Goal: Task Accomplishment & Management: Manage account settings

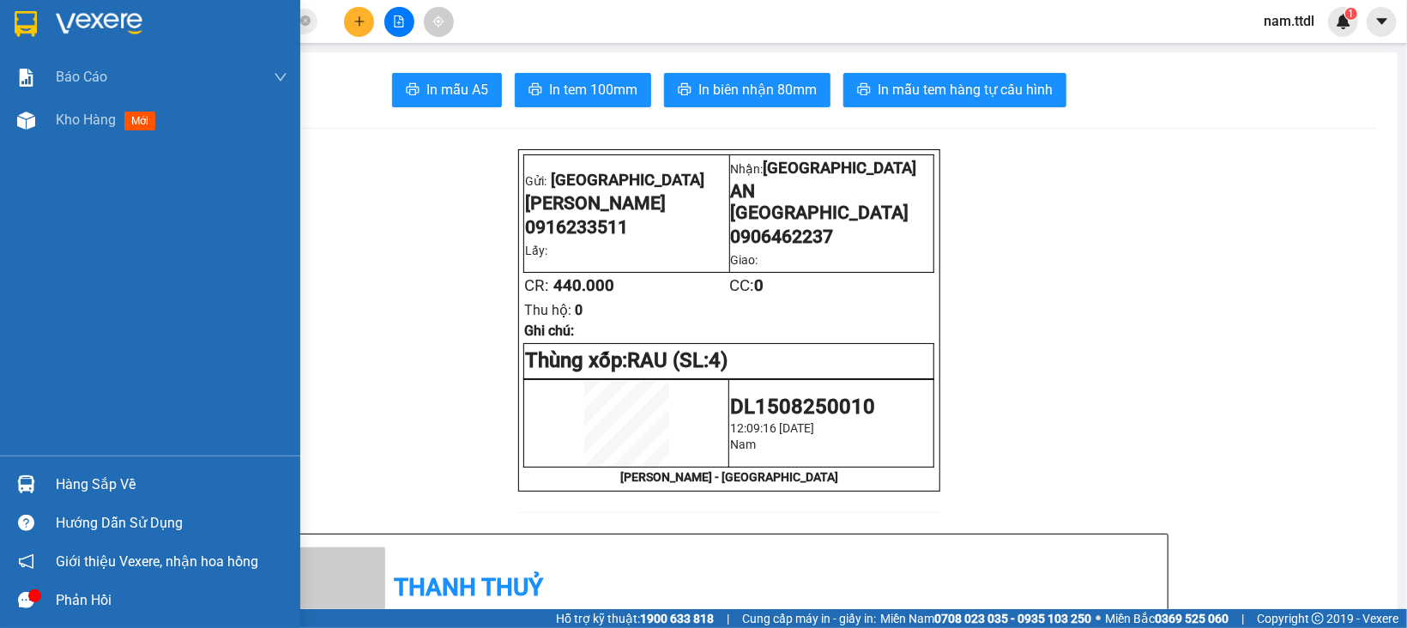
click at [21, 28] on img at bounding box center [26, 24] width 22 height 26
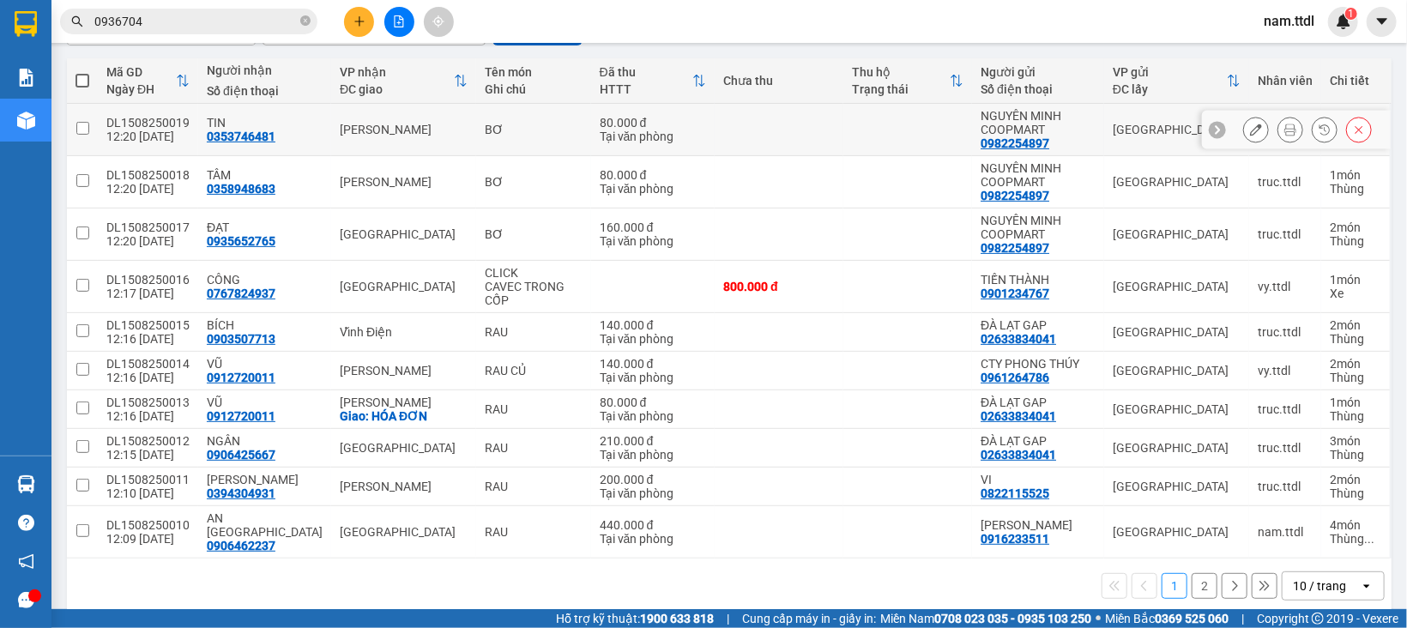
scroll to position [191, 0]
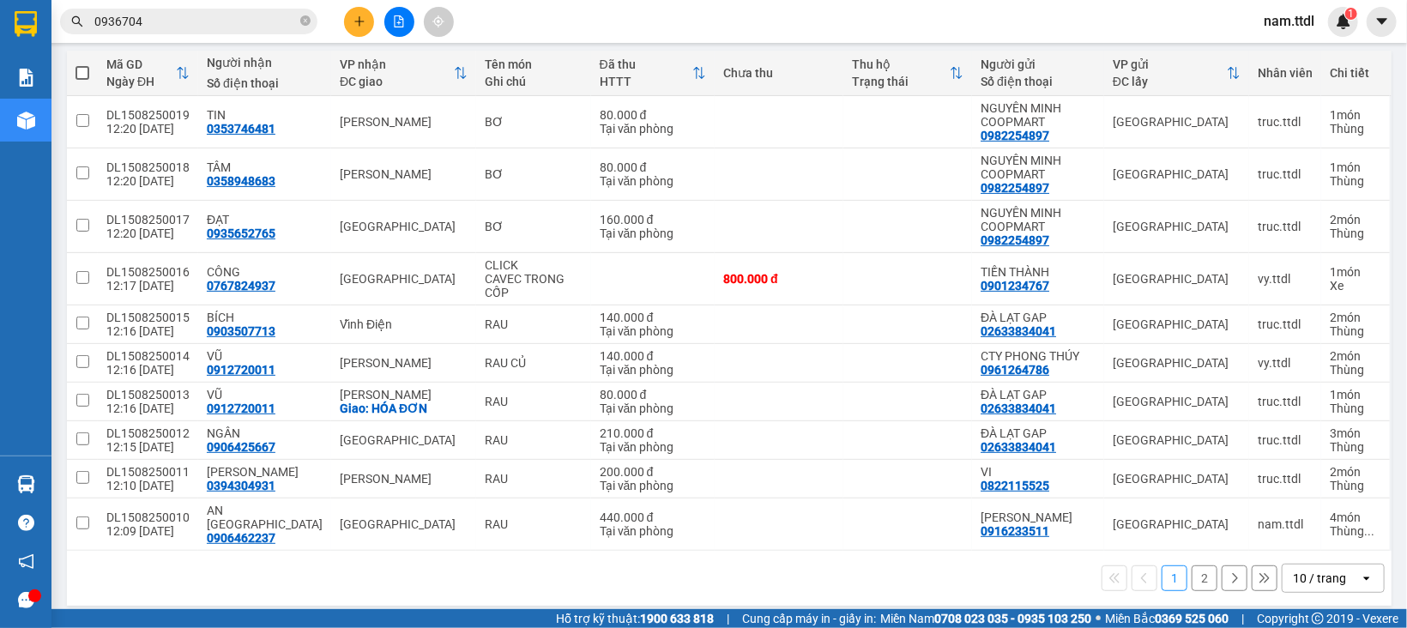
click at [1335, 564] on div "10 / trang" at bounding box center [1320, 577] width 77 height 27
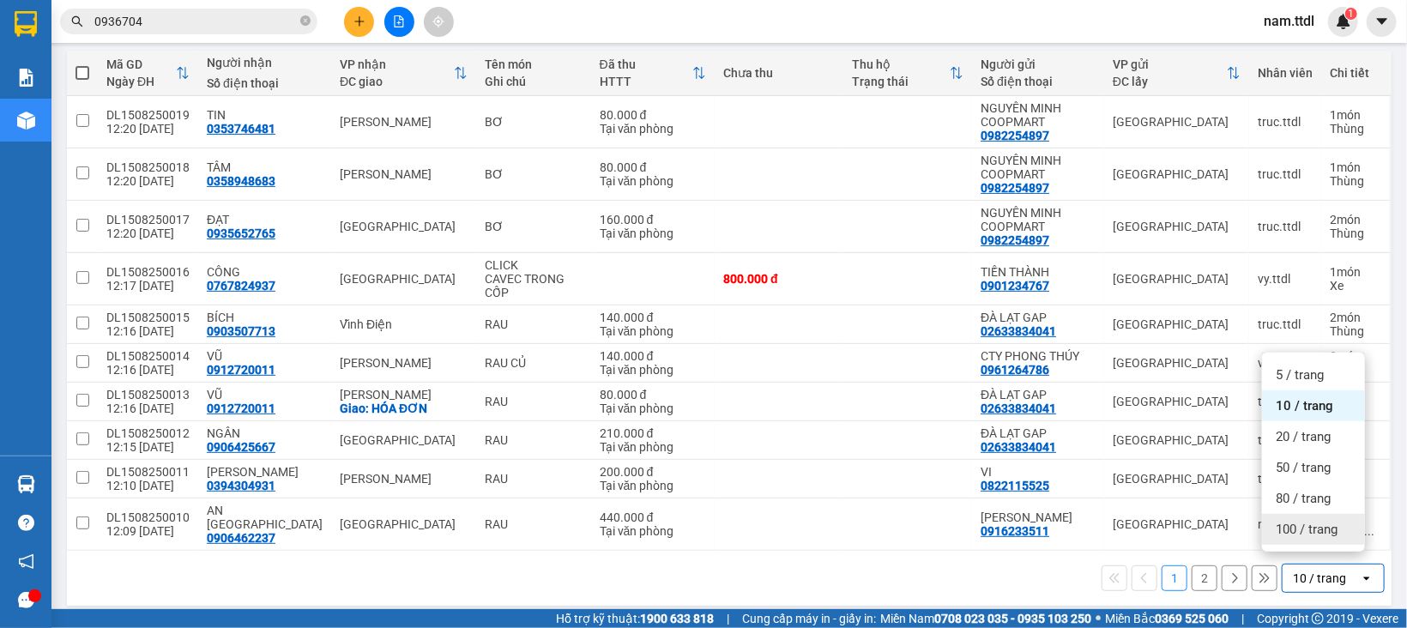
click at [1319, 538] on div "100 / trang" at bounding box center [1313, 529] width 103 height 31
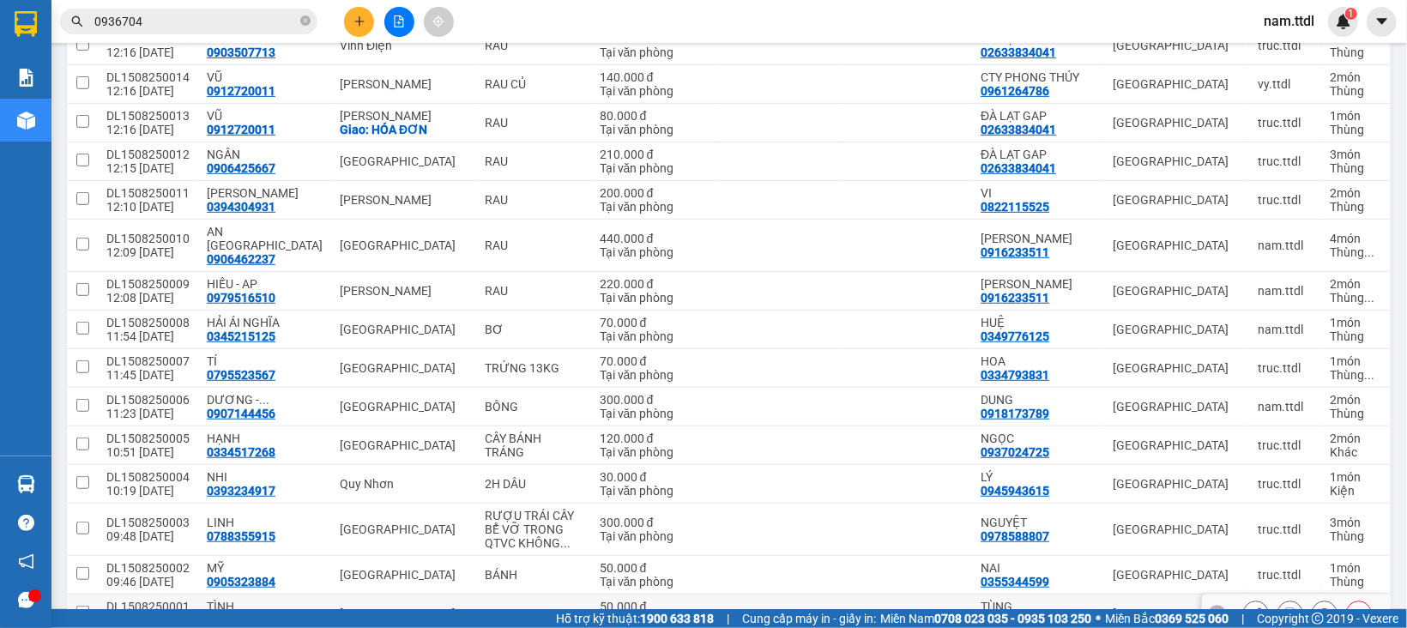
scroll to position [420, 0]
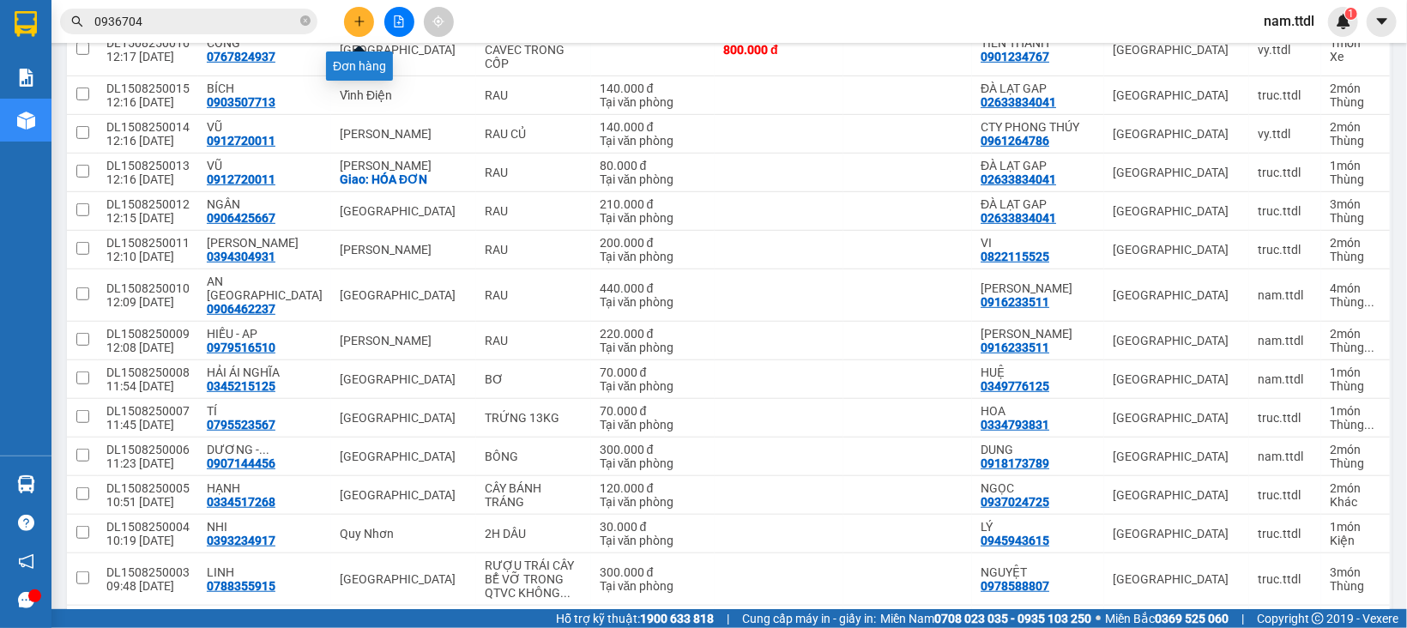
click at [366, 23] on button at bounding box center [359, 22] width 30 height 30
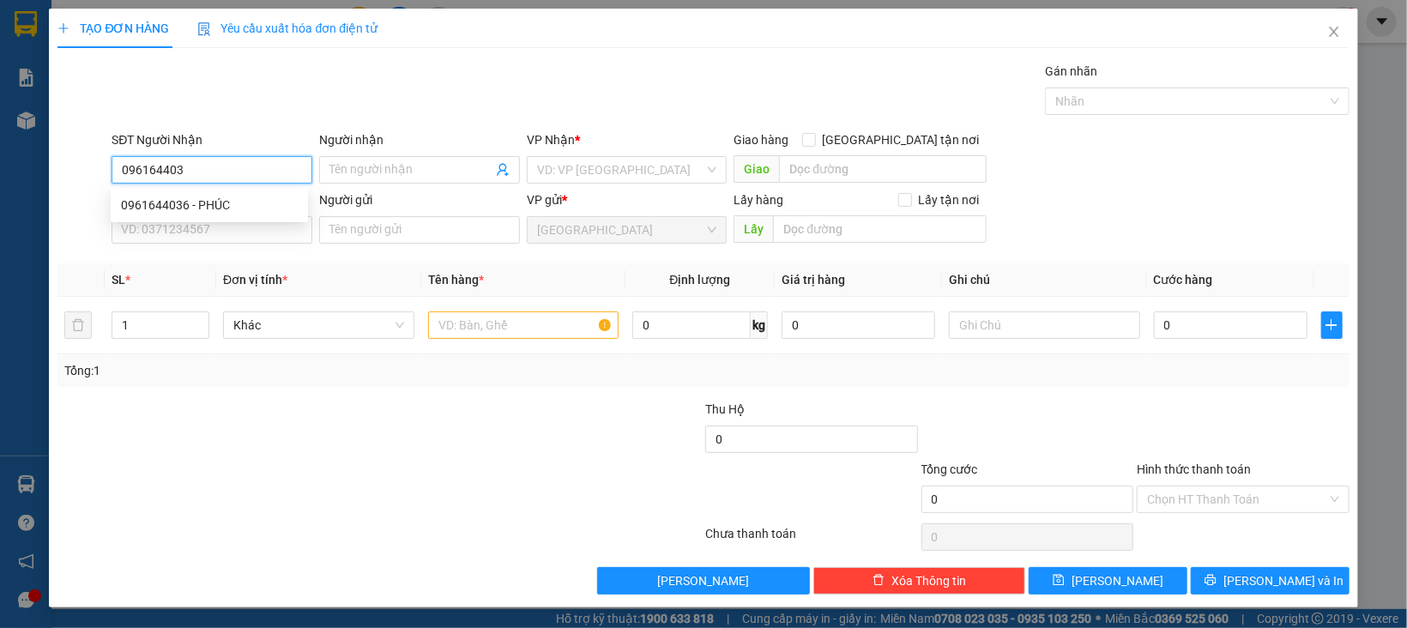
type input "0961644036"
click at [154, 202] on div "0961644036 - PHÚC" at bounding box center [209, 205] width 177 height 19
type input "PHÚC"
type input "0961644036"
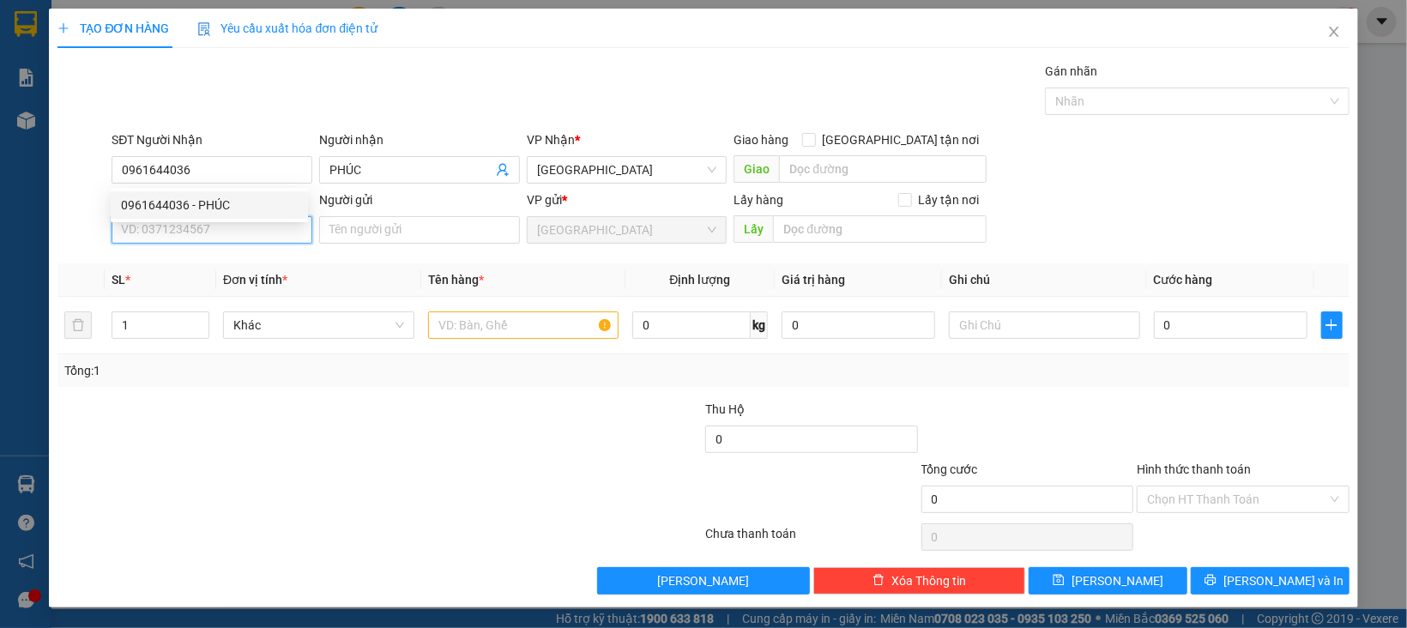
click at [179, 223] on input "SĐT Người Gửi" at bounding box center [212, 229] width 201 height 27
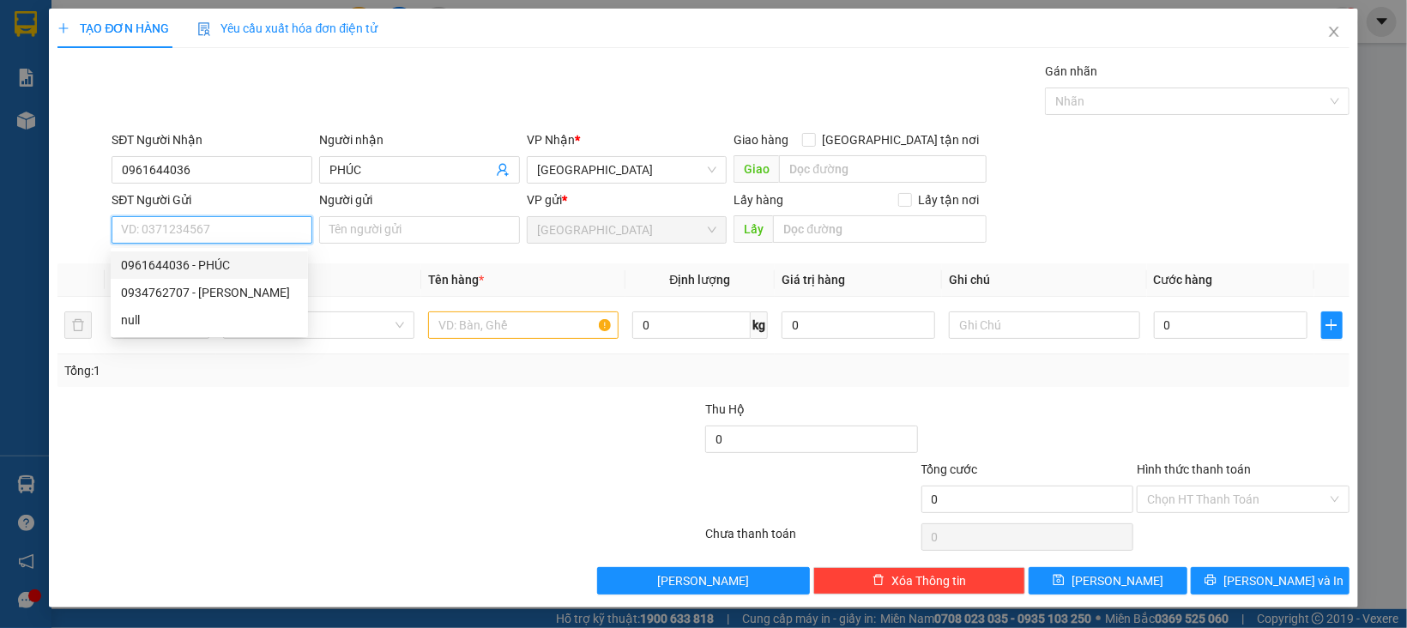
drag, startPoint x: 215, startPoint y: 265, endPoint x: 267, endPoint y: 255, distance: 52.5
click at [215, 265] on div "0961644036 - PHÚC" at bounding box center [209, 265] width 177 height 19
type input "0961644036"
type input "PHÚC"
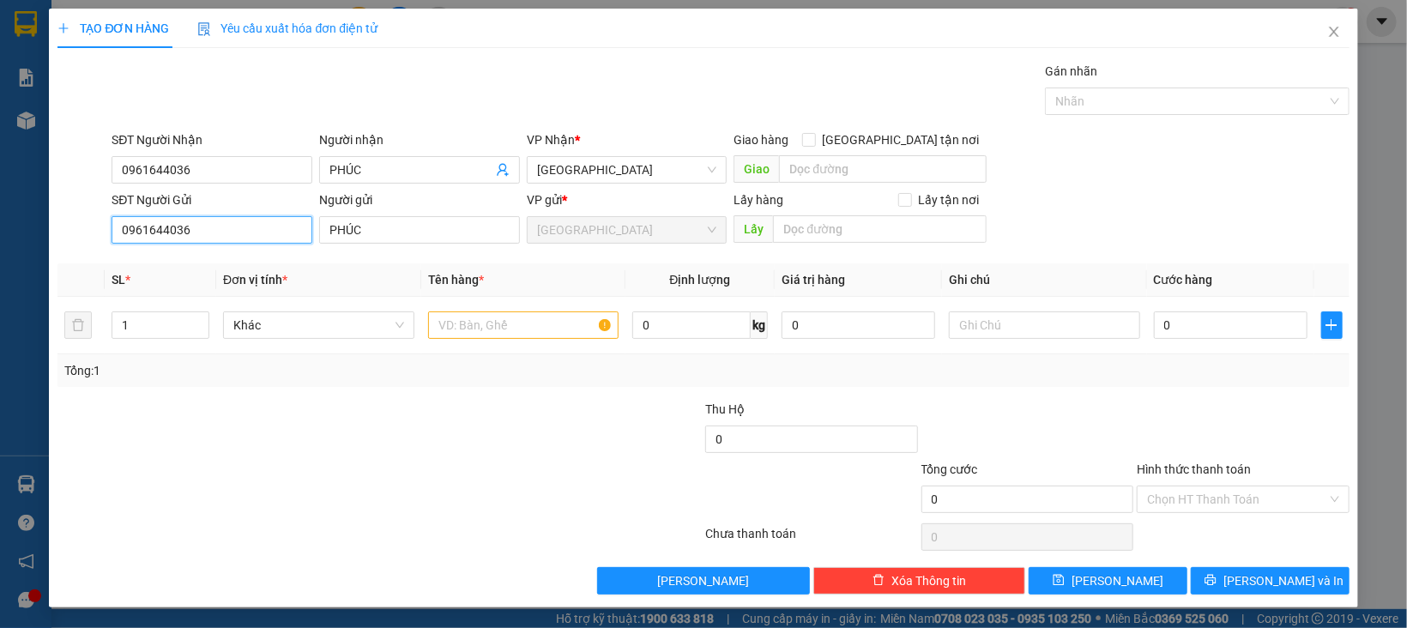
click at [239, 236] on input "0961644036" at bounding box center [212, 229] width 201 height 27
type input "0849707836"
click at [390, 242] on input "PHÚC" at bounding box center [419, 229] width 201 height 27
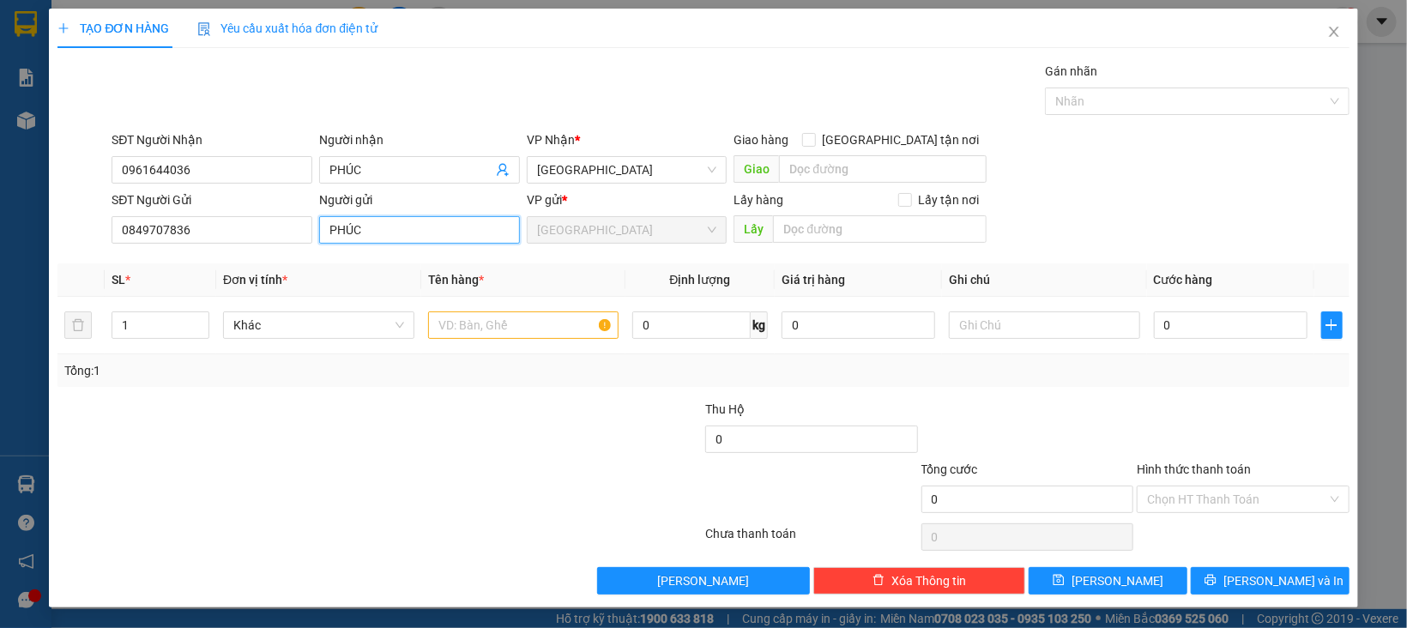
click at [390, 242] on input "PHÚC" at bounding box center [419, 229] width 201 height 27
type input "MỸ"
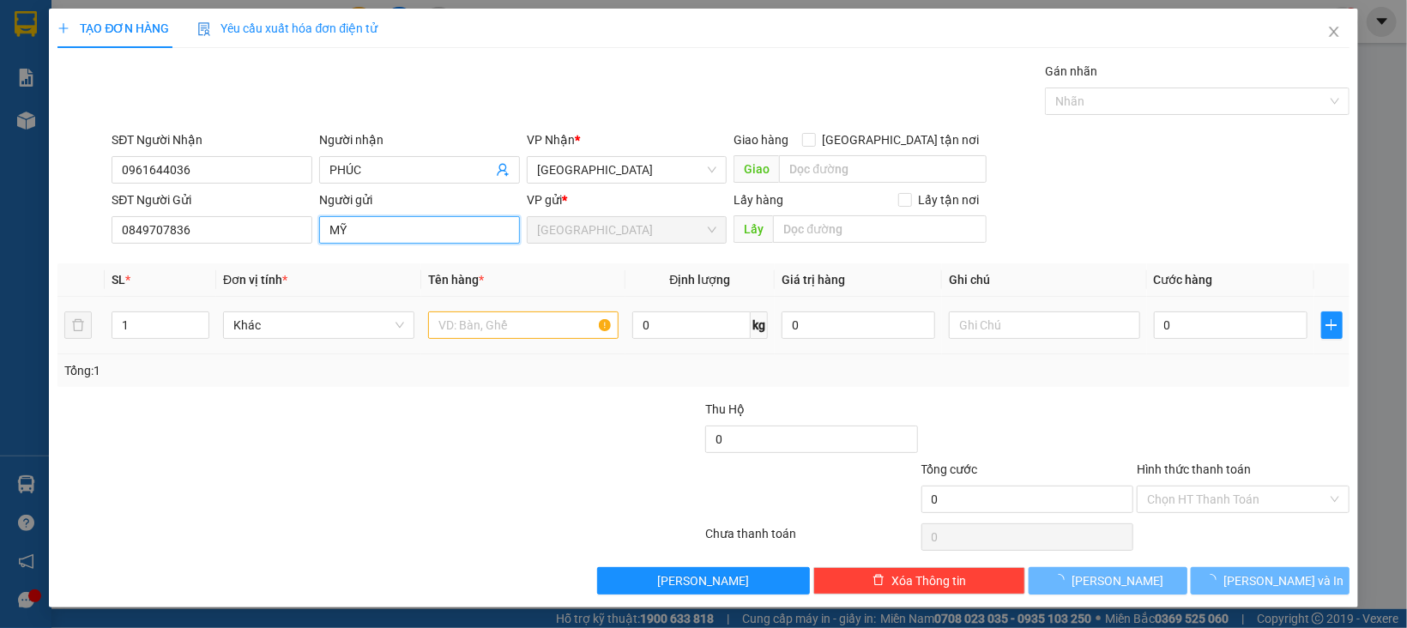
type input "0333508197"
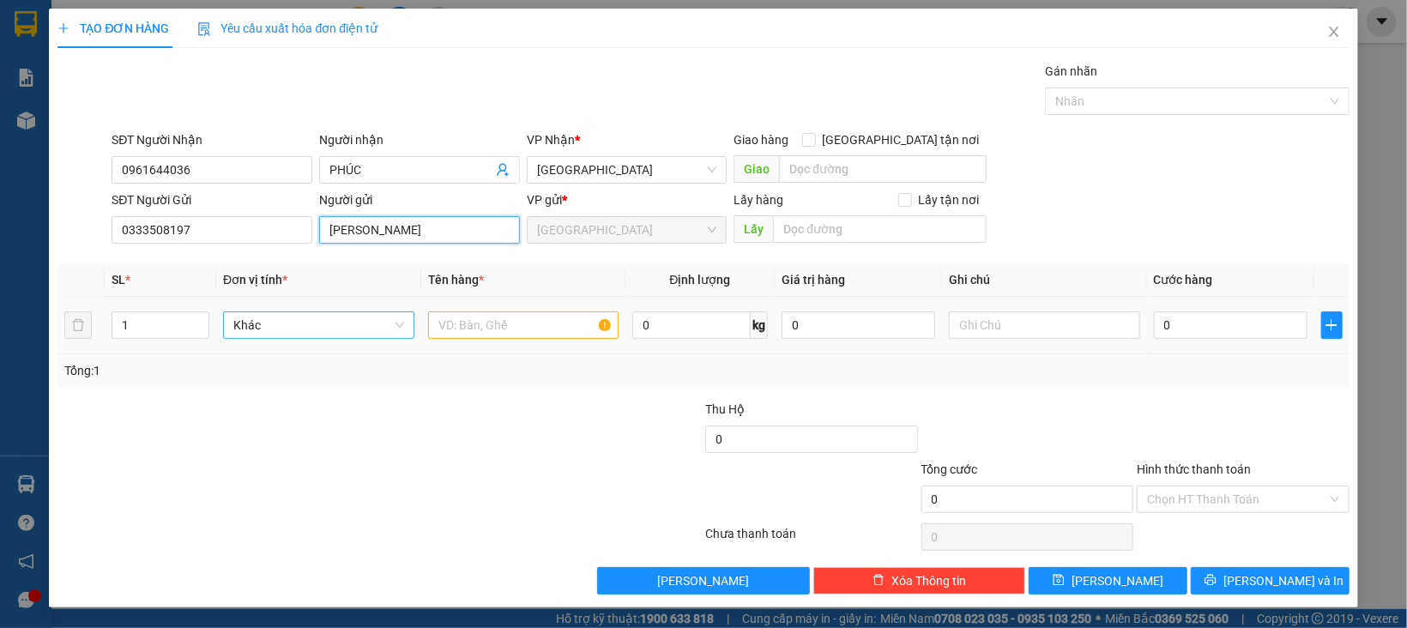
click at [249, 319] on span "Khác" at bounding box center [318, 325] width 171 height 26
type input "LÊ THỊ MỸ TRANG"
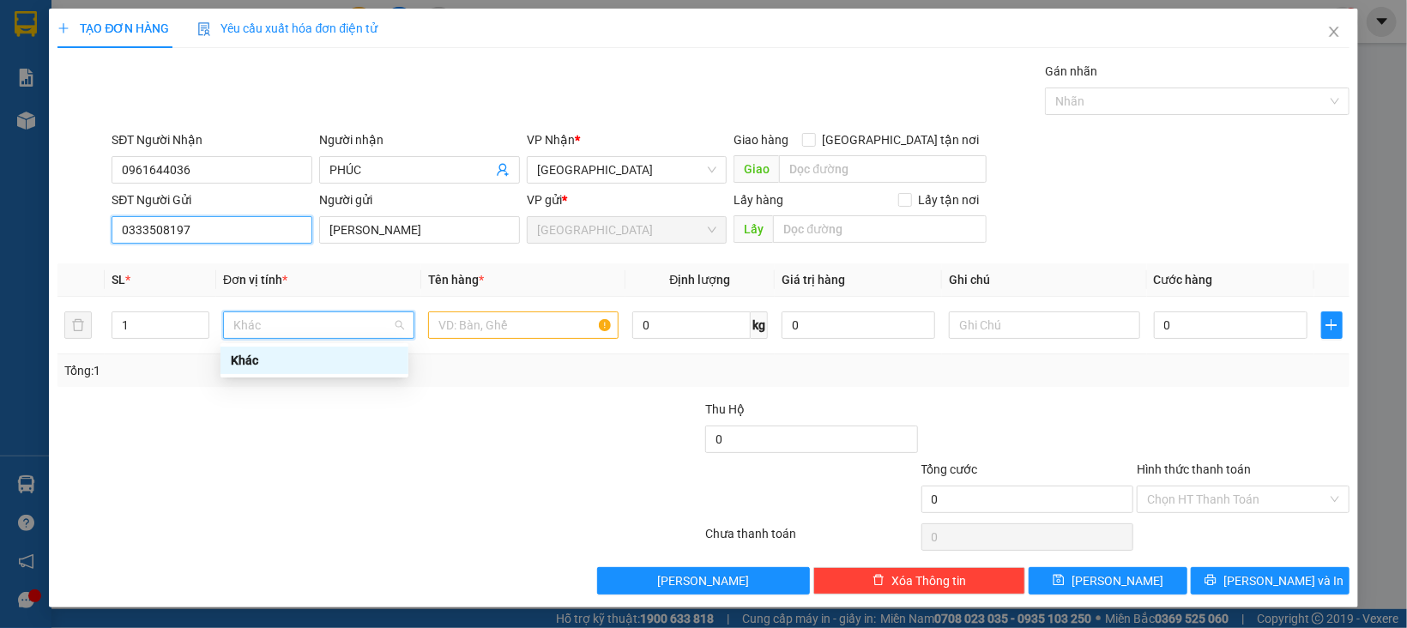
click at [225, 234] on input "0333508197" at bounding box center [212, 229] width 201 height 27
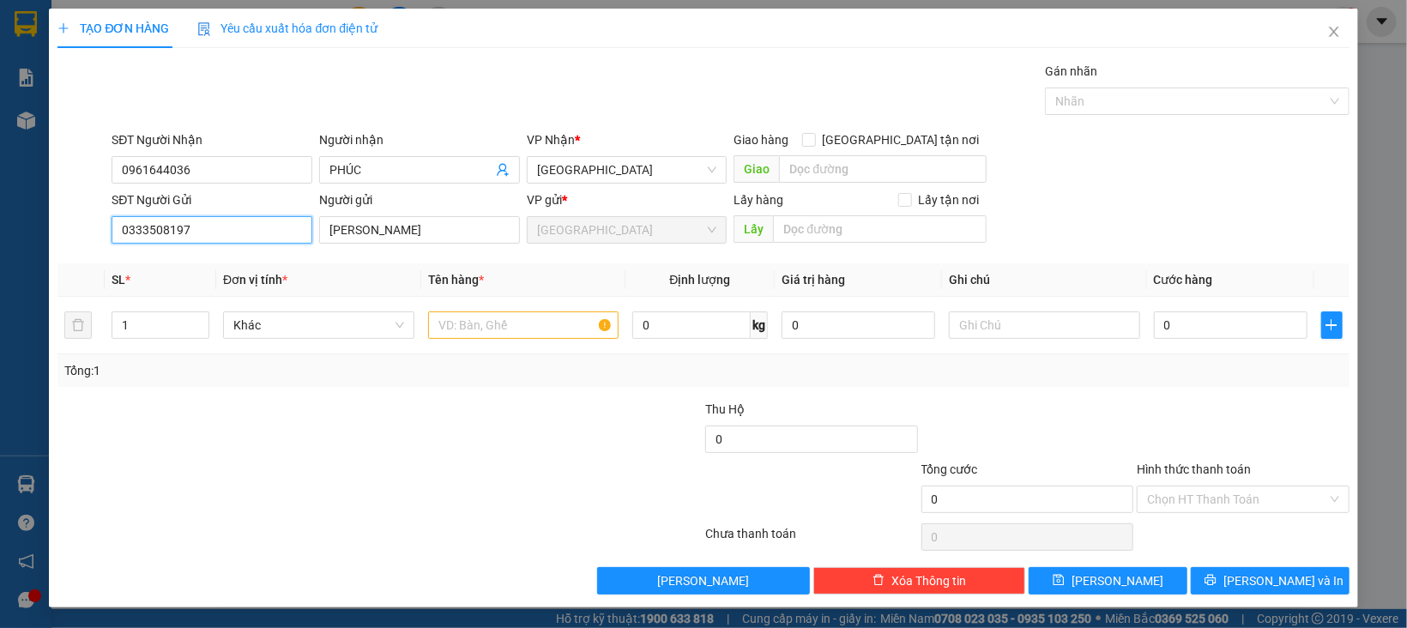
click at [225, 234] on input "0333508197" at bounding box center [212, 229] width 201 height 27
type input "0849707836"
click at [430, 231] on input "LÊ THỊ MỸ TRANG" at bounding box center [419, 229] width 201 height 27
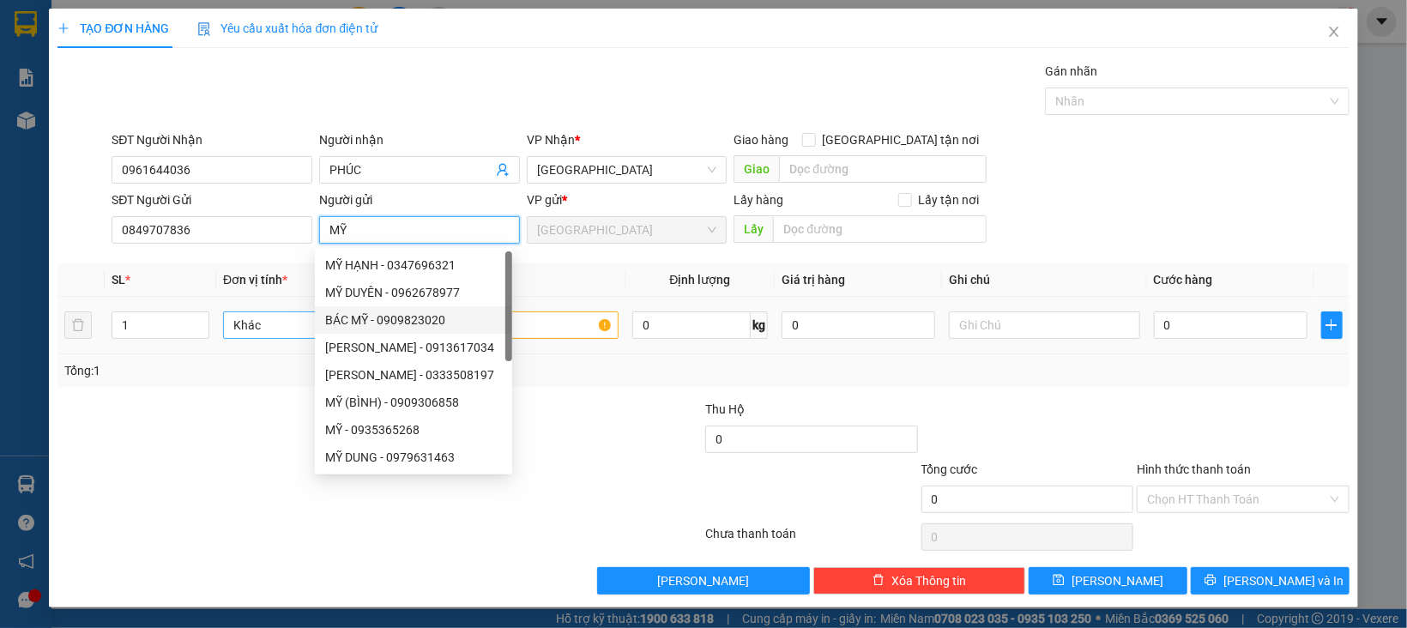
click at [254, 329] on span "Khác" at bounding box center [318, 325] width 171 height 26
type input "MỸ"
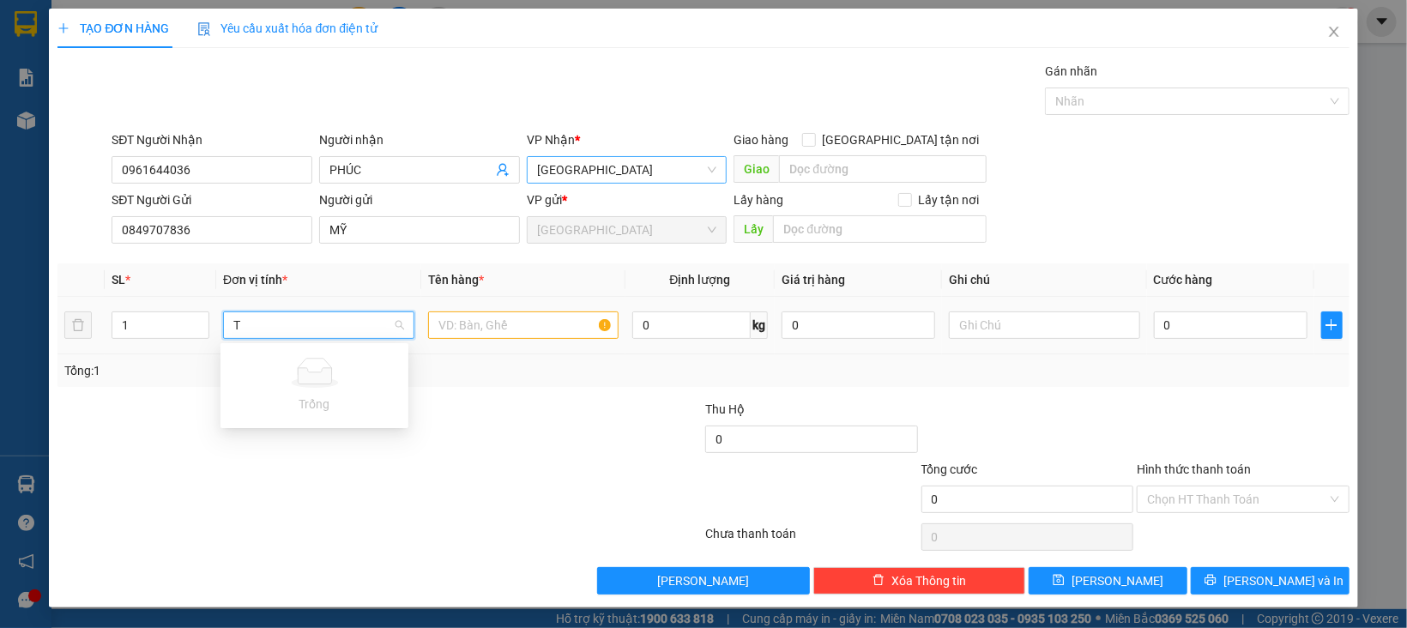
click at [634, 175] on span "[GEOGRAPHIC_DATA]" at bounding box center [627, 170] width 180 height 26
type input "T"
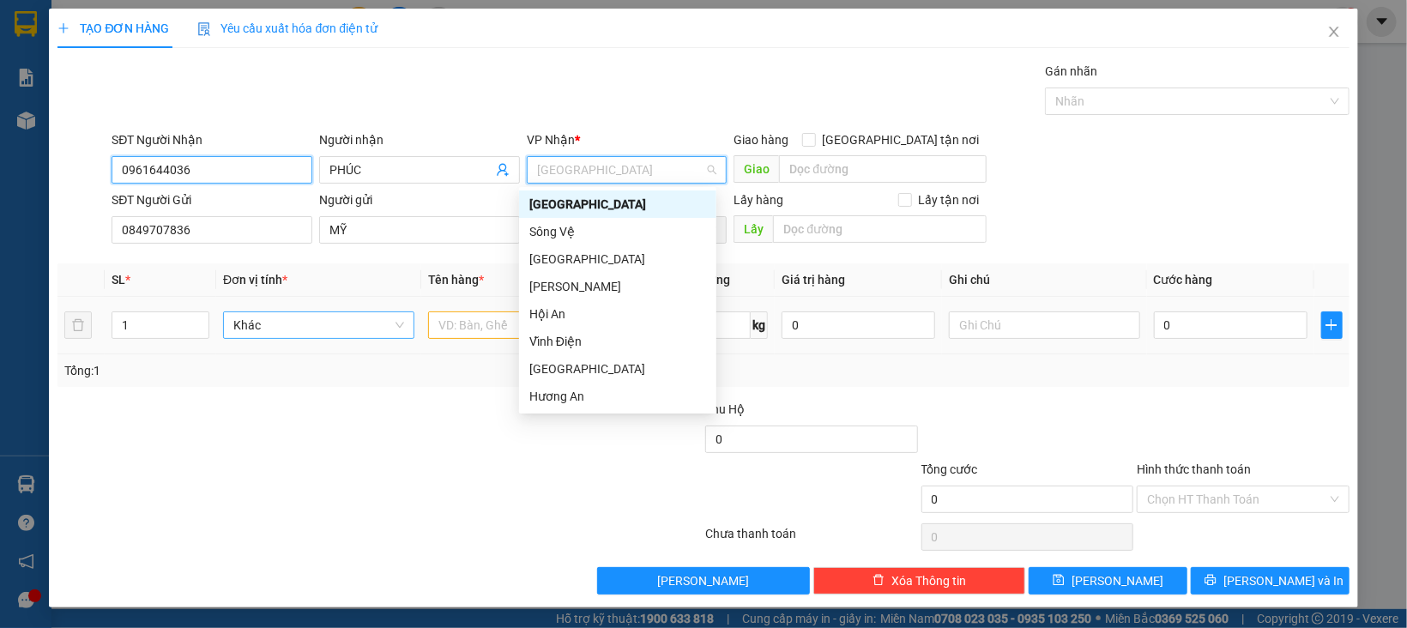
click at [229, 164] on input "0961644036" at bounding box center [212, 169] width 201 height 27
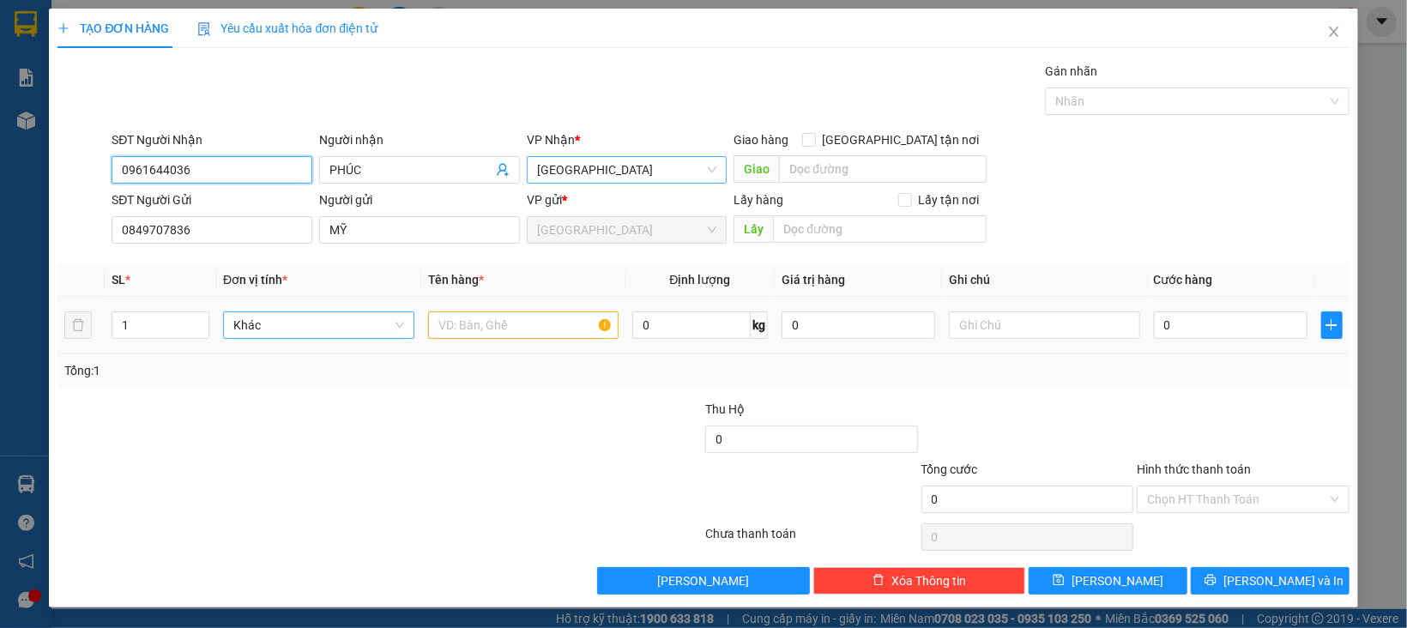
click at [586, 164] on span "[GEOGRAPHIC_DATA]" at bounding box center [627, 170] width 180 height 26
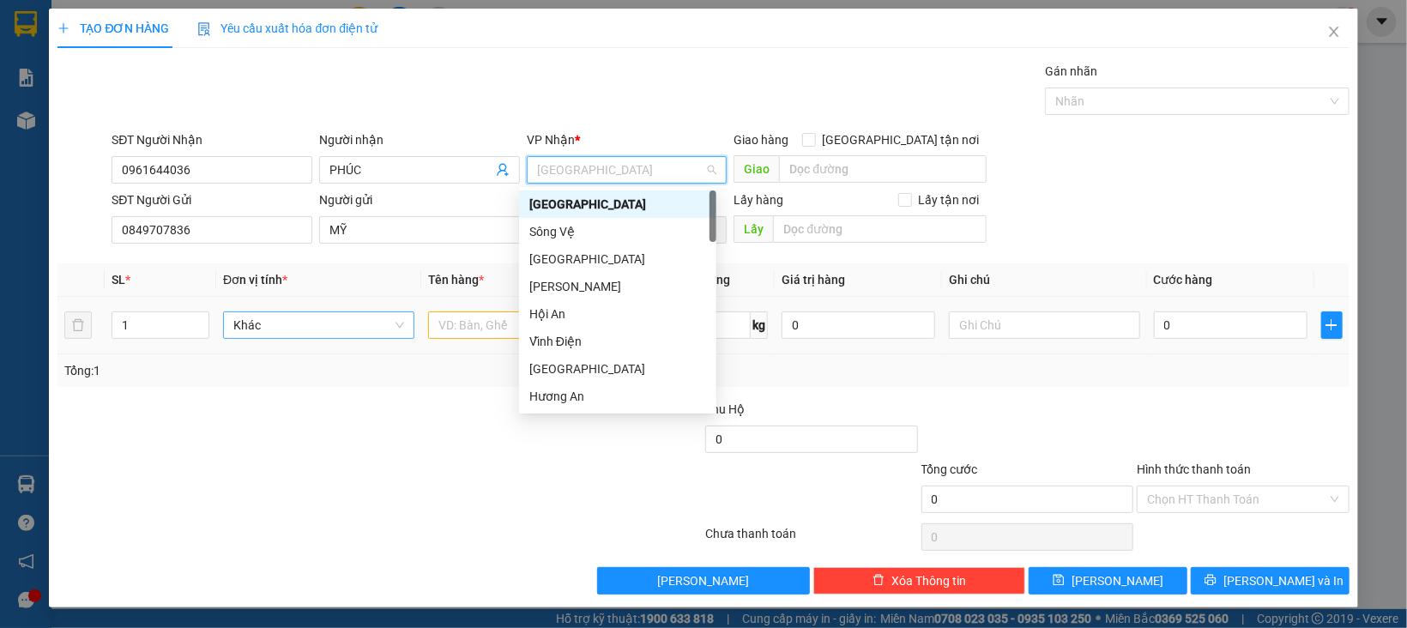
type input "D"
type input "ĐA"
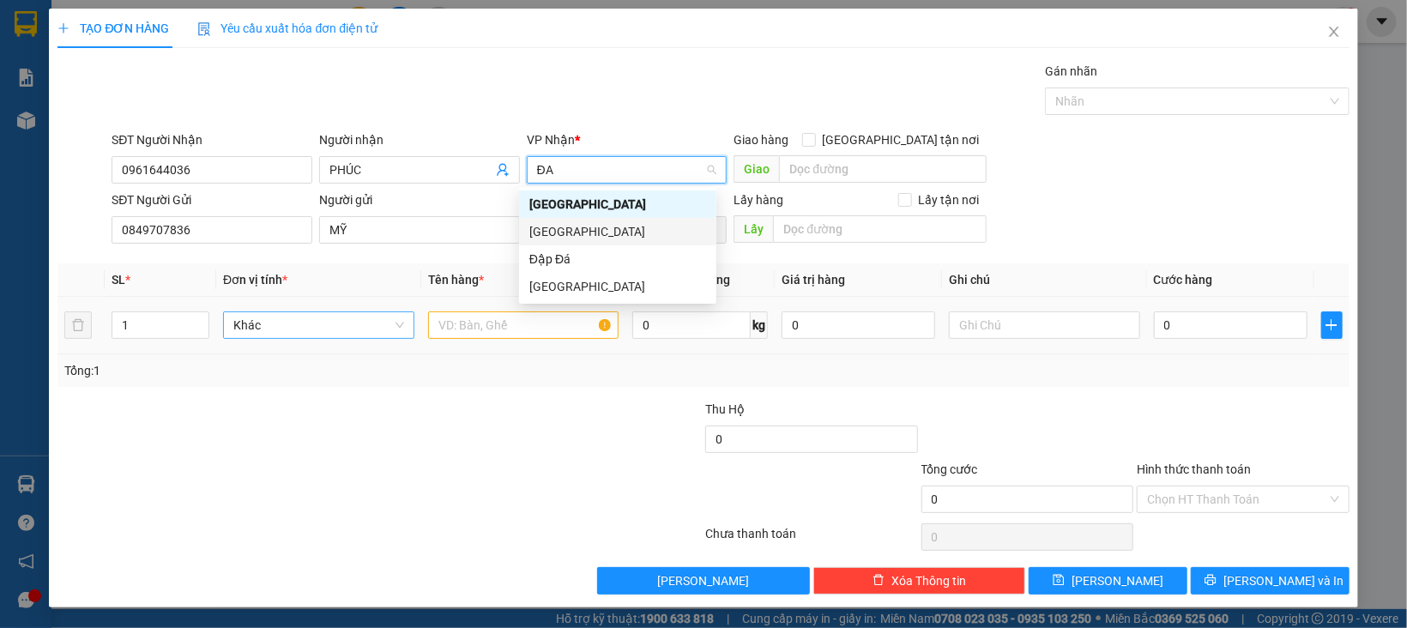
click at [574, 234] on div "[GEOGRAPHIC_DATA]" at bounding box center [617, 231] width 177 height 19
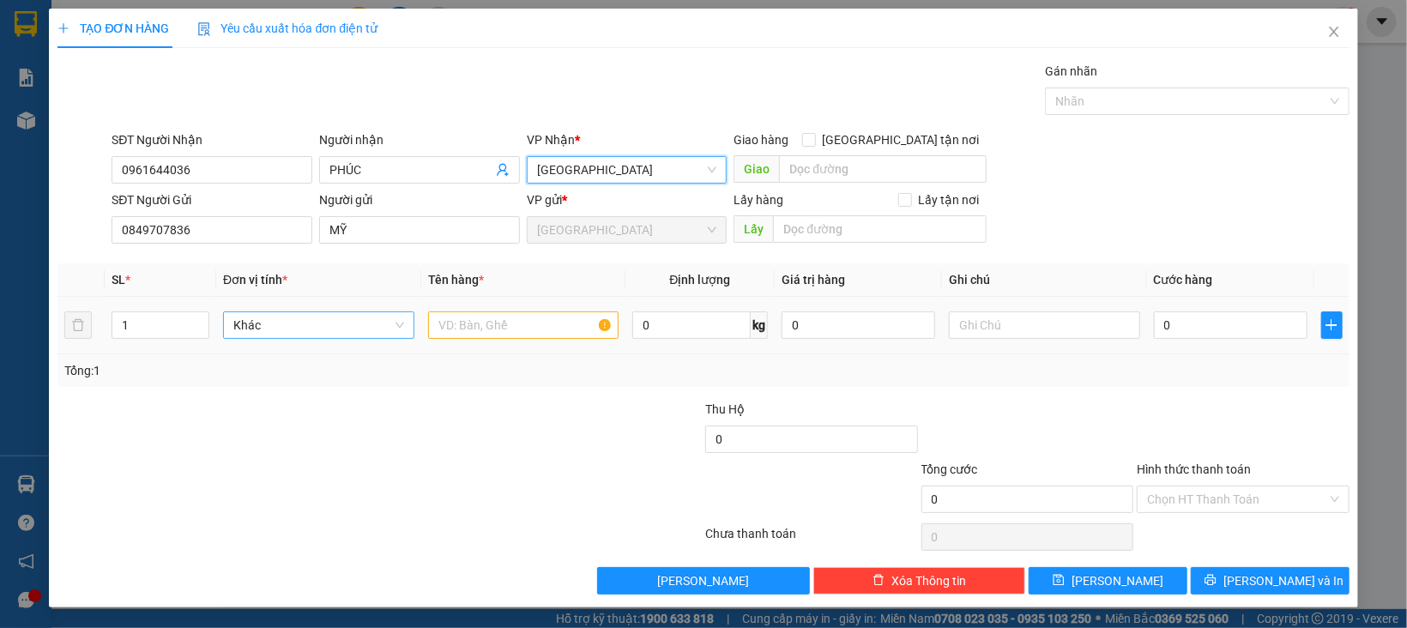
click at [307, 335] on span "Khác" at bounding box center [318, 325] width 171 height 26
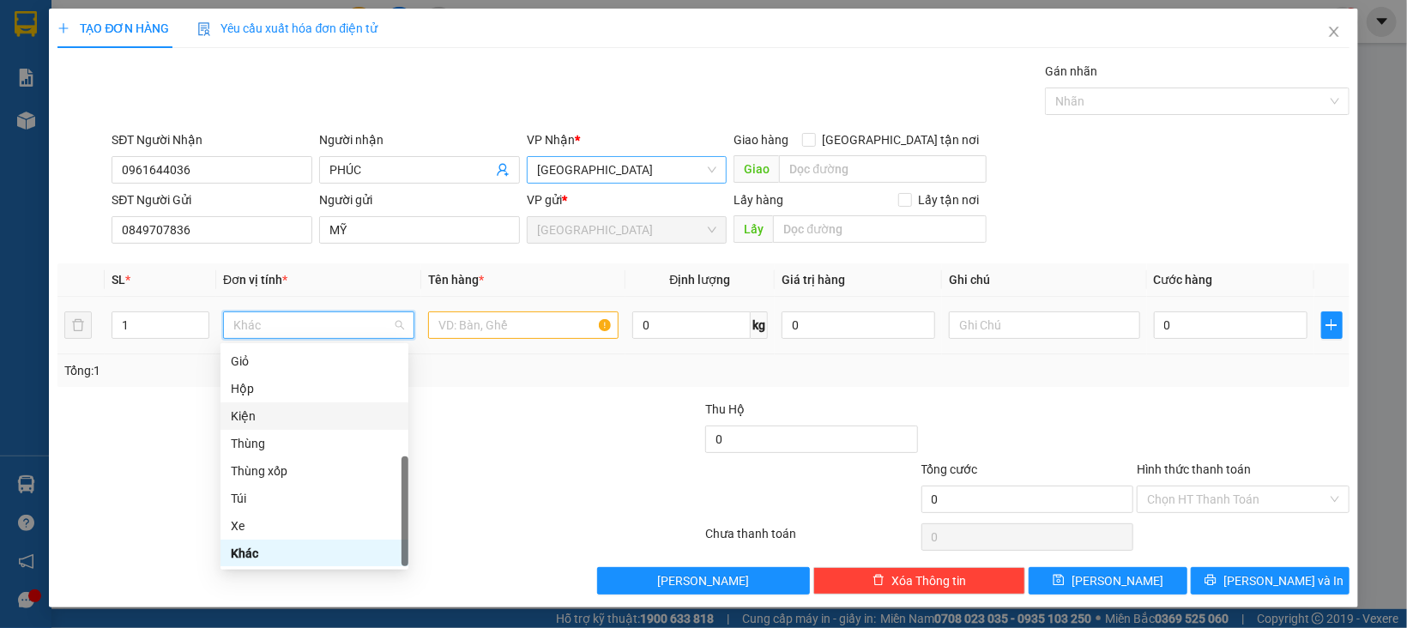
click at [263, 444] on div "Thùng" at bounding box center [314, 443] width 167 height 19
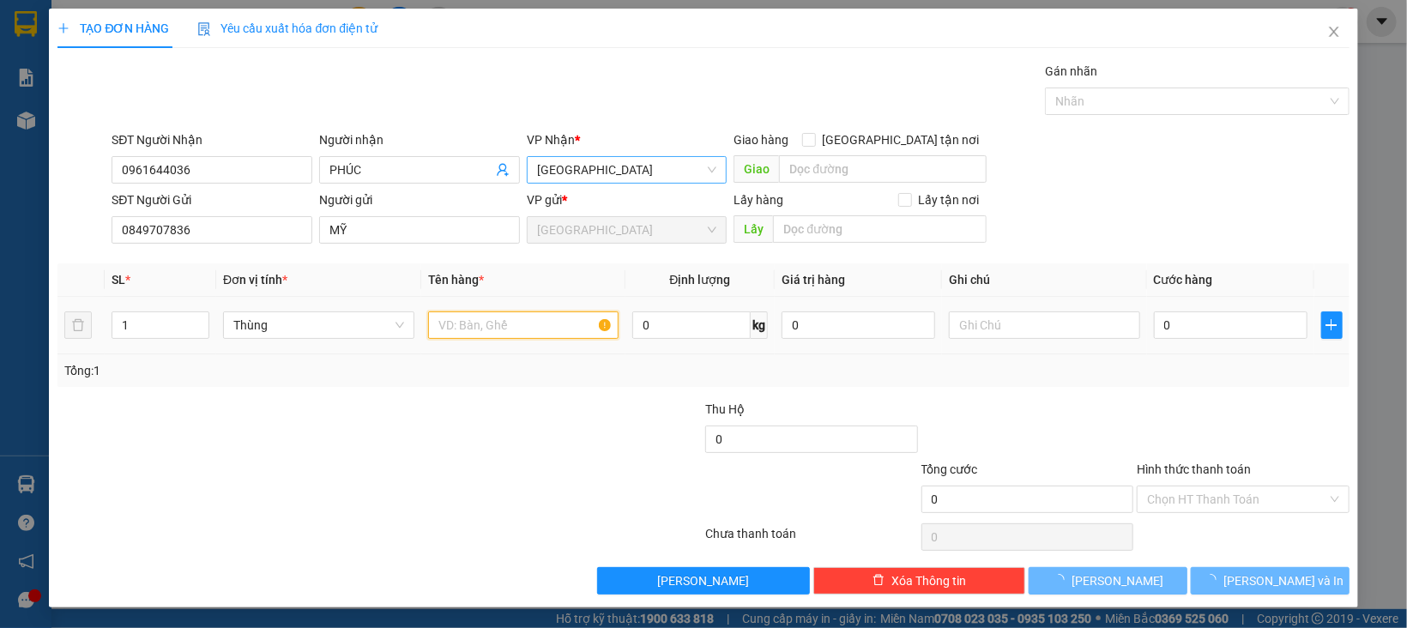
click at [548, 331] on input "text" at bounding box center [523, 324] width 191 height 27
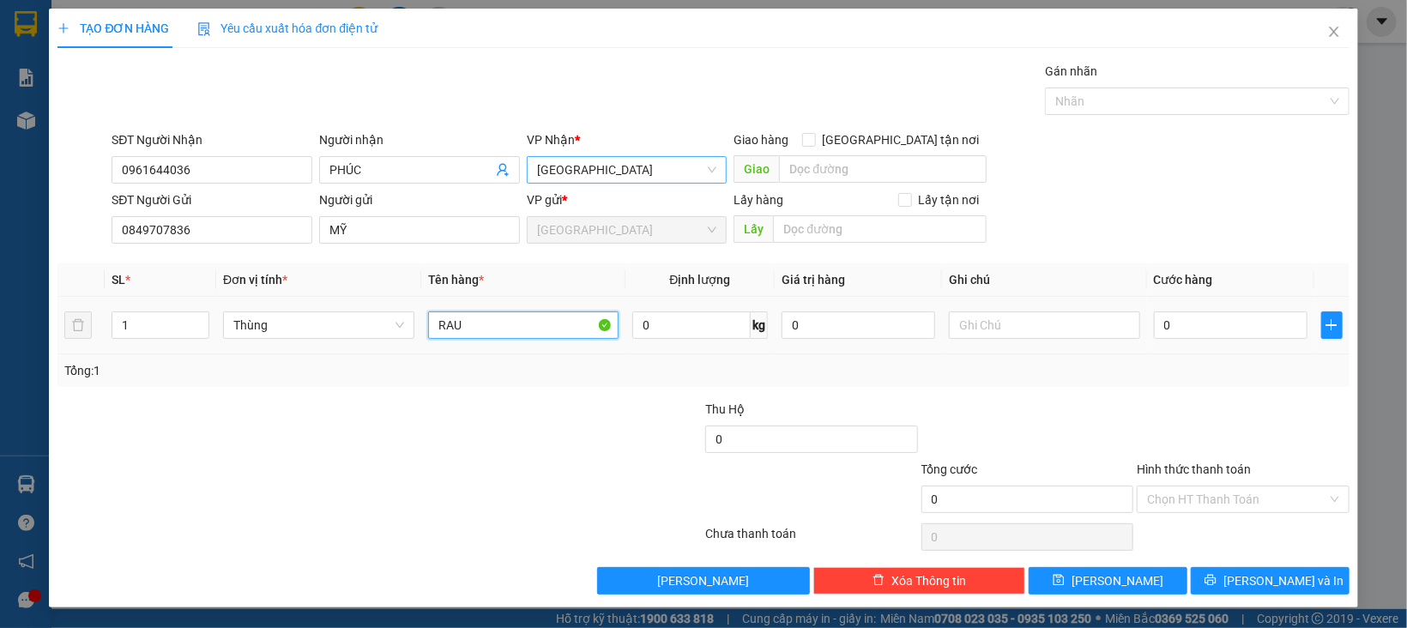
type input "RAU"
type input "5"
type input "50"
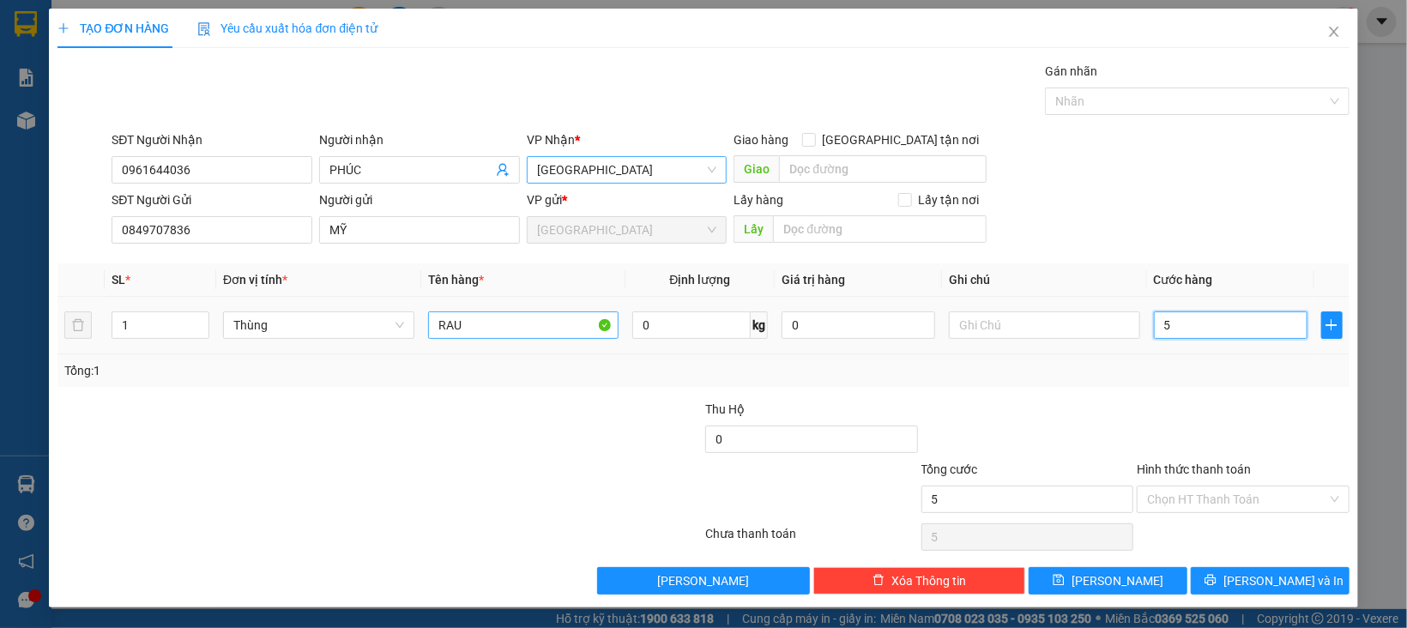
type input "50"
type input "50.000"
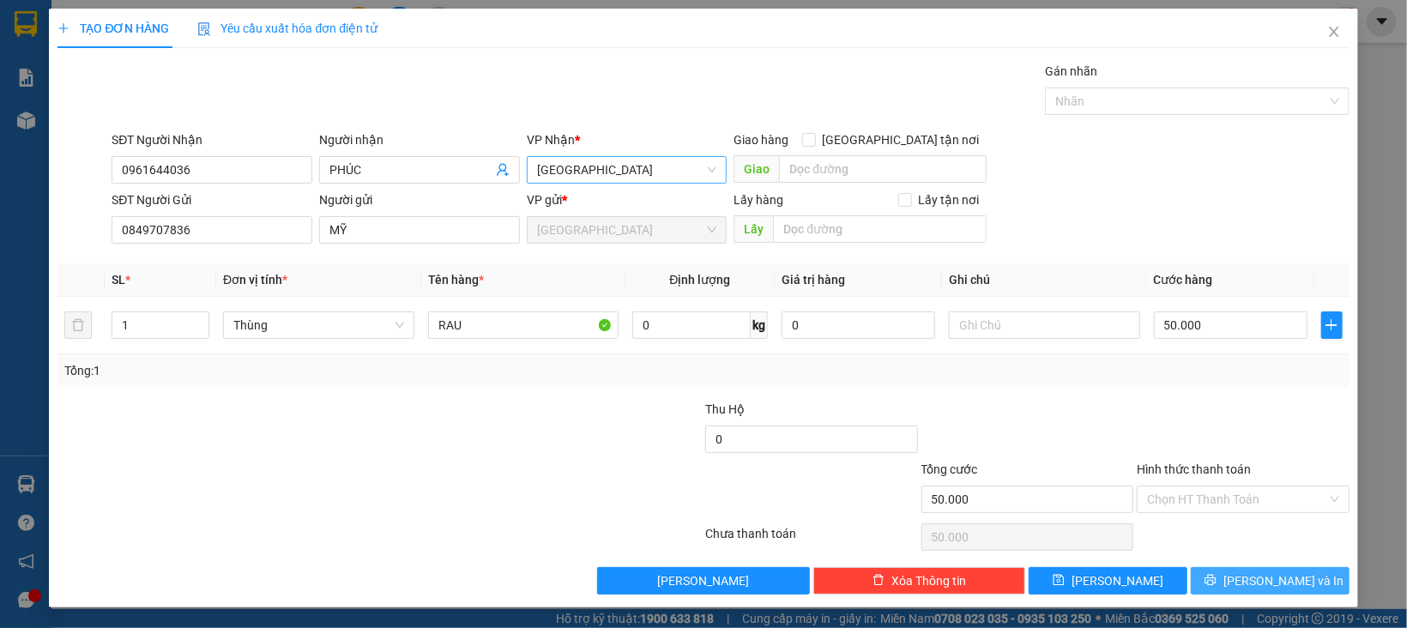
drag, startPoint x: 1162, startPoint y: 431, endPoint x: 1209, endPoint y: 577, distance: 153.0
click at [1165, 431] on div at bounding box center [1243, 430] width 216 height 60
click at [1203, 505] on input "Hình thức thanh toán" at bounding box center [1237, 499] width 180 height 26
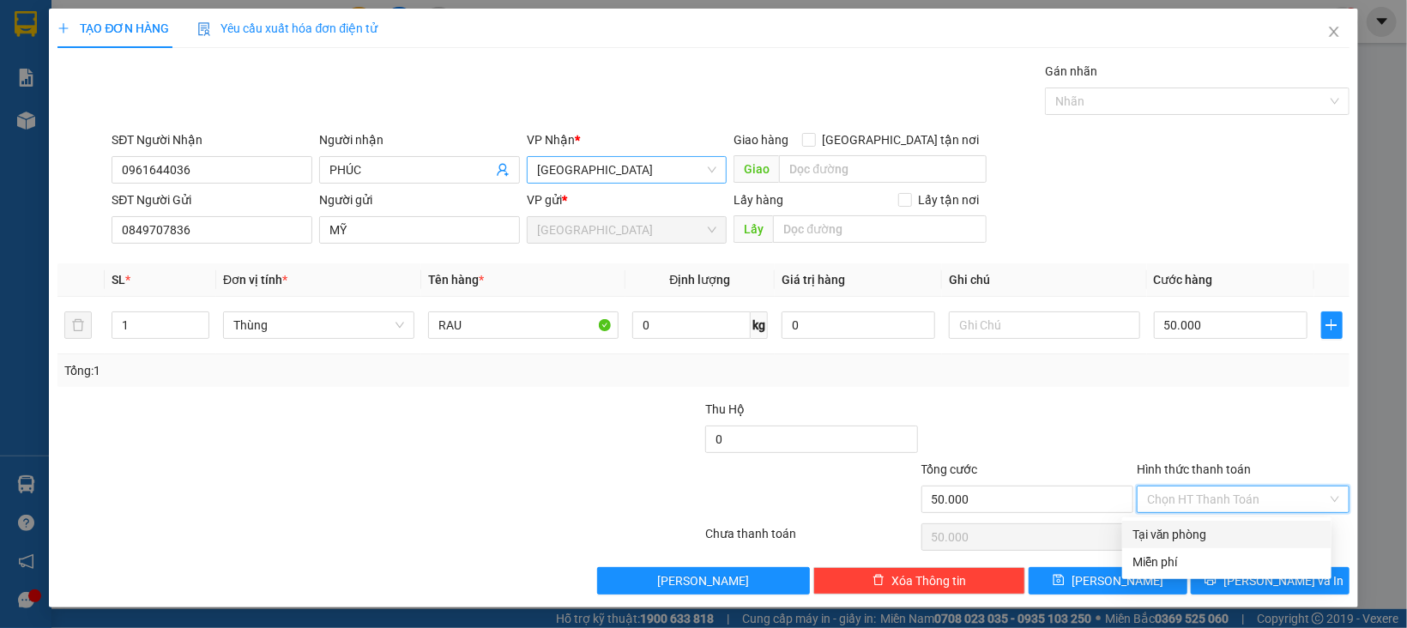
click at [1202, 541] on div "Tại văn phòng" at bounding box center [1226, 534] width 189 height 19
type input "0"
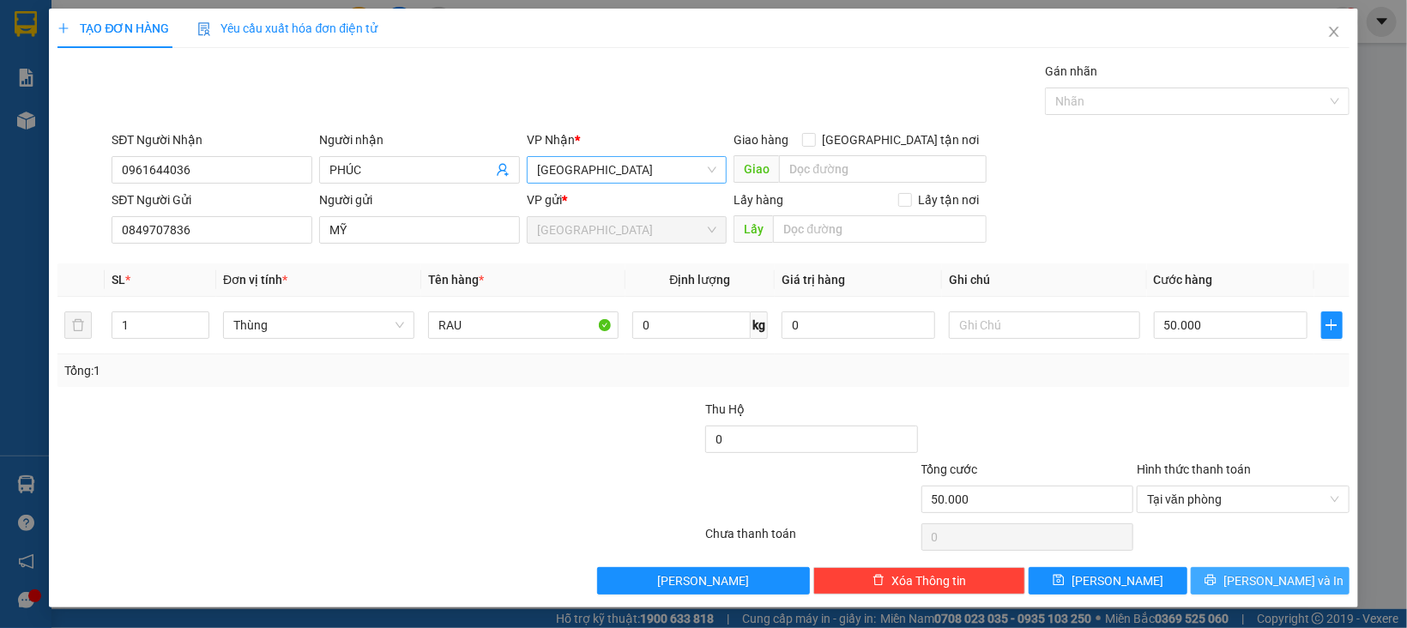
click at [1210, 574] on button "[PERSON_NAME] và In" at bounding box center [1270, 580] width 159 height 27
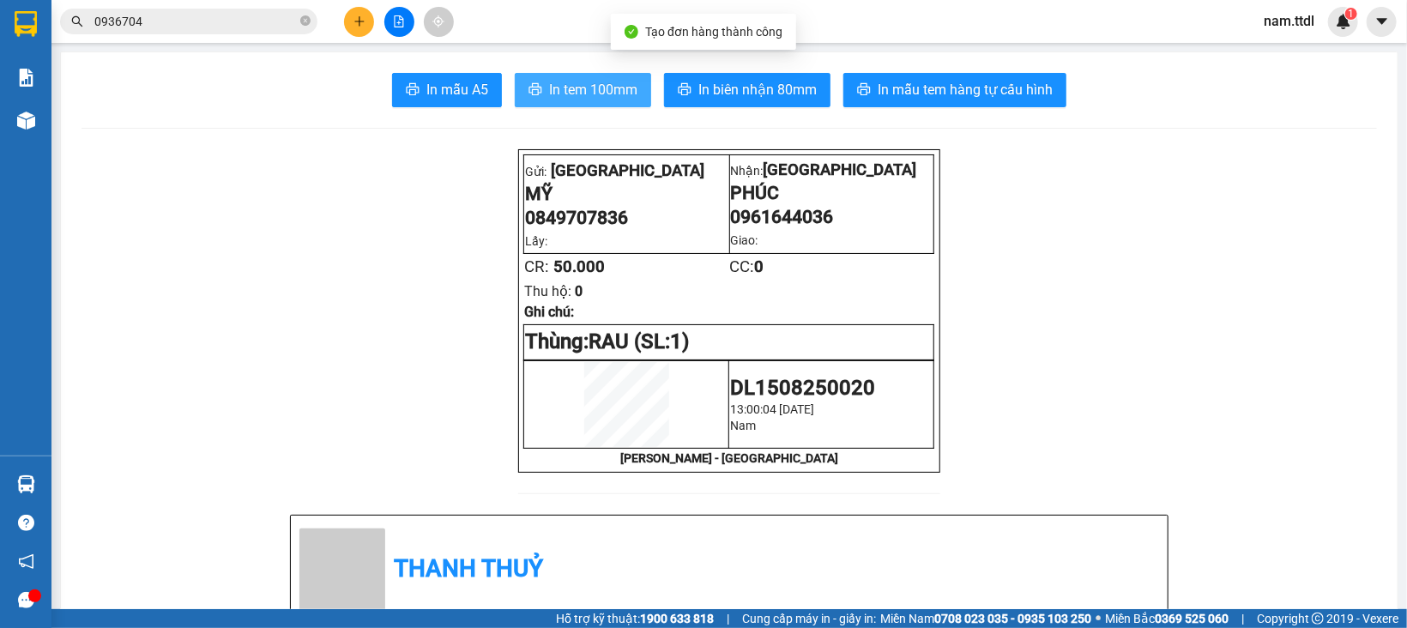
click at [588, 102] on button "In tem 100mm" at bounding box center [583, 90] width 136 height 34
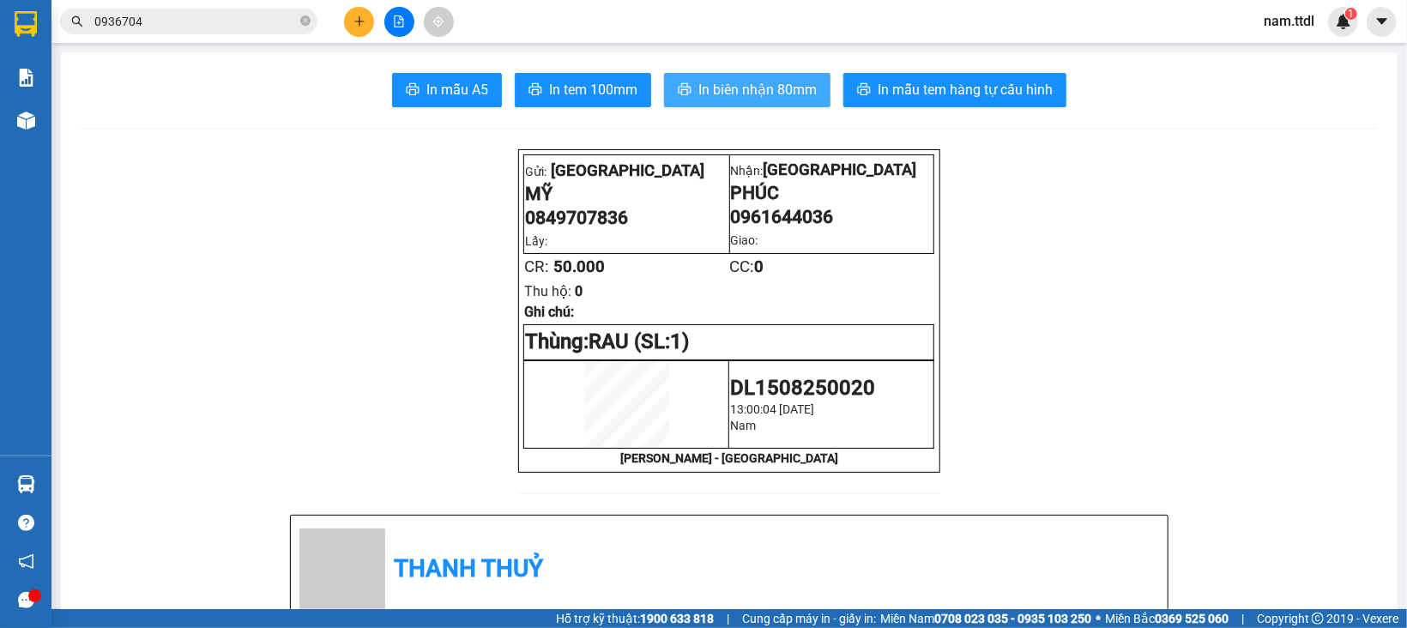
click at [727, 88] on span "In biên nhận 80mm" at bounding box center [757, 89] width 118 height 21
click at [356, 5] on div "Kết quả tìm kiếm ( 1 ) Bộ lọc Gửi 3 ngày gần nhất Mã ĐH Trạng thái Món hàng Thu…" at bounding box center [703, 21] width 1407 height 43
click at [356, 15] on icon "plus" at bounding box center [359, 21] width 12 height 12
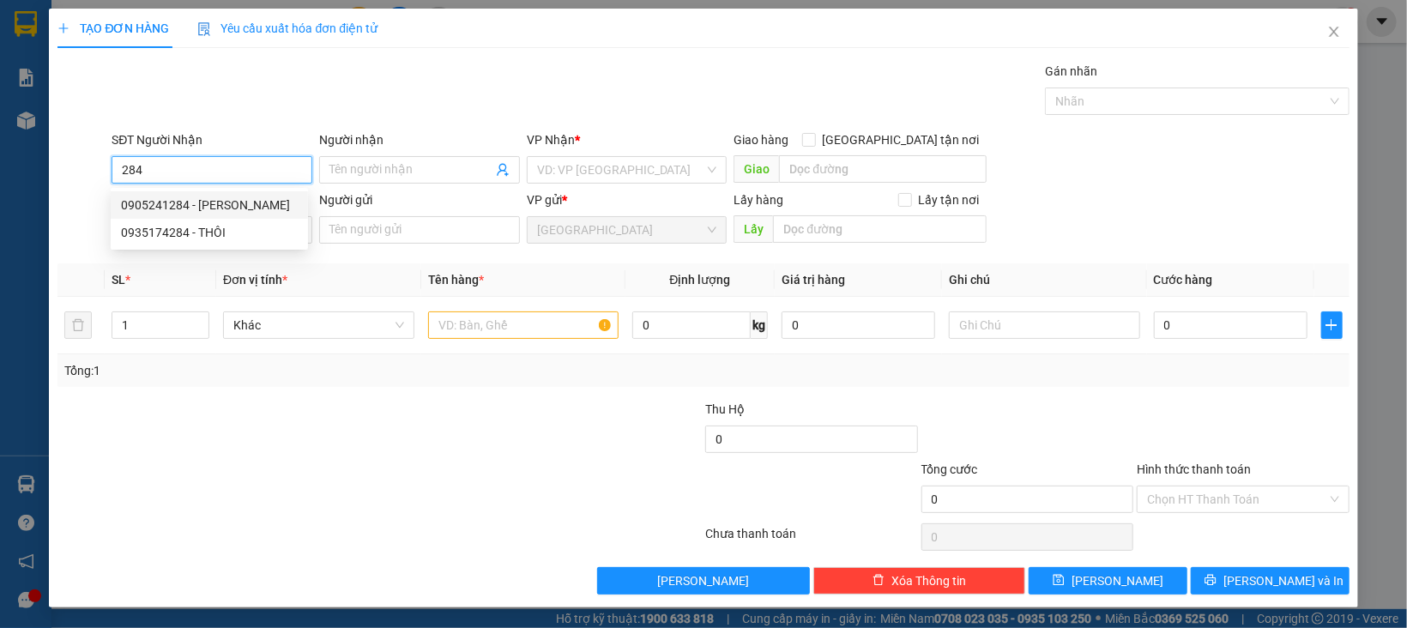
click at [220, 196] on div "0905241284 - VŨ JOLYMART" at bounding box center [209, 205] width 177 height 19
type input "0905241284"
type input "VŨ JOLYMART"
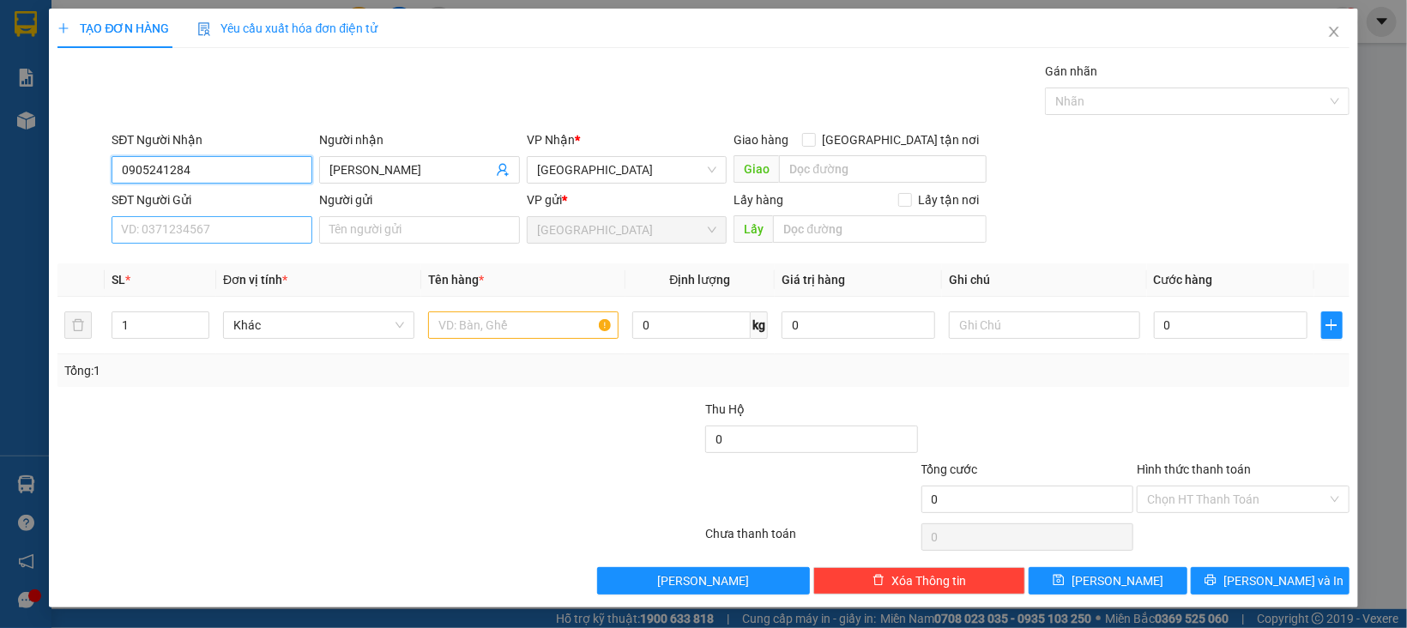
type input "0905241284"
click at [233, 224] on input "SĐT Người Gửi" at bounding box center [212, 229] width 201 height 27
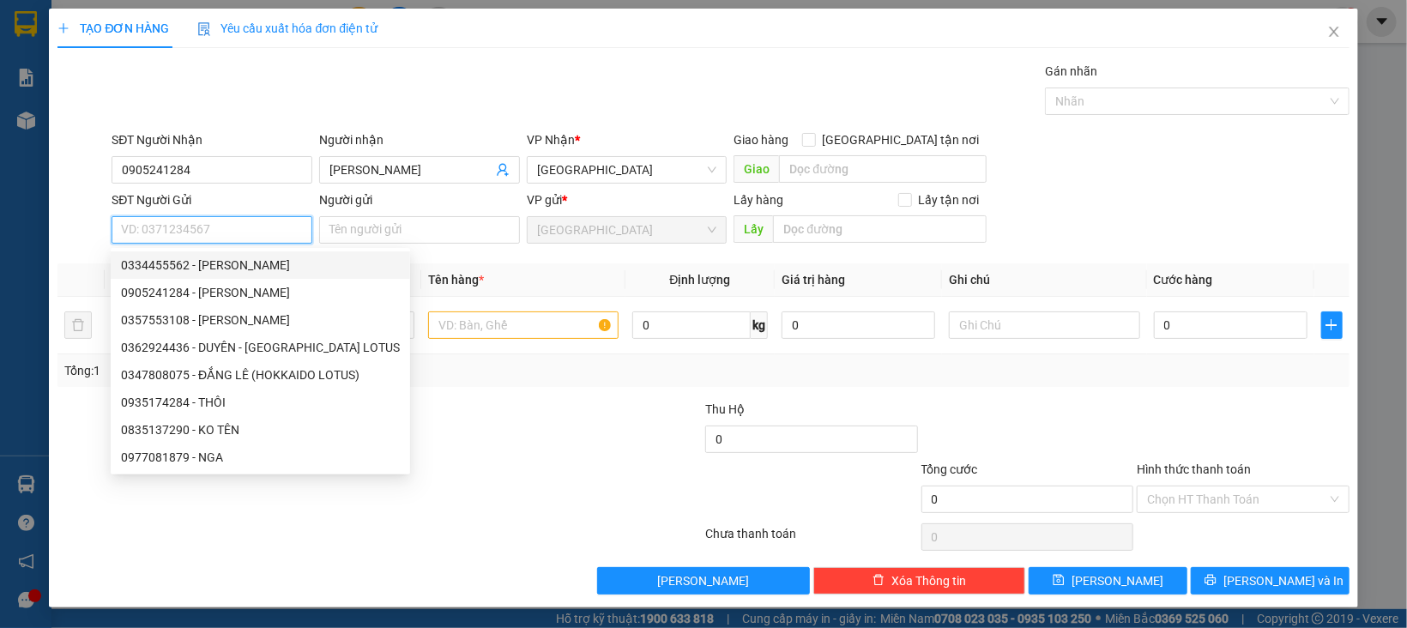
click at [226, 259] on div "0334455562 - KHÁNH" at bounding box center [260, 265] width 279 height 19
type input "0334455562"
type input "KHÁNH"
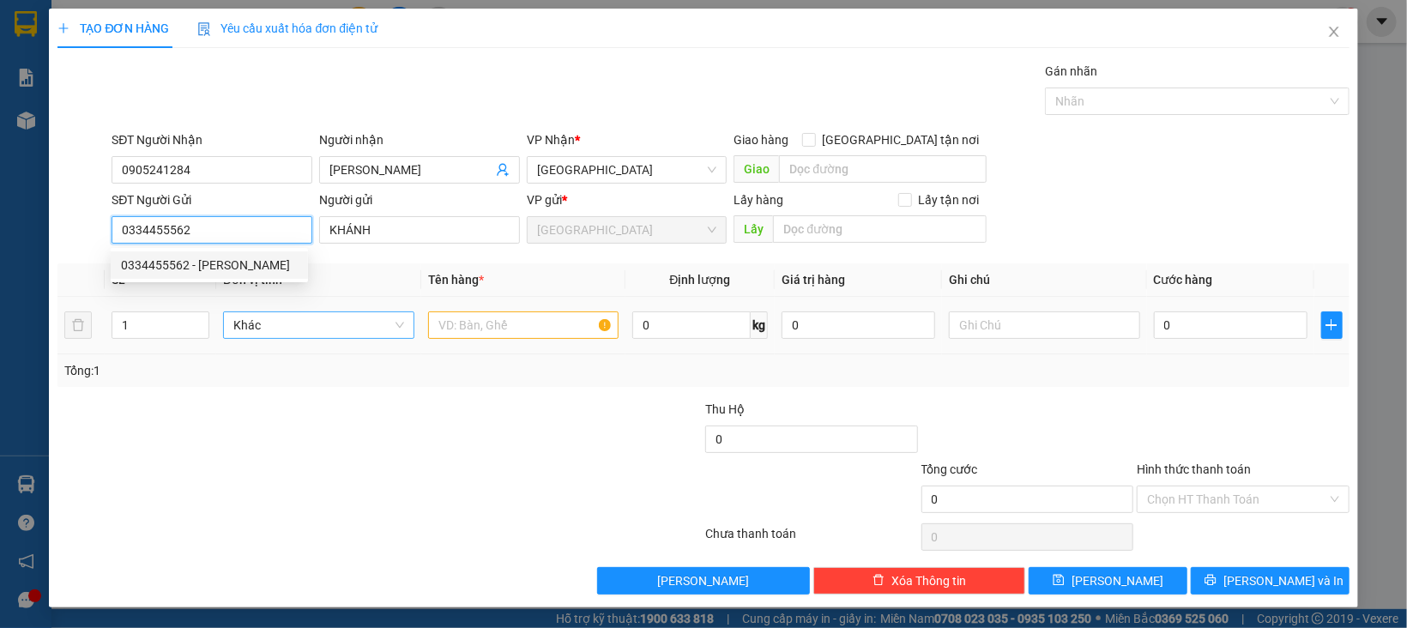
click at [274, 314] on span "Khác" at bounding box center [318, 325] width 171 height 26
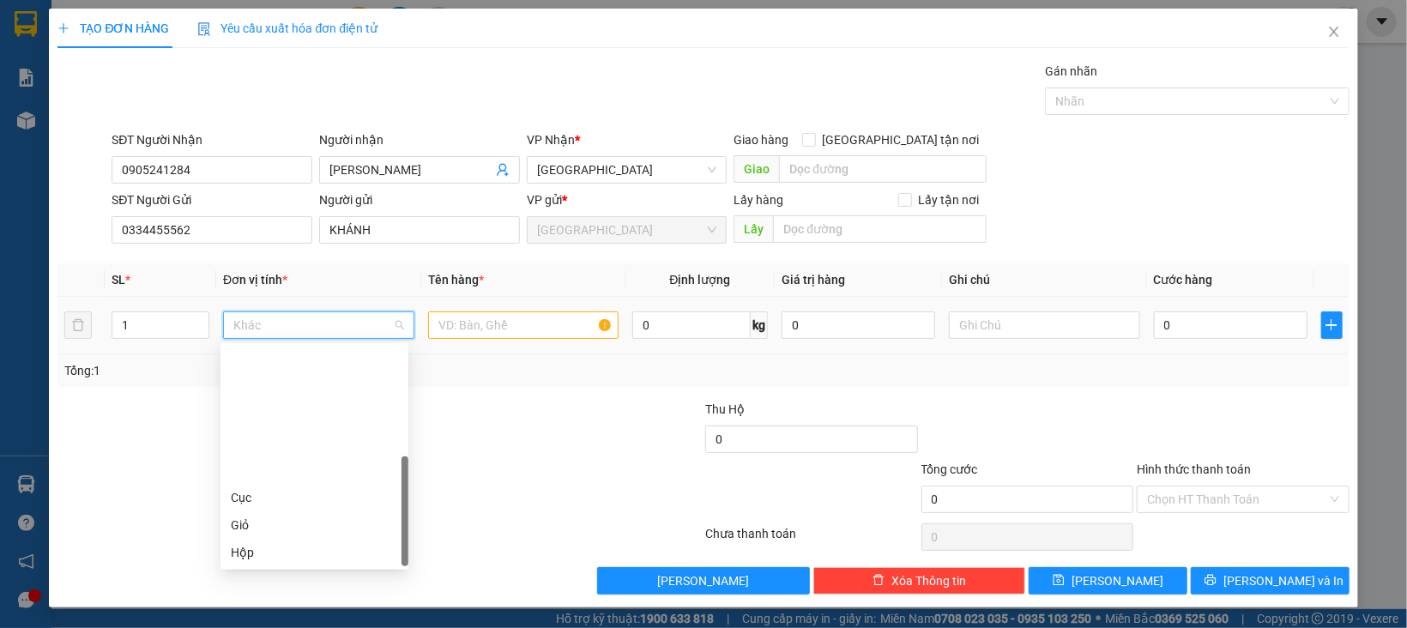
click at [261, 598] on div "Thùng" at bounding box center [314, 607] width 167 height 19
click at [498, 336] on input "text" at bounding box center [523, 324] width 191 height 27
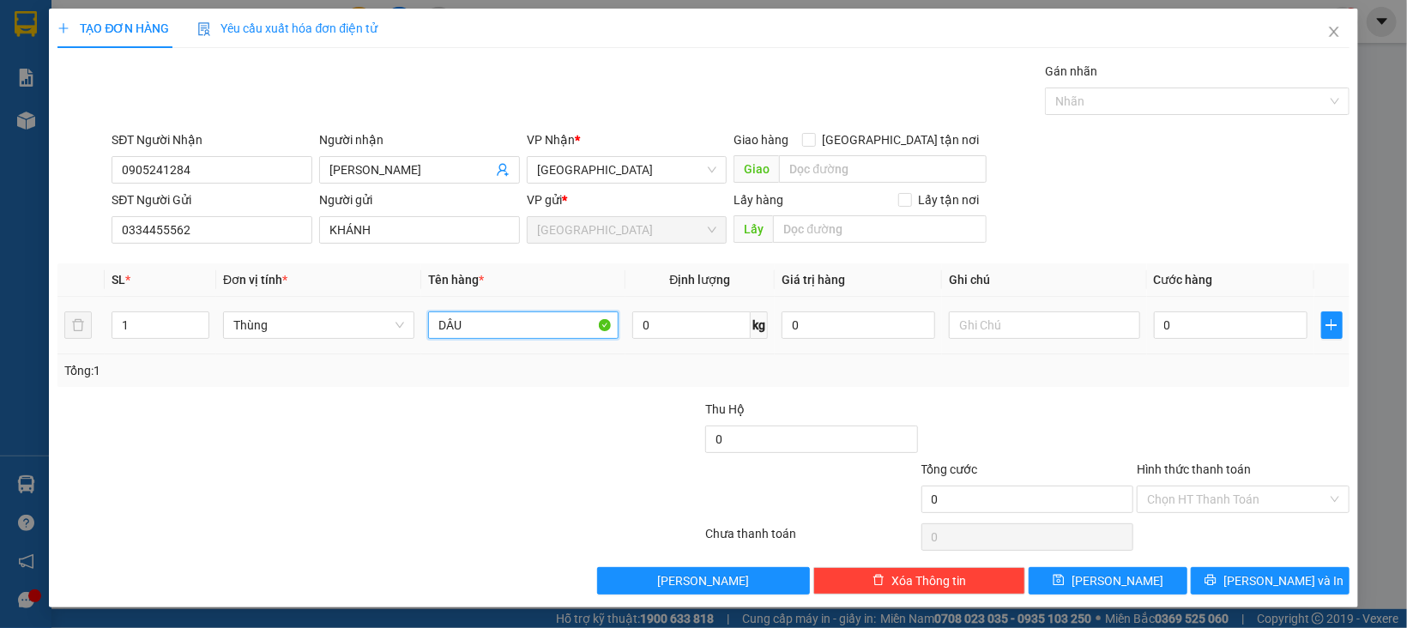
type input "DÂU"
click at [1092, 413] on div at bounding box center [1027, 430] width 216 height 60
click at [1201, 494] on input "Hình thức thanh toán" at bounding box center [1237, 499] width 180 height 26
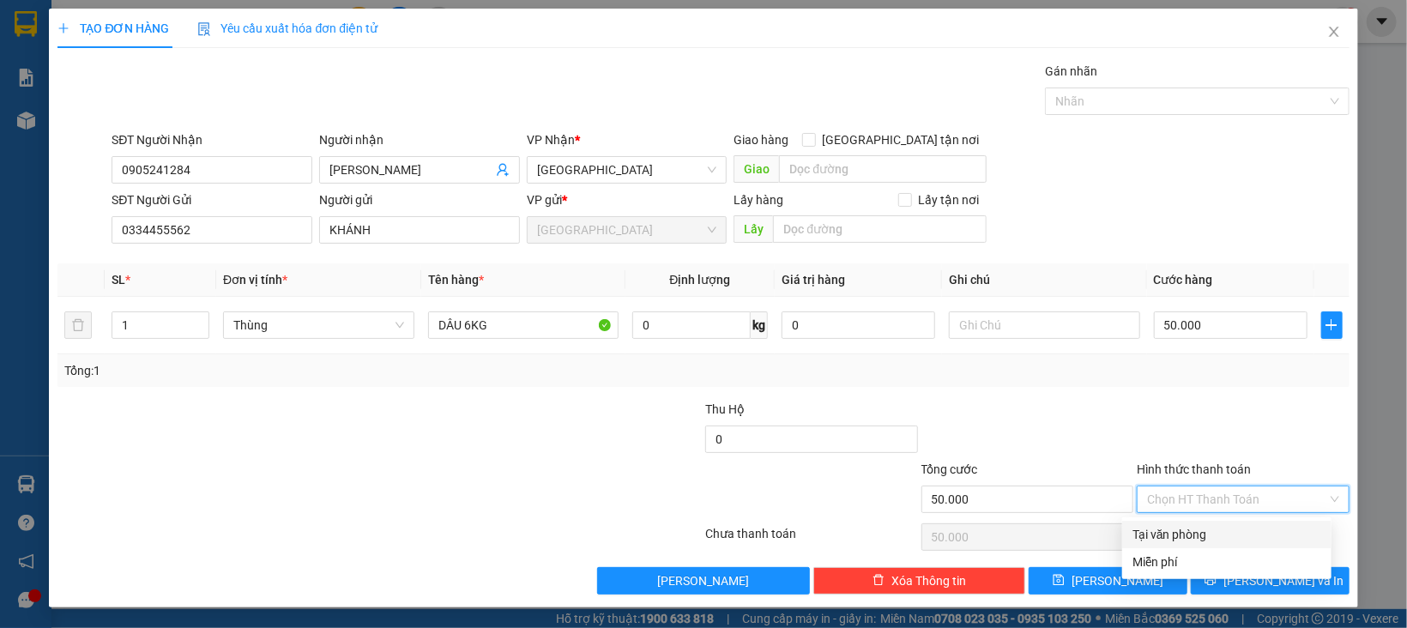
click at [1198, 529] on div "Tại văn phòng" at bounding box center [1226, 534] width 189 height 19
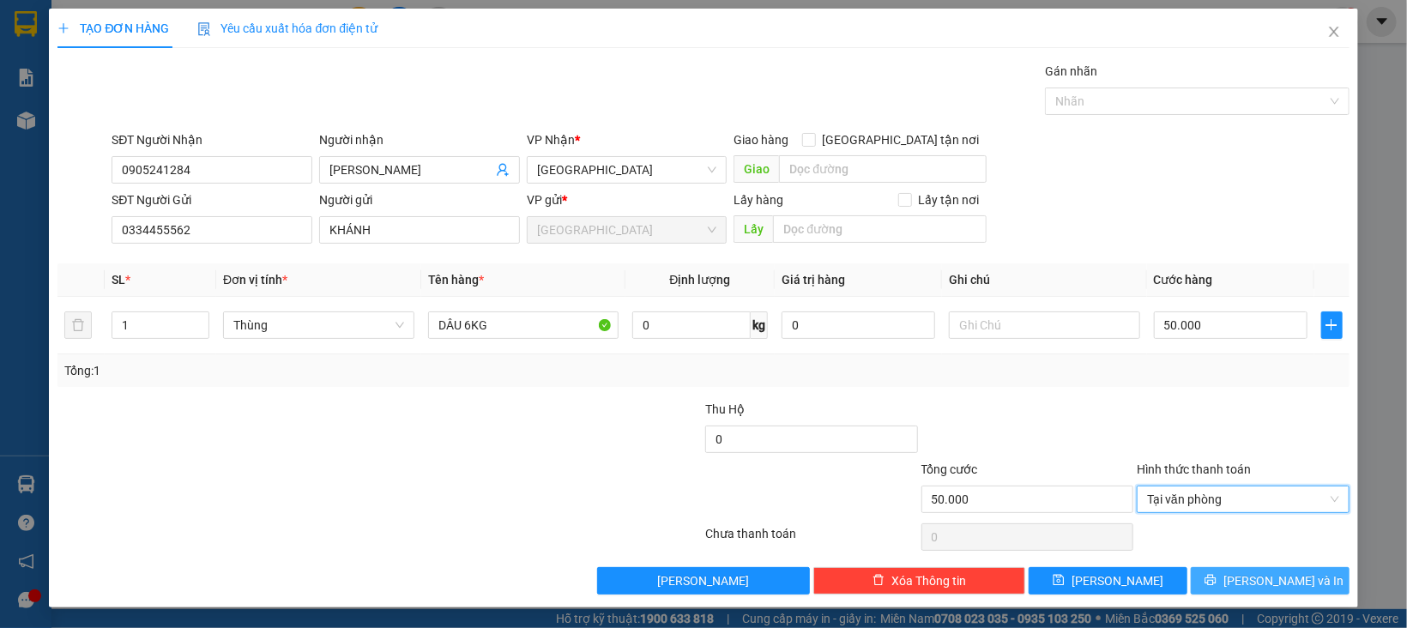
click at [1215, 573] on button "[PERSON_NAME] và In" at bounding box center [1270, 580] width 159 height 27
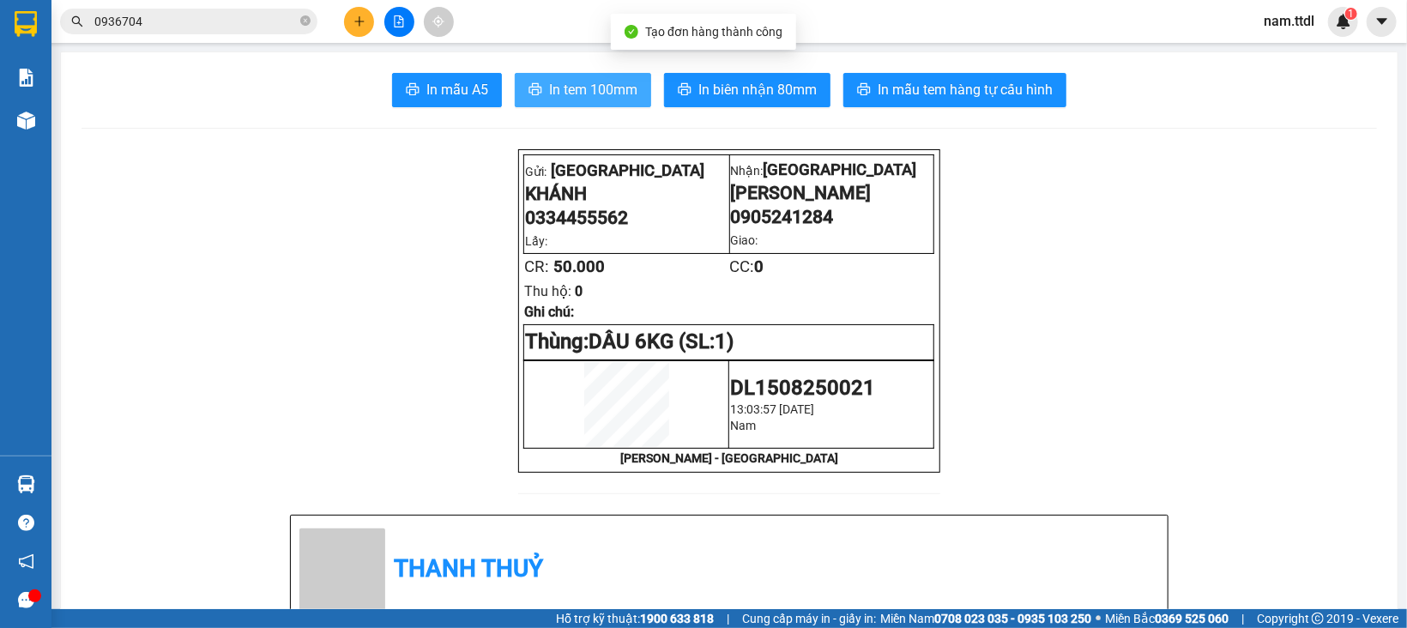
click at [560, 102] on button "In tem 100mm" at bounding box center [583, 90] width 136 height 34
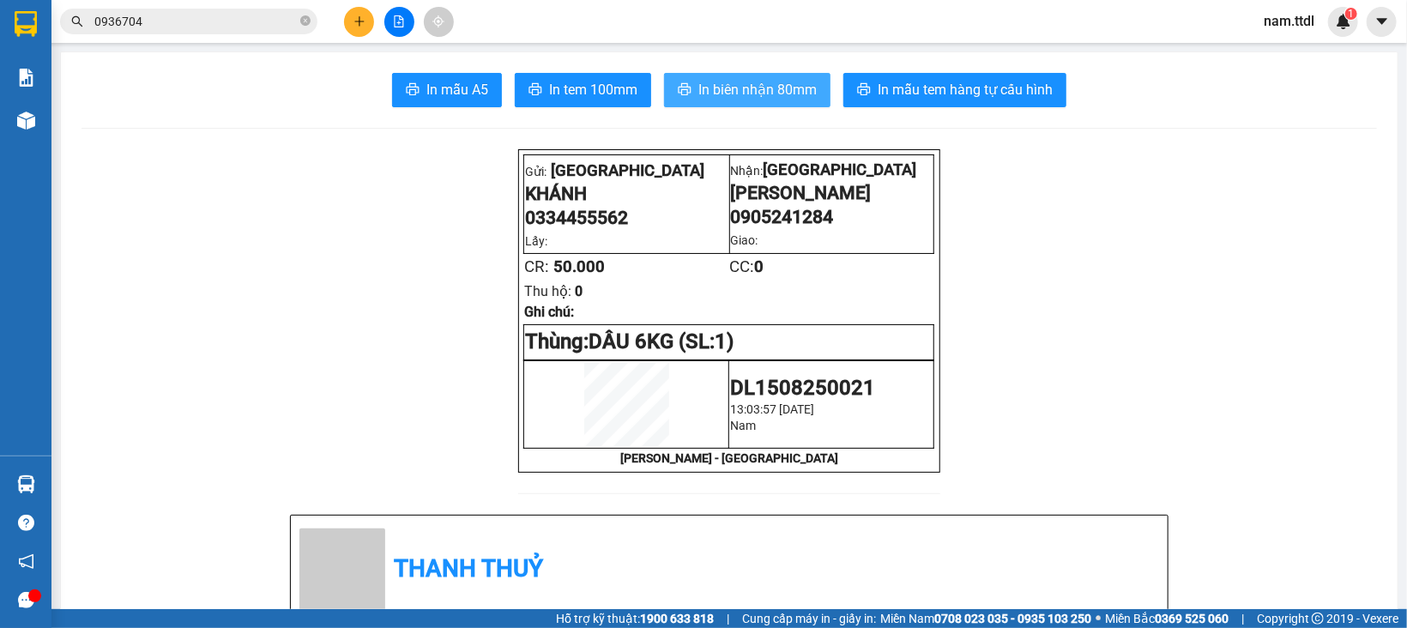
click at [781, 82] on span "In biên nhận 80mm" at bounding box center [757, 89] width 118 height 21
click at [354, 16] on icon "plus" at bounding box center [359, 21] width 12 height 12
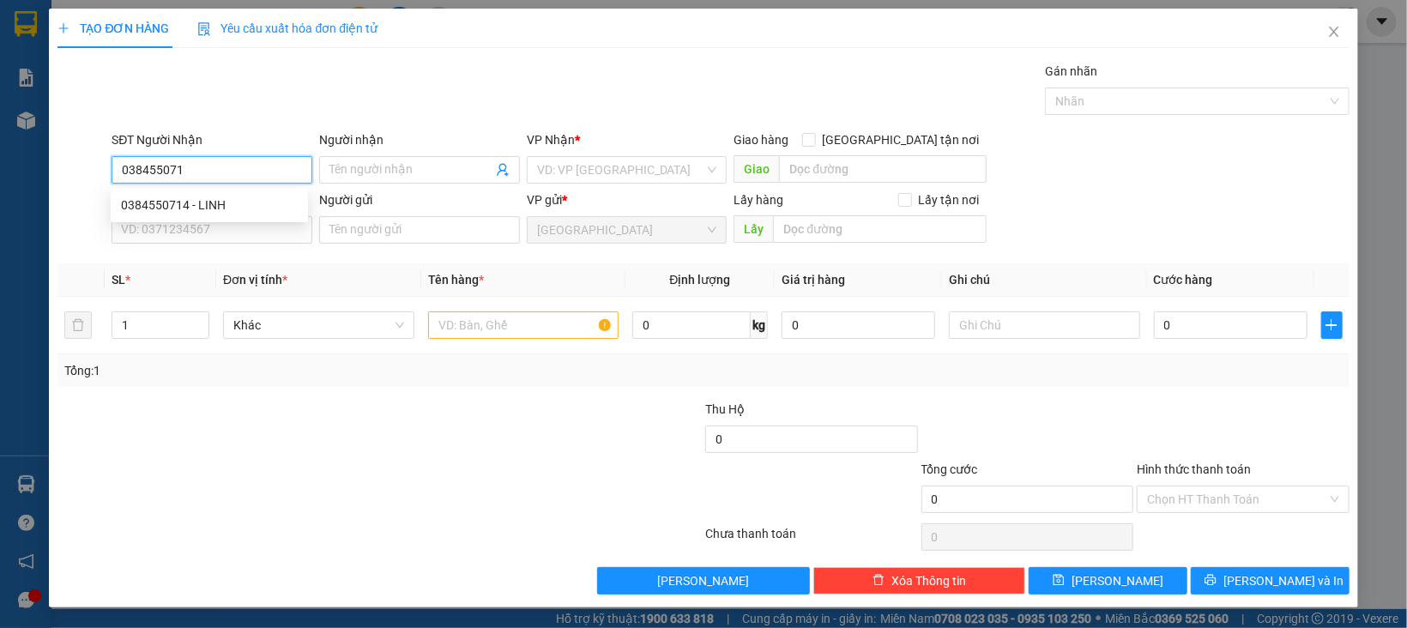
type input "0384550714"
click at [218, 196] on div "0384550714 - LINH" at bounding box center [209, 205] width 177 height 19
type input "LINH"
type input "0384550714"
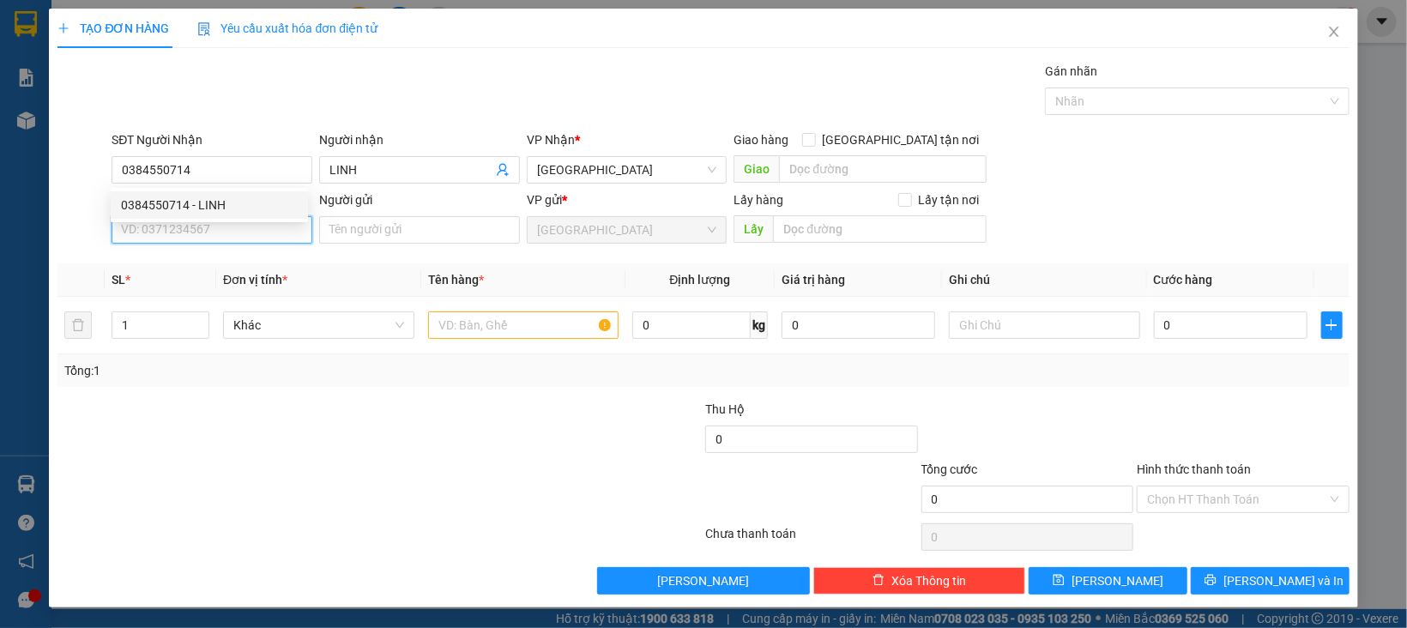
click at [249, 221] on input "SĐT Người Gửi" at bounding box center [212, 229] width 201 height 27
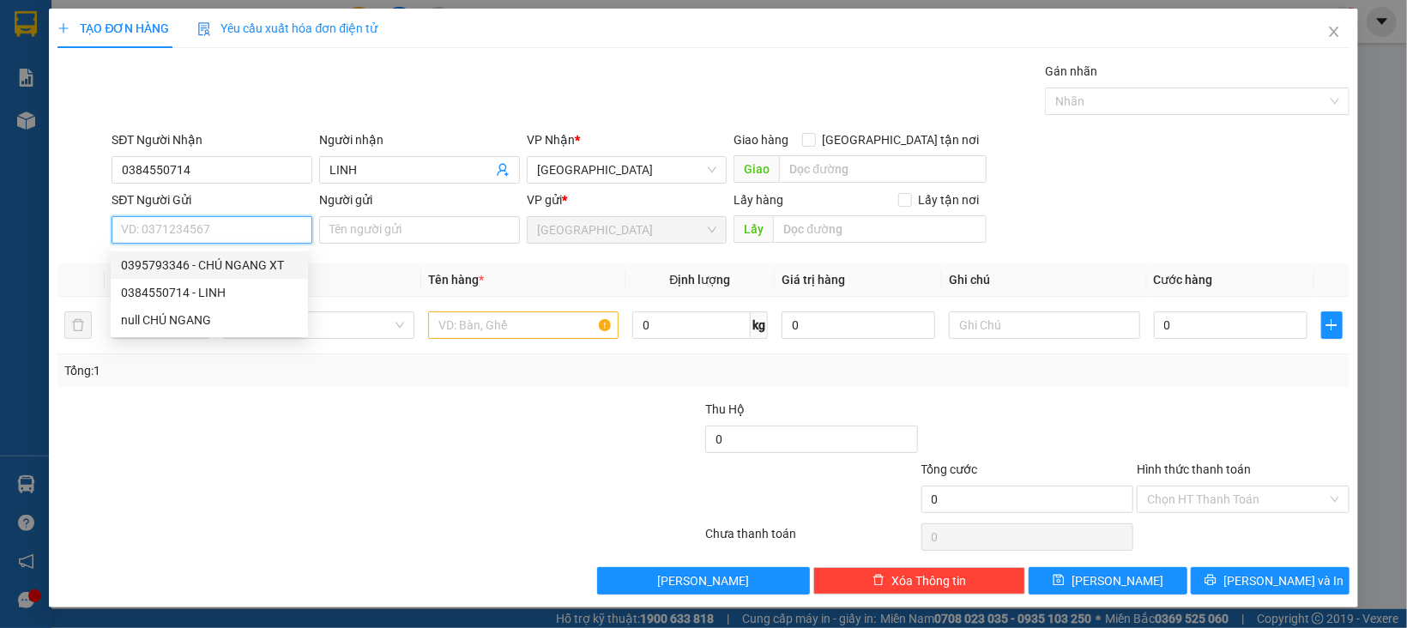
click at [246, 263] on div "0395793346 - CHÚ NGANG XT" at bounding box center [209, 265] width 177 height 19
type input "0395793346"
type input "CHÚ NGANG XT"
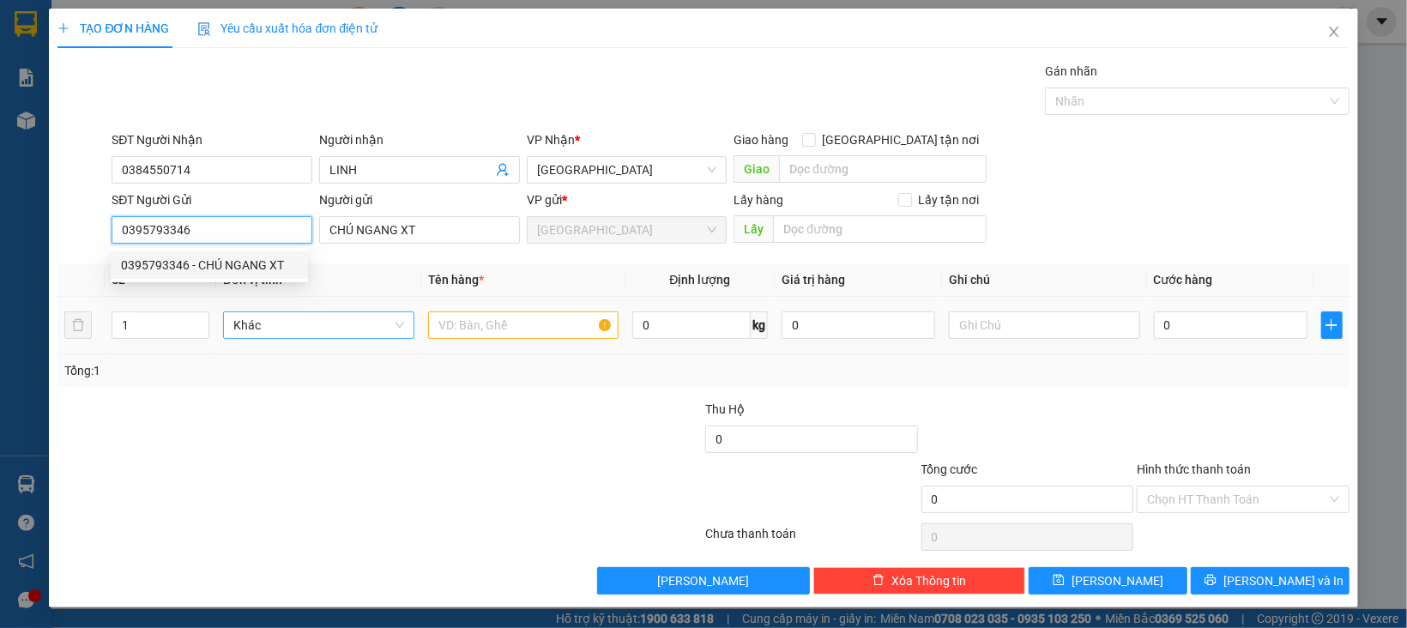
click at [331, 319] on span "Khác" at bounding box center [318, 325] width 171 height 26
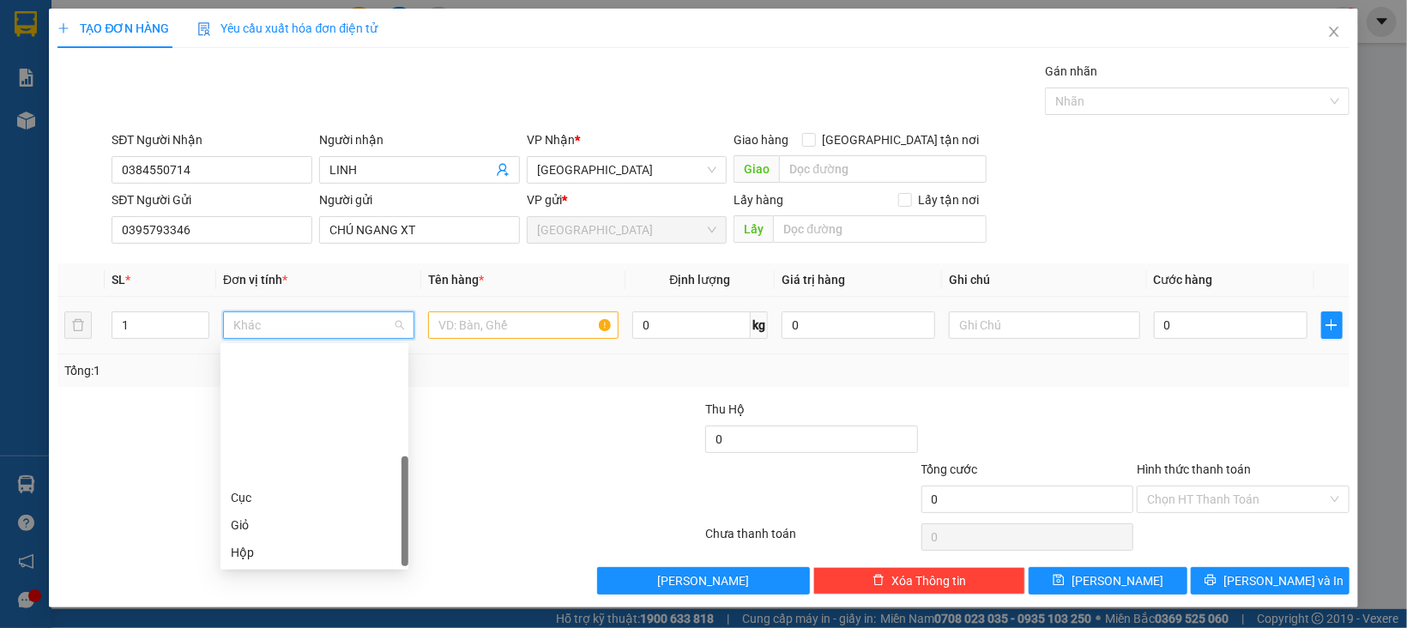
click at [261, 598] on div "Thùng" at bounding box center [314, 607] width 167 height 19
click at [297, 316] on span "Thùng" at bounding box center [318, 325] width 171 height 26
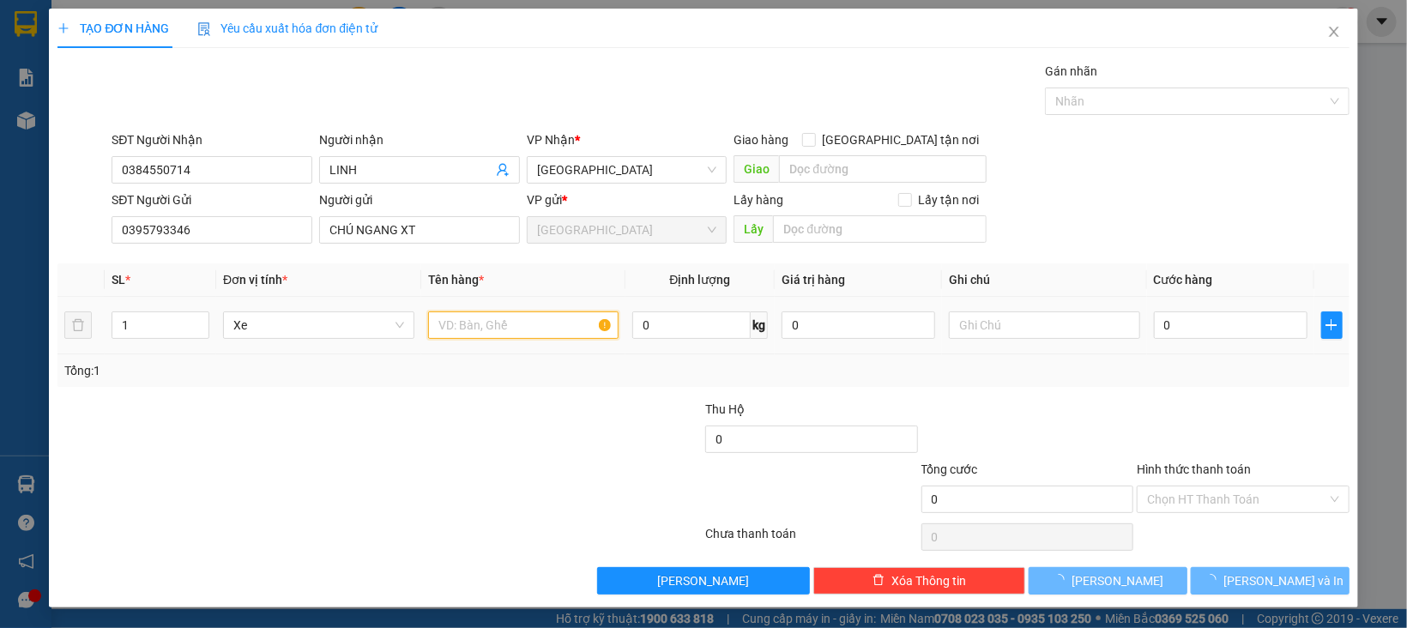
click at [526, 335] on input "text" at bounding box center [523, 324] width 191 height 27
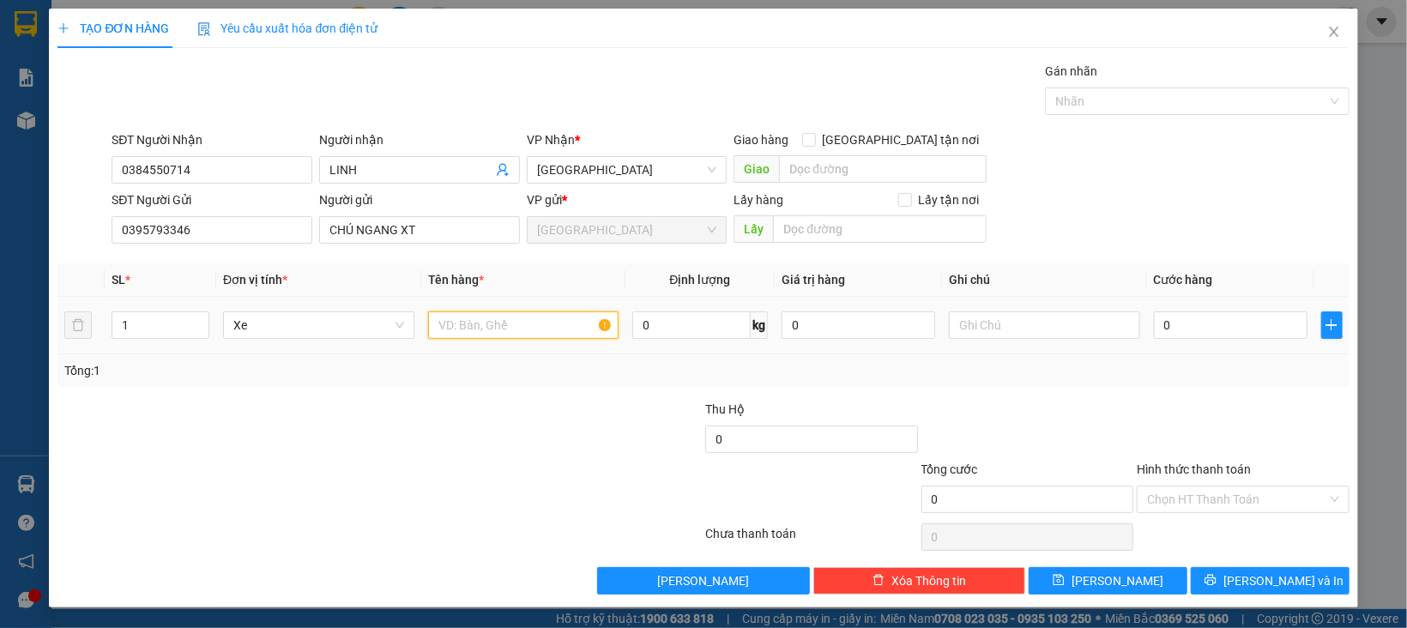
click at [476, 337] on input "text" at bounding box center [523, 324] width 191 height 27
type input "XE SIRIUS"
click at [1324, 331] on icon "plus" at bounding box center [1331, 325] width 14 height 14
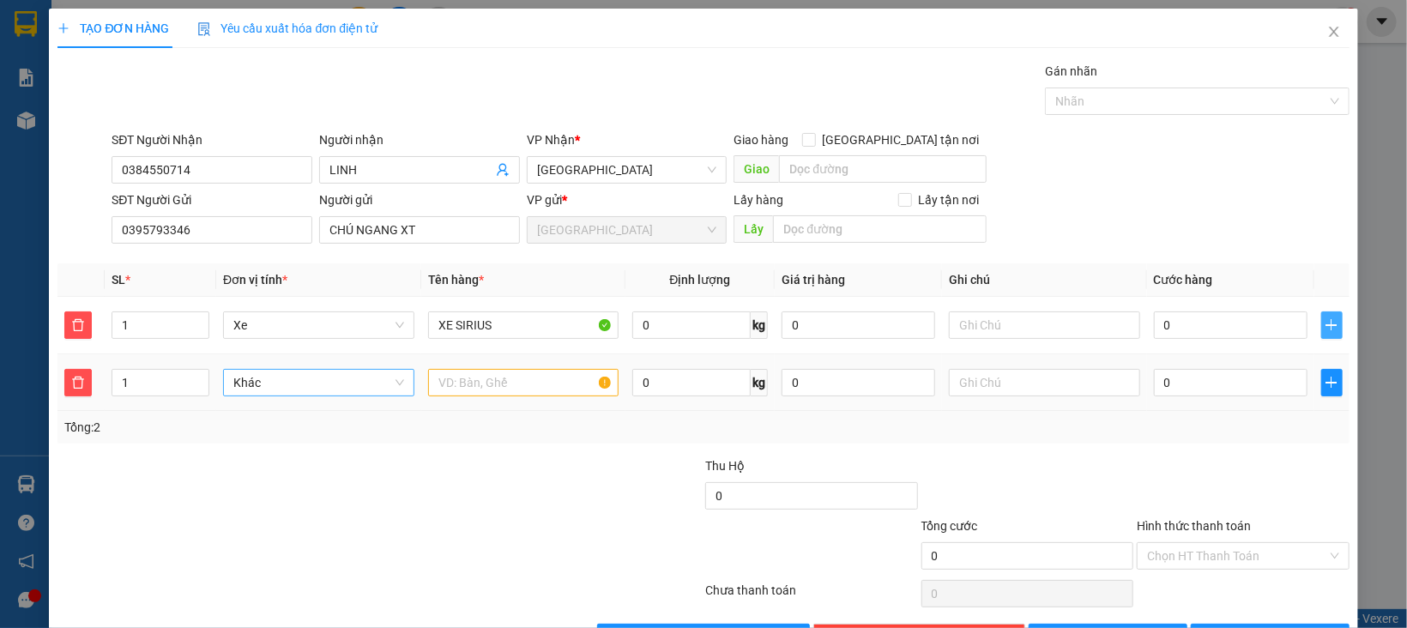
click at [348, 382] on span "Khác" at bounding box center [318, 383] width 171 height 26
drag, startPoint x: 262, startPoint y: 497, endPoint x: 317, endPoint y: 467, distance: 62.9
click at [466, 376] on input "text" at bounding box center [523, 382] width 191 height 27
type input "THỰC PHẨM"
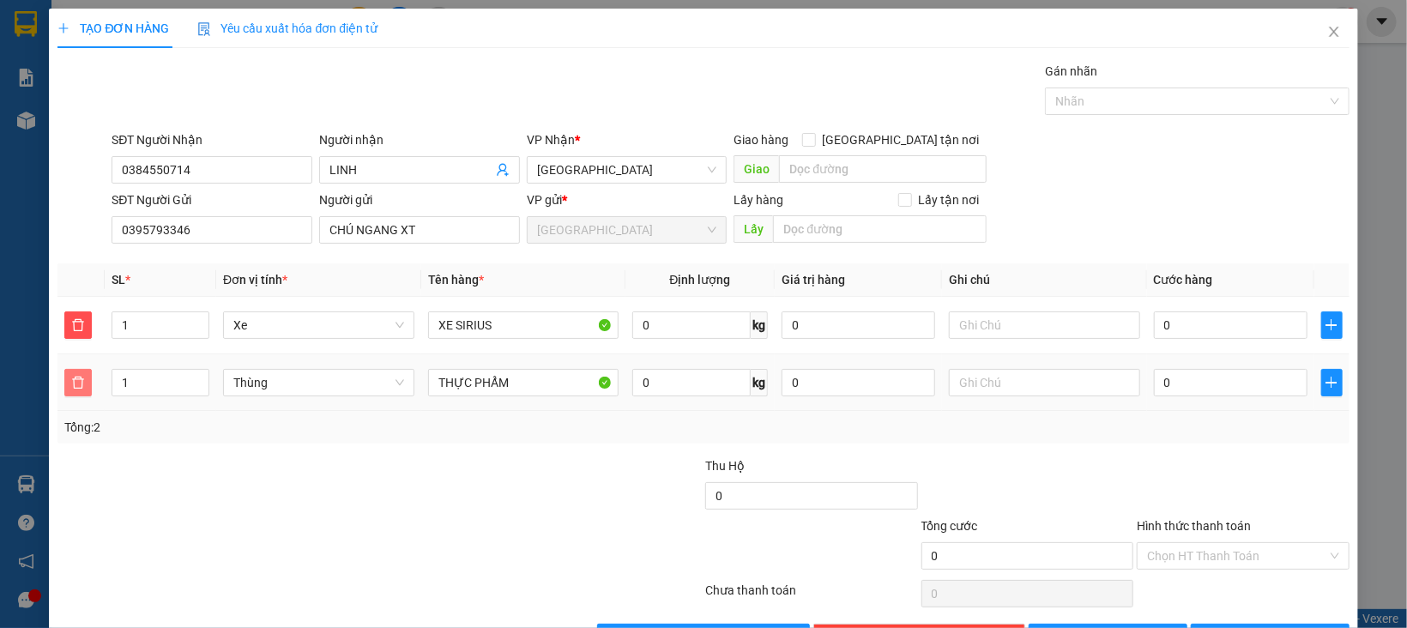
click at [87, 383] on span "delete" at bounding box center [78, 383] width 26 height 14
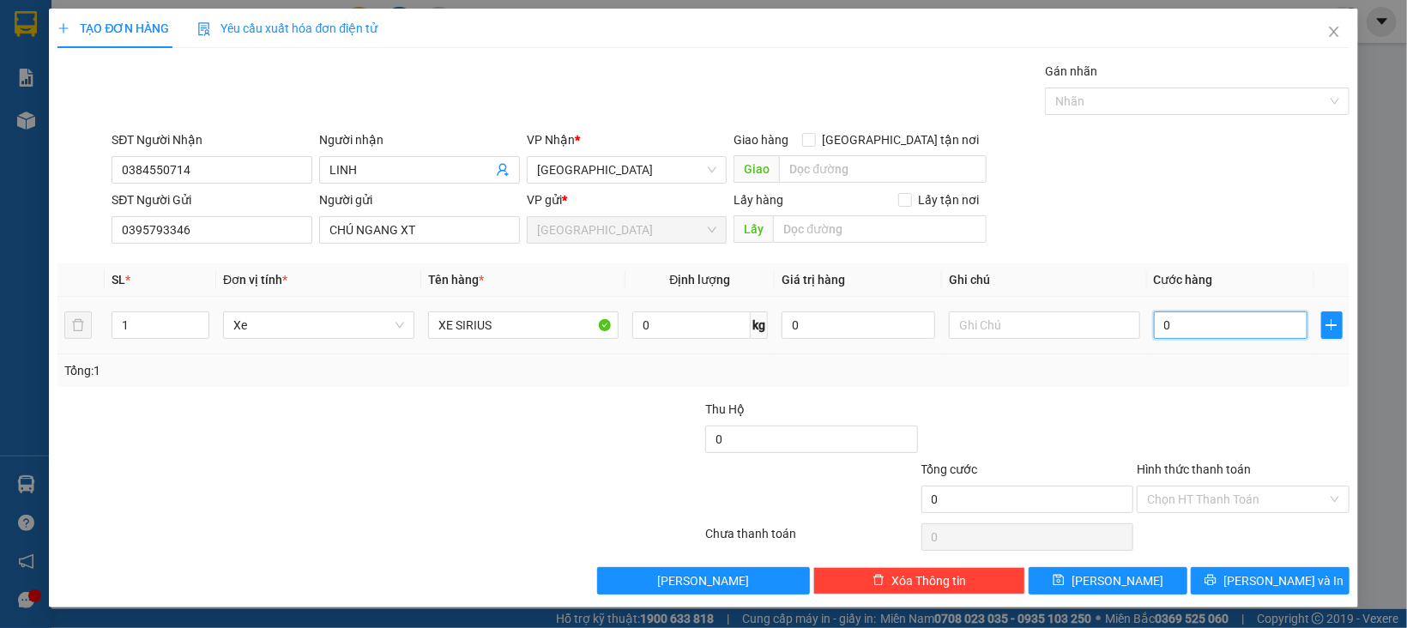
click at [1185, 329] on input "0" at bounding box center [1231, 324] width 154 height 27
type input "5"
type input "50"
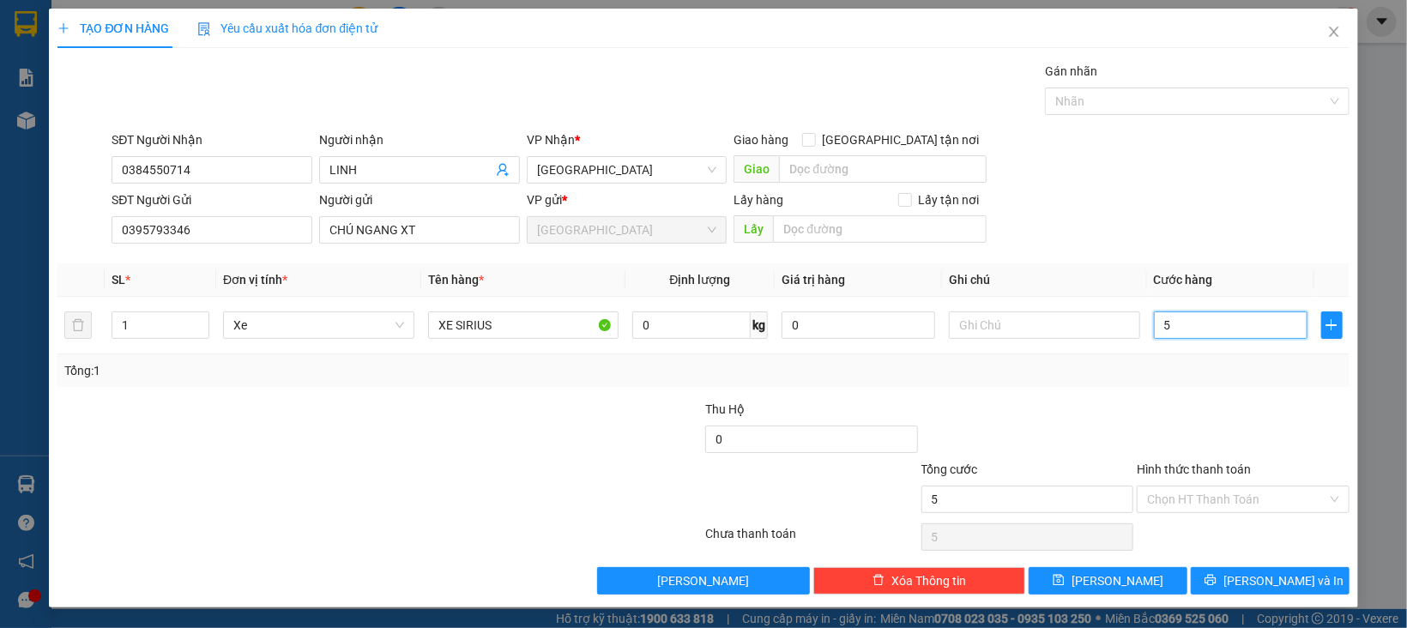
type input "50"
type input "500"
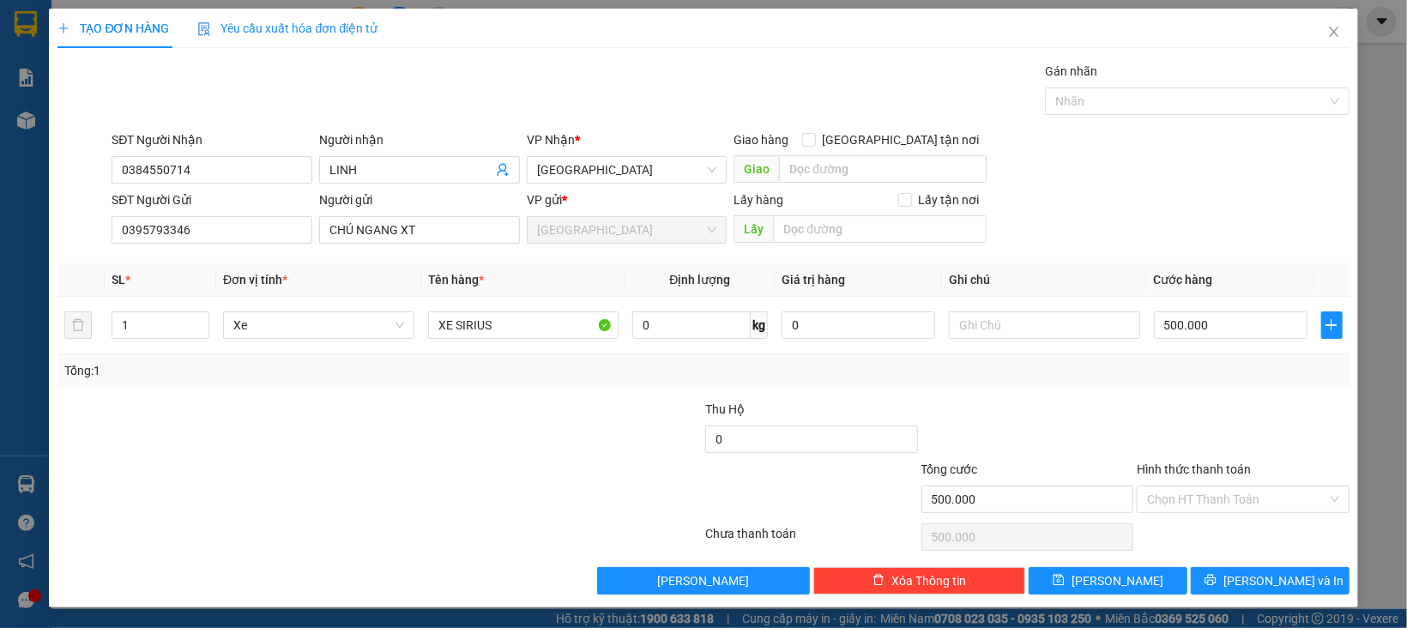
click at [1262, 418] on div at bounding box center [1243, 430] width 216 height 60
click at [1215, 501] on input "Hình thức thanh toán" at bounding box center [1237, 499] width 180 height 26
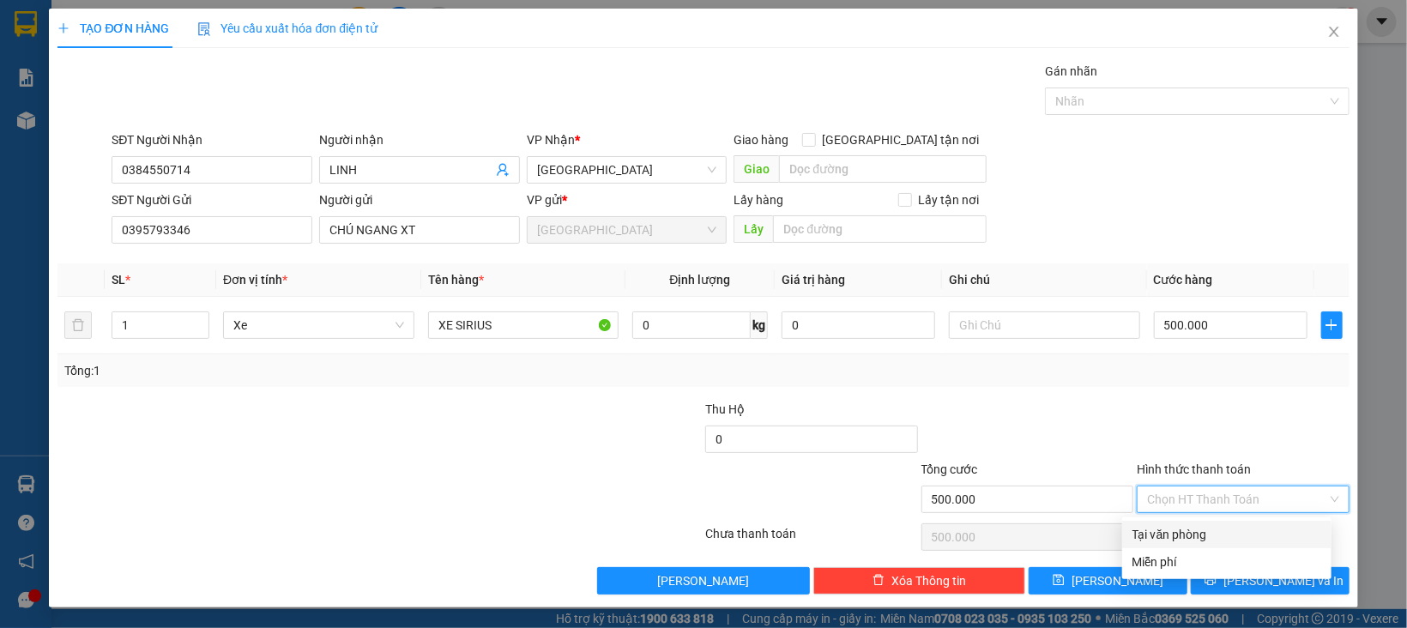
click at [1223, 532] on div "Tại văn phòng" at bounding box center [1226, 534] width 189 height 19
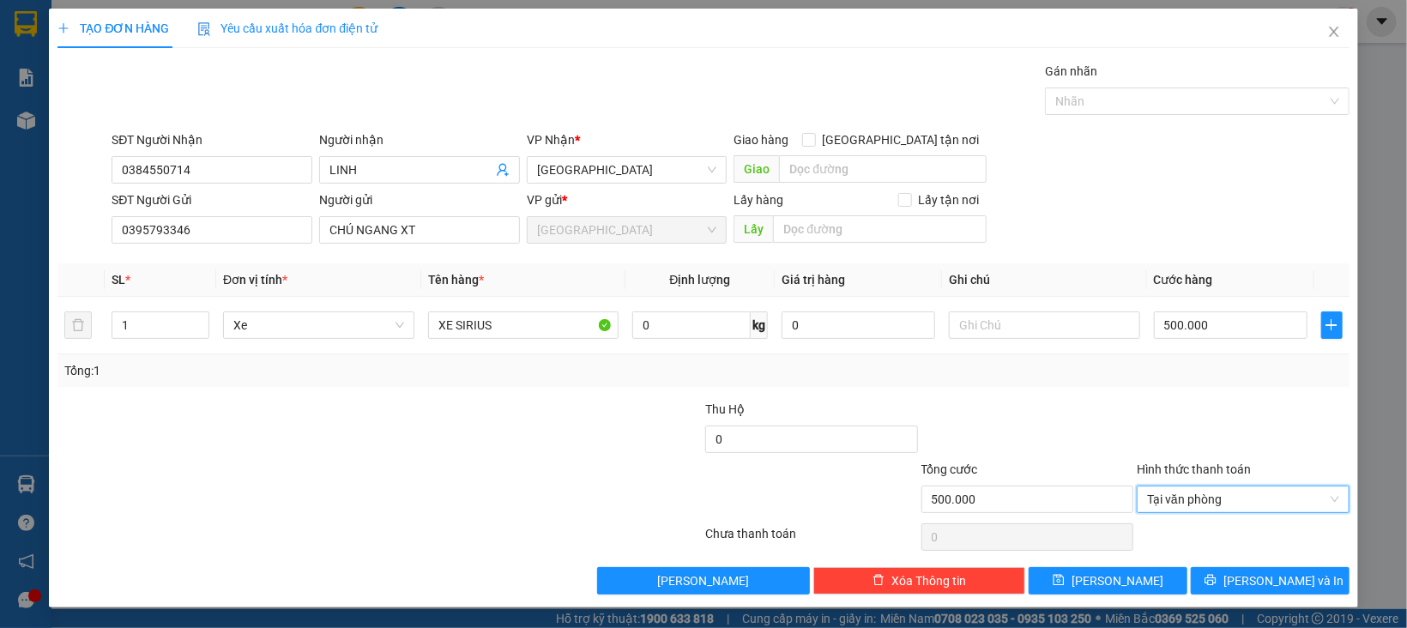
click at [1237, 565] on div "Transit Pickup Surcharge Ids Transit Deliver Surcharge Ids Transit Deliver Surc…" at bounding box center [702, 328] width 1291 height 533
click at [1239, 578] on span "[PERSON_NAME] và In" at bounding box center [1283, 580] width 120 height 19
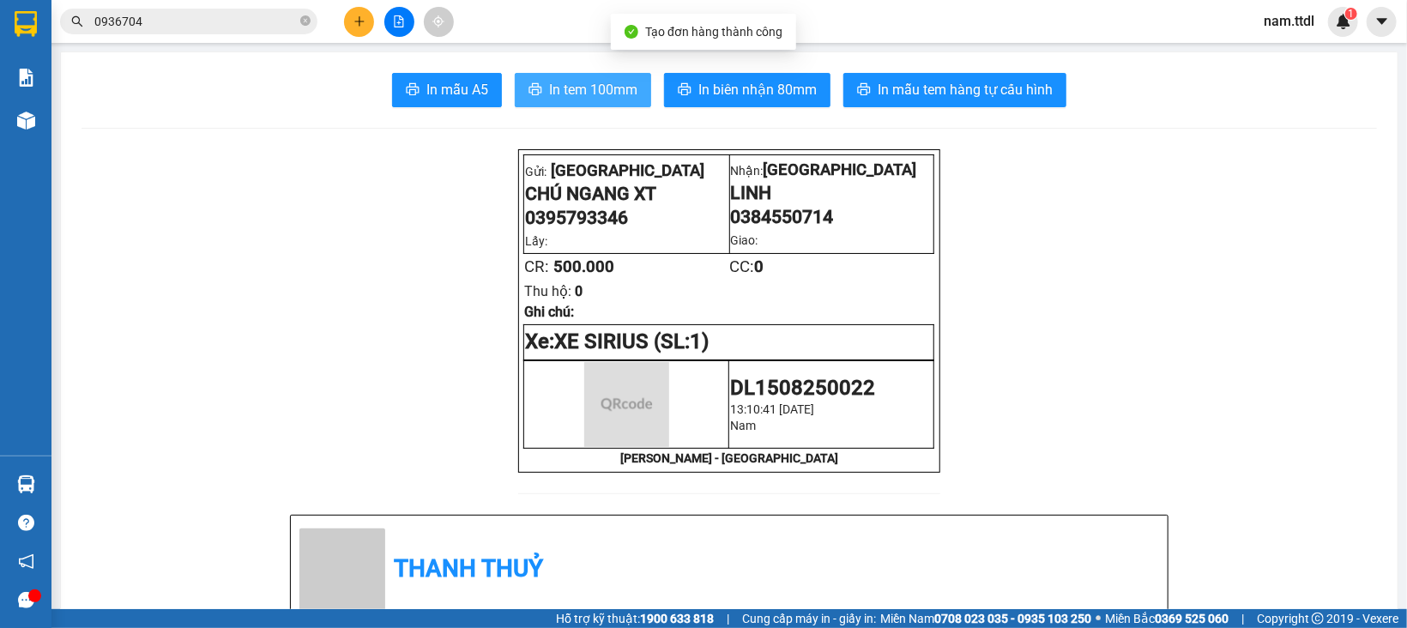
click at [522, 80] on button "In tem 100mm" at bounding box center [583, 90] width 136 height 34
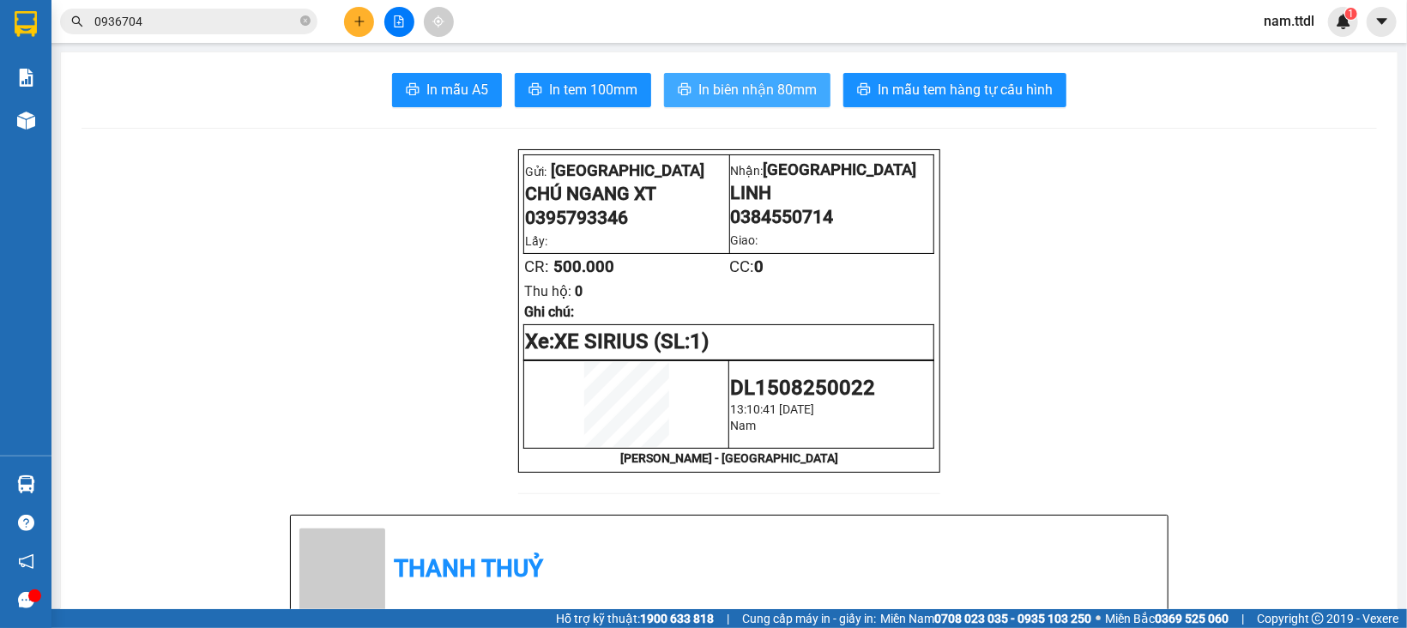
click at [713, 87] on span "In biên nhận 80mm" at bounding box center [757, 89] width 118 height 21
click at [361, 27] on icon "plus" at bounding box center [359, 21] width 12 height 12
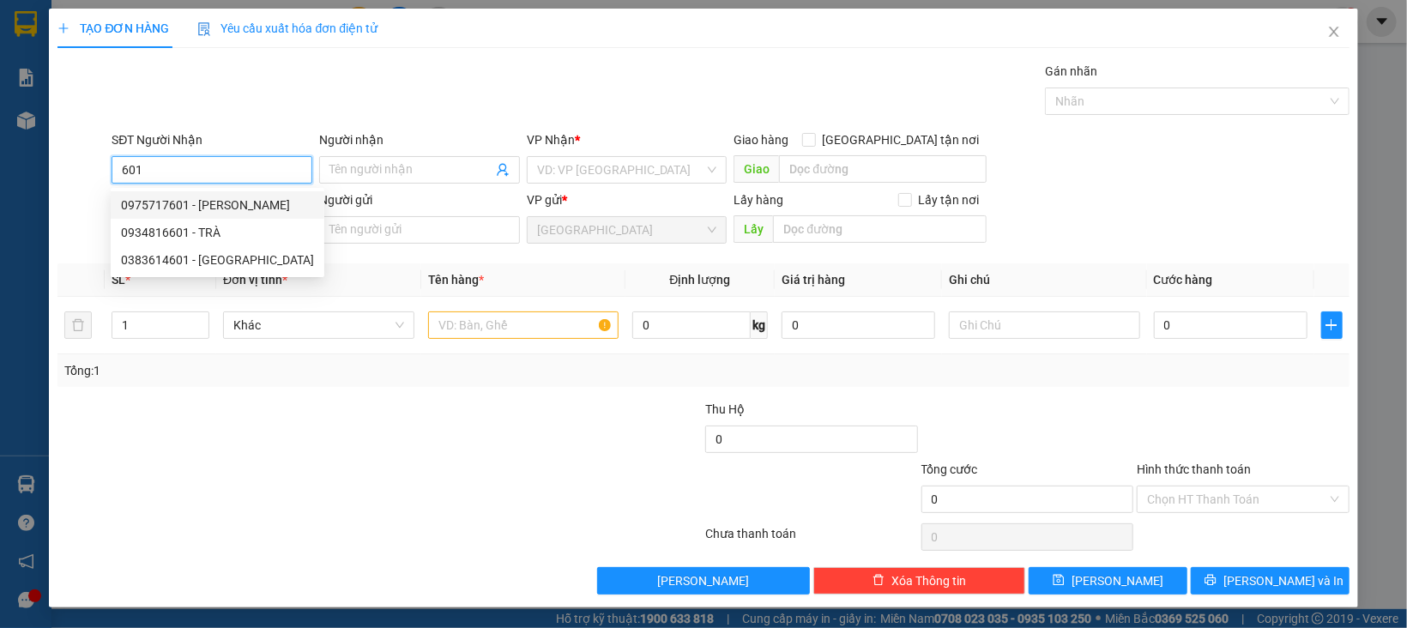
click at [249, 206] on div "0975717601 - THANH" at bounding box center [217, 205] width 193 height 19
type input "0975717601"
type input "THANH"
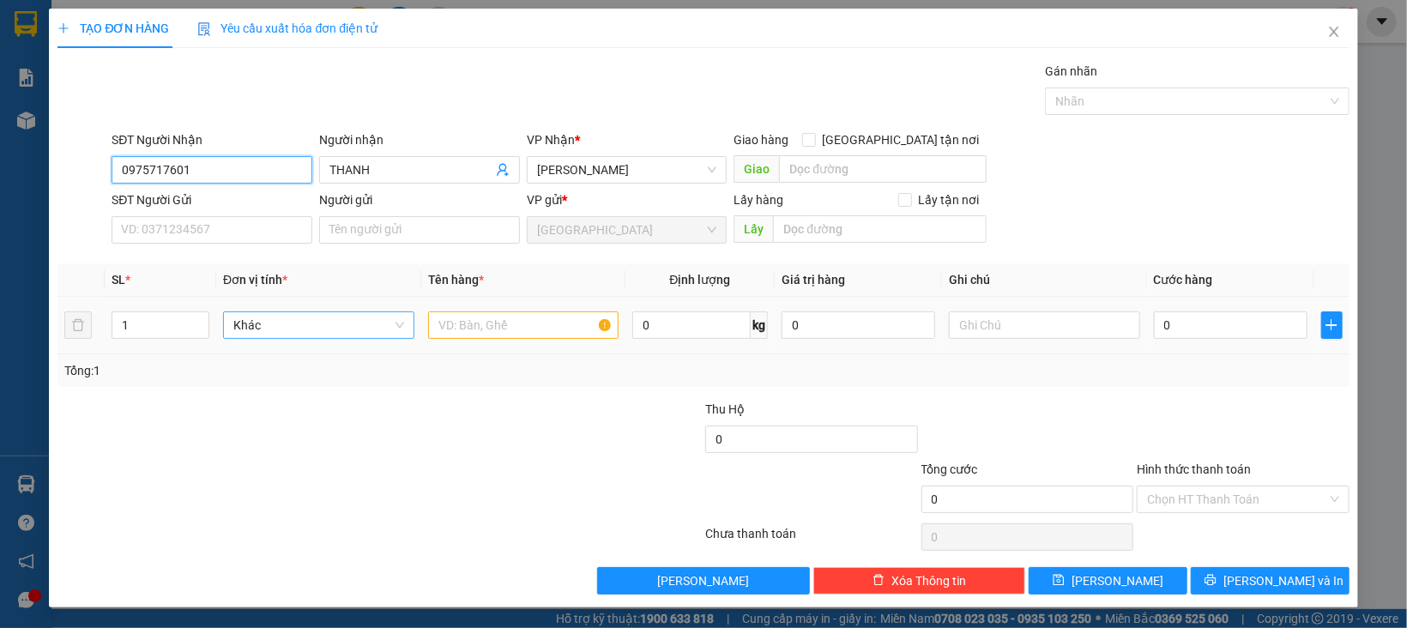
click at [267, 317] on span "Khác" at bounding box center [318, 325] width 171 height 26
type input "0975717601"
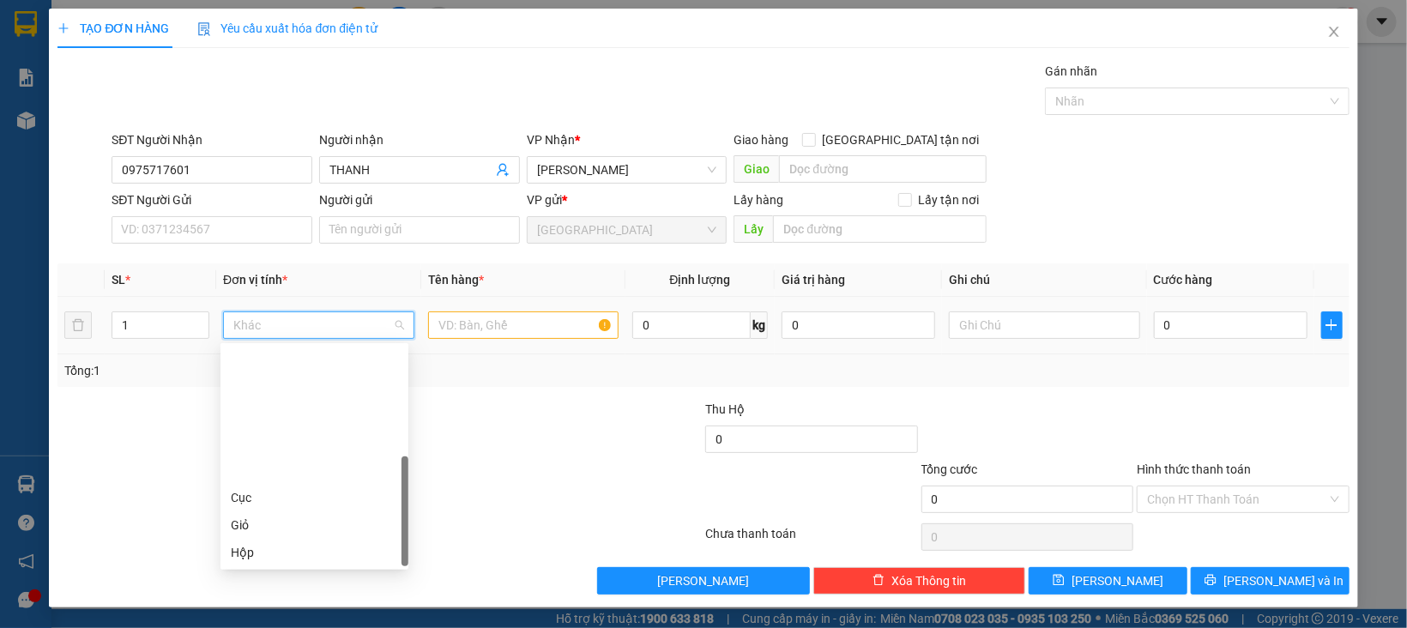
click at [267, 598] on div "Thùng" at bounding box center [314, 607] width 167 height 19
click at [439, 326] on input "text" at bounding box center [523, 324] width 191 height 27
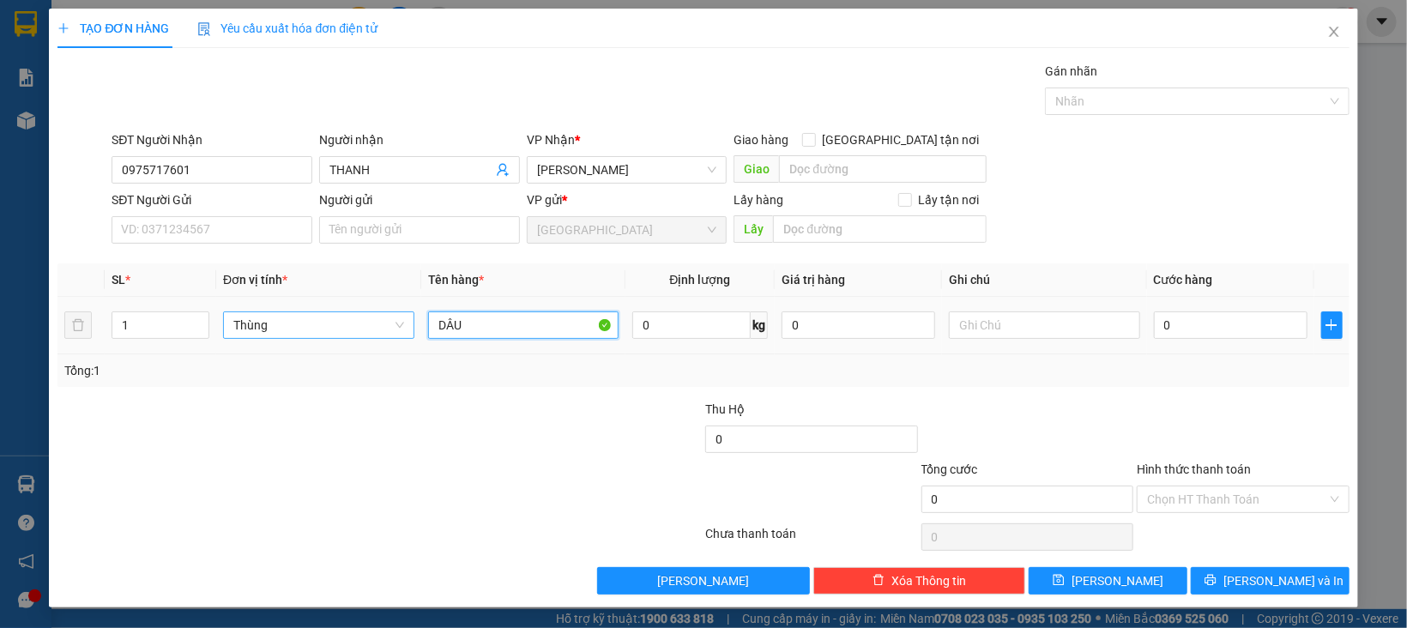
click at [276, 330] on span "Thùng" at bounding box center [318, 325] width 171 height 26
type input "DÂU"
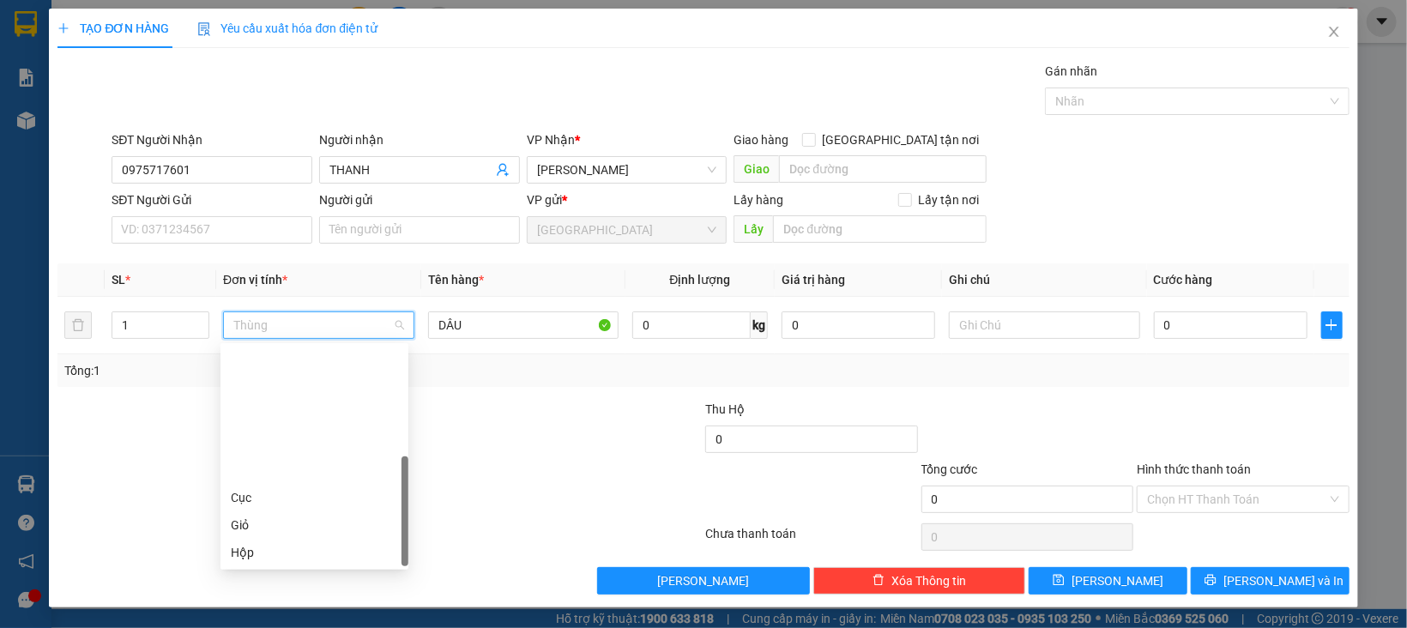
type input "K"
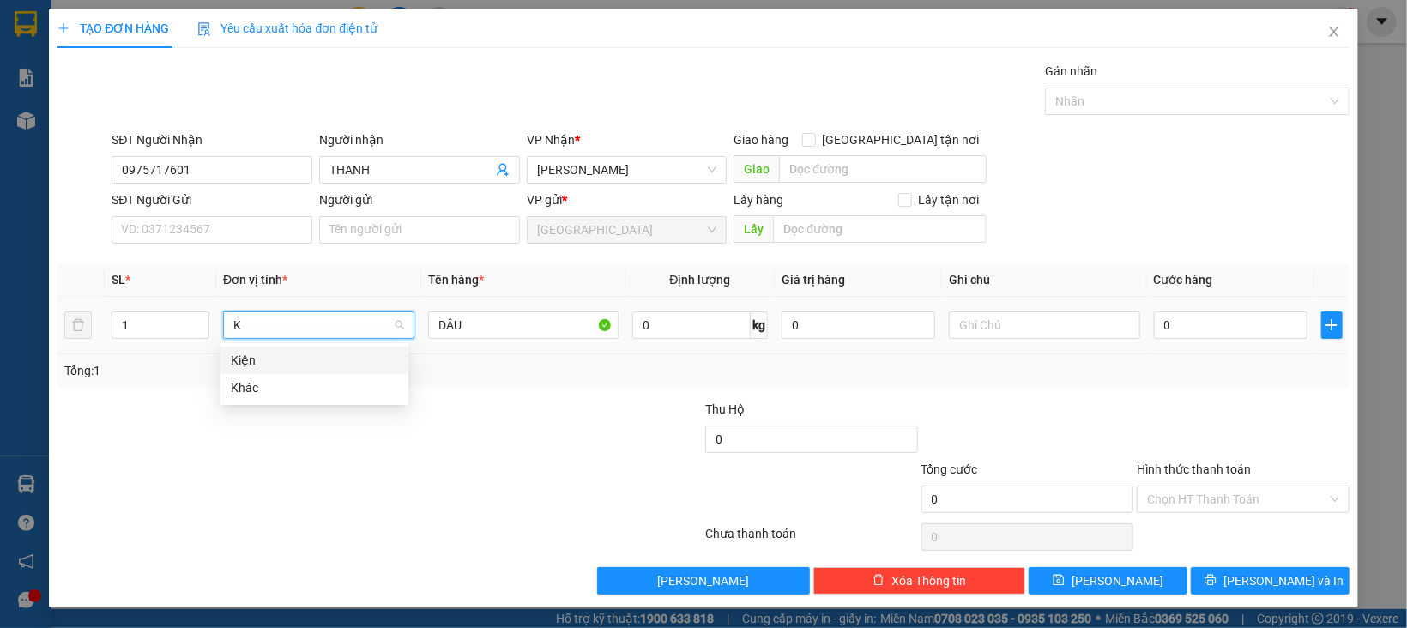
click at [267, 360] on div "Kiện" at bounding box center [314, 360] width 167 height 19
click at [456, 336] on input "DÂU" at bounding box center [523, 324] width 191 height 27
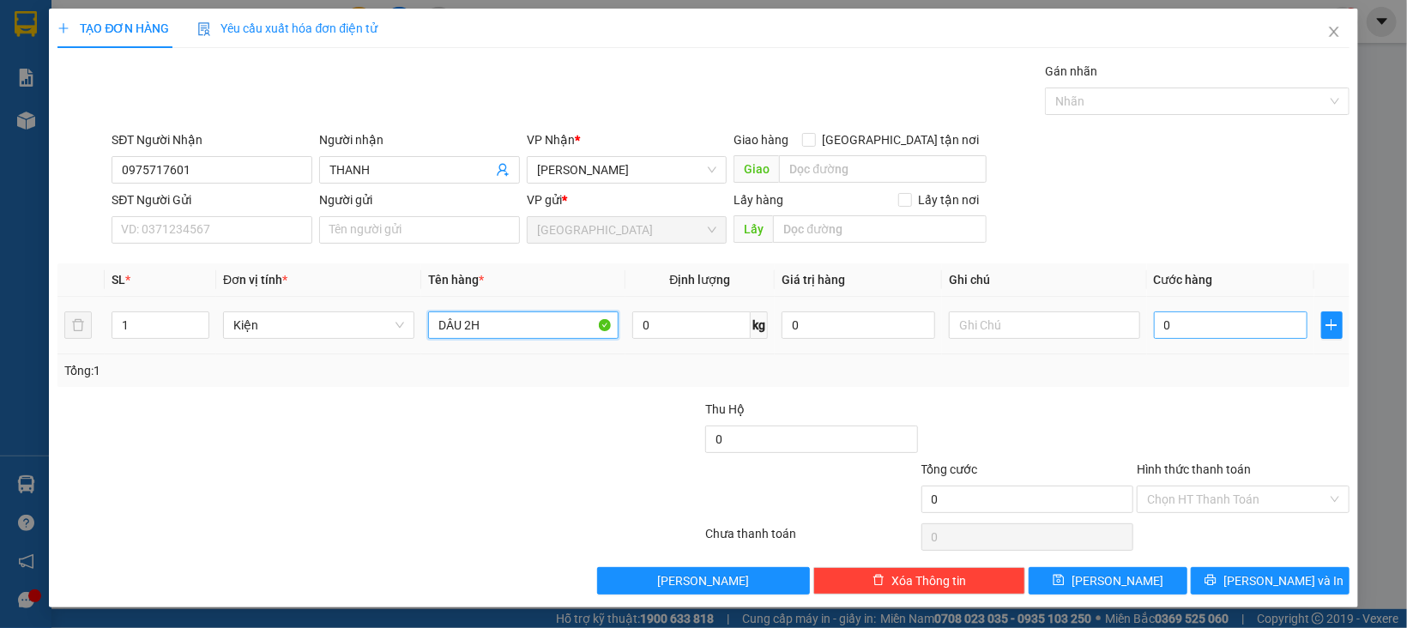
type input "DÂU 2H"
click at [1203, 327] on input "0" at bounding box center [1231, 324] width 154 height 27
type input "3"
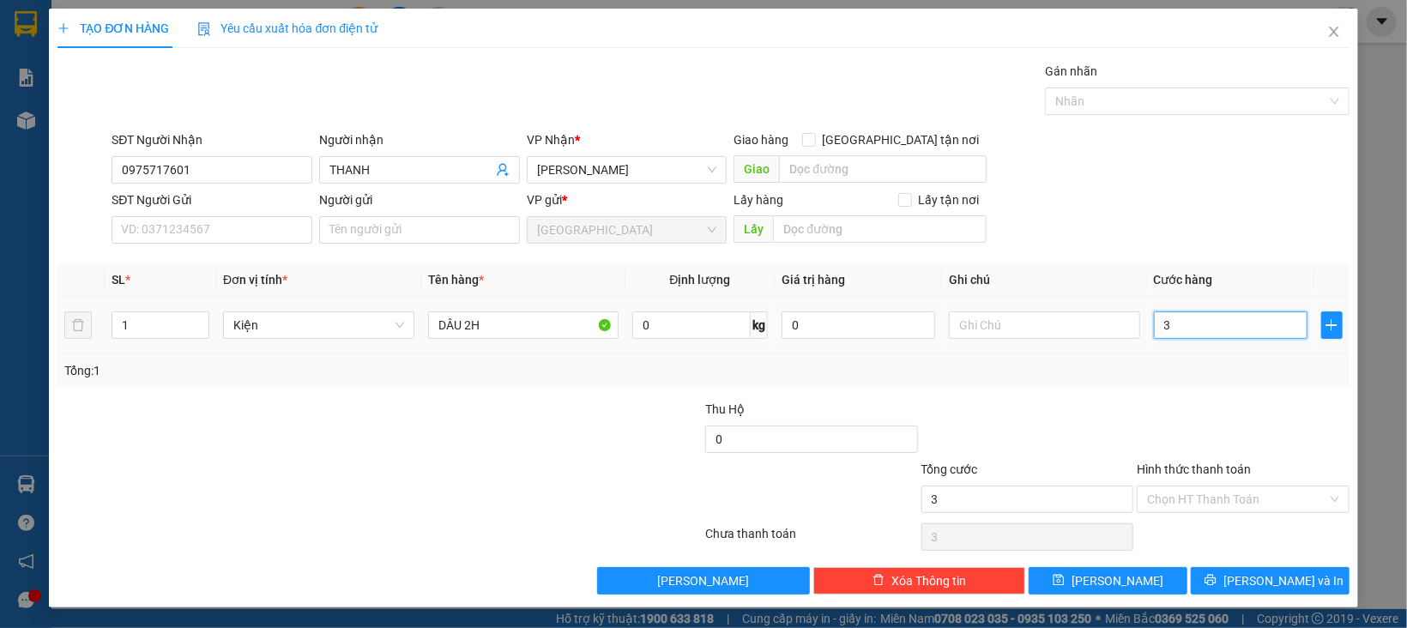
type input "30"
type input "30.000"
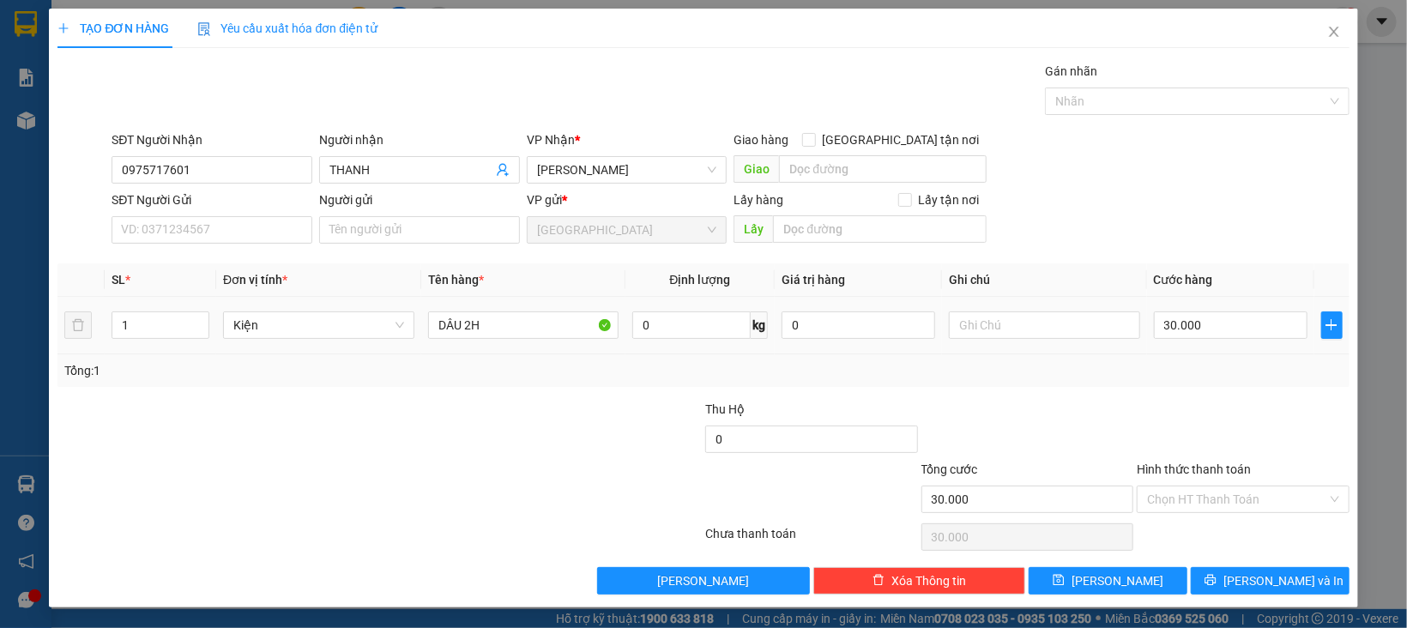
click at [1213, 391] on div "Transit Pickup Surcharge Ids Transit Deliver Surcharge Ids Transit Deliver Surc…" at bounding box center [702, 328] width 1291 height 533
click at [1206, 498] on input "Hình thức thanh toán" at bounding box center [1237, 499] width 180 height 26
drag, startPoint x: 1206, startPoint y: 525, endPoint x: 1202, endPoint y: 538, distance: 13.6
click at [1202, 532] on div "Tại văn phòng" at bounding box center [1226, 534] width 189 height 19
type input "0"
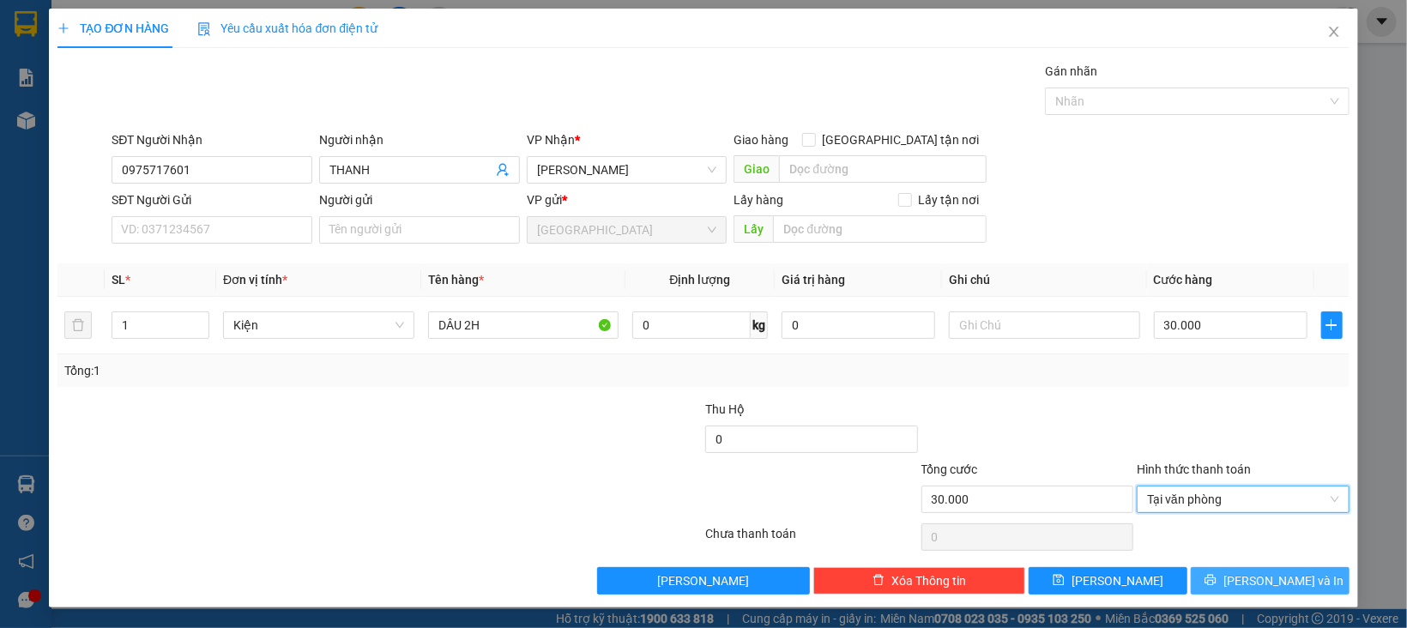
drag, startPoint x: 1203, startPoint y: 586, endPoint x: 1177, endPoint y: 588, distance: 25.8
click at [1202, 586] on button "[PERSON_NAME] và In" at bounding box center [1270, 580] width 159 height 27
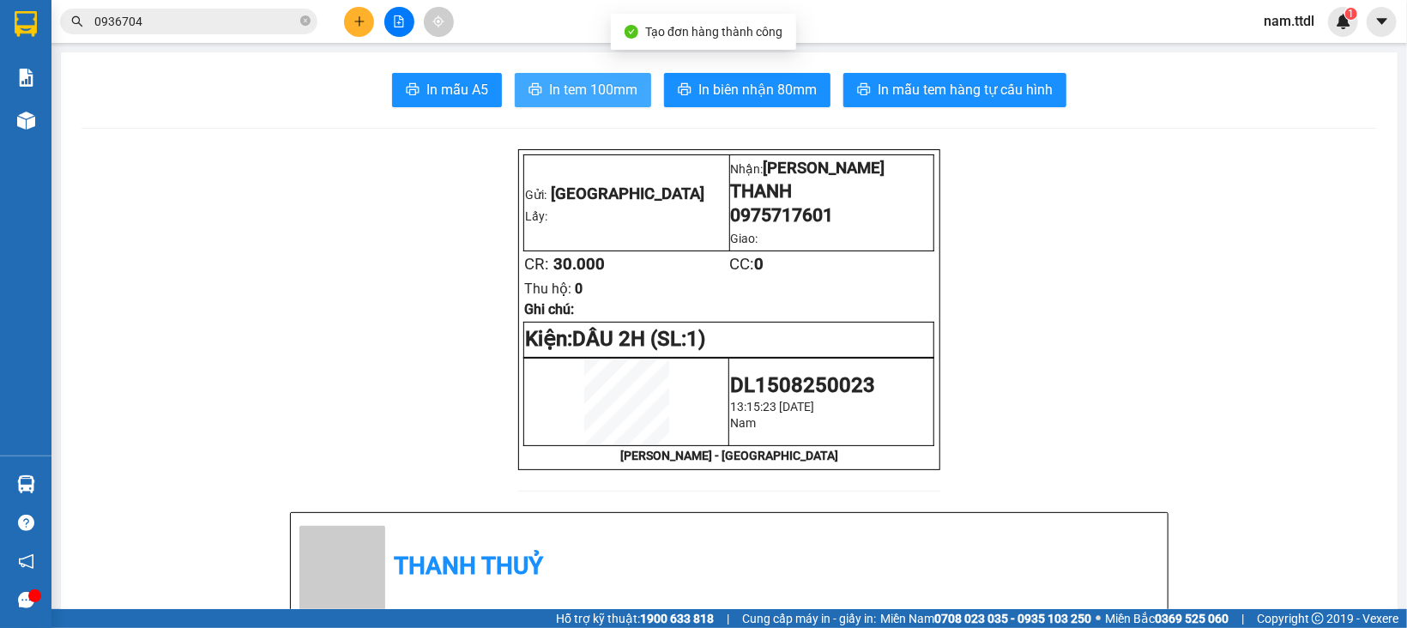
click at [569, 74] on button "In tem 100mm" at bounding box center [583, 90] width 136 height 34
click at [359, 21] on icon "plus" at bounding box center [359, 20] width 1 height 9
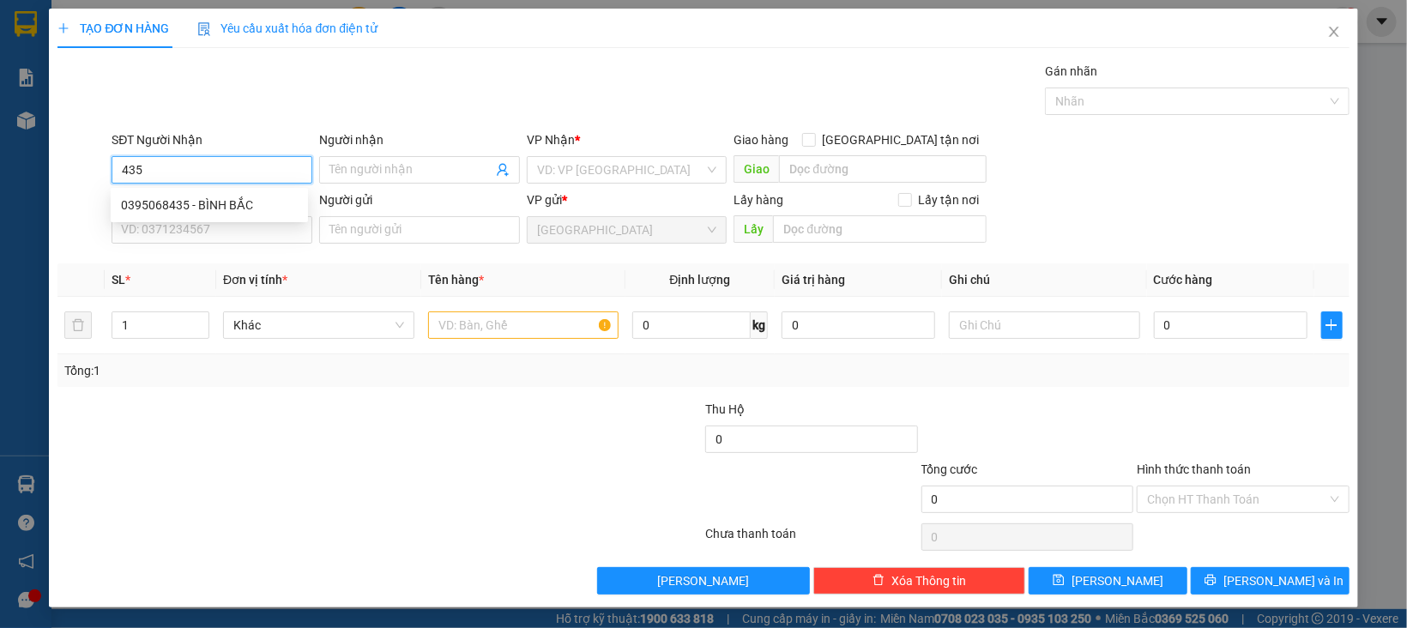
click at [200, 174] on input "435" at bounding box center [212, 169] width 201 height 27
drag, startPoint x: 222, startPoint y: 202, endPoint x: 243, endPoint y: 242, distance: 45.3
click at [224, 202] on div "0395068435 - BÌNH BẮC" at bounding box center [209, 205] width 177 height 19
type input "0395068435"
type input "BÌNH BẮC"
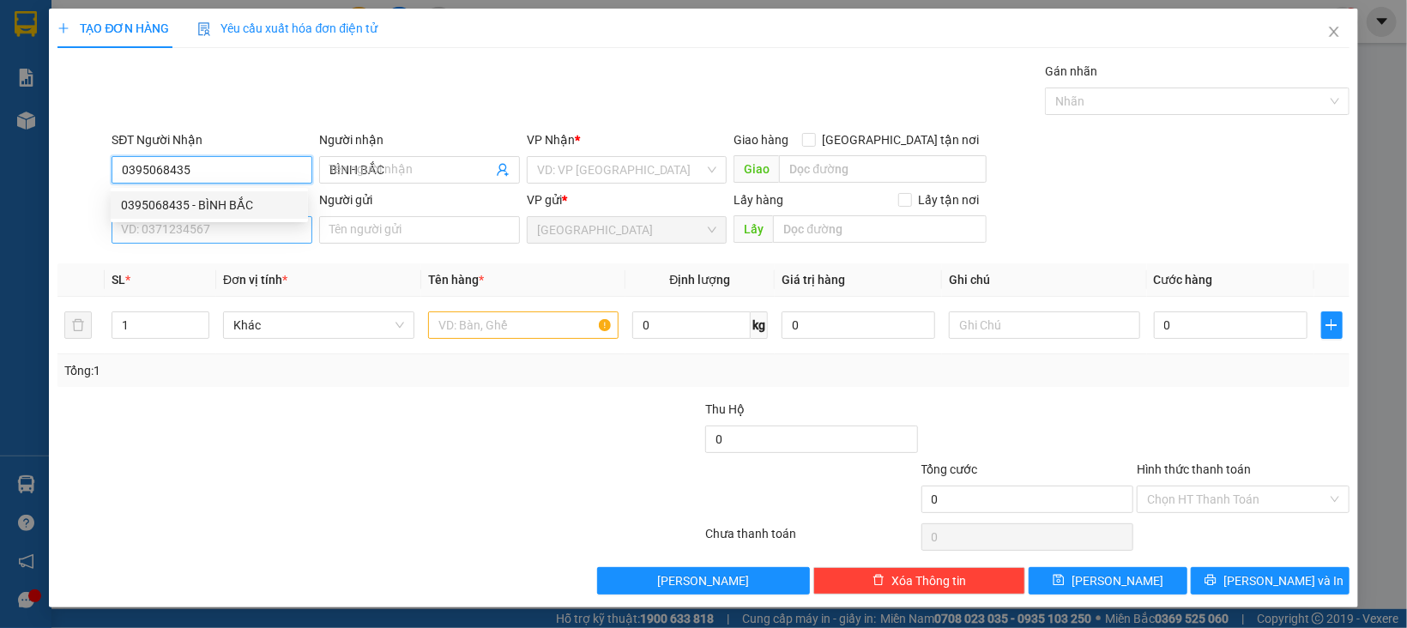
type input "0395068435"
click at [243, 242] on input "SĐT Người Gửi" at bounding box center [212, 229] width 201 height 27
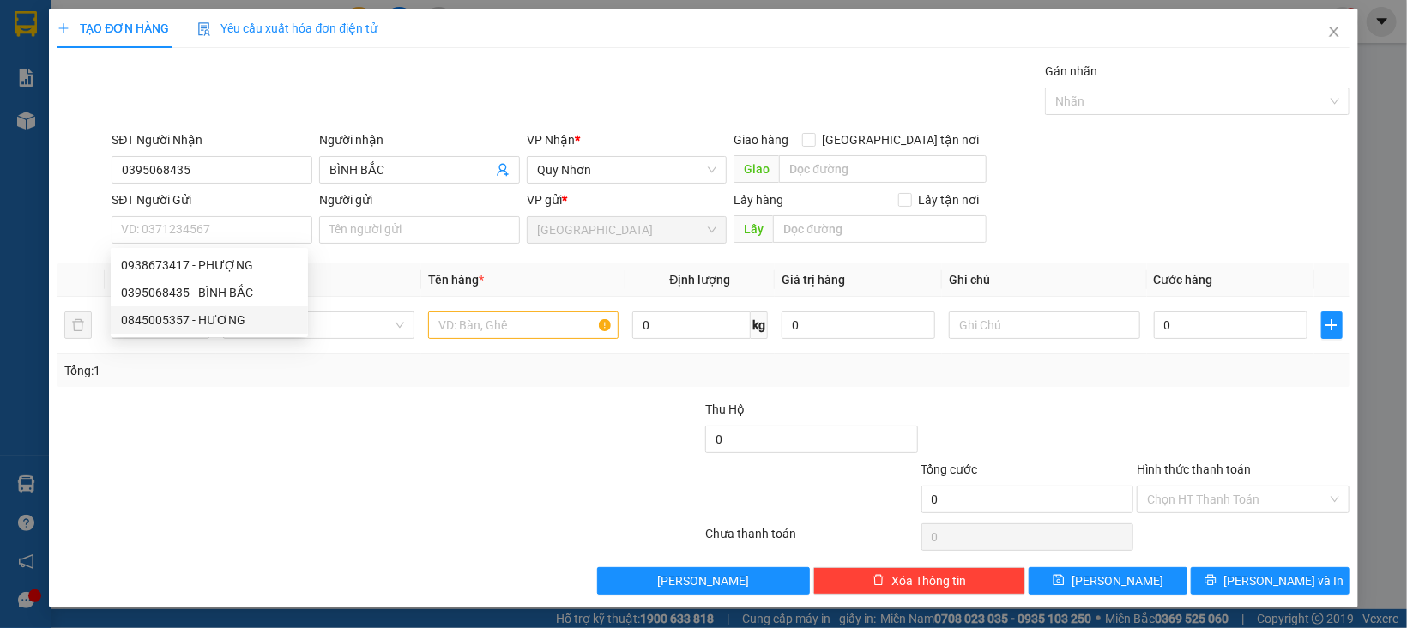
click at [413, 363] on div "Tổng: 1" at bounding box center [303, 370] width 479 height 19
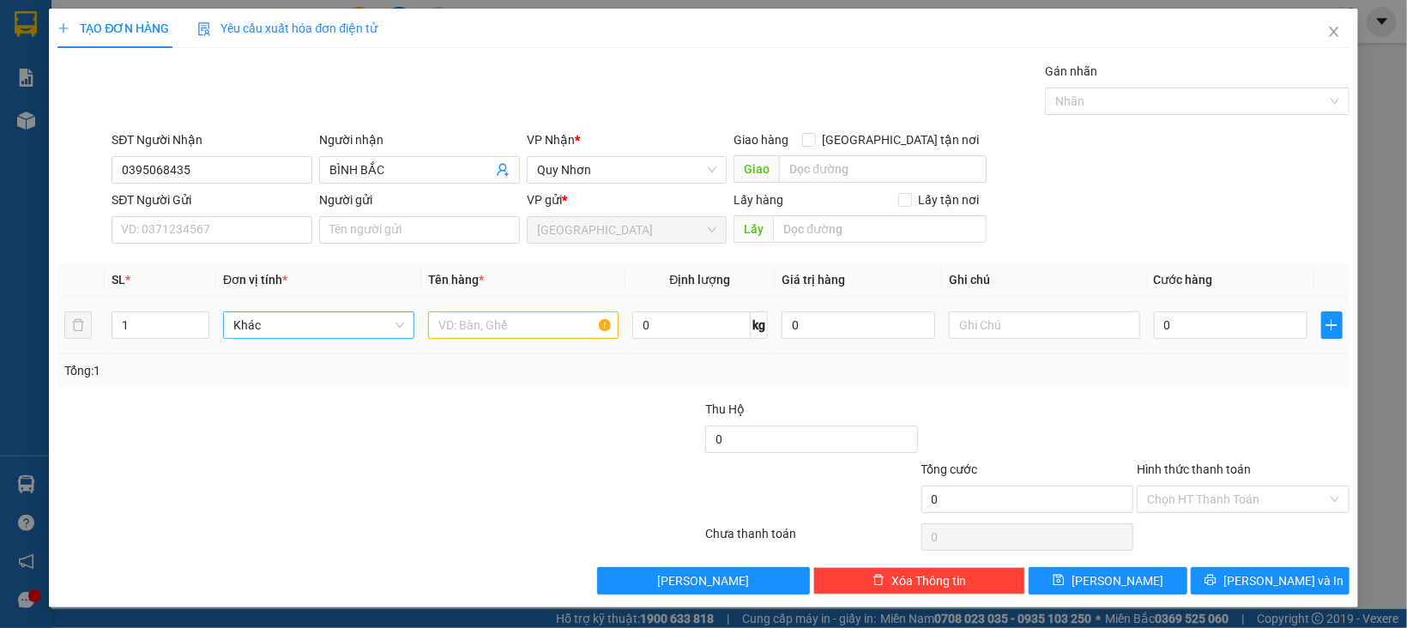
click at [388, 327] on span "Khác" at bounding box center [318, 325] width 171 height 26
click at [271, 570] on div "Kiện" at bounding box center [314, 579] width 167 height 19
click at [533, 344] on td at bounding box center [523, 325] width 205 height 57
click at [541, 335] on input "text" at bounding box center [523, 324] width 191 height 27
type input "DÂU 2H"
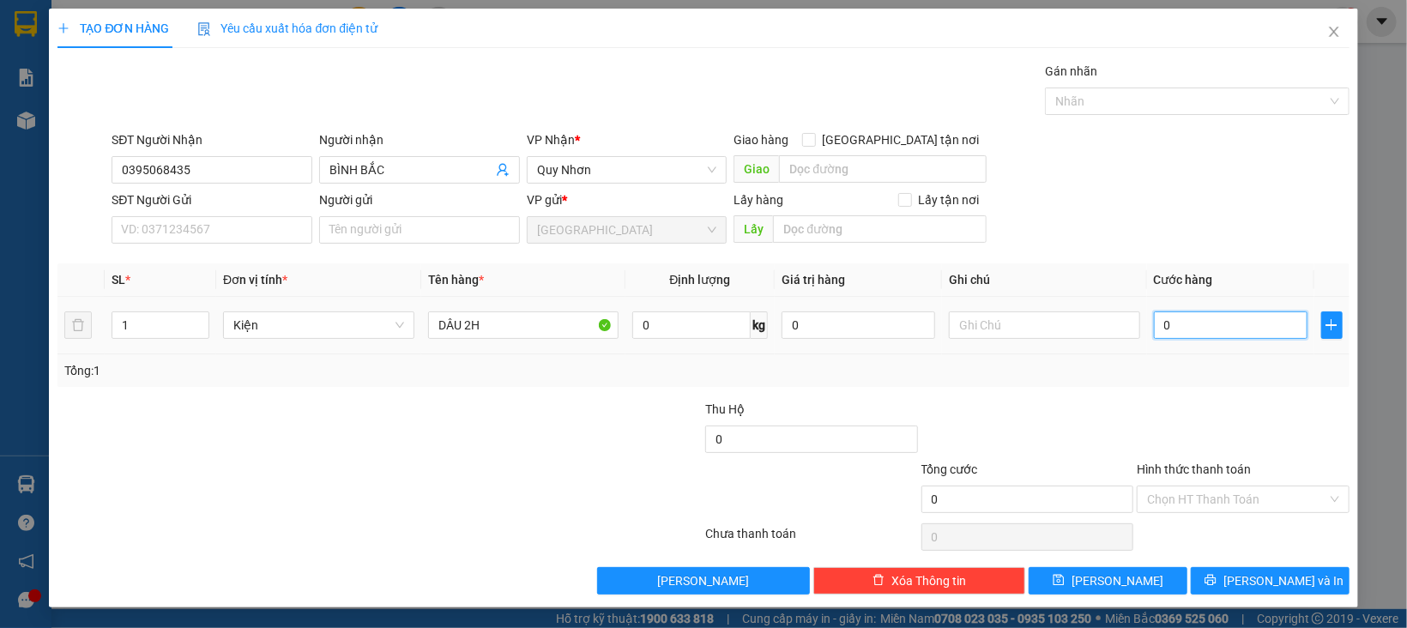
click at [1191, 335] on input "0" at bounding box center [1231, 324] width 154 height 27
type input "3"
type input "30"
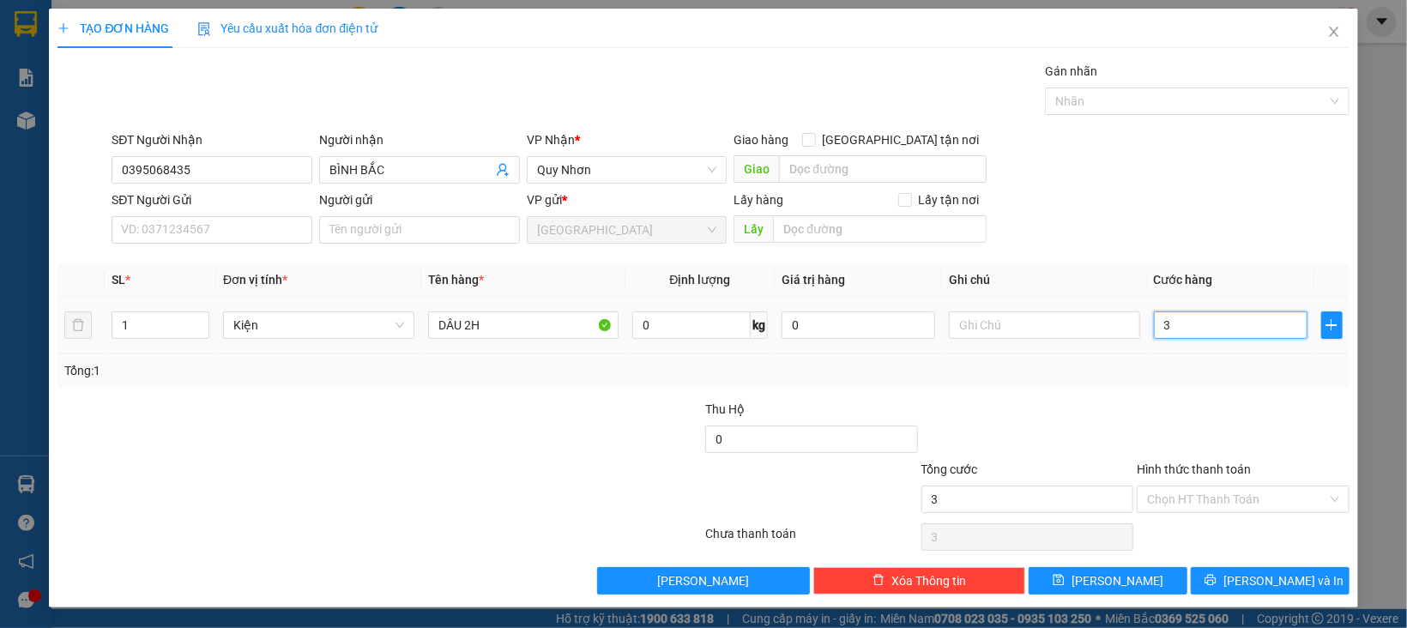
type input "30"
type input "30.000"
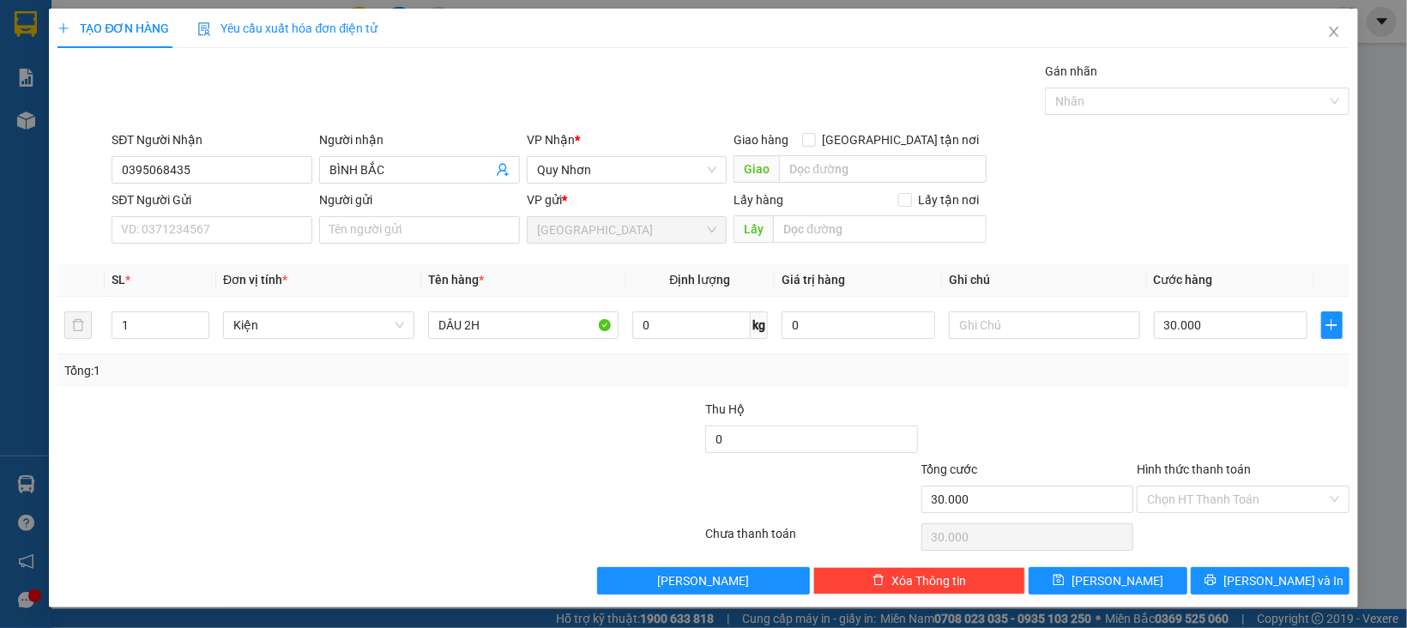
click at [1171, 414] on div at bounding box center [1243, 430] width 216 height 60
click at [1176, 500] on input "Hình thức thanh toán" at bounding box center [1237, 499] width 180 height 26
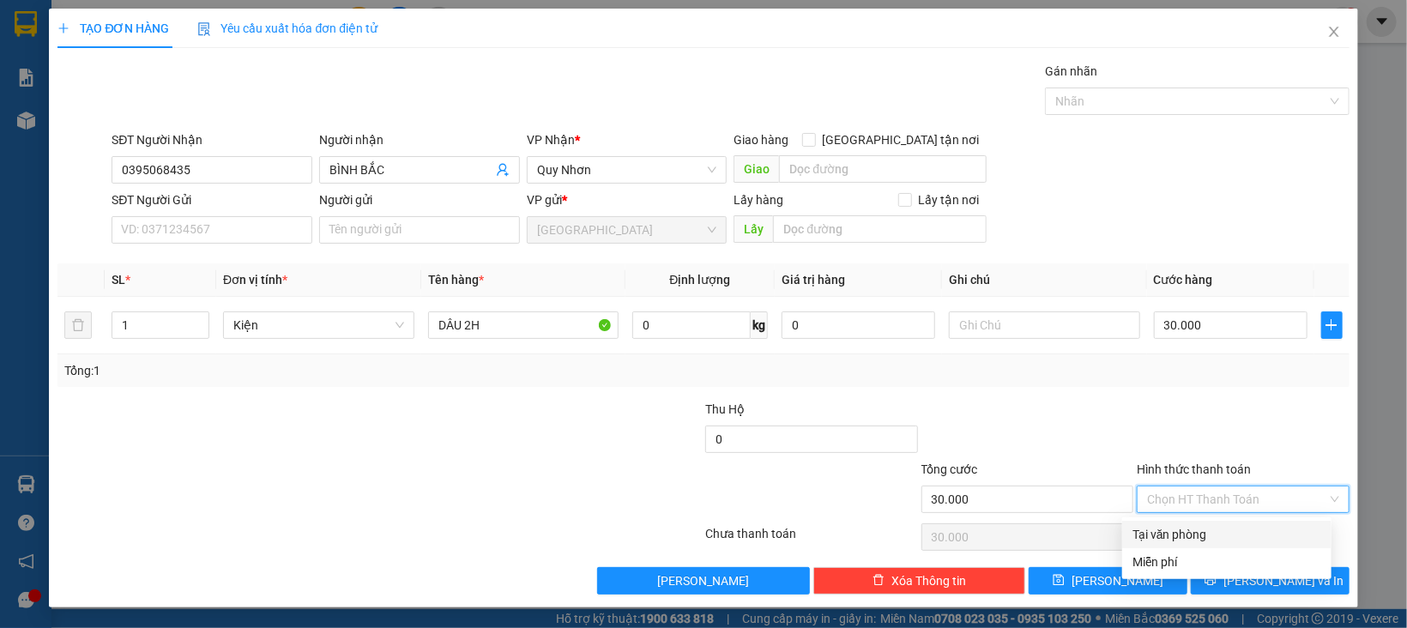
click at [1182, 519] on div "Transit Pickup Surcharge Ids Transit Deliver Surcharge Ids Transit Deliver Surc…" at bounding box center [702, 328] width 1291 height 533
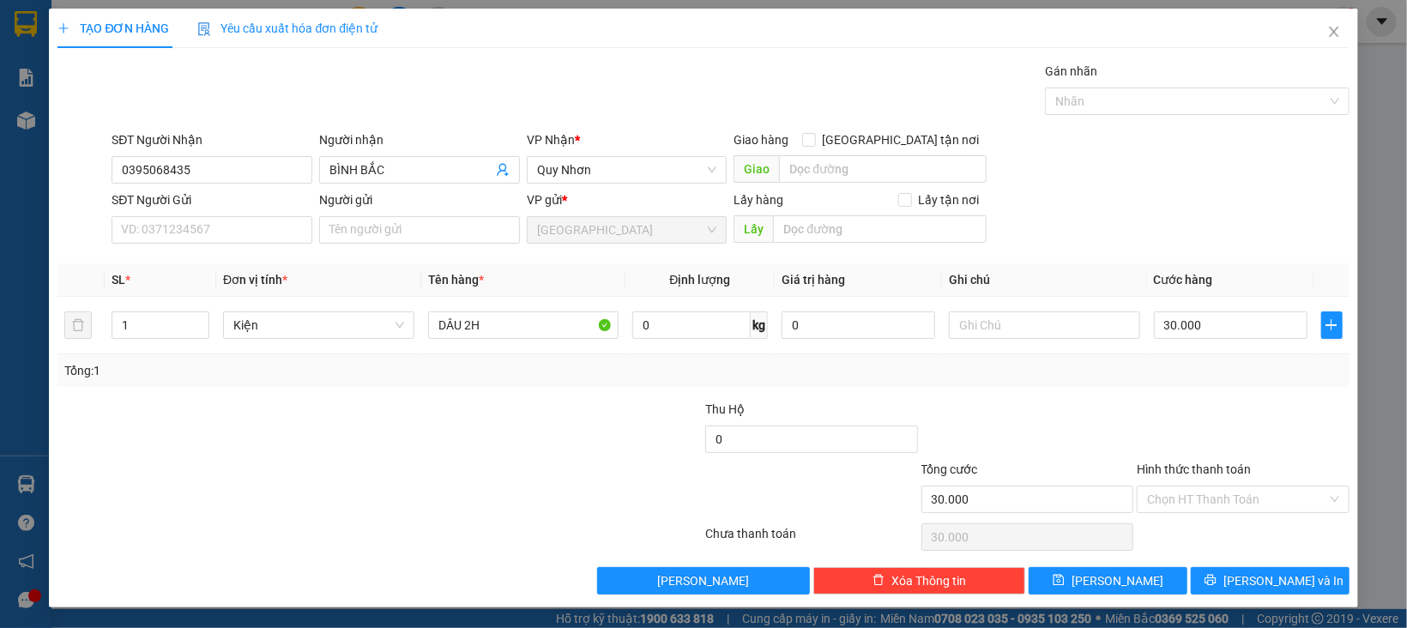
click at [1196, 540] on div "Chọn HT Thanh Toán" at bounding box center [1243, 537] width 216 height 34
click at [1203, 514] on div "Hình thức thanh toán Chọn HT Thanh Toán" at bounding box center [1243, 490] width 213 height 60
click at [1203, 529] on div "Chọn HT Thanh Toán" at bounding box center [1243, 537] width 216 height 34
click at [1208, 504] on input "Hình thức thanh toán" at bounding box center [1237, 499] width 180 height 26
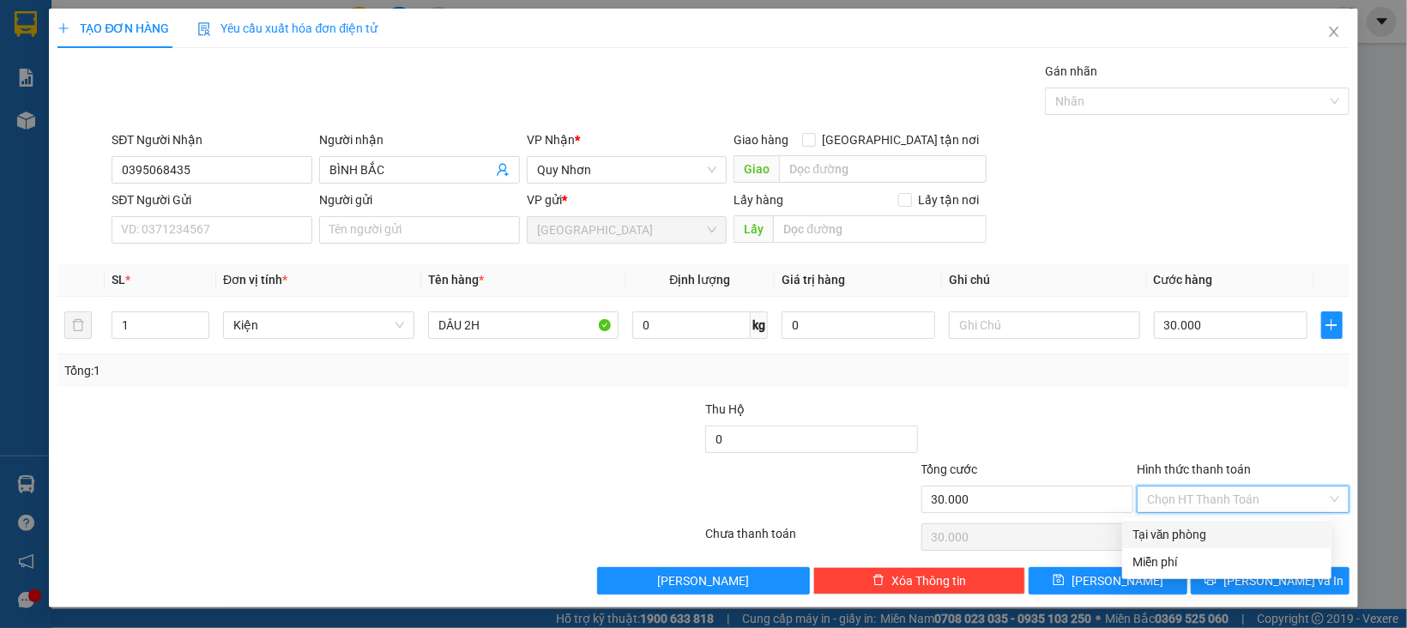
click at [1201, 542] on div "Tại văn phòng" at bounding box center [1226, 534] width 189 height 19
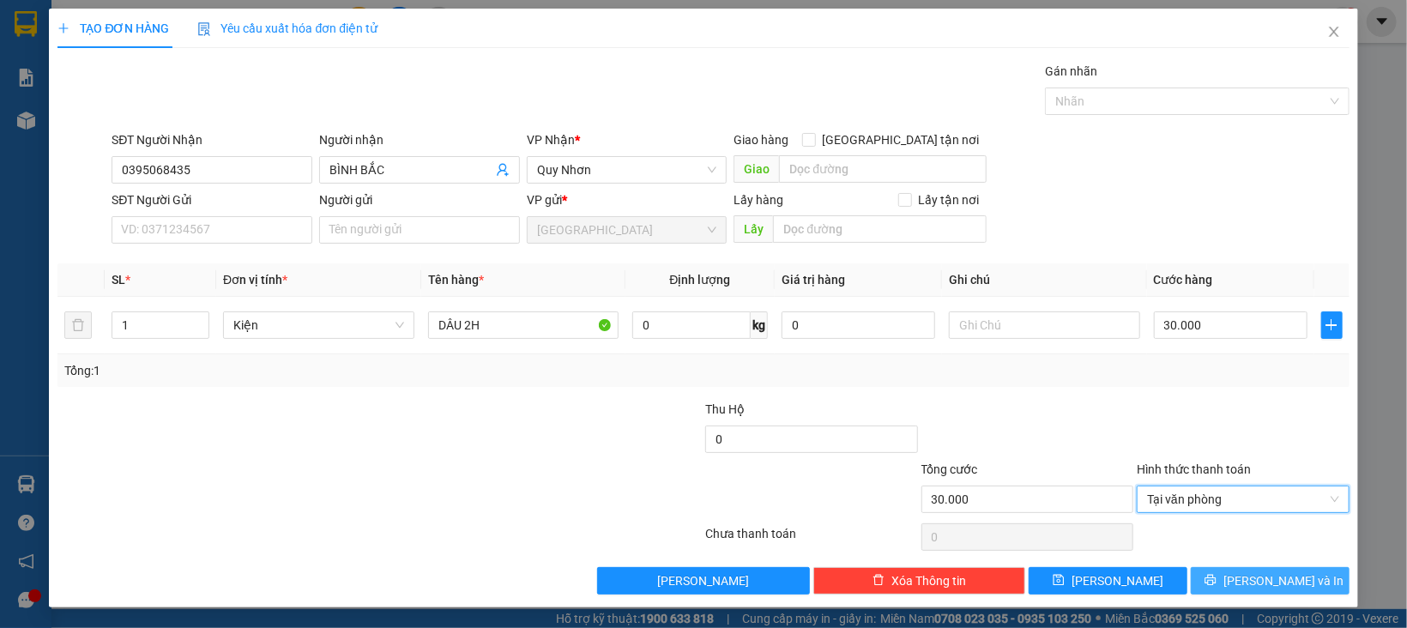
click at [1211, 571] on button "[PERSON_NAME] và In" at bounding box center [1270, 580] width 159 height 27
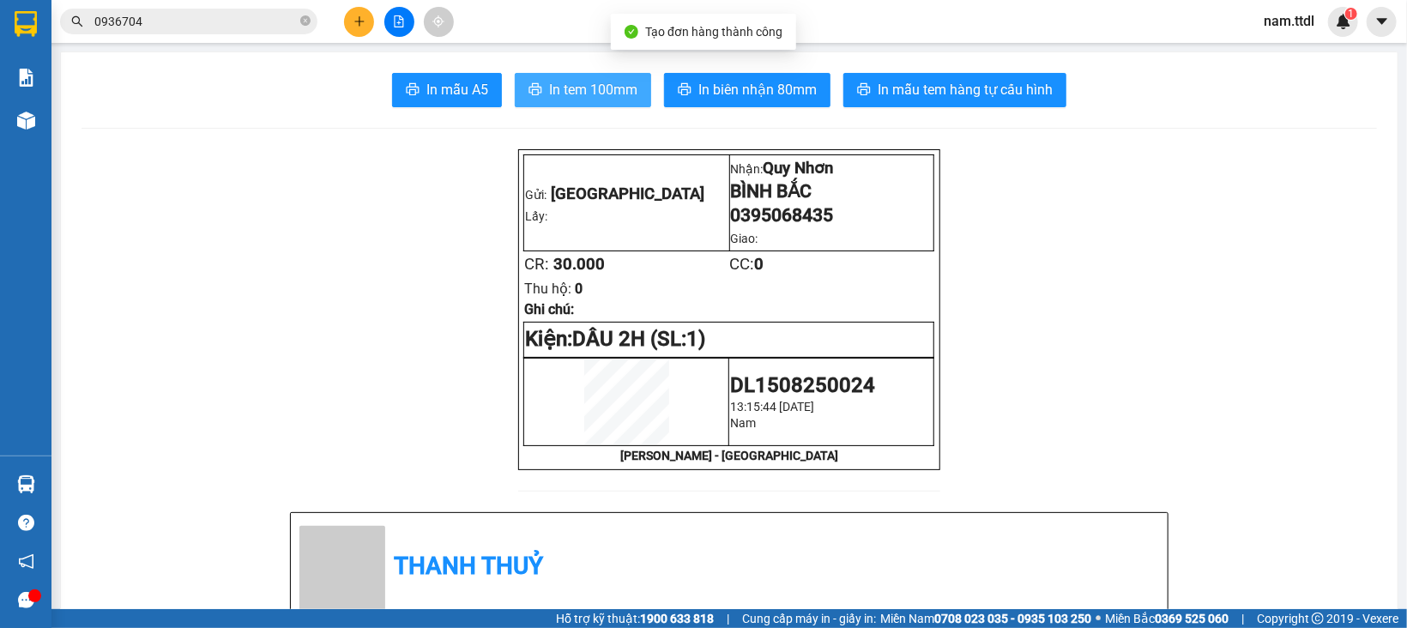
click at [620, 87] on span "In tem 100mm" at bounding box center [593, 89] width 88 height 21
click at [372, 15] on button at bounding box center [359, 22] width 30 height 30
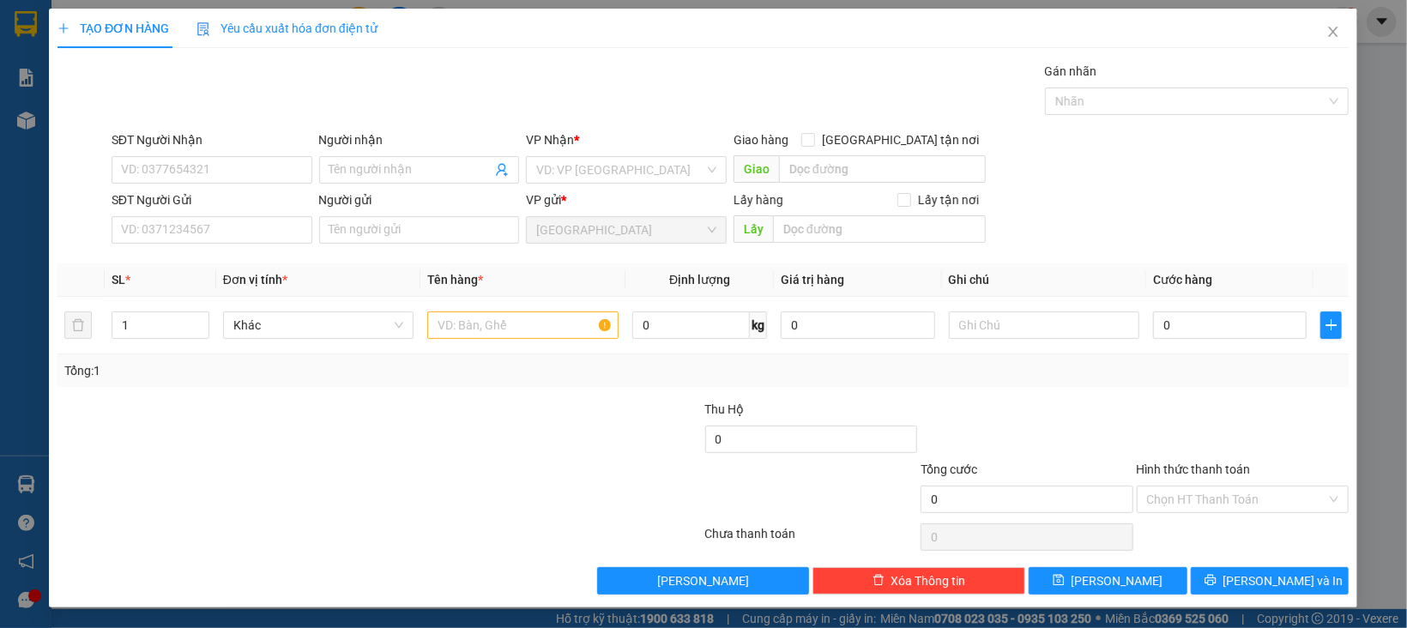
click at [372, 15] on div "Yêu cầu xuất hóa đơn điện tử" at bounding box center [287, 28] width 181 height 39
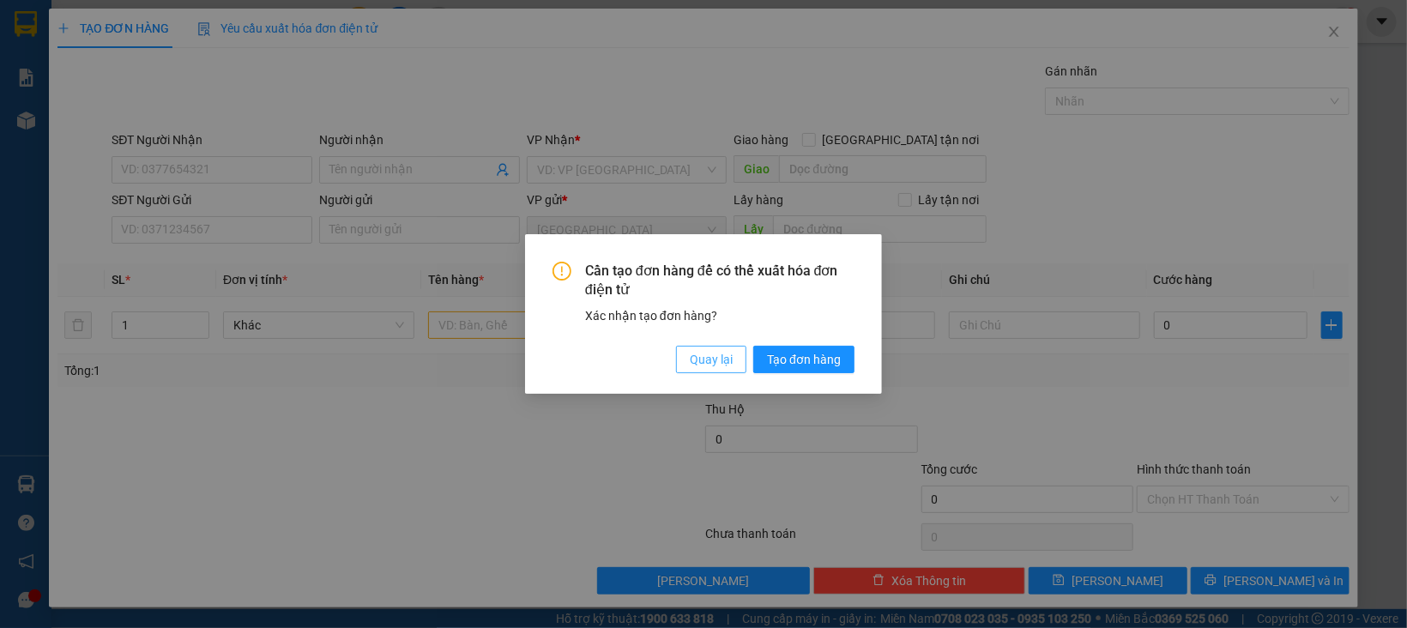
click at [717, 357] on span "Quay lại" at bounding box center [711, 359] width 43 height 19
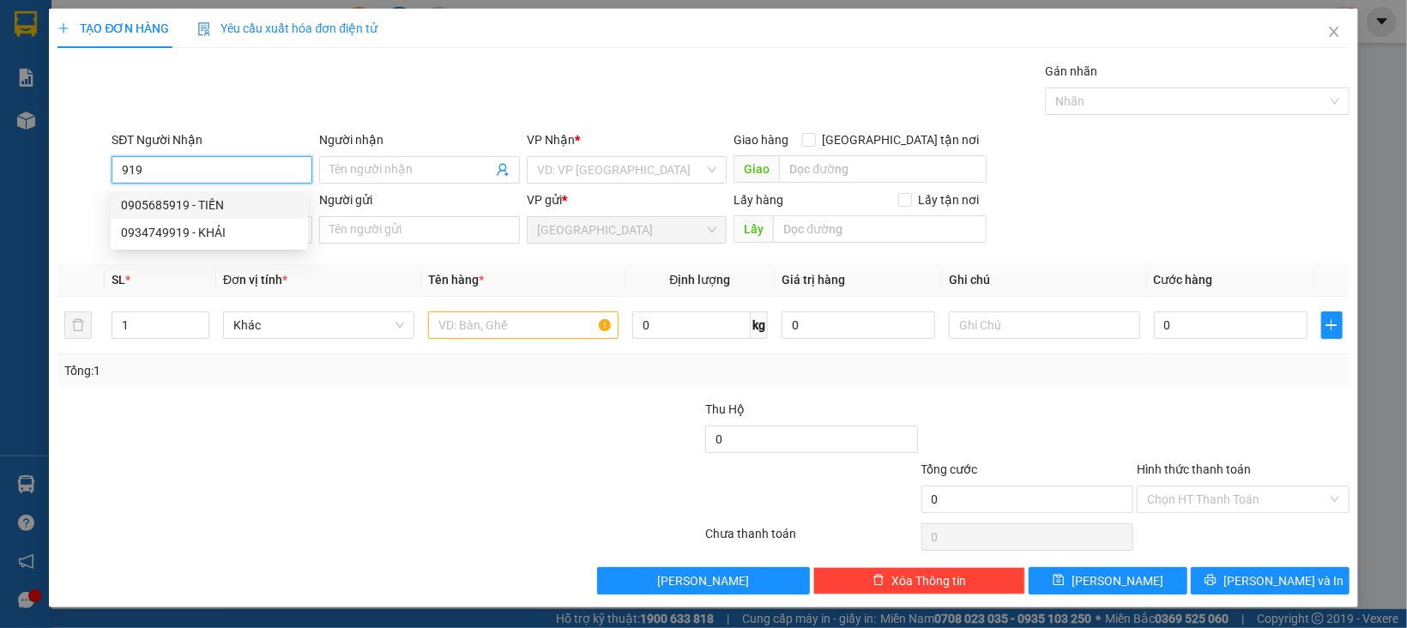
click at [202, 208] on div "0905685919 - TIẾN" at bounding box center [209, 205] width 177 height 19
type input "0905685919"
type input "TIẾN"
type input "0905685919"
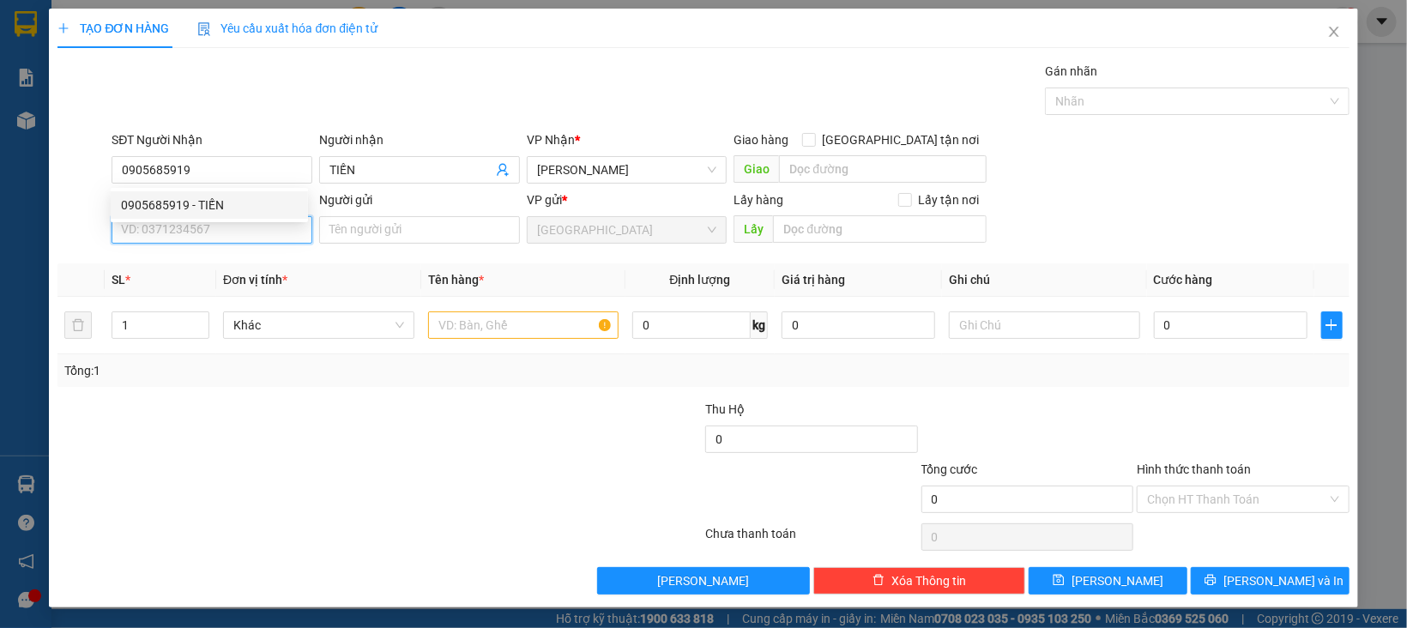
click at [244, 232] on input "SĐT Người Gửi" at bounding box center [212, 229] width 201 height 27
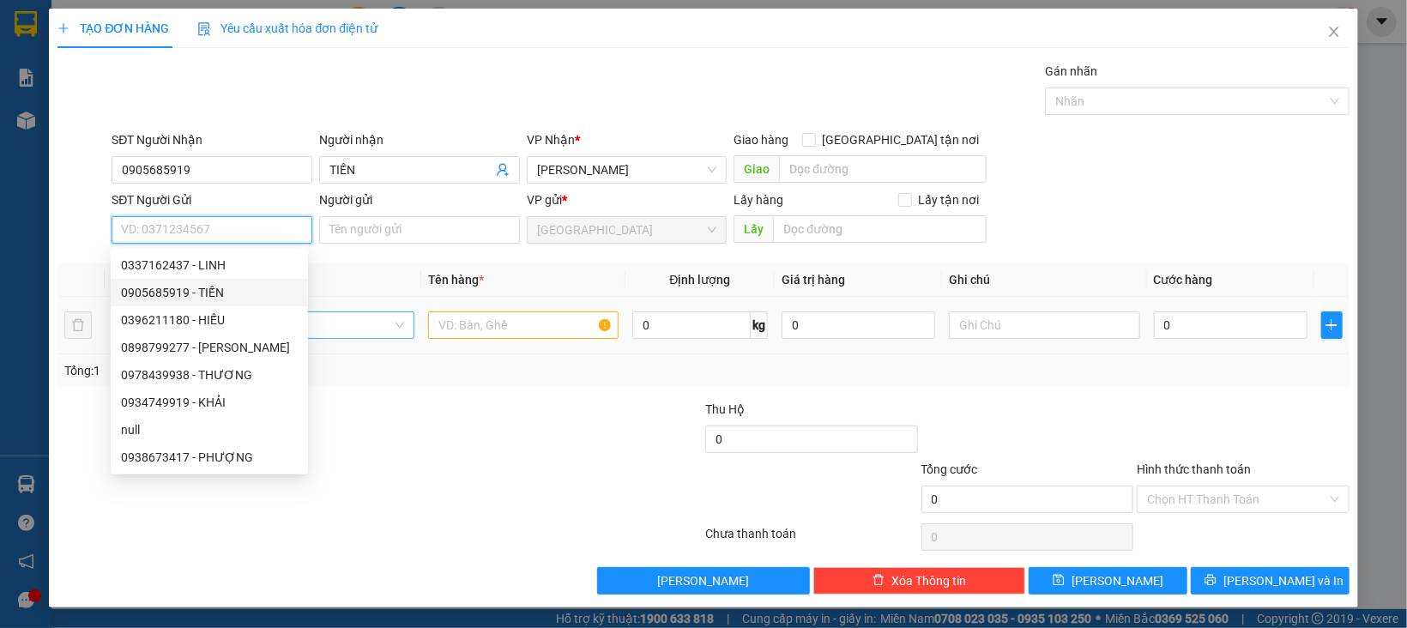
click at [347, 322] on span "Khác" at bounding box center [318, 325] width 171 height 26
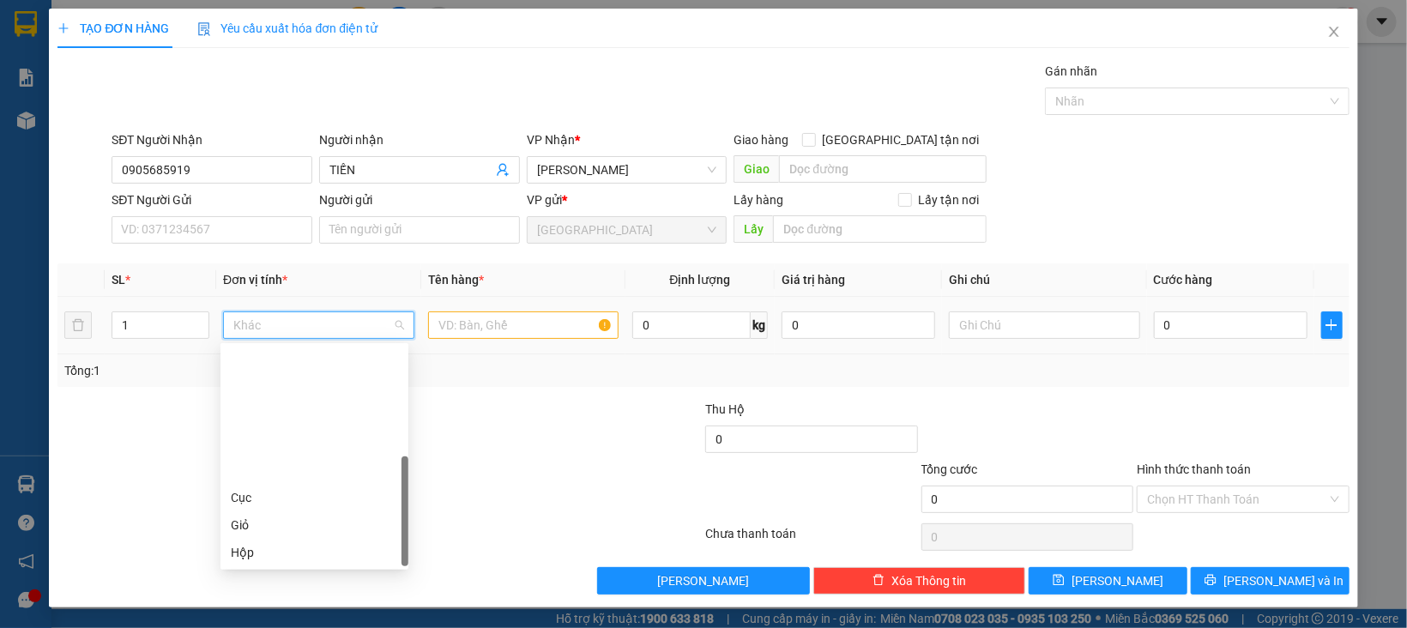
click at [260, 570] on div "Kiện" at bounding box center [314, 579] width 167 height 19
click at [477, 325] on input "text" at bounding box center [523, 324] width 191 height 27
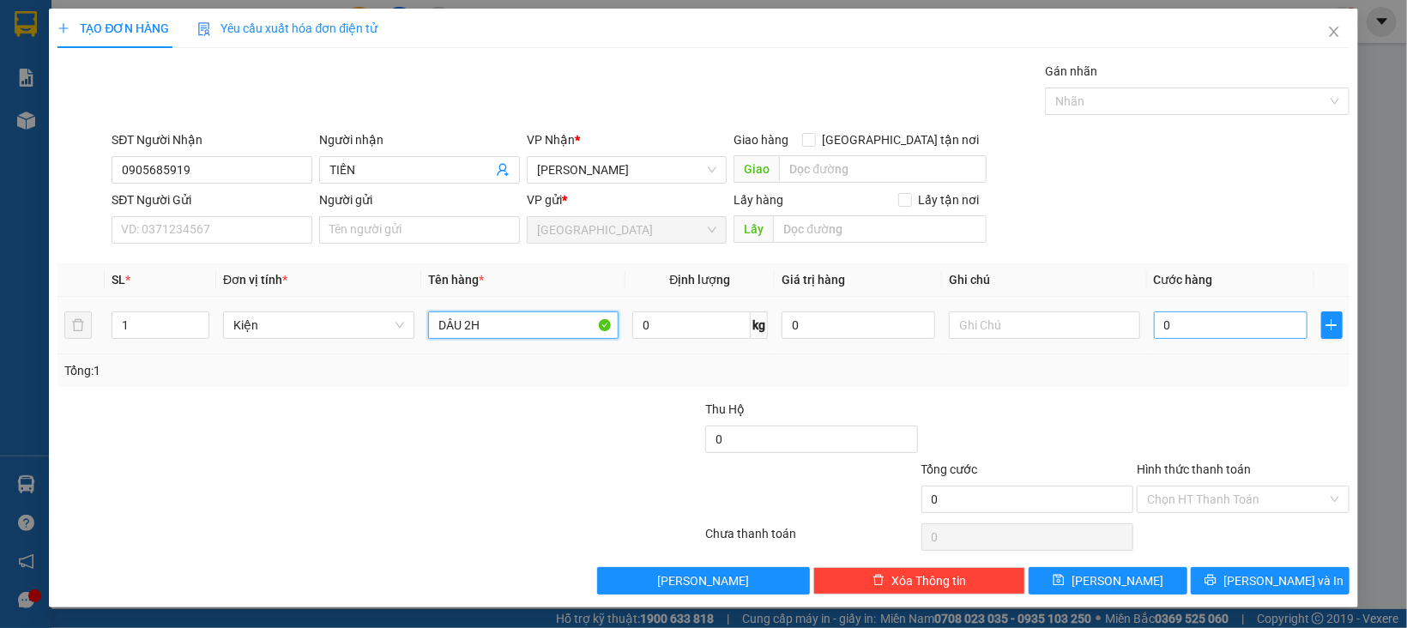
type input "DÂU 2H"
click at [1187, 336] on input "0" at bounding box center [1231, 324] width 154 height 27
drag, startPoint x: 1185, startPoint y: 349, endPoint x: 1187, endPoint y: 375, distance: 25.8
click at [1186, 368] on div "SL * Đơn vị tính * Tên hàng * Định lượng Giá trị hàng Ghi chú Cước hàng 1 Kiện …" at bounding box center [702, 325] width 1291 height 124
click at [1185, 484] on div "Hình thức thanh toán" at bounding box center [1243, 473] width 213 height 26
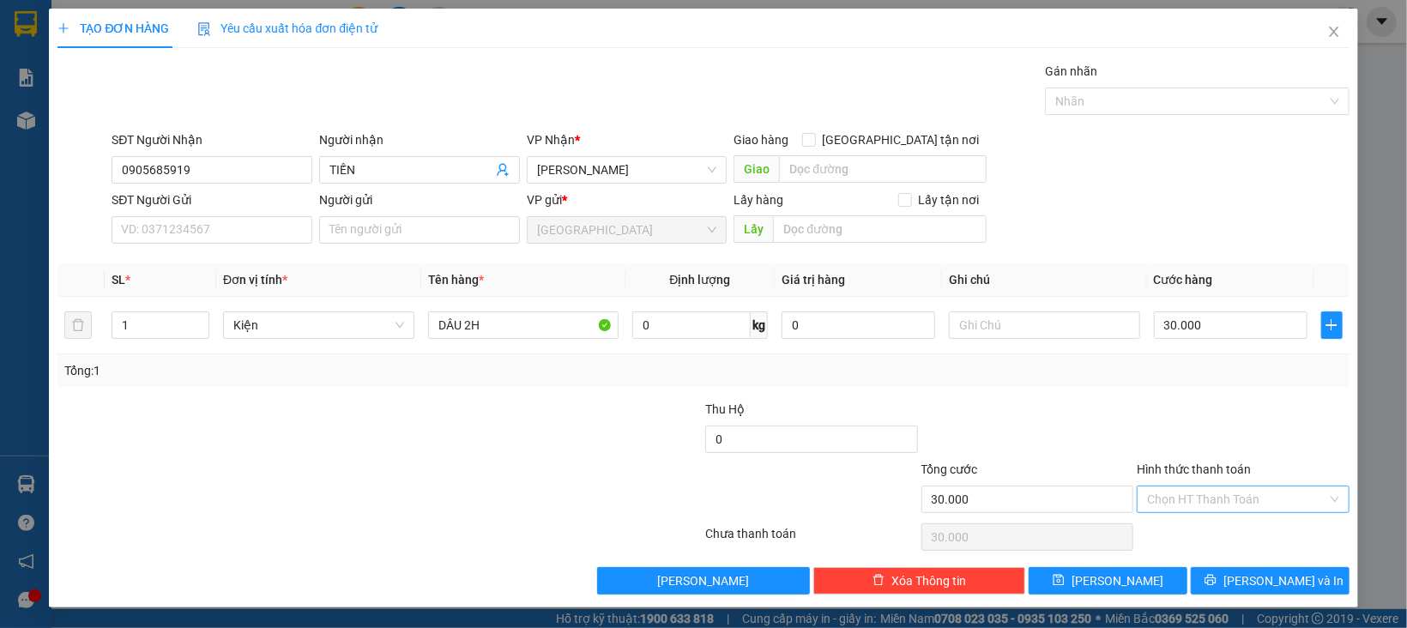
drag, startPoint x: 1190, startPoint y: 494, endPoint x: 1193, endPoint y: 512, distance: 18.3
click at [1190, 496] on input "Hình thức thanh toán" at bounding box center [1237, 499] width 180 height 26
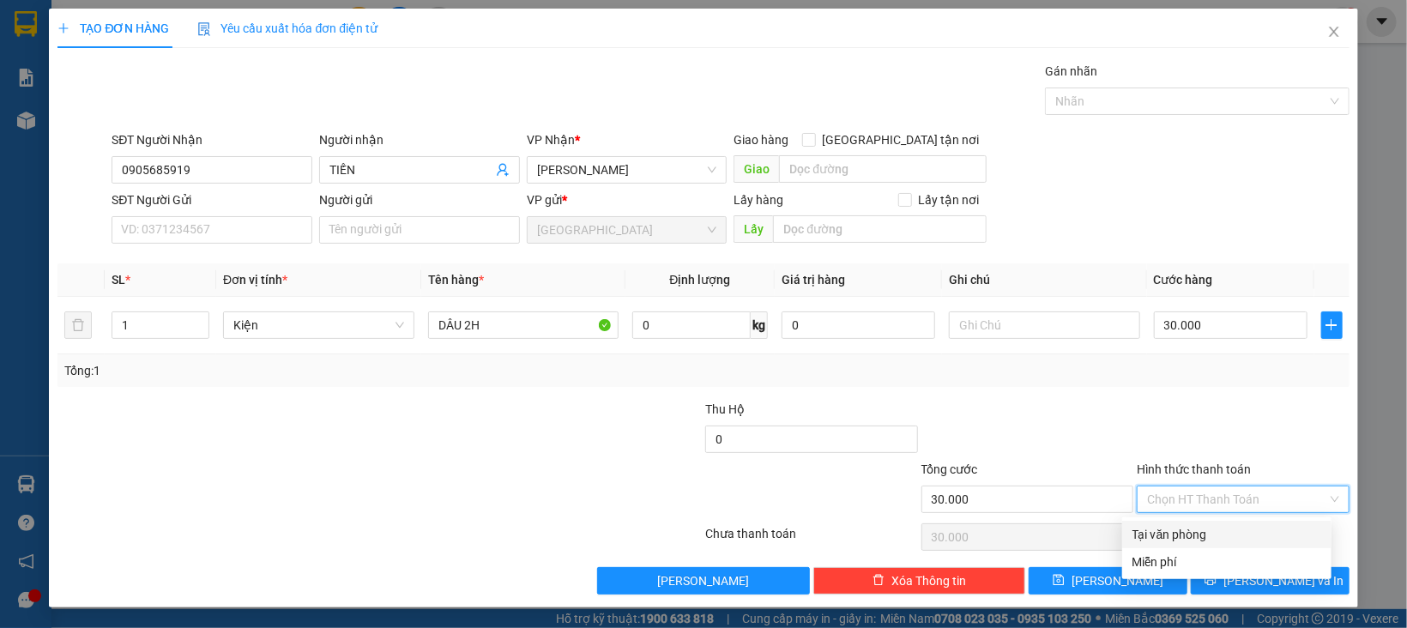
click at [1193, 530] on div "Tại văn phòng" at bounding box center [1226, 534] width 189 height 19
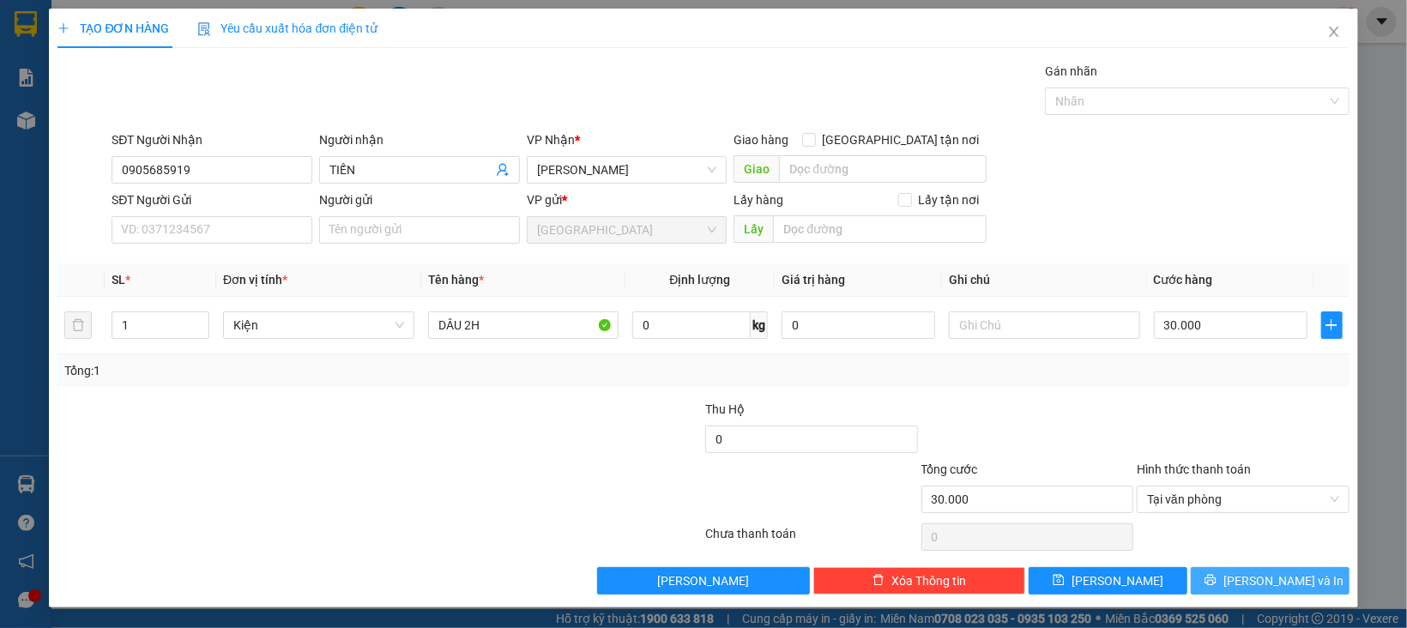
click at [1241, 574] on span "[PERSON_NAME] và In" at bounding box center [1283, 580] width 120 height 19
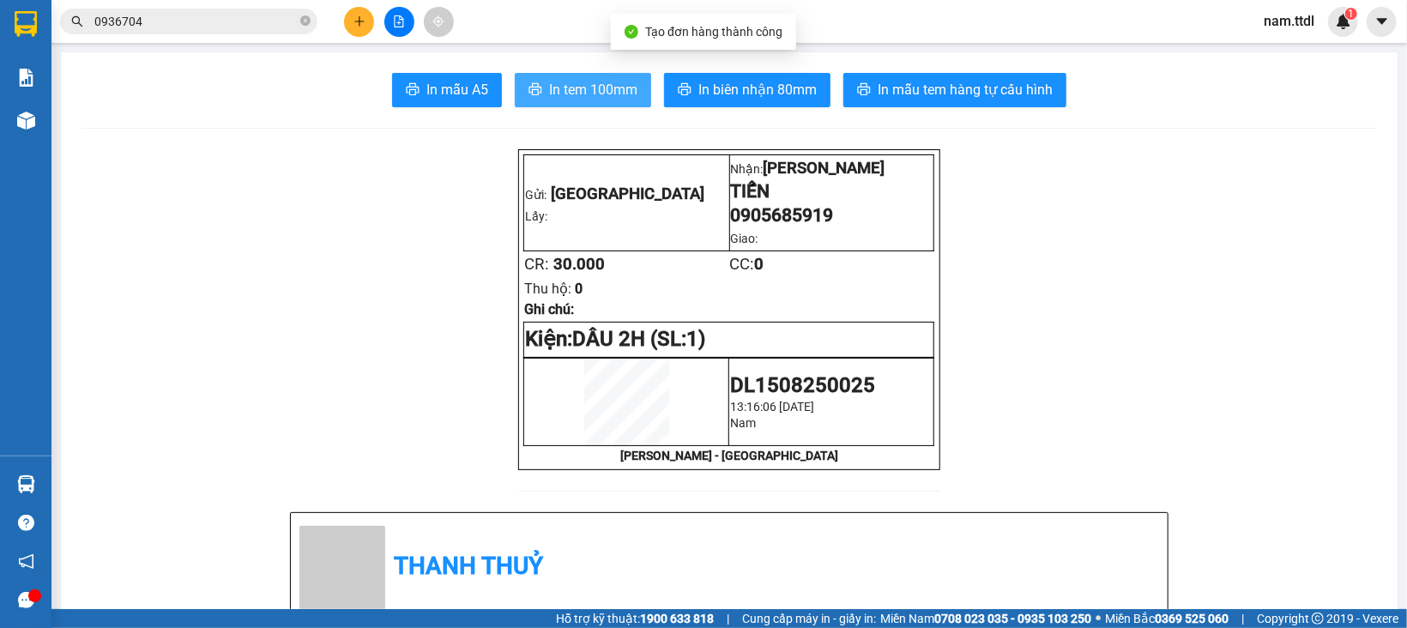
click at [558, 97] on span "In tem 100mm" at bounding box center [593, 89] width 88 height 21
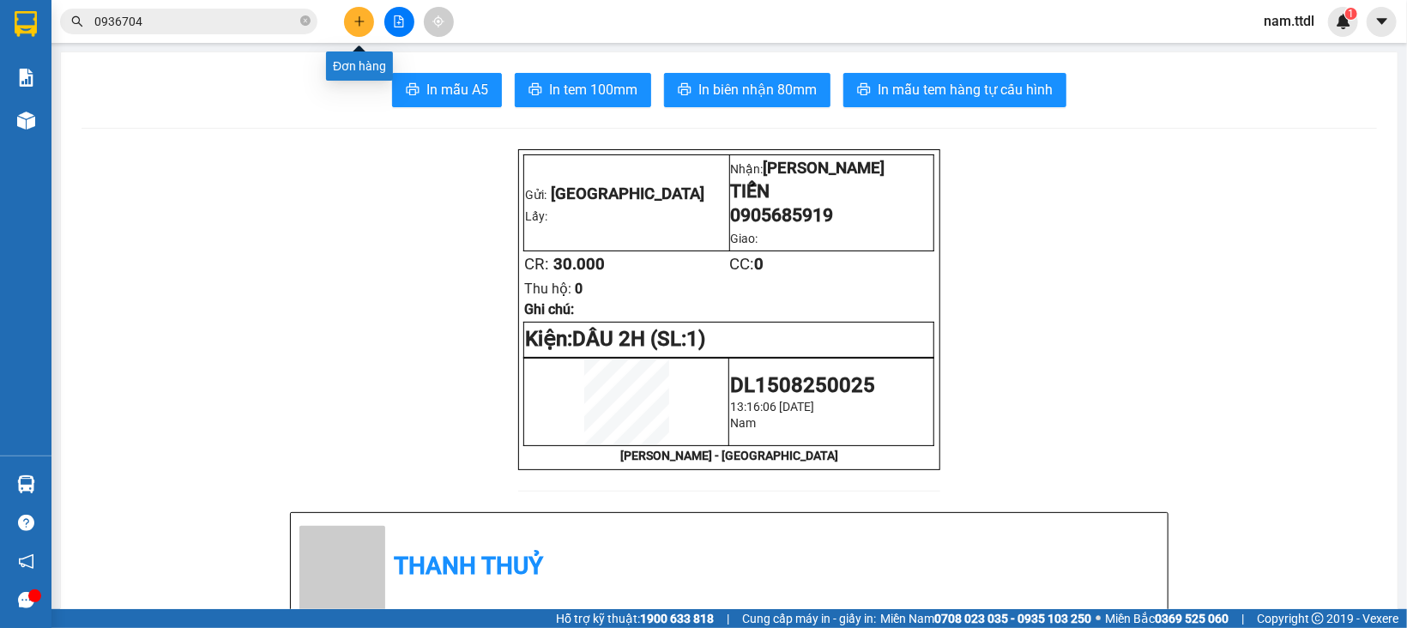
click at [366, 13] on button at bounding box center [359, 22] width 30 height 30
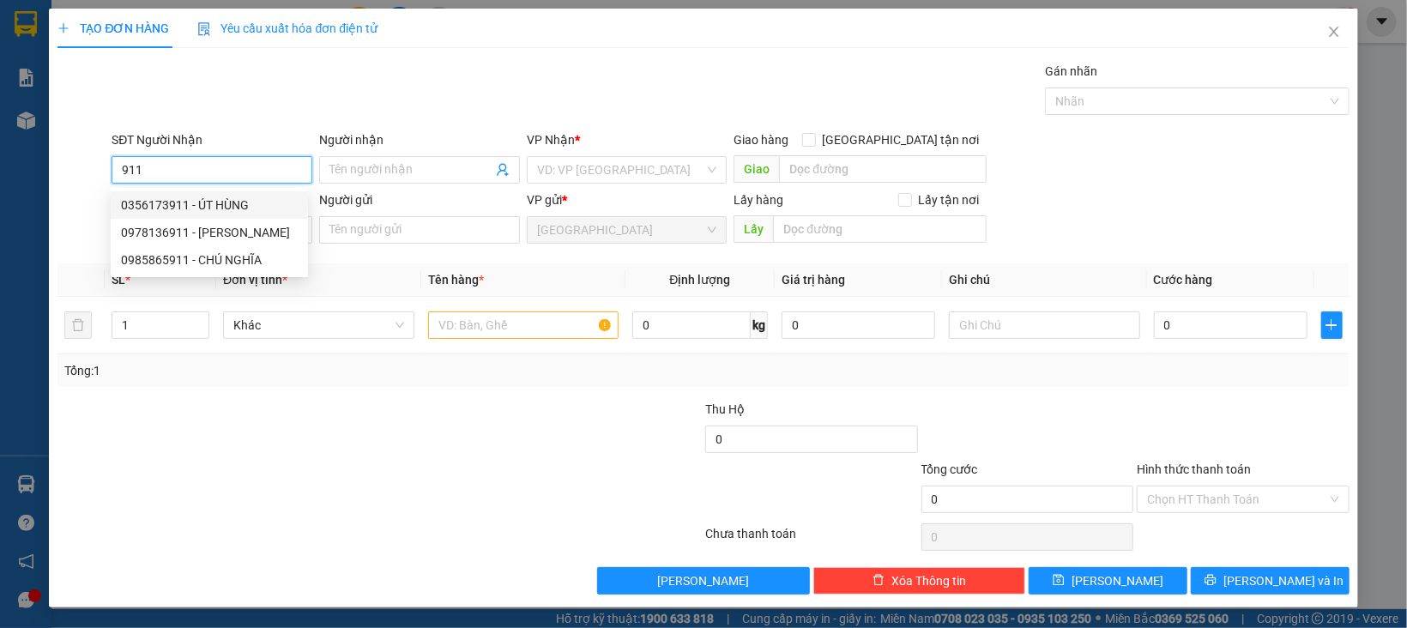
click at [222, 207] on div "0356173911 - ÚT HÙNG" at bounding box center [209, 205] width 177 height 19
type input "0356173911"
type input "ÚT HÙNG"
type input "0356173911"
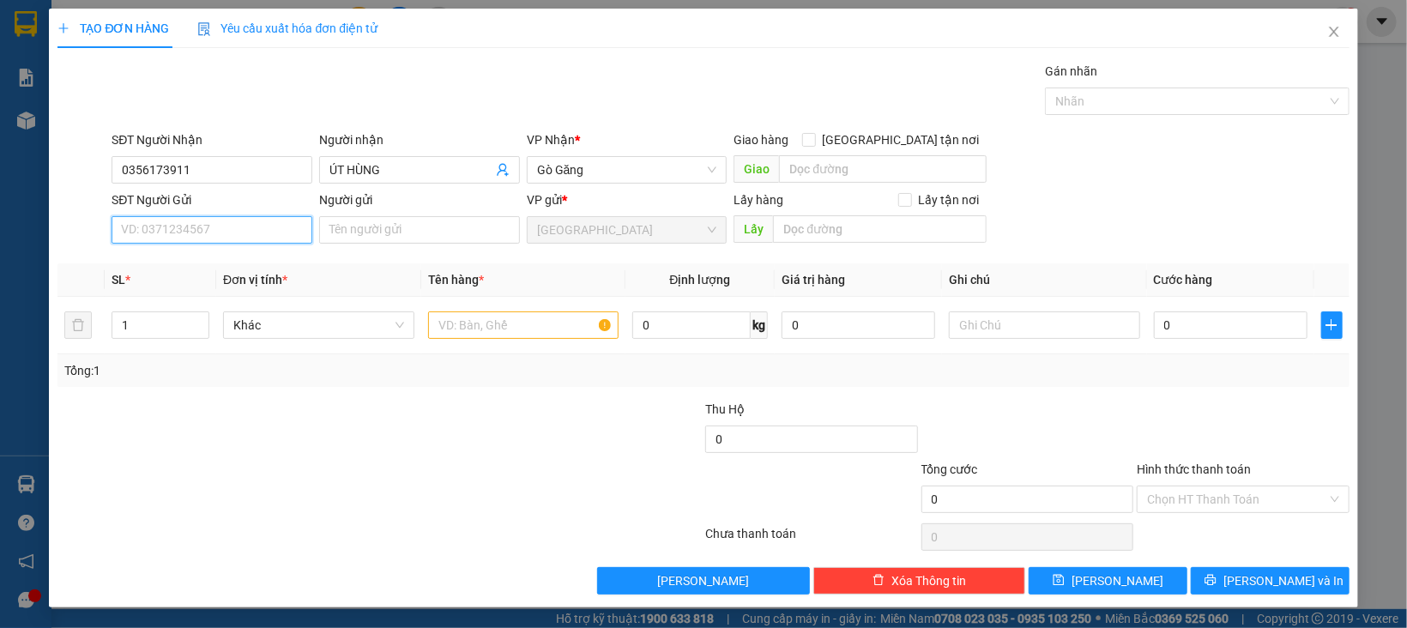
click at [248, 232] on input "SĐT Người Gửi" at bounding box center [212, 229] width 201 height 27
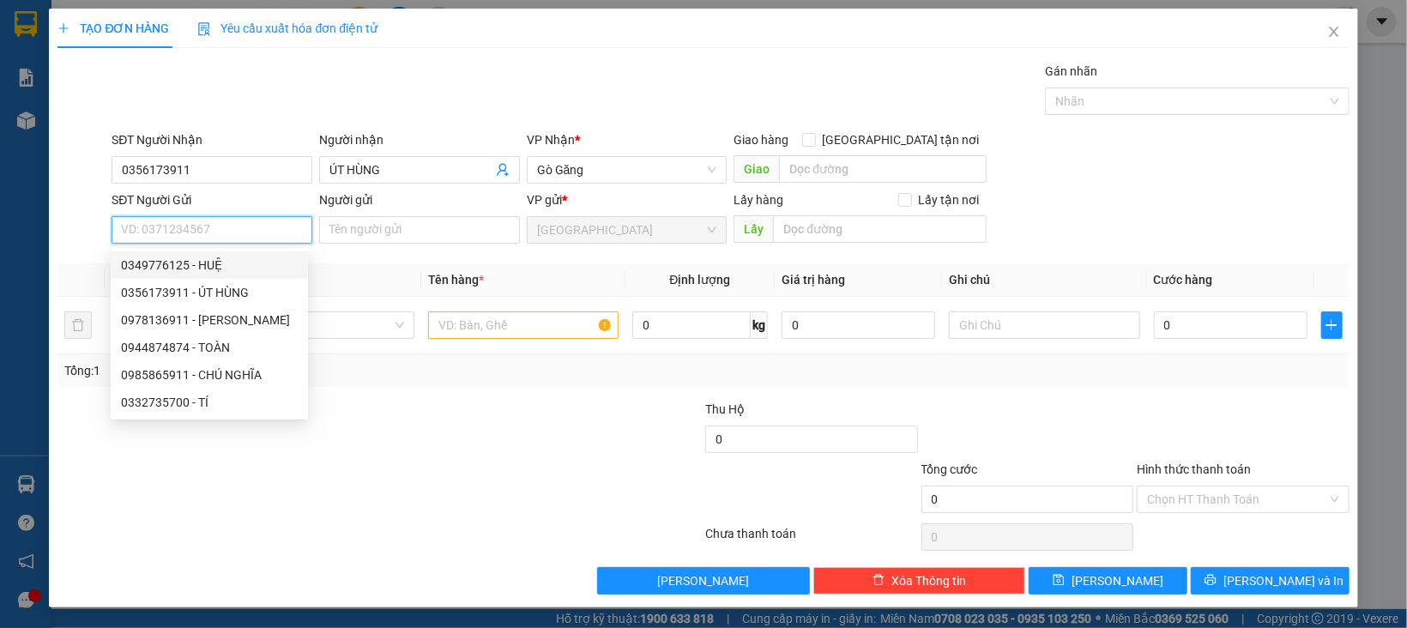
click at [227, 262] on div "0349776125 - HUỆ" at bounding box center [209, 265] width 177 height 19
type input "0349776125"
type input "HUỆ"
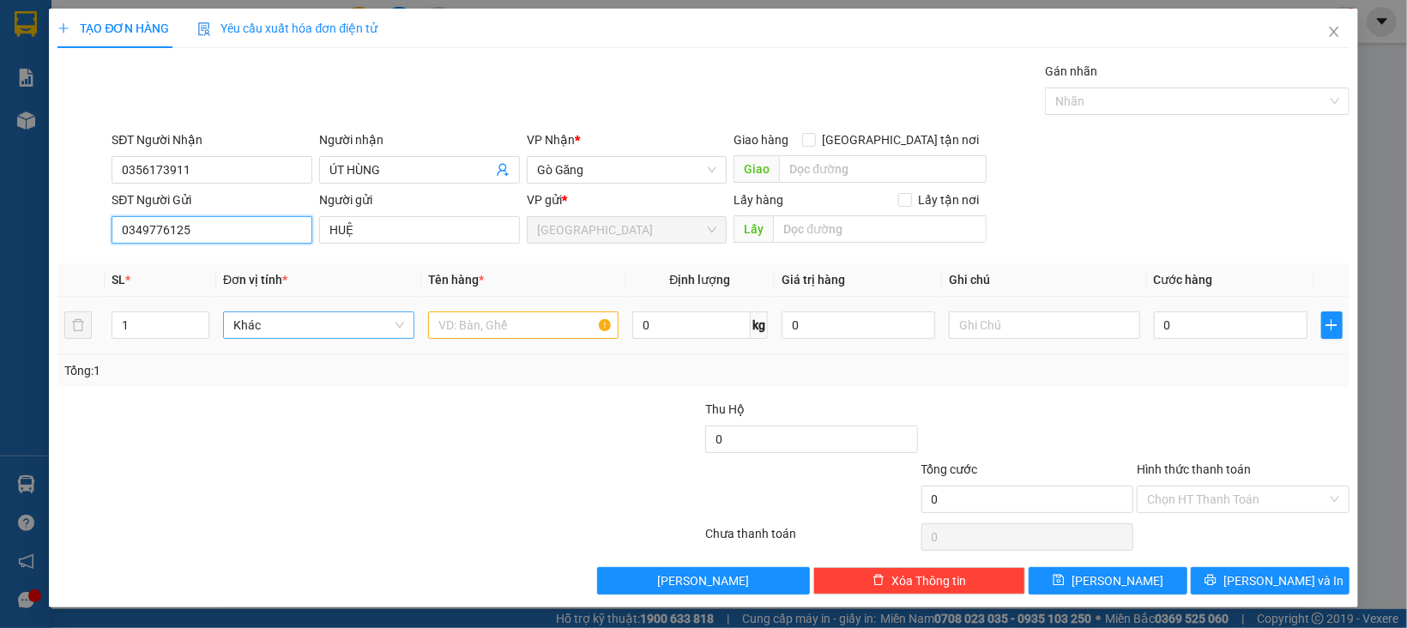
click at [342, 317] on span "Khác" at bounding box center [318, 325] width 171 height 26
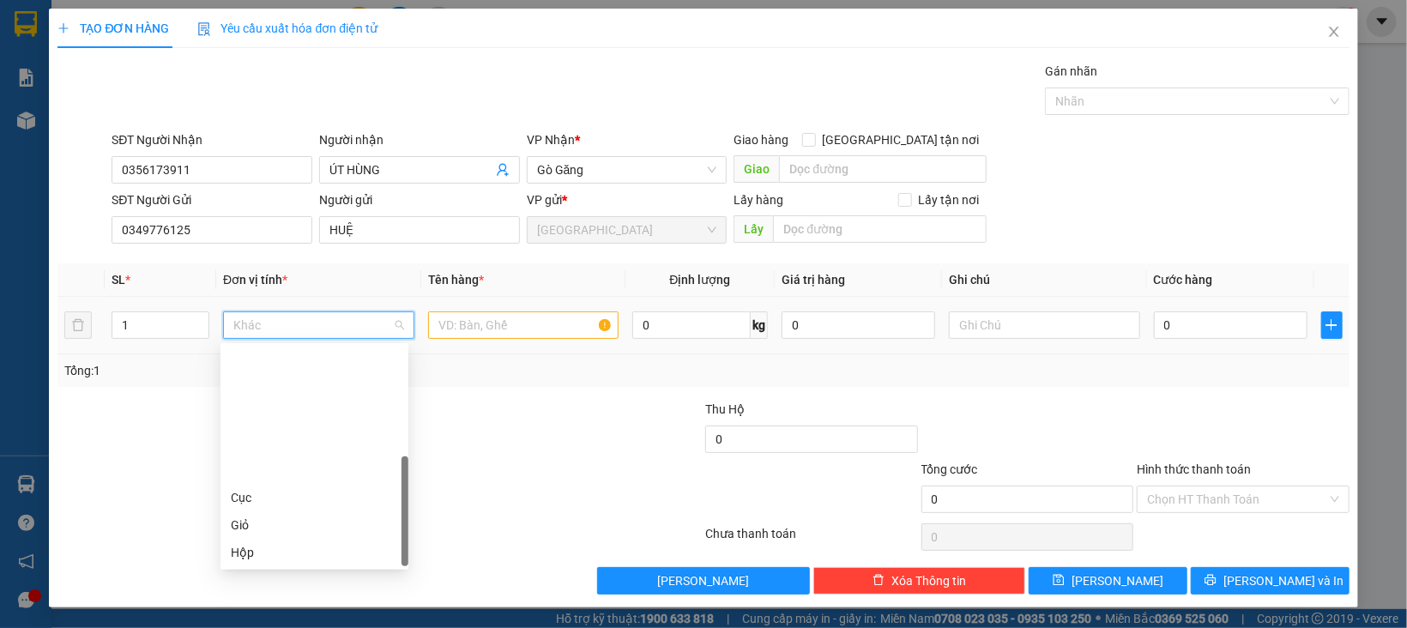
click at [256, 570] on div "Kiện" at bounding box center [314, 579] width 167 height 19
click at [462, 321] on input "text" at bounding box center [523, 324] width 191 height 27
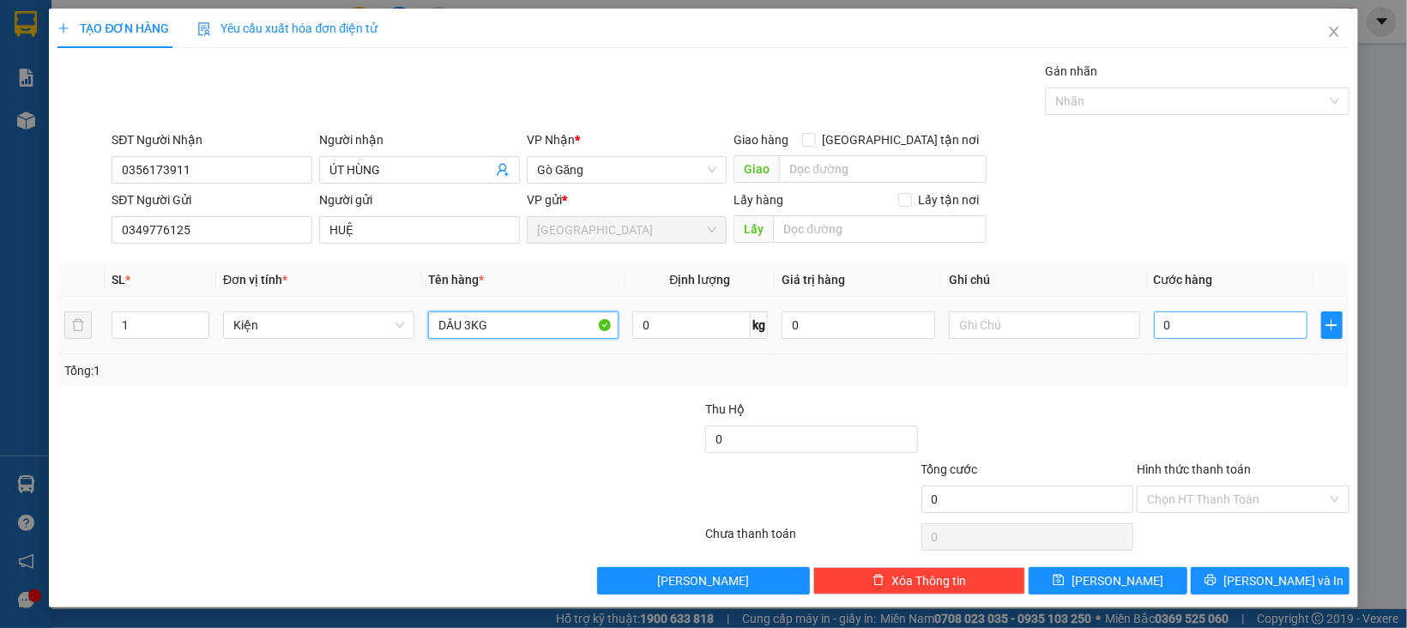
type input "DÂU 3KG"
click at [1218, 335] on input "0" at bounding box center [1231, 324] width 154 height 27
type input "3"
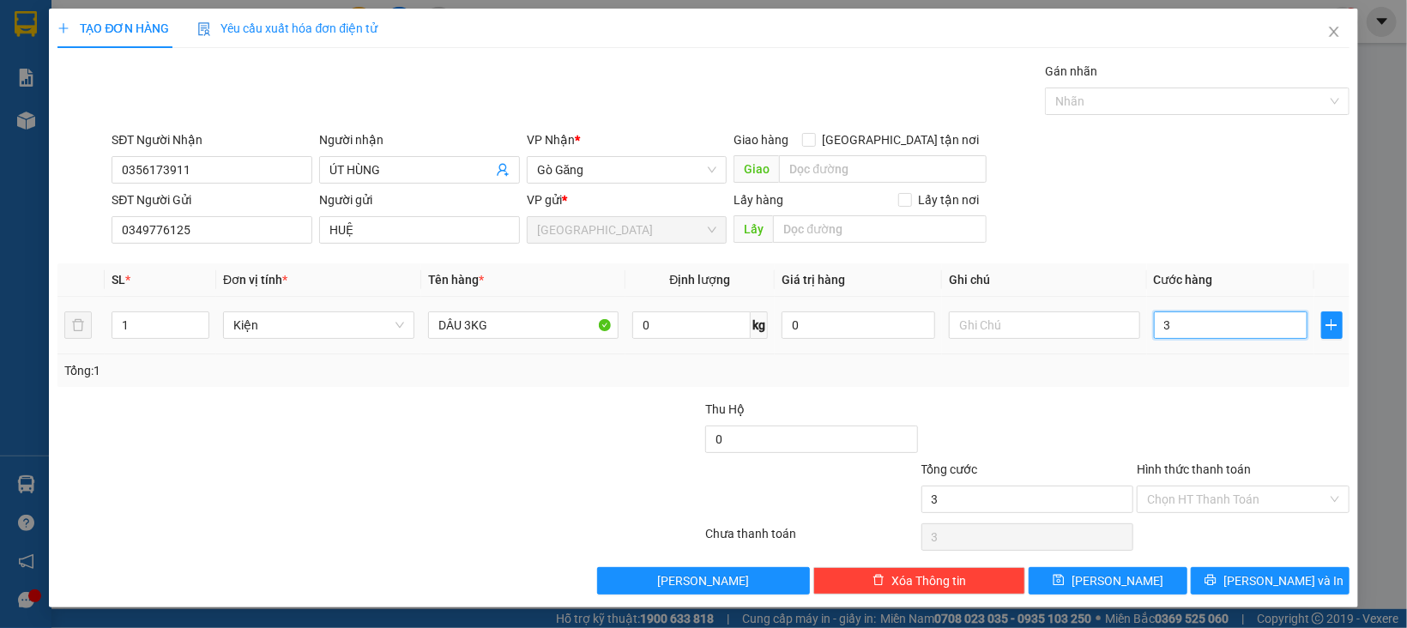
type input "30"
type input "30.000"
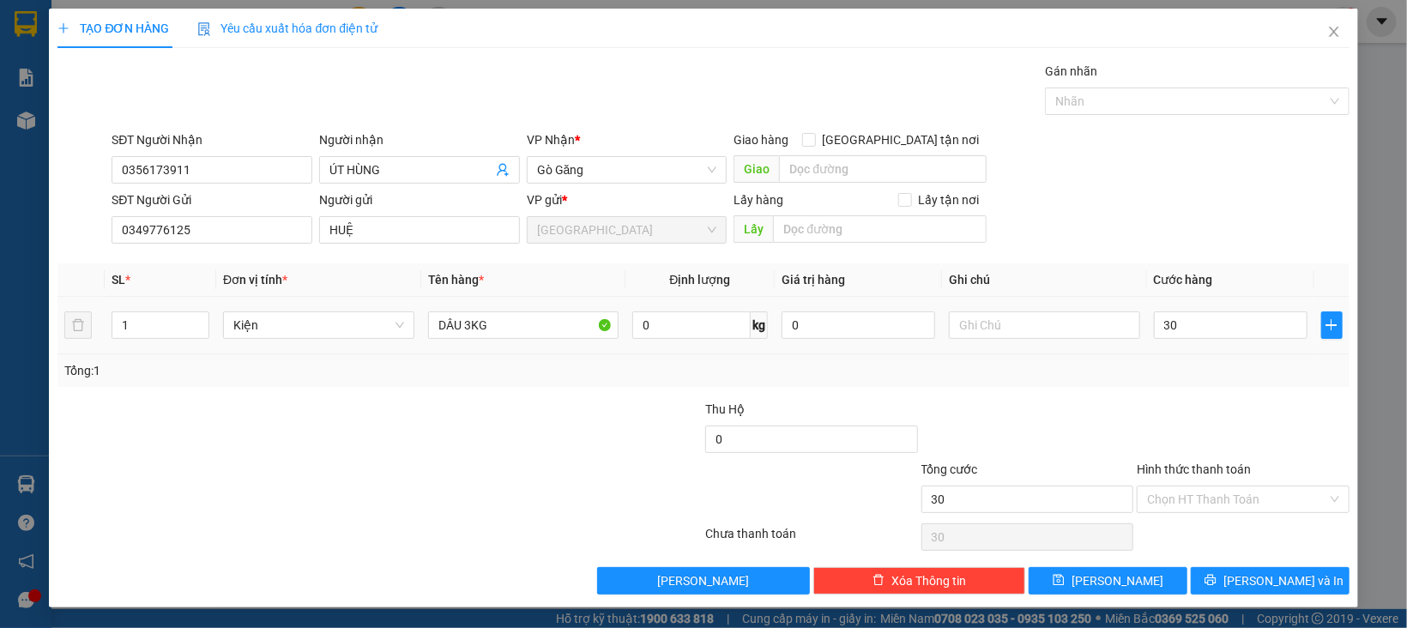
type input "30.000"
drag, startPoint x: 1218, startPoint y: 378, endPoint x: 1226, endPoint y: 407, distance: 29.3
click at [1219, 387] on div "Tổng: 1" at bounding box center [702, 370] width 1291 height 33
click at [1244, 505] on input "Hình thức thanh toán" at bounding box center [1237, 499] width 180 height 26
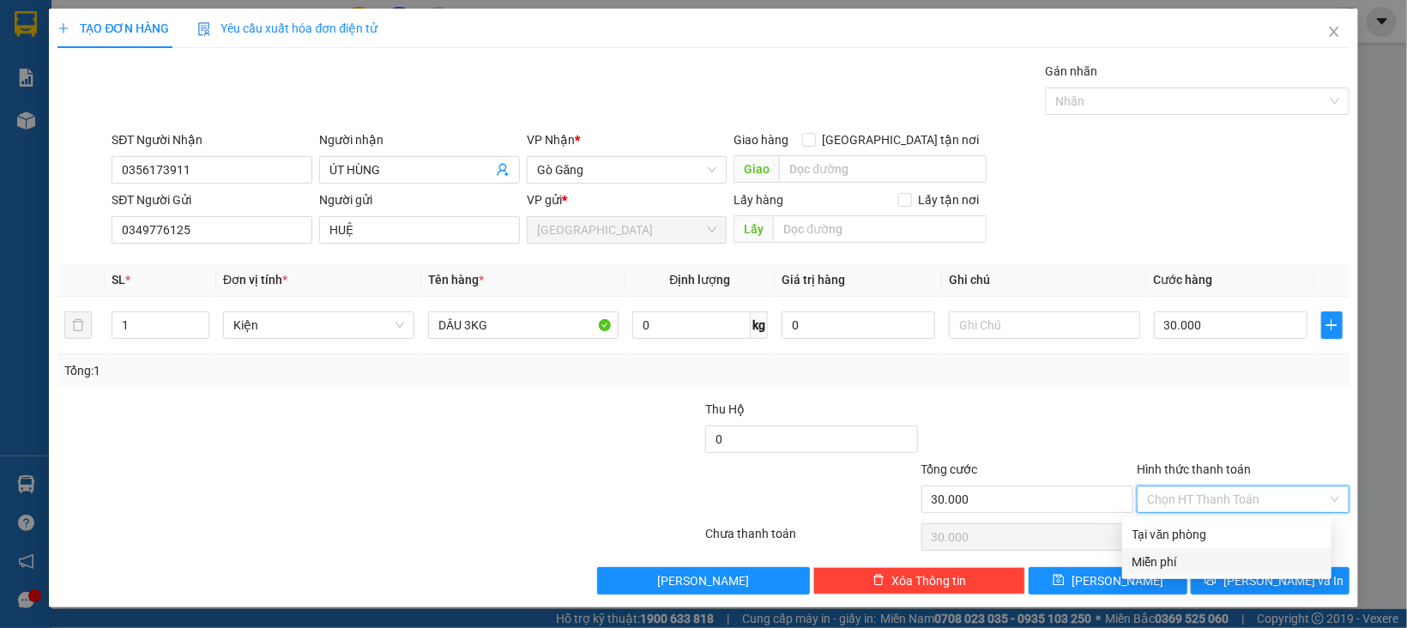
click at [1227, 553] on div "Miễn phí" at bounding box center [1226, 561] width 189 height 19
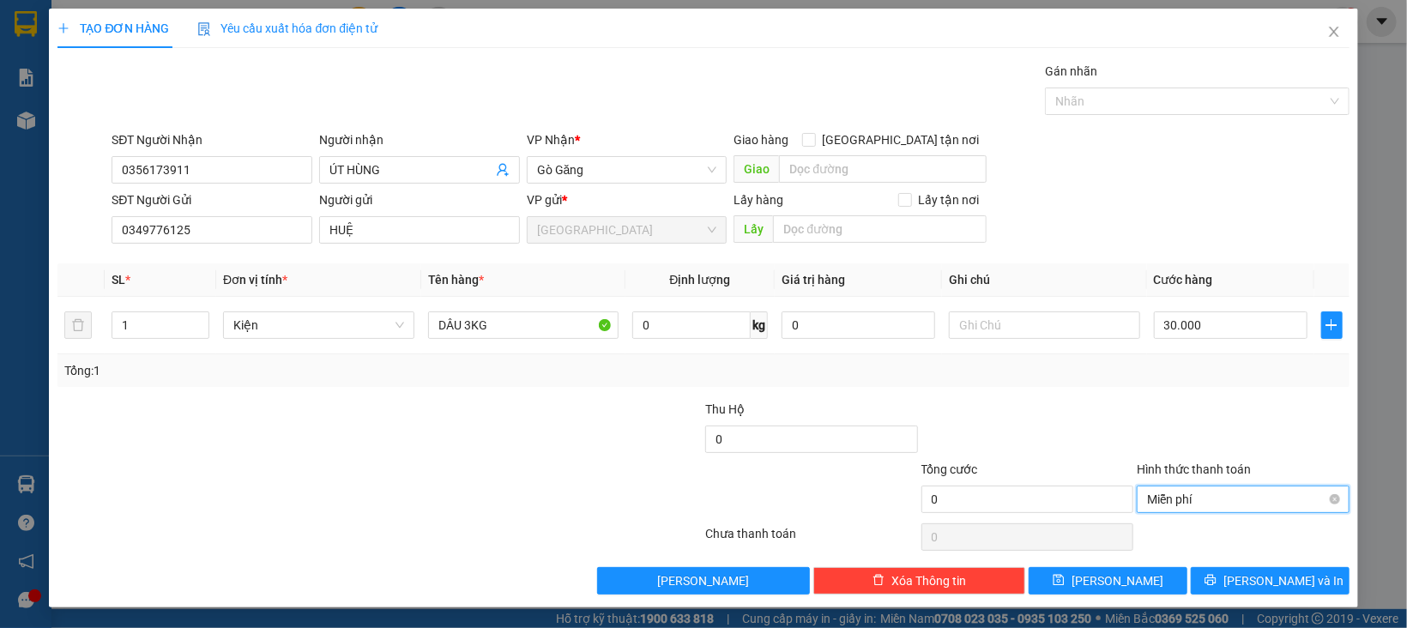
click at [1192, 498] on span "Miễn phí" at bounding box center [1243, 499] width 192 height 26
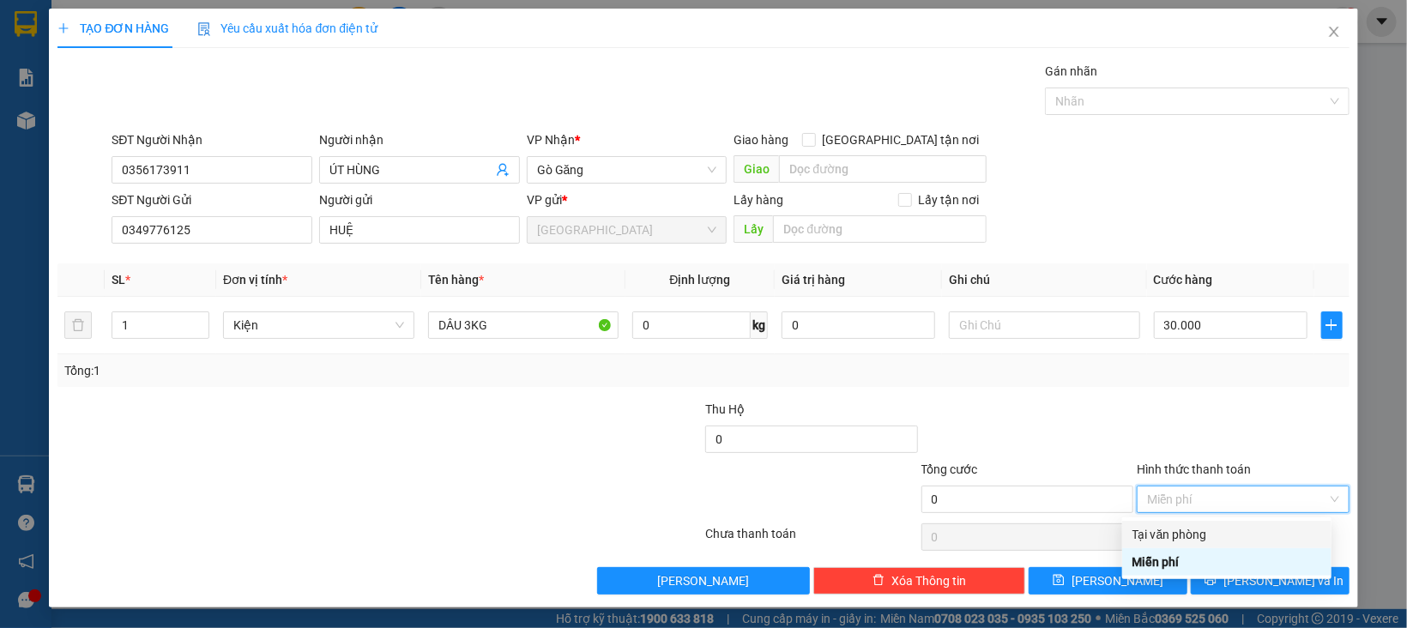
click at [1196, 545] on div "Tại văn phòng" at bounding box center [1226, 534] width 209 height 27
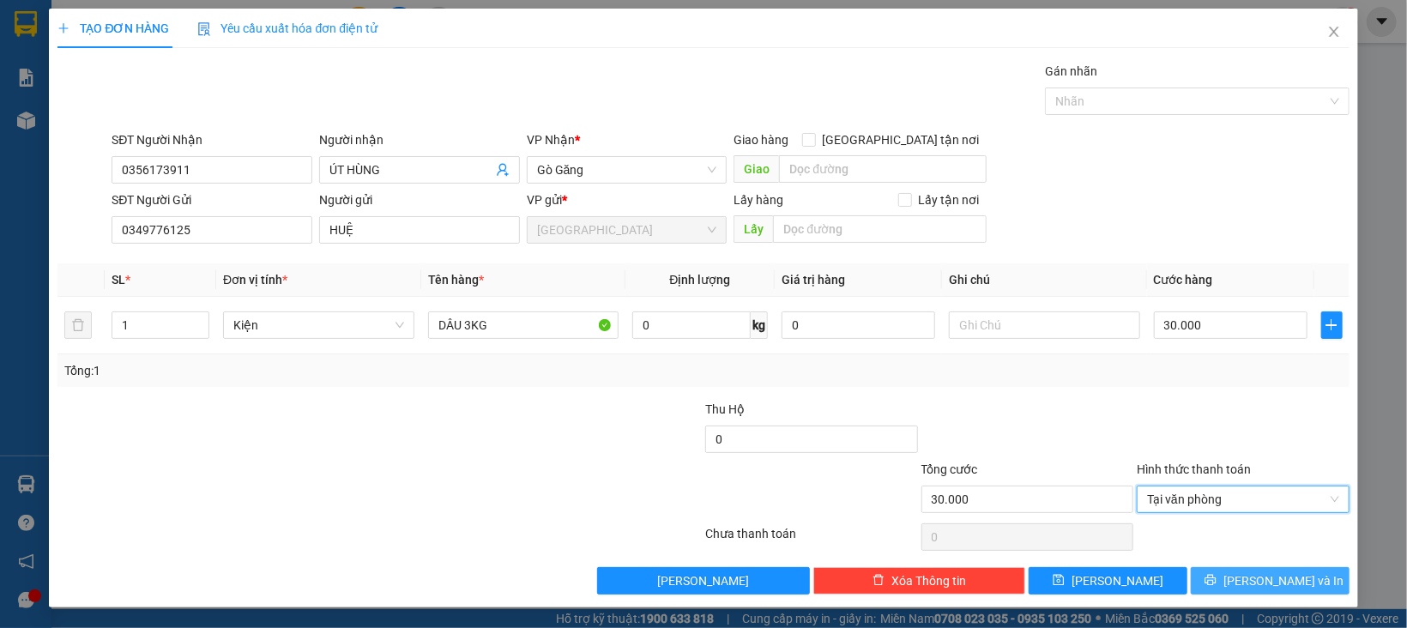
click at [1209, 581] on button "[PERSON_NAME] và In" at bounding box center [1270, 580] width 159 height 27
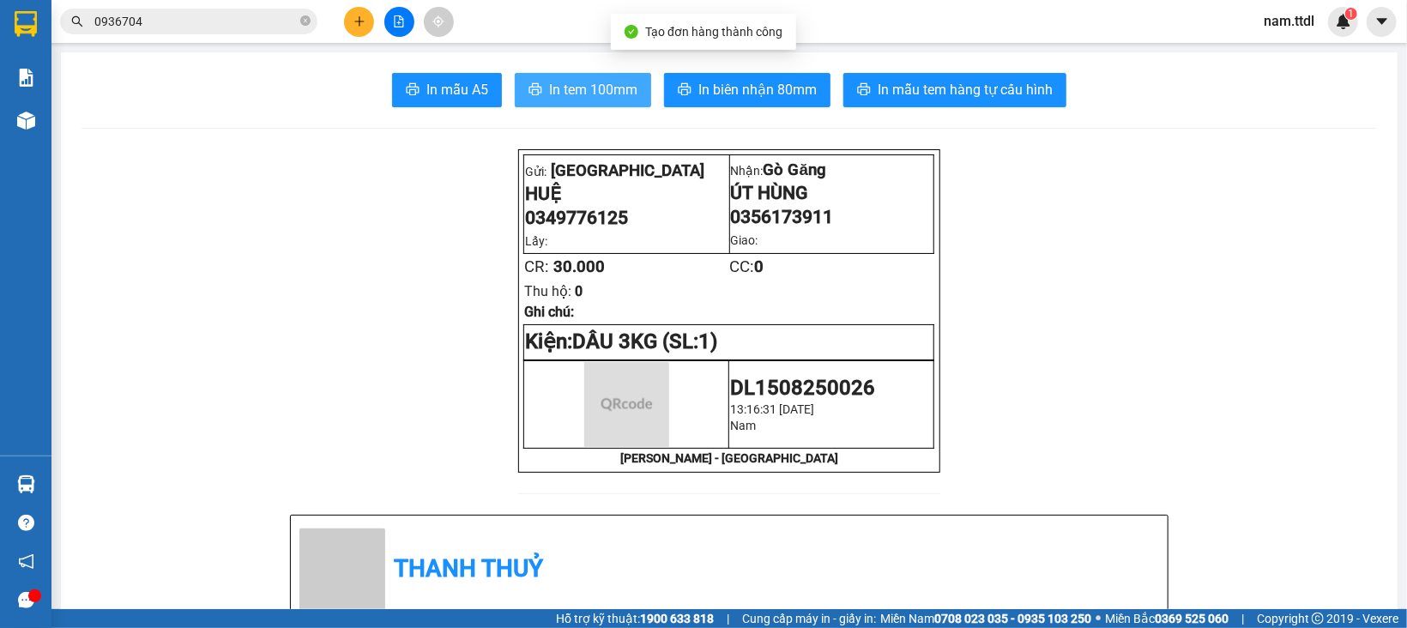
click at [570, 102] on button "In tem 100mm" at bounding box center [583, 90] width 136 height 34
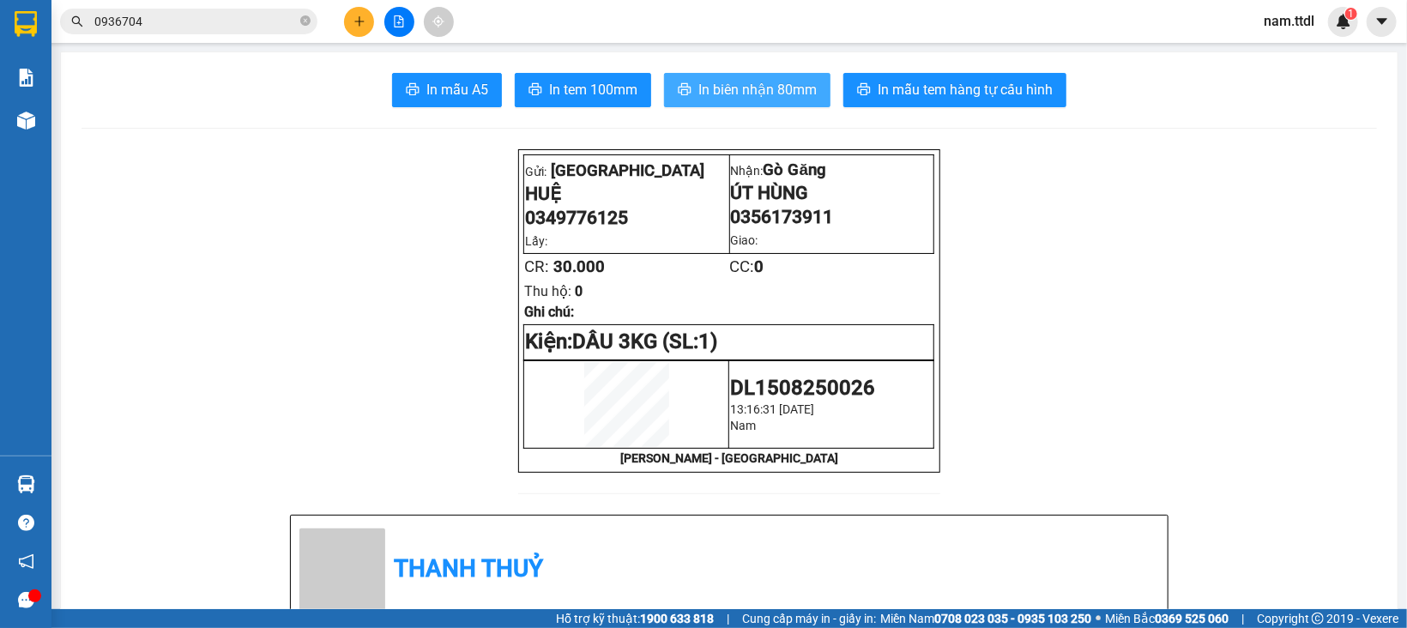
click at [755, 85] on span "In biên nhận 80mm" at bounding box center [757, 89] width 118 height 21
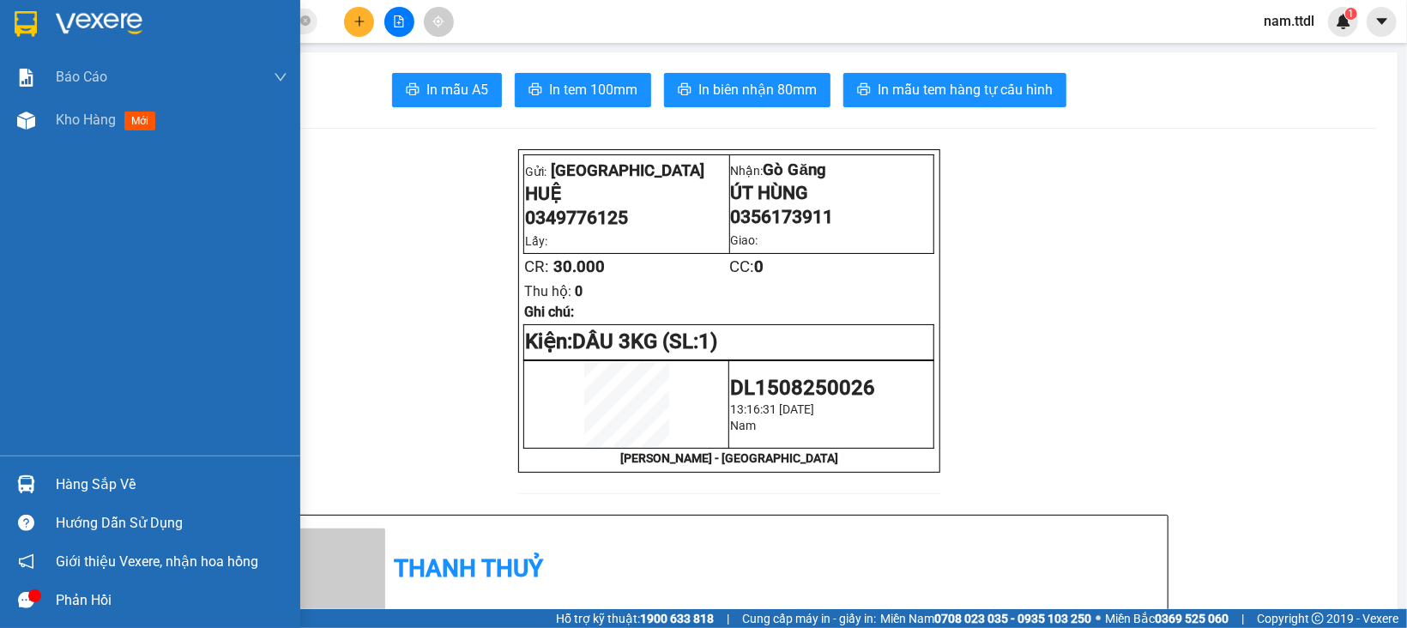
click at [29, 27] on img at bounding box center [26, 24] width 22 height 26
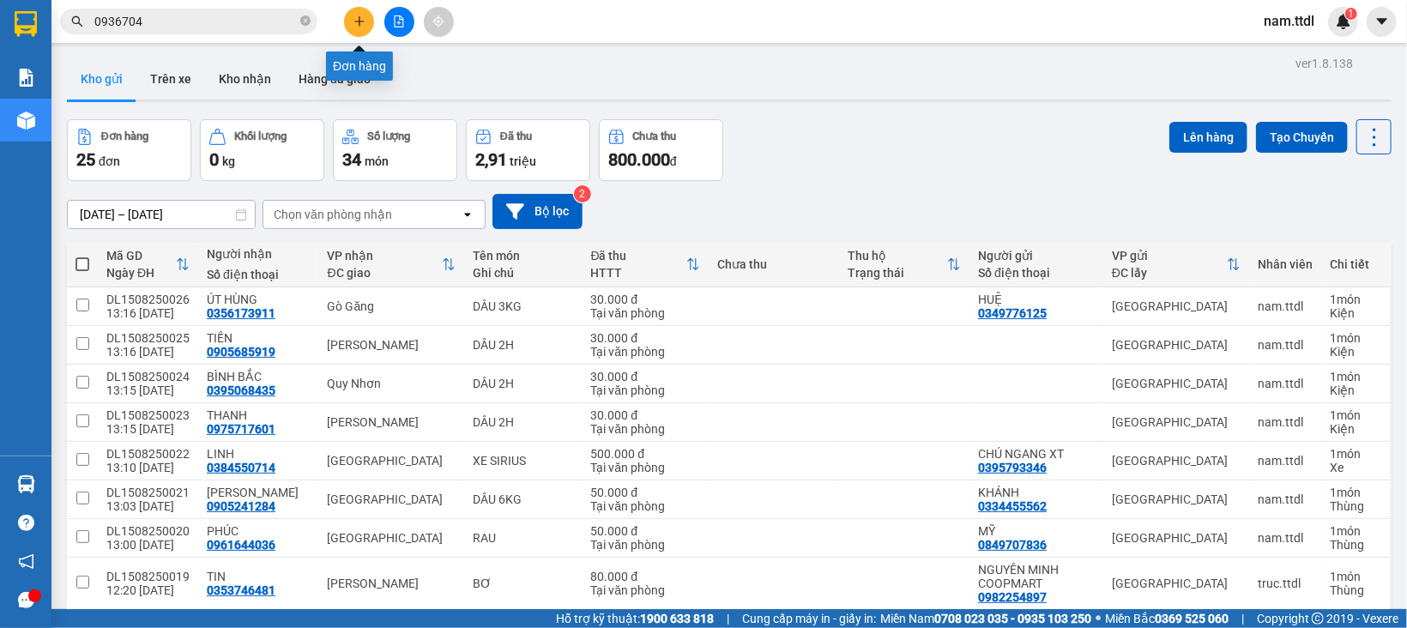
click at [361, 17] on icon "plus" at bounding box center [359, 21] width 12 height 12
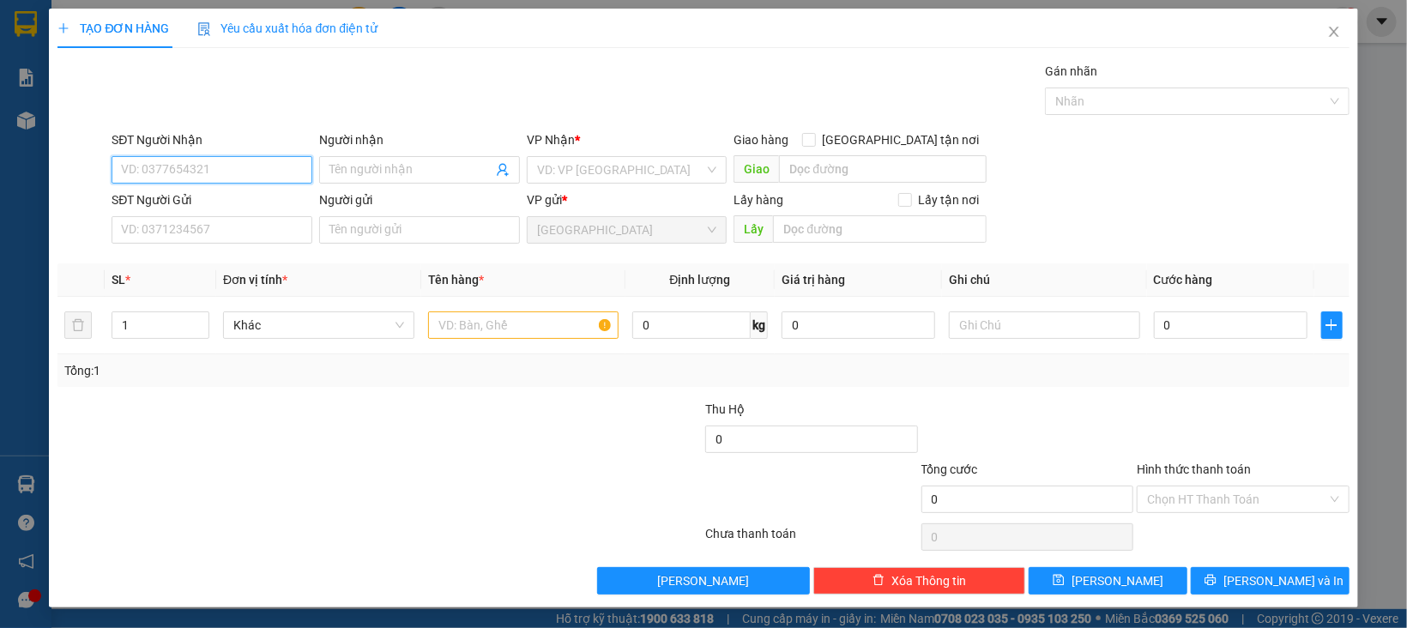
click at [255, 162] on input "SĐT Người Nhận" at bounding box center [212, 169] width 201 height 27
click at [220, 201] on div "0905685919 - TIẾN" at bounding box center [209, 205] width 177 height 19
type input "0905685919"
type input "TIẾN"
type input "0905685919"
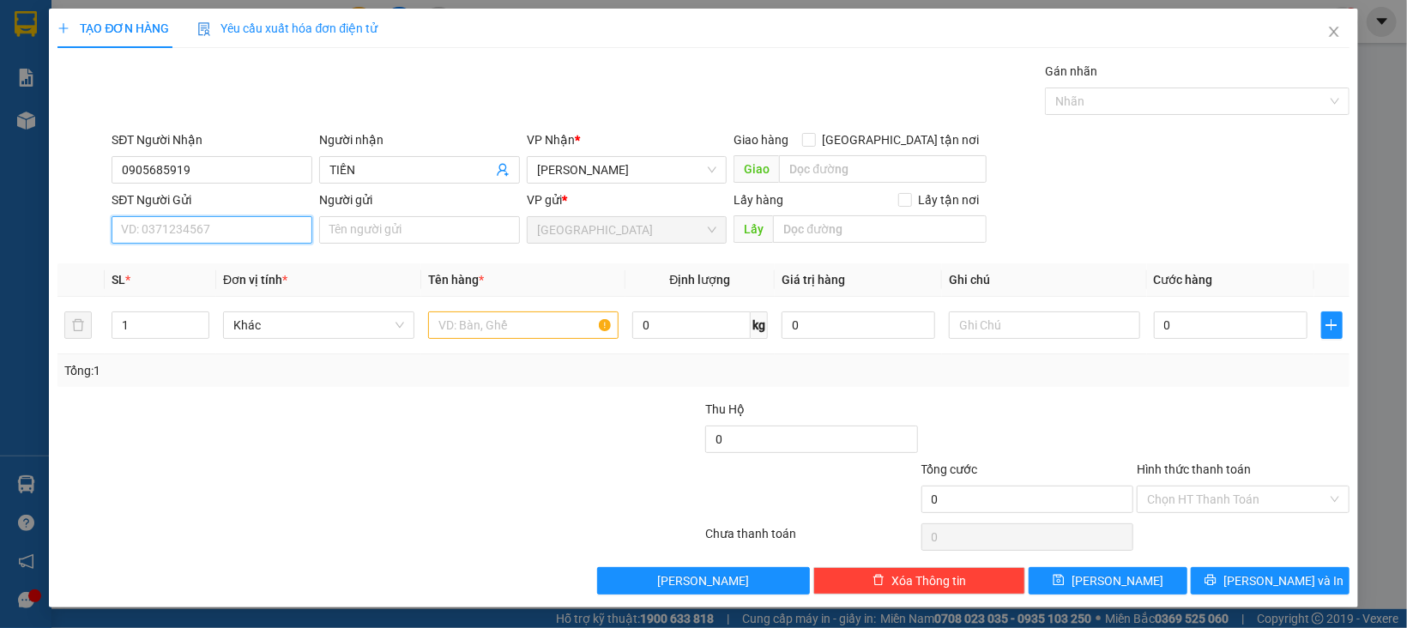
click at [213, 229] on input "SĐT Người Gửi" at bounding box center [212, 229] width 201 height 27
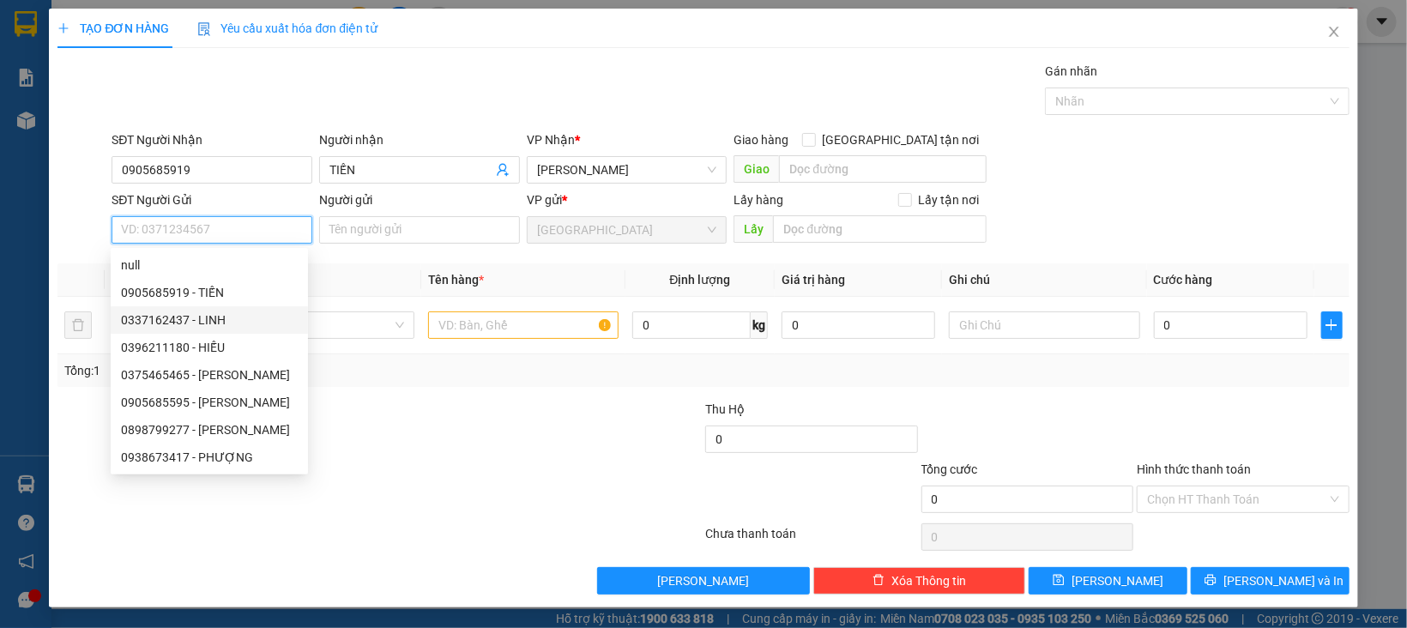
click at [213, 316] on div "0337162437 - LINH" at bounding box center [209, 320] width 177 height 19
type input "0337162437"
type input "LINH"
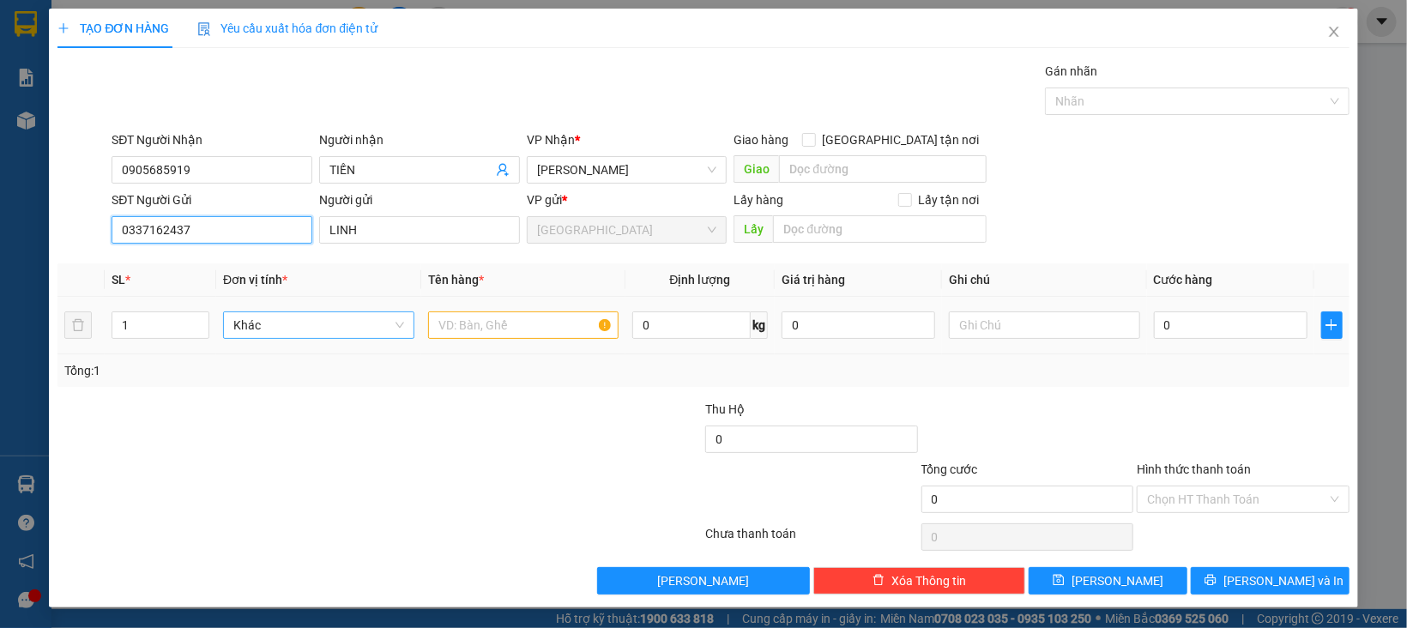
click at [341, 339] on div "Khác" at bounding box center [318, 324] width 191 height 27
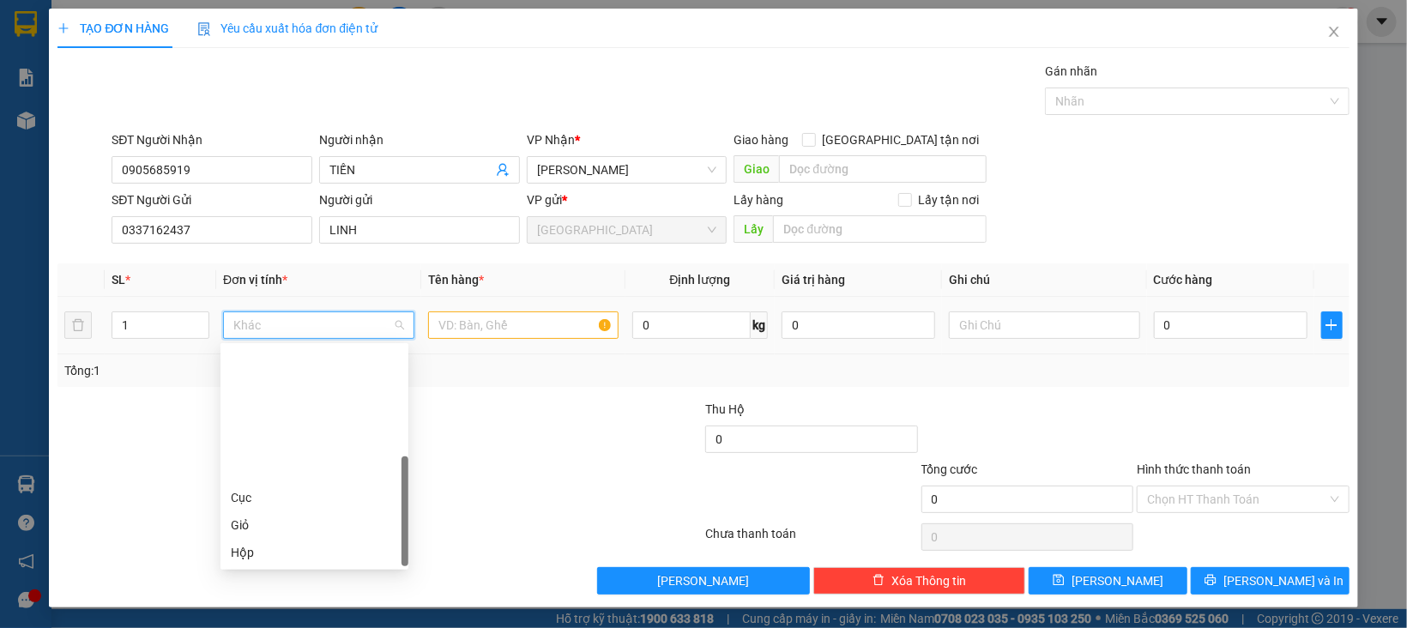
click at [274, 598] on div "Thùng" at bounding box center [314, 607] width 167 height 19
click at [486, 334] on input "text" at bounding box center [523, 324] width 191 height 27
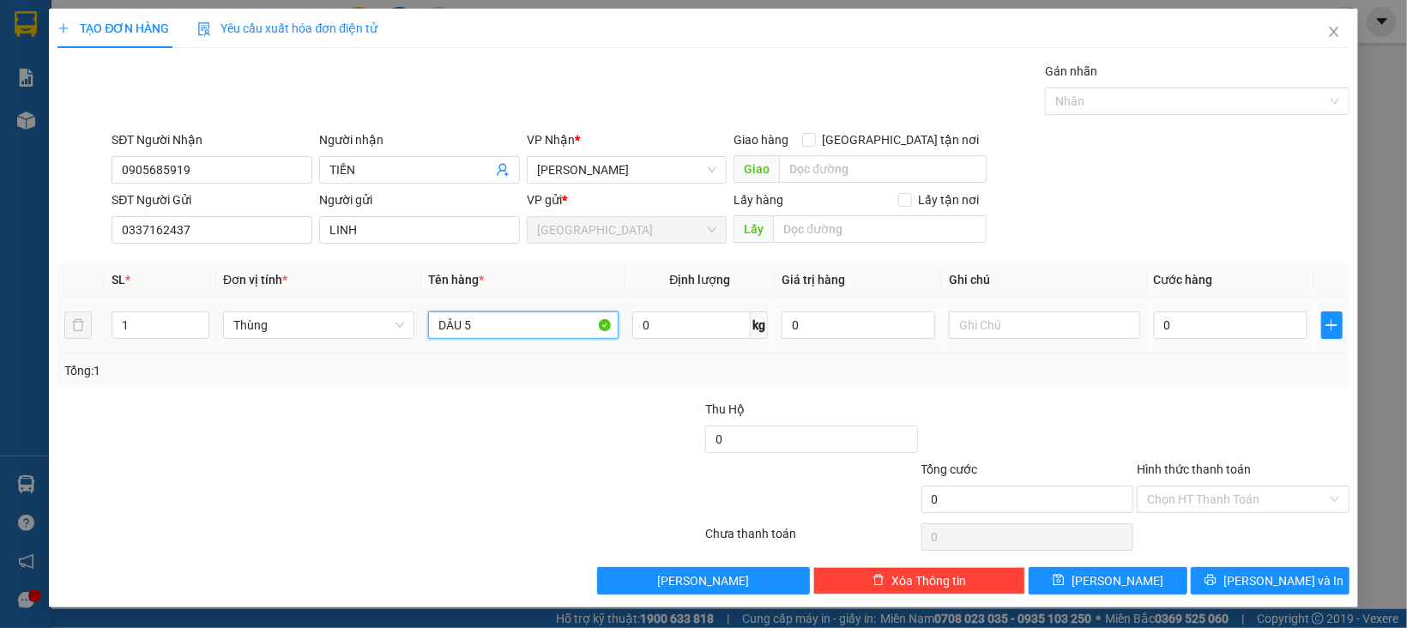
type input "DÂU 5K"
click at [1241, 502] on input "Hình thức thanh toán" at bounding box center [1237, 499] width 180 height 26
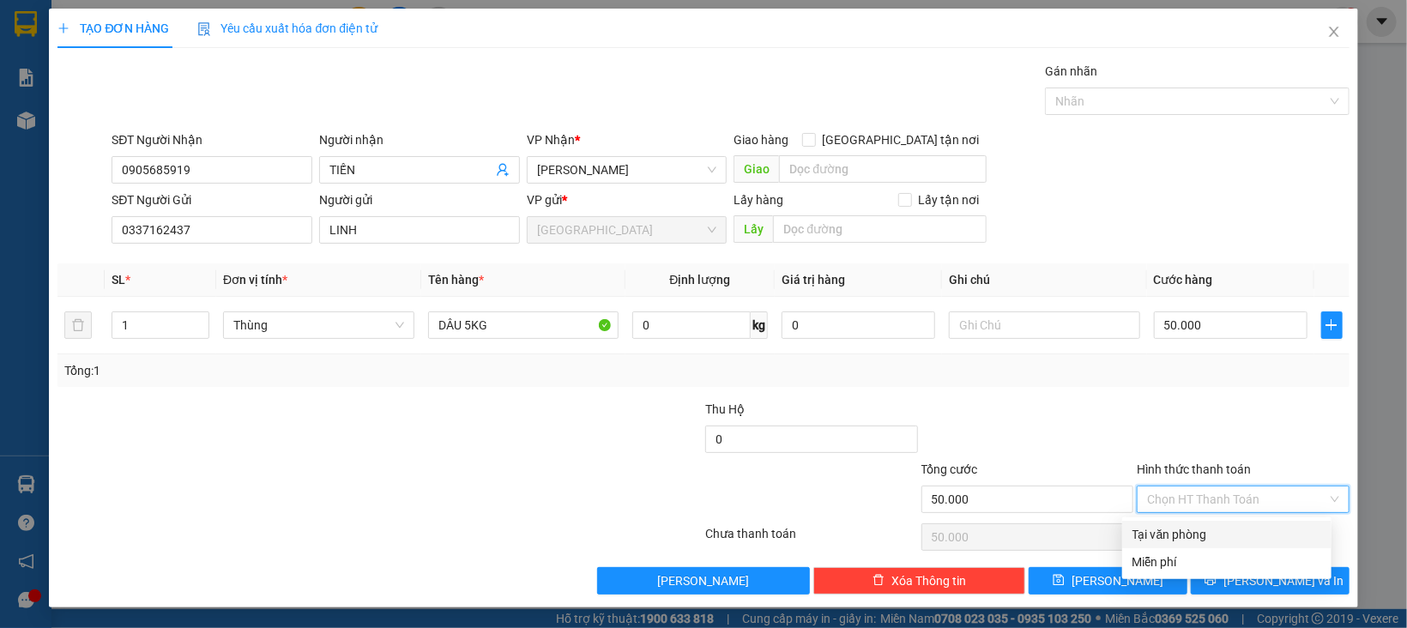
click at [1212, 535] on div "Tại văn phòng" at bounding box center [1226, 534] width 189 height 19
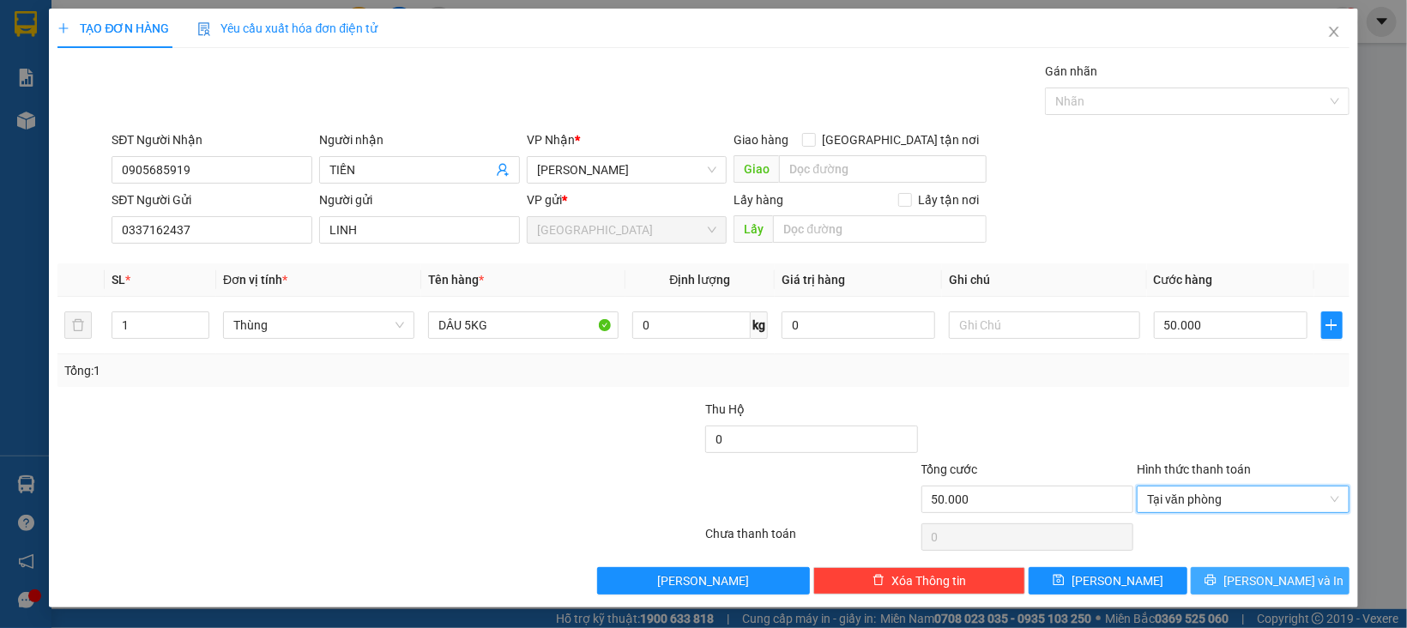
click at [1227, 571] on button "[PERSON_NAME] và In" at bounding box center [1270, 580] width 159 height 27
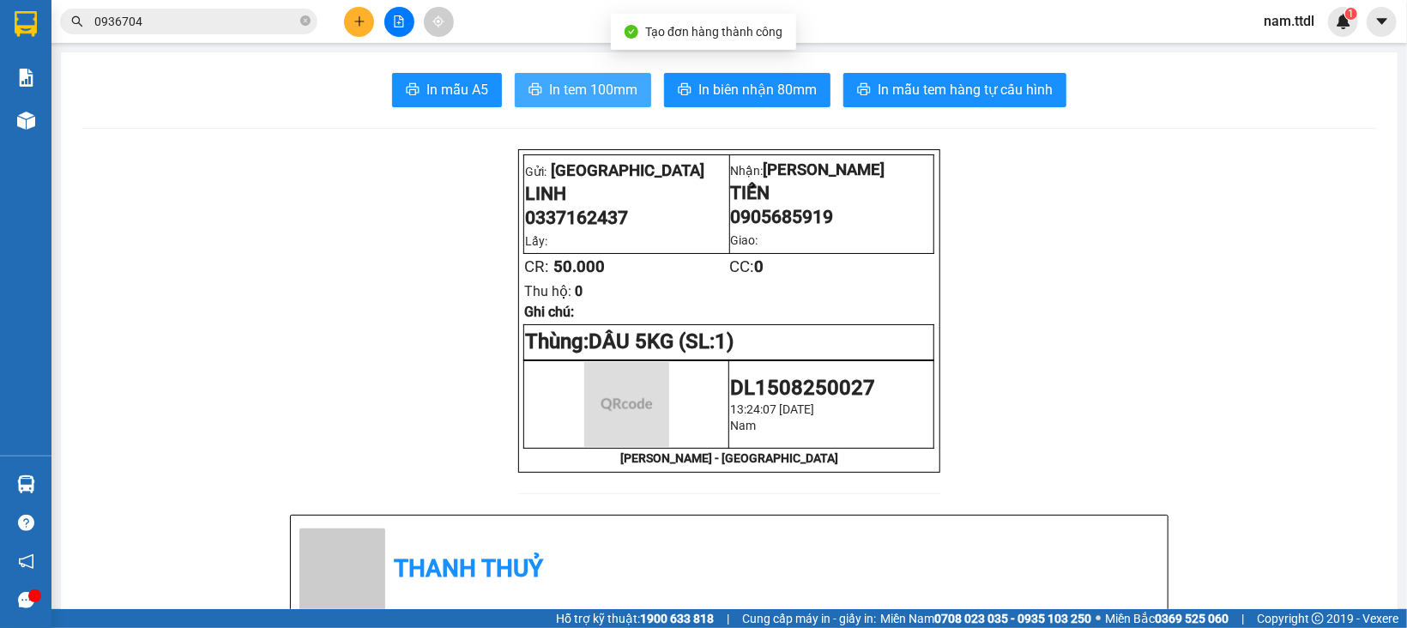
click at [576, 93] on span "In tem 100mm" at bounding box center [593, 89] width 88 height 21
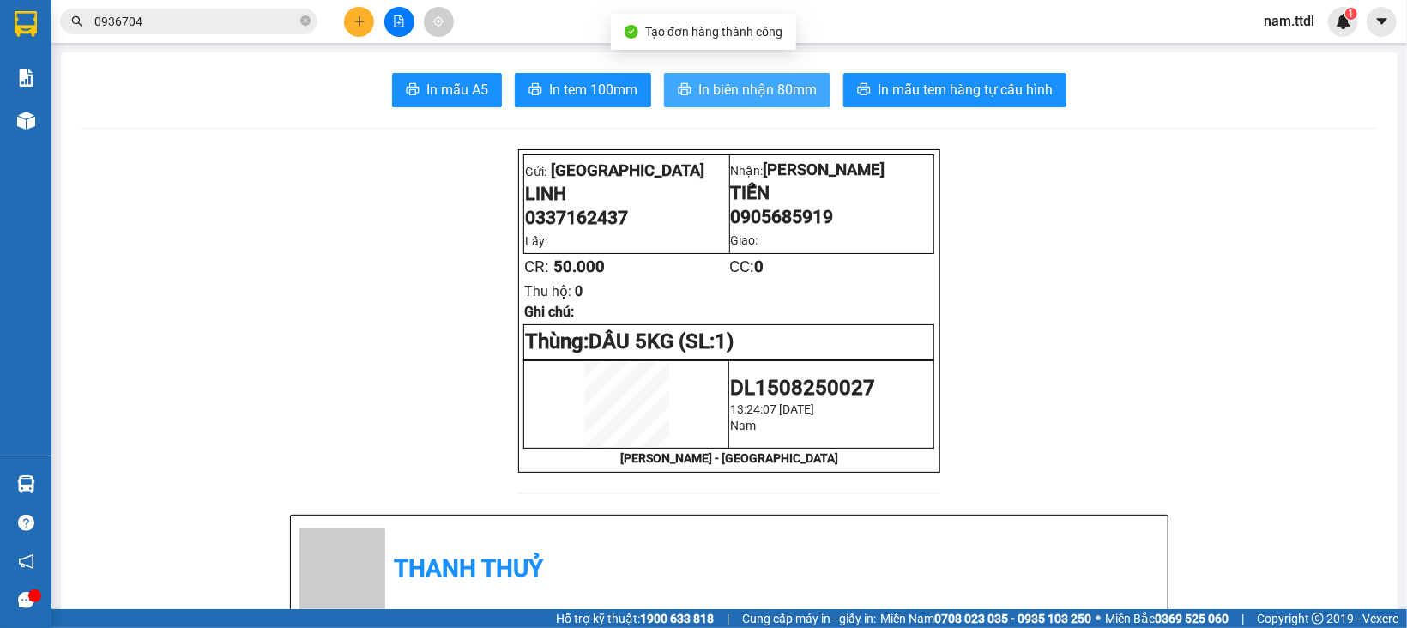
click at [708, 73] on button "In biên nhận 80mm" at bounding box center [747, 90] width 166 height 34
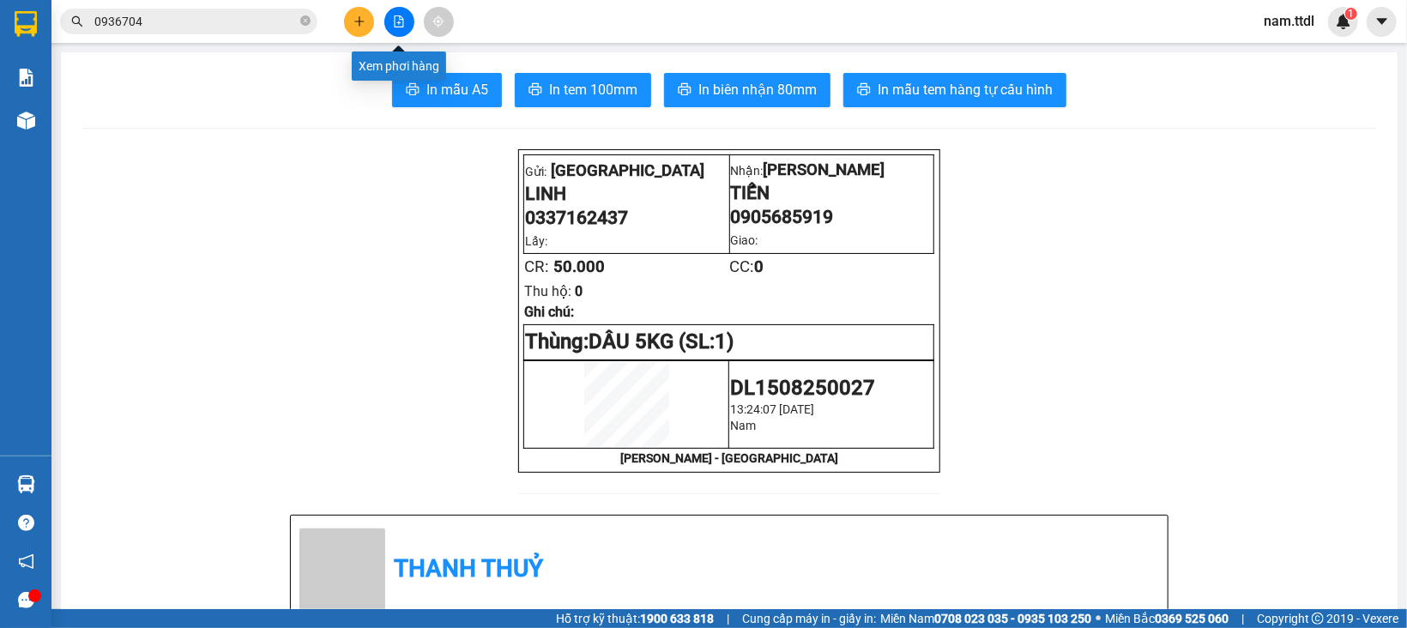
click at [401, 26] on icon "file-add" at bounding box center [399, 21] width 12 height 12
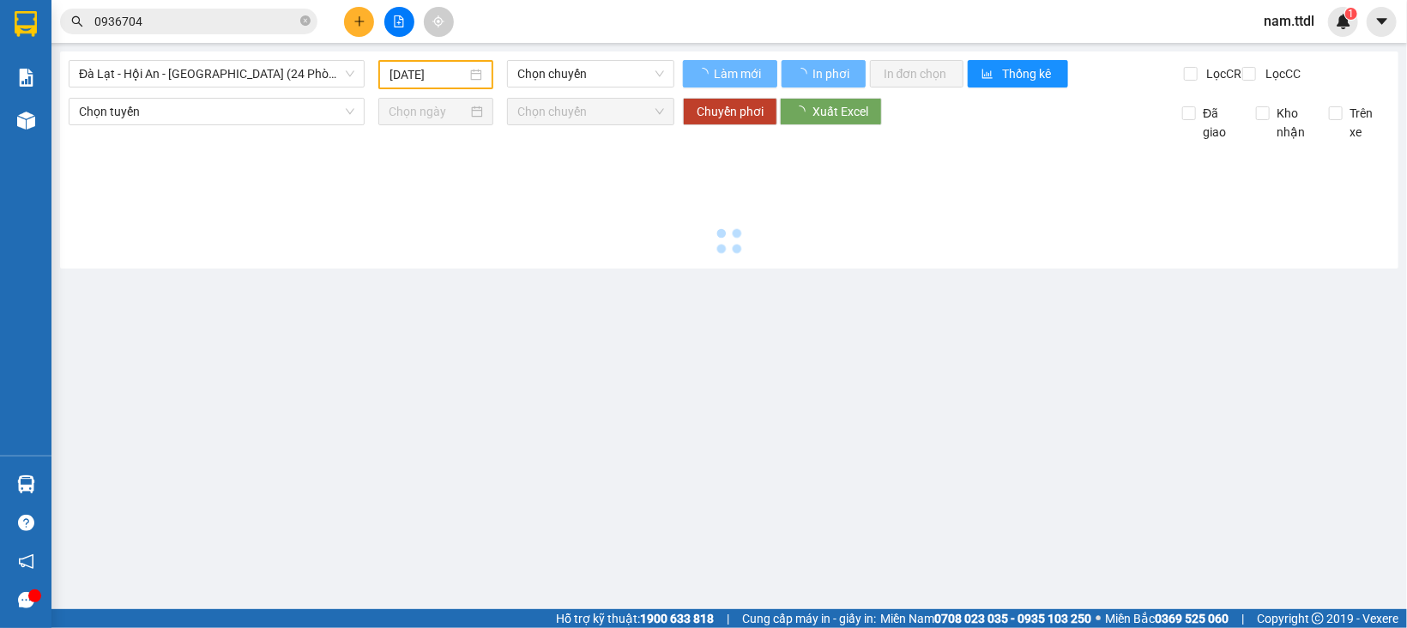
type input "[DATE]"
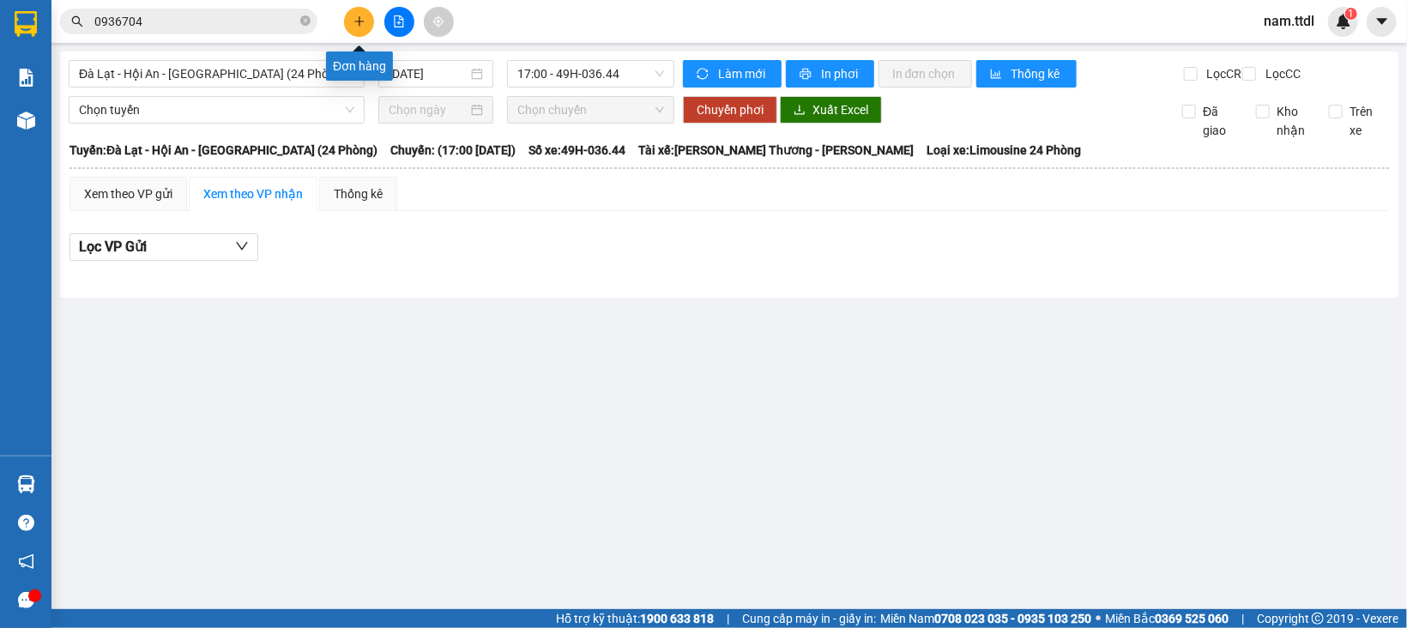
click at [353, 27] on icon "plus" at bounding box center [359, 21] width 12 height 12
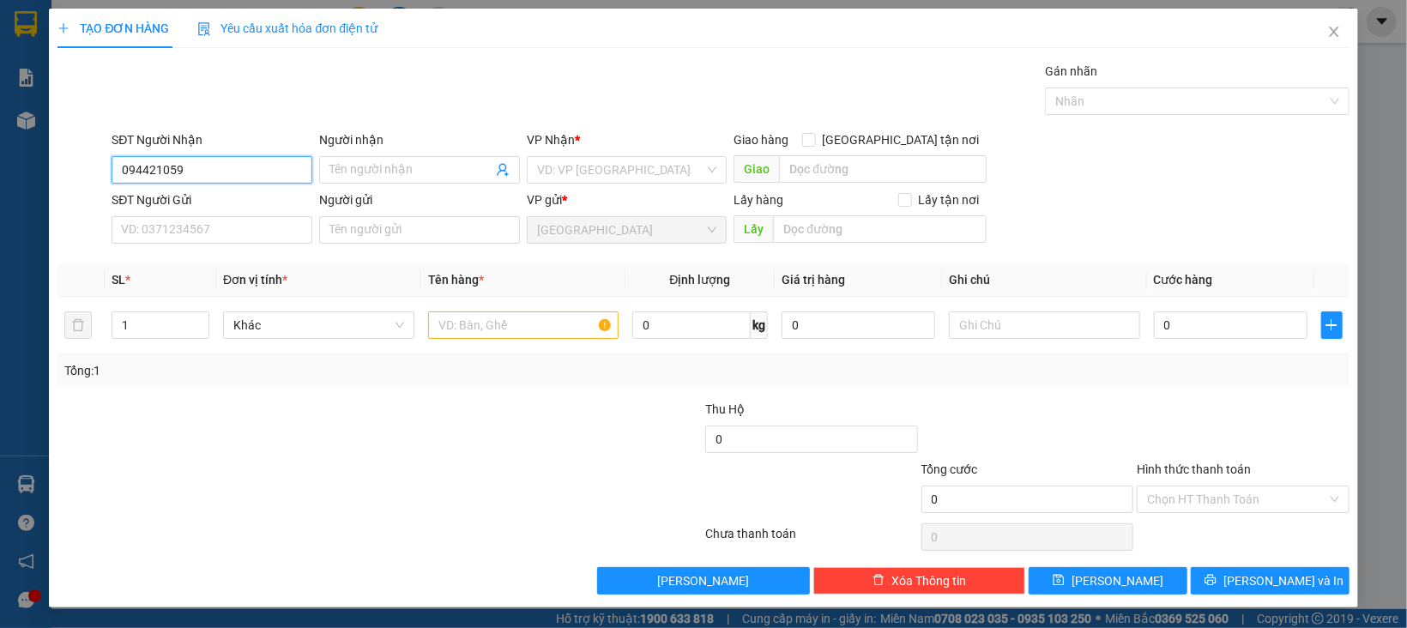
type input "0944210599"
click at [249, 210] on div "0944210599 - LIÊM" at bounding box center [209, 205] width 177 height 19
type input "LIÊM"
type input "0944210599"
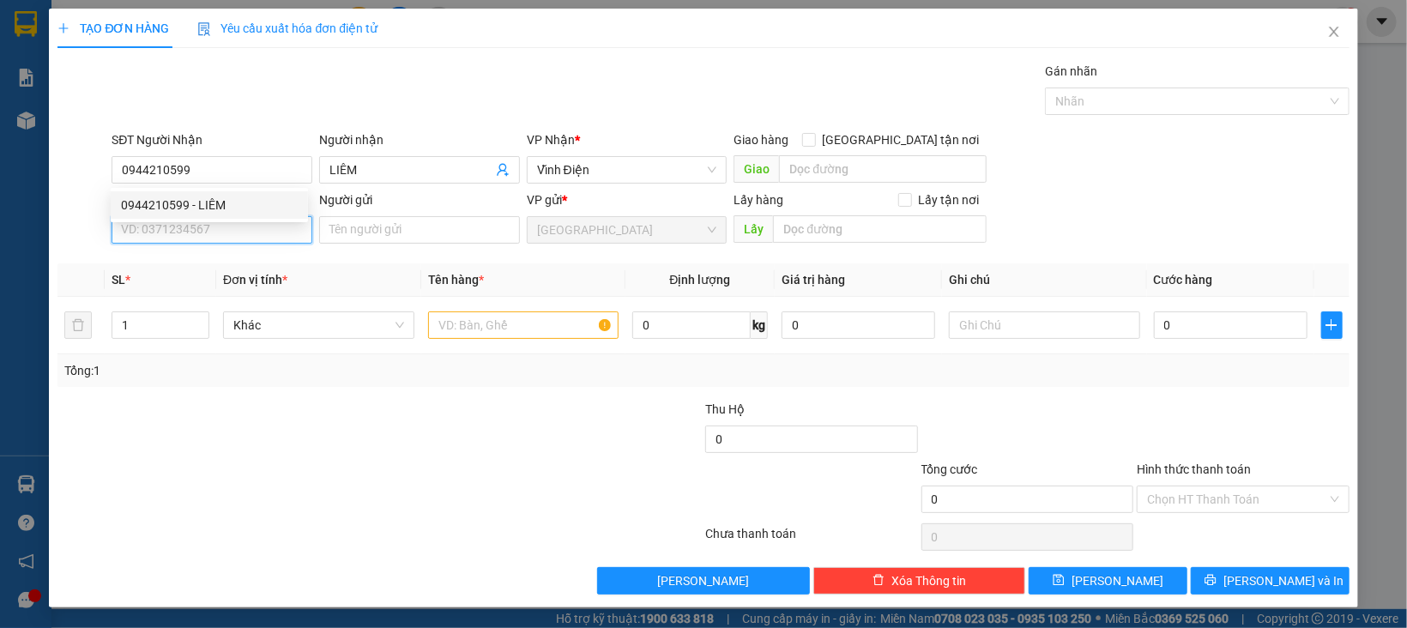
click at [250, 232] on input "SĐT Người Gửi" at bounding box center [212, 229] width 201 height 27
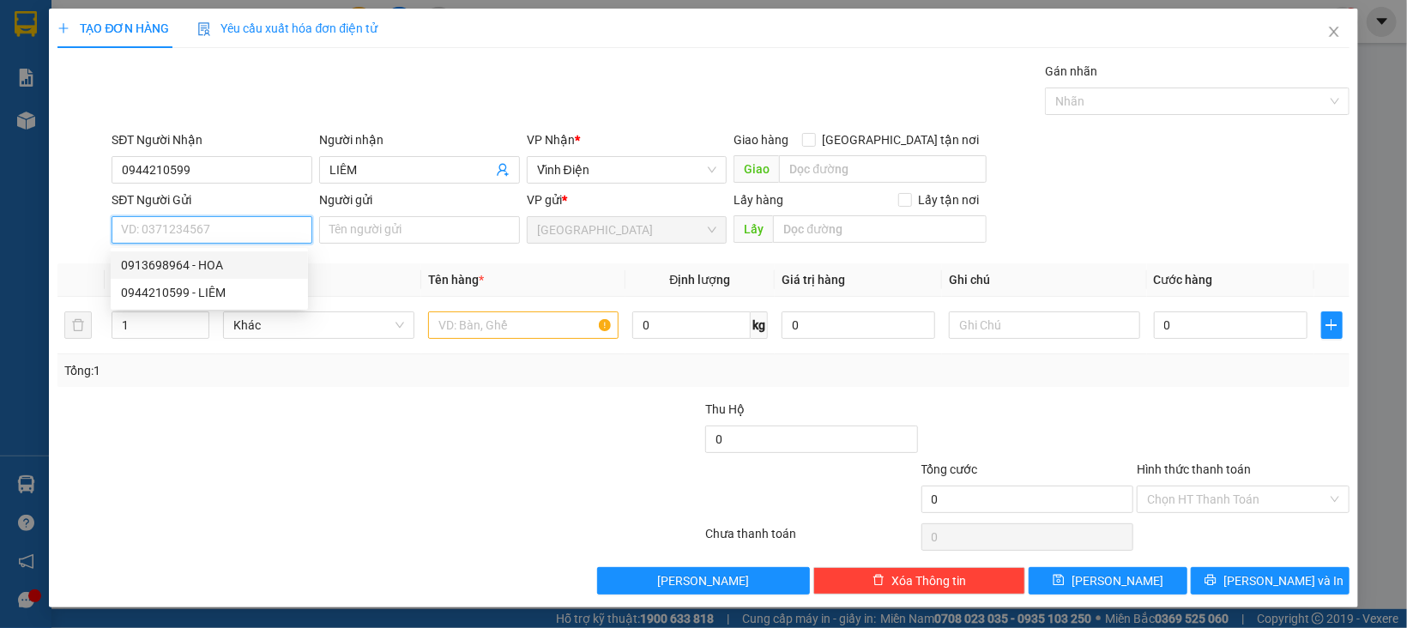
click at [174, 268] on div "0913698964 - HOA" at bounding box center [209, 265] width 177 height 19
type input "0913698964"
type input "HOA"
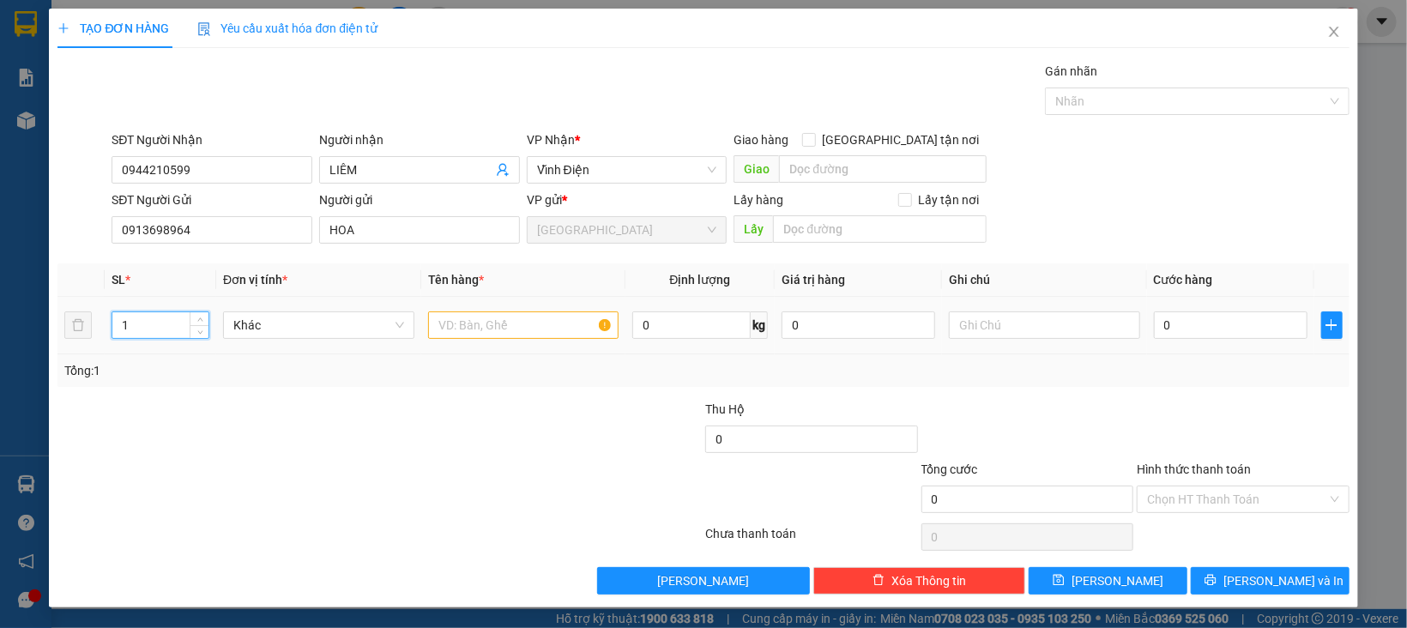
click at [89, 335] on tr "1 Khác 0 kg 0 0" at bounding box center [702, 325] width 1291 height 57
click at [282, 321] on span "Khác" at bounding box center [318, 325] width 171 height 26
type input "4"
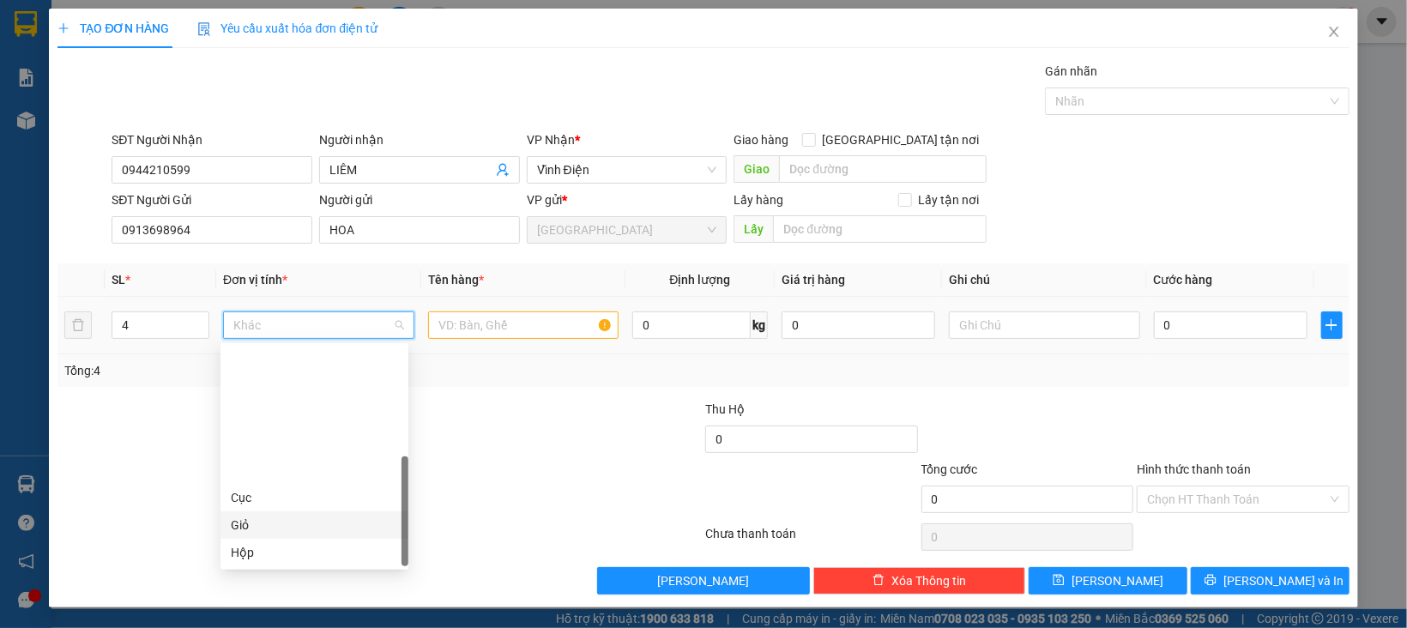
type input "T"
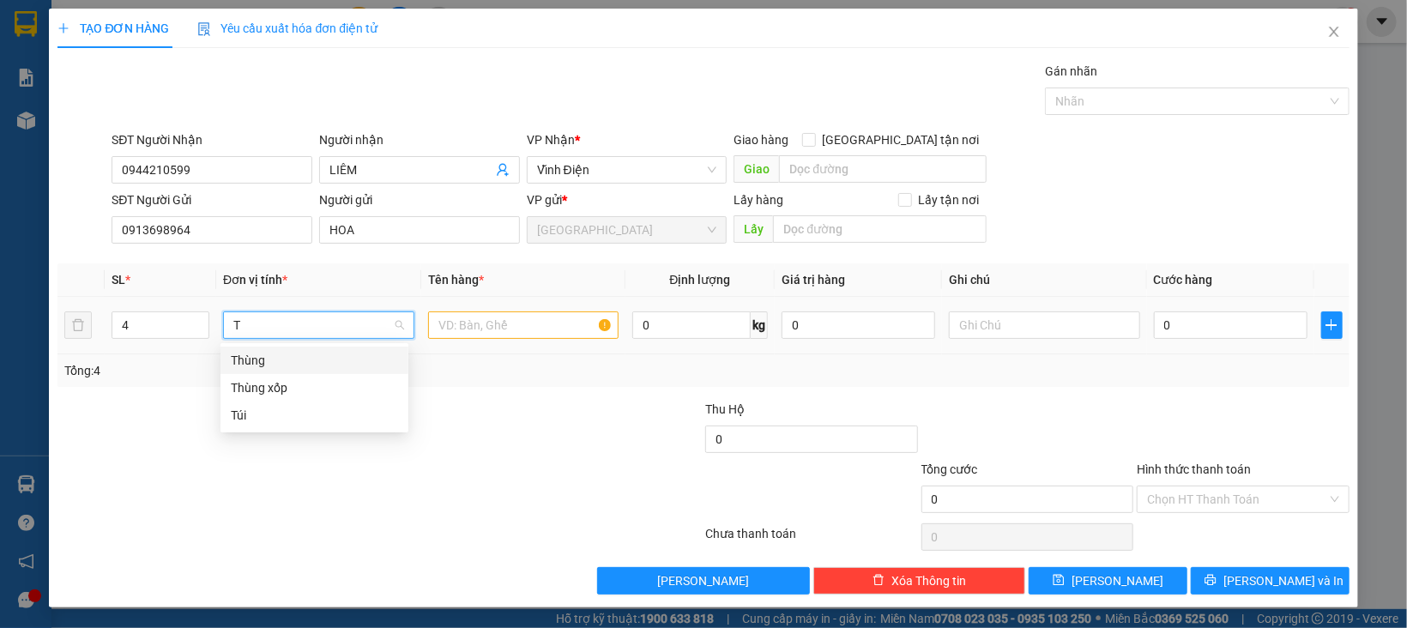
click at [266, 366] on div "Thùng" at bounding box center [314, 360] width 167 height 19
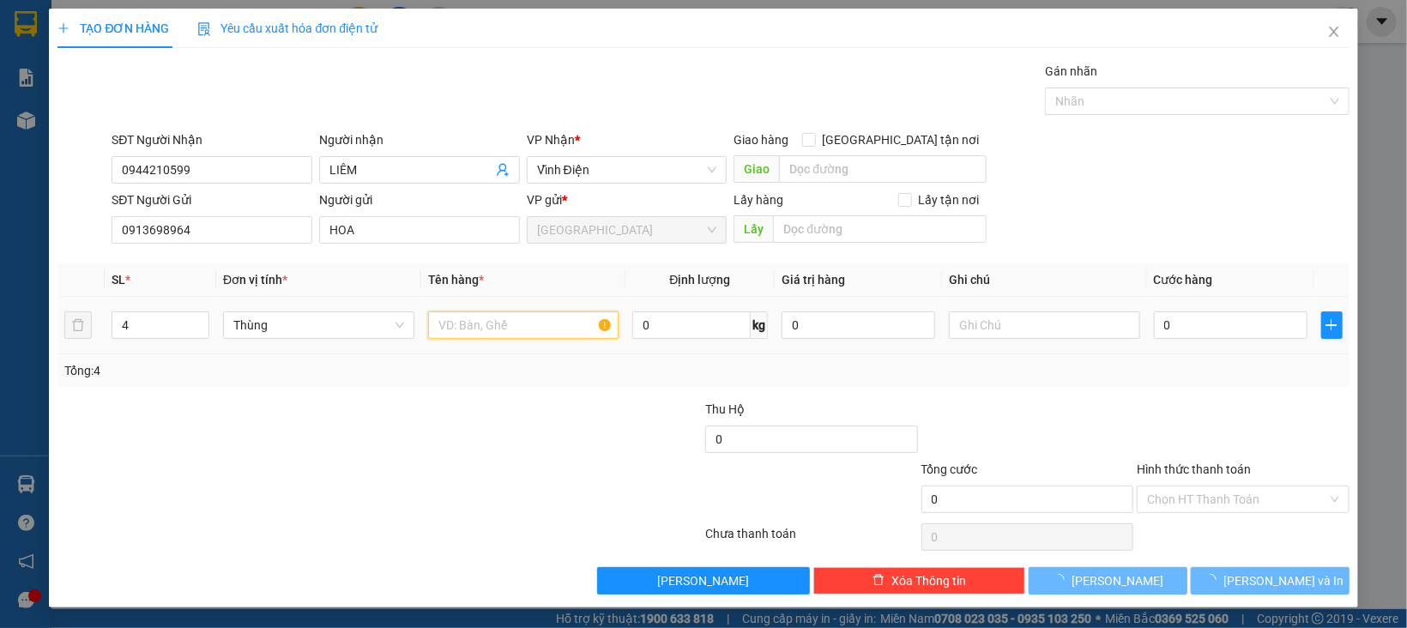
drag, startPoint x: 440, startPoint y: 335, endPoint x: 529, endPoint y: 361, distance: 93.1
click at [441, 335] on input "text" at bounding box center [523, 324] width 191 height 27
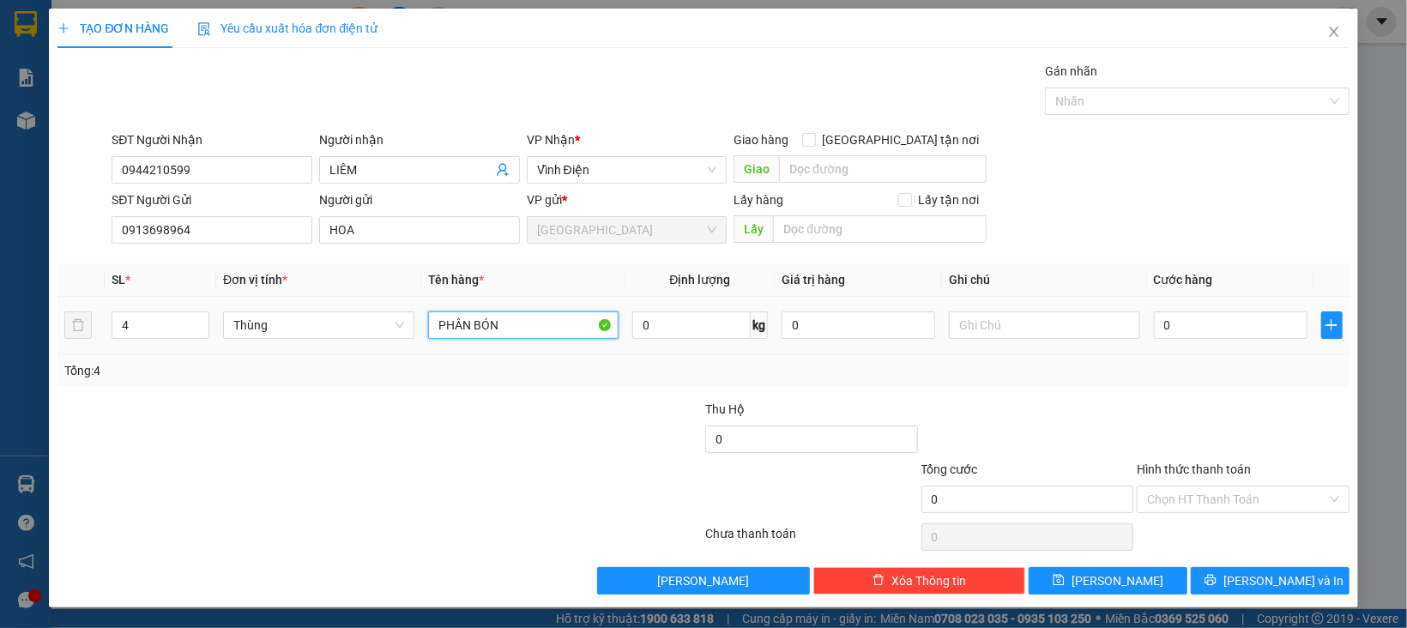
type input "PHÂN BÓN"
click at [951, 329] on input "text" at bounding box center [1044, 324] width 191 height 27
click at [831, 330] on input "0" at bounding box center [858, 324] width 154 height 27
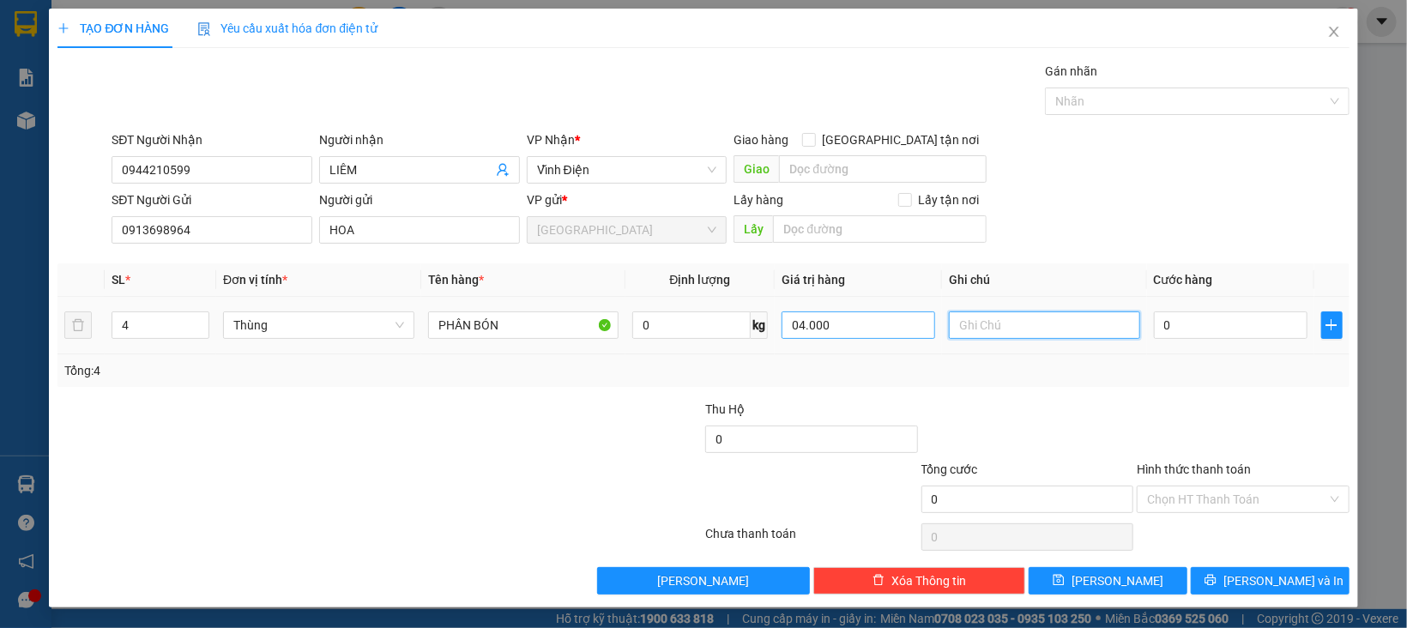
type input "4.000.000"
type input "7"
type input "70"
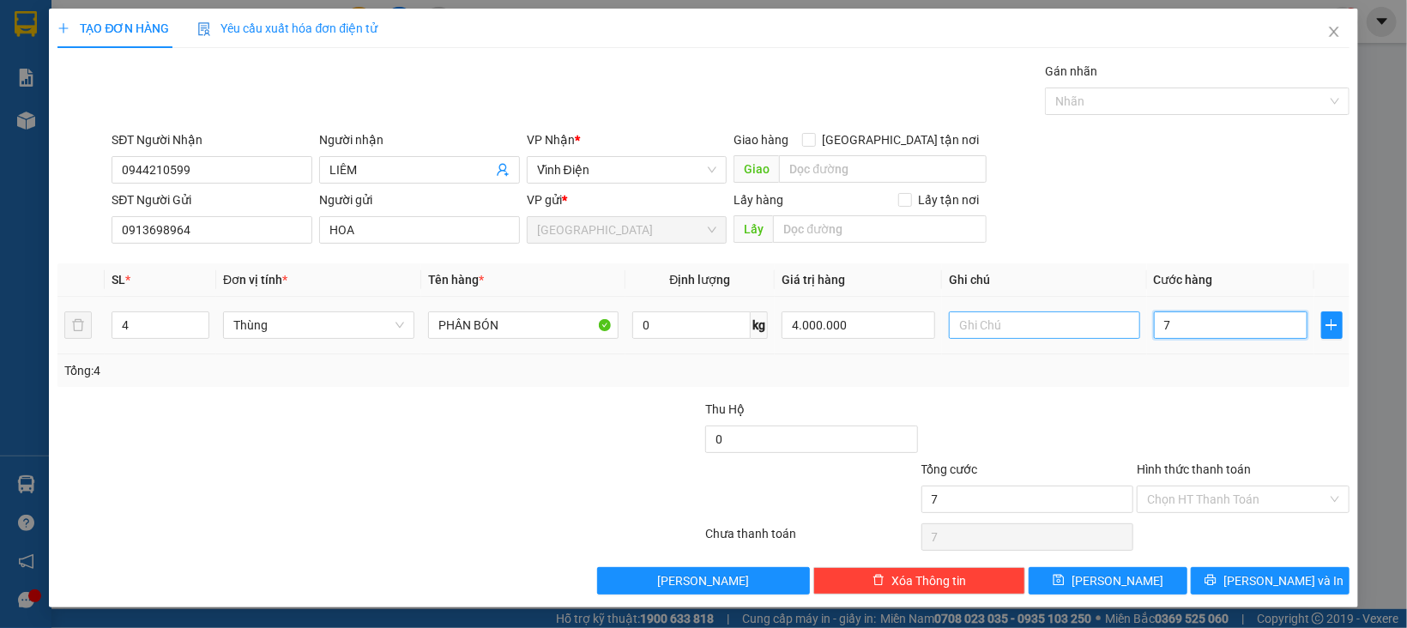
type input "70"
type input "70*"
type input "0"
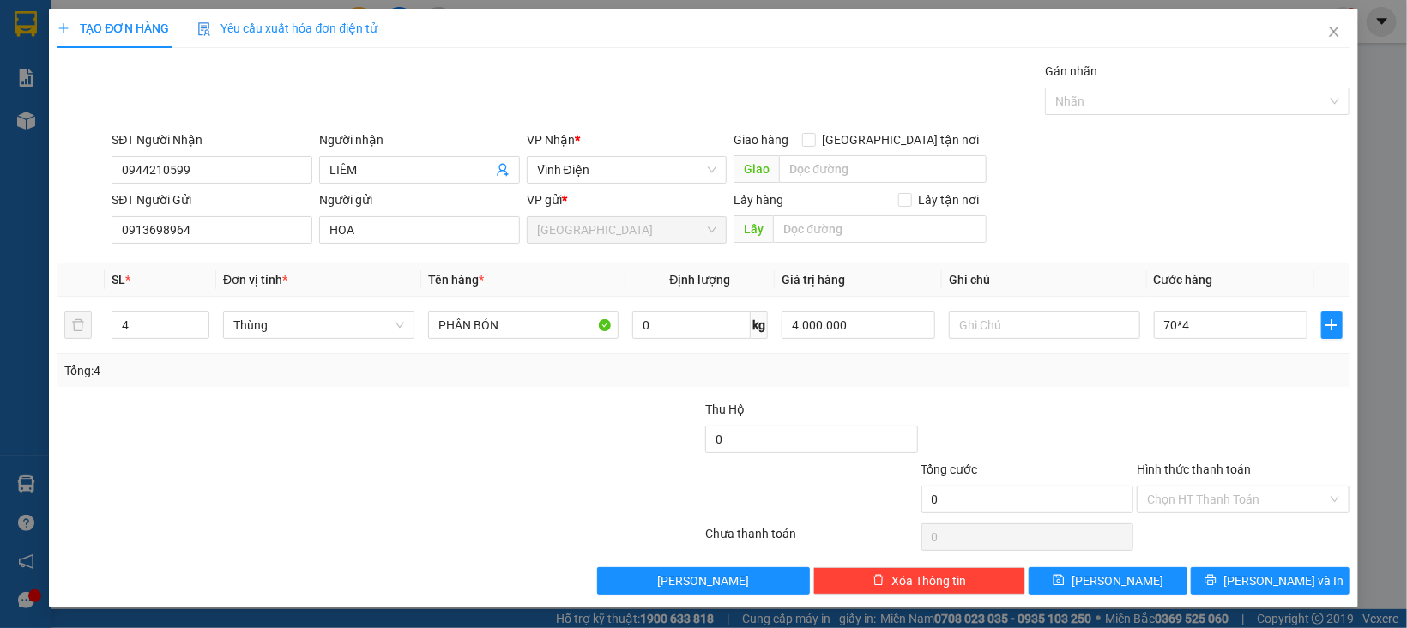
type input "280.000"
click at [1272, 417] on div at bounding box center [1243, 430] width 216 height 60
click at [1206, 326] on input "280.000" at bounding box center [1231, 324] width 154 height 27
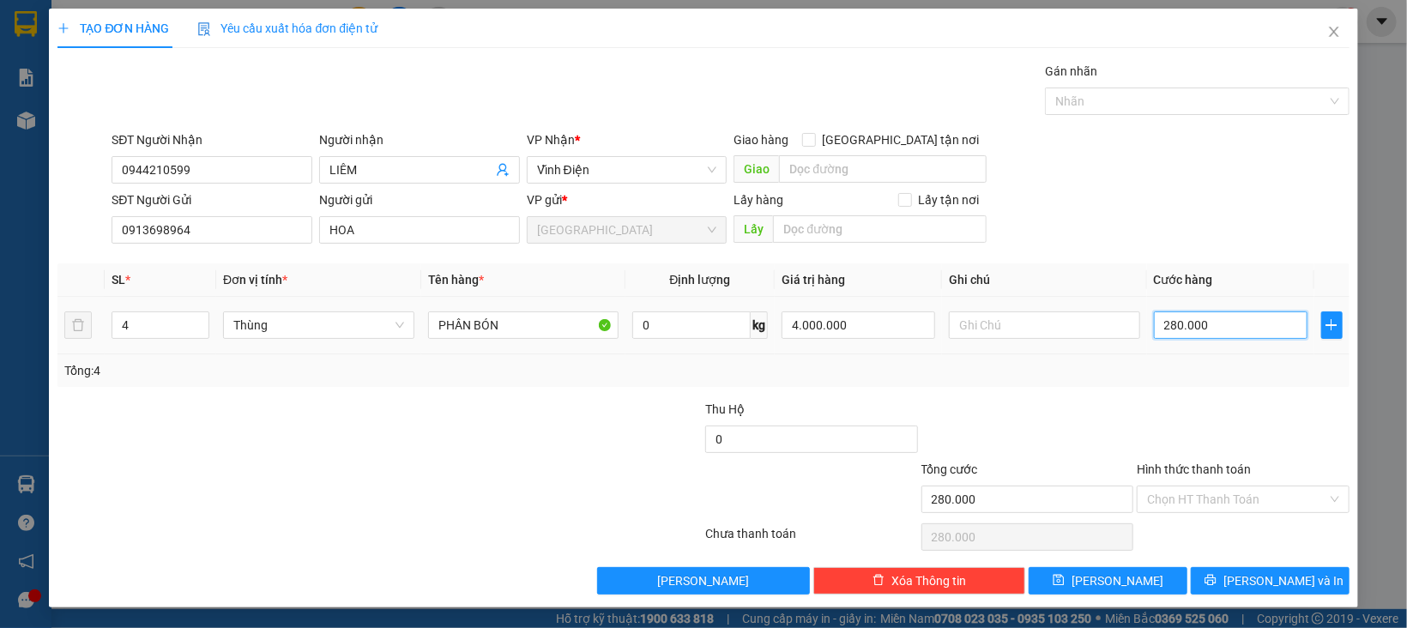
type input "3"
type input "30"
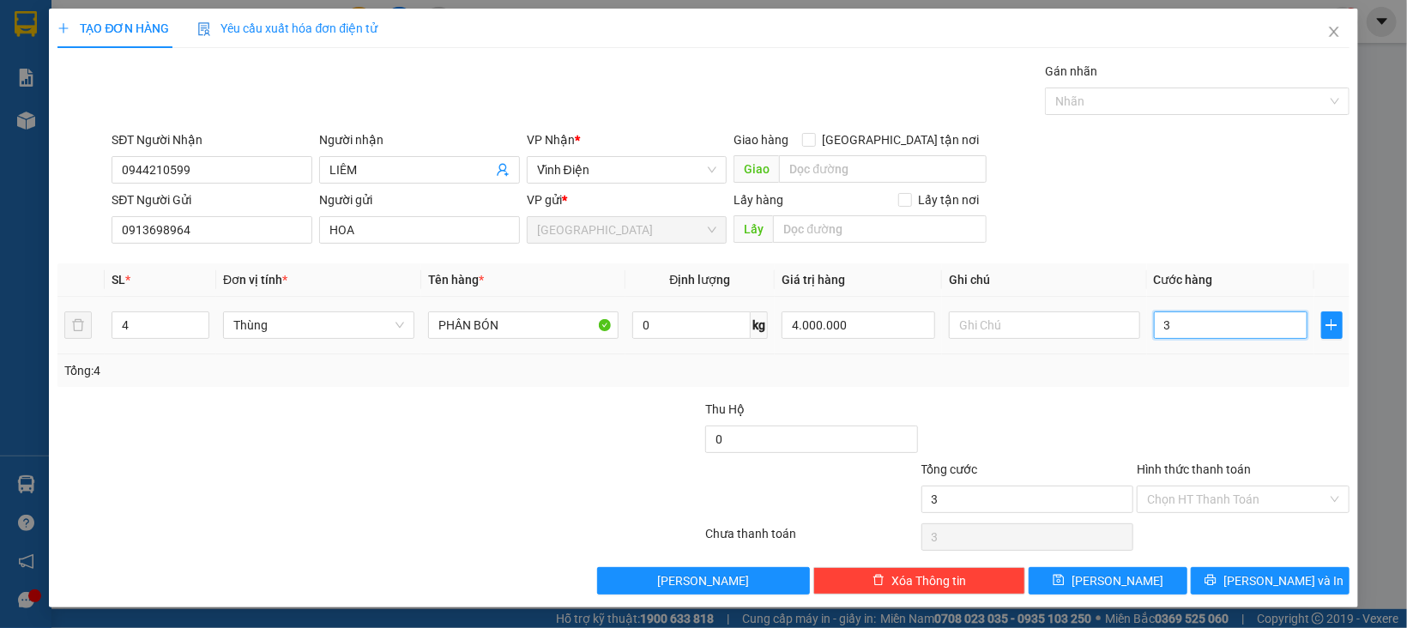
type input "30"
type input "300"
type input "300.000"
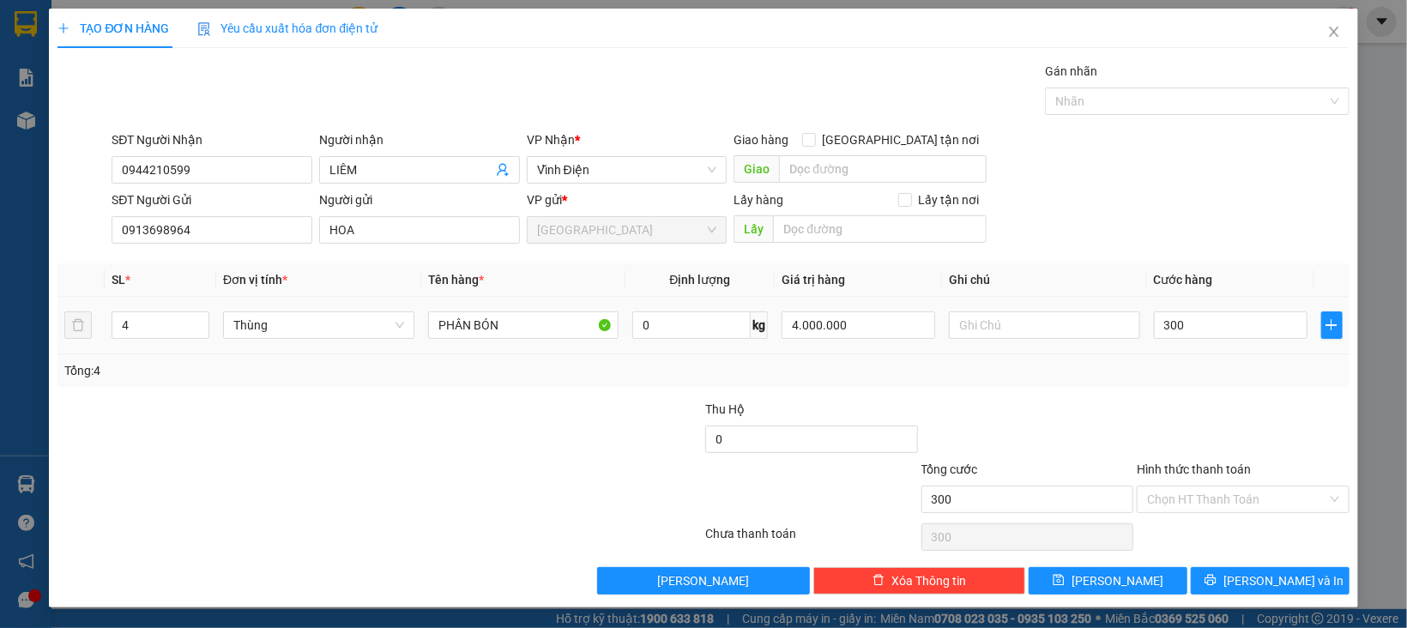
type input "300.000"
drag, startPoint x: 1188, startPoint y: 366, endPoint x: 1177, endPoint y: 498, distance: 132.6
click at [1191, 396] on div "Transit Pickup Surcharge Ids Transit Deliver Surcharge Ids Transit Deliver Surc…" at bounding box center [702, 328] width 1291 height 533
click at [1167, 327] on input "300.000" at bounding box center [1231, 324] width 154 height 27
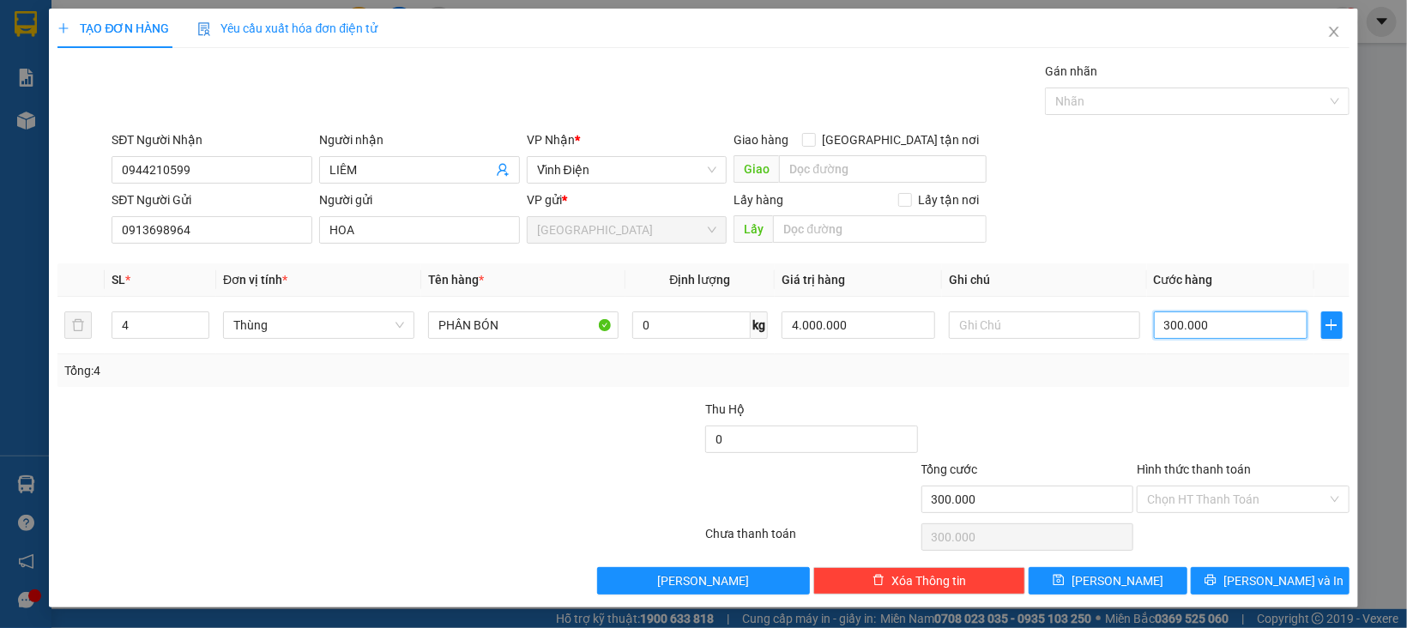
type input "2"
type input "28"
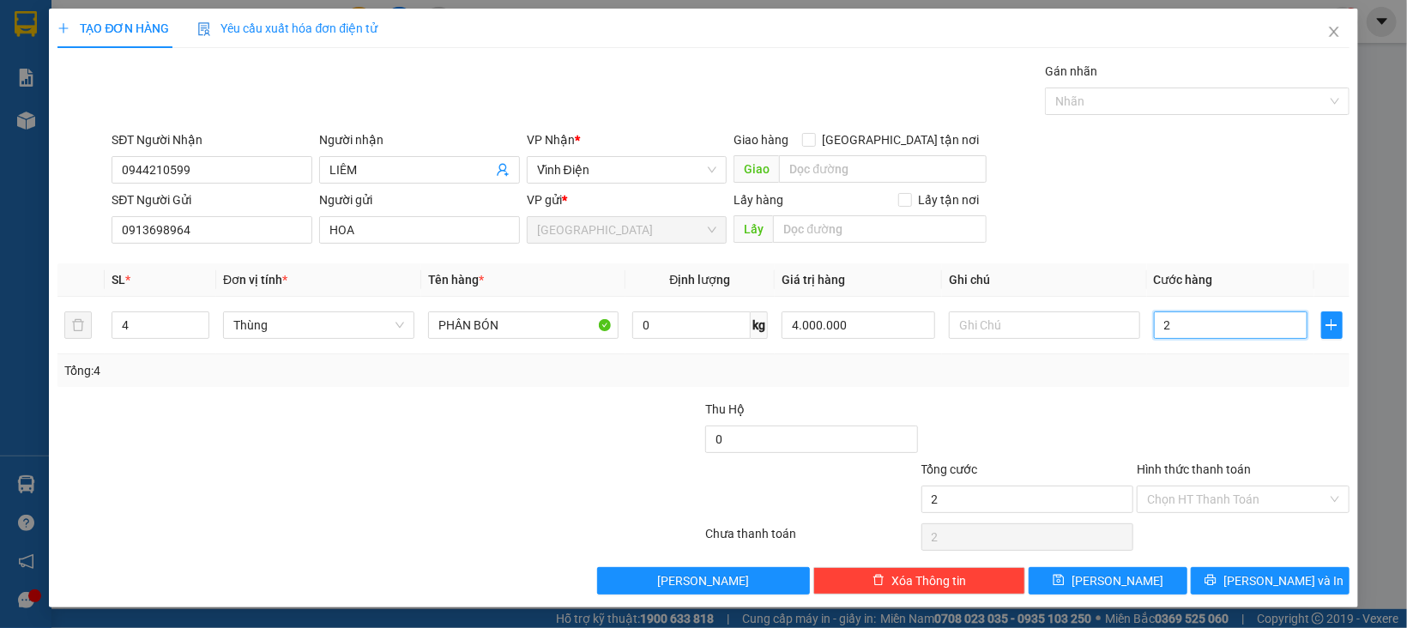
type input "28"
click at [1177, 469] on label "Hình thức thanh toán" at bounding box center [1194, 469] width 114 height 14
click at [1177, 486] on input "Hình thức thanh toán" at bounding box center [1237, 499] width 180 height 26
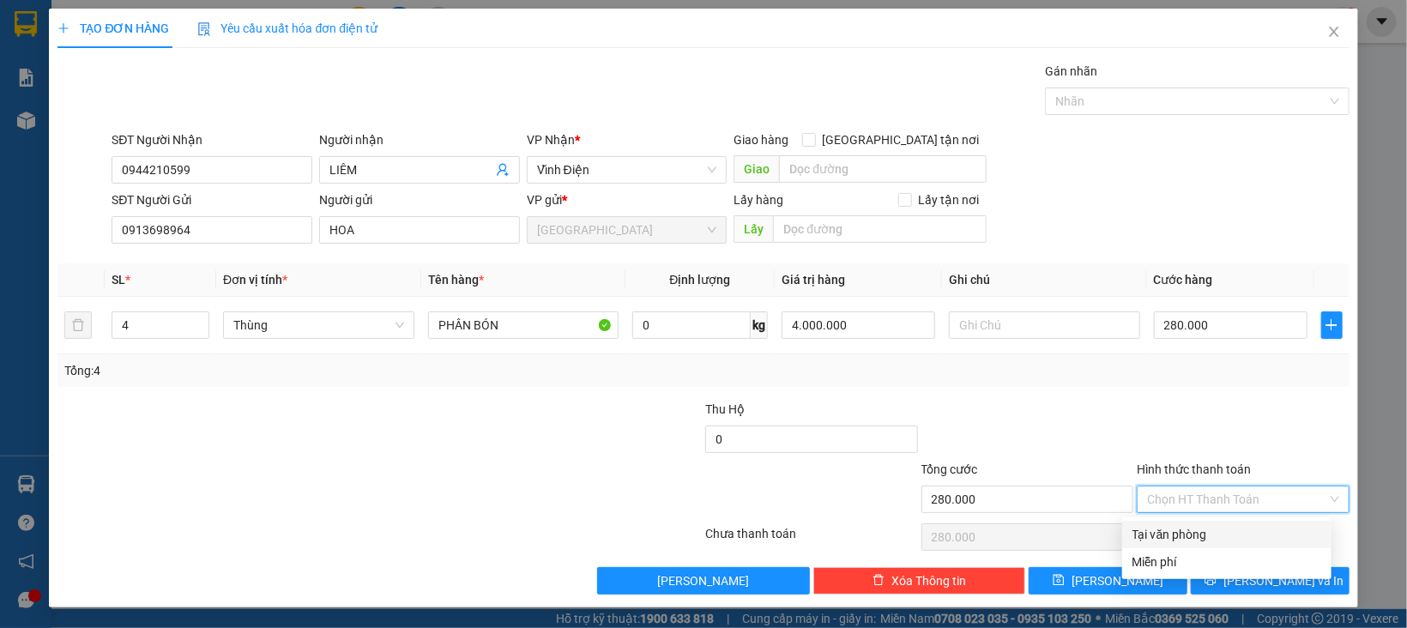
click at [1197, 531] on div "Tại văn phòng" at bounding box center [1226, 534] width 189 height 19
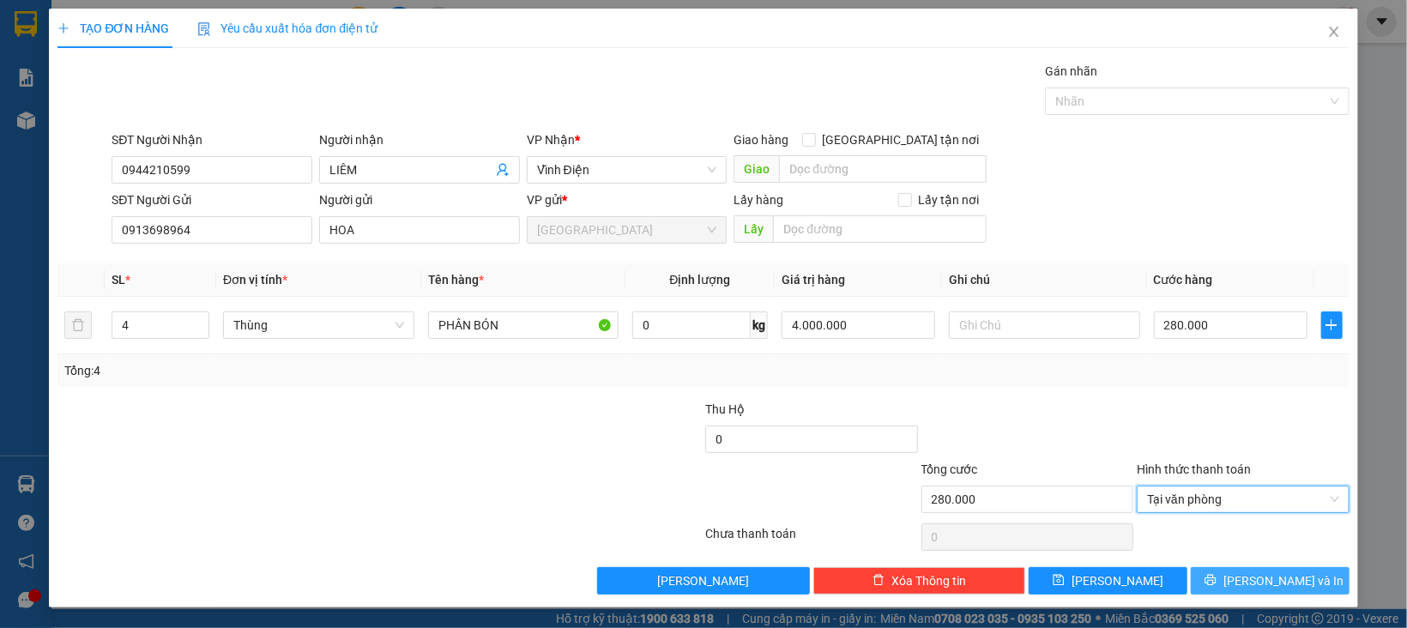
click at [1215, 582] on icon "printer" at bounding box center [1209, 580] width 11 height 11
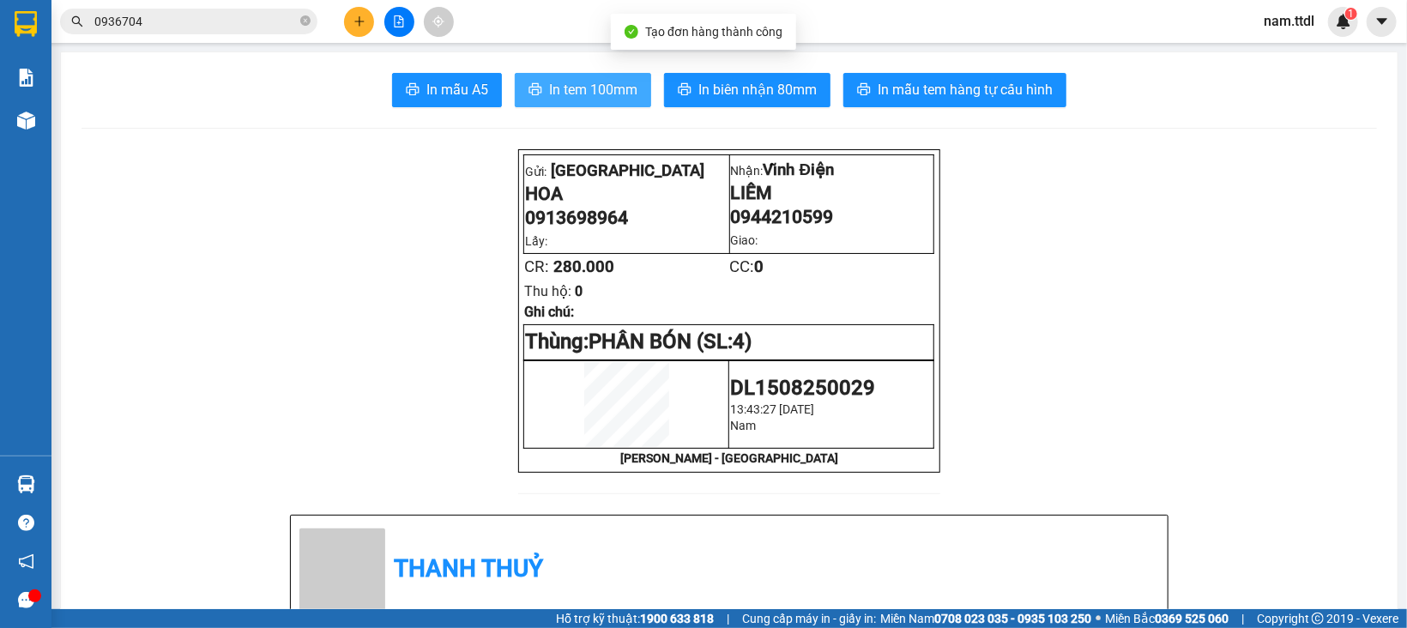
click at [563, 104] on button "In tem 100mm" at bounding box center [583, 90] width 136 height 34
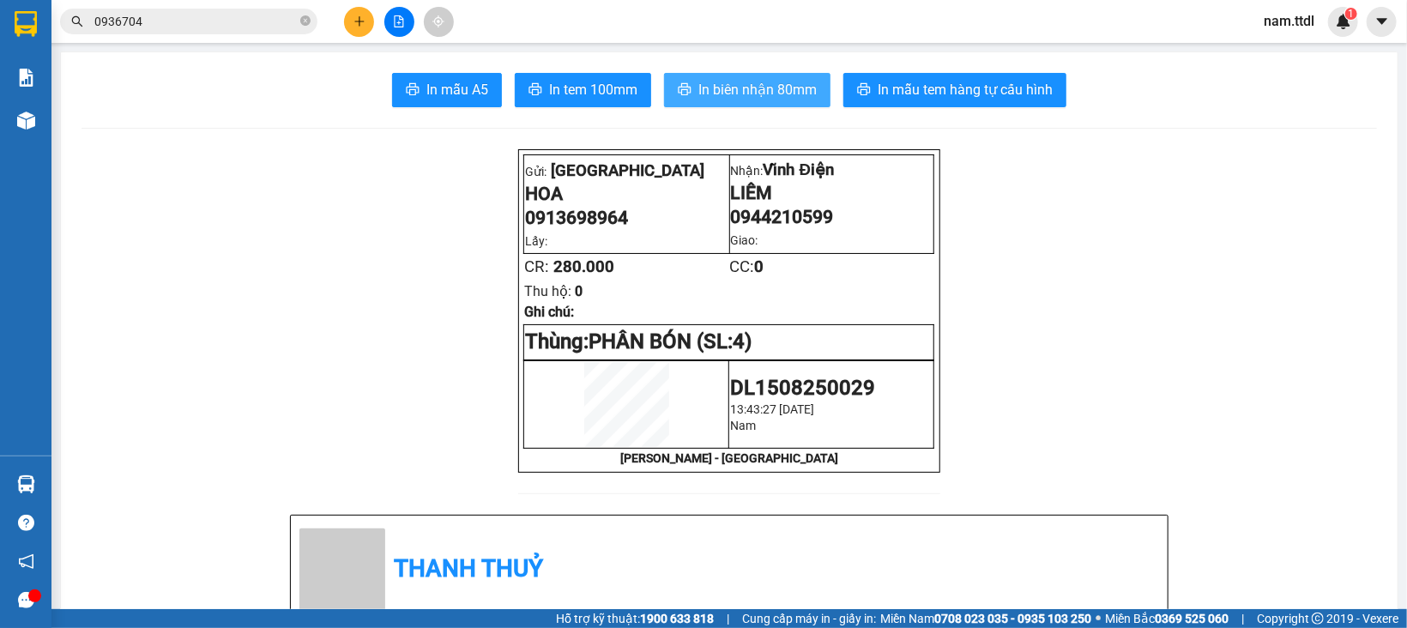
click at [769, 75] on button "In biên nhận 80mm" at bounding box center [747, 90] width 166 height 34
click at [357, 26] on icon "plus" at bounding box center [359, 21] width 12 height 12
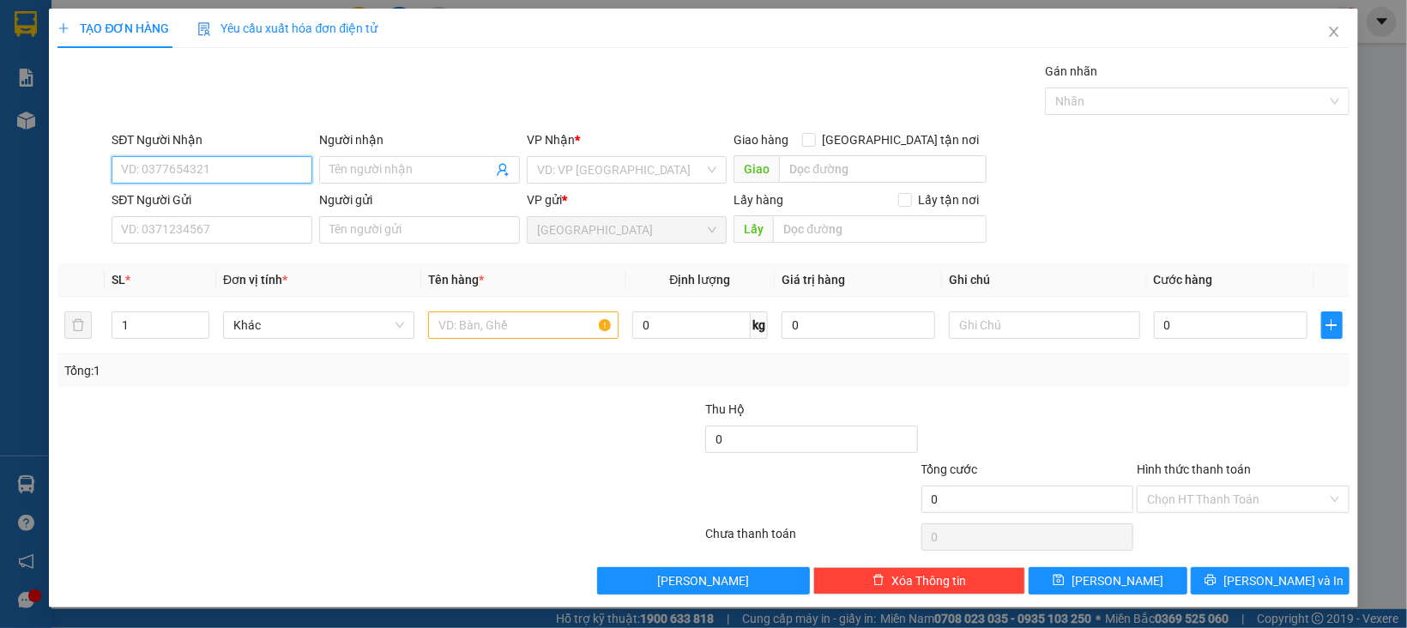
paste input "0354948400"
click at [231, 174] on input "0354948400" at bounding box center [212, 169] width 201 height 27
type input "0354948400"
click at [358, 175] on input "Người nhận" at bounding box center [410, 169] width 163 height 19
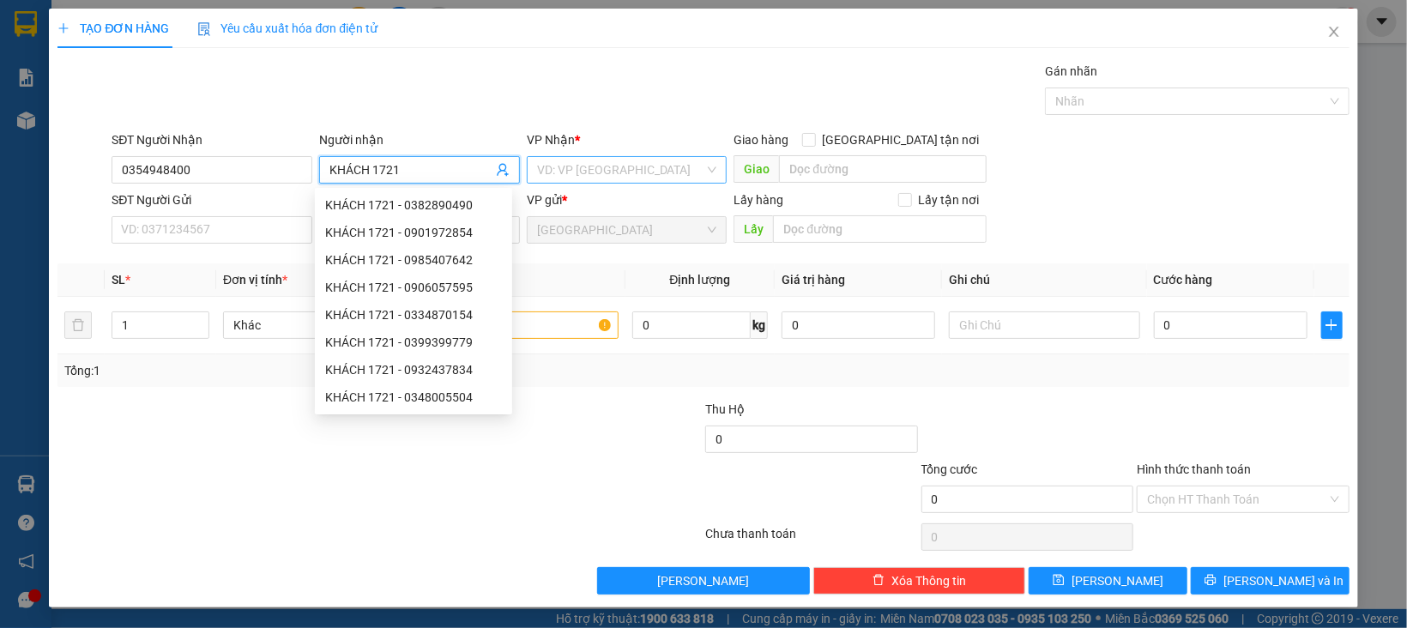
type input "KHÁCH 1721"
click at [620, 181] on input "search" at bounding box center [621, 170] width 168 height 26
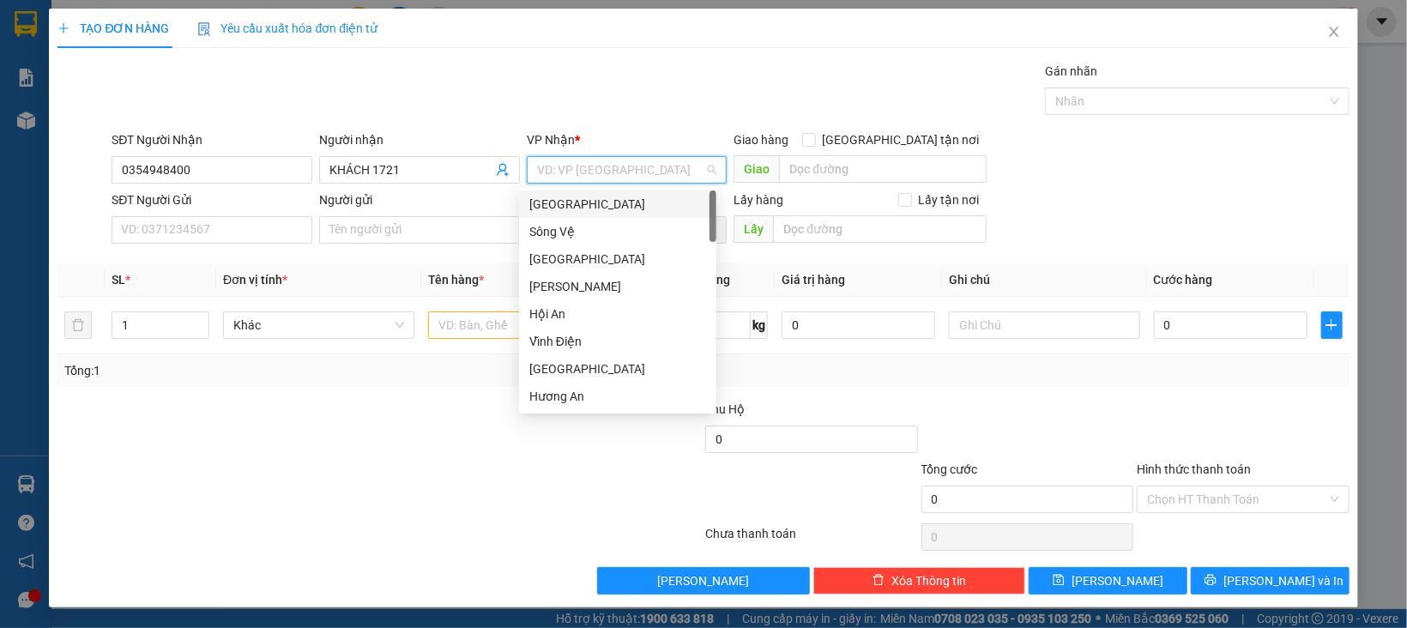
type input "D"
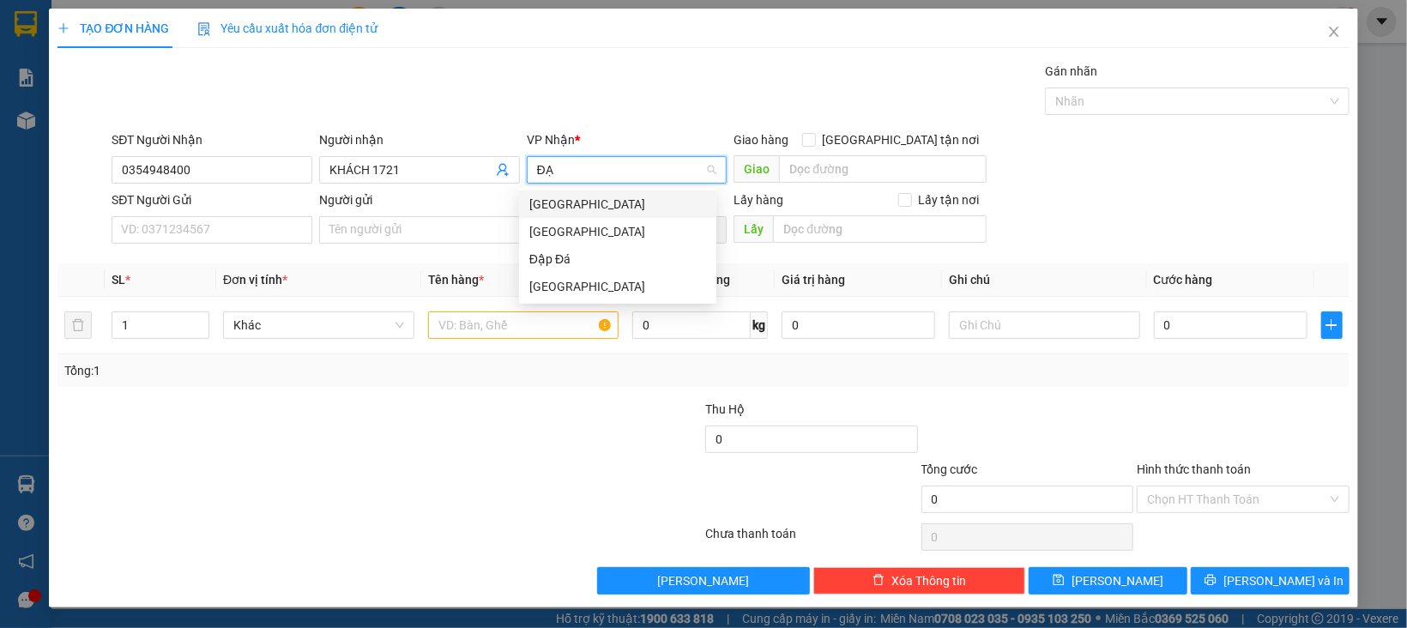
type input "ĐẠI"
click at [583, 202] on div "[GEOGRAPHIC_DATA]" at bounding box center [617, 204] width 177 height 19
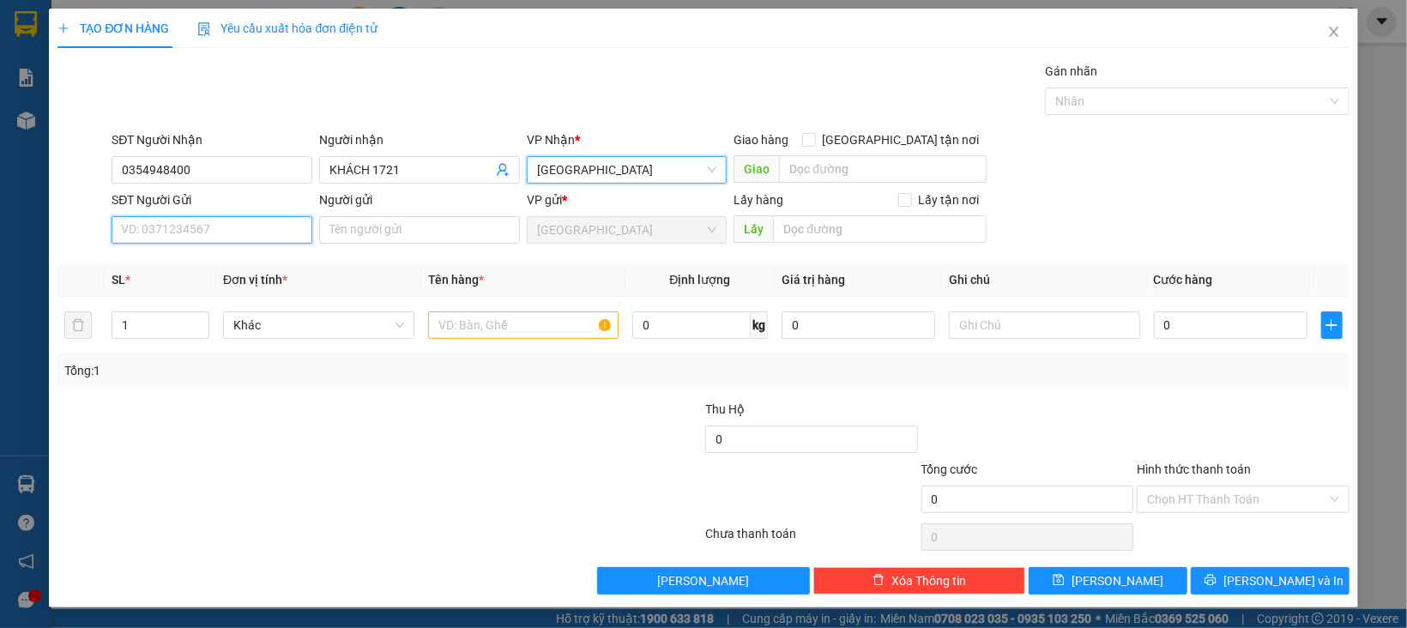
click at [258, 242] on input "SĐT Người Gửi" at bounding box center [212, 229] width 201 height 27
click at [310, 335] on span "Khác" at bounding box center [318, 325] width 171 height 26
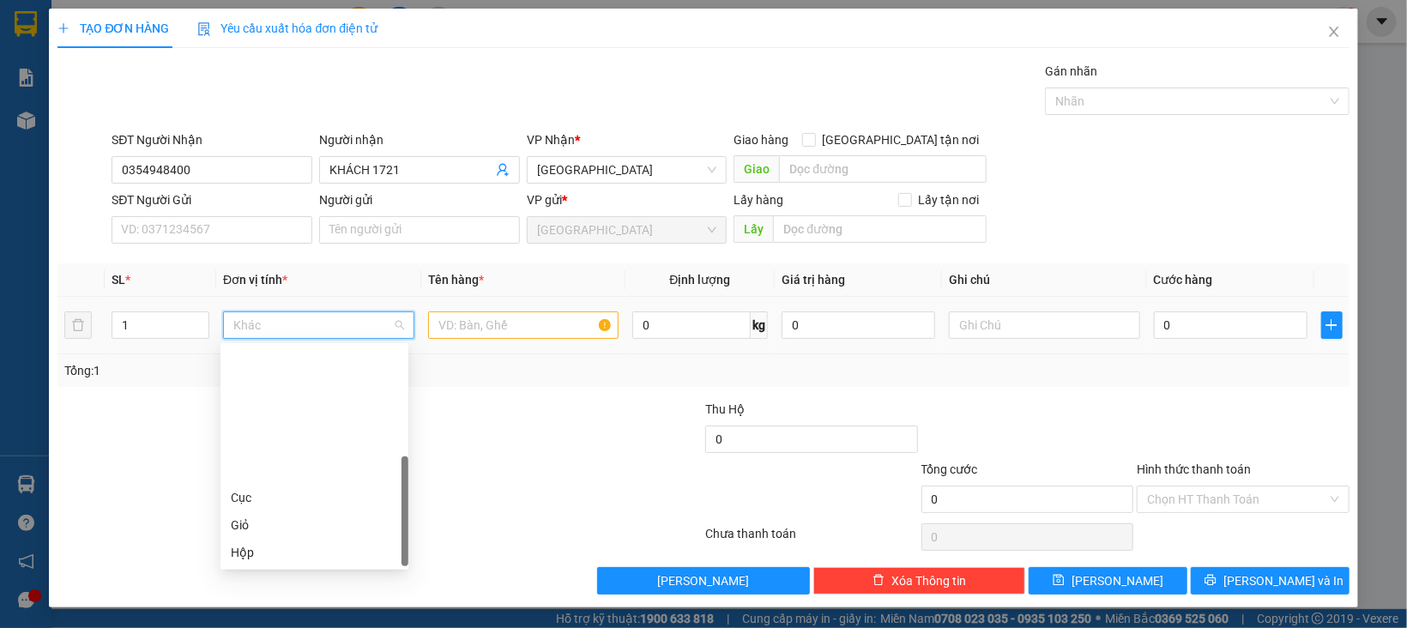
click at [276, 598] on div "Thùng" at bounding box center [314, 607] width 167 height 19
click at [337, 325] on span "Thùng" at bounding box center [318, 325] width 171 height 26
type input "K"
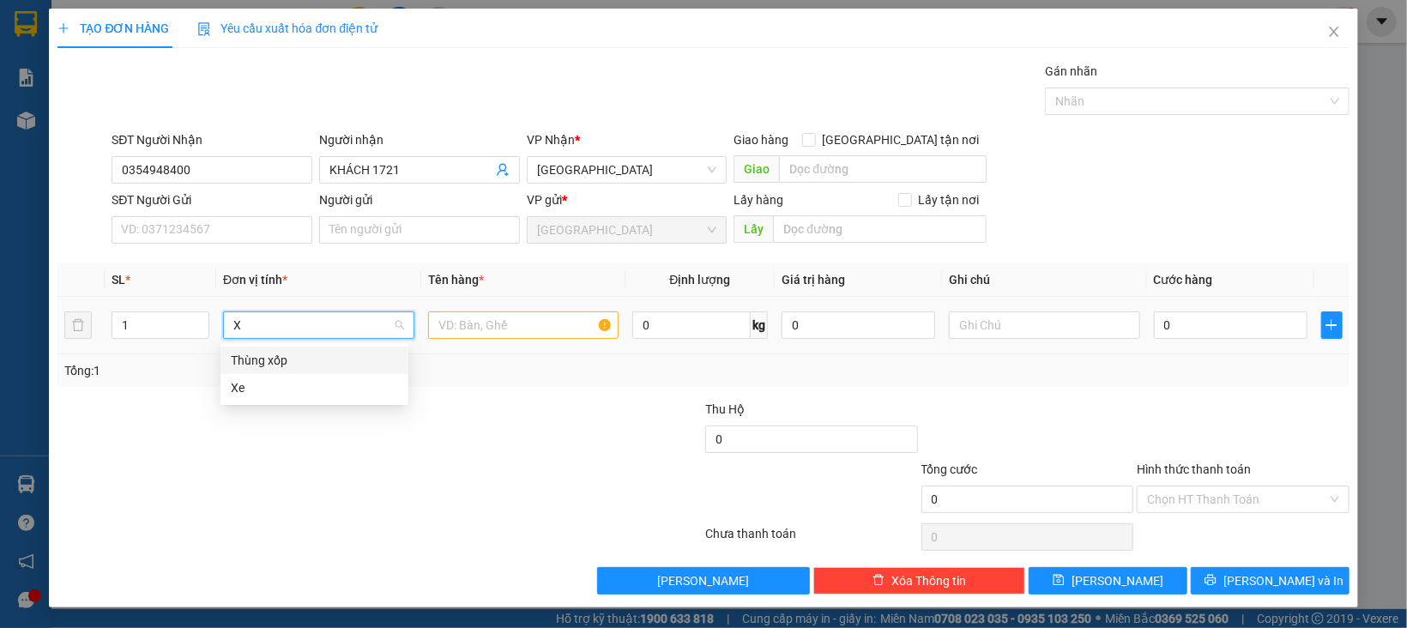
type input "XE"
click at [232, 355] on div "Xe" at bounding box center [314, 360] width 167 height 19
click at [435, 323] on input "text" at bounding box center [523, 324] width 191 height 27
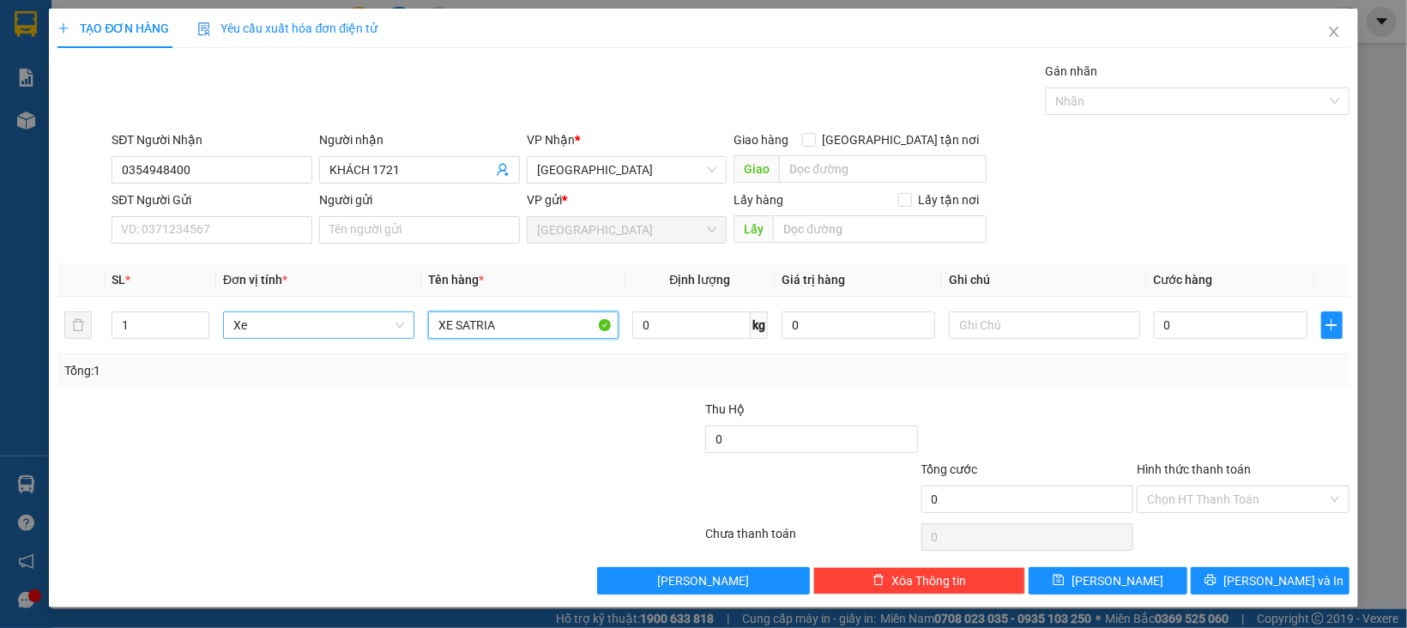
type input "XE SATRIA"
click at [1203, 335] on input "0" at bounding box center [1231, 324] width 154 height 27
click at [1185, 413] on div at bounding box center [1243, 430] width 216 height 60
click at [1203, 504] on input "Hình thức thanh toán" at bounding box center [1237, 499] width 180 height 26
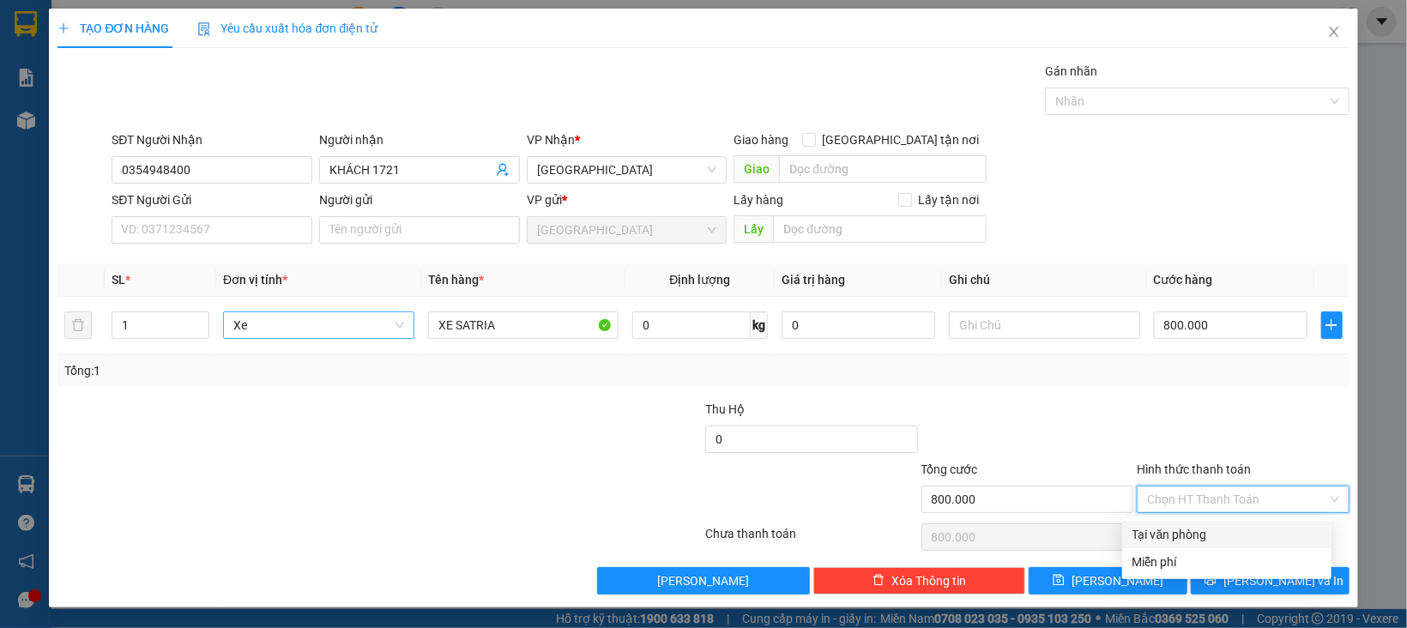
click at [1197, 538] on div "Tại văn phòng" at bounding box center [1226, 534] width 189 height 19
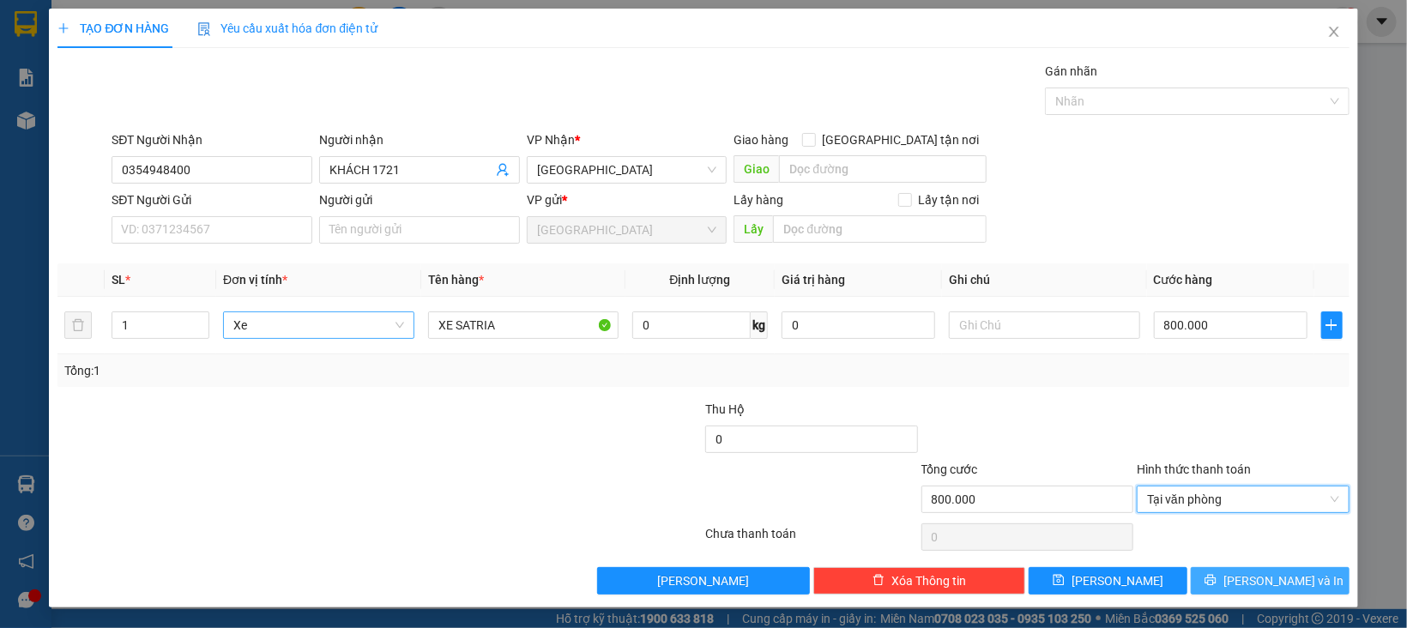
click at [1197, 587] on button "[PERSON_NAME] và In" at bounding box center [1270, 580] width 159 height 27
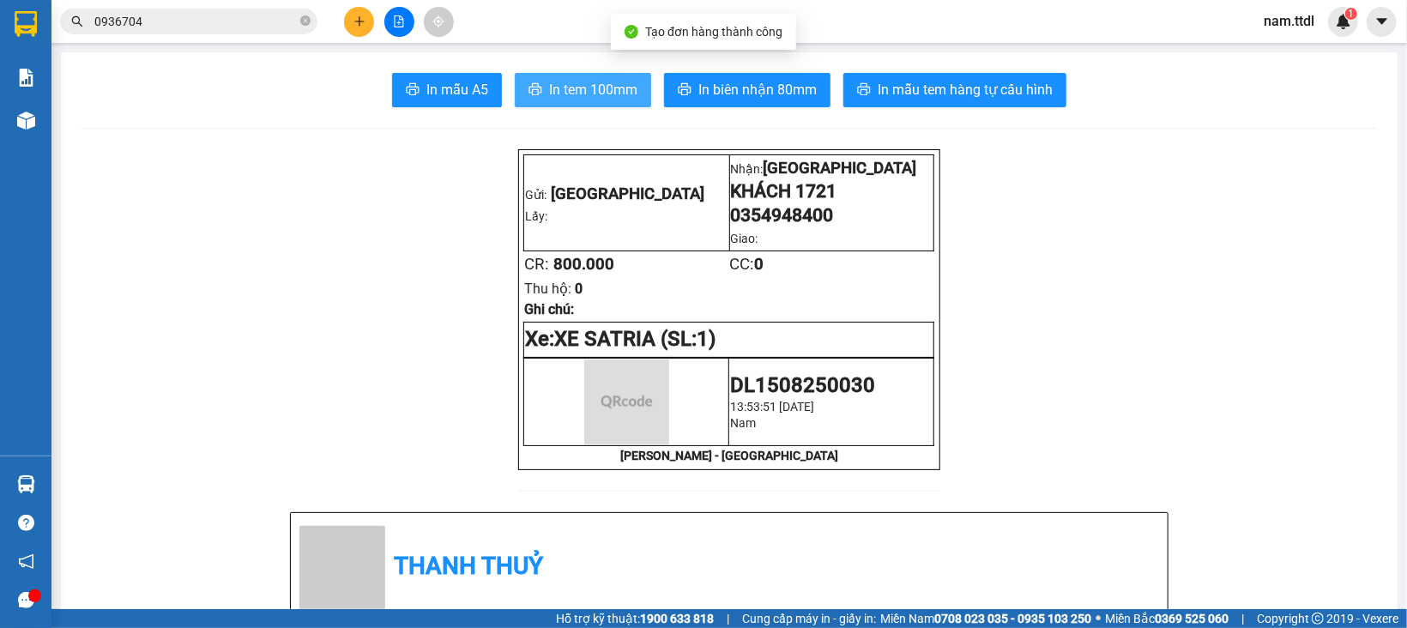
click at [579, 89] on span "In tem 100mm" at bounding box center [593, 89] width 88 height 21
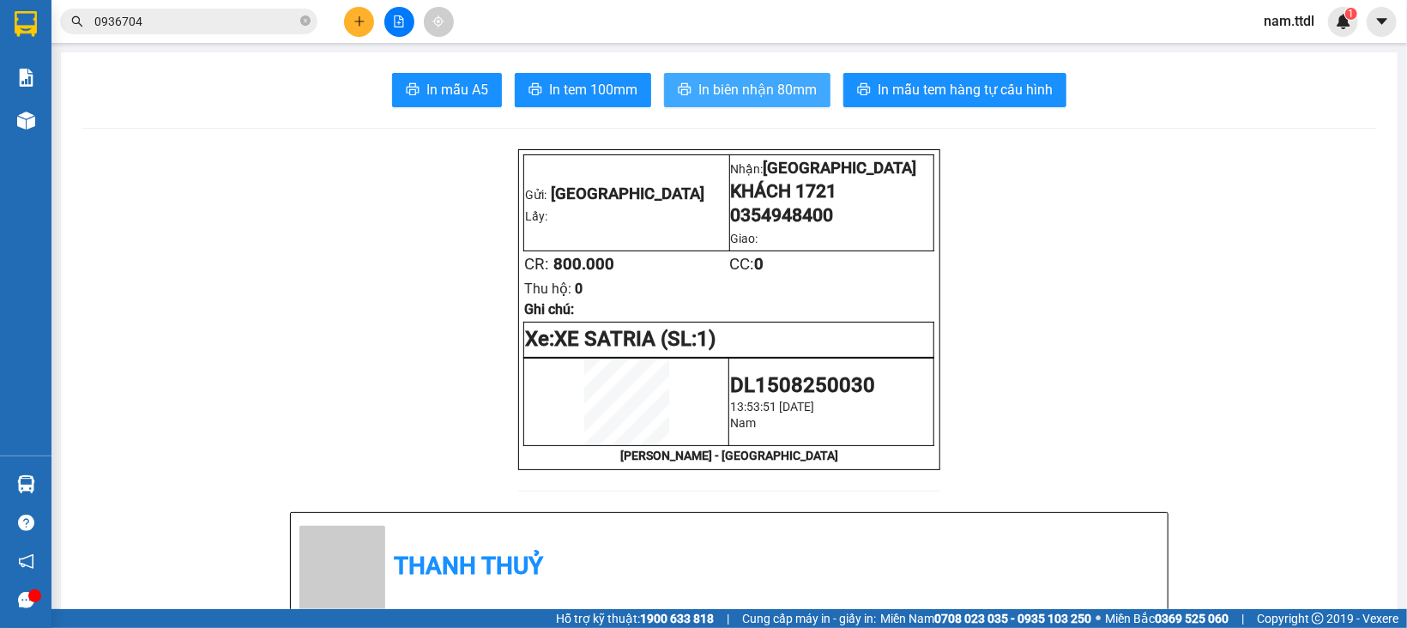
click at [739, 93] on span "In biên nhận 80mm" at bounding box center [757, 89] width 118 height 21
click at [361, 10] on button at bounding box center [359, 22] width 30 height 30
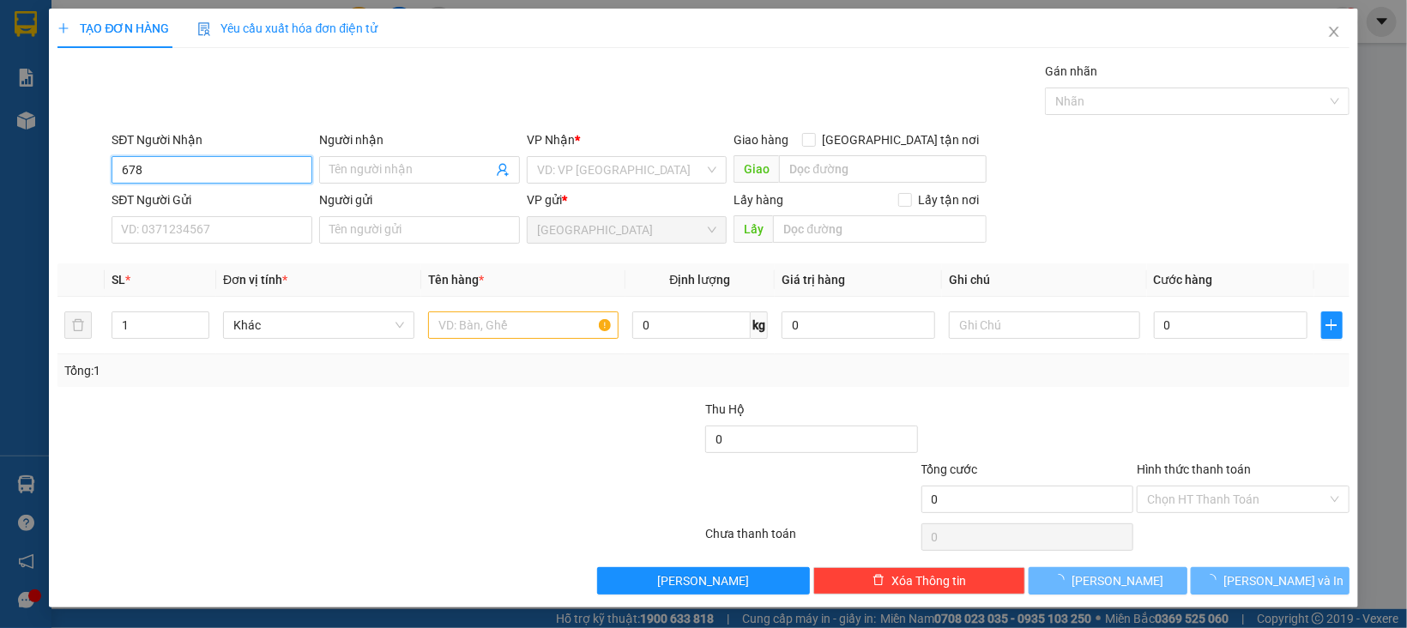
click at [203, 178] on input "678" at bounding box center [212, 169] width 201 height 27
click at [228, 171] on input "678" at bounding box center [212, 169] width 201 height 27
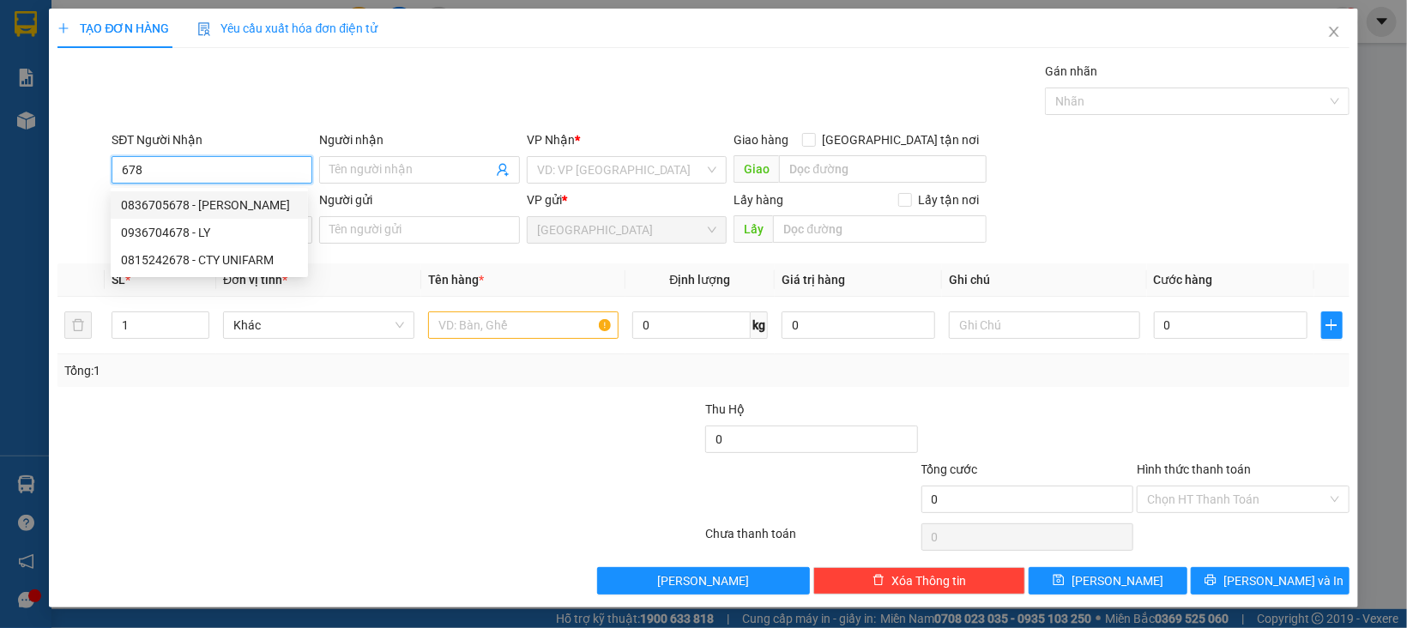
click at [233, 208] on div "0836705678 - MAI PHƯƠNG" at bounding box center [209, 205] width 177 height 19
type input "0836705678"
type input "MAI PHƯƠNG"
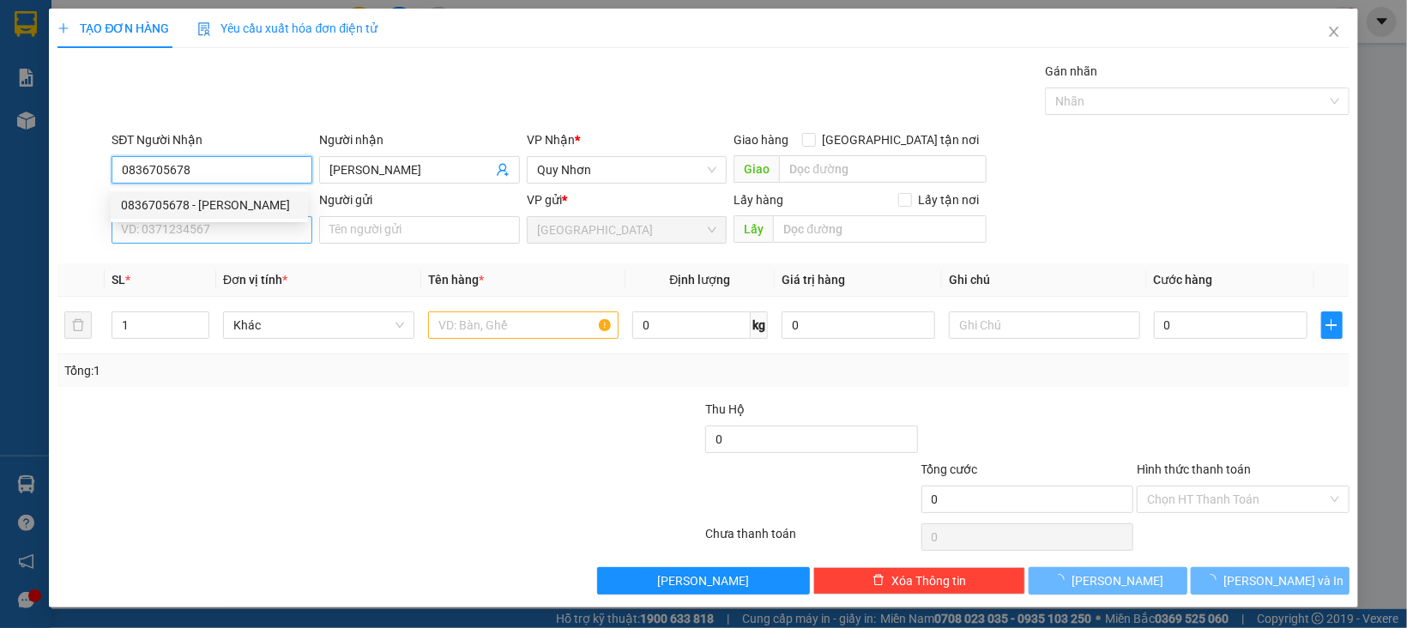
type input "0836705678"
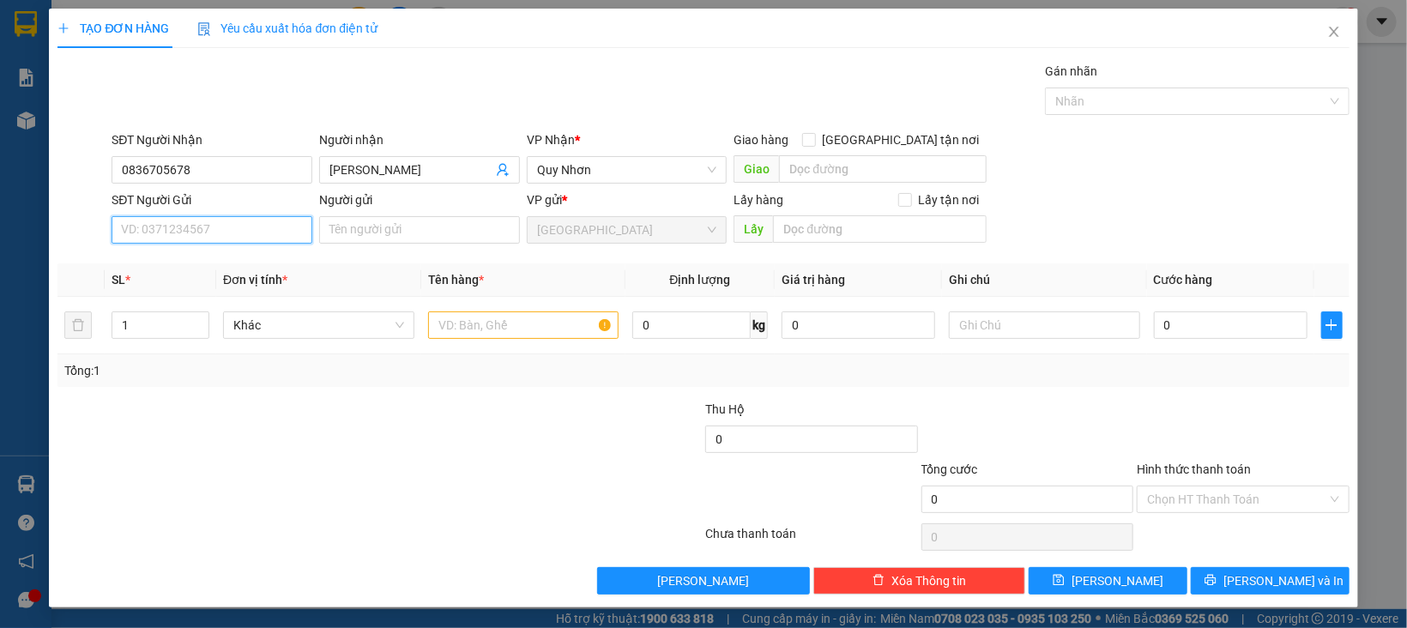
click at [244, 227] on input "SĐT Người Gửi" at bounding box center [212, 229] width 201 height 27
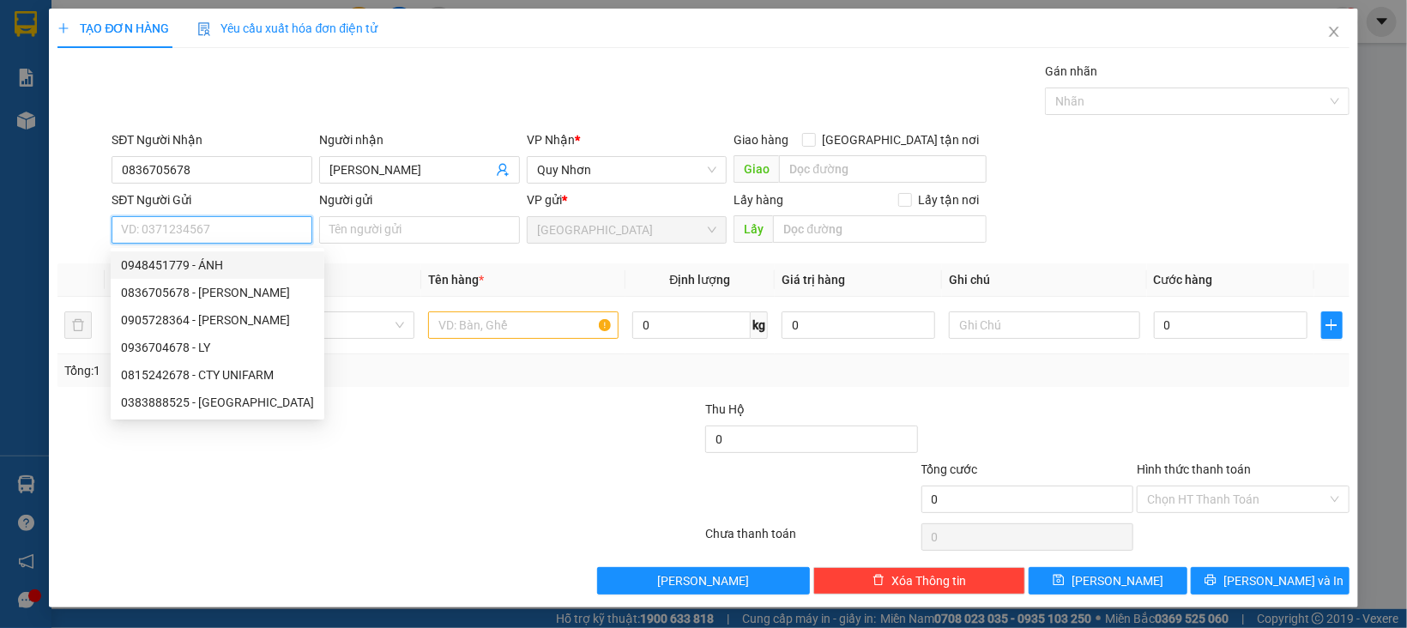
click at [234, 257] on div "0948451779 - ÁNH" at bounding box center [217, 265] width 193 height 19
type input "0948451779"
type input "ÁNH"
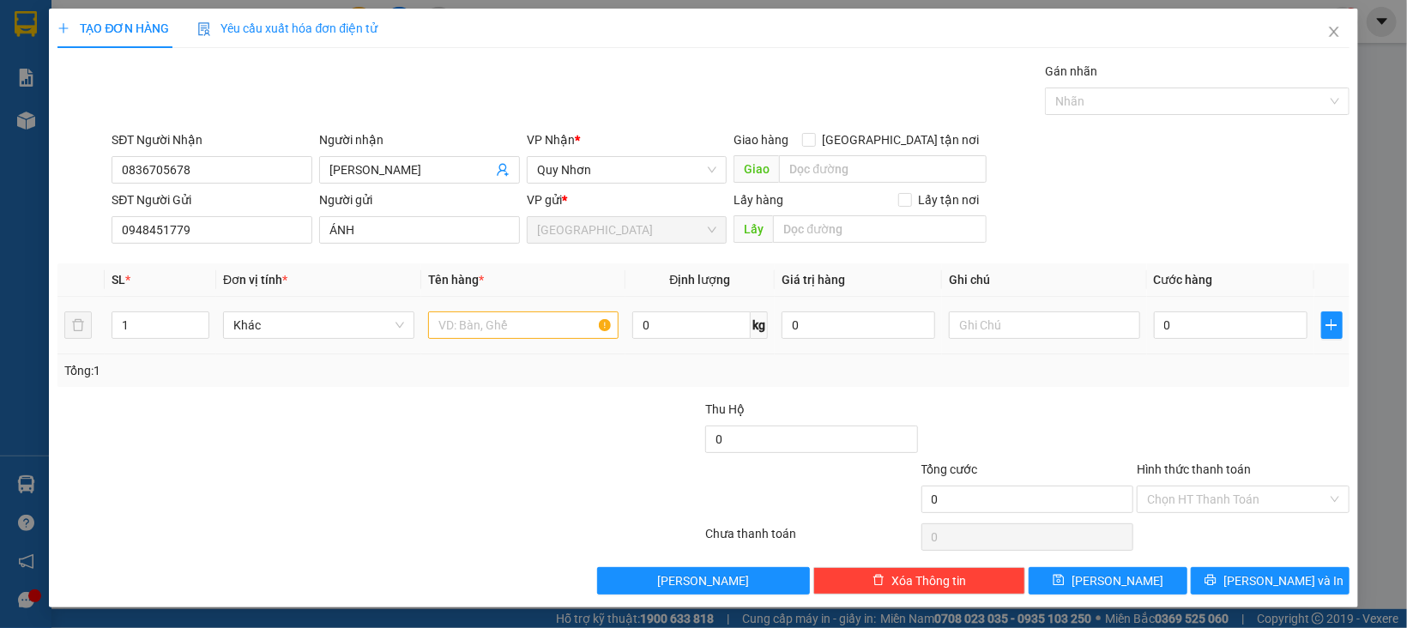
click at [312, 305] on td "Khác" at bounding box center [318, 325] width 205 height 57
click at [318, 311] on div "Khác" at bounding box center [318, 324] width 191 height 27
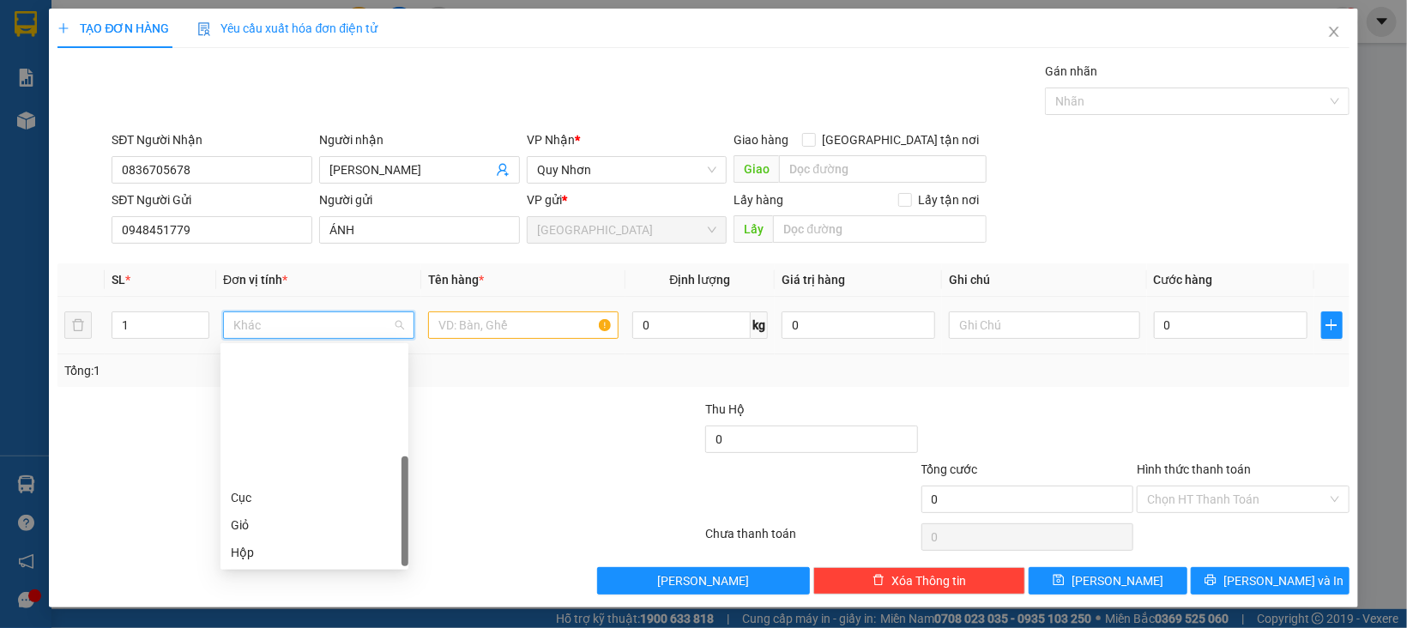
click at [261, 570] on div "Kiện" at bounding box center [314, 579] width 167 height 19
click at [445, 329] on input "text" at bounding box center [523, 324] width 191 height 27
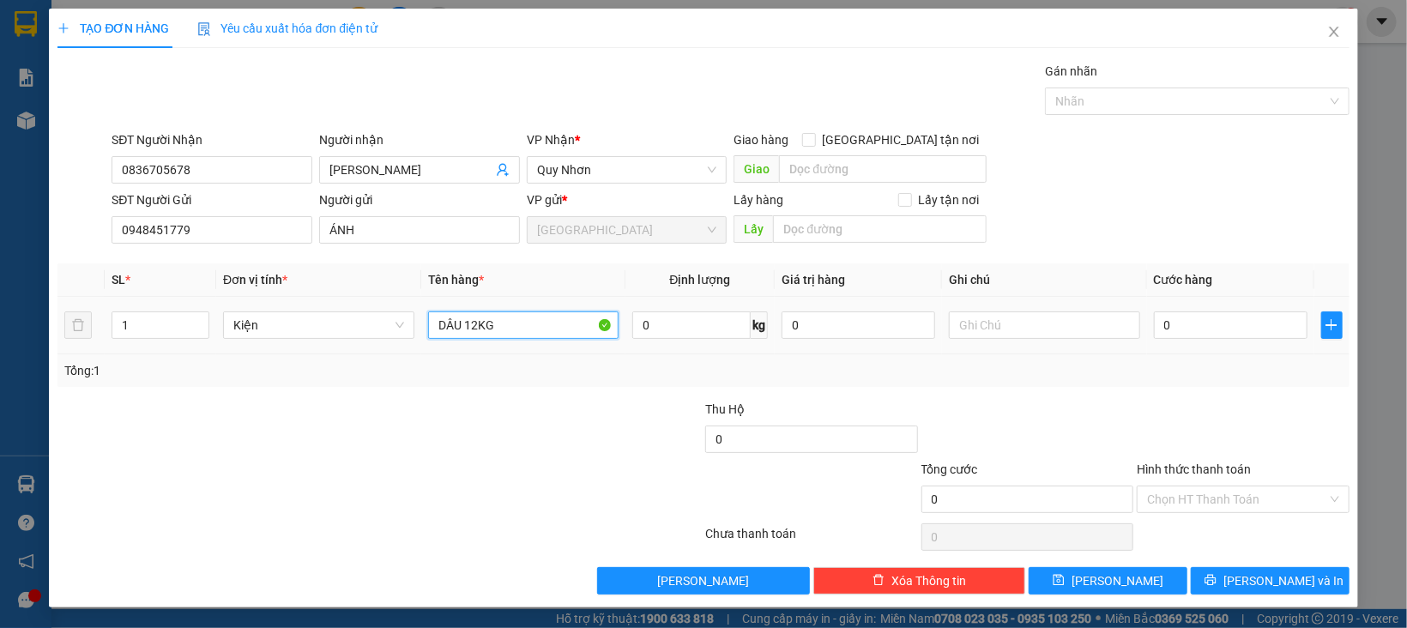
type input "DÂU 12KG"
type input "8"
type input "80"
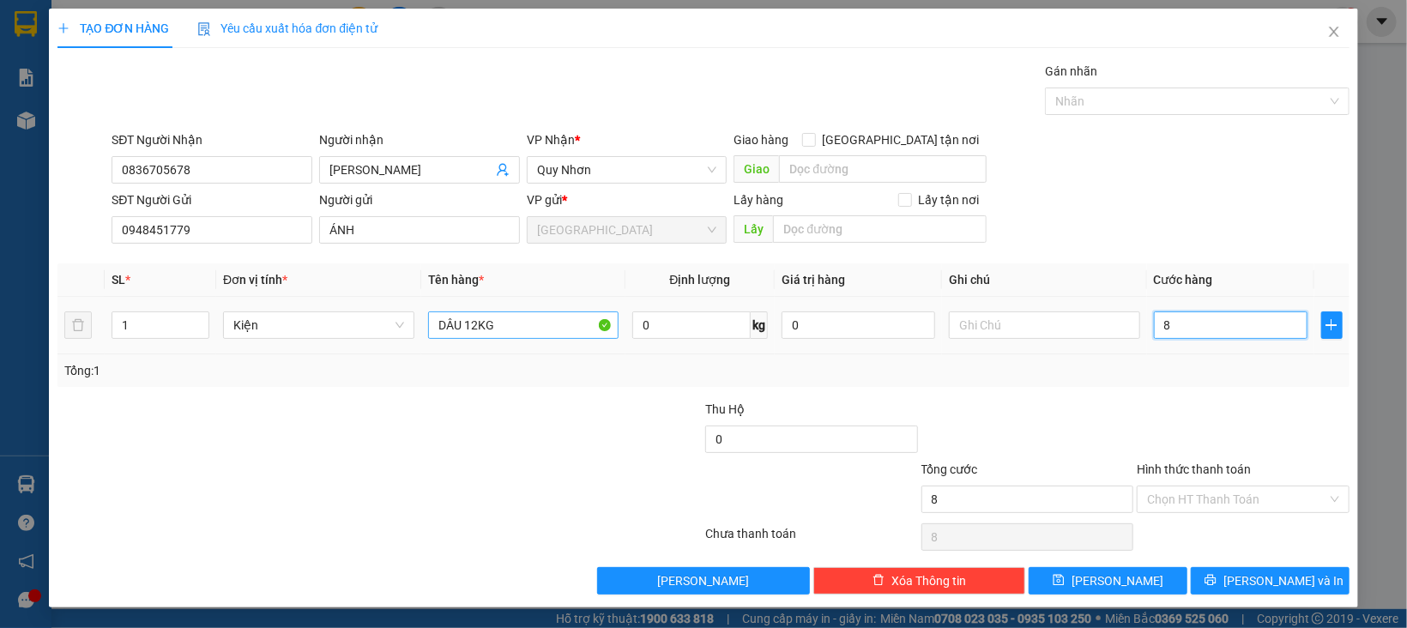
type input "80"
type input "80.000"
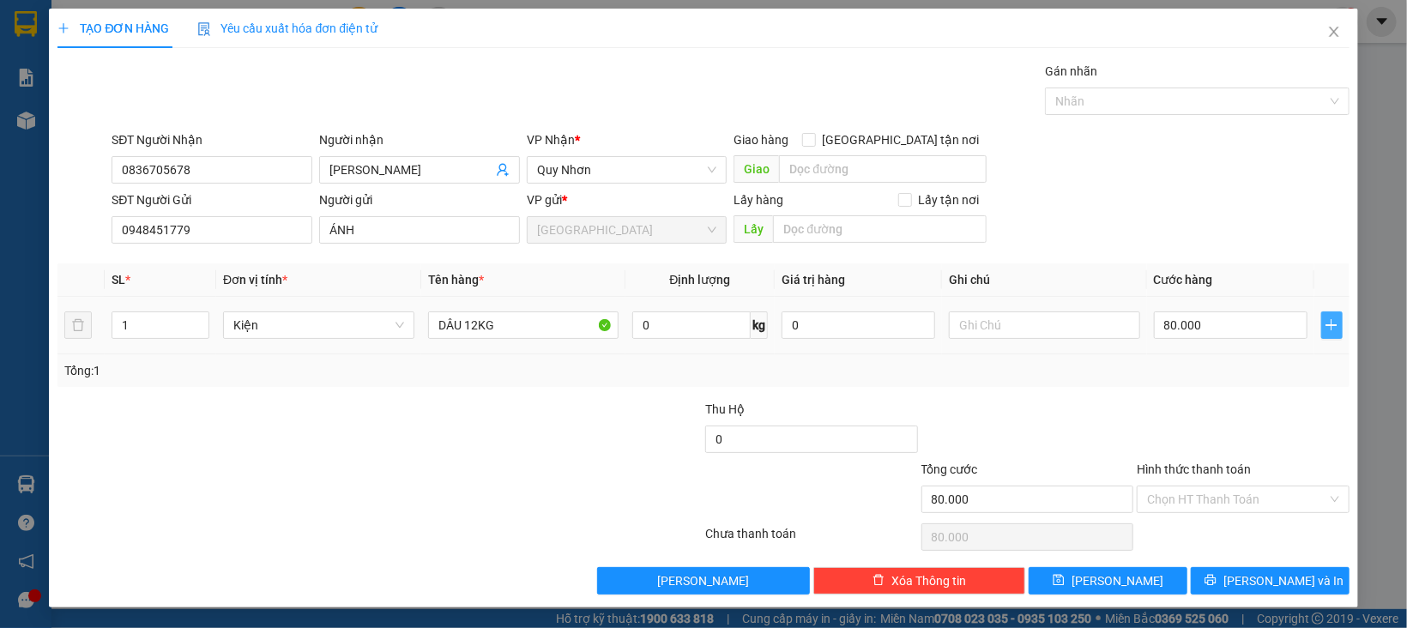
click at [1321, 335] on button "button" at bounding box center [1331, 324] width 21 height 27
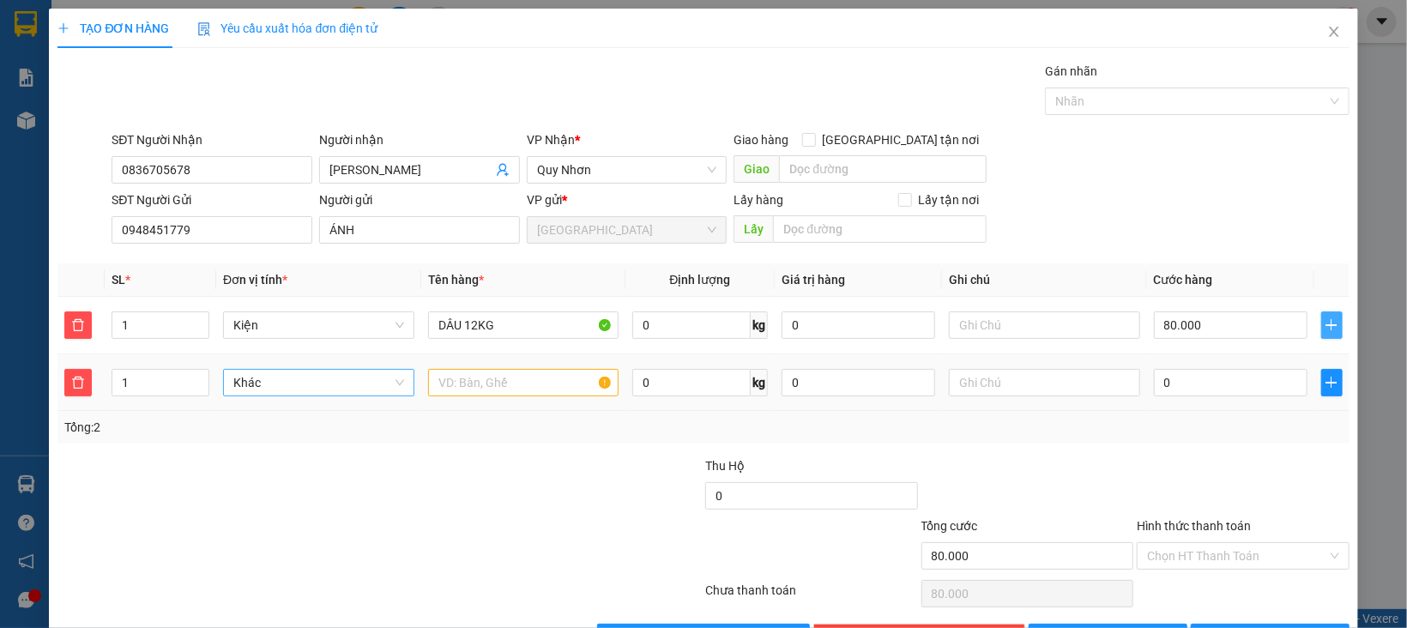
click at [311, 380] on span "Khác" at bounding box center [318, 383] width 171 height 26
click at [496, 390] on input "text" at bounding box center [523, 382] width 191 height 27
type input "CHUỐI 31KG"
type input "80.008"
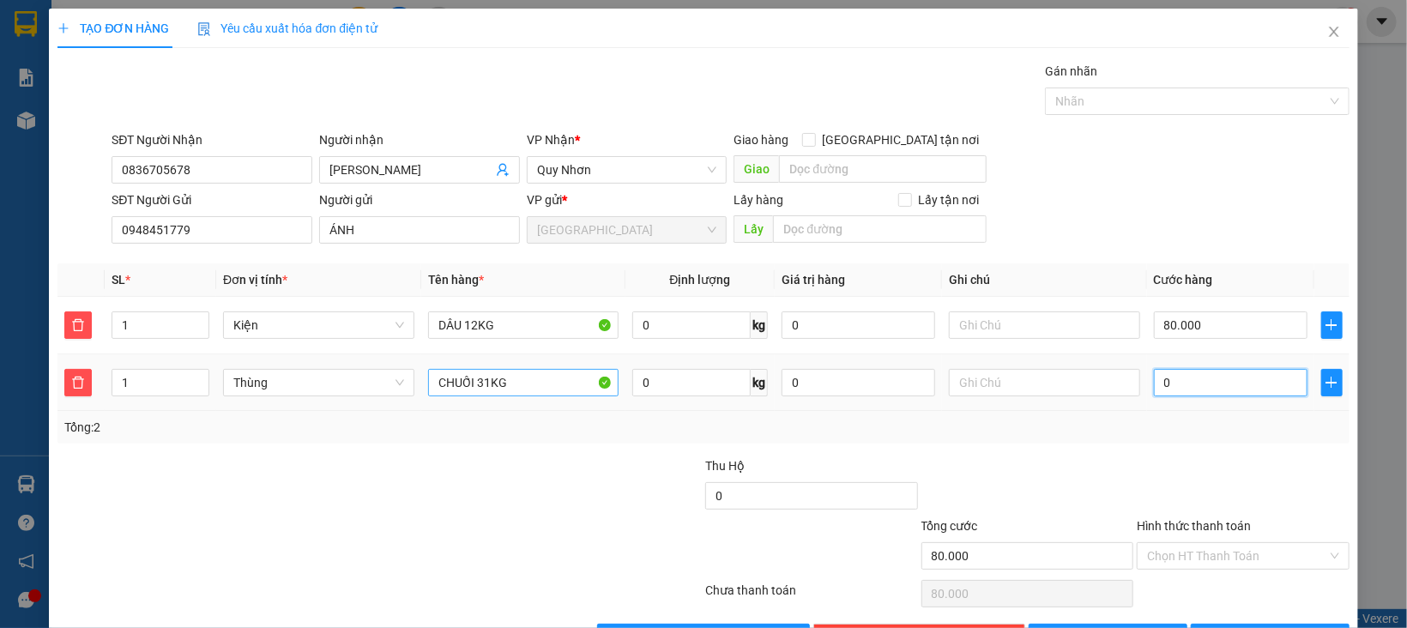
type input "80.008"
type input "8"
type input "80.080"
type input "80"
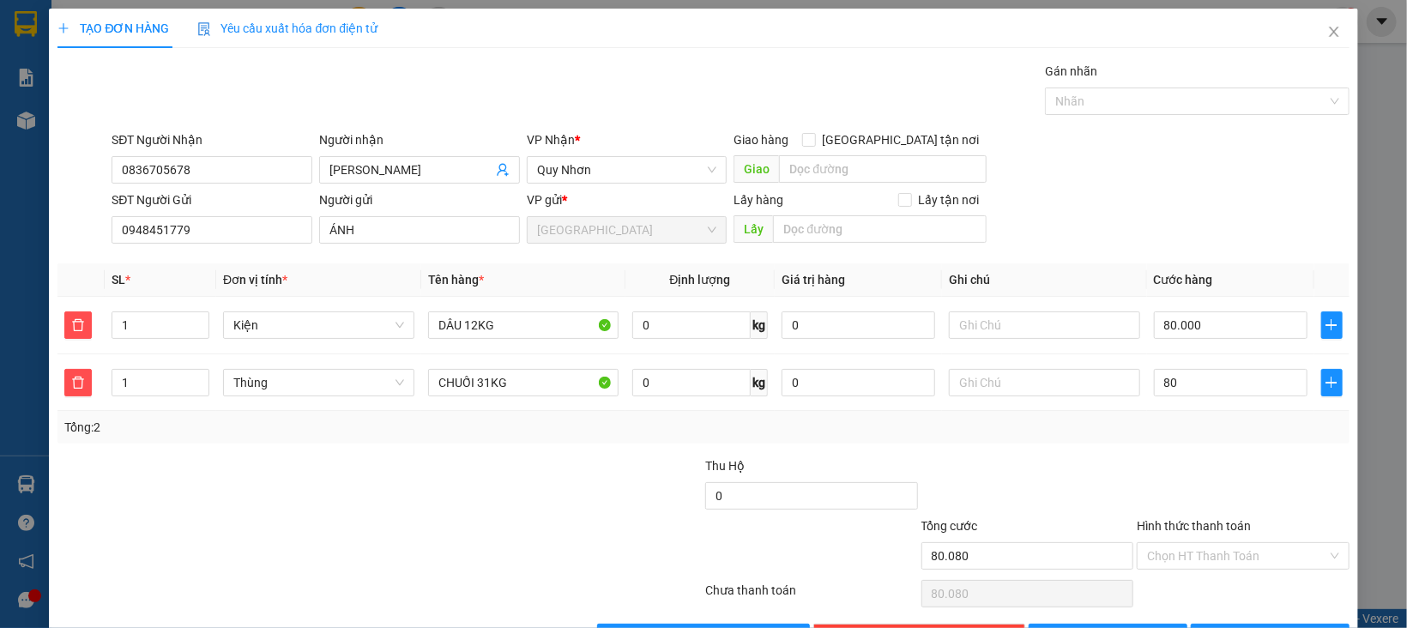
type input "160.000"
type input "80.000"
click at [1232, 473] on div at bounding box center [1243, 486] width 216 height 60
click at [542, 329] on input "DÂU 12KG" at bounding box center [523, 324] width 191 height 27
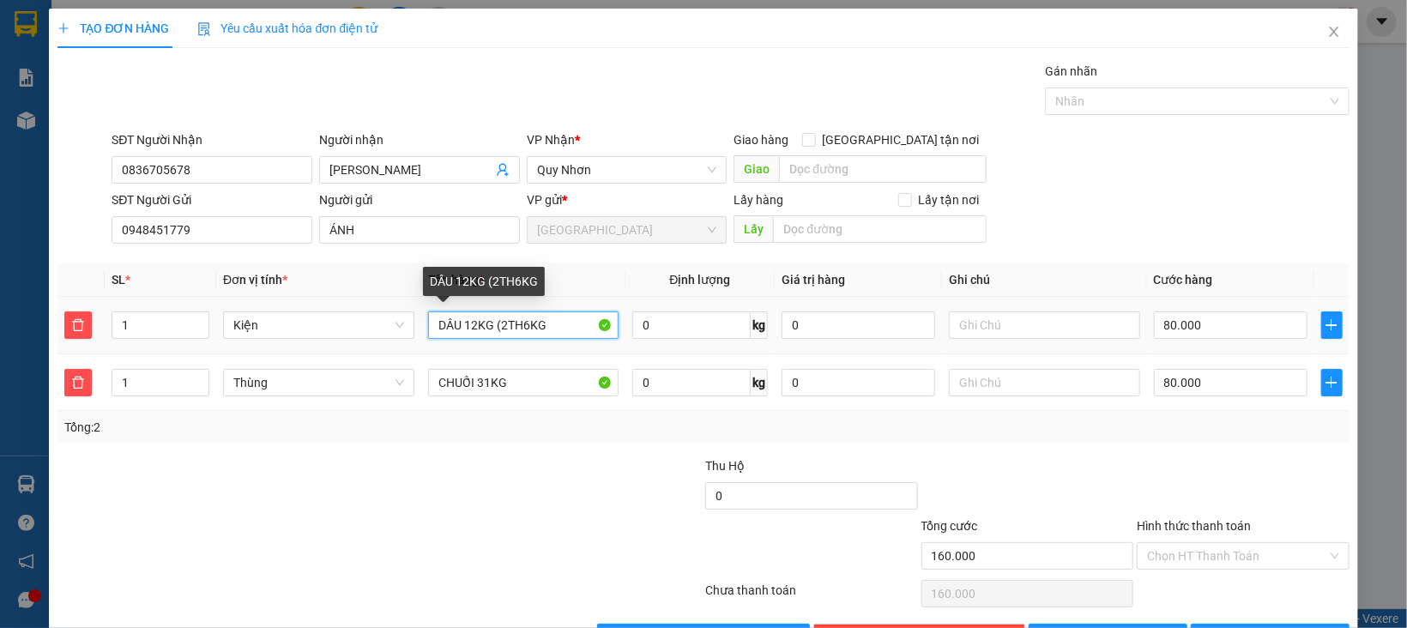
type input "DÂU 12KG (2TH6KG)"
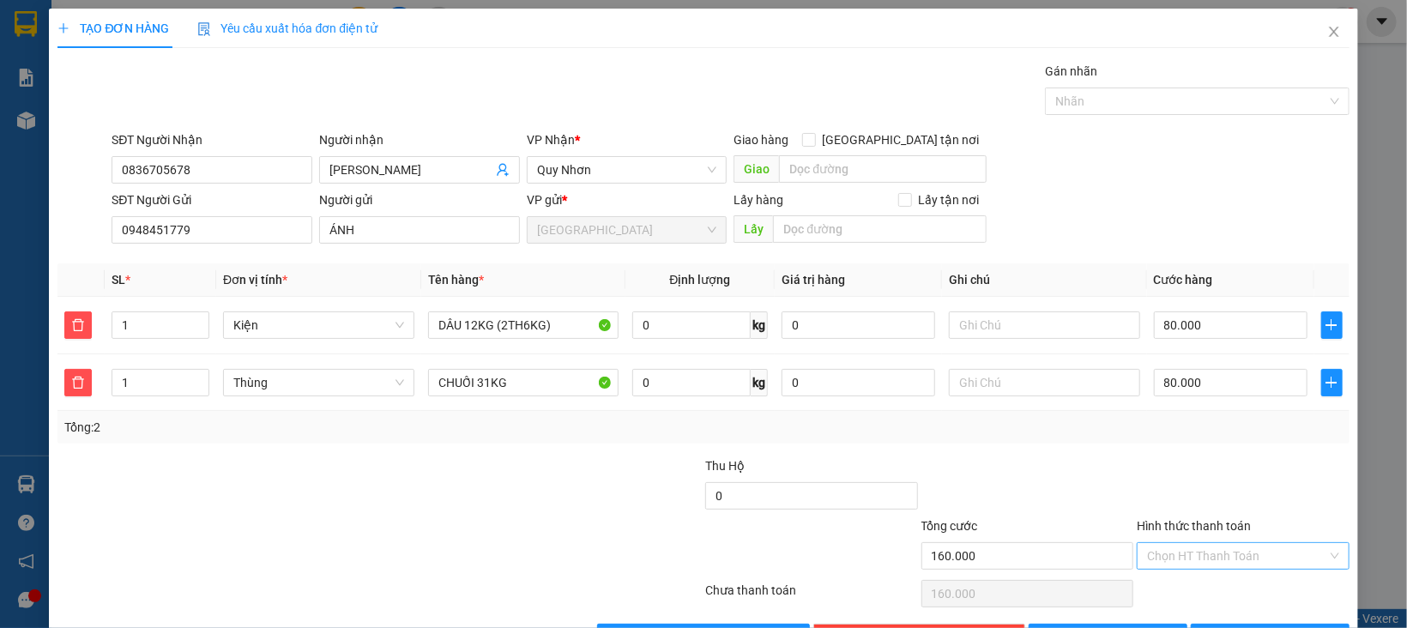
click at [1248, 543] on input "Hình thức thanh toán" at bounding box center [1237, 556] width 180 height 26
click at [1164, 485] on div "Tại văn phòng" at bounding box center [1226, 495] width 209 height 27
click at [1252, 627] on span "[PERSON_NAME] và In" at bounding box center [1283, 637] width 120 height 19
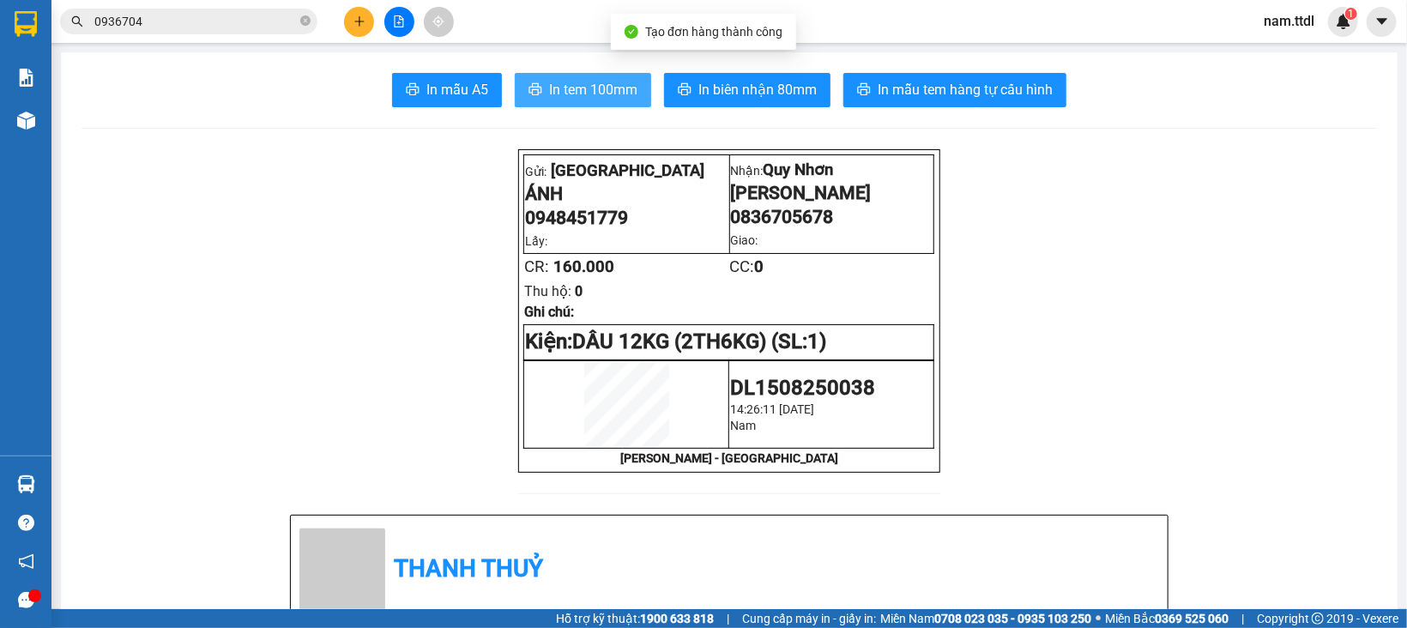
click at [594, 85] on span "In tem 100mm" at bounding box center [593, 89] width 88 height 21
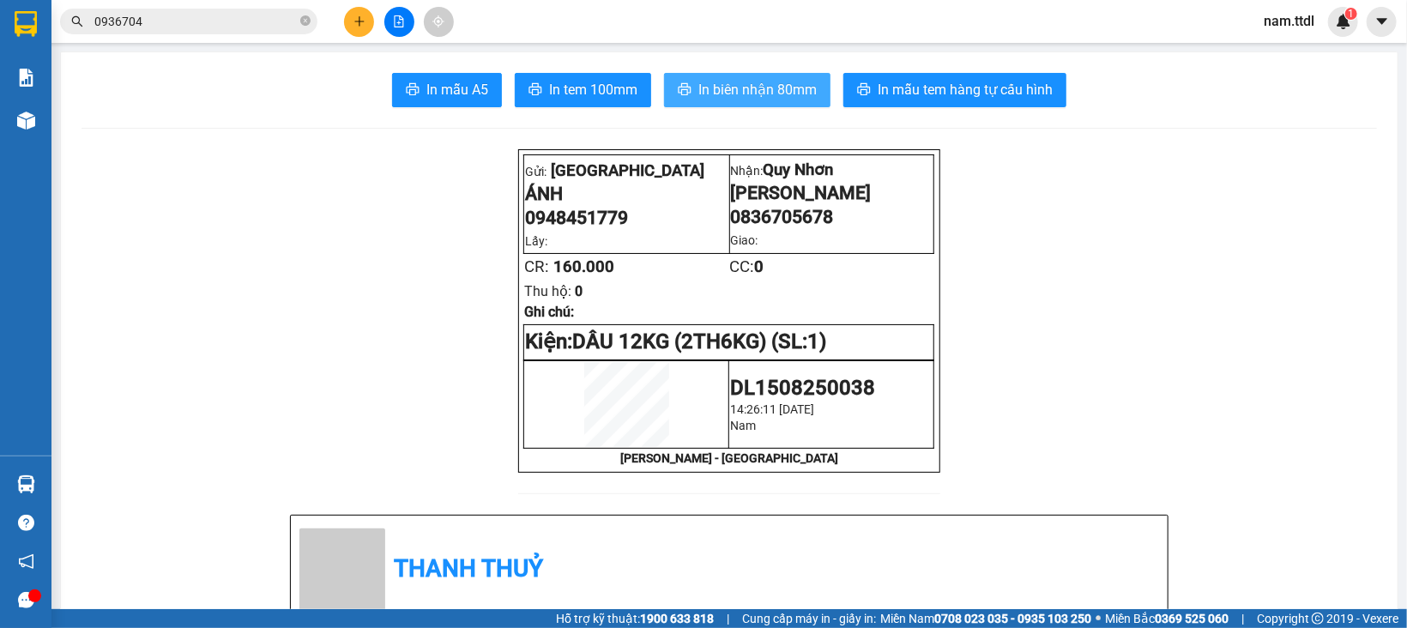
click at [753, 76] on button "In biên nhận 80mm" at bounding box center [747, 90] width 166 height 34
click at [352, 21] on button at bounding box center [359, 22] width 30 height 30
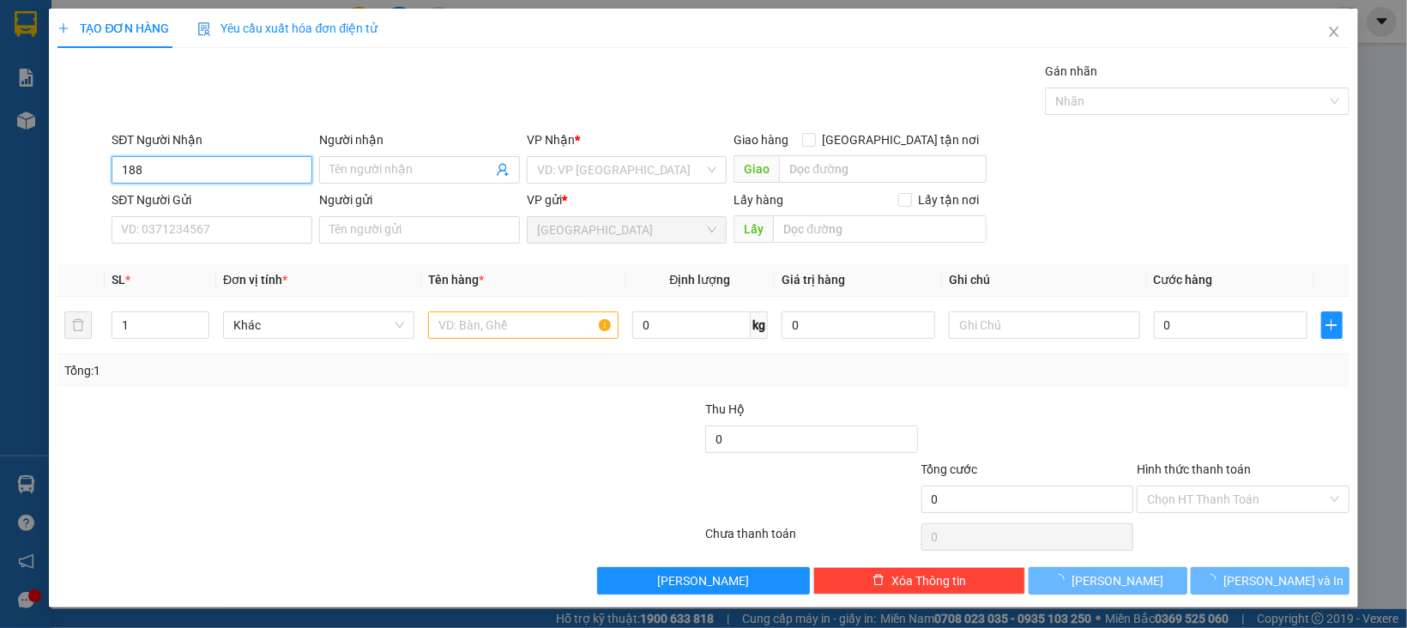
click at [240, 169] on input "188" at bounding box center [212, 169] width 201 height 27
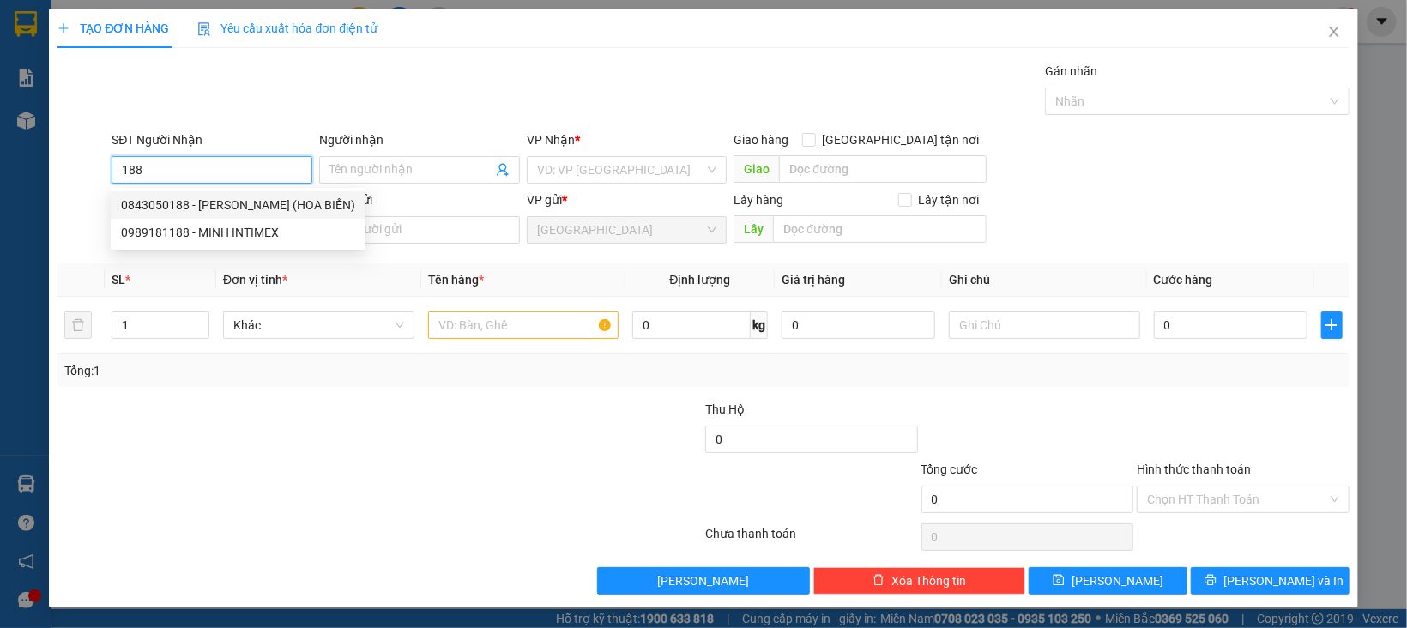
click at [240, 207] on div "0843050188 - ĐẶNG HỔ (HOA BIỂN)" at bounding box center [238, 205] width 234 height 19
type input "0843050188"
type input "ĐẶNG HỔ (HOA BIỂN)"
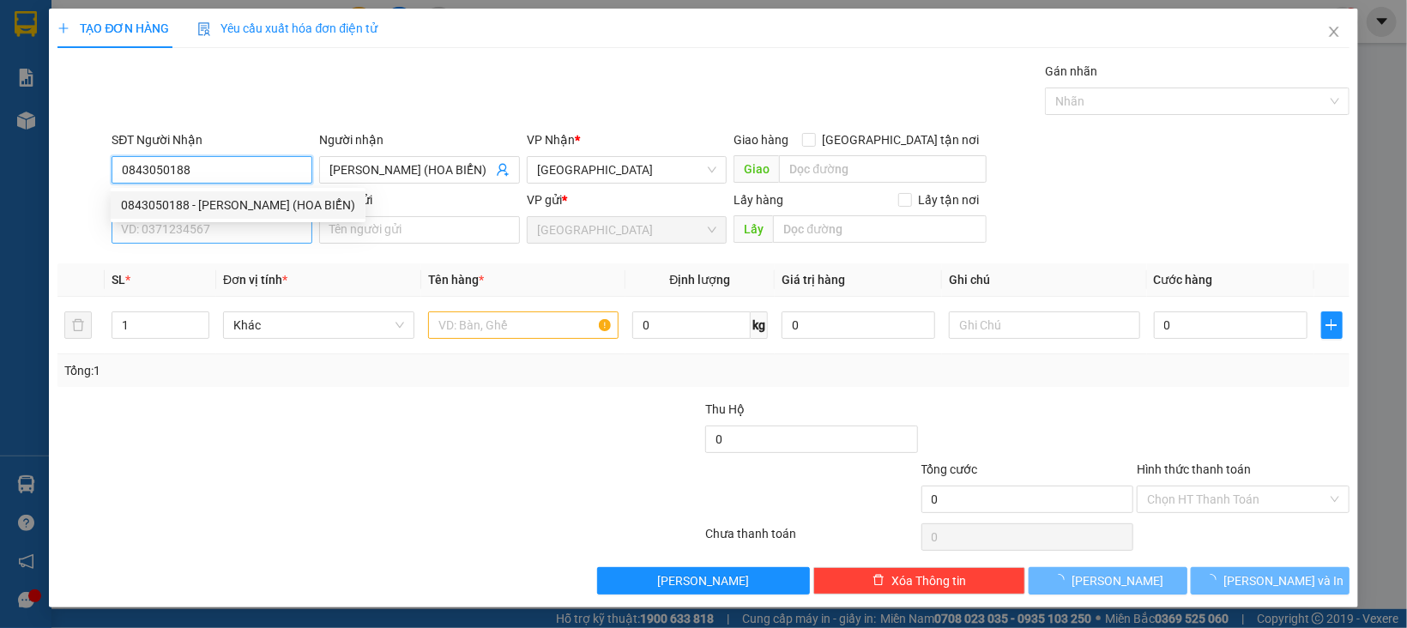
type input "0843050188"
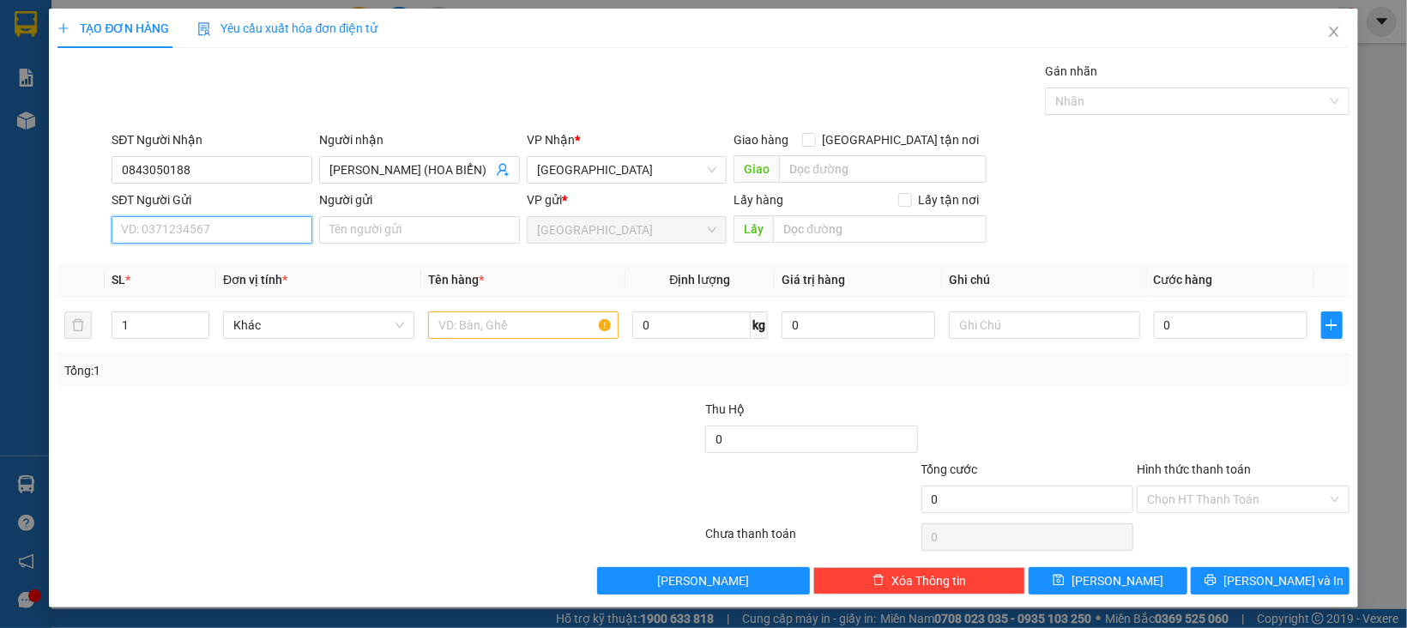
click at [255, 224] on input "SĐT Người Gửi" at bounding box center [212, 229] width 201 height 27
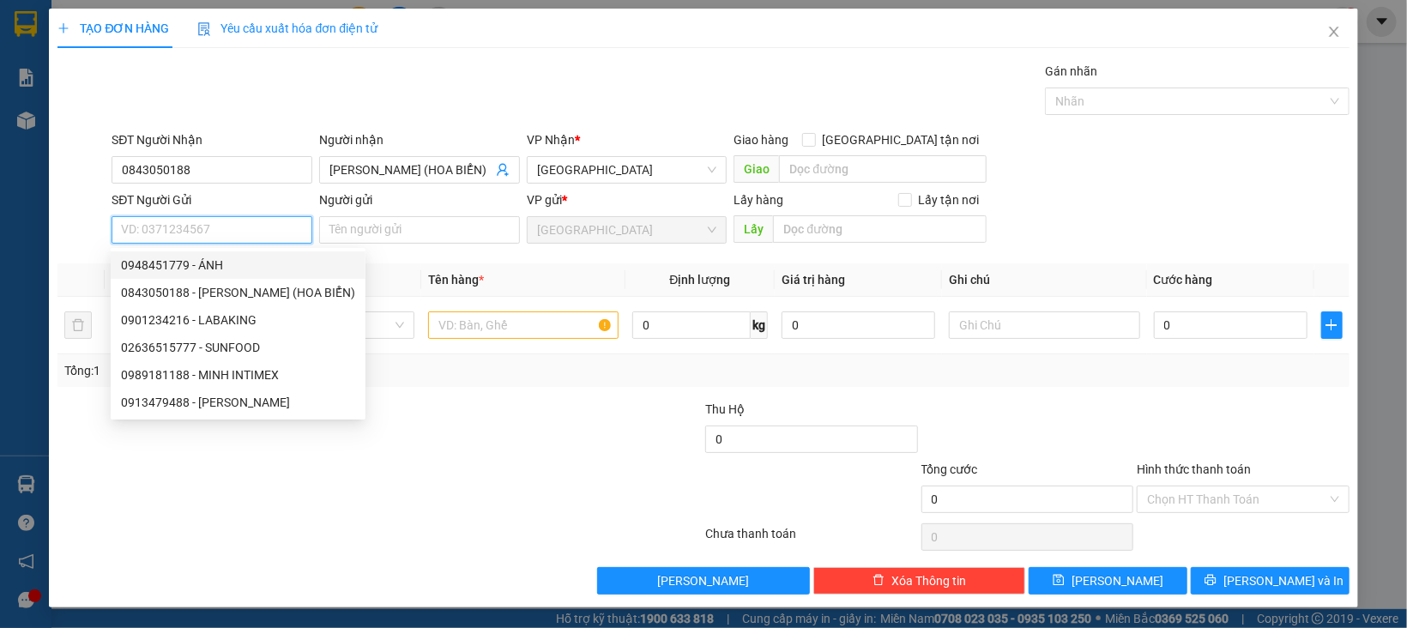
click at [219, 260] on div "0948451779 - ÁNH" at bounding box center [238, 265] width 234 height 19
type input "0948451779"
type input "ÁNH"
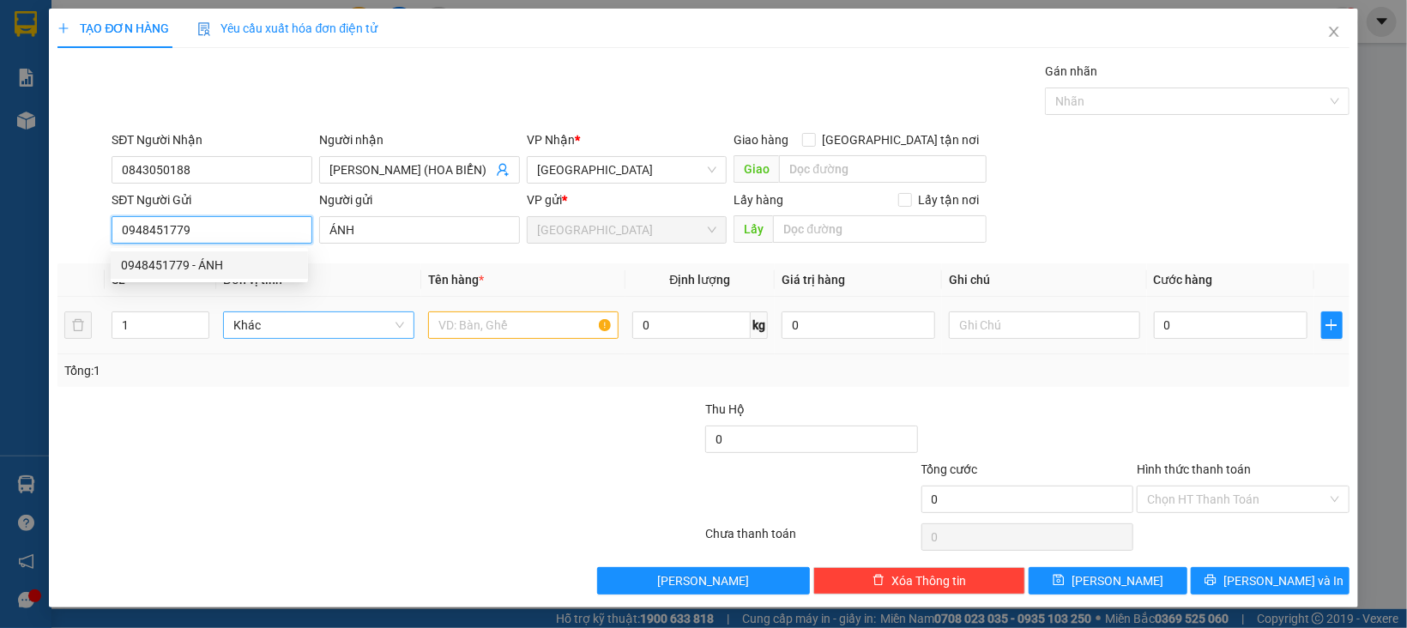
click at [343, 322] on span "Khác" at bounding box center [318, 325] width 171 height 26
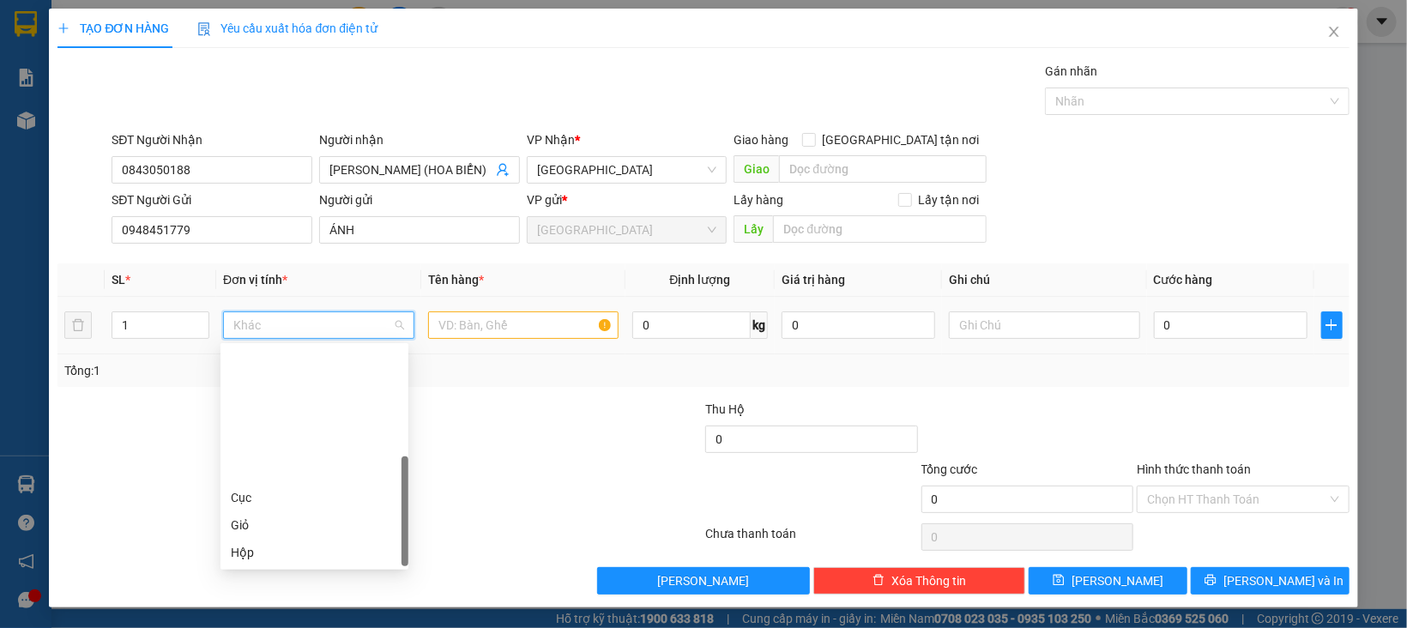
click at [270, 598] on div "Thùng" at bounding box center [314, 607] width 167 height 19
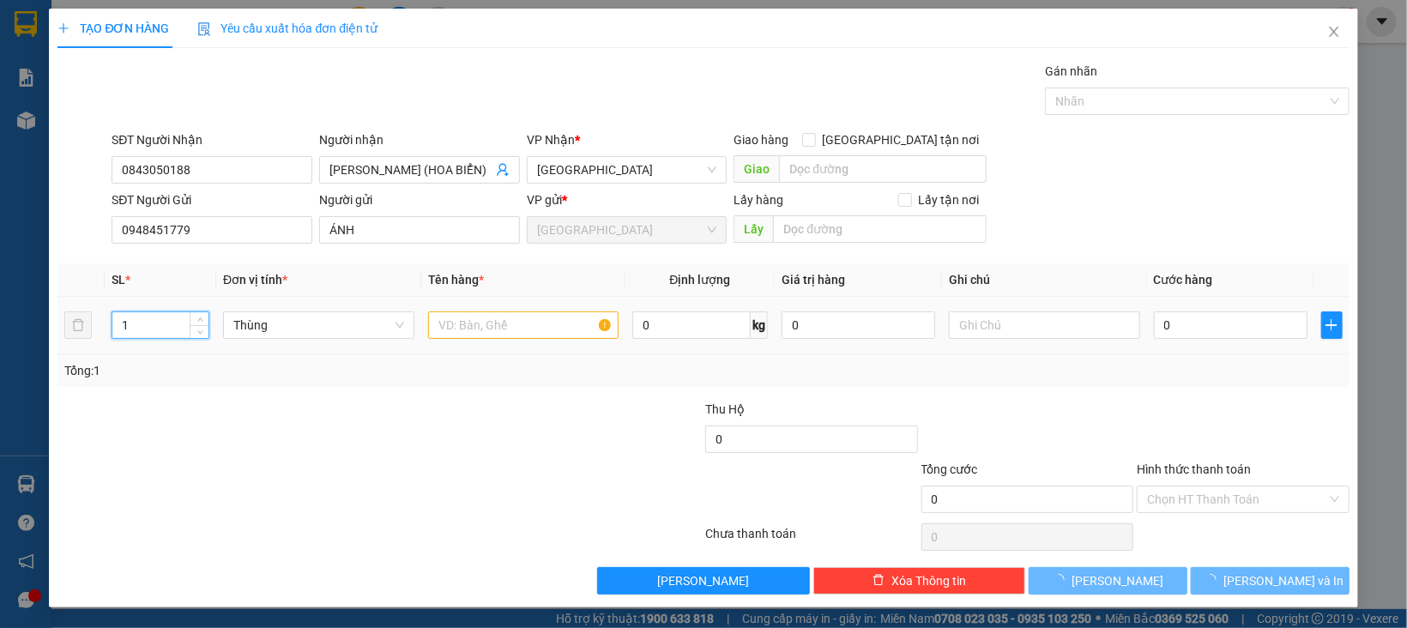
drag, startPoint x: 145, startPoint y: 321, endPoint x: 333, endPoint y: 380, distance: 196.9
click at [40, 334] on div "TẠO ĐƠN HÀNG Yêu cầu xuất hóa đơn điện tử Transit Pickup Surcharge Ids Transit …" at bounding box center [703, 314] width 1407 height 628
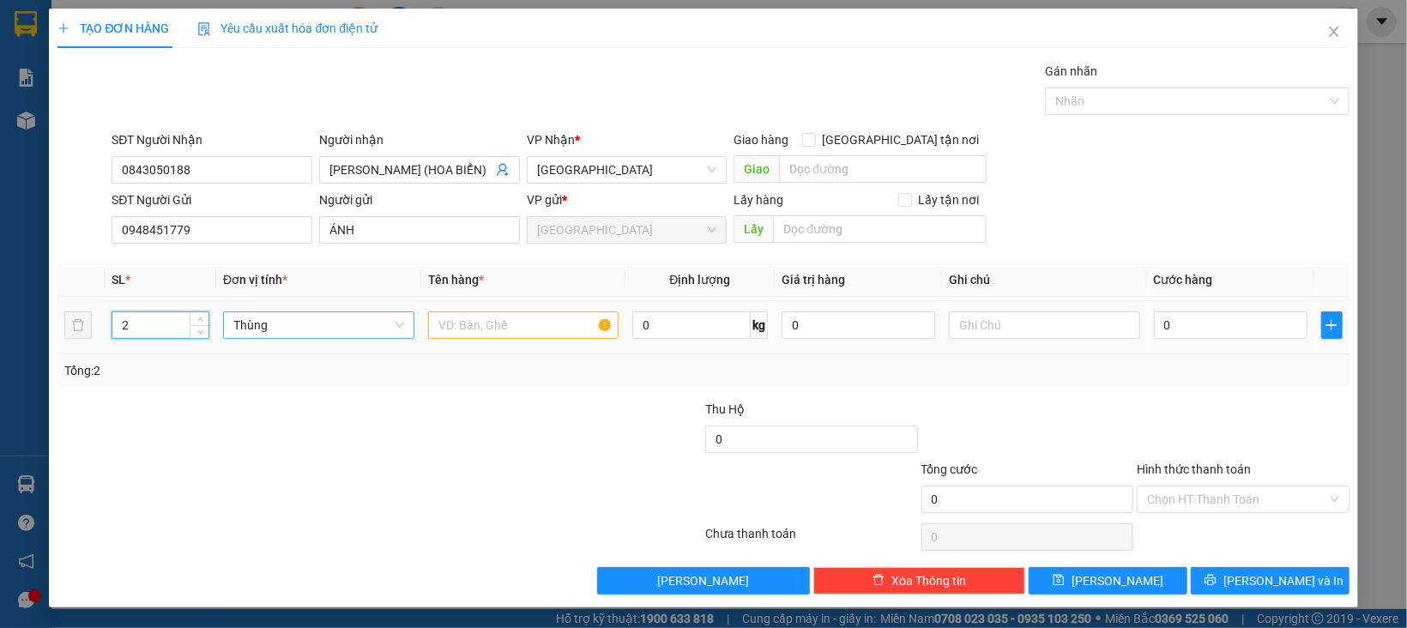
click at [328, 335] on span "Thùng" at bounding box center [318, 325] width 171 height 26
type input "2"
type input "X"
click at [289, 351] on div "Thùng xốp" at bounding box center [314, 360] width 167 height 19
click at [491, 317] on input "text" at bounding box center [523, 324] width 191 height 27
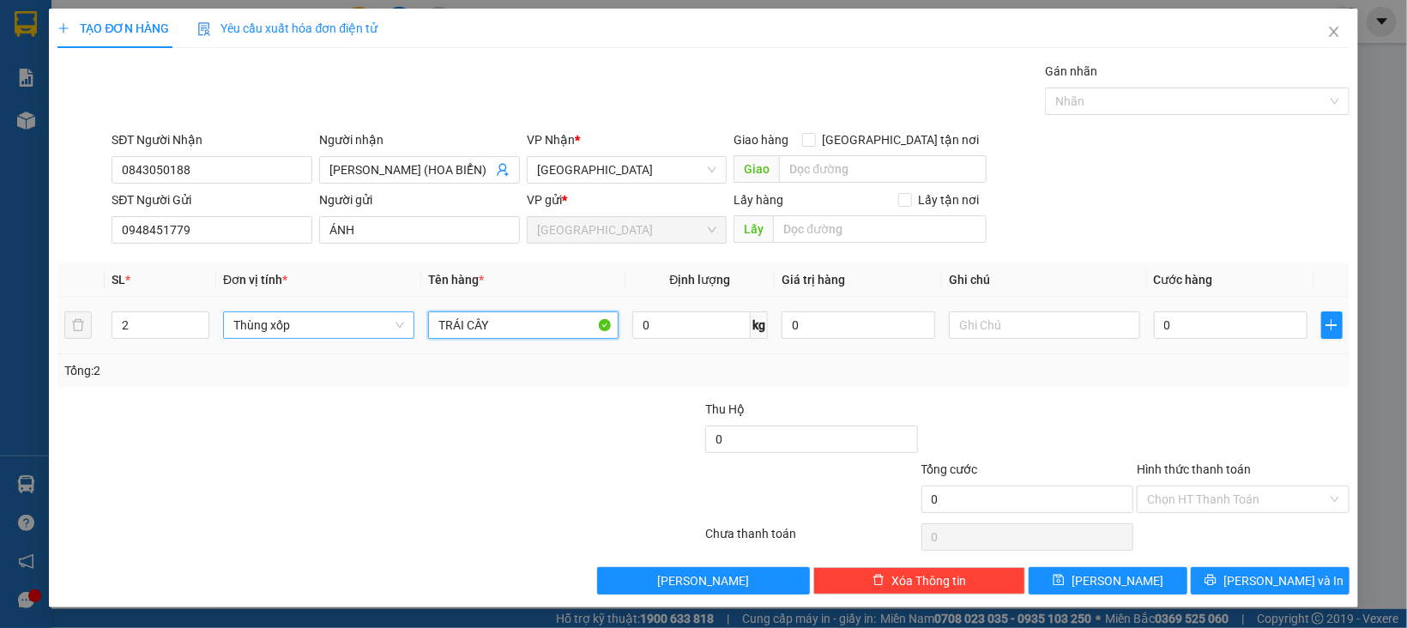
type input "TRÁI CÂY"
type input "1"
type input "16"
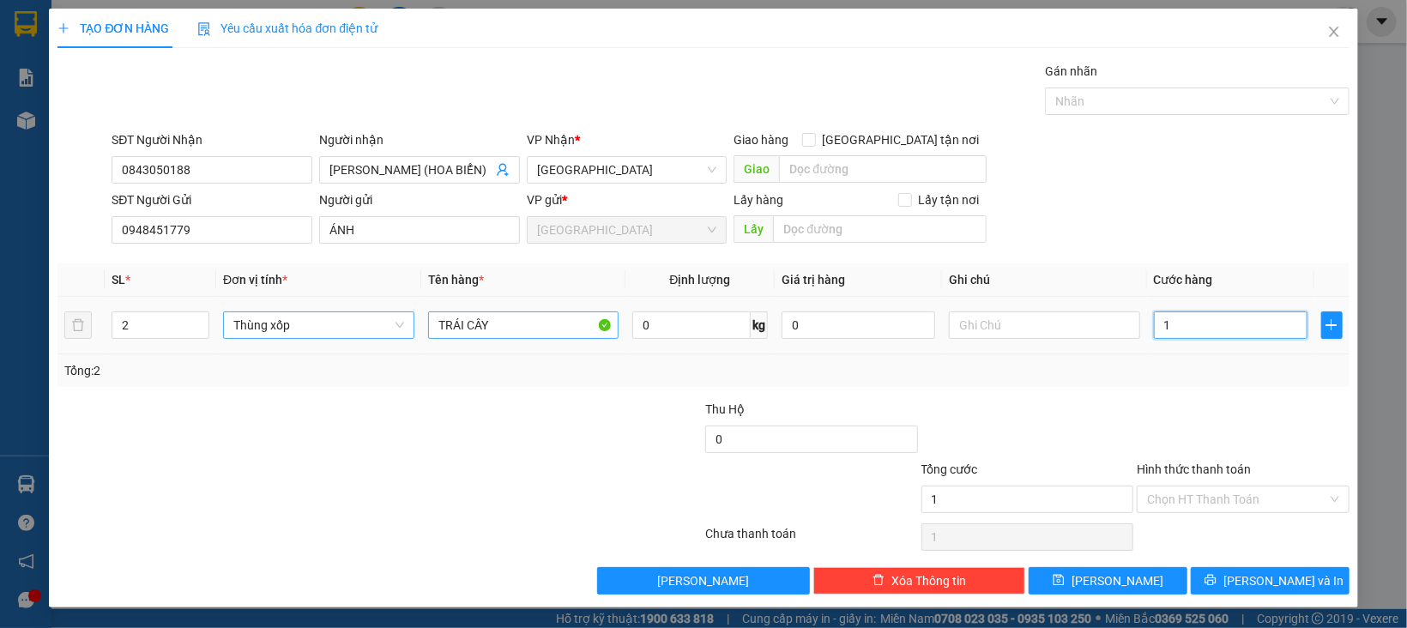
type input "16"
type input "160"
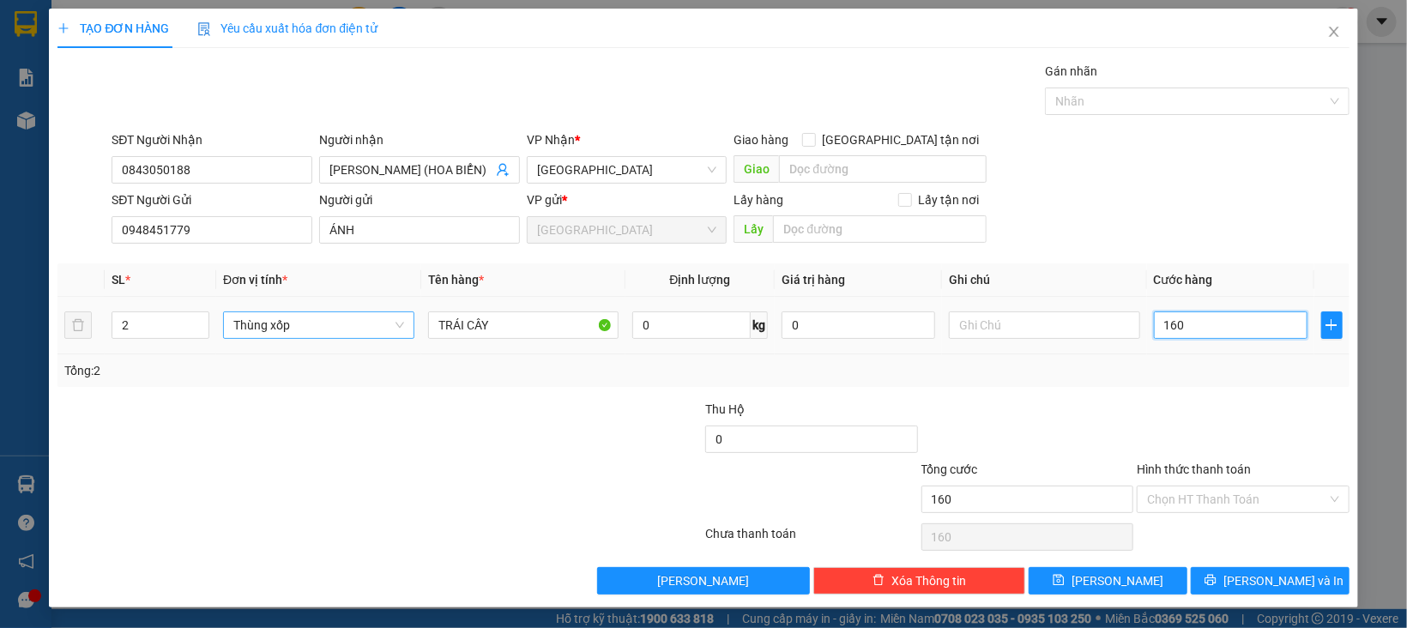
type input "160"
drag, startPoint x: 1187, startPoint y: 443, endPoint x: 1198, endPoint y: 463, distance: 22.7
click at [1191, 443] on div at bounding box center [1243, 430] width 216 height 60
click at [1212, 500] on input "Hình thức thanh toán" at bounding box center [1237, 499] width 180 height 26
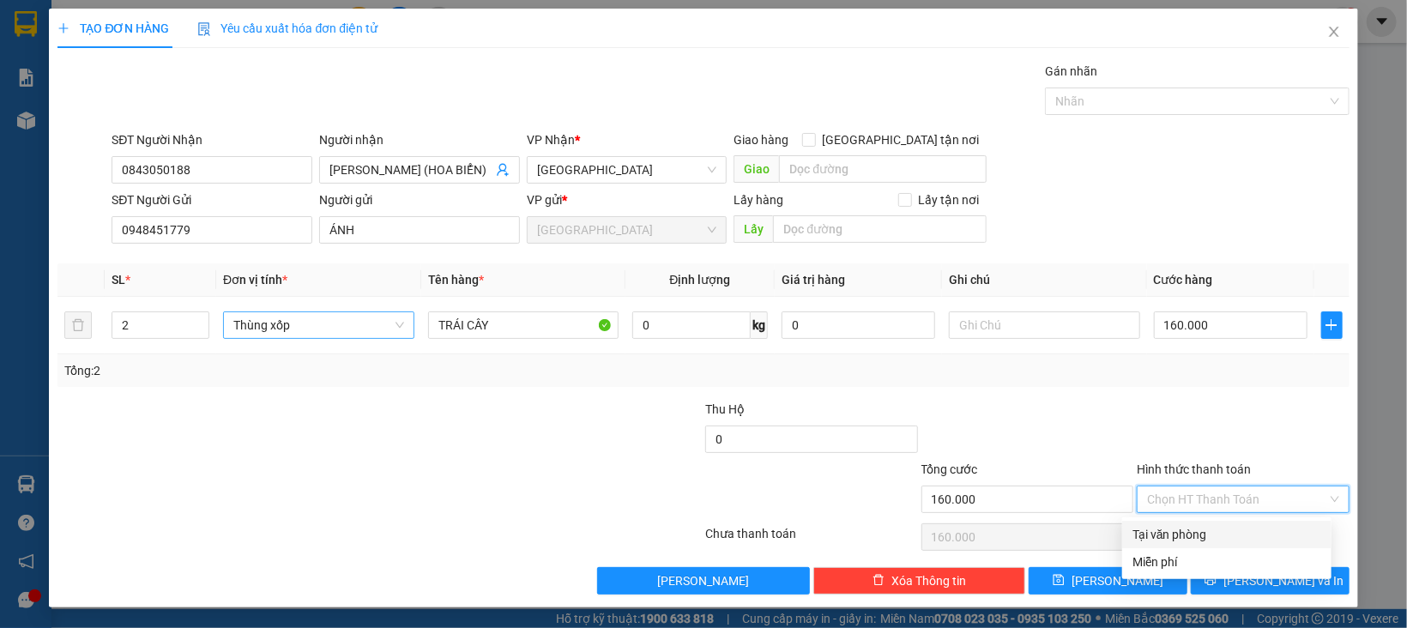
click at [1208, 536] on div "Tại văn phòng" at bounding box center [1226, 534] width 189 height 19
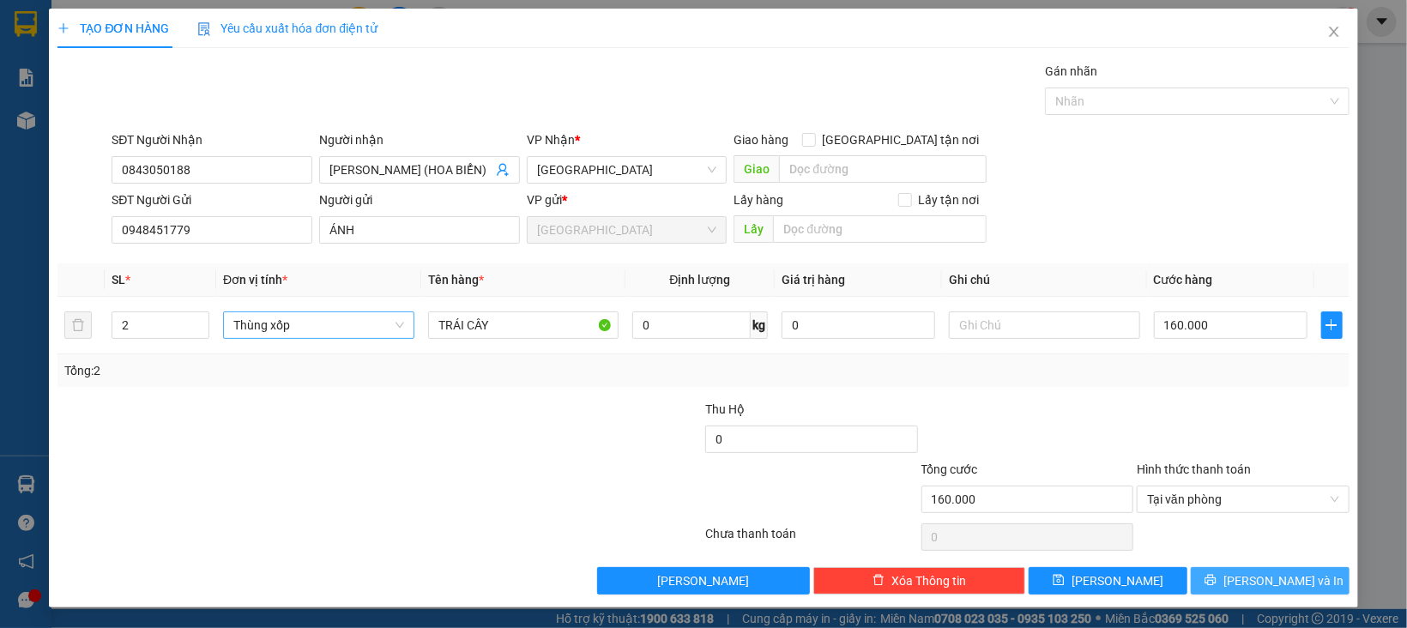
drag, startPoint x: 1215, startPoint y: 571, endPoint x: 1237, endPoint y: 571, distance: 21.4
click at [1216, 571] on button "[PERSON_NAME] và In" at bounding box center [1270, 580] width 159 height 27
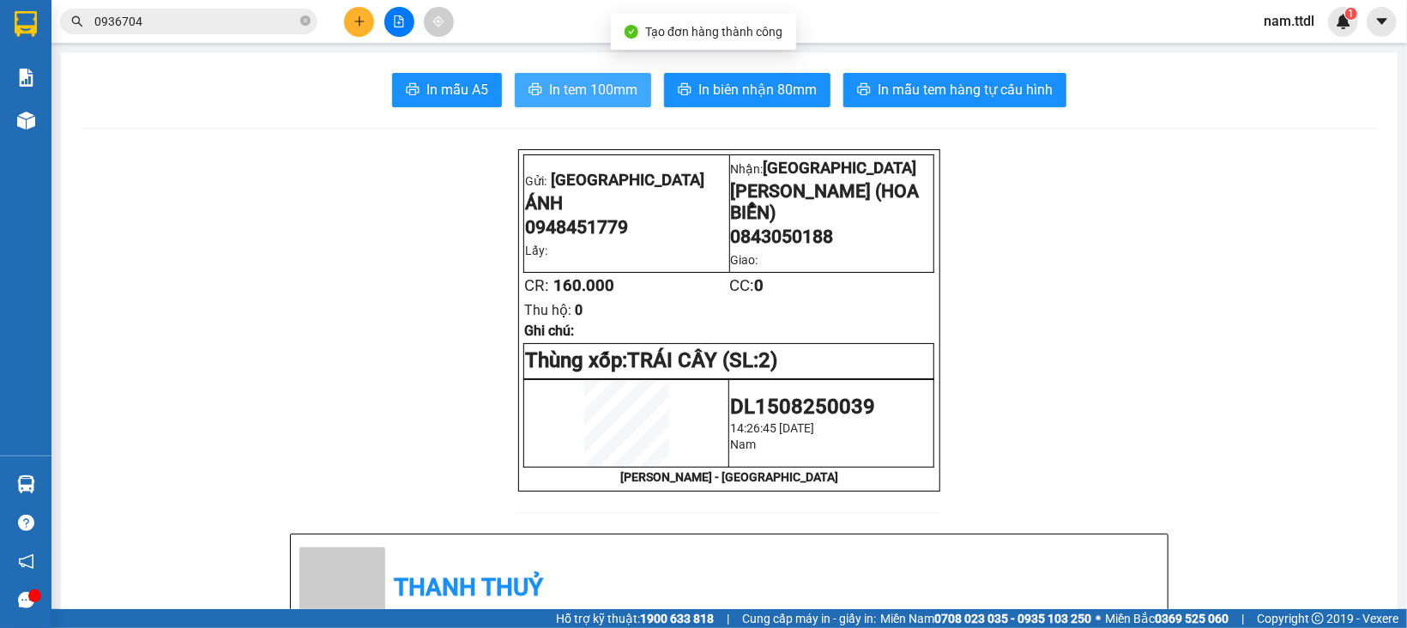
click at [577, 87] on span "In tem 100mm" at bounding box center [593, 89] width 88 height 21
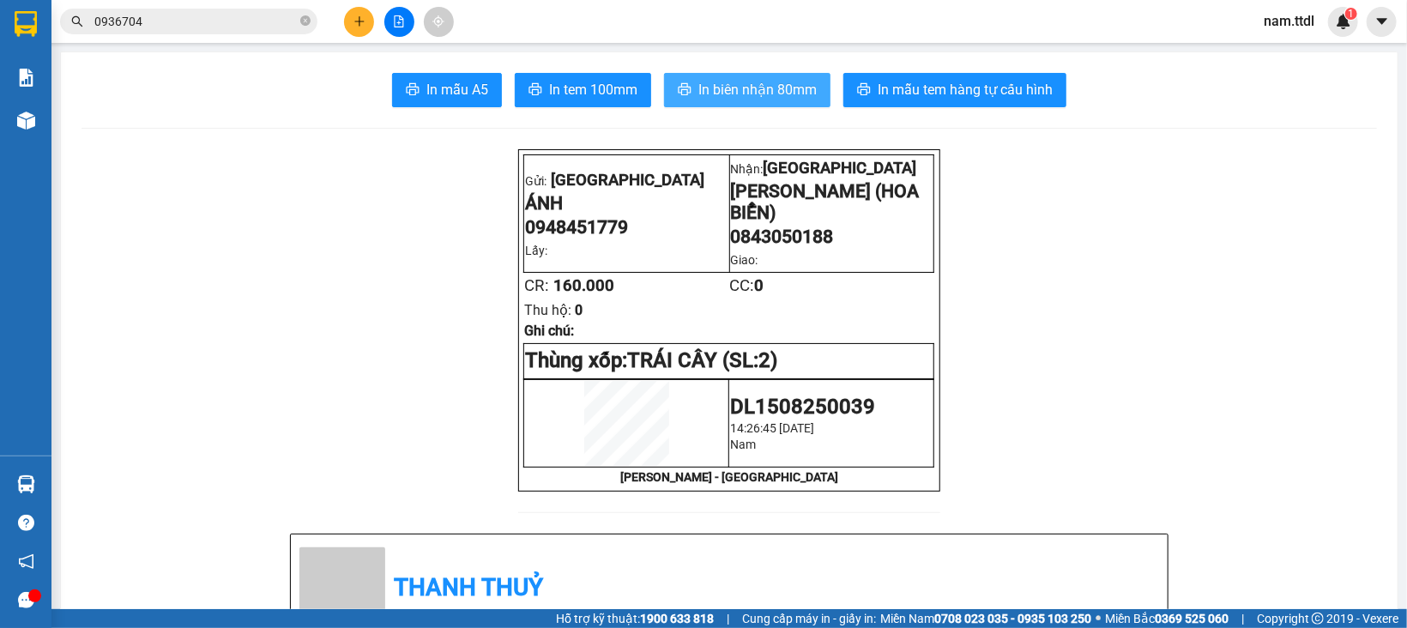
click at [775, 89] on span "In biên nhận 80mm" at bounding box center [757, 89] width 118 height 21
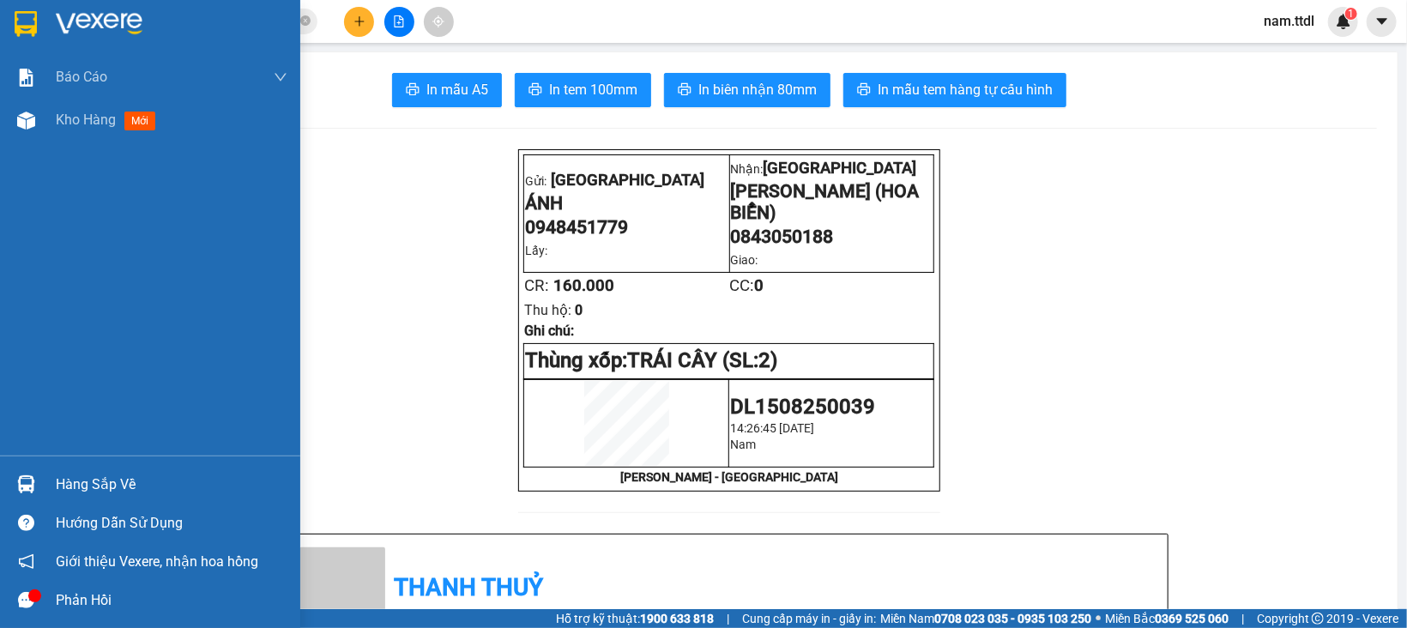
click at [19, 21] on img at bounding box center [26, 24] width 22 height 26
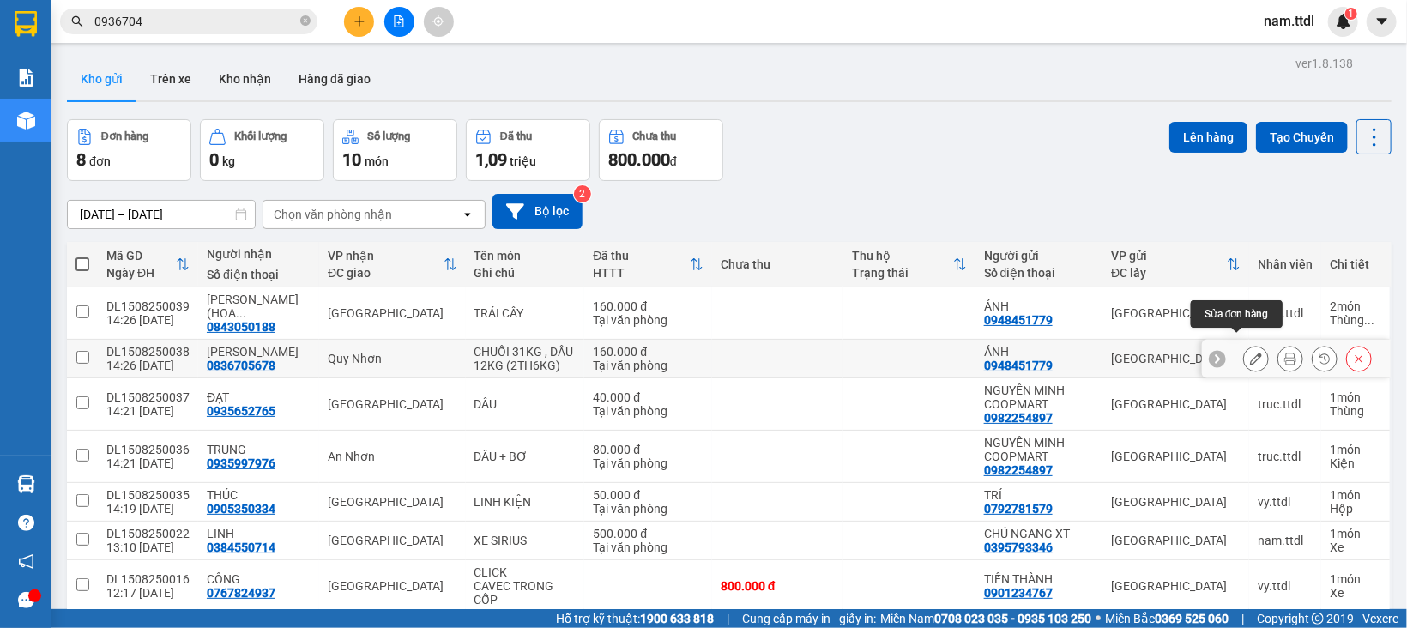
click at [1250, 353] on icon at bounding box center [1256, 359] width 12 height 12
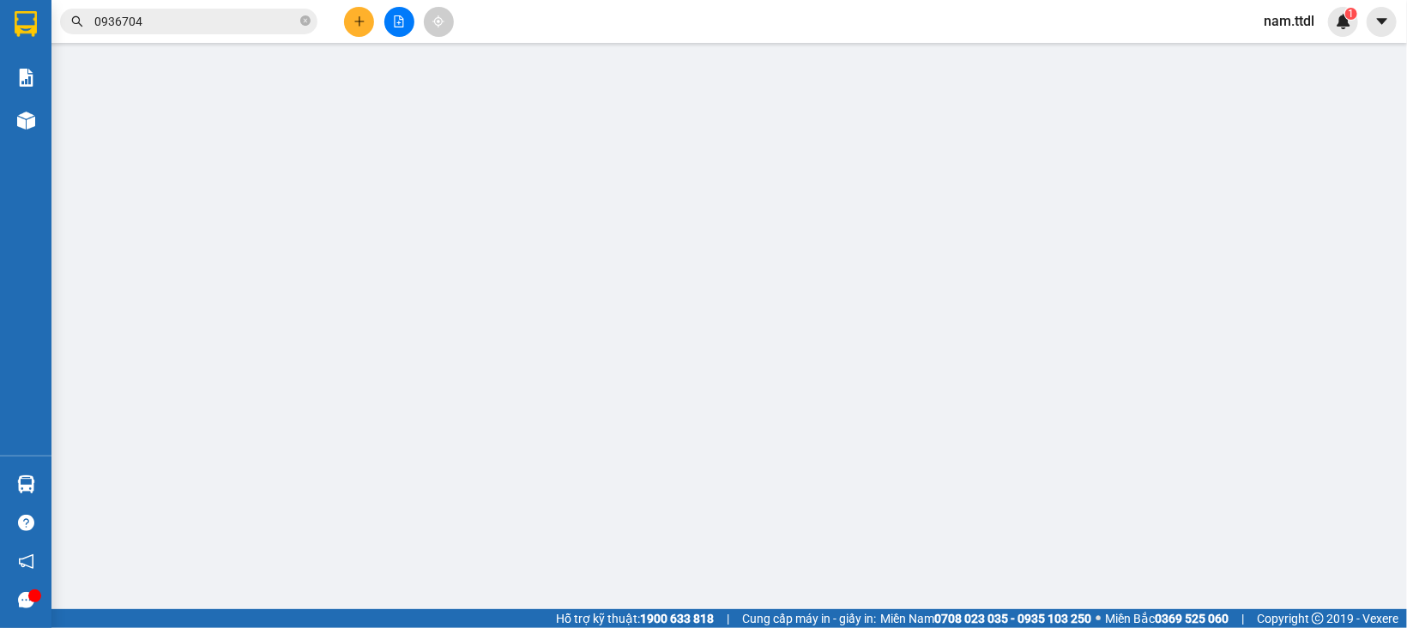
type input "0836705678"
type input "0948451779"
type input "160.000"
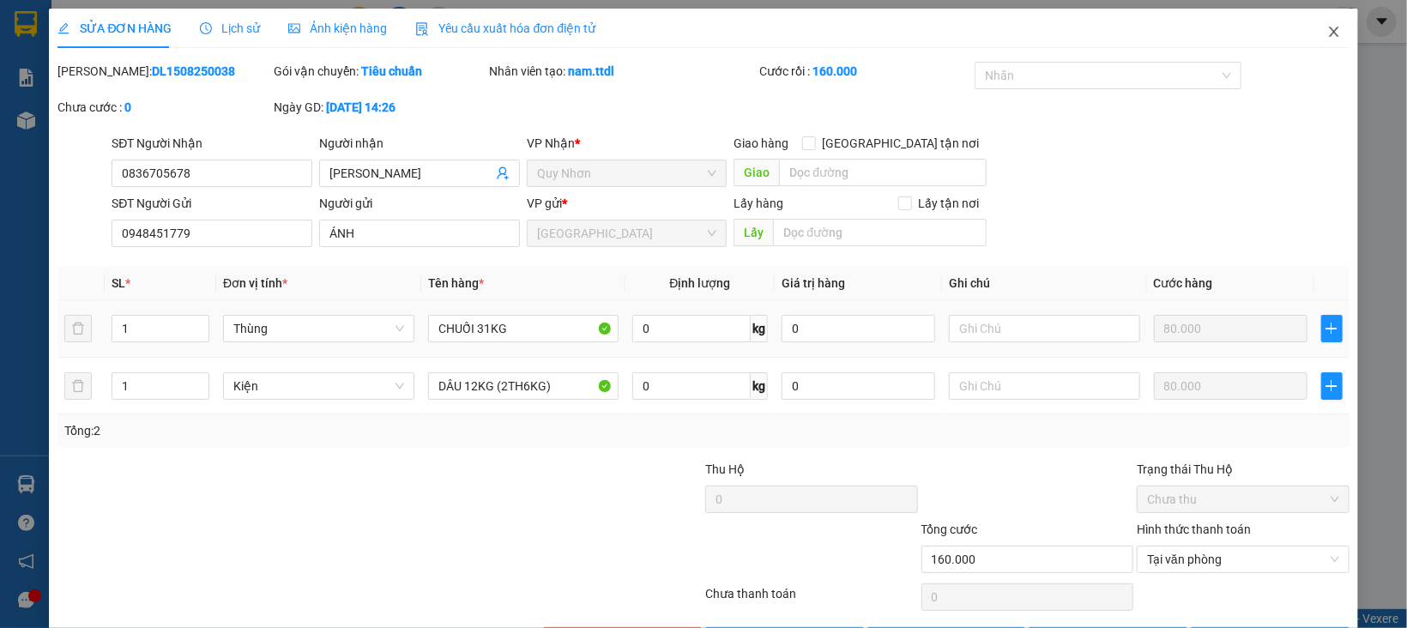
click at [1327, 32] on icon "close" at bounding box center [1334, 32] width 14 height 14
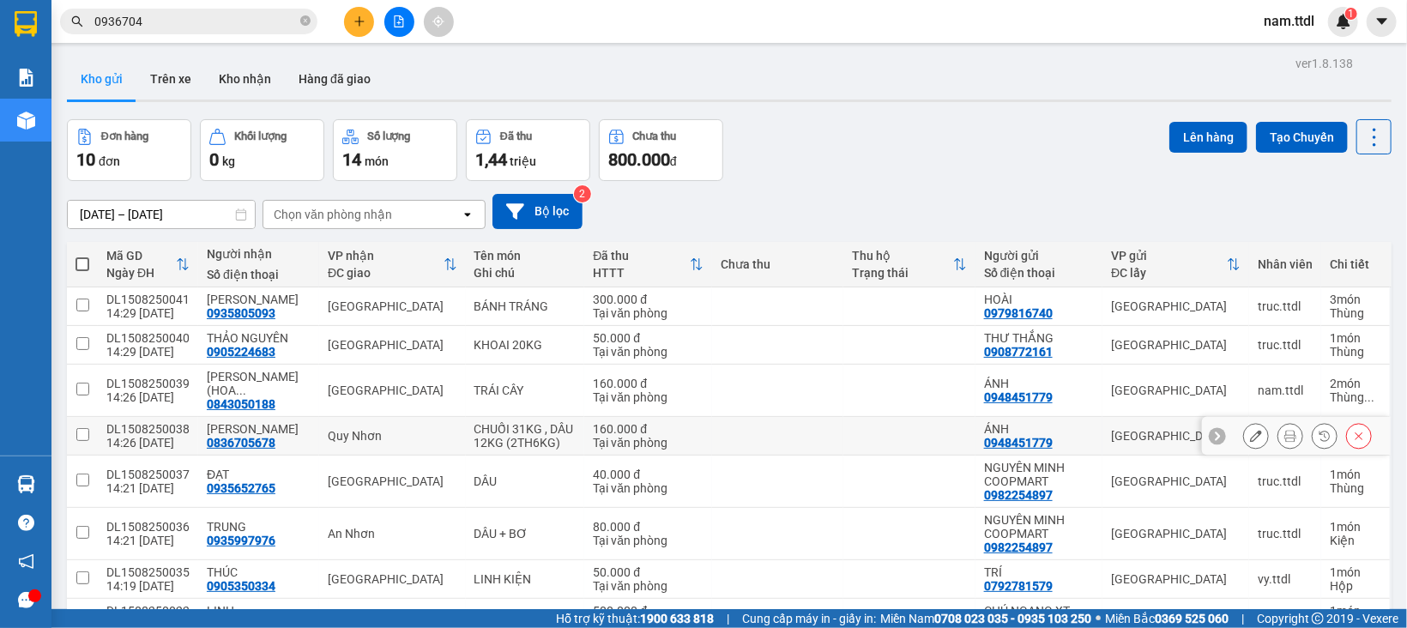
click at [1348, 421] on button at bounding box center [1359, 436] width 24 height 30
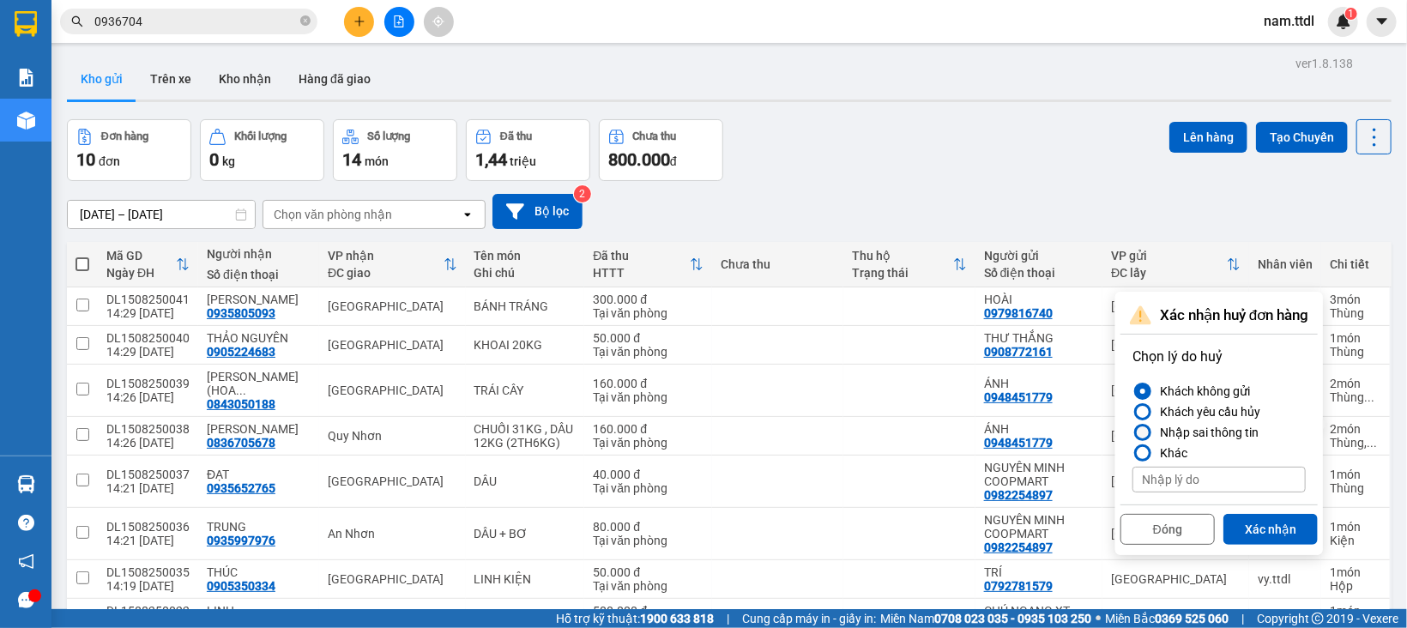
click at [1247, 422] on div "Nhập sai thông tin" at bounding box center [1206, 432] width 106 height 21
click at [1132, 432] on input "Nhập sai thông tin" at bounding box center [1132, 432] width 0 height 0
click at [1273, 514] on button "Xác nhận" at bounding box center [1270, 529] width 94 height 31
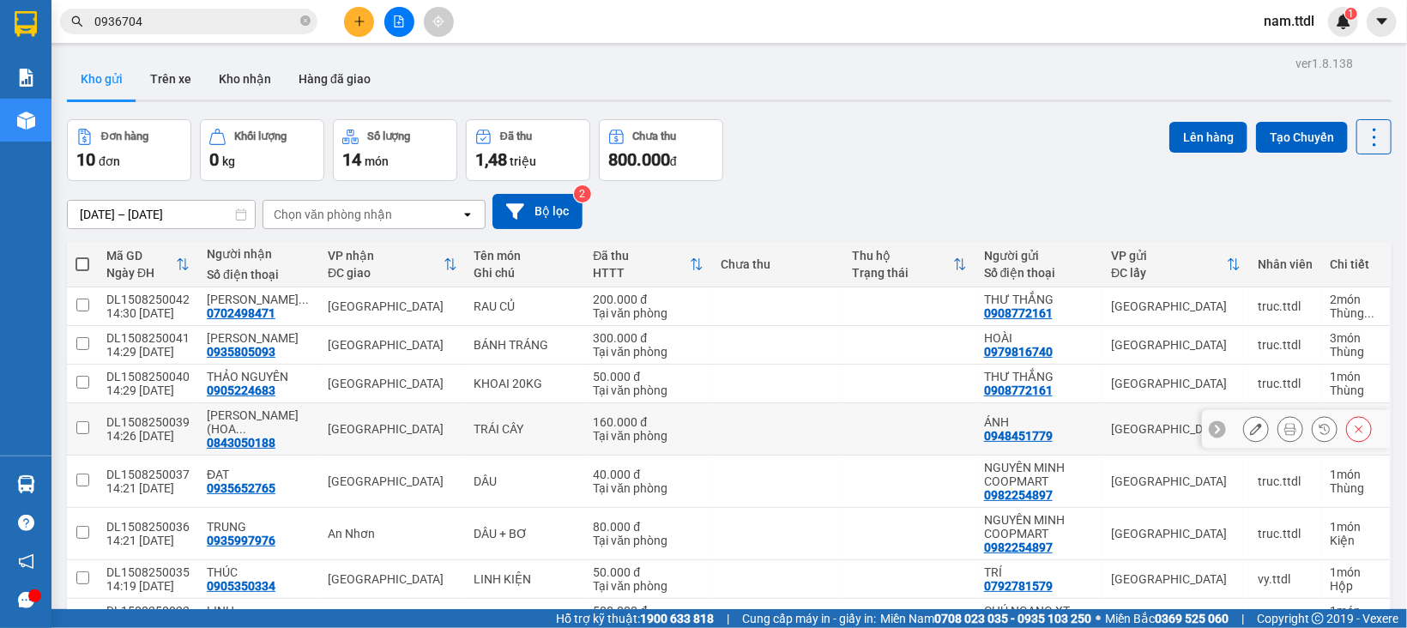
click at [1353, 423] on icon at bounding box center [1359, 429] width 12 height 12
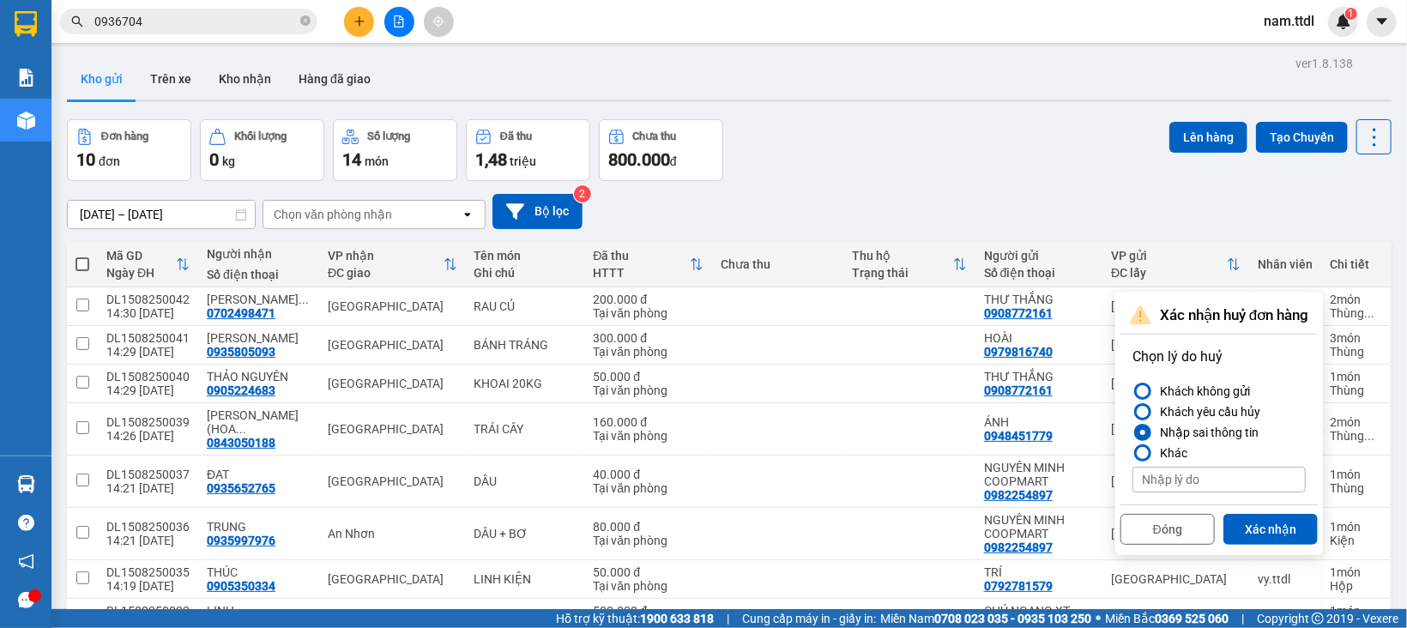
click at [1246, 422] on div "Nhập sai thông tin" at bounding box center [1206, 432] width 106 height 21
click at [1132, 432] on input "Nhập sai thông tin" at bounding box center [1132, 432] width 0 height 0
click at [1277, 514] on button "Xác nhận" at bounding box center [1270, 529] width 94 height 31
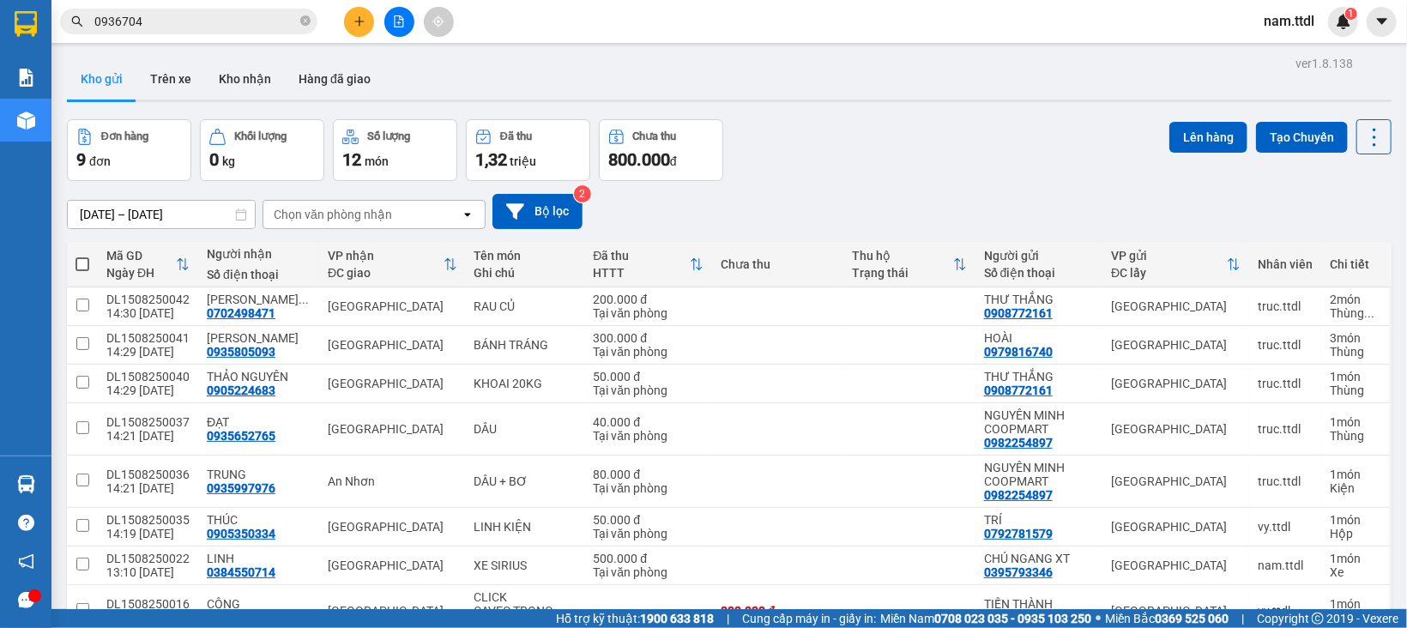
click at [359, 20] on icon "plus" at bounding box center [359, 21] width 12 height 12
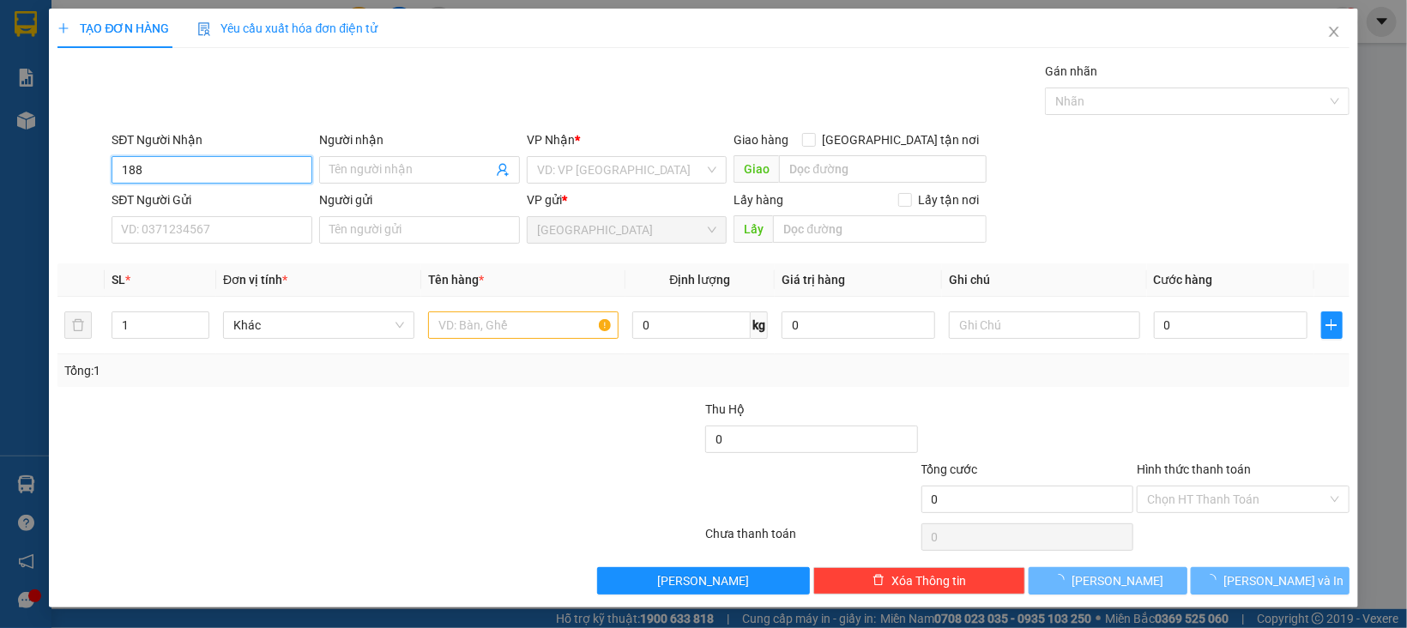
click at [284, 177] on input "188" at bounding box center [212, 169] width 201 height 27
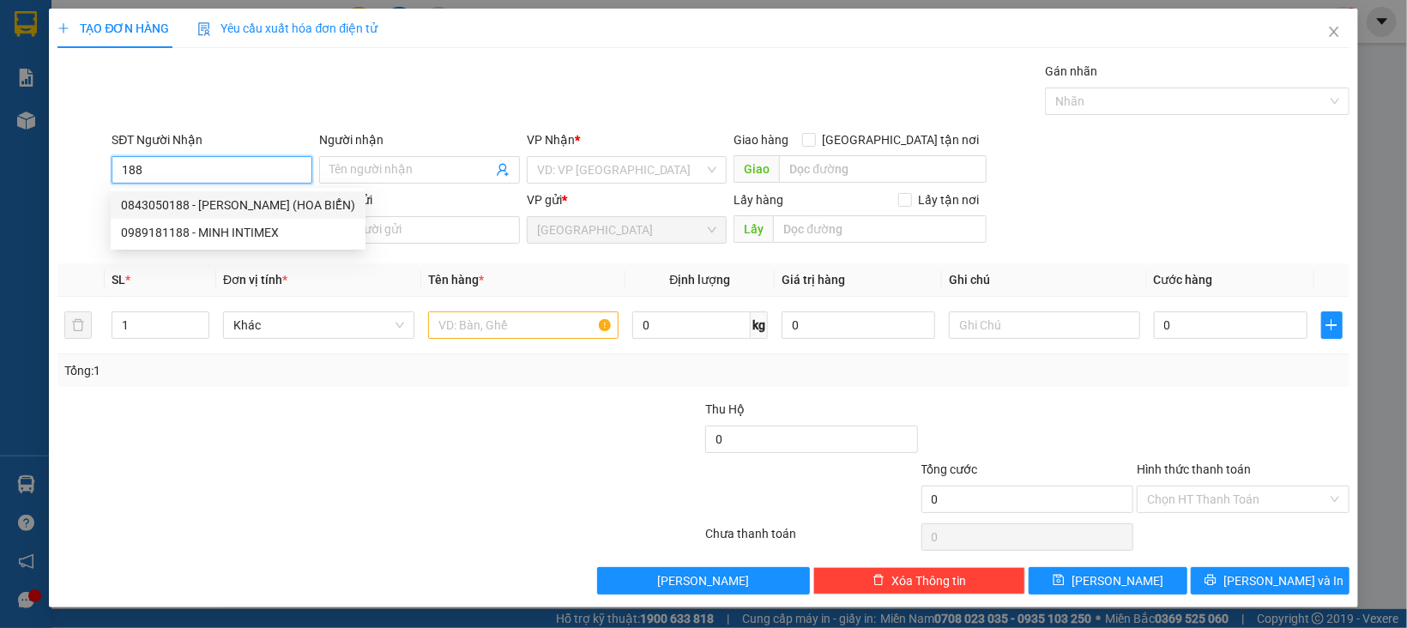
click at [255, 207] on div "0843050188 - ĐẶNG HỔ (HOA BIỂN)" at bounding box center [238, 205] width 234 height 19
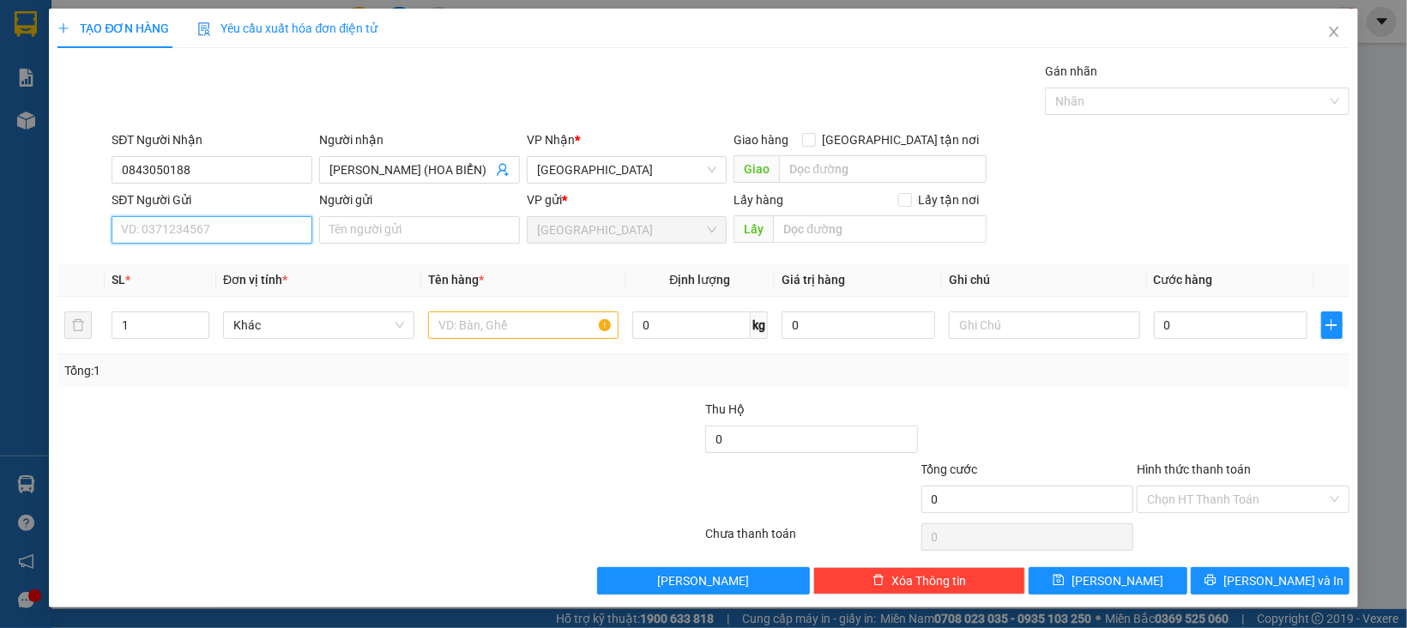
click at [131, 224] on input "SĐT Người Gửi" at bounding box center [212, 229] width 201 height 27
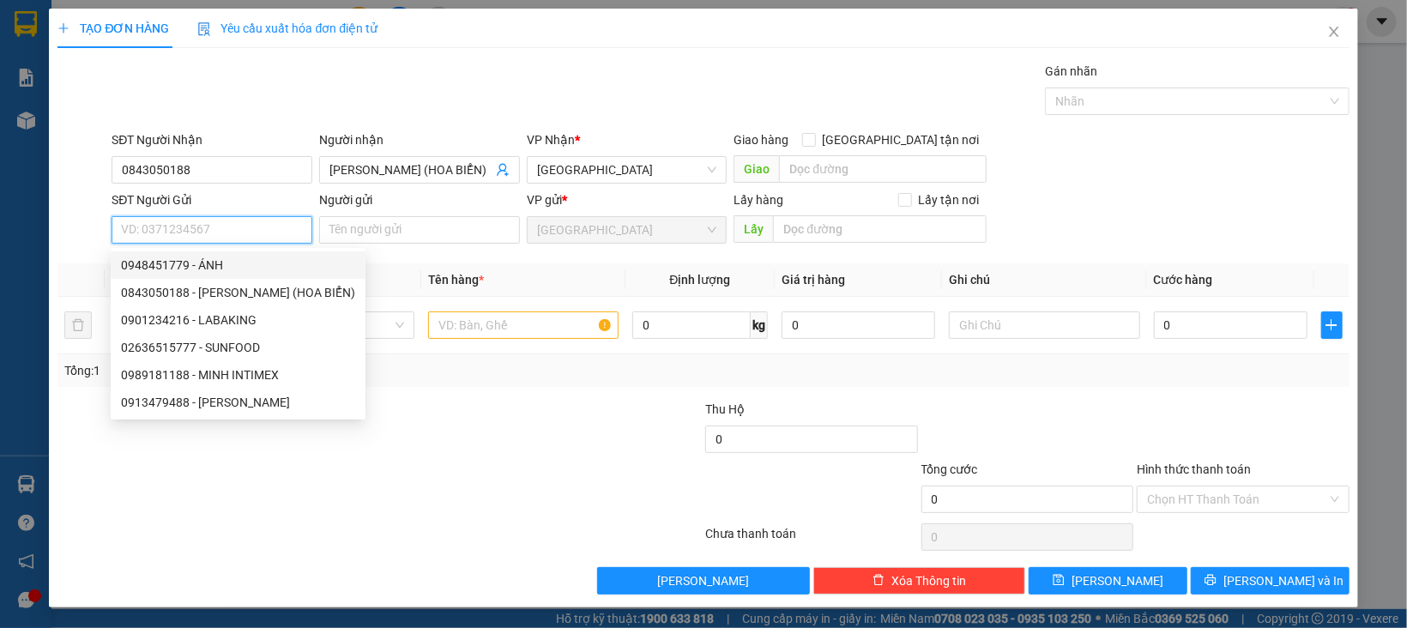
click at [200, 267] on div "0948451779 - ÁNH" at bounding box center [238, 265] width 234 height 19
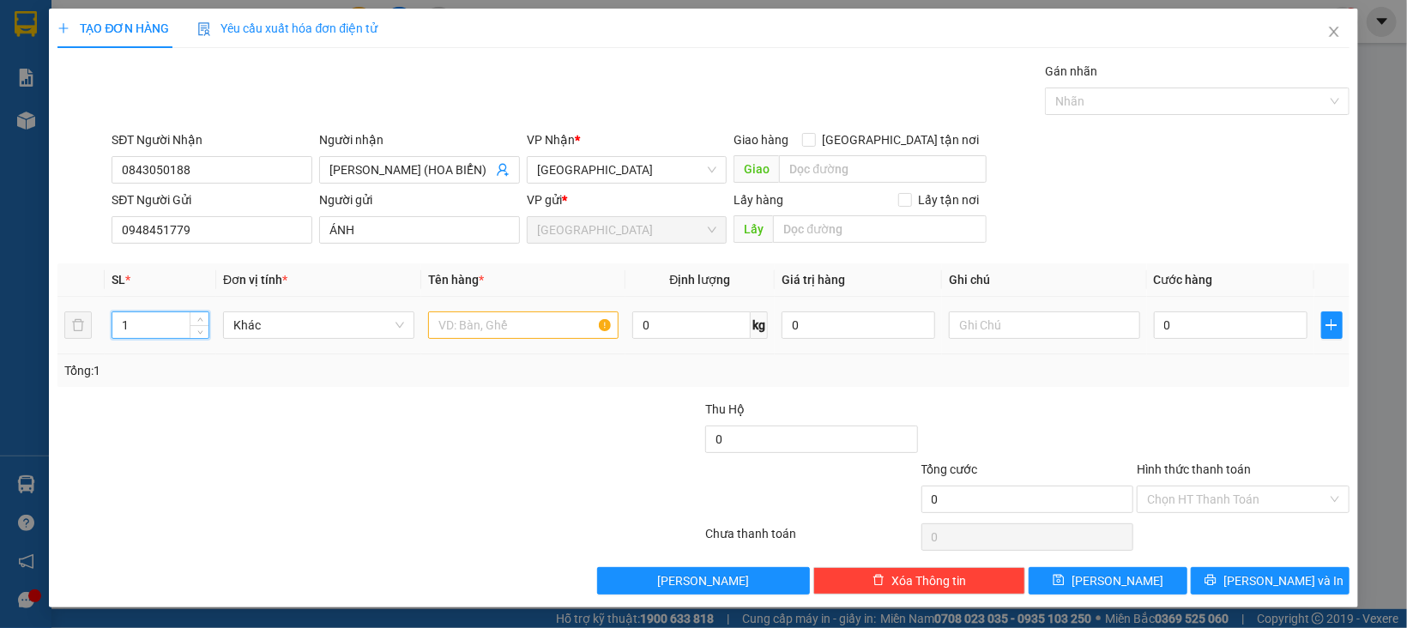
click at [140, 325] on input "1" at bounding box center [160, 325] width 96 height 26
click at [264, 311] on div "Khác" at bounding box center [318, 324] width 191 height 27
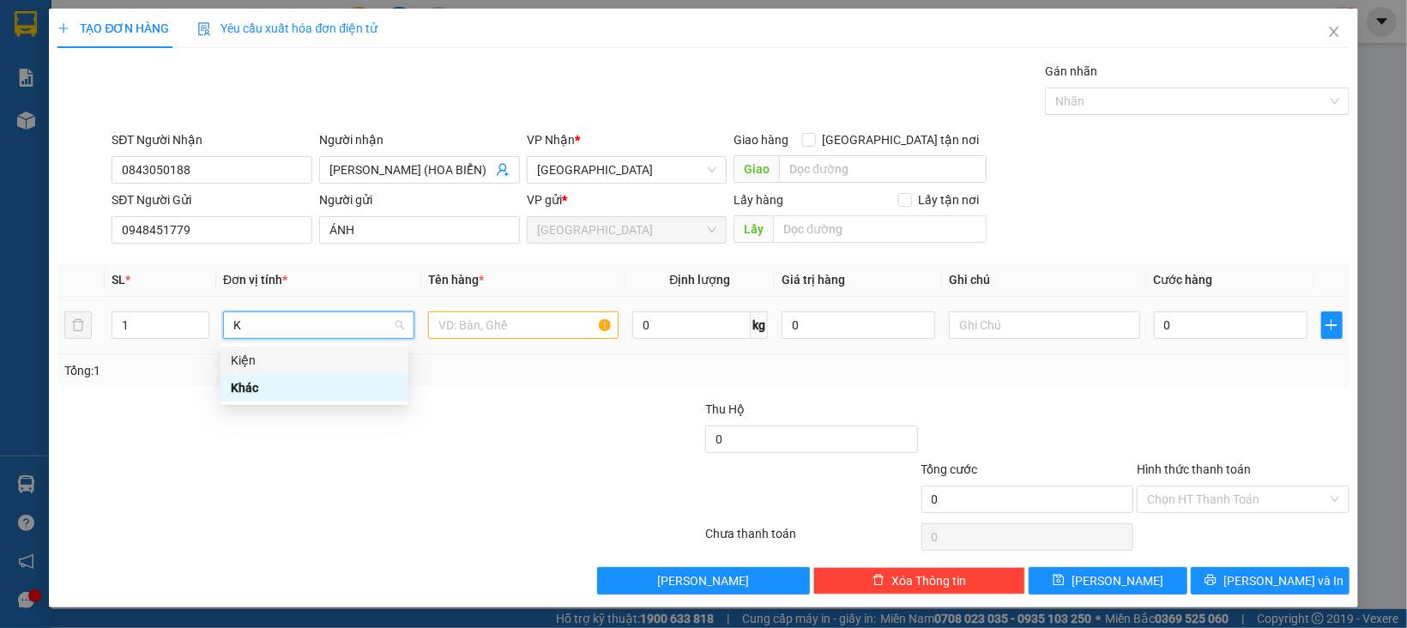
click at [263, 361] on div "Kiện" at bounding box center [314, 360] width 167 height 19
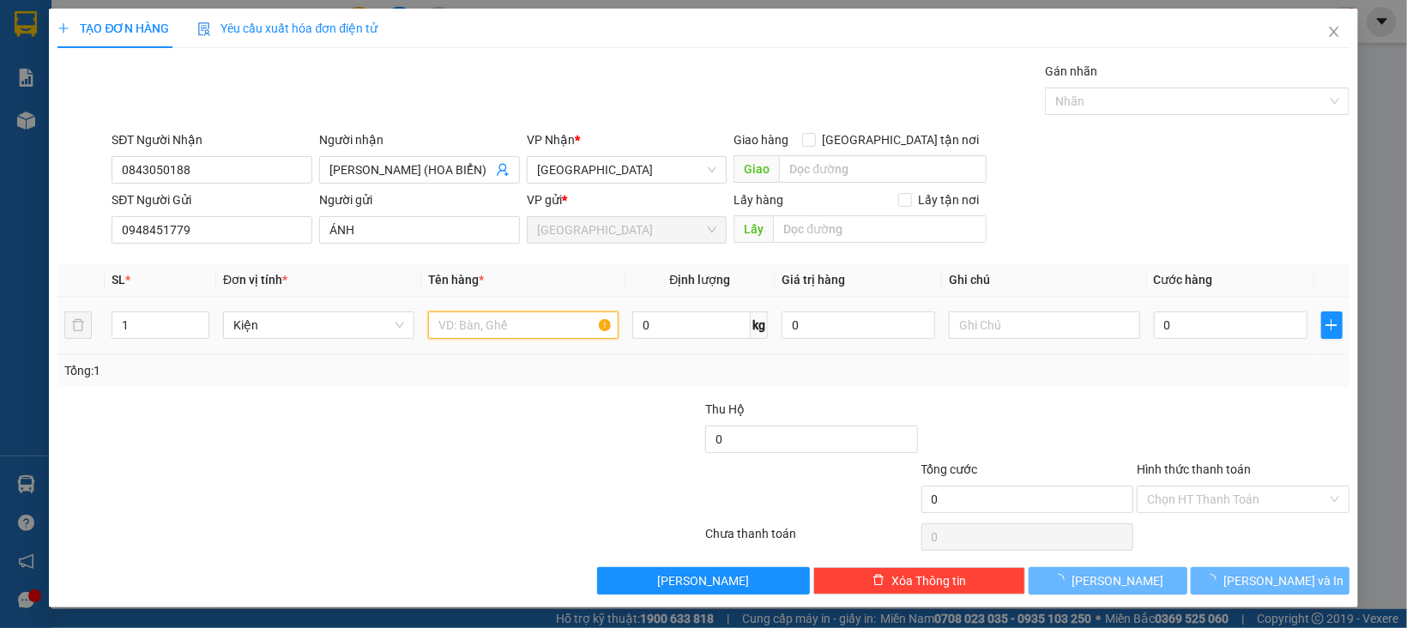
click at [428, 323] on input "text" at bounding box center [523, 324] width 191 height 27
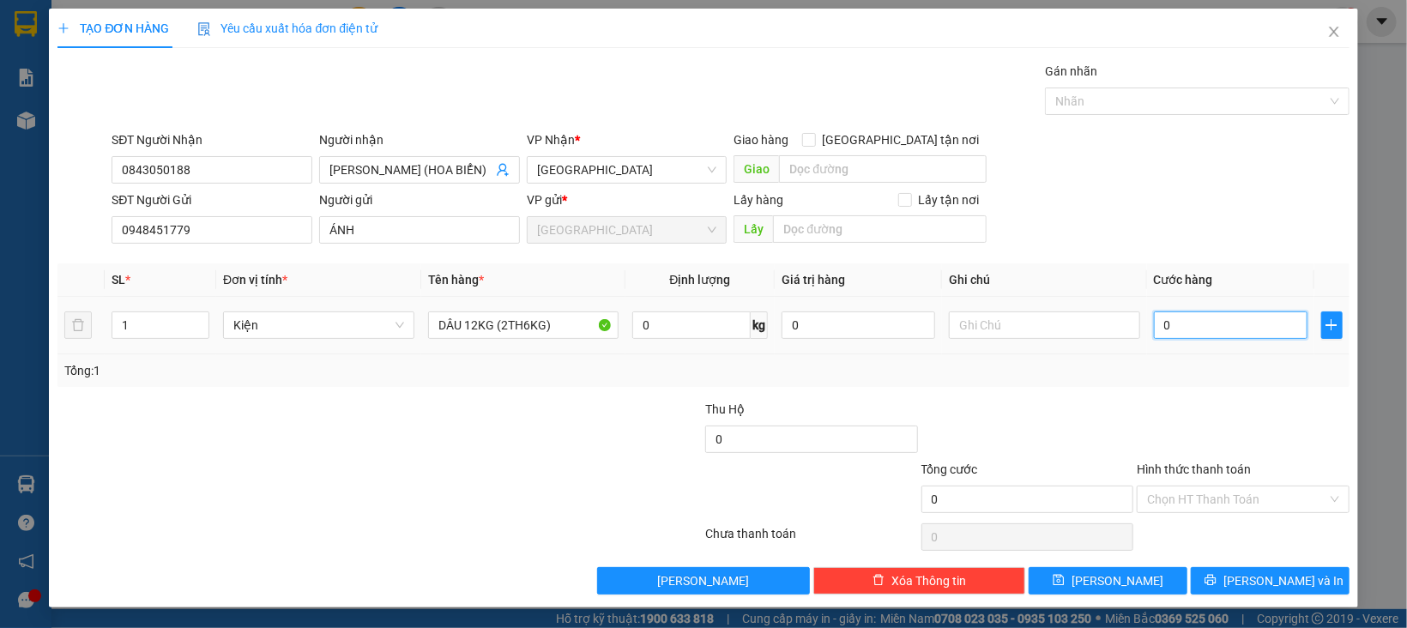
click at [1167, 319] on input "0" at bounding box center [1231, 324] width 154 height 27
click at [1324, 321] on icon "plus" at bounding box center [1331, 325] width 14 height 14
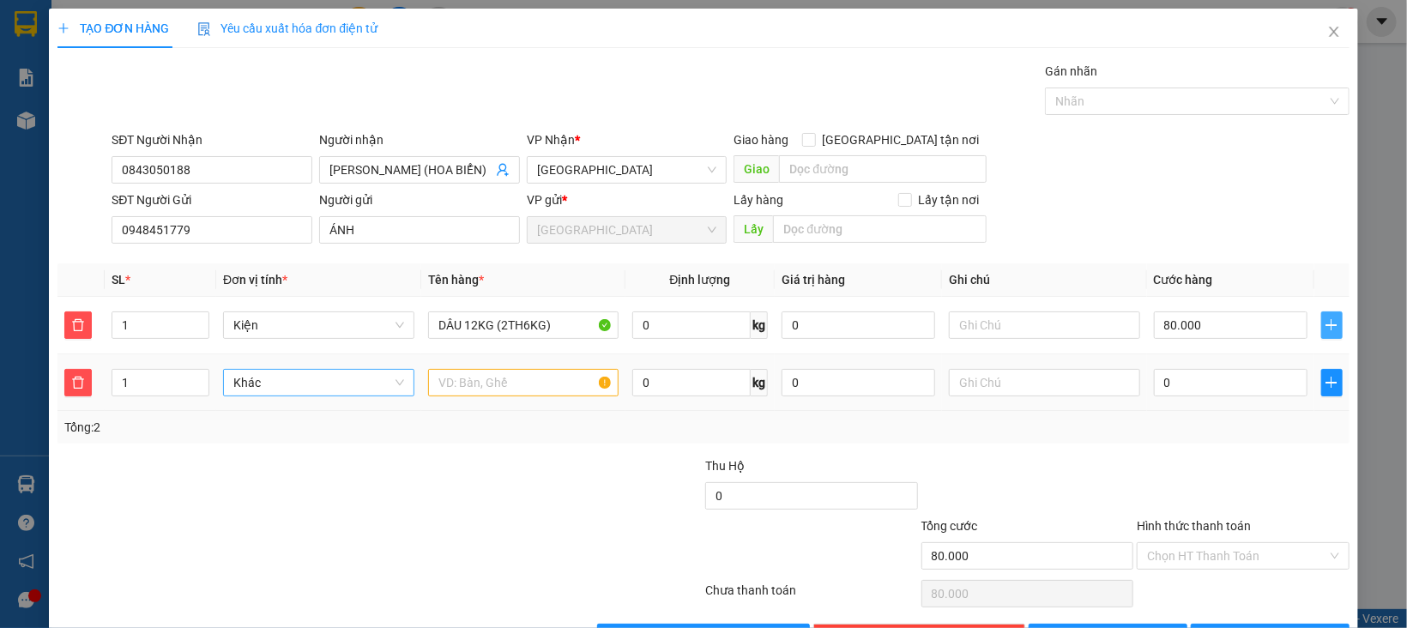
click at [253, 394] on span "Khác" at bounding box center [318, 383] width 171 height 26
drag, startPoint x: 155, startPoint y: 383, endPoint x: 54, endPoint y: 395, distance: 102.0
click at [54, 395] on div "TẠO ĐƠN HÀNG Yêu cầu xuất hóa đơn điện tử Transit Pickup Surcharge Ids Transit …" at bounding box center [703, 336] width 1308 height 655
click at [311, 380] on span "Khác" at bounding box center [318, 383] width 171 height 26
click at [265, 419] on div "Thùng xốp" at bounding box center [314, 416] width 167 height 19
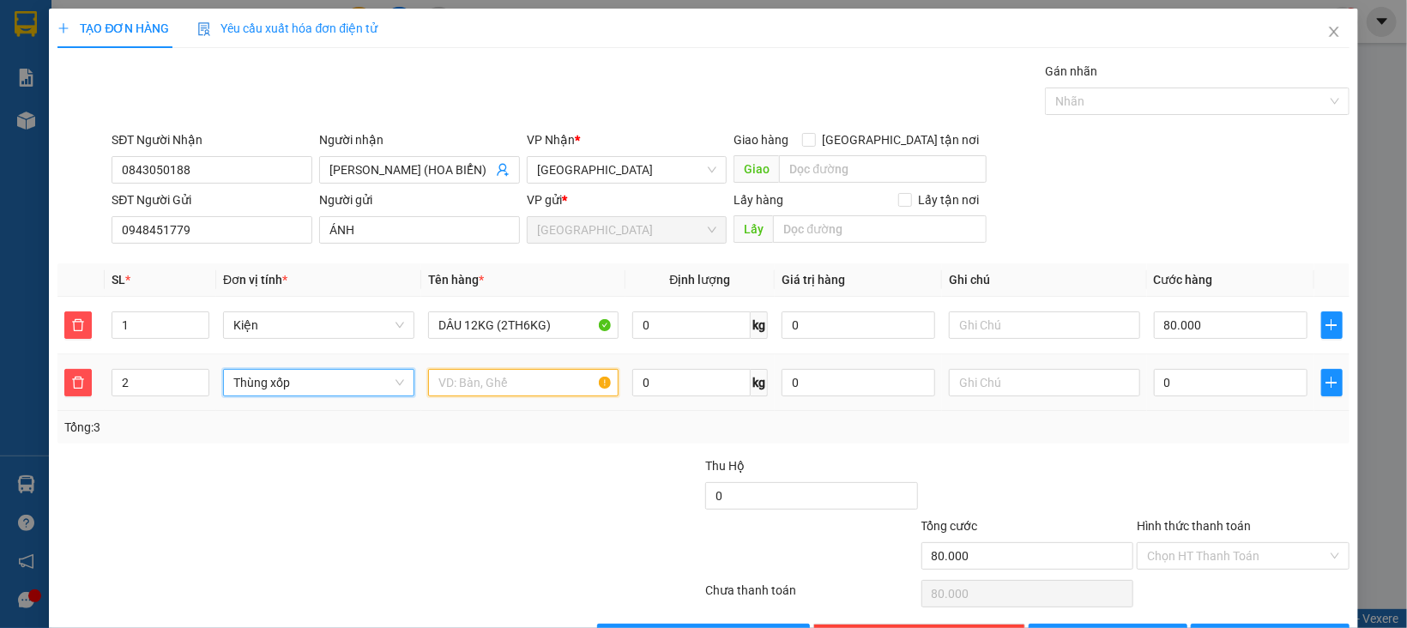
click at [445, 381] on input "text" at bounding box center [523, 382] width 191 height 27
click at [1233, 468] on div at bounding box center [1243, 486] width 216 height 60
click at [1242, 551] on input "Hình thức thanh toán" at bounding box center [1237, 556] width 180 height 26
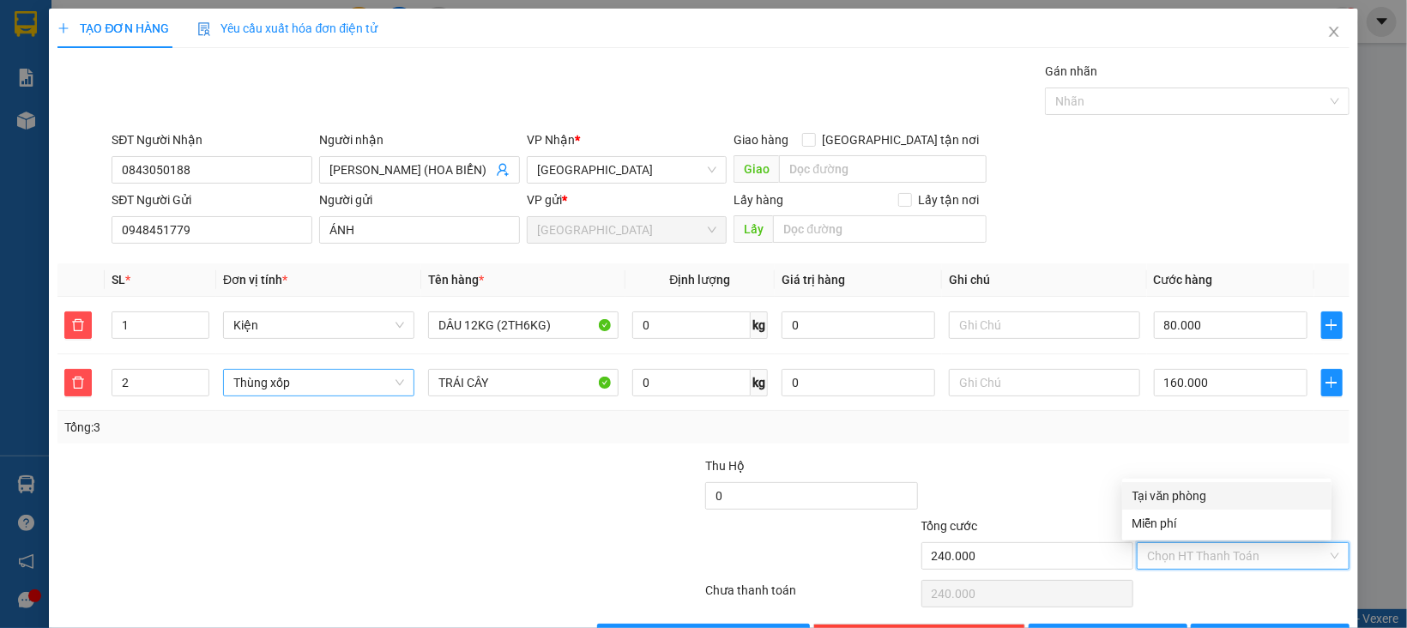
click at [1192, 503] on div "Tại văn phòng" at bounding box center [1226, 495] width 189 height 19
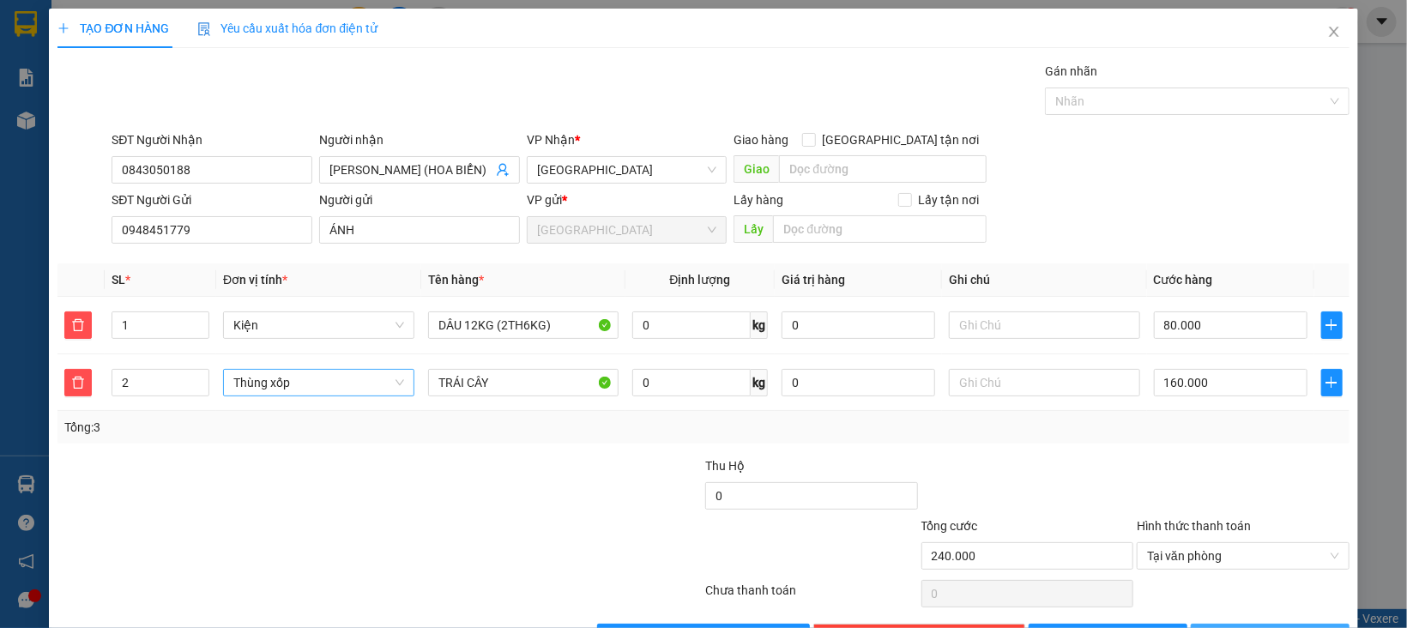
click at [1247, 627] on span "[PERSON_NAME] và In" at bounding box center [1283, 637] width 120 height 19
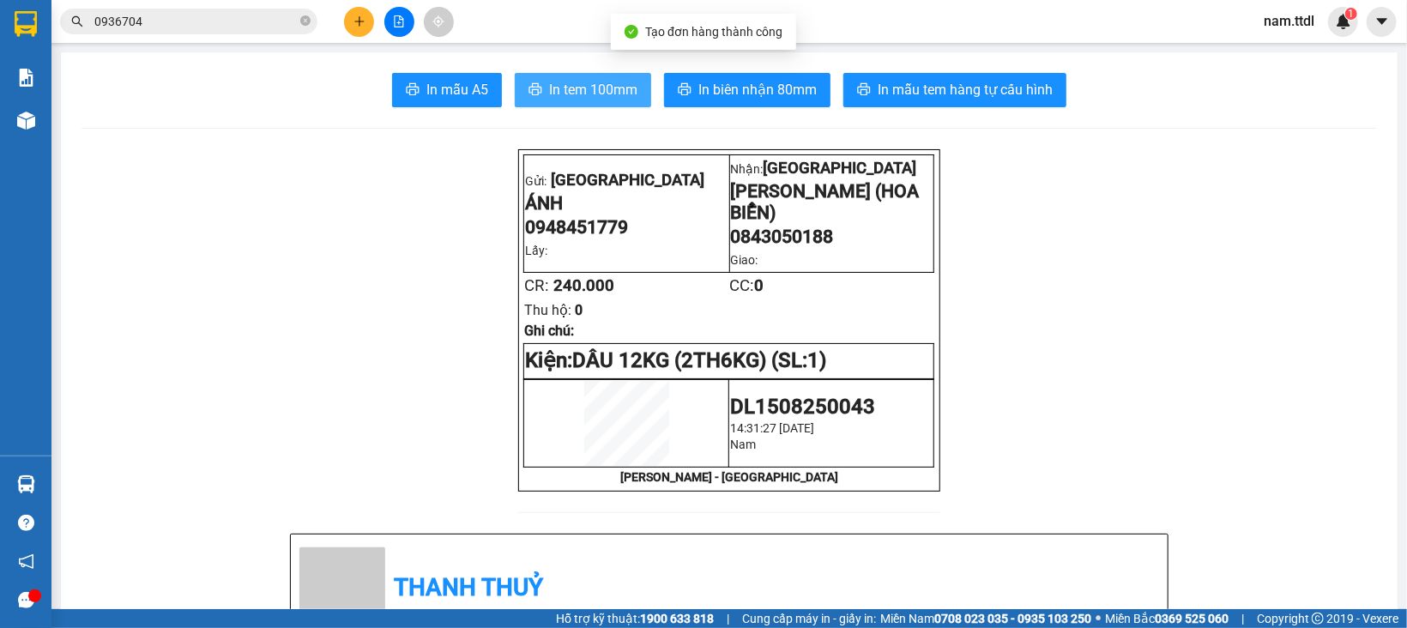
click at [573, 88] on span "In tem 100mm" at bounding box center [593, 89] width 88 height 21
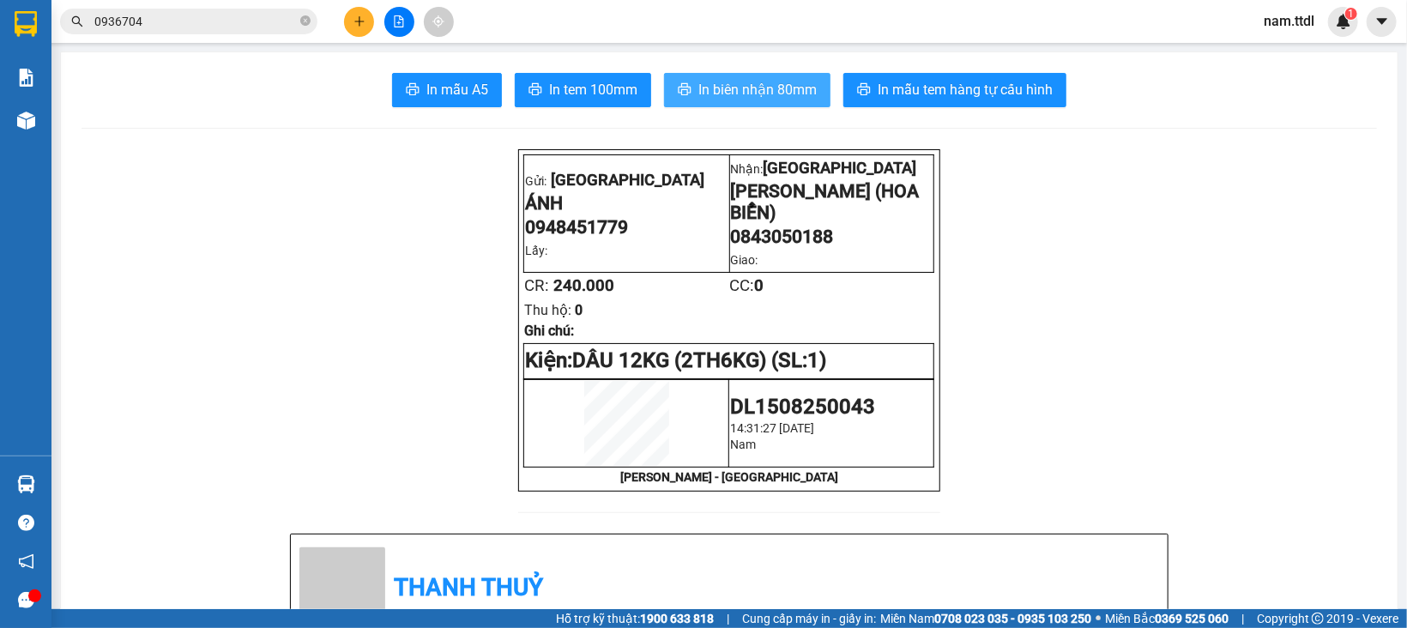
click at [725, 83] on span "In biên nhận 80mm" at bounding box center [757, 89] width 118 height 21
click at [344, 23] on button at bounding box center [359, 22] width 30 height 30
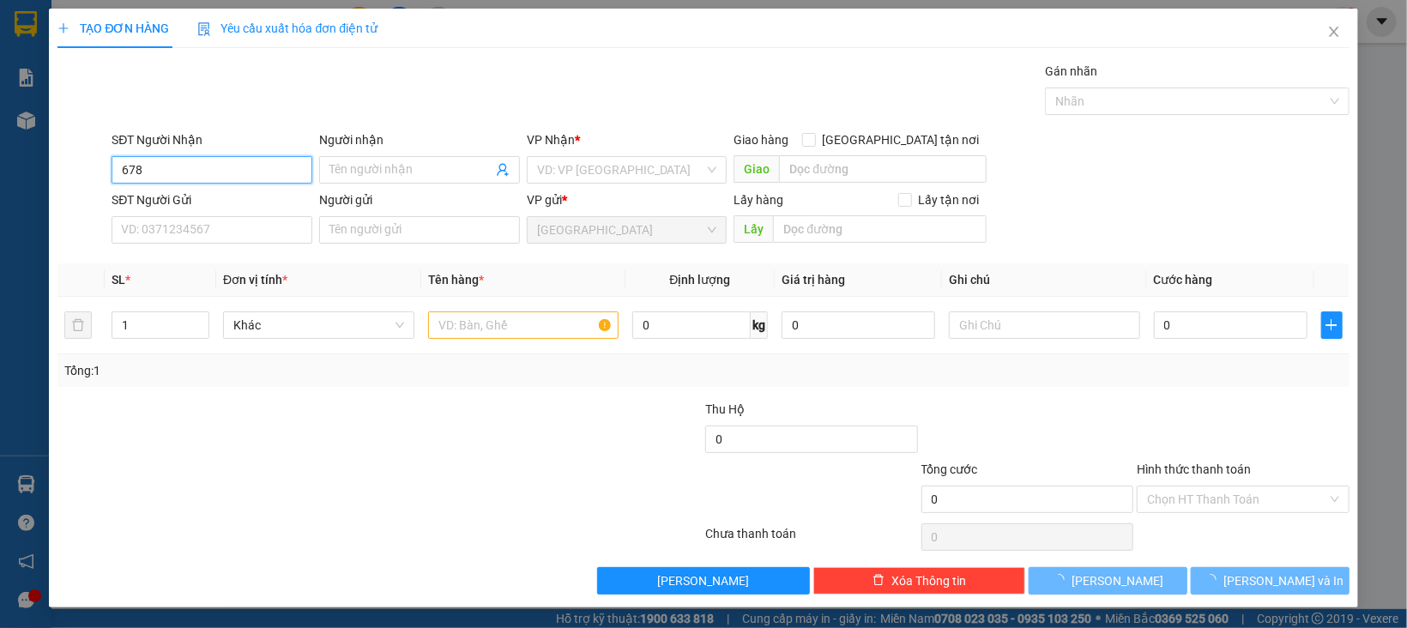
click at [214, 160] on input "678" at bounding box center [212, 169] width 201 height 27
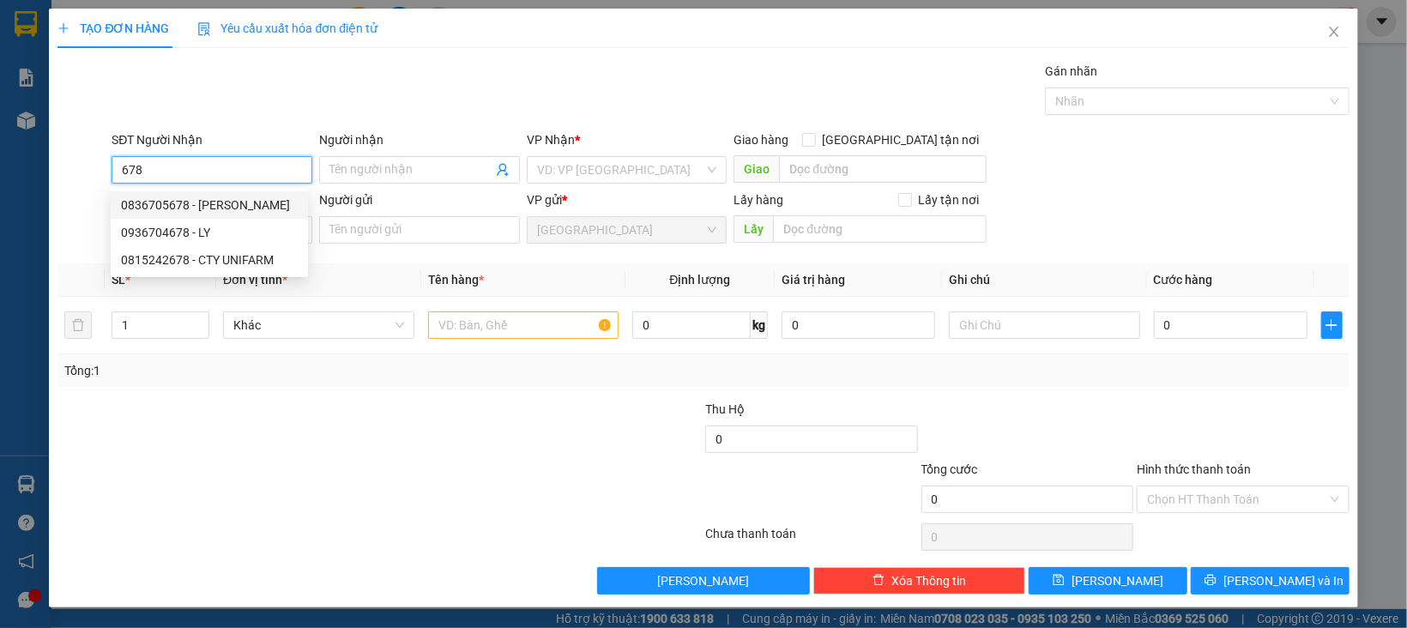
click at [220, 207] on div "0836705678 - MAI PHƯƠNG" at bounding box center [209, 205] width 177 height 19
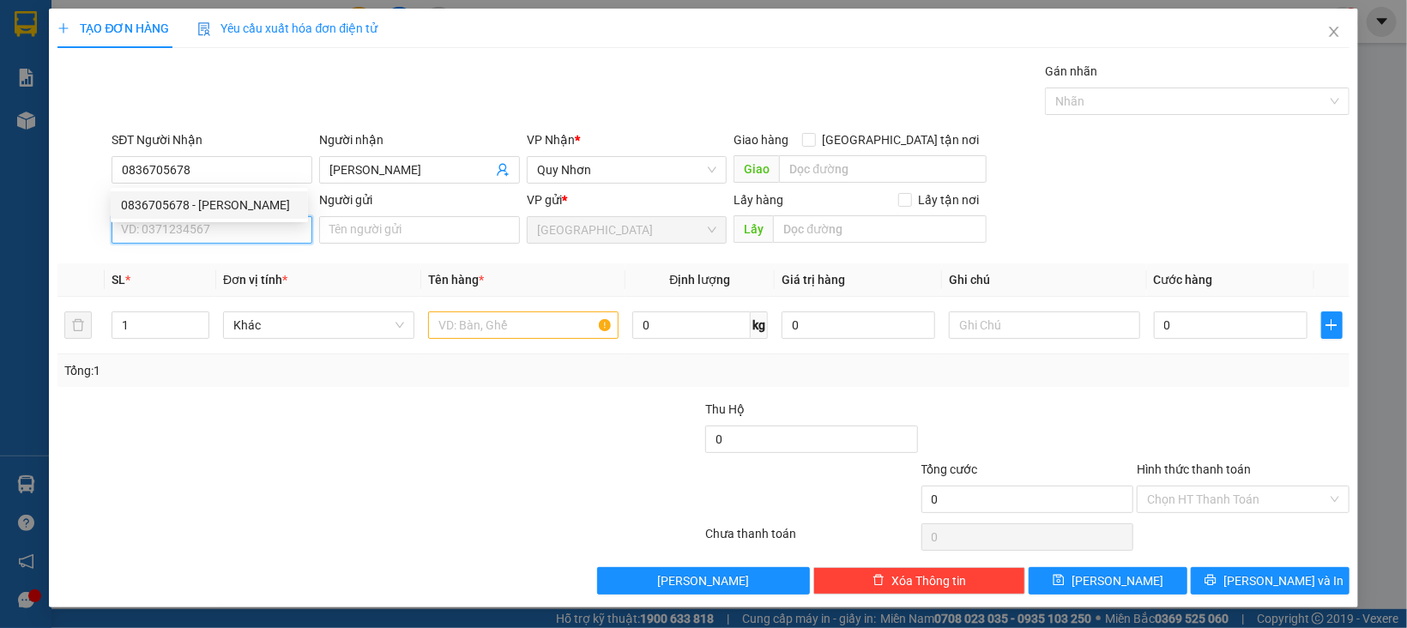
click at [230, 223] on input "SĐT Người Gửi" at bounding box center [212, 229] width 201 height 27
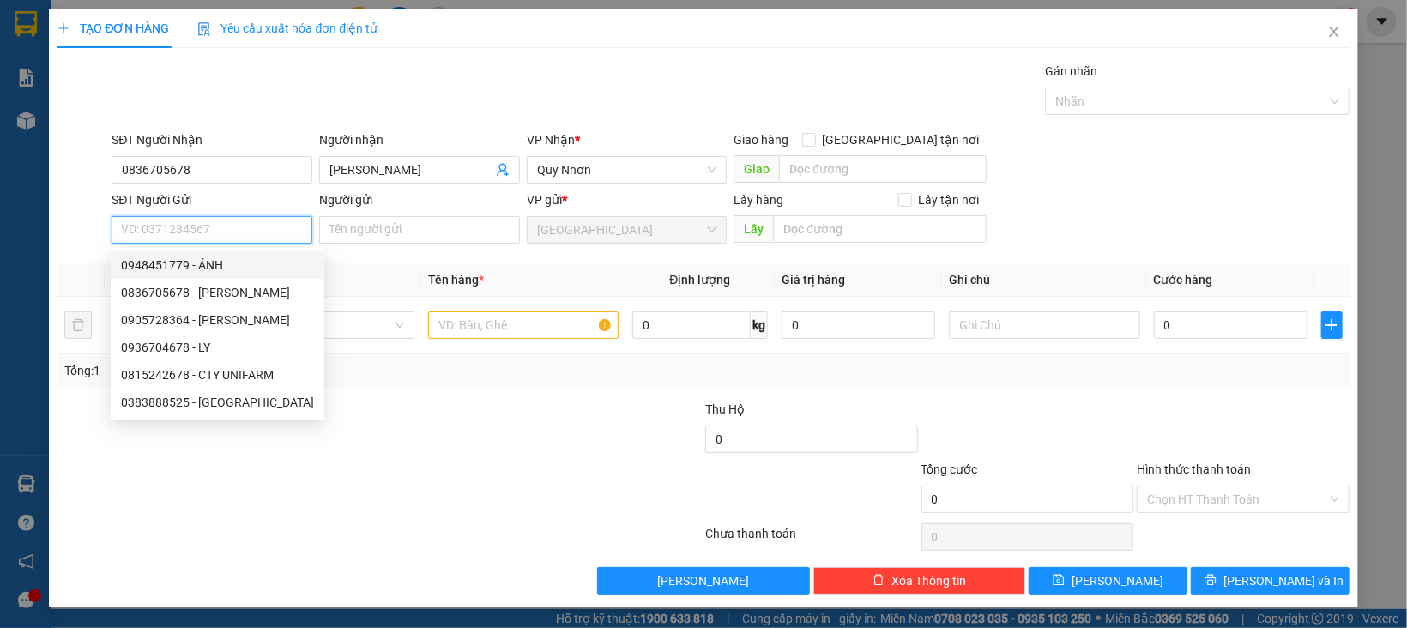
click at [210, 269] on div "0948451779 - ÁNH" at bounding box center [217, 265] width 193 height 19
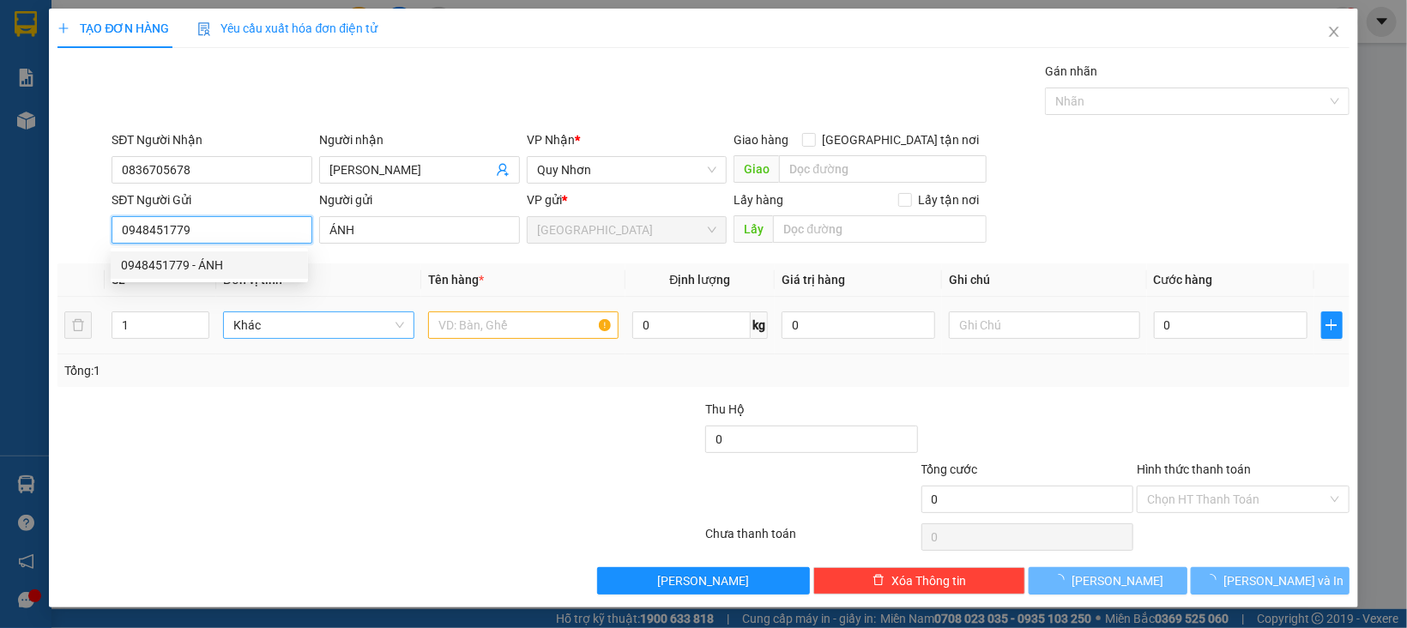
click at [270, 311] on div "Khác" at bounding box center [318, 324] width 191 height 27
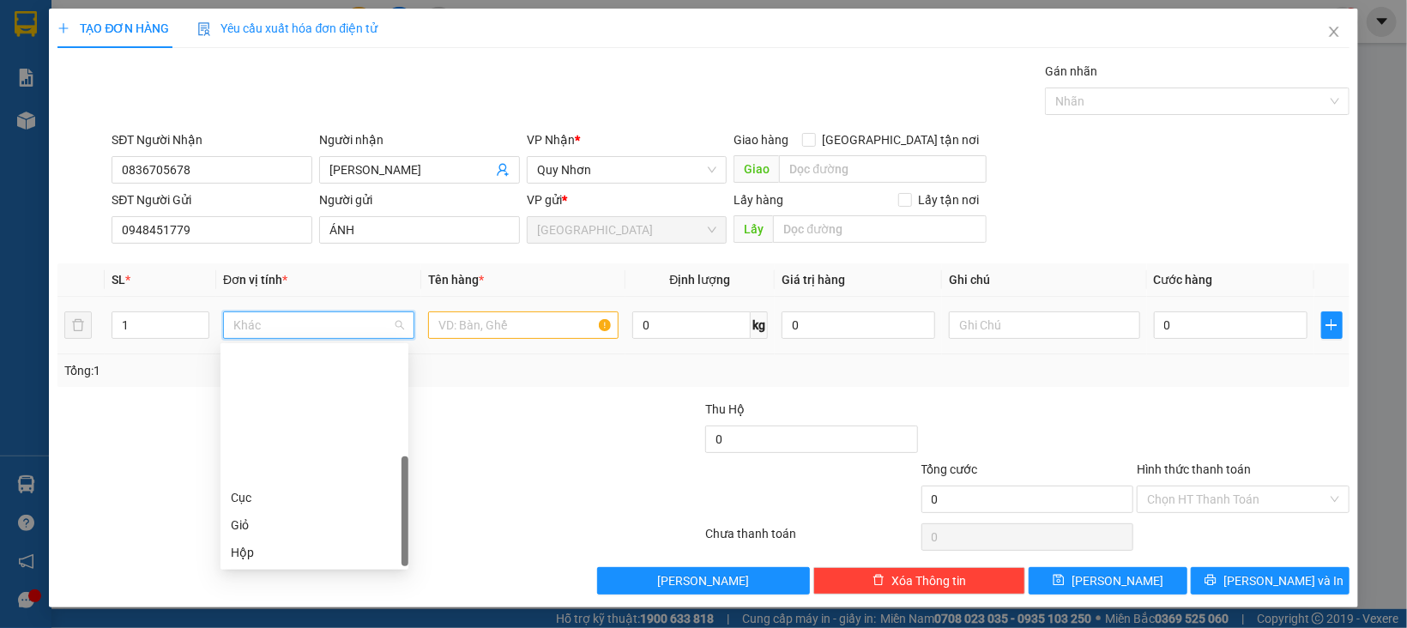
click at [270, 335] on span "Khác" at bounding box center [318, 325] width 171 height 26
drag, startPoint x: 258, startPoint y: 437, endPoint x: 403, endPoint y: 335, distance: 177.8
click at [259, 598] on div "Thùng" at bounding box center [314, 607] width 167 height 19
click at [440, 337] on input "text" at bounding box center [523, 324] width 191 height 27
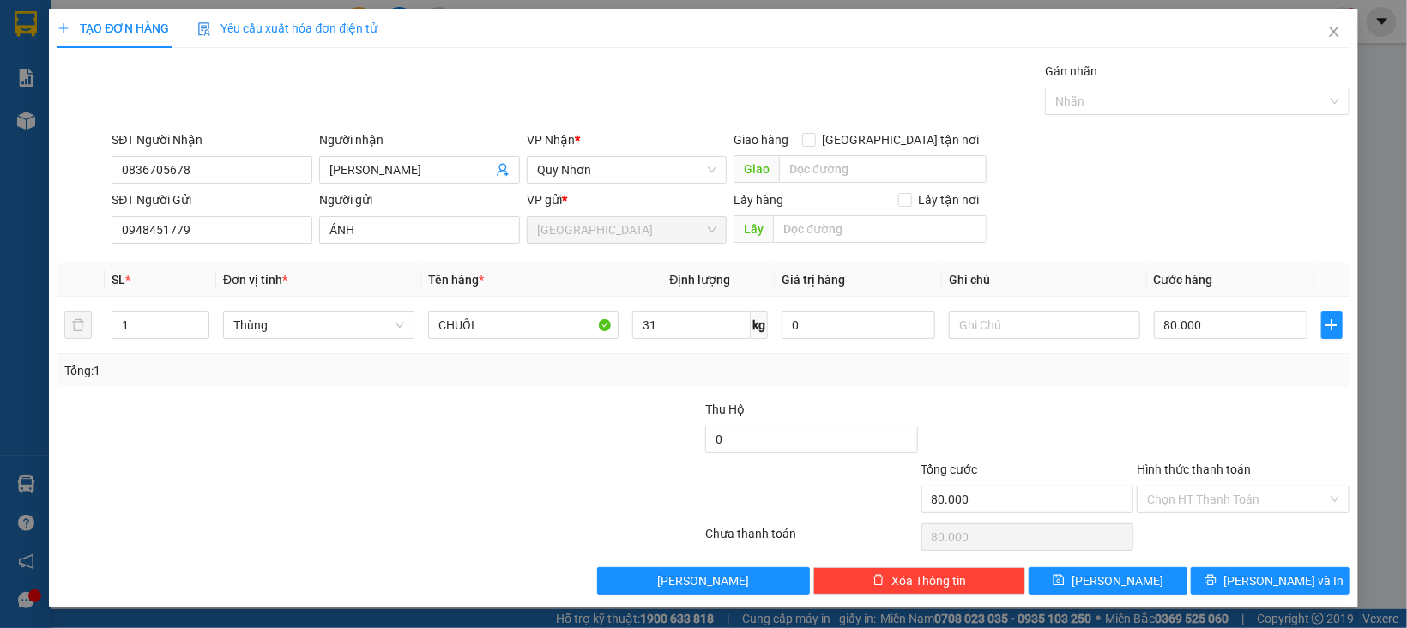
click at [1227, 403] on div at bounding box center [1243, 430] width 216 height 60
click at [1221, 507] on input "Hình thức thanh toán" at bounding box center [1237, 499] width 180 height 26
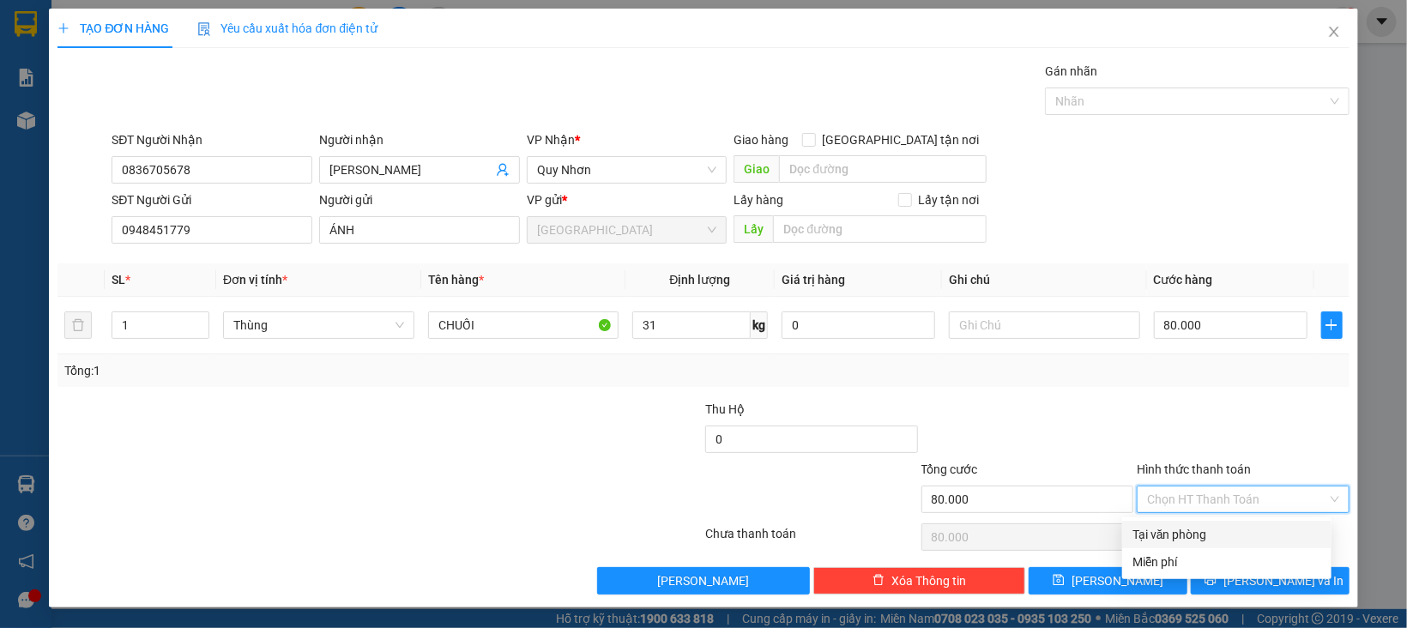
click at [1207, 528] on div "Tại văn phòng" at bounding box center [1226, 534] width 189 height 19
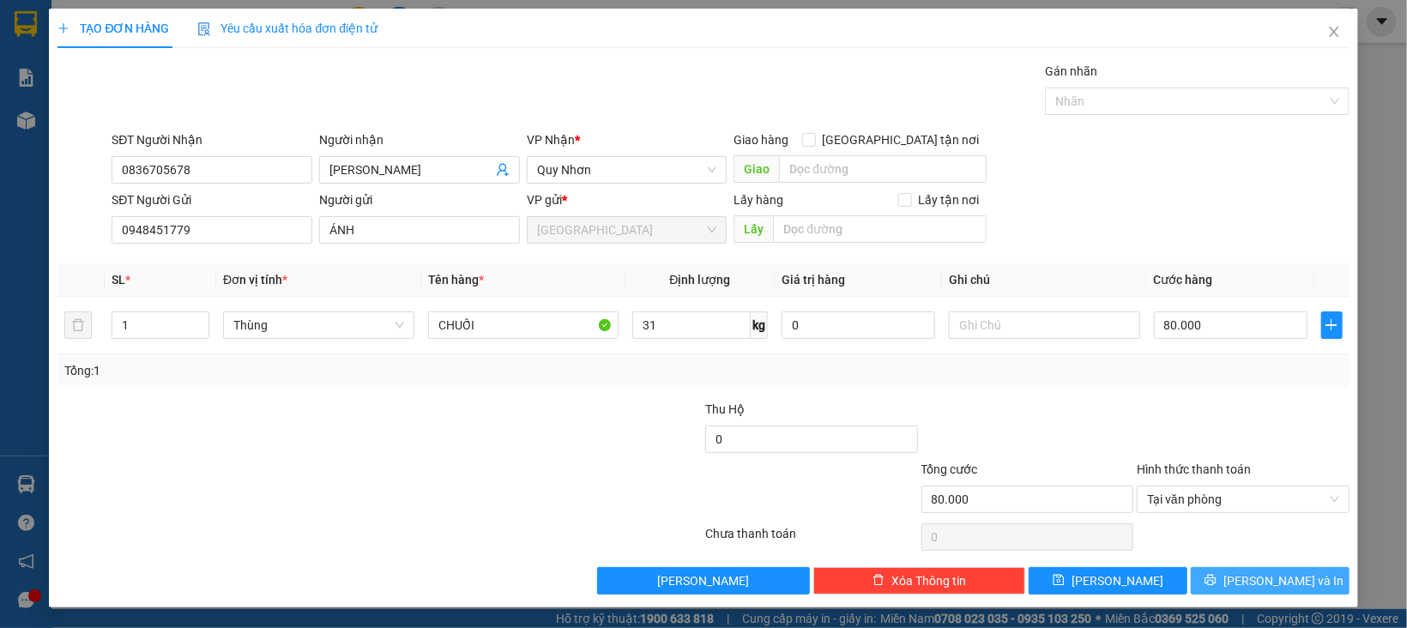
click at [1213, 578] on button "[PERSON_NAME] và In" at bounding box center [1270, 580] width 159 height 27
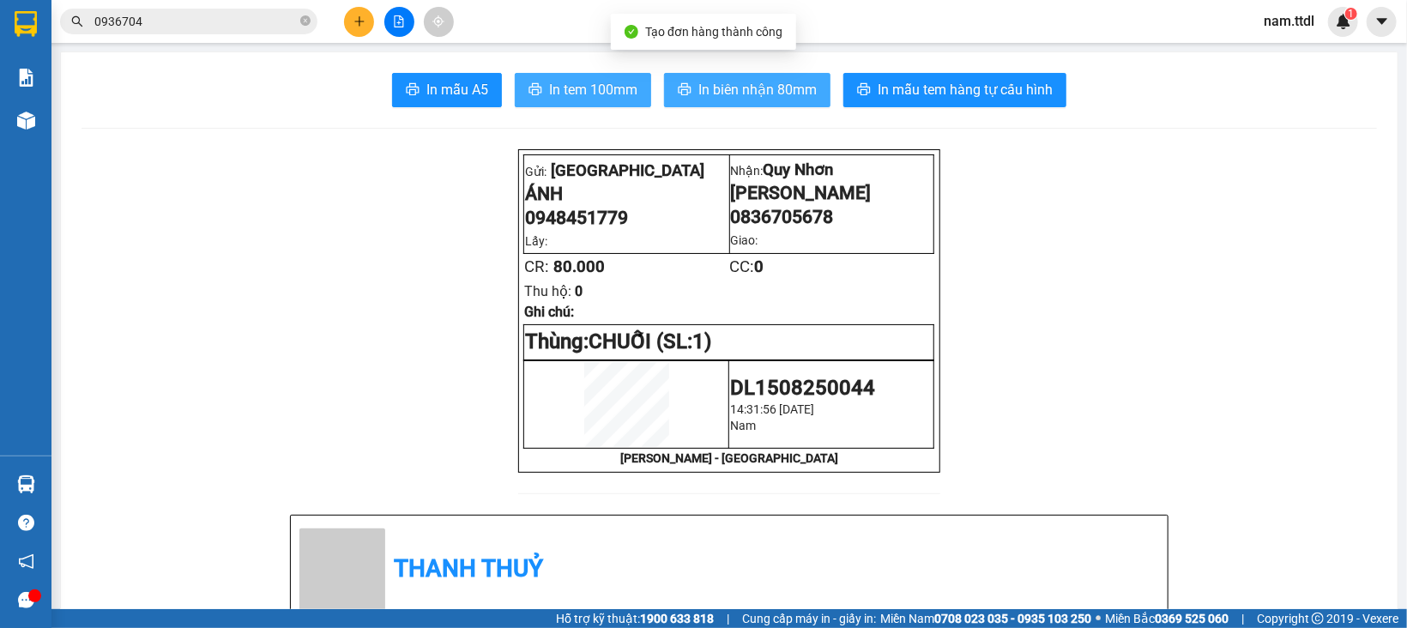
drag, startPoint x: 621, startPoint y: 82, endPoint x: 697, endPoint y: 85, distance: 76.4
click at [622, 83] on span "In tem 100mm" at bounding box center [593, 89] width 88 height 21
click at [708, 87] on span "In biên nhận 80mm" at bounding box center [757, 89] width 118 height 21
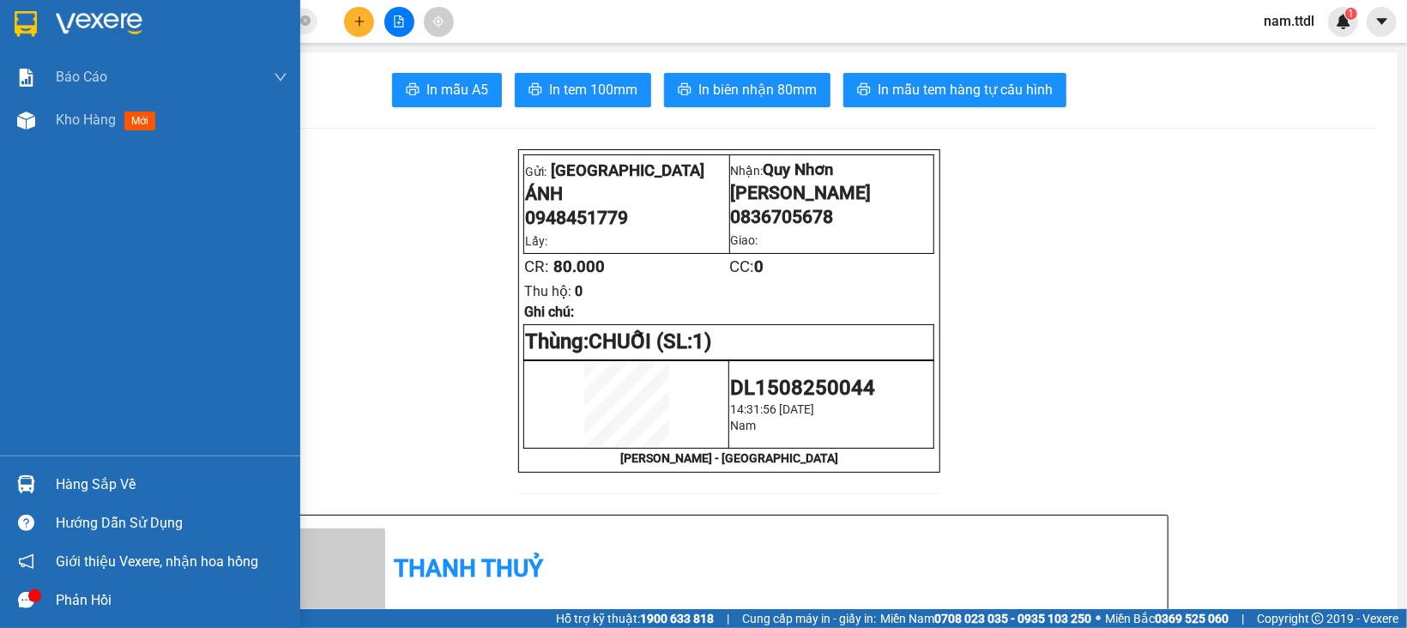
click at [42, 20] on div at bounding box center [150, 28] width 300 height 56
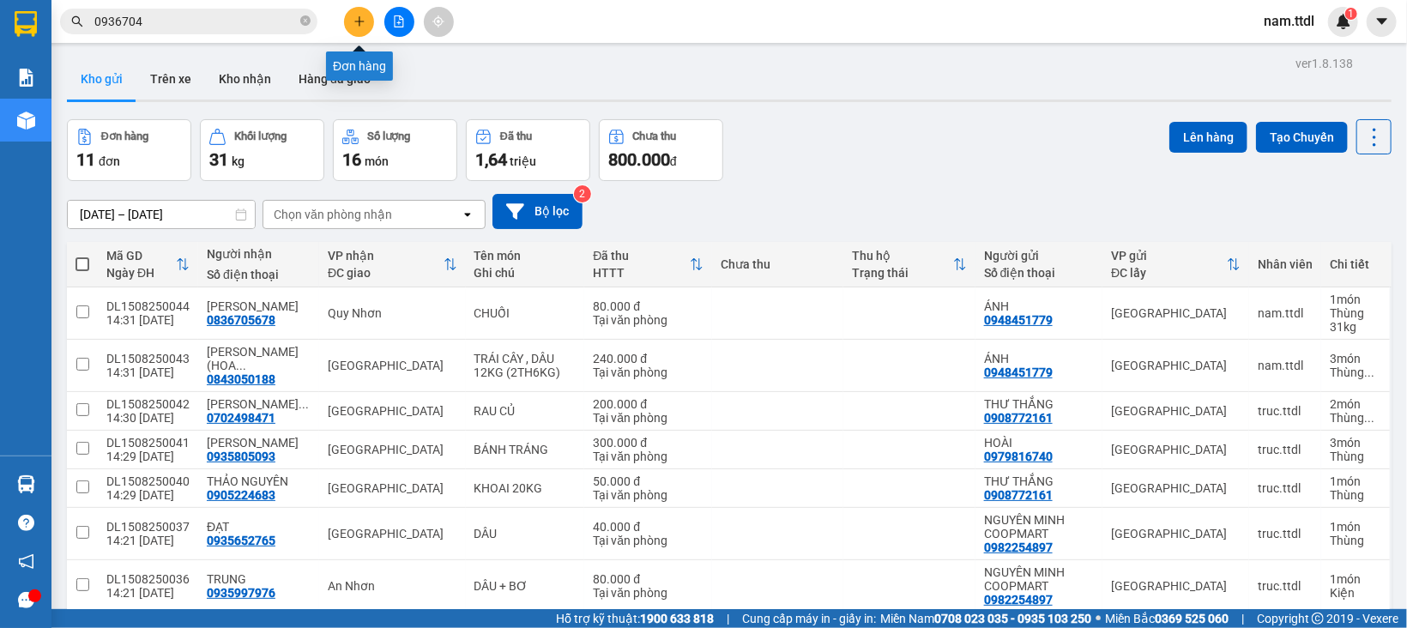
click at [354, 22] on icon "plus" at bounding box center [359, 21] width 12 height 12
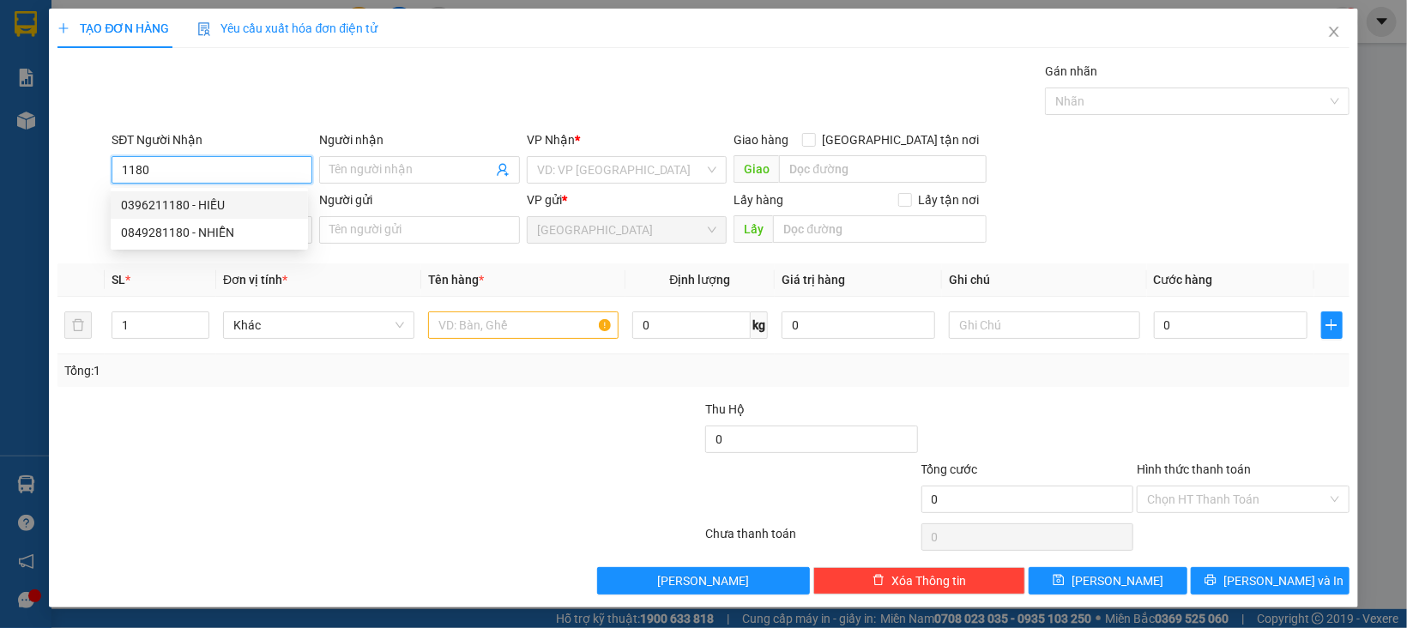
click at [178, 203] on div "0396211180 - HIẾU" at bounding box center [209, 205] width 177 height 19
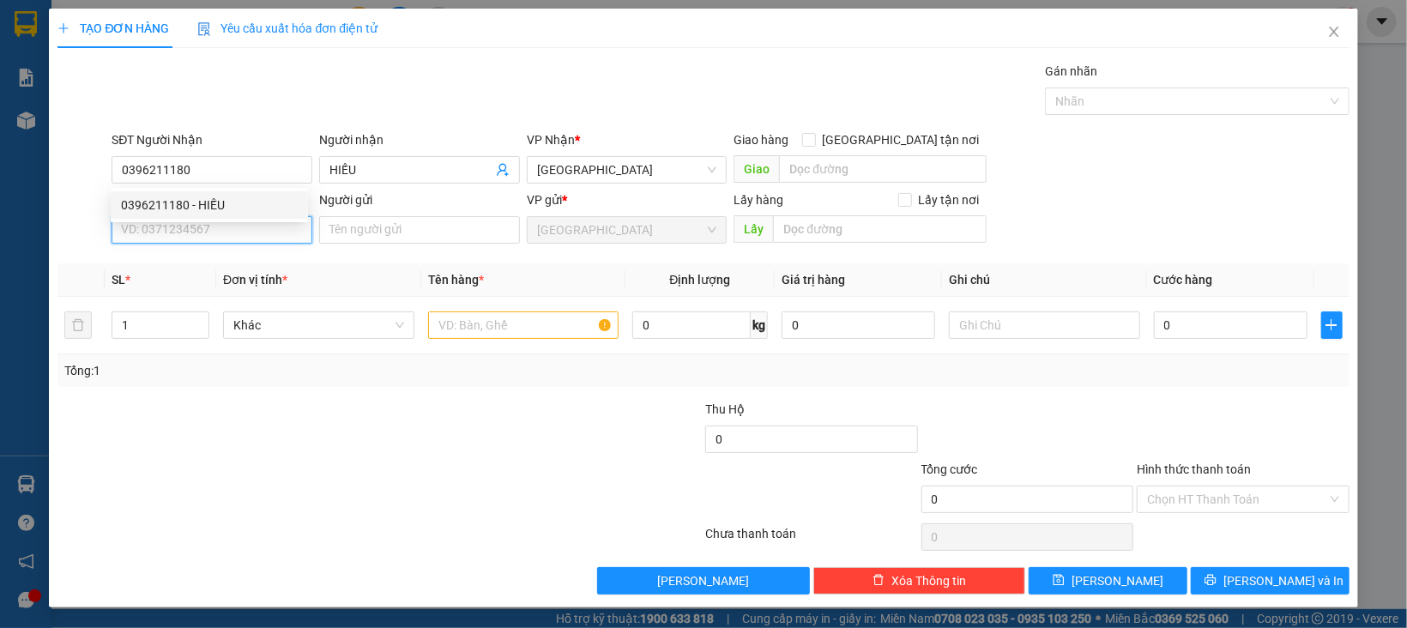
click at [208, 233] on input "SĐT Người Gửi" at bounding box center [212, 229] width 201 height 27
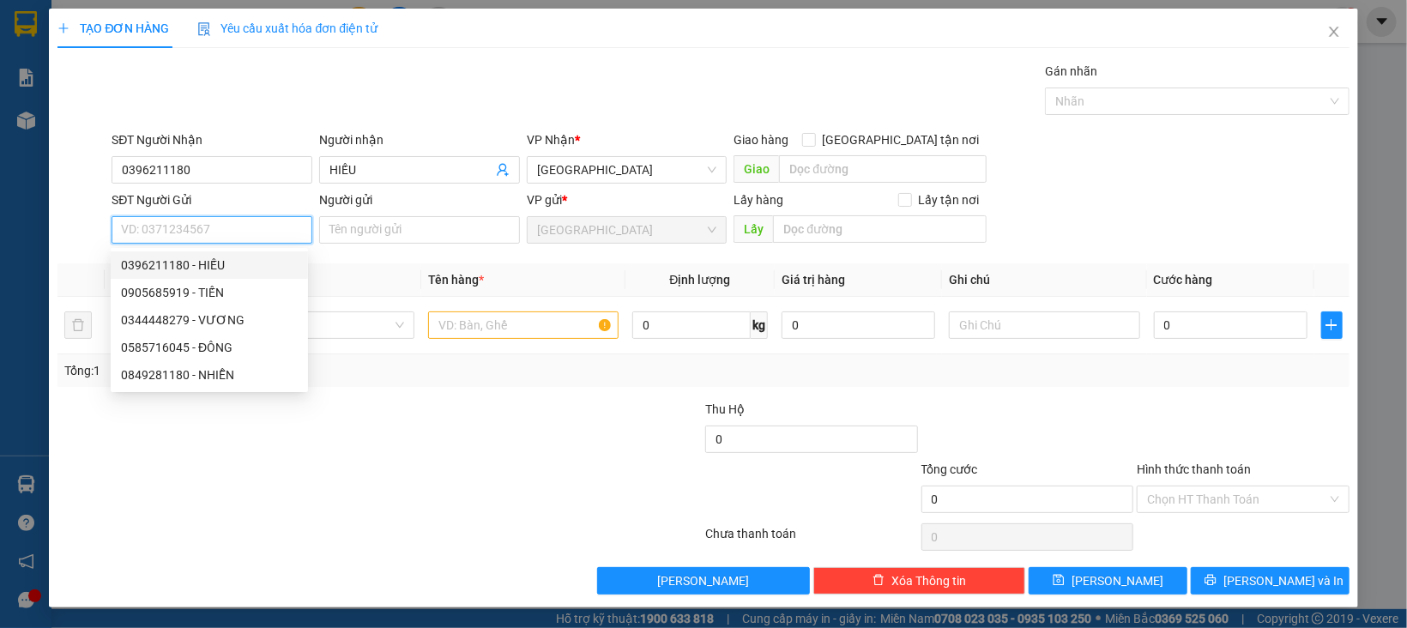
click at [217, 265] on div "0396211180 - HIẾU" at bounding box center [209, 265] width 177 height 19
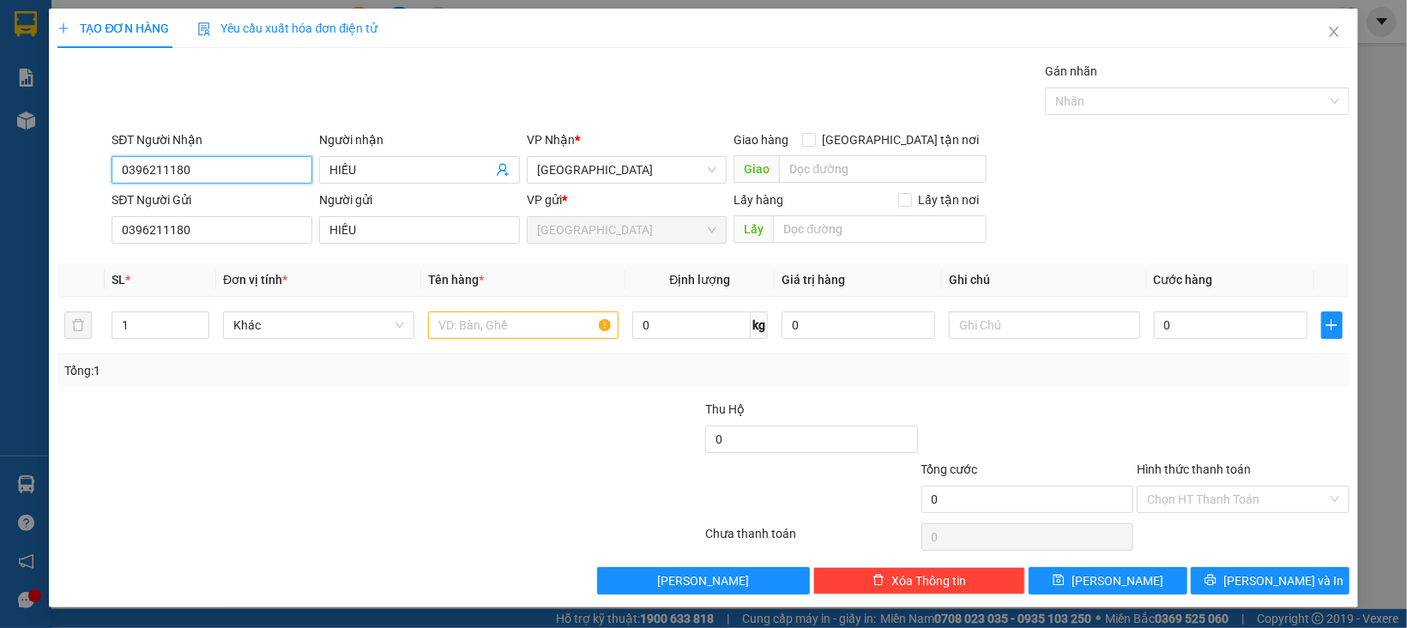
click at [199, 166] on input "0396211180" at bounding box center [212, 169] width 201 height 27
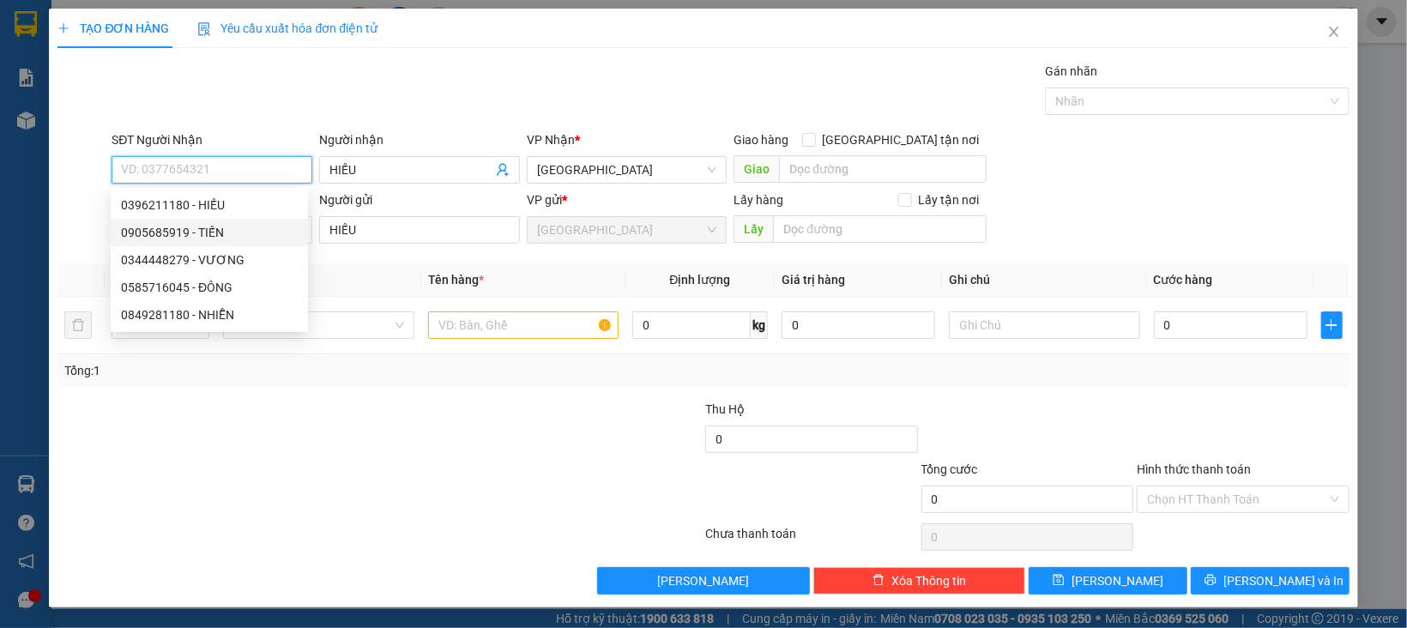
click at [219, 234] on div "0905685919 - TIẾN" at bounding box center [209, 232] width 177 height 19
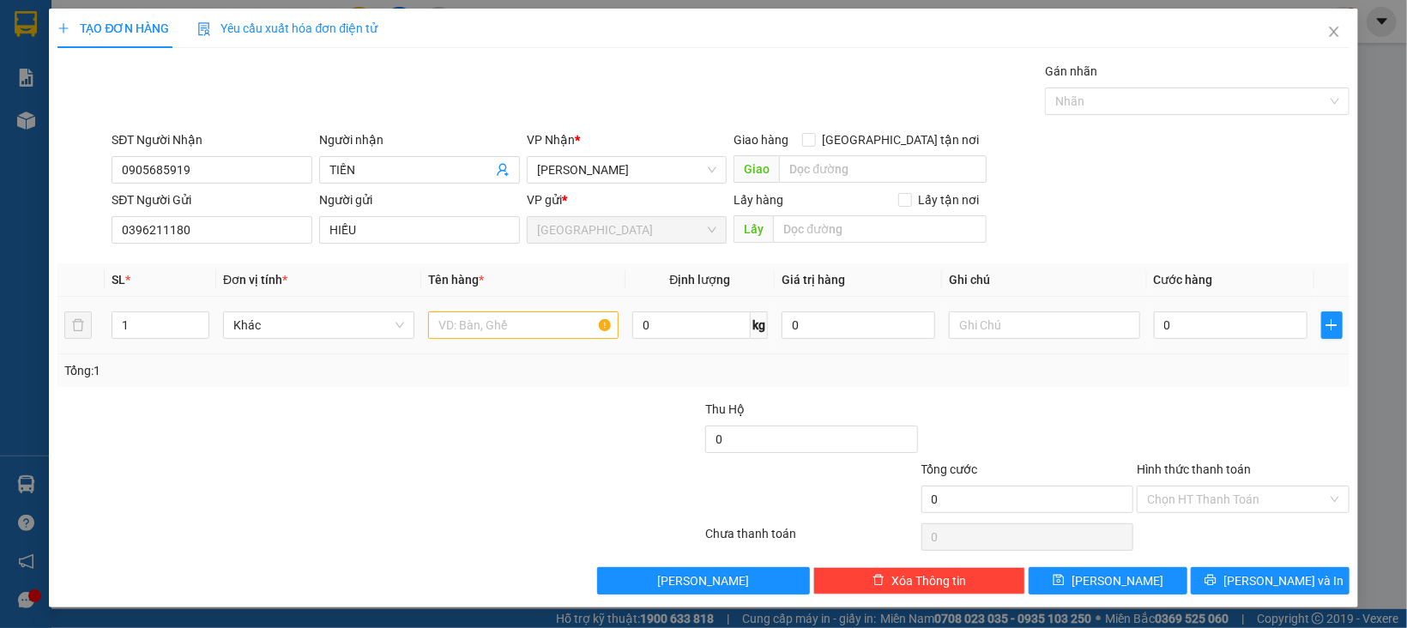
click at [348, 308] on div "Khác" at bounding box center [318, 325] width 191 height 34
click at [342, 317] on span "Khác" at bounding box center [318, 325] width 171 height 26
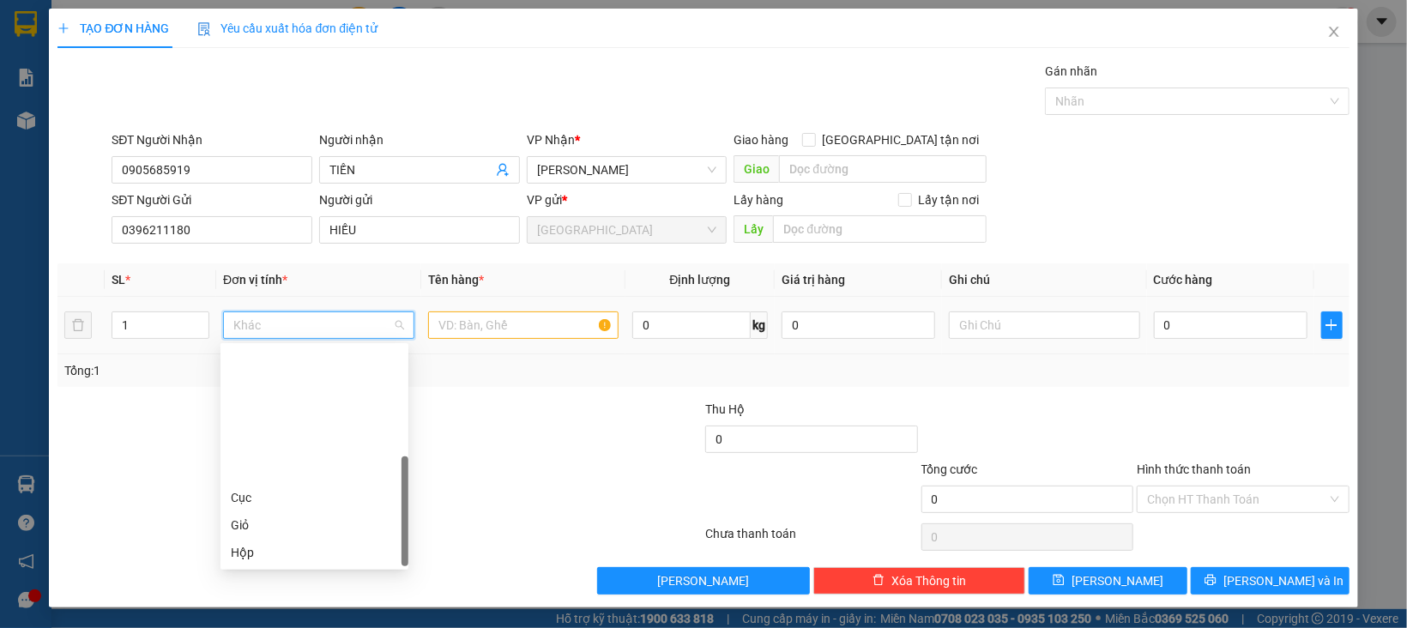
click at [250, 570] on div "Kiện" at bounding box center [314, 579] width 167 height 19
click at [461, 323] on input "text" at bounding box center [523, 324] width 191 height 27
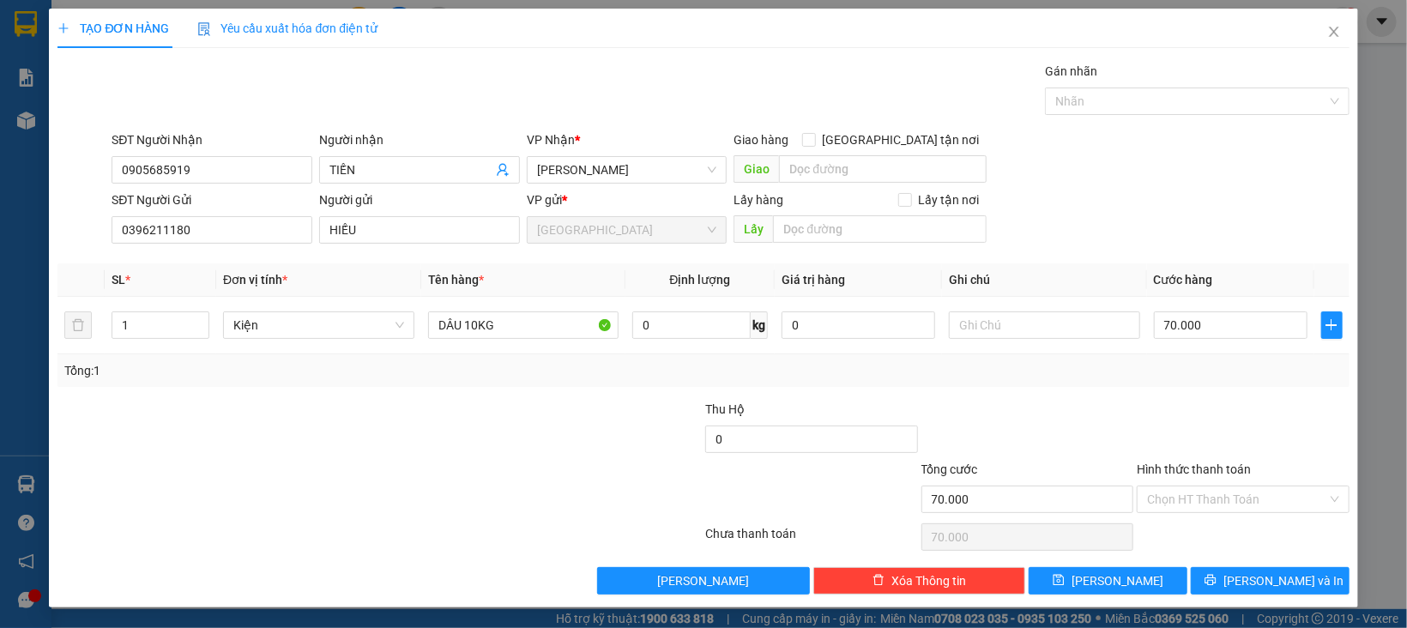
click at [1227, 442] on div at bounding box center [1243, 430] width 216 height 60
click at [1214, 490] on input "Hình thức thanh toán" at bounding box center [1237, 499] width 180 height 26
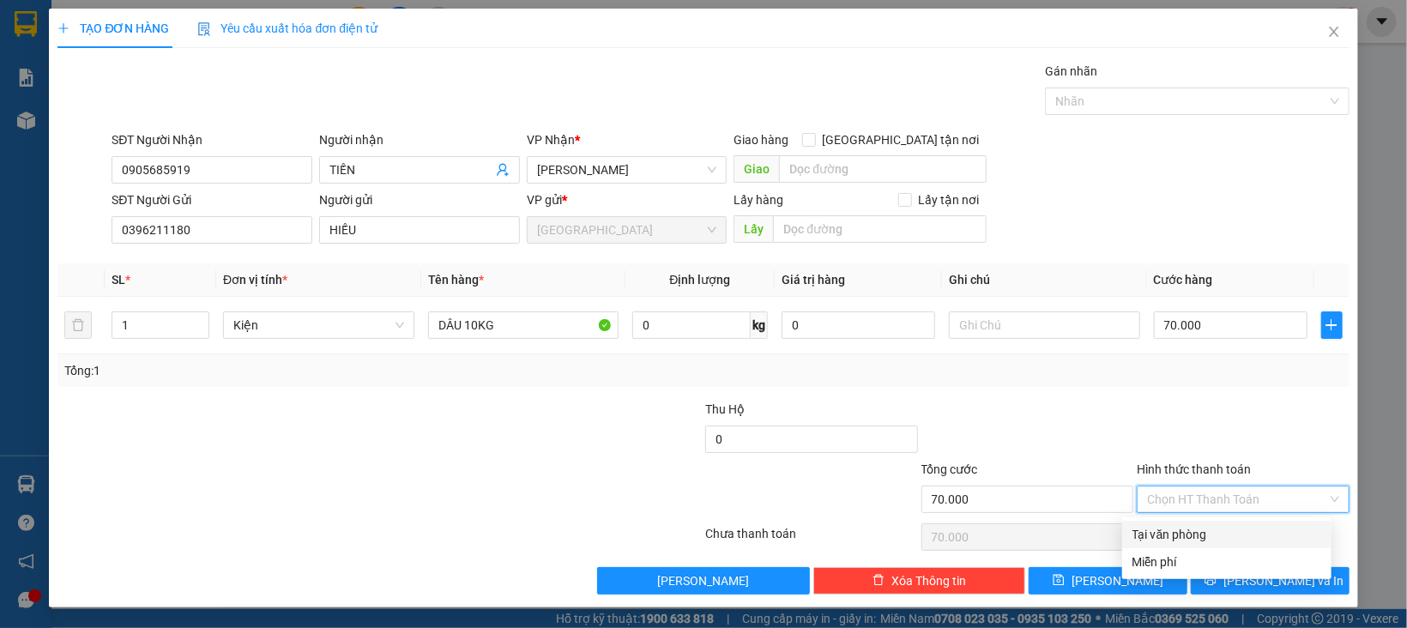
click at [1214, 521] on div "Tại văn phòng" at bounding box center [1226, 534] width 209 height 27
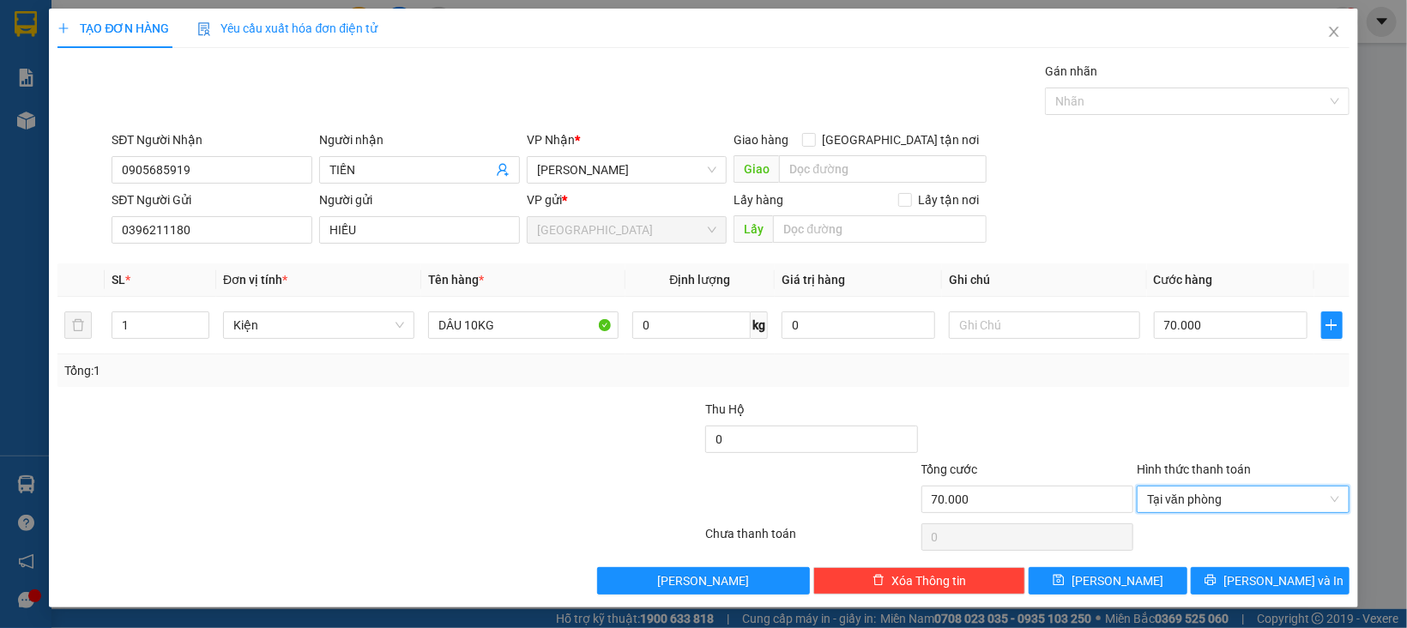
click at [1213, 563] on div "Transit Pickup Surcharge Ids Transit Deliver Surcharge Ids Transit Deliver Surc…" at bounding box center [702, 328] width 1291 height 533
click at [1203, 578] on button "[PERSON_NAME] và In" at bounding box center [1270, 580] width 159 height 27
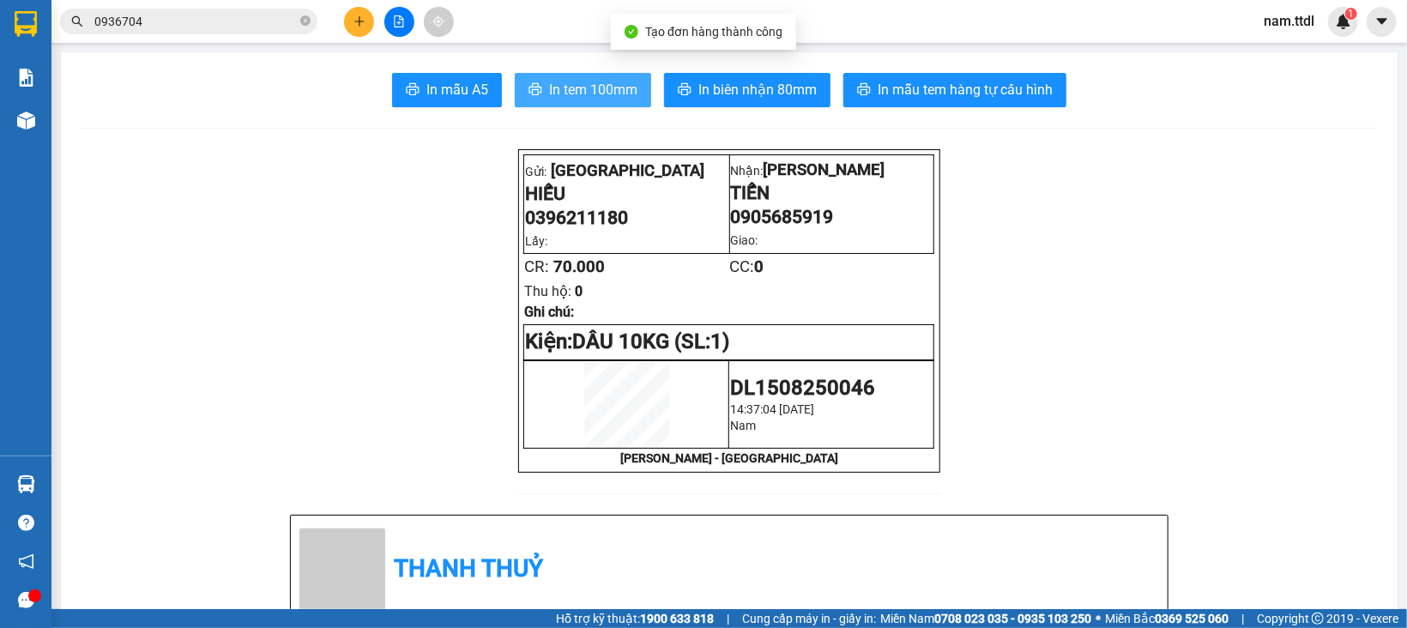
click at [570, 97] on span "In tem 100mm" at bounding box center [593, 89] width 88 height 21
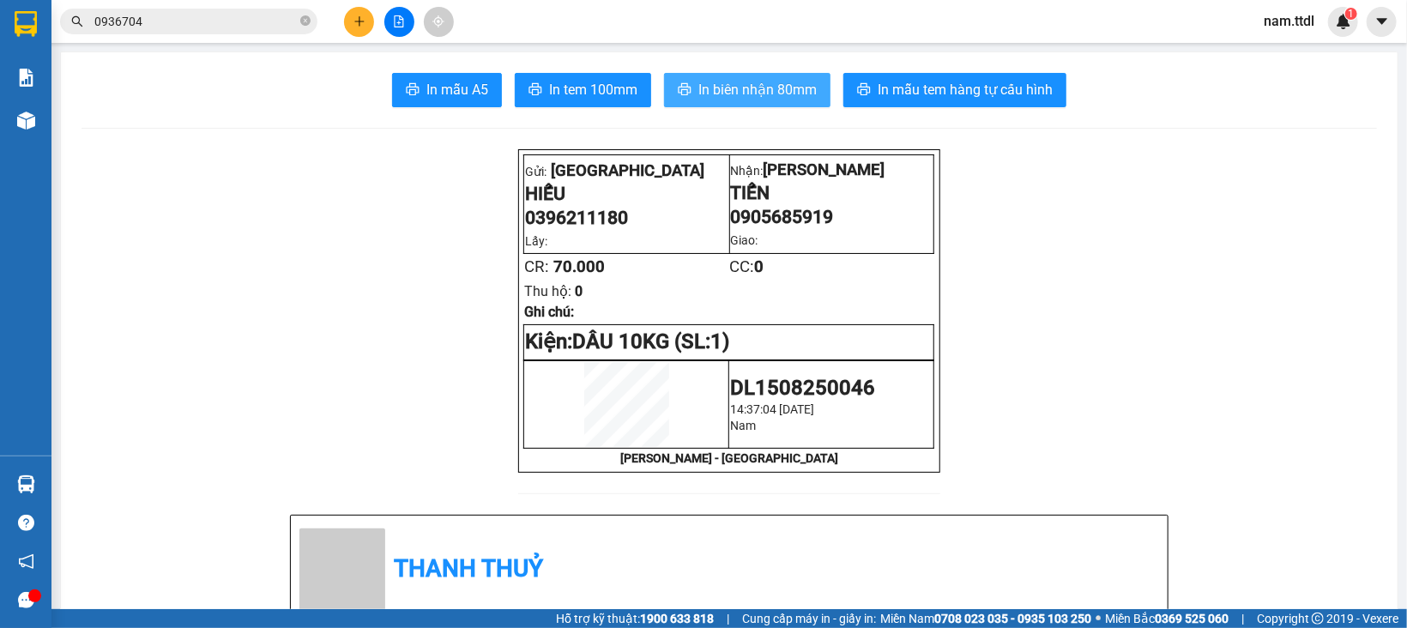
click at [745, 93] on span "In biên nhận 80mm" at bounding box center [757, 89] width 118 height 21
click at [212, 27] on input "0936704" at bounding box center [195, 21] width 202 height 19
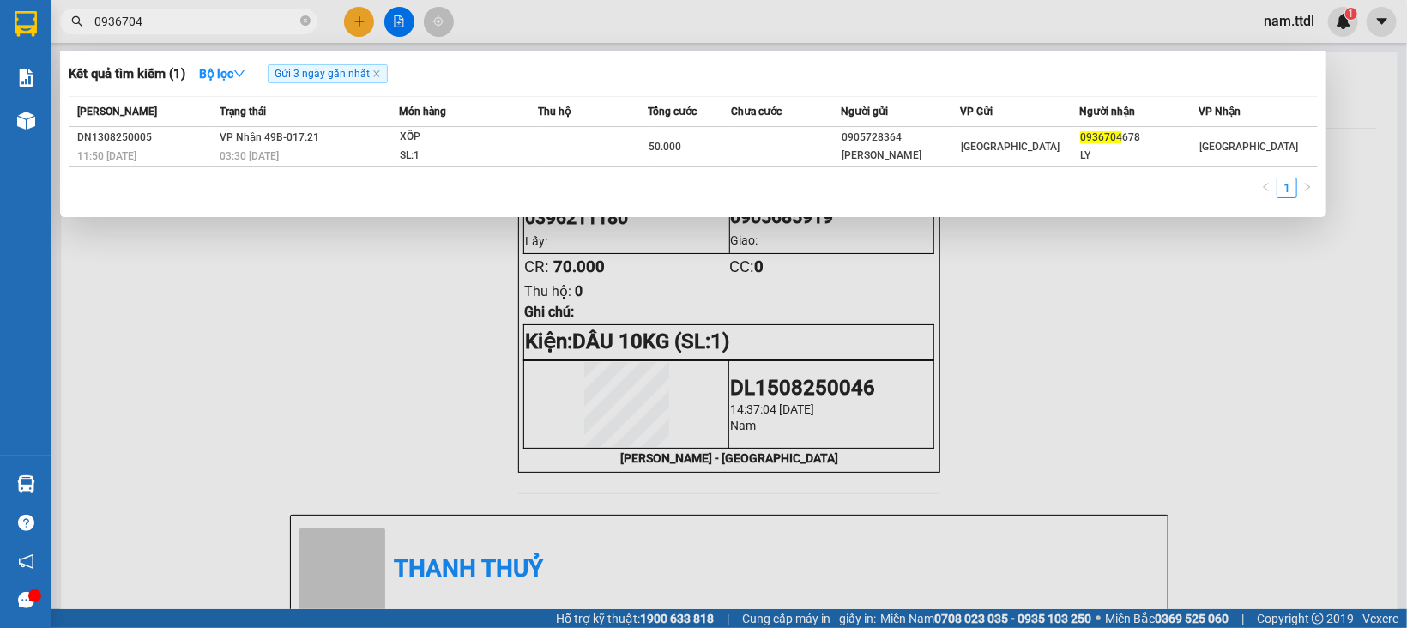
click at [212, 27] on input "0936704" at bounding box center [195, 21] width 202 height 19
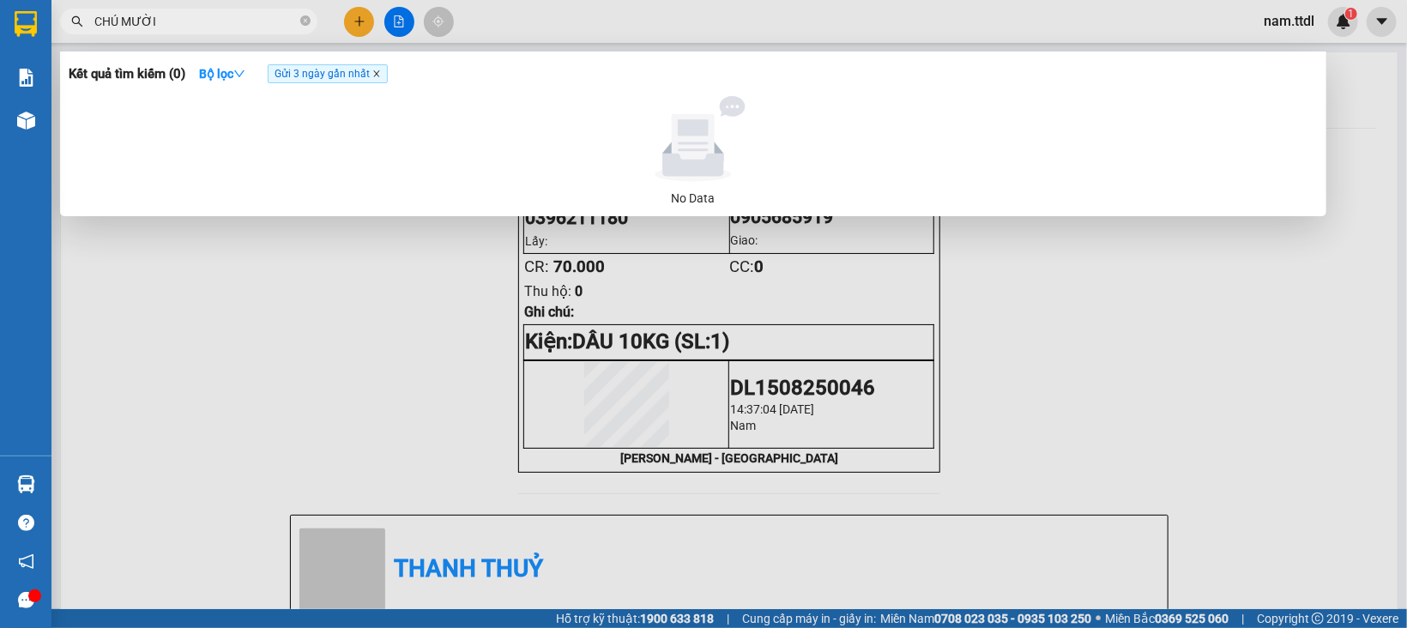
click at [381, 75] on icon "close" at bounding box center [376, 73] width 9 height 9
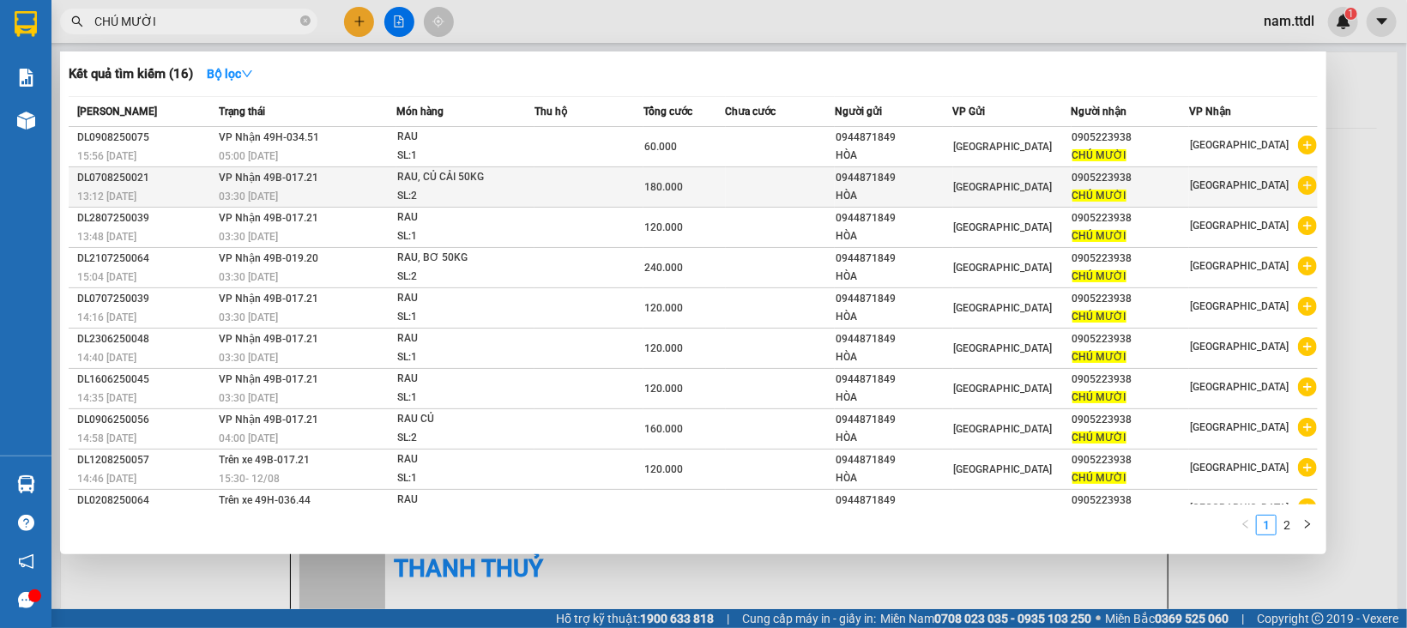
click at [690, 187] on div "180.000" at bounding box center [684, 187] width 80 height 19
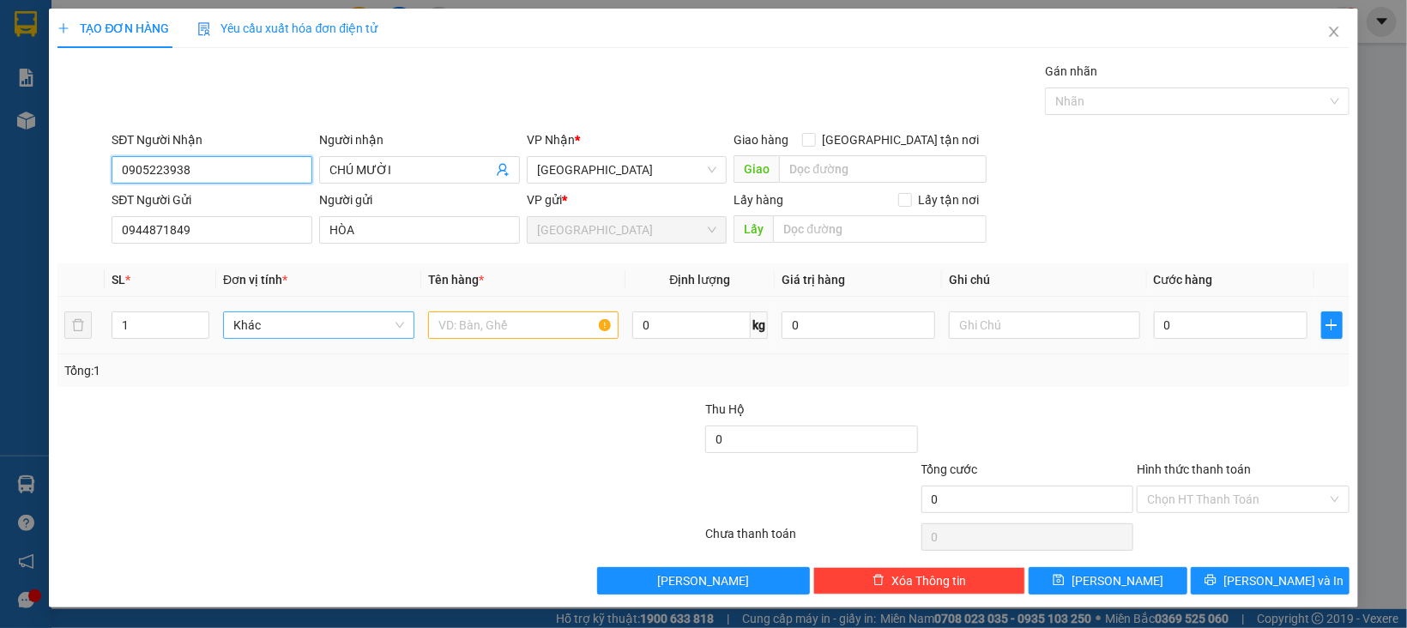
click at [317, 320] on span "Khác" at bounding box center [318, 325] width 171 height 26
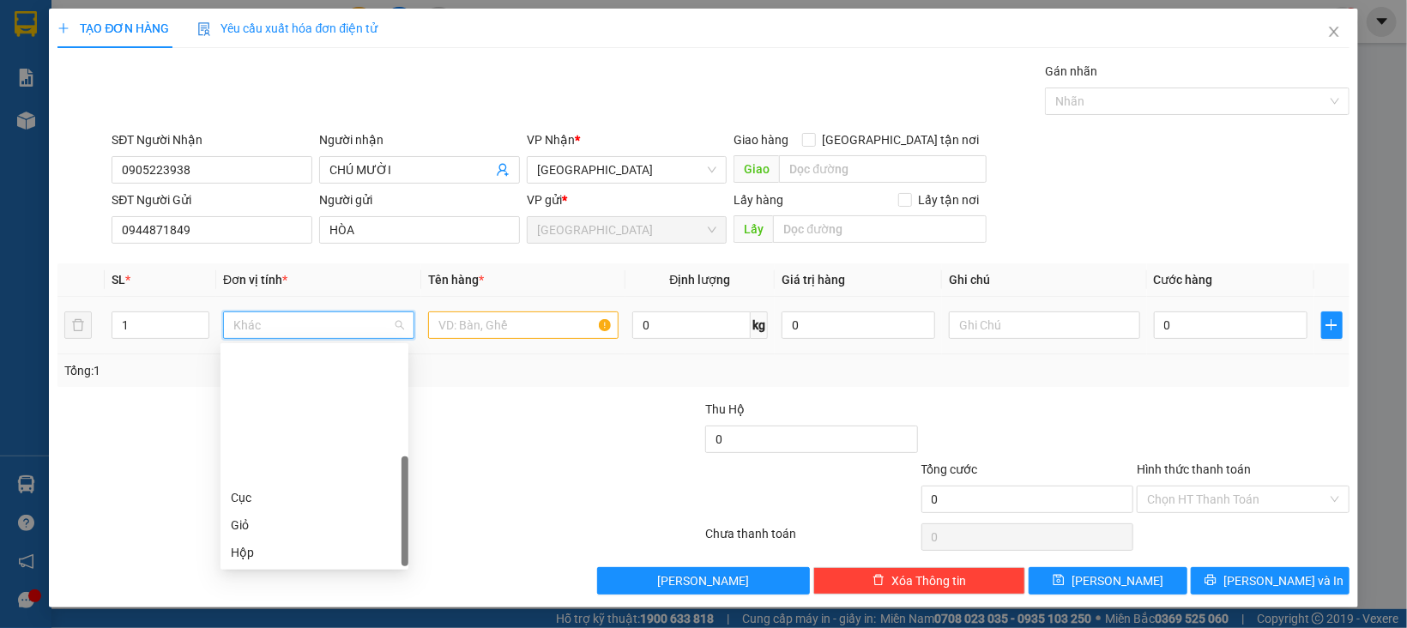
click at [274, 598] on div "Thùng" at bounding box center [314, 607] width 167 height 19
click at [474, 329] on input "text" at bounding box center [523, 324] width 191 height 27
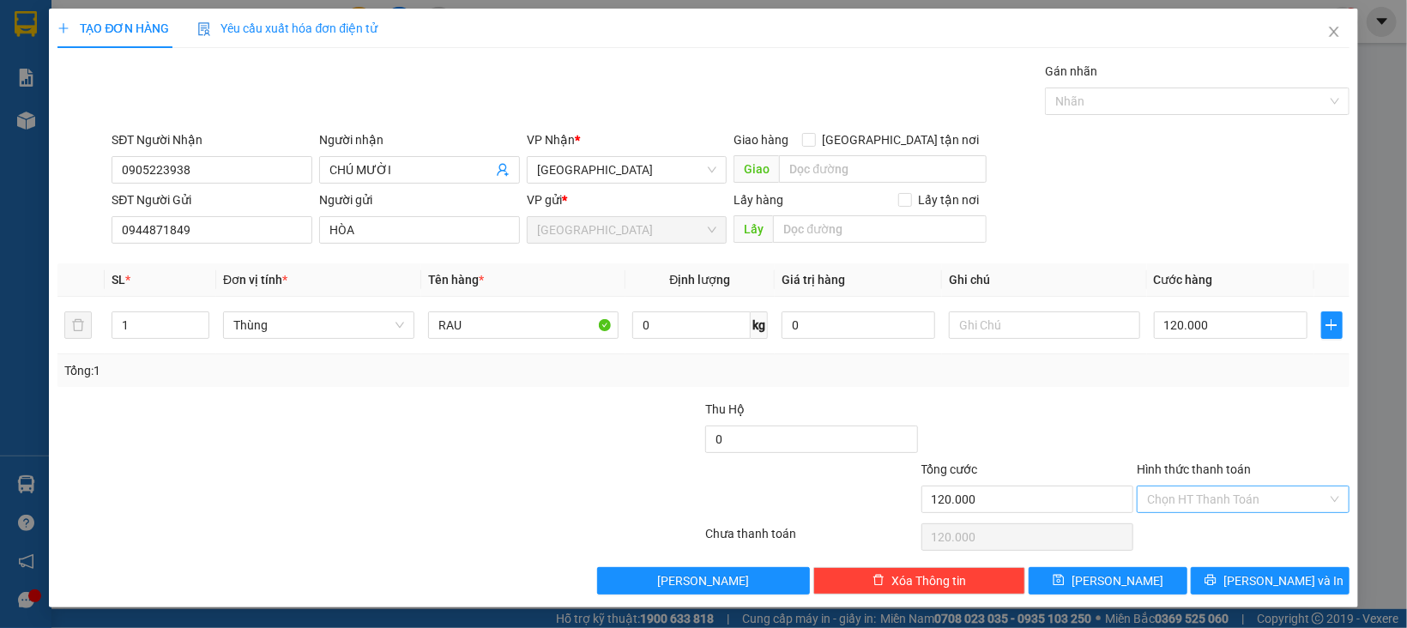
drag, startPoint x: 1151, startPoint y: 501, endPoint x: 1159, endPoint y: 515, distance: 16.5
click at [1152, 501] on input "Hình thức thanh toán" at bounding box center [1237, 499] width 180 height 26
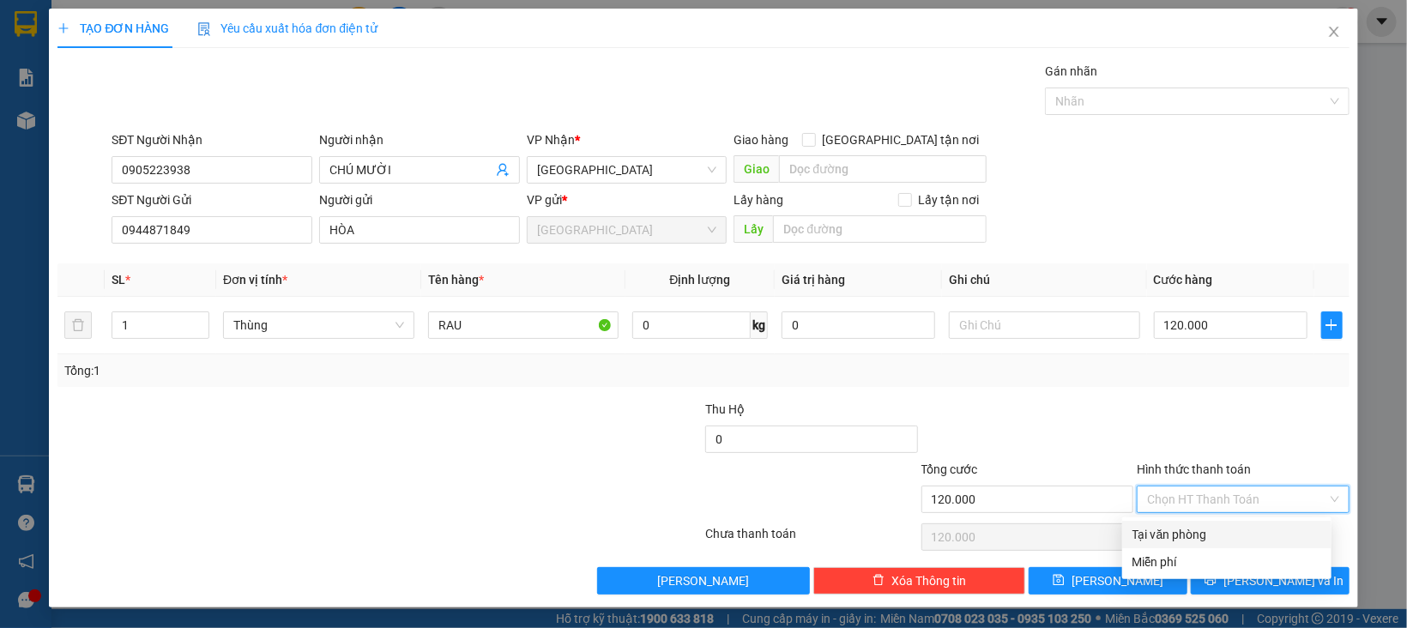
drag, startPoint x: 1164, startPoint y: 537, endPoint x: 1175, endPoint y: 557, distance: 22.7
click at [1165, 537] on div "Tại văn phòng" at bounding box center [1226, 534] width 189 height 19
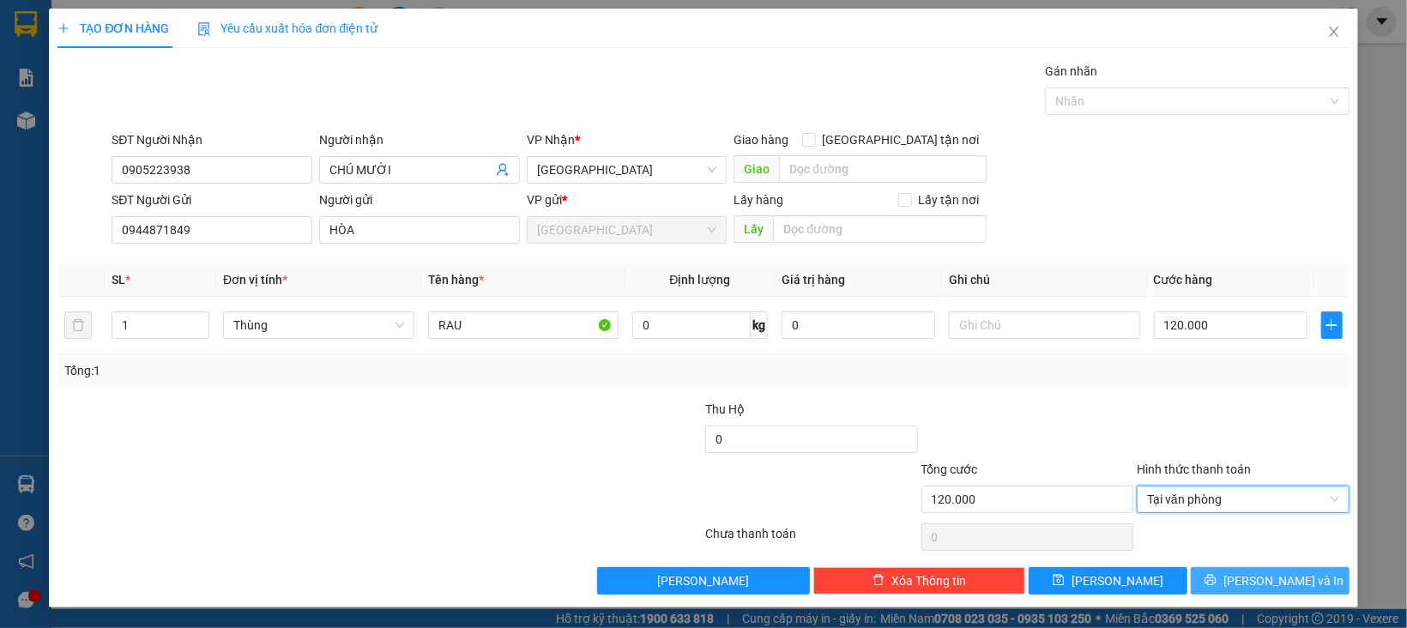
click at [1203, 587] on button "[PERSON_NAME] và In" at bounding box center [1270, 580] width 159 height 27
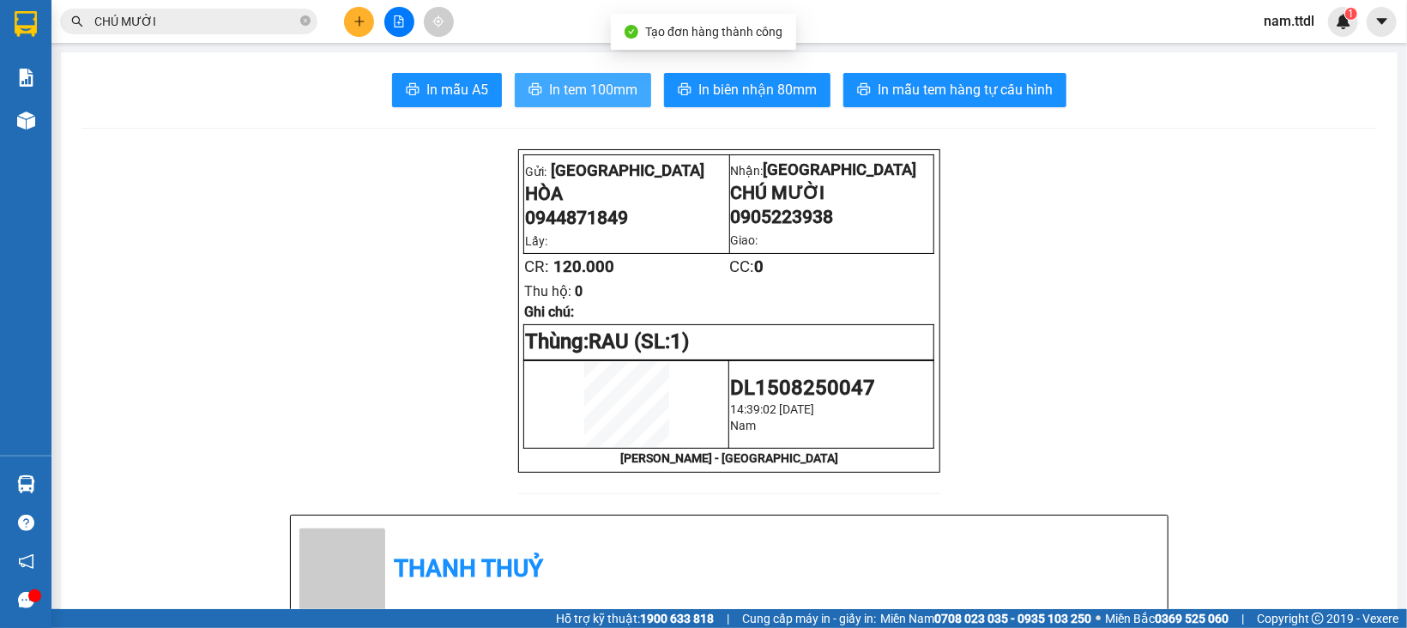
click at [552, 89] on span "In tem 100mm" at bounding box center [593, 89] width 88 height 21
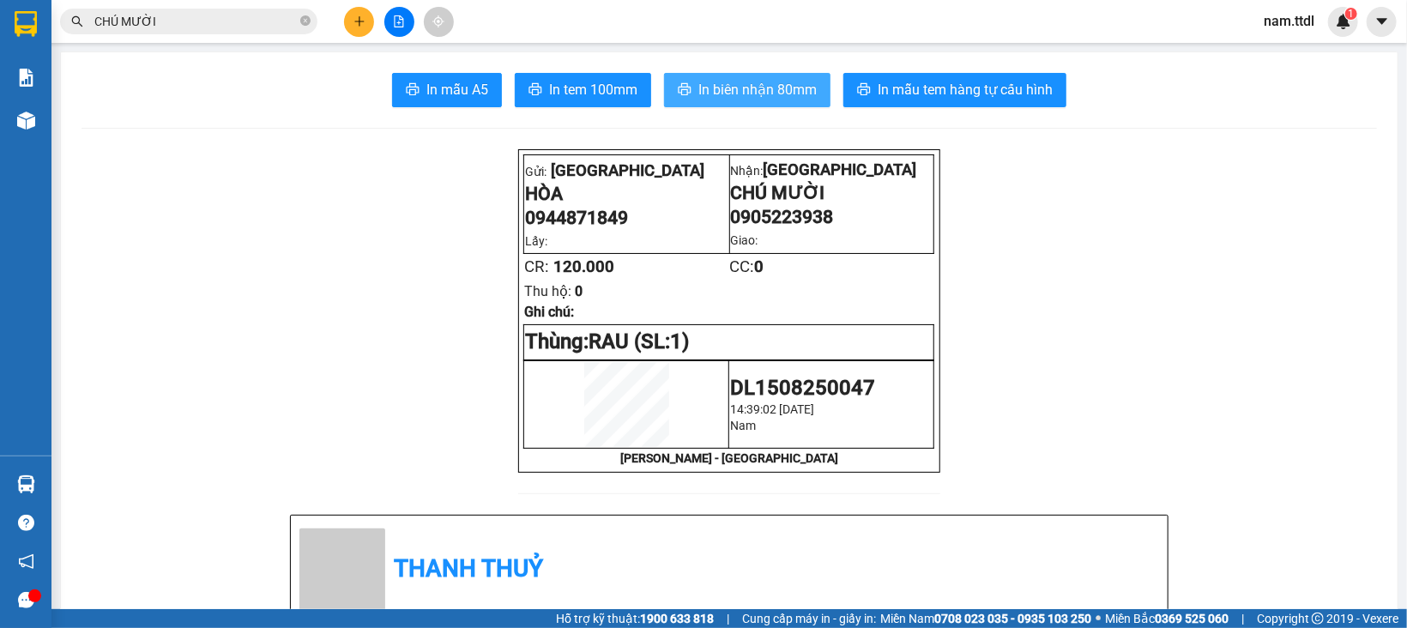
click at [684, 94] on button "In biên nhận 80mm" at bounding box center [747, 90] width 166 height 34
click at [347, 22] on button at bounding box center [359, 22] width 30 height 30
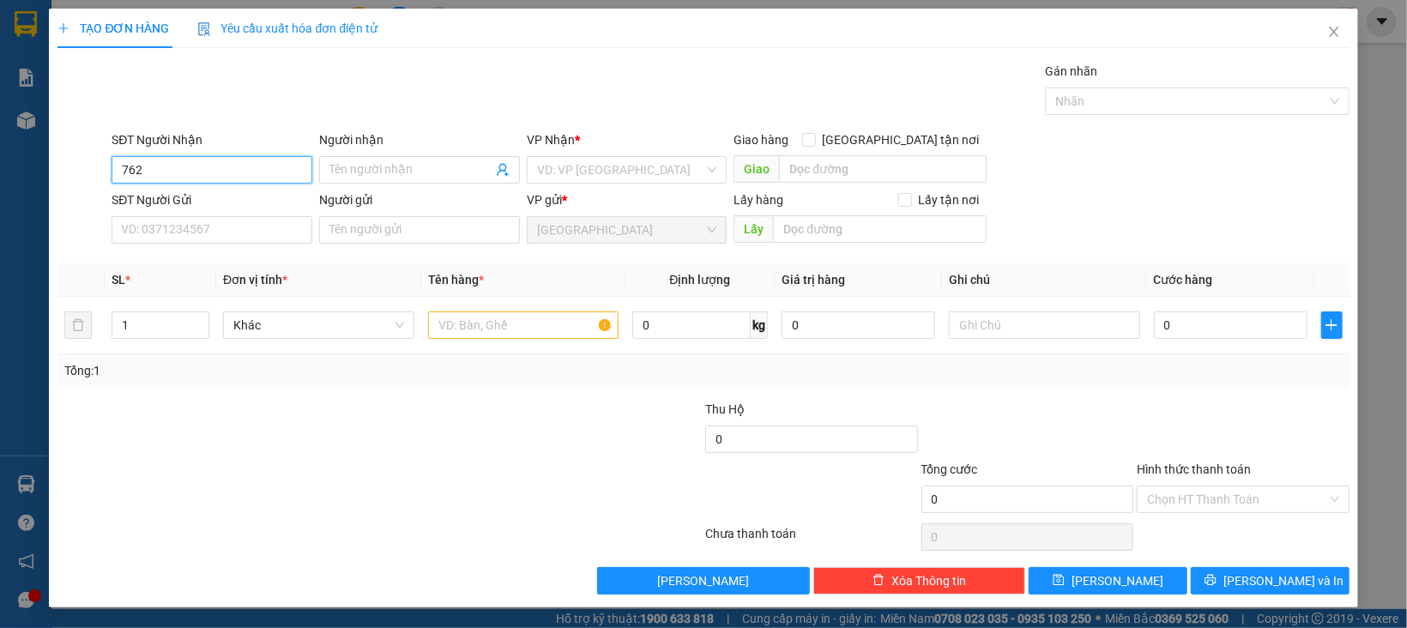
click at [194, 164] on input "762" at bounding box center [212, 169] width 201 height 27
click at [210, 205] on div "0779452762 - HOÀI CƯNG" at bounding box center [209, 205] width 177 height 19
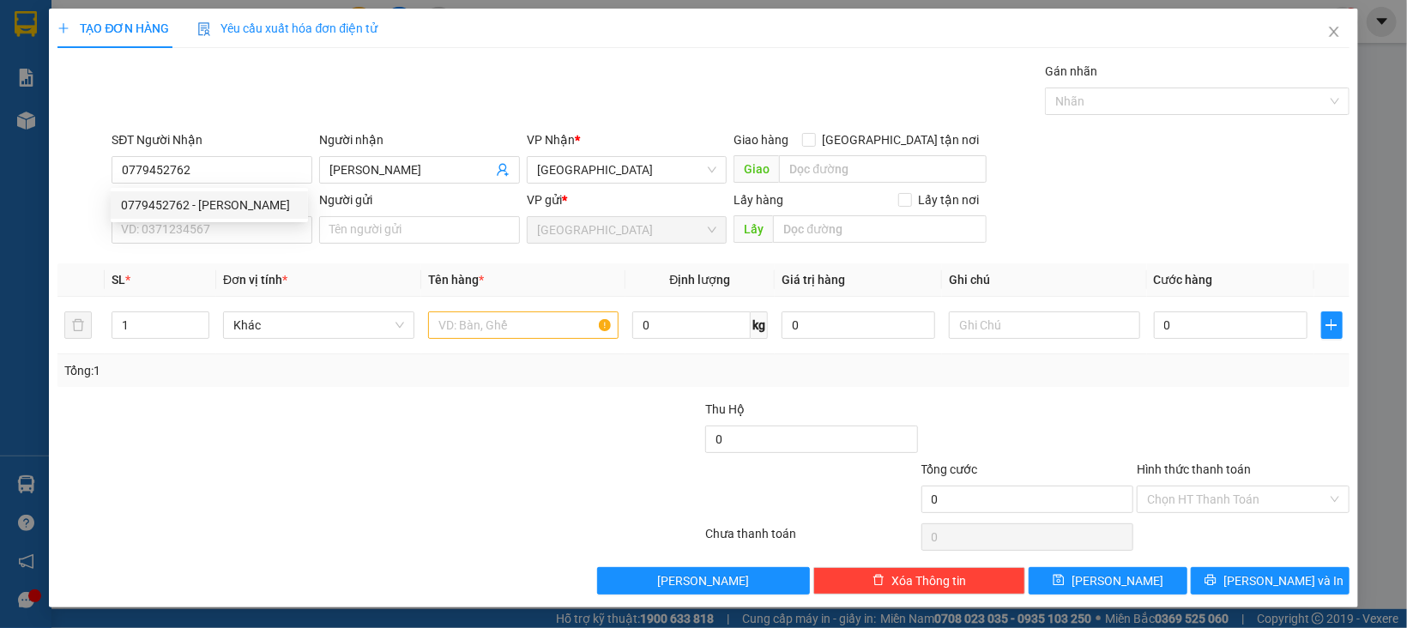
drag, startPoint x: 220, startPoint y: 248, endPoint x: 224, endPoint y: 257, distance: 10.0
click at [224, 249] on div "SĐT Người Gửi VD: 0371234567" at bounding box center [212, 220] width 201 height 60
click at [239, 232] on input "SĐT Người Gửi" at bounding box center [212, 229] width 201 height 27
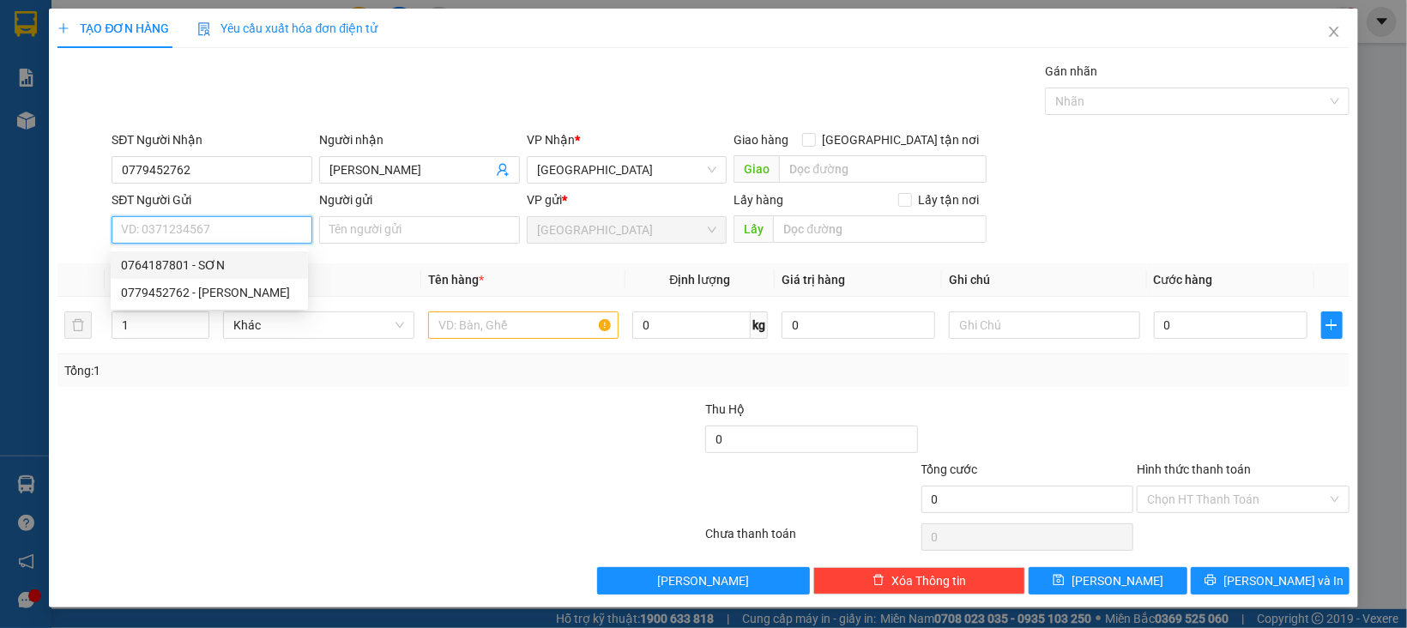
click at [223, 267] on div "0764187801 - SƠN" at bounding box center [209, 265] width 177 height 19
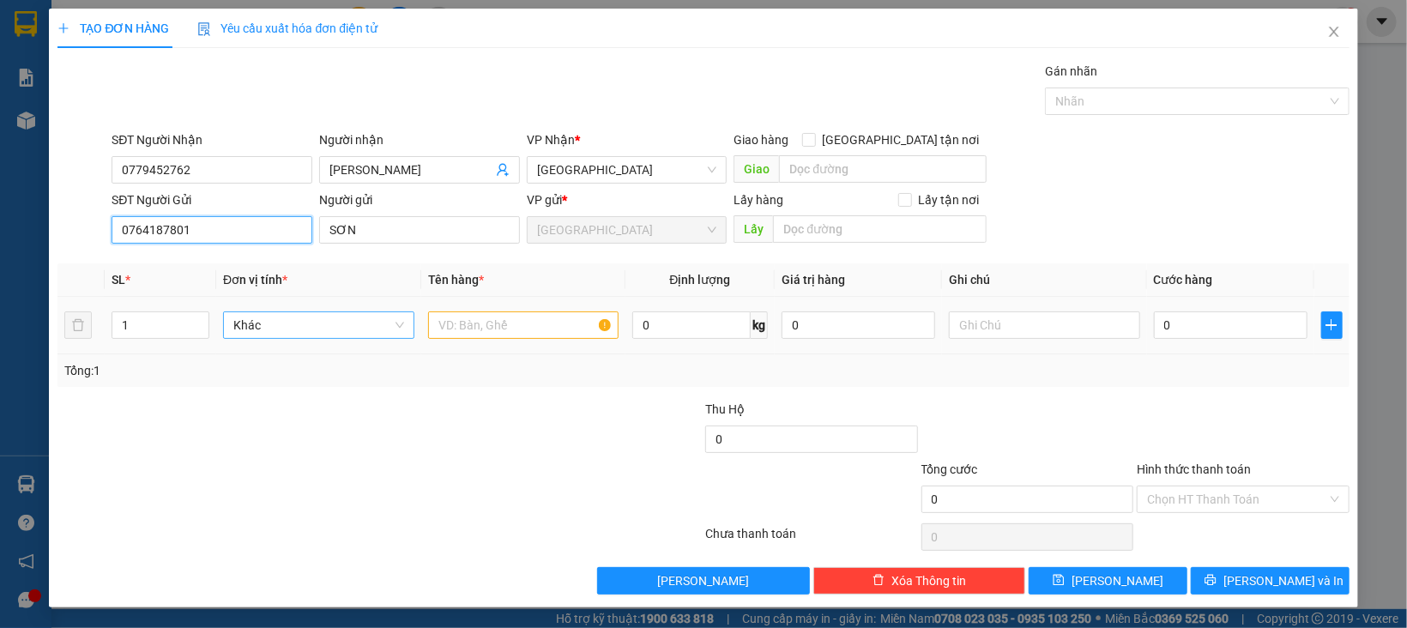
click at [244, 315] on span "Khác" at bounding box center [318, 325] width 171 height 26
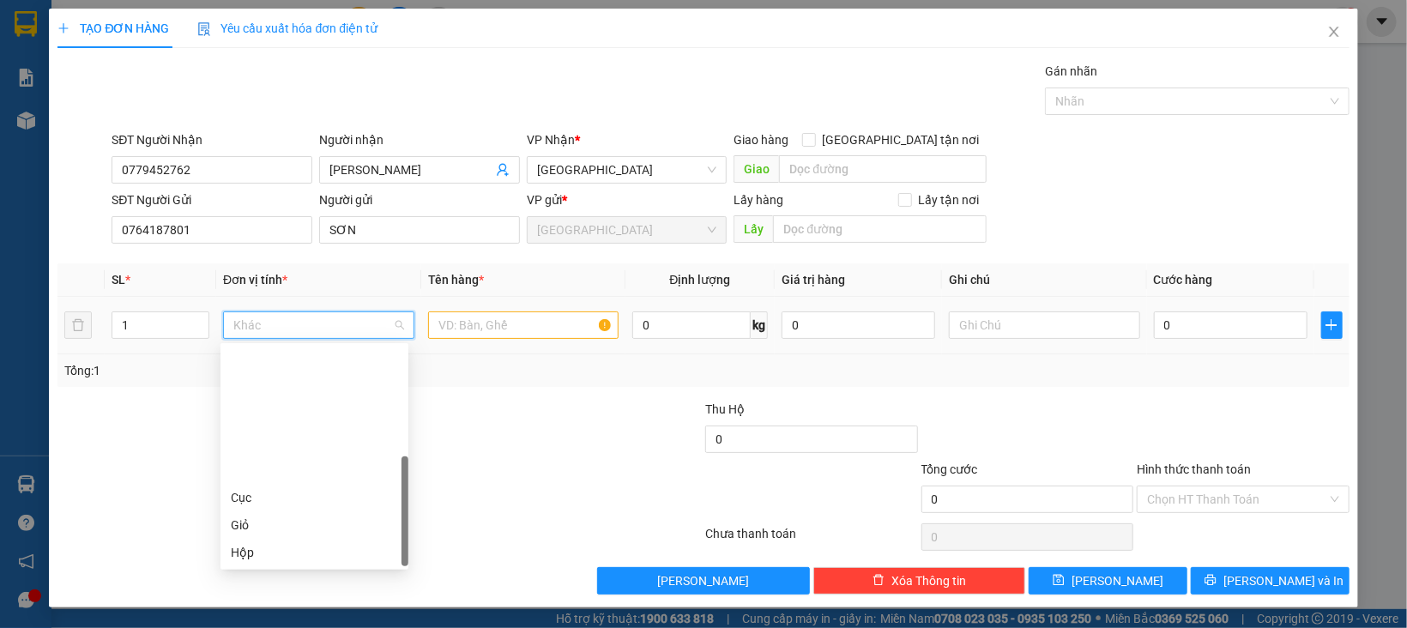
click at [249, 598] on div "Thùng" at bounding box center [314, 607] width 167 height 19
click at [495, 329] on input "text" at bounding box center [523, 324] width 191 height 27
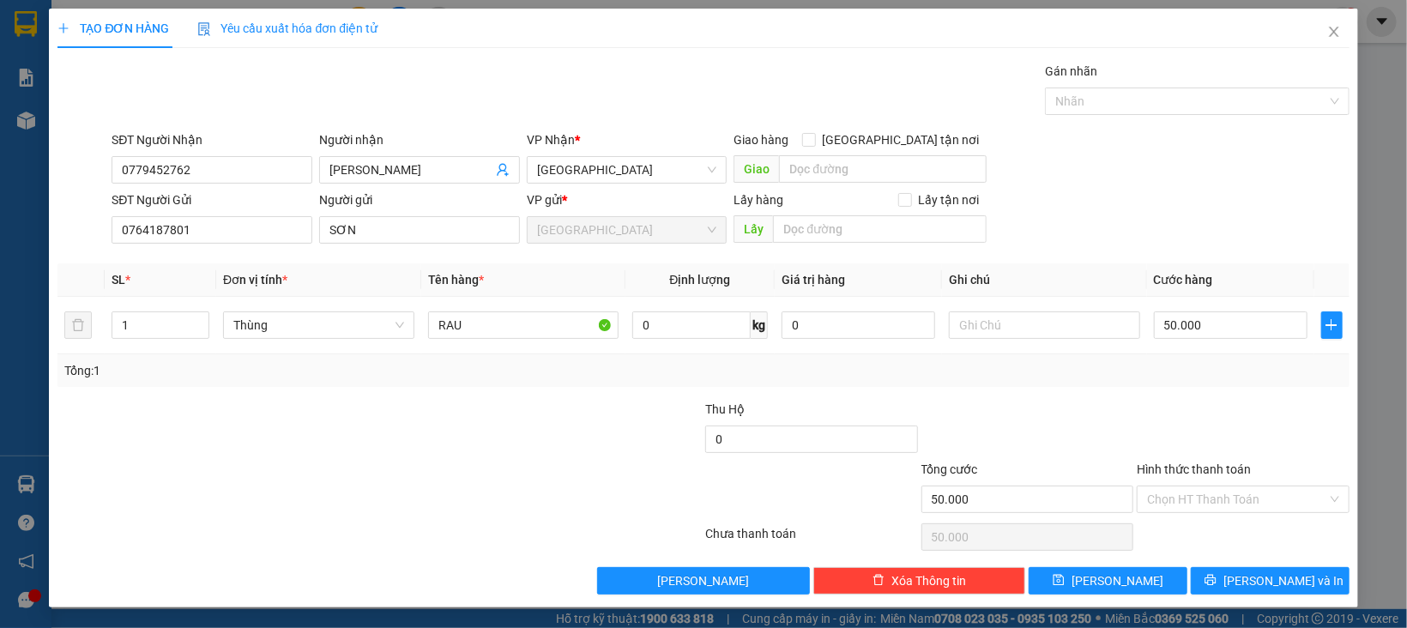
click at [1264, 437] on div at bounding box center [1243, 430] width 216 height 60
click at [1211, 515] on div "Hình thức thanh toán Chọn HT Thanh Toán" at bounding box center [1243, 490] width 213 height 60
click at [1208, 499] on input "Hình thức thanh toán" at bounding box center [1237, 499] width 180 height 26
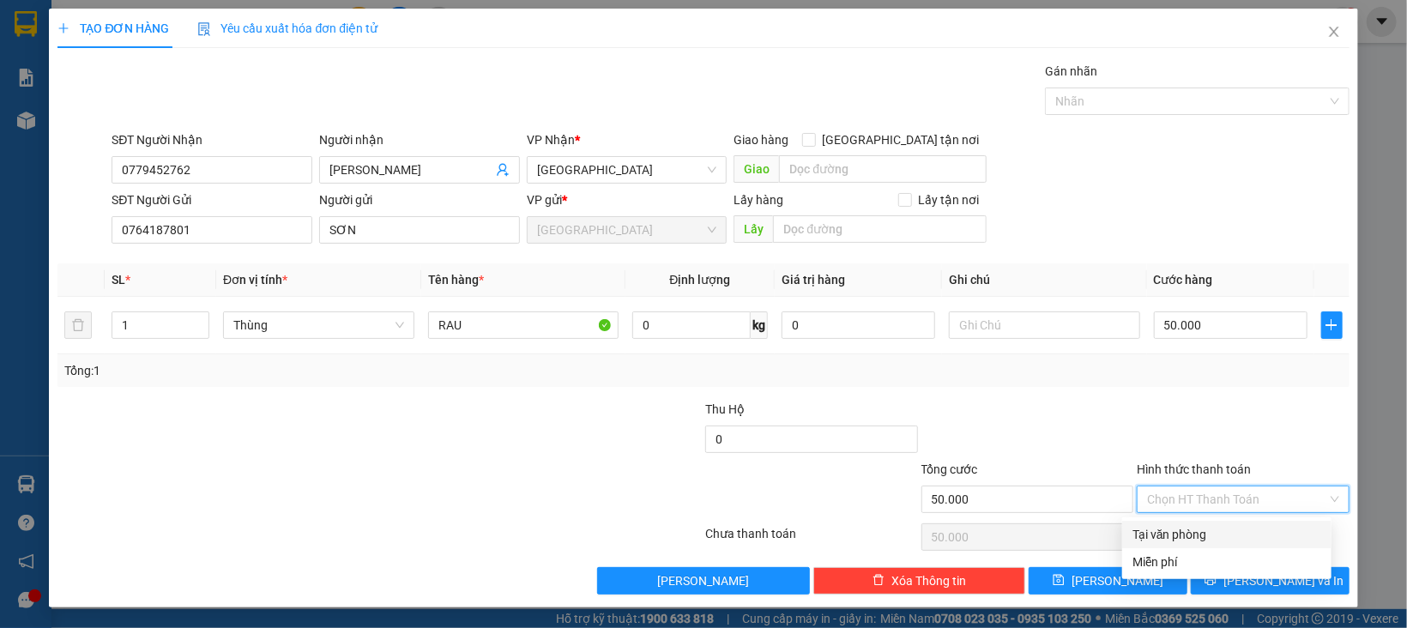
click at [1201, 530] on div "Tại văn phòng" at bounding box center [1226, 534] width 189 height 19
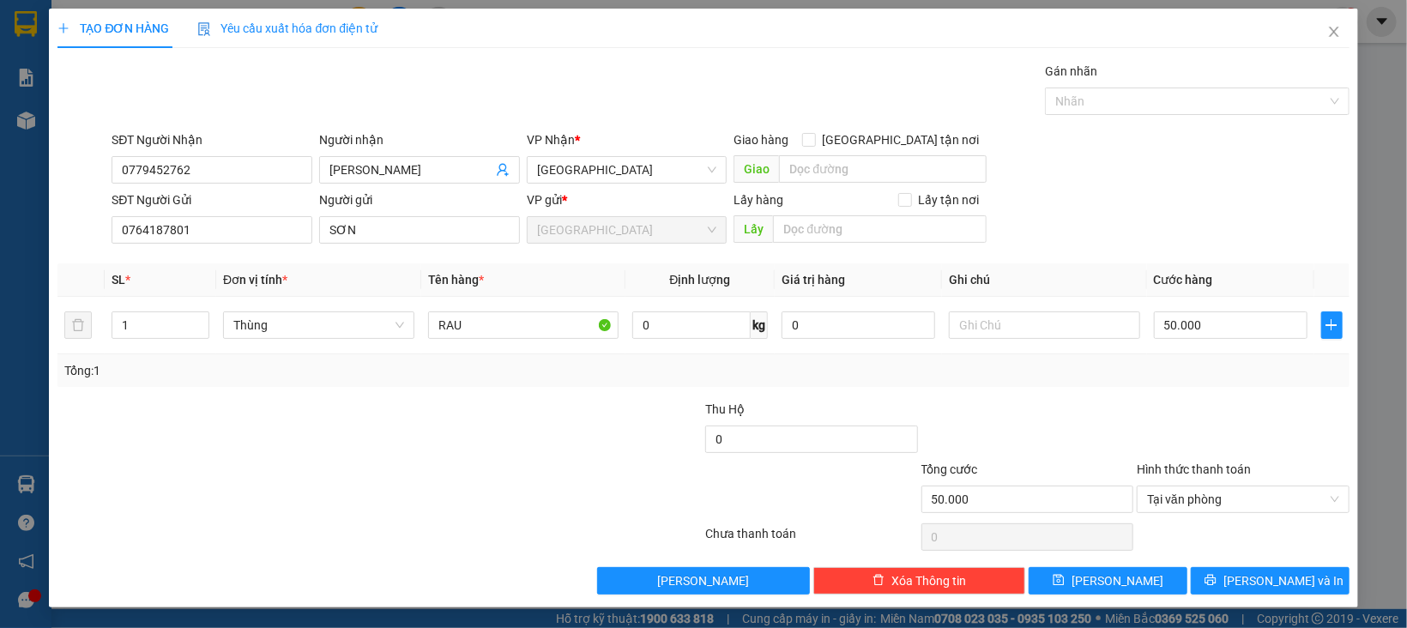
click at [1203, 562] on div "Transit Pickup Surcharge Ids Transit Deliver Surcharge Ids Transit Deliver Surc…" at bounding box center [702, 328] width 1291 height 533
click at [1205, 581] on button "[PERSON_NAME] và In" at bounding box center [1270, 580] width 159 height 27
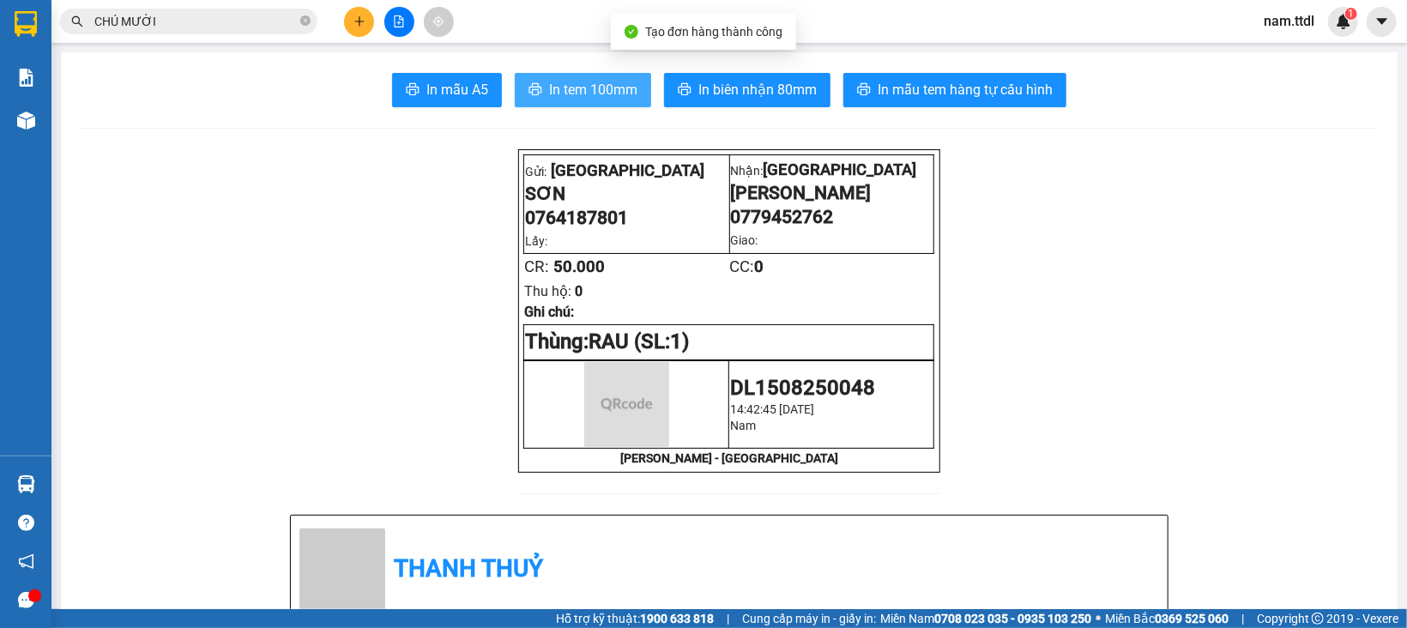
click at [549, 87] on span "In tem 100mm" at bounding box center [593, 89] width 88 height 21
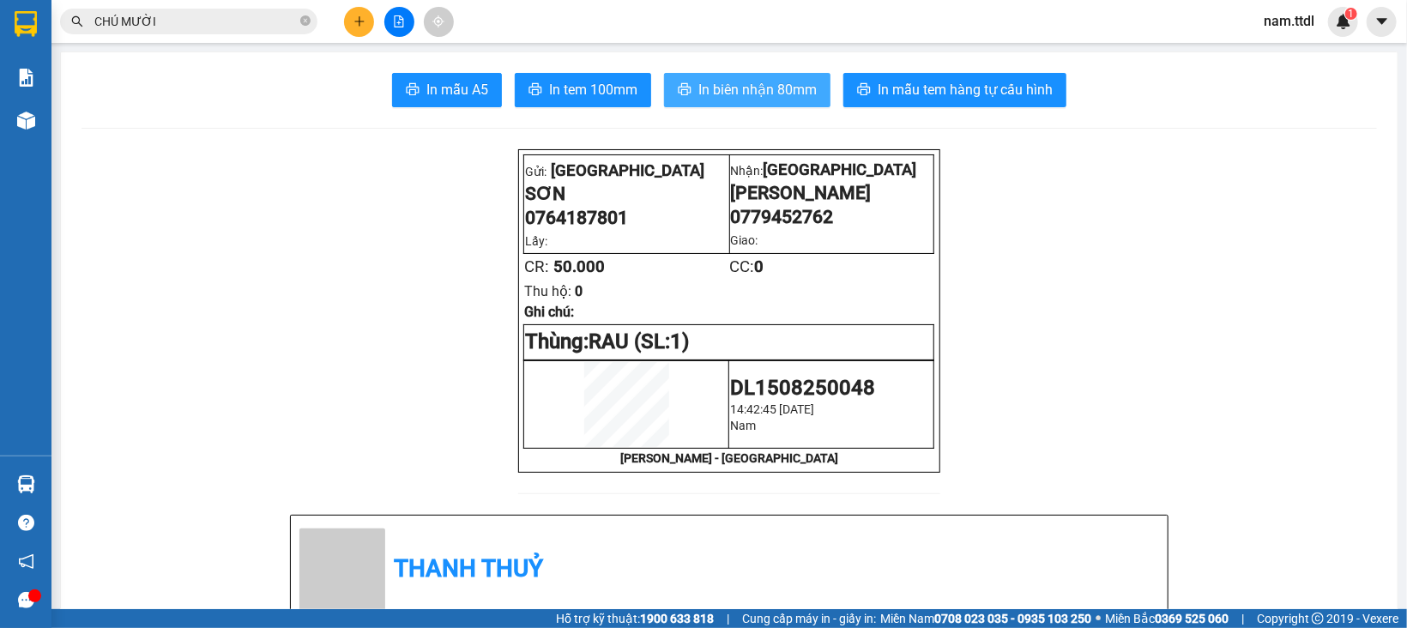
click at [754, 98] on span "In biên nhận 80mm" at bounding box center [757, 89] width 118 height 21
click at [367, 17] on button at bounding box center [359, 22] width 30 height 30
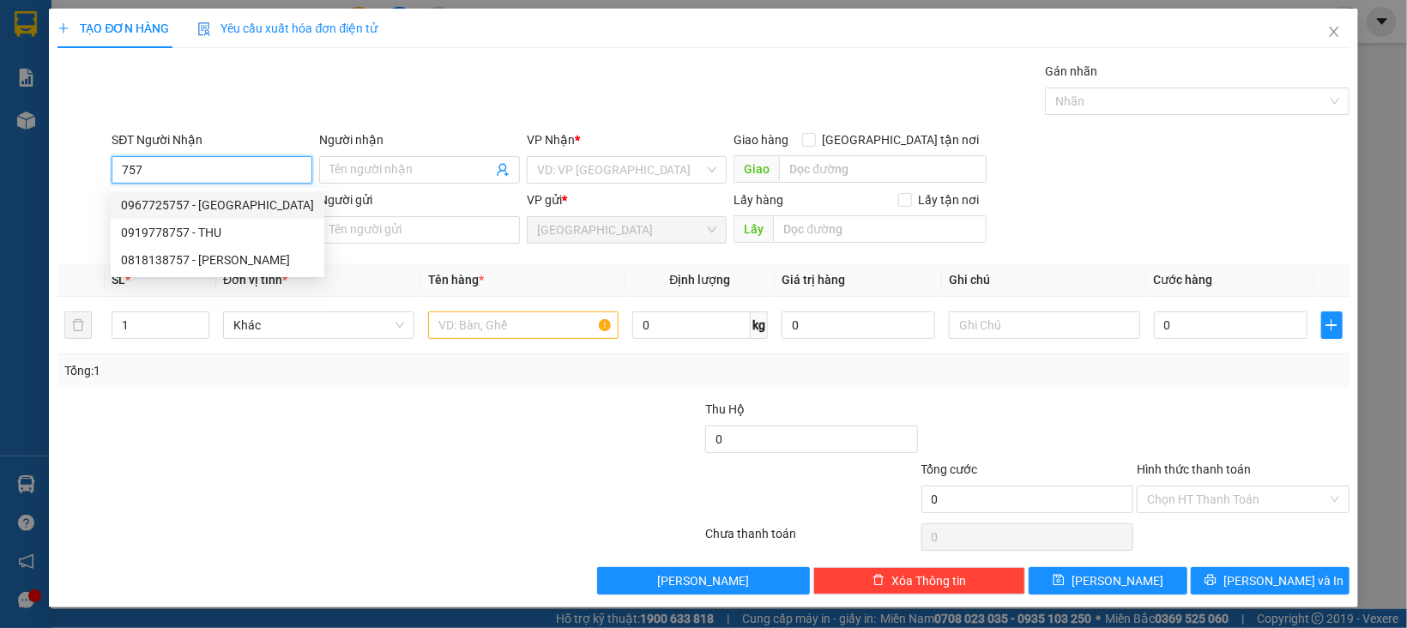
click at [224, 196] on div "0967725757 - MỸ DUNG" at bounding box center [217, 205] width 193 height 19
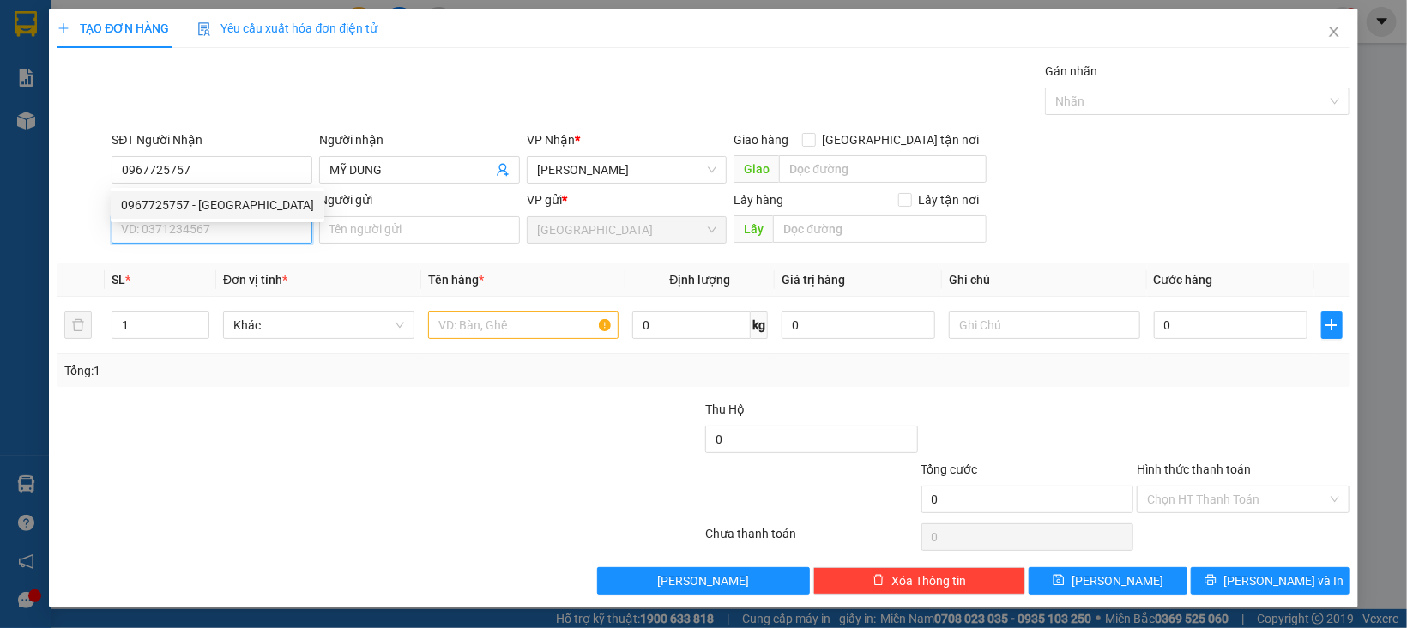
click at [229, 229] on input "SĐT Người Gửi" at bounding box center [212, 229] width 201 height 27
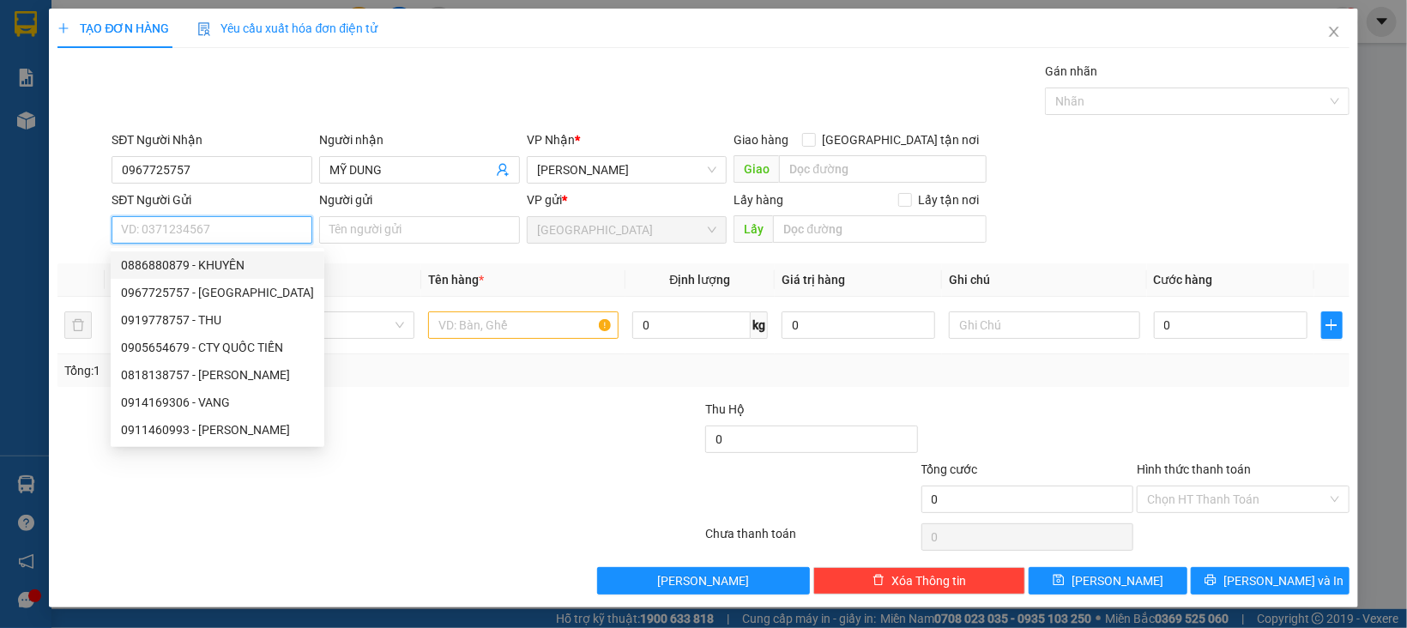
click at [238, 259] on div "0886880879 - KHUYÊN" at bounding box center [217, 265] width 193 height 19
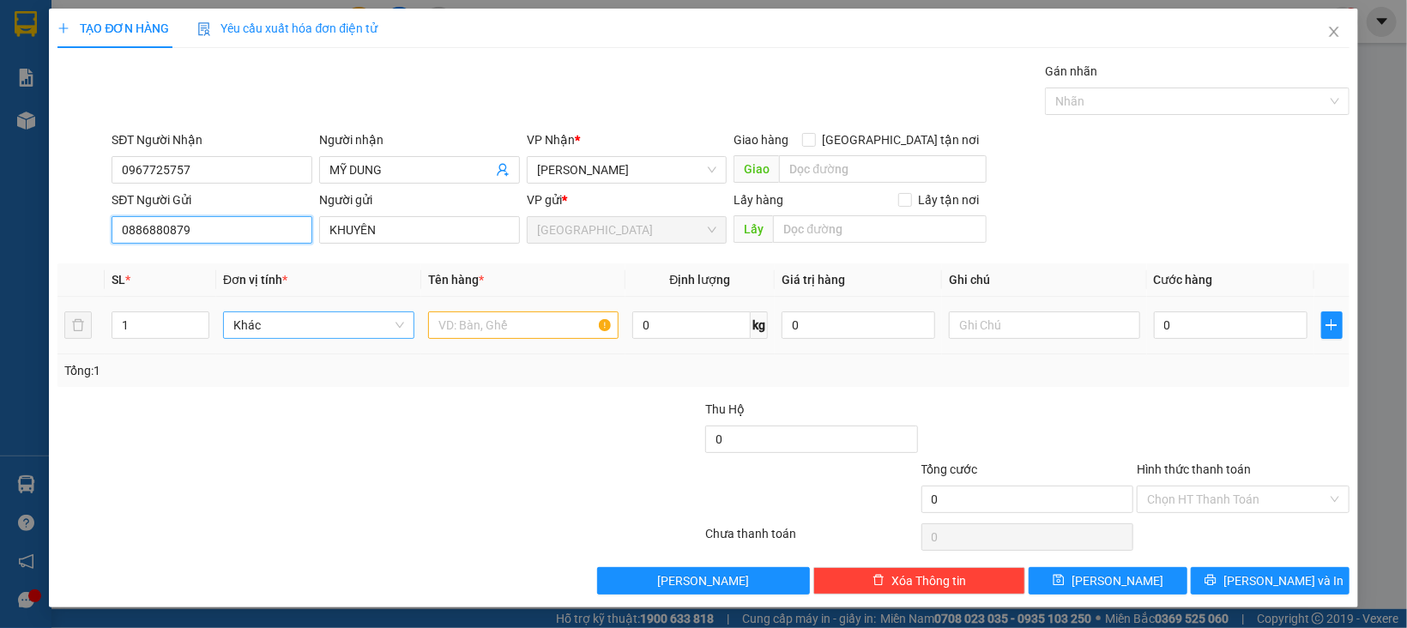
click at [272, 323] on span "Khác" at bounding box center [318, 325] width 171 height 26
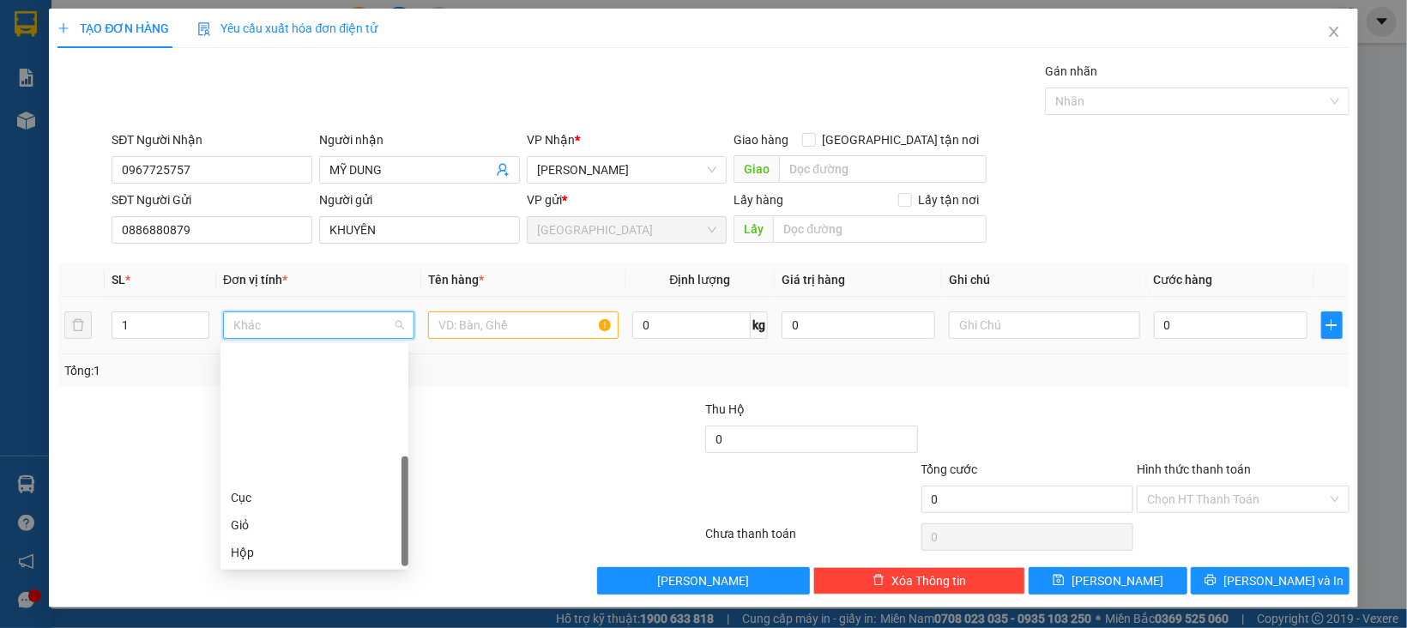
click at [264, 598] on div "Thùng" at bounding box center [314, 607] width 167 height 19
click at [452, 314] on input "text" at bounding box center [523, 324] width 191 height 27
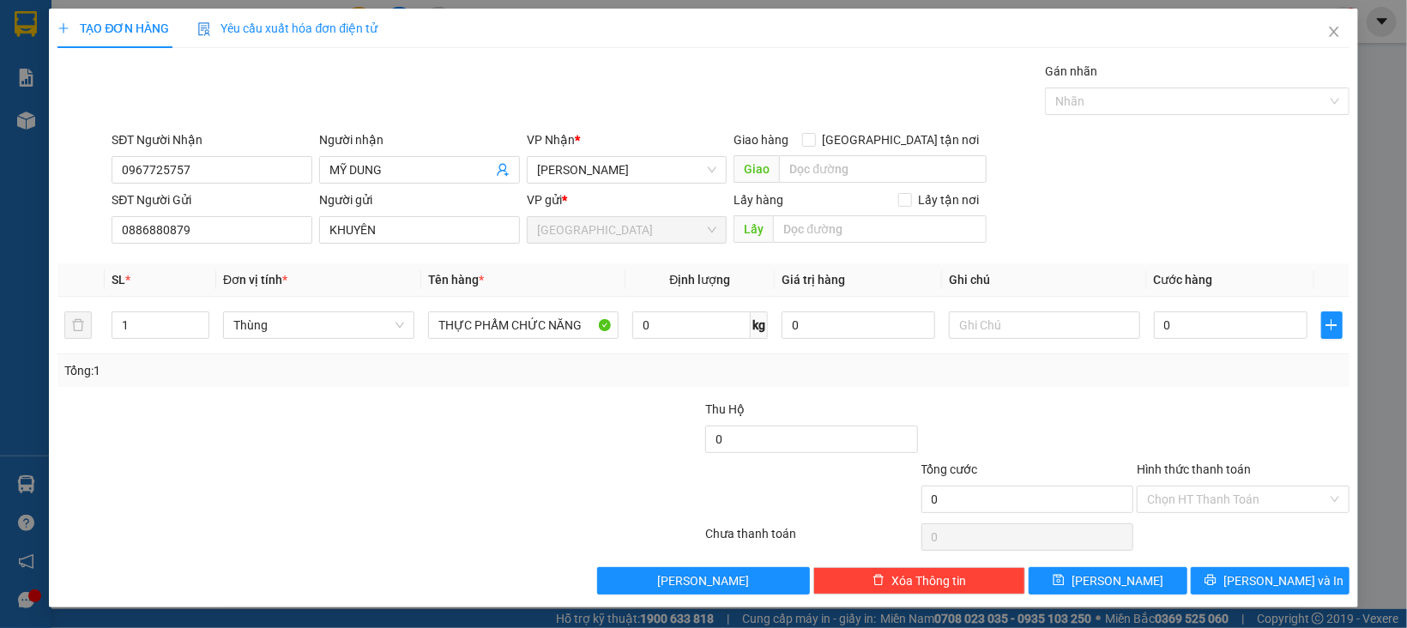
click at [584, 97] on div "Gói vận chuyển * Tiêu chuẩn Gán nhãn Nhãn" at bounding box center [730, 92] width 1244 height 60
drag, startPoint x: 858, startPoint y: 323, endPoint x: 591, endPoint y: 371, distance: 271.0
click at [595, 351] on tr "1 Thùng THỰC PHẨM CHỨC NĂNG 0 kg 0 0" at bounding box center [702, 325] width 1291 height 57
click at [1165, 363] on div "Tổng: 1" at bounding box center [702, 370] width 1277 height 19
click at [1191, 329] on input "0" at bounding box center [1231, 324] width 154 height 27
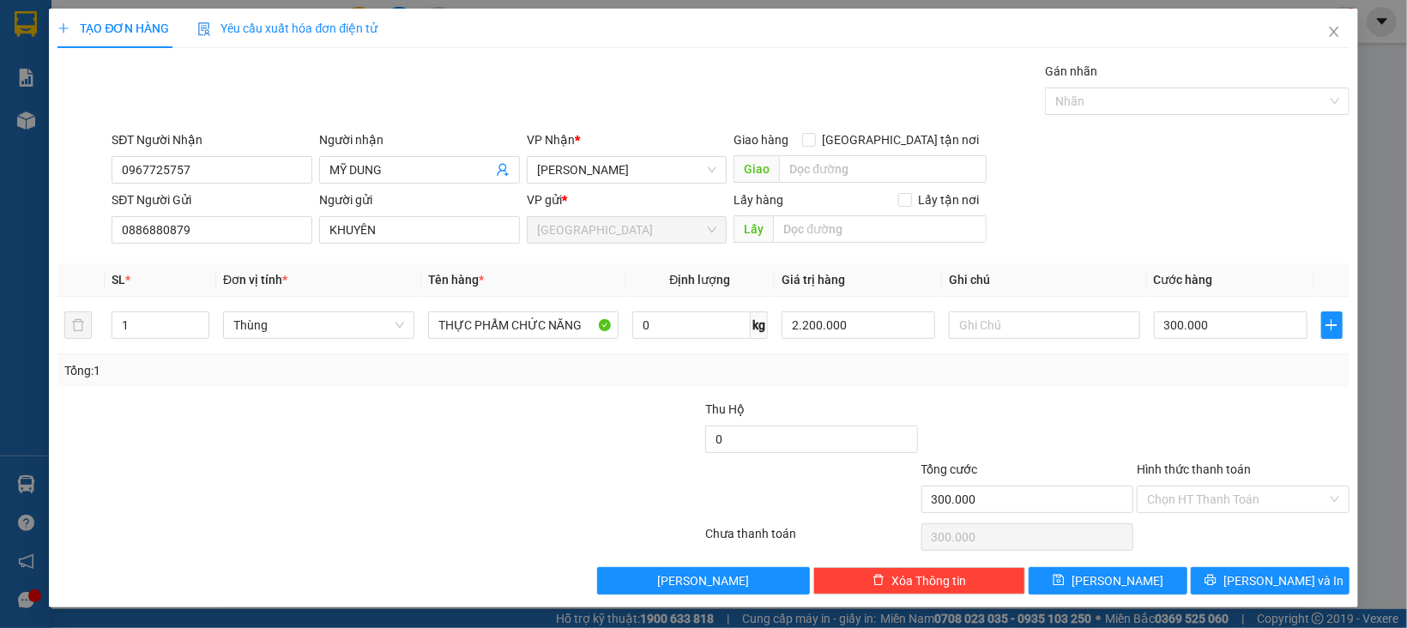
click at [1215, 393] on div "Transit Pickup Surcharge Ids Transit Deliver Surcharge Ids Transit Deliver Surc…" at bounding box center [702, 328] width 1291 height 533
drag, startPoint x: 1209, startPoint y: 505, endPoint x: 1210, endPoint y: 514, distance: 8.7
click at [1210, 506] on input "Hình thức thanh toán" at bounding box center [1237, 499] width 180 height 26
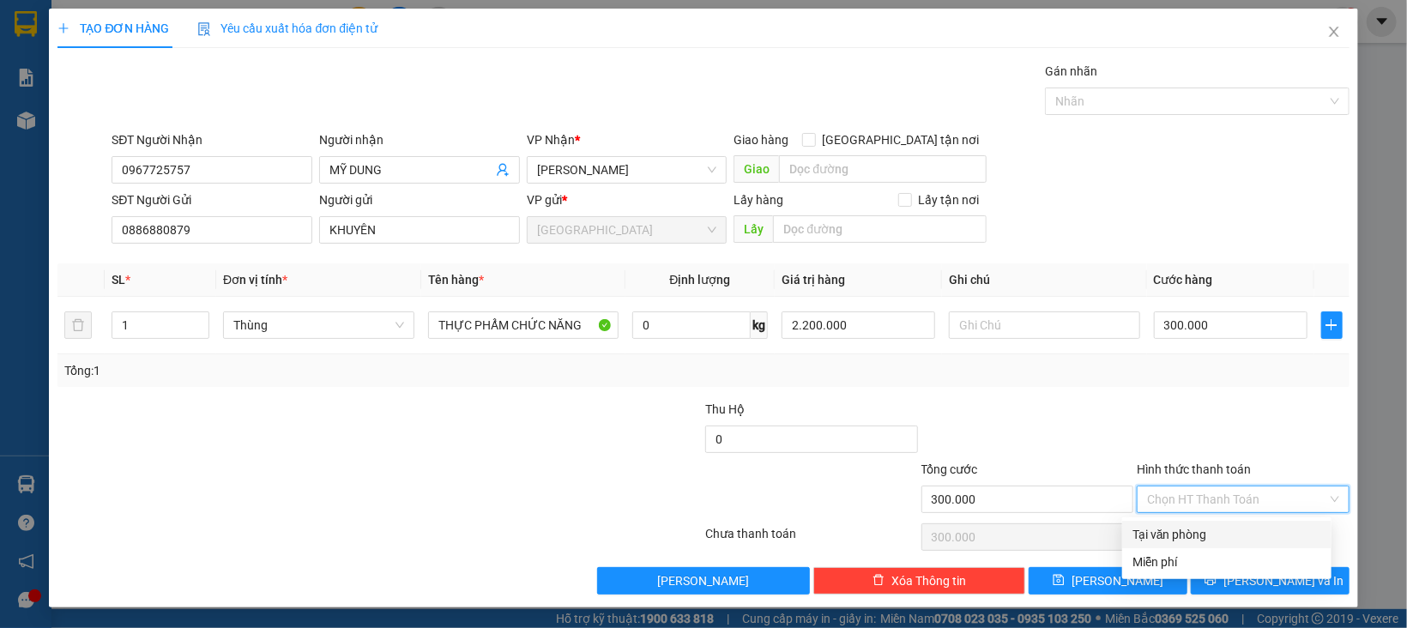
drag, startPoint x: 1207, startPoint y: 530, endPoint x: 1207, endPoint y: 540, distance: 9.4
click at [1207, 531] on div "Tại văn phòng" at bounding box center [1226, 534] width 189 height 19
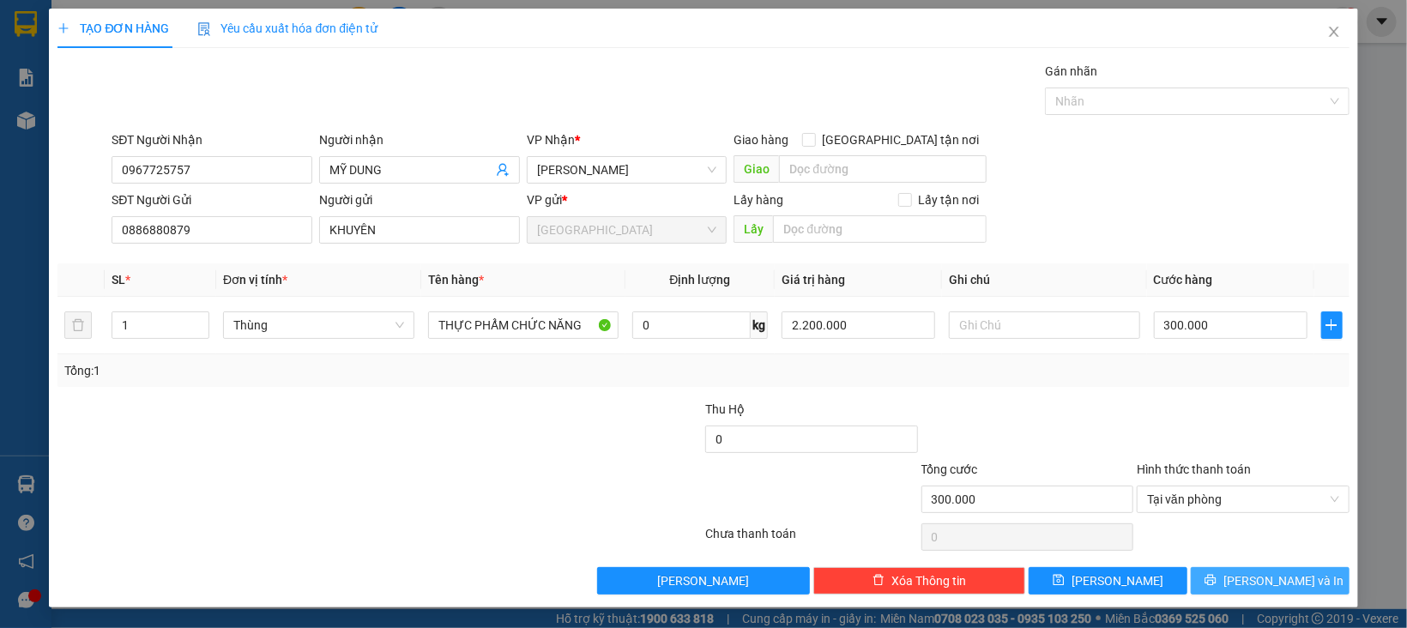
click at [1209, 576] on button "[PERSON_NAME] và In" at bounding box center [1270, 580] width 159 height 27
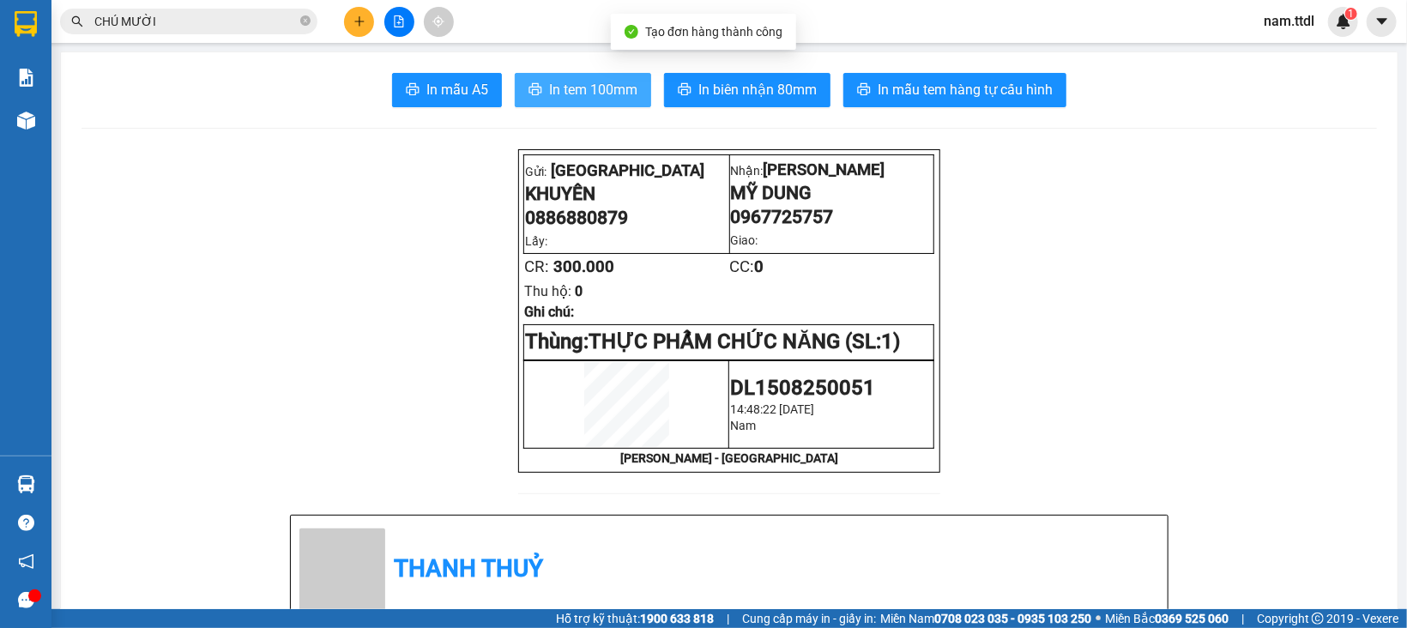
click at [622, 95] on span "In tem 100mm" at bounding box center [593, 89] width 88 height 21
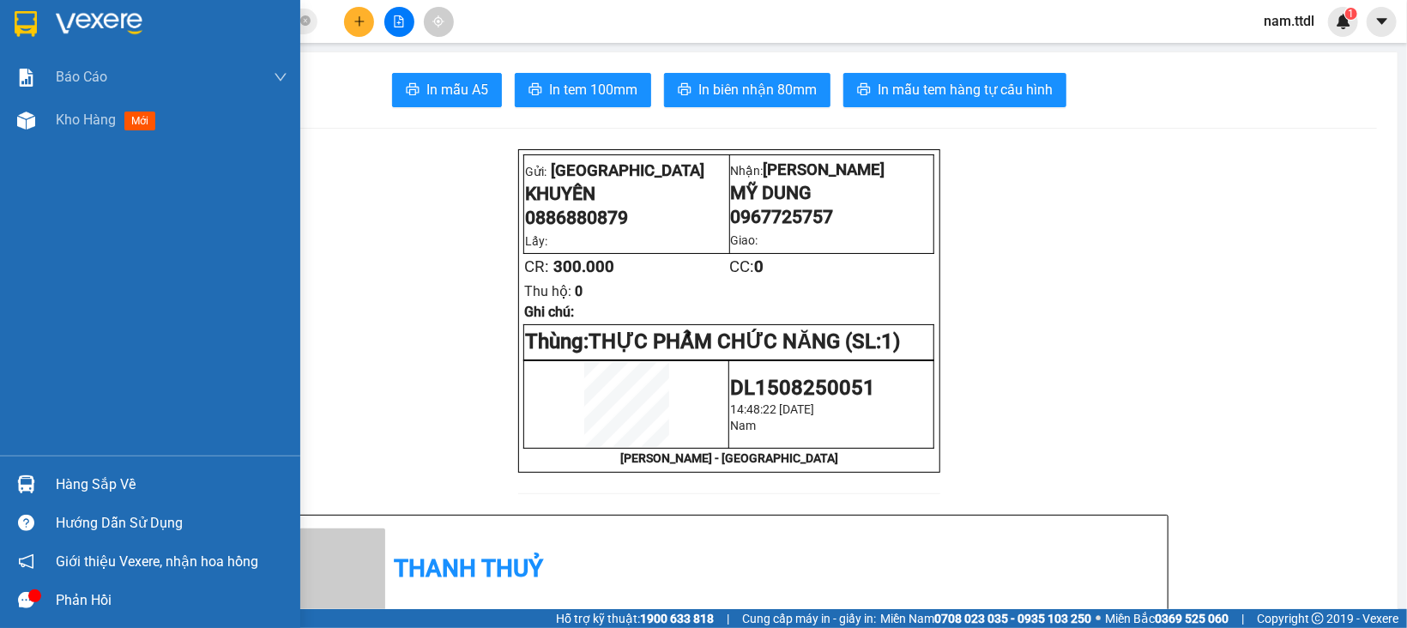
click at [43, 27] on div at bounding box center [150, 28] width 300 height 56
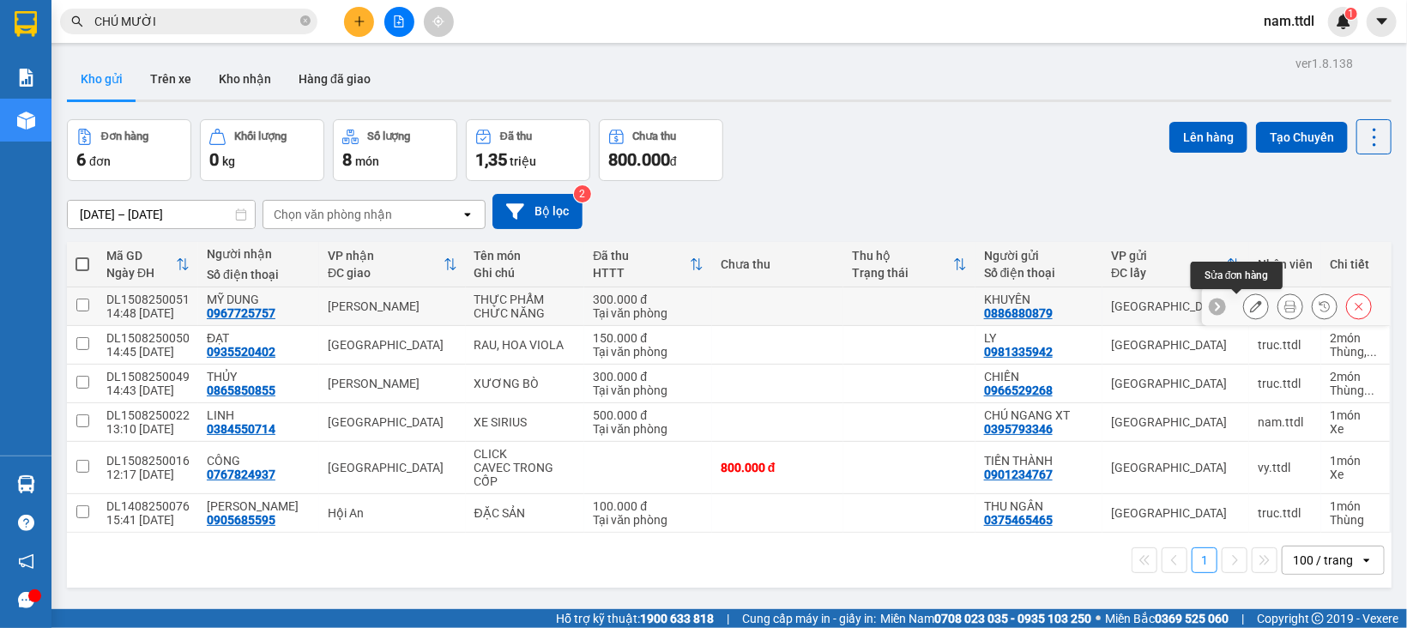
click at [1250, 310] on icon at bounding box center [1256, 306] width 12 height 12
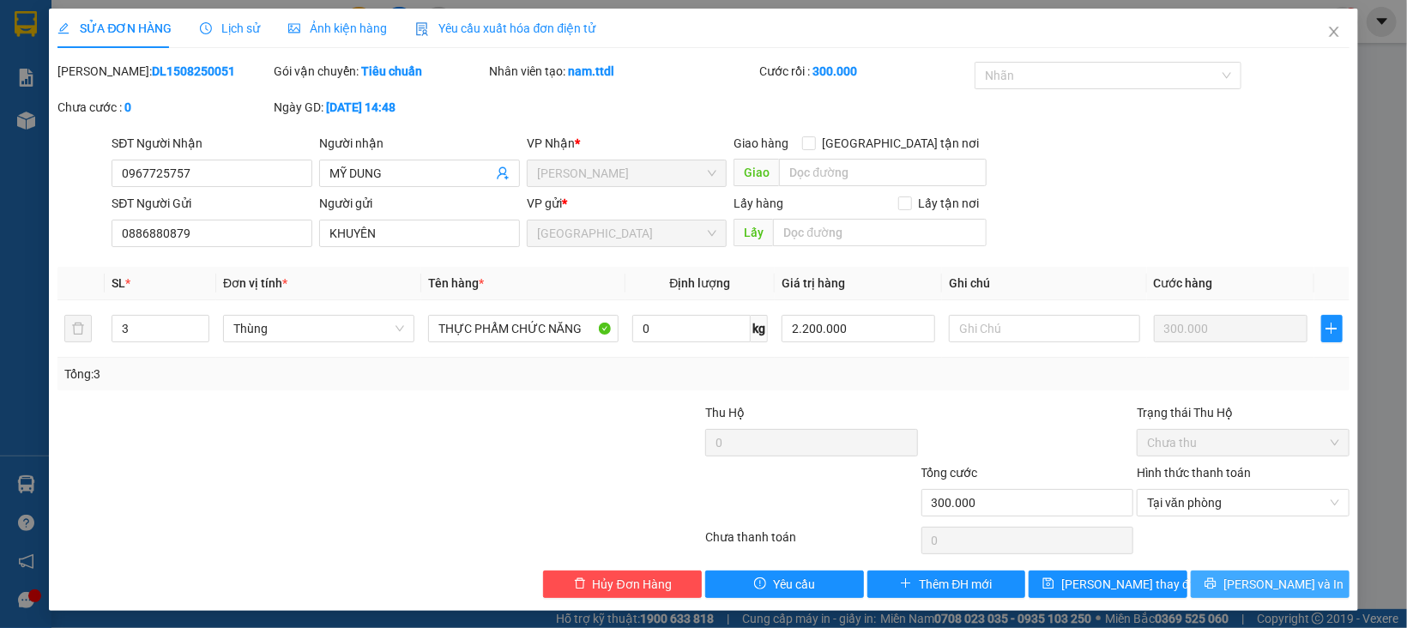
click at [1228, 594] on button "[PERSON_NAME] và In" at bounding box center [1270, 583] width 159 height 27
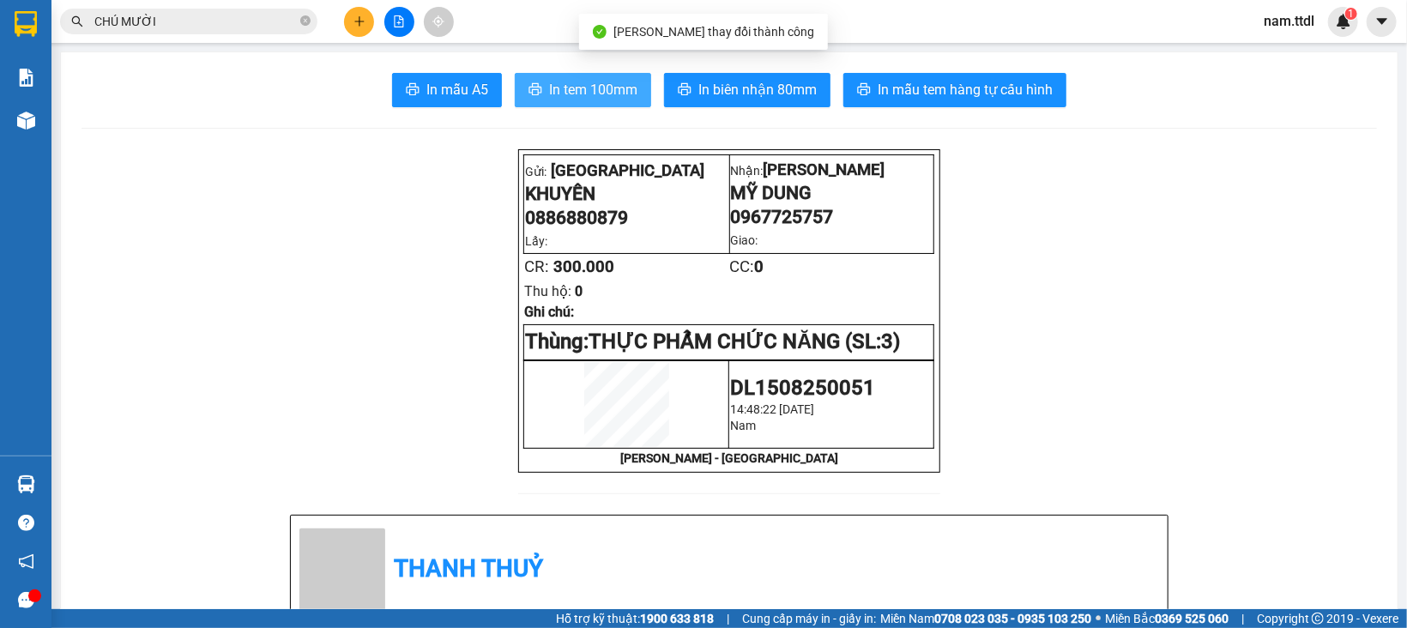
click at [573, 83] on span "In tem 100mm" at bounding box center [593, 89] width 88 height 21
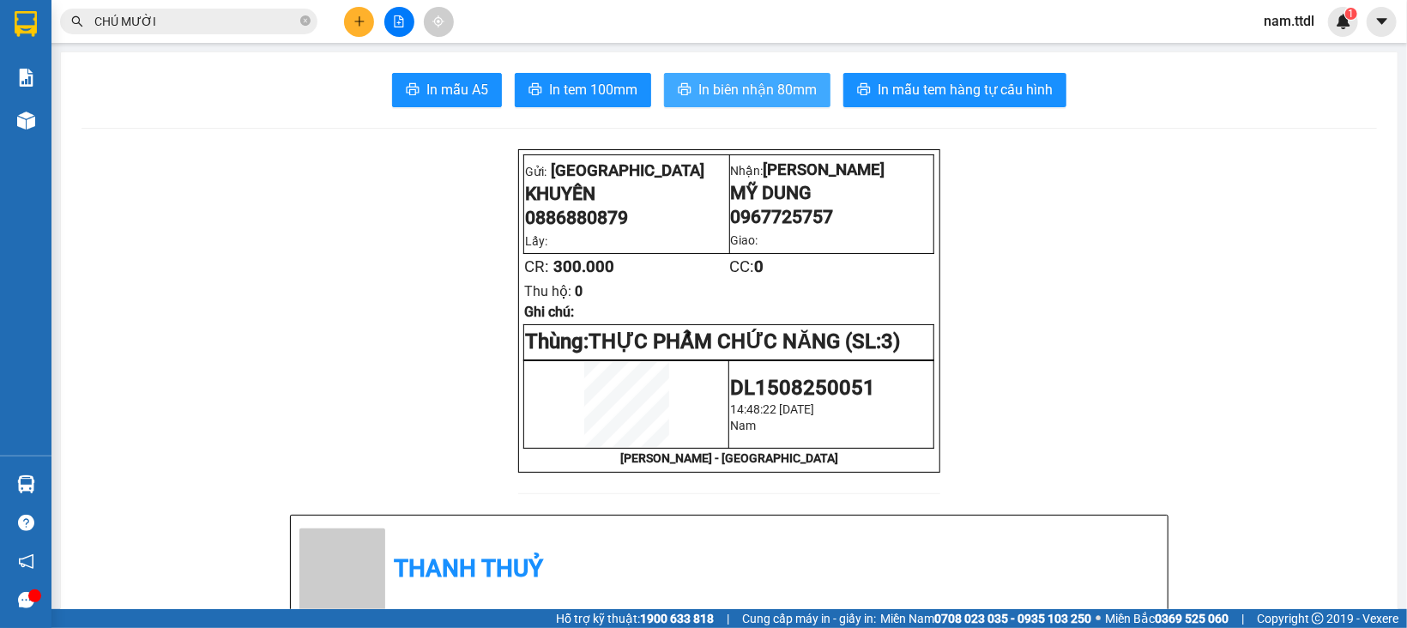
drag, startPoint x: 687, startPoint y: 85, endPoint x: 707, endPoint y: 94, distance: 21.9
click at [688, 85] on button "In biên nhận 80mm" at bounding box center [747, 90] width 166 height 34
click at [367, 21] on button at bounding box center [359, 22] width 30 height 30
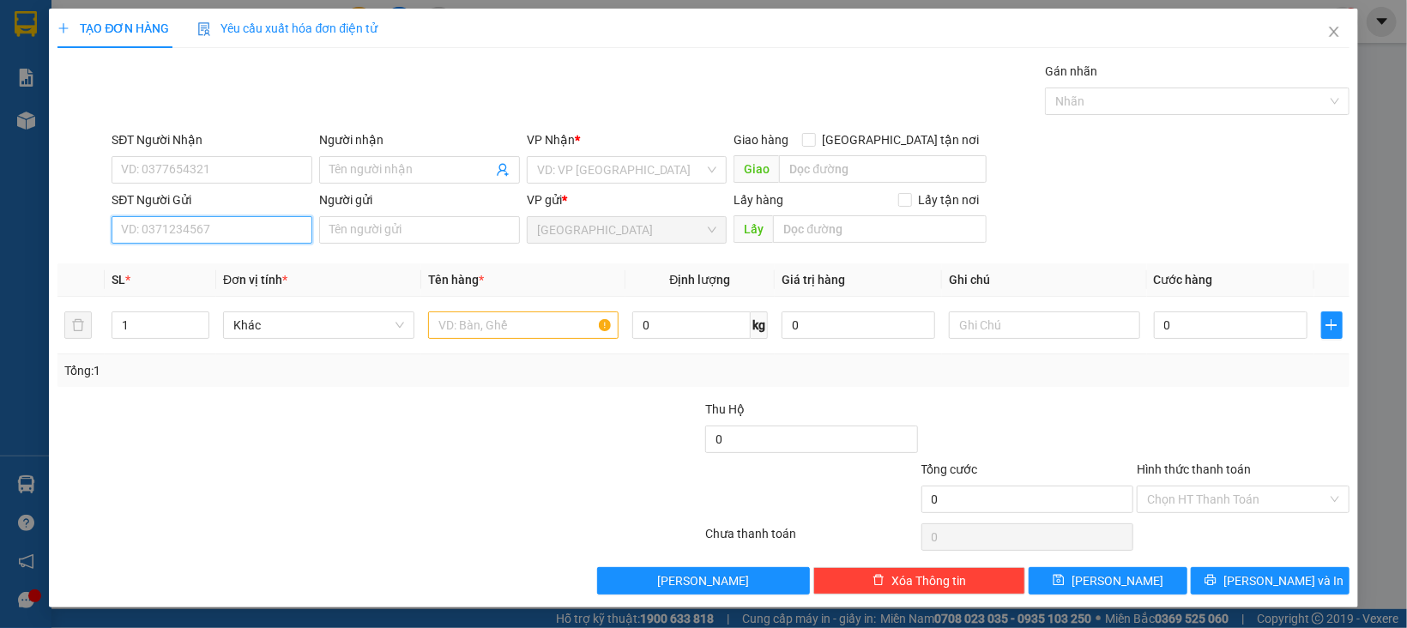
drag, startPoint x: 208, startPoint y: 226, endPoint x: 230, endPoint y: 212, distance: 25.9
click at [209, 226] on input "SĐT Người Gửi" at bounding box center [212, 229] width 201 height 27
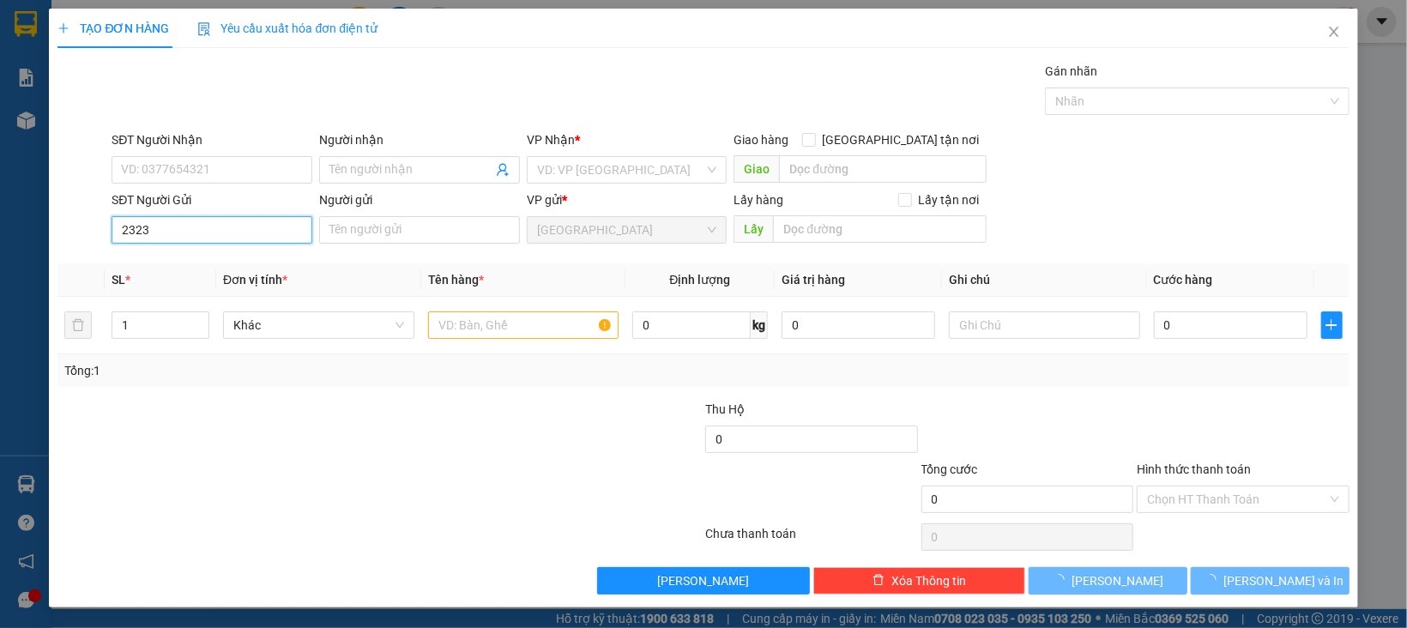
click at [249, 222] on input "2323" at bounding box center [212, 229] width 201 height 27
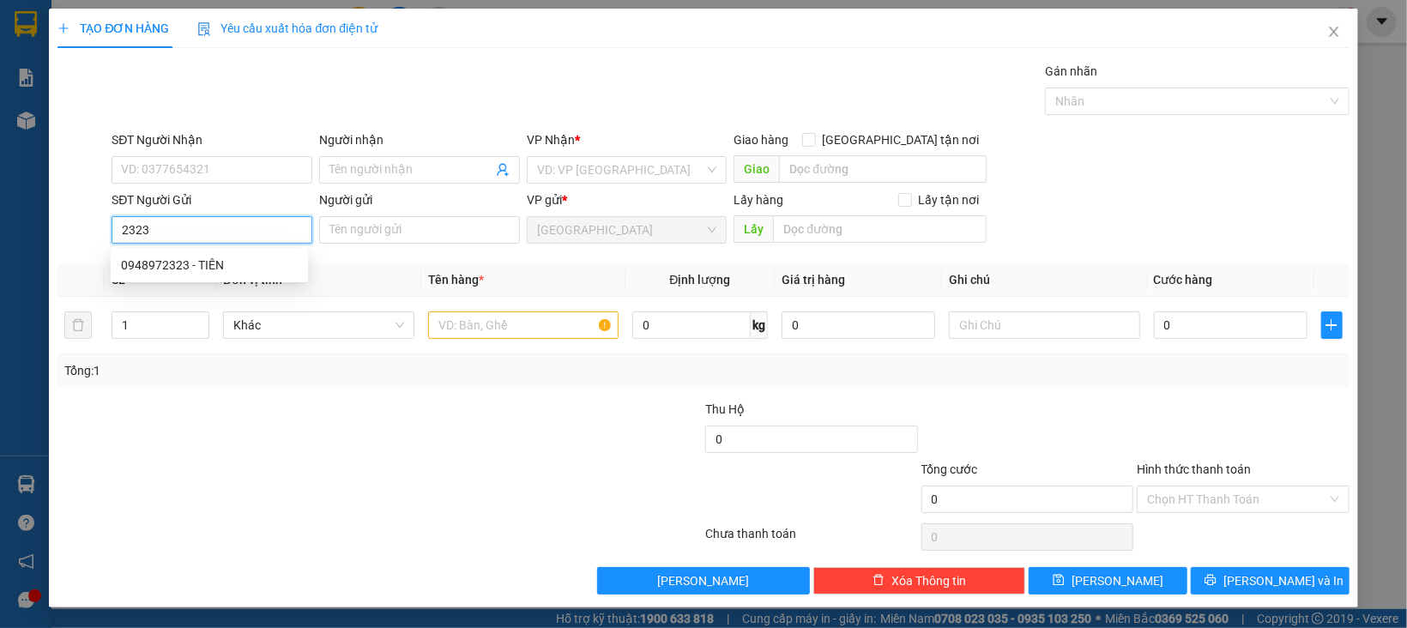
click at [205, 228] on input "2323" at bounding box center [212, 229] width 201 height 27
click at [204, 262] on div "0948972323 - TIÊN" at bounding box center [209, 265] width 177 height 19
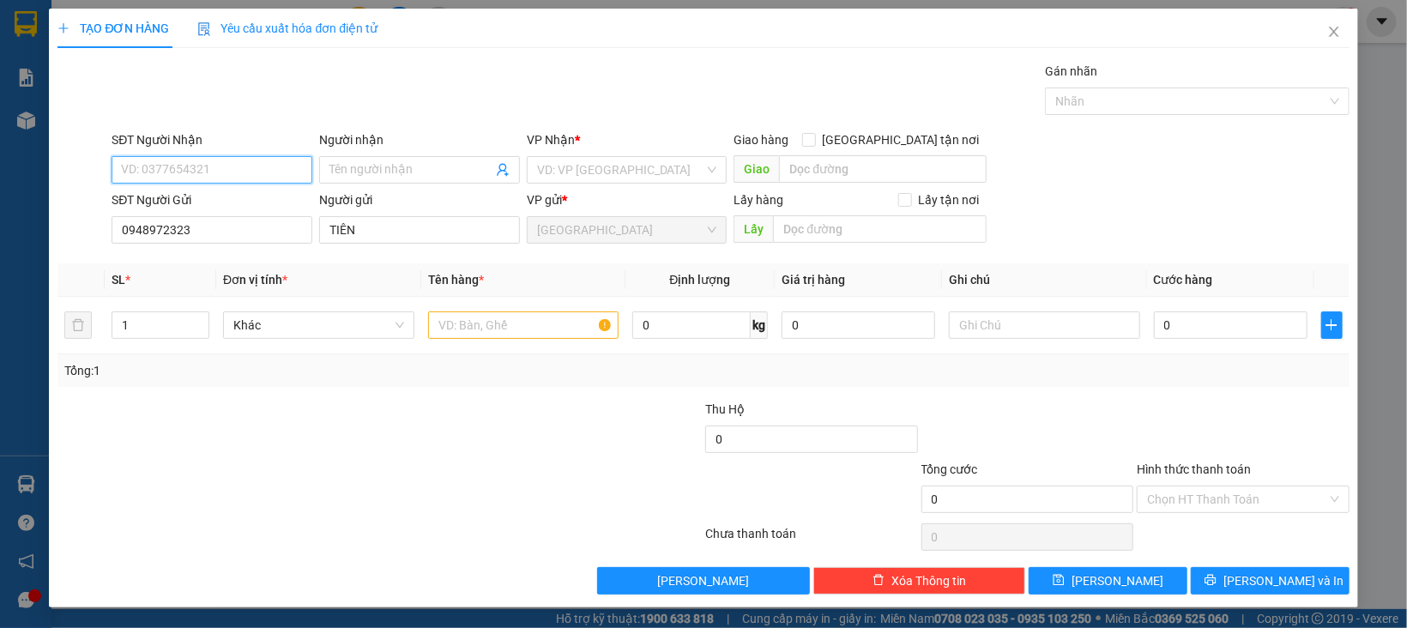
click at [238, 169] on input "SĐT Người Nhận" at bounding box center [212, 169] width 201 height 27
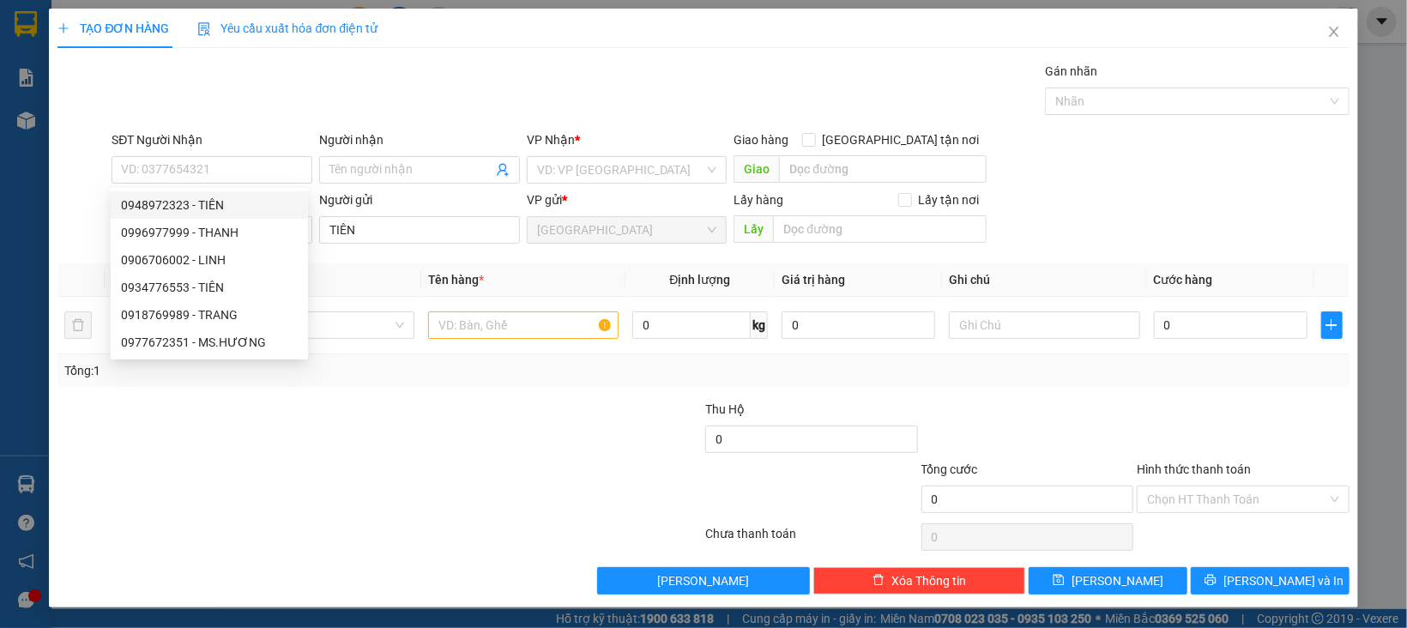
click at [344, 262] on div "Transit Pickup Surcharge Ids Transit Deliver Surcharge Ids Transit Deliver Surc…" at bounding box center [702, 328] width 1291 height 533
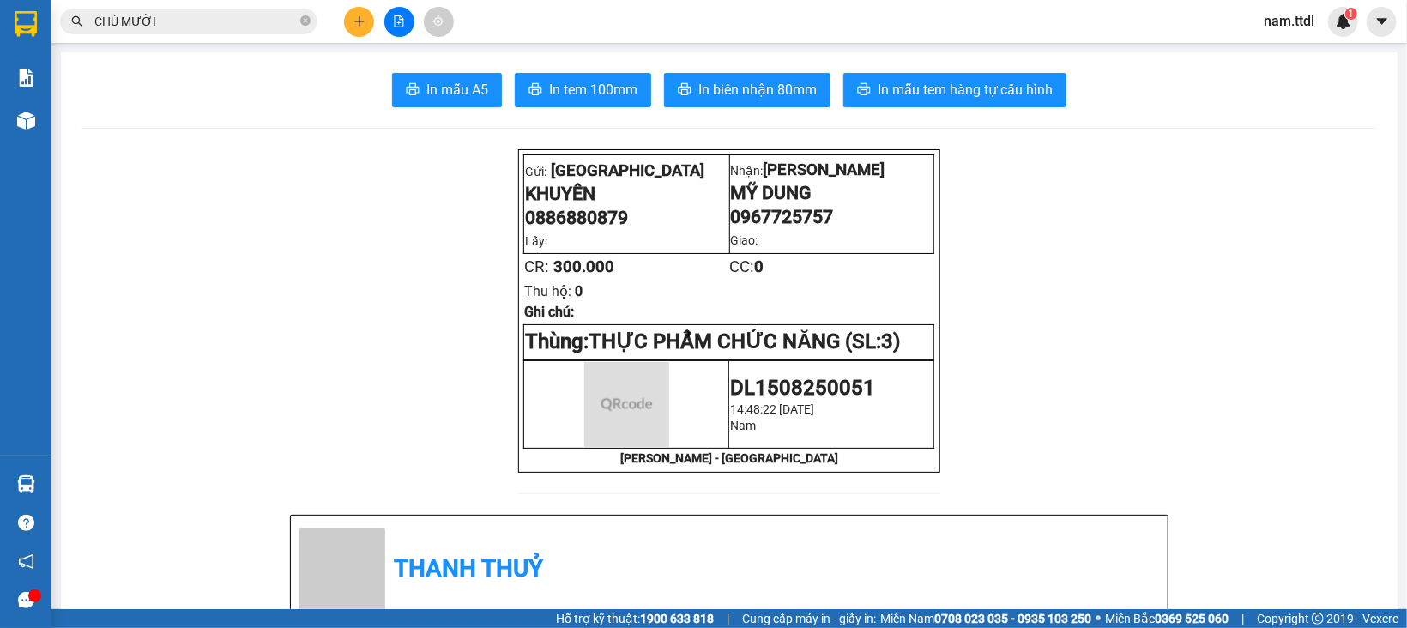
click at [21, 23] on img at bounding box center [26, 24] width 22 height 26
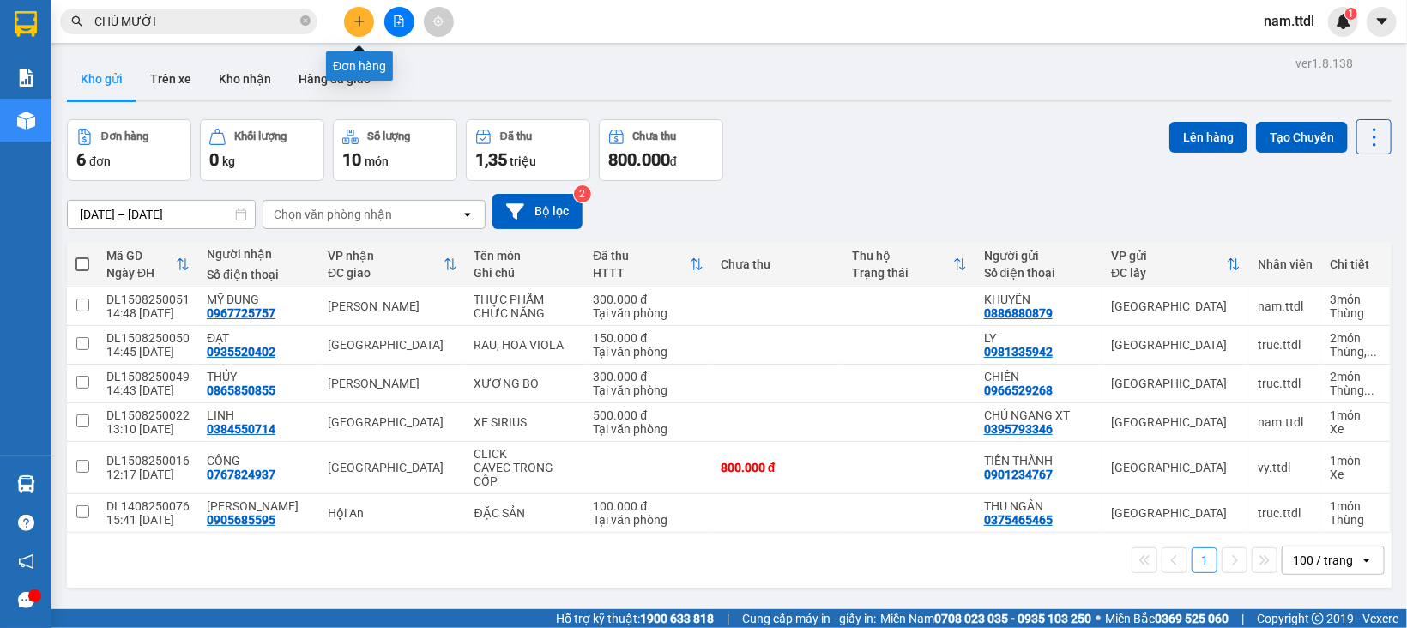
click at [359, 27] on icon "plus" at bounding box center [359, 21] width 12 height 12
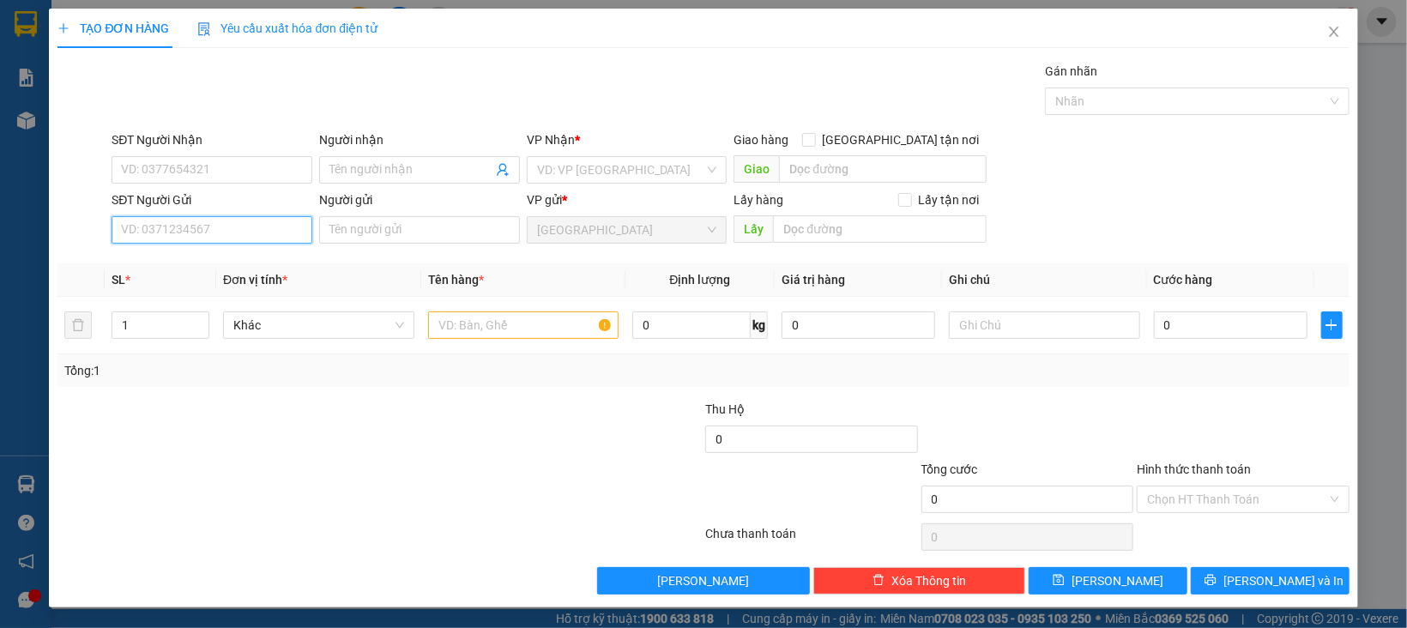
click at [243, 218] on input "SĐT Người Gửi" at bounding box center [212, 229] width 201 height 27
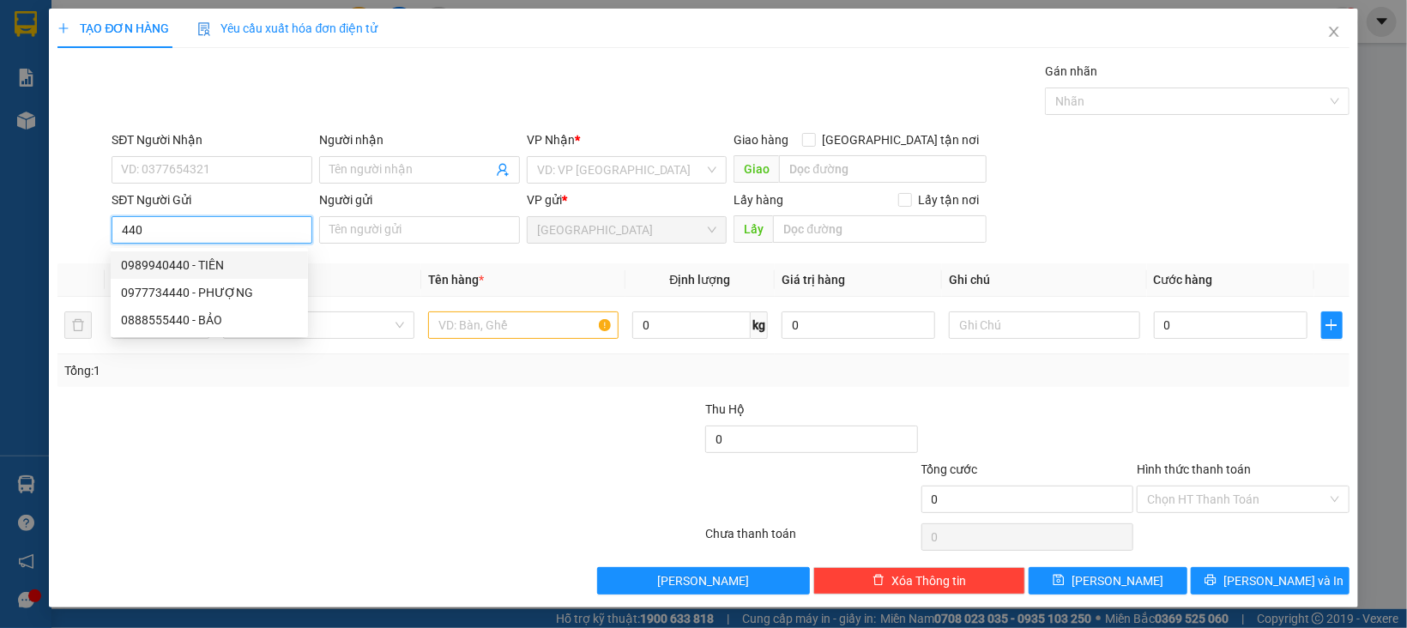
click at [217, 269] on div "0989940440 - TIÊN" at bounding box center [209, 265] width 177 height 19
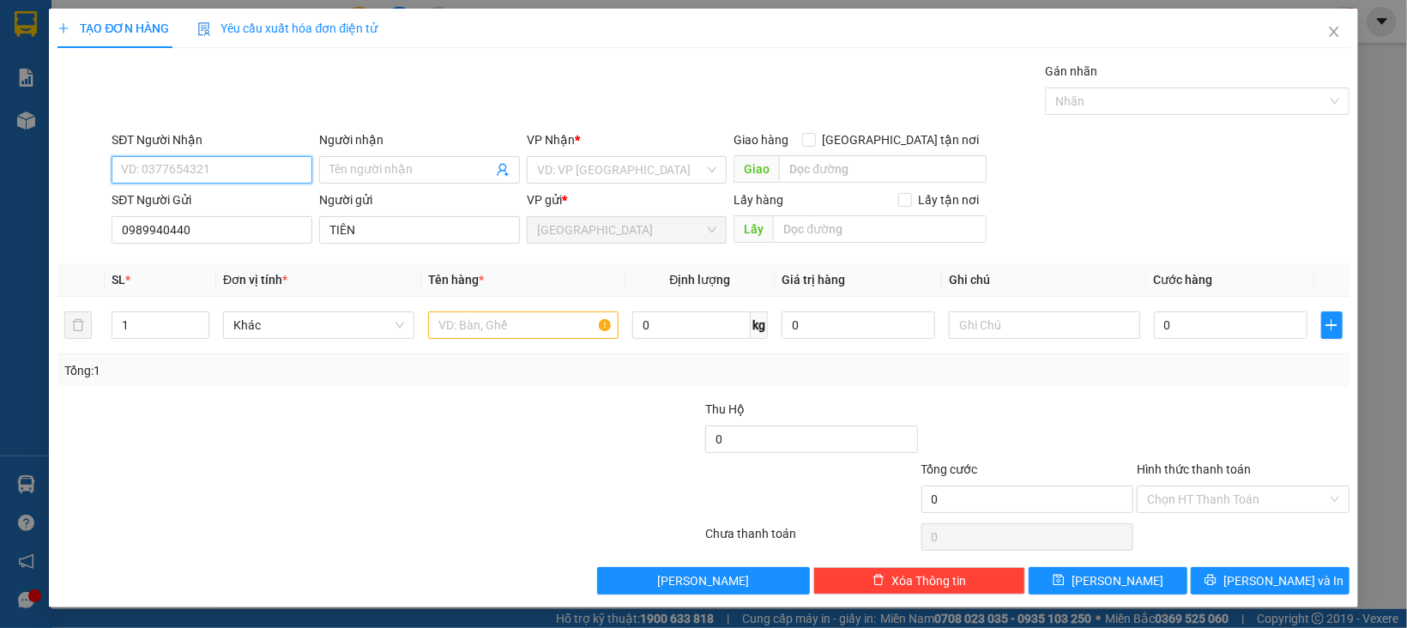
click at [246, 172] on input "SĐT Người Nhận" at bounding box center [212, 169] width 201 height 27
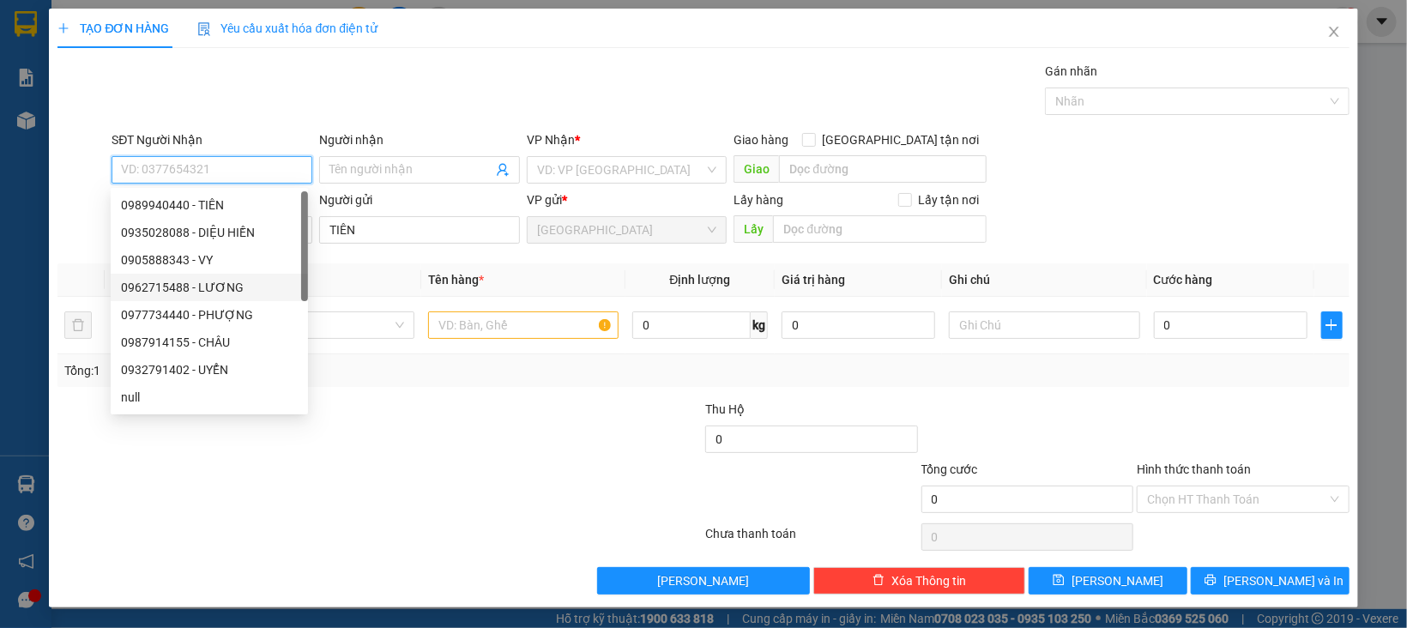
click at [232, 291] on div "0962715488 - LƯƠNG" at bounding box center [209, 287] width 177 height 19
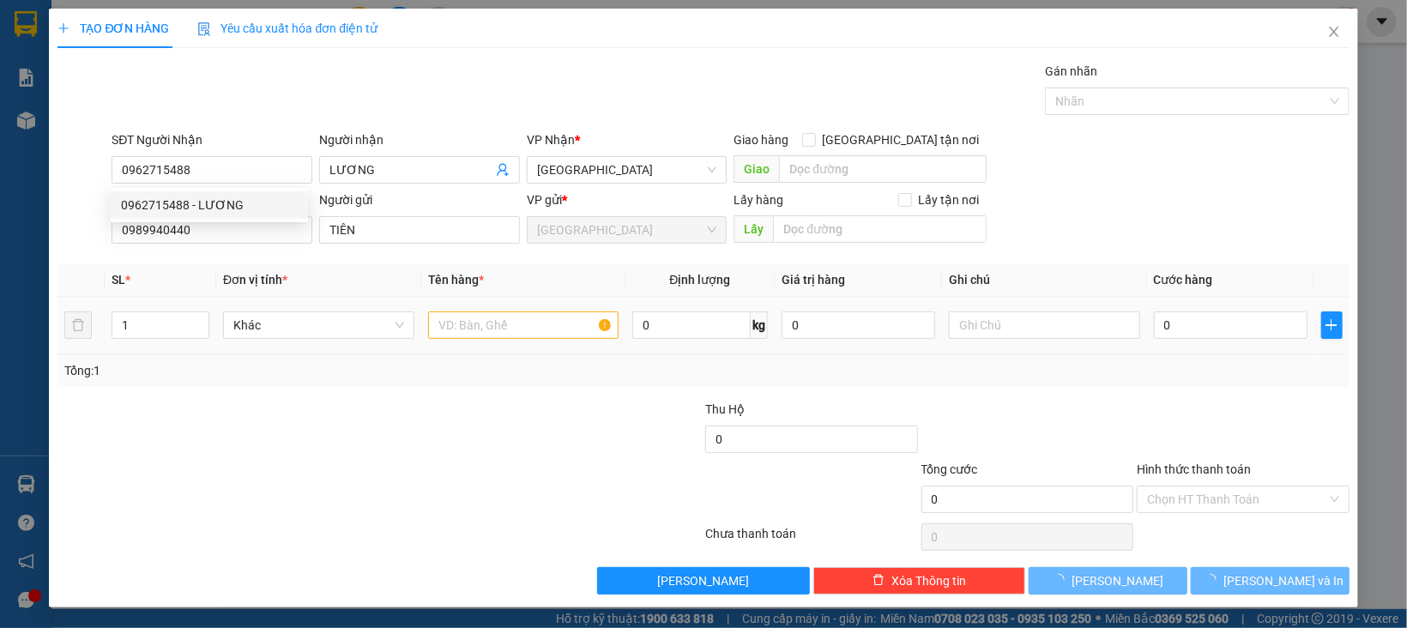
click at [275, 308] on div "Khác" at bounding box center [318, 325] width 191 height 34
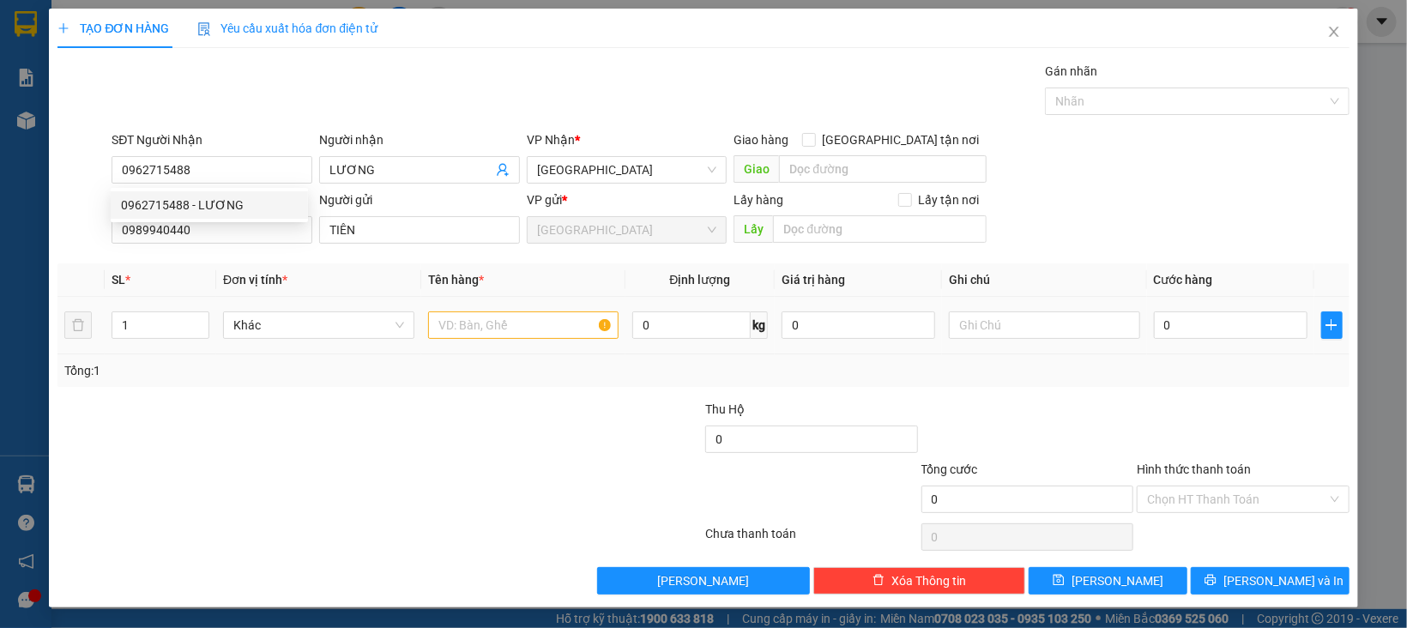
drag, startPoint x: 285, startPoint y: 332, endPoint x: 286, endPoint y: 341, distance: 9.6
click at [286, 332] on span "Khác" at bounding box center [318, 325] width 171 height 26
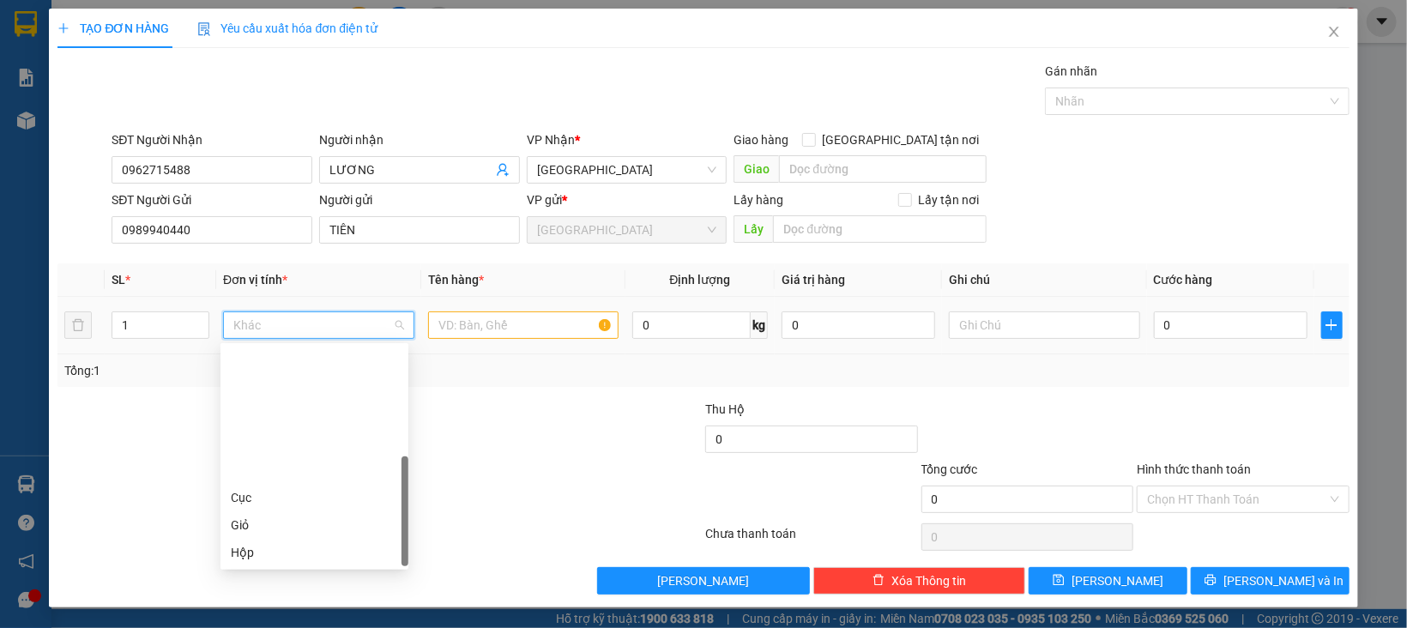
click at [270, 598] on div "Thùng" at bounding box center [314, 607] width 167 height 19
click at [470, 329] on input "text" at bounding box center [523, 324] width 191 height 27
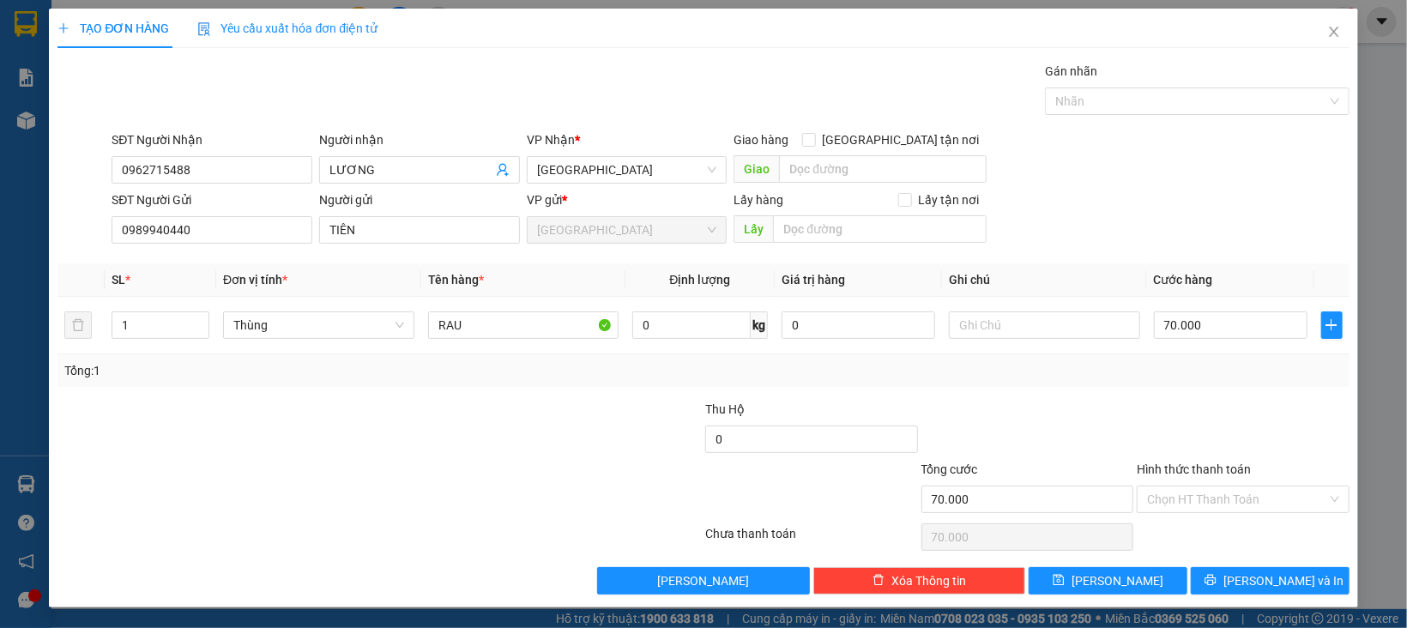
drag, startPoint x: 1239, startPoint y: 414, endPoint x: 1238, endPoint y: 483, distance: 68.6
click at [1245, 414] on div at bounding box center [1243, 430] width 216 height 60
click at [1237, 510] on input "Hình thức thanh toán" at bounding box center [1237, 499] width 180 height 26
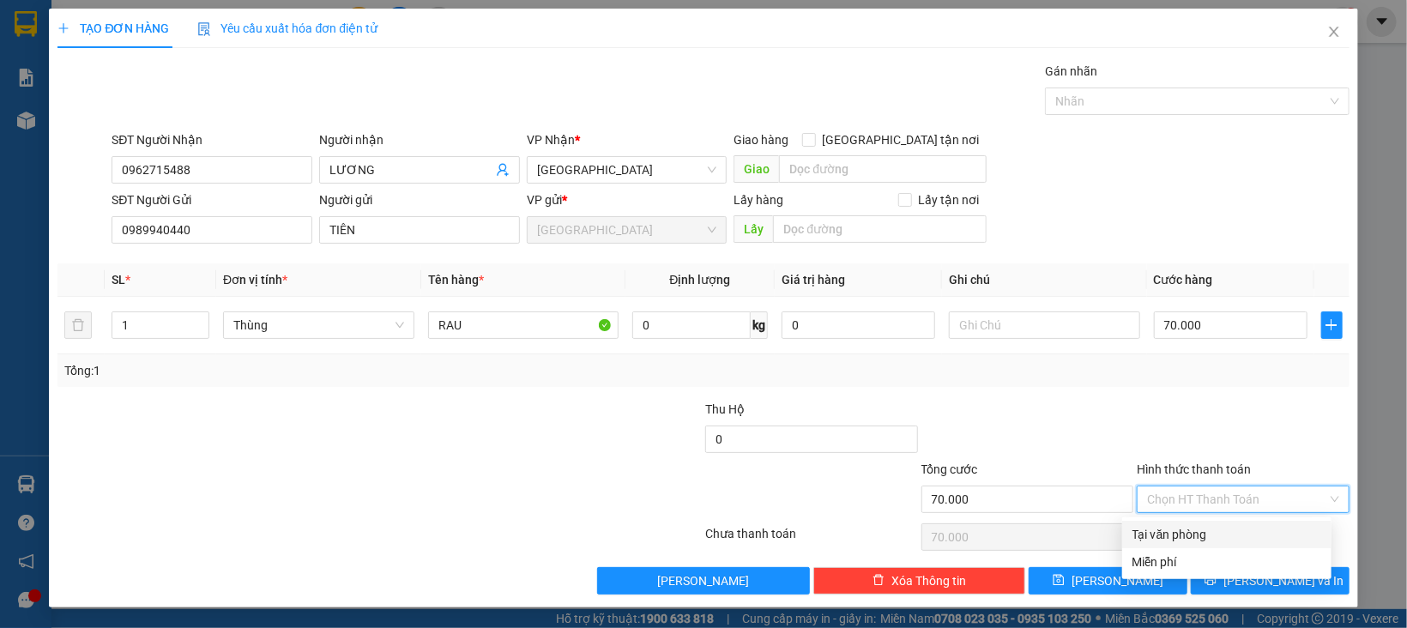
click at [1232, 527] on div "Tại văn phòng" at bounding box center [1226, 534] width 189 height 19
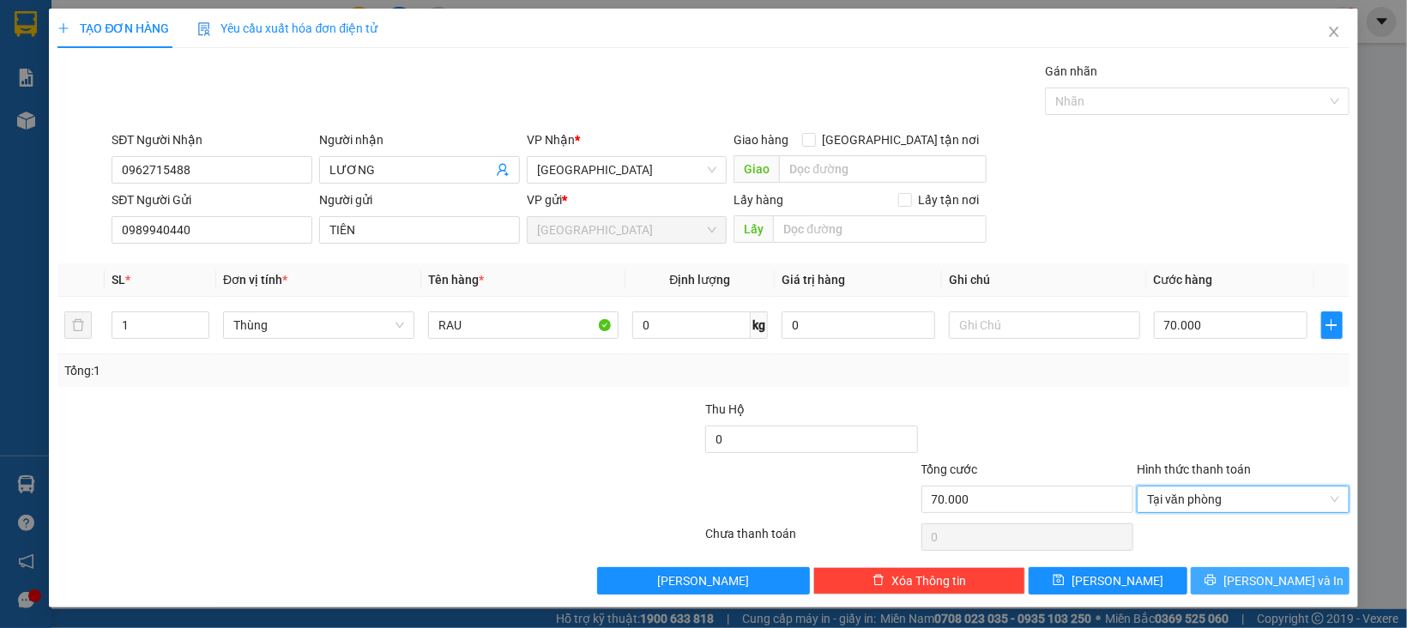
click at [1215, 578] on icon "printer" at bounding box center [1209, 580] width 11 height 11
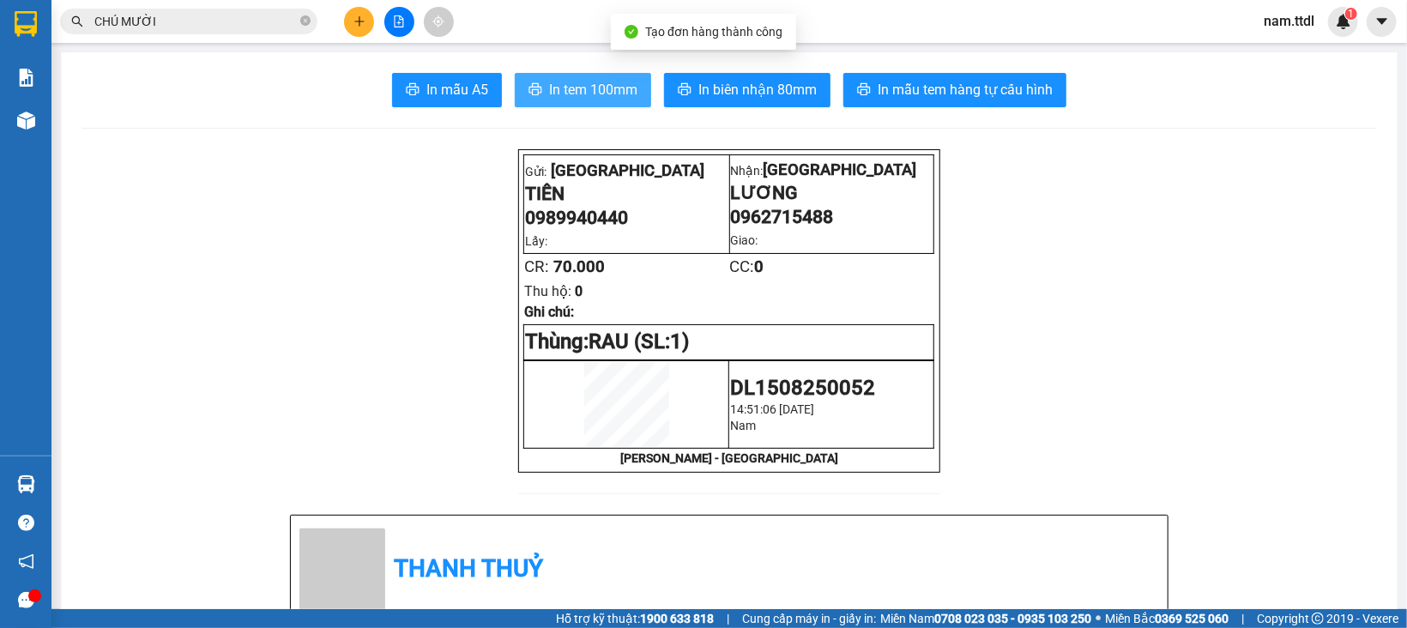
click at [569, 92] on span "In tem 100mm" at bounding box center [593, 89] width 88 height 21
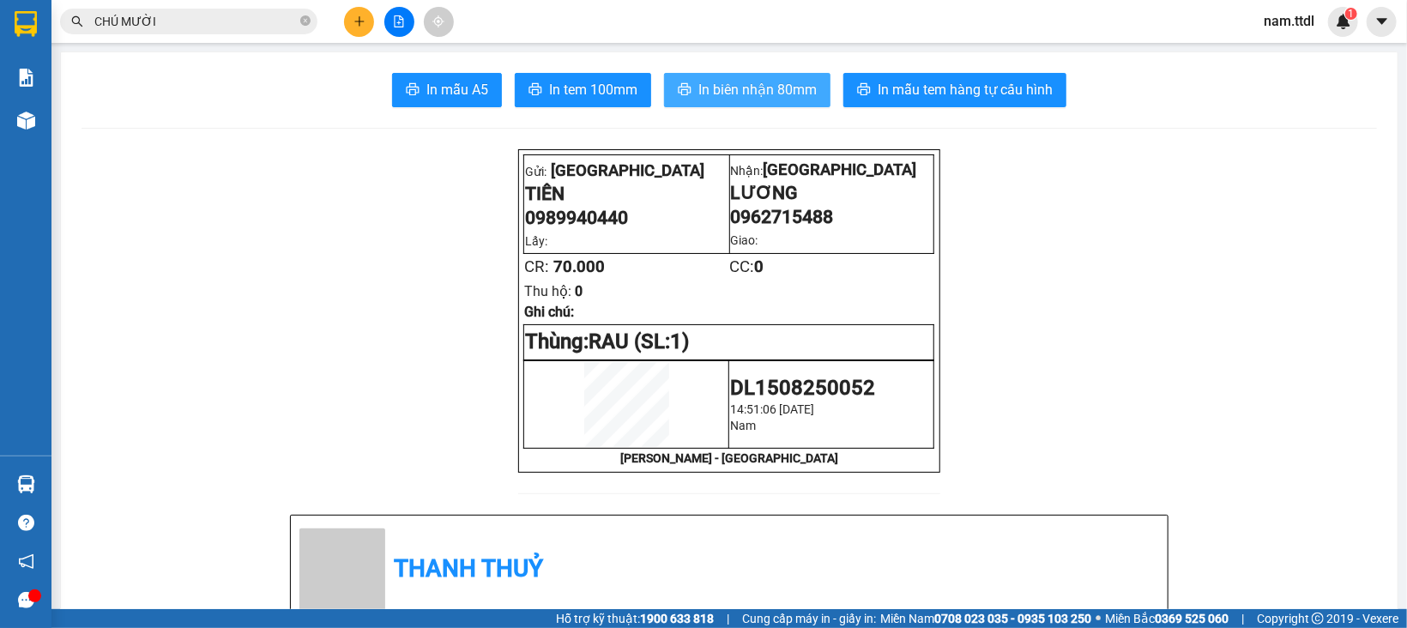
click at [763, 95] on span "In biên nhận 80mm" at bounding box center [757, 89] width 118 height 21
click at [356, 26] on icon "plus" at bounding box center [359, 21] width 12 height 12
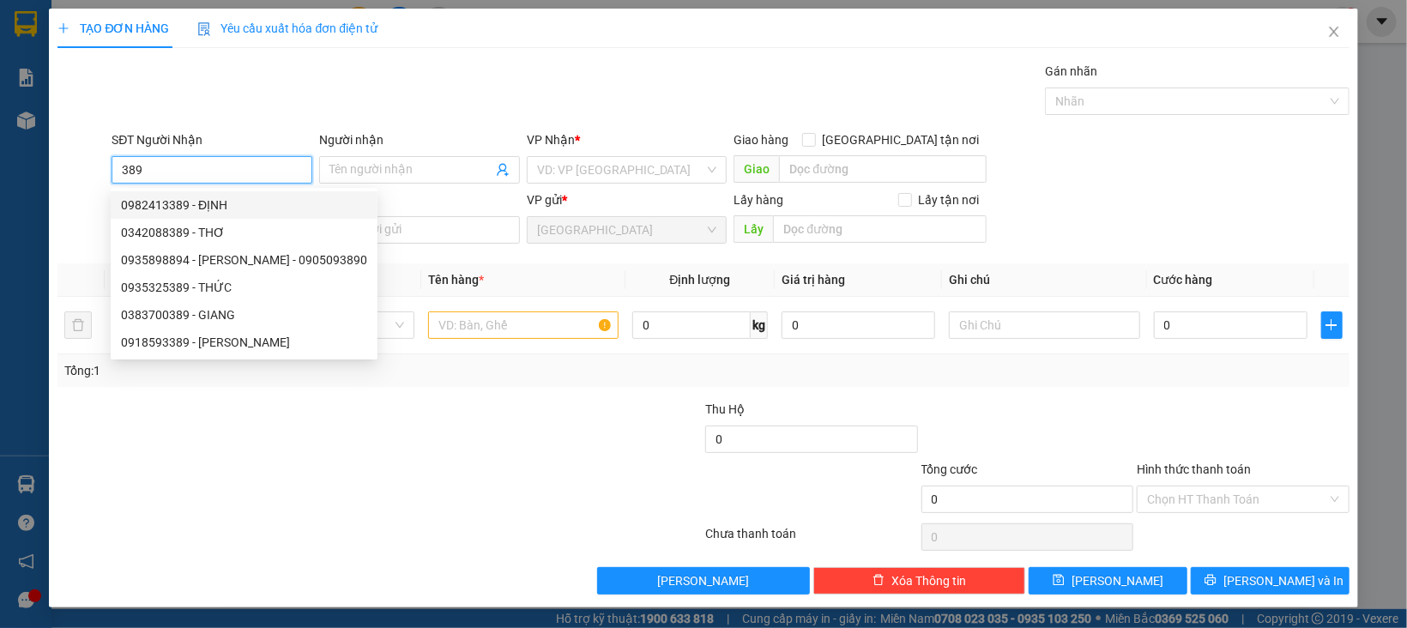
click at [212, 208] on div "0982413389 - ĐỊNH" at bounding box center [244, 205] width 246 height 19
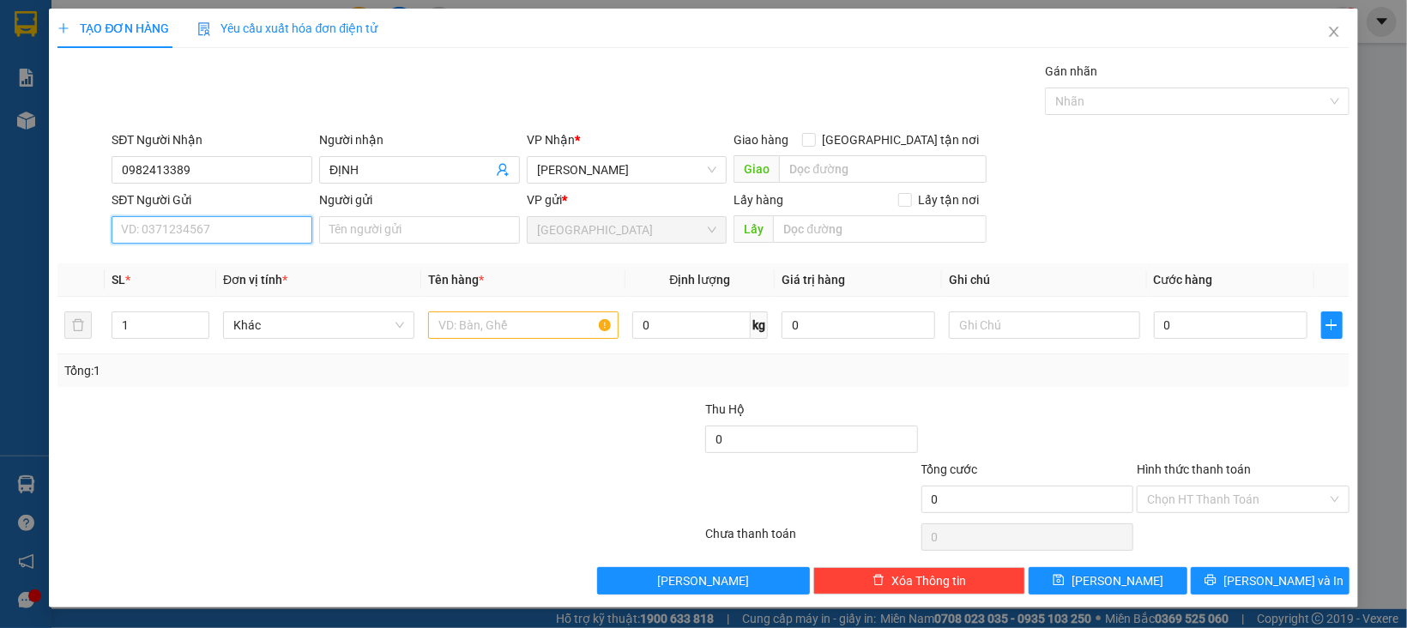
click at [214, 220] on input "SĐT Người Gửi" at bounding box center [212, 229] width 201 height 27
click at [214, 236] on input "SĐT Người Gửi" at bounding box center [212, 229] width 201 height 27
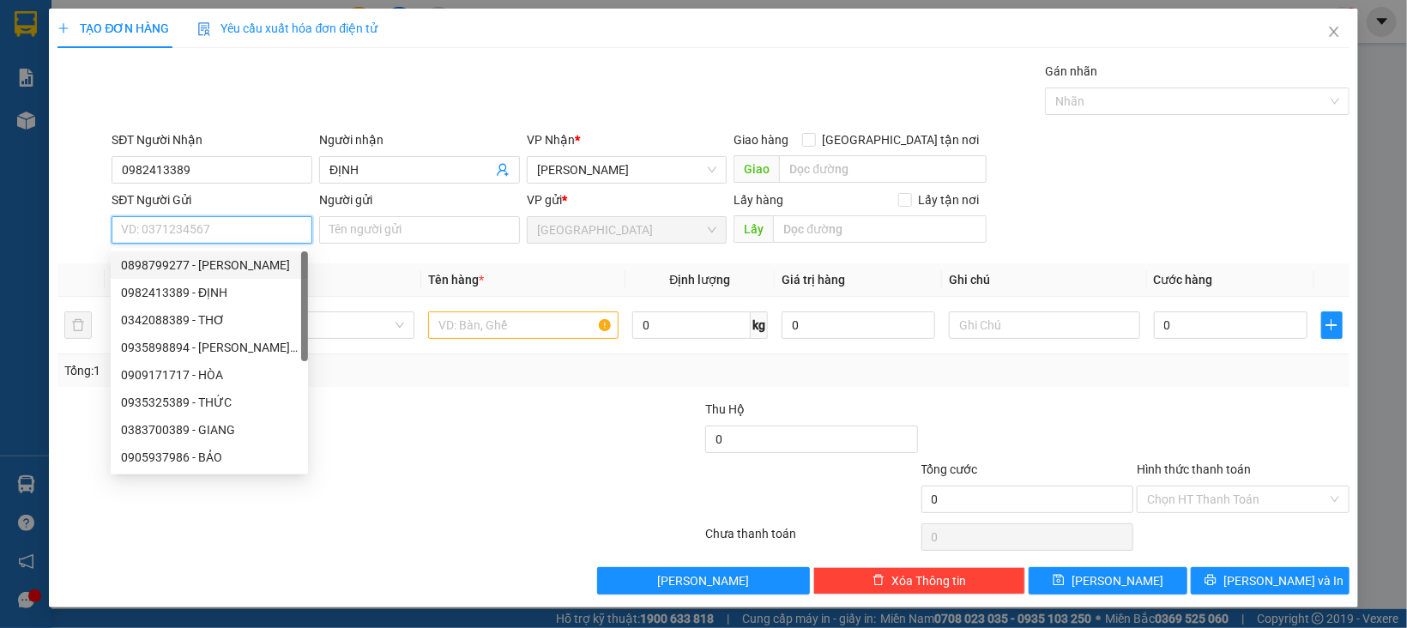
click at [223, 260] on div "0898799277 - THẢO" at bounding box center [209, 265] width 177 height 19
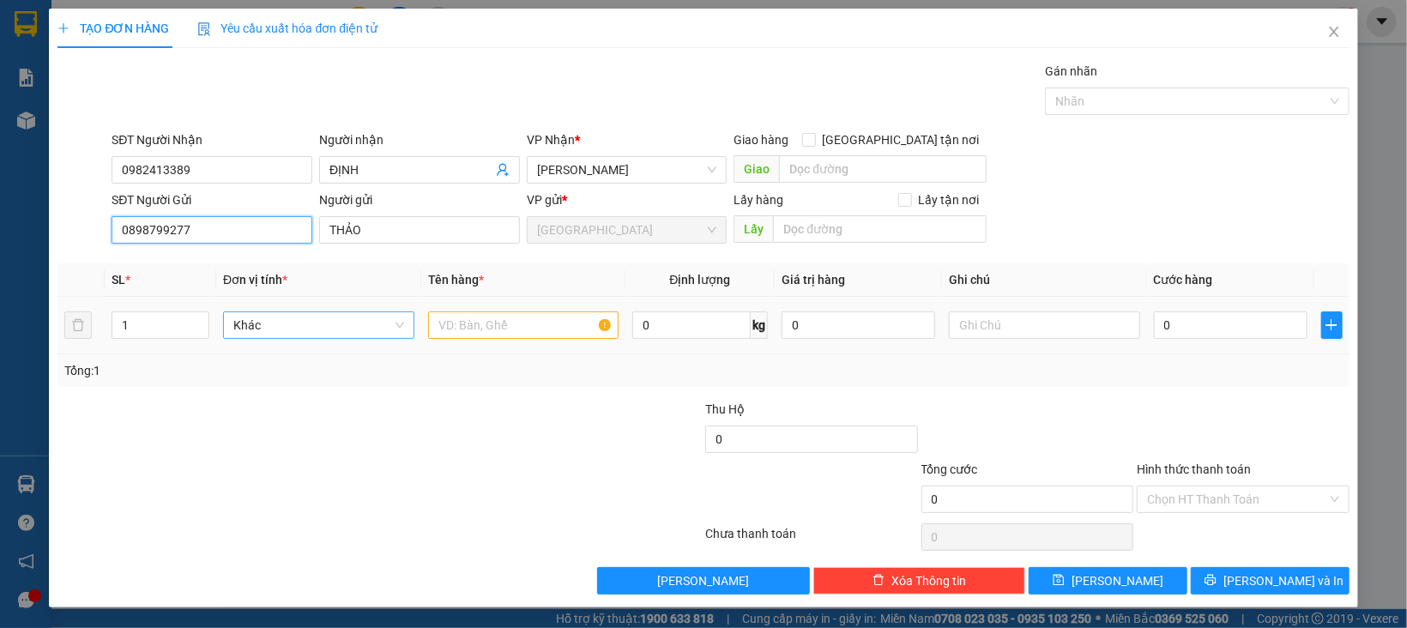
click at [262, 320] on span "Khác" at bounding box center [318, 325] width 171 height 26
click at [263, 598] on div "Thùng" at bounding box center [314, 607] width 167 height 19
click at [495, 330] on input "text" at bounding box center [523, 324] width 191 height 27
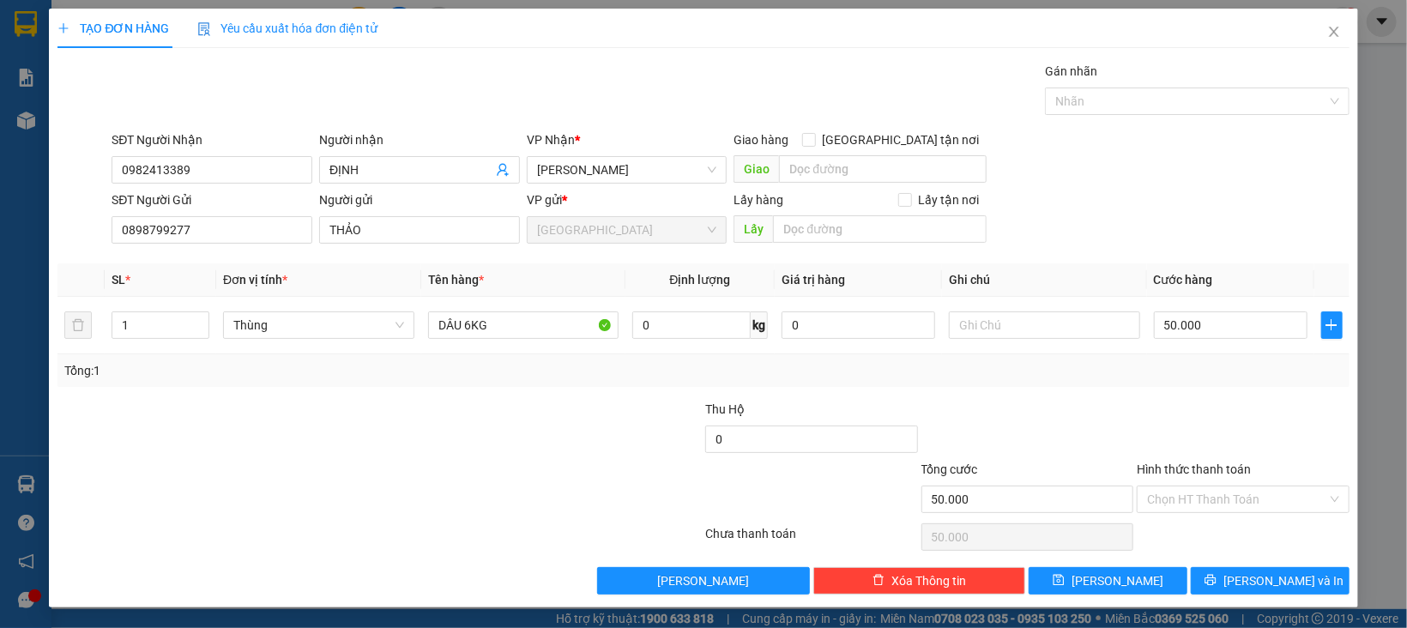
click at [1072, 412] on div at bounding box center [1027, 430] width 216 height 60
drag, startPoint x: 1196, startPoint y: 499, endPoint x: 1198, endPoint y: 509, distance: 9.8
click at [1197, 501] on input "Hình thức thanh toán" at bounding box center [1237, 499] width 180 height 26
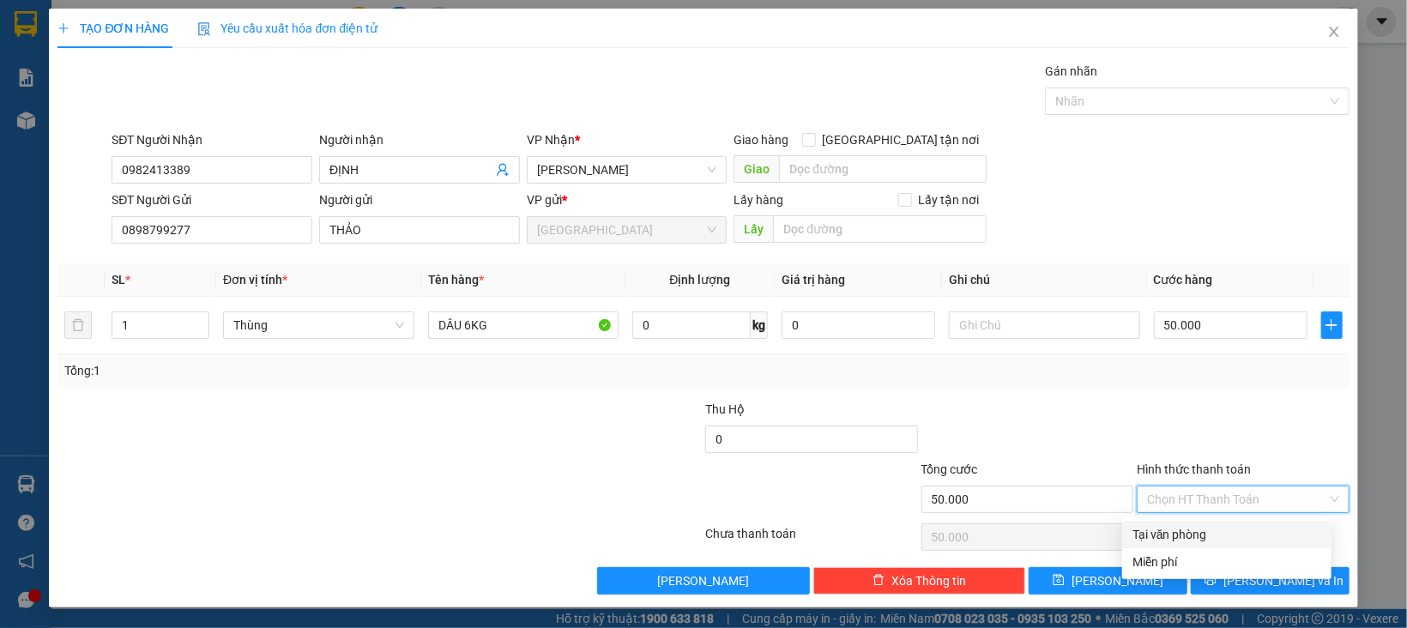
click at [1201, 533] on div "Tại văn phòng" at bounding box center [1226, 534] width 189 height 19
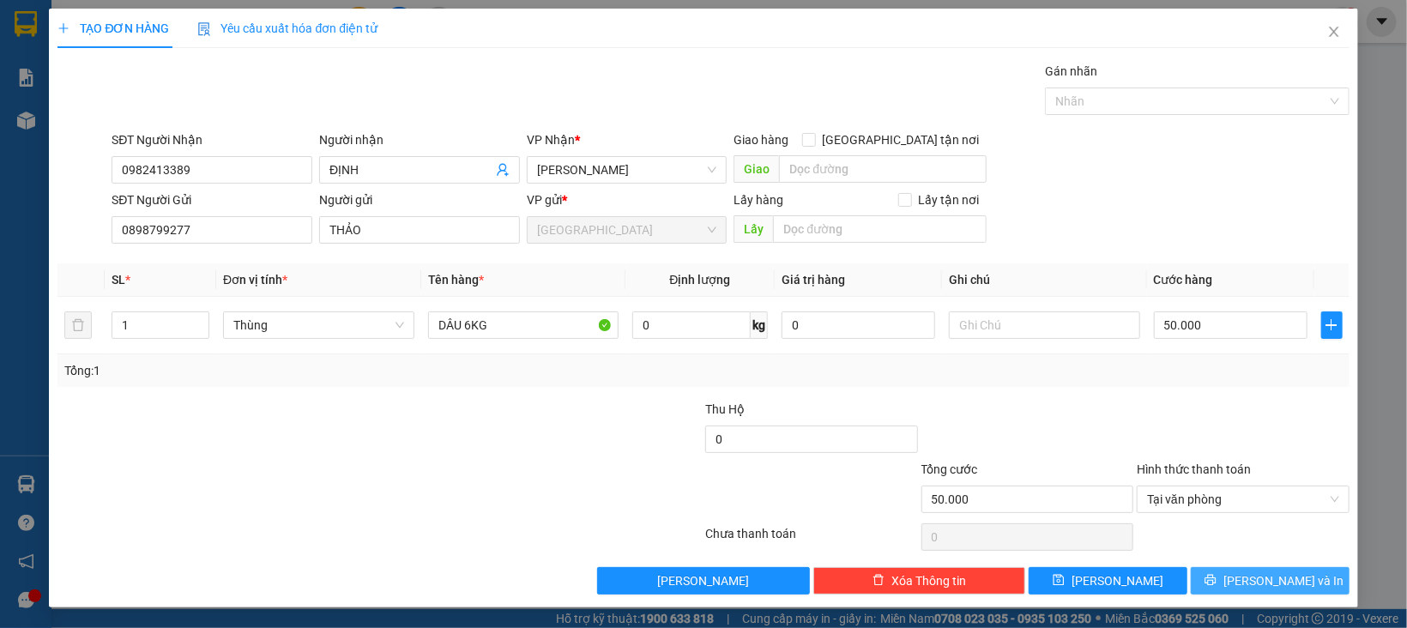
click at [1212, 578] on button "[PERSON_NAME] và In" at bounding box center [1270, 580] width 159 height 27
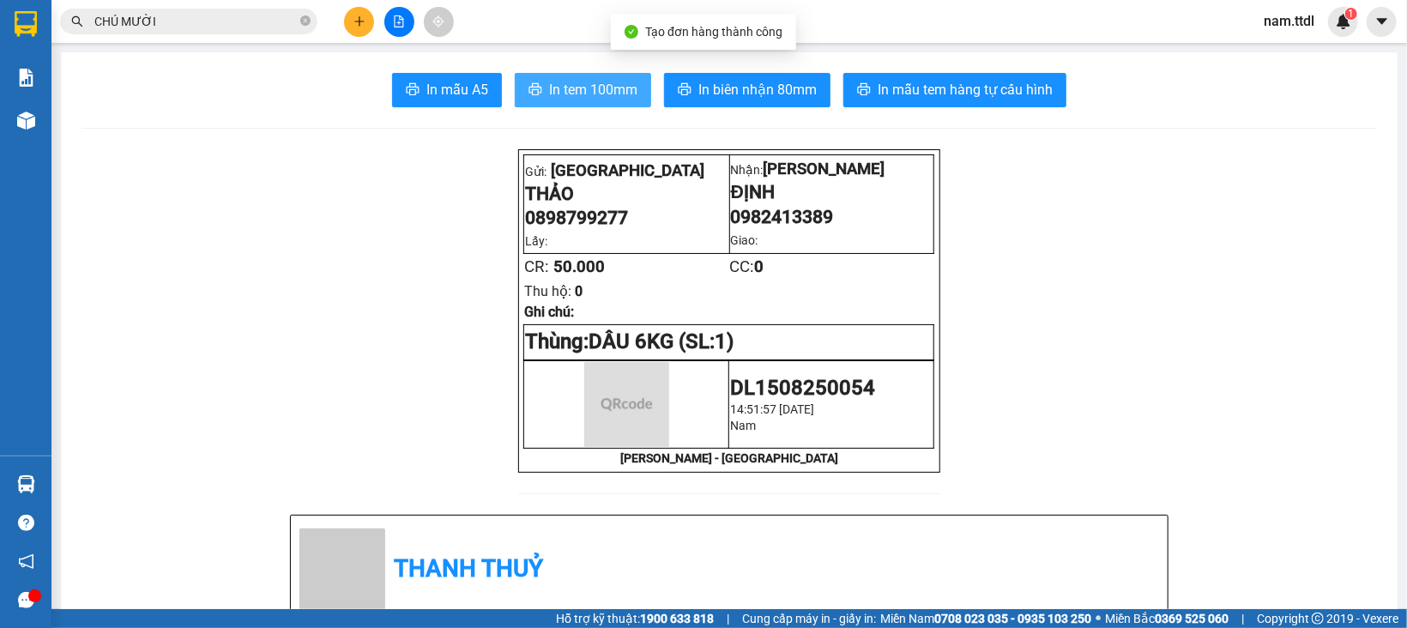
click at [519, 79] on button "In tem 100mm" at bounding box center [583, 90] width 136 height 34
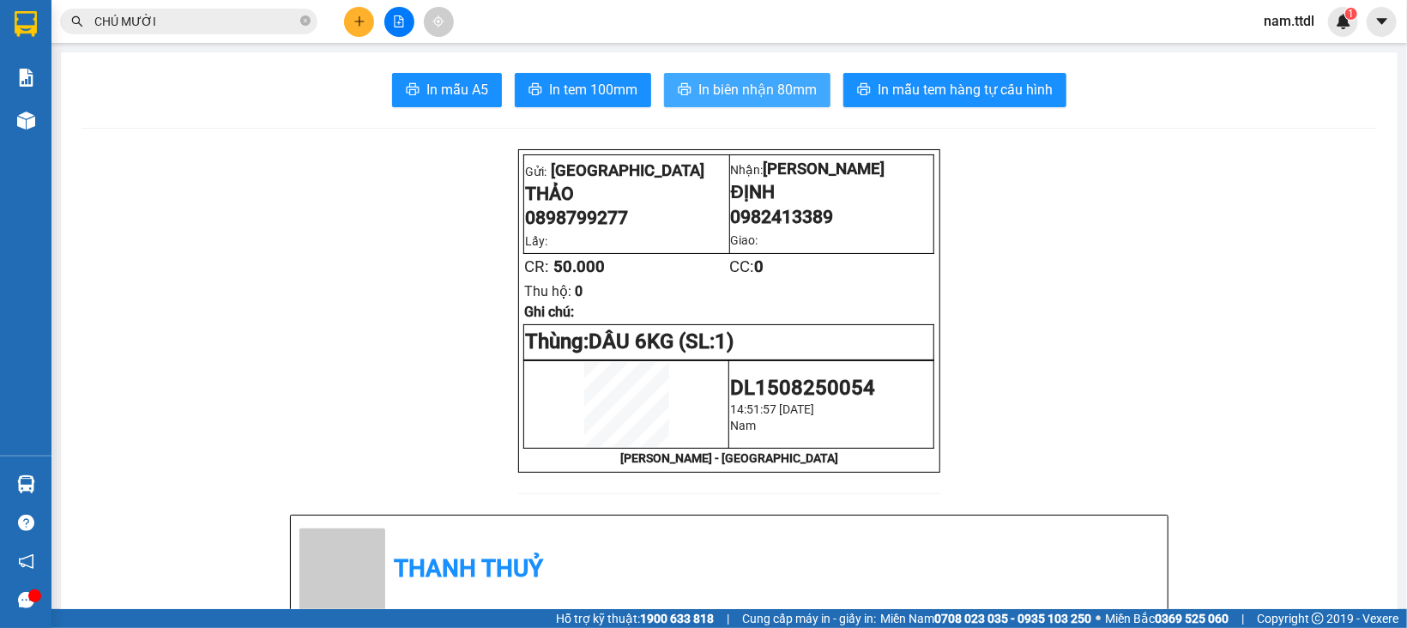
click at [749, 87] on span "In biên nhận 80mm" at bounding box center [757, 89] width 118 height 21
click at [349, 17] on button at bounding box center [359, 22] width 30 height 30
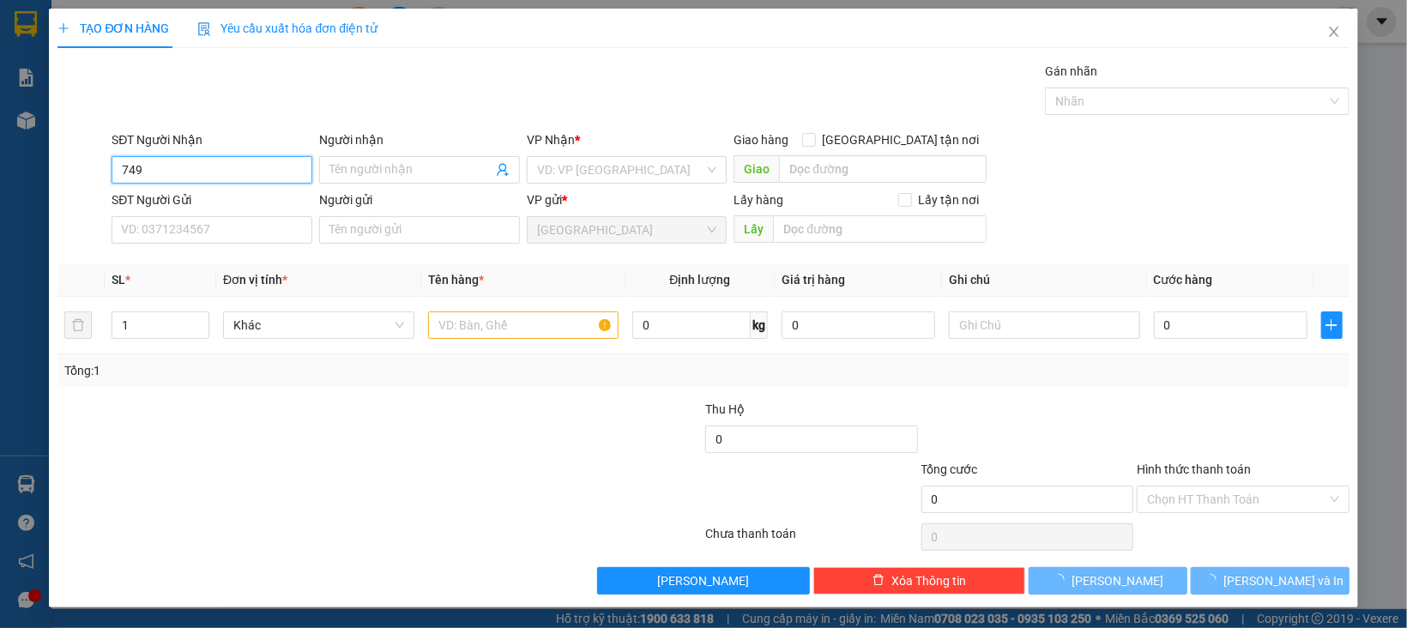
click at [220, 159] on input "749" at bounding box center [212, 169] width 201 height 27
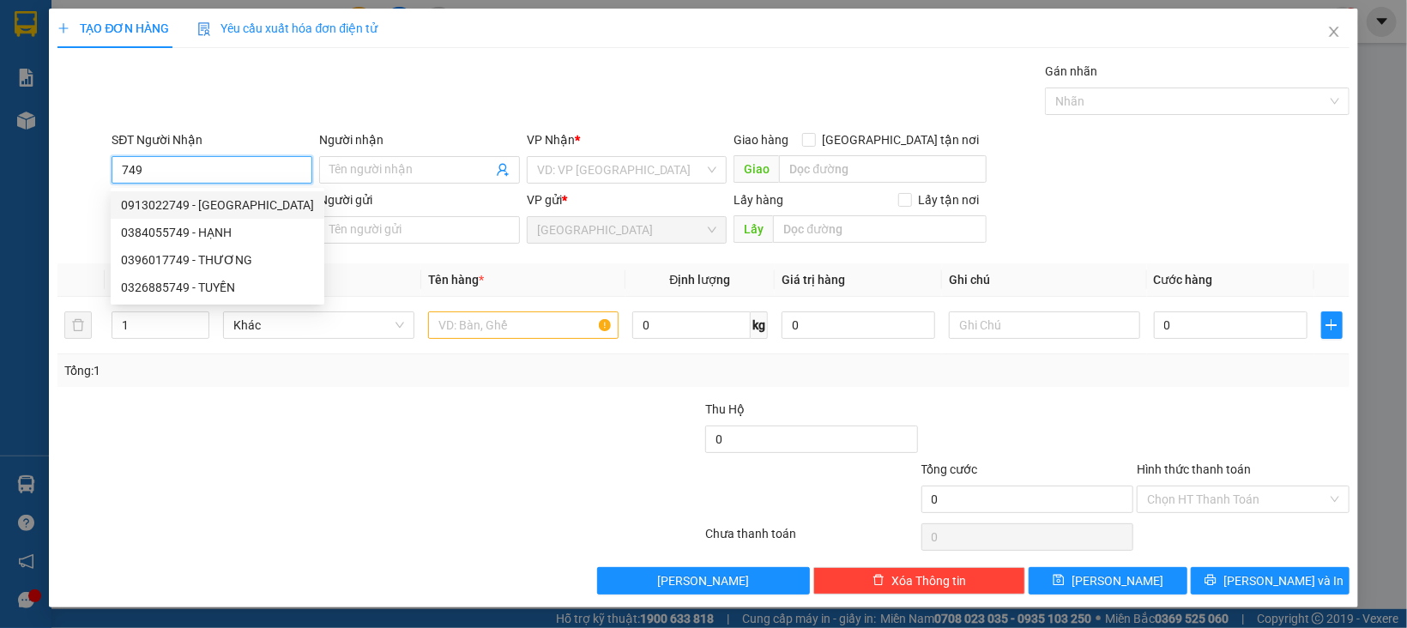
drag, startPoint x: 226, startPoint y: 211, endPoint x: 243, endPoint y: 231, distance: 26.1
click at [228, 211] on div "0913022749 - CẨM LY" at bounding box center [217, 205] width 193 height 19
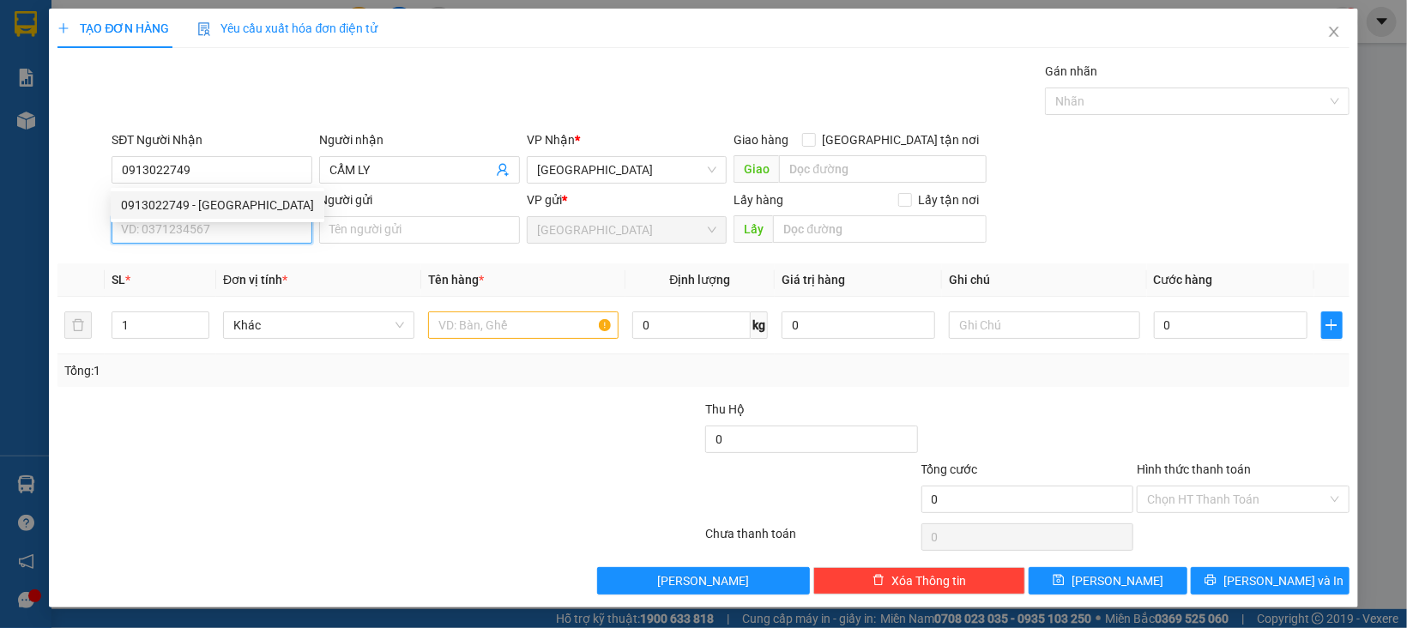
click at [244, 231] on input "SĐT Người Gửi" at bounding box center [212, 229] width 201 height 27
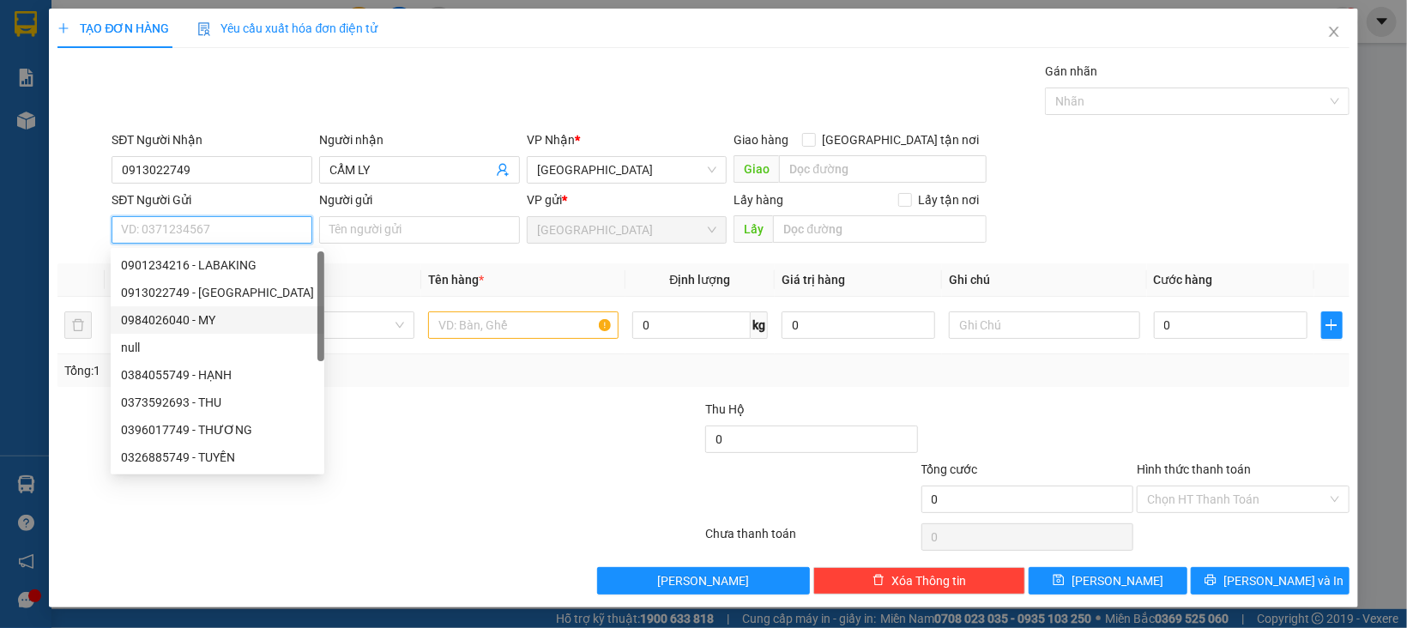
click at [217, 322] on div "0984026040 - MY" at bounding box center [217, 320] width 193 height 19
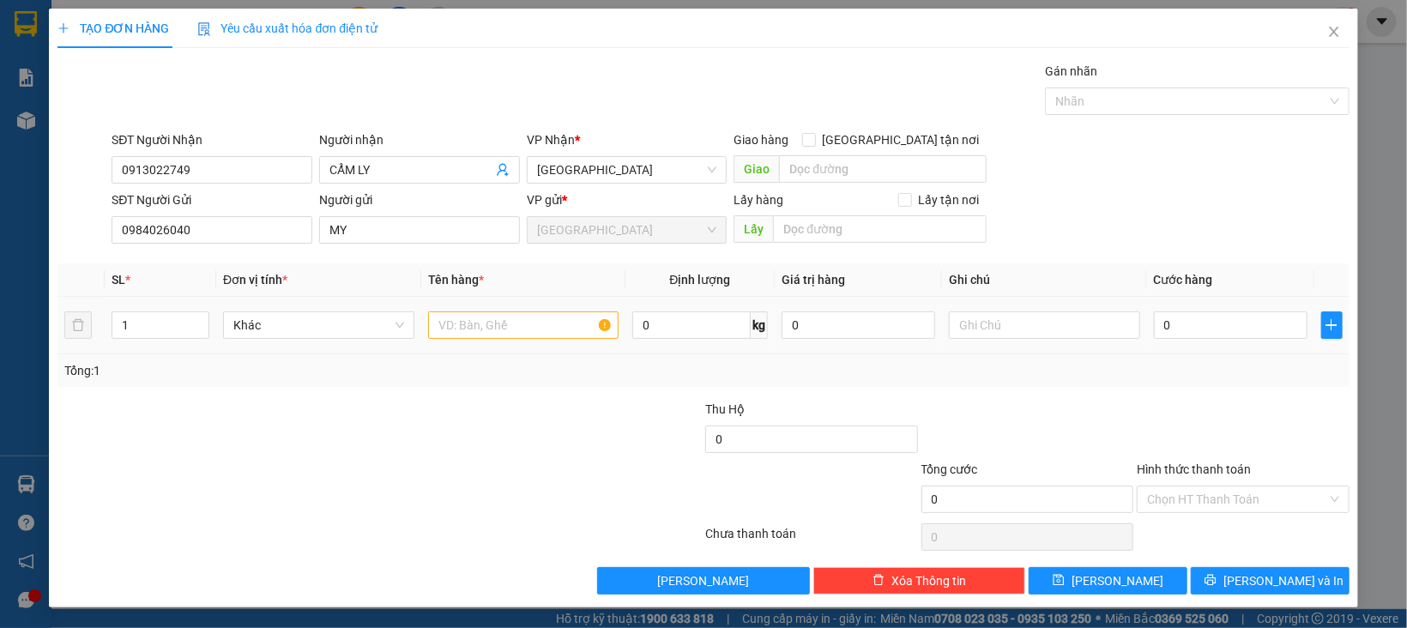
drag, startPoint x: 147, startPoint y: 324, endPoint x: 84, endPoint y: 341, distance: 64.9
click at [84, 341] on tr "1 Khác 0 kg 0 0" at bounding box center [702, 325] width 1291 height 57
click at [321, 325] on span "Khác" at bounding box center [318, 325] width 171 height 26
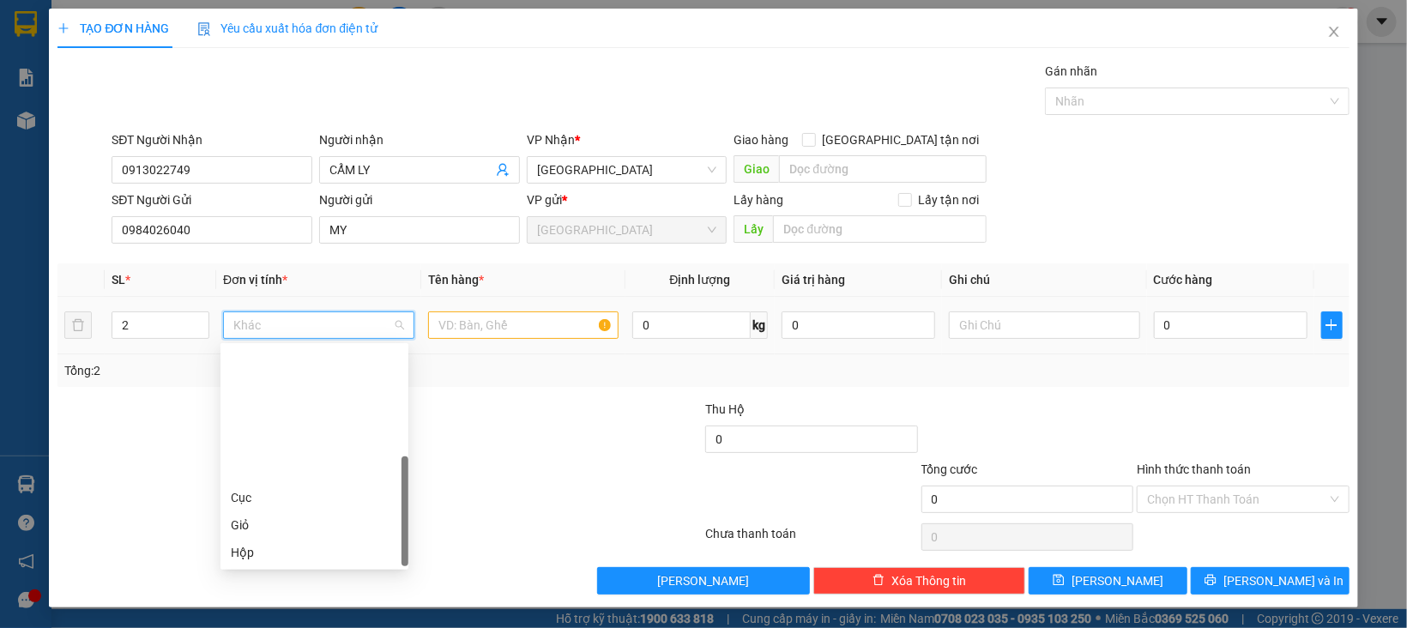
click at [280, 598] on div "Thùng" at bounding box center [314, 607] width 167 height 19
click at [487, 335] on input "text" at bounding box center [523, 324] width 191 height 27
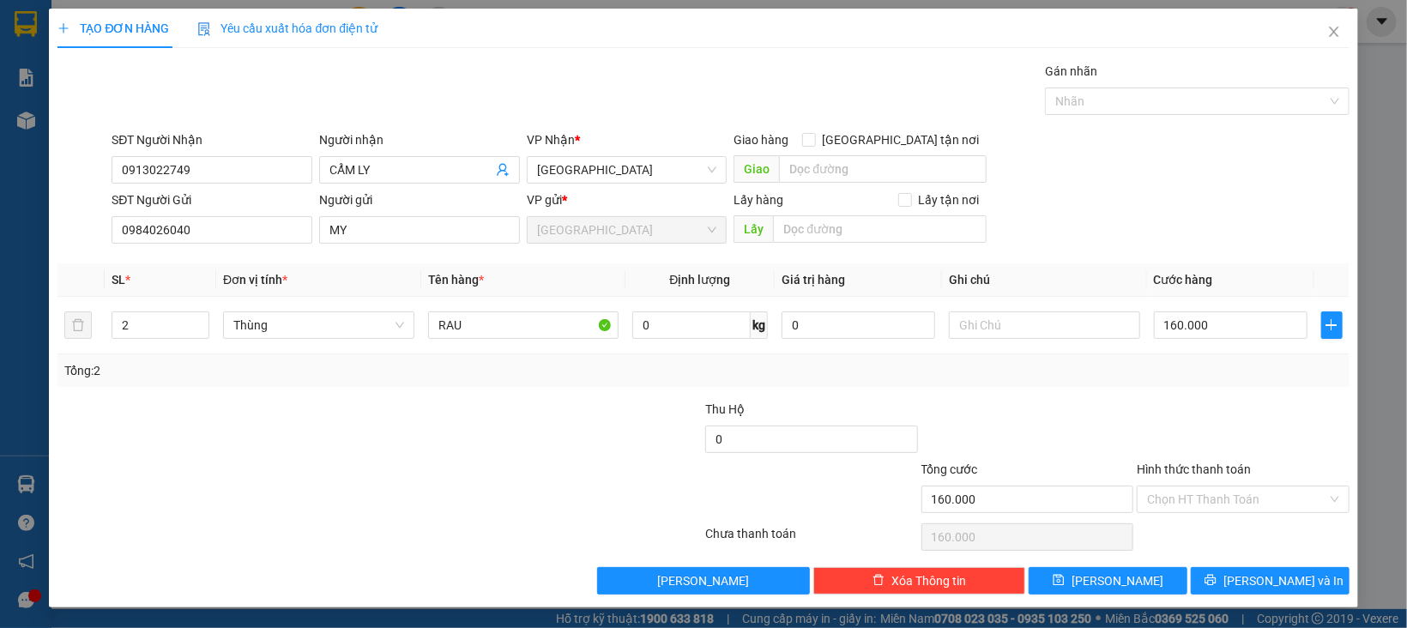
drag, startPoint x: 1222, startPoint y: 403, endPoint x: 1218, endPoint y: 461, distance: 57.6
click at [1222, 419] on div at bounding box center [1243, 430] width 216 height 60
click at [1219, 495] on input "Hình thức thanh toán" at bounding box center [1237, 499] width 180 height 26
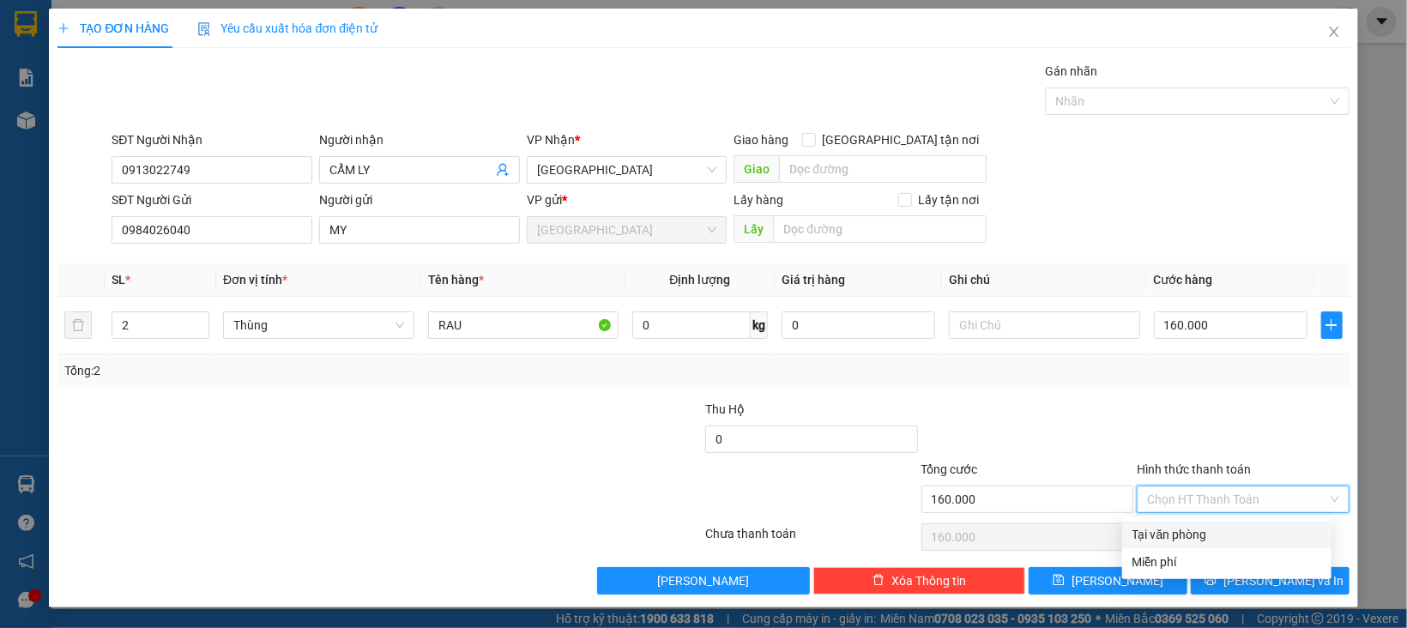
click at [1221, 533] on div "Tại văn phòng" at bounding box center [1226, 534] width 189 height 19
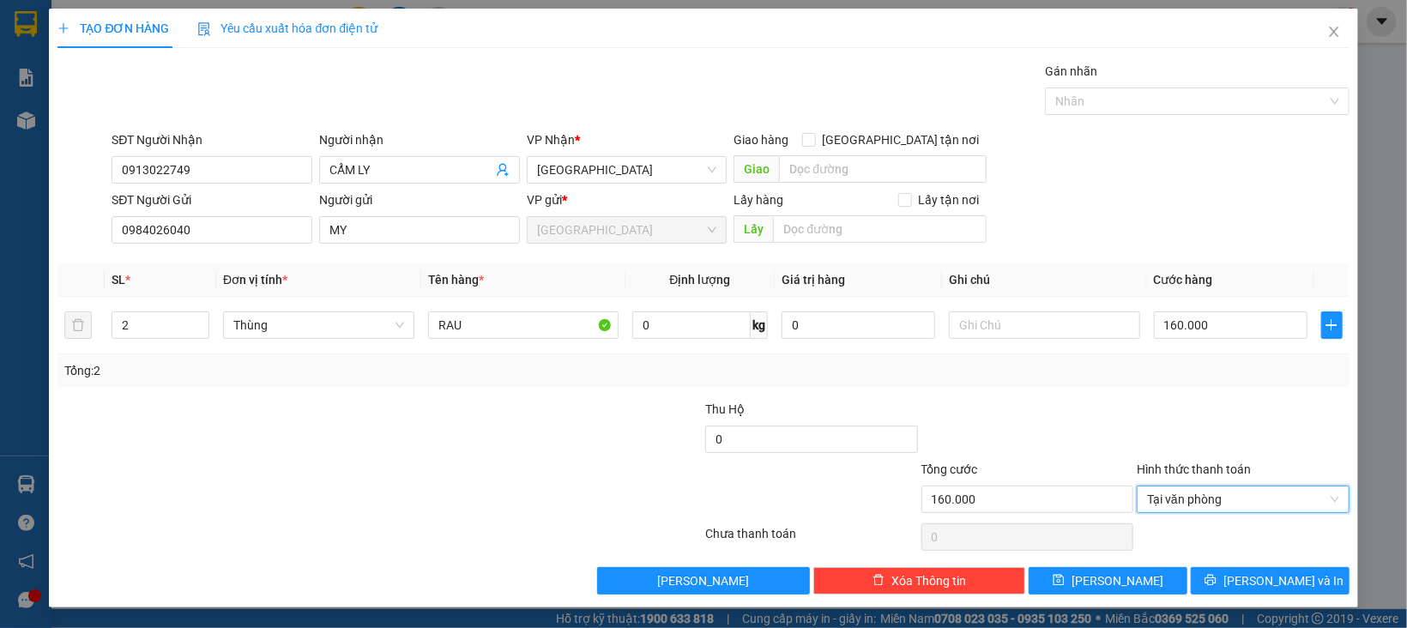
click at [1221, 563] on div "Transit Pickup Surcharge Ids Transit Deliver Surcharge Ids Transit Deliver Surc…" at bounding box center [702, 328] width 1291 height 533
drag, startPoint x: 1221, startPoint y: 572, endPoint x: 1210, endPoint y: 604, distance: 33.6
click at [1223, 579] on button "[PERSON_NAME] và In" at bounding box center [1270, 580] width 159 height 27
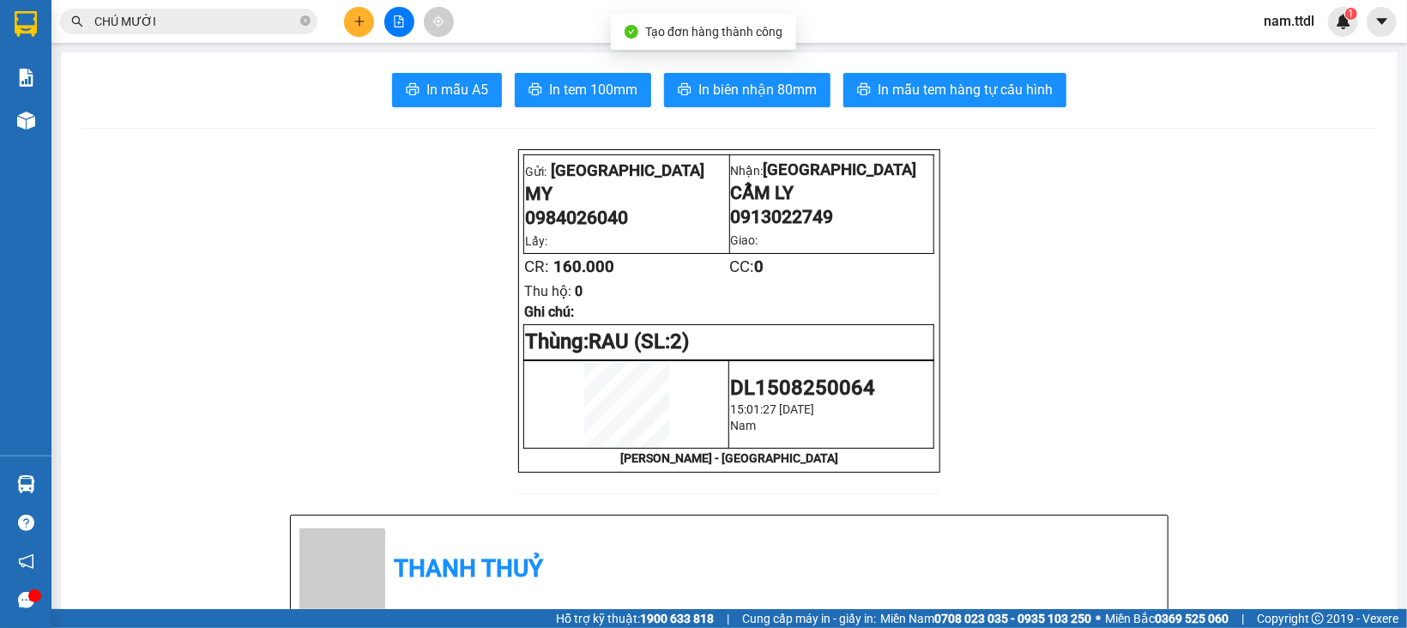
click at [598, 87] on span "In tem 100mm" at bounding box center [593, 89] width 88 height 21
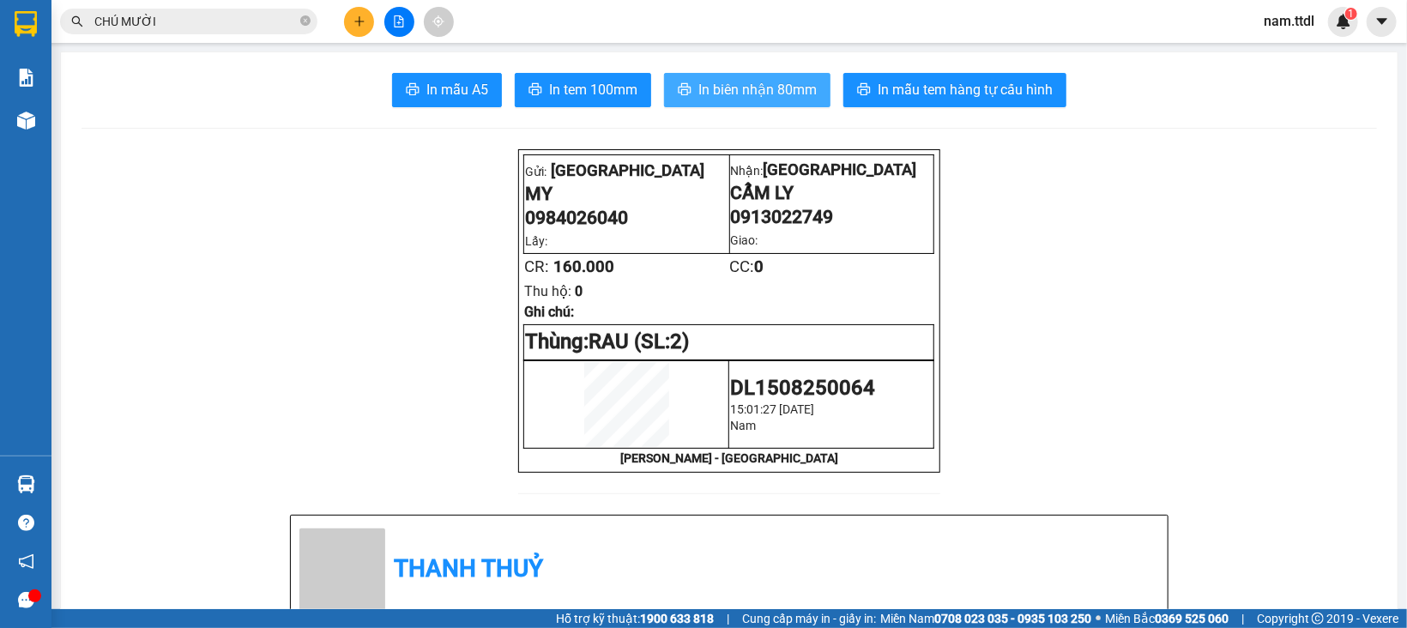
click at [756, 75] on button "In biên nhận 80mm" at bounding box center [747, 90] width 166 height 34
click at [367, 17] on button at bounding box center [359, 22] width 30 height 30
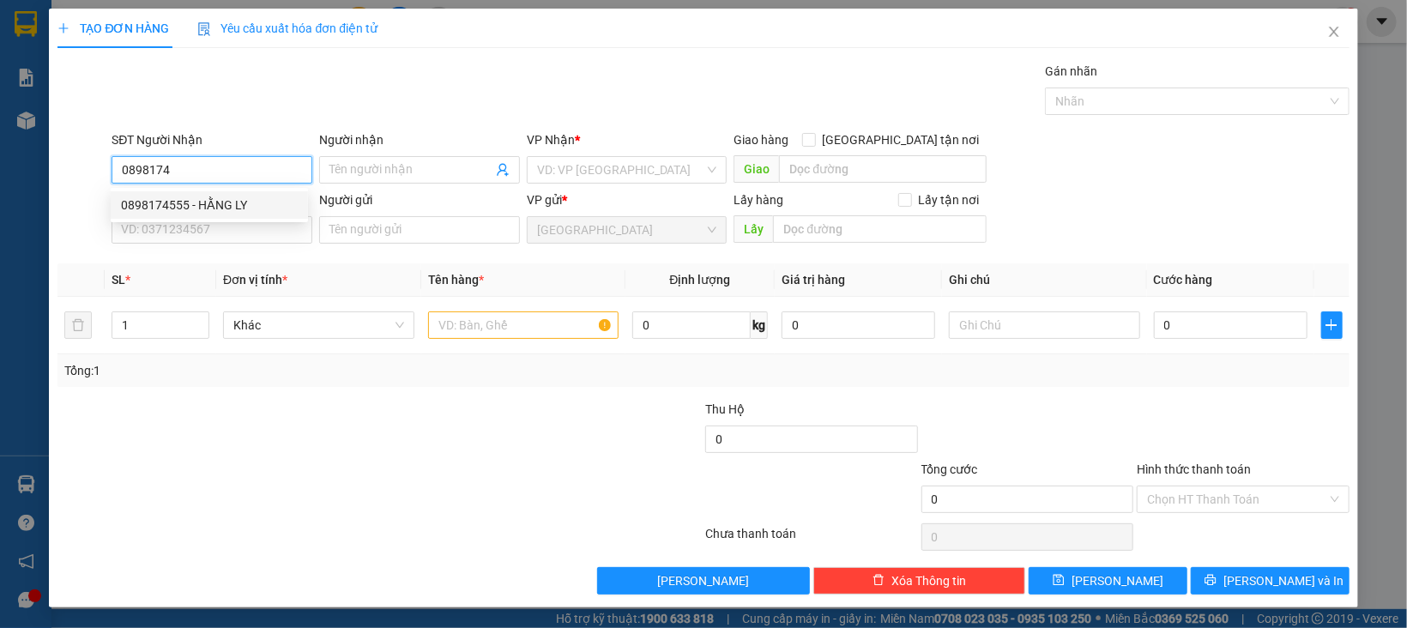
click at [230, 207] on div "0898174555 - HẰNG LY" at bounding box center [209, 205] width 177 height 19
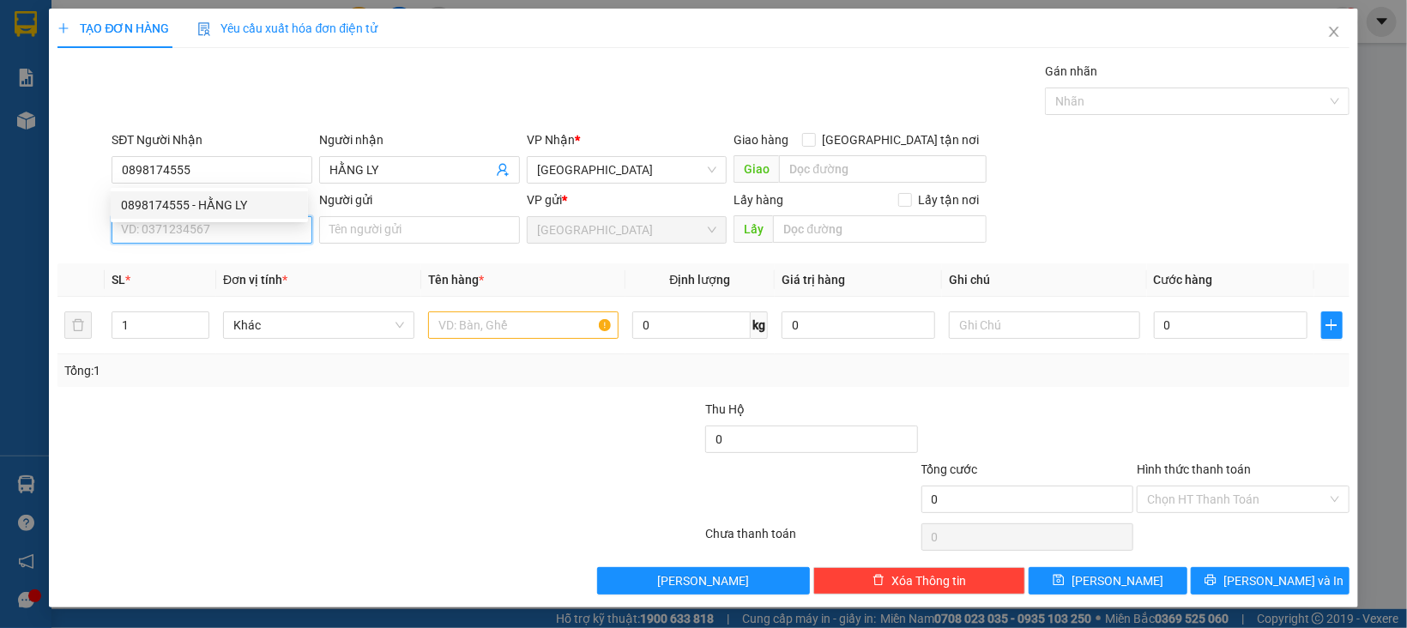
click at [235, 227] on input "SĐT Người Gửi" at bounding box center [212, 229] width 201 height 27
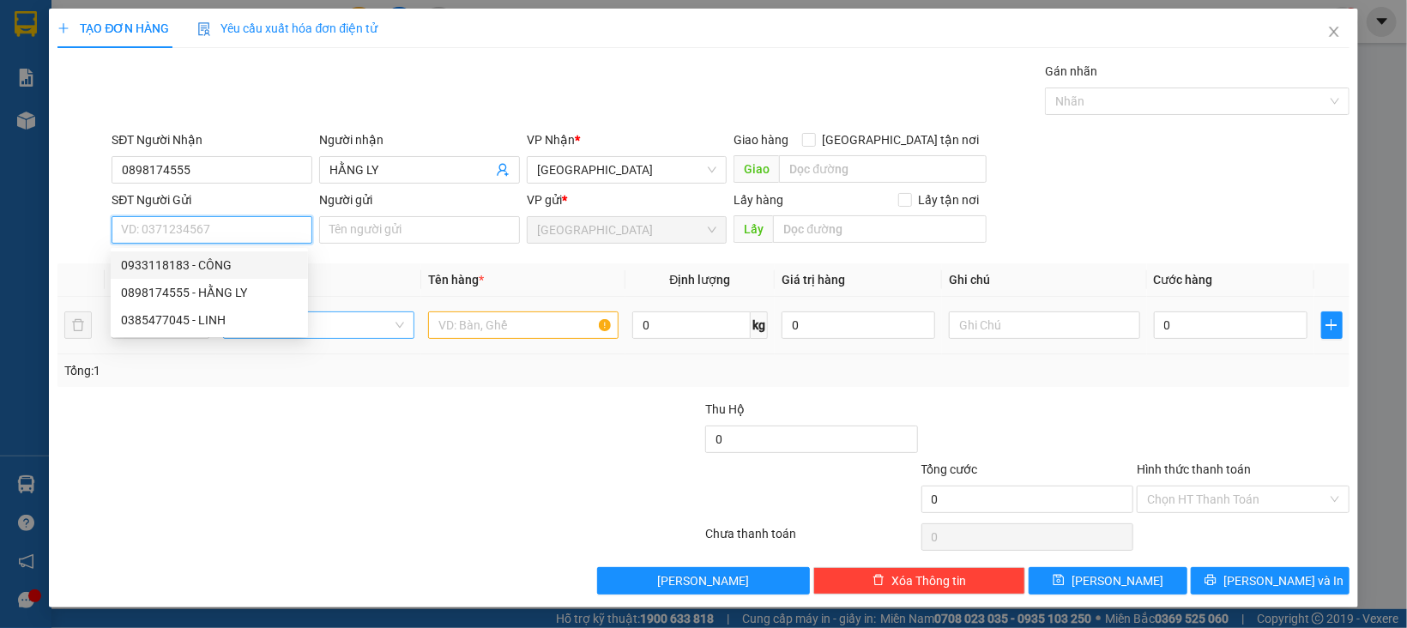
drag, startPoint x: 228, startPoint y: 264, endPoint x: 272, endPoint y: 318, distance: 69.5
click at [228, 264] on div "0933118183 - CÔNG" at bounding box center [209, 265] width 177 height 19
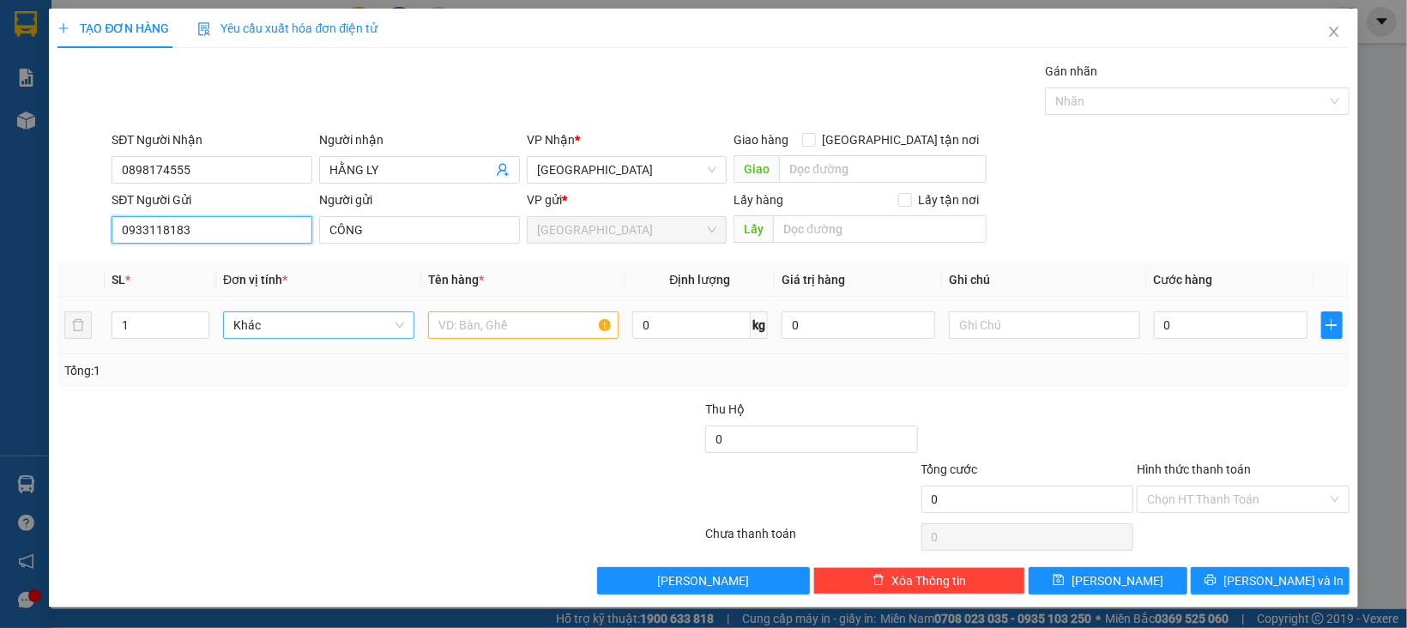
click at [274, 336] on span "Khác" at bounding box center [318, 325] width 171 height 26
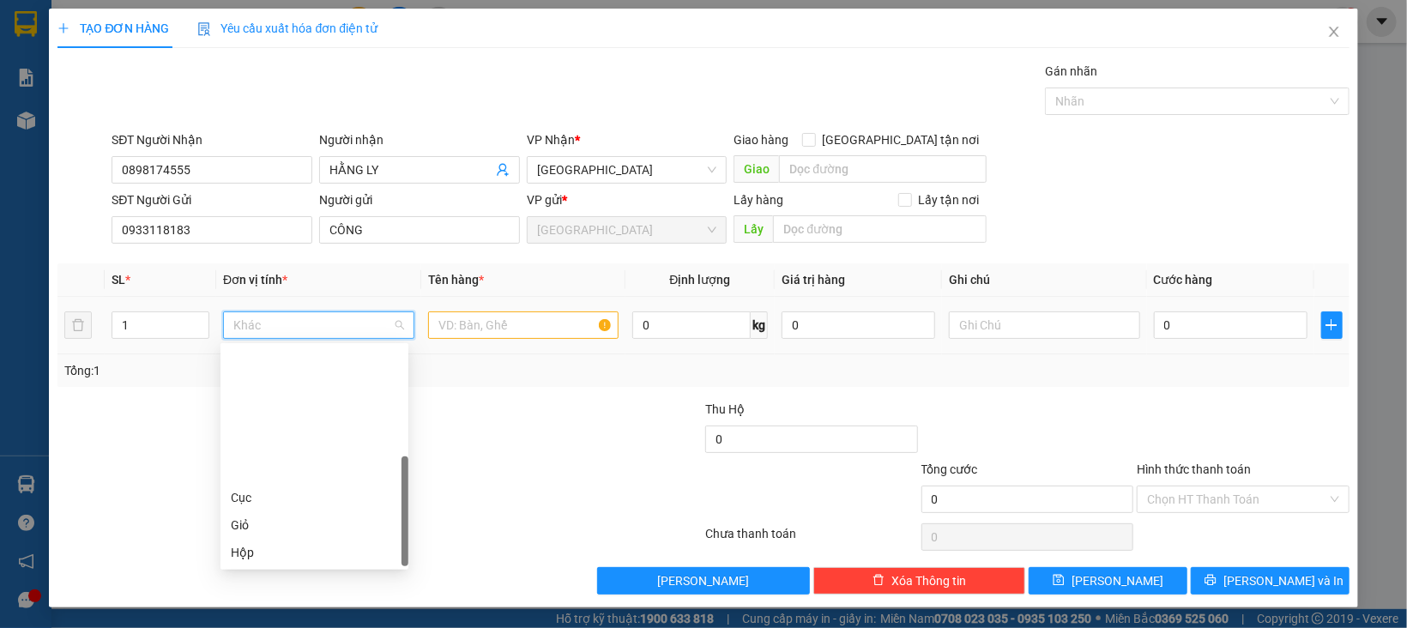
click at [276, 598] on div "Thùng" at bounding box center [314, 607] width 167 height 19
click at [467, 336] on input "text" at bounding box center [523, 324] width 191 height 27
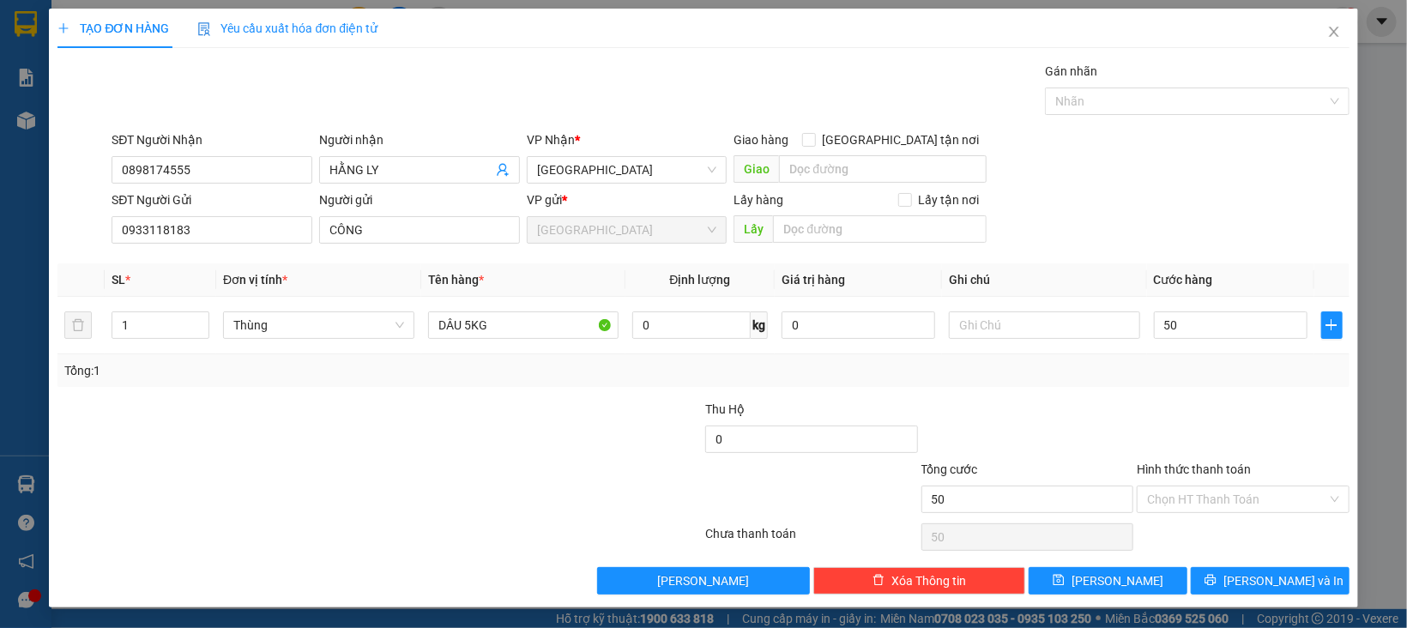
drag, startPoint x: 1203, startPoint y: 447, endPoint x: 1203, endPoint y: 457, distance: 10.3
click at [1203, 450] on div at bounding box center [1243, 430] width 216 height 60
click at [1185, 516] on div "Hình thức thanh toán Chọn HT Thanh Toán" at bounding box center [1243, 490] width 213 height 60
click at [1191, 506] on input "Hình thức thanh toán" at bounding box center [1237, 499] width 180 height 26
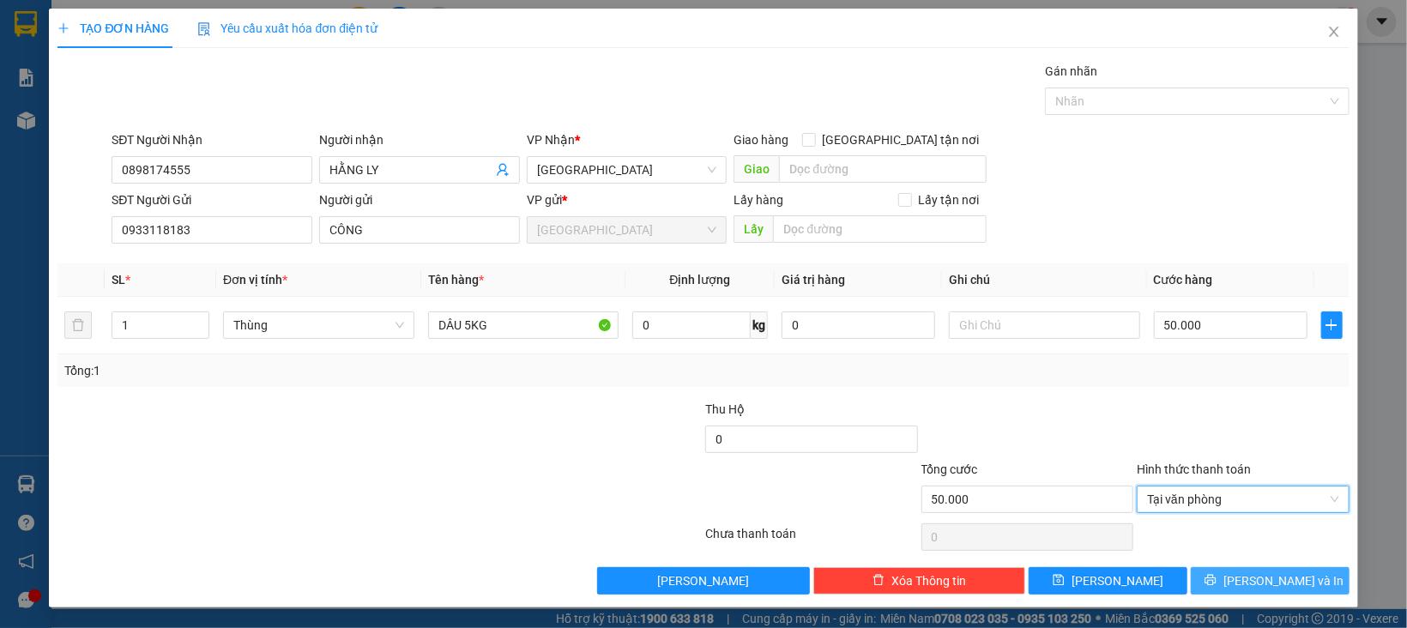
click at [1217, 572] on button "[PERSON_NAME] và In" at bounding box center [1270, 580] width 159 height 27
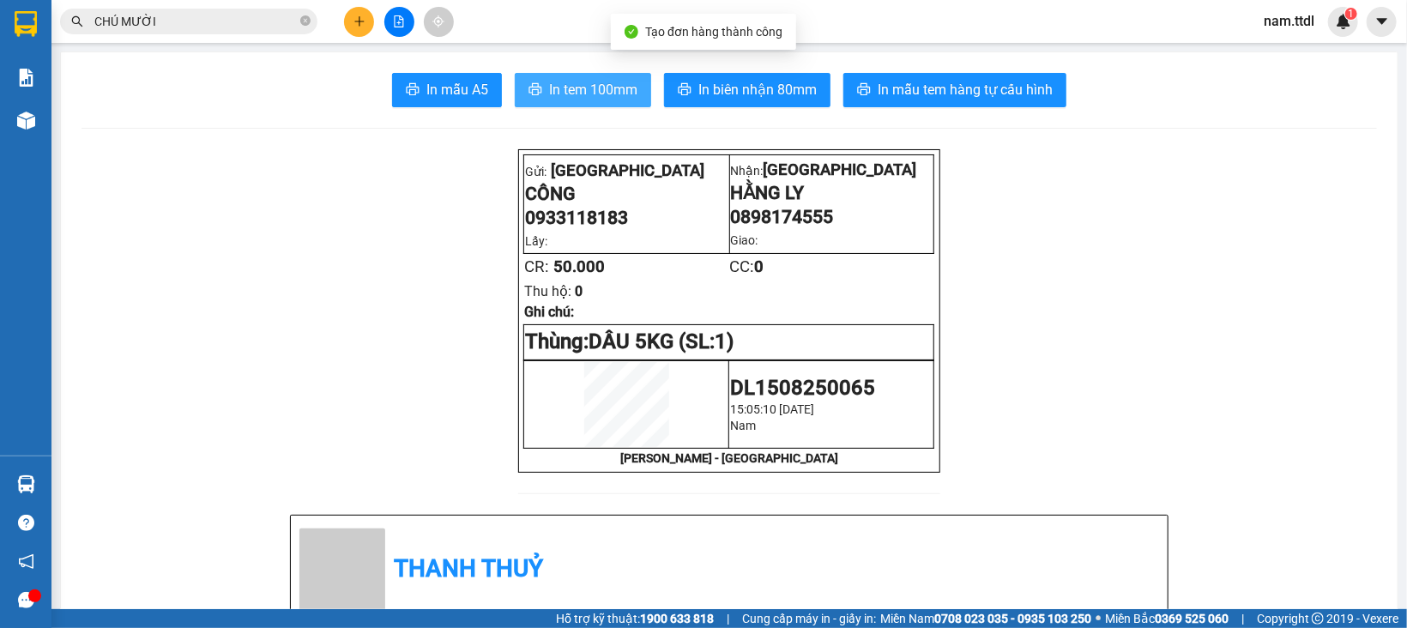
click at [564, 77] on button "In tem 100mm" at bounding box center [583, 90] width 136 height 34
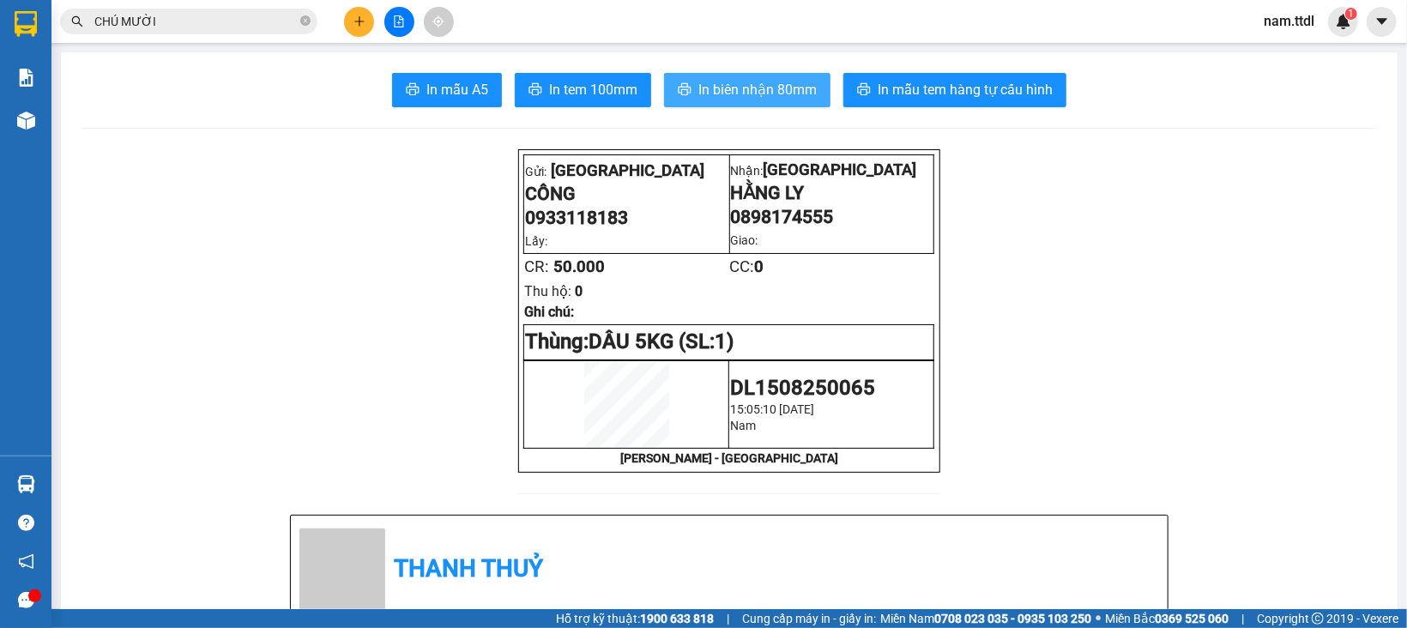
click at [793, 102] on button "In biên nhận 80mm" at bounding box center [747, 90] width 166 height 34
click at [361, 27] on button at bounding box center [359, 22] width 30 height 30
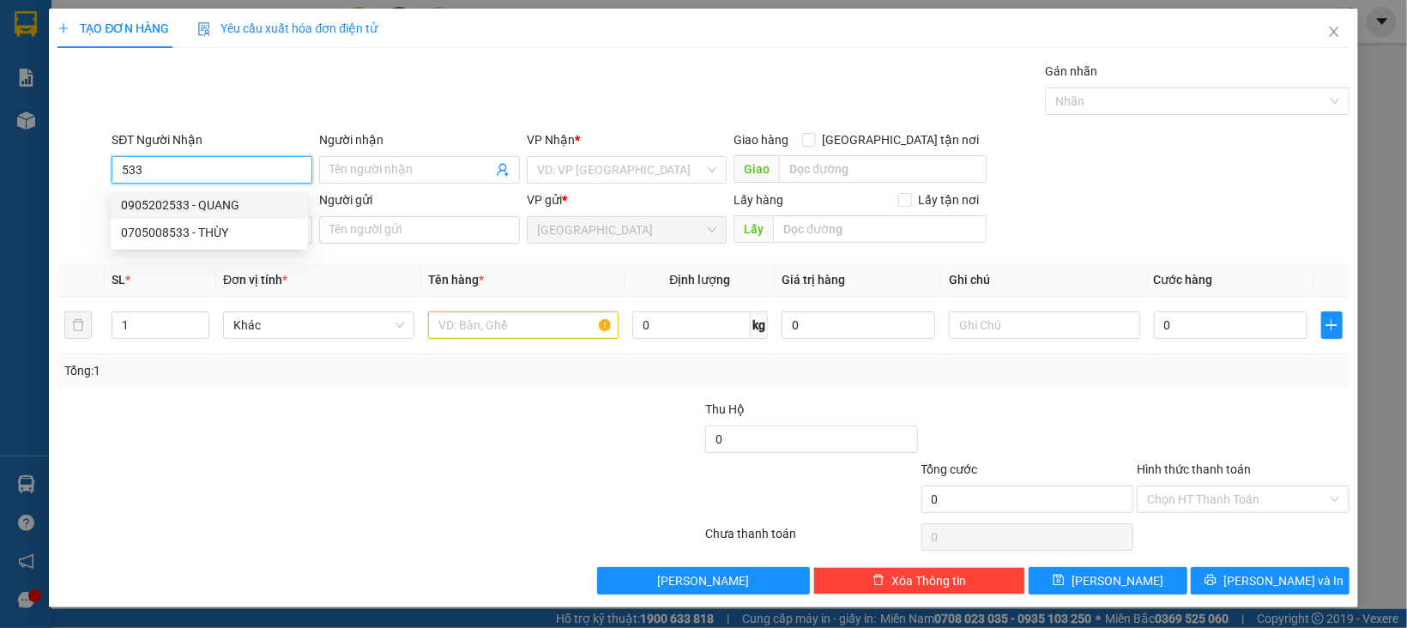
click at [182, 200] on div "0905202533 - QUANG" at bounding box center [209, 205] width 177 height 19
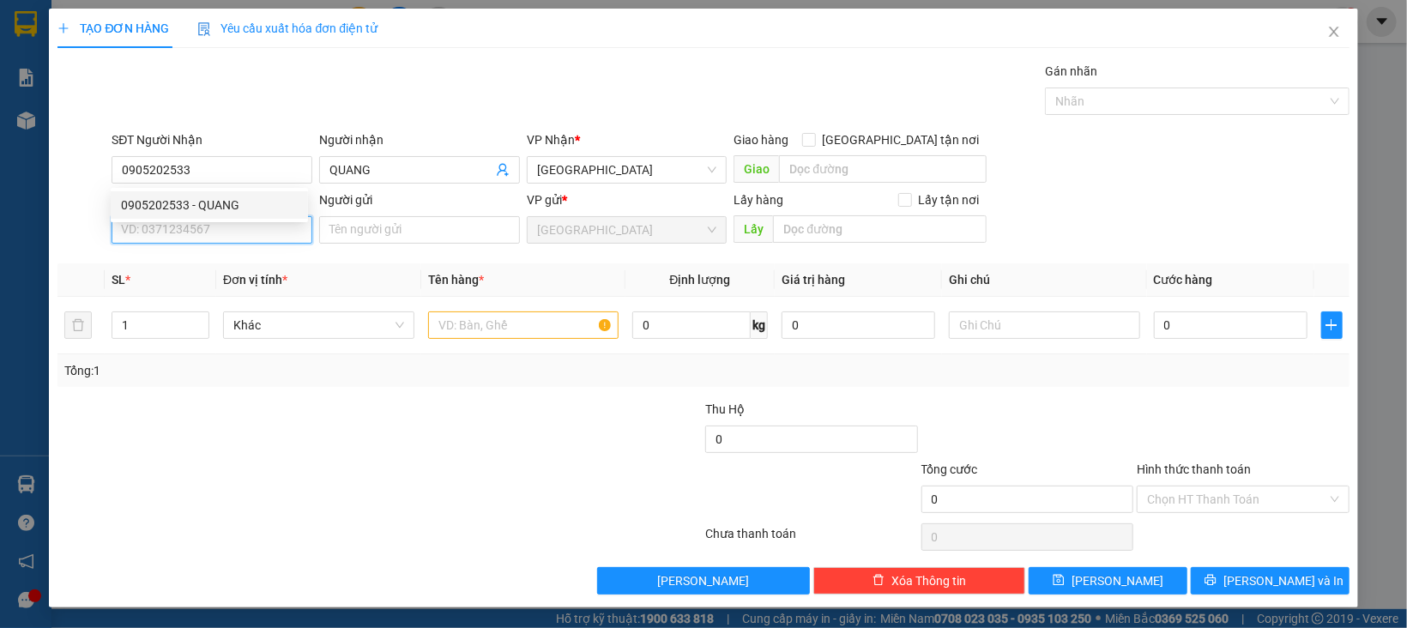
click at [214, 234] on input "SĐT Người Gửi" at bounding box center [212, 229] width 201 height 27
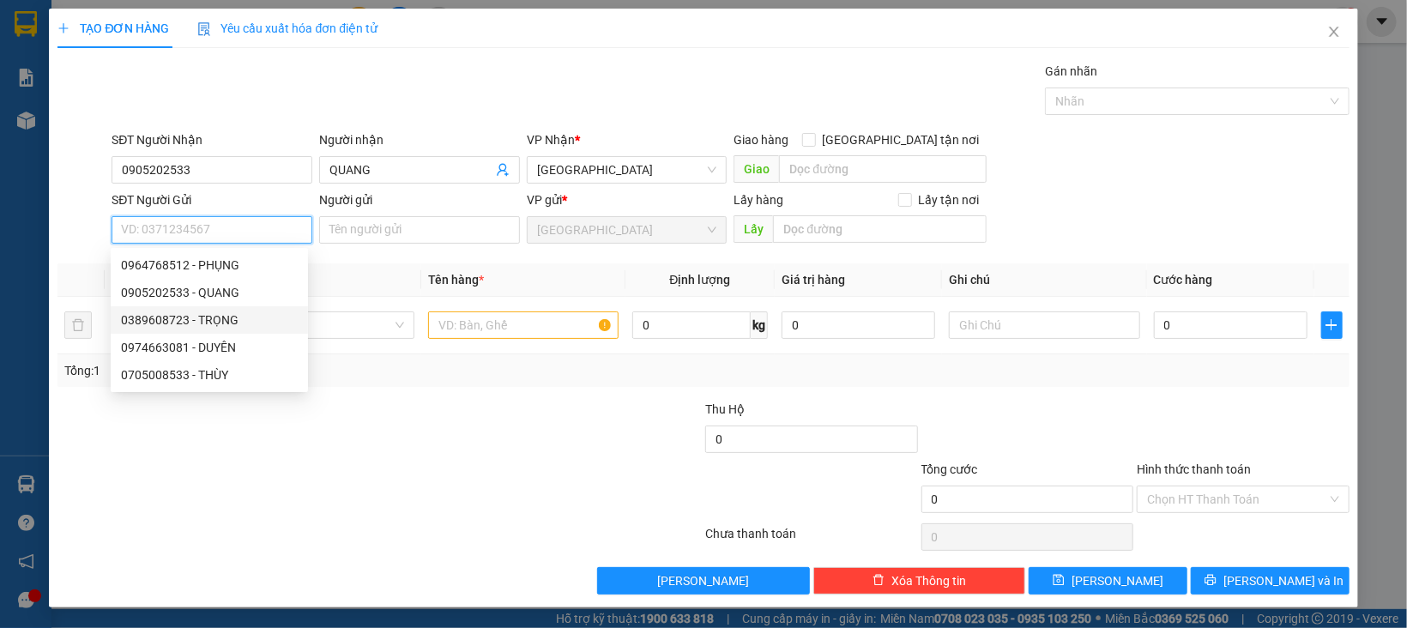
click at [235, 323] on div "0389608723 - TRỌNG" at bounding box center [209, 320] width 177 height 19
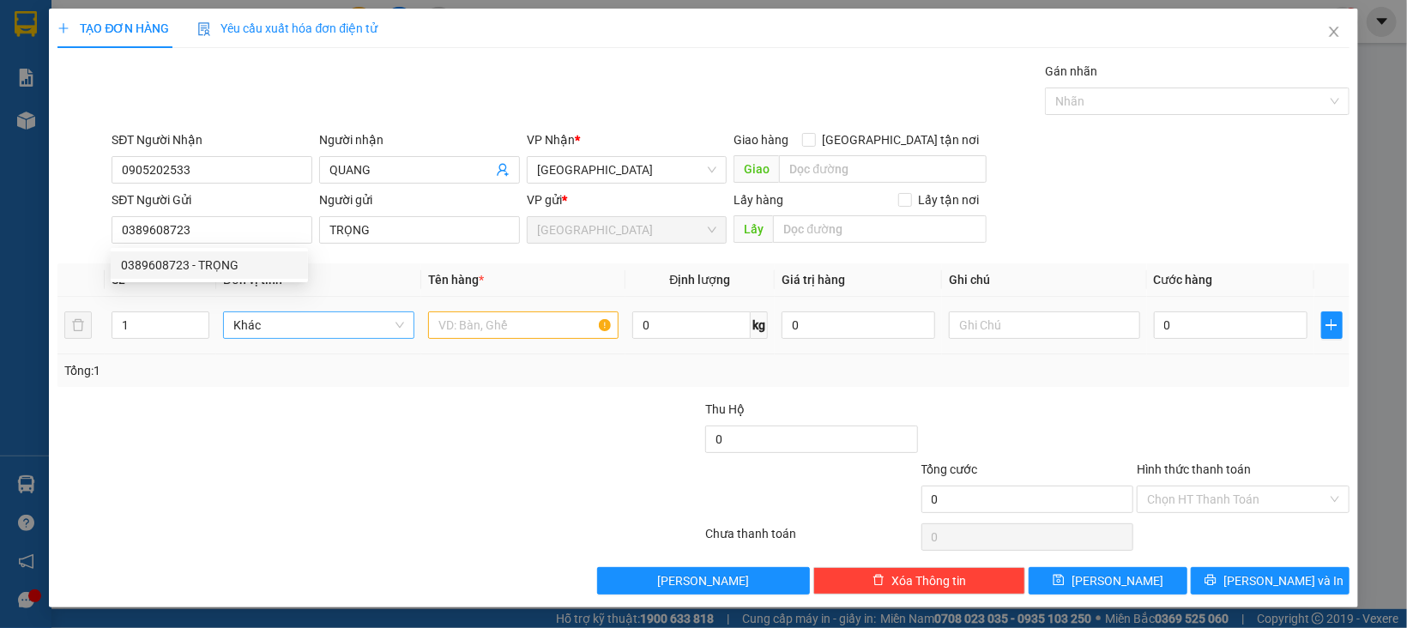
click at [316, 303] on td "Khác" at bounding box center [318, 325] width 205 height 57
click at [317, 321] on span "Khác" at bounding box center [318, 325] width 171 height 26
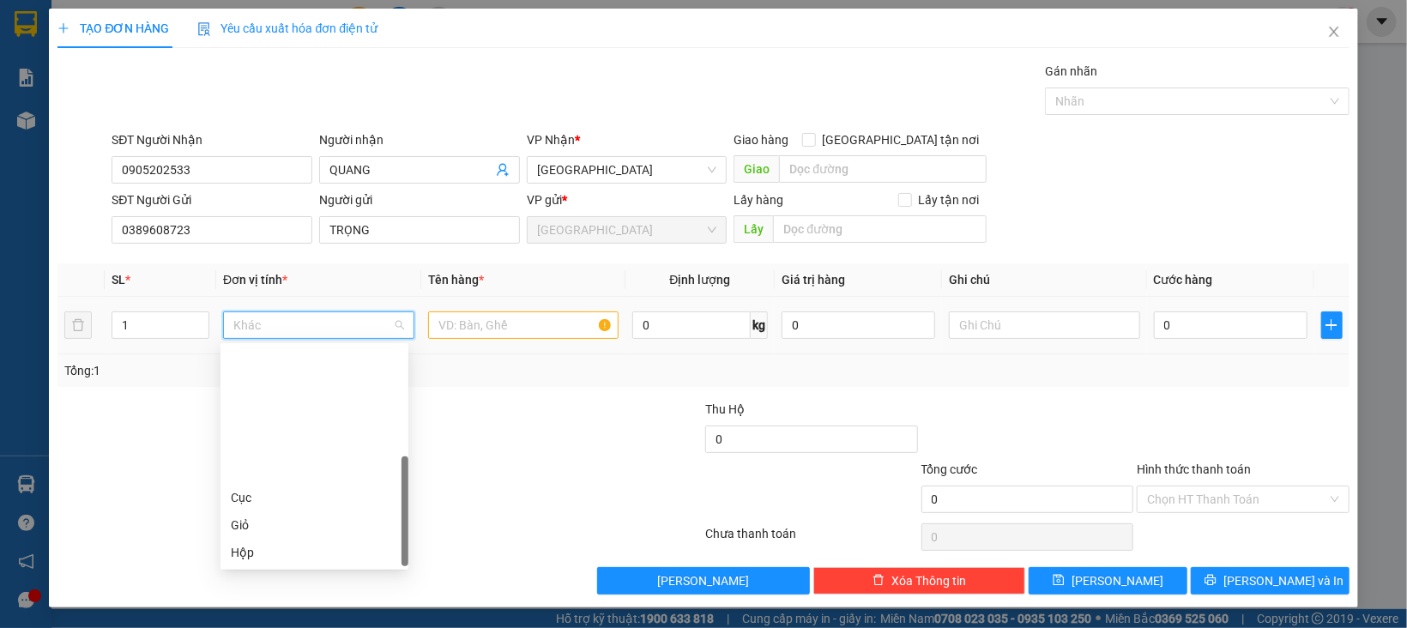
drag, startPoint x: 255, startPoint y: 438, endPoint x: 433, endPoint y: 421, distance: 179.2
click at [254, 598] on div "Thùng" at bounding box center [314, 607] width 167 height 19
click at [507, 332] on input "text" at bounding box center [523, 324] width 191 height 27
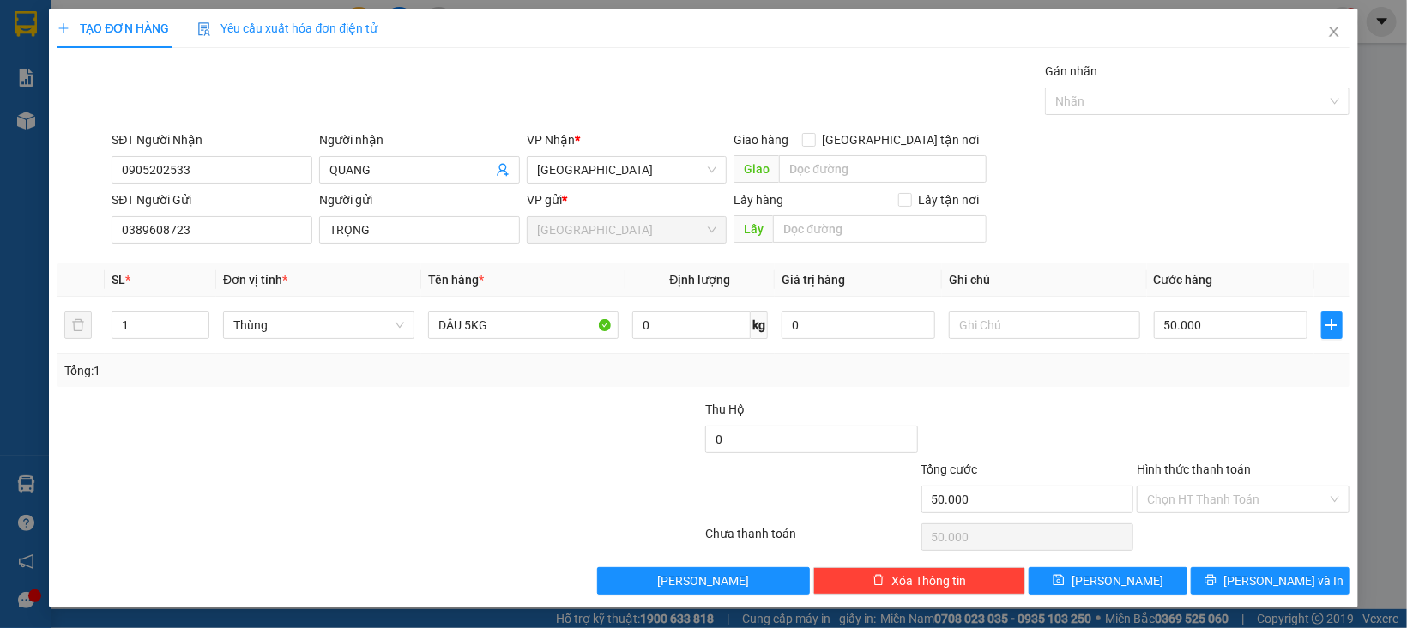
drag, startPoint x: 1207, startPoint y: 464, endPoint x: 1209, endPoint y: 494, distance: 30.1
click at [1209, 470] on label "Hình thức thanh toán" at bounding box center [1194, 469] width 114 height 14
click at [1209, 486] on input "Hình thức thanh toán" at bounding box center [1237, 499] width 180 height 26
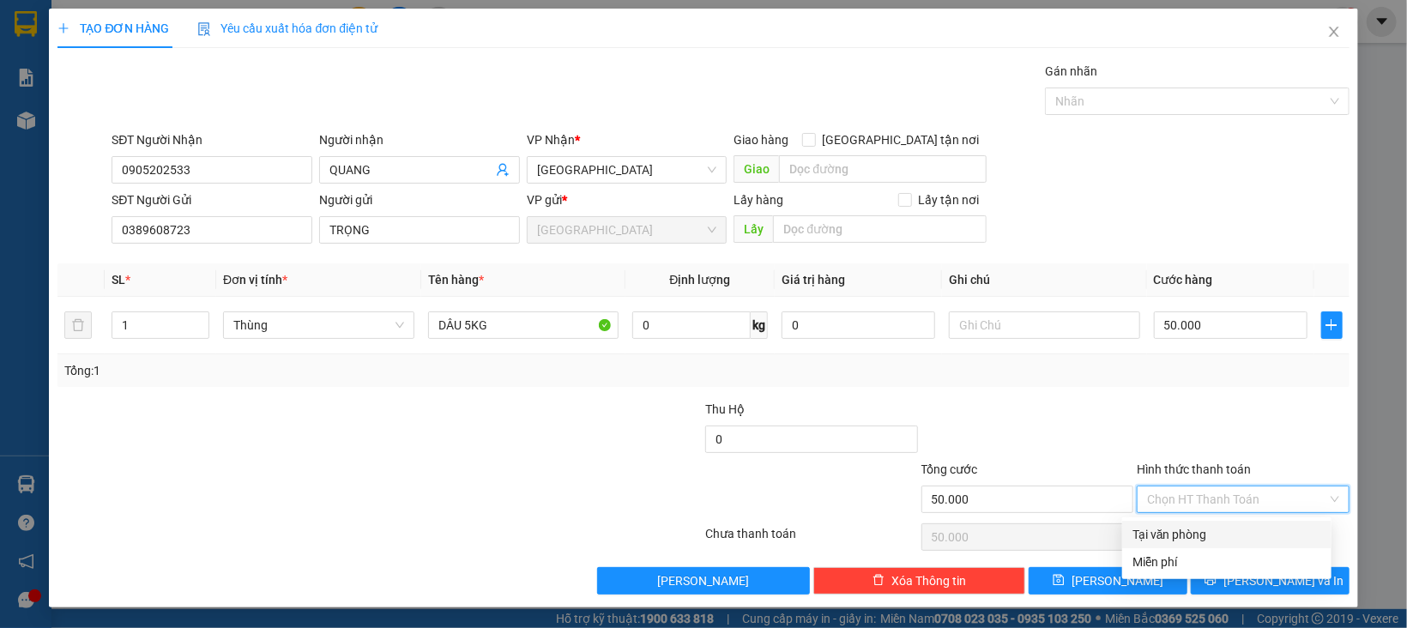
drag, startPoint x: 1209, startPoint y: 495, endPoint x: 1209, endPoint y: 538, distance: 42.9
click at [1209, 497] on input "Hình thức thanh toán" at bounding box center [1237, 499] width 180 height 26
click at [1209, 540] on div "Tại văn phòng" at bounding box center [1226, 534] width 189 height 19
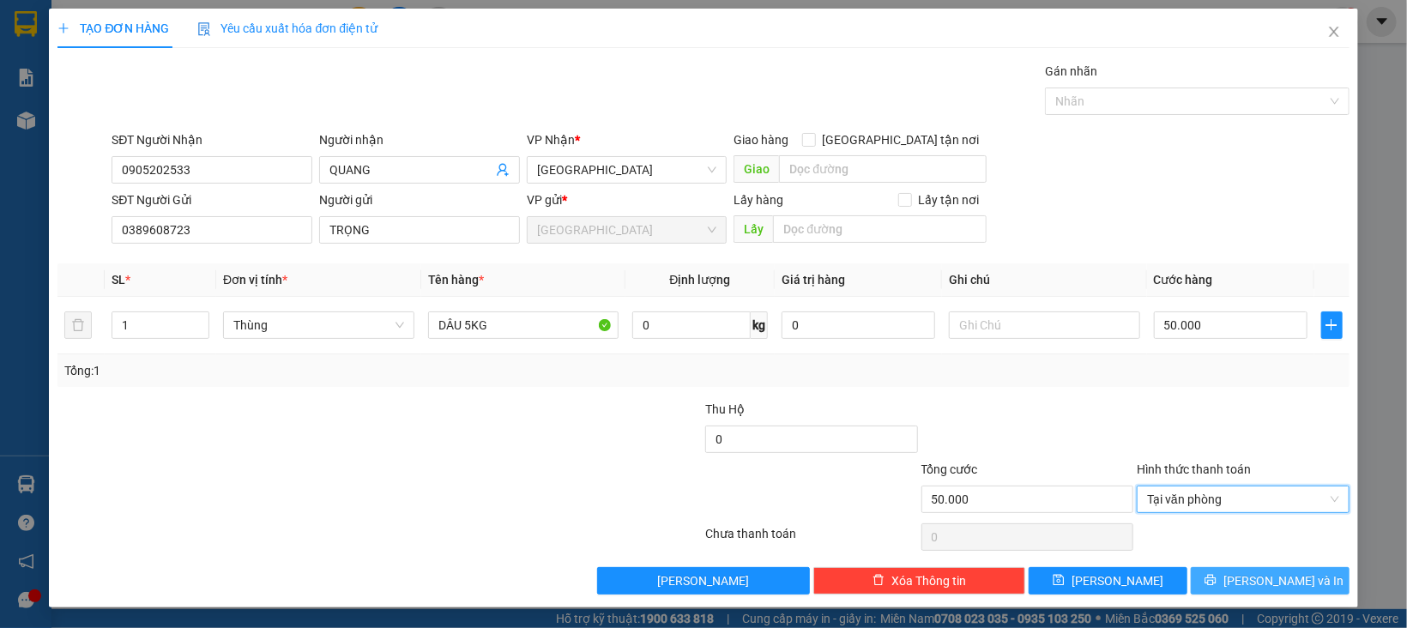
click at [1209, 581] on button "[PERSON_NAME] và In" at bounding box center [1270, 580] width 159 height 27
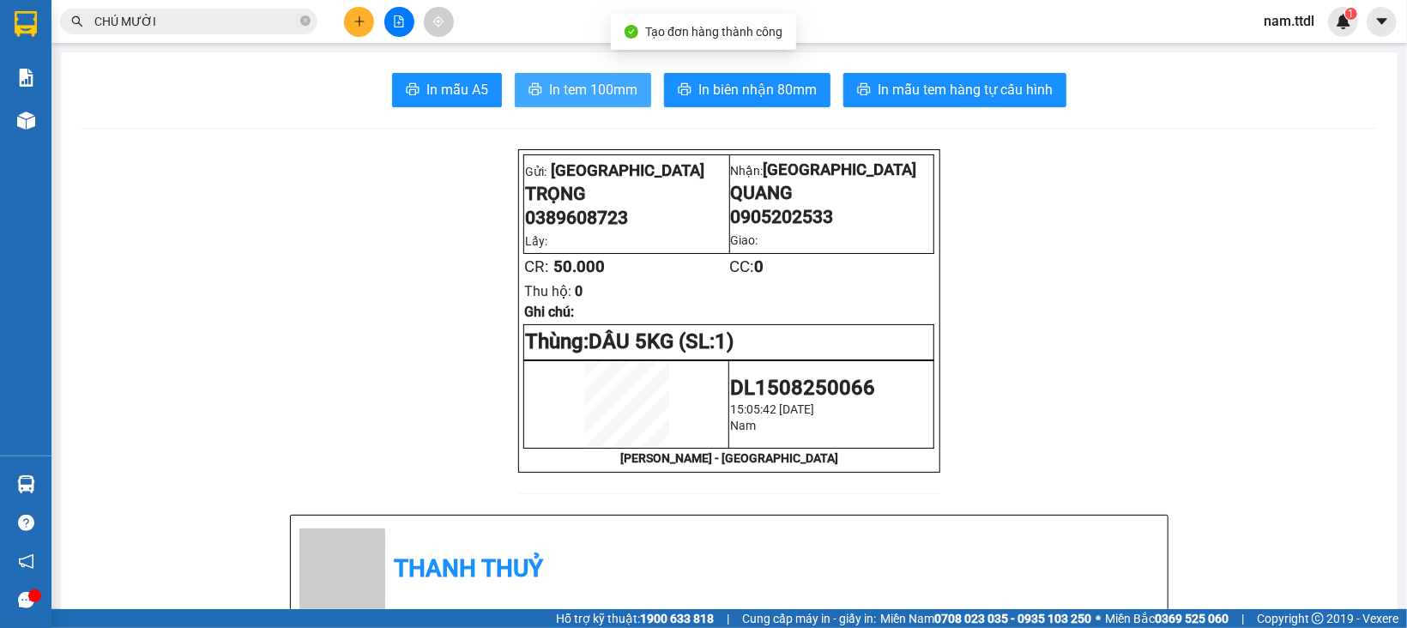
click at [570, 106] on button "In tem 100mm" at bounding box center [583, 90] width 136 height 34
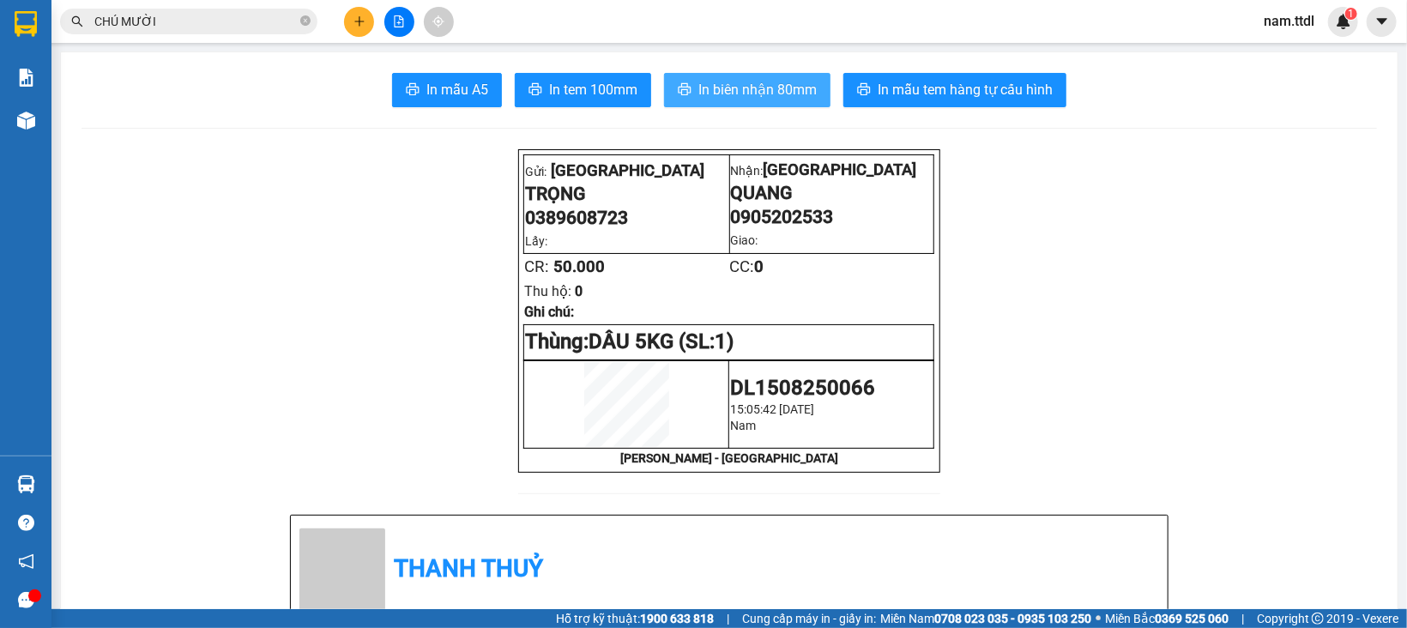
click at [759, 95] on span "In biên nhận 80mm" at bounding box center [757, 89] width 118 height 21
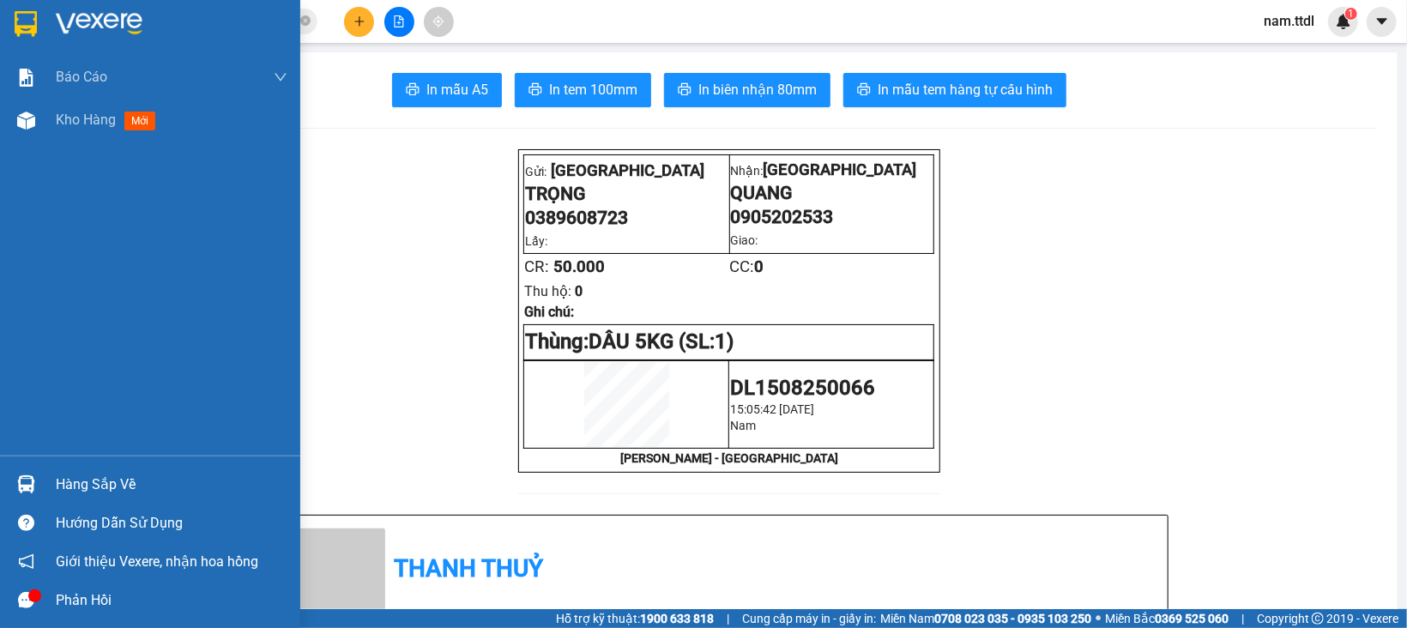
click at [45, 28] on div at bounding box center [150, 28] width 300 height 56
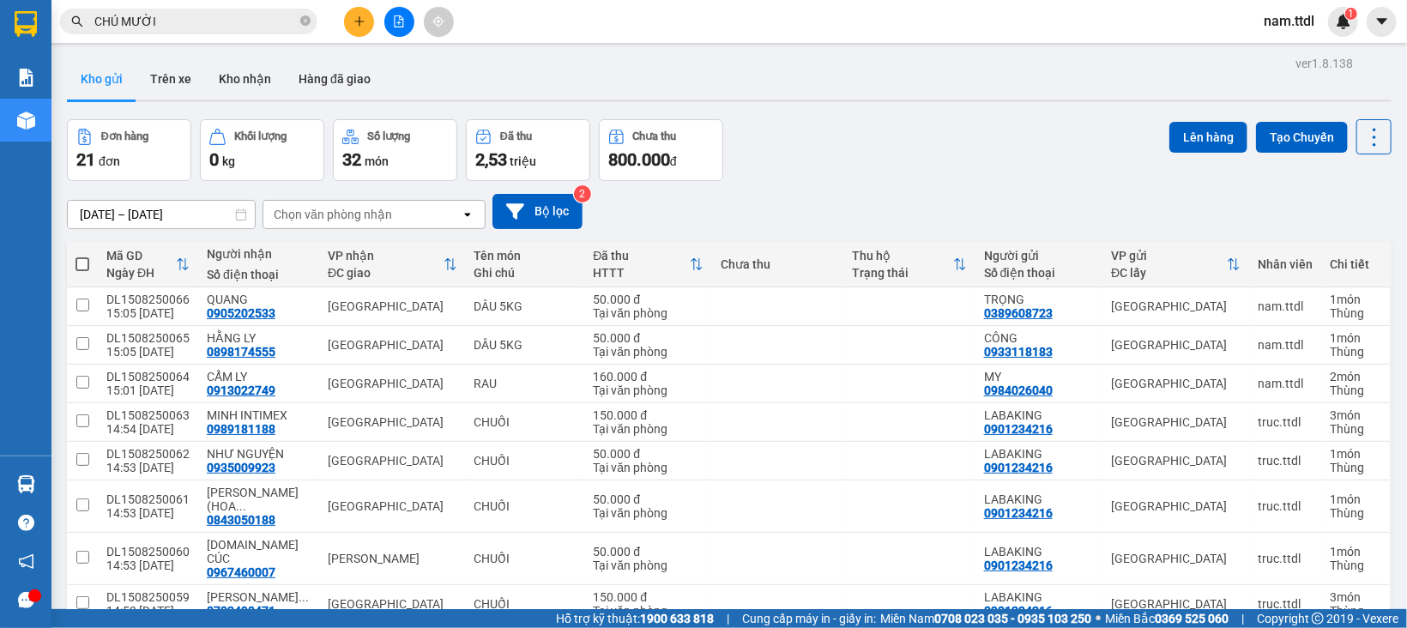
click at [81, 268] on span at bounding box center [82, 264] width 14 height 14
click at [82, 256] on input "checkbox" at bounding box center [82, 256] width 0 height 0
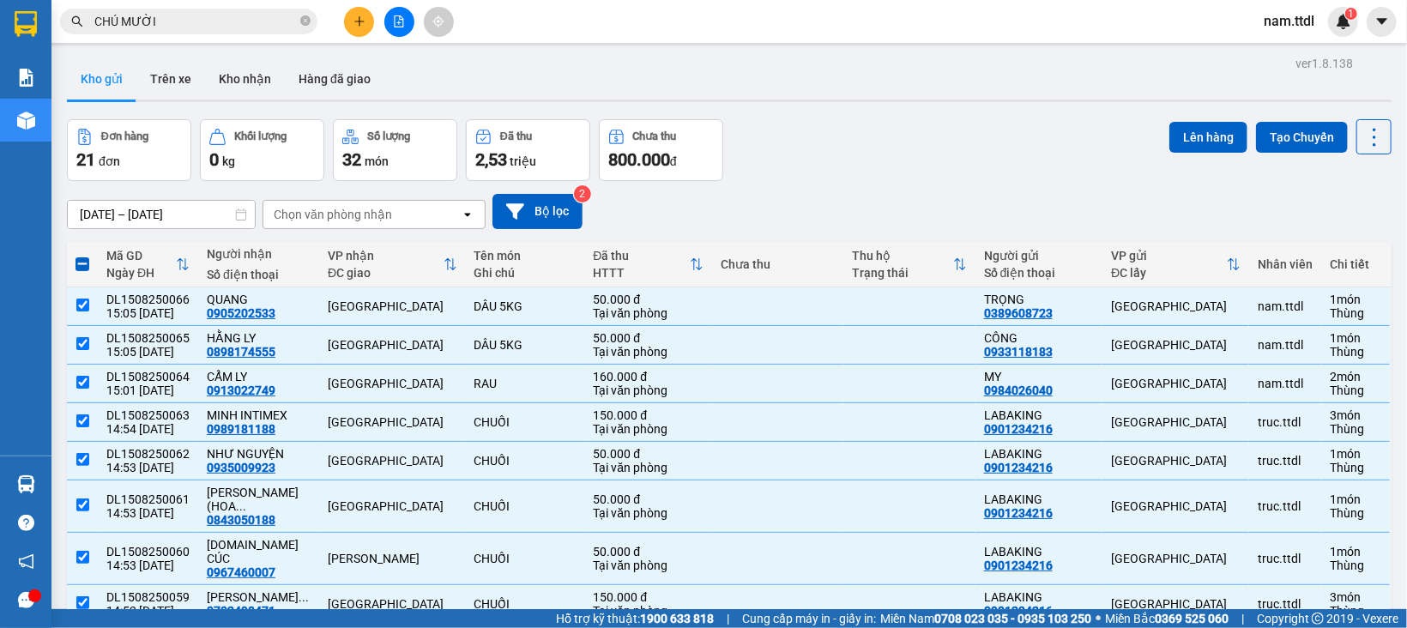
drag, startPoint x: 1087, startPoint y: 177, endPoint x: 431, endPoint y: 247, distance: 659.9
click at [1059, 182] on div "ver 1.8.138 Kho gửi Trên xe Kho nhận Hàng đã giao Đơn hàng 21 đơn Khối lượng 0 …" at bounding box center [729, 632] width 1338 height 1163
click at [78, 264] on span at bounding box center [82, 264] width 14 height 14
click at [82, 256] on input "checkbox" at bounding box center [82, 256] width 0 height 0
click at [78, 264] on span at bounding box center [82, 264] width 14 height 14
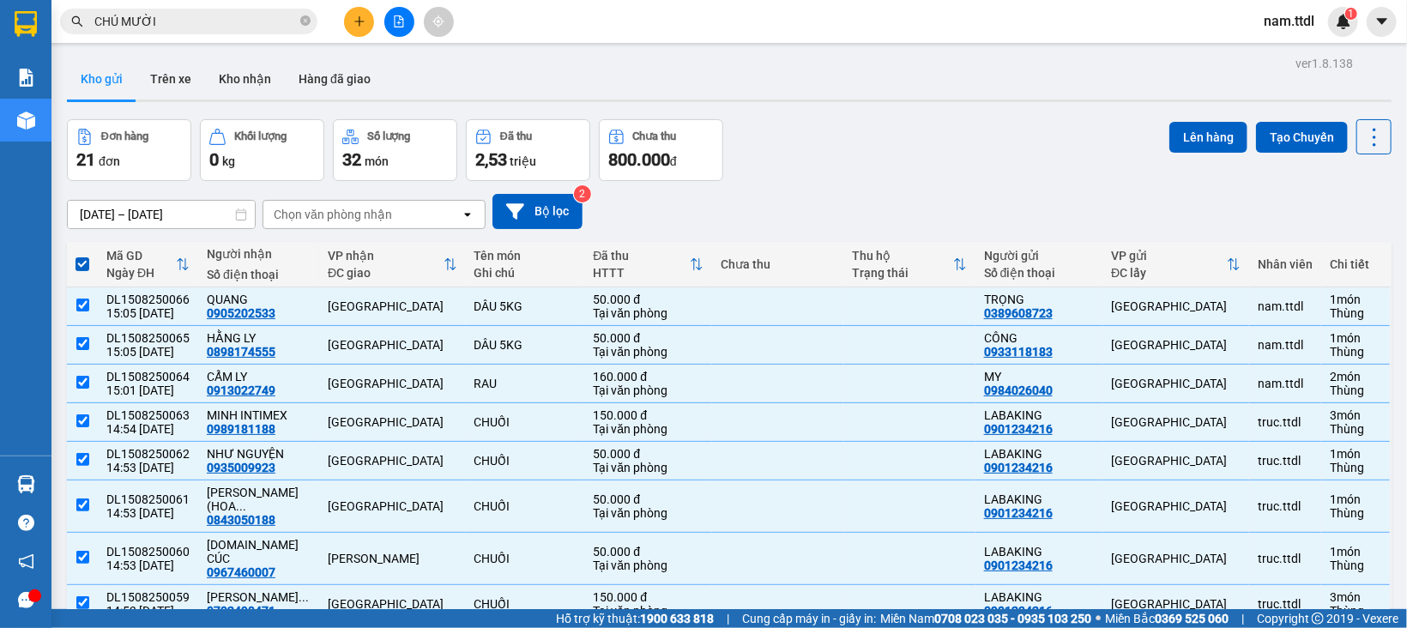
click at [82, 256] on input "checkbox" at bounding box center [82, 256] width 0 height 0
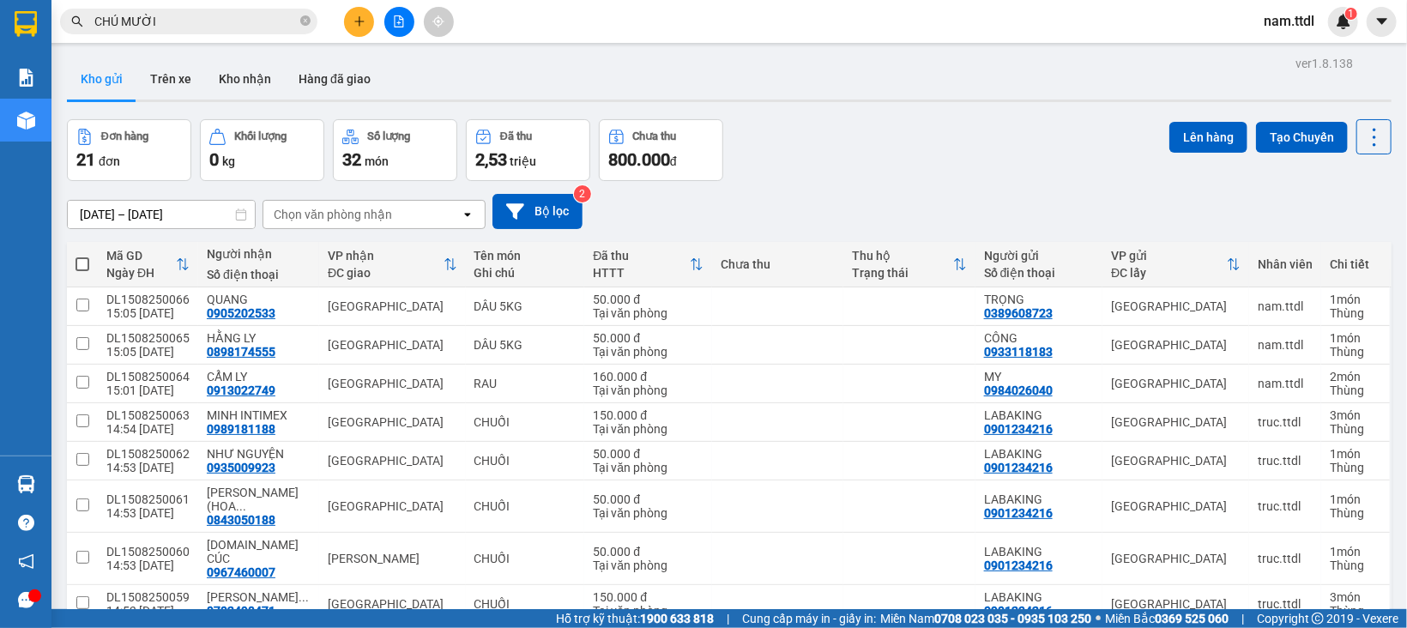
click at [883, 183] on div "09/08/2025 – 15/08/2025 Press the down arrow key to interact with the calendar …" at bounding box center [729, 211] width 1324 height 61
click at [358, 31] on button at bounding box center [359, 22] width 30 height 30
click at [75, 268] on span at bounding box center [82, 264] width 14 height 14
click at [82, 256] on input "checkbox" at bounding box center [82, 256] width 0 height 0
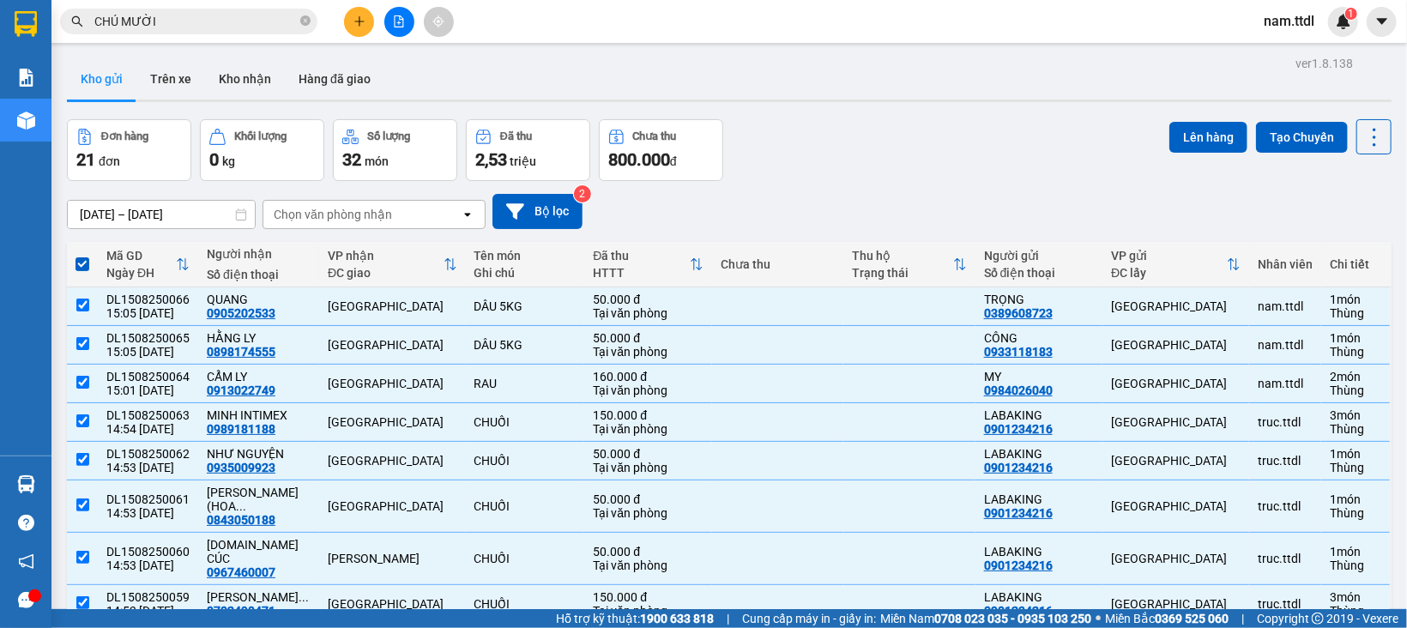
click at [1180, 143] on button "Lên hàng" at bounding box center [1208, 137] width 78 height 31
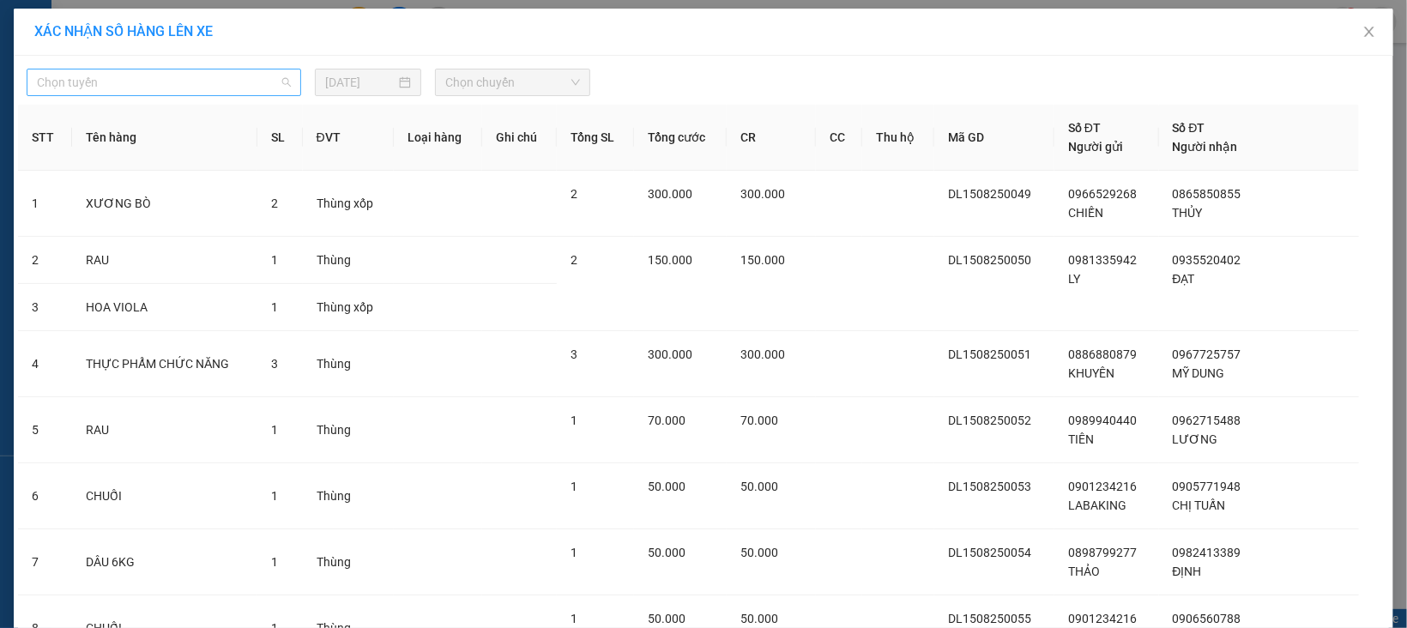
click at [122, 71] on span "Chọn tuyến" at bounding box center [164, 82] width 254 height 26
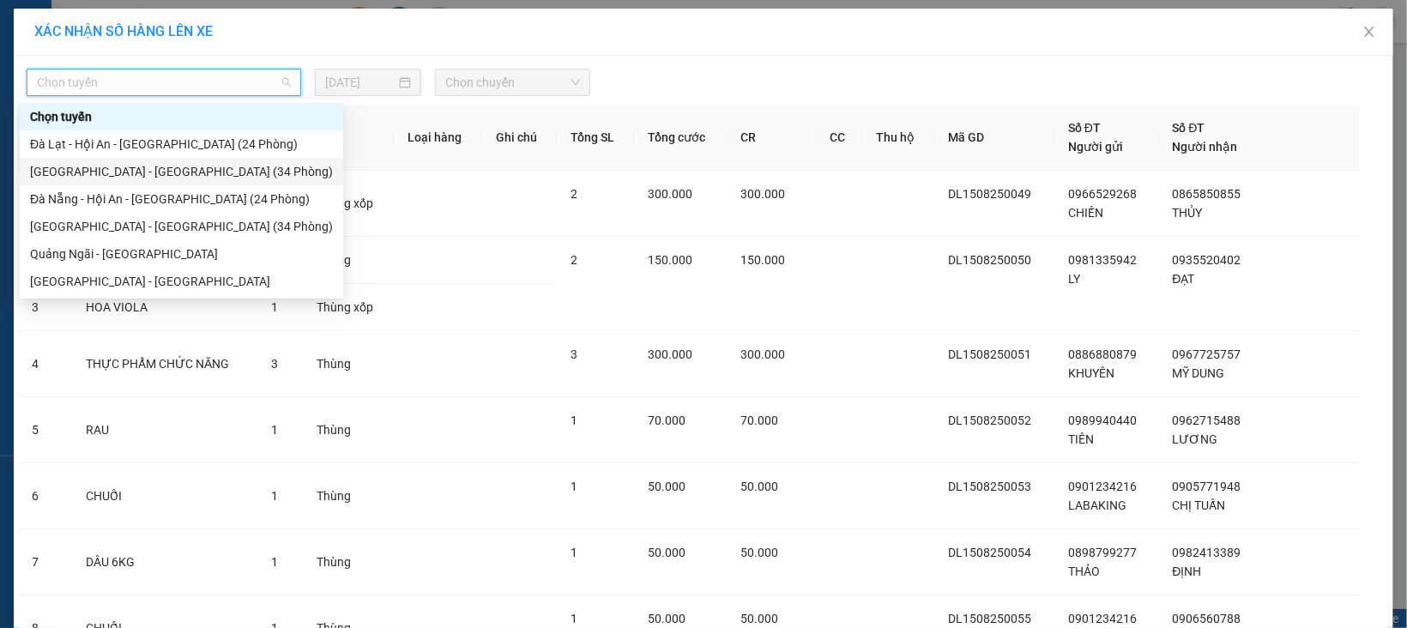
click at [96, 170] on div "[GEOGRAPHIC_DATA] - [GEOGRAPHIC_DATA] (34 Phòng)" at bounding box center [181, 171] width 303 height 19
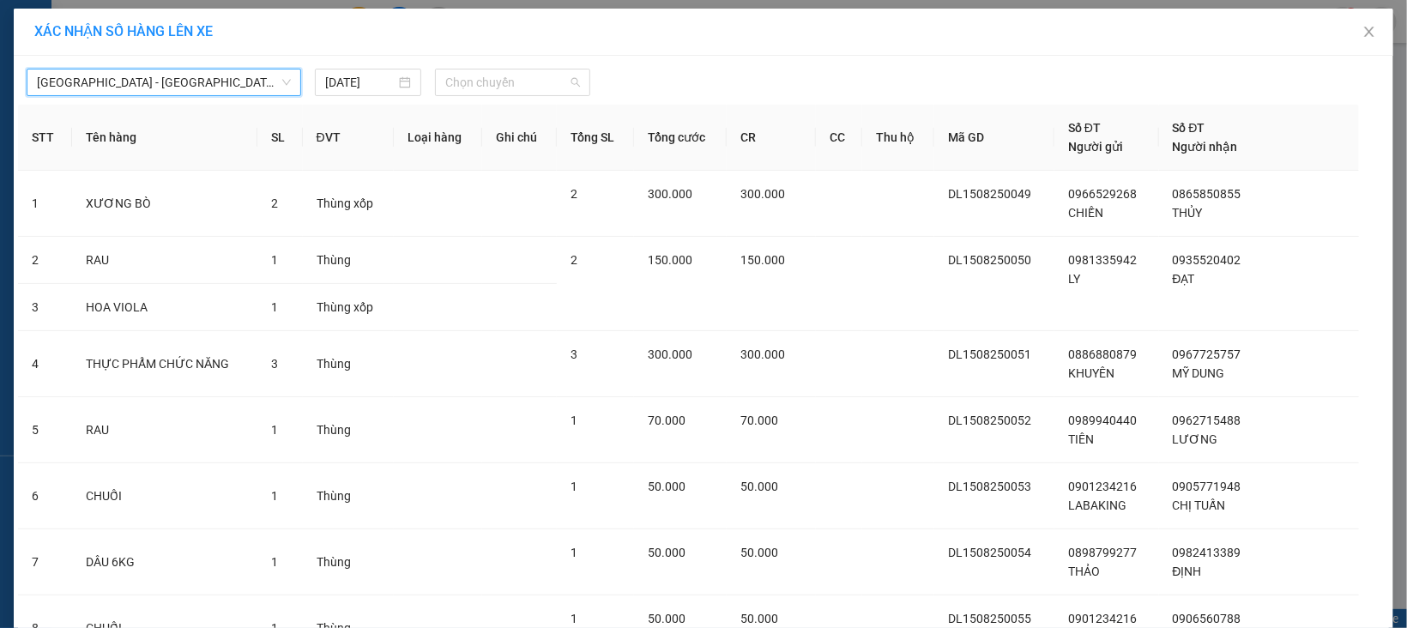
drag, startPoint x: 465, startPoint y: 82, endPoint x: 493, endPoint y: 118, distance: 45.1
click at [466, 82] on span "Chọn chuyến" at bounding box center [512, 82] width 134 height 26
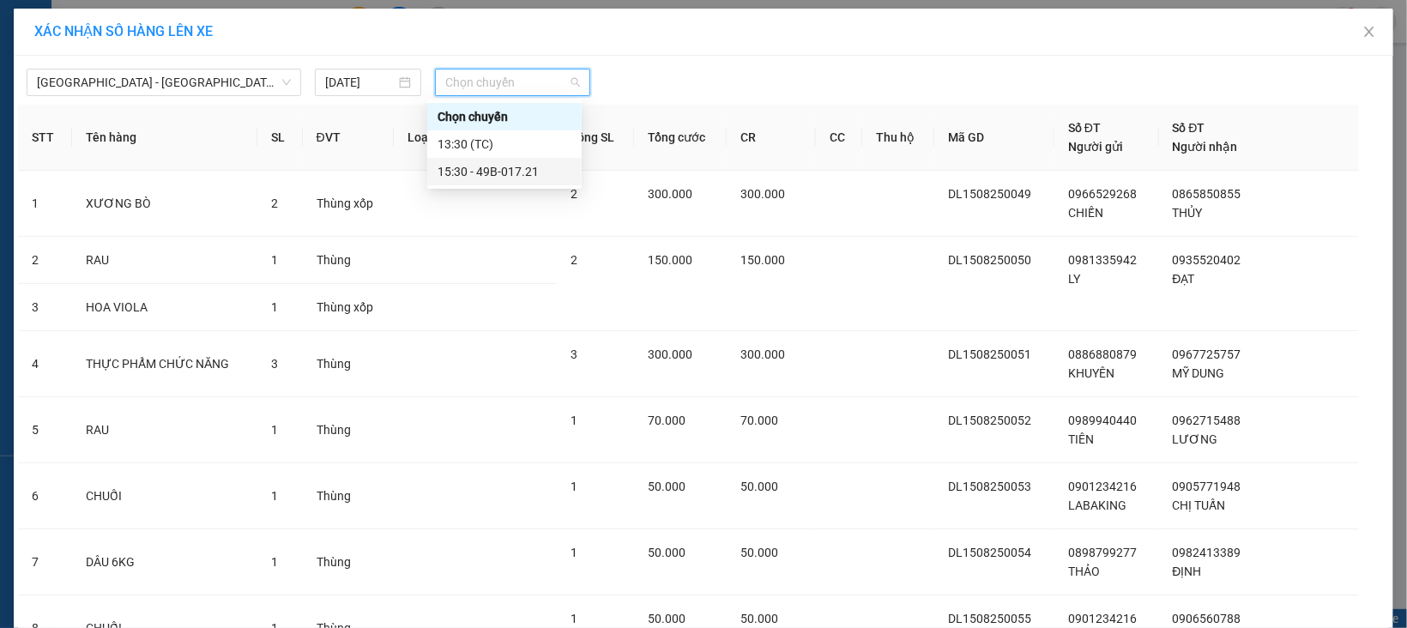
click at [505, 176] on div "15:30 - 49B-017.21" at bounding box center [504, 171] width 134 height 19
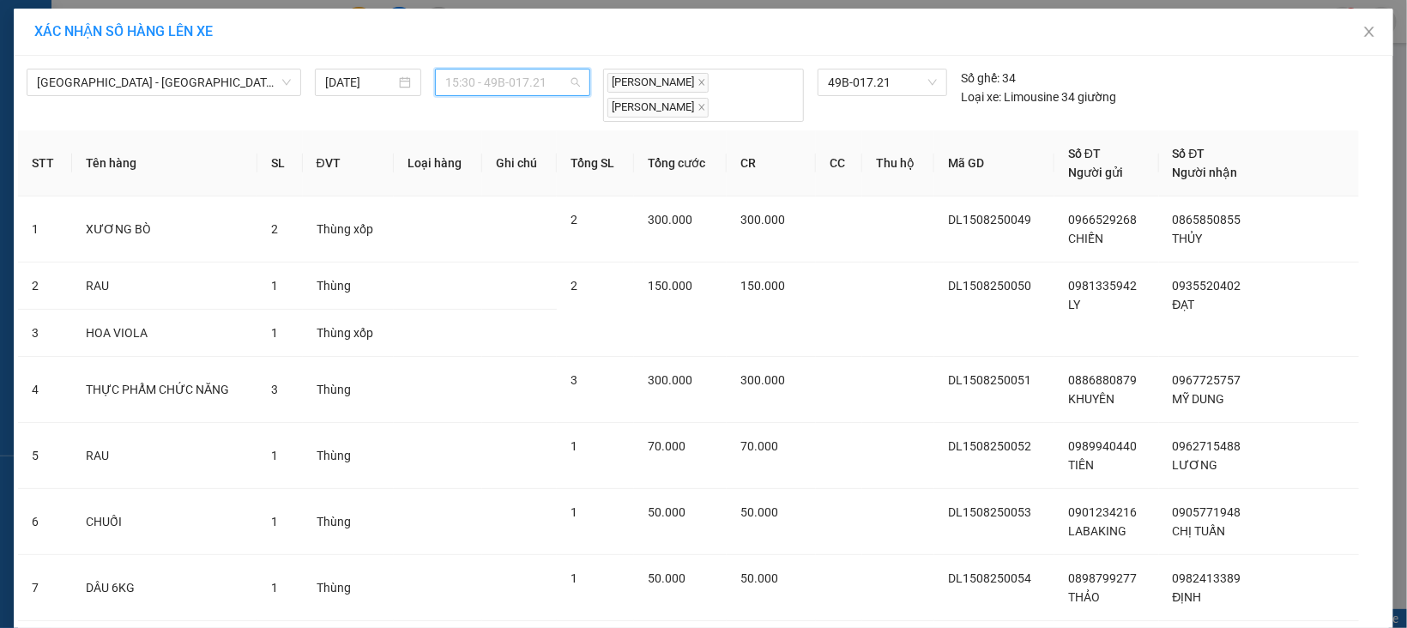
click at [534, 81] on span "15:30 - 49B-017.21" at bounding box center [512, 82] width 134 height 26
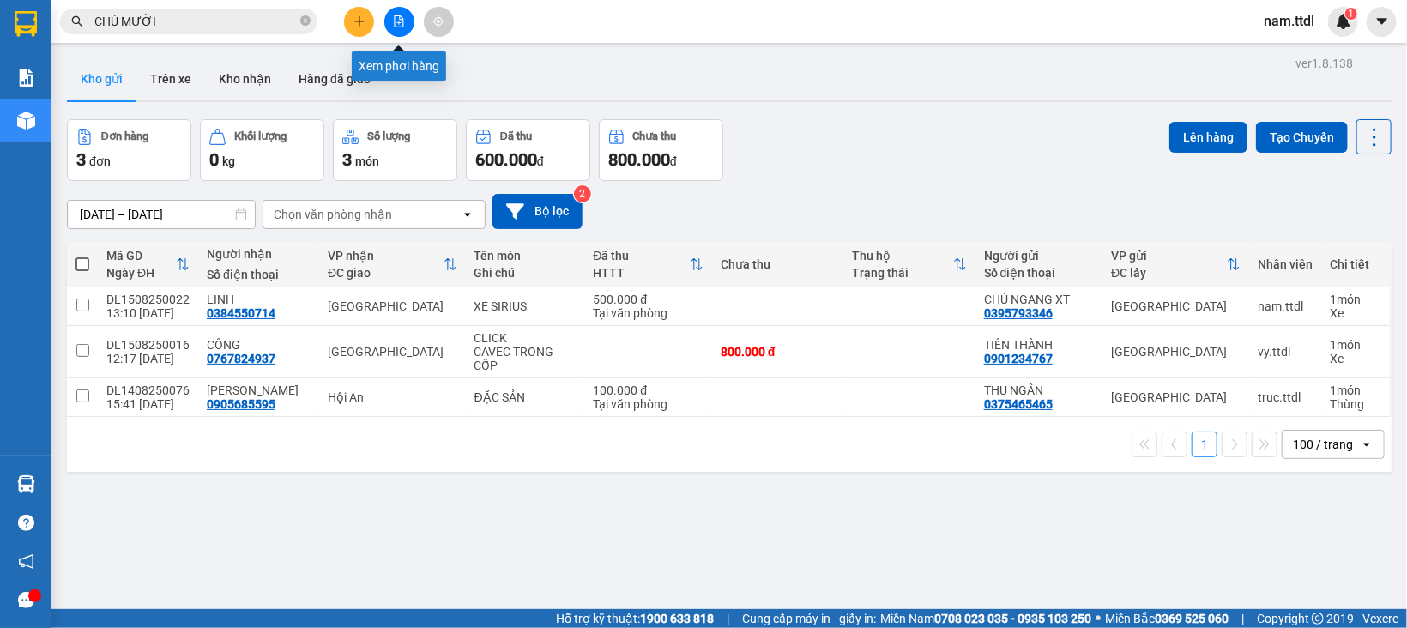
click at [403, 28] on button at bounding box center [399, 22] width 30 height 30
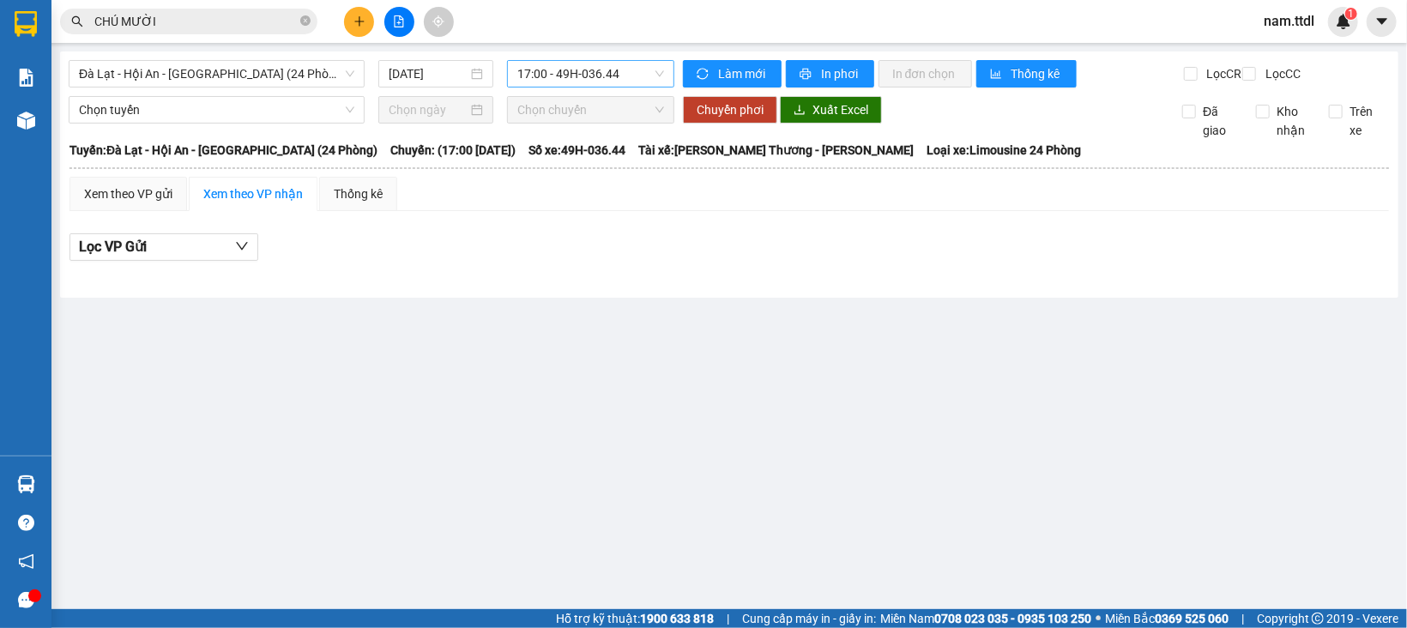
click at [545, 69] on span "17:00 - 49H-036.44" at bounding box center [590, 74] width 147 height 26
click at [262, 75] on span "Đà Lạt - Hội An - Đà Nẵng (24 Phòng)" at bounding box center [216, 74] width 275 height 26
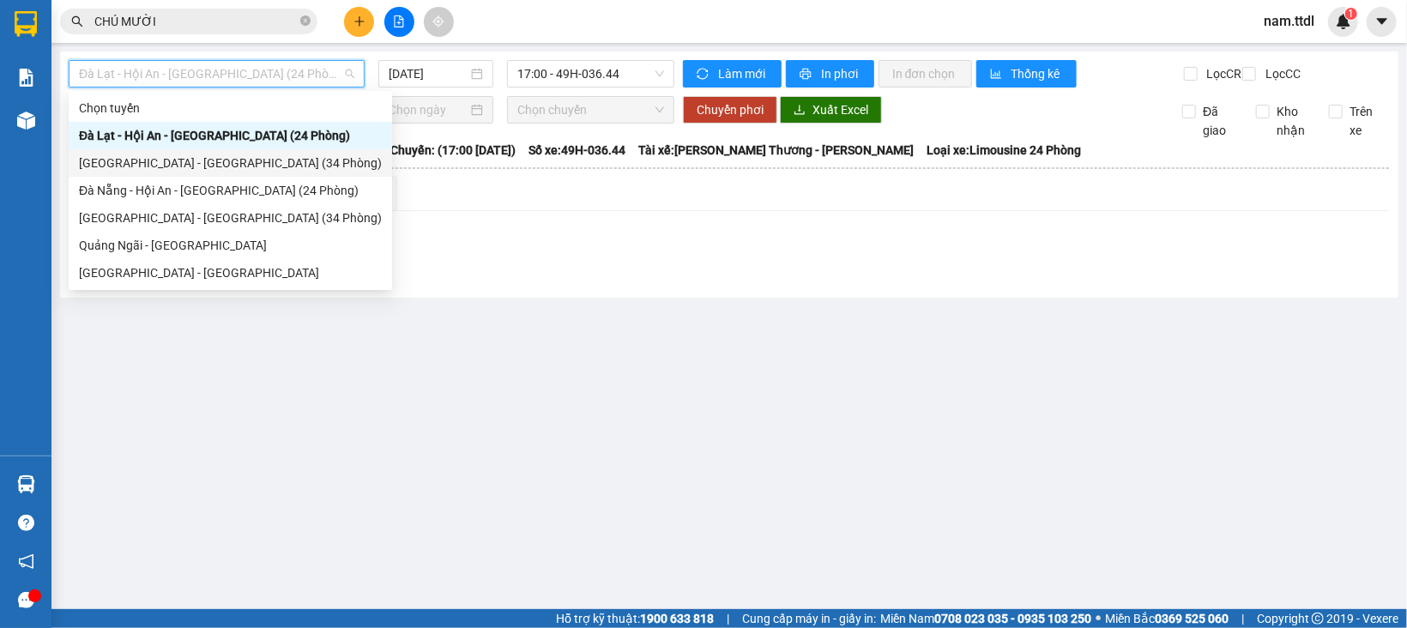
click at [126, 166] on div "[GEOGRAPHIC_DATA] - [GEOGRAPHIC_DATA] (34 Phòng)" at bounding box center [230, 163] width 303 height 19
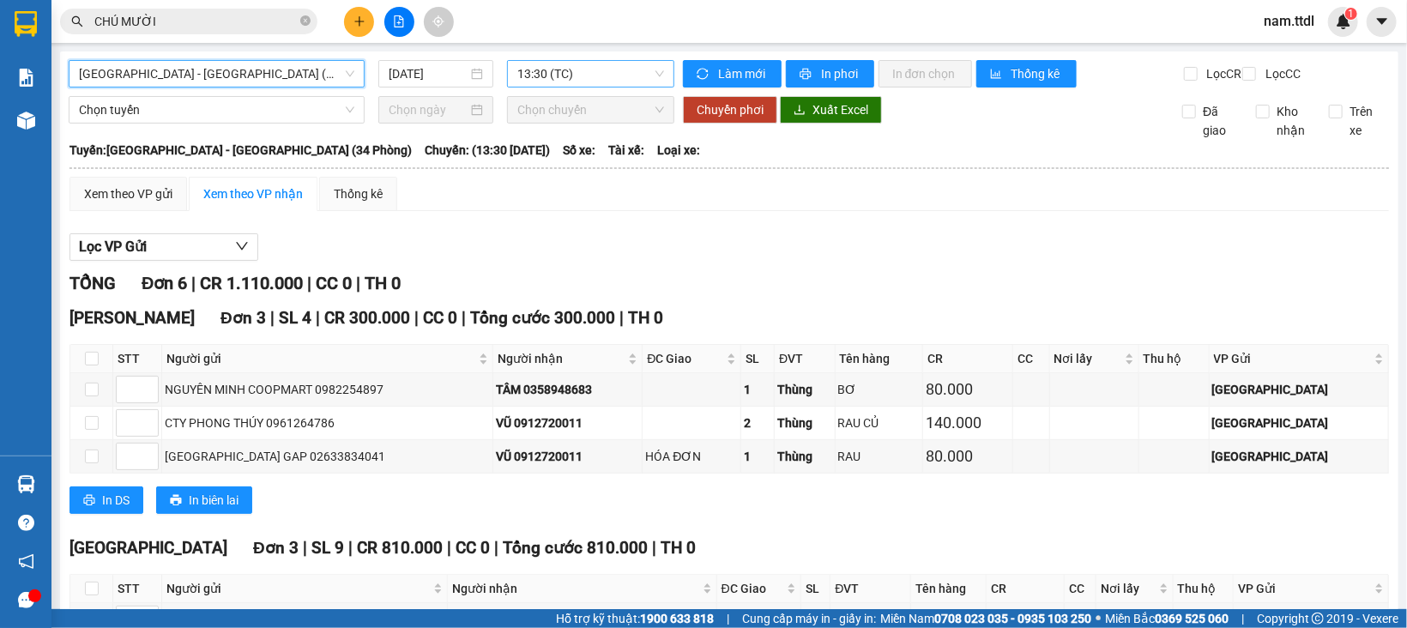
click at [553, 69] on span "13:30 (TC)" at bounding box center [590, 74] width 147 height 26
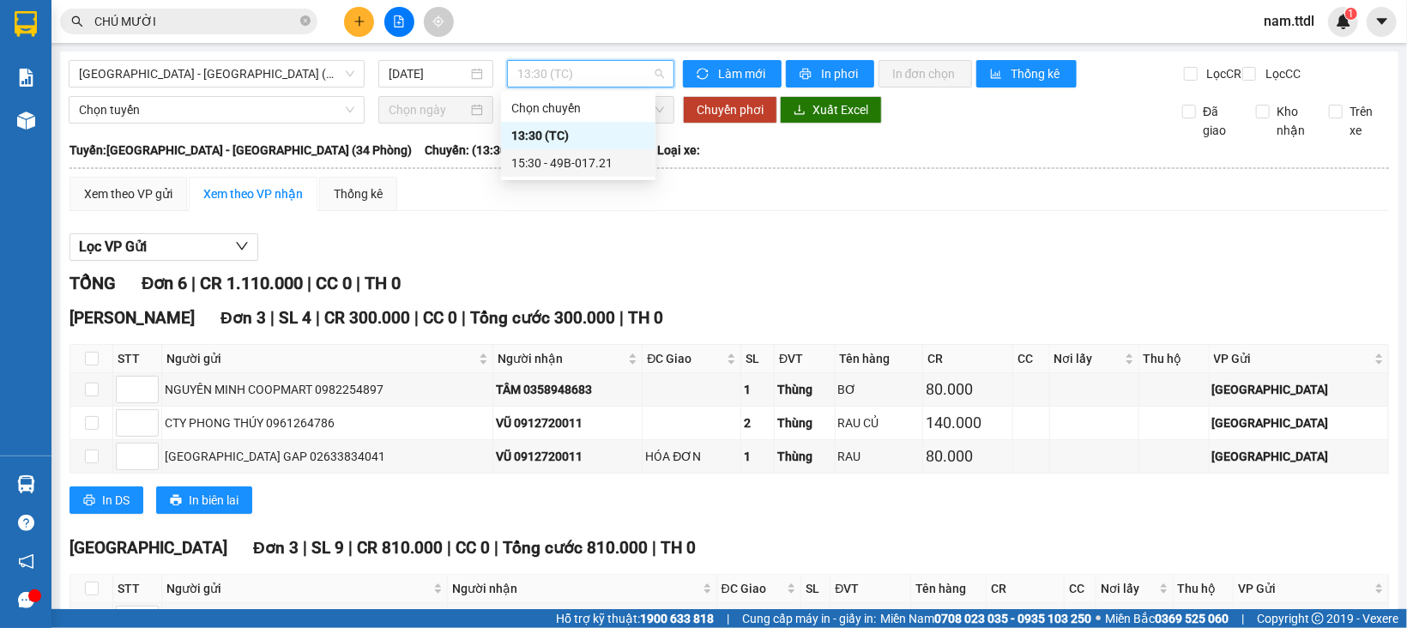
click at [564, 165] on div "15:30 - 49B-017.21" at bounding box center [578, 163] width 134 height 19
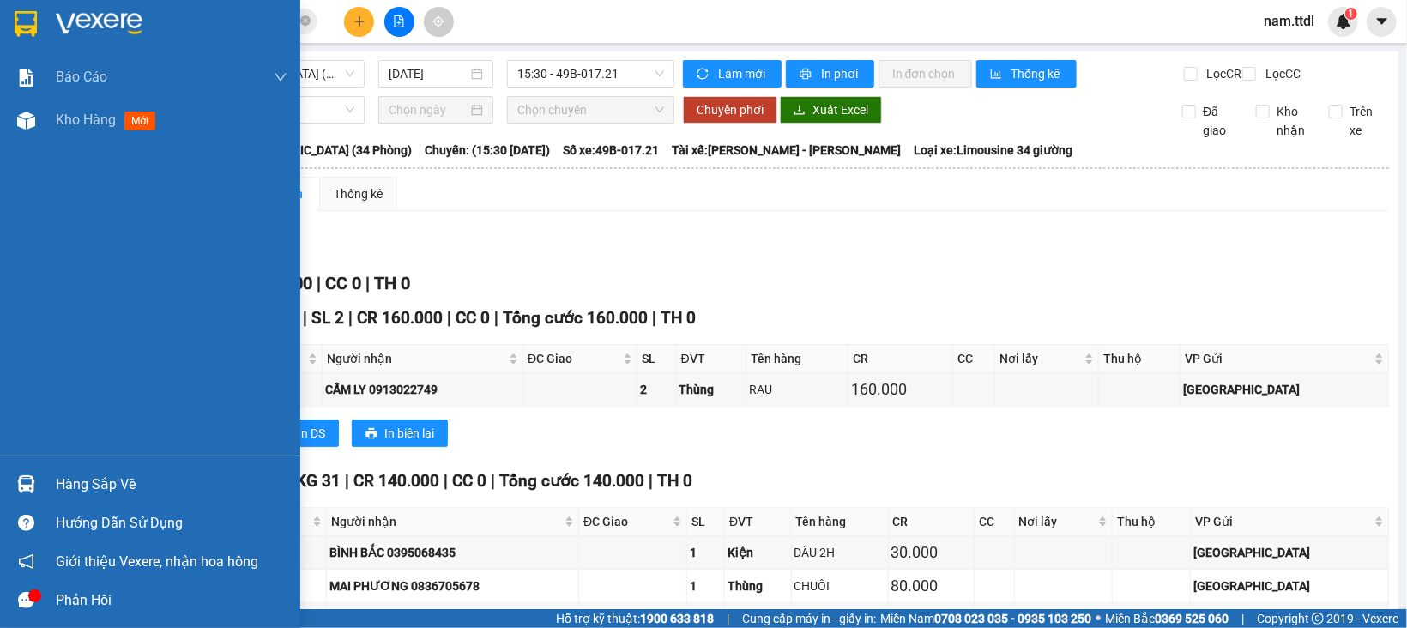
click at [29, 9] on div at bounding box center [26, 24] width 30 height 30
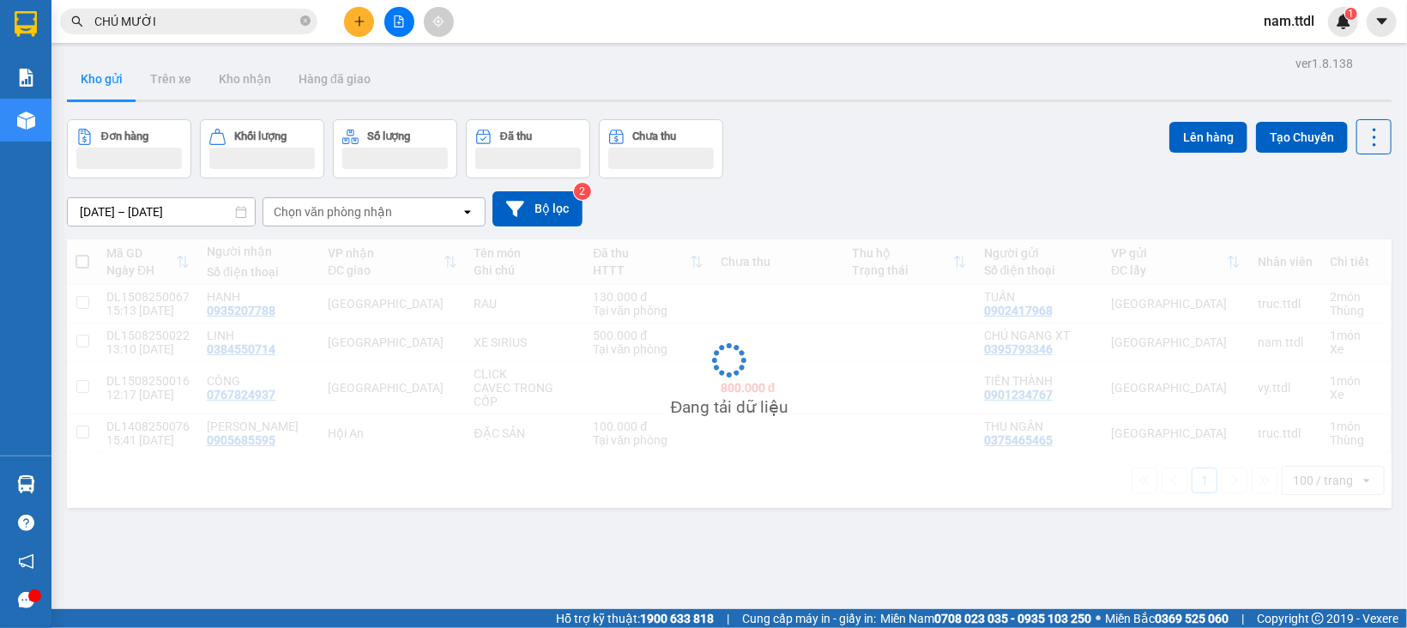
click at [357, 16] on icon "plus" at bounding box center [359, 21] width 12 height 12
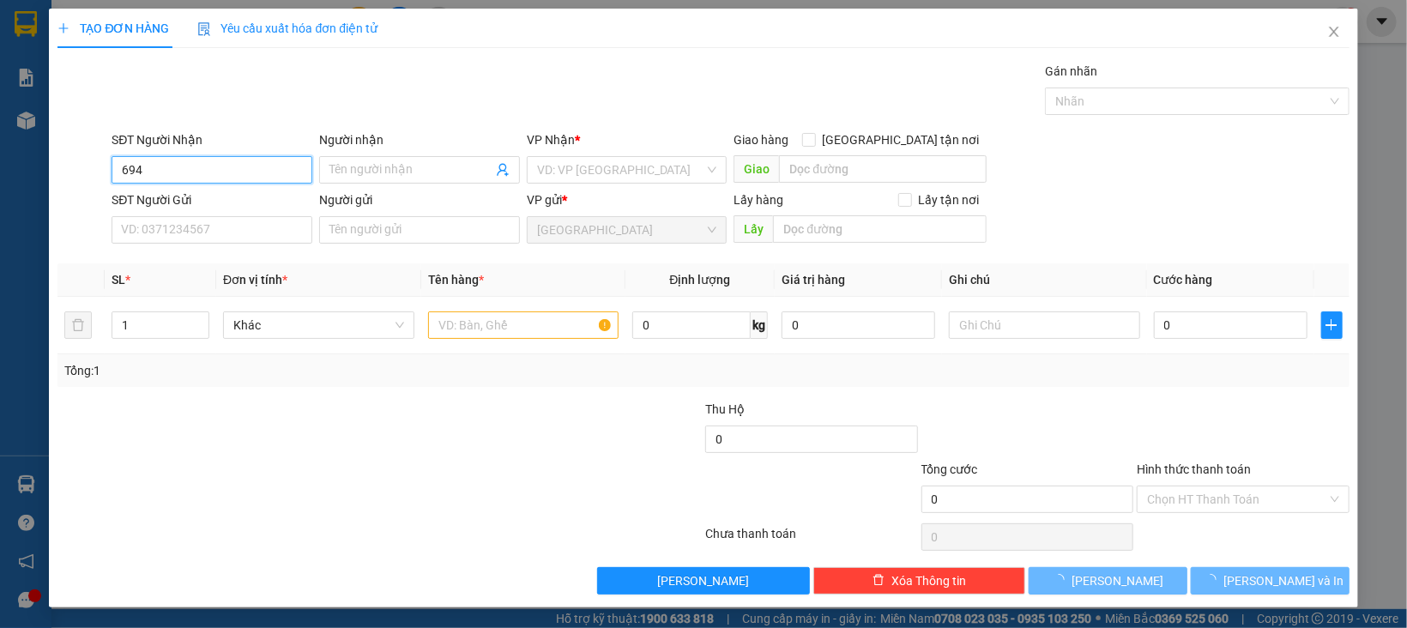
click at [244, 172] on input "694" at bounding box center [212, 169] width 201 height 27
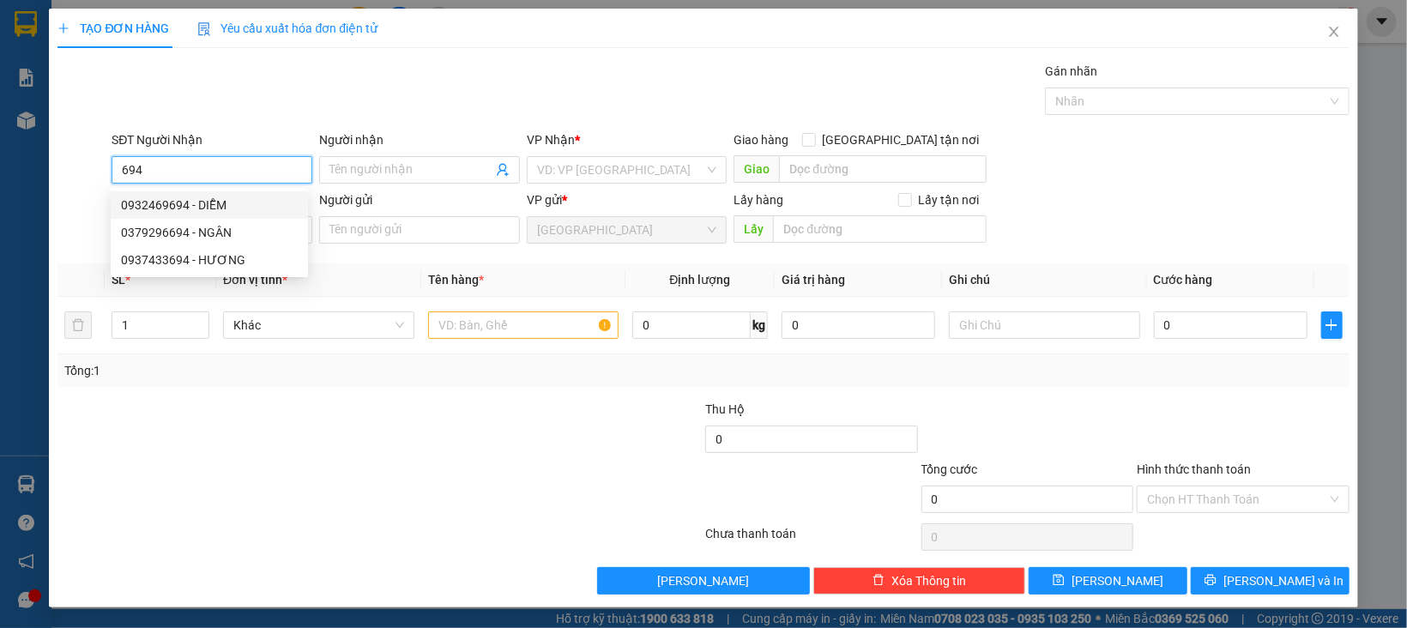
click at [229, 208] on div "0932469694 - DIỄM" at bounding box center [209, 205] width 177 height 19
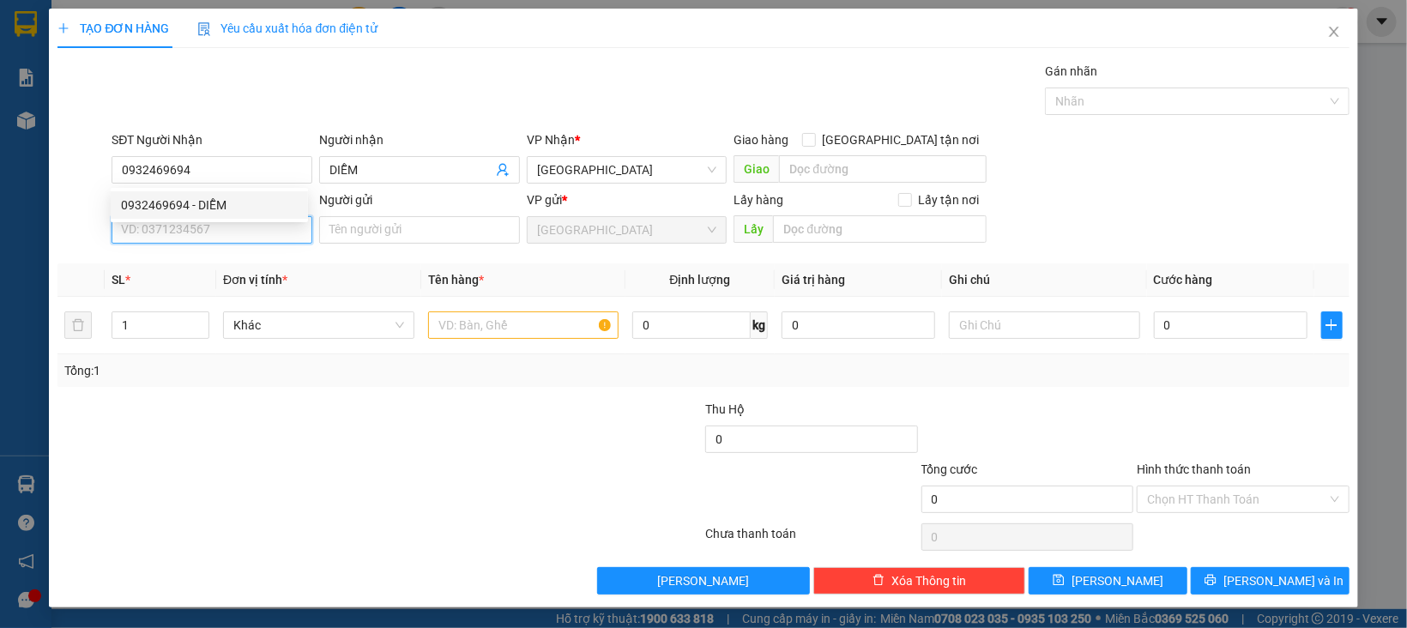
drag, startPoint x: 241, startPoint y: 239, endPoint x: 246, endPoint y: 256, distance: 17.9
click at [243, 239] on input "SĐT Người Gửi" at bounding box center [212, 229] width 201 height 27
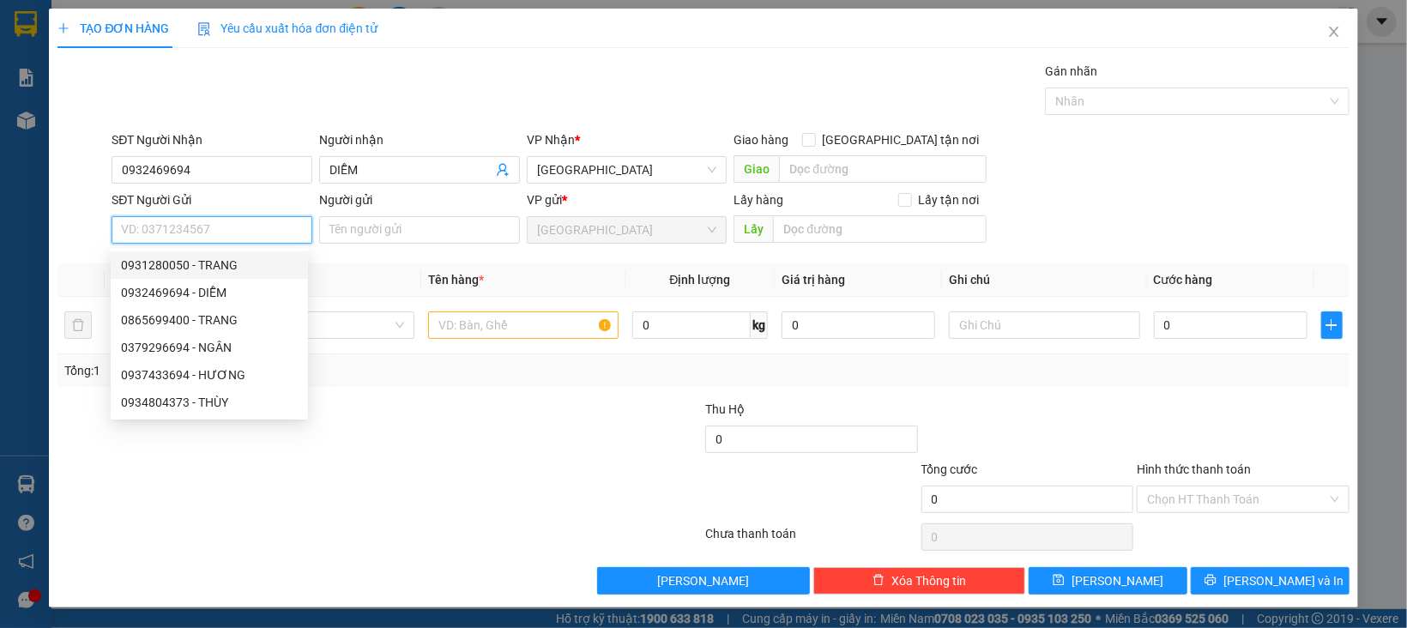
click at [217, 262] on div "0931280050 - TRANG" at bounding box center [209, 265] width 177 height 19
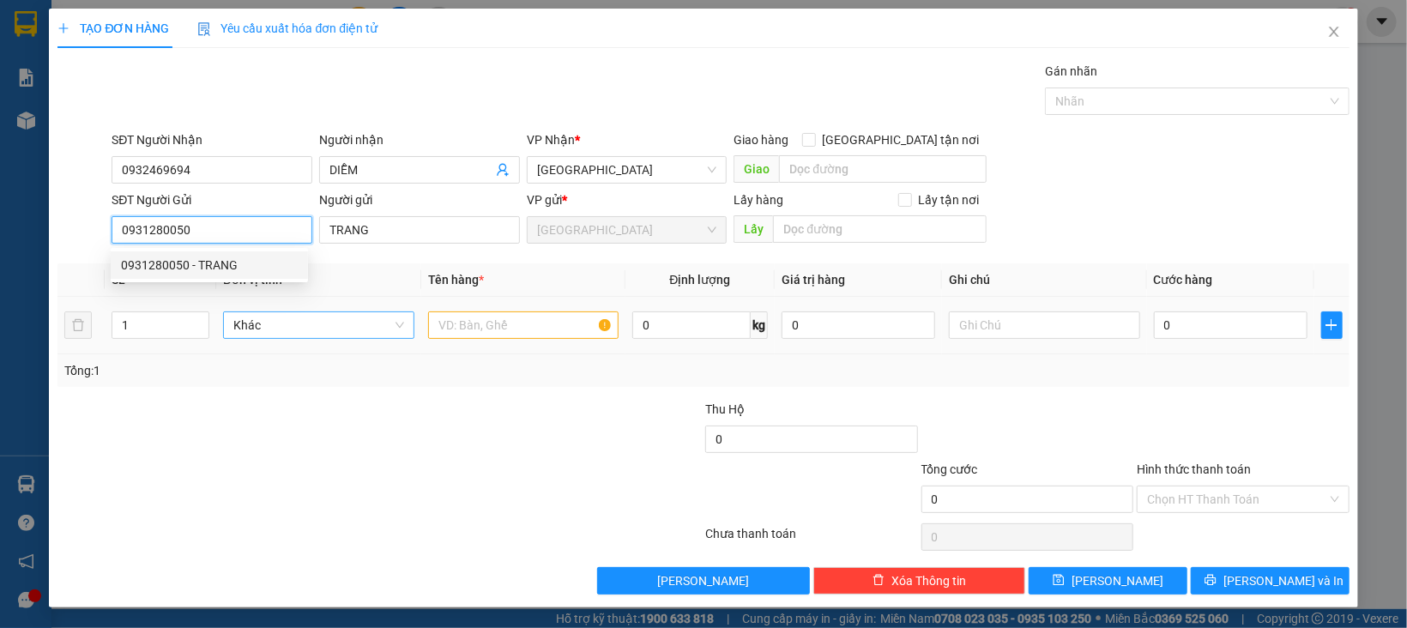
click at [281, 313] on span "Khác" at bounding box center [318, 325] width 171 height 26
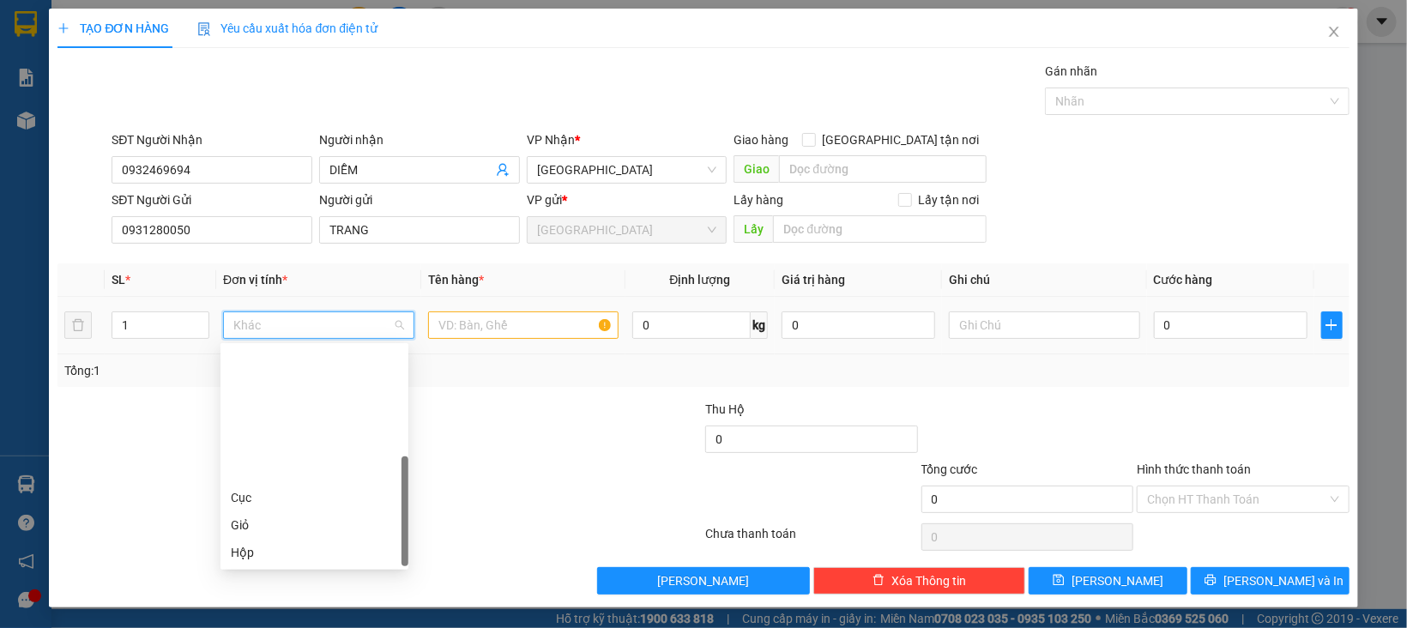
drag, startPoint x: 243, startPoint y: 447, endPoint x: 313, endPoint y: 397, distance: 86.2
click at [245, 598] on div "Thùng" at bounding box center [314, 607] width 167 height 19
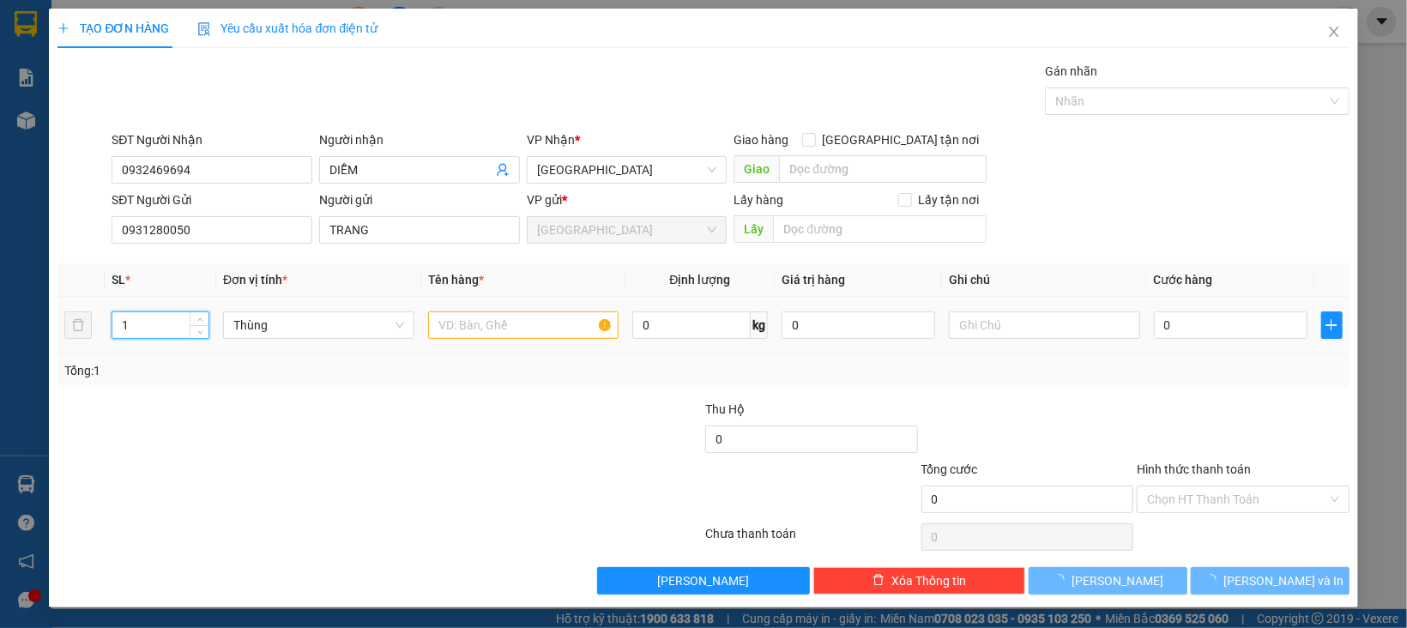
drag, startPoint x: 126, startPoint y: 331, endPoint x: 202, endPoint y: 367, distance: 83.6
click at [112, 335] on input "1" at bounding box center [160, 325] width 96 height 26
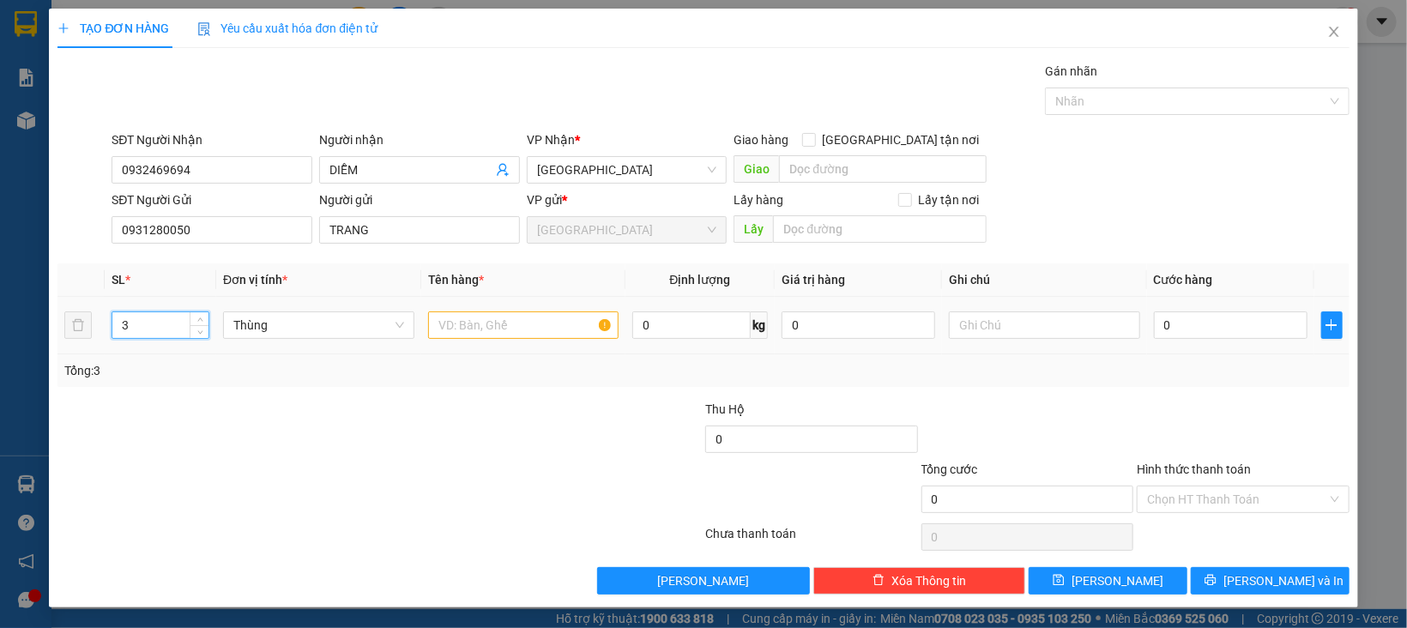
click at [471, 341] on div at bounding box center [523, 325] width 191 height 34
click at [476, 329] on input "text" at bounding box center [523, 324] width 191 height 27
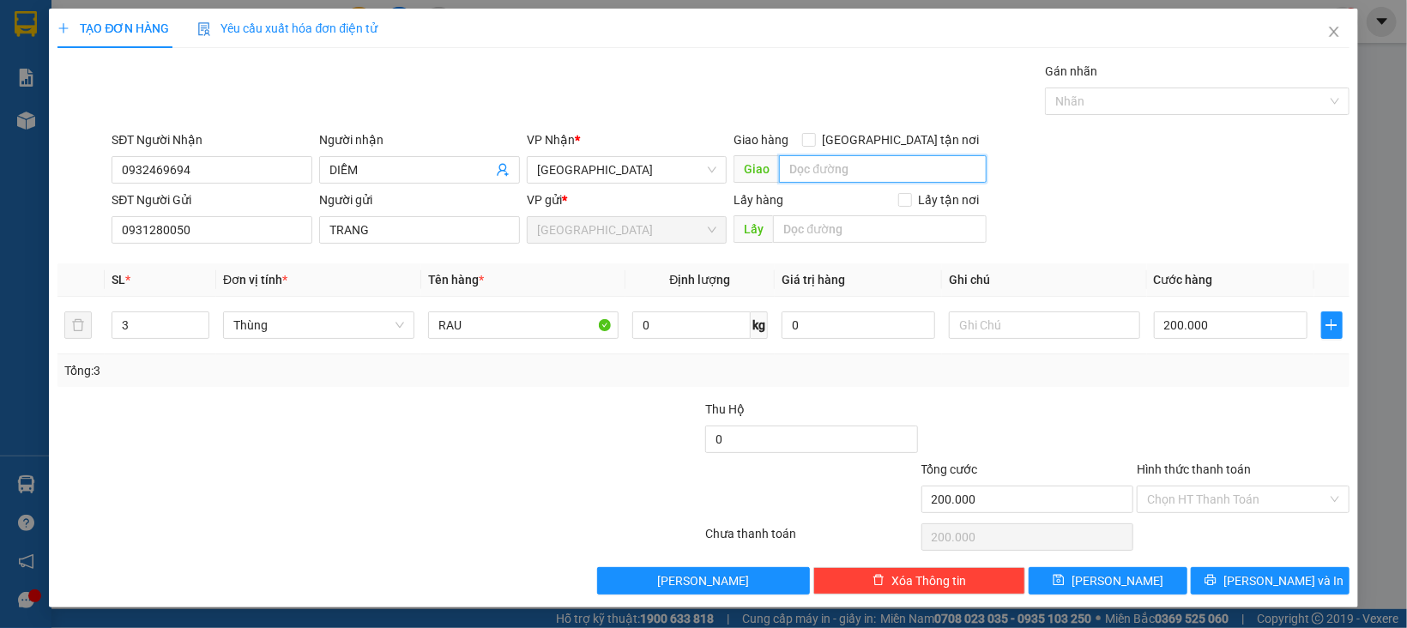
click at [790, 172] on input "text" at bounding box center [882, 168] width 207 height 27
click at [931, 149] on div "Giao hàng Giao tận nơi" at bounding box center [859, 143] width 252 height 26
click at [933, 142] on span "[GEOGRAPHIC_DATA] tận nơi" at bounding box center [901, 139] width 171 height 19
click at [814, 142] on input "[GEOGRAPHIC_DATA] tận nơi" at bounding box center [808, 139] width 12 height 12
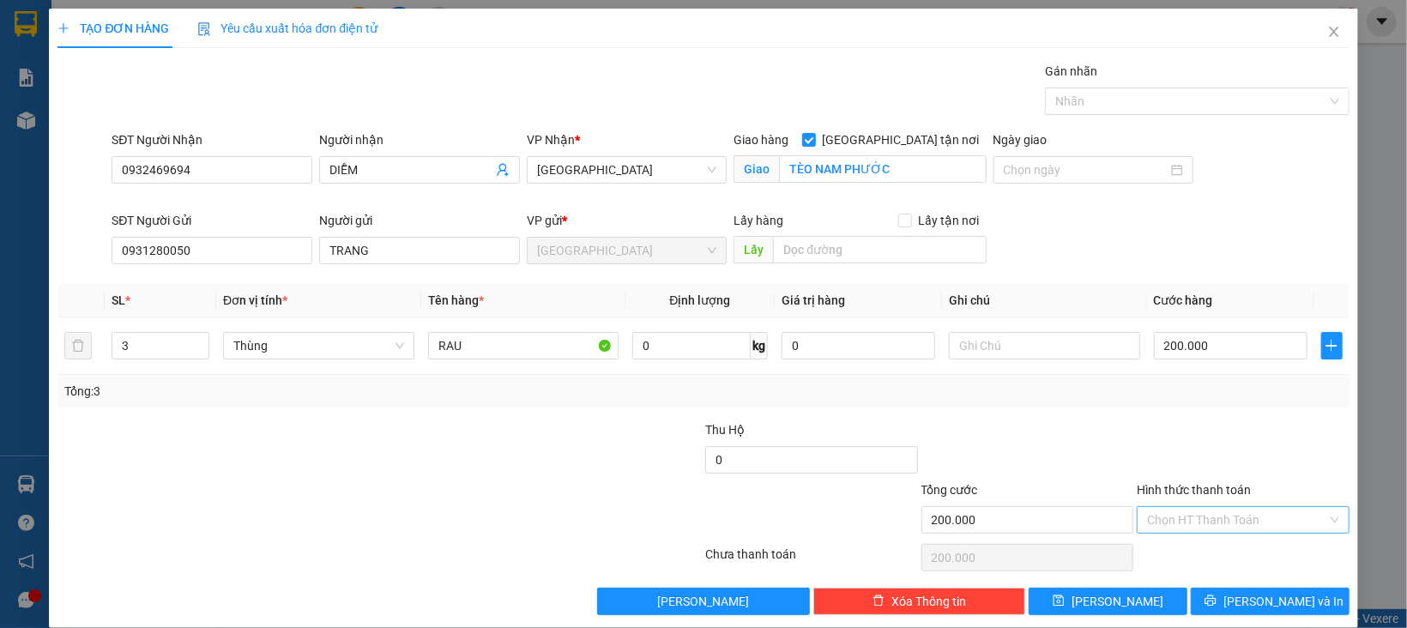
click at [1182, 522] on input "Hình thức thanh toán" at bounding box center [1237, 520] width 180 height 26
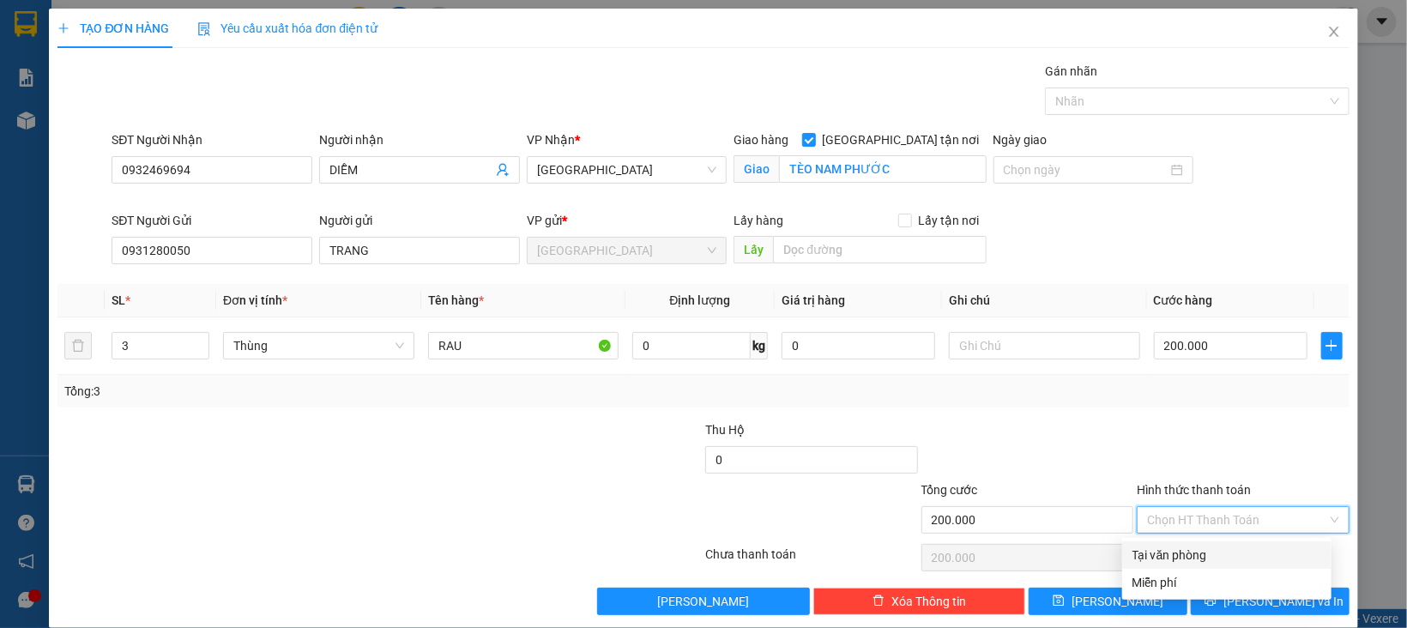
click at [1182, 553] on div "Tại văn phòng" at bounding box center [1226, 555] width 189 height 19
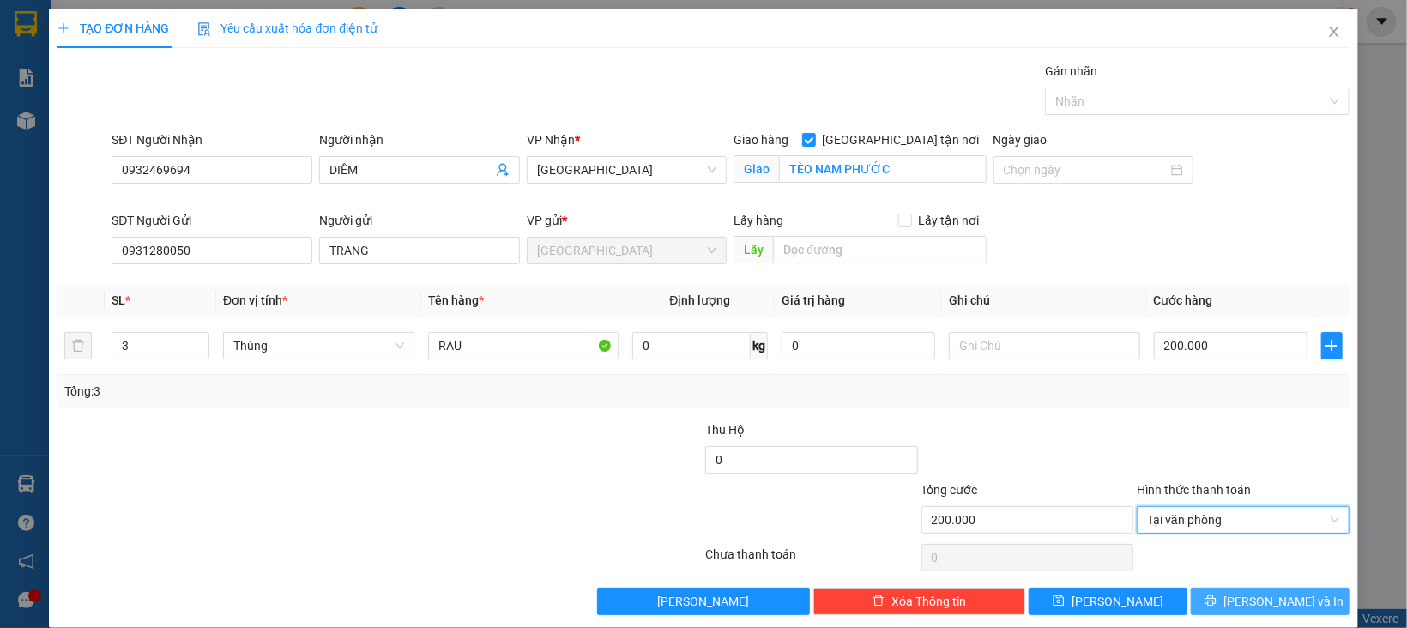
click at [1215, 604] on button "[PERSON_NAME] và In" at bounding box center [1270, 601] width 159 height 27
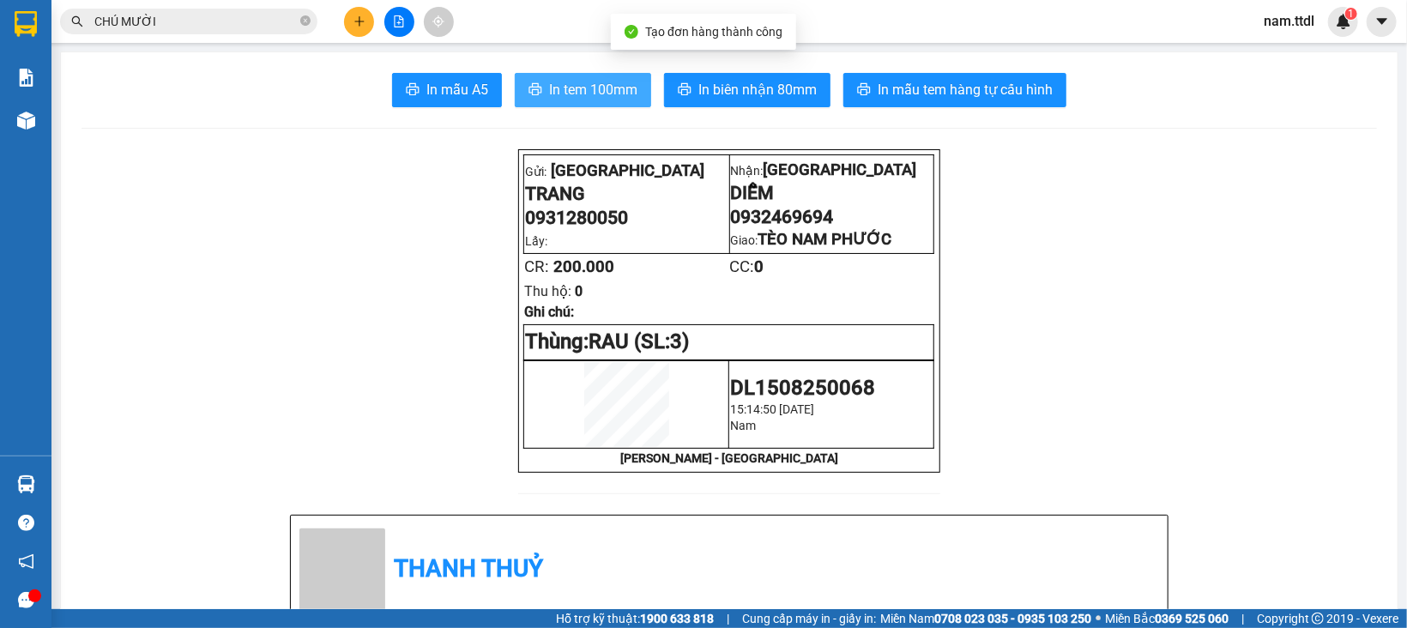
click at [559, 80] on span "In tem 100mm" at bounding box center [593, 89] width 88 height 21
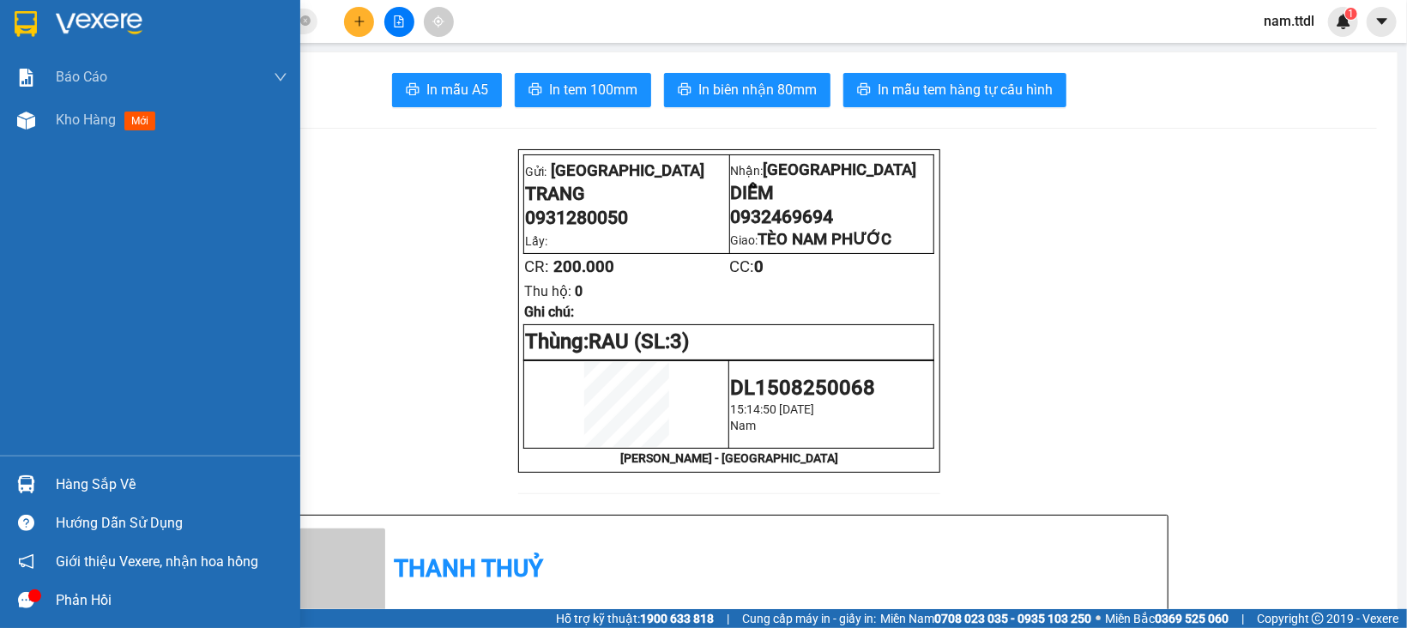
click at [25, 15] on img at bounding box center [26, 24] width 22 height 26
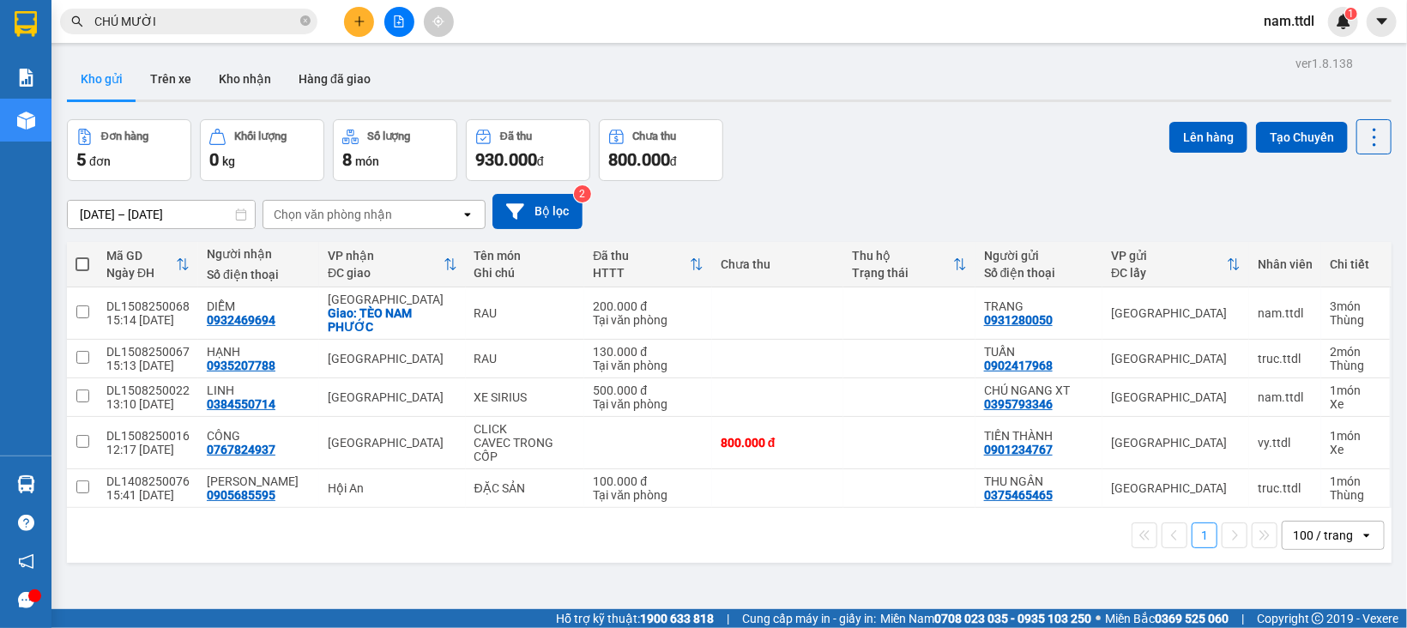
drag, startPoint x: 684, startPoint y: 208, endPoint x: 121, endPoint y: 107, distance: 571.6
drag, startPoint x: 121, startPoint y: 107, endPoint x: 25, endPoint y: 27, distance: 124.9
click at [25, 30] on img at bounding box center [26, 24] width 22 height 26
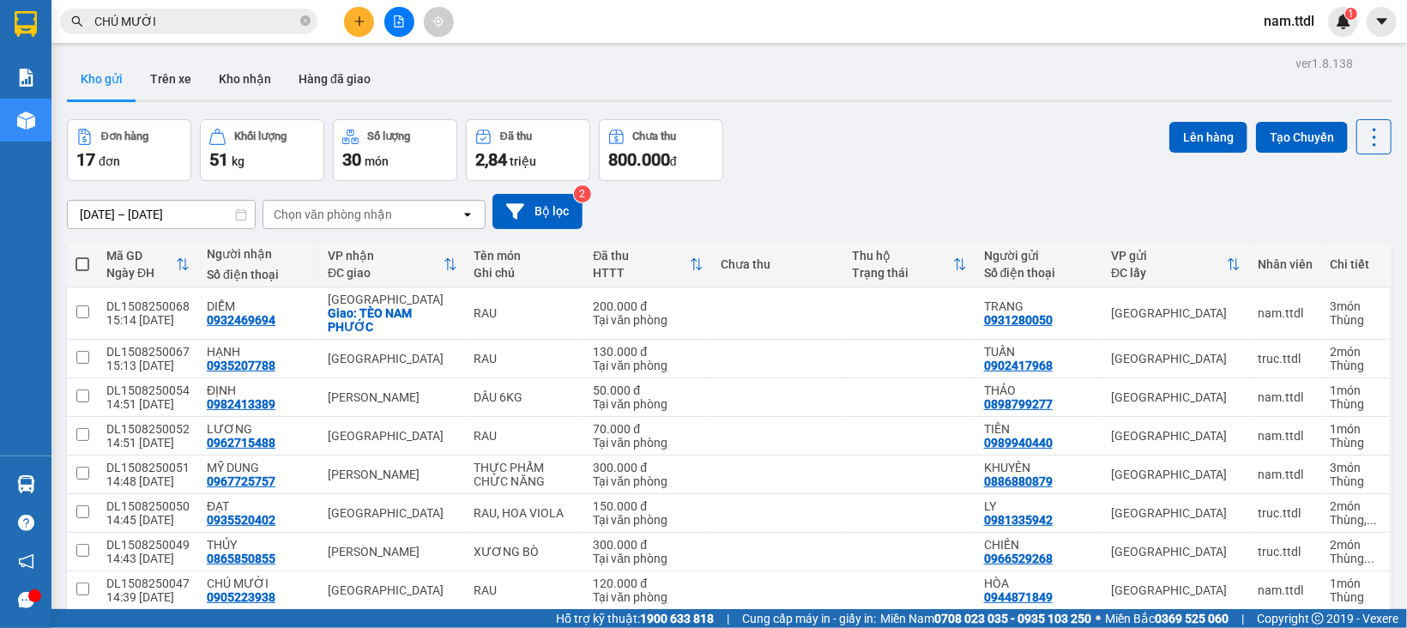
click at [402, 17] on icon "file-add" at bounding box center [399, 21] width 9 height 12
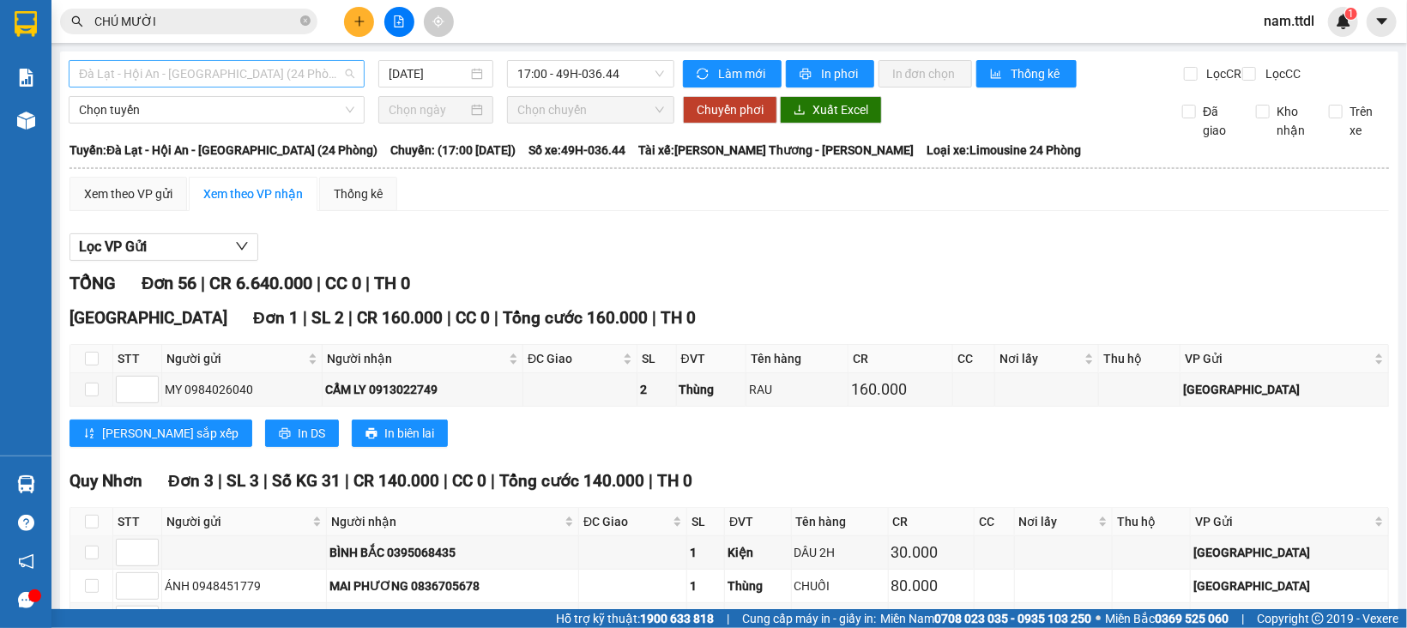
click at [193, 83] on span "Đà Lạt - Hội An - Đà Nẵng (24 Phòng)" at bounding box center [216, 74] width 275 height 26
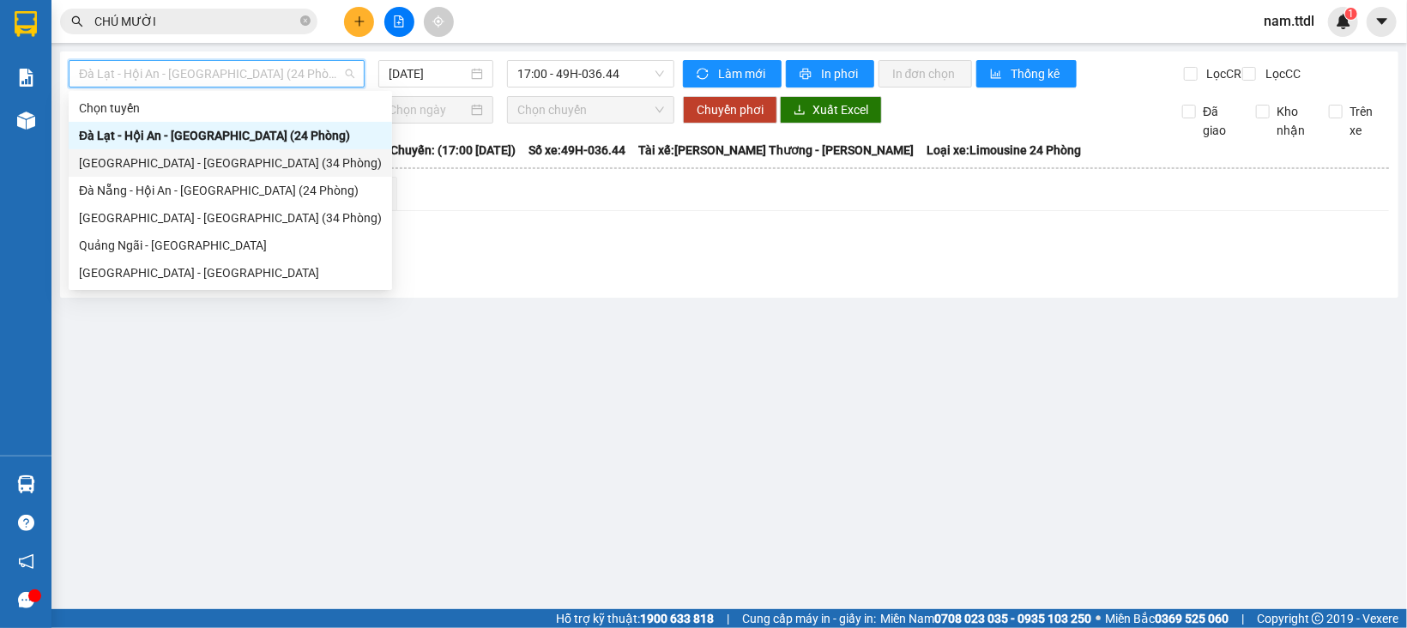
click at [152, 162] on div "[GEOGRAPHIC_DATA] - [GEOGRAPHIC_DATA] (34 Phòng)" at bounding box center [230, 163] width 303 height 19
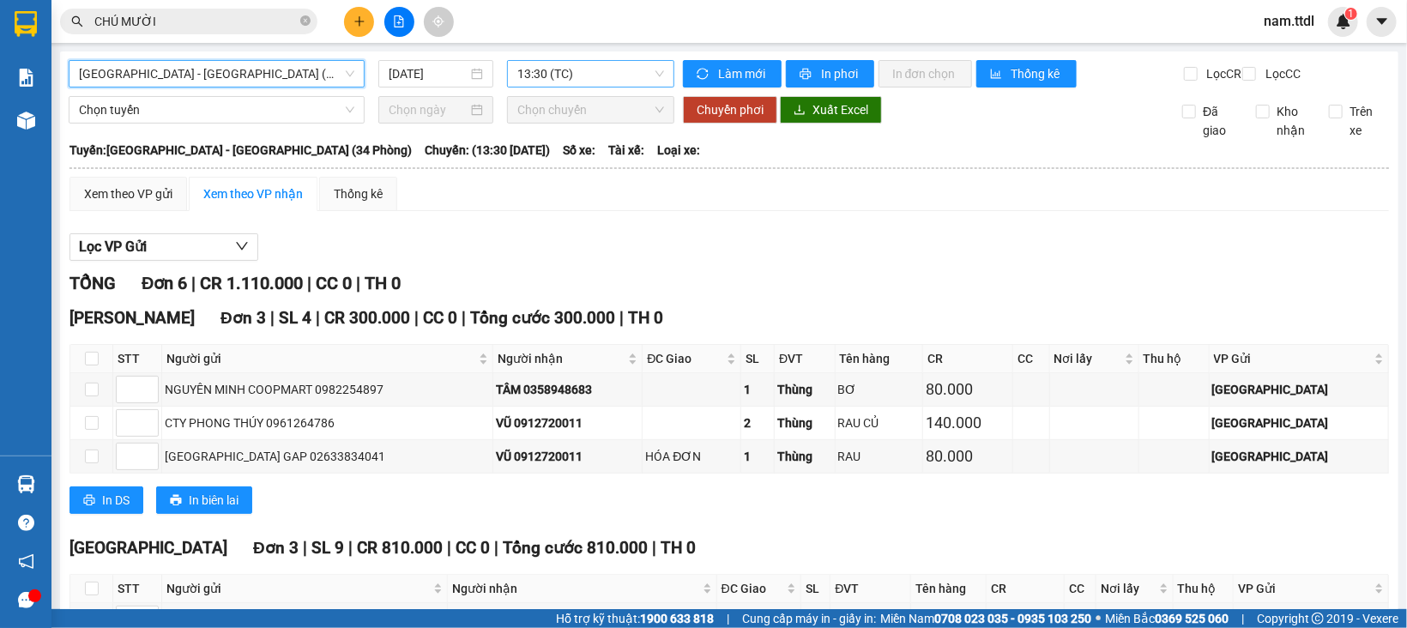
click at [524, 72] on span "13:30 (TC)" at bounding box center [590, 74] width 147 height 26
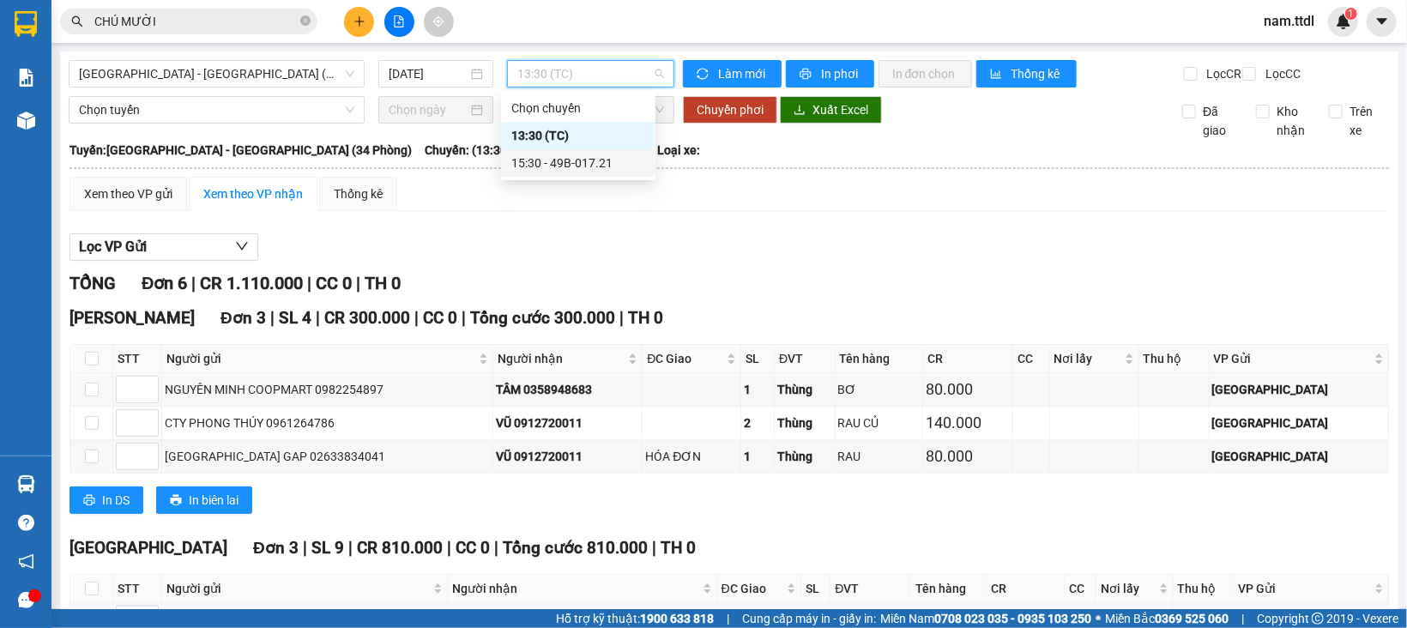
click at [579, 166] on div "15:30 - 49B-017.21" at bounding box center [578, 163] width 134 height 19
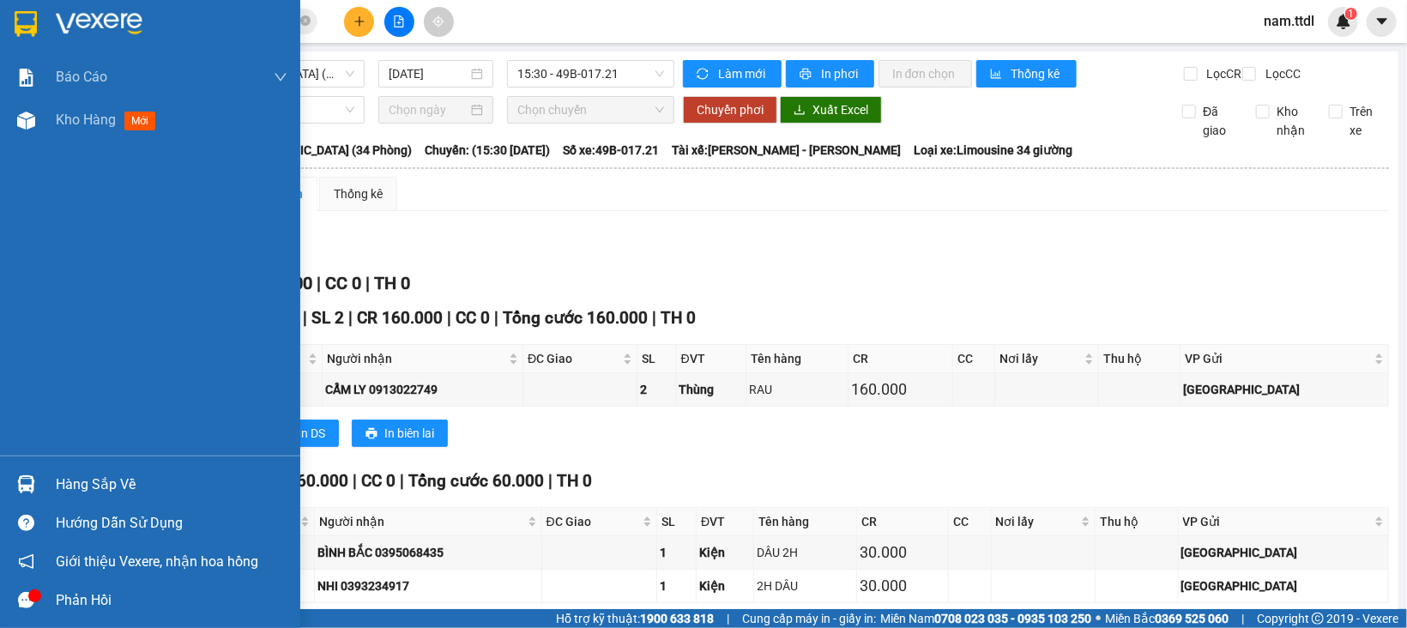
click at [53, 16] on div at bounding box center [150, 28] width 300 height 56
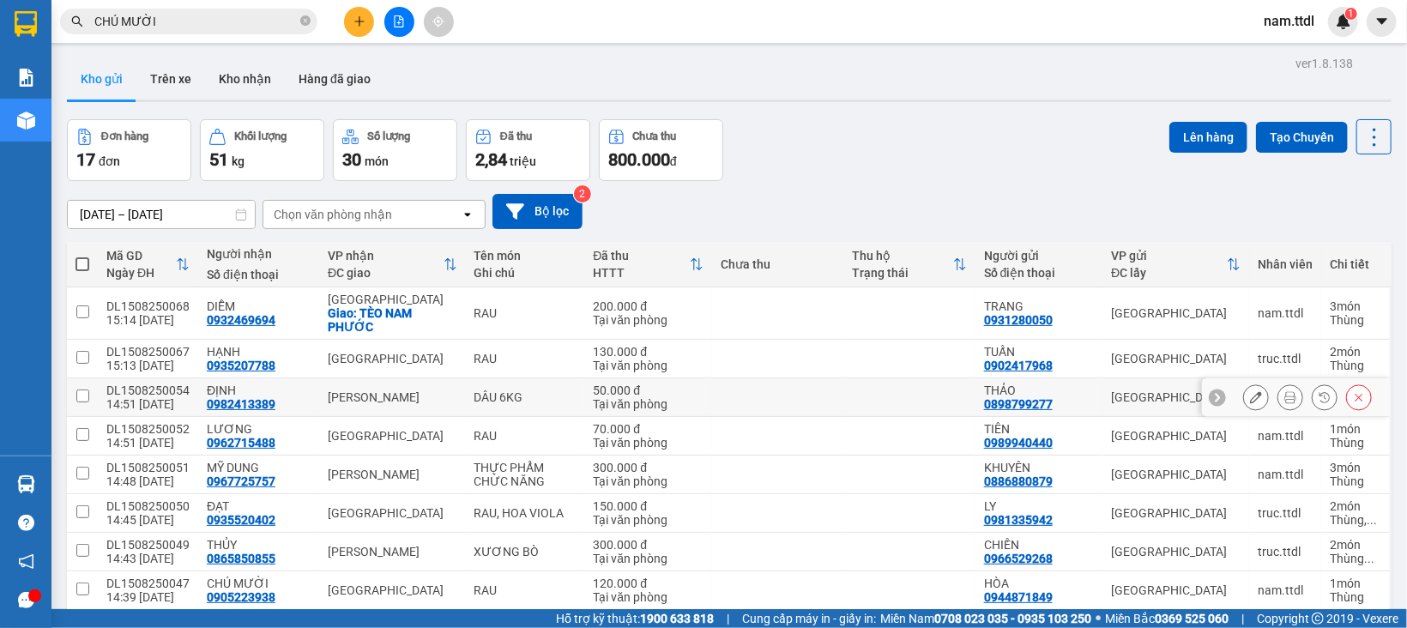
click at [297, 383] on div "ĐỊNH 0982413389" at bounding box center [259, 396] width 104 height 27
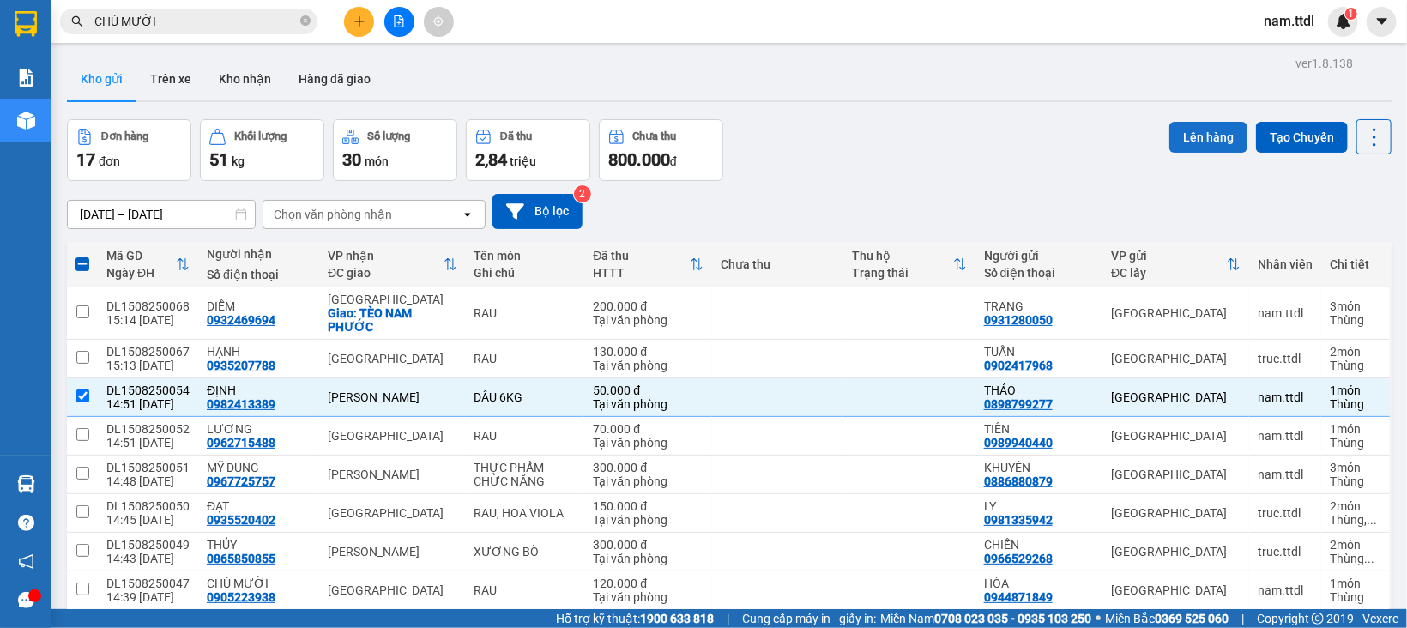
click at [1176, 144] on button "Lên hàng" at bounding box center [1208, 137] width 78 height 31
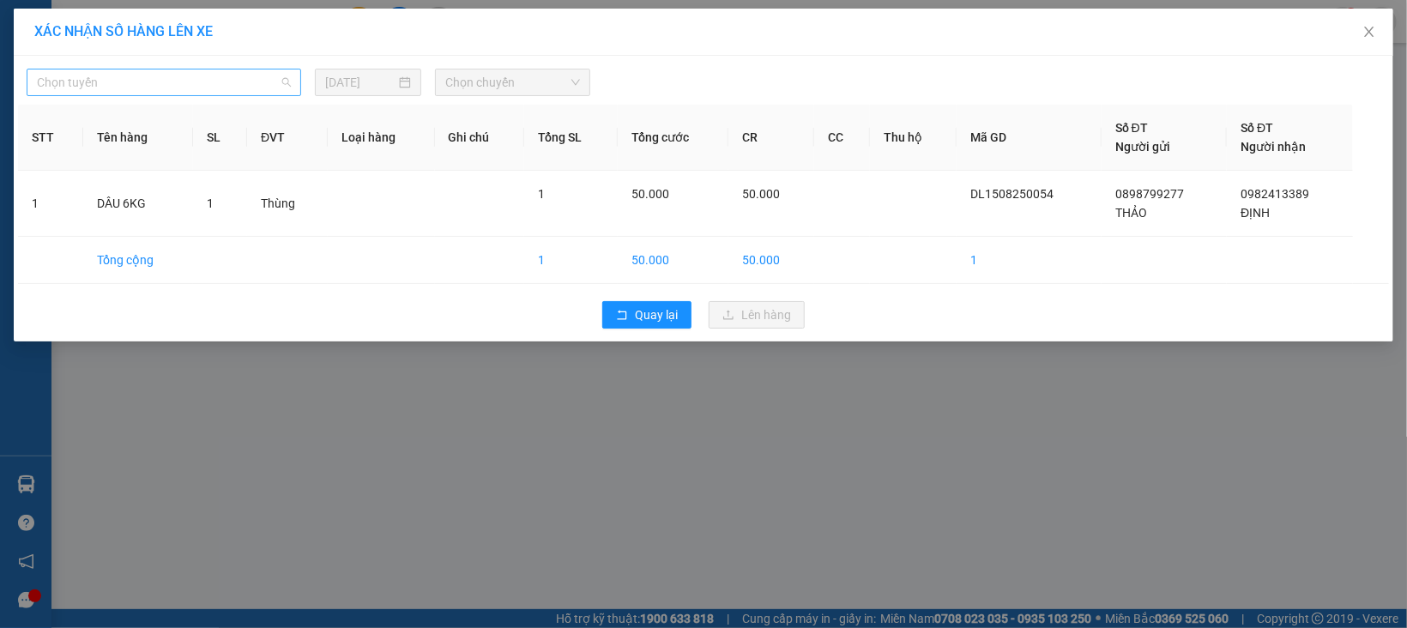
click at [142, 81] on span "Chọn tuyến" at bounding box center [164, 82] width 254 height 26
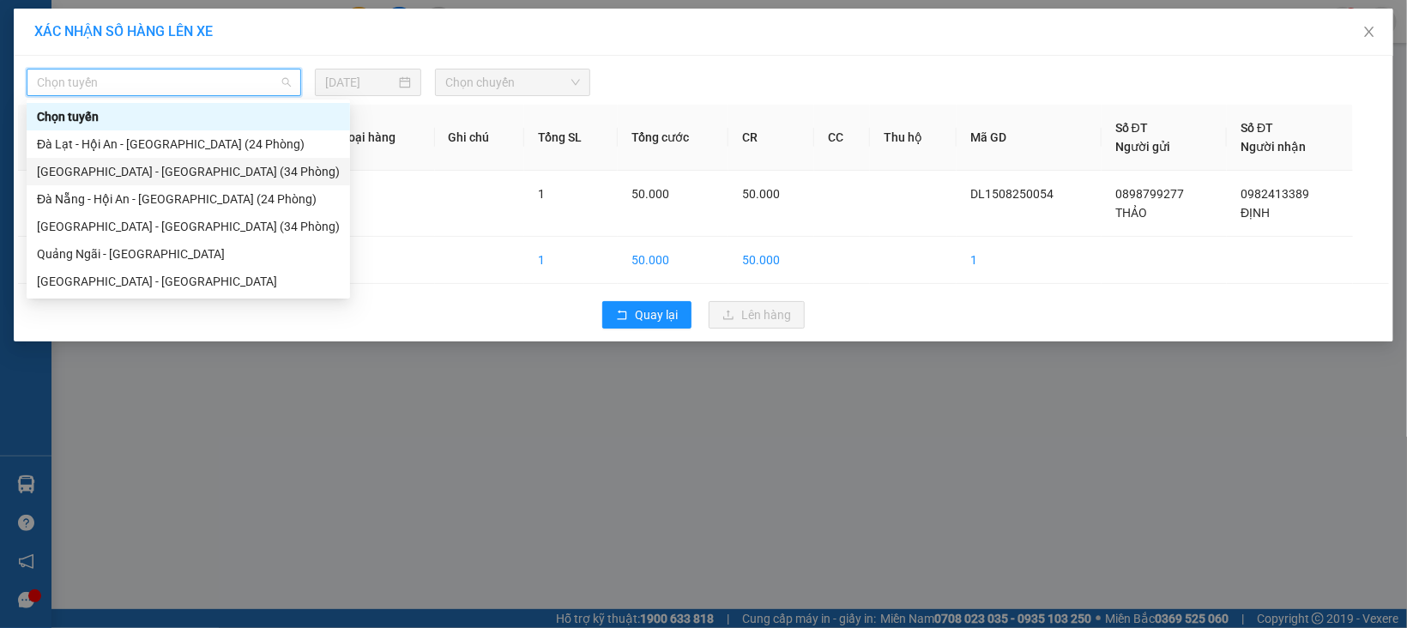
click at [119, 172] on div "[GEOGRAPHIC_DATA] - [GEOGRAPHIC_DATA] (34 Phòng)" at bounding box center [188, 171] width 303 height 19
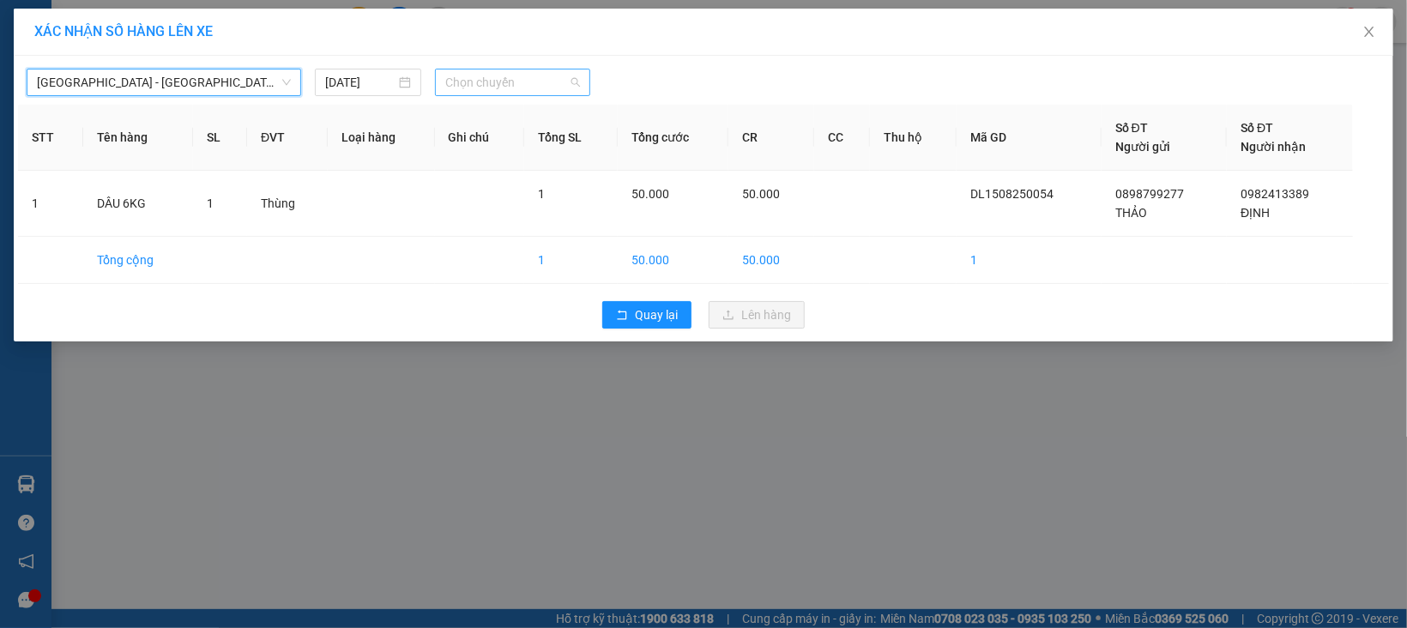
click at [474, 87] on span "Chọn chuyến" at bounding box center [512, 82] width 134 height 26
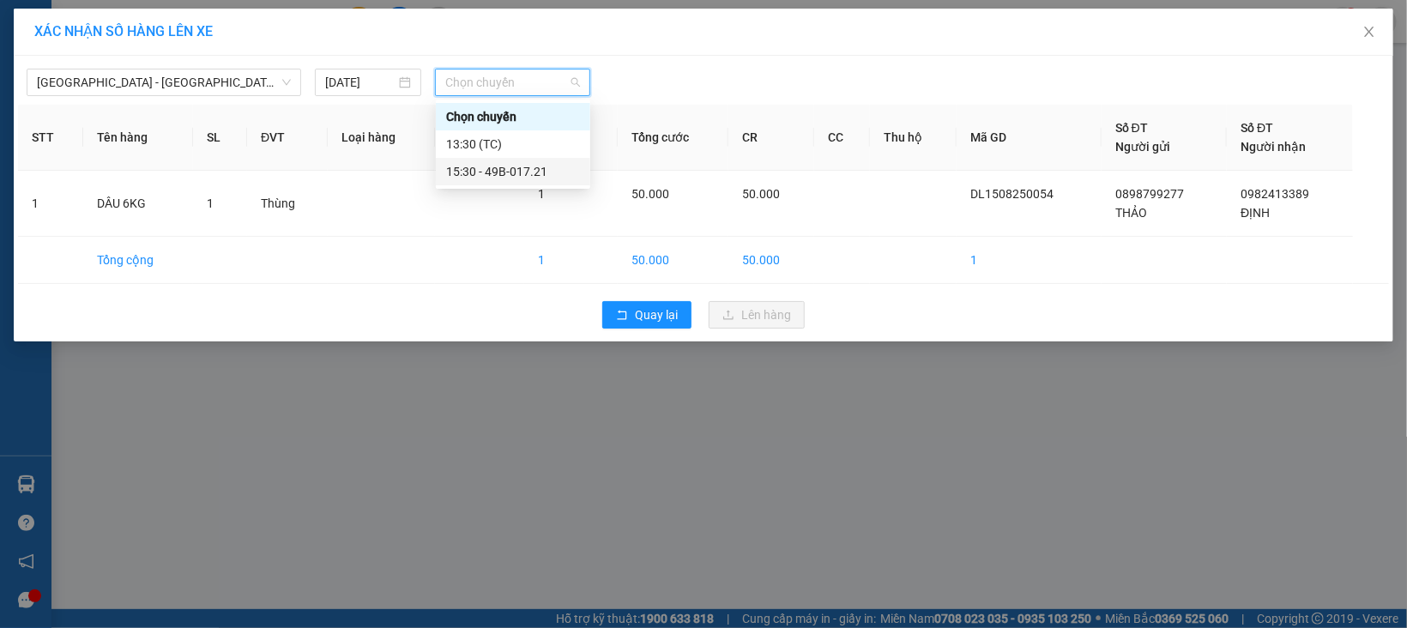
click at [521, 174] on div "15:30 - 49B-017.21" at bounding box center [513, 171] width 134 height 19
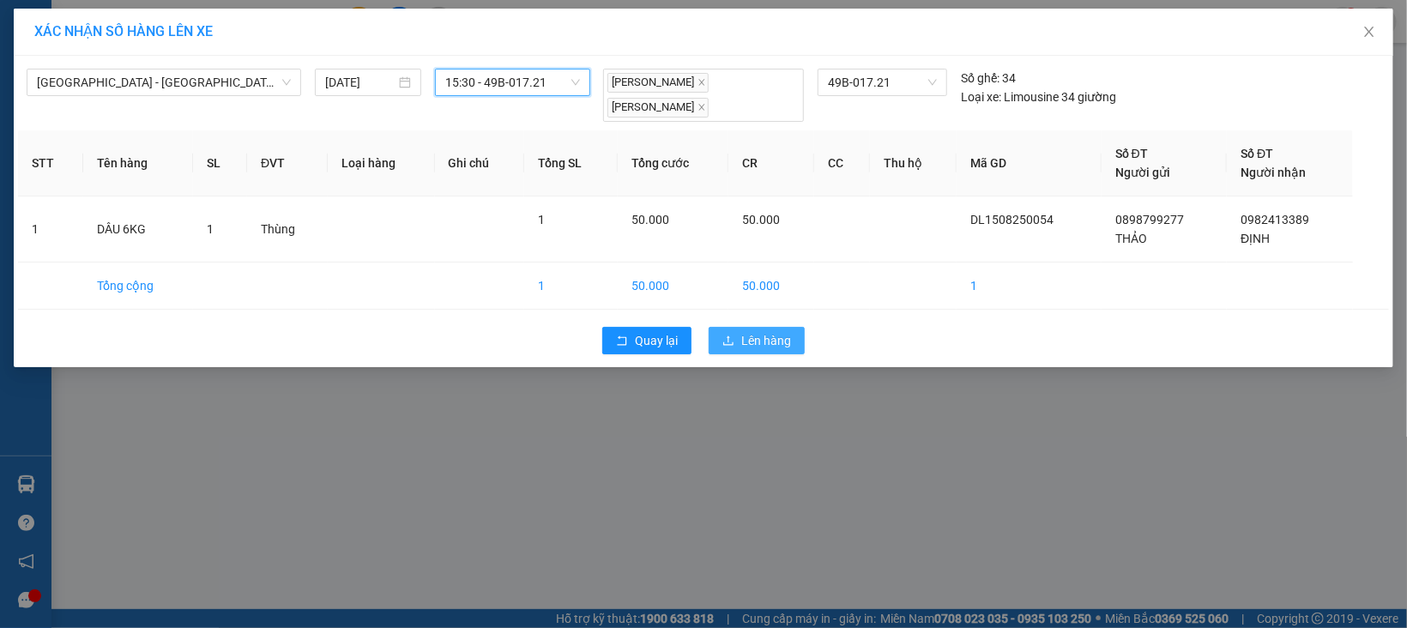
click at [776, 331] on span "Lên hàng" at bounding box center [766, 340] width 50 height 19
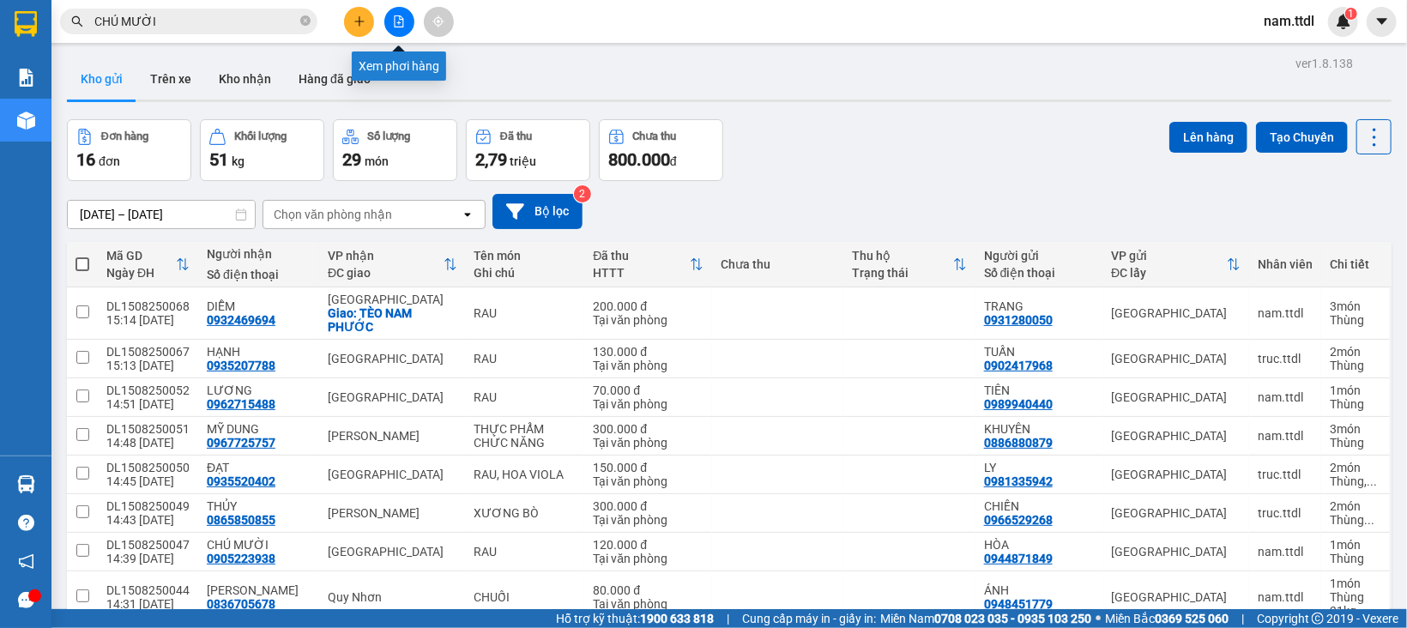
click at [397, 21] on icon "file-add" at bounding box center [399, 21] width 12 height 12
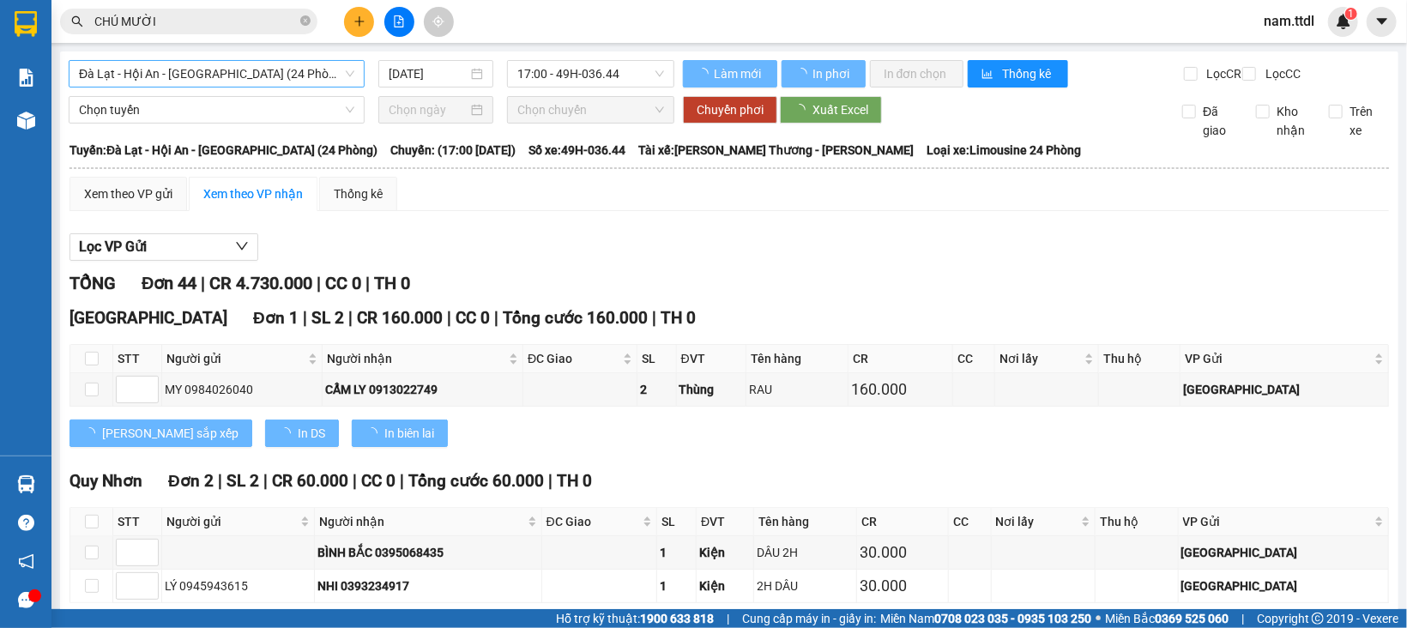
click at [189, 71] on span "Đà Lạt - Hội An - Đà Nẵng (24 Phòng)" at bounding box center [216, 74] width 275 height 26
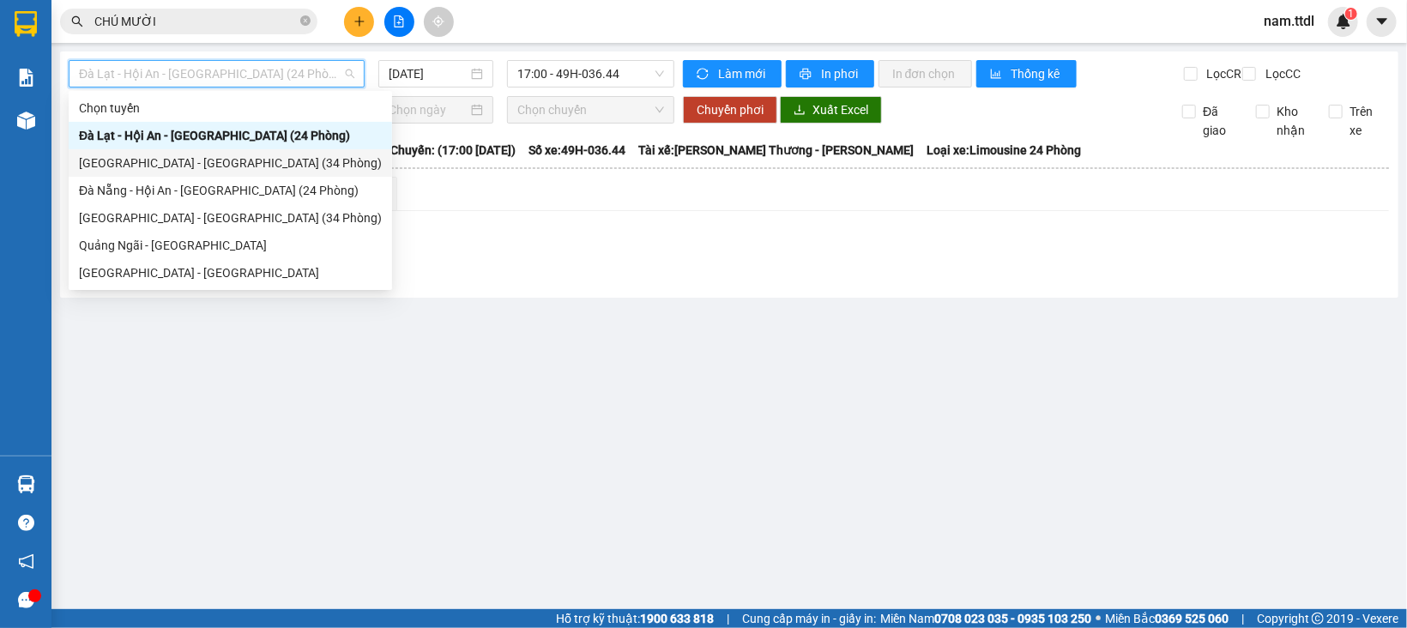
click at [184, 162] on div "[GEOGRAPHIC_DATA] - [GEOGRAPHIC_DATA] (34 Phòng)" at bounding box center [230, 163] width 303 height 19
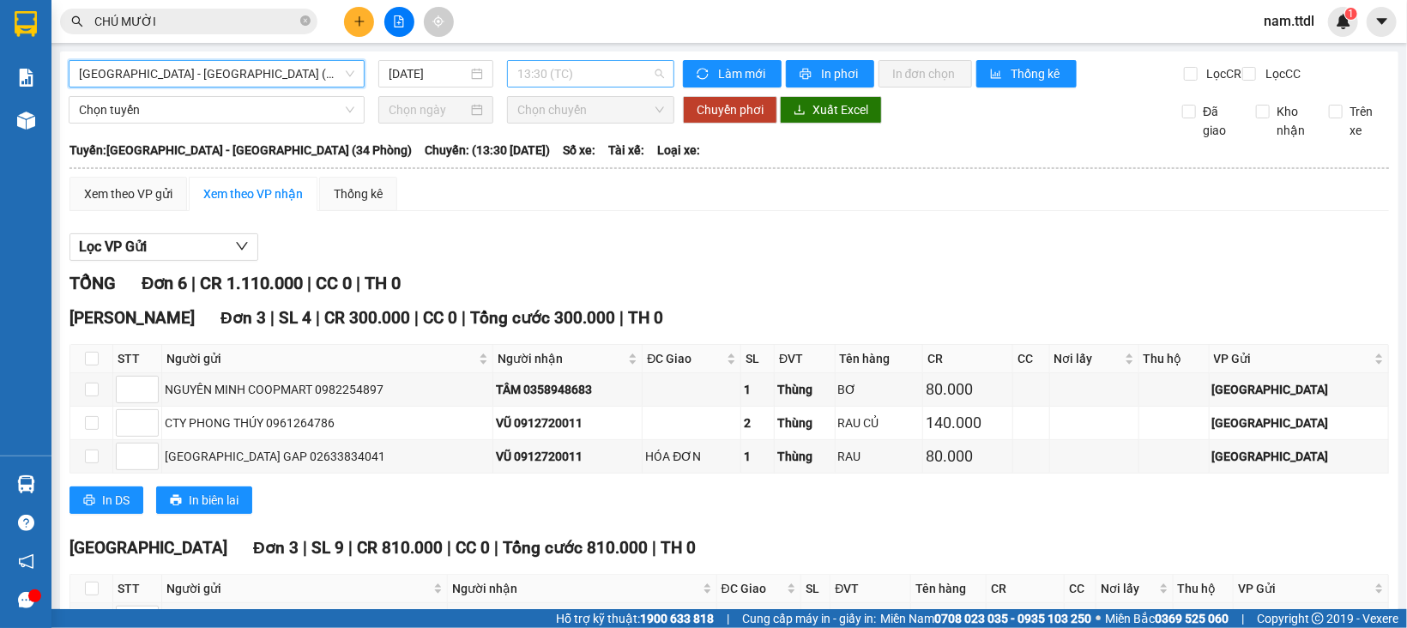
click at [564, 69] on span "13:30 (TC)" at bounding box center [590, 74] width 147 height 26
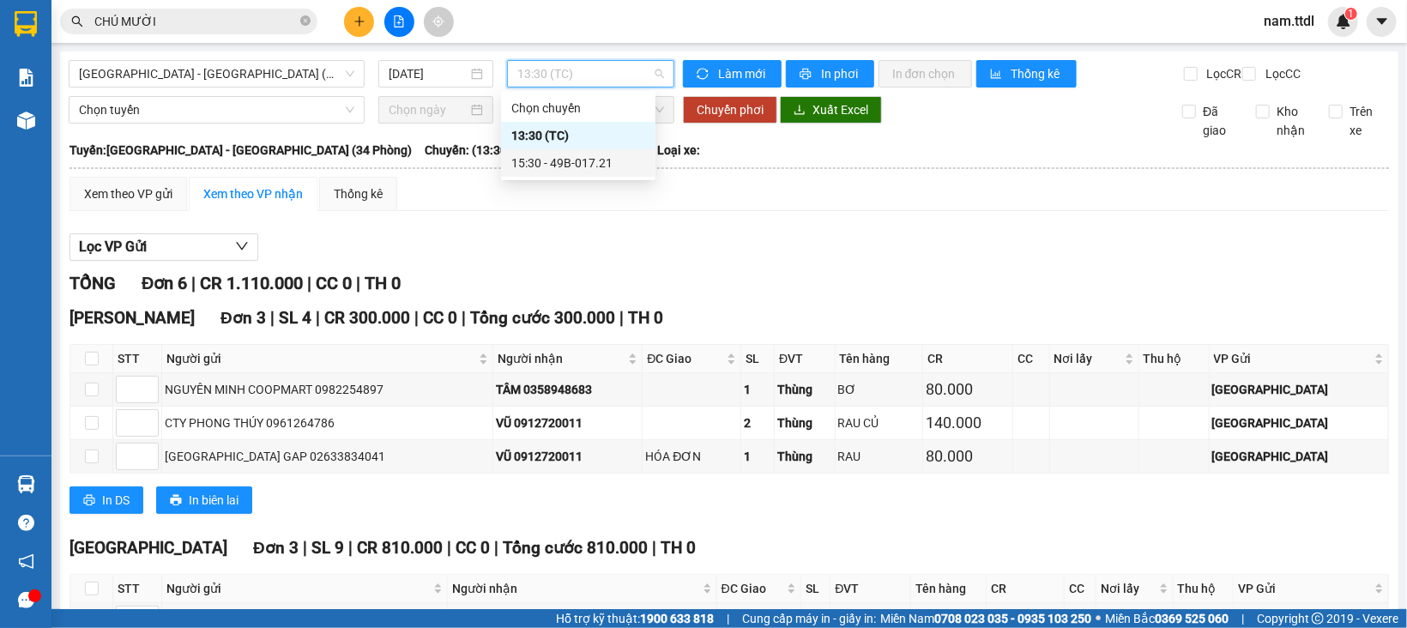
drag, startPoint x: 573, startPoint y: 169, endPoint x: 617, endPoint y: 154, distance: 46.4
click at [574, 169] on div "15:30 - 49B-017.21" at bounding box center [578, 163] width 134 height 19
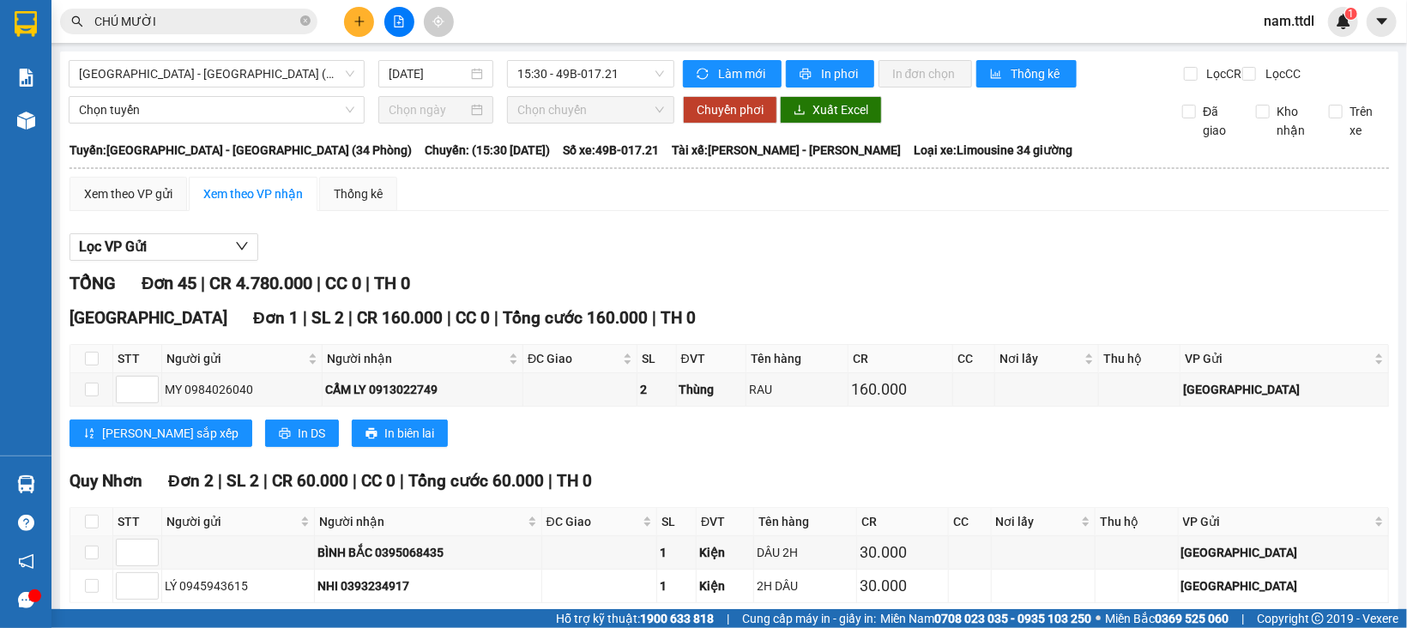
click at [203, 15] on input "CHÚ MƯỜI" at bounding box center [195, 21] width 202 height 19
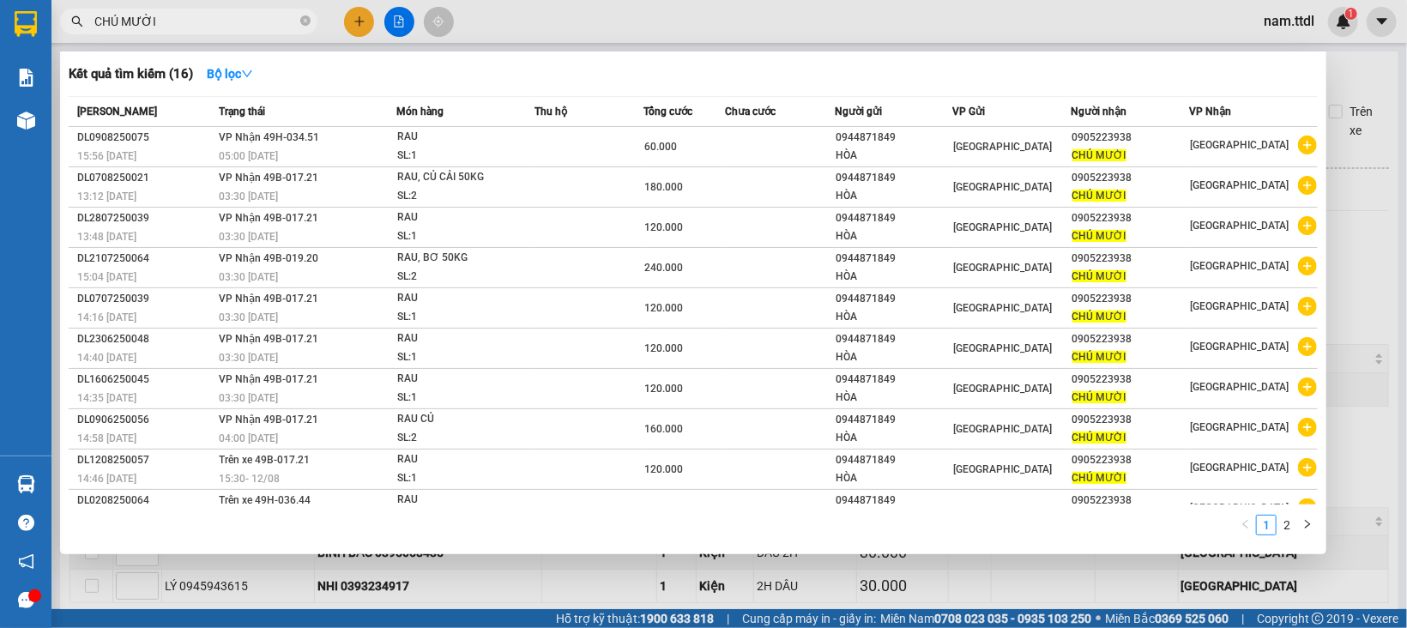
click at [203, 15] on input "CHÚ MƯỜI" at bounding box center [195, 21] width 202 height 19
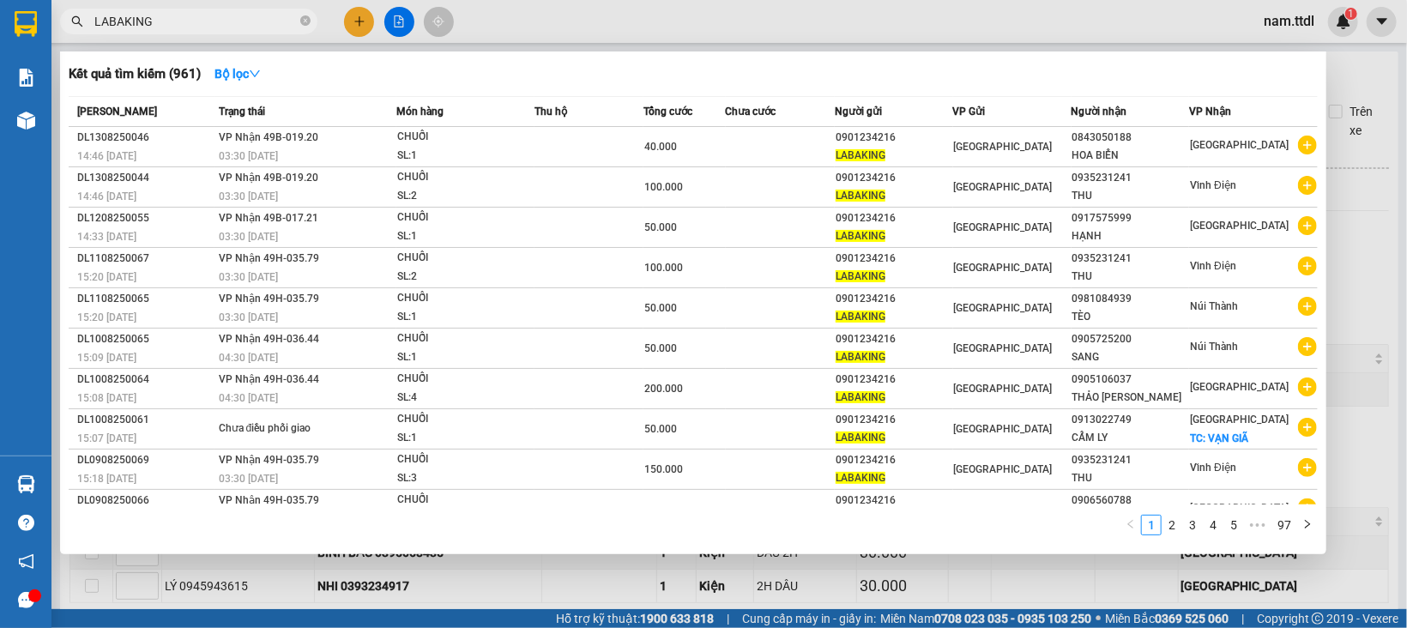
scroll to position [1248, 0]
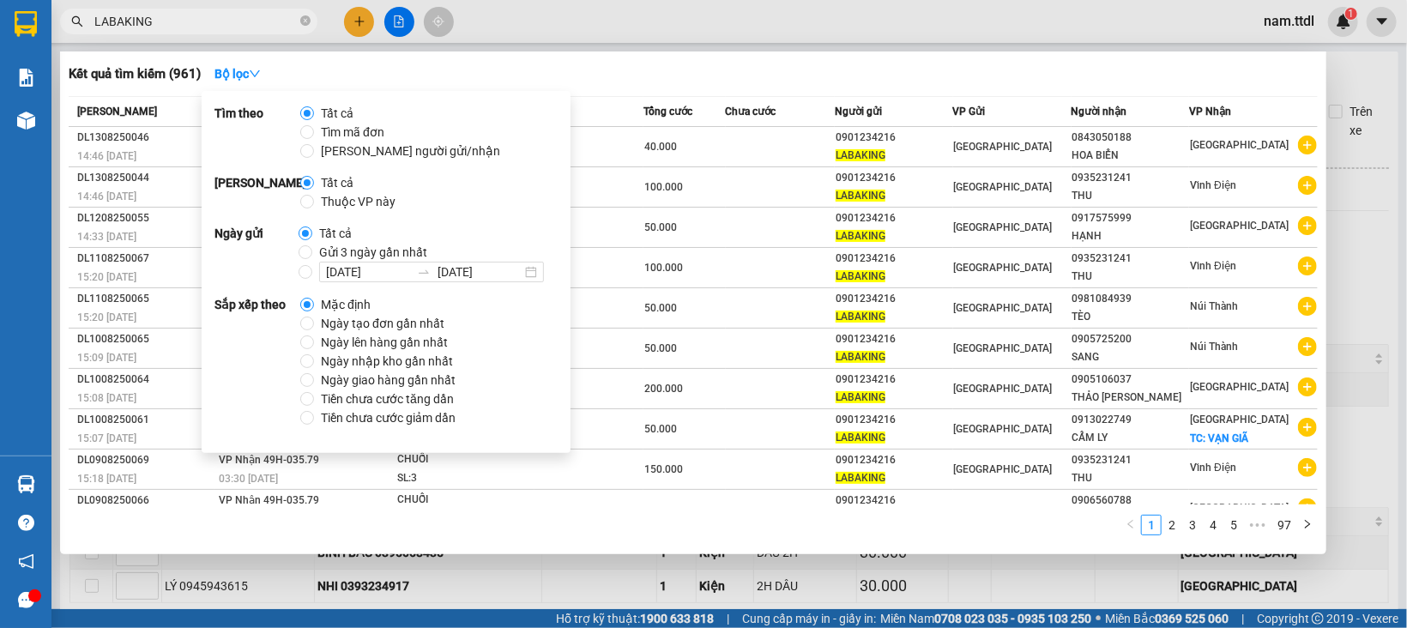
scroll to position [1248, 0]
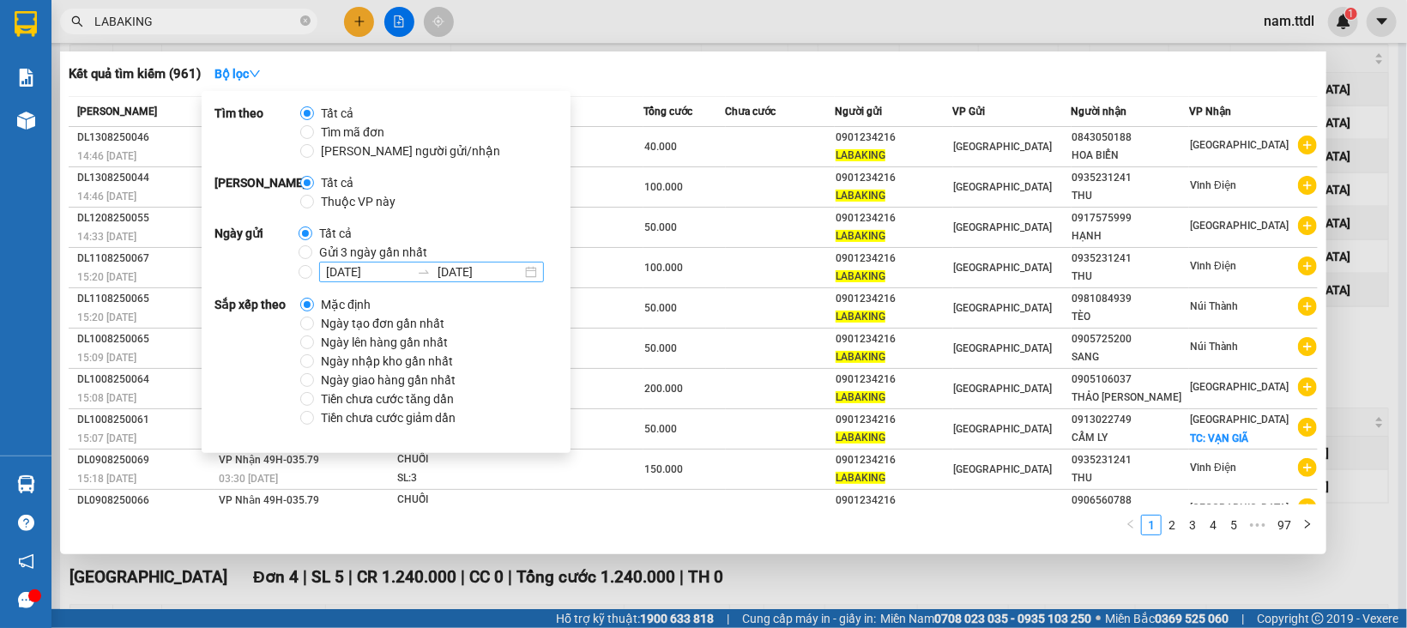
click at [529, 274] on div "15/08/2025 15/08/2025" at bounding box center [431, 272] width 225 height 21
click at [312, 274] on input "15/08/2025 15/08/2025" at bounding box center [305, 272] width 14 height 14
radio input "true"
radio input "false"
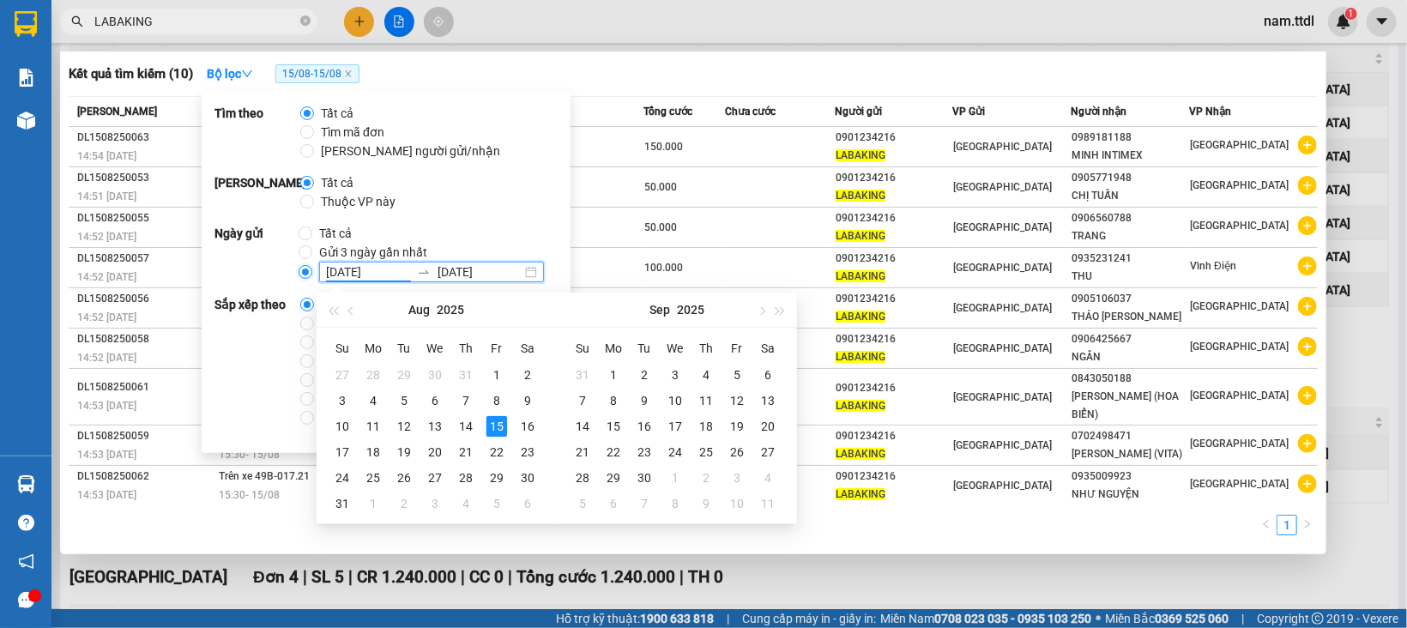
click at [300, 274] on input "15/08/2025 15/08/2025" at bounding box center [305, 272] width 14 height 14
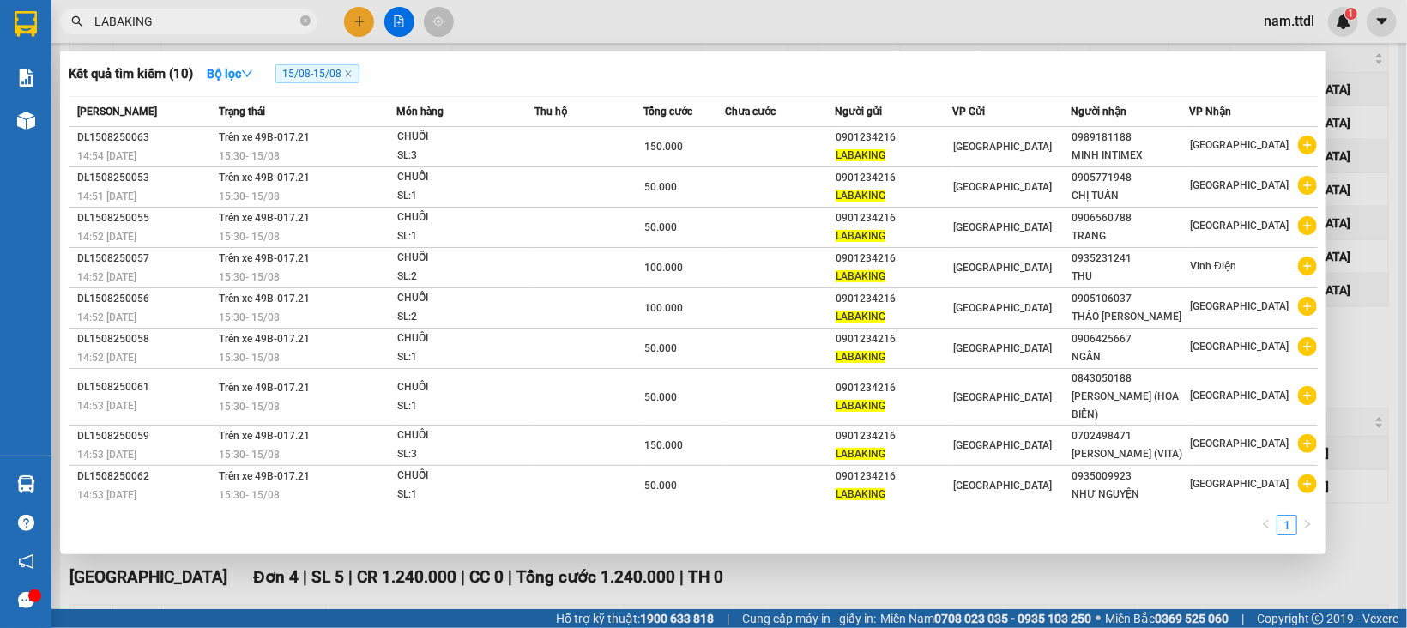
click at [697, 44] on div at bounding box center [703, 314] width 1407 height 628
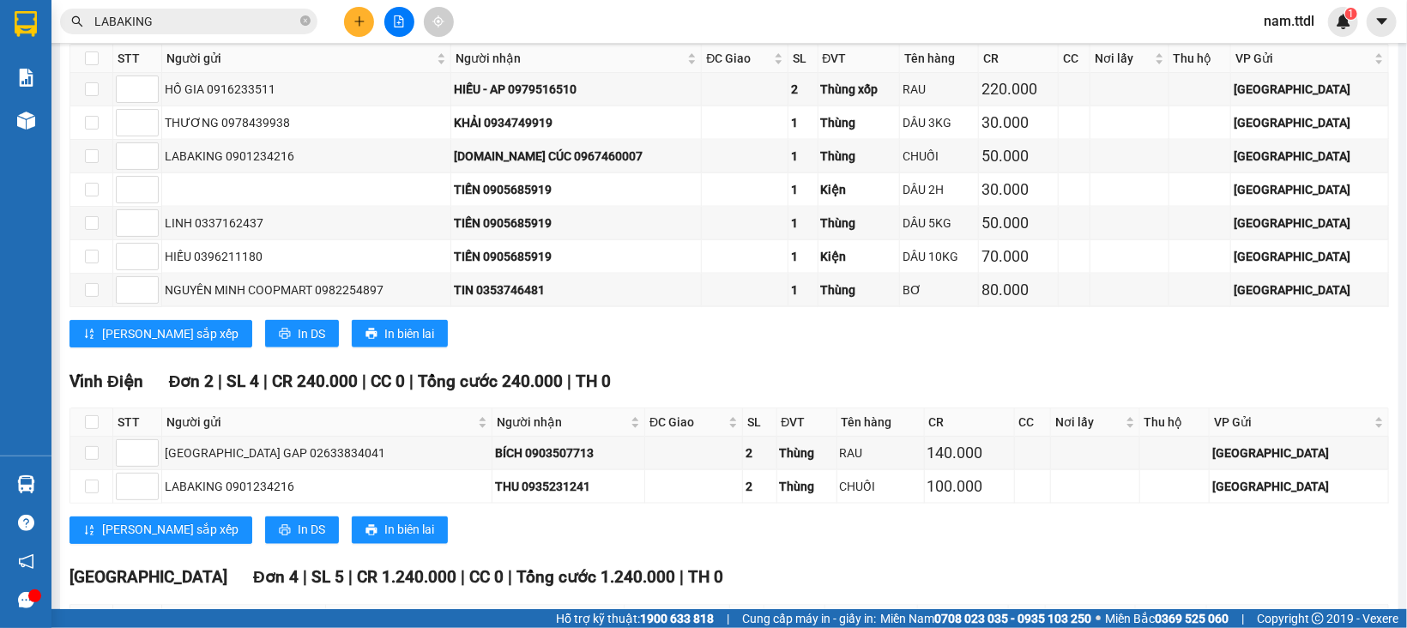
click at [261, 15] on input "LABAKING" at bounding box center [195, 21] width 202 height 19
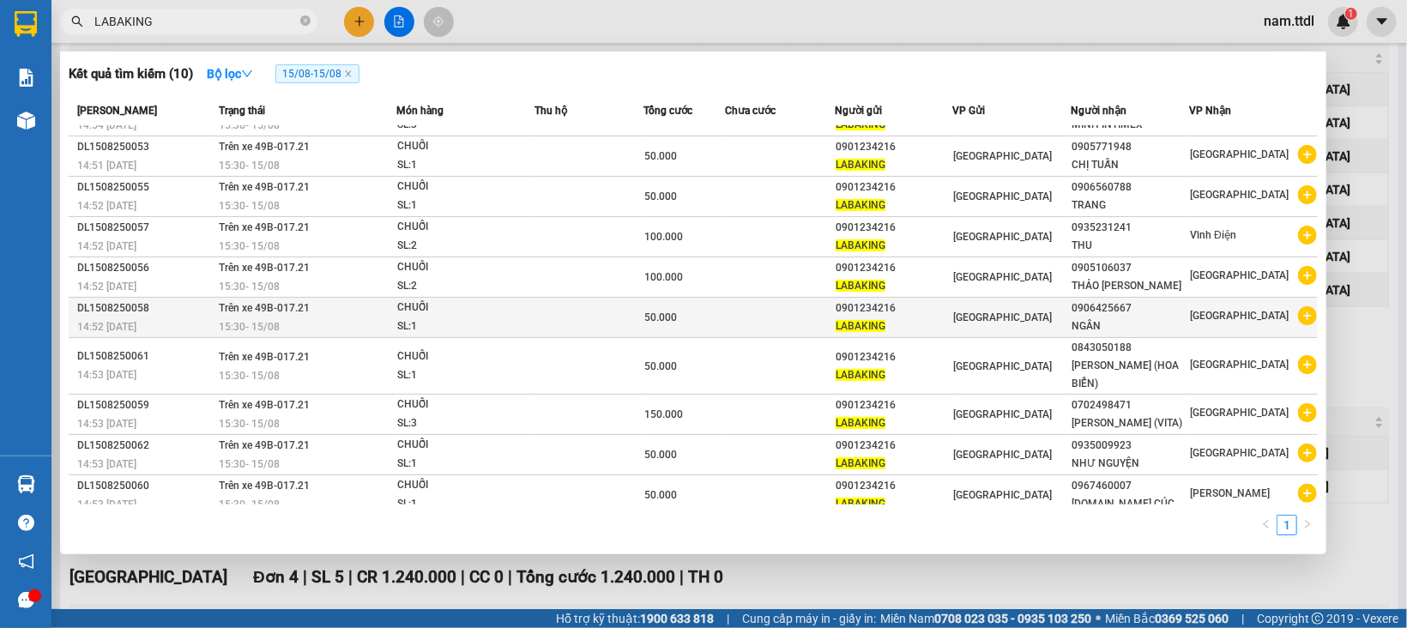
scroll to position [0, 0]
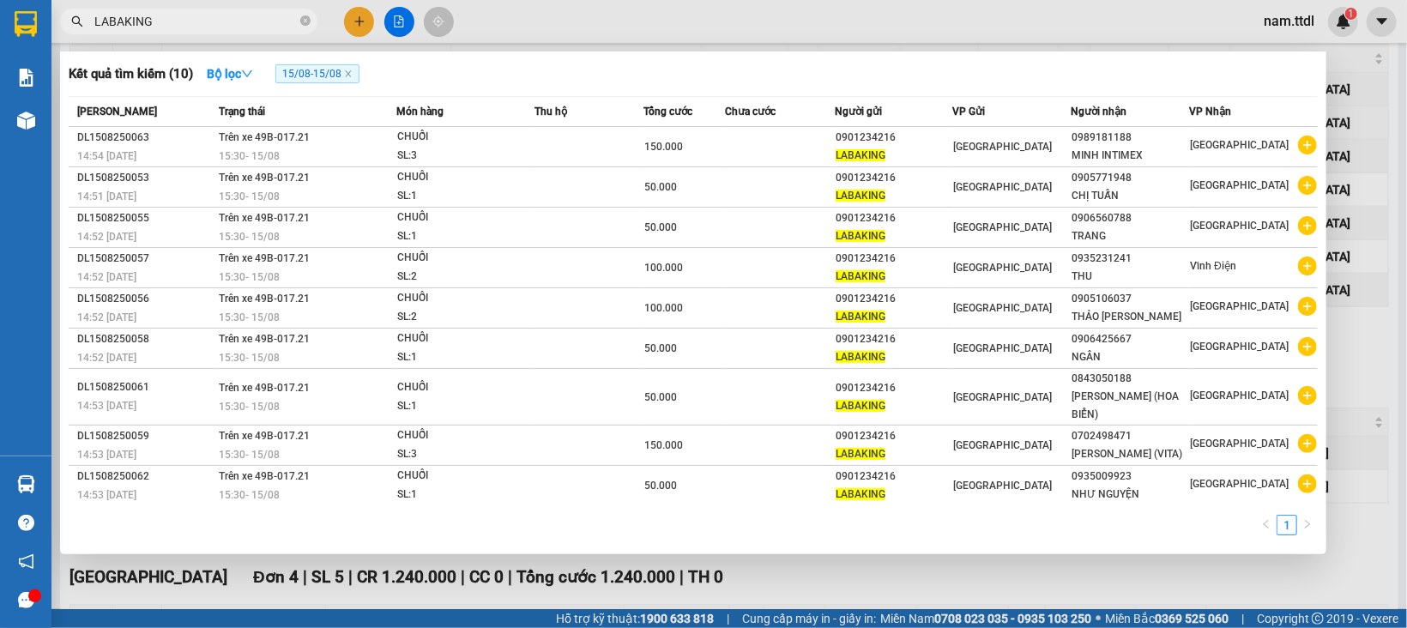
click at [1350, 130] on div at bounding box center [703, 314] width 1407 height 628
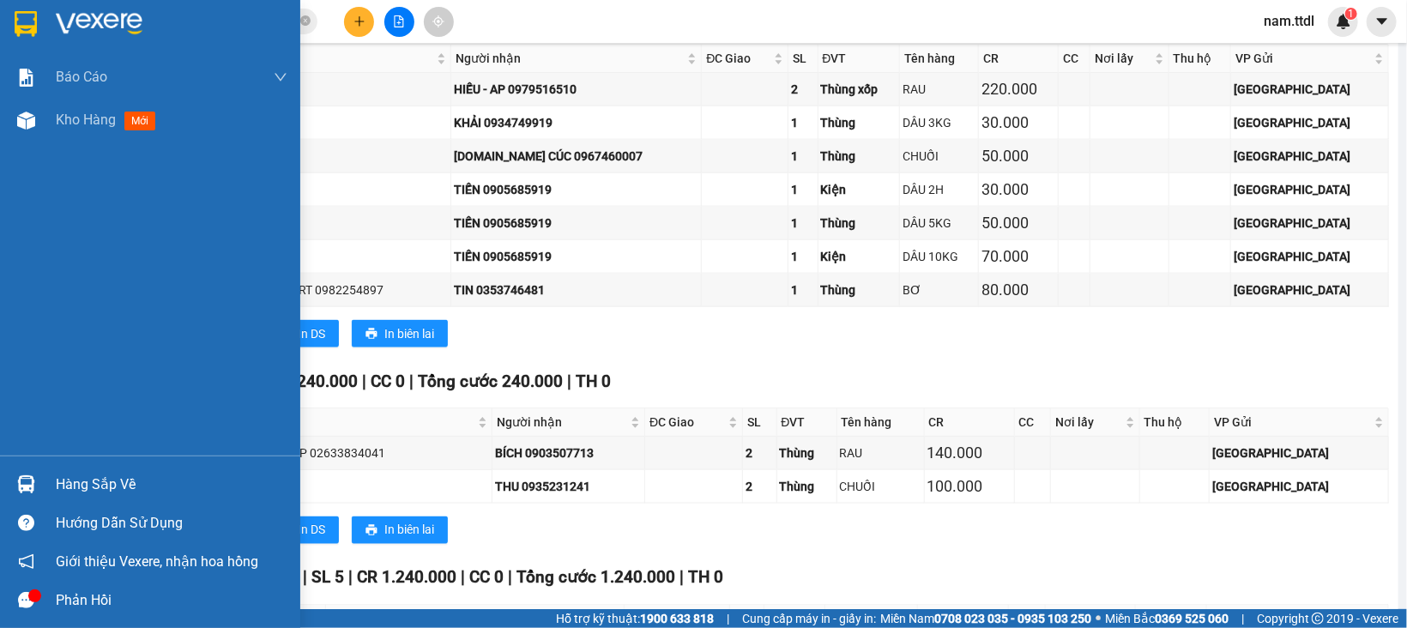
drag, startPoint x: 38, startPoint y: 18, endPoint x: 327, endPoint y: 38, distance: 289.7
click at [38, 20] on div at bounding box center [26, 24] width 30 height 30
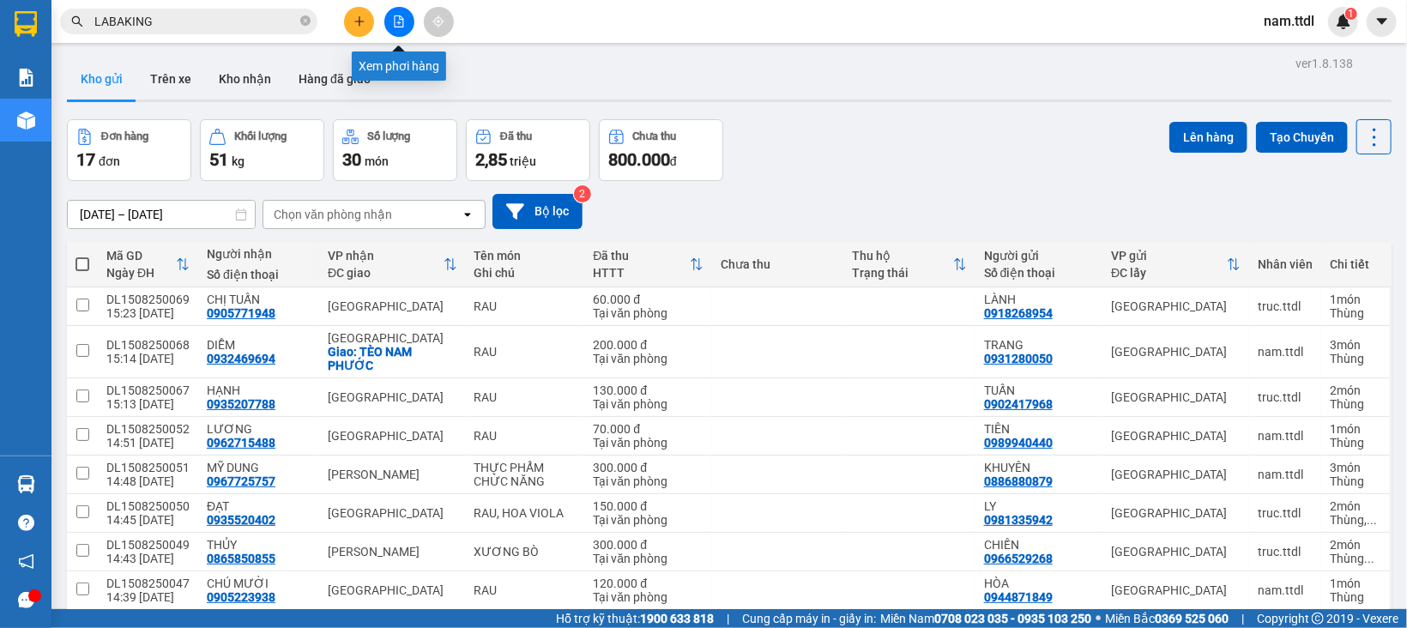
click at [398, 26] on icon "file-add" at bounding box center [399, 21] width 12 height 12
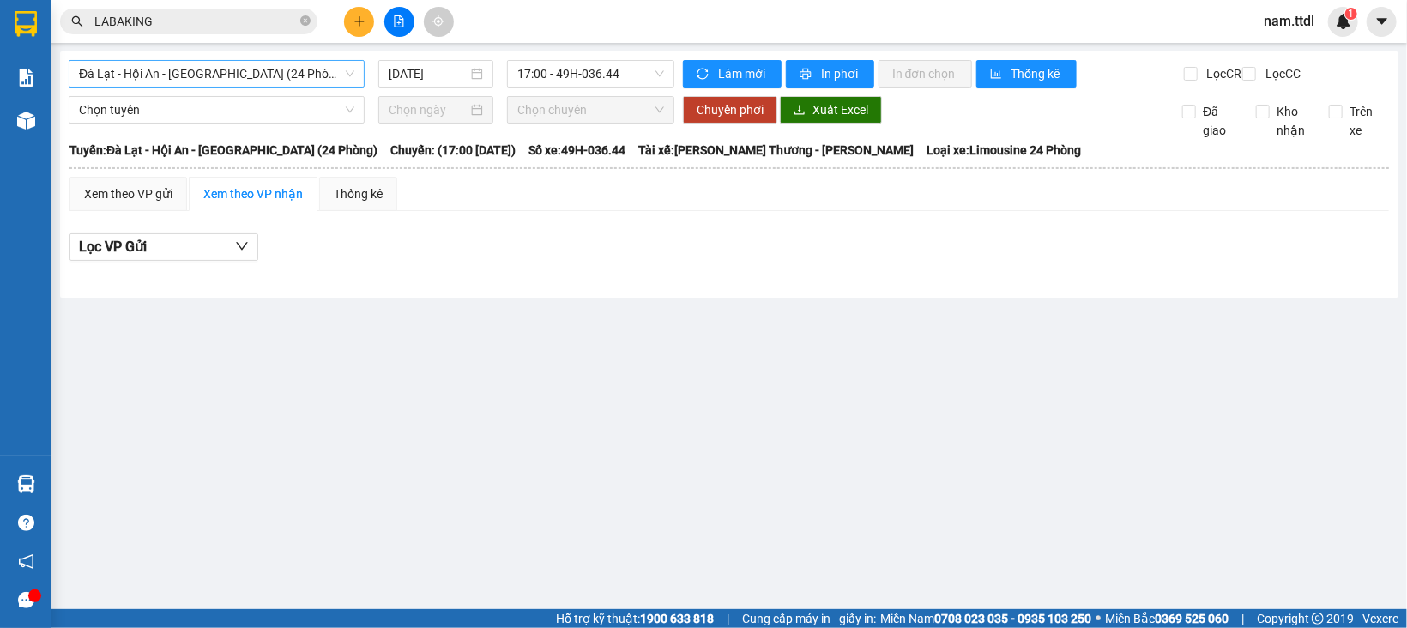
click at [203, 73] on span "Đà Lạt - Hội An - Đà Nẵng (24 Phòng)" at bounding box center [216, 74] width 275 height 26
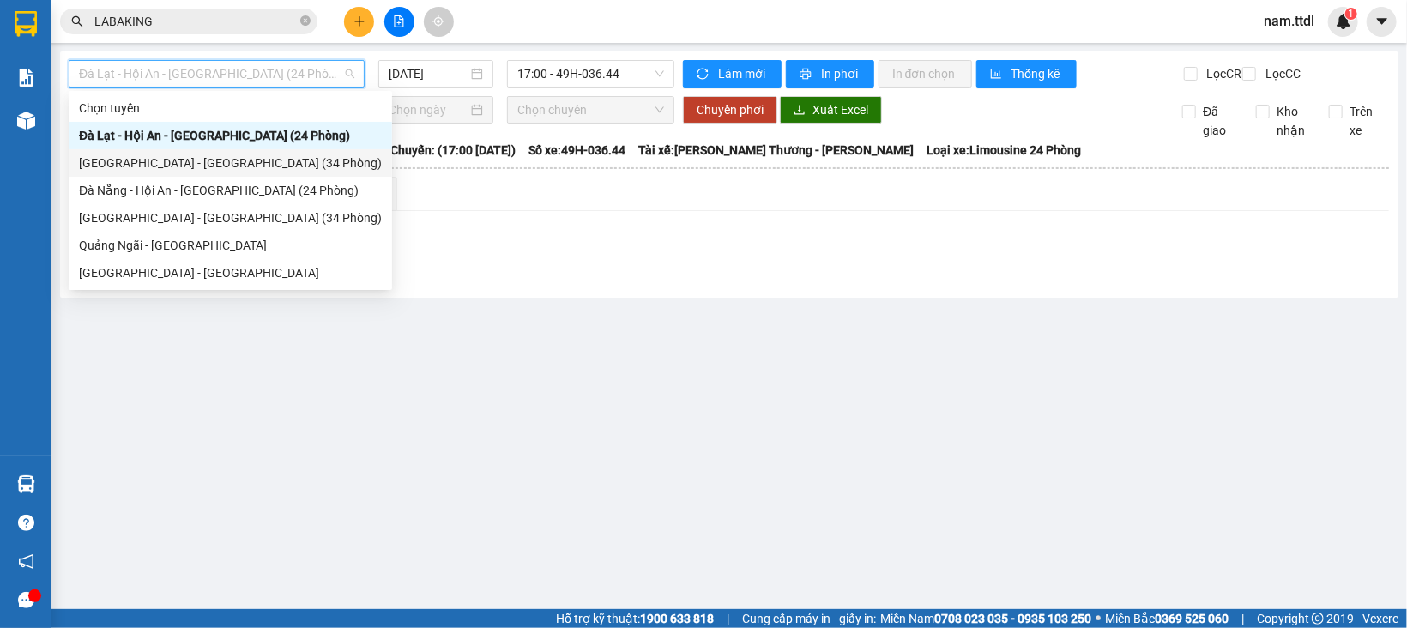
click at [173, 161] on div "[GEOGRAPHIC_DATA] - [GEOGRAPHIC_DATA] (34 Phòng)" at bounding box center [230, 163] width 303 height 19
type input "[DATE]"
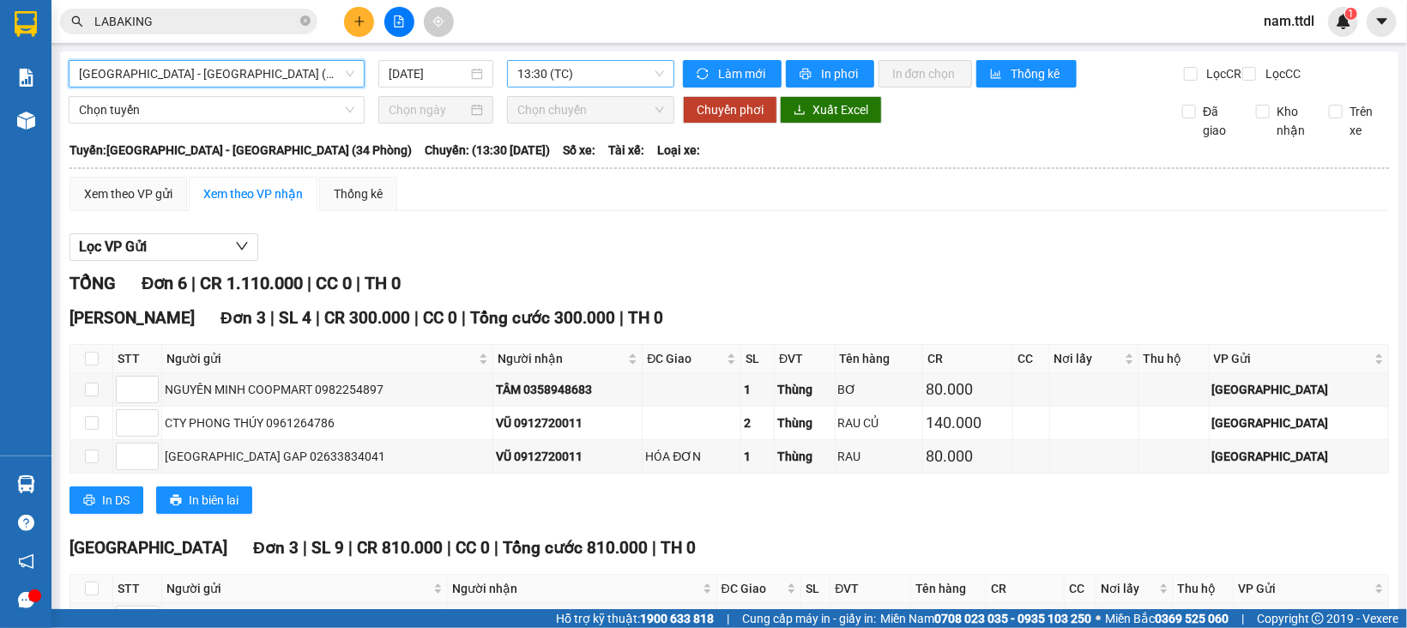
click at [581, 73] on span "13:30 (TC)" at bounding box center [590, 74] width 147 height 26
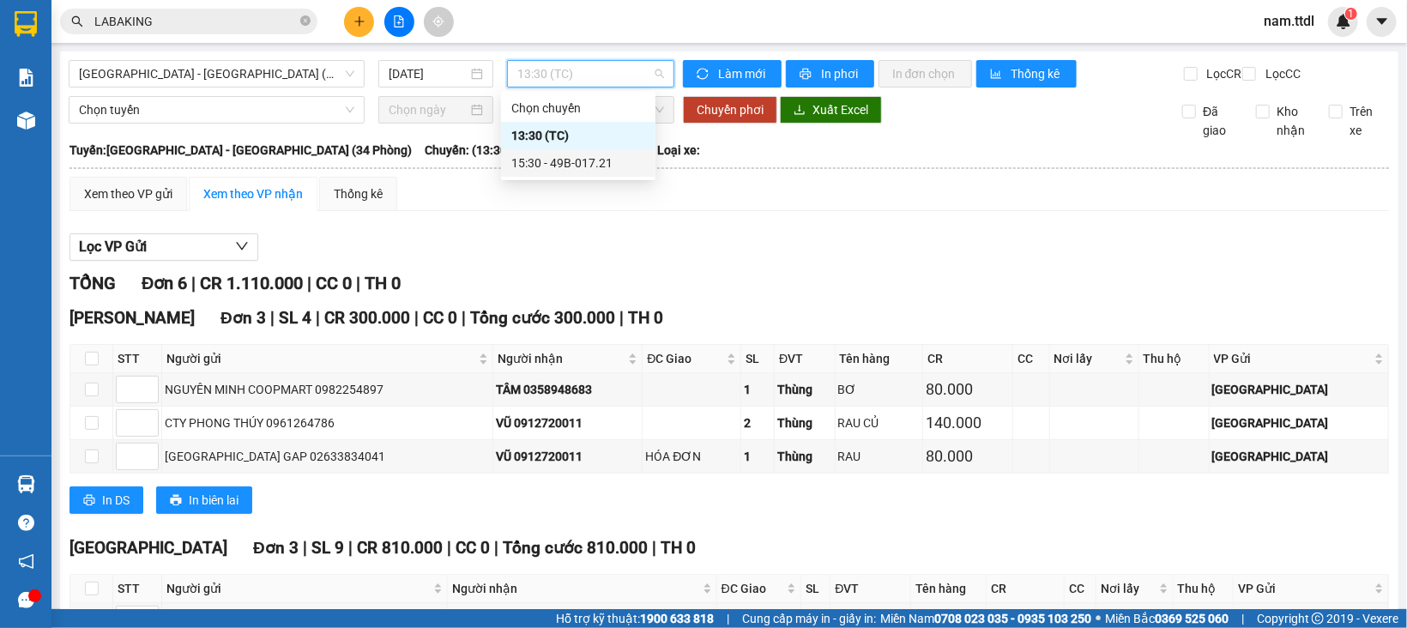
click at [575, 160] on div "15:30 - 49B-017.21" at bounding box center [578, 163] width 134 height 19
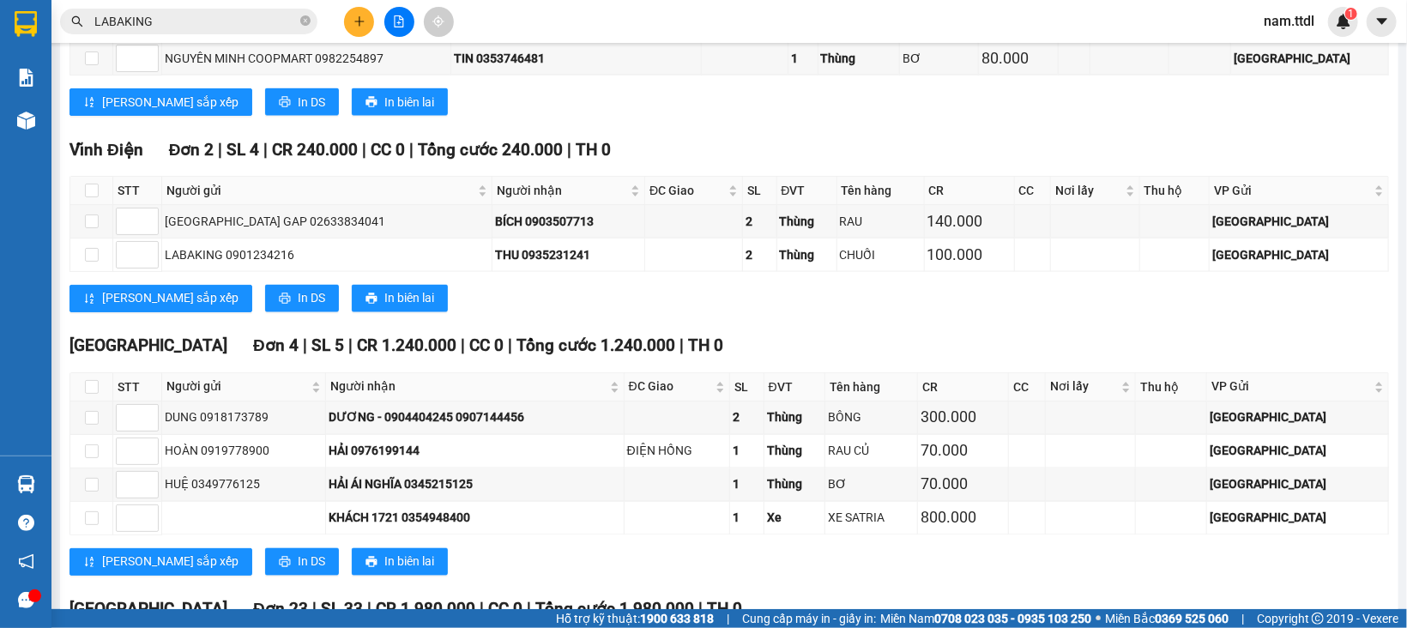
scroll to position [1543, 0]
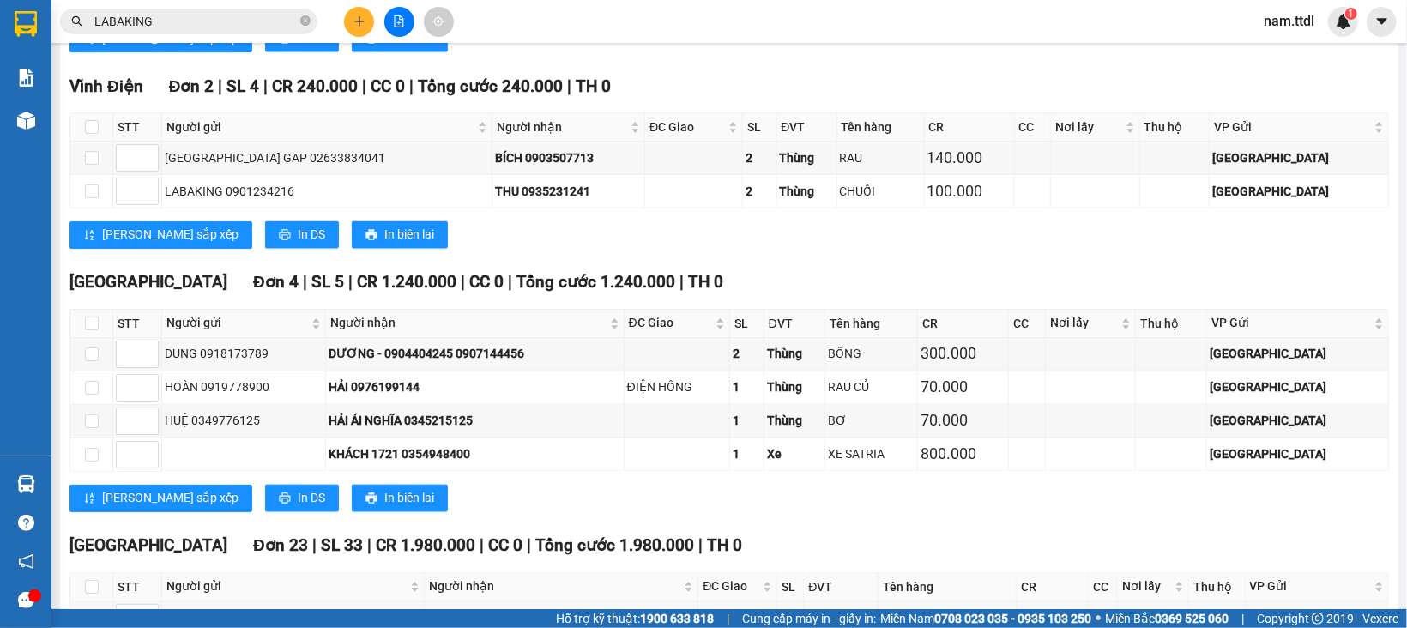
click at [356, 22] on icon "plus" at bounding box center [359, 21] width 12 height 12
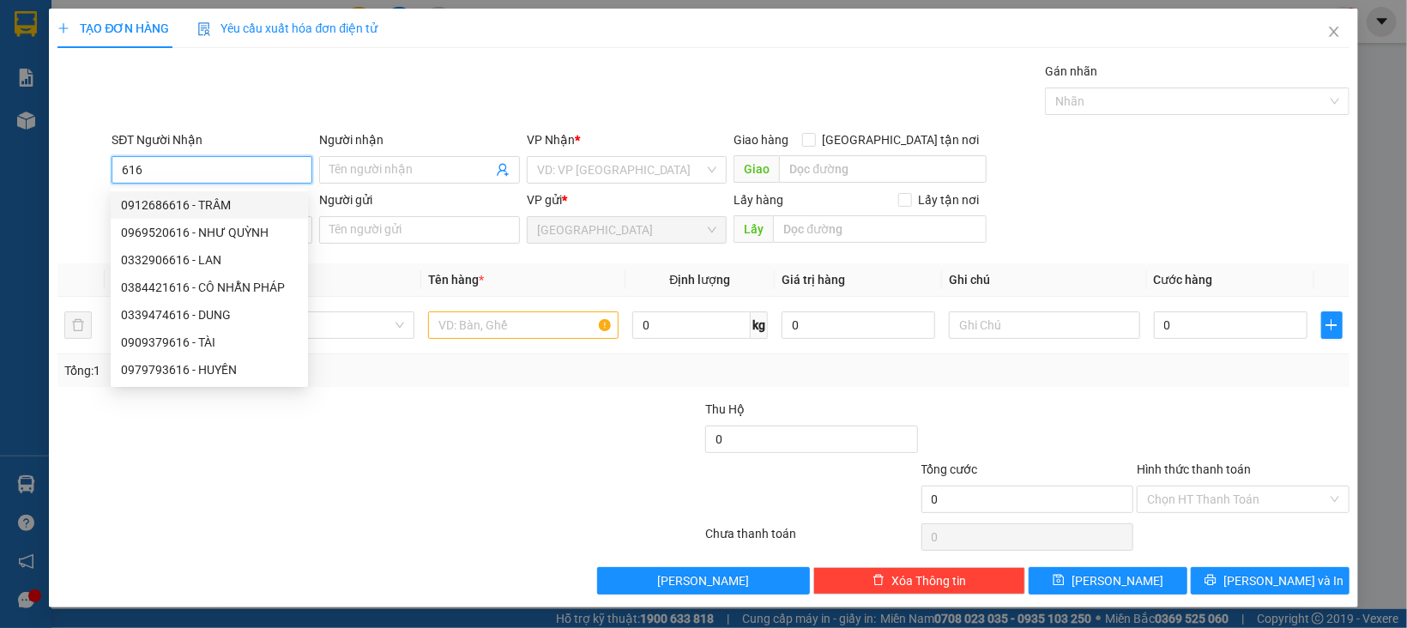
click at [272, 165] on input "616" at bounding box center [212, 169] width 201 height 27
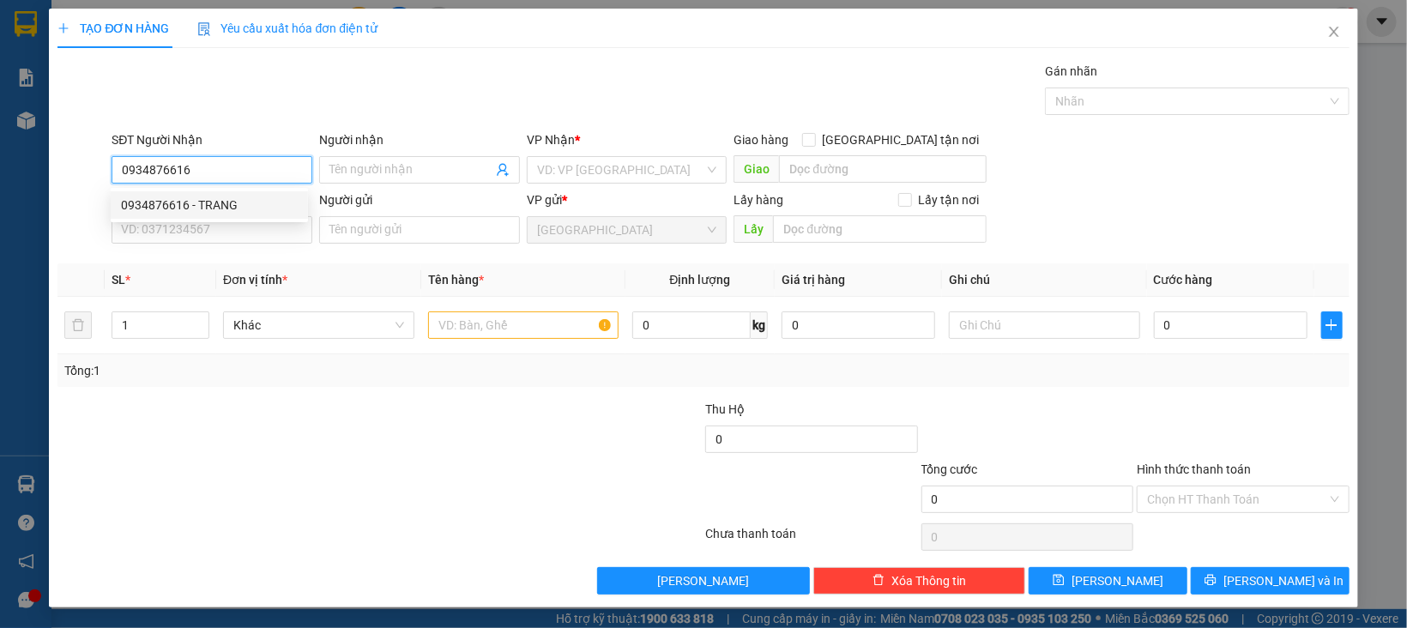
type input "0934876616"
click at [224, 219] on div "0934876616 0934876616 - TRANG" at bounding box center [209, 205] width 197 height 34
click at [229, 203] on body "Kết quả tìm kiếm ( 10 ) Bộ lọc 15/08 - 15/08 Mã ĐH Trạng thái Món hàng Thu hộ T…" at bounding box center [703, 314] width 1407 height 628
click at [239, 157] on input "0934876616" at bounding box center [212, 169] width 201 height 27
click at [249, 178] on input "0934876616" at bounding box center [212, 169] width 201 height 27
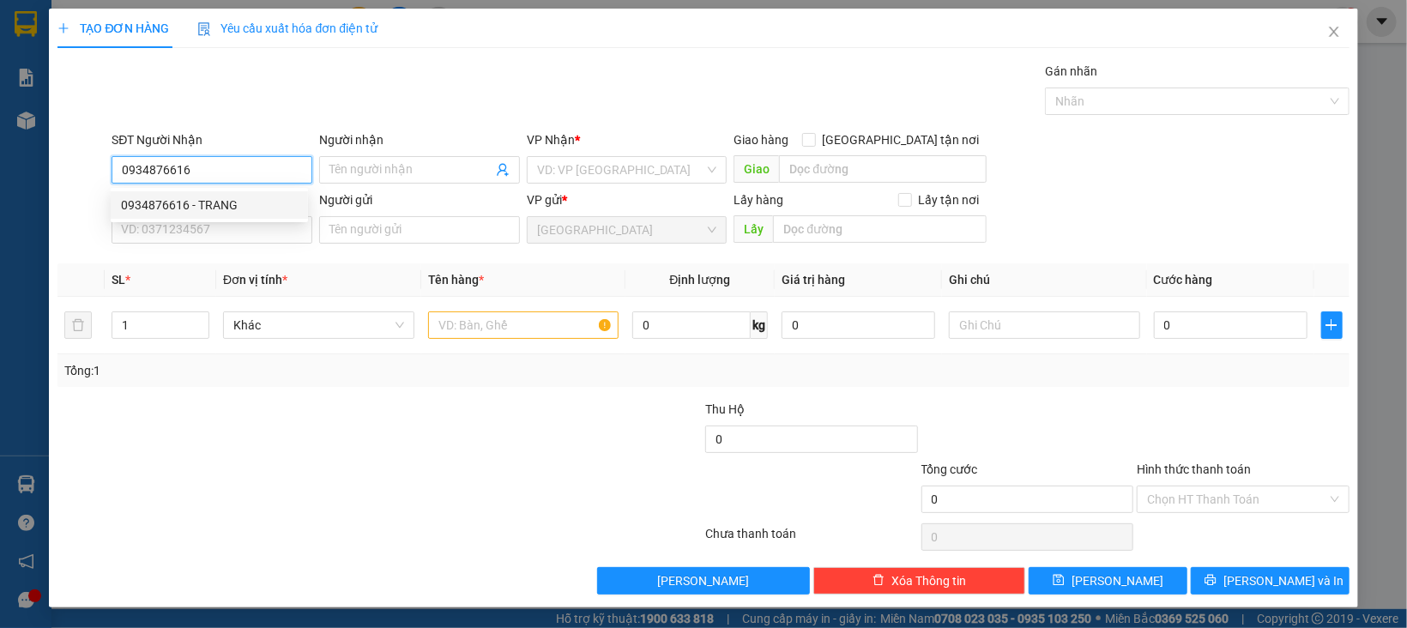
click at [250, 178] on input "0934876616" at bounding box center [212, 169] width 201 height 27
click at [232, 208] on div "0934876616 - TRANG" at bounding box center [209, 205] width 177 height 19
type input "TRANG"
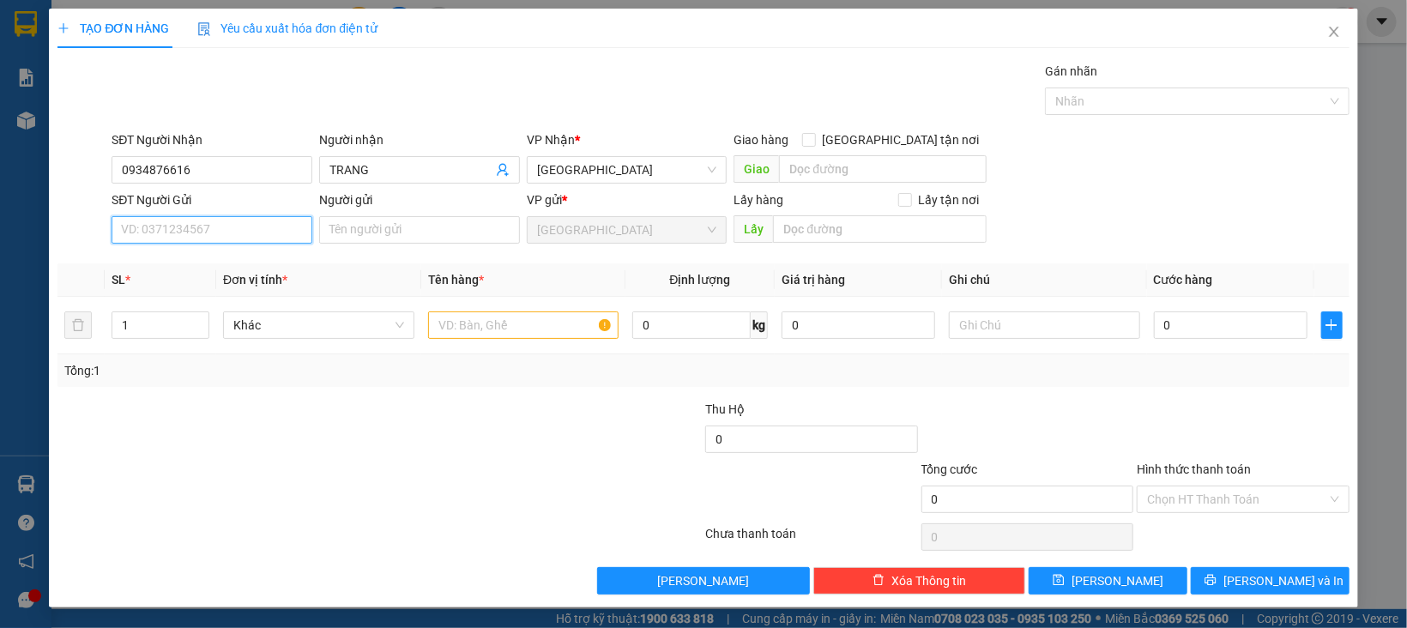
click at [250, 233] on input "SĐT Người Gửi" at bounding box center [212, 229] width 201 height 27
click at [220, 258] on div "0866734135 - THÚY" at bounding box center [209, 265] width 177 height 19
type input "0866734135"
type input "THÚY"
click at [341, 335] on span "Khác" at bounding box center [318, 325] width 171 height 26
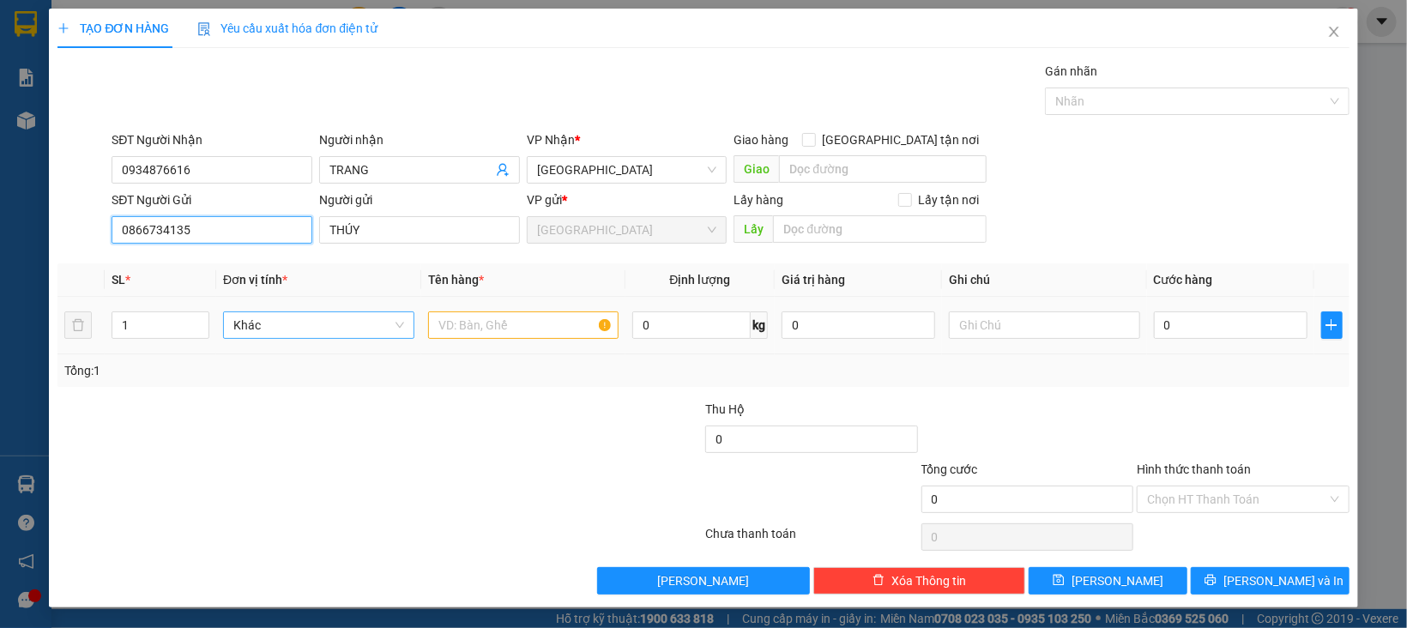
type input "0866734135"
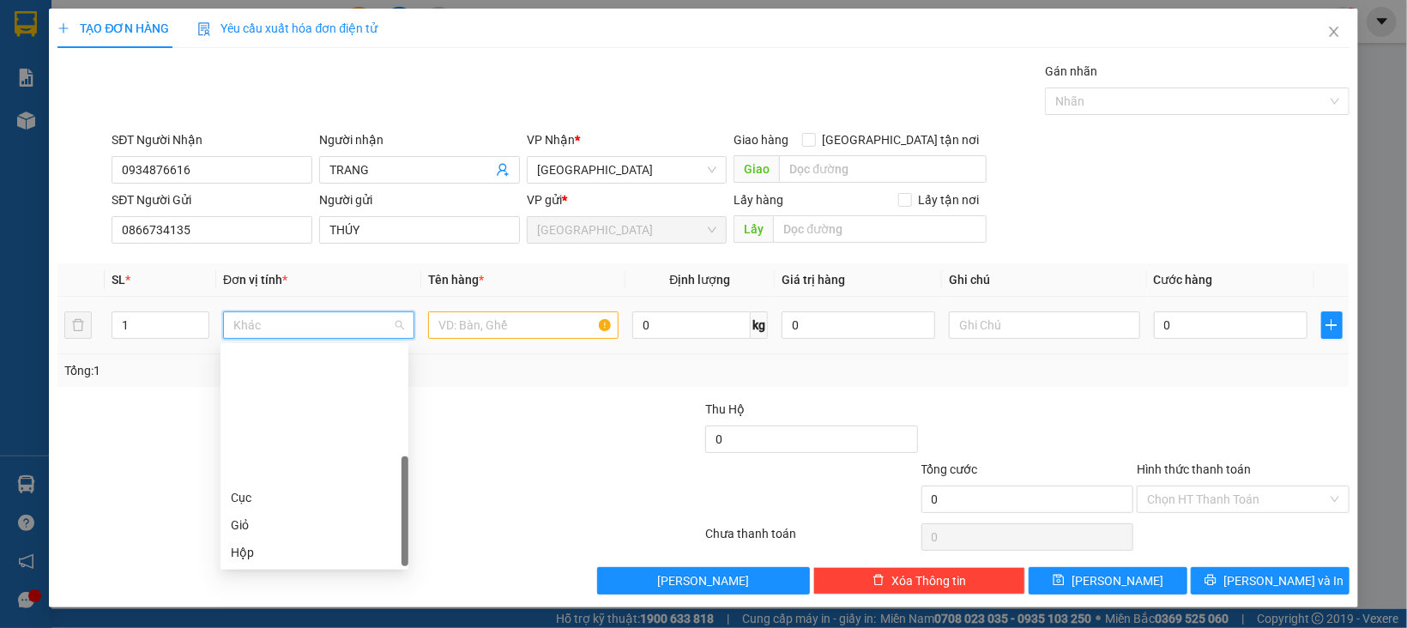
scroll to position [164, 0]
click at [261, 439] on div "Thùng" at bounding box center [314, 443] width 167 height 19
click at [467, 330] on input "text" at bounding box center [523, 324] width 191 height 27
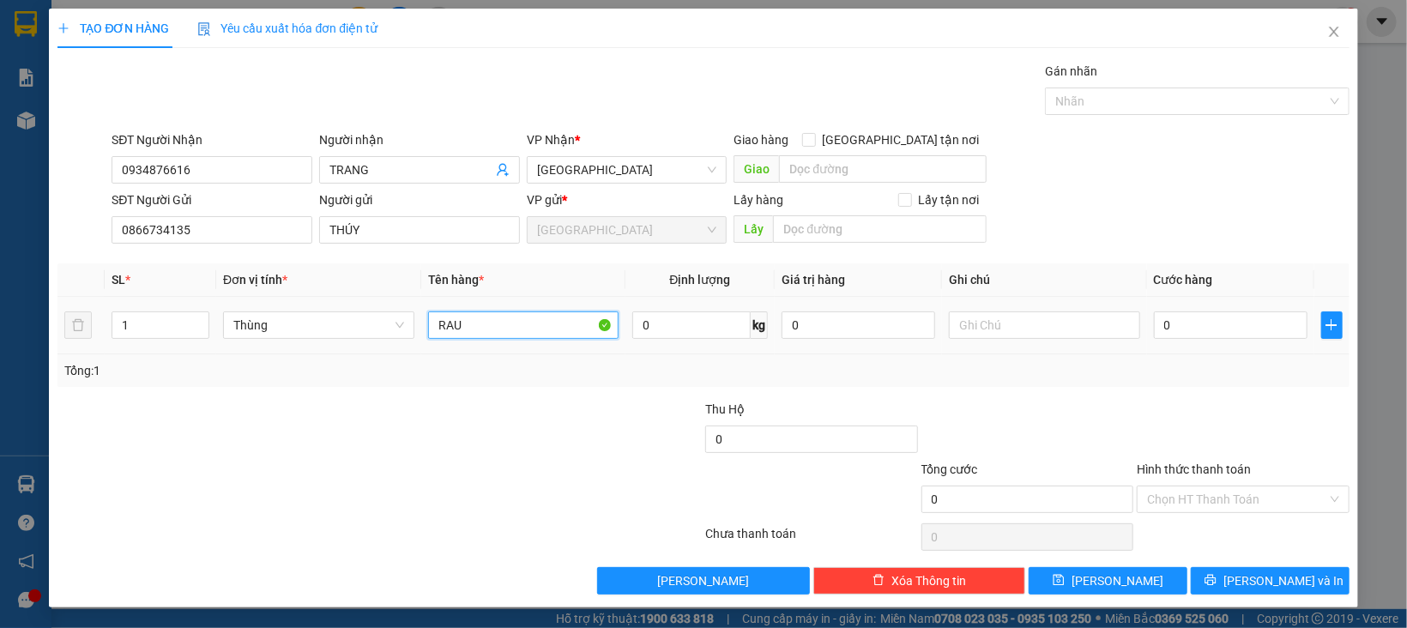
type input "RAU"
click at [1154, 331] on input "0" at bounding box center [1231, 324] width 154 height 27
type input "1"
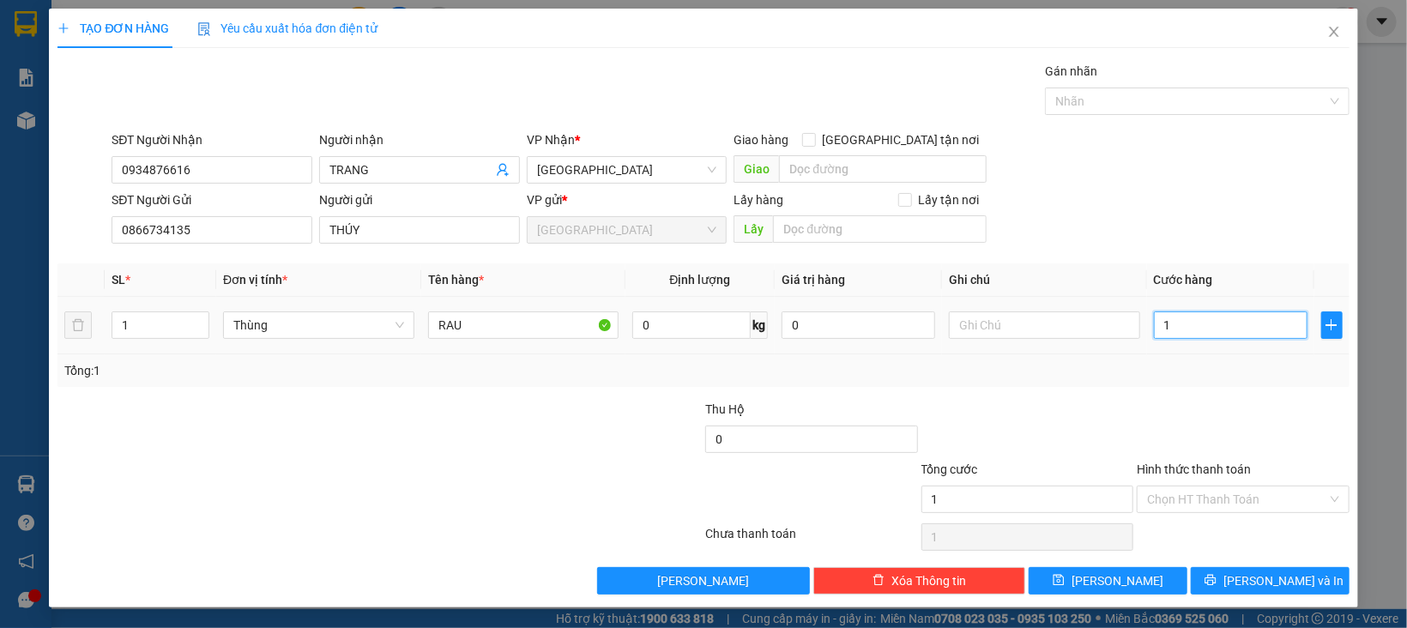
type input "10"
type input "100"
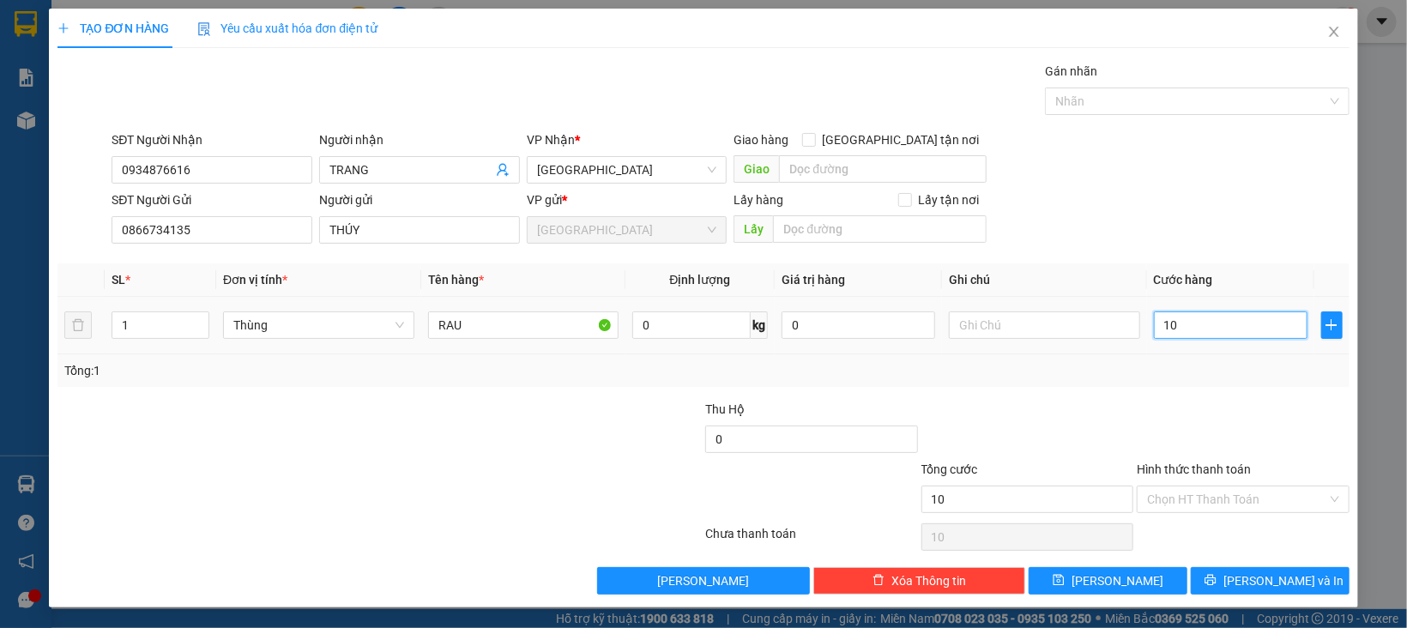
type input "100"
type input "100.000"
drag, startPoint x: 1133, startPoint y: 401, endPoint x: 1186, endPoint y: 449, distance: 71.7
click at [1135, 403] on div at bounding box center [1243, 430] width 216 height 60
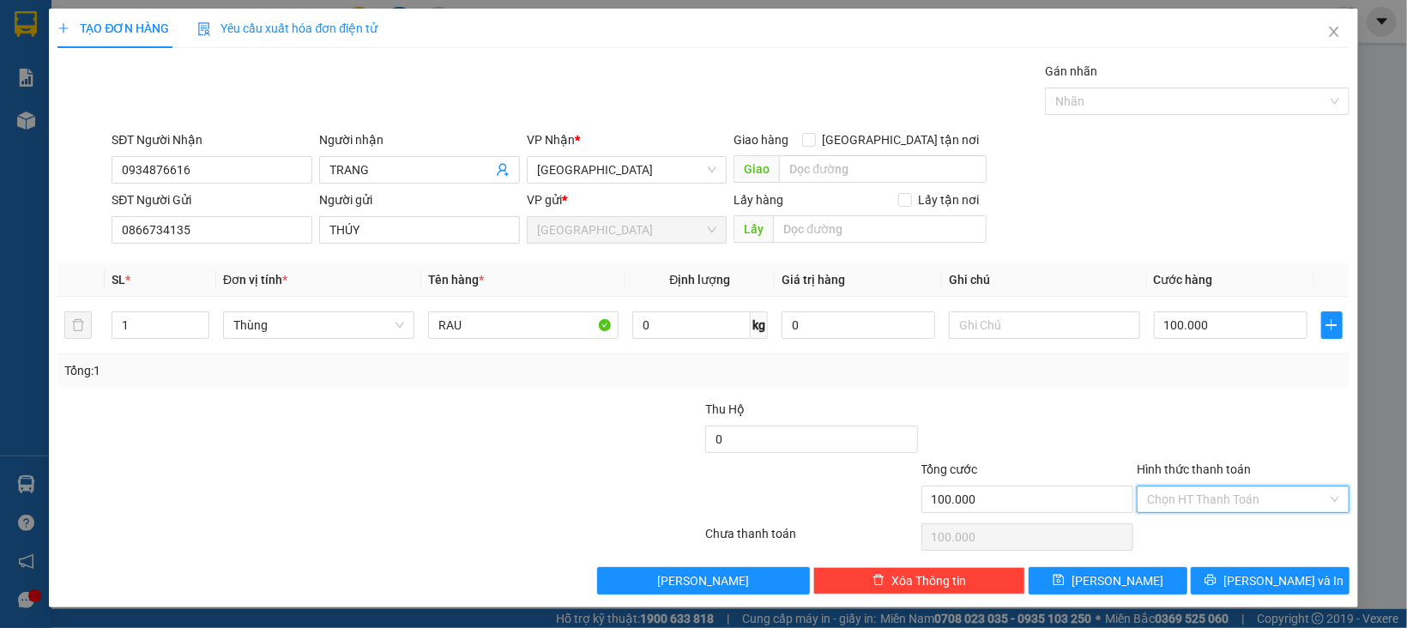
drag, startPoint x: 1176, startPoint y: 498, endPoint x: 1192, endPoint y: 541, distance: 45.9
click at [1177, 498] on input "Hình thức thanh toán" at bounding box center [1237, 499] width 180 height 26
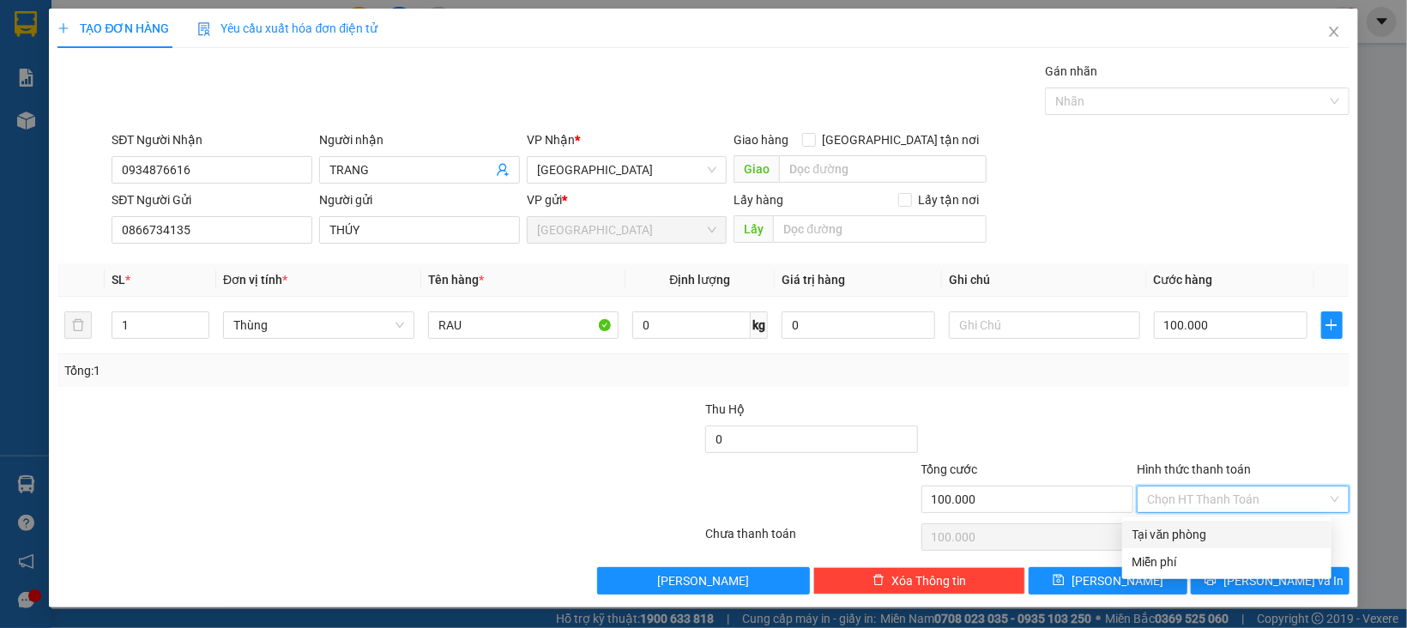
click at [1196, 541] on div "Tại văn phòng" at bounding box center [1226, 534] width 189 height 19
type input "0"
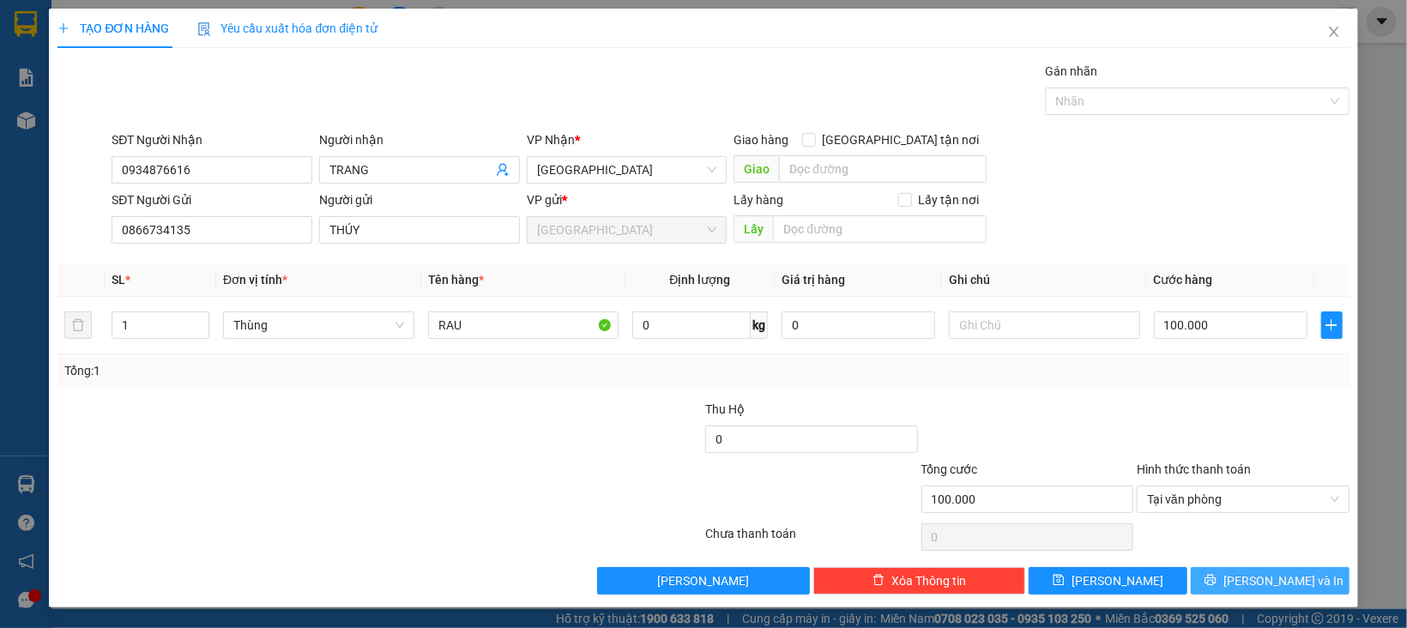
click at [1206, 579] on button "[PERSON_NAME] và In" at bounding box center [1270, 580] width 159 height 27
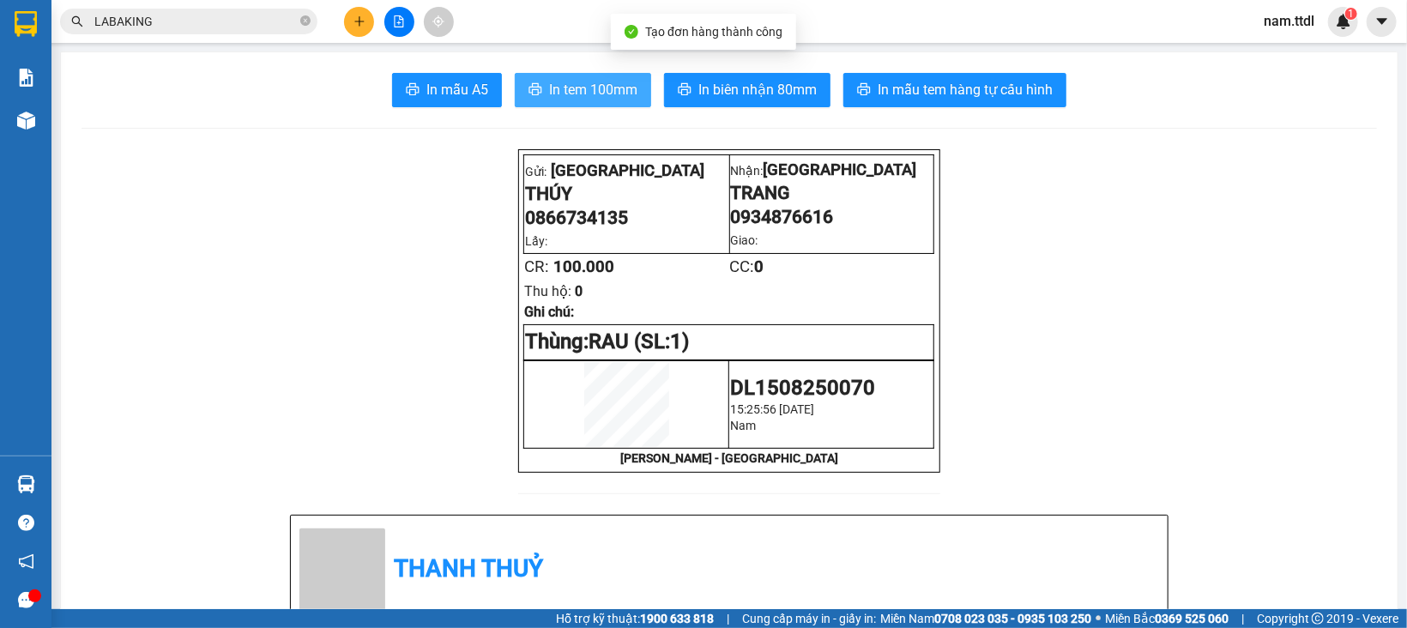
click at [580, 87] on span "In tem 100mm" at bounding box center [593, 89] width 88 height 21
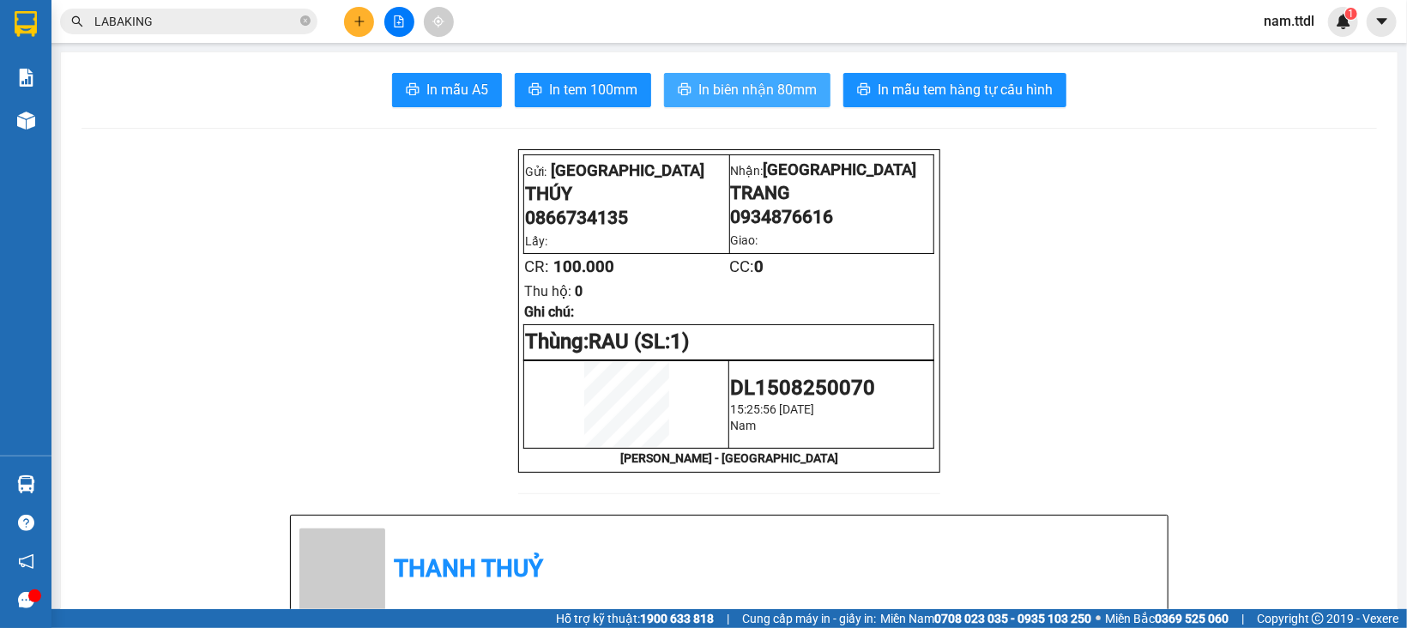
click at [706, 87] on span "In biên nhận 80mm" at bounding box center [757, 89] width 118 height 21
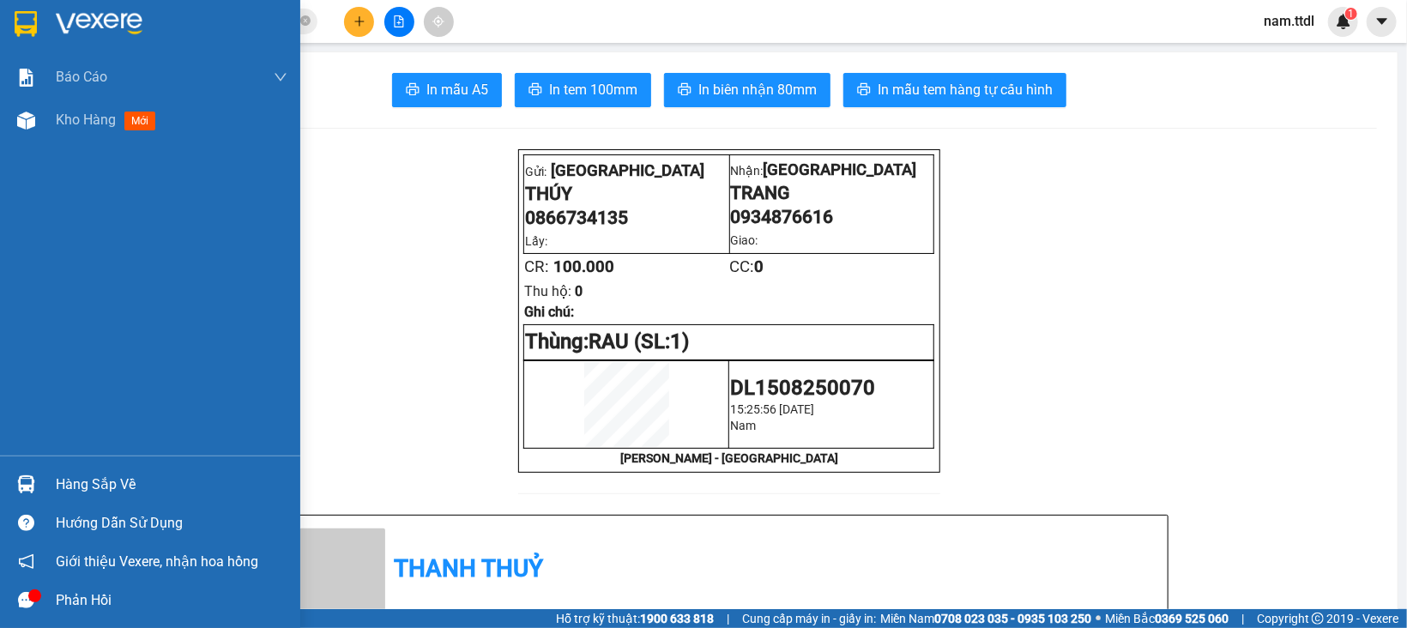
click at [34, 27] on img at bounding box center [26, 24] width 22 height 26
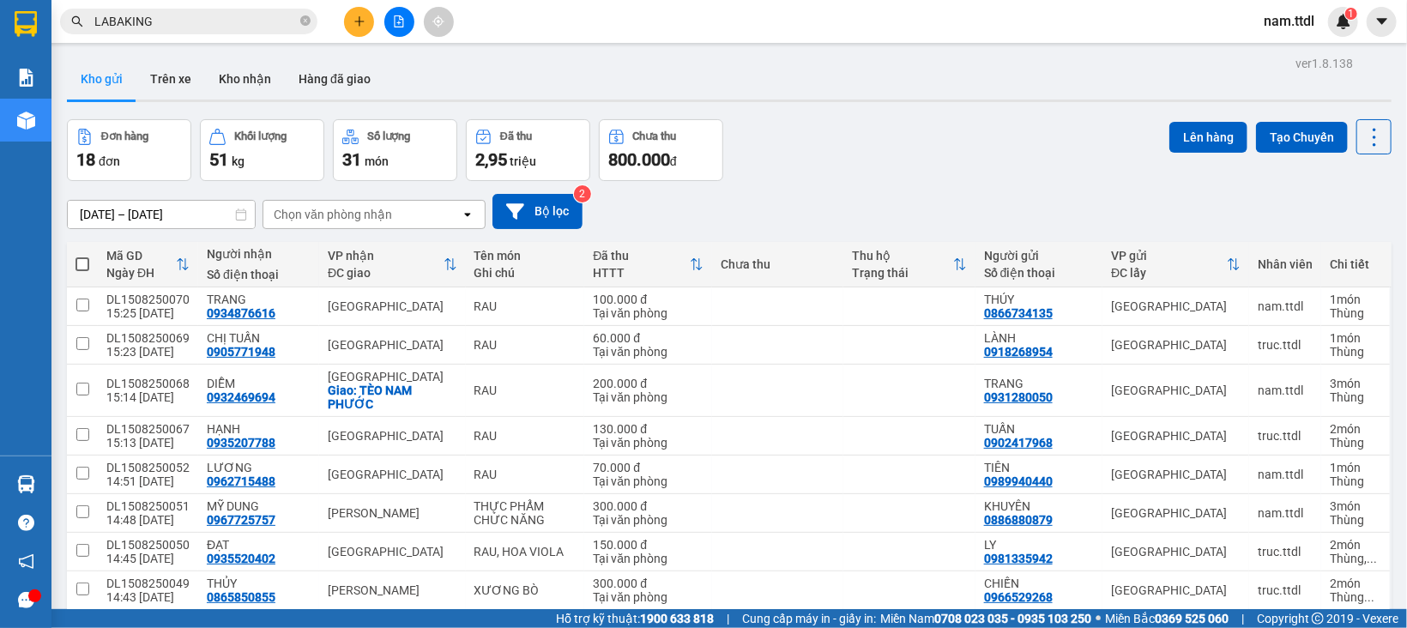
scroll to position [172, 0]
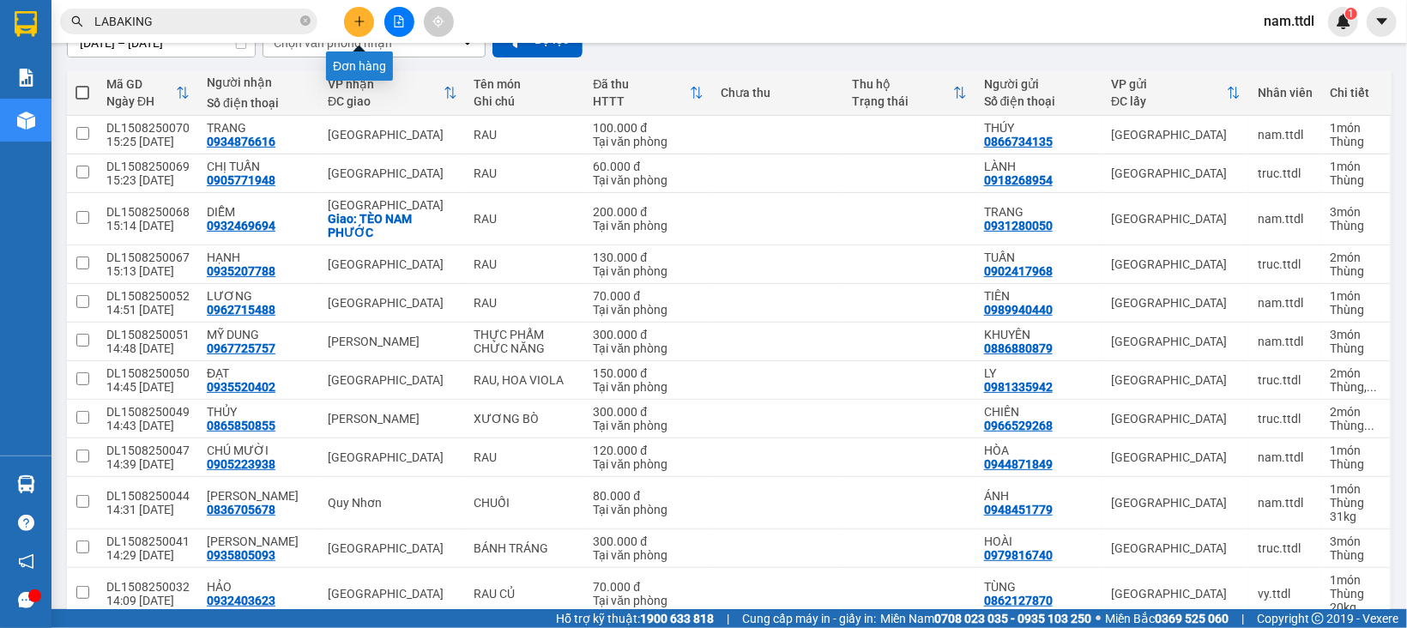
click at [365, 21] on button at bounding box center [359, 22] width 30 height 30
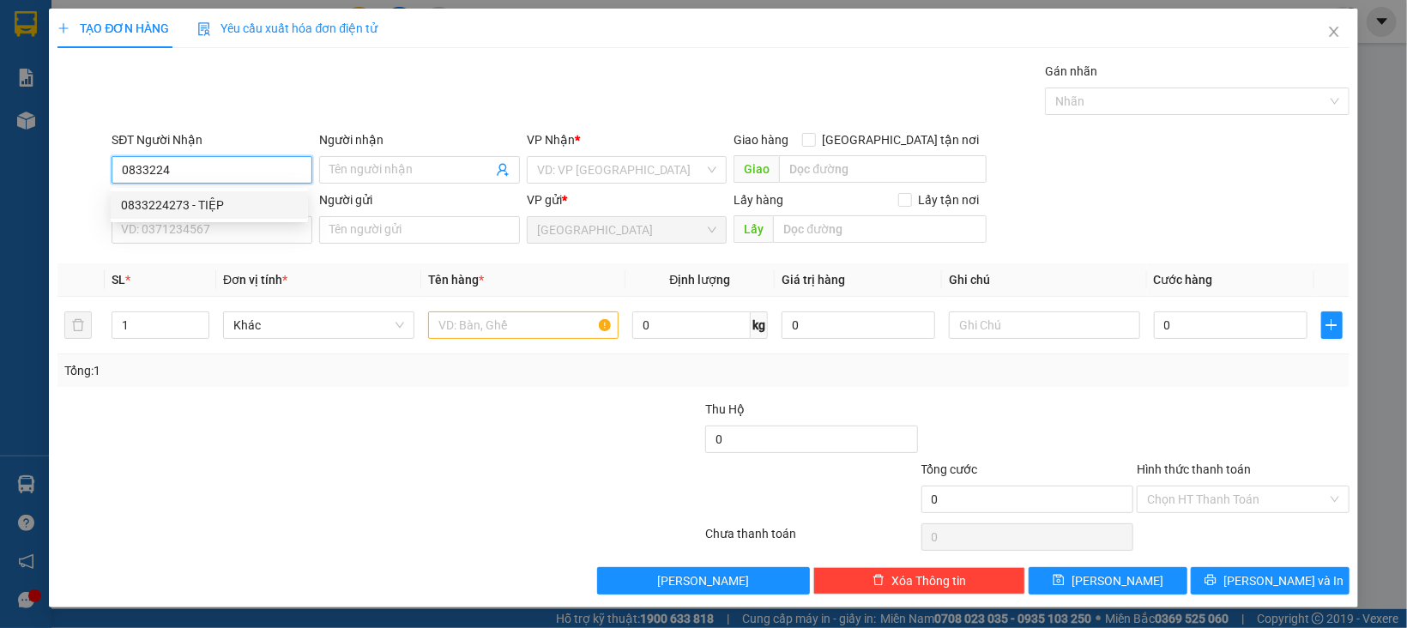
click at [243, 210] on div "0833224273 - TIỆP" at bounding box center [209, 205] width 177 height 19
type input "0833224273"
type input "TIỆP"
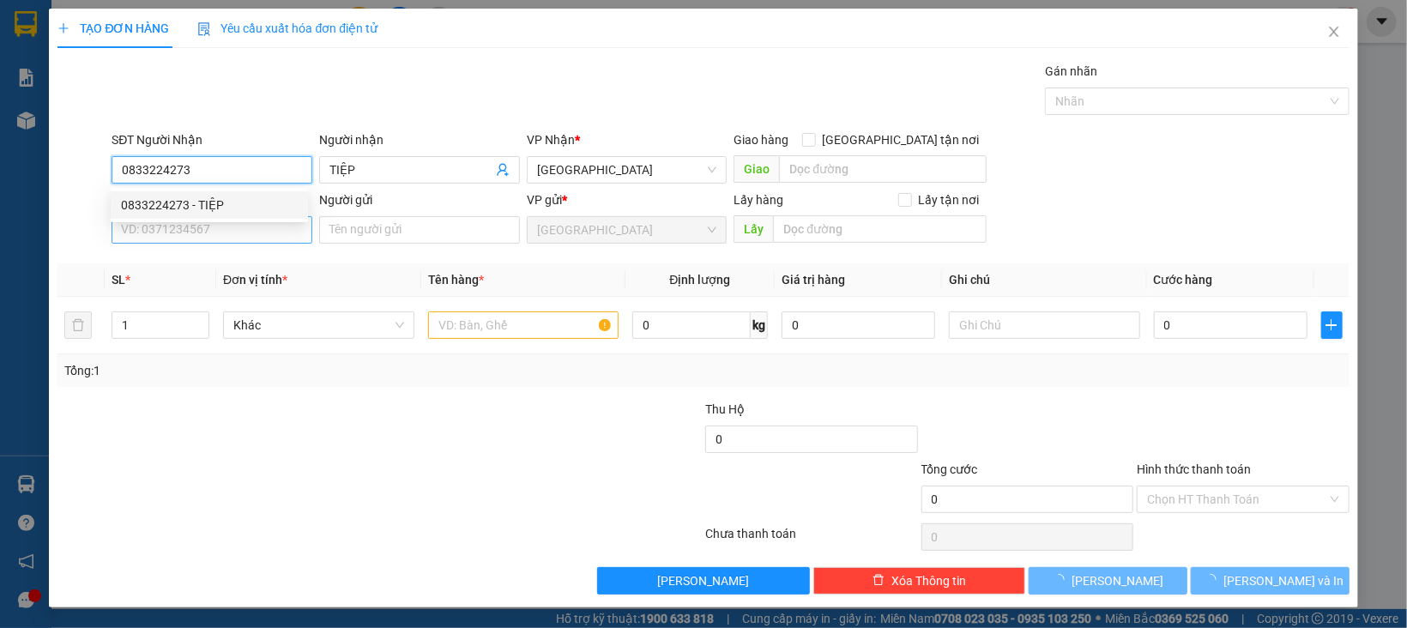
type input "0833224273"
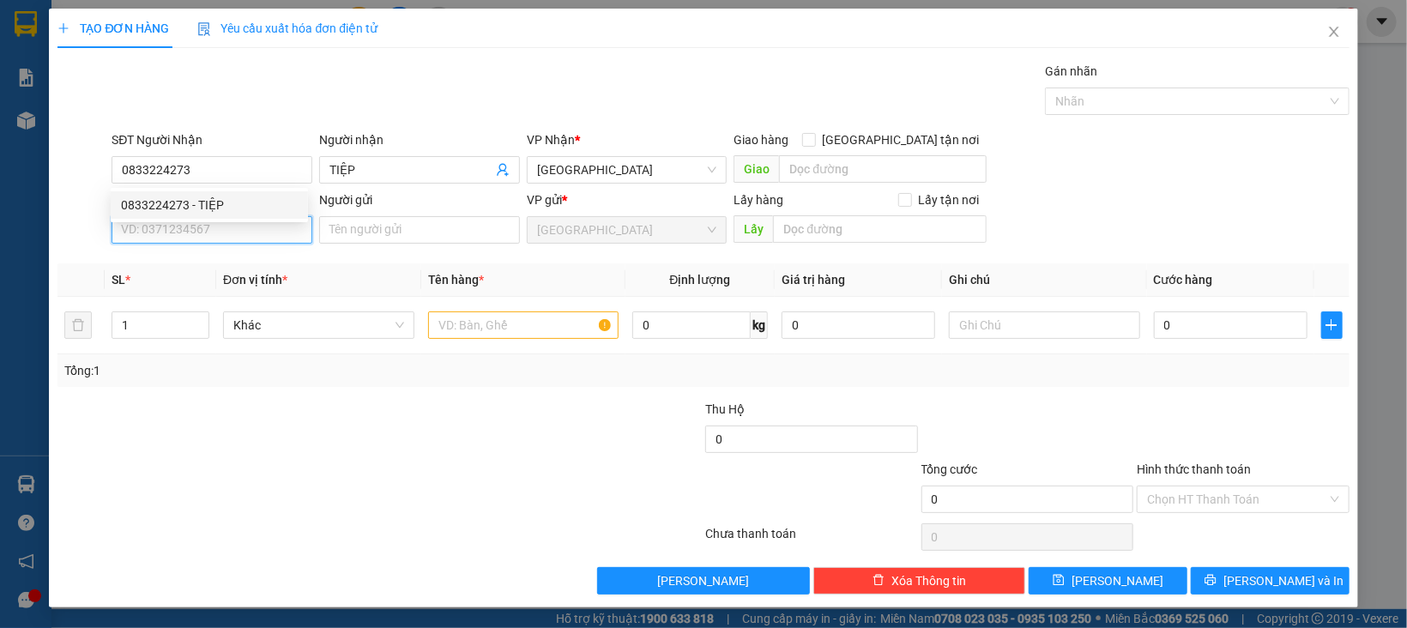
click at [238, 233] on input "SĐT Người Gửi" at bounding box center [212, 229] width 201 height 27
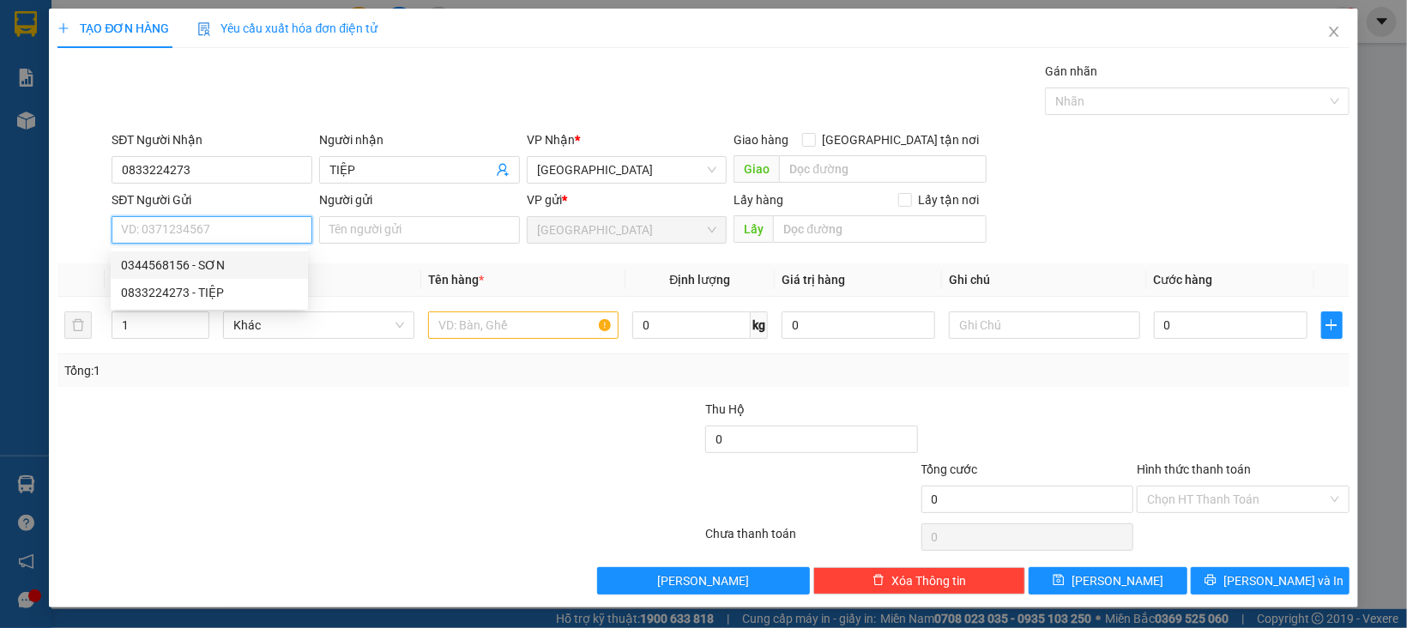
click at [226, 258] on div "0344568156 - SƠN" at bounding box center [209, 265] width 177 height 19
type input "0344568156"
type input "SƠN"
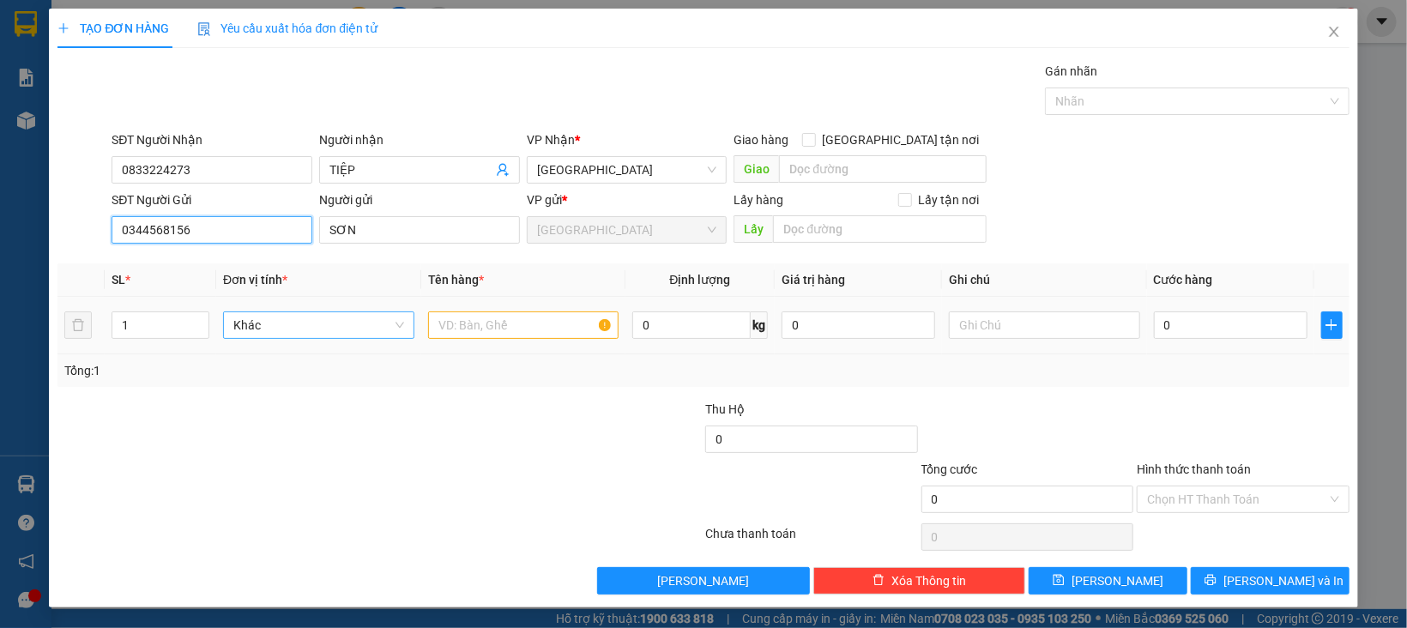
click at [265, 317] on span "Khác" at bounding box center [318, 325] width 171 height 26
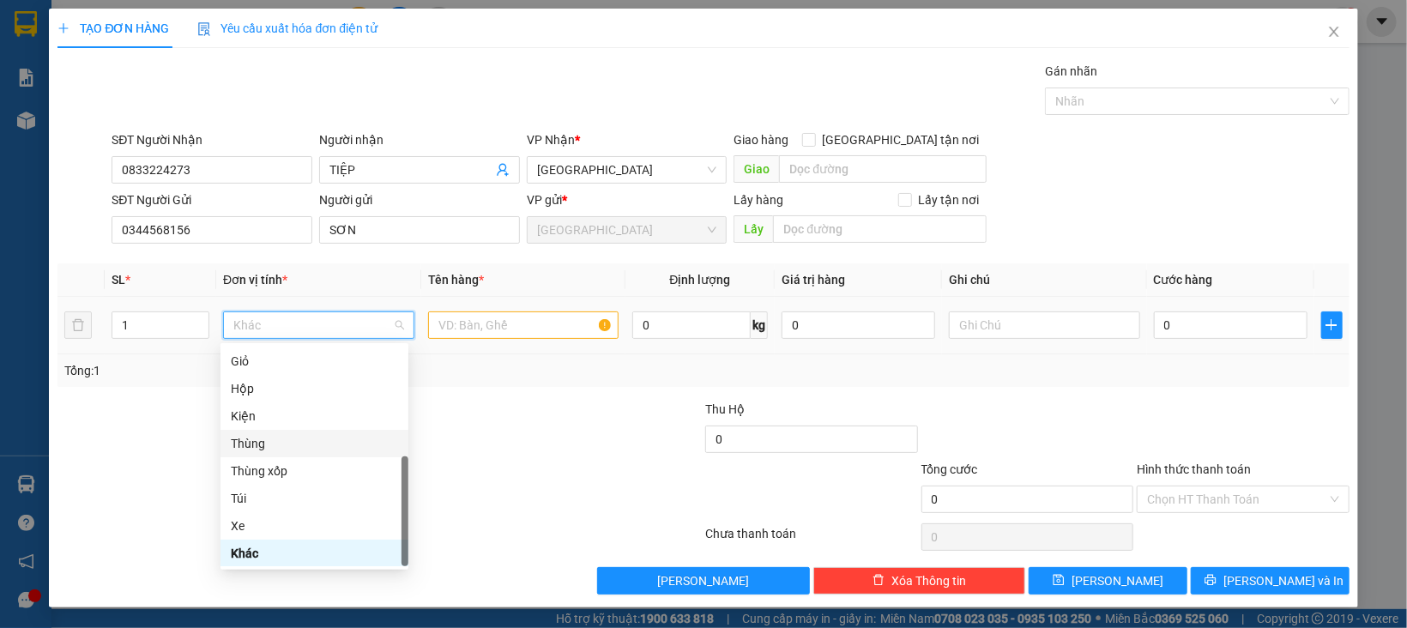
click at [262, 452] on div "Thùng" at bounding box center [314, 443] width 188 height 27
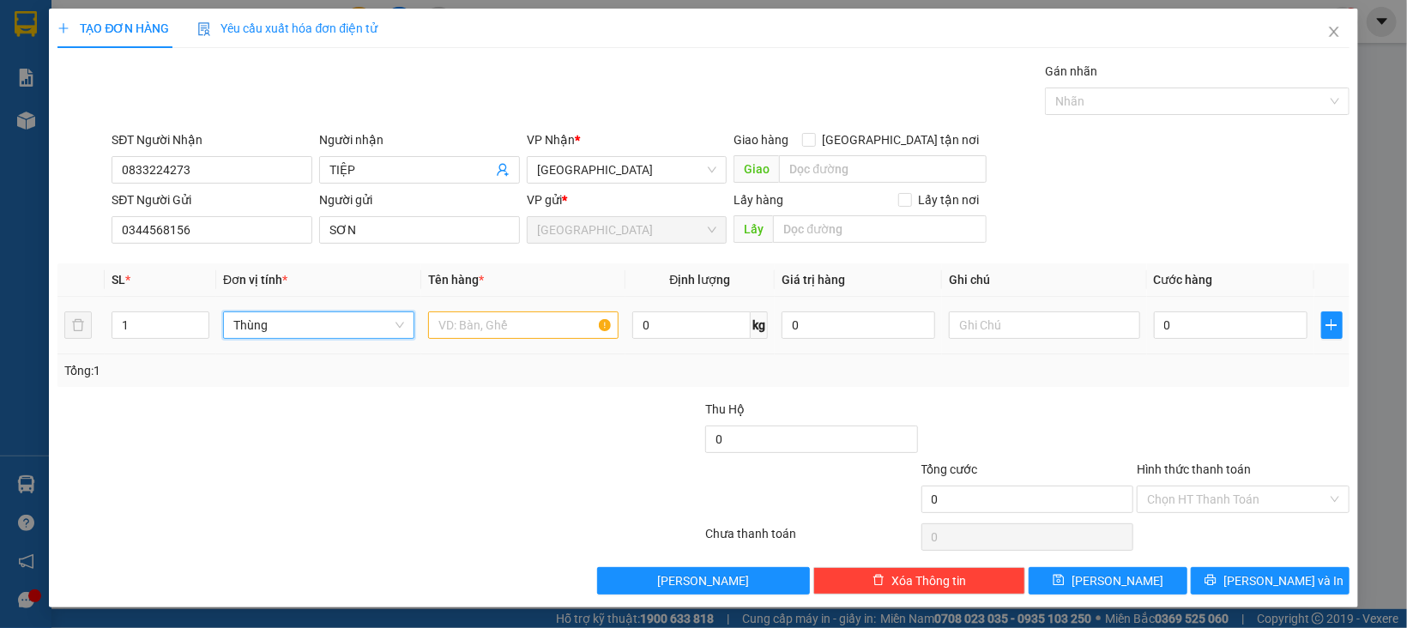
click at [470, 301] on td at bounding box center [523, 325] width 205 height 57
click at [470, 315] on input "text" at bounding box center [523, 324] width 191 height 27
type input "D"
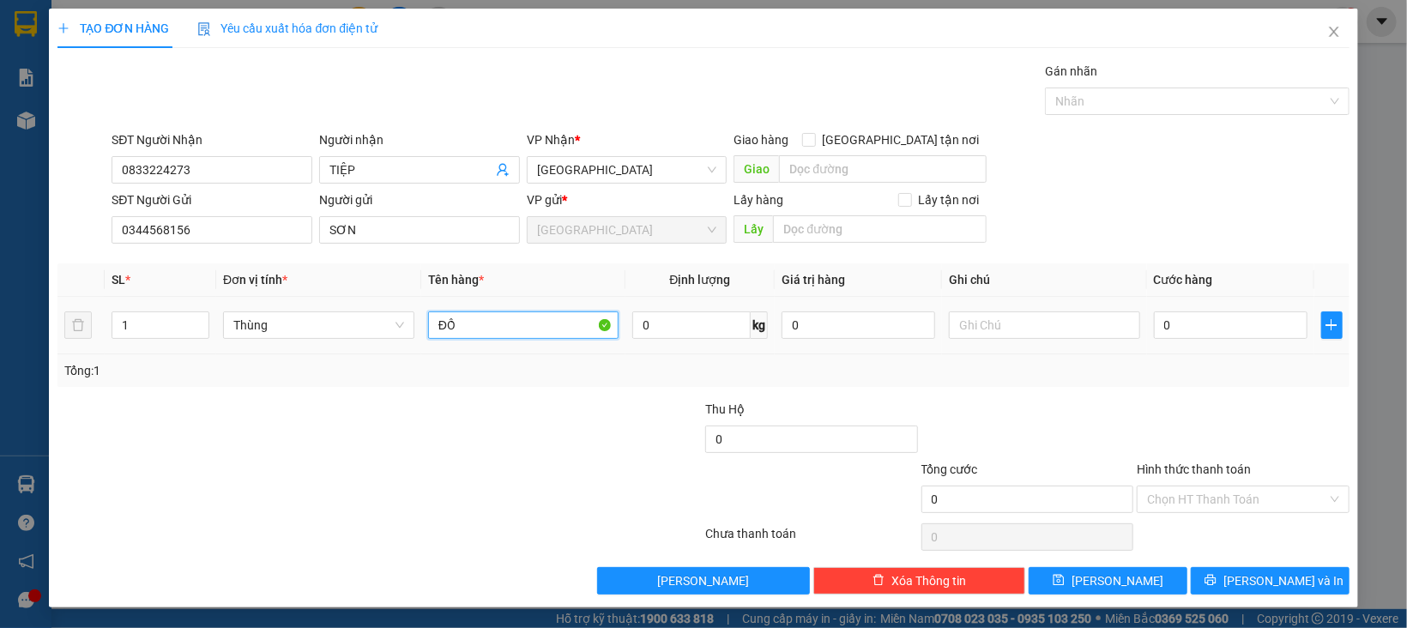
type input "Đ"
type input "DỤNG CỤ Y TẾ"
click at [817, 327] on input "0" at bounding box center [858, 324] width 154 height 27
click at [874, 320] on input "0" at bounding box center [858, 324] width 154 height 27
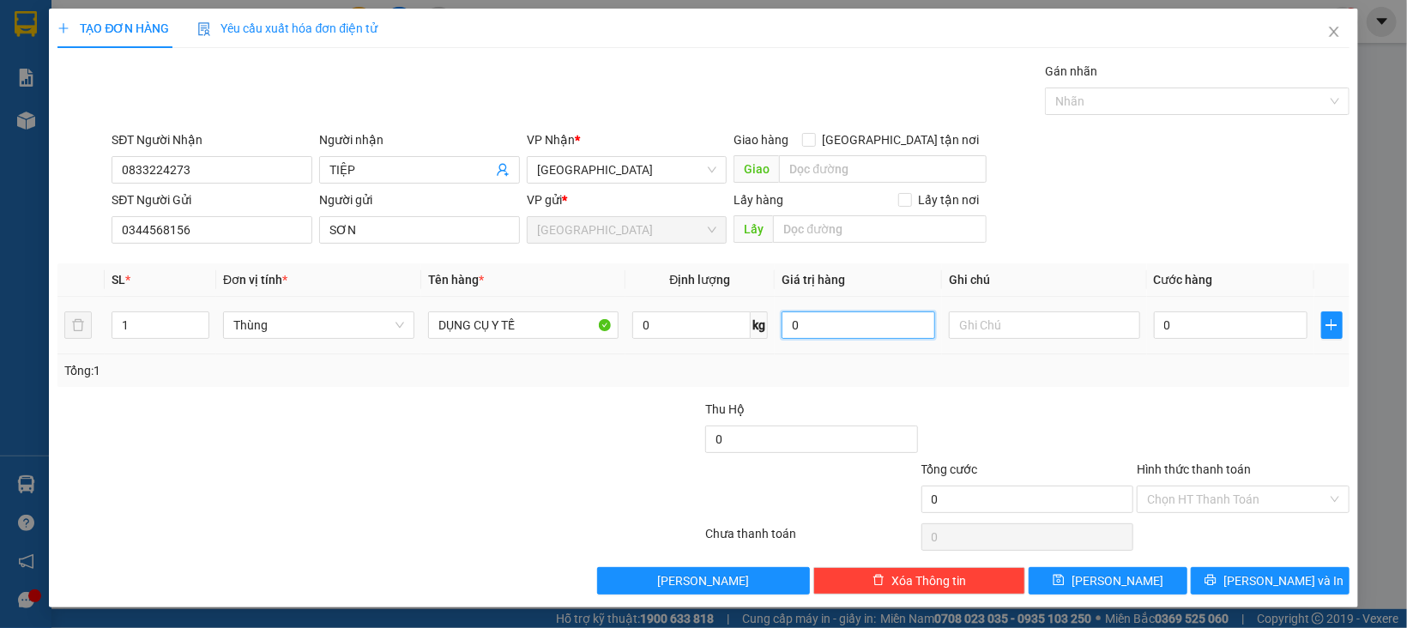
click at [874, 320] on input "0" at bounding box center [858, 324] width 154 height 27
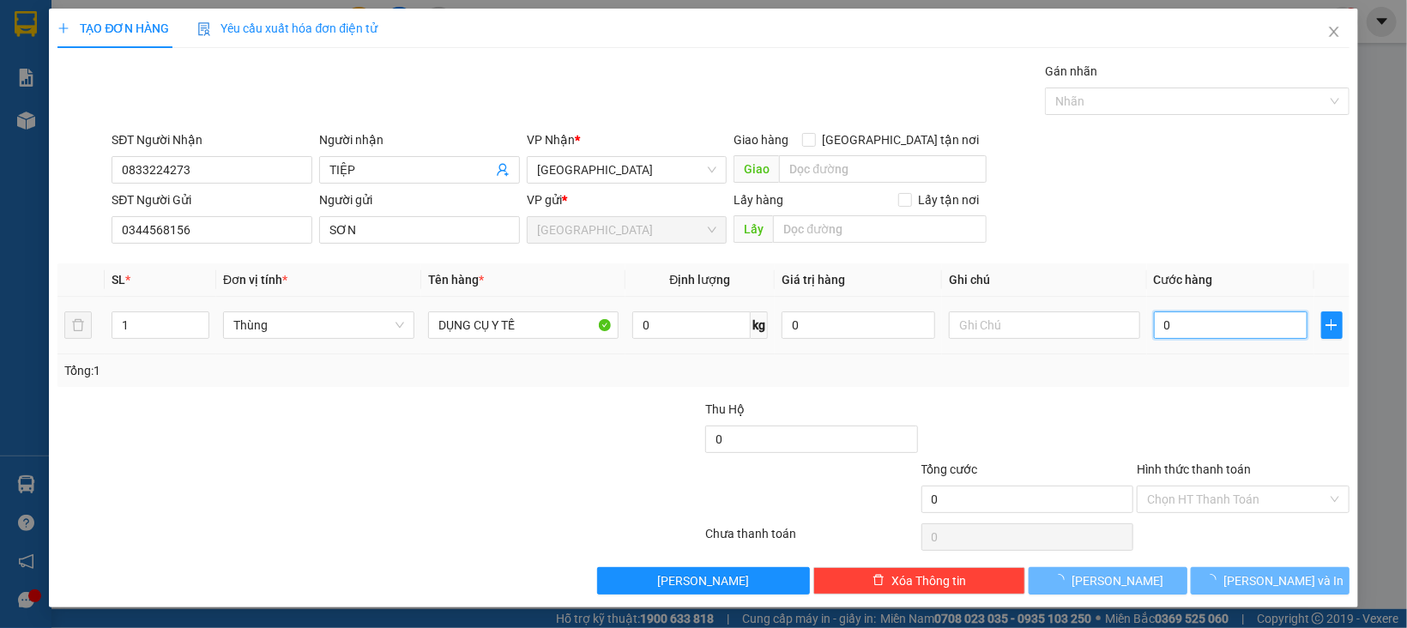
click at [1185, 323] on input "0" at bounding box center [1231, 324] width 154 height 27
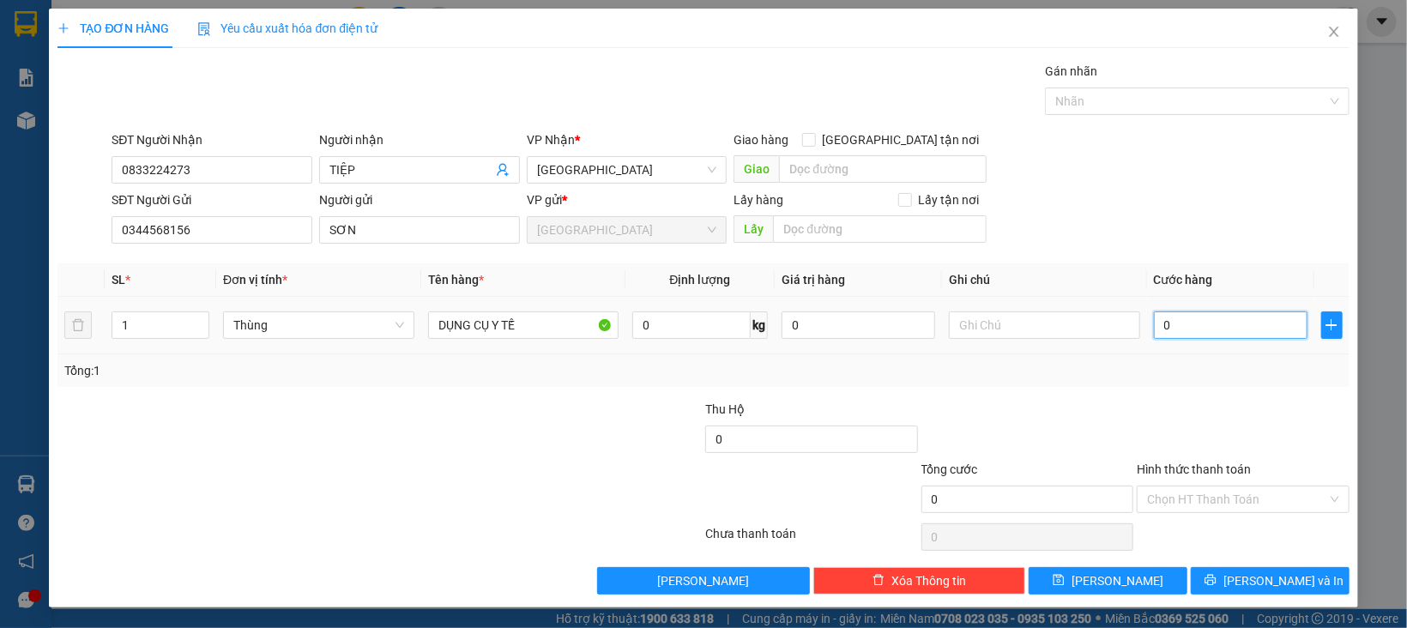
type input "6"
type input "60"
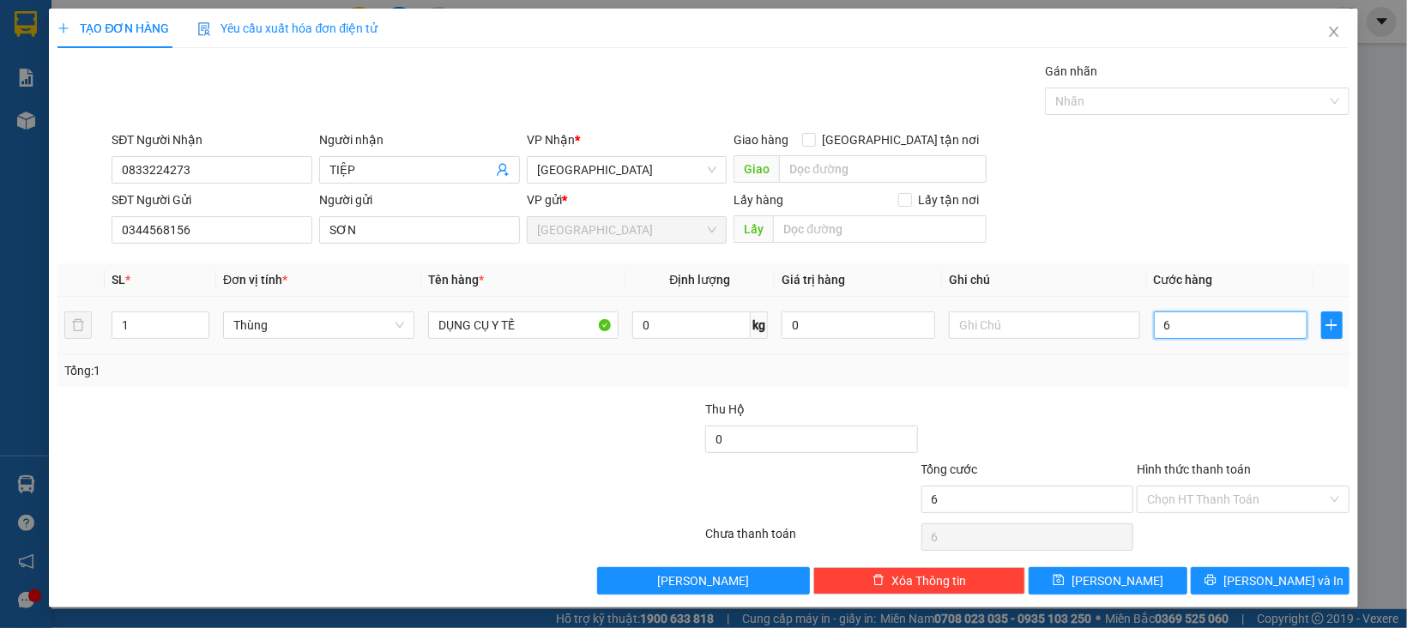
type input "60"
type input "60.000"
click at [1229, 495] on input "Hình thức thanh toán" at bounding box center [1237, 499] width 180 height 26
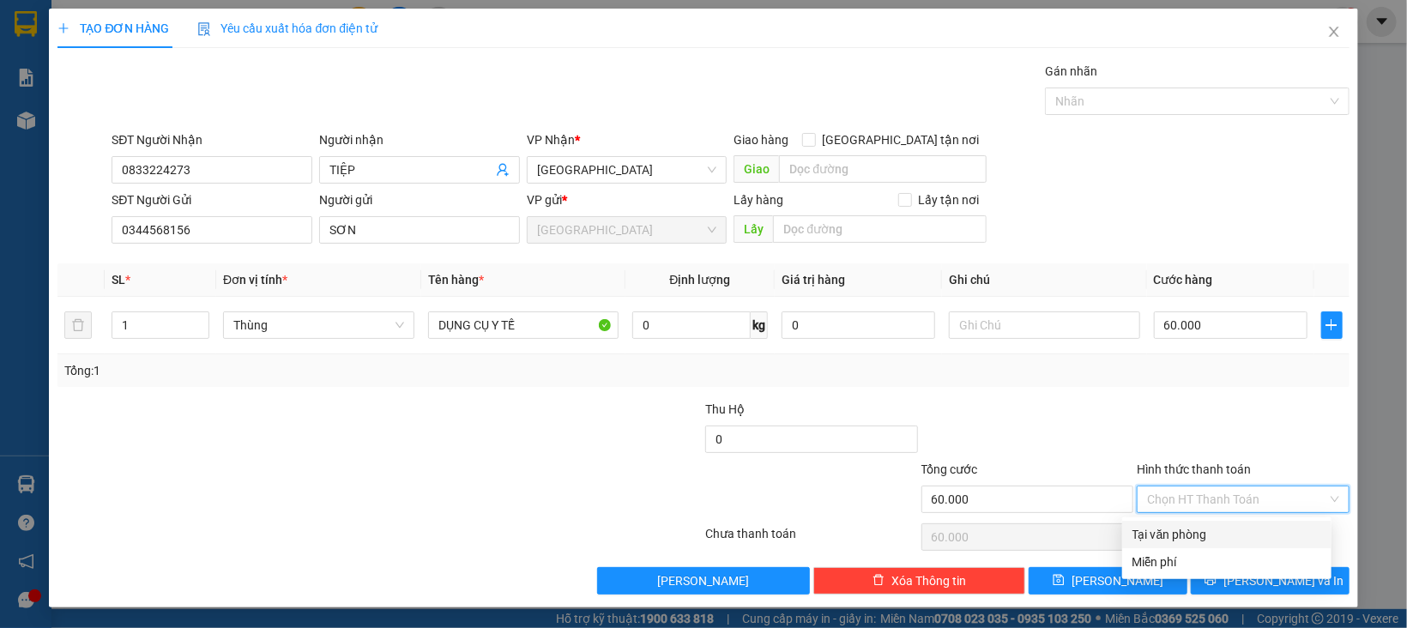
click at [1221, 531] on div "Tại văn phòng" at bounding box center [1226, 534] width 189 height 19
type input "0"
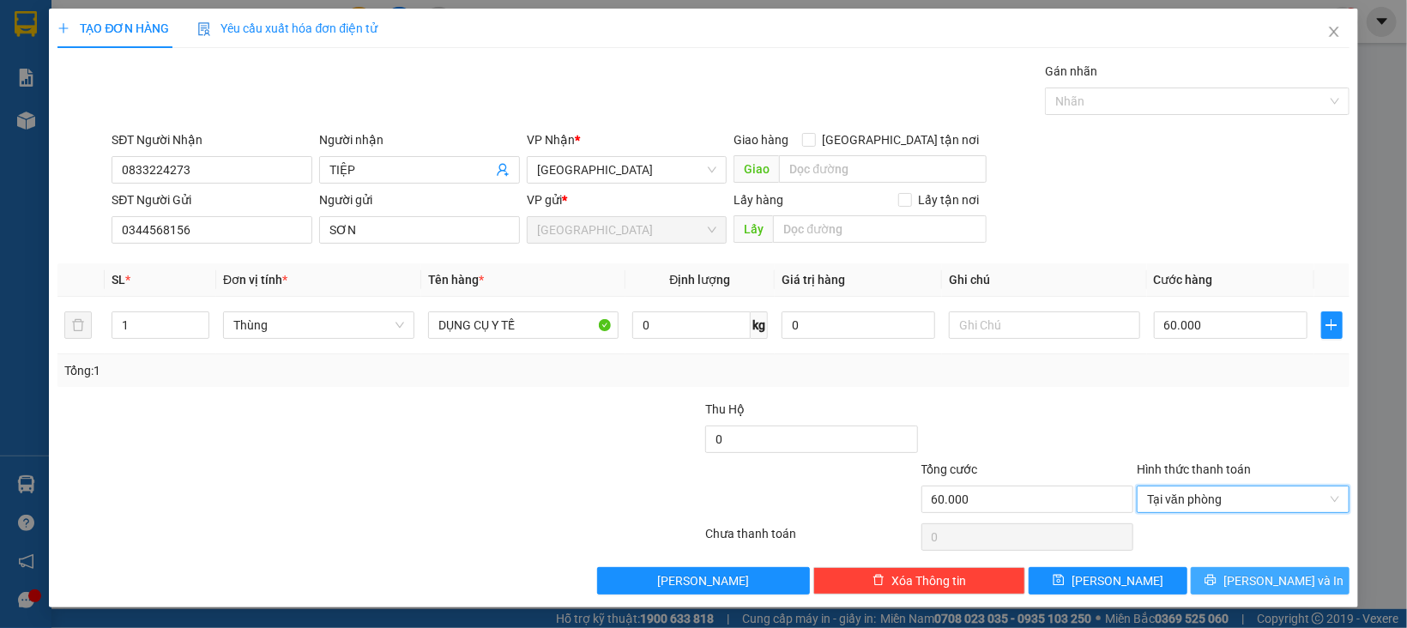
click at [1216, 584] on icon "printer" at bounding box center [1210, 580] width 12 height 12
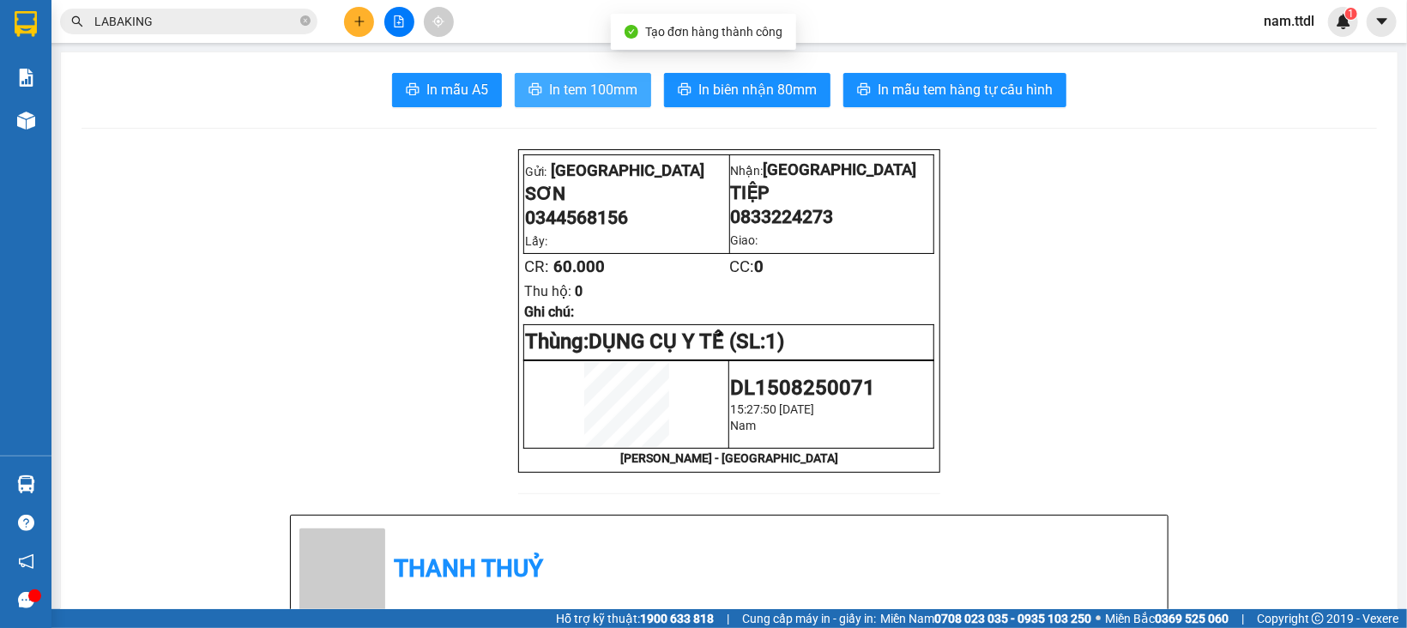
click at [560, 82] on span "In tem 100mm" at bounding box center [593, 89] width 88 height 21
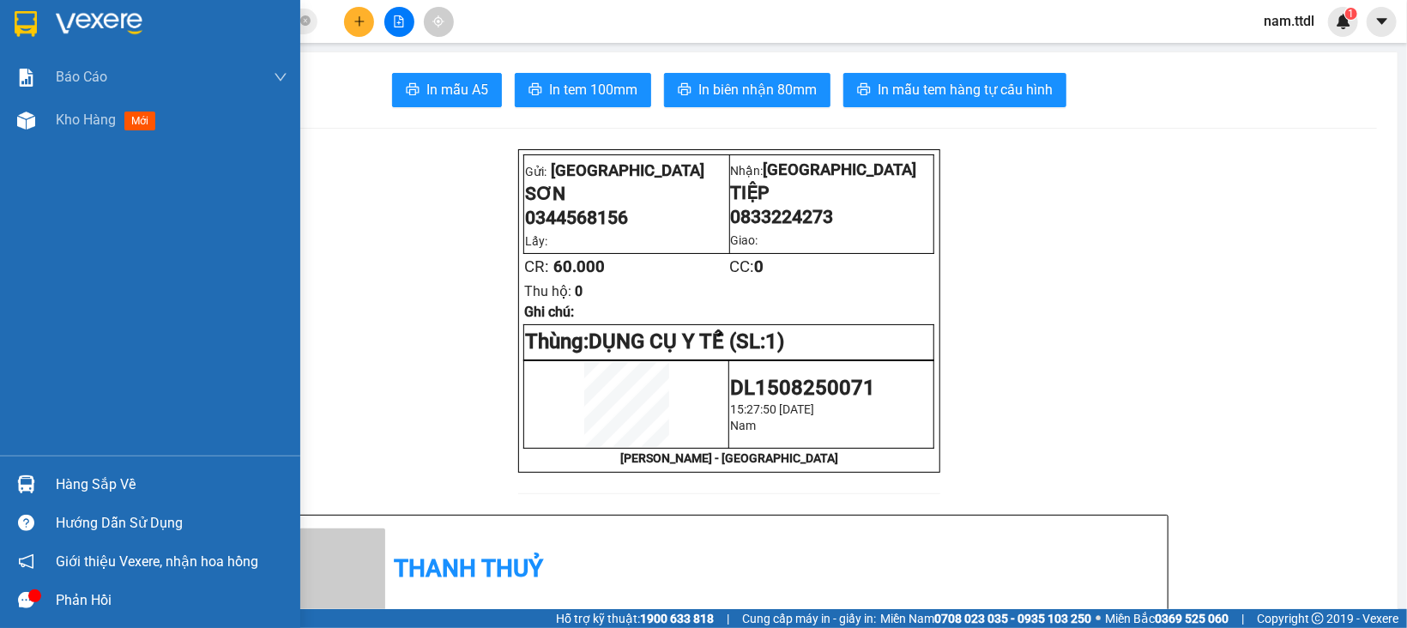
click at [18, 33] on img at bounding box center [26, 24] width 22 height 26
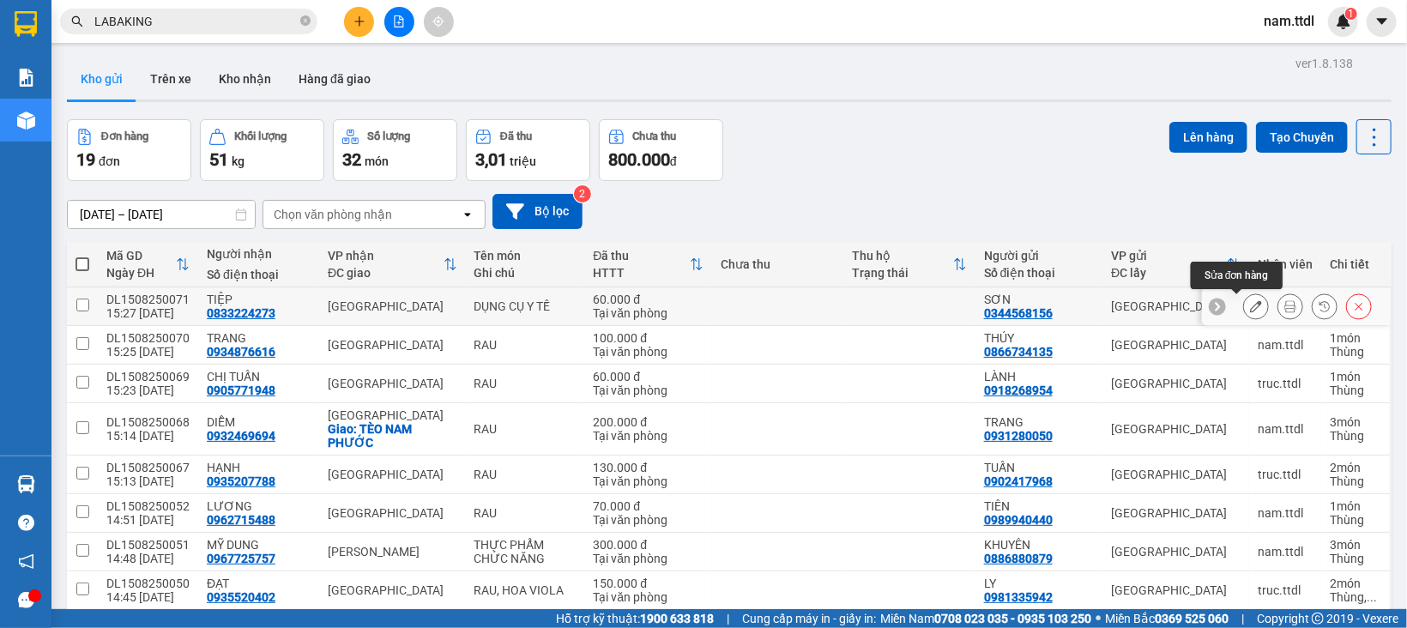
click at [1250, 304] on icon at bounding box center [1256, 306] width 12 height 12
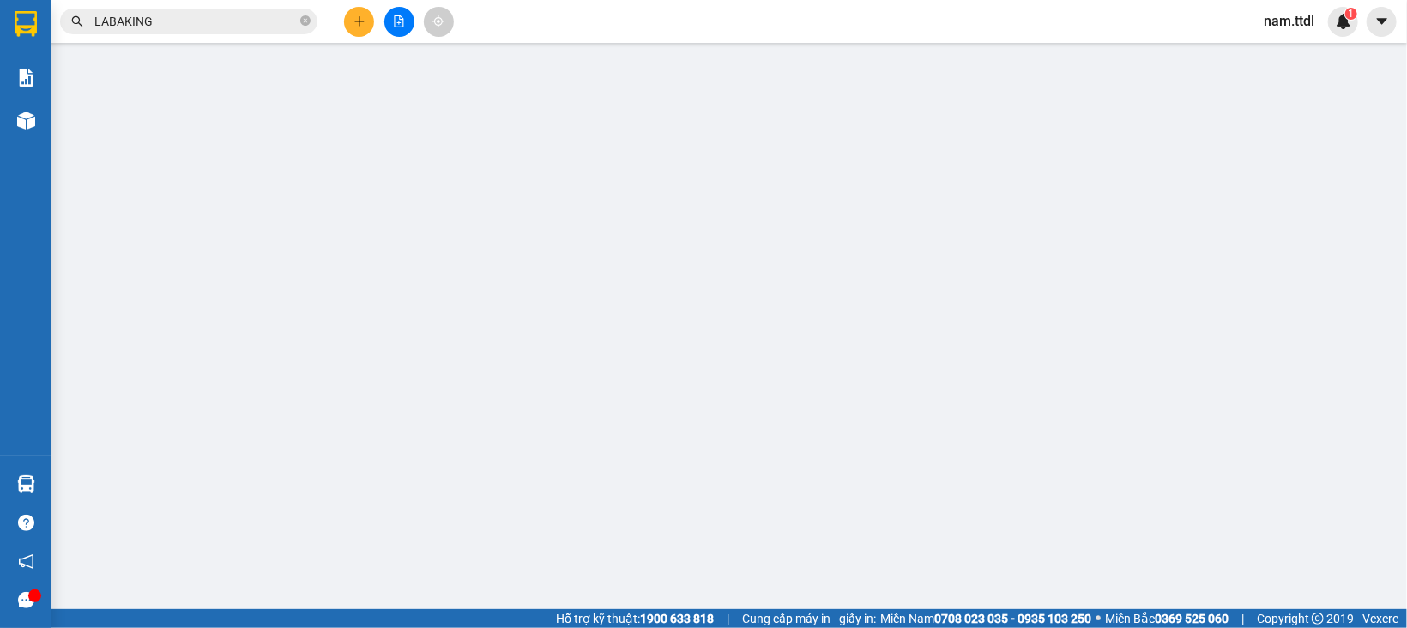
type input "0833224273"
type input "0344568156"
type input "60.000"
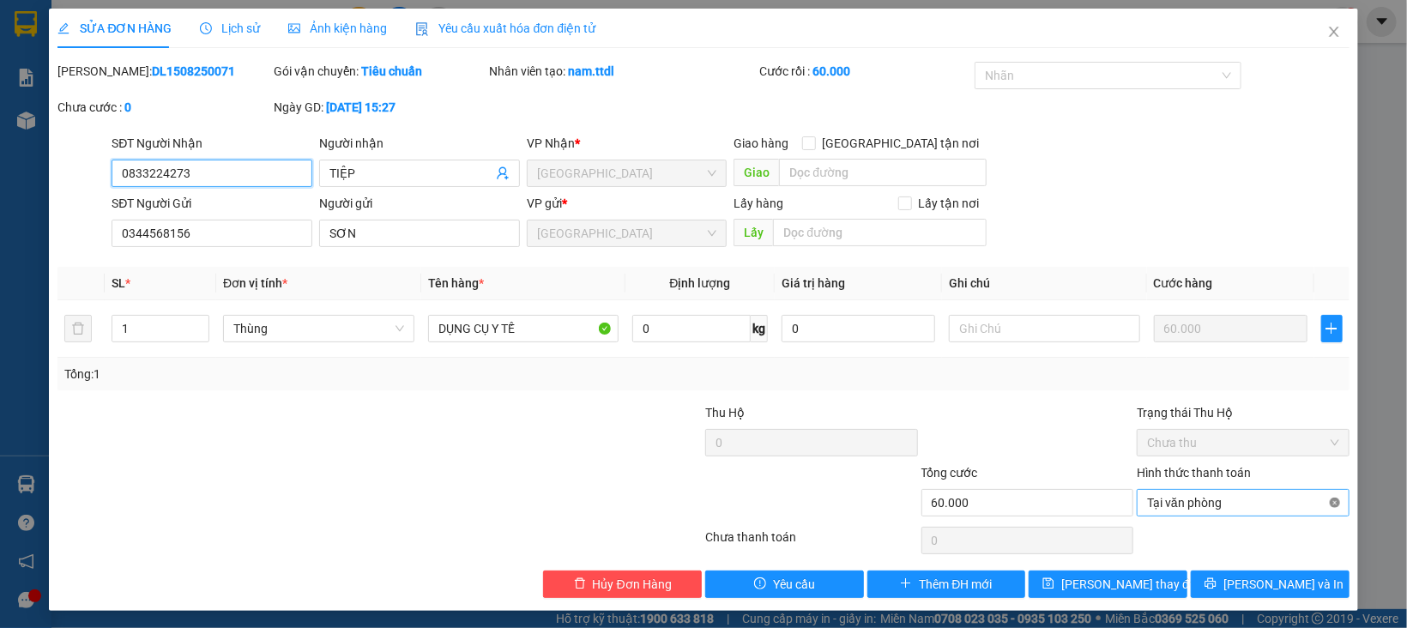
type input "60.000"
click at [1286, 577] on button "[PERSON_NAME] và In" at bounding box center [1270, 583] width 159 height 27
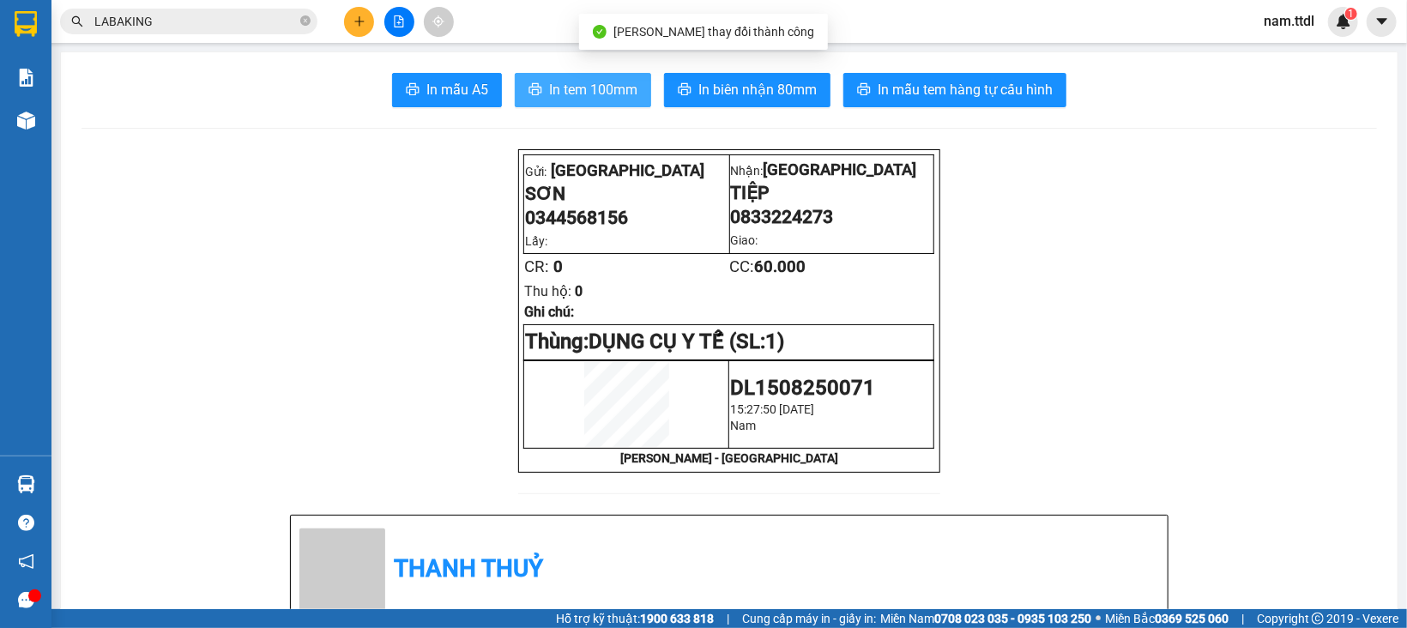
click at [573, 102] on button "In tem 100mm" at bounding box center [583, 90] width 136 height 34
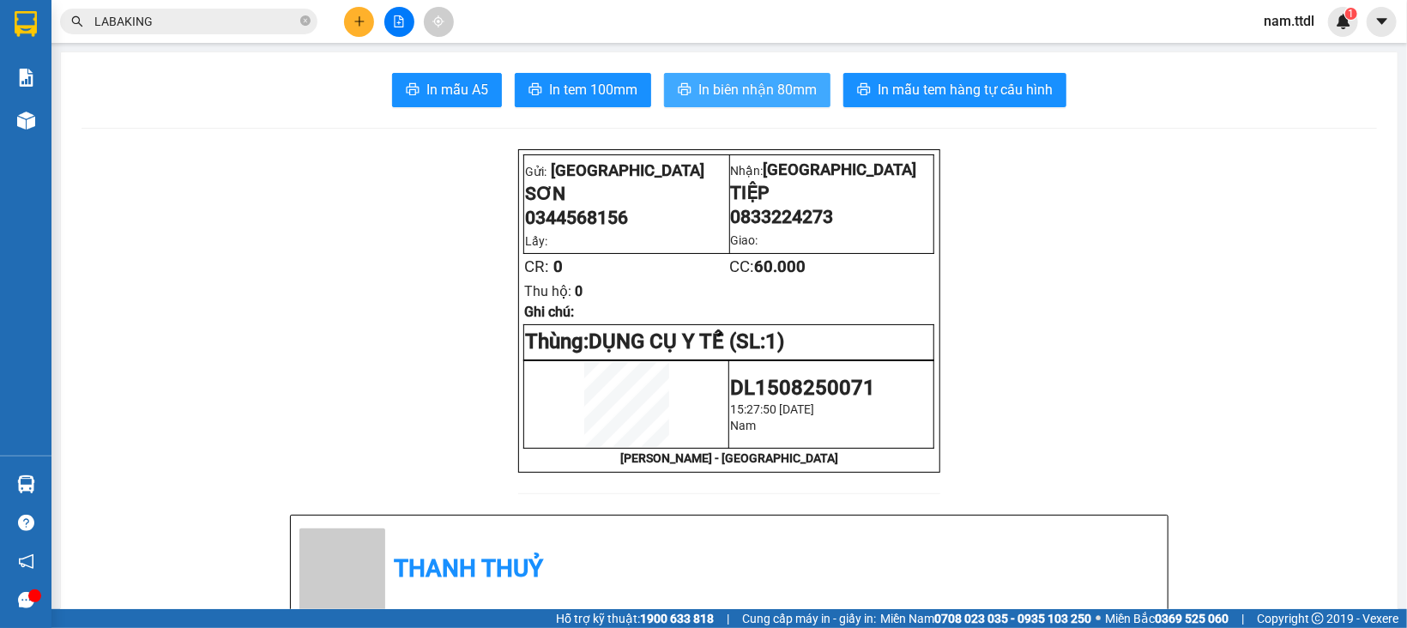
click at [784, 85] on span "In biên nhận 80mm" at bounding box center [757, 89] width 118 height 21
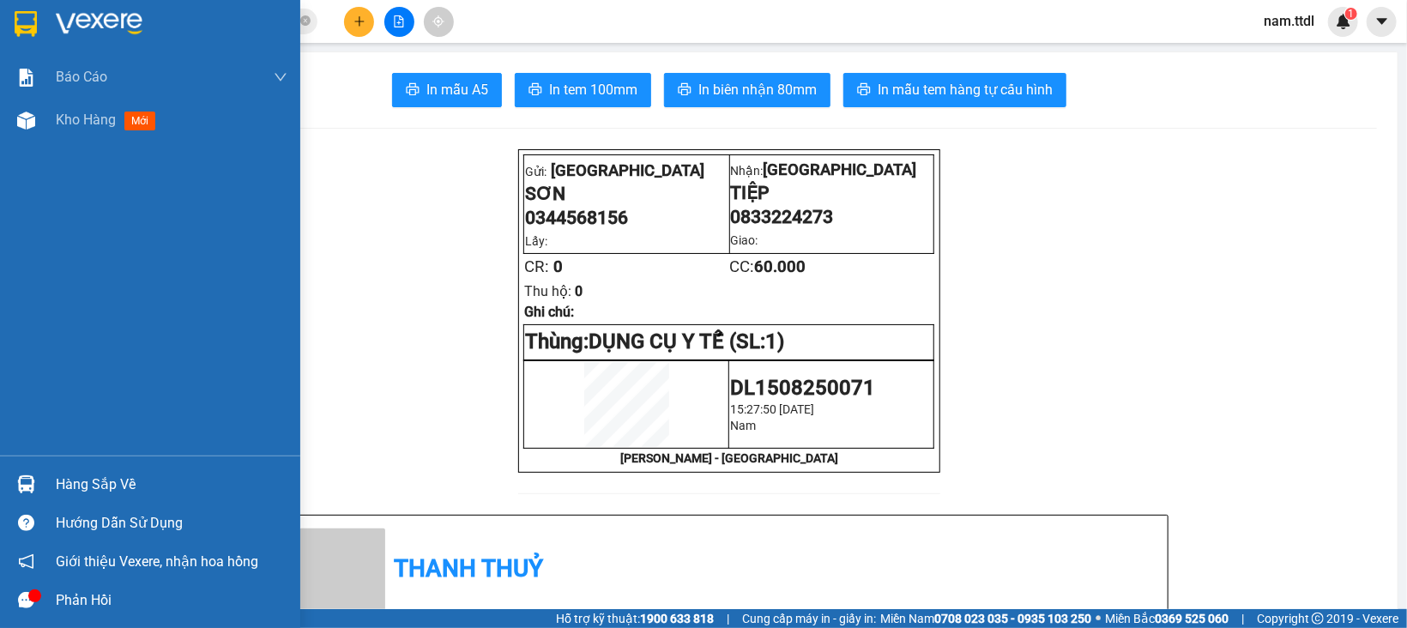
click at [30, 26] on img at bounding box center [26, 24] width 22 height 26
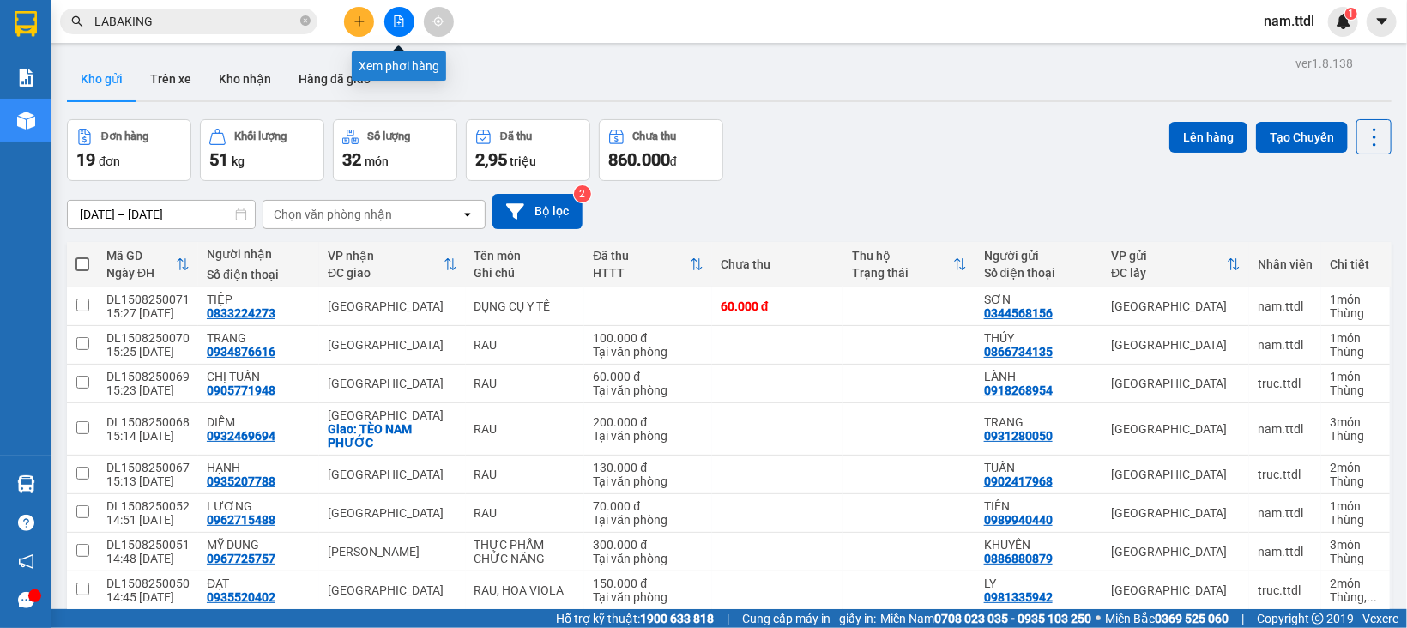
click at [398, 25] on icon "file-add" at bounding box center [399, 21] width 12 height 12
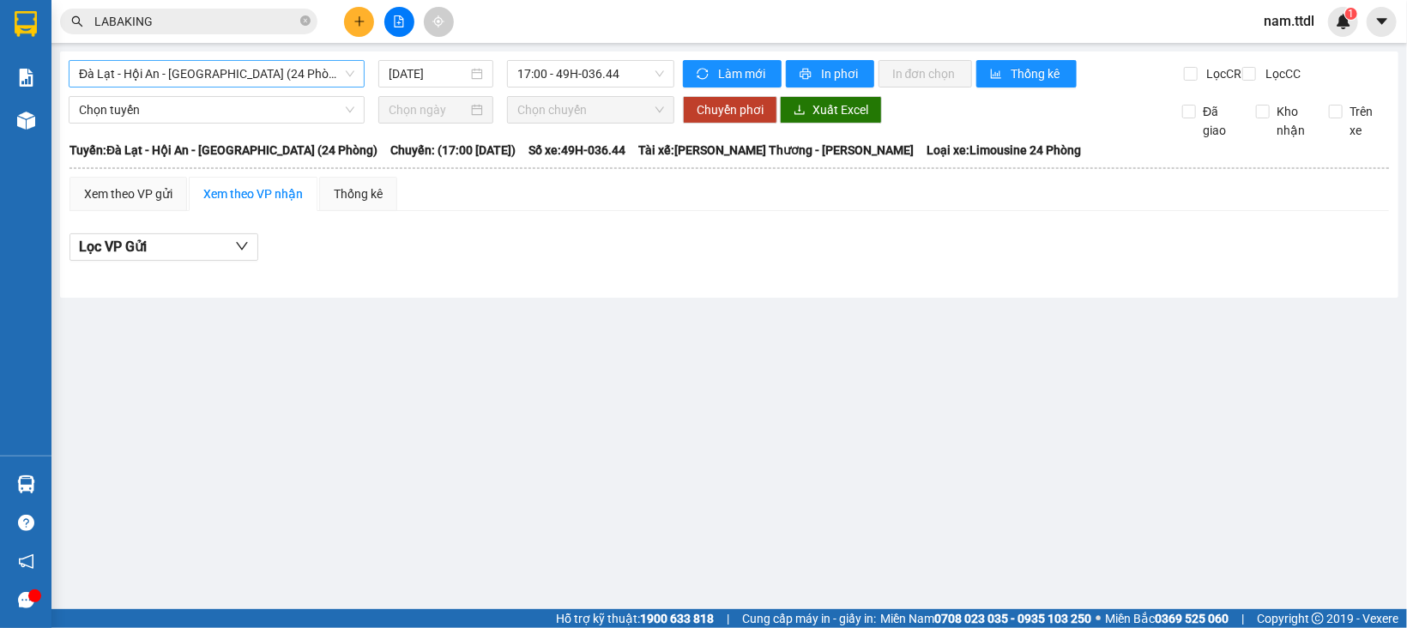
click at [236, 68] on span "Đà Lạt - Hội An - Đà Nẵng (24 Phòng)" at bounding box center [216, 74] width 275 height 26
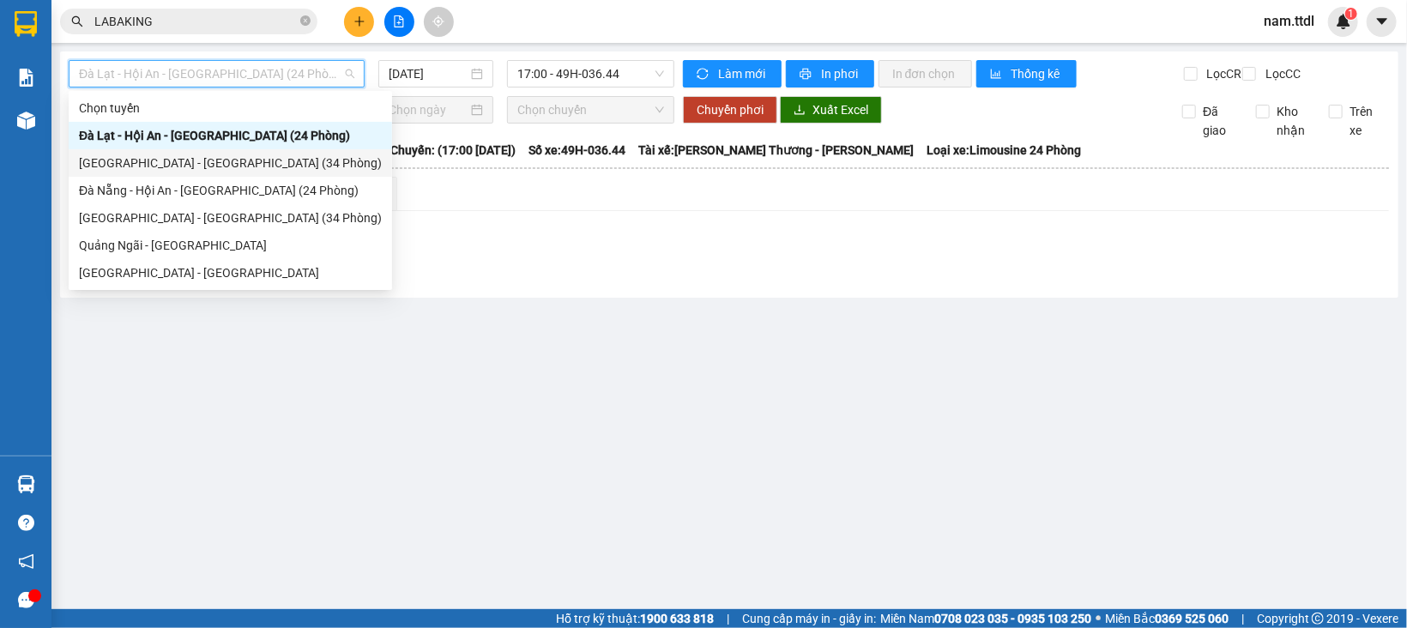
click at [192, 160] on div "[GEOGRAPHIC_DATA] - [GEOGRAPHIC_DATA] (34 Phòng)" at bounding box center [230, 163] width 303 height 19
type input "[DATE]"
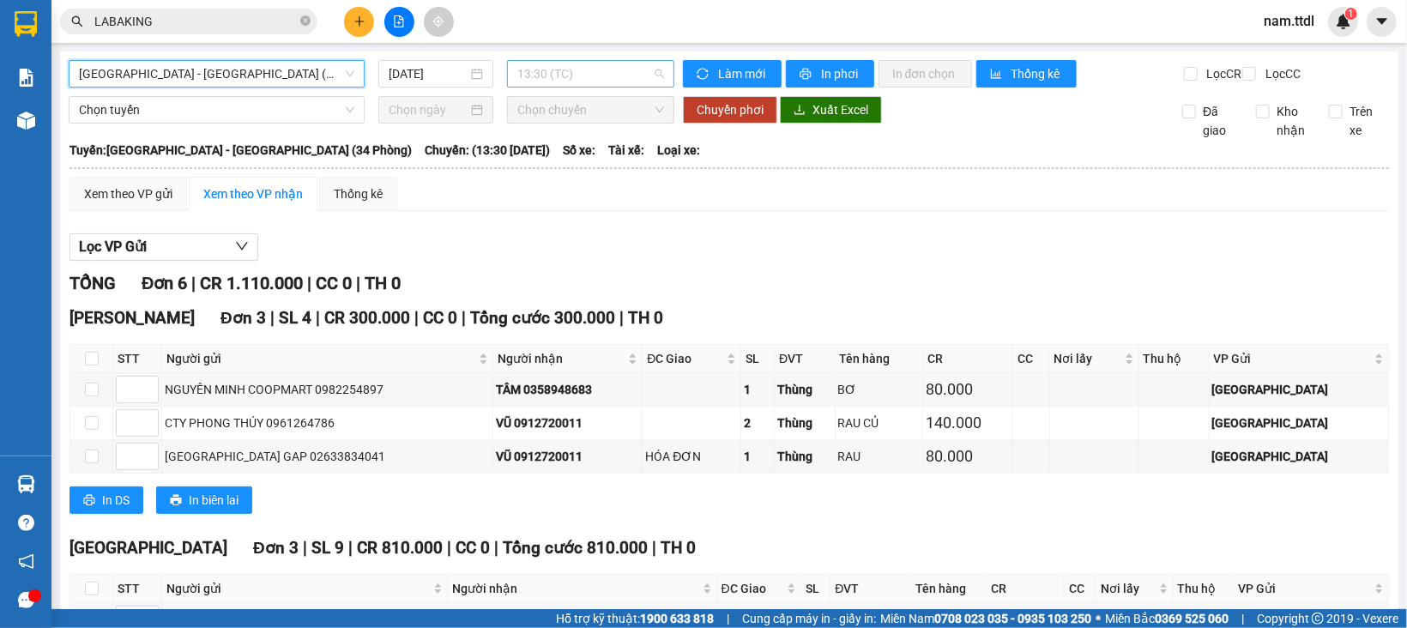
drag, startPoint x: 532, startPoint y: 67, endPoint x: 547, endPoint y: 85, distance: 23.7
click at [533, 67] on span "13:30 (TC)" at bounding box center [590, 74] width 147 height 26
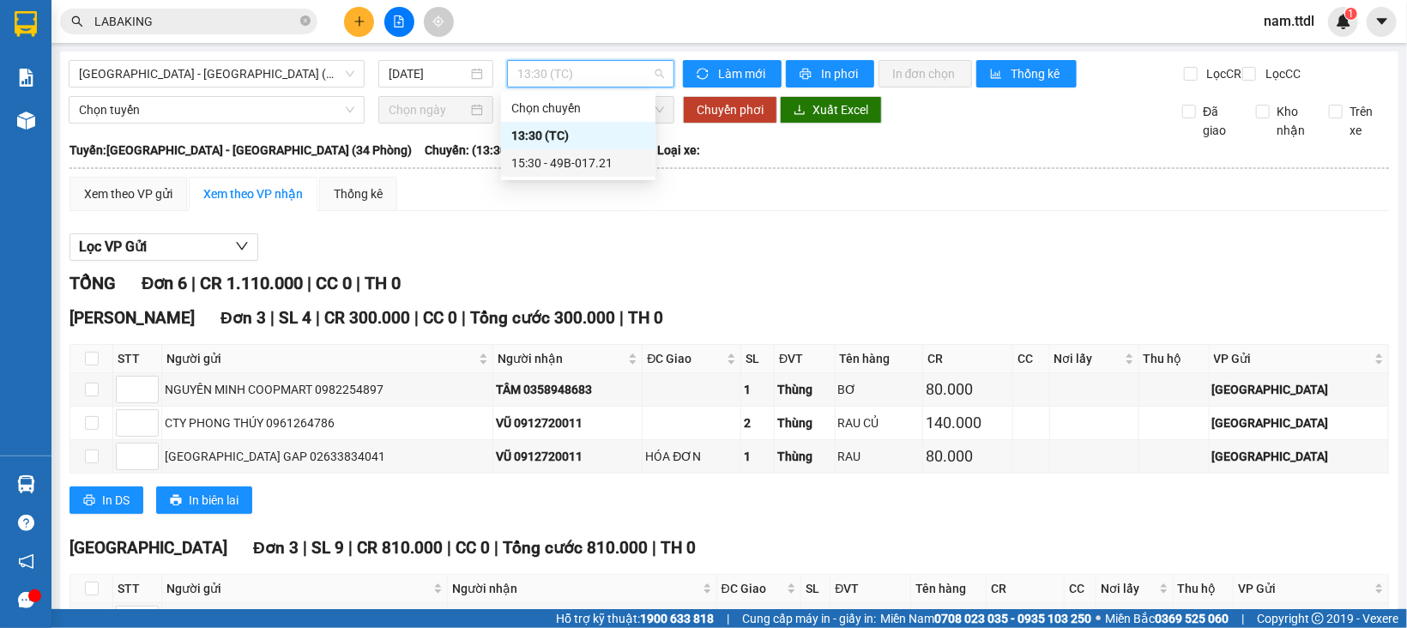
click at [570, 160] on div "15:30 - 49B-017.21" at bounding box center [578, 163] width 134 height 19
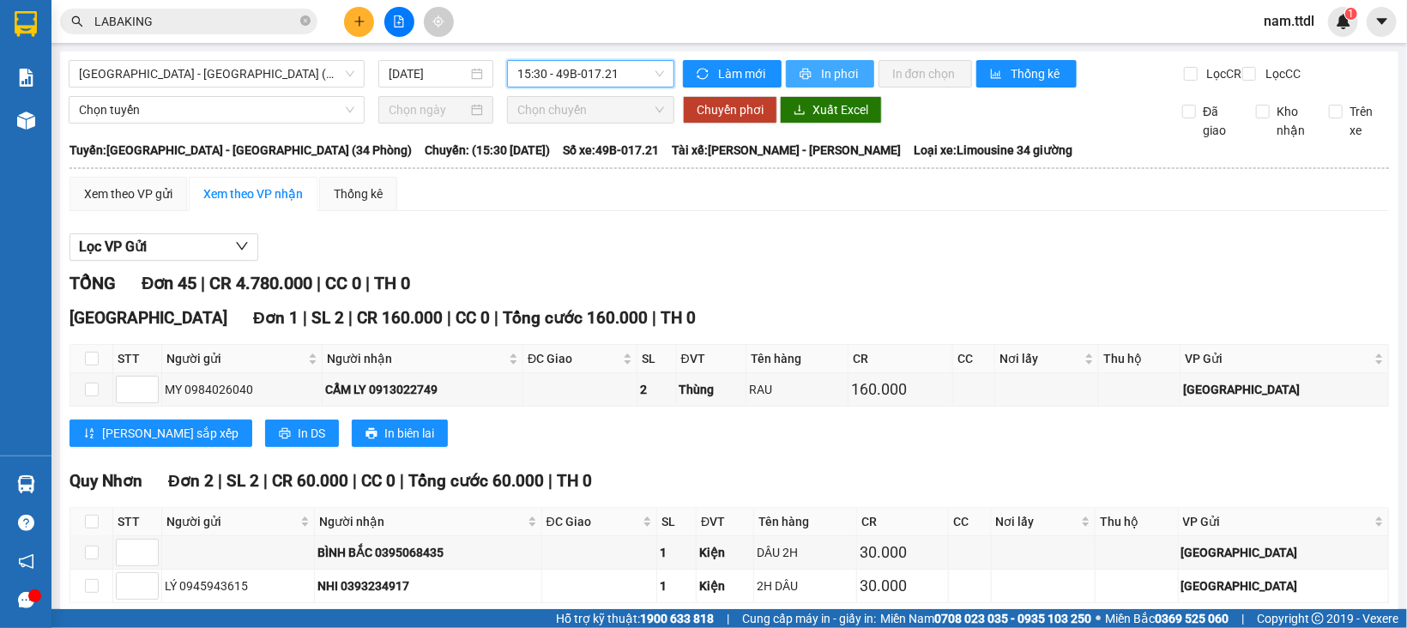
click at [807, 63] on button "In phơi" at bounding box center [830, 73] width 88 height 27
click at [354, 16] on icon "plus" at bounding box center [359, 21] width 12 height 12
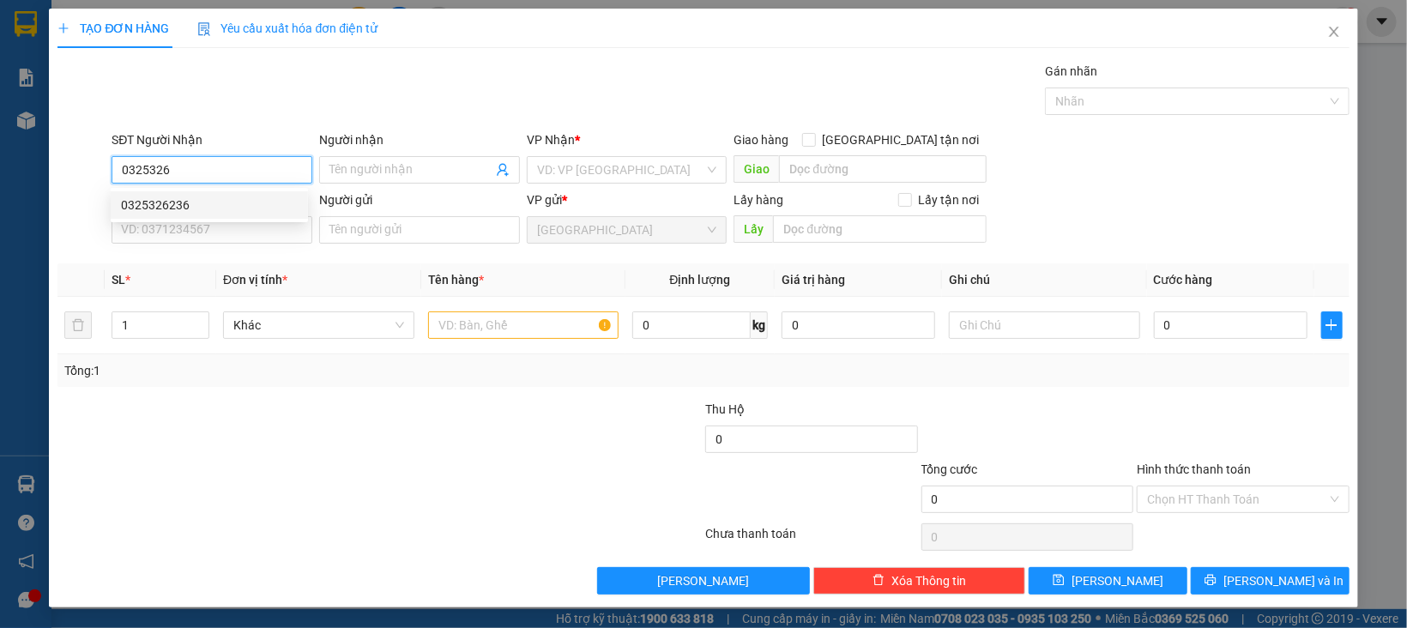
click at [172, 208] on div "0325326236" at bounding box center [209, 205] width 177 height 19
type input "0325326236"
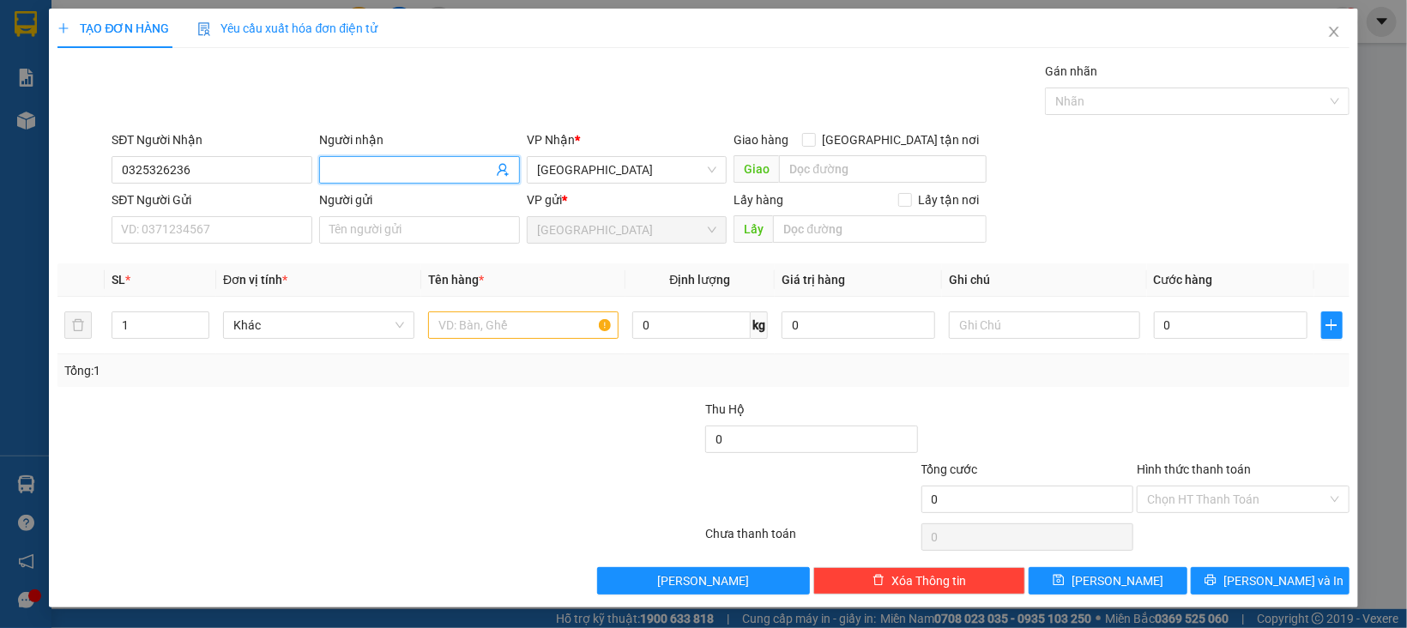
click at [411, 156] on span at bounding box center [419, 169] width 201 height 27
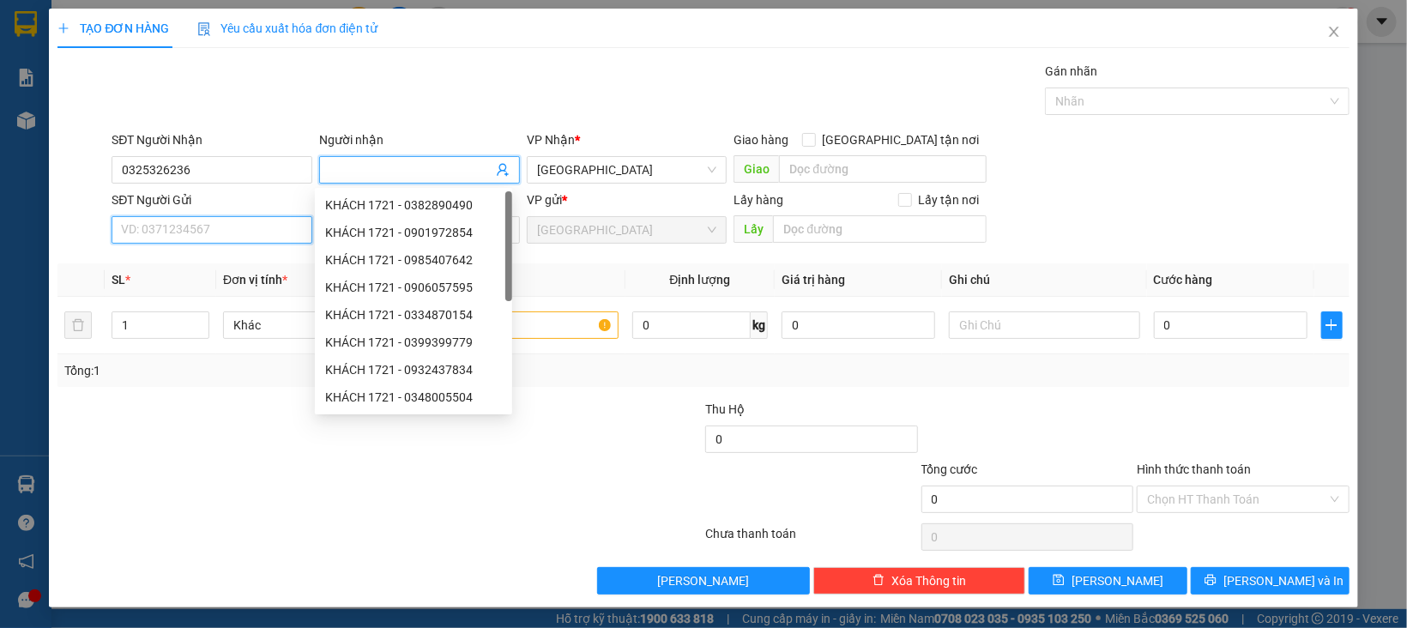
click at [210, 226] on input "SĐT Người Gửi" at bounding box center [212, 229] width 201 height 27
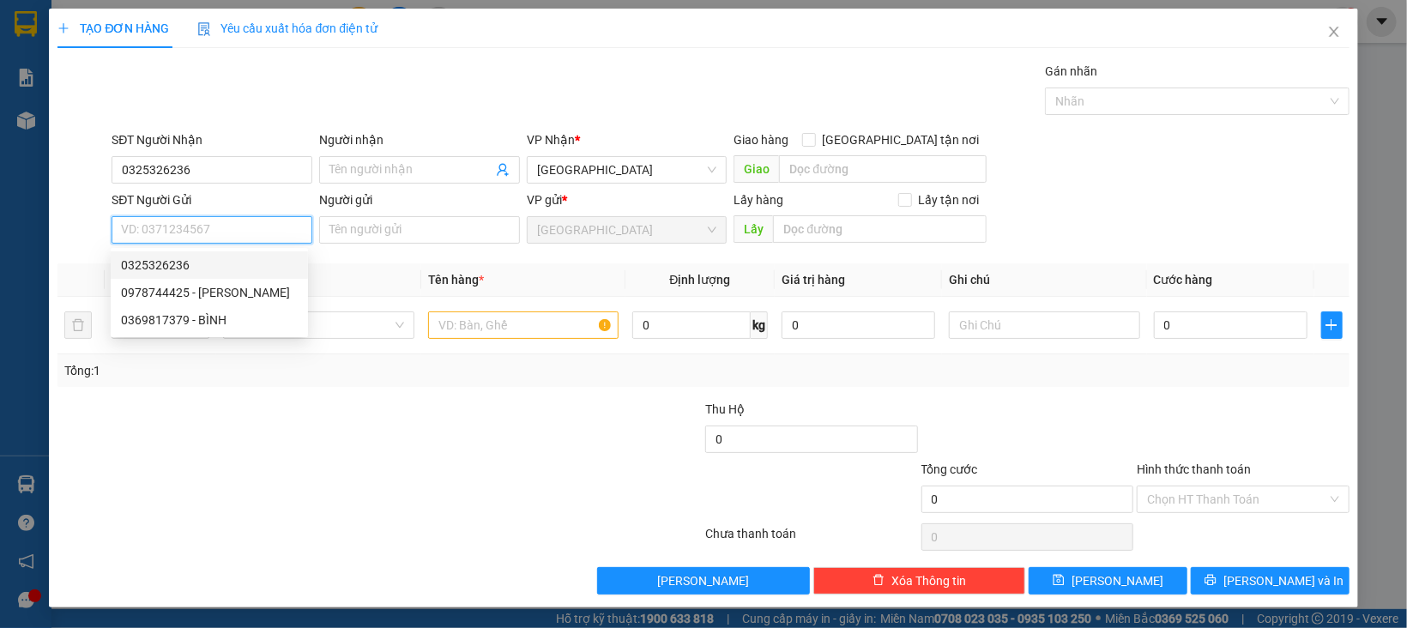
click at [183, 262] on div "0325326236" at bounding box center [209, 265] width 177 height 19
type input "0325326236"
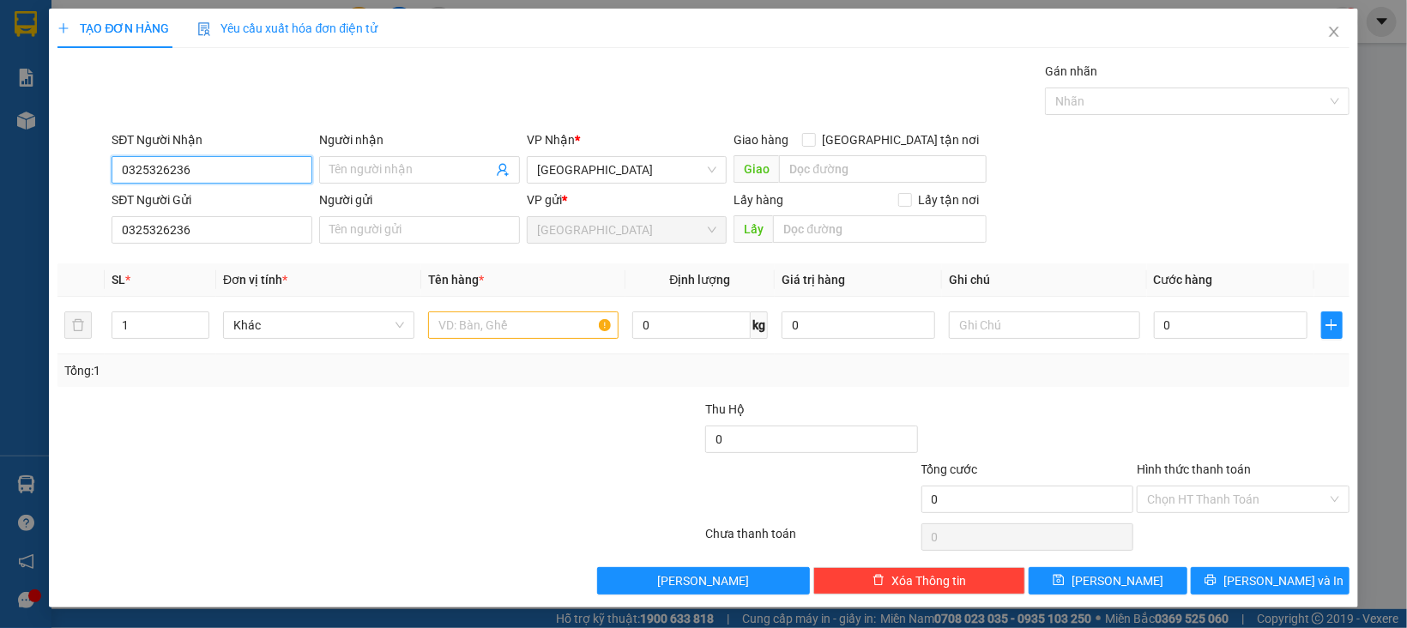
click at [243, 183] on input "0325326236" at bounding box center [212, 169] width 201 height 27
click at [253, 172] on input "0325326236" at bounding box center [212, 169] width 201 height 27
click at [642, 160] on span "[GEOGRAPHIC_DATA]" at bounding box center [627, 170] width 180 height 26
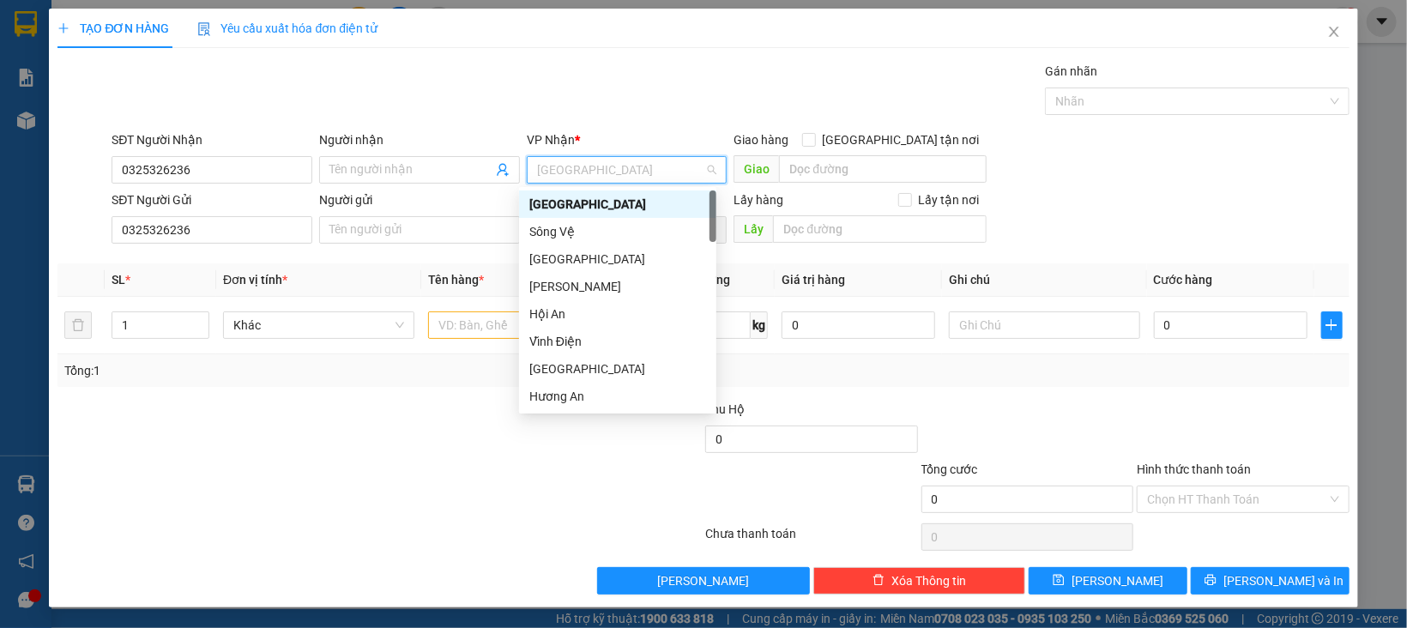
type input "B"
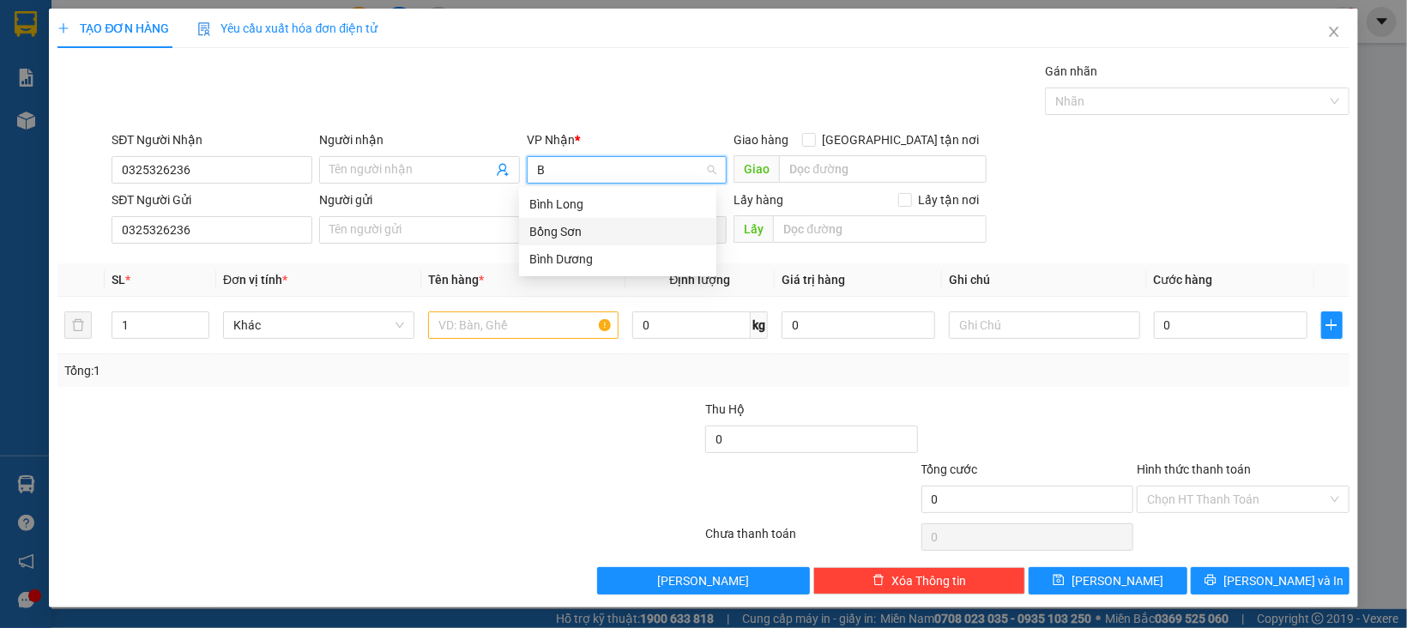
click at [582, 231] on div "Bồng Sơn" at bounding box center [617, 231] width 177 height 19
click at [366, 165] on input "Người nhận" at bounding box center [410, 169] width 163 height 19
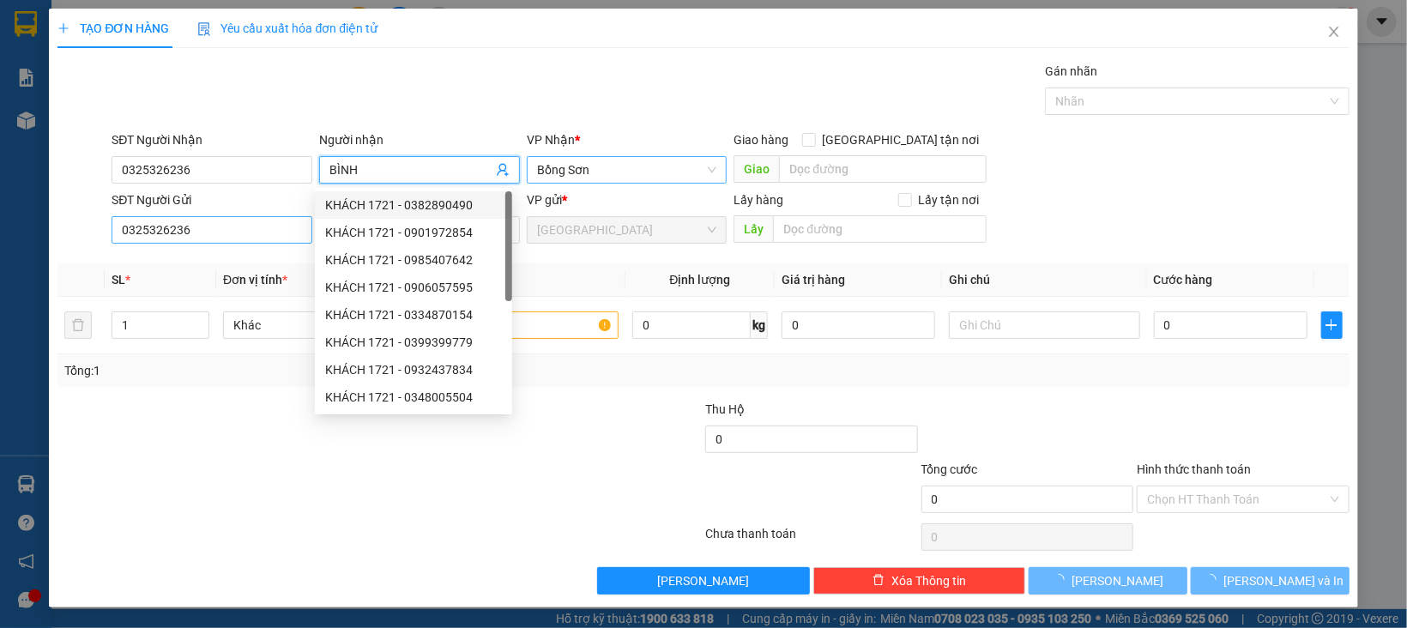
type input "BÌNH"
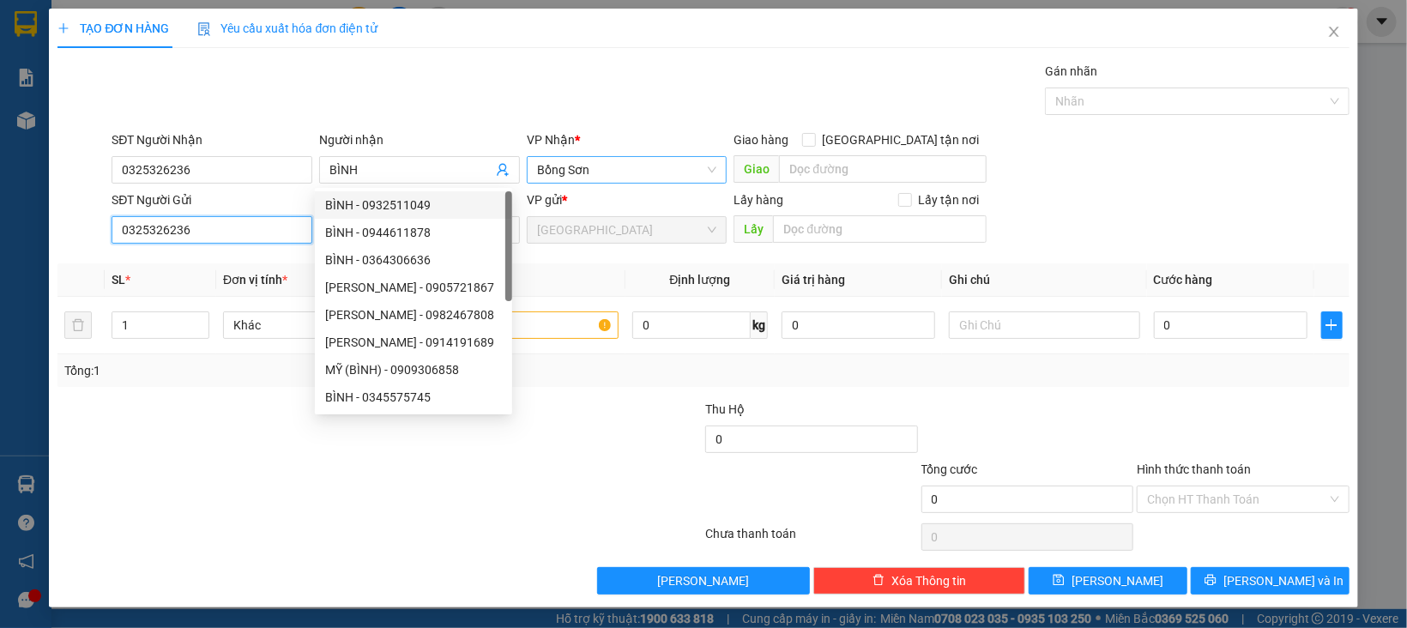
click at [240, 226] on input "0325326236" at bounding box center [212, 229] width 201 height 27
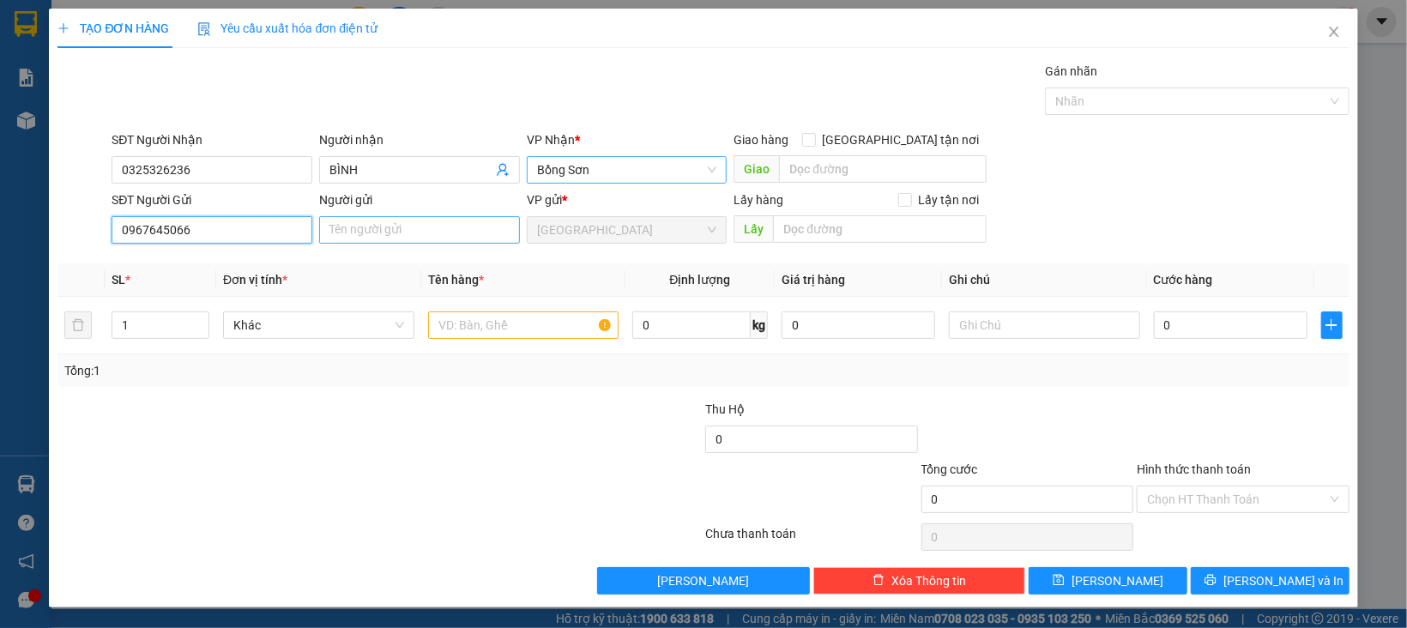
type input "0967645066"
drag, startPoint x: 344, startPoint y: 236, endPoint x: 413, endPoint y: 285, distance: 84.3
click at [347, 236] on input "Người gửi" at bounding box center [419, 229] width 201 height 27
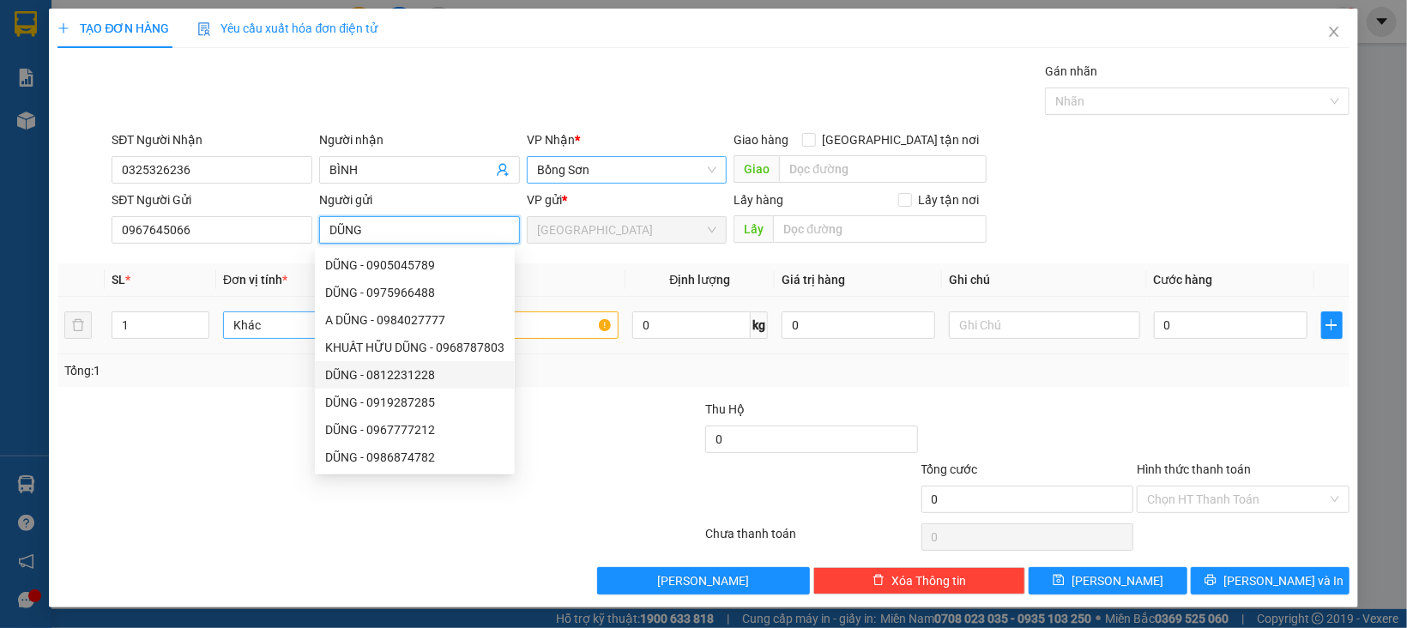
click at [266, 321] on span "Khác" at bounding box center [318, 325] width 171 height 26
type input "DŨNG"
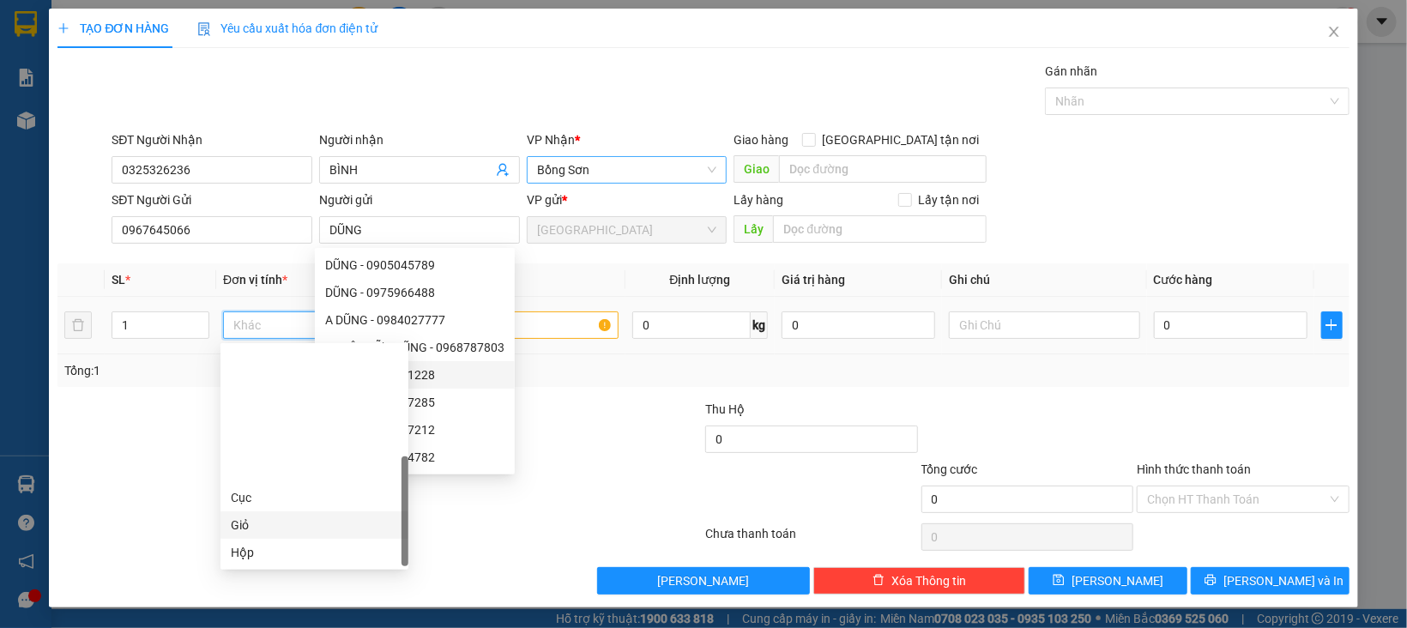
scroll to position [164, 0]
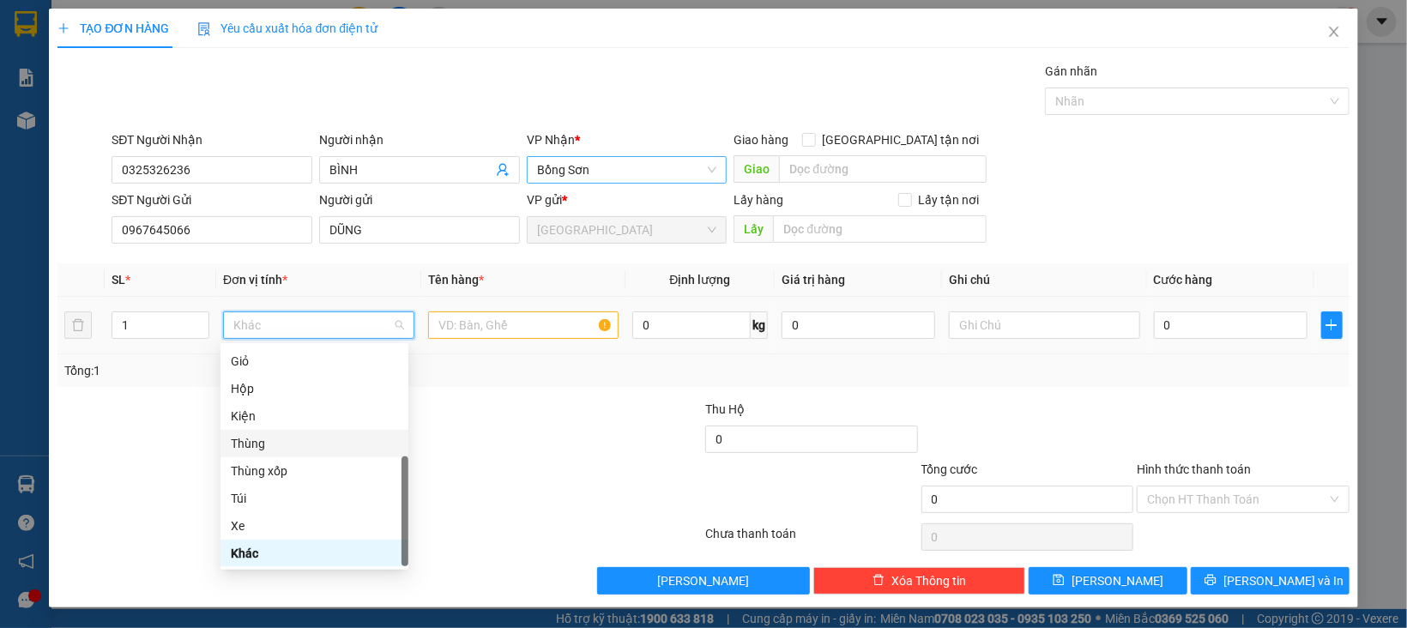
drag, startPoint x: 260, startPoint y: 447, endPoint x: 279, endPoint y: 440, distance: 20.1
click at [261, 447] on div "Thùng" at bounding box center [314, 443] width 167 height 19
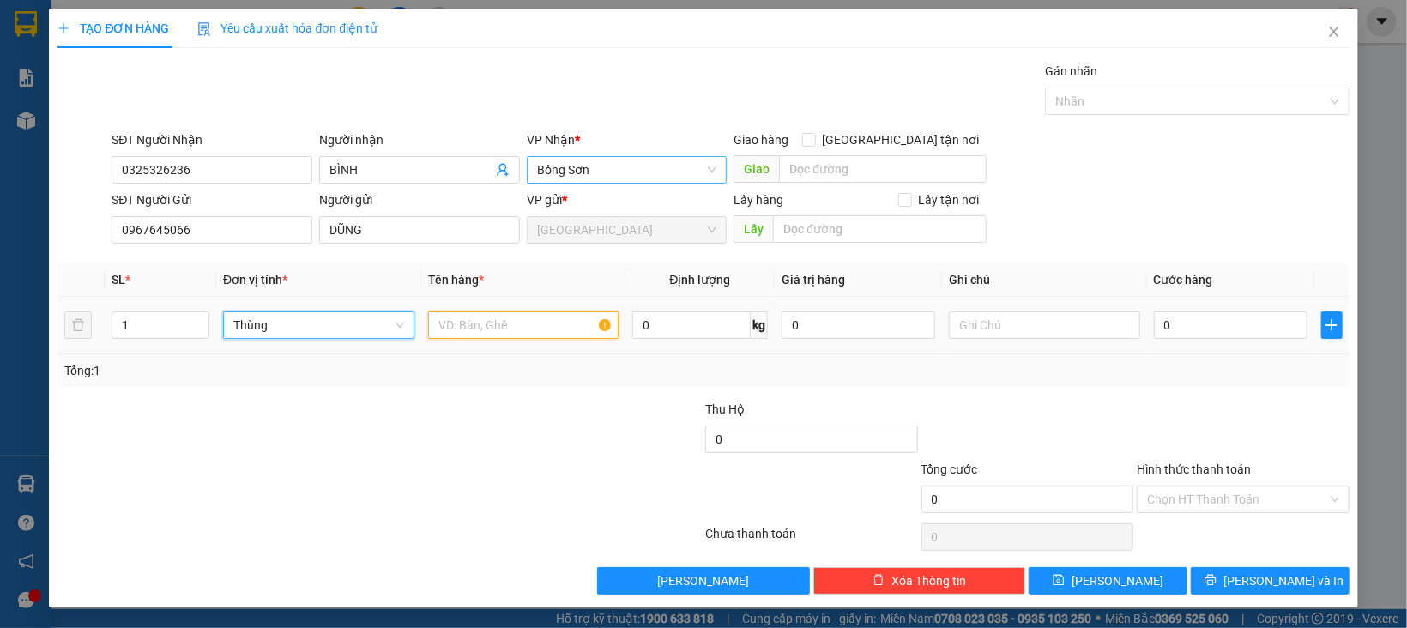
drag, startPoint x: 514, startPoint y: 327, endPoint x: 479, endPoint y: 337, distance: 35.8
click at [516, 327] on input "text" at bounding box center [523, 324] width 191 height 27
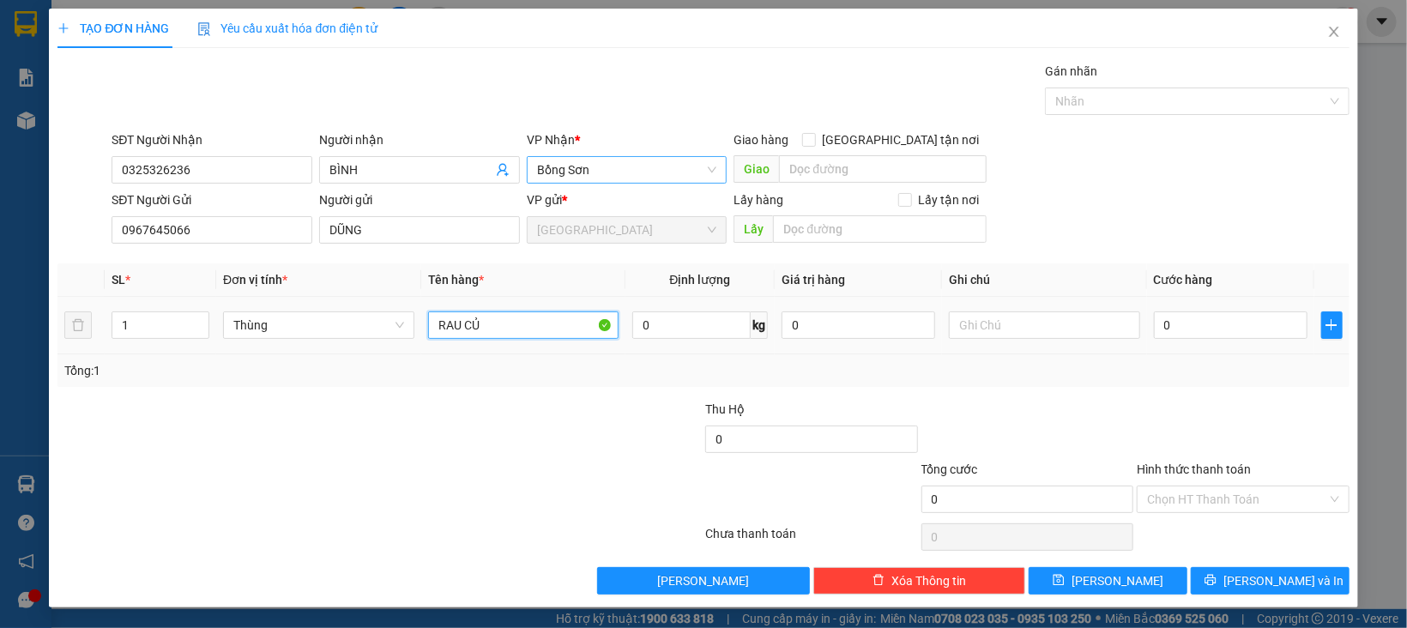
type input "RAU CỦ"
type input "1"
type input "13"
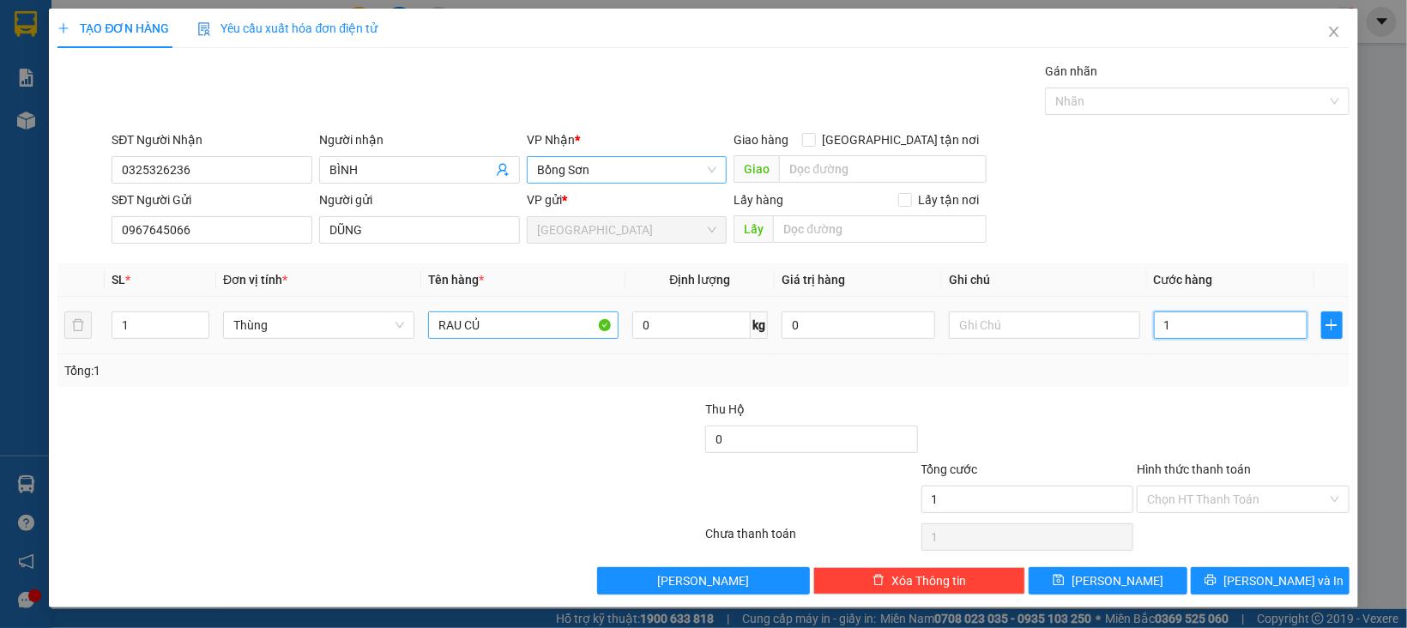
type input "13"
type input "130"
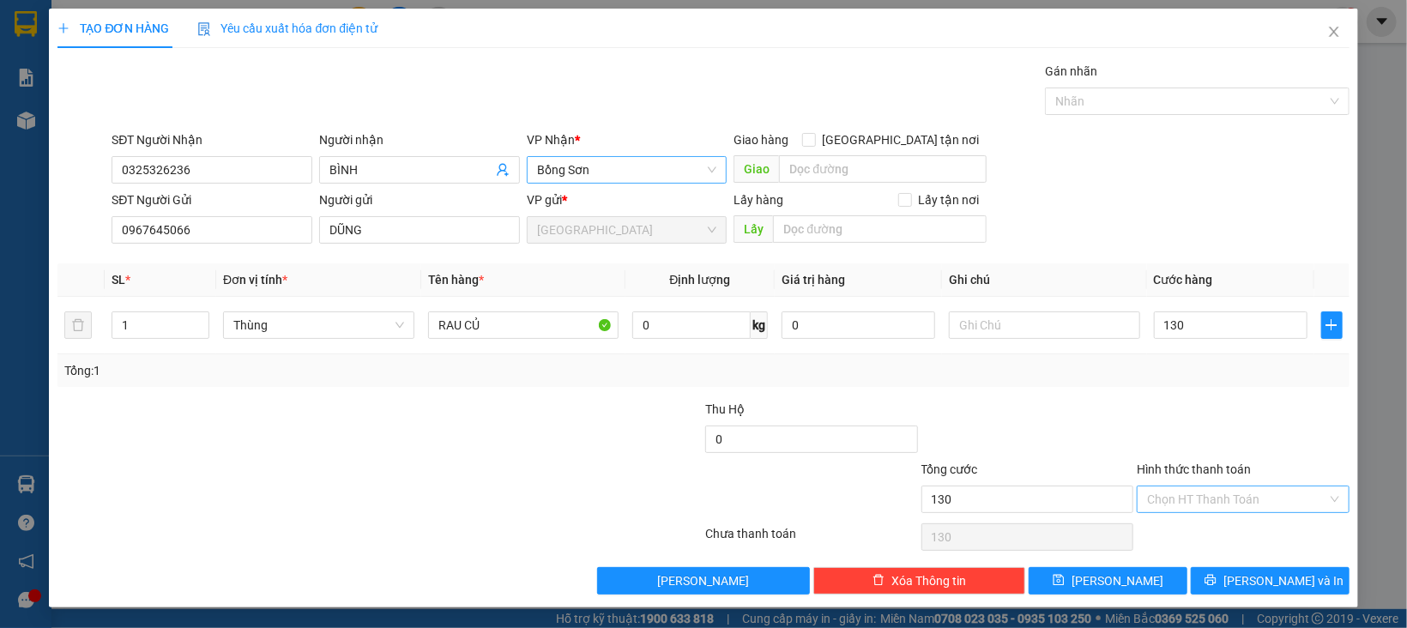
type input "130.000"
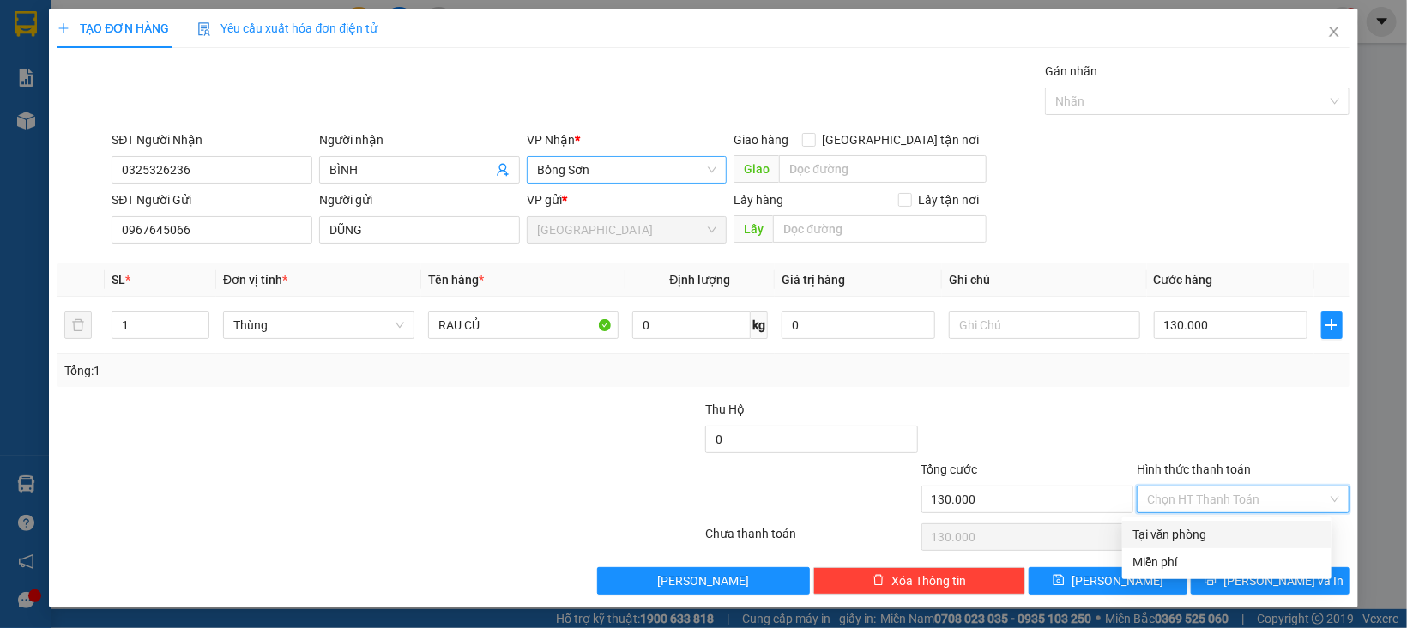
click at [1197, 489] on input "Hình thức thanh toán" at bounding box center [1237, 499] width 180 height 26
drag, startPoint x: 1197, startPoint y: 524, endPoint x: 1206, endPoint y: 547, distance: 25.0
click at [1197, 526] on div "Tại văn phòng" at bounding box center [1226, 534] width 189 height 19
type input "0"
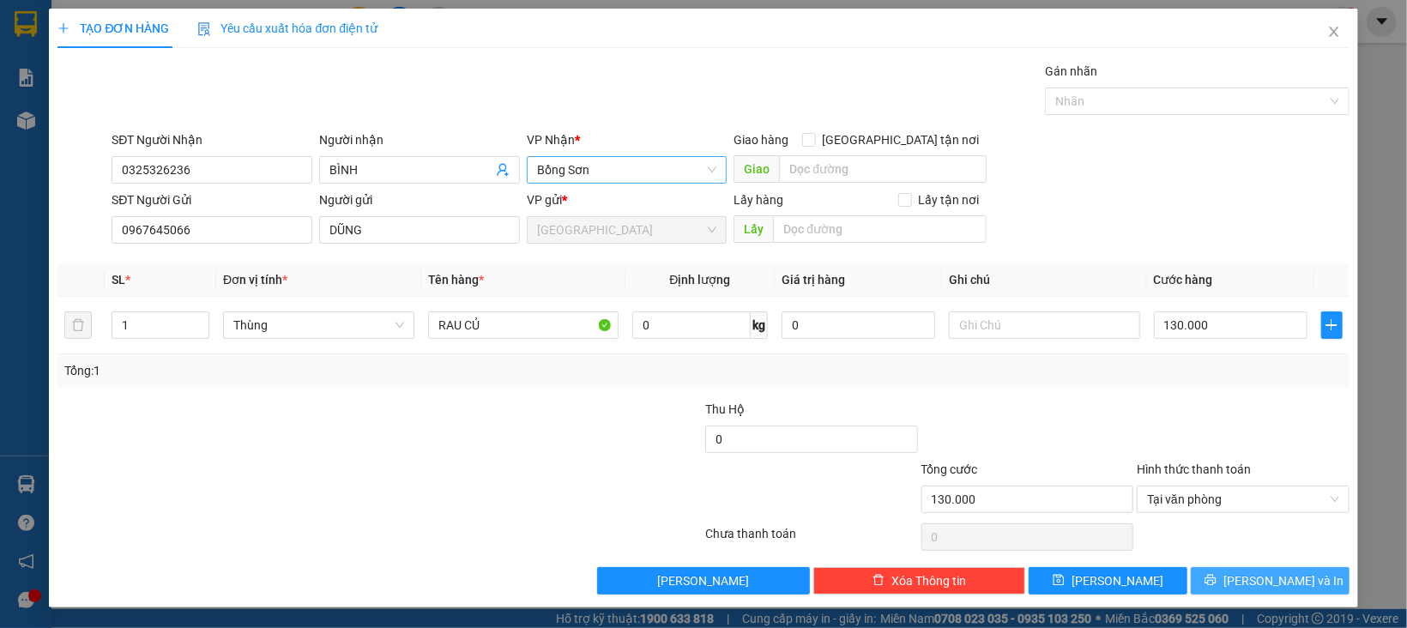
click at [1212, 571] on button "[PERSON_NAME] và In" at bounding box center [1270, 580] width 159 height 27
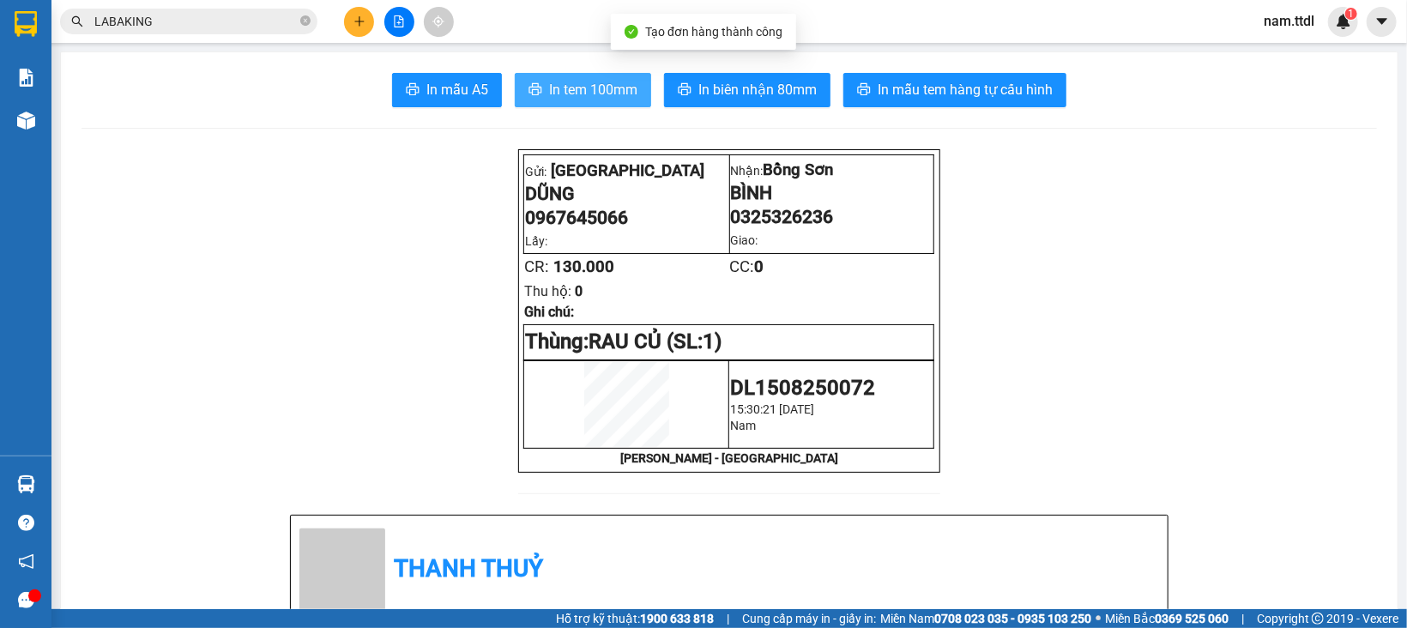
click at [532, 99] on button "In tem 100mm" at bounding box center [583, 90] width 136 height 34
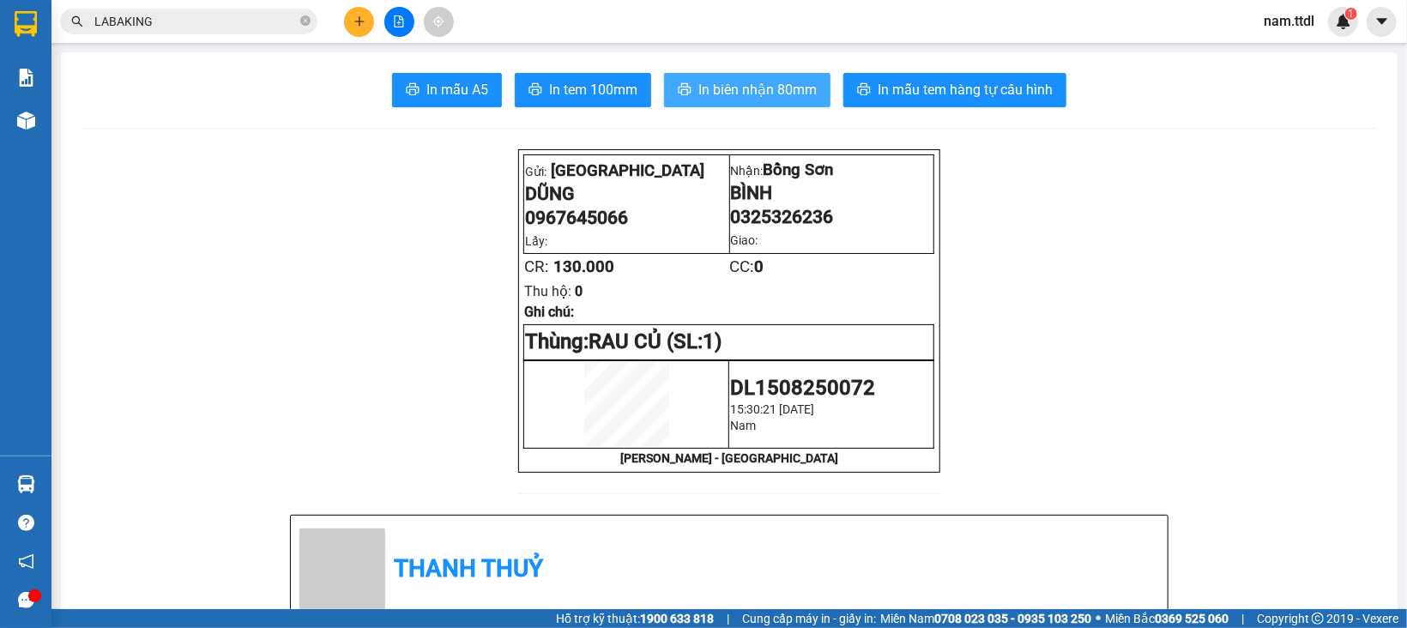
click at [718, 85] on span "In biên nhận 80mm" at bounding box center [757, 89] width 118 height 21
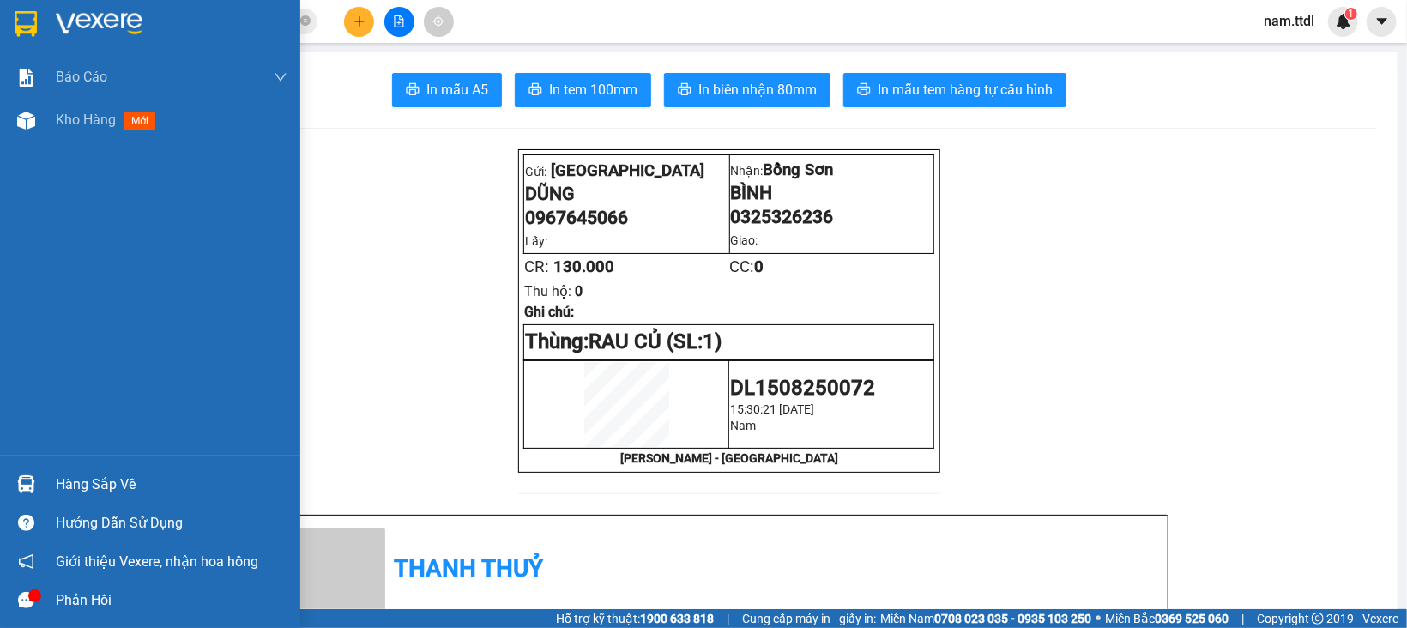
click at [24, 25] on img at bounding box center [26, 24] width 22 height 26
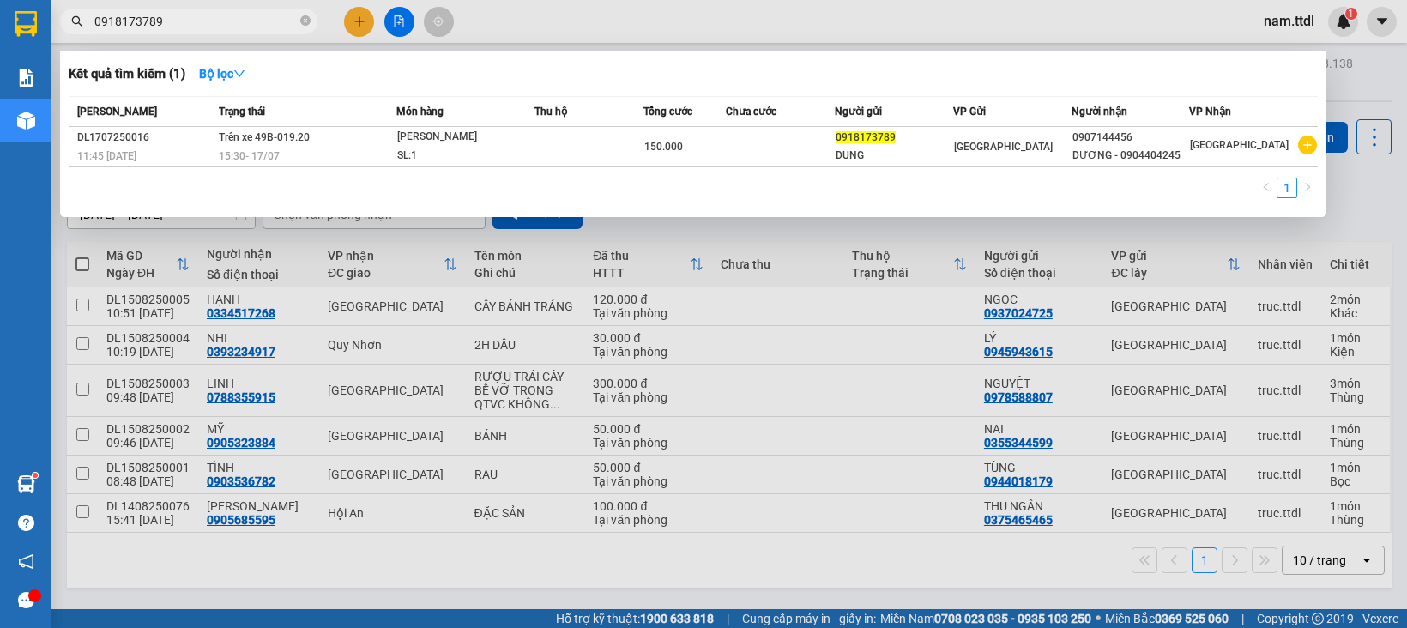
click at [215, 21] on input "0918173789" at bounding box center [195, 21] width 202 height 19
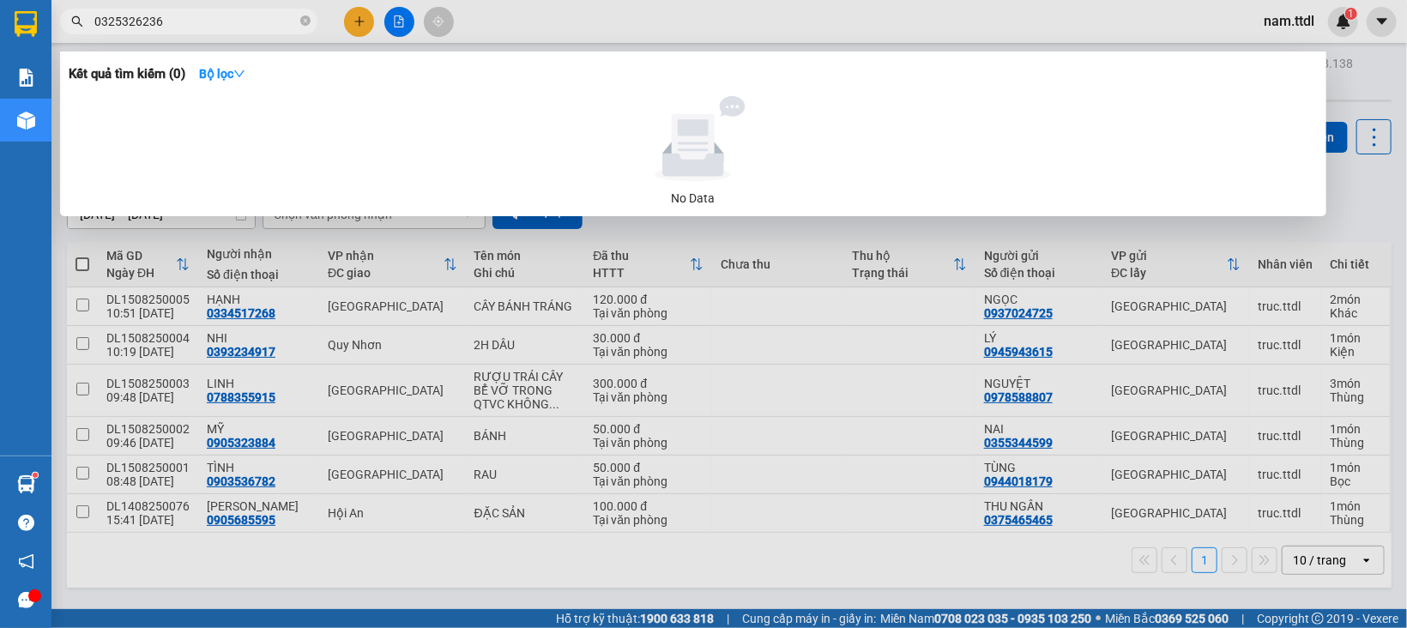
type input "0325326236"
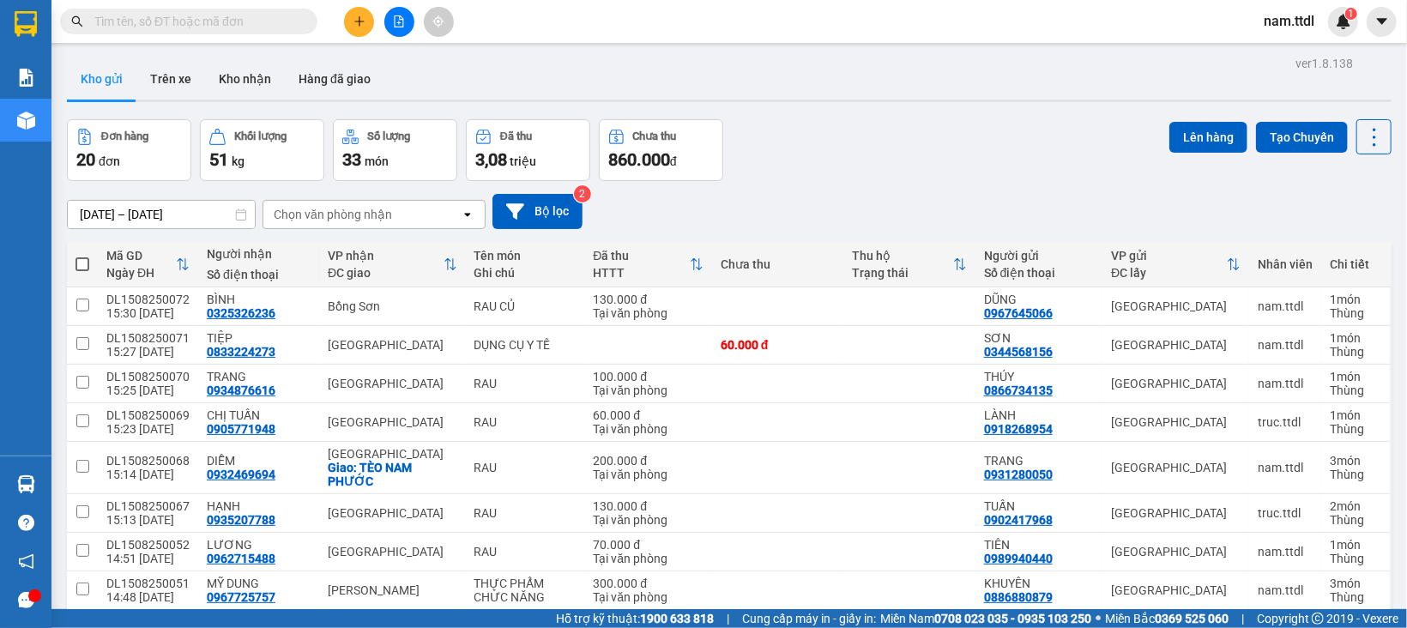
click at [357, 18] on icon "plus" at bounding box center [359, 21] width 12 height 12
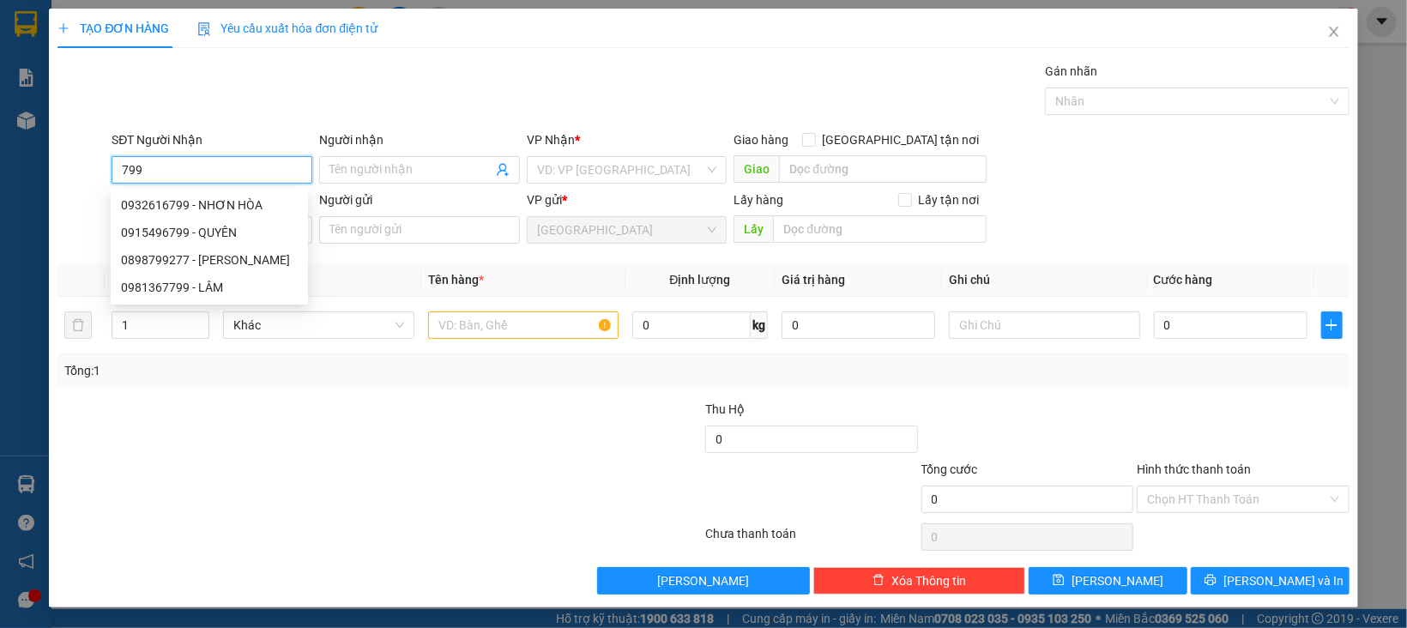
click at [205, 159] on input "799" at bounding box center [212, 169] width 201 height 27
click at [219, 227] on div "0915496799 - QUYÊN" at bounding box center [209, 232] width 177 height 19
type input "0915496799"
type input "QUYÊN"
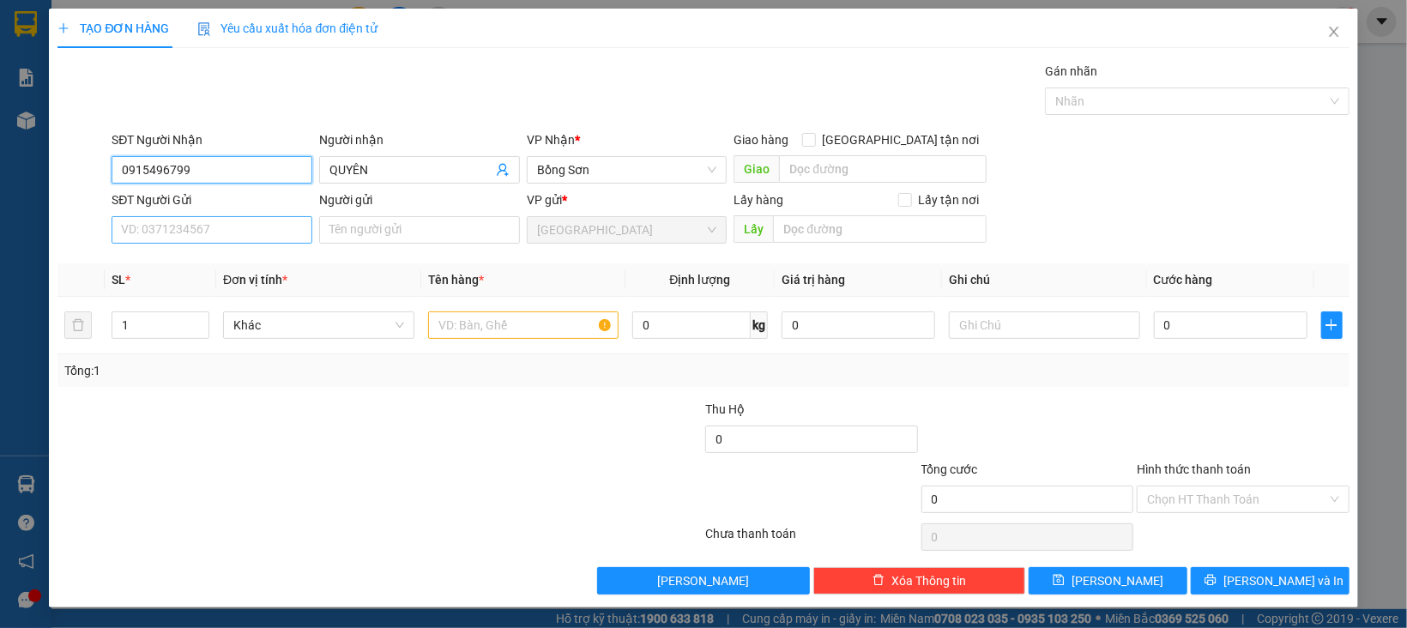
type input "0915496799"
click at [224, 238] on input "SĐT Người Gửi" at bounding box center [212, 229] width 201 height 27
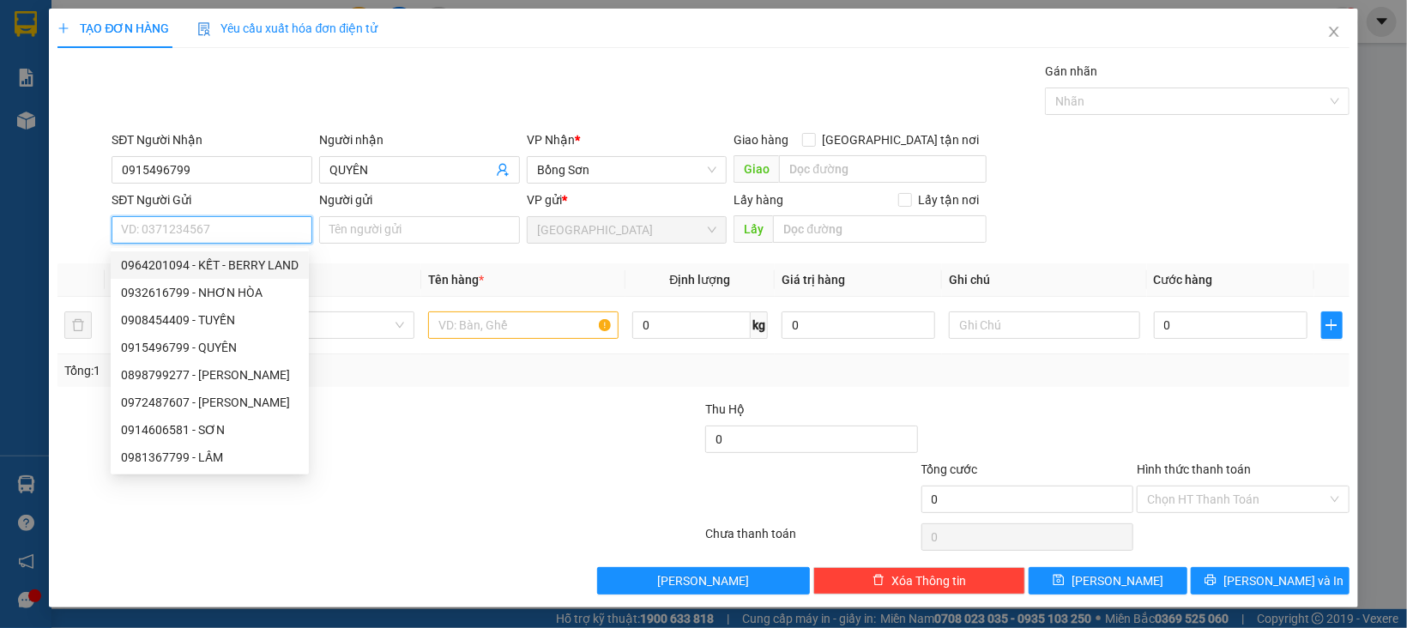
click at [207, 226] on input "SĐT Người Gửi" at bounding box center [212, 229] width 201 height 27
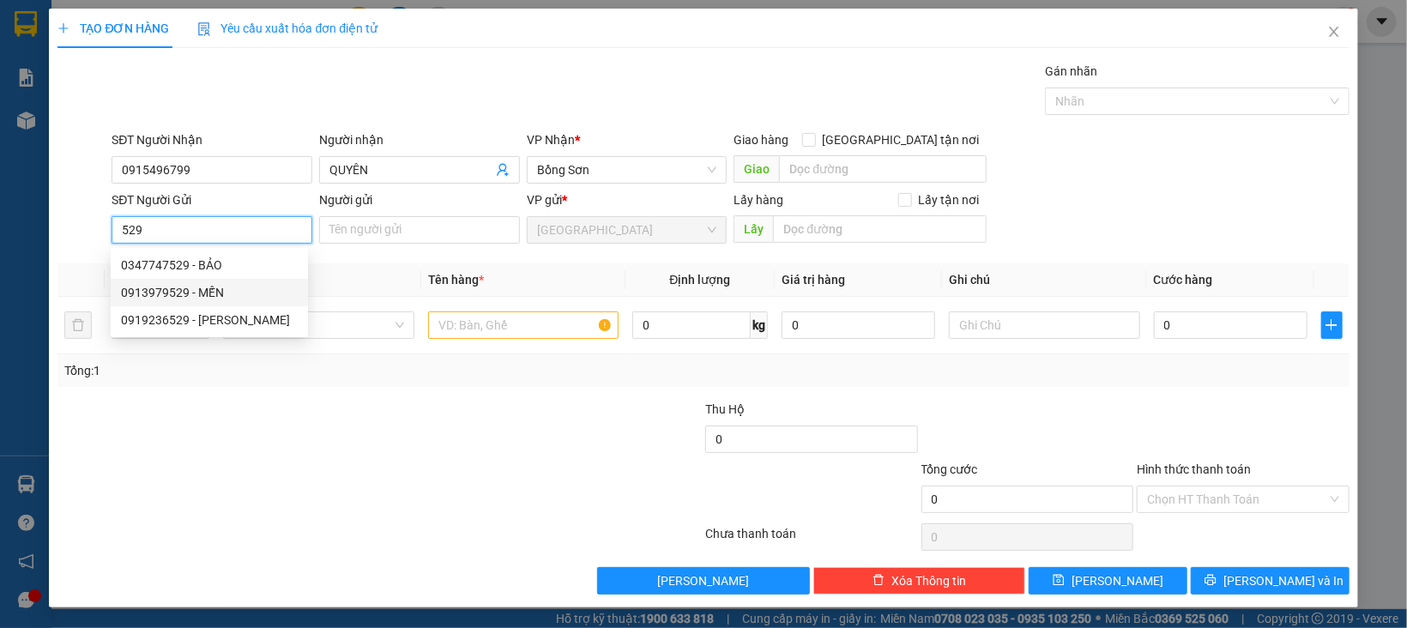
click at [224, 290] on div "0913979529 - MẾN" at bounding box center [209, 292] width 177 height 19
type input "0913979529"
type input "MẾN"
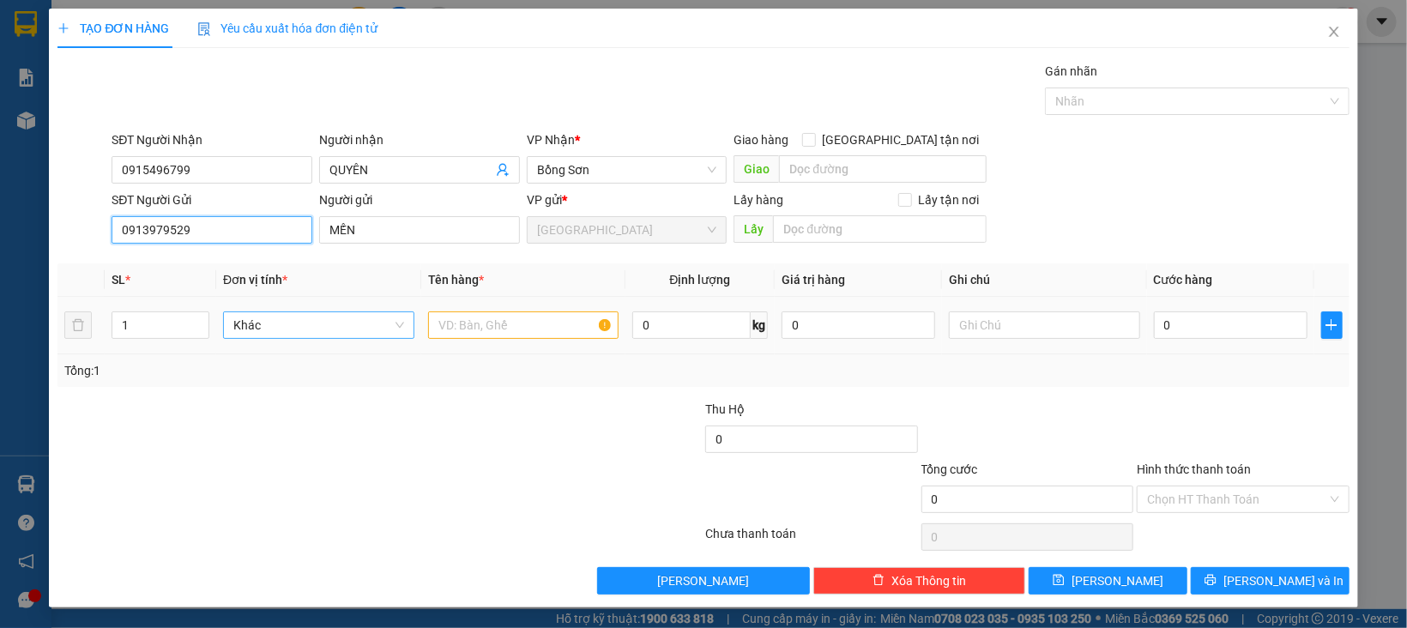
click at [259, 320] on span "Khác" at bounding box center [318, 325] width 171 height 26
type input "0913979529"
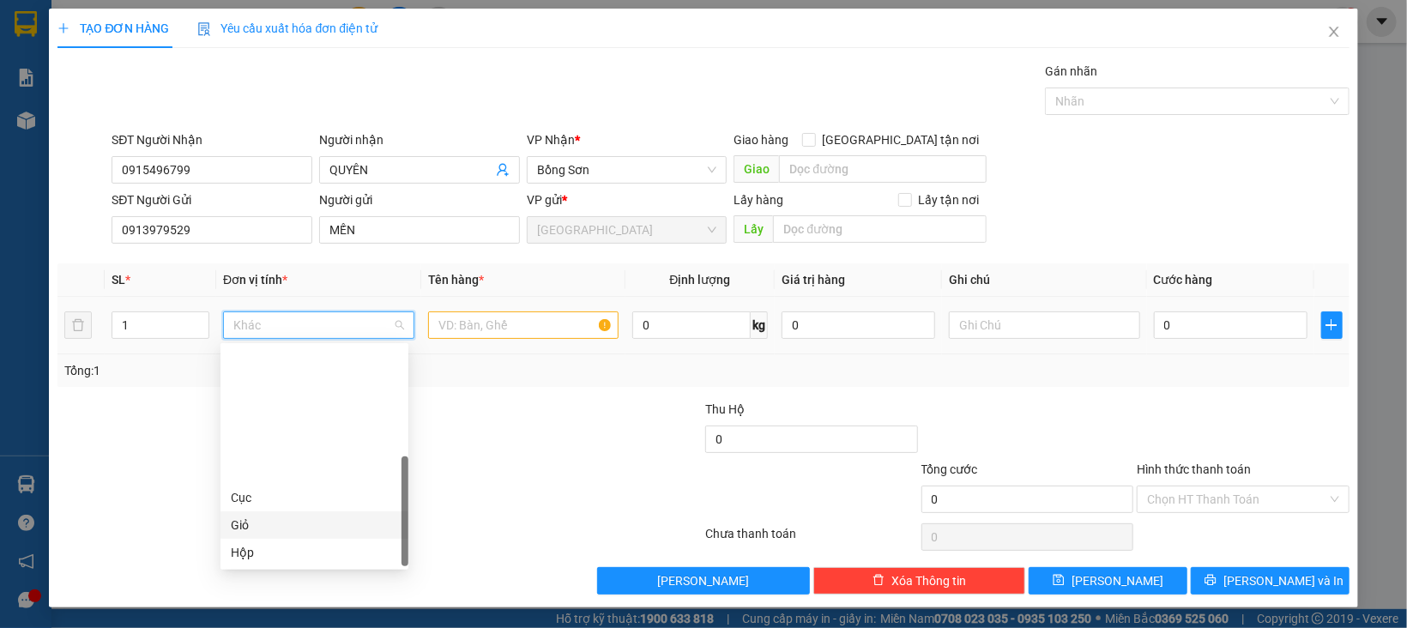
scroll to position [164, 0]
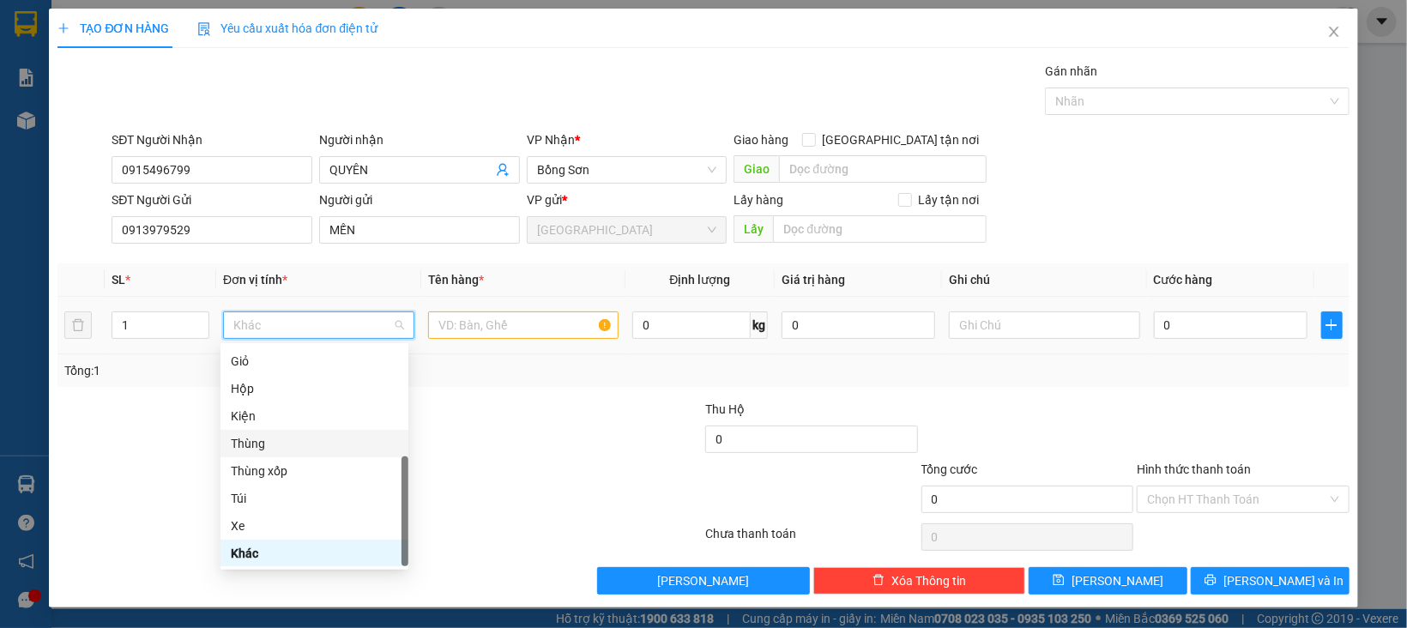
click at [251, 440] on div "Thùng" at bounding box center [314, 443] width 167 height 19
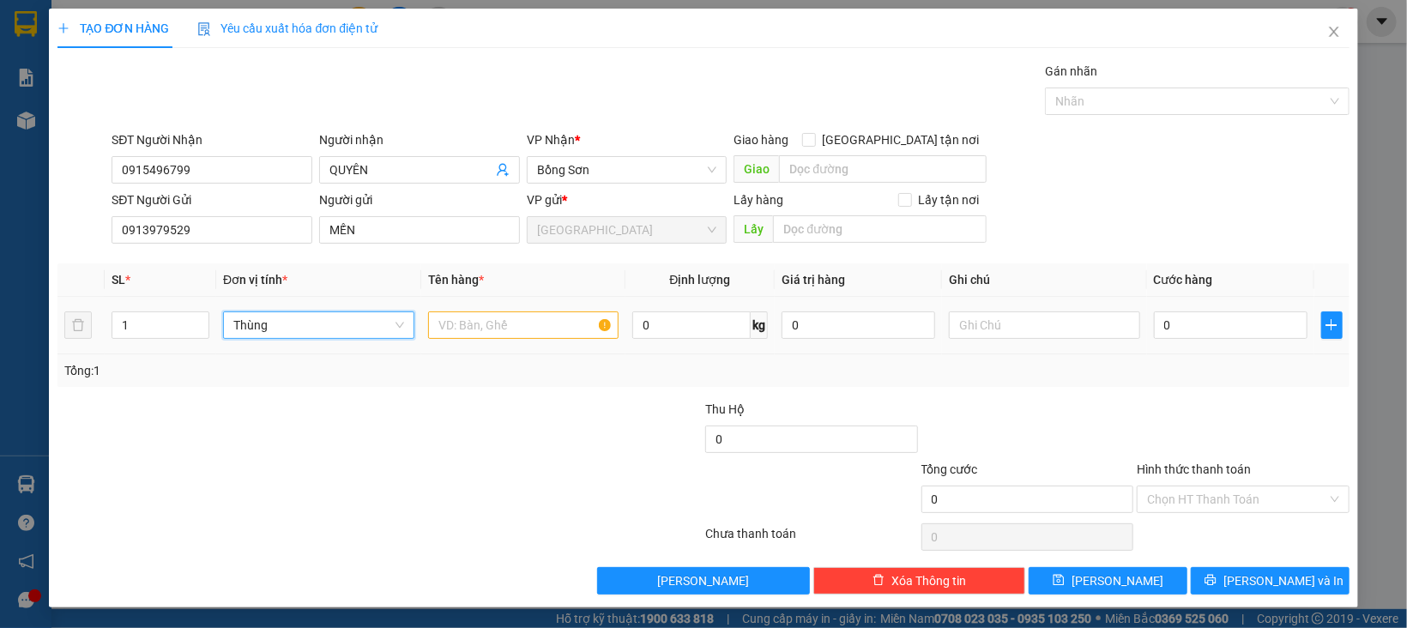
click at [90, 342] on tr "1 Thùng Thùng 0 kg 0 0" at bounding box center [702, 325] width 1291 height 57
type input "3"
click at [483, 323] on input "text" at bounding box center [523, 324] width 191 height 27
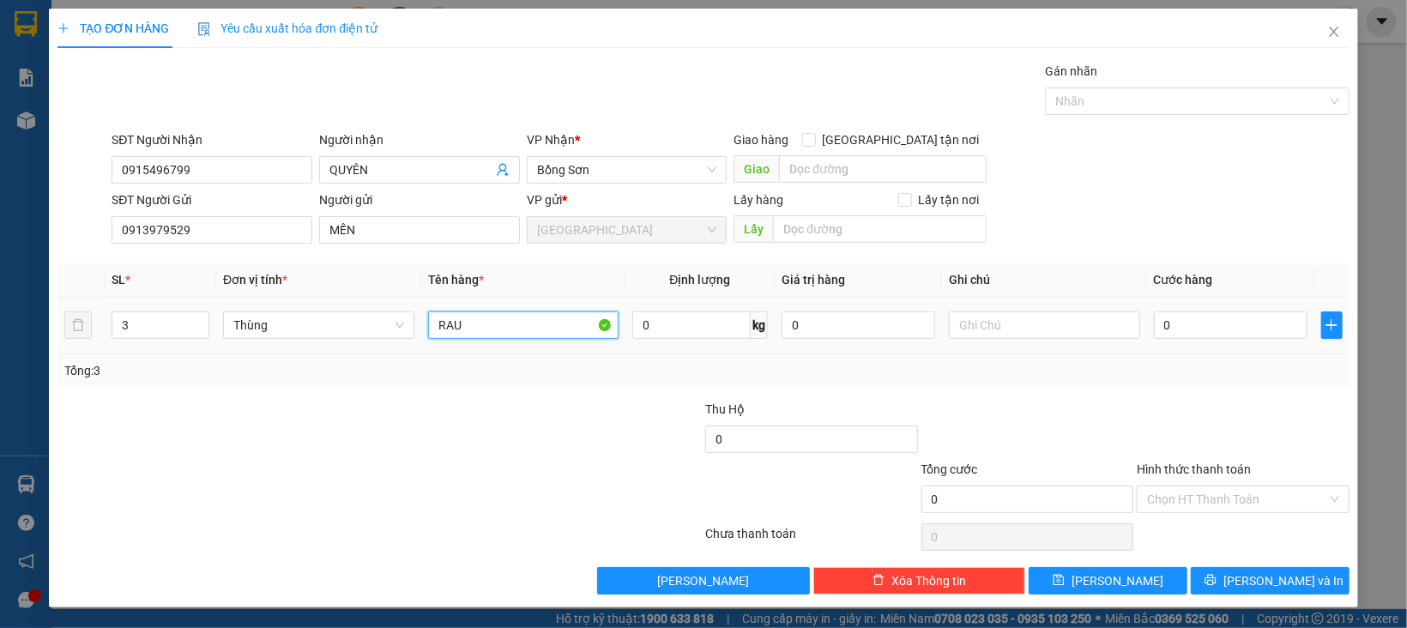
type input "RAU"
type input "1"
type input "16"
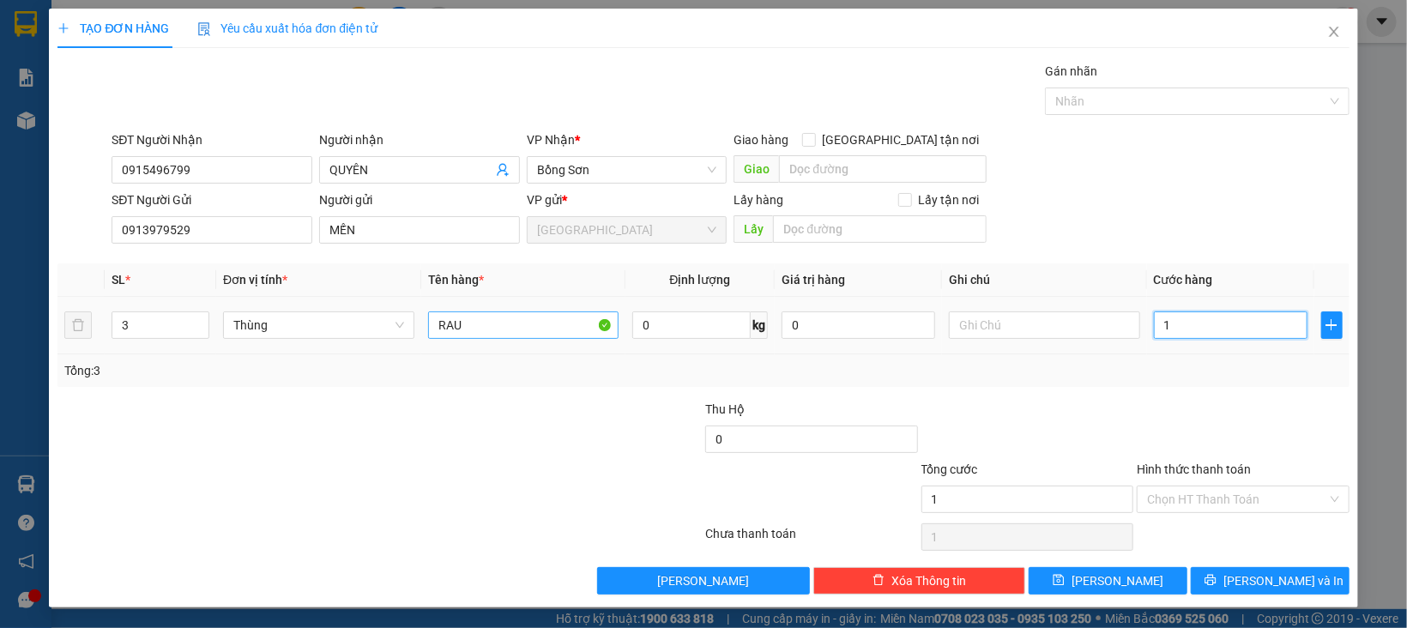
type input "16"
type input "160"
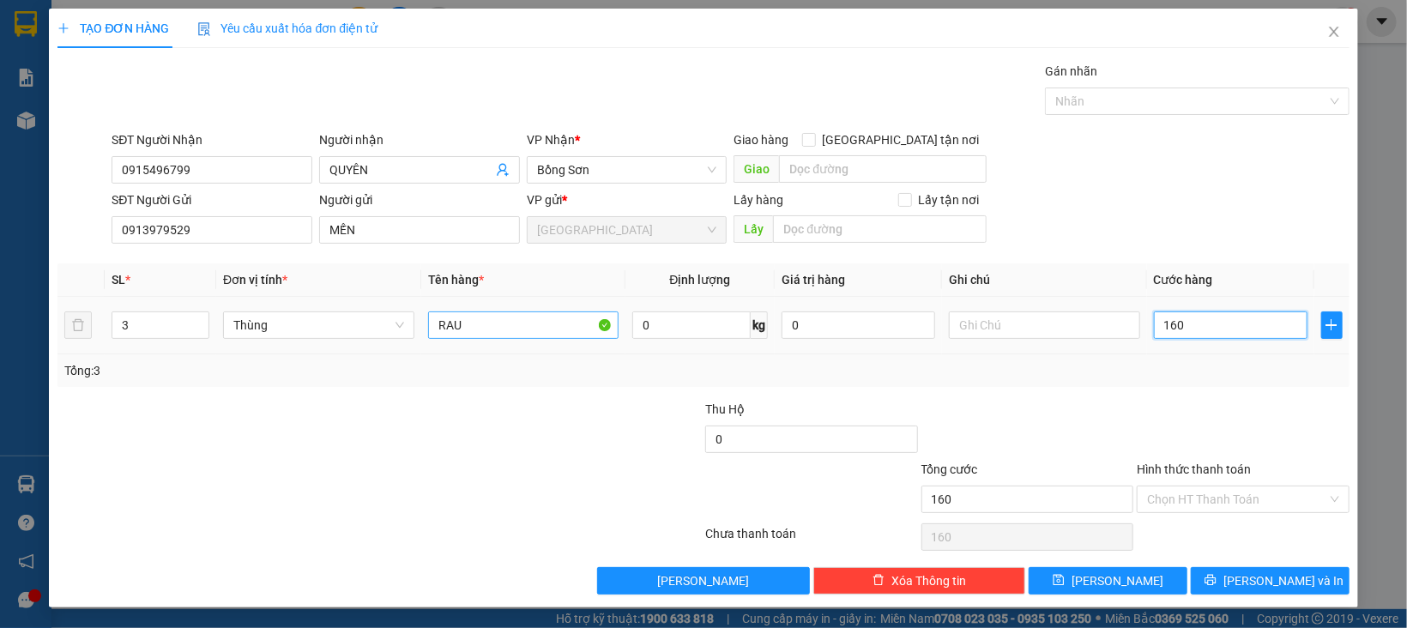
type input "160+"
type input "0"
type input "230.000"
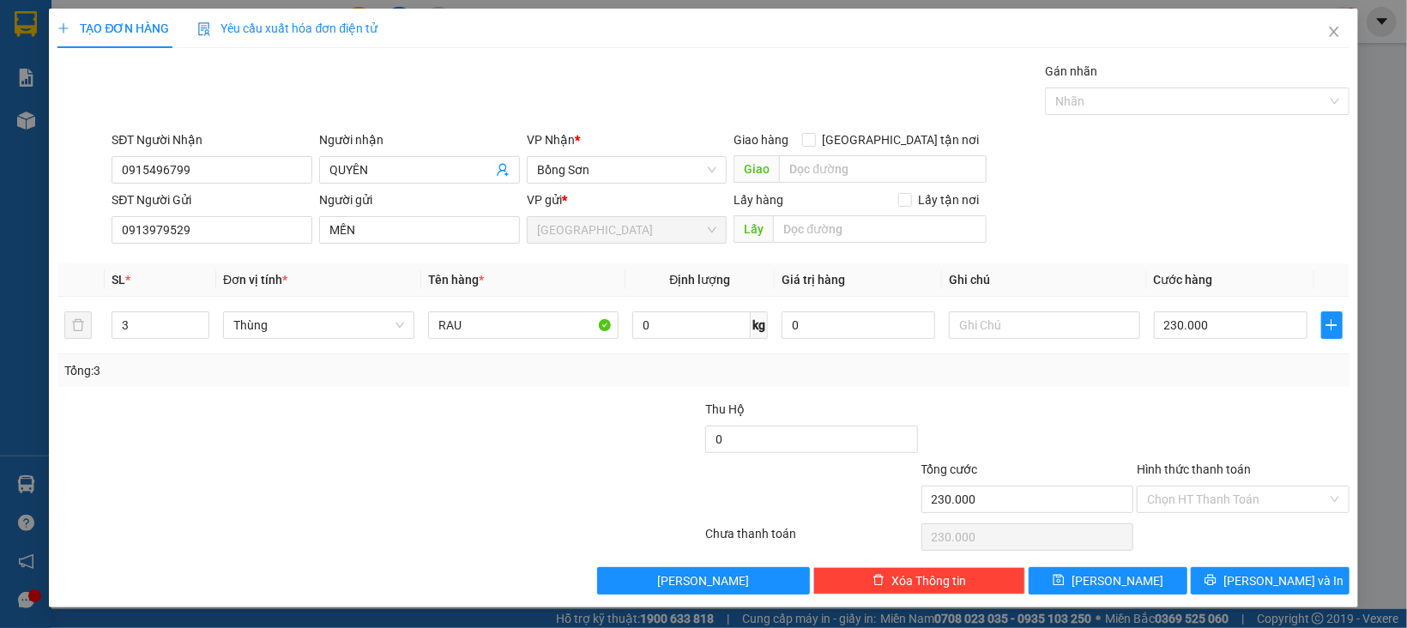
click at [1099, 461] on div "Tổng cước" at bounding box center [1027, 473] width 213 height 26
click at [1177, 491] on input "Hình thức thanh toán" at bounding box center [1237, 499] width 180 height 26
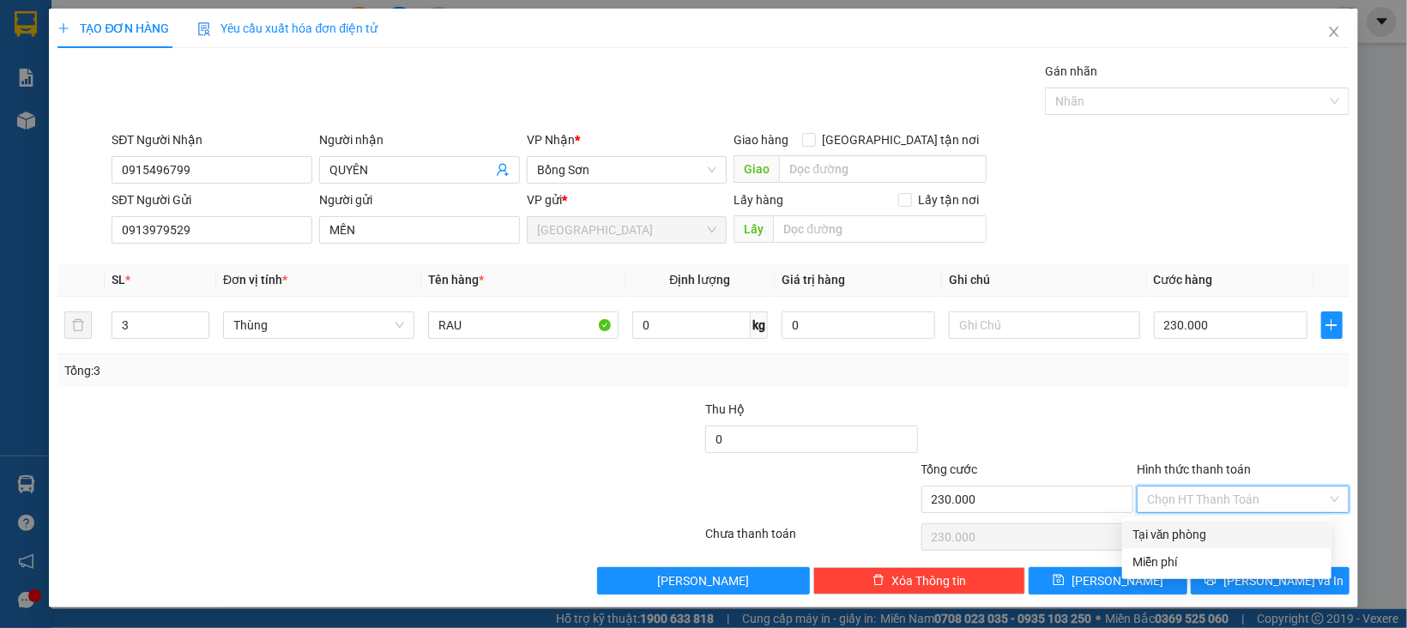
click at [1180, 532] on div "Tại văn phòng" at bounding box center [1226, 534] width 189 height 19
type input "0"
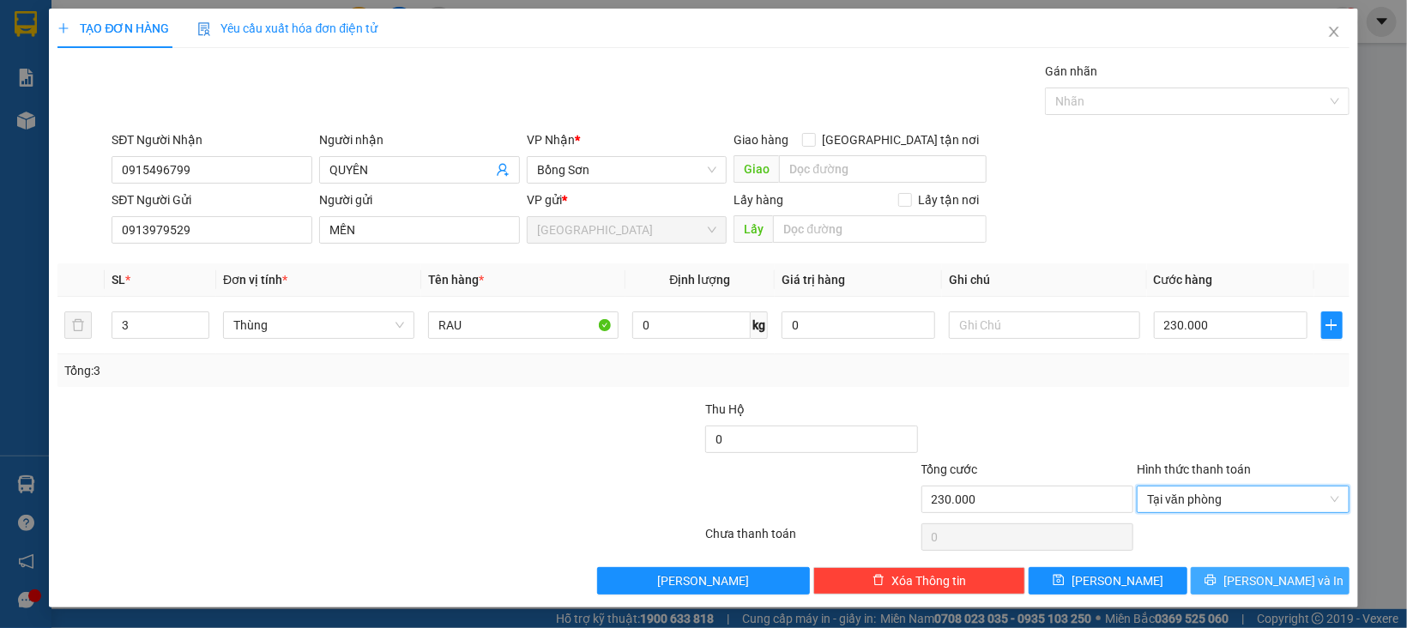
click at [1216, 576] on icon "printer" at bounding box center [1210, 580] width 12 height 12
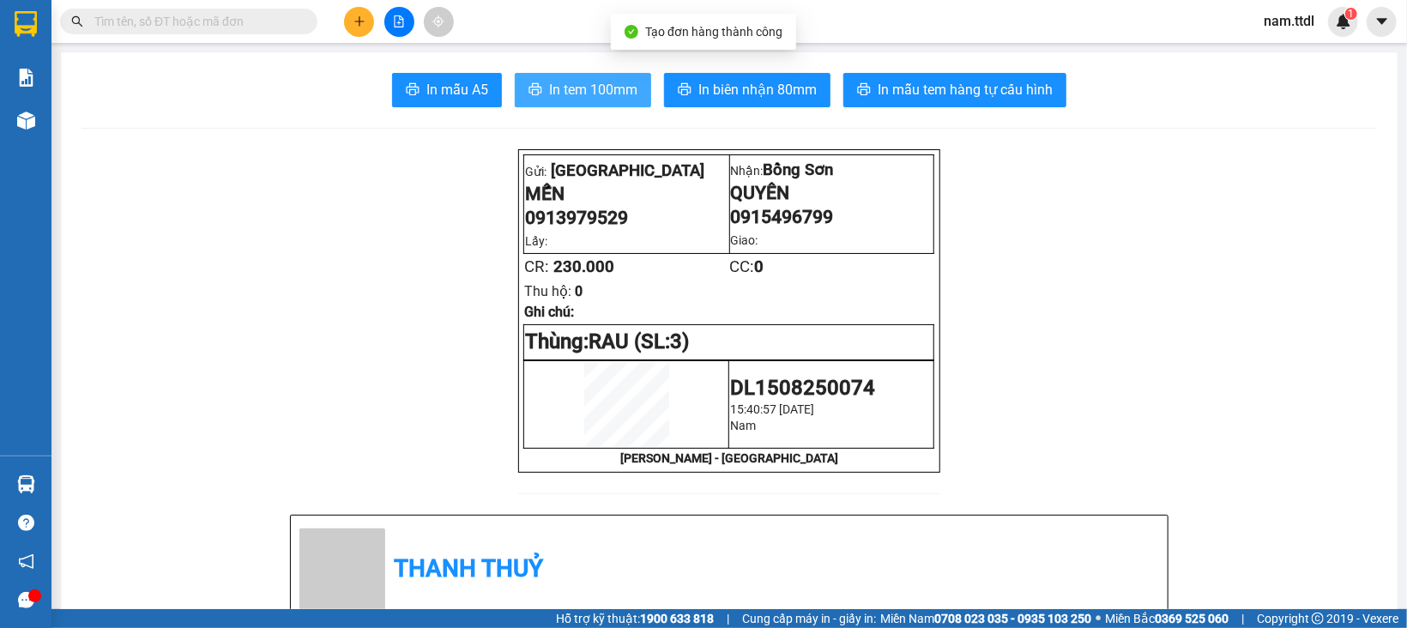
click at [603, 98] on span "In tem 100mm" at bounding box center [593, 89] width 88 height 21
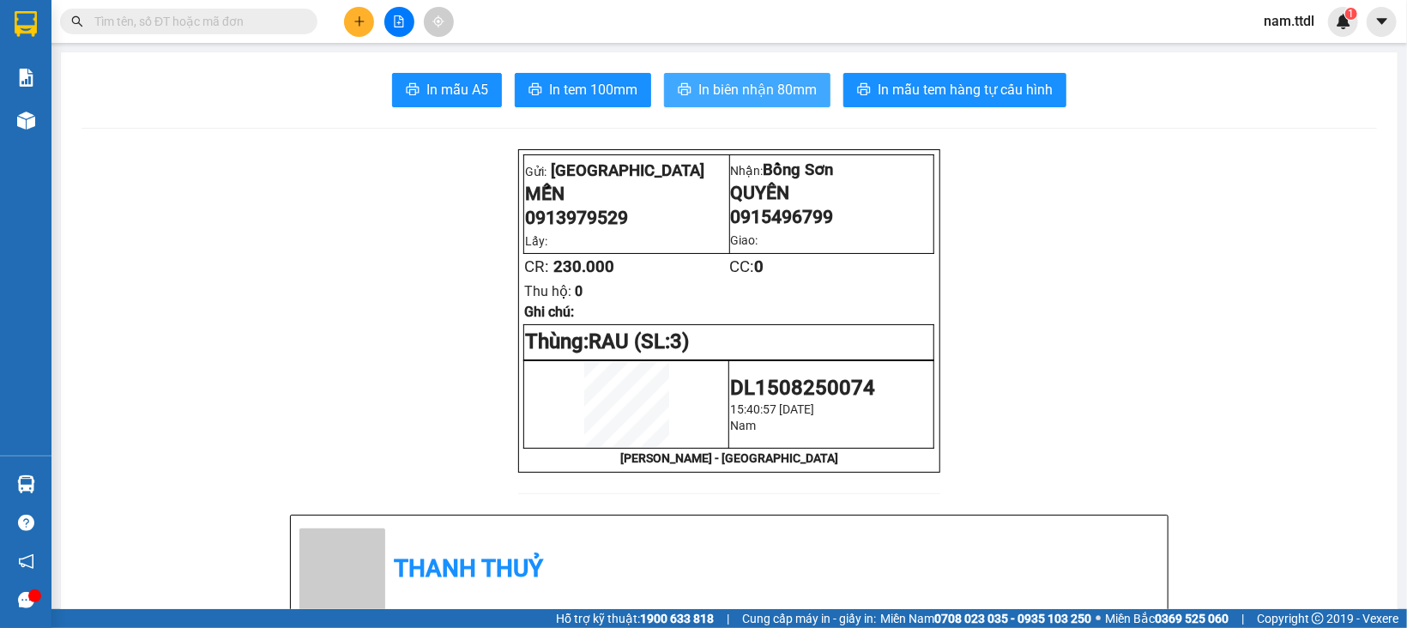
click at [778, 99] on span "In biên nhận 80mm" at bounding box center [757, 89] width 118 height 21
click at [362, 15] on icon "plus" at bounding box center [359, 21] width 12 height 12
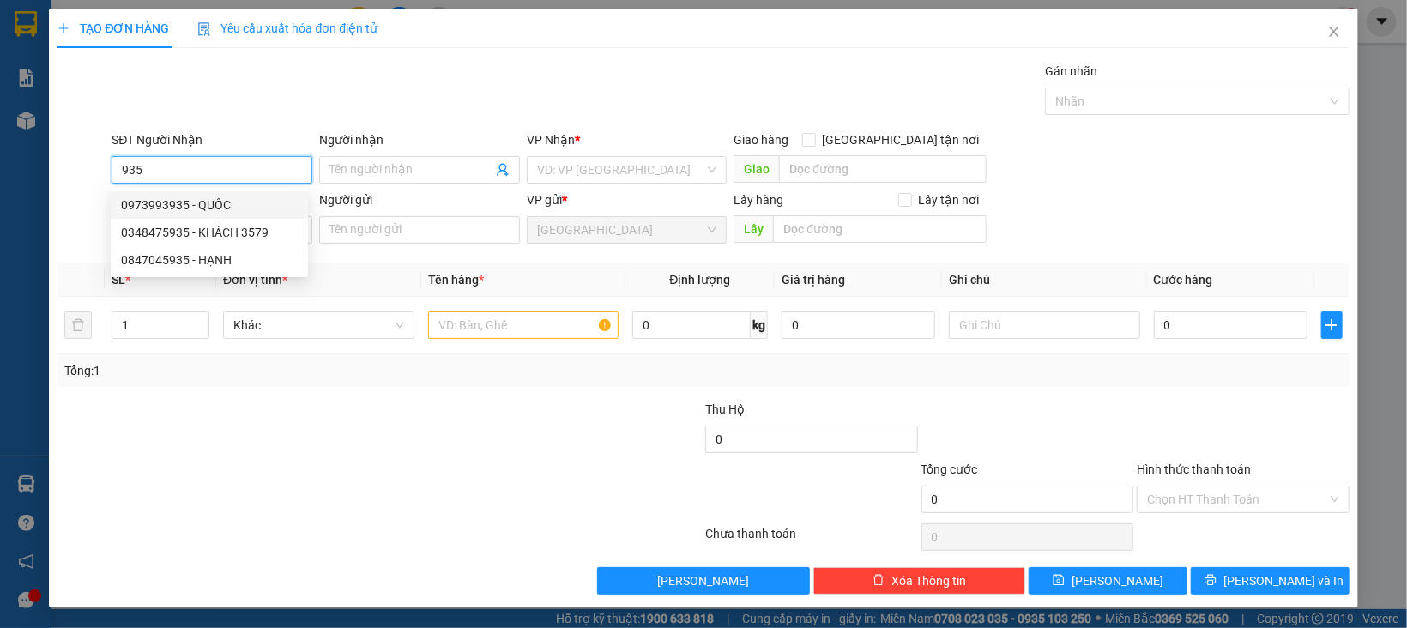
click at [209, 210] on div "0973993935 - QUỐC" at bounding box center [209, 205] width 177 height 19
type input "0973993935"
type input "QUỐC"
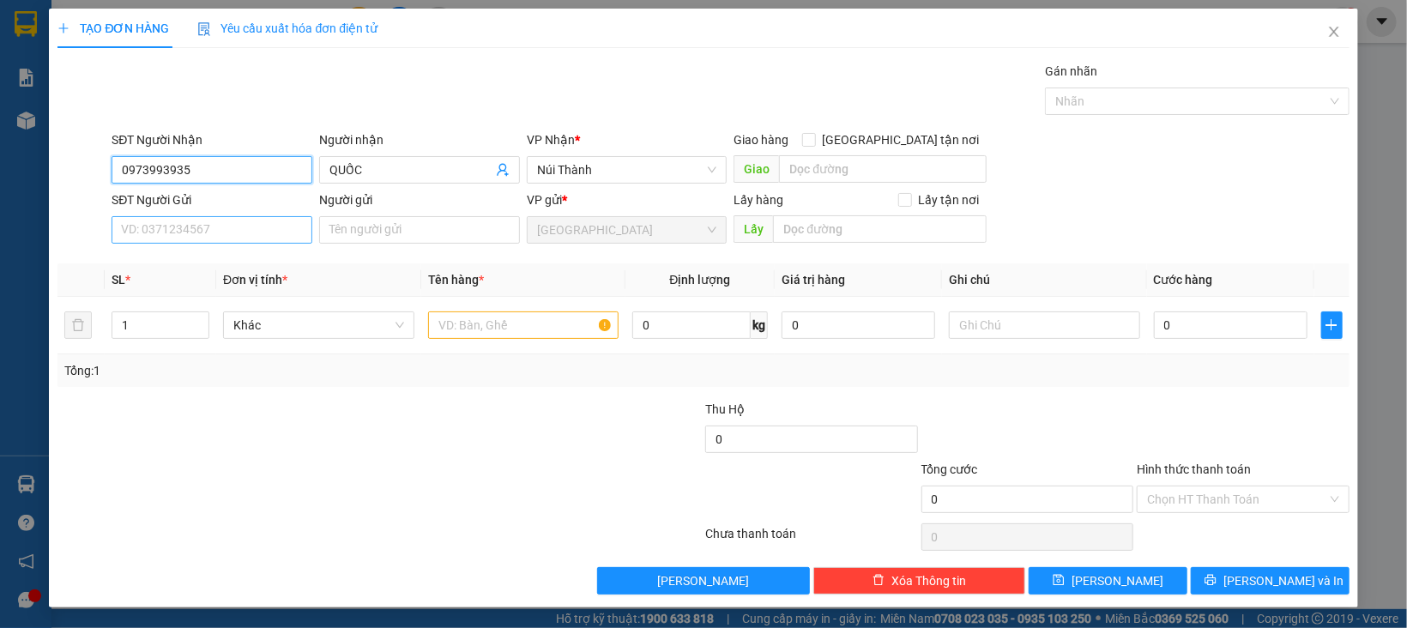
type input "0973993935"
click at [228, 238] on input "SĐT Người Gửi" at bounding box center [212, 229] width 201 height 27
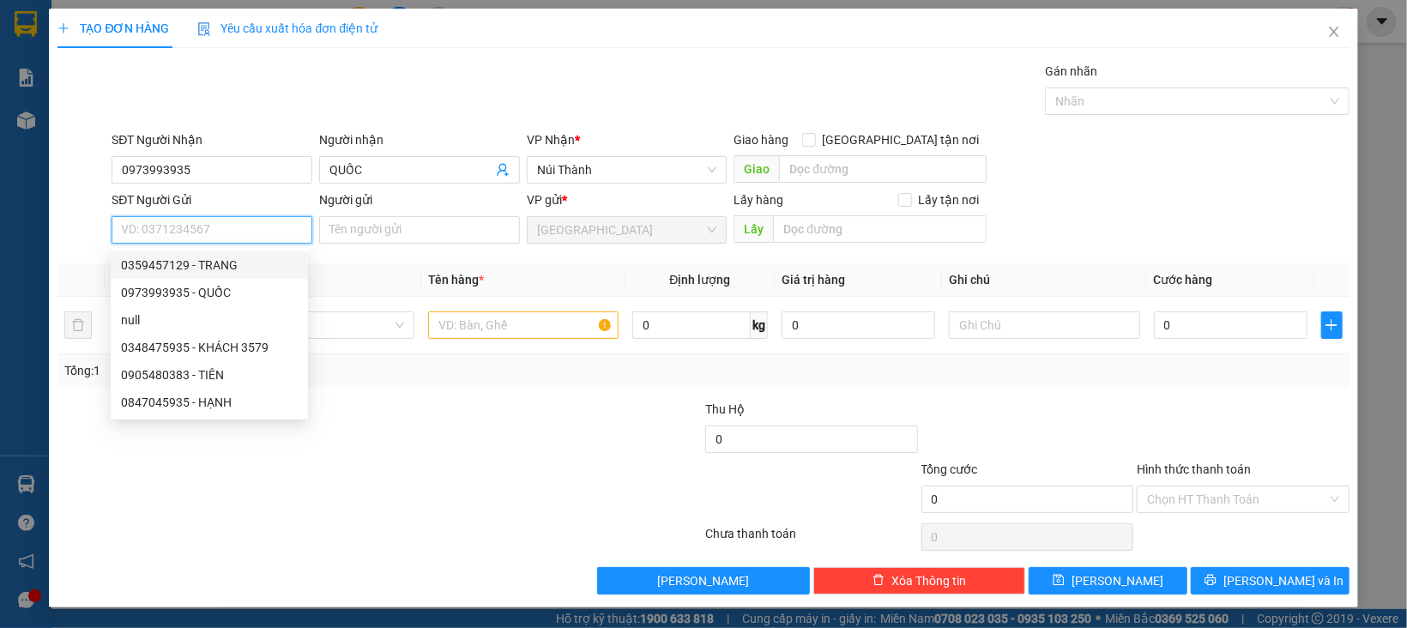
click at [217, 269] on div "0359457129 - TRANG" at bounding box center [209, 265] width 177 height 19
type input "0359457129"
type input "TRANG"
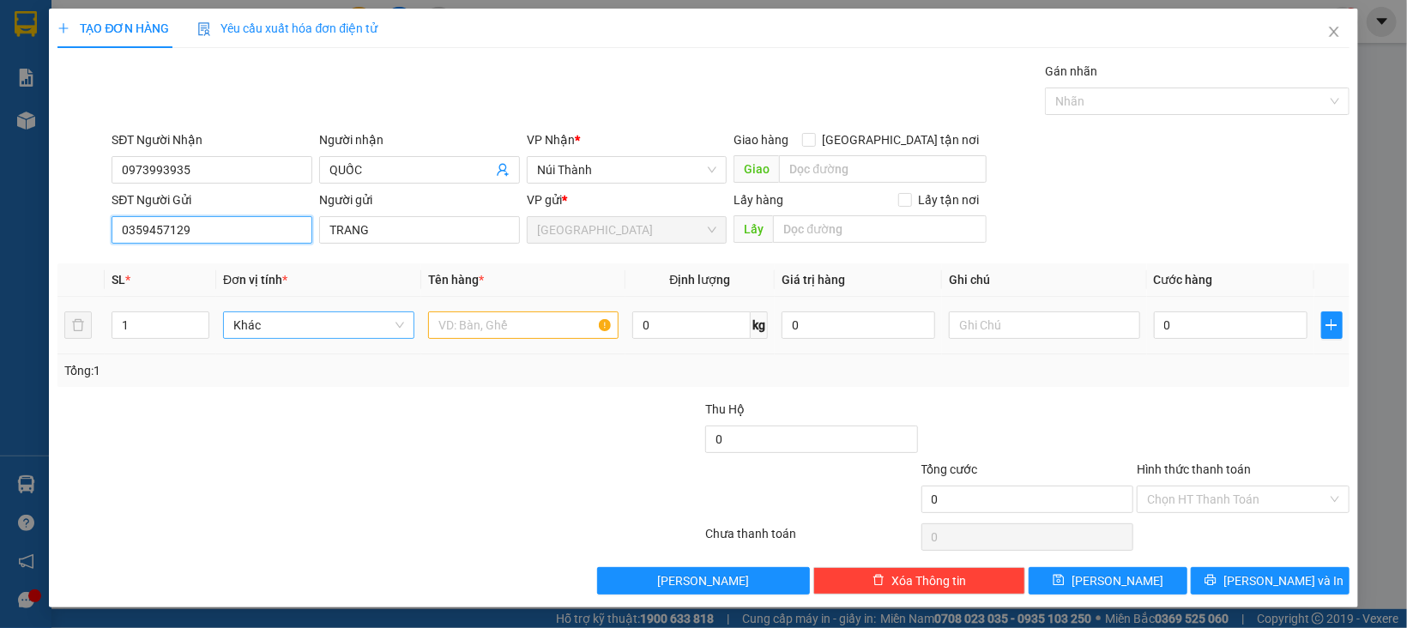
click at [246, 336] on span "Khác" at bounding box center [318, 325] width 171 height 26
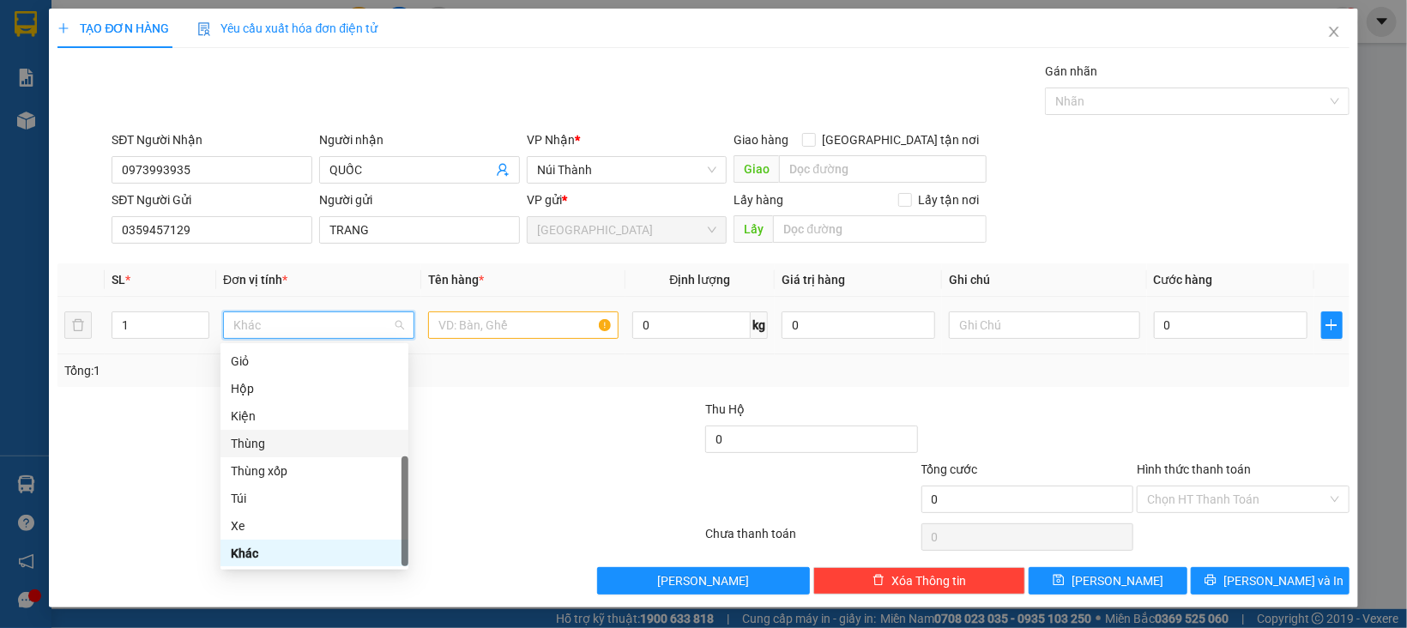
click at [255, 439] on div "Thùng" at bounding box center [314, 443] width 167 height 19
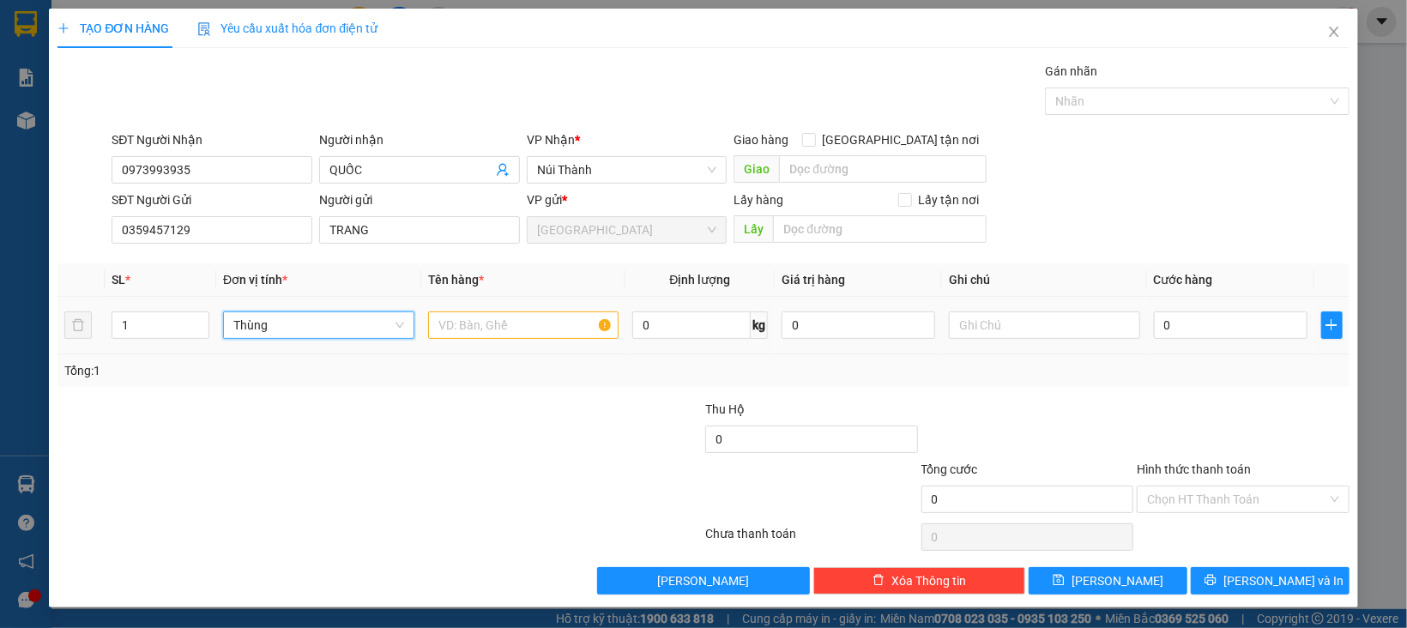
drag, startPoint x: 147, startPoint y: 323, endPoint x: 236, endPoint y: 358, distance: 95.6
click at [96, 330] on tr "1 Thùng Thùng 0 kg 0 0" at bounding box center [702, 325] width 1291 height 57
type input "2"
click at [493, 331] on input "text" at bounding box center [523, 324] width 191 height 27
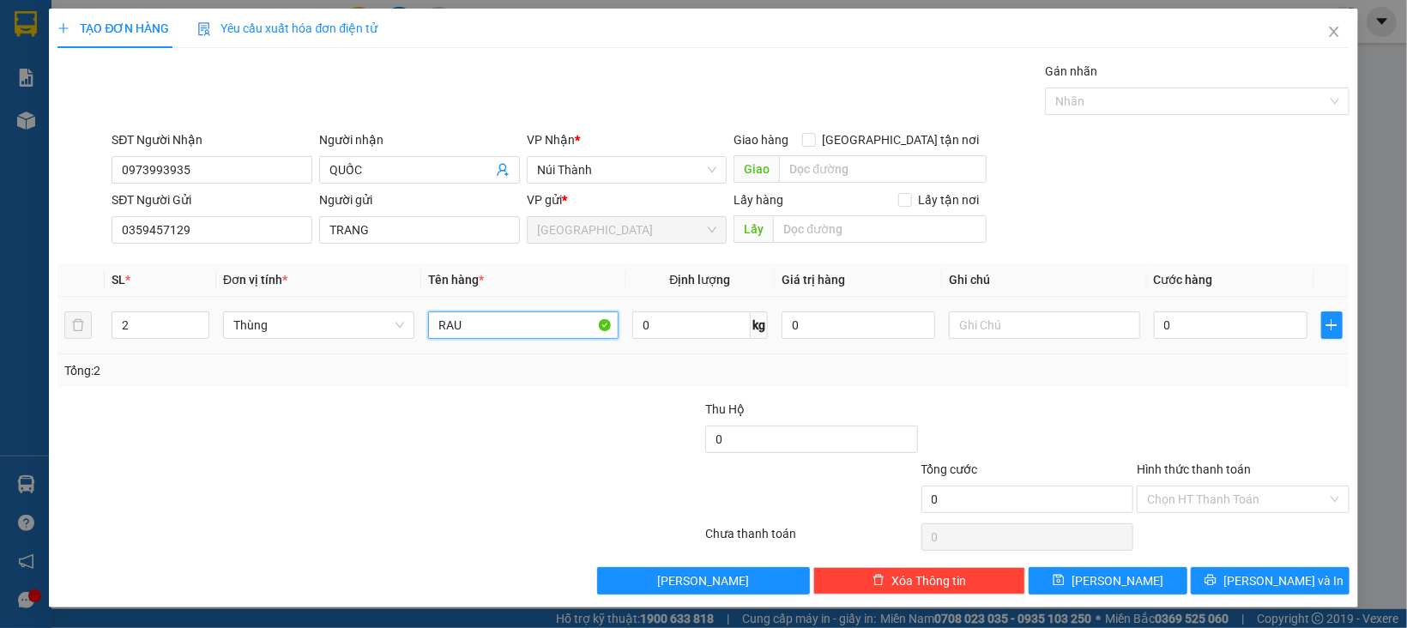
type input "RAU"
type input "1"
type input "14"
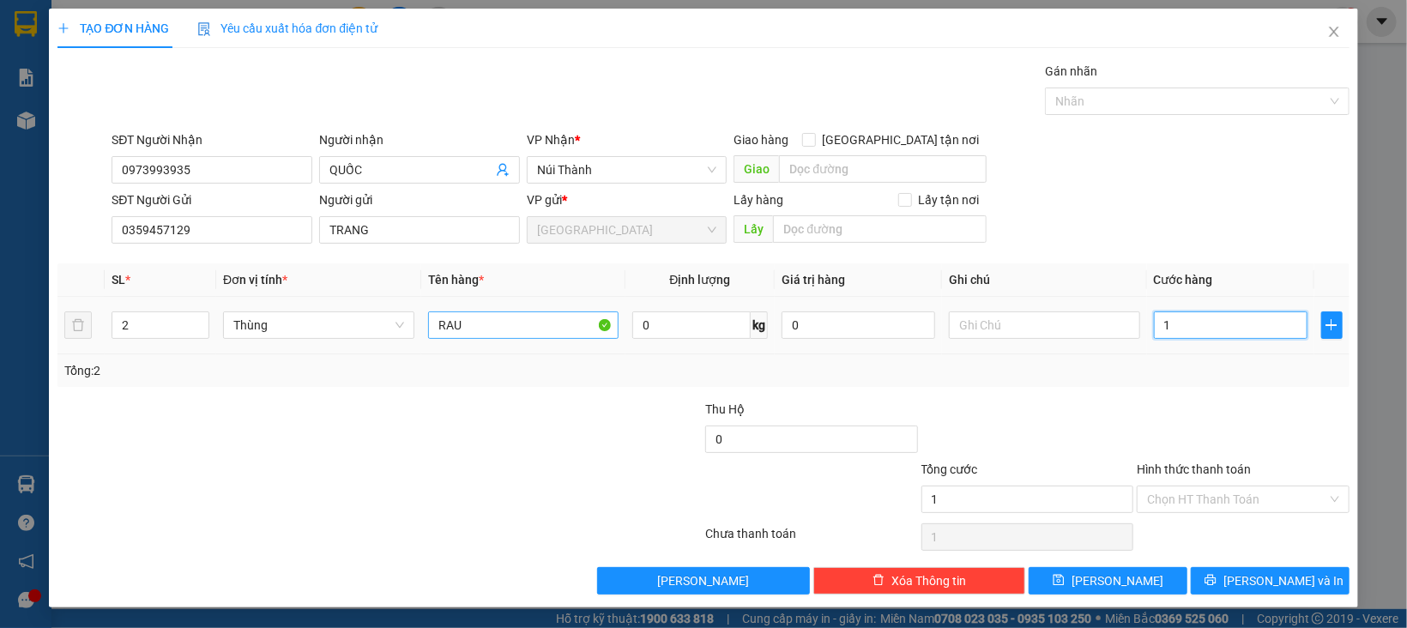
type input "14"
type input "140"
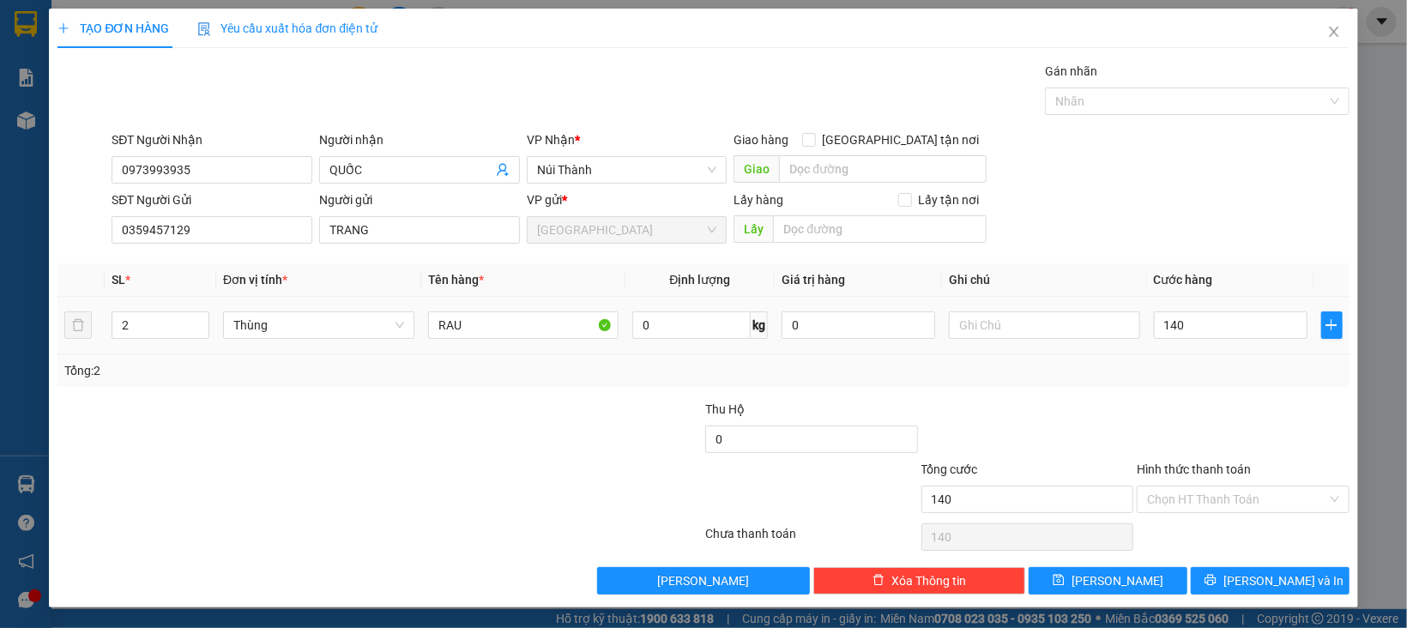
type input "140.000"
drag, startPoint x: 1114, startPoint y: 419, endPoint x: 1141, endPoint y: 483, distance: 68.8
click at [1116, 421] on div at bounding box center [1027, 430] width 216 height 60
click at [1160, 507] on input "Hình thức thanh toán" at bounding box center [1237, 499] width 180 height 26
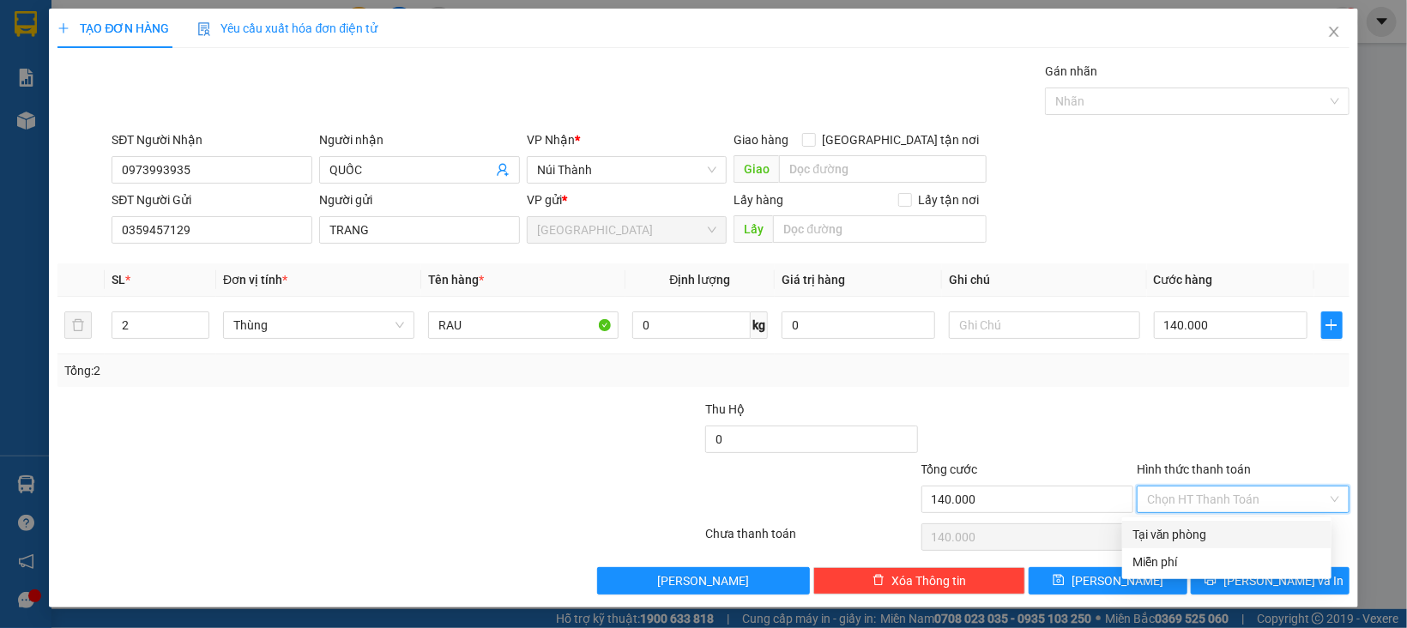
click at [1165, 540] on div "Tại văn phòng" at bounding box center [1226, 534] width 189 height 19
type input "0"
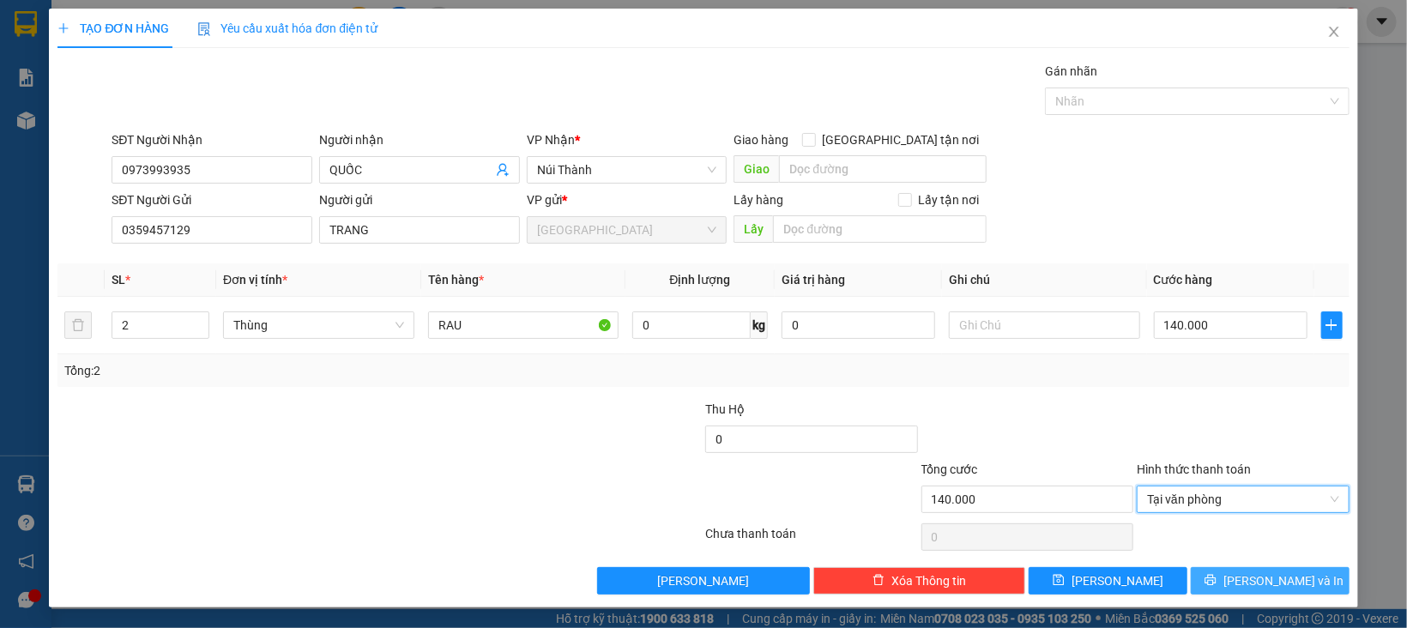
click at [1191, 588] on button "[PERSON_NAME] và In" at bounding box center [1270, 580] width 159 height 27
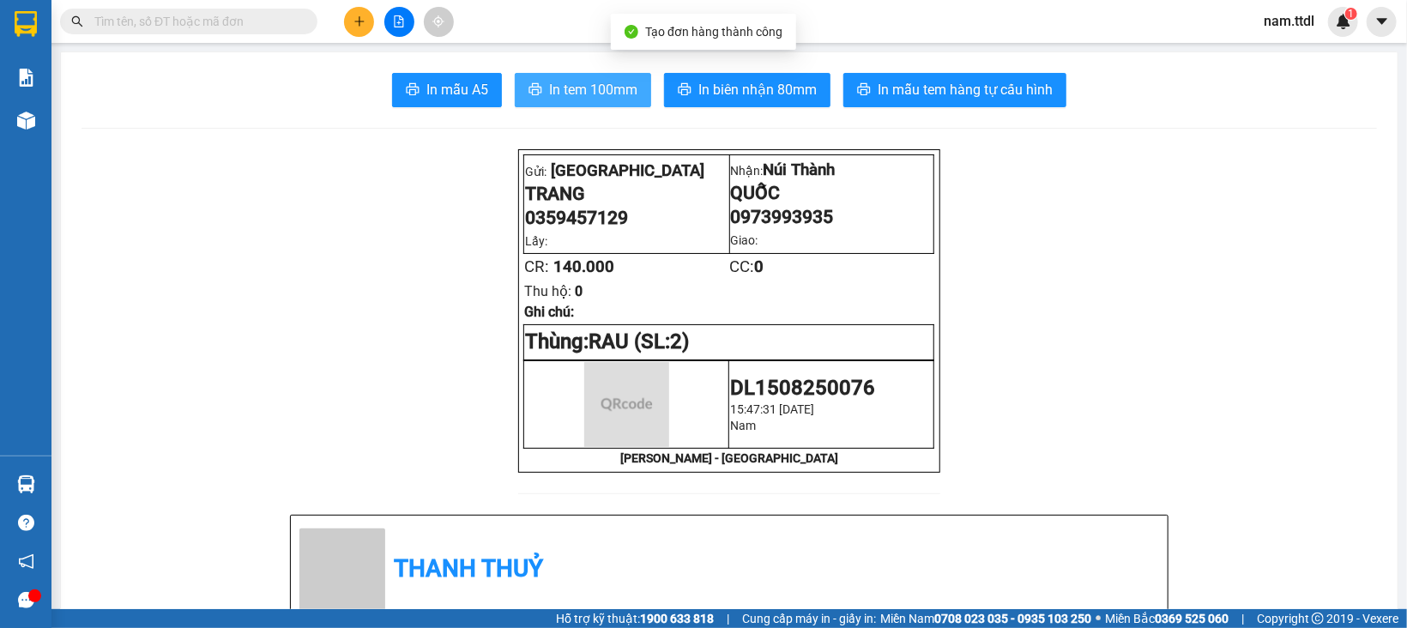
click at [555, 103] on button "In tem 100mm" at bounding box center [583, 90] width 136 height 34
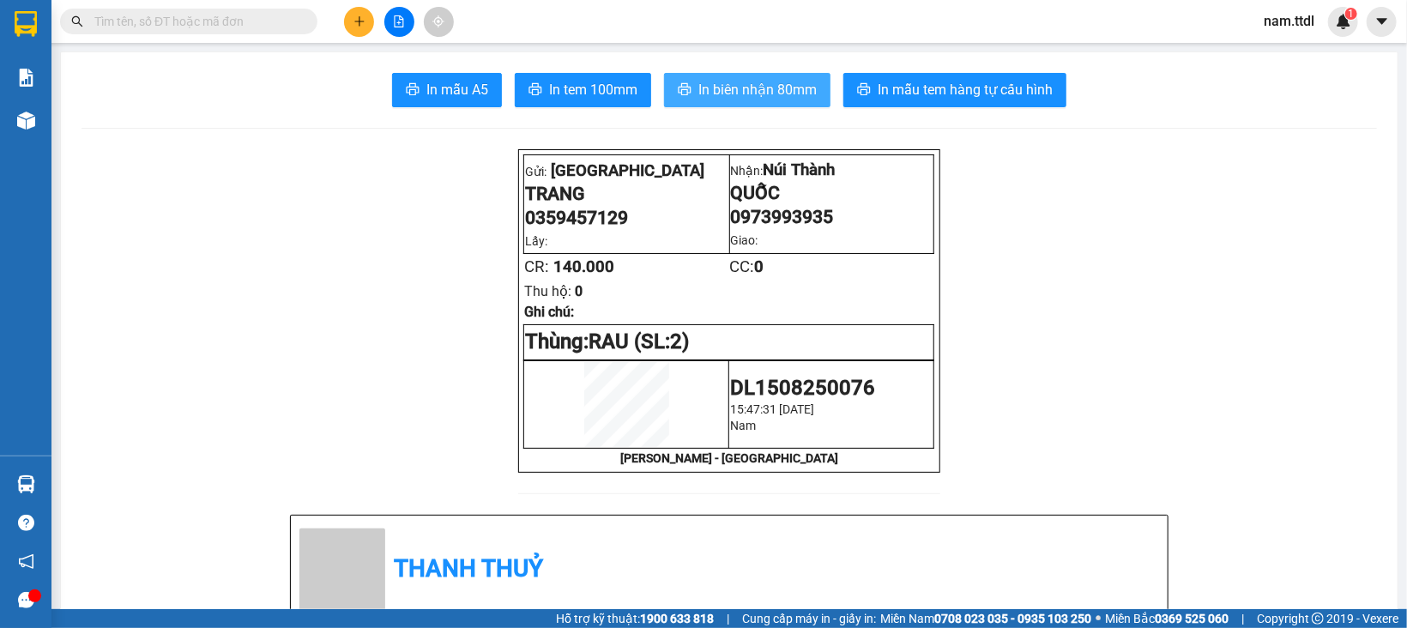
click at [702, 94] on span "In biên nhận 80mm" at bounding box center [757, 89] width 118 height 21
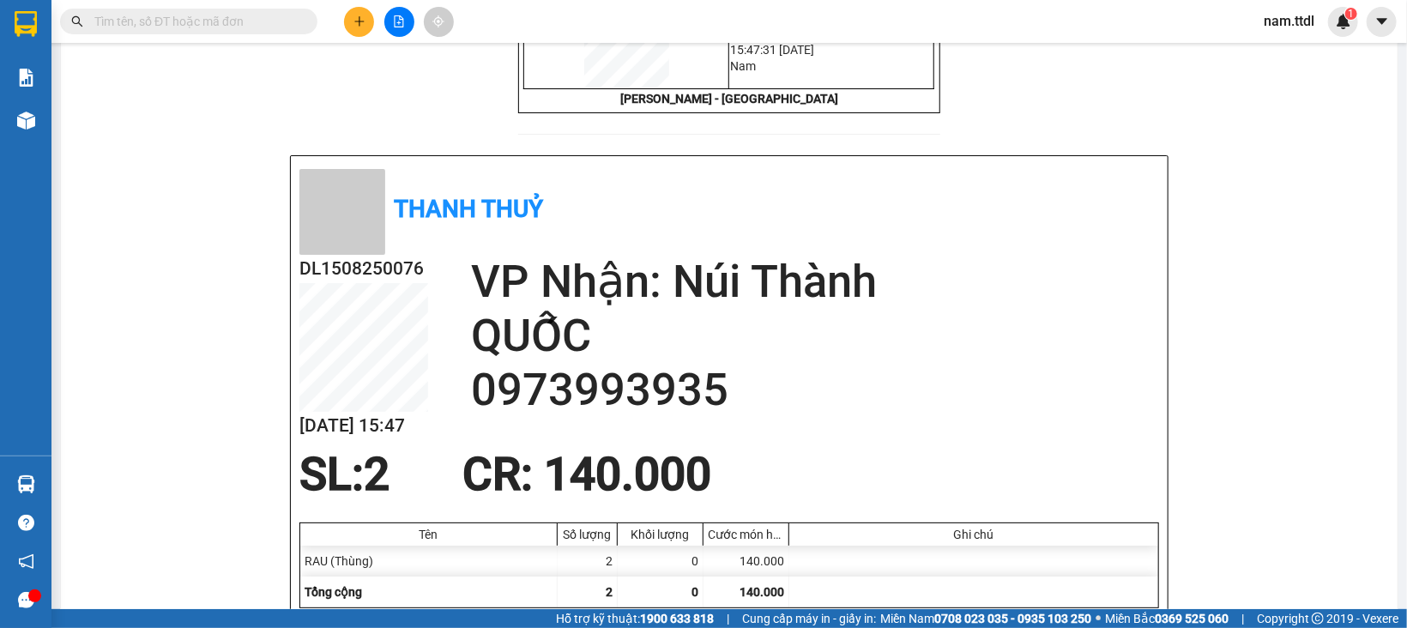
scroll to position [515, 0]
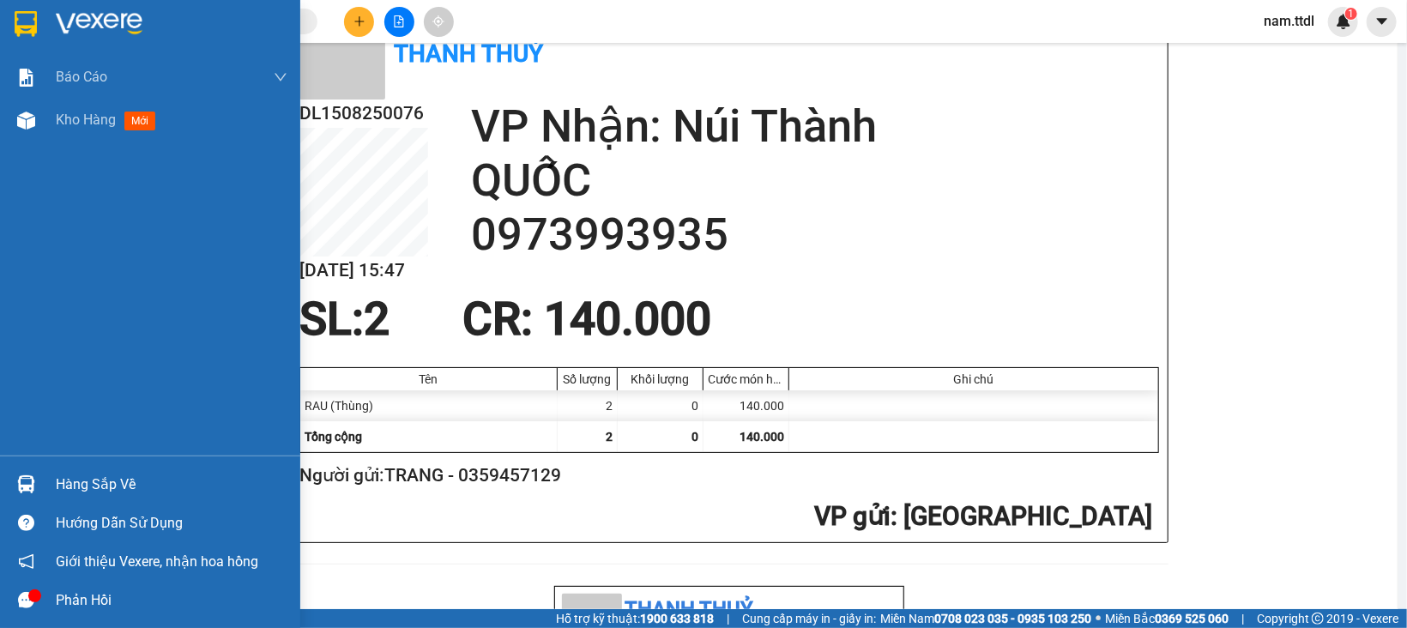
click at [34, 31] on img at bounding box center [26, 24] width 22 height 26
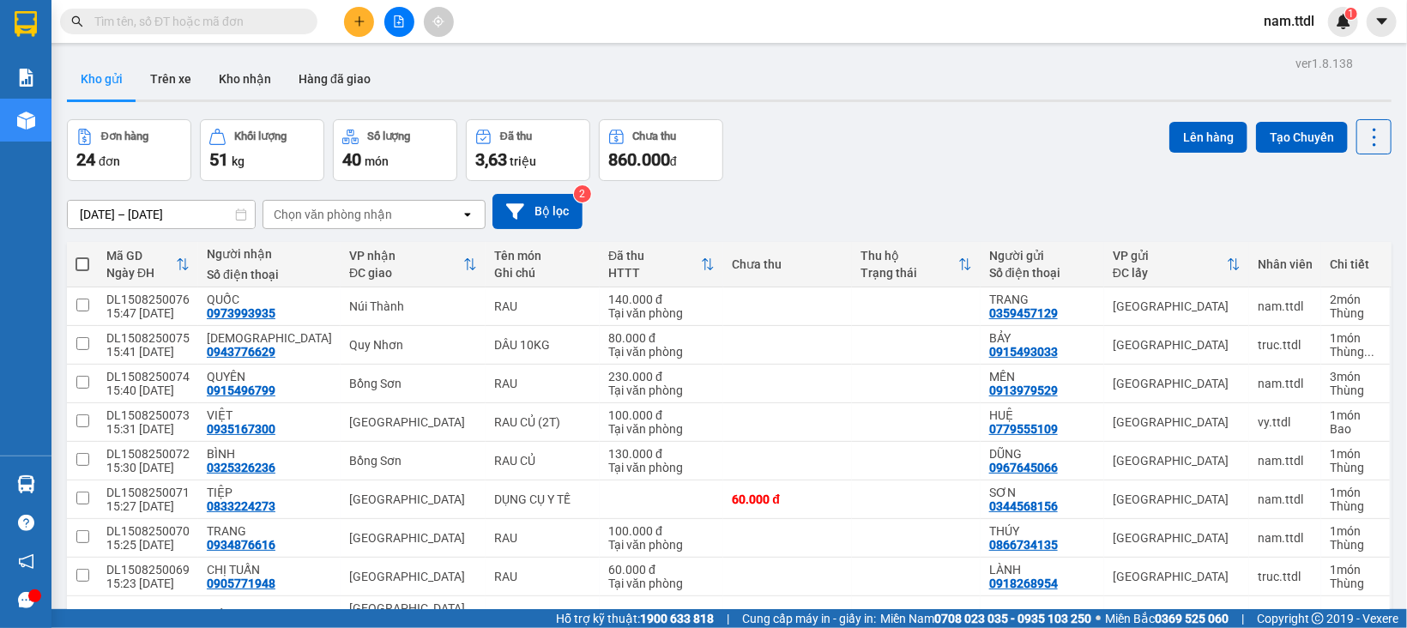
click at [333, 27] on div at bounding box center [167, 22] width 335 height 26
click at [363, 21] on icon "plus" at bounding box center [358, 21] width 9 height 1
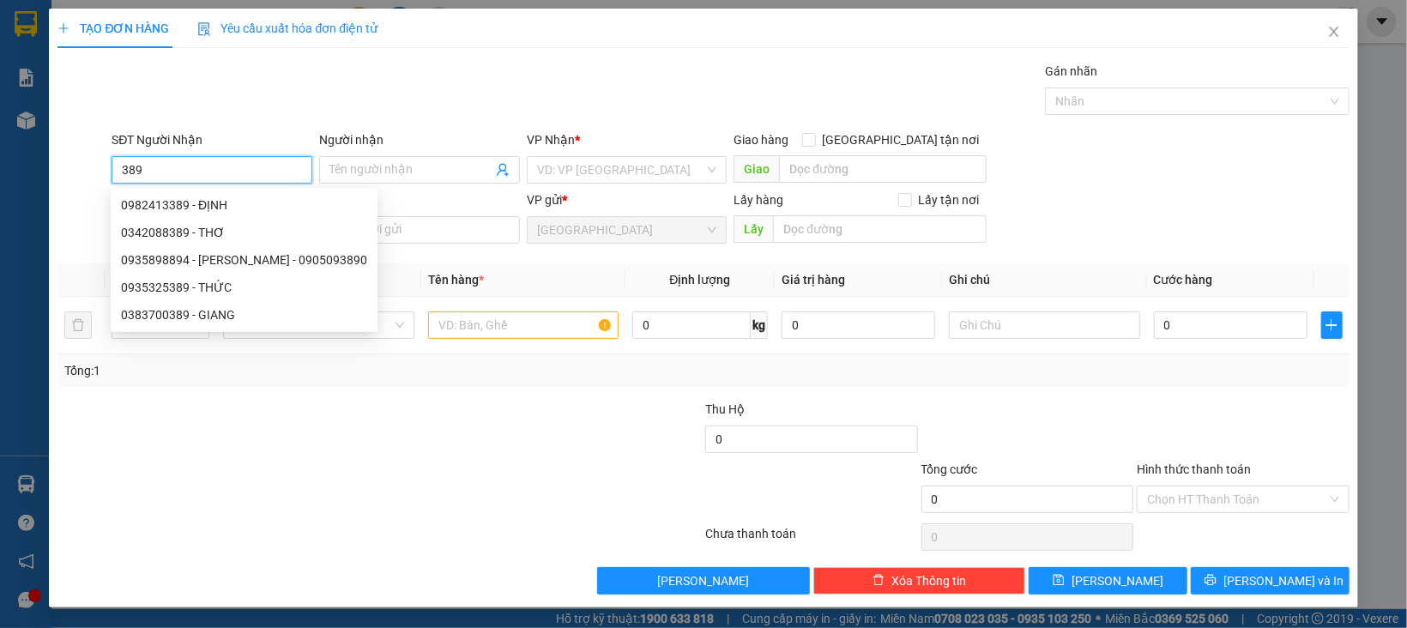
drag, startPoint x: 184, startPoint y: 175, endPoint x: 202, endPoint y: 188, distance: 22.1
click at [187, 175] on input "389" at bounding box center [212, 169] width 201 height 27
click at [212, 205] on div "0982413389 - ĐỊNH" at bounding box center [244, 205] width 246 height 19
type input "0982413389"
type input "ĐỊNH"
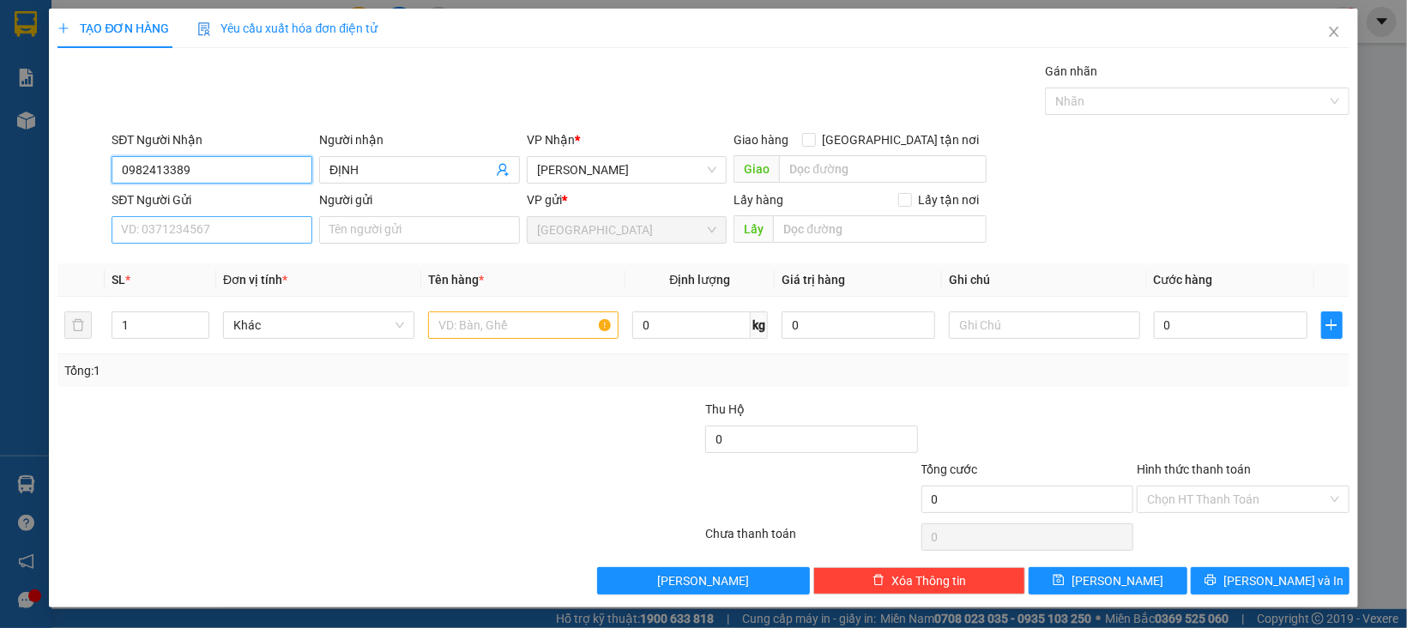
type input "0982413389"
click at [238, 224] on input "SĐT Người Gửi" at bounding box center [212, 229] width 201 height 27
click at [214, 260] on div "0975534687 - THÚY" at bounding box center [209, 265] width 177 height 19
type input "0975534687"
type input "THÚY"
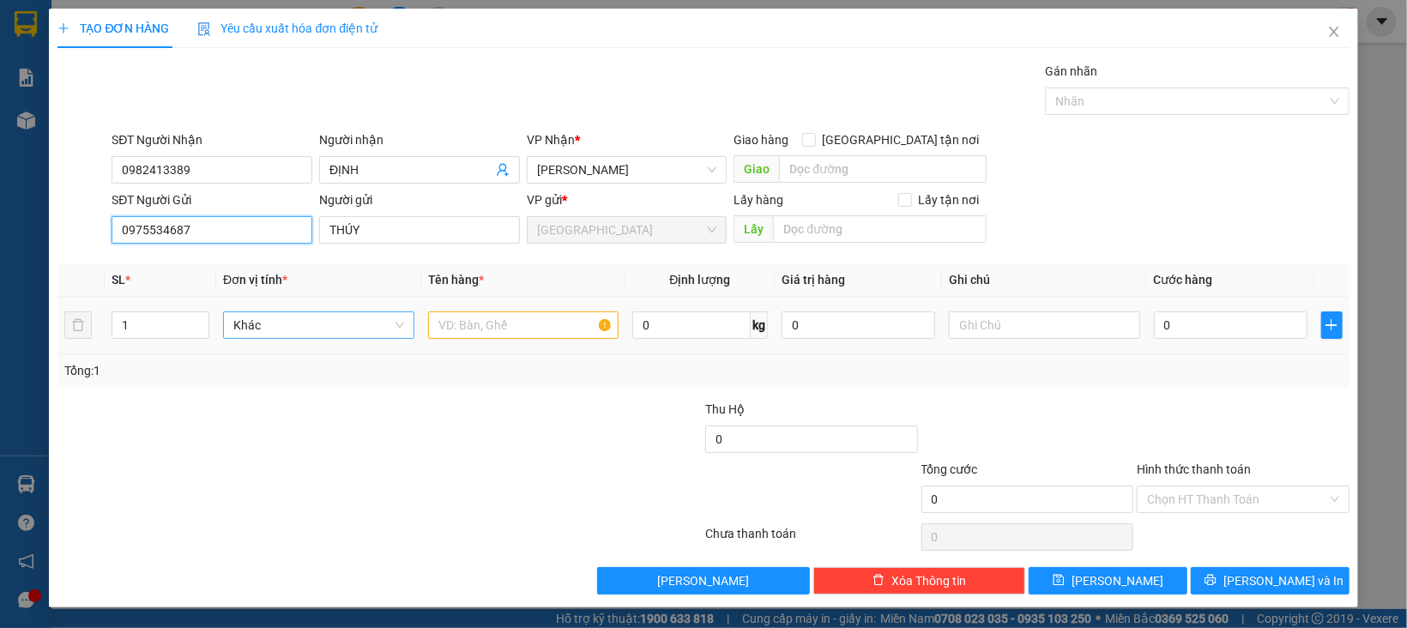
drag, startPoint x: 249, startPoint y: 318, endPoint x: 297, endPoint y: 327, distance: 48.8
click at [250, 318] on span "Khác" at bounding box center [318, 325] width 171 height 26
type input "0975534687"
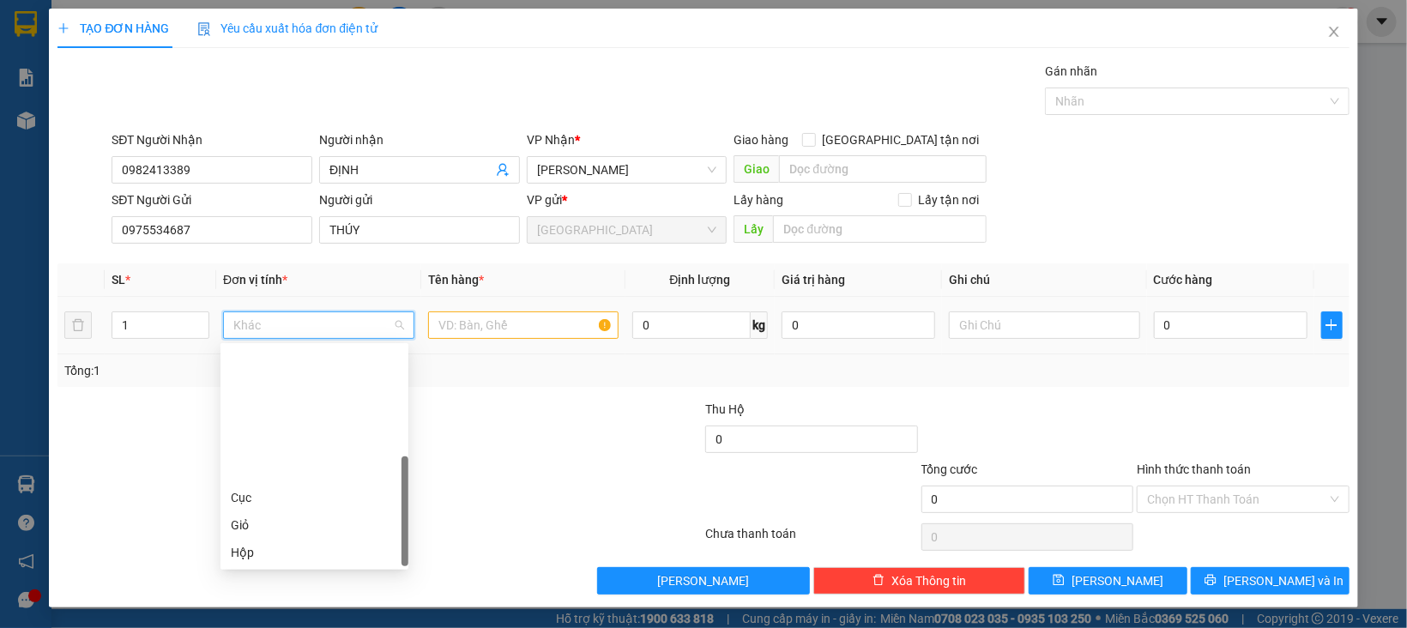
scroll to position [164, 0]
click at [287, 443] on div "Thùng" at bounding box center [314, 443] width 167 height 19
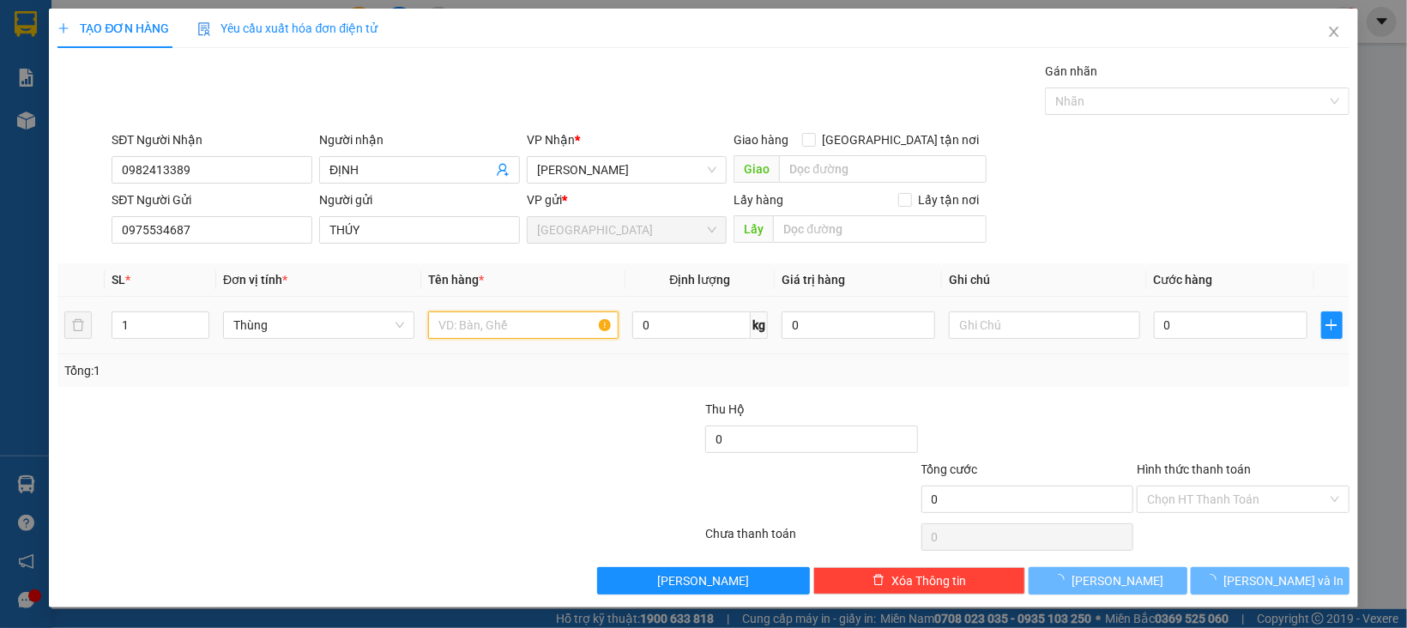
click at [506, 318] on input "text" at bounding box center [523, 324] width 191 height 27
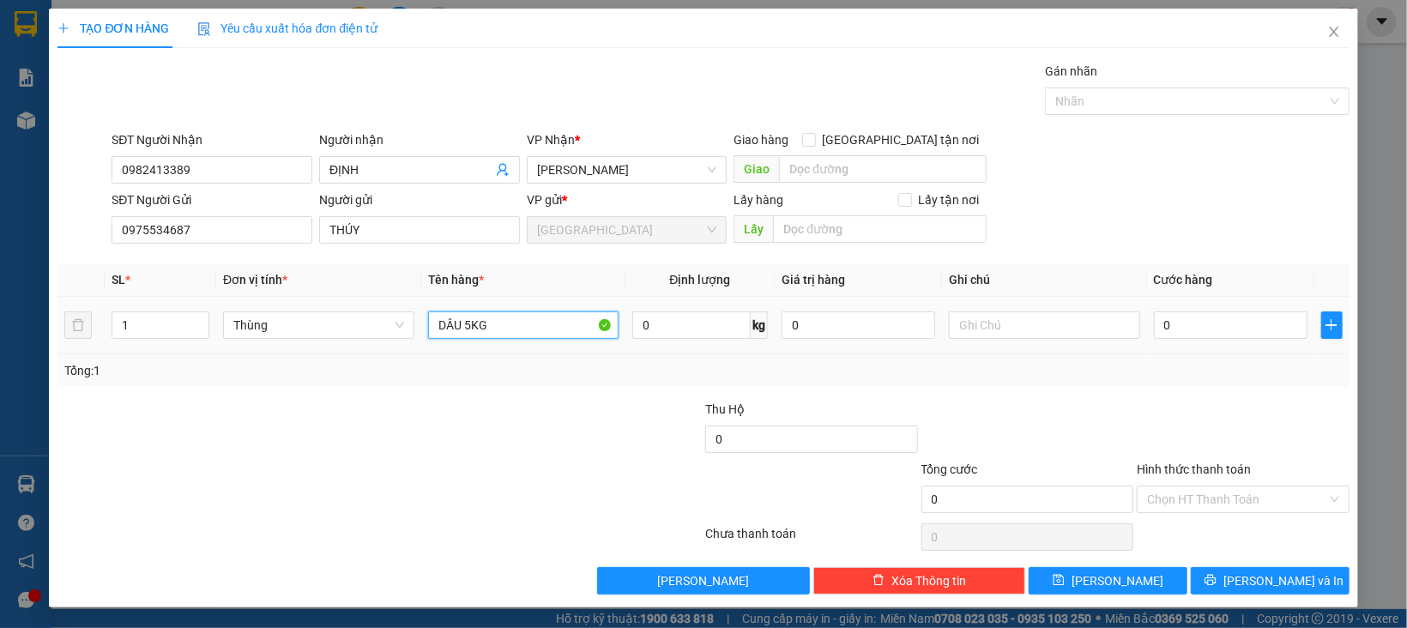
type input "DÂU 5KG"
type input "5"
type input "50"
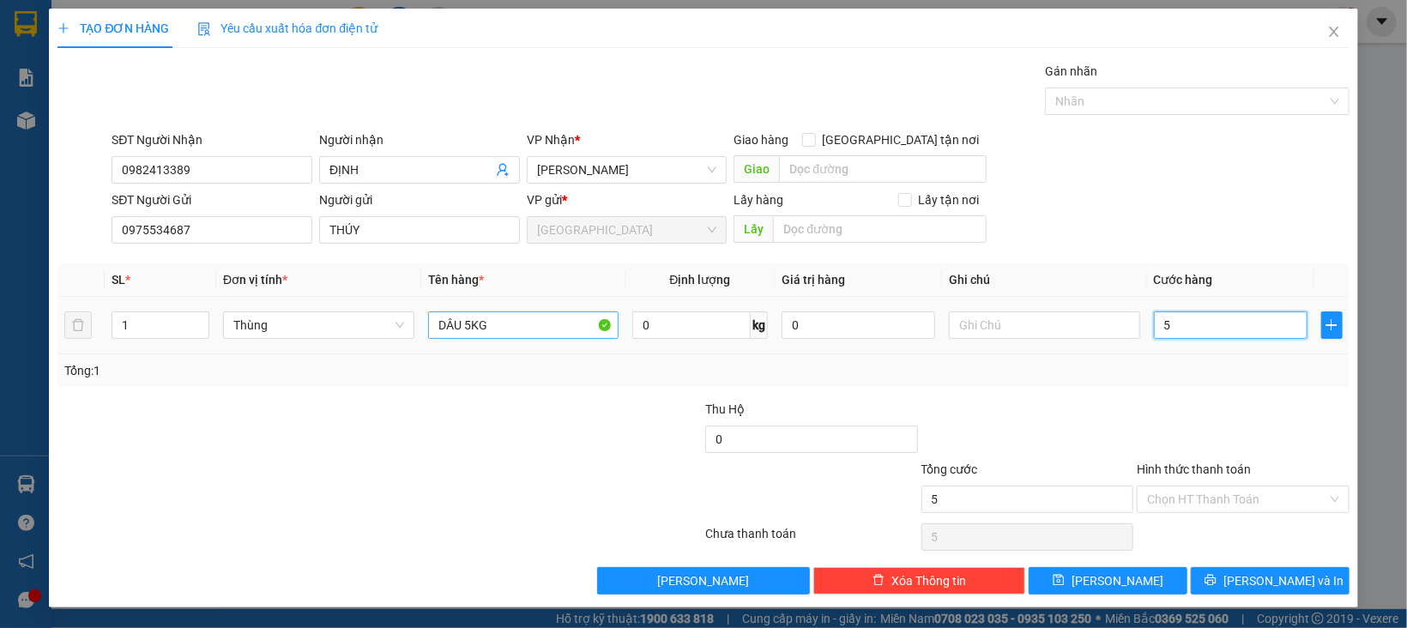
type input "50"
type input "50.000"
click at [1298, 480] on div "Hình thức thanh toán" at bounding box center [1243, 473] width 213 height 26
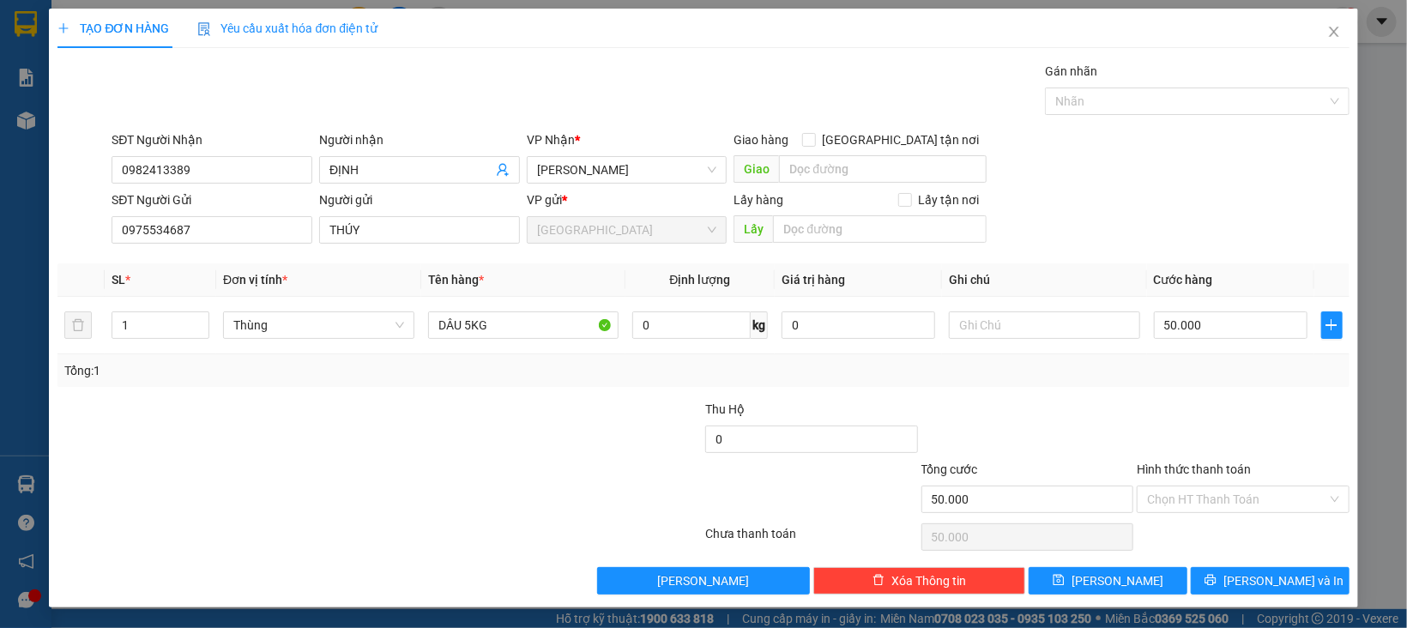
click at [1233, 533] on div "Chọn HT Thanh Toán" at bounding box center [1243, 537] width 216 height 34
click at [1233, 512] on input "Hình thức thanh toán" at bounding box center [1237, 499] width 180 height 26
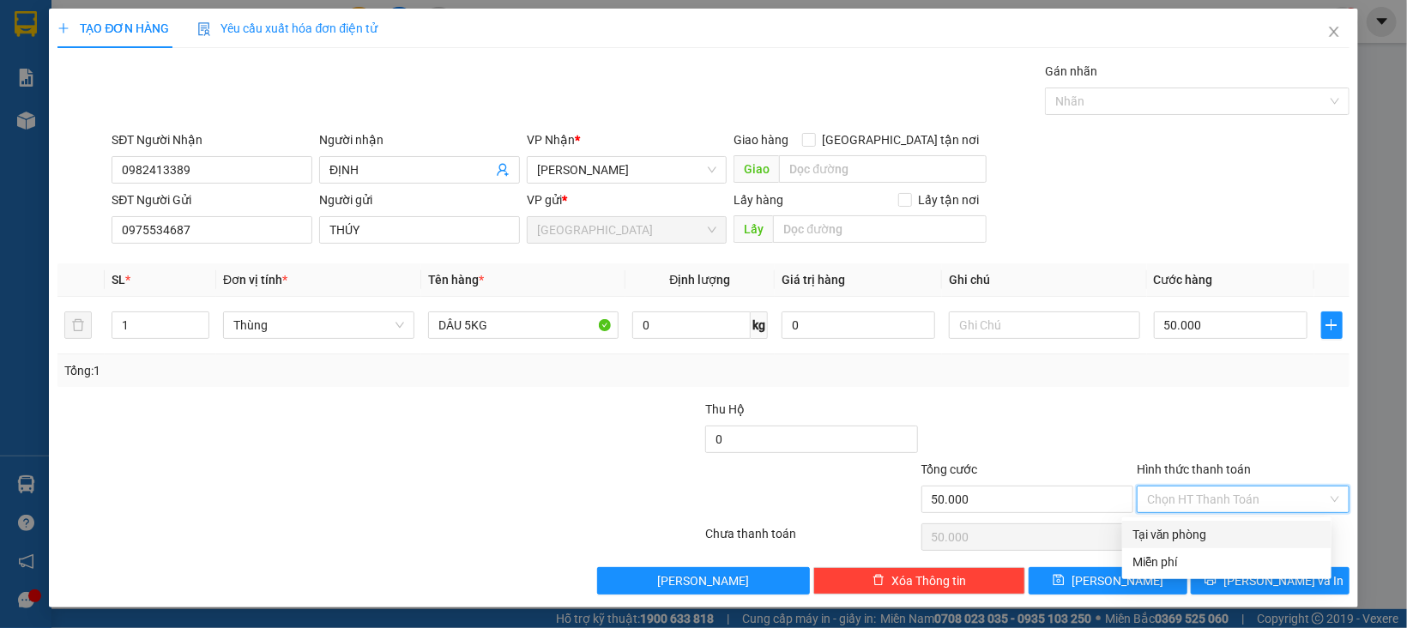
click at [1237, 535] on div "Tại văn phòng" at bounding box center [1226, 534] width 189 height 19
type input "0"
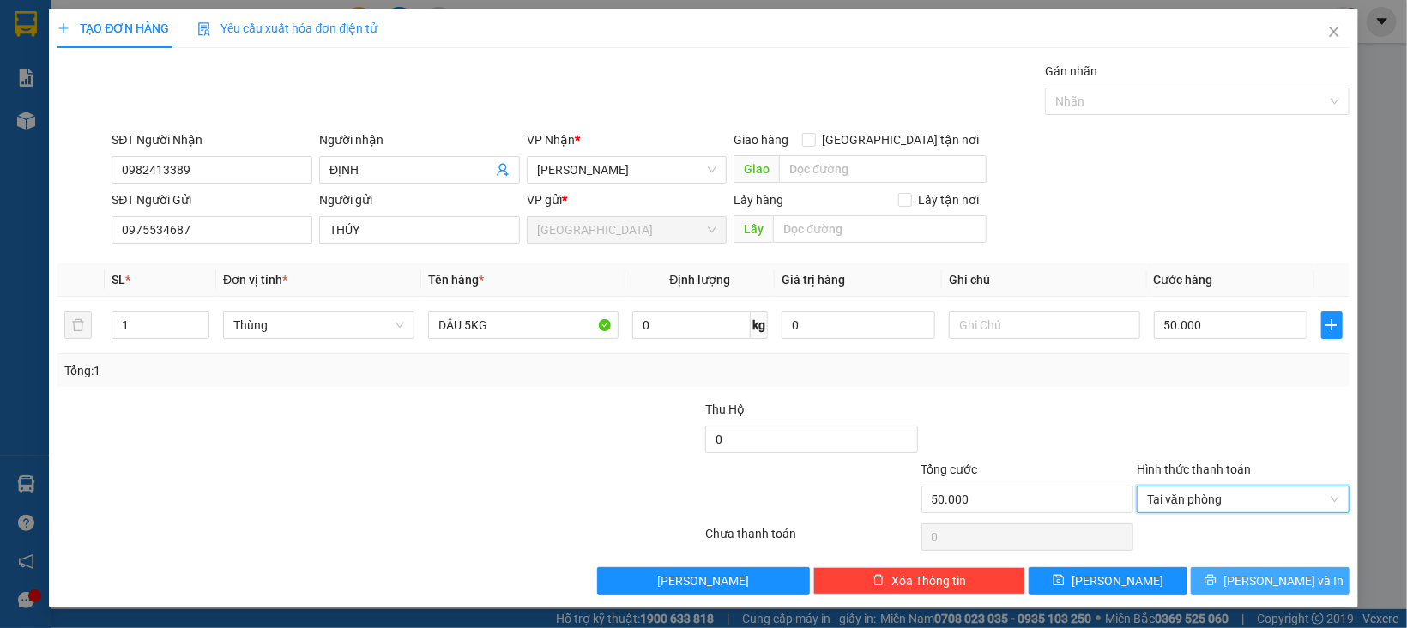
click at [1247, 588] on span "[PERSON_NAME] và In" at bounding box center [1283, 580] width 120 height 19
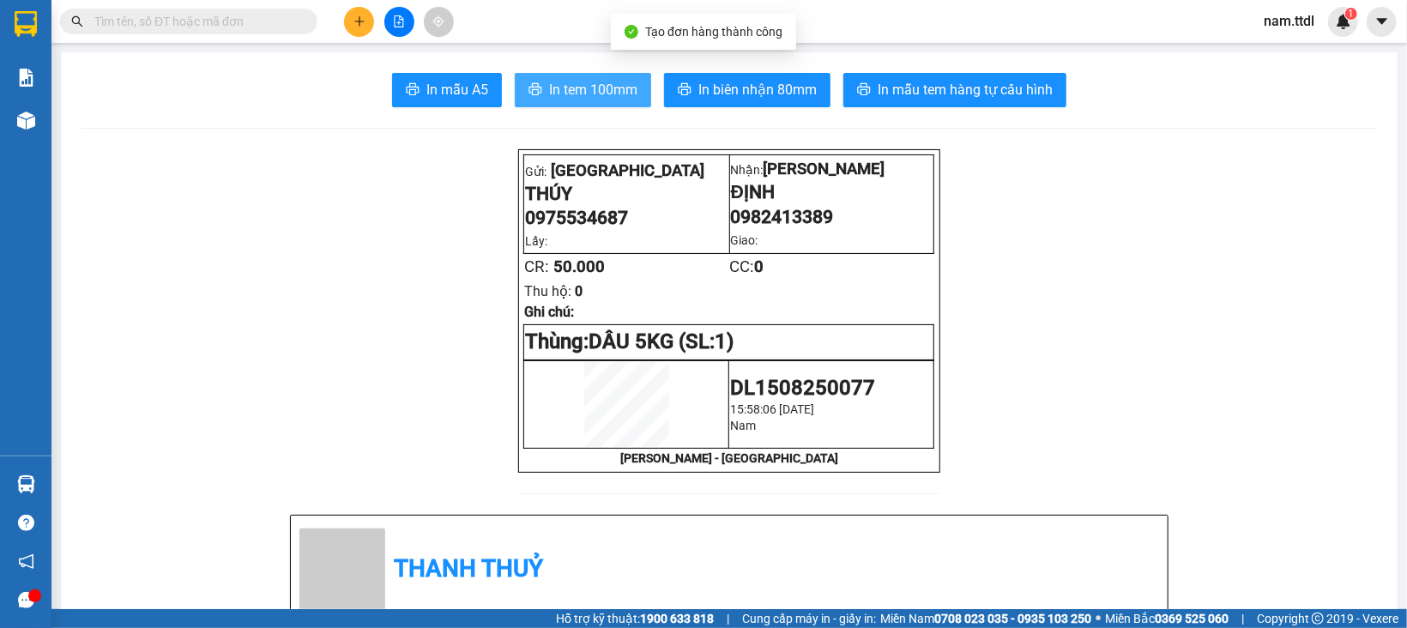
click at [604, 93] on span "In tem 100mm" at bounding box center [593, 89] width 88 height 21
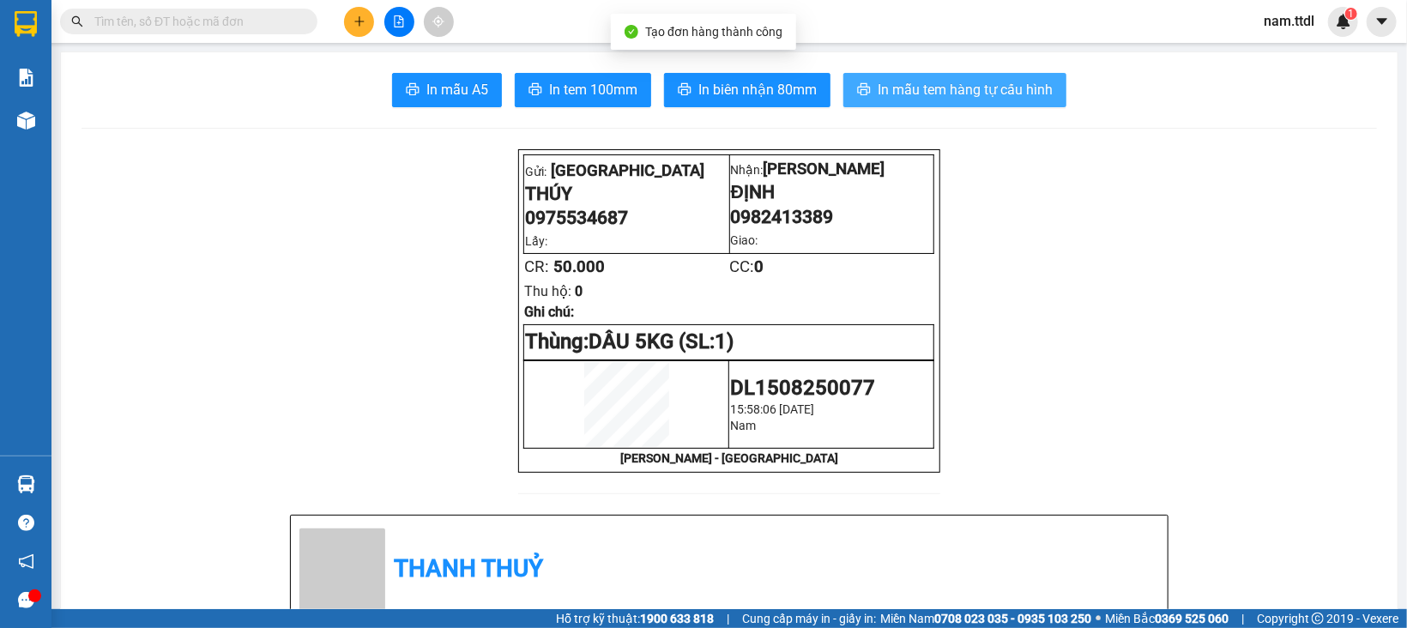
click at [896, 87] on span "In mẫu tem hàng tự cấu hình" at bounding box center [964, 89] width 175 height 21
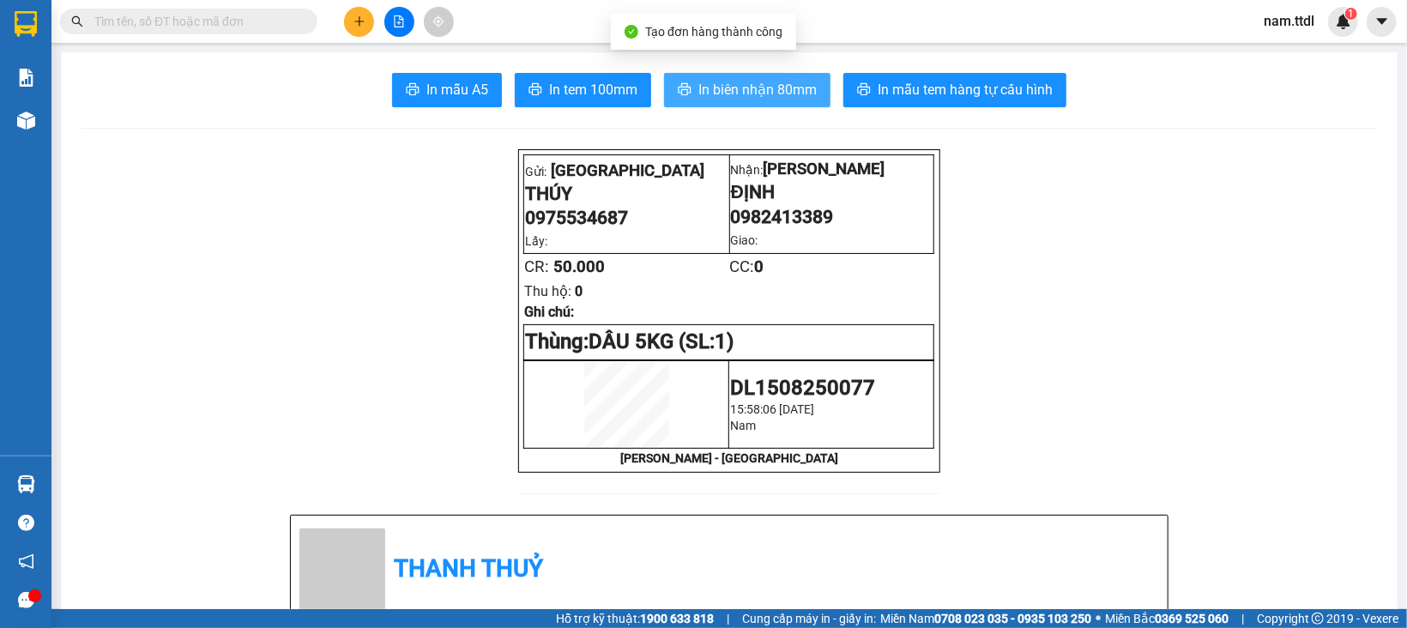
click at [765, 89] on span "In biên nhận 80mm" at bounding box center [757, 89] width 118 height 21
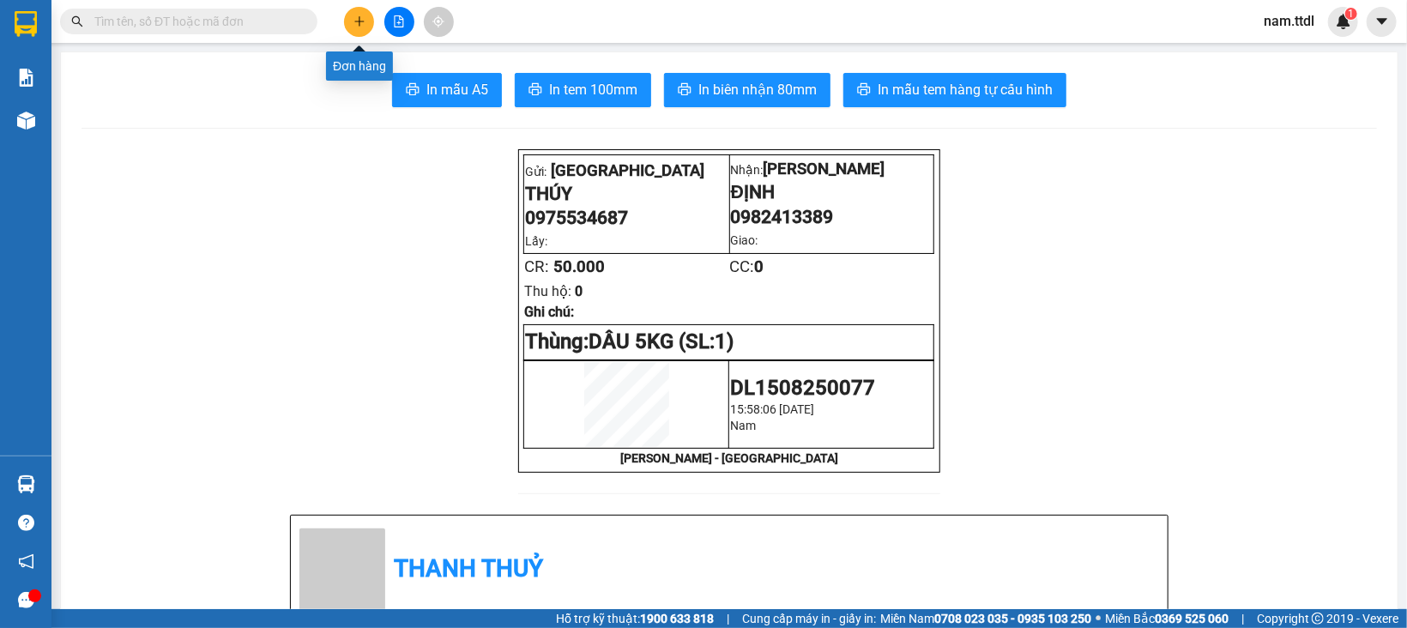
click at [359, 25] on icon "plus" at bounding box center [359, 21] width 12 height 12
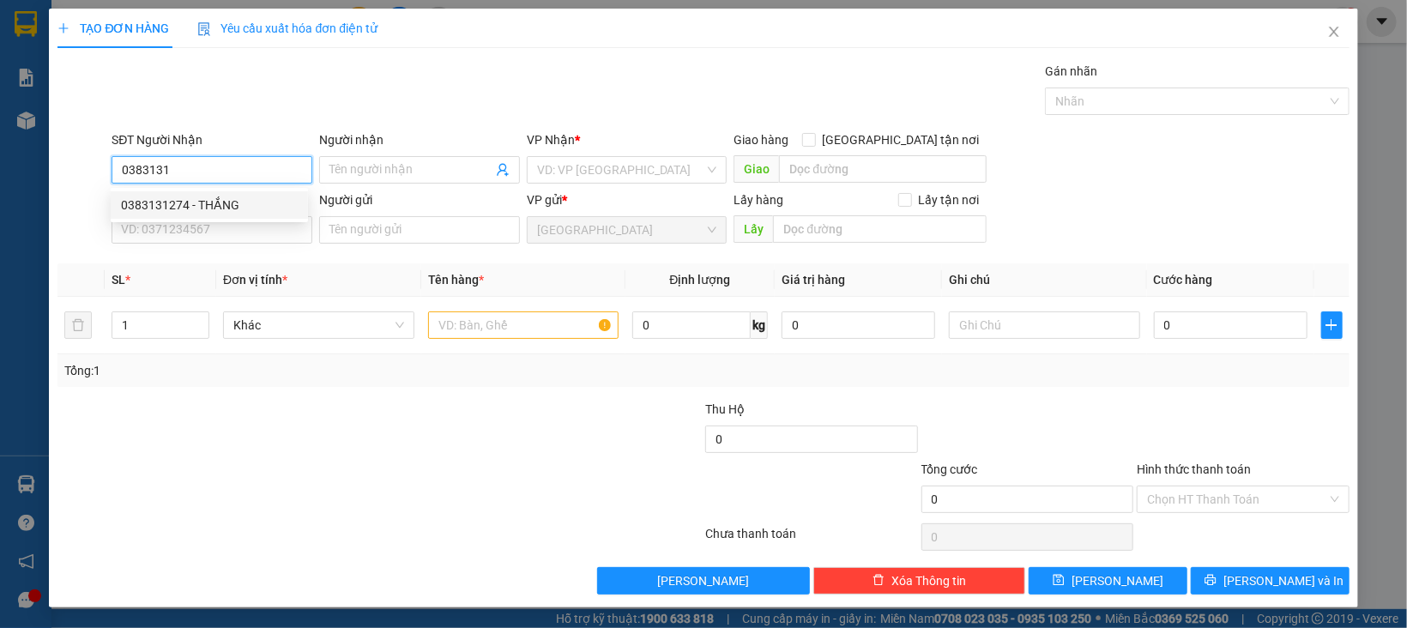
click at [254, 196] on div "0383131274 - THẮNG" at bounding box center [209, 205] width 177 height 19
type input "0383131274"
type input "THẮNG"
type input "0383131274"
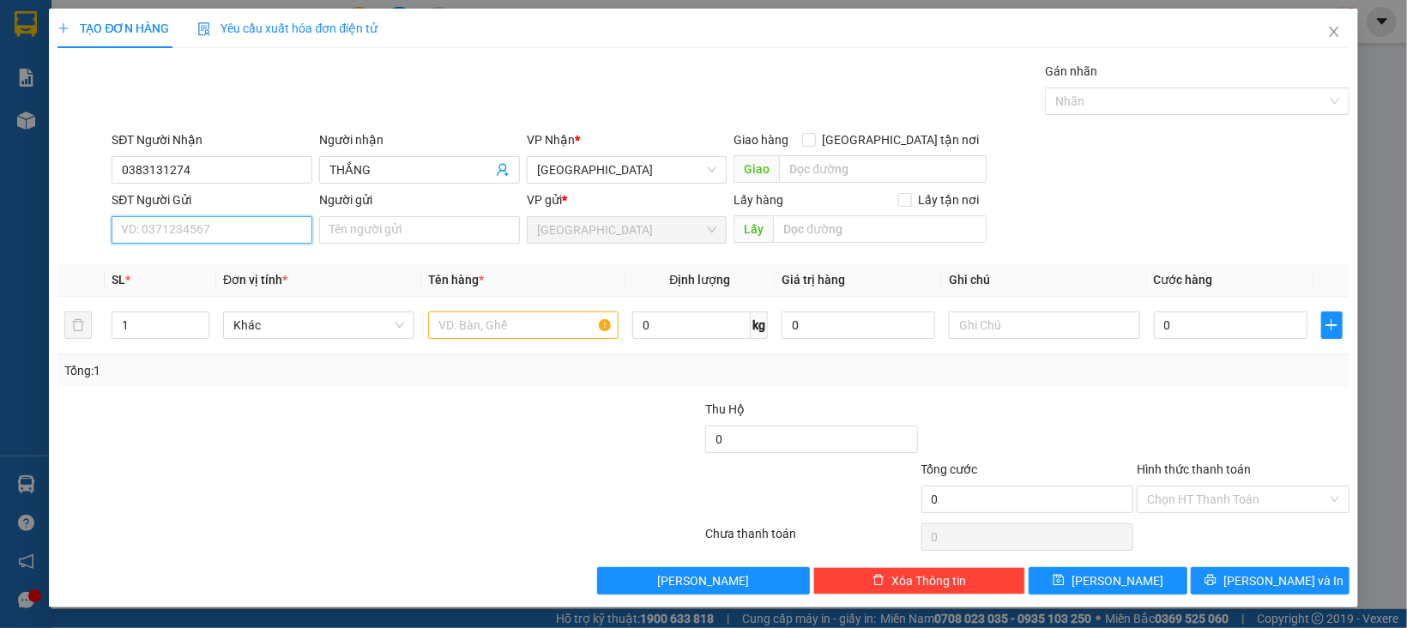
click at [234, 237] on input "SĐT Người Gửi" at bounding box center [212, 229] width 201 height 27
click at [214, 257] on div "0982552487 - QUYỀN" at bounding box center [209, 265] width 177 height 19
type input "0982552487"
type input "QUYỀN"
click at [261, 335] on span "Khác" at bounding box center [318, 325] width 171 height 26
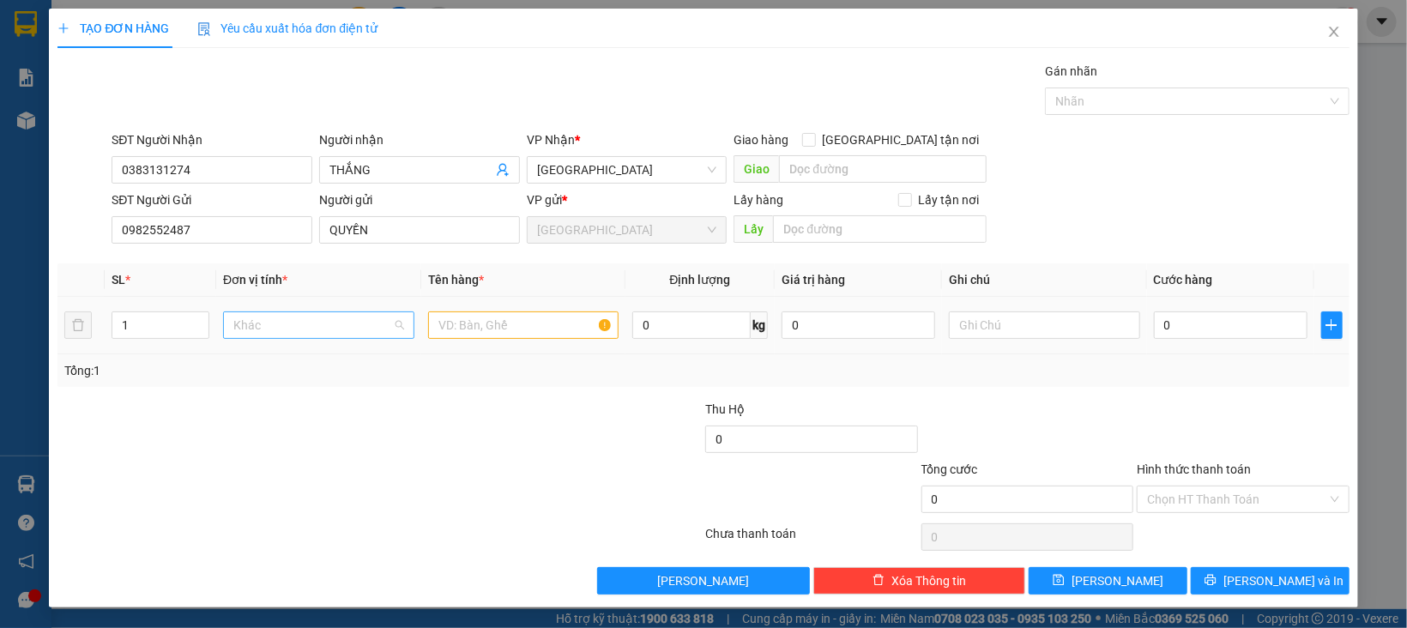
scroll to position [164, 0]
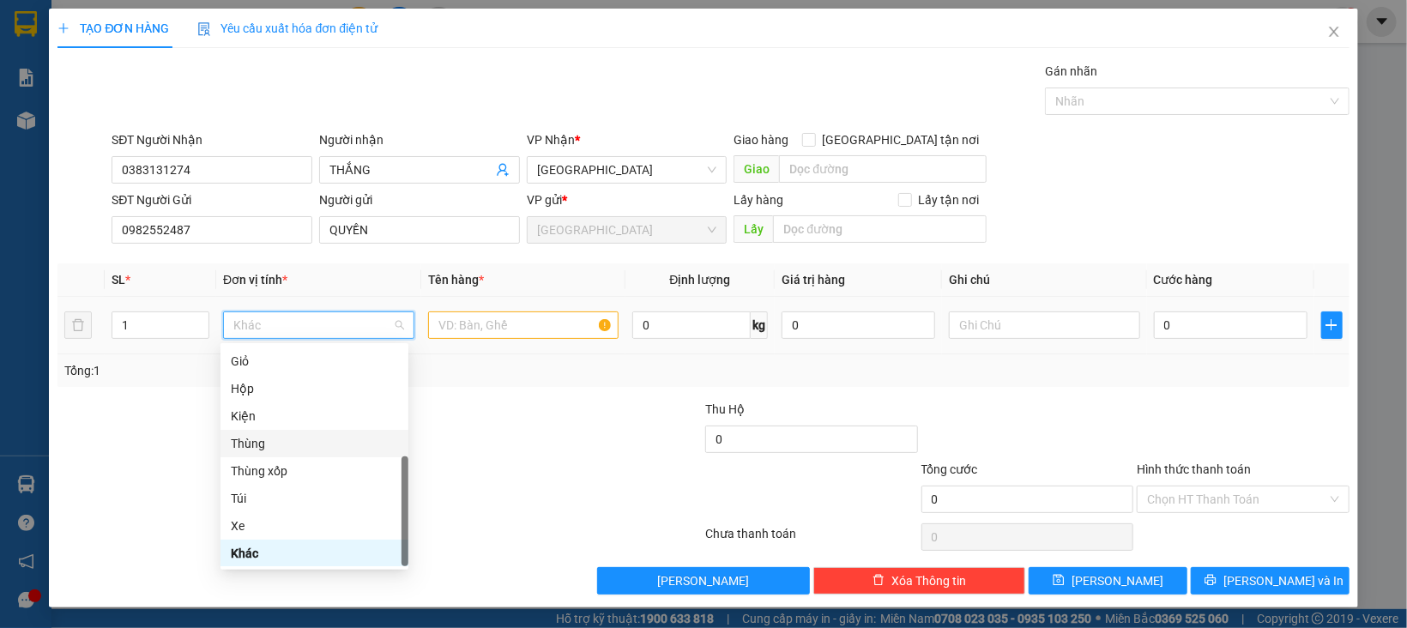
click at [262, 443] on div "Thùng" at bounding box center [314, 443] width 167 height 19
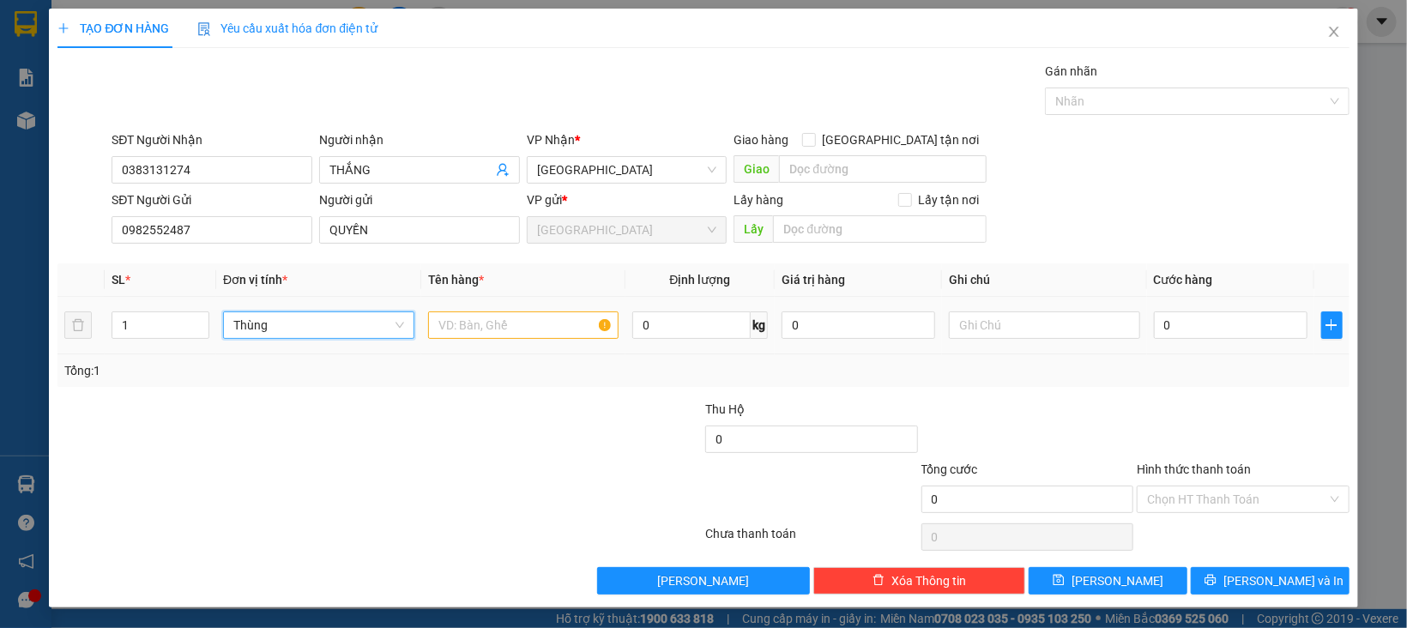
click at [317, 336] on span "Thùng" at bounding box center [318, 325] width 171 height 26
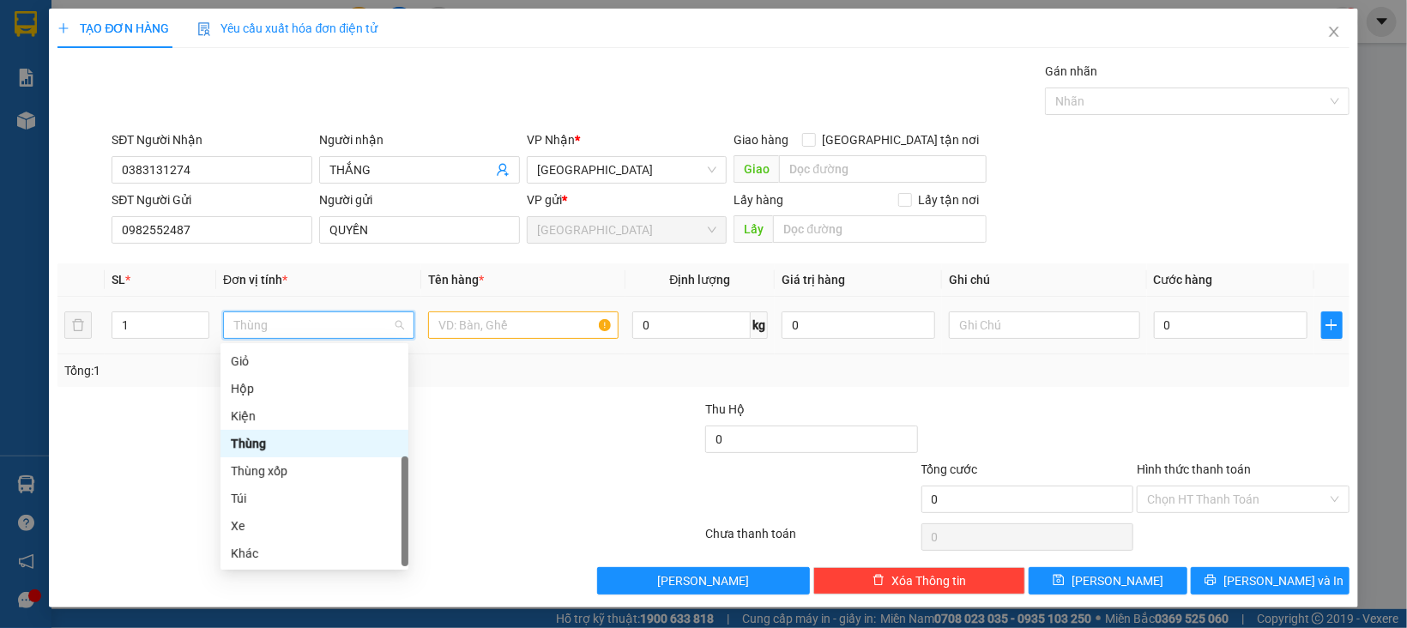
type input "X"
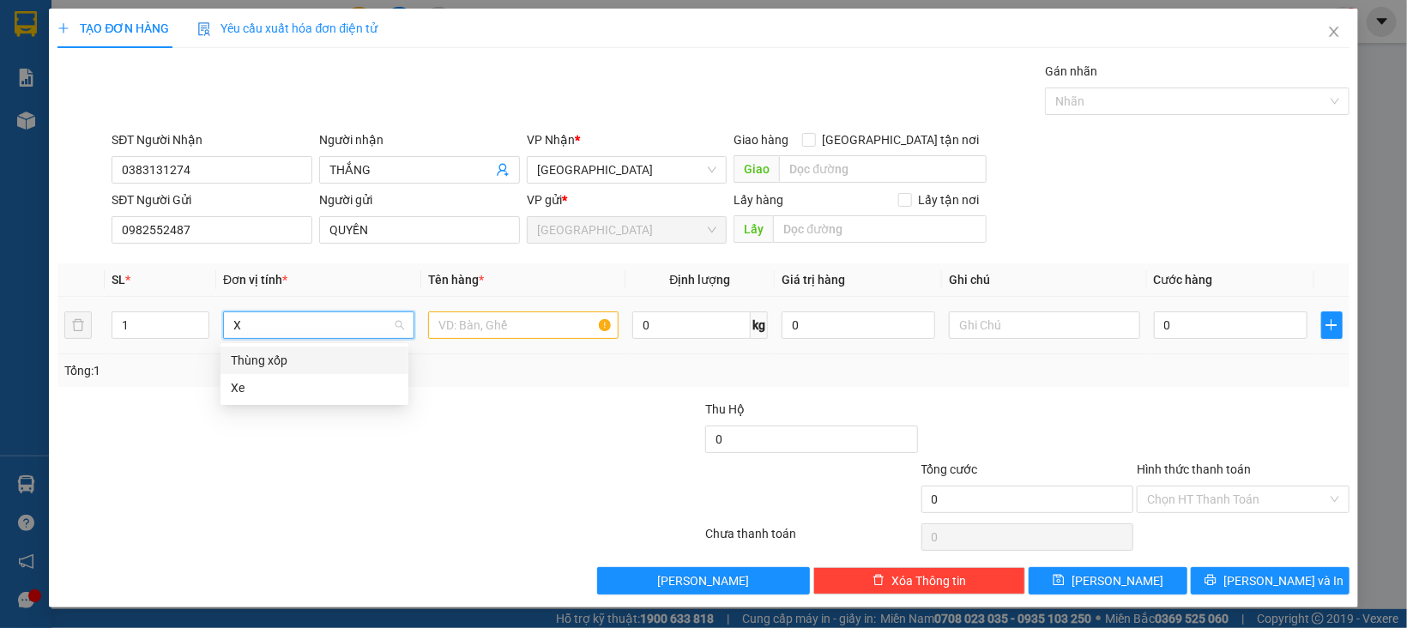
scroll to position [0, 0]
click at [265, 359] on div "Thùng xốp" at bounding box center [314, 360] width 167 height 19
click at [445, 329] on input "text" at bounding box center [523, 324] width 191 height 27
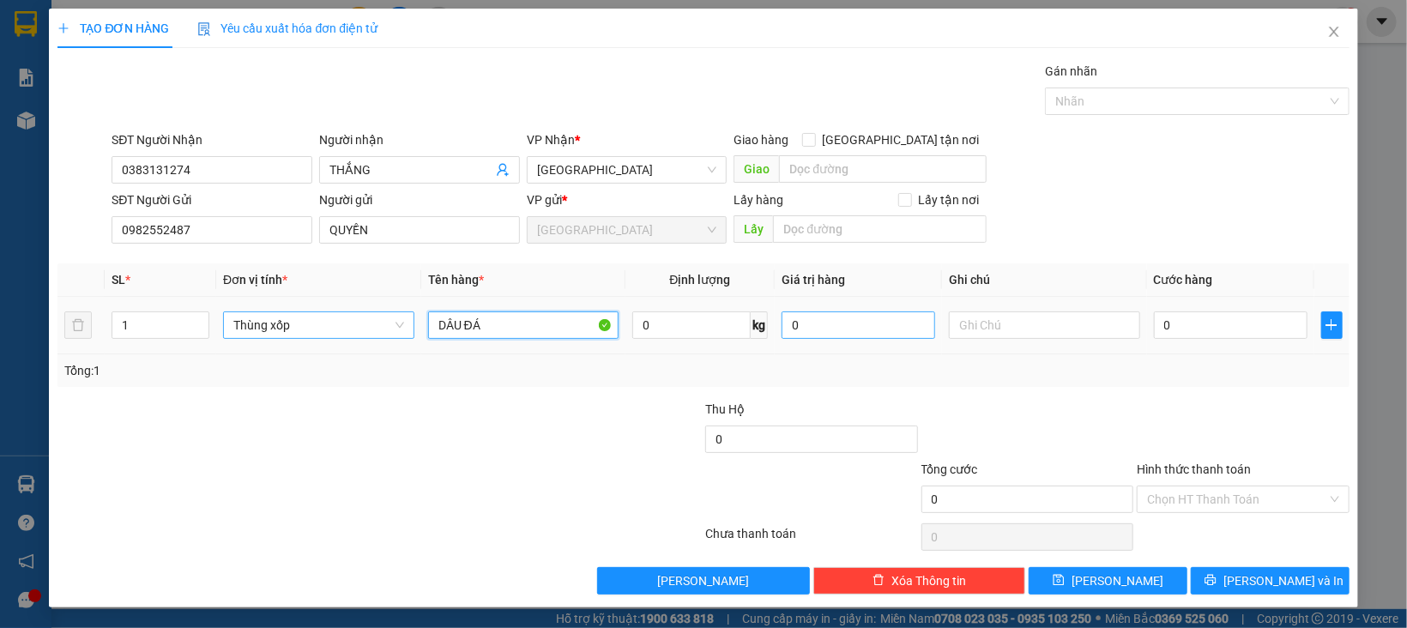
type input "DÂU ĐÁ"
type input "30"
type input "1"
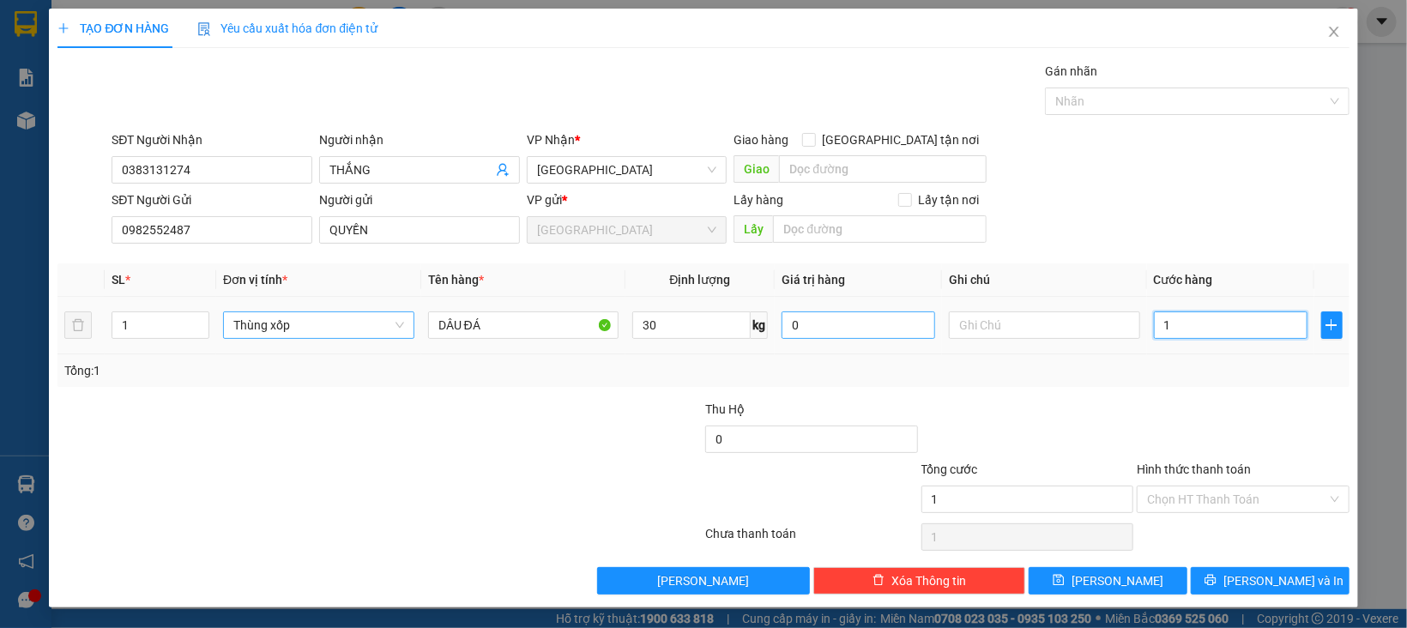
type input "15"
type input "150"
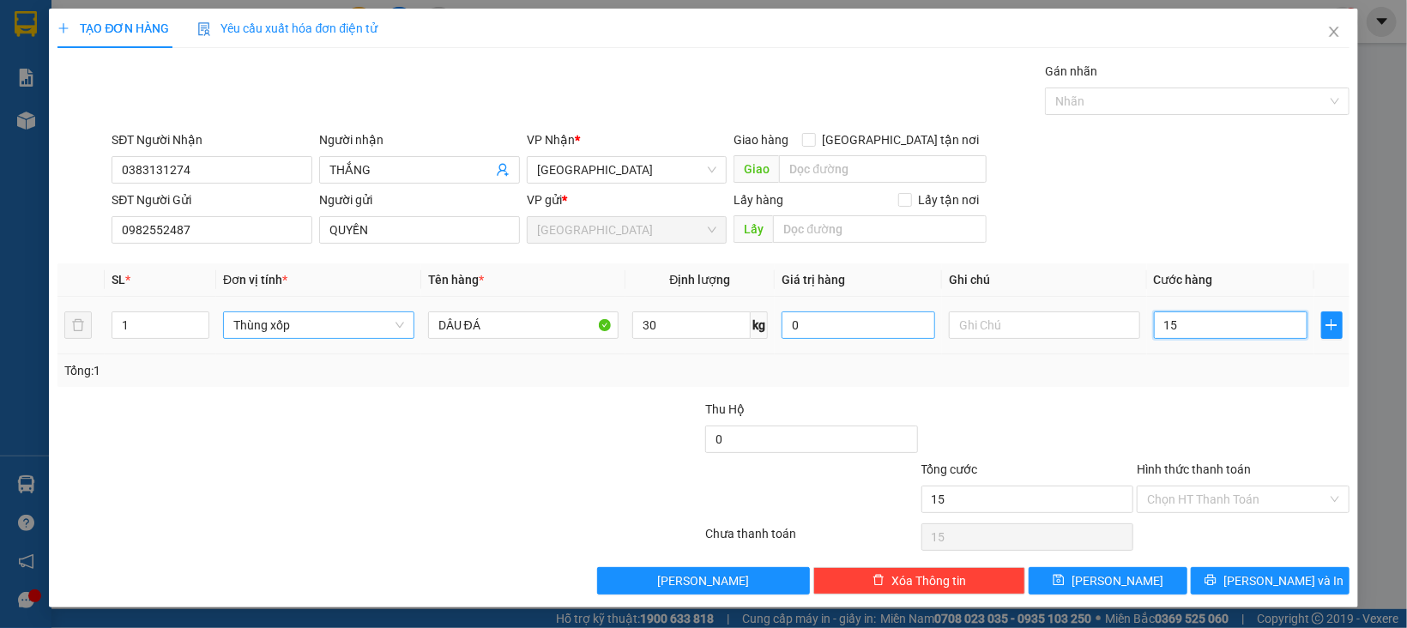
type input "150"
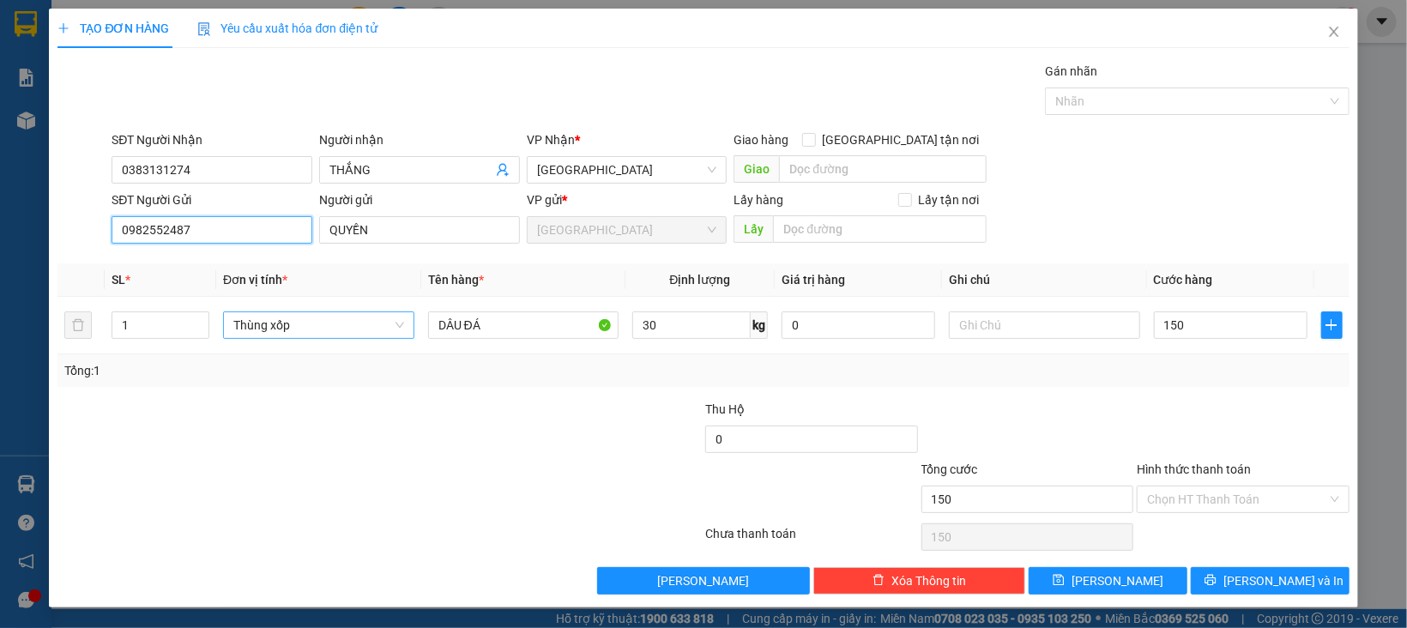
type input "150.000"
click at [186, 231] on input "0982552487" at bounding box center [212, 229] width 201 height 27
drag, startPoint x: 1145, startPoint y: 426, endPoint x: 1166, endPoint y: 450, distance: 31.6
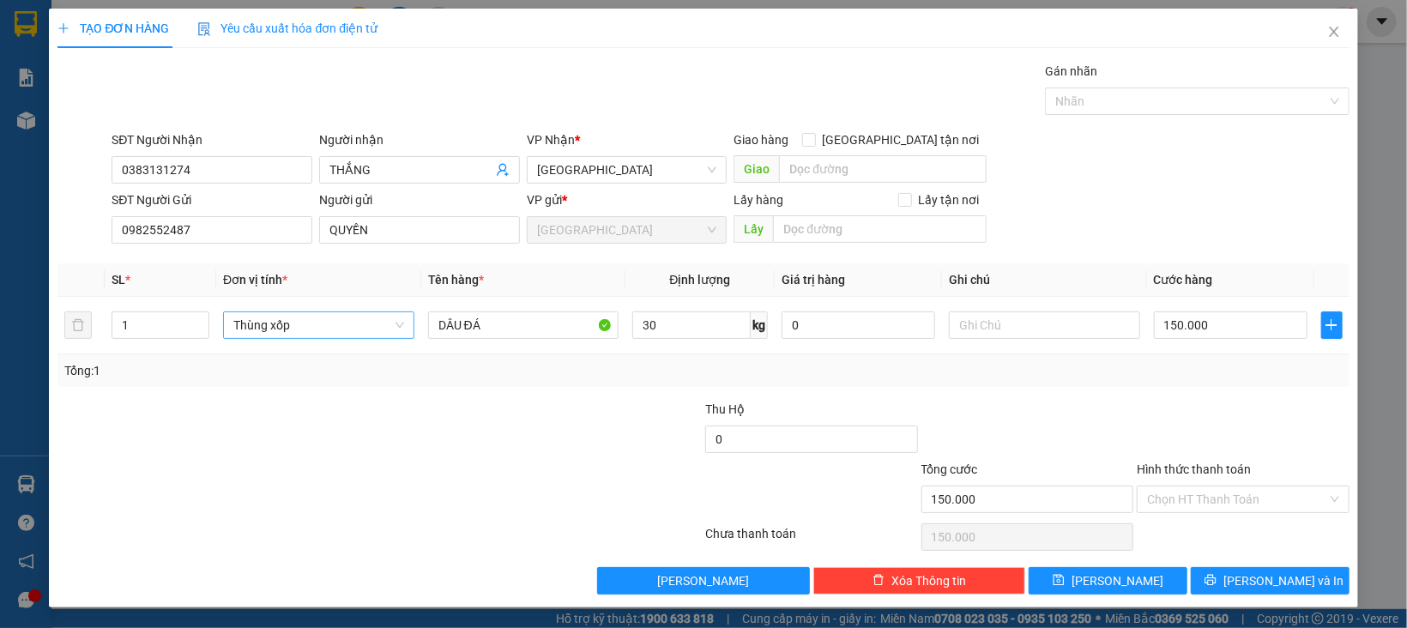
click at [1146, 426] on div at bounding box center [1243, 430] width 216 height 60
click at [1176, 500] on input "Hình thức thanh toán" at bounding box center [1237, 499] width 180 height 26
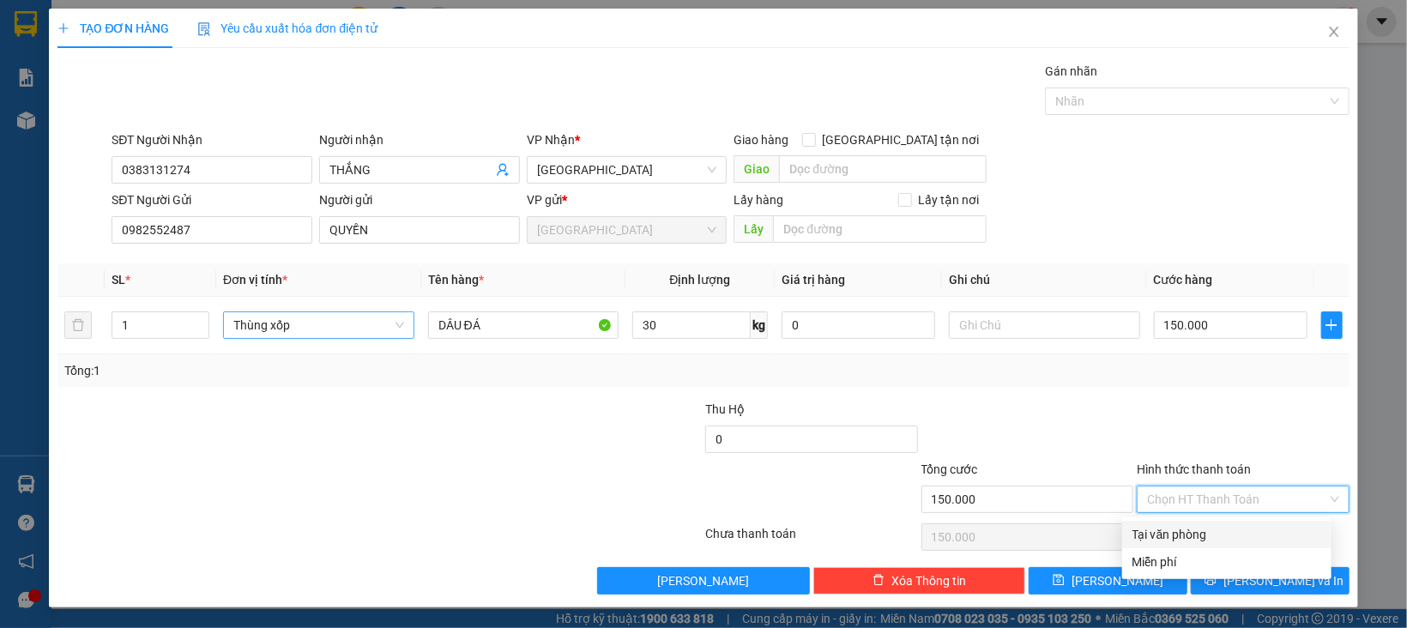
click at [1161, 532] on div "Tại văn phòng" at bounding box center [1226, 534] width 189 height 19
type input "0"
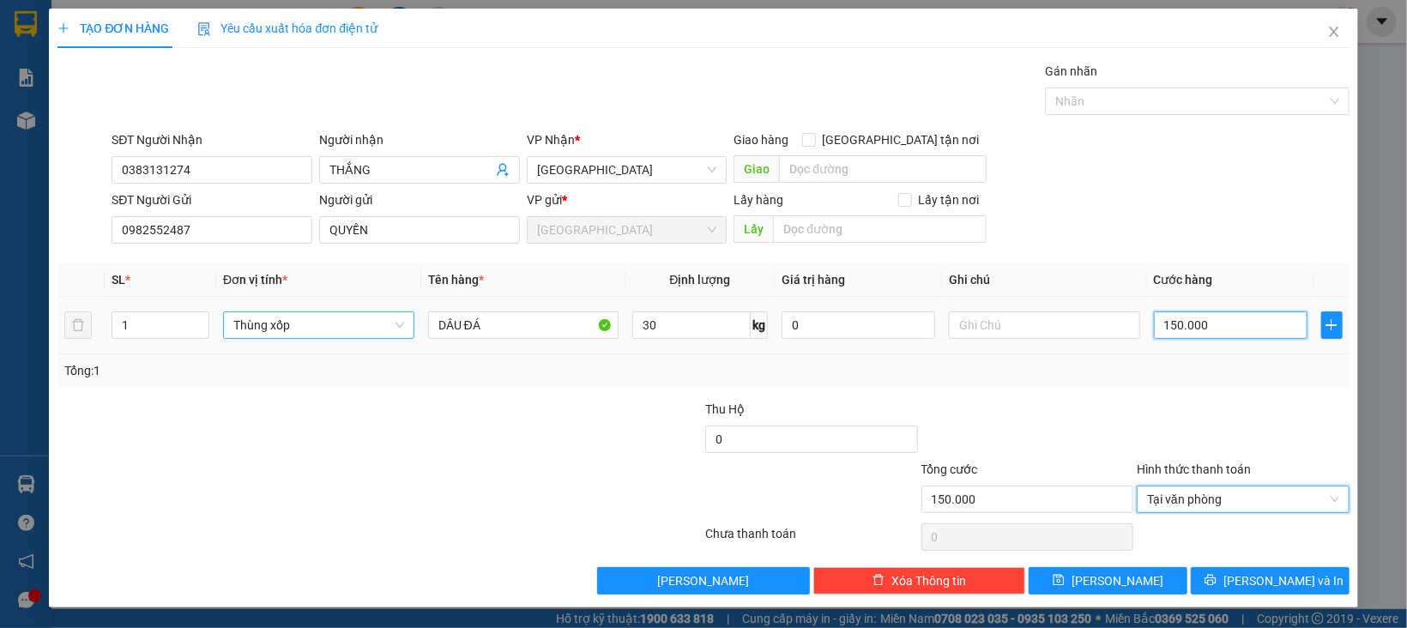
click at [1179, 321] on input "150.000" at bounding box center [1231, 324] width 154 height 27
type input "1"
type input "10"
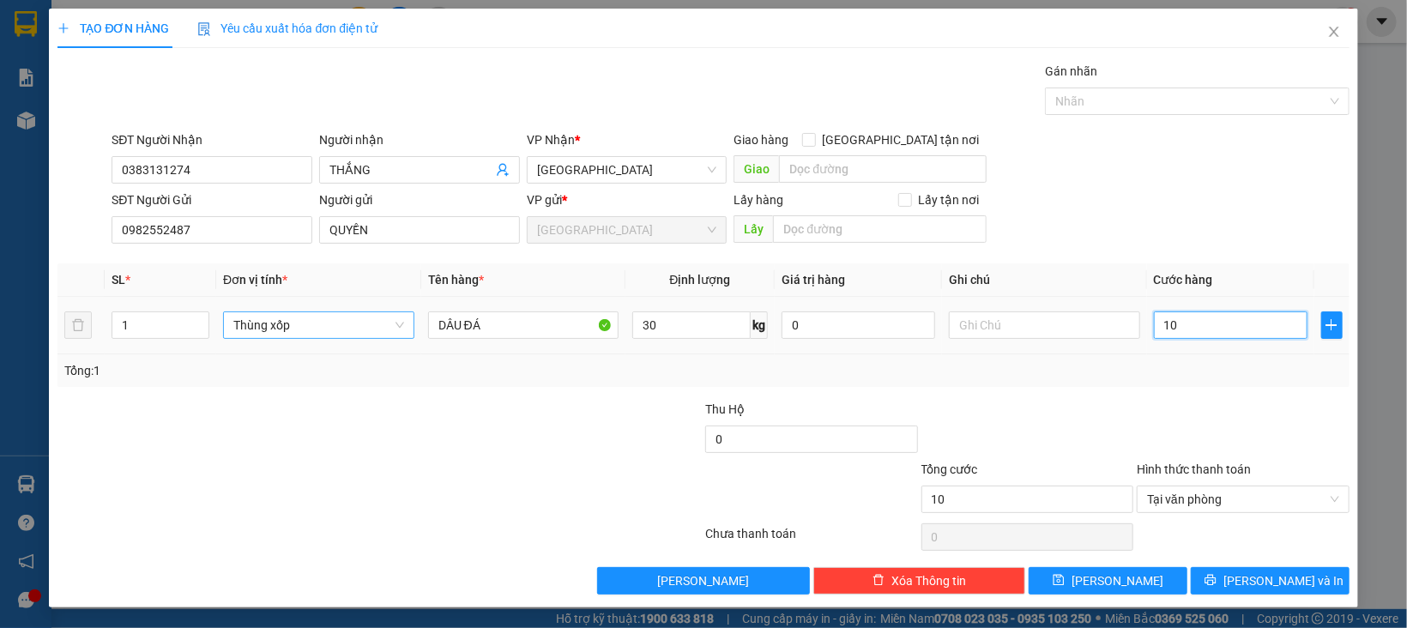
type input "100"
type input "100.000"
click at [1182, 381] on div "Tổng: 1" at bounding box center [702, 370] width 1291 height 33
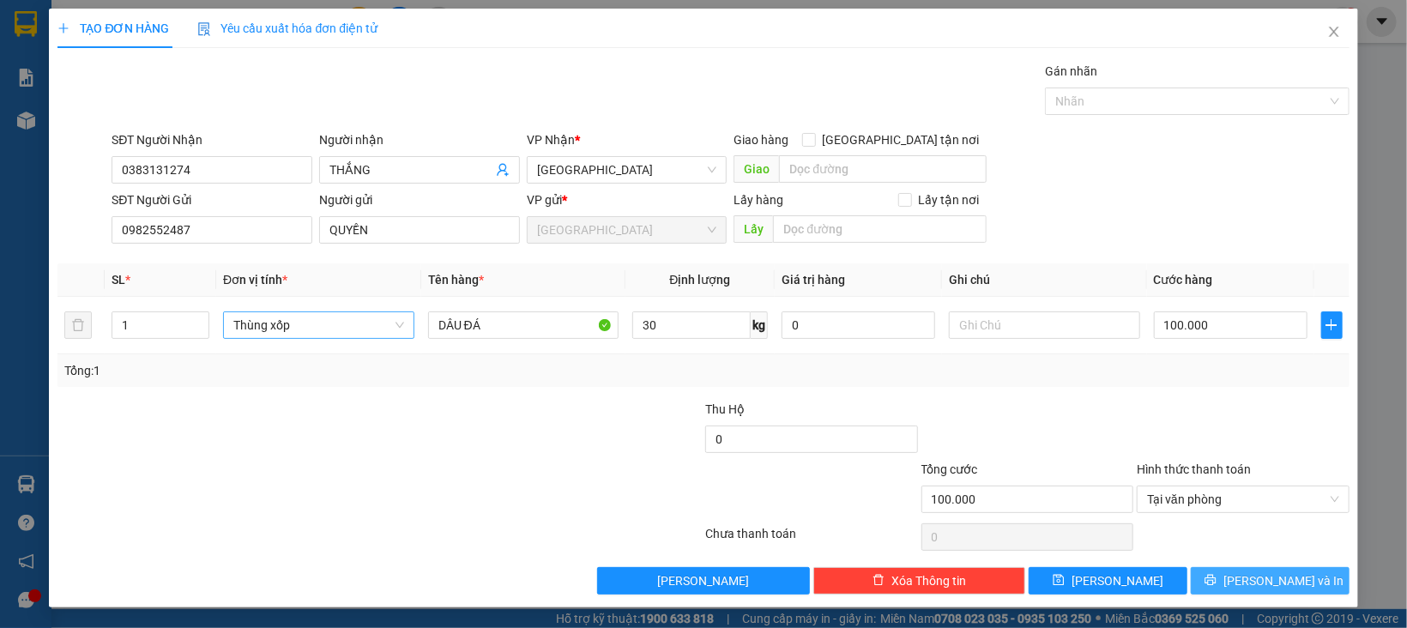
click at [1216, 588] on span "printer" at bounding box center [1210, 581] width 12 height 14
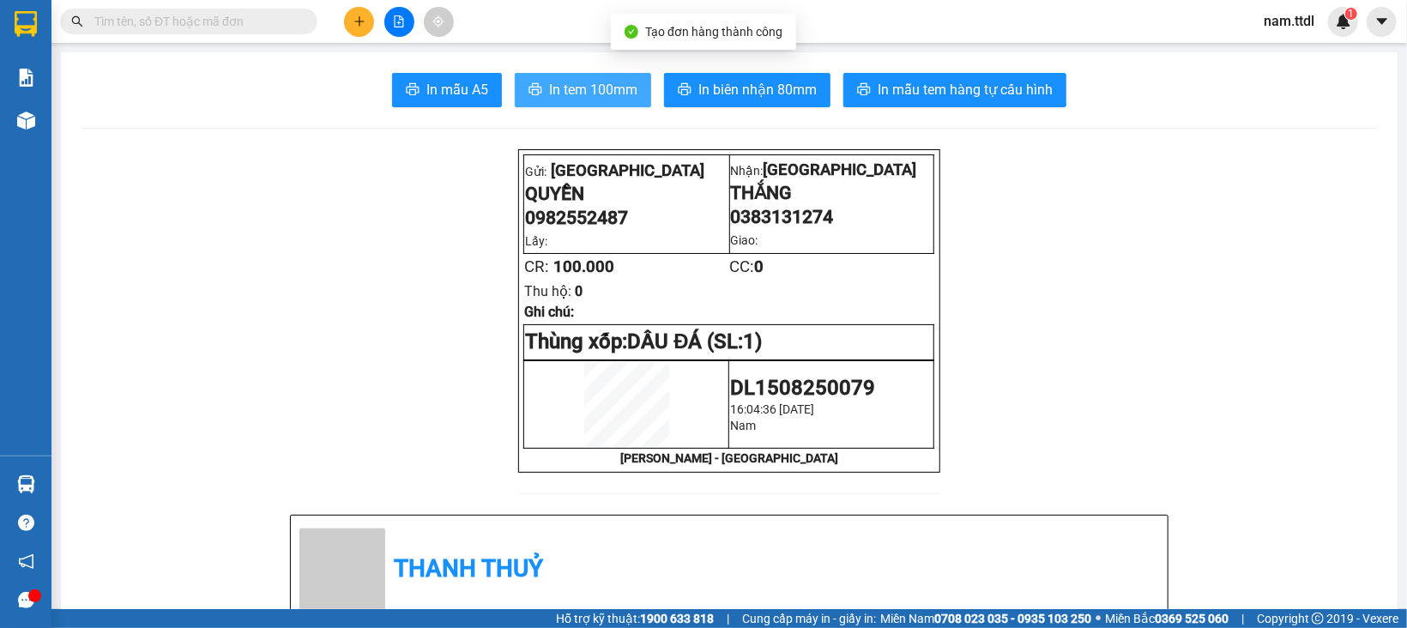
click at [604, 87] on span "In tem 100mm" at bounding box center [593, 89] width 88 height 21
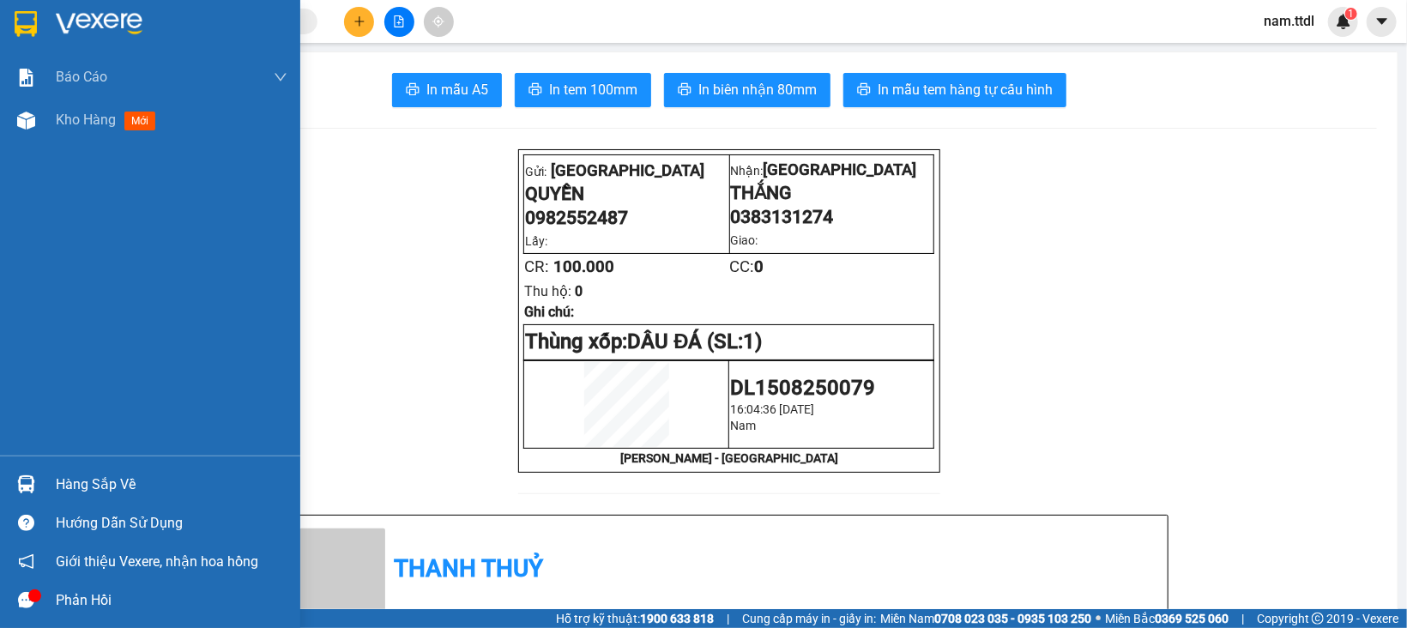
click at [20, 21] on img at bounding box center [26, 24] width 22 height 26
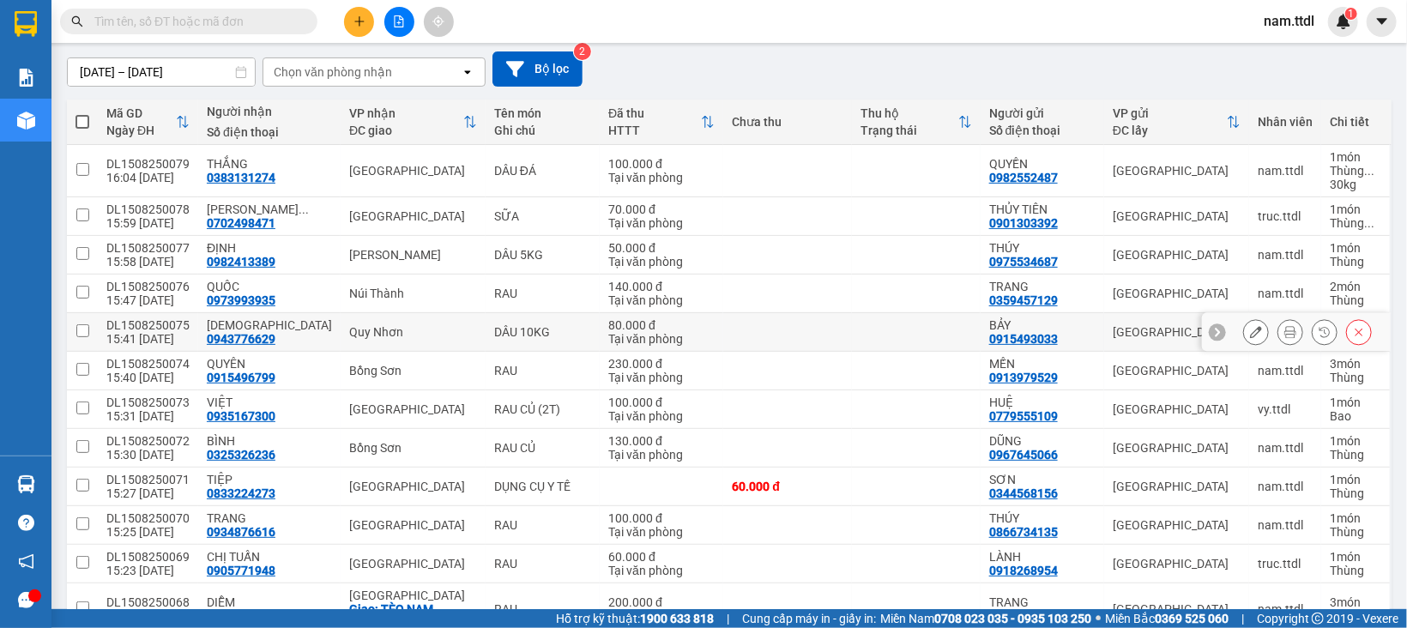
scroll to position [172, 0]
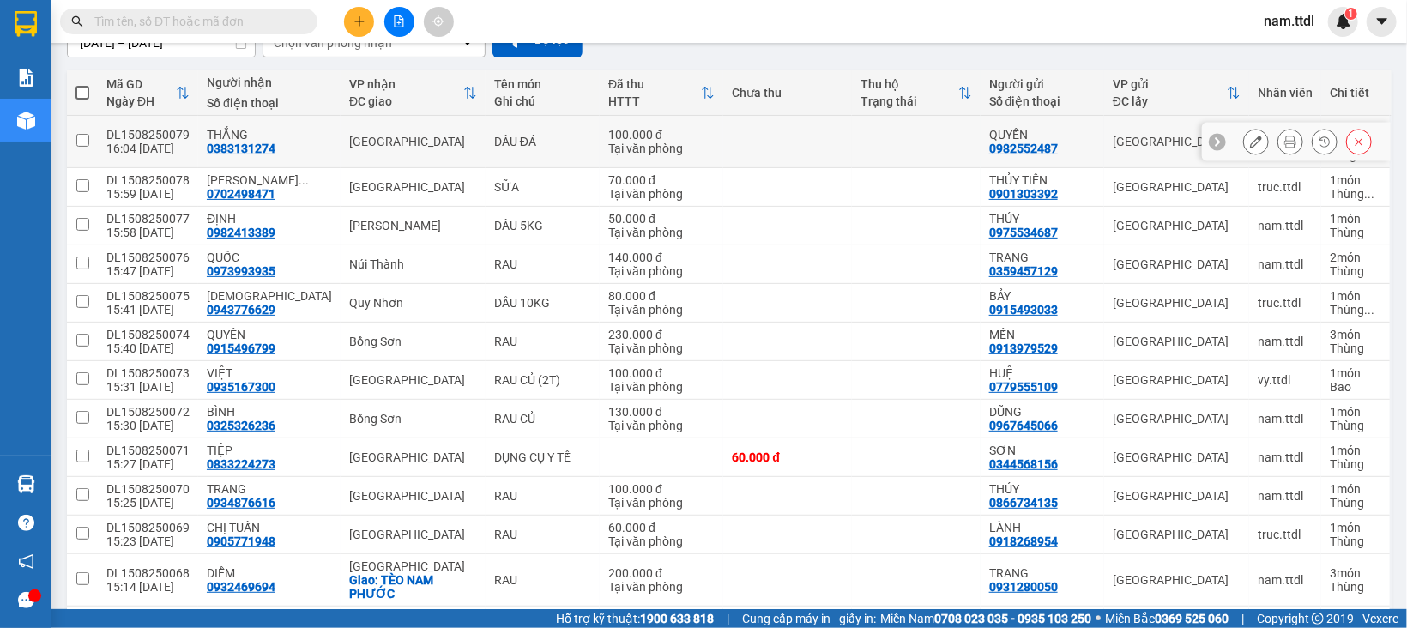
click at [1250, 145] on icon at bounding box center [1256, 142] width 12 height 12
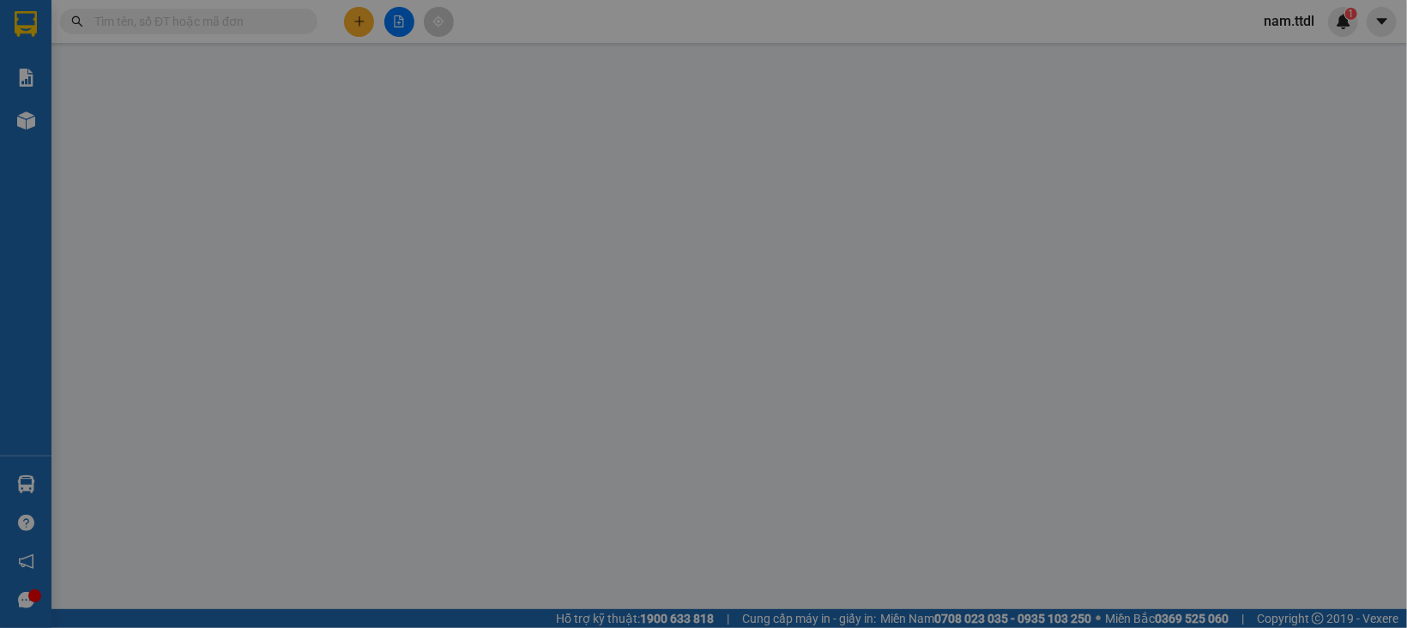
type input "0383131274"
type input "0982552487"
type input "100.000"
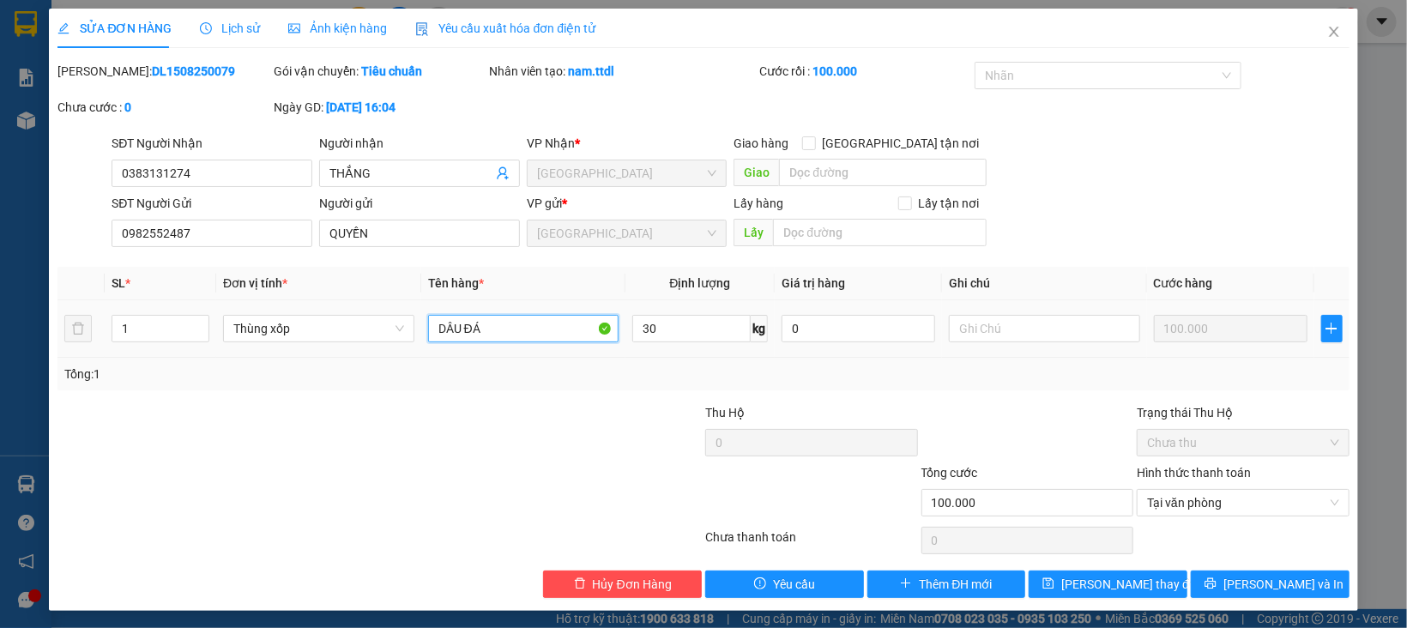
click at [505, 319] on input "DÂU ĐÁ" at bounding box center [523, 328] width 191 height 27
type input "DÂU ĐÔNG"
click at [1233, 594] on button "[PERSON_NAME] và In" at bounding box center [1270, 583] width 159 height 27
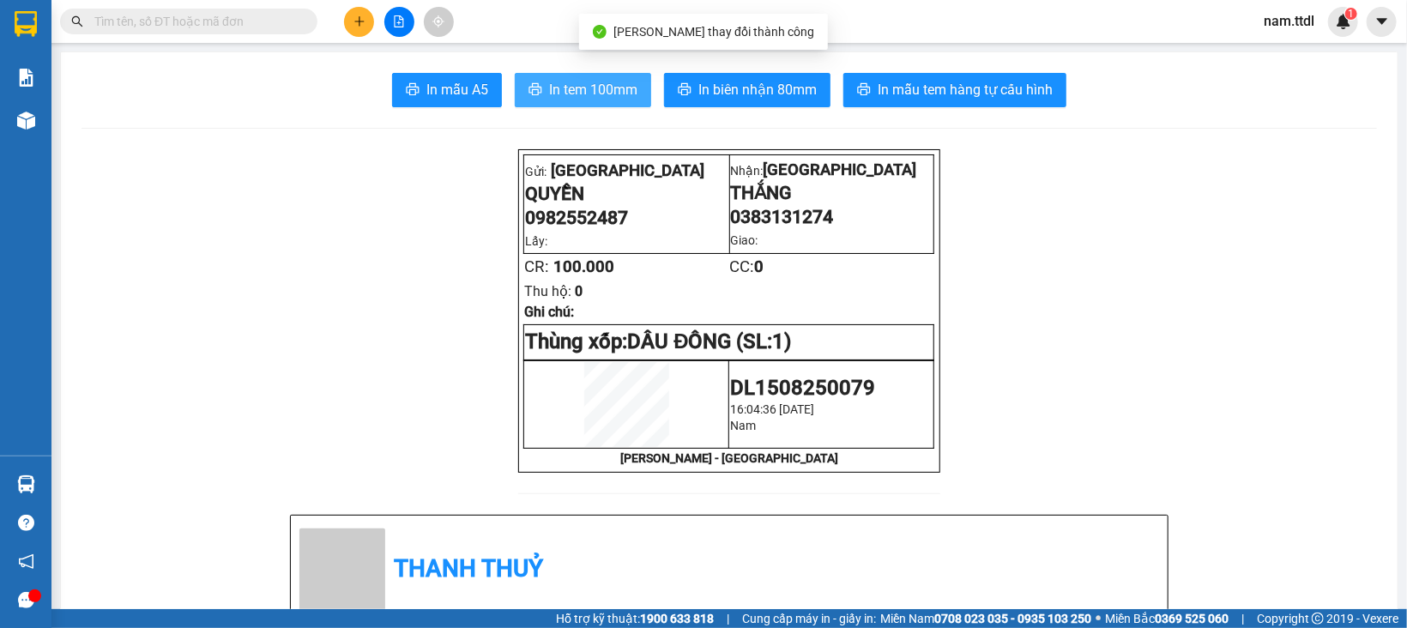
click at [584, 84] on span "In tem 100mm" at bounding box center [593, 89] width 88 height 21
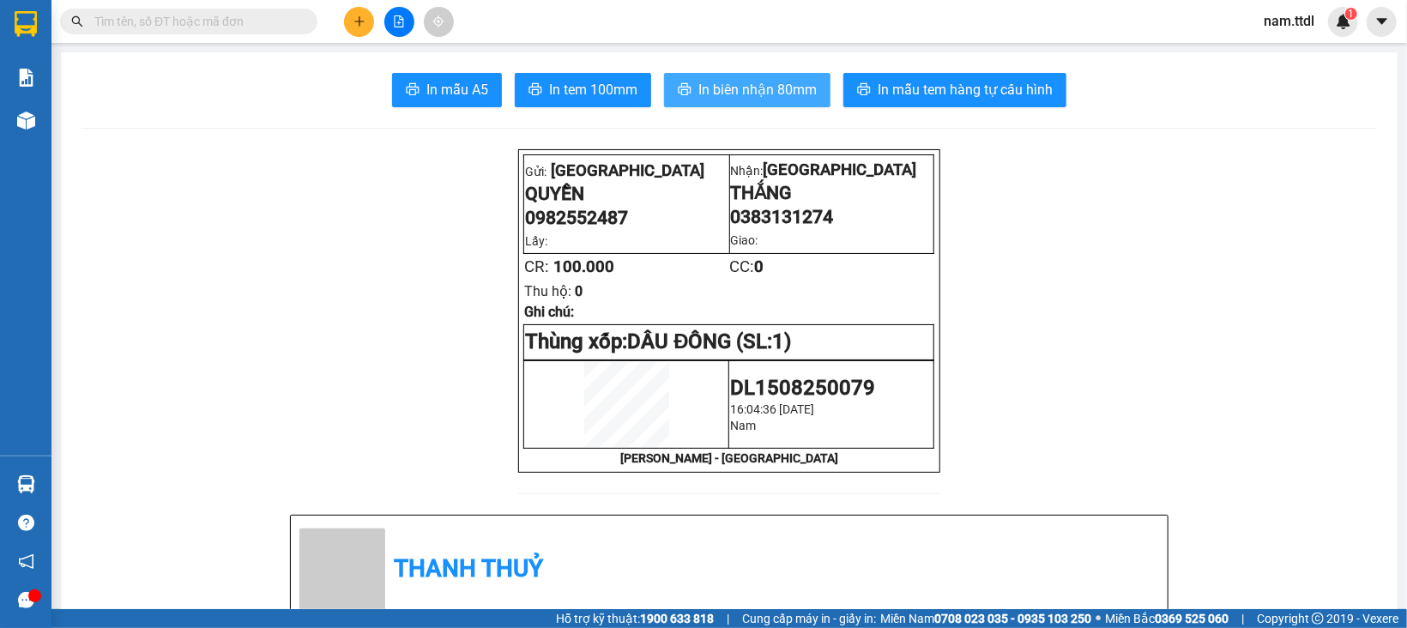
click at [740, 77] on button "In biên nhận 80mm" at bounding box center [747, 90] width 166 height 34
click at [357, 17] on icon "plus" at bounding box center [359, 21] width 12 height 12
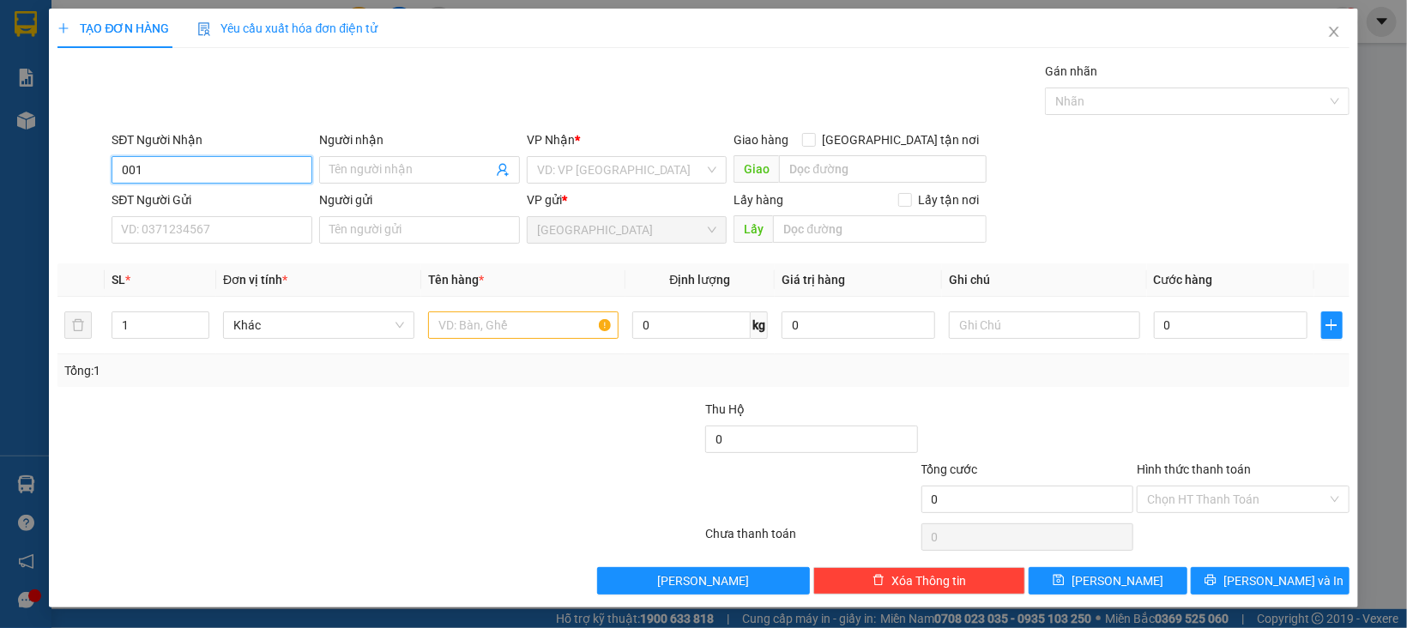
type input "0011"
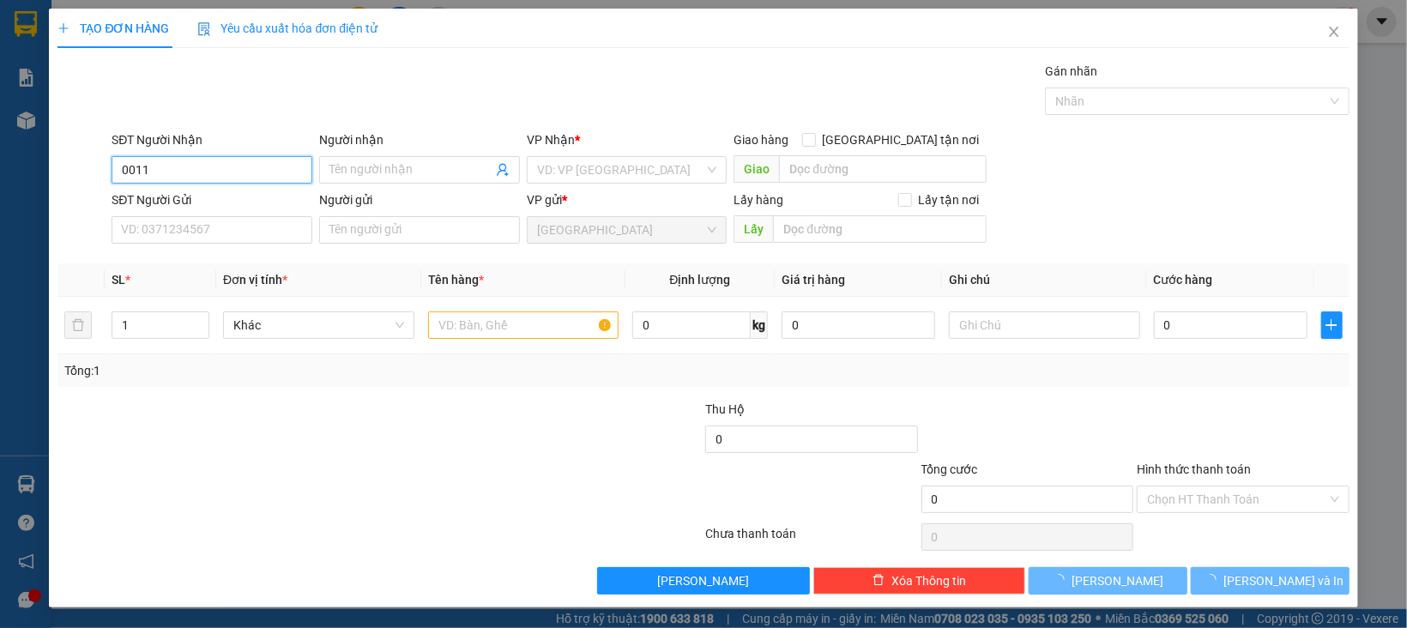
click at [229, 170] on input "0011" at bounding box center [212, 169] width 201 height 27
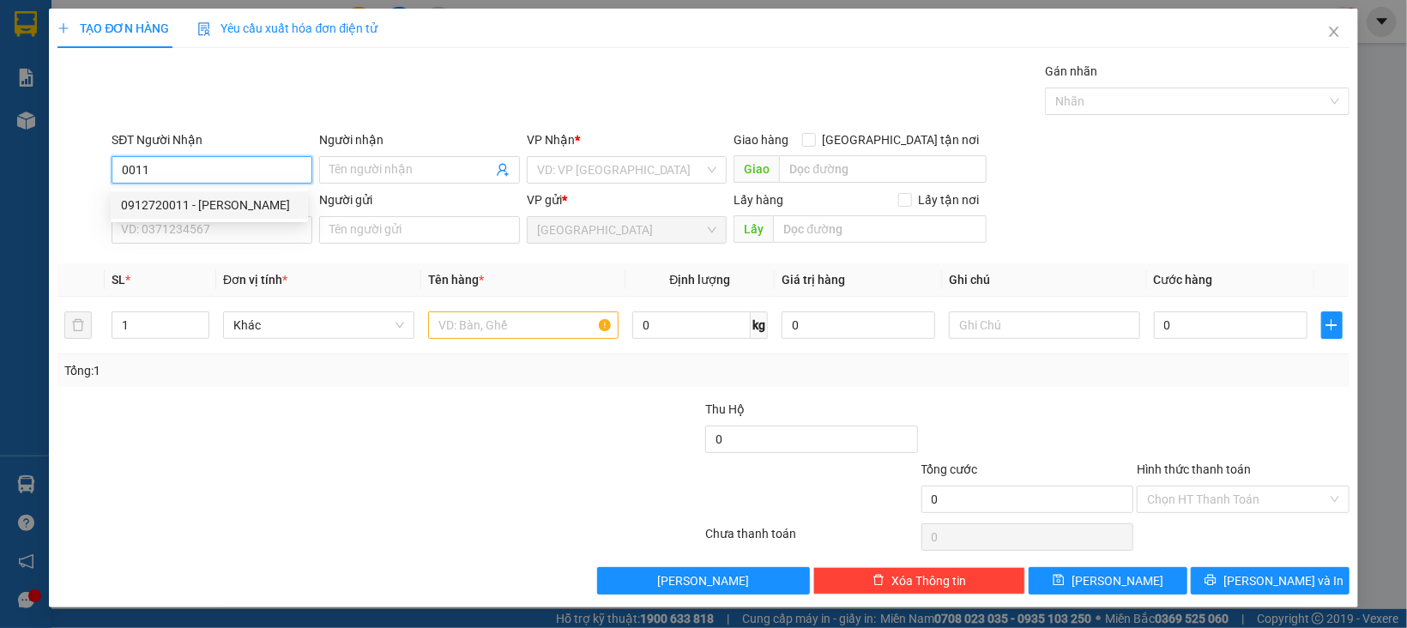
click at [238, 170] on input "0011" at bounding box center [212, 169] width 201 height 27
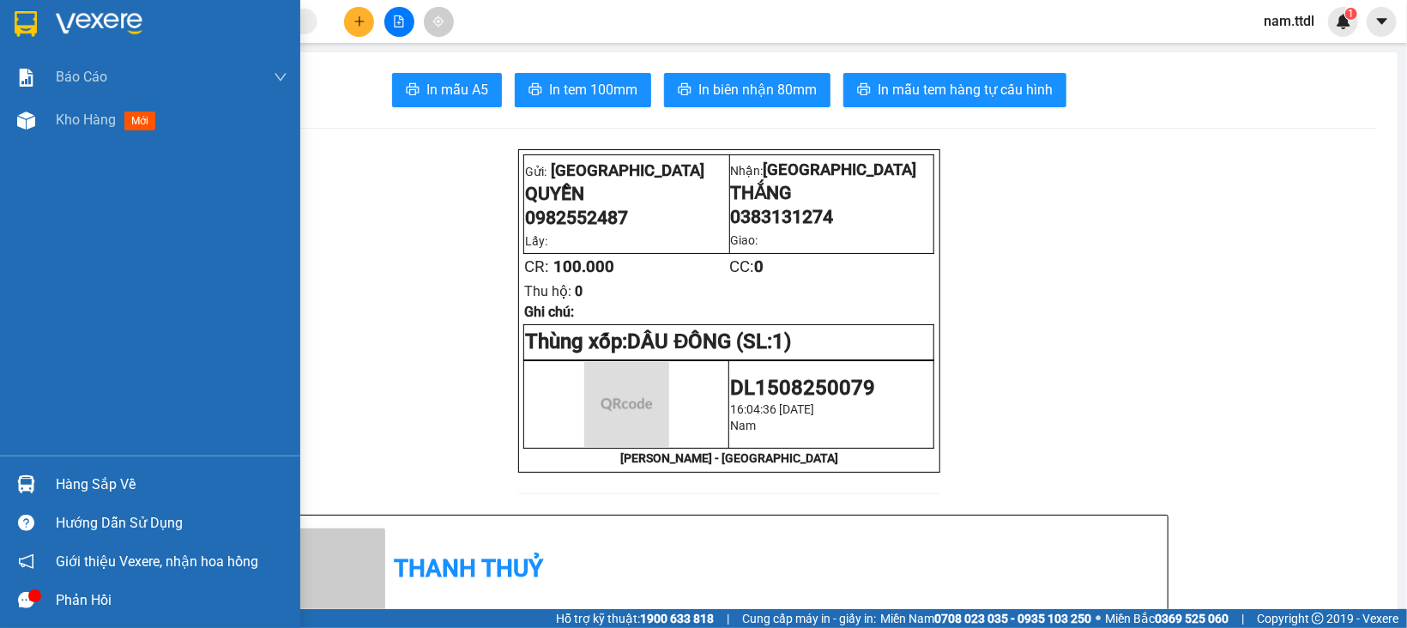
click at [18, 21] on img at bounding box center [26, 24] width 22 height 26
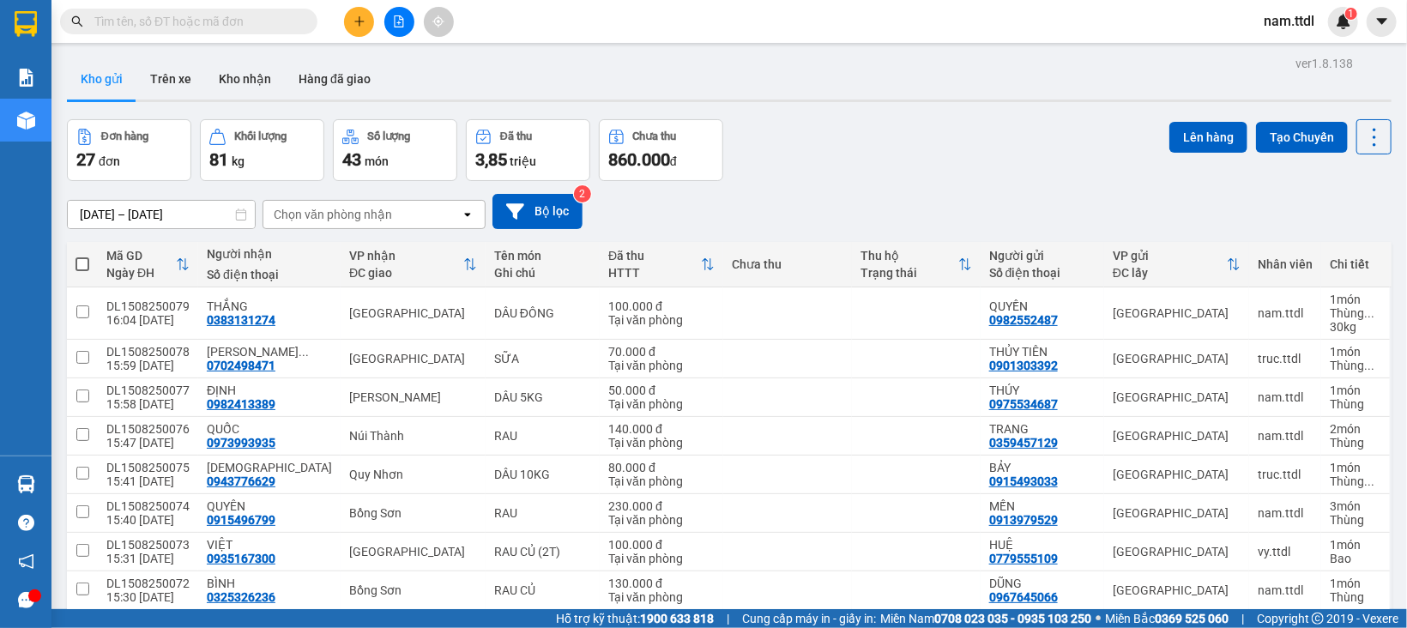
click at [269, 25] on input "text" at bounding box center [195, 21] width 202 height 19
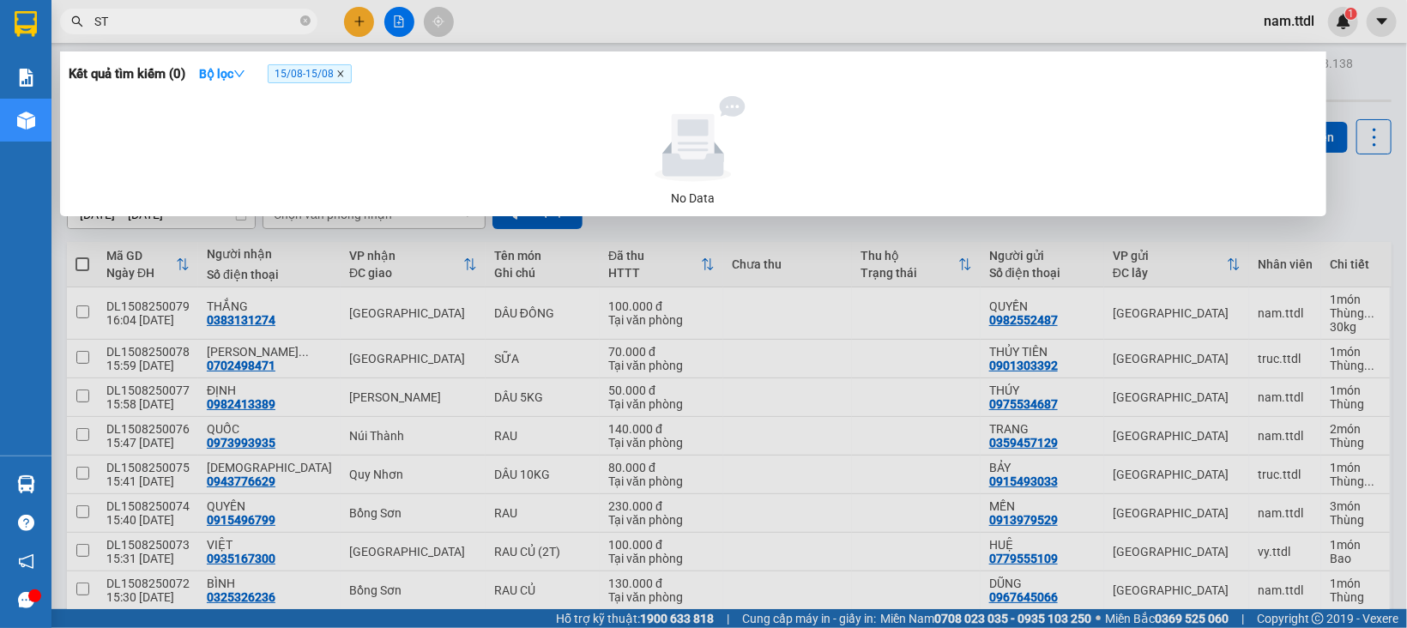
type input "ST"
click at [345, 73] on icon "close" at bounding box center [340, 73] width 9 height 9
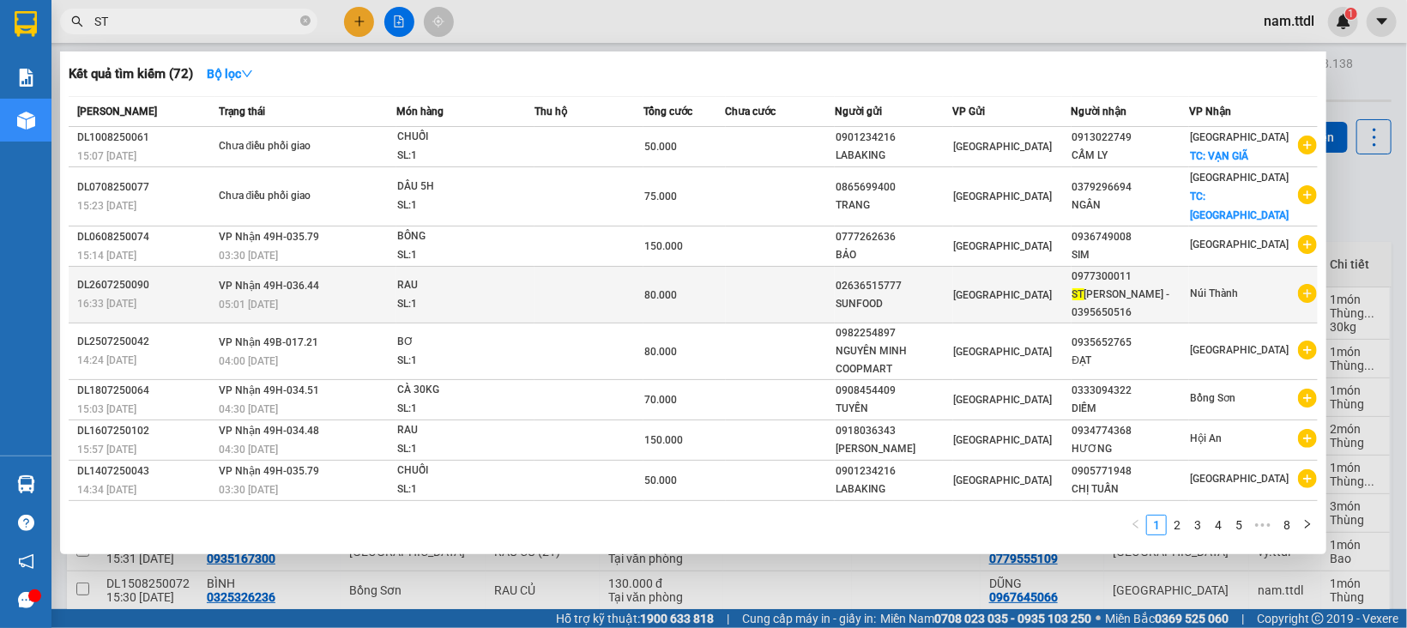
click at [1129, 286] on div "ST TẤN HẰNG - 0395650516" at bounding box center [1130, 304] width 117 height 36
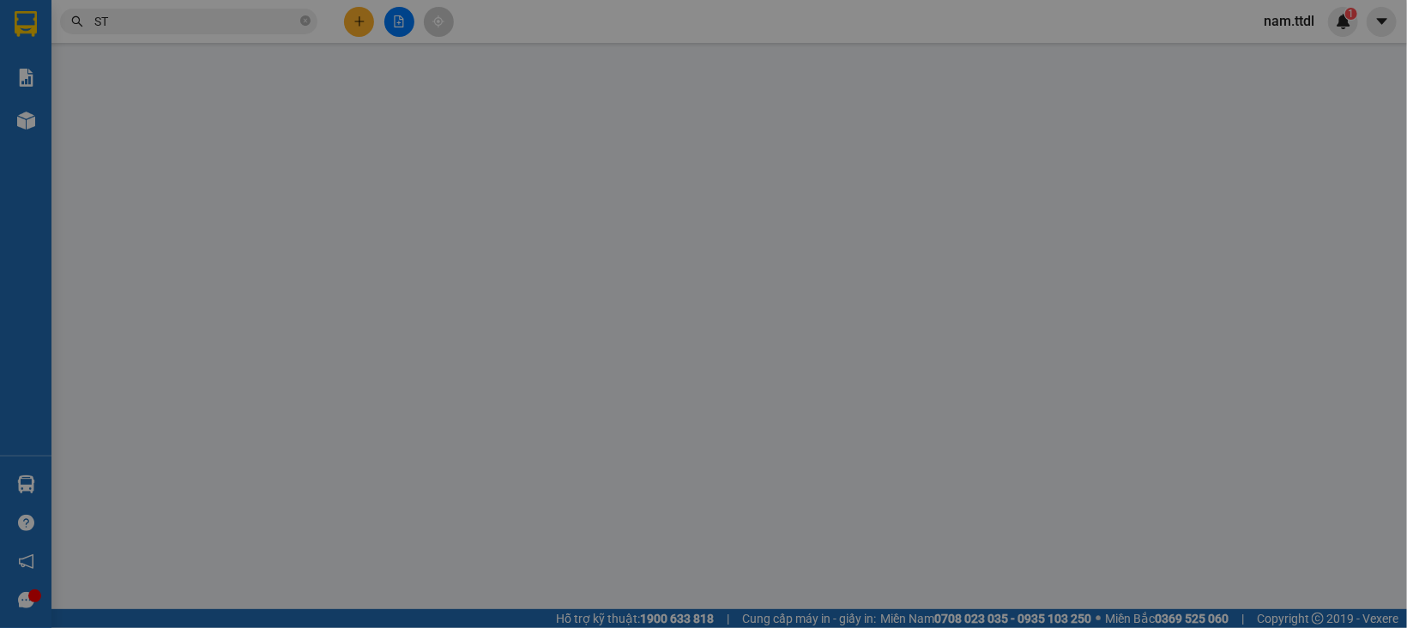
type input "0977300011"
type input "02636515777"
type input "80.000"
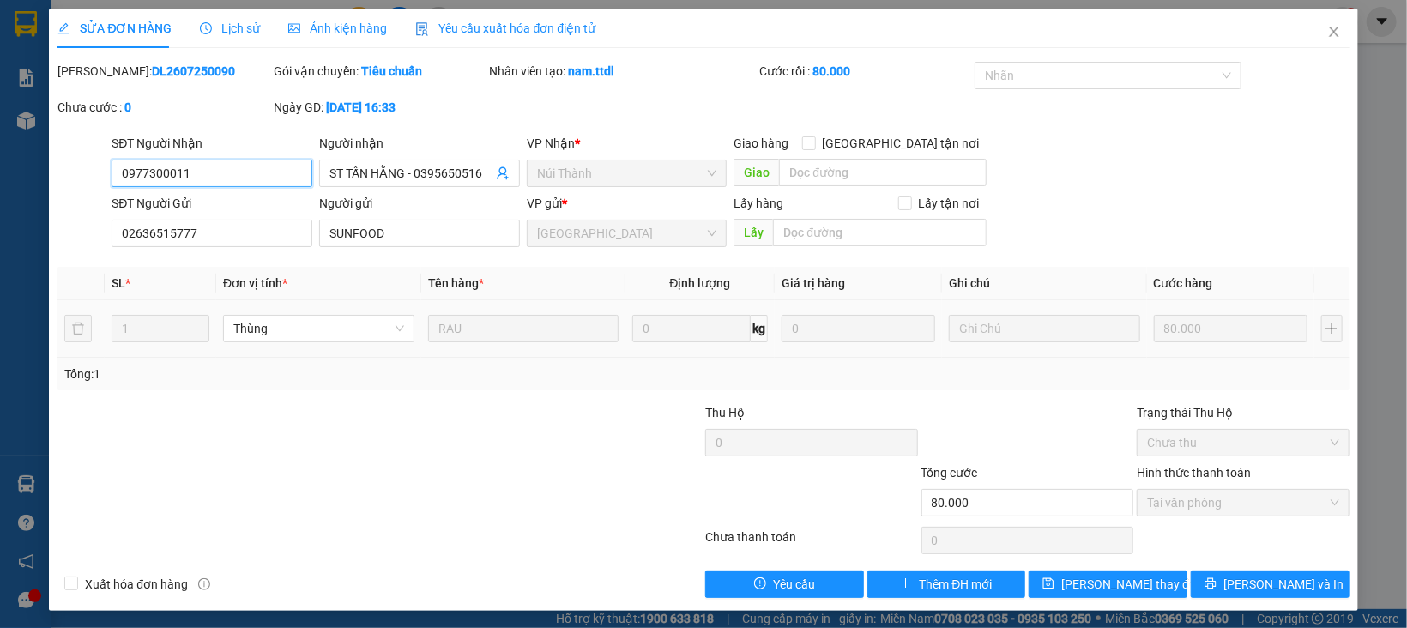
scroll to position [3, 0]
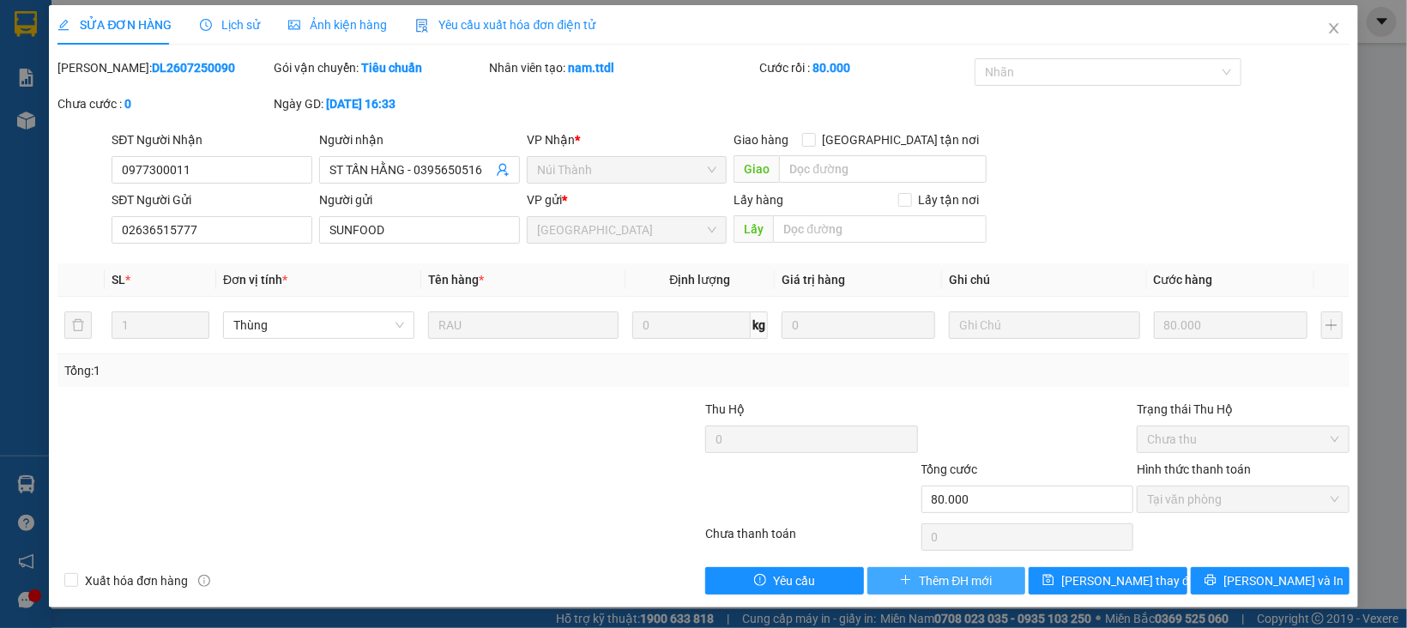
click at [932, 593] on button "Thêm ĐH mới" at bounding box center [946, 580] width 159 height 27
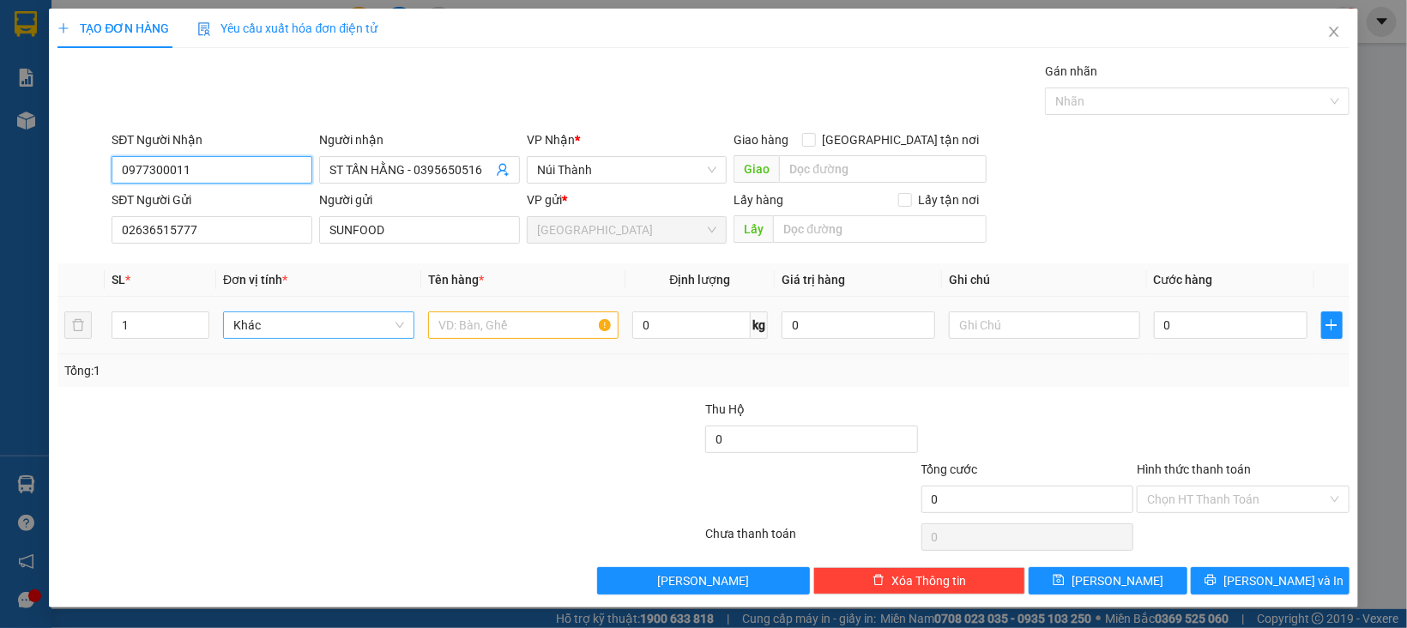
click at [260, 339] on div "Khác" at bounding box center [318, 324] width 191 height 27
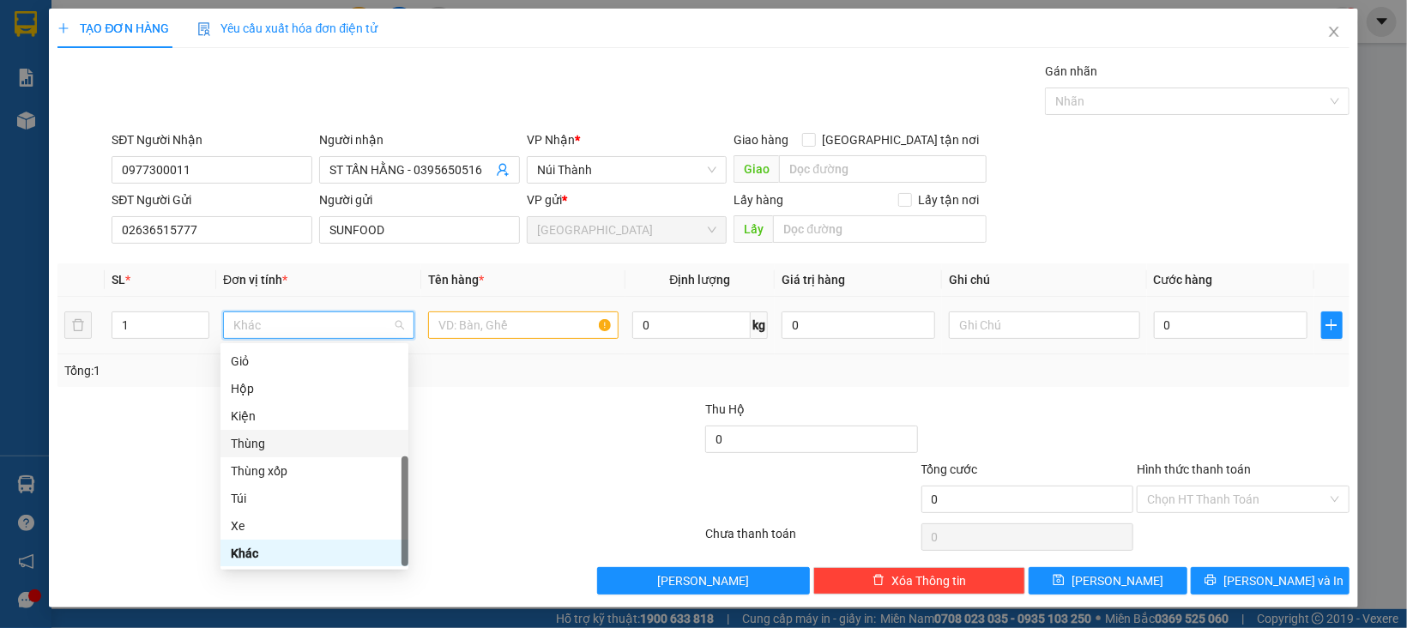
click at [260, 445] on div "Thùng" at bounding box center [314, 443] width 167 height 19
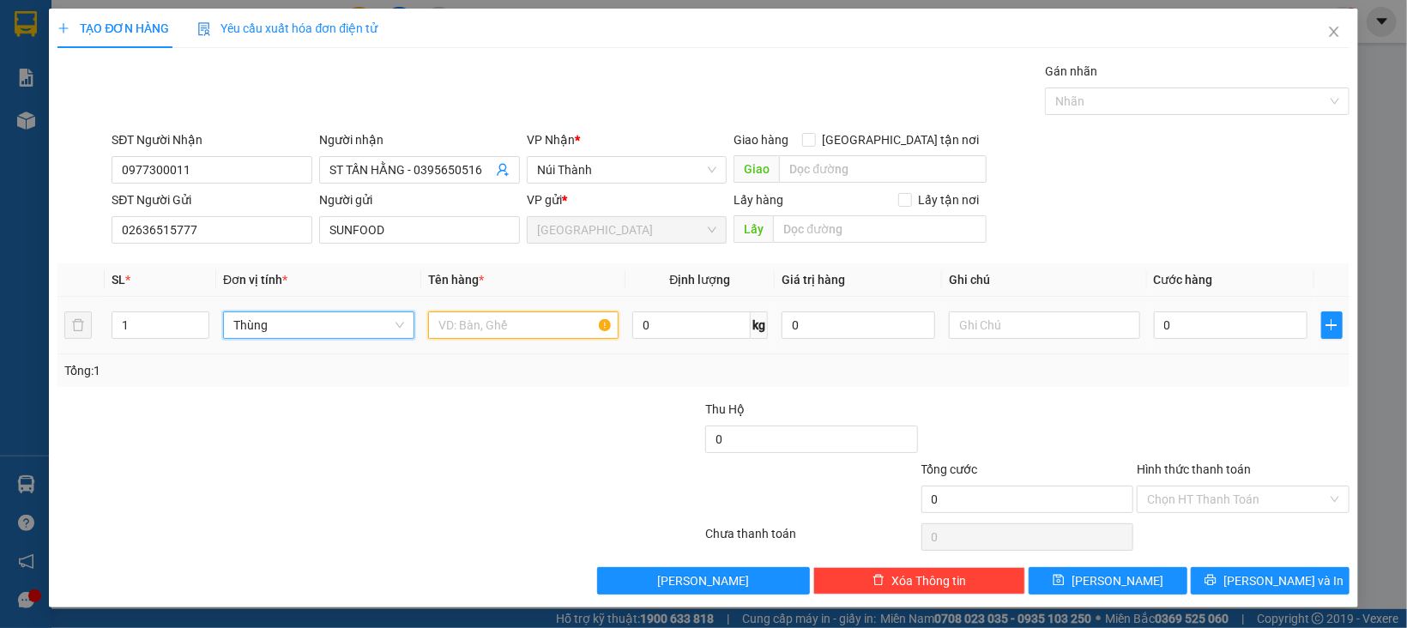
click at [498, 316] on input "text" at bounding box center [523, 324] width 191 height 27
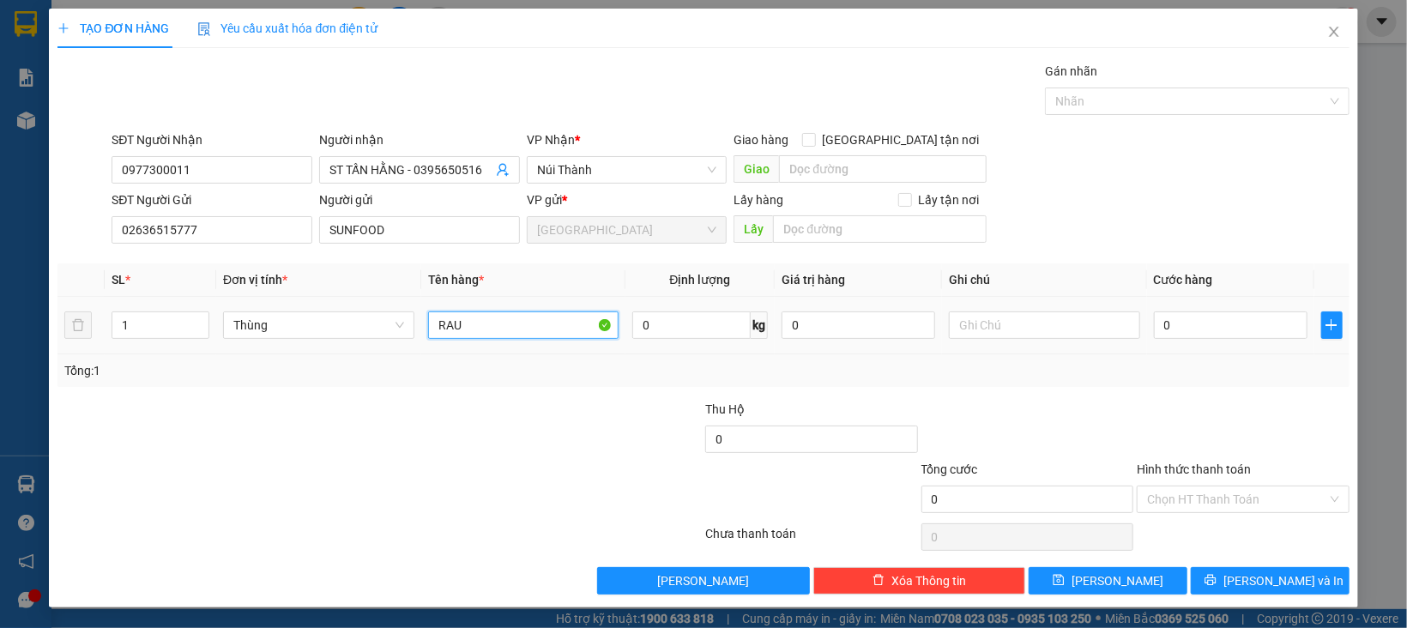
type input "RAU"
type input "8"
type input "80"
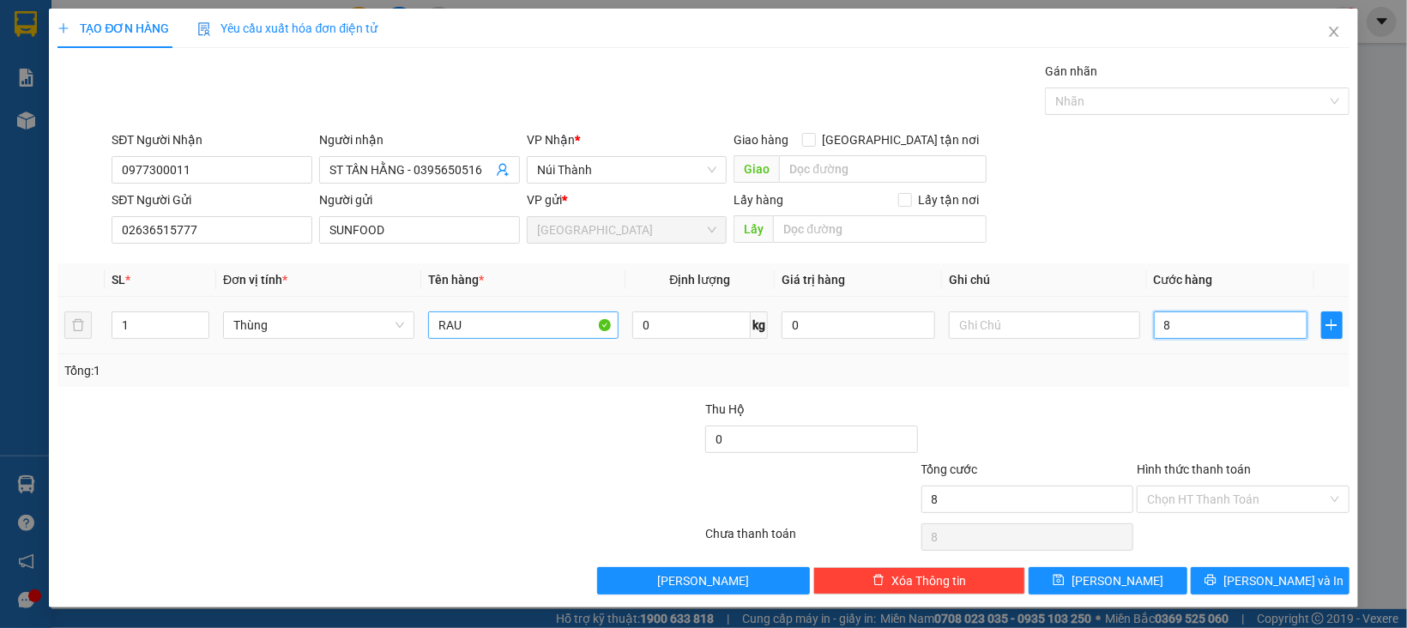
type input "80"
type input "80.000"
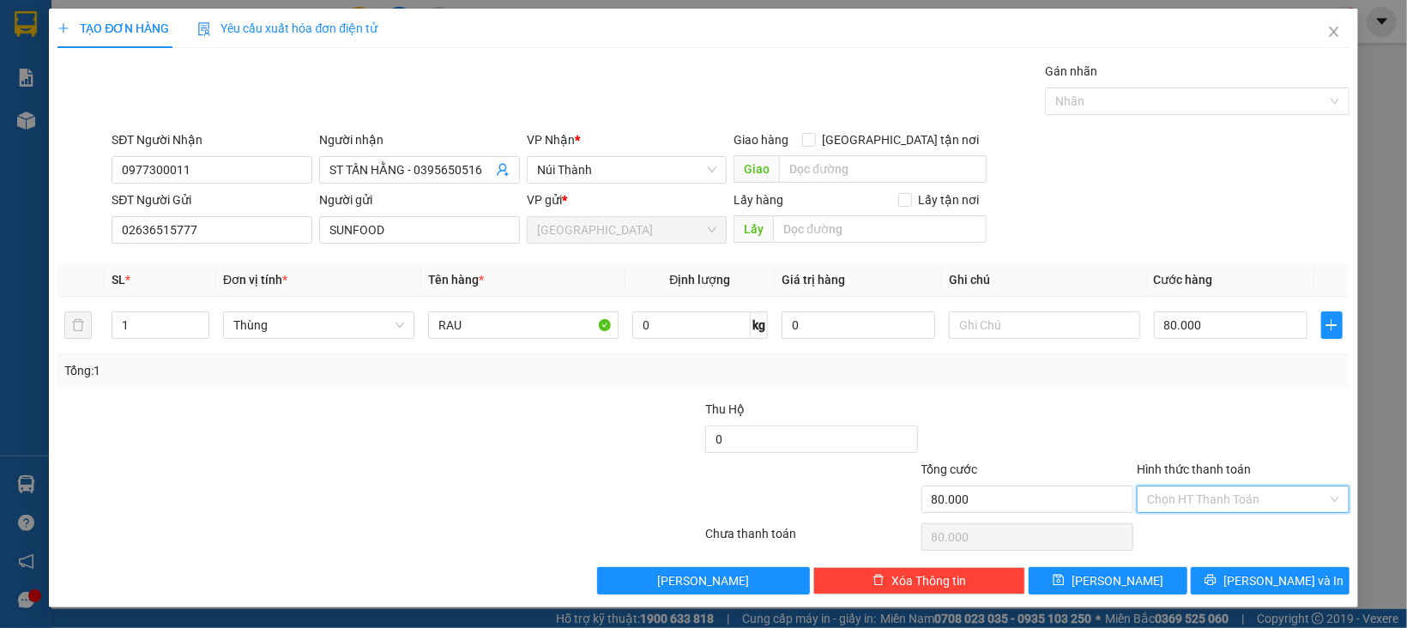
click at [1186, 496] on input "Hình thức thanh toán" at bounding box center [1237, 499] width 180 height 26
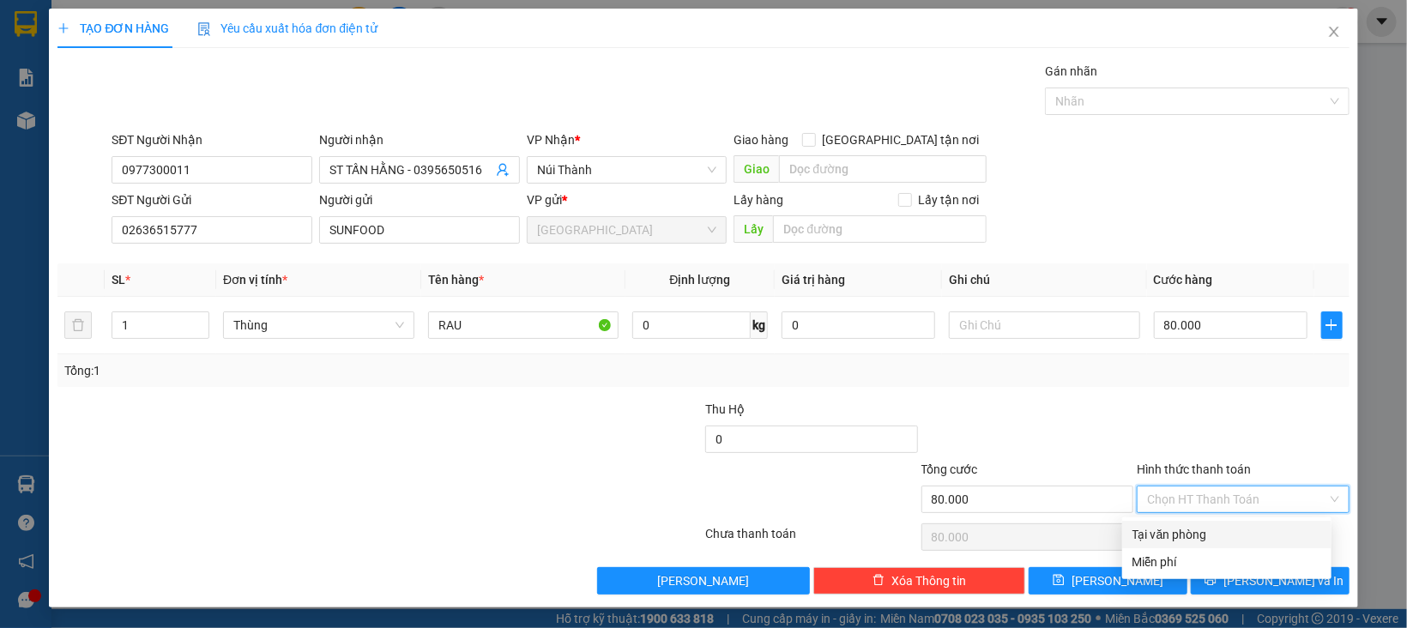
click at [1191, 525] on div "Tại văn phòng" at bounding box center [1226, 534] width 189 height 19
type input "0"
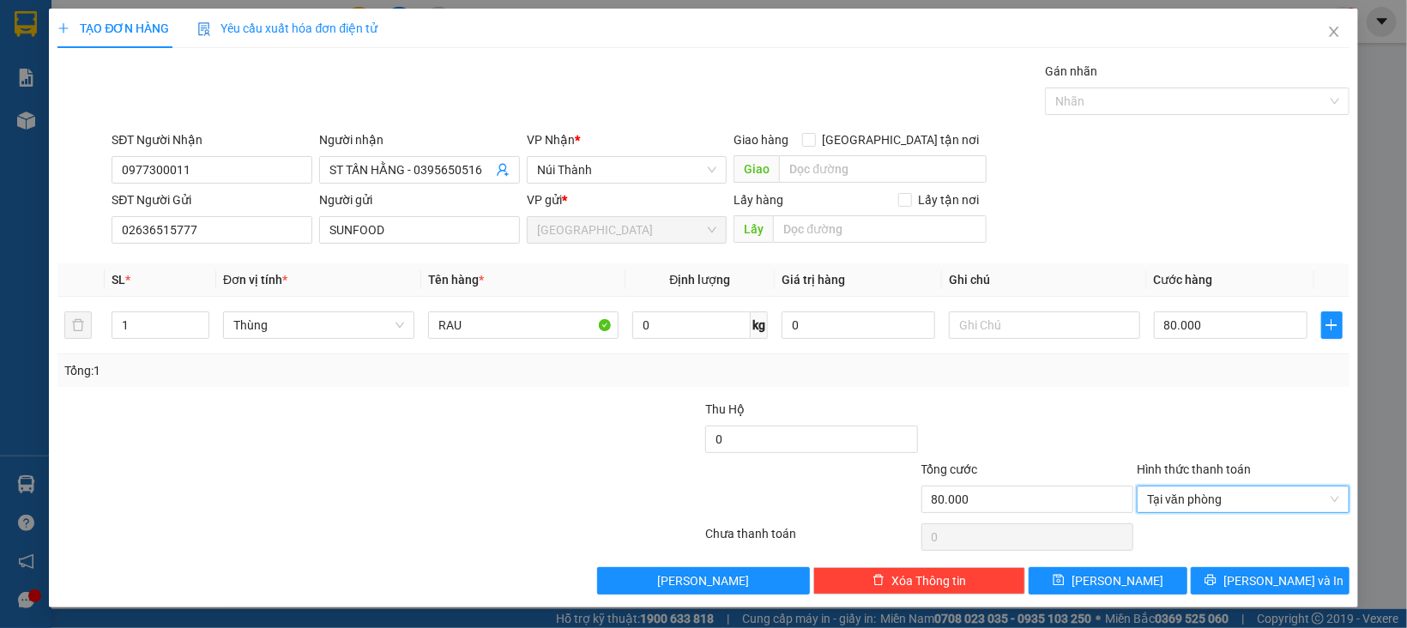
click at [1221, 607] on div "TẠO ĐƠN HÀNG Yêu cầu xuất hóa đơn điện tử Transit Pickup Surcharge Ids Transit …" at bounding box center [703, 308] width 1308 height 599
click at [1215, 591] on button "[PERSON_NAME] và In" at bounding box center [1270, 580] width 159 height 27
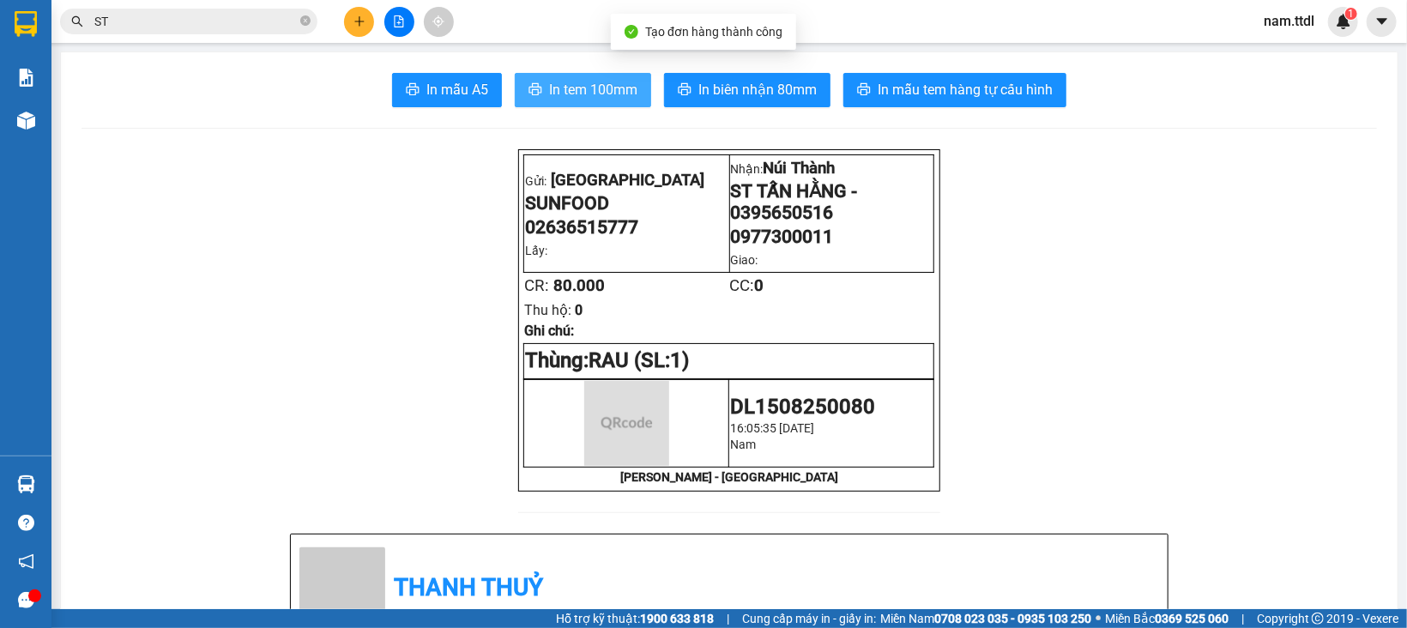
click at [600, 93] on span "In tem 100mm" at bounding box center [593, 89] width 88 height 21
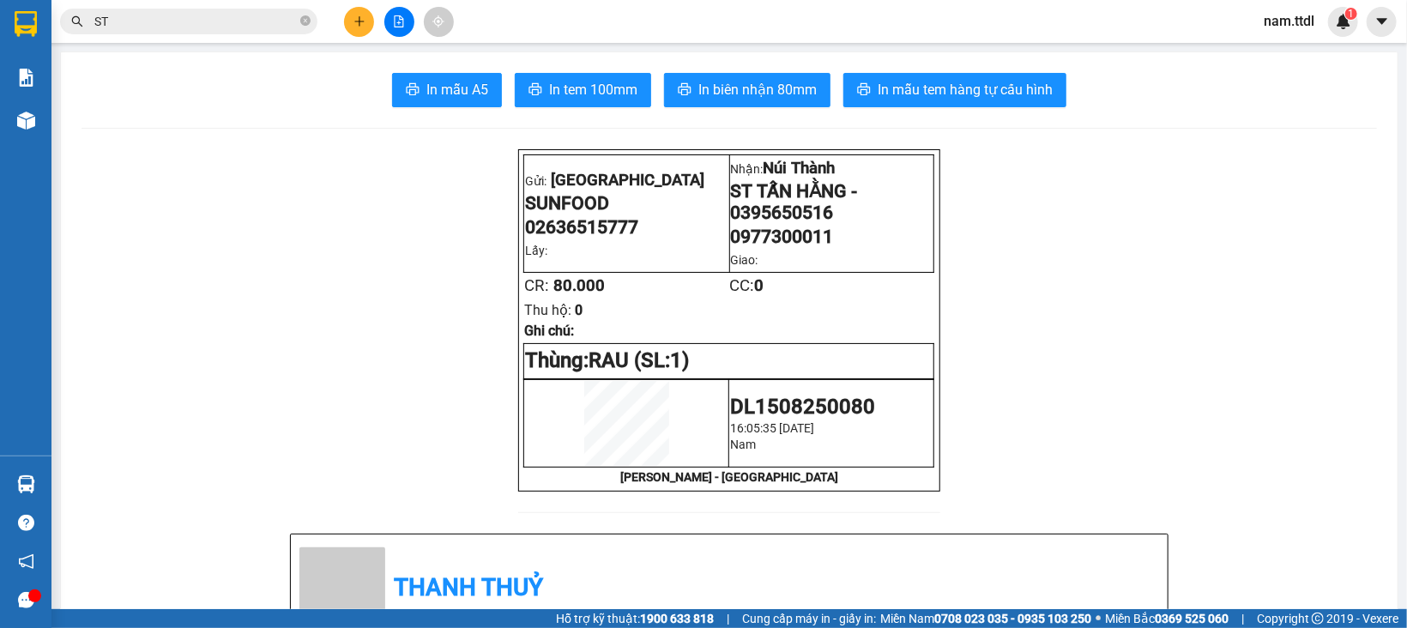
click at [363, 20] on icon "plus" at bounding box center [359, 21] width 12 height 12
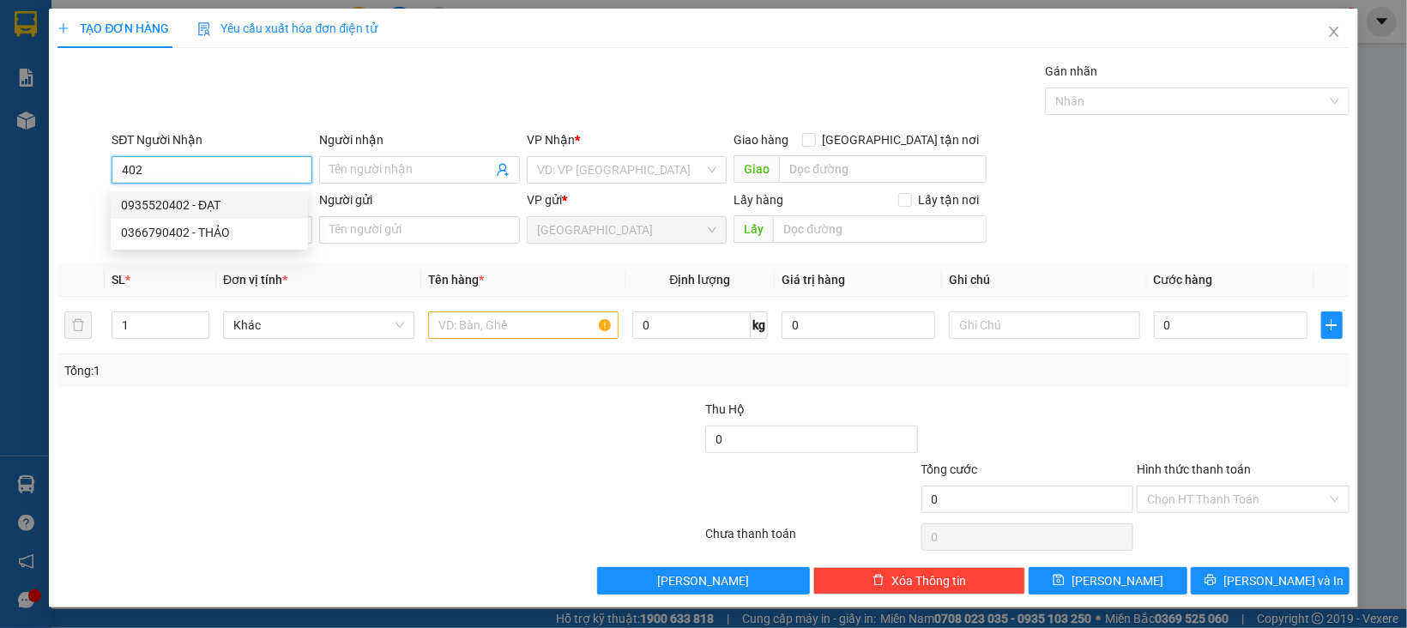
click at [210, 202] on div "0935520402 - ĐẠT" at bounding box center [209, 205] width 177 height 19
type input "0935520402"
type input "ĐẠT"
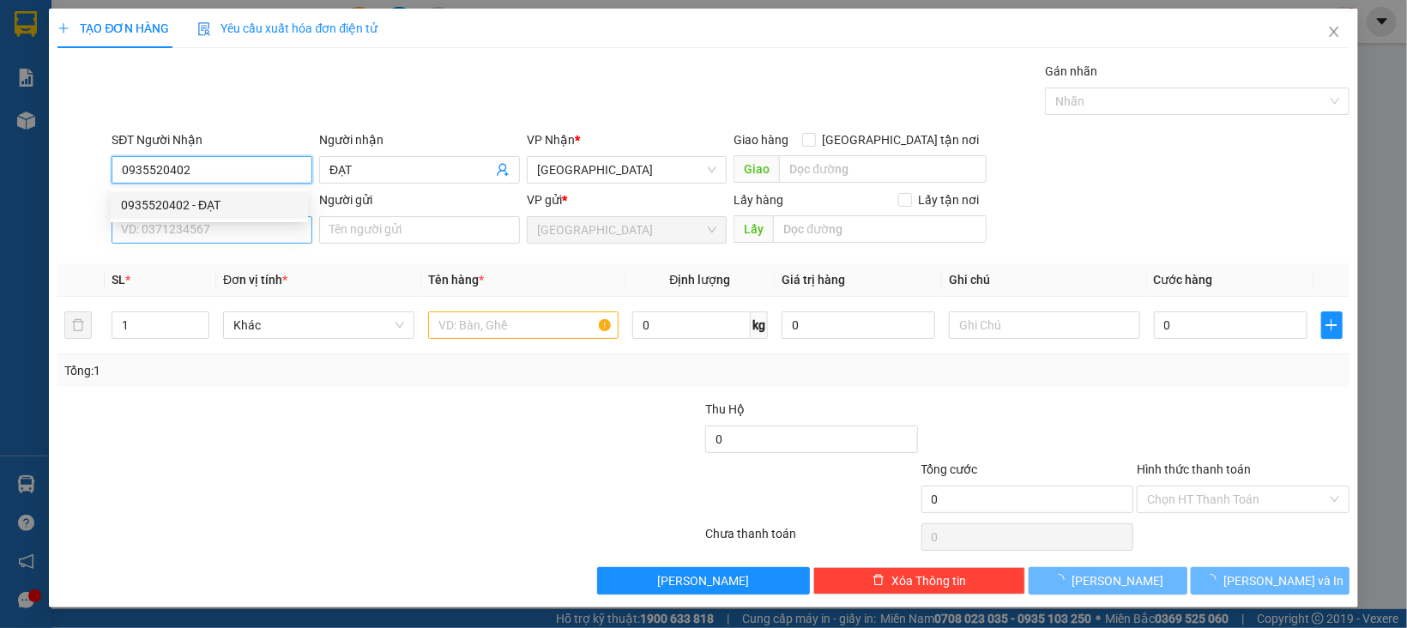
type input "0935520402"
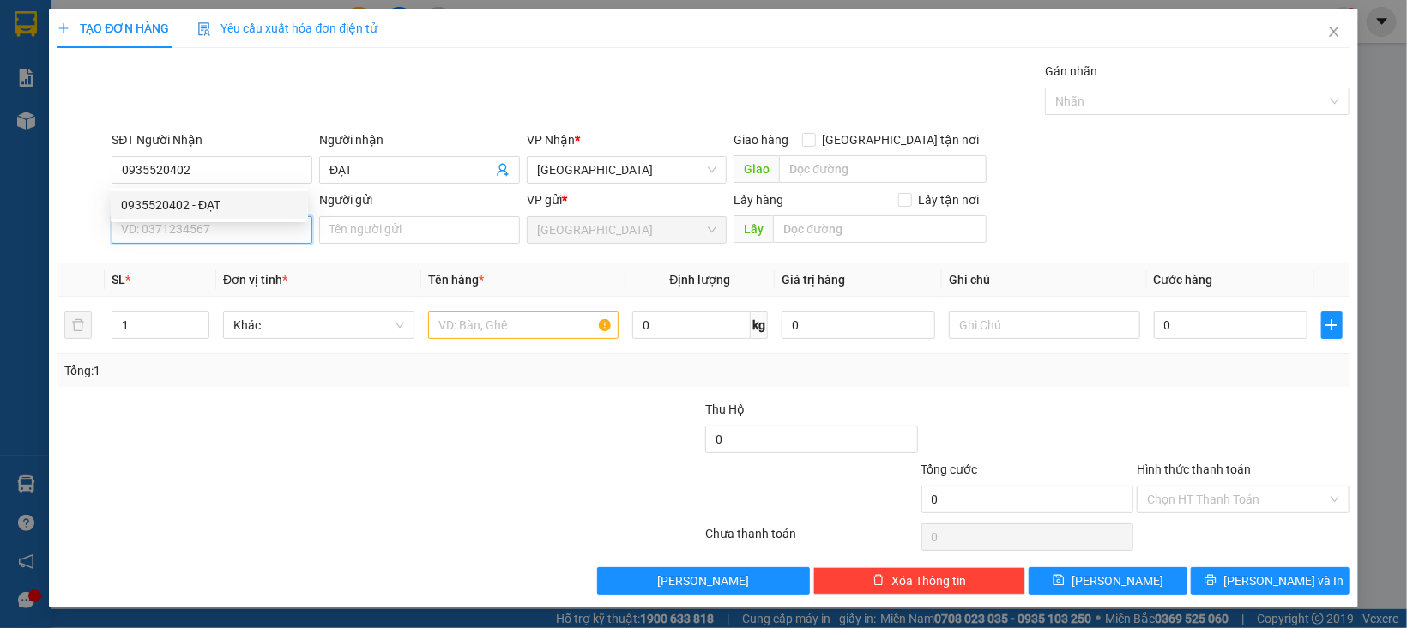
click at [219, 242] on input "SĐT Người Gửi" at bounding box center [212, 229] width 201 height 27
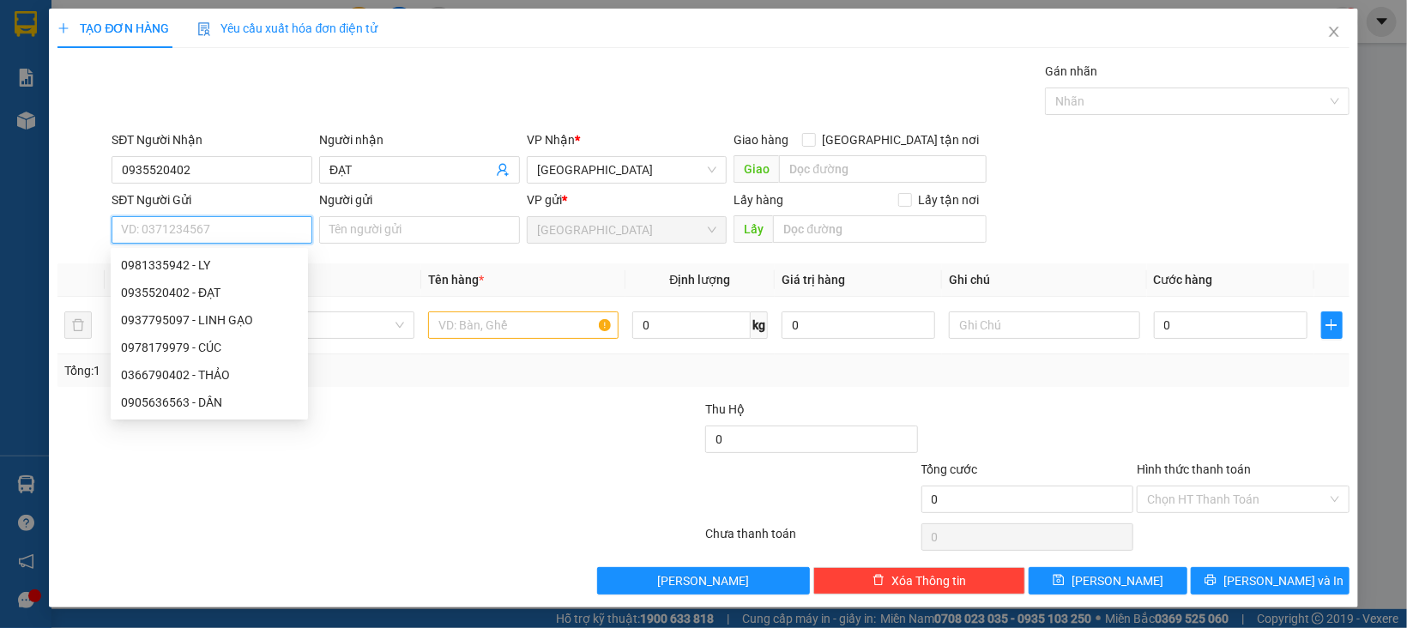
click at [231, 228] on input "SĐT Người Gửi" at bounding box center [212, 229] width 201 height 27
drag, startPoint x: 208, startPoint y: 260, endPoint x: 228, endPoint y: 283, distance: 31.0
click at [208, 260] on div "0981335942 - LY" at bounding box center [209, 265] width 177 height 19
type input "0981335942"
type input "LY"
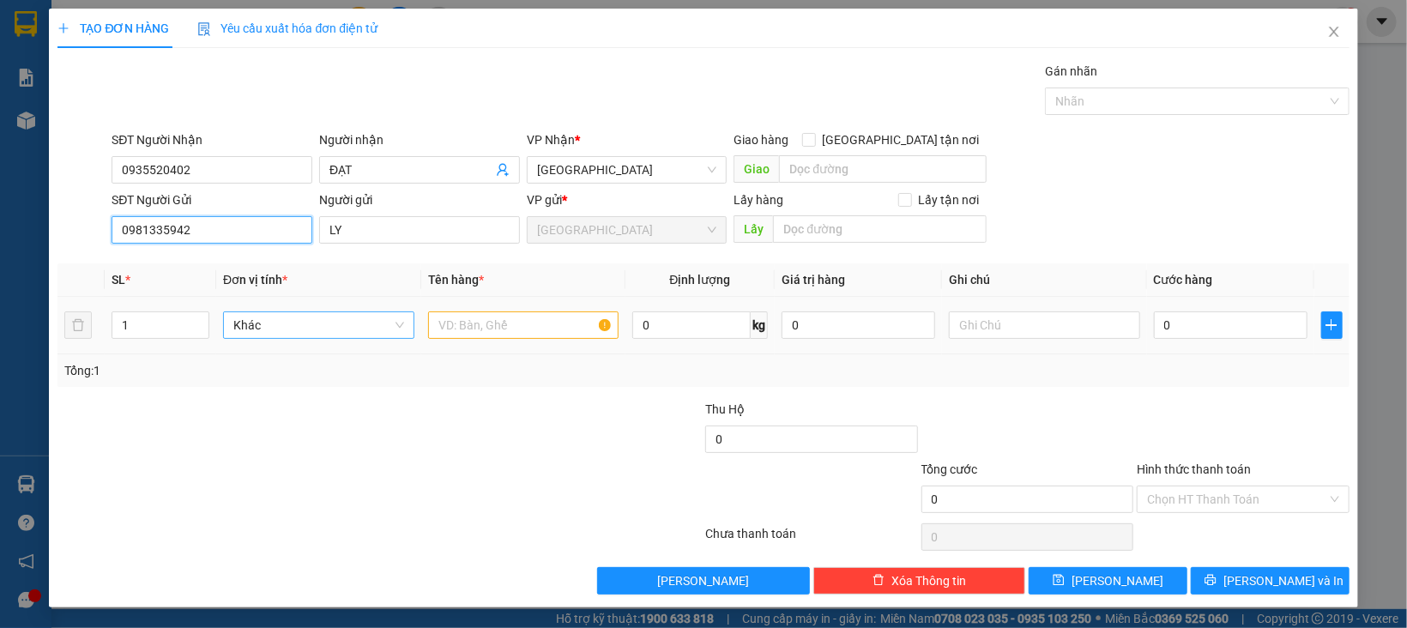
click at [256, 318] on span "Khác" at bounding box center [318, 325] width 171 height 26
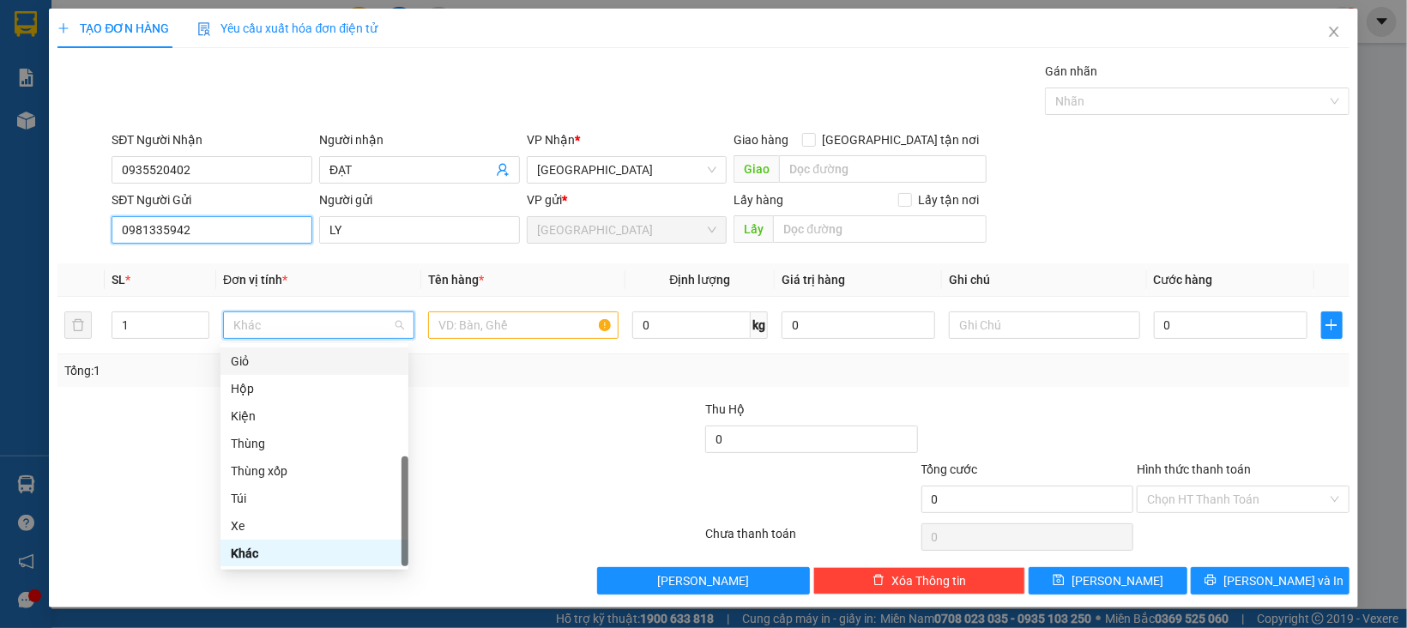
click at [197, 233] on input "0981335942" at bounding box center [212, 229] width 201 height 27
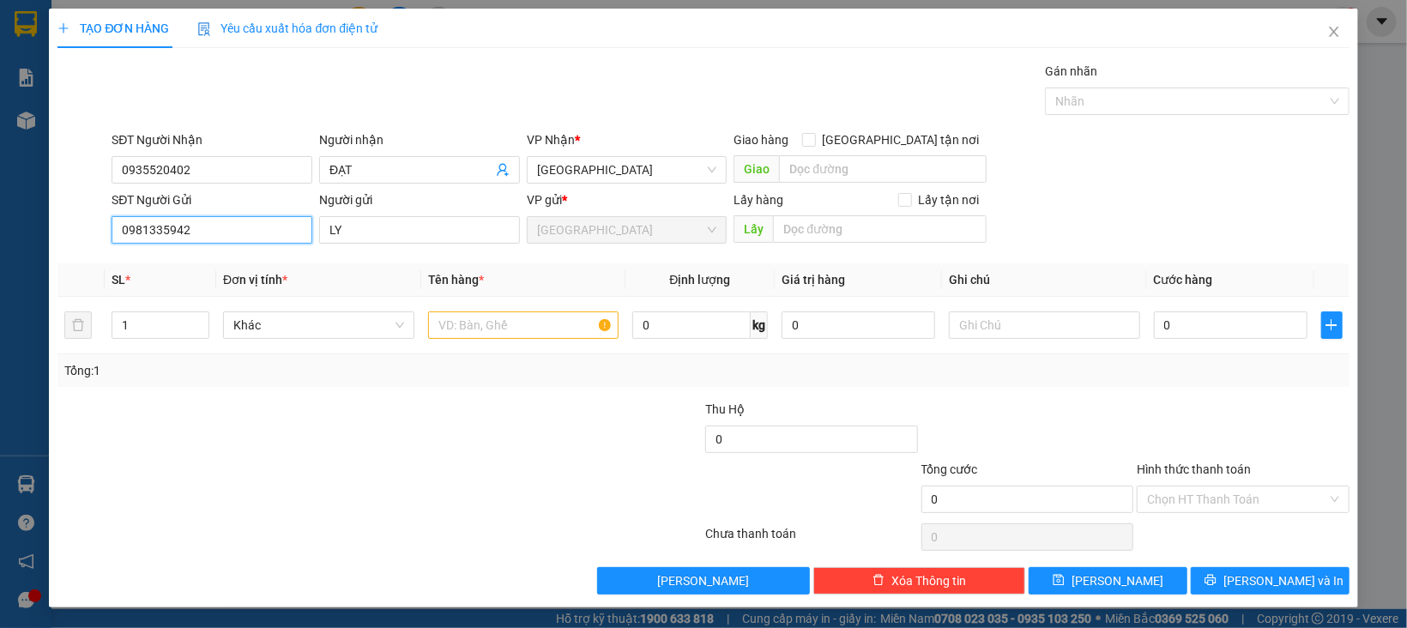
click at [197, 233] on input "0981335942" at bounding box center [212, 229] width 201 height 27
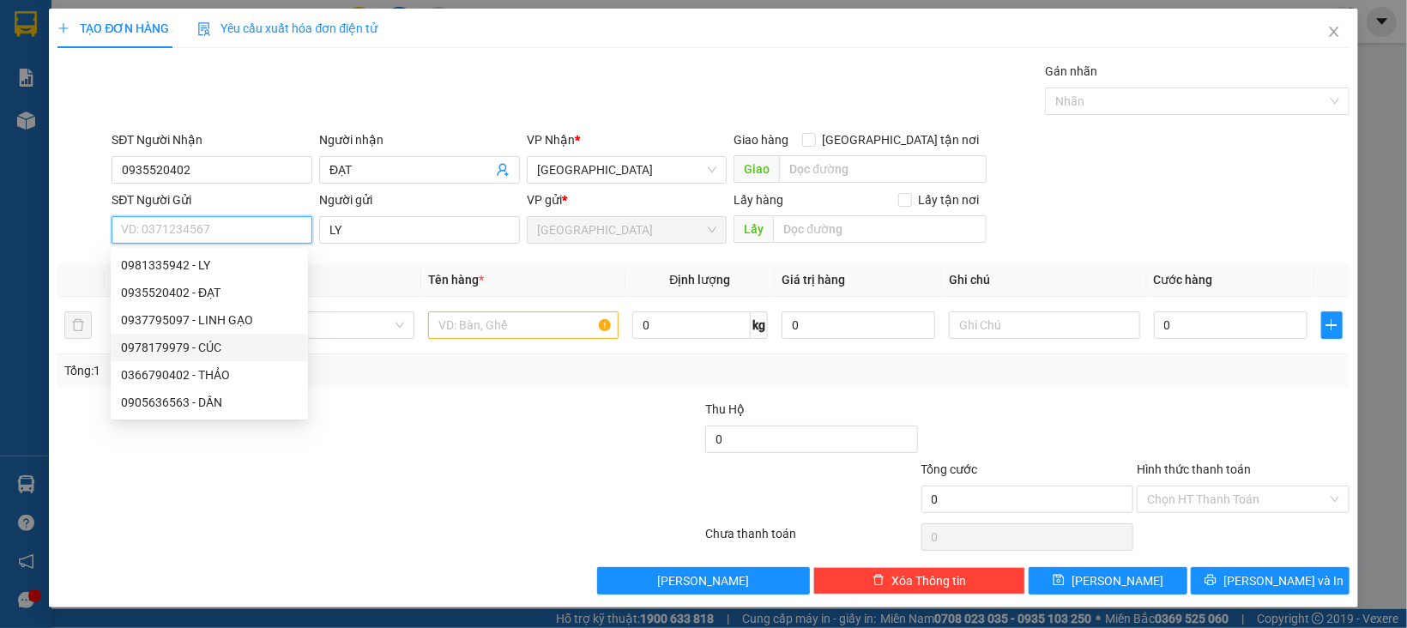
click at [219, 345] on div "0978179979 - CÚC" at bounding box center [209, 347] width 177 height 19
type input "0978179979"
type input "CÚC"
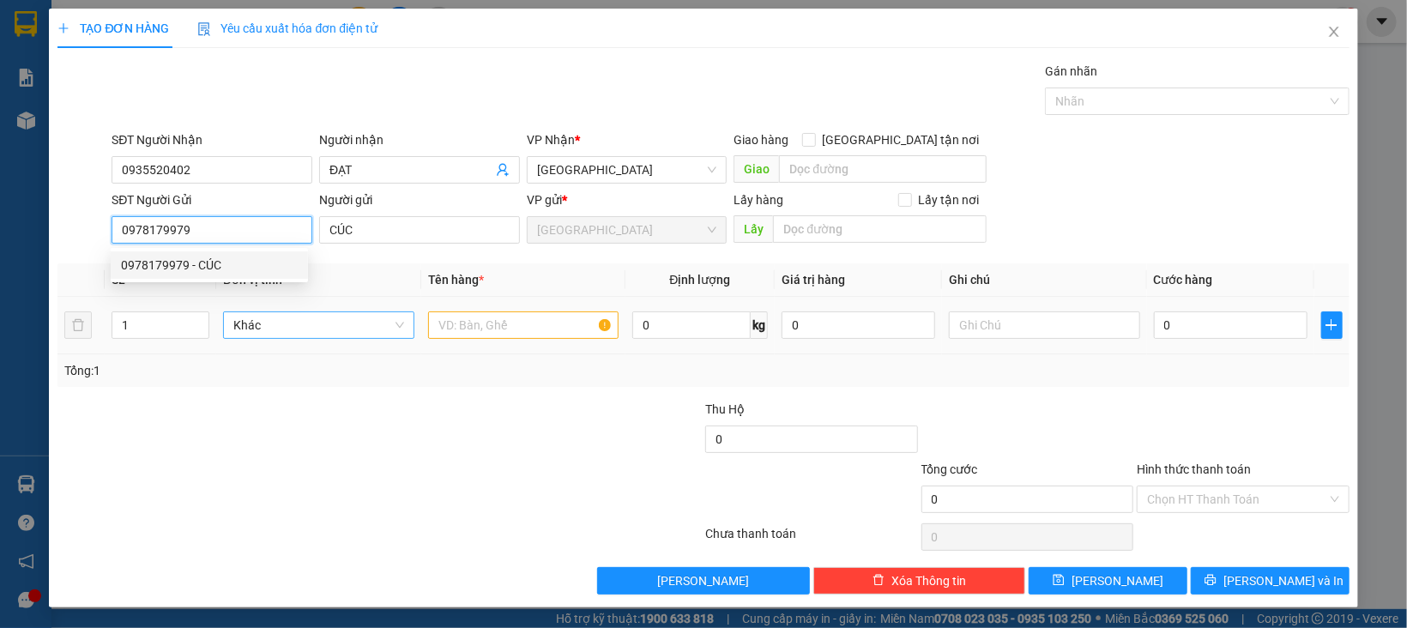
click at [240, 327] on span "Khác" at bounding box center [318, 325] width 171 height 26
type input "0978179979"
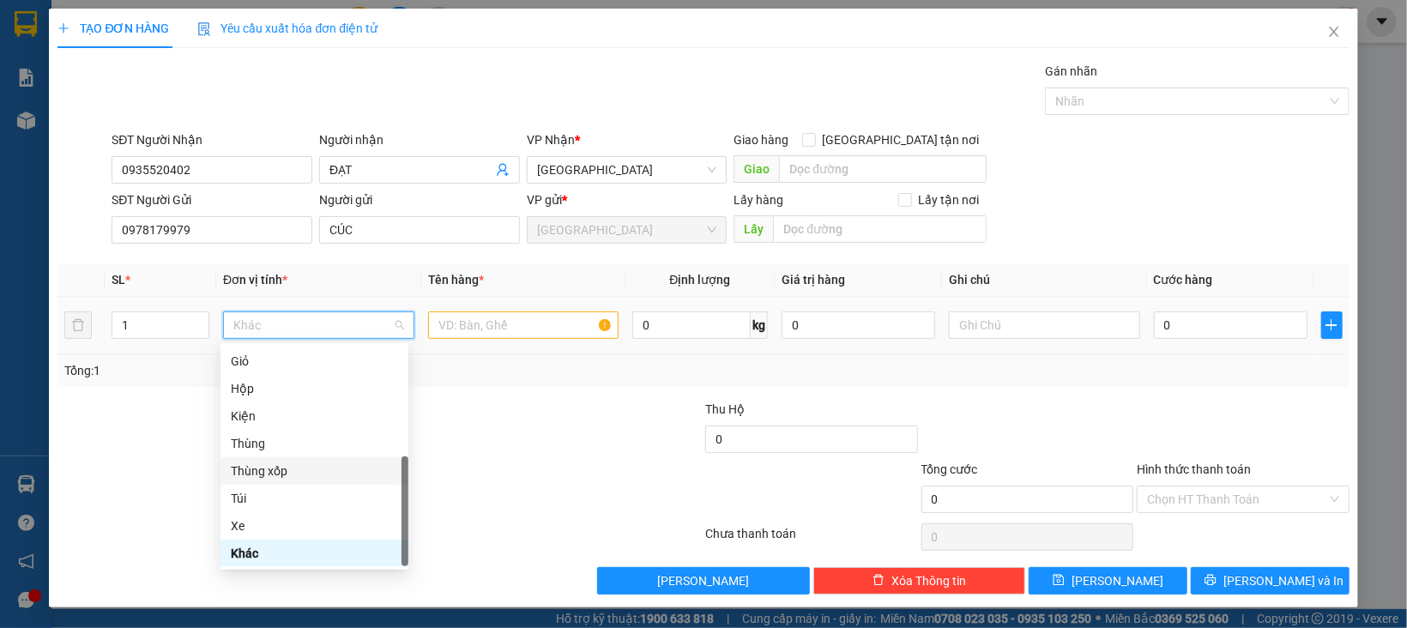
click at [261, 459] on div "Thùng xốp" at bounding box center [314, 470] width 188 height 27
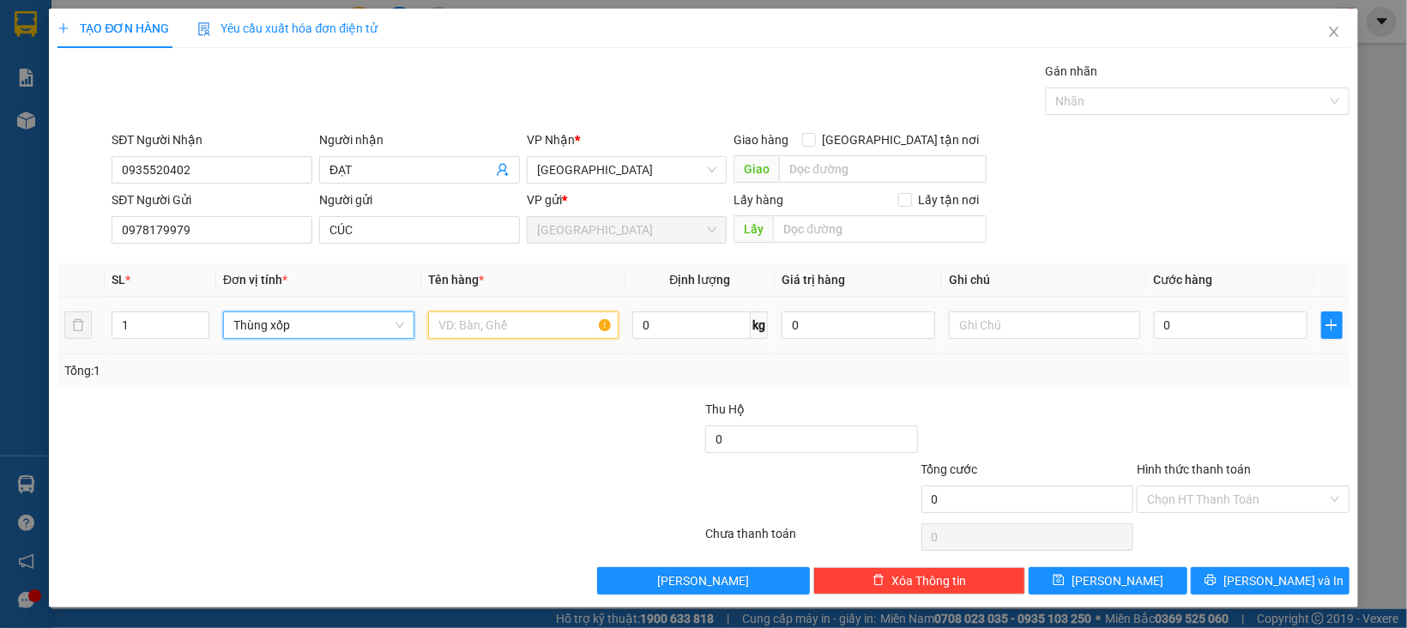
click at [467, 335] on input "text" at bounding box center [523, 324] width 191 height 27
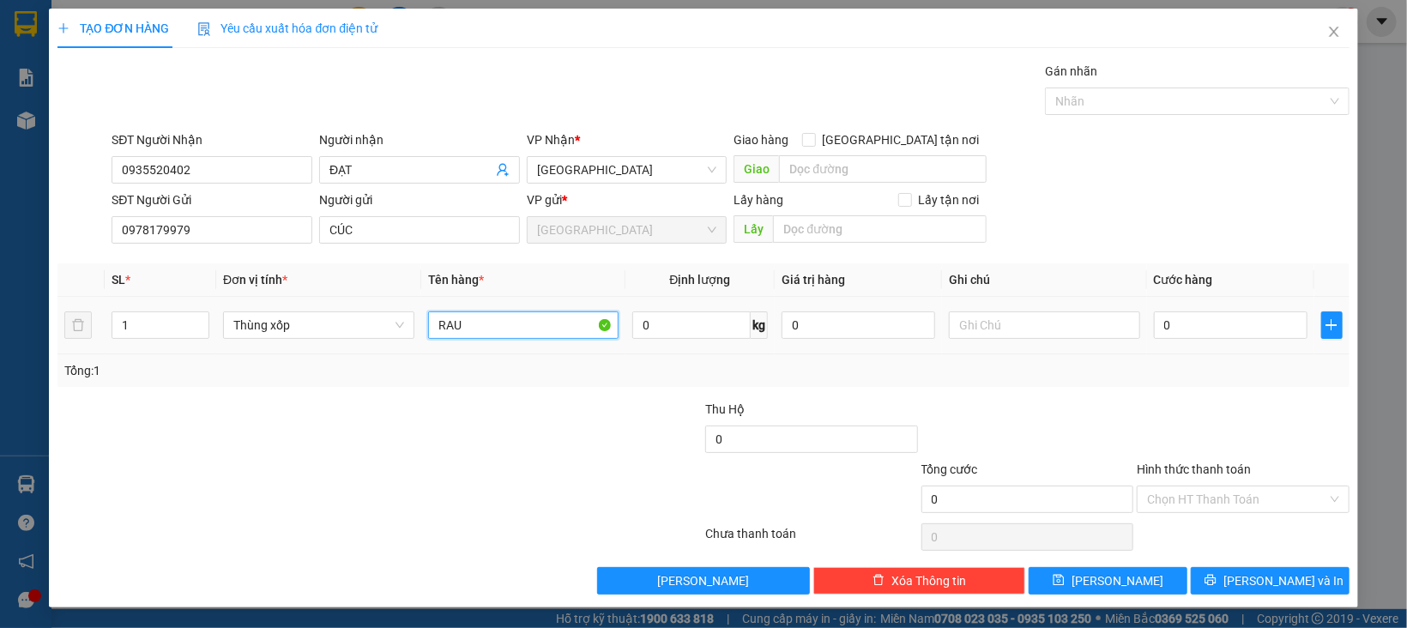
type input "RAU"
type input "1"
type input "10"
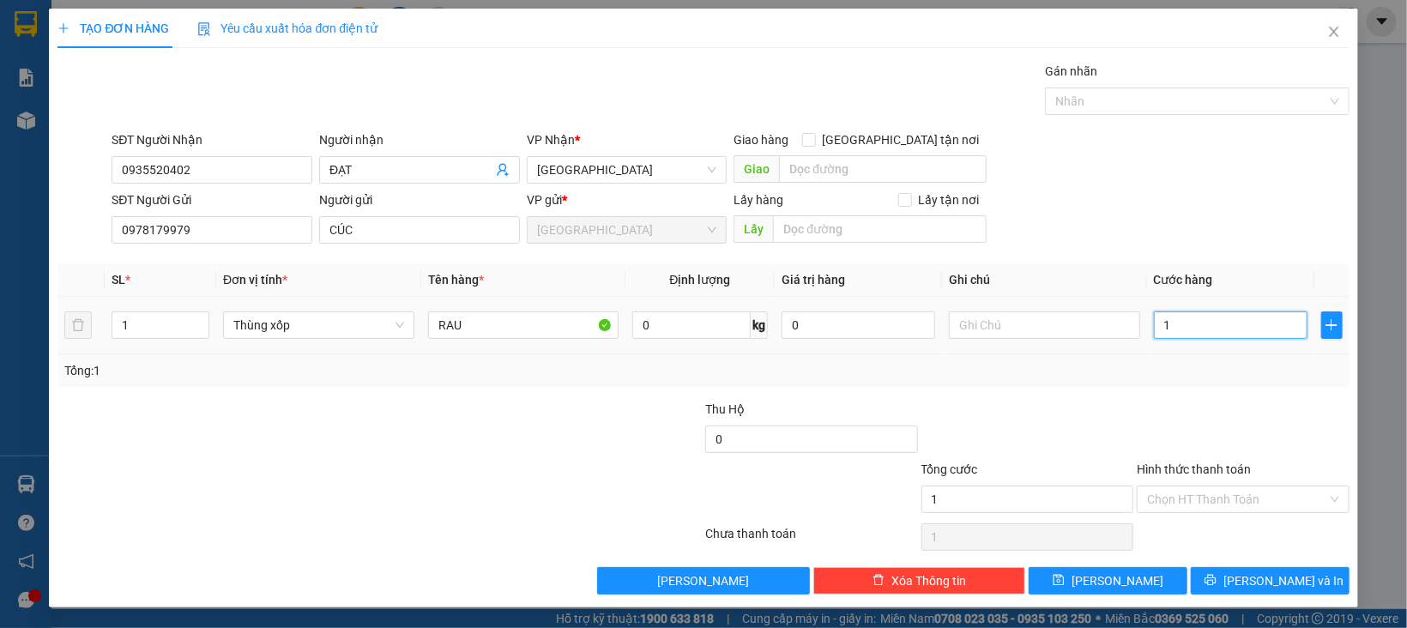
type input "10"
type input "100"
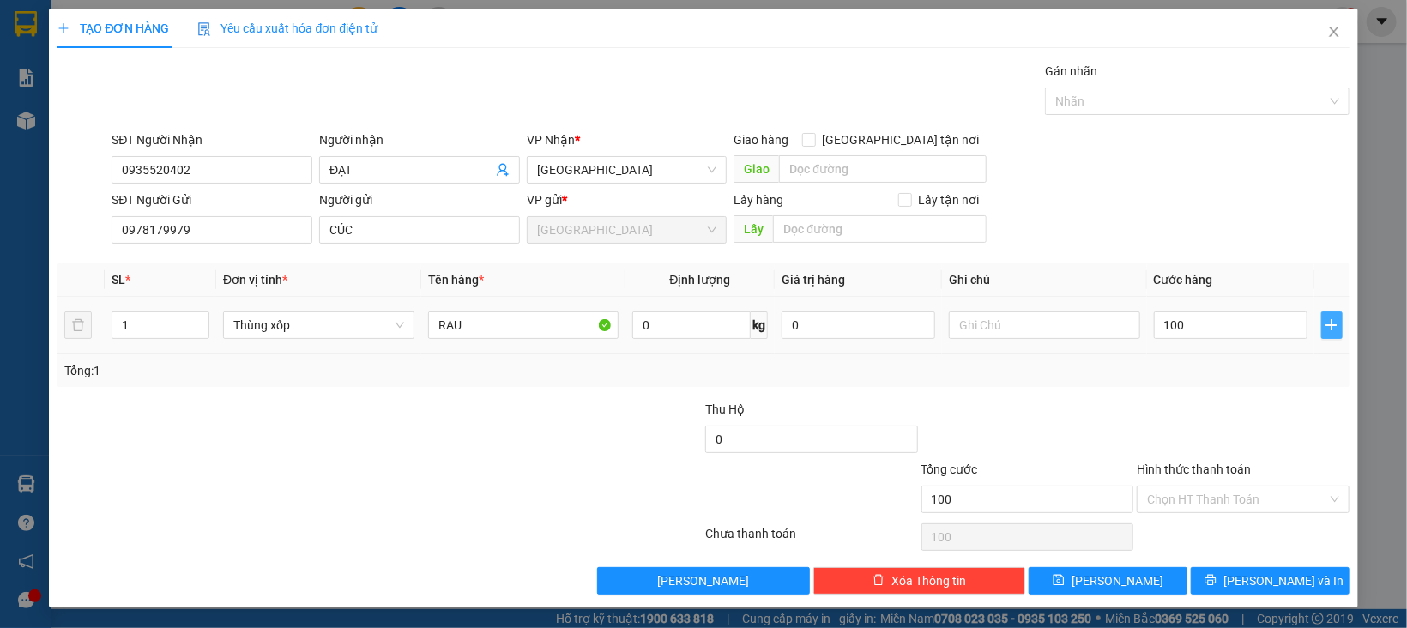
type input "100.000"
click at [1326, 325] on icon "plus" at bounding box center [1331, 324] width 10 height 1
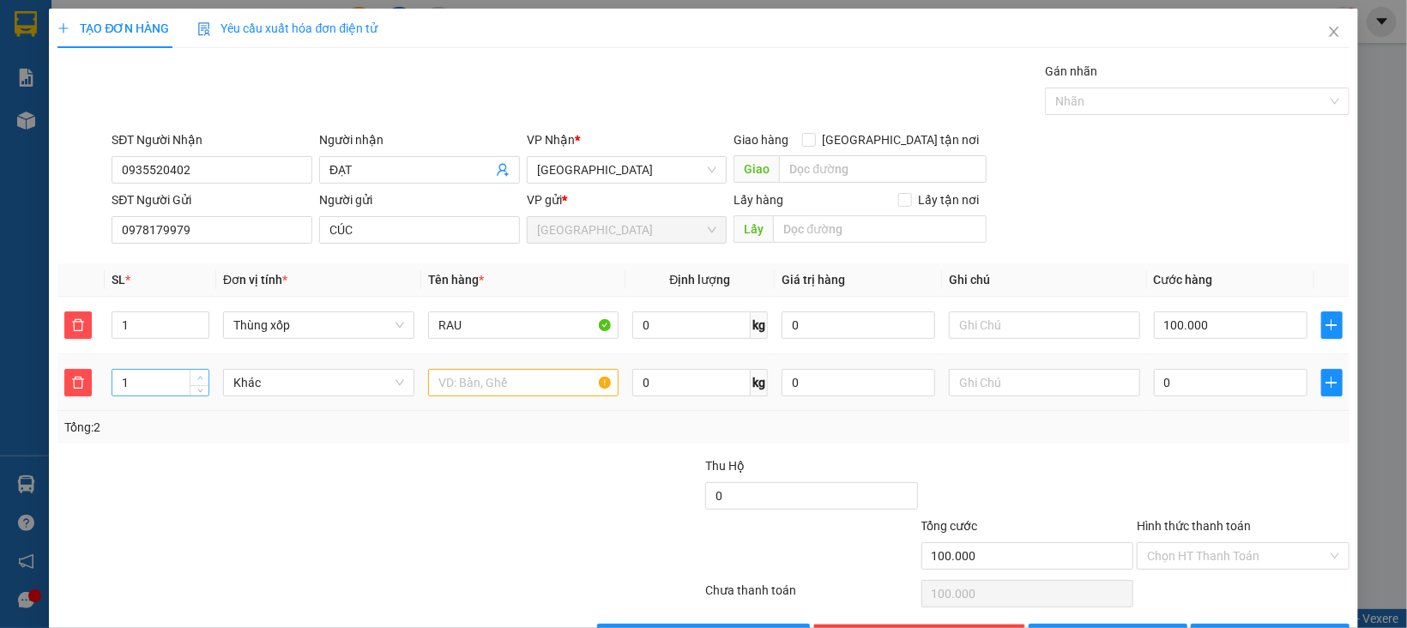
type input "2"
click at [200, 373] on span "up" at bounding box center [200, 378] width 10 height 10
click at [359, 381] on span "Khác" at bounding box center [318, 383] width 171 height 26
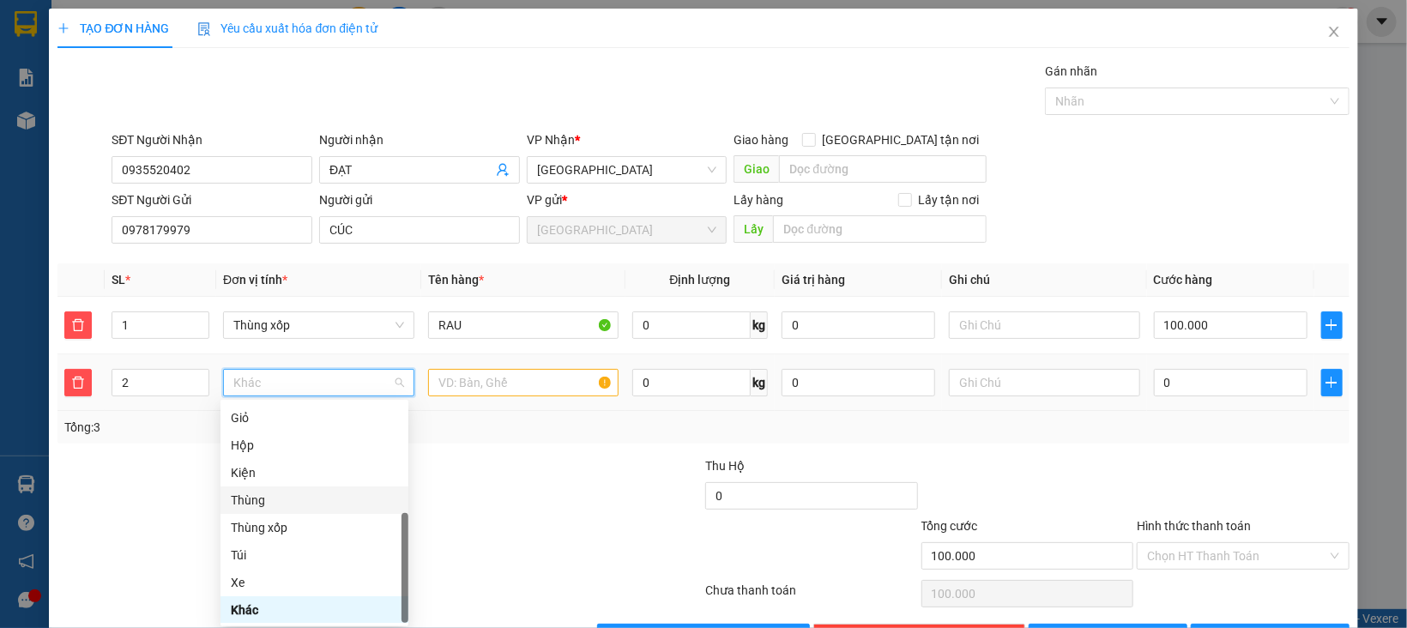
click at [246, 493] on div "Thùng" at bounding box center [314, 500] width 167 height 19
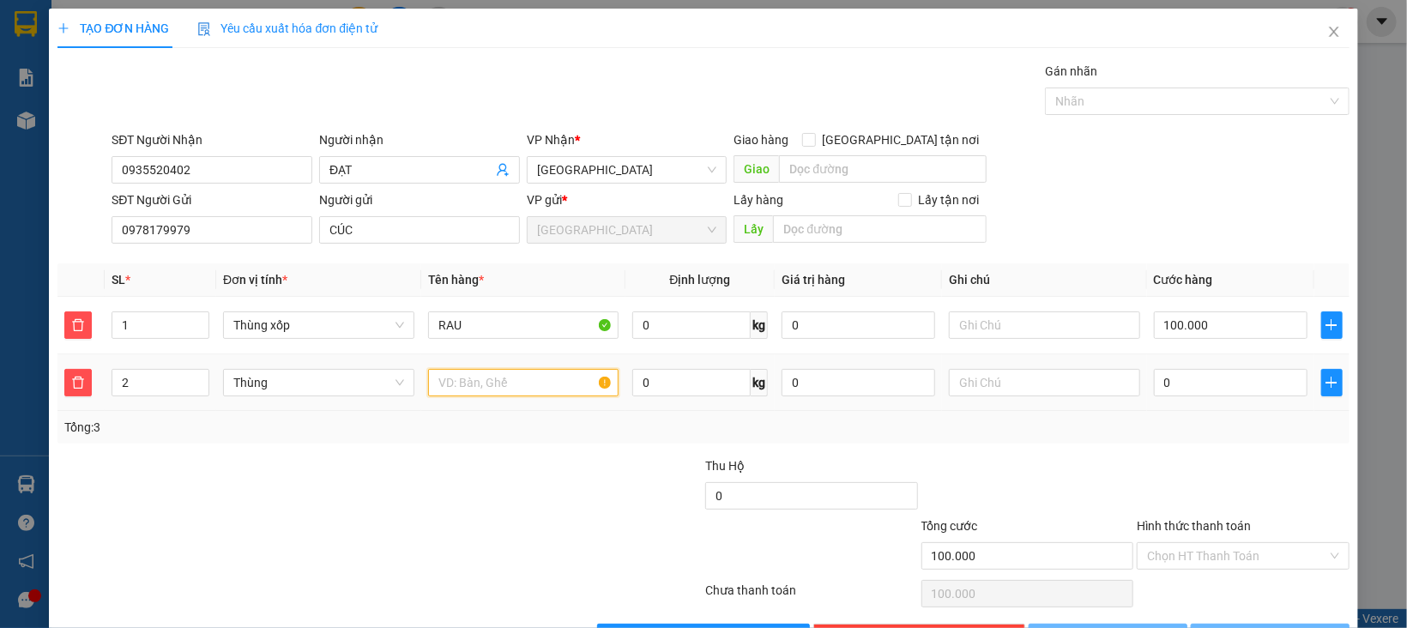
click at [502, 373] on input "text" at bounding box center [523, 382] width 191 height 27
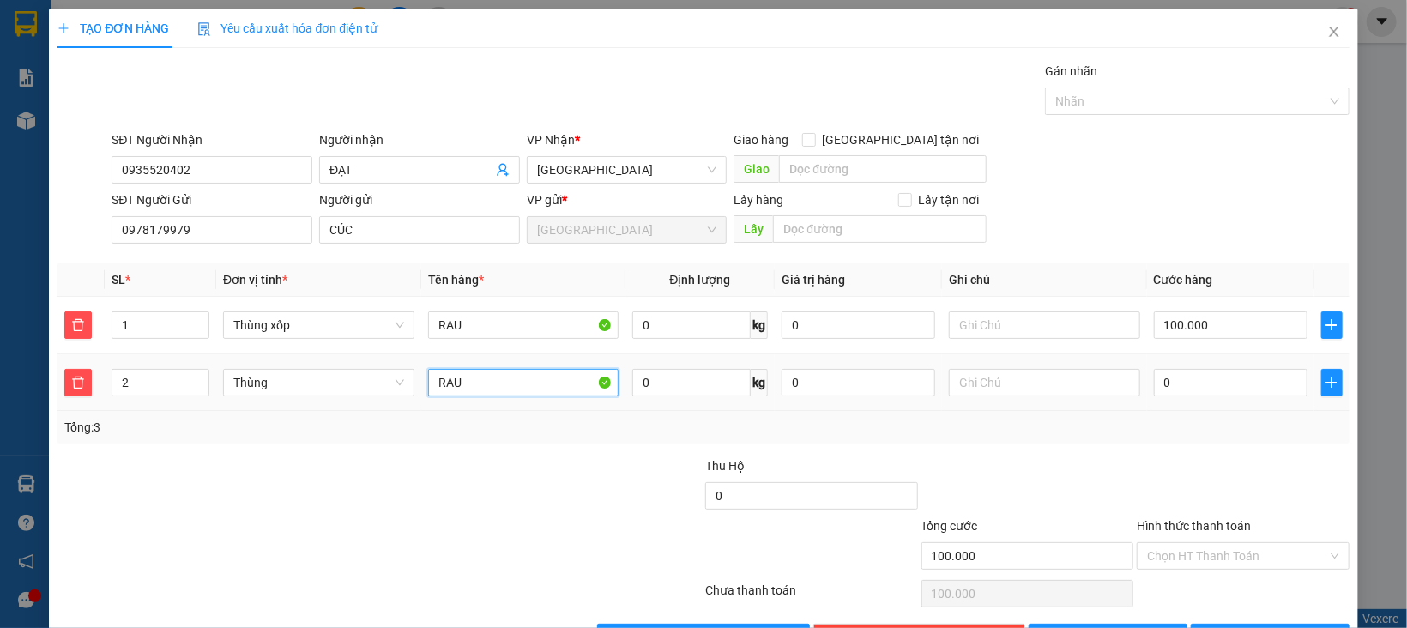
type input "RAU"
type input "100.001"
type input "16"
type input "100.016"
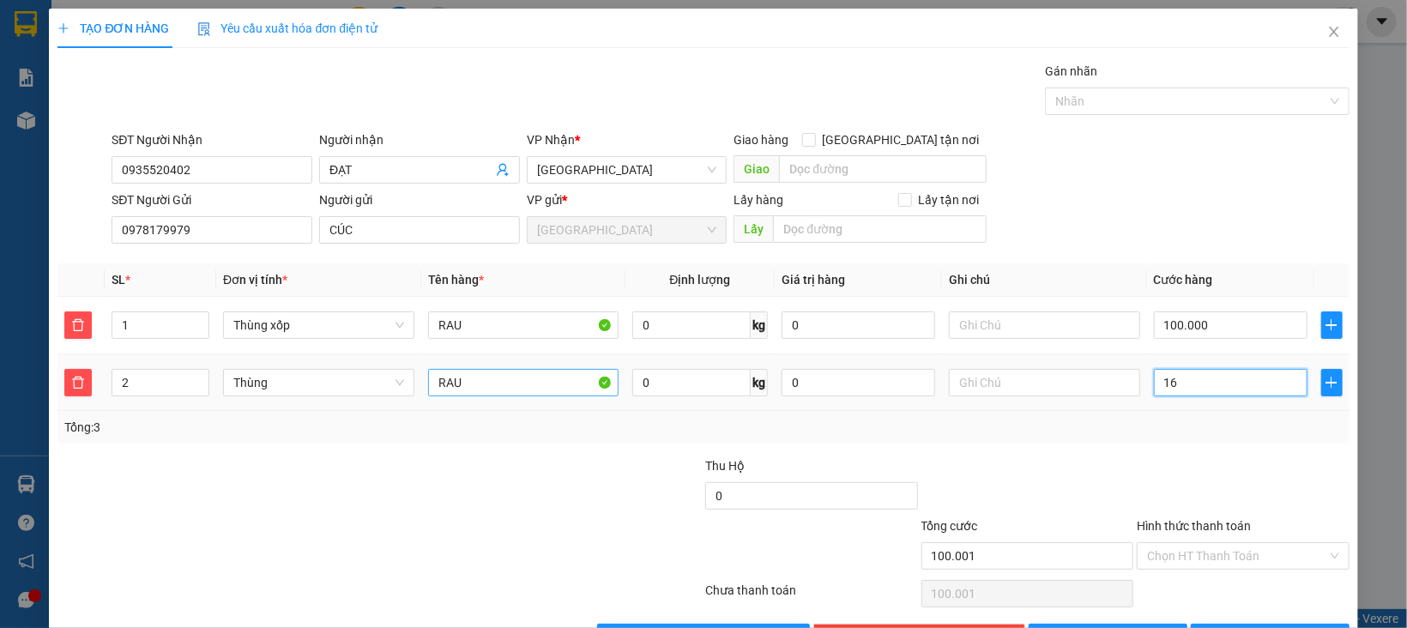
type input "100.016"
type input "100.160"
type input "160"
type input "260.000"
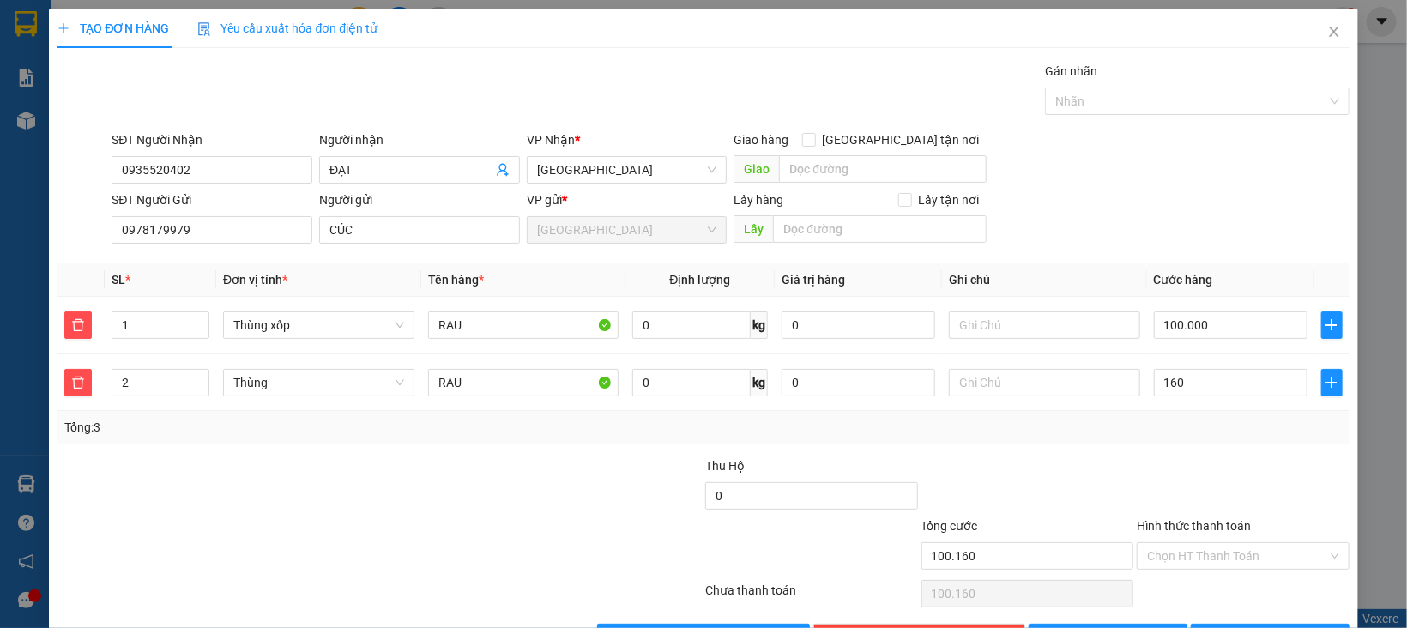
type input "260.000"
type input "160.000"
click at [1103, 453] on div "Transit Pickup Surcharge Ids Transit Deliver Surcharge Ids Transit Deliver Surc…" at bounding box center [702, 356] width 1291 height 589
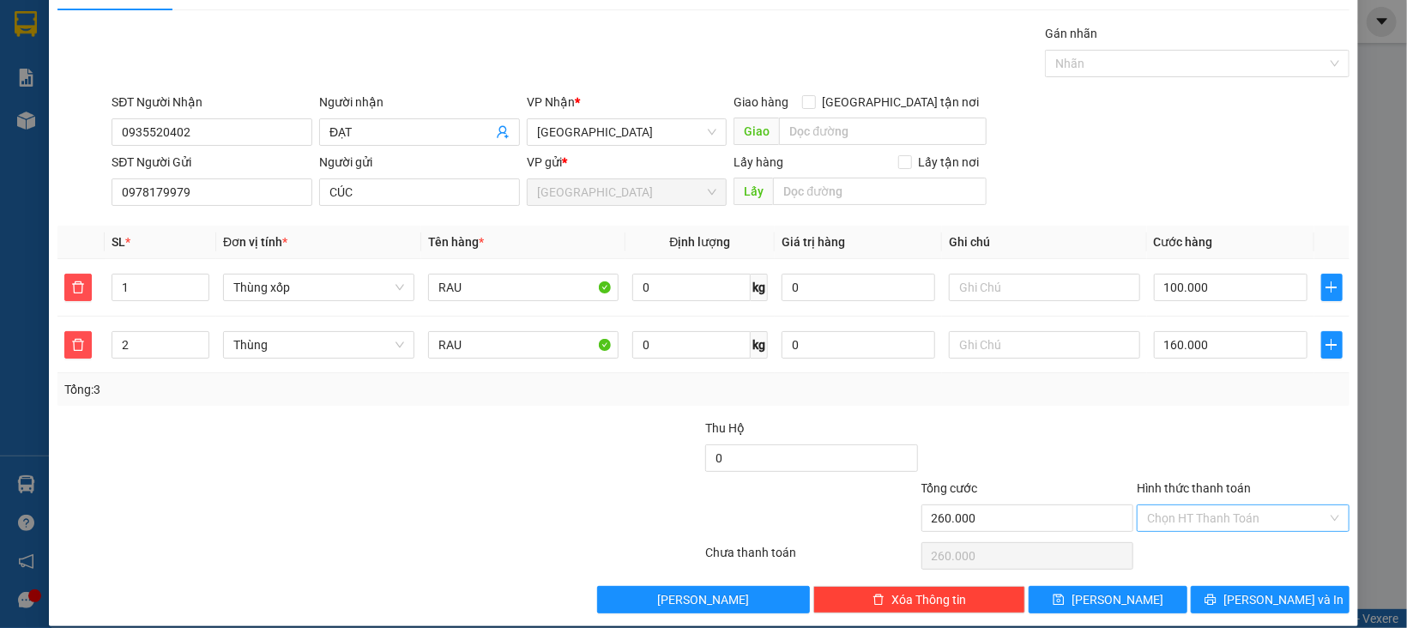
scroll to position [58, 0]
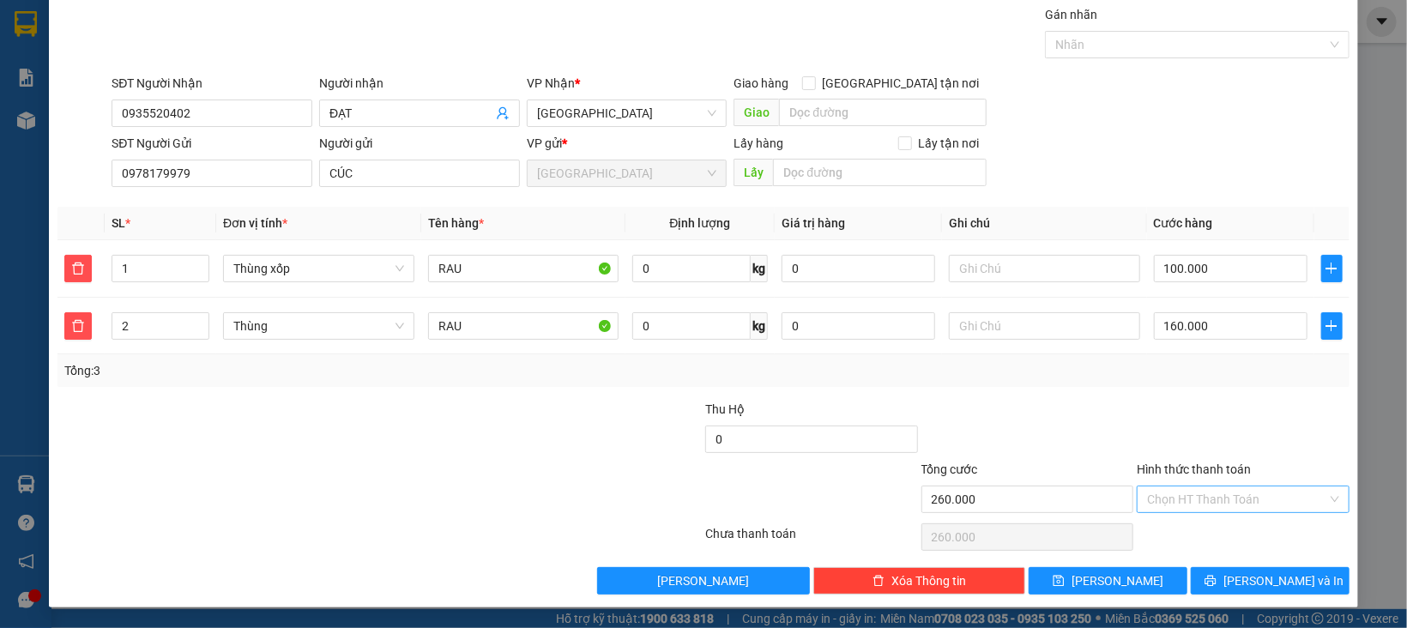
click at [1200, 494] on input "Hình thức thanh toán" at bounding box center [1237, 499] width 180 height 26
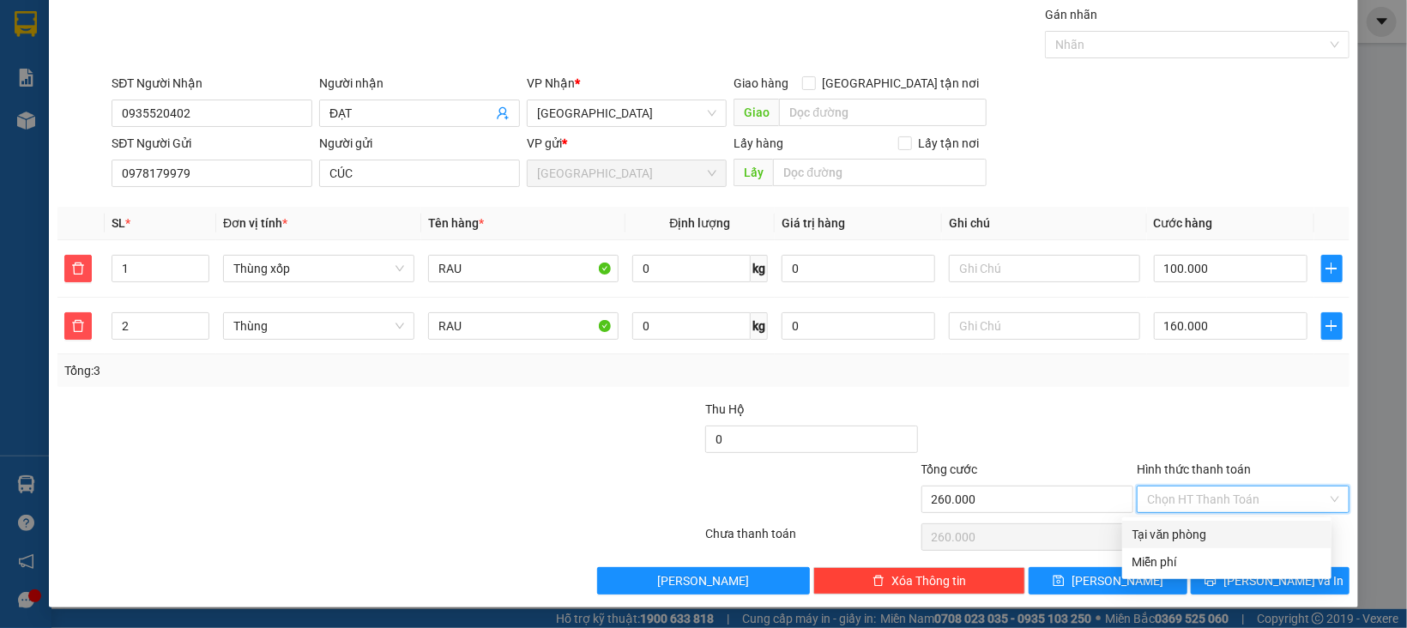
click at [1200, 531] on div "Tại văn phòng" at bounding box center [1226, 534] width 189 height 19
type input "0"
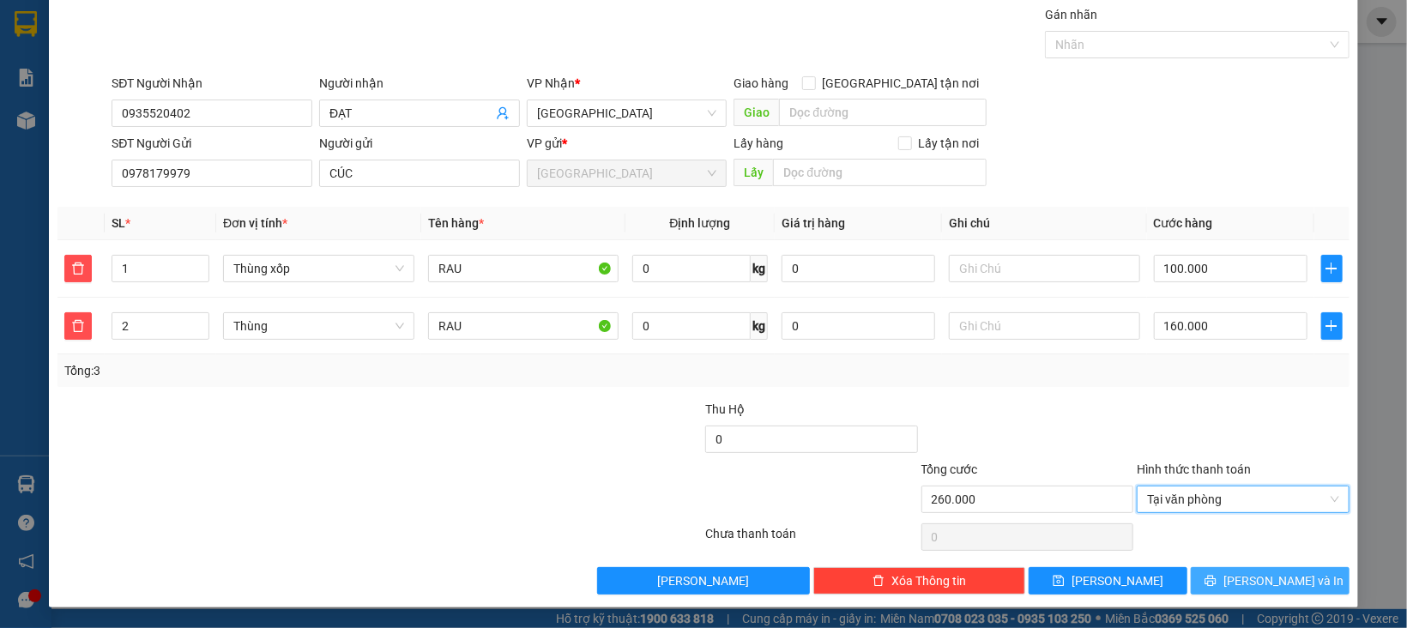
drag, startPoint x: 1216, startPoint y: 561, endPoint x: 1217, endPoint y: 571, distance: 10.3
click at [1217, 561] on div "Transit Pickup Surcharge Ids Transit Deliver Surcharge Ids Transit Deliver Surc…" at bounding box center [702, 299] width 1291 height 589
click at [1216, 575] on icon "printer" at bounding box center [1210, 581] width 12 height 12
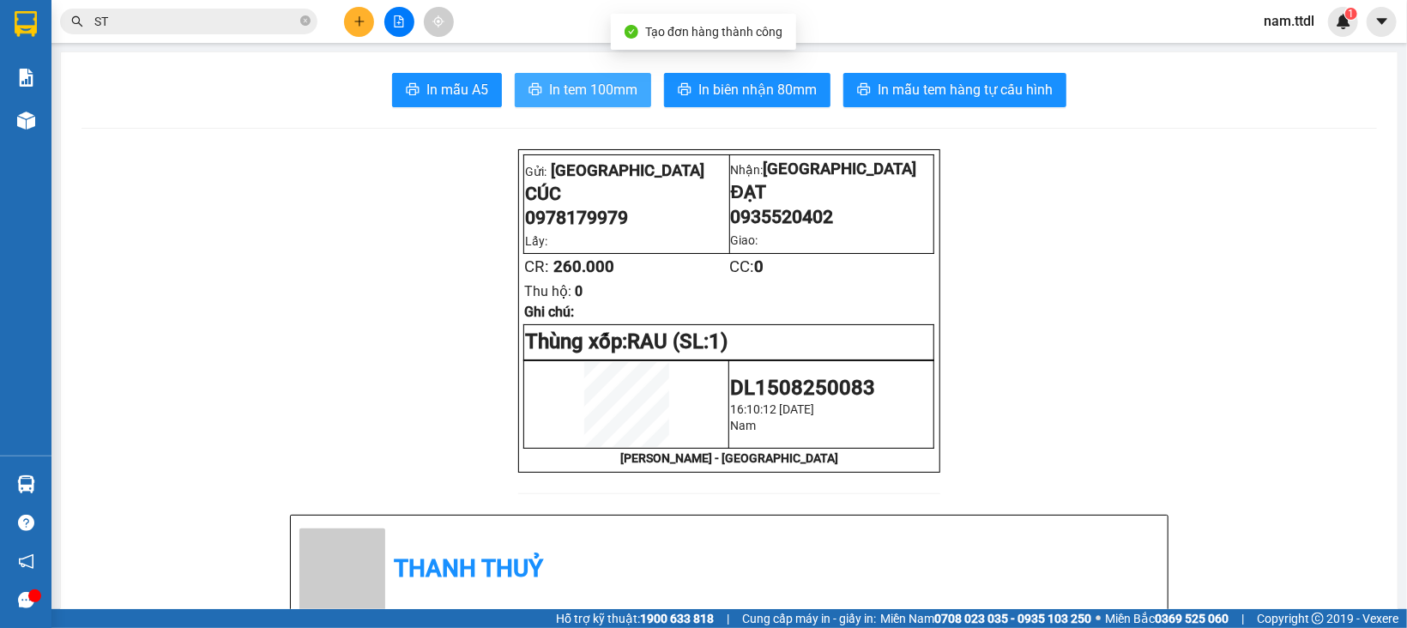
click at [565, 80] on span "In tem 100mm" at bounding box center [593, 89] width 88 height 21
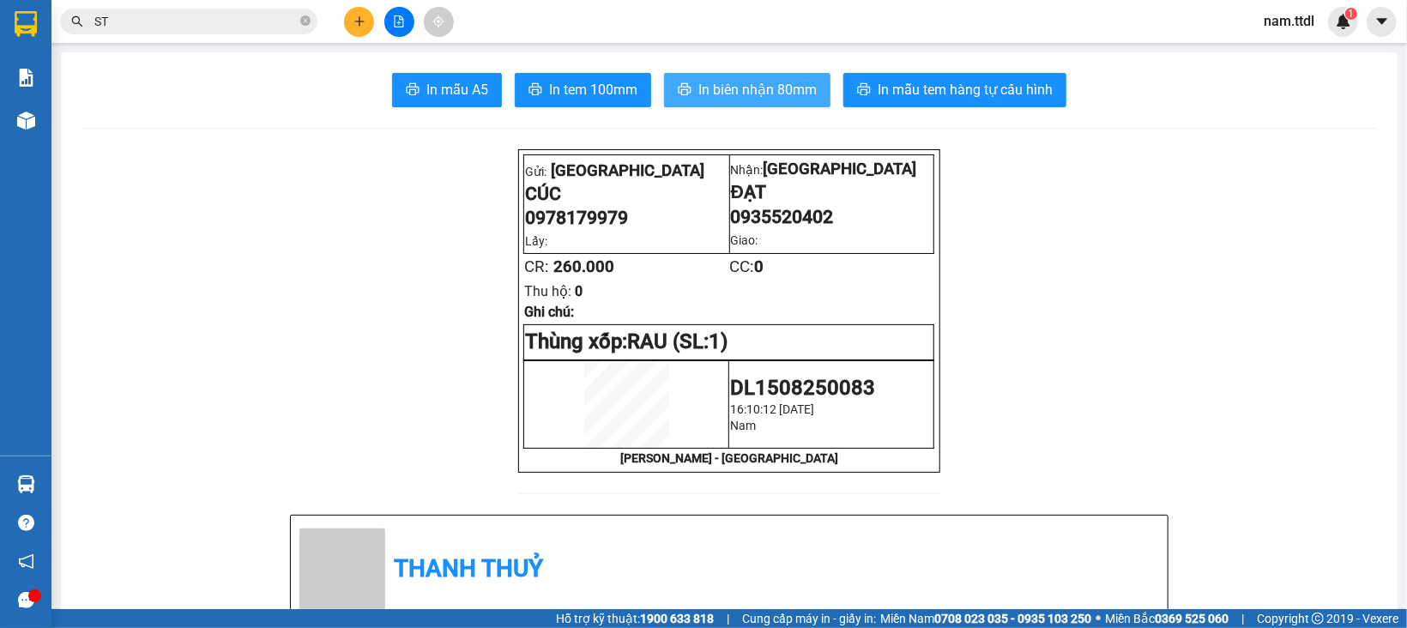
click at [748, 92] on span "In biên nhận 80mm" at bounding box center [757, 89] width 118 height 21
click at [353, 20] on icon "plus" at bounding box center [359, 21] width 12 height 12
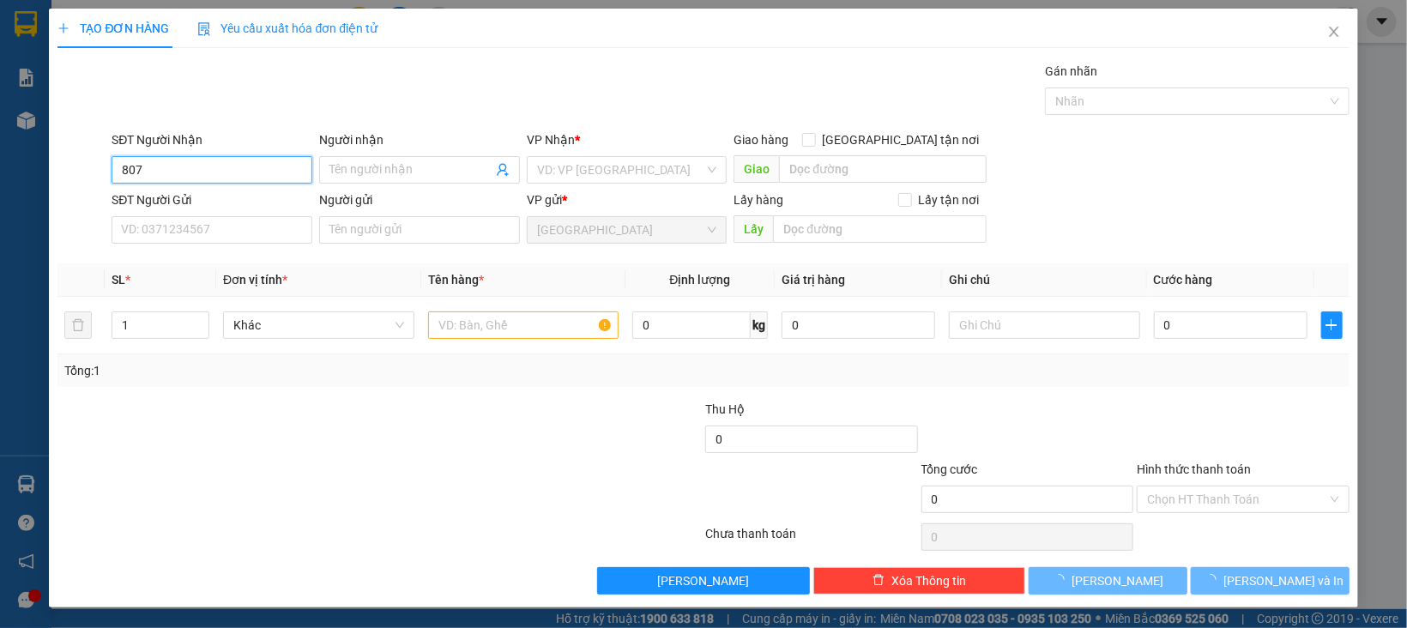
click at [262, 165] on input "807" at bounding box center [212, 169] width 201 height 27
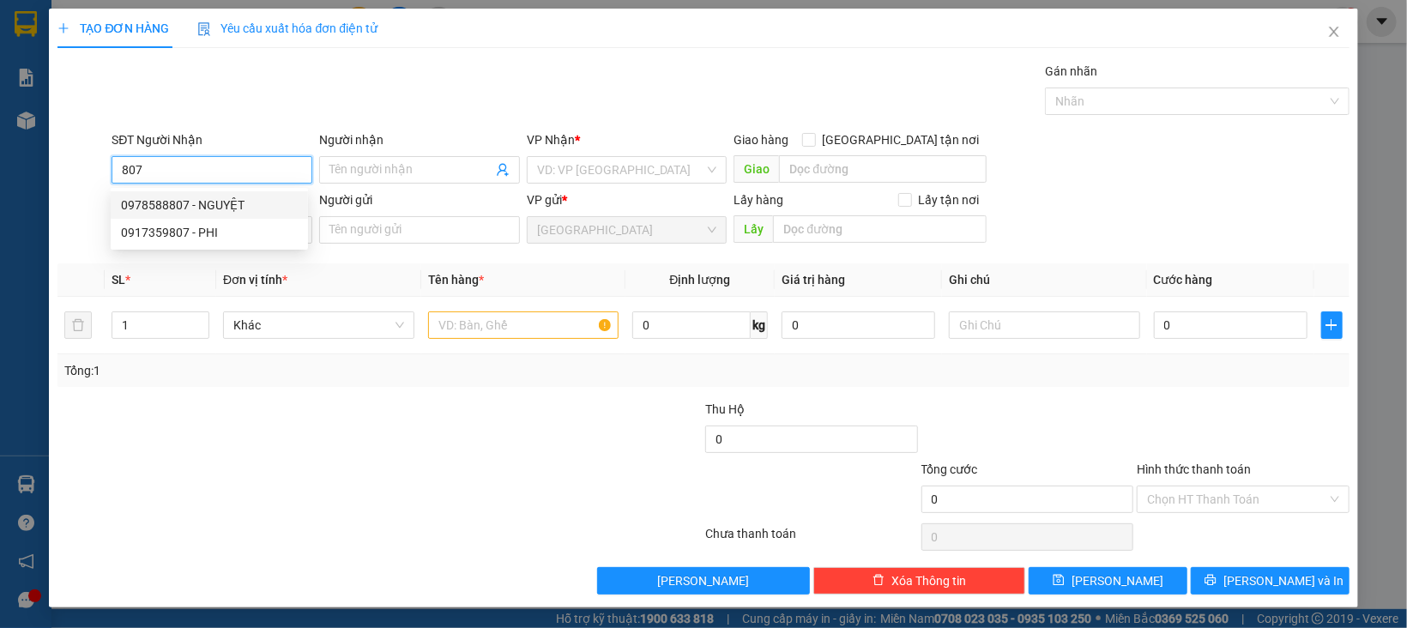
click at [249, 207] on div "0978588807 - NGUYỆT" at bounding box center [209, 205] width 177 height 19
type input "0978588807"
type input "NGUYỆT"
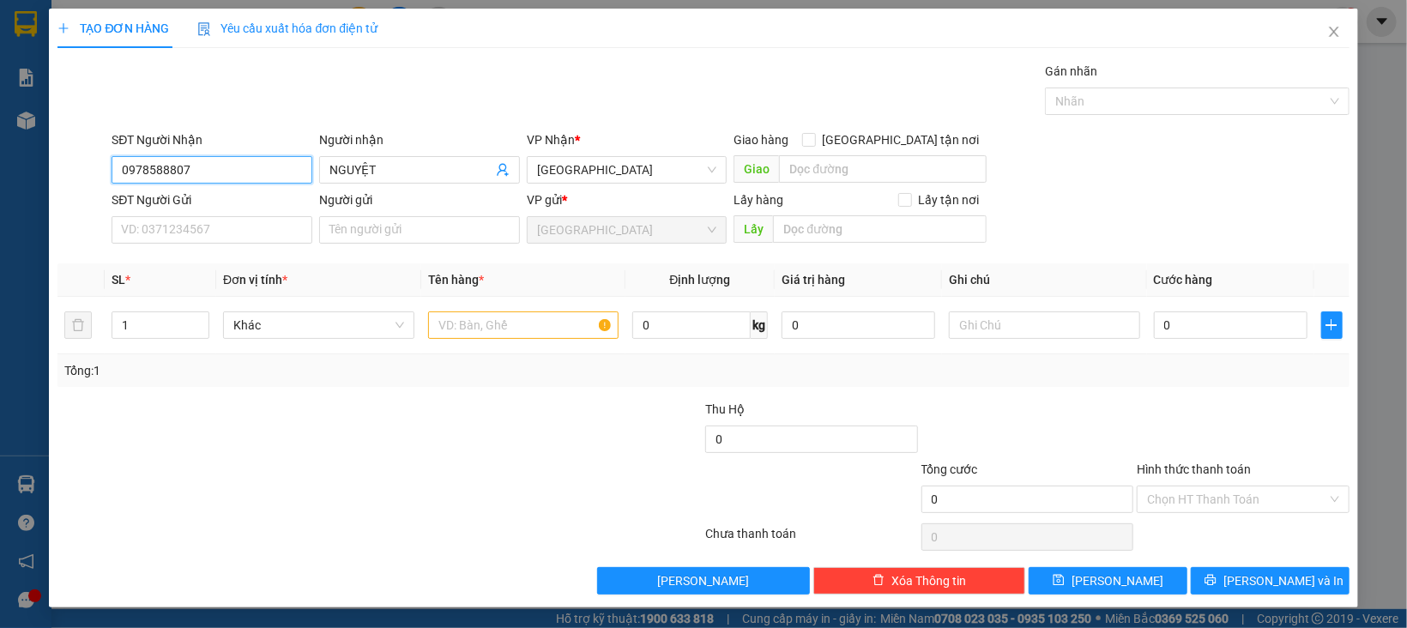
click at [234, 175] on input "0978588807" at bounding box center [212, 169] width 201 height 27
click at [202, 233] on div "0917359807 - PHI" at bounding box center [209, 232] width 177 height 19
type input "0917359807"
type input "PHI"
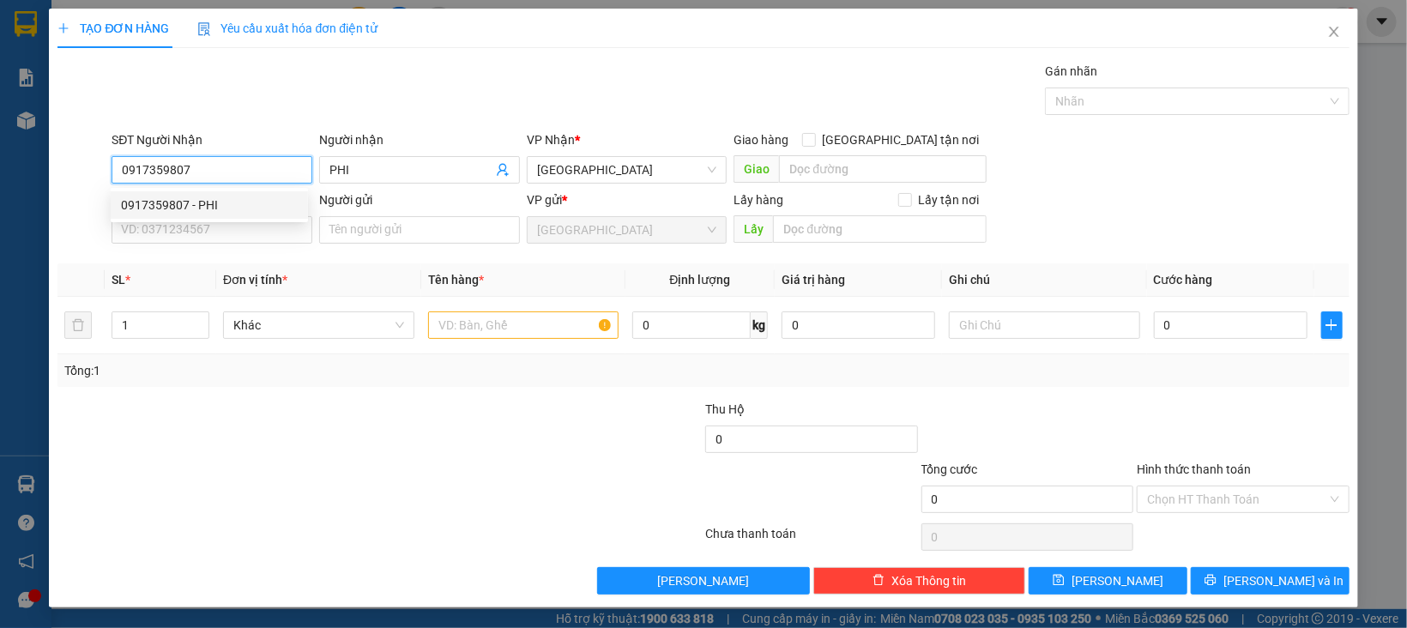
type input "0917359807"
click at [212, 256] on div "Transit Pickup Surcharge Ids Transit Deliver Surcharge Ids Transit Deliver Surc…" at bounding box center [702, 328] width 1291 height 533
click at [218, 236] on input "SĐT Người Gửi" at bounding box center [212, 229] width 201 height 27
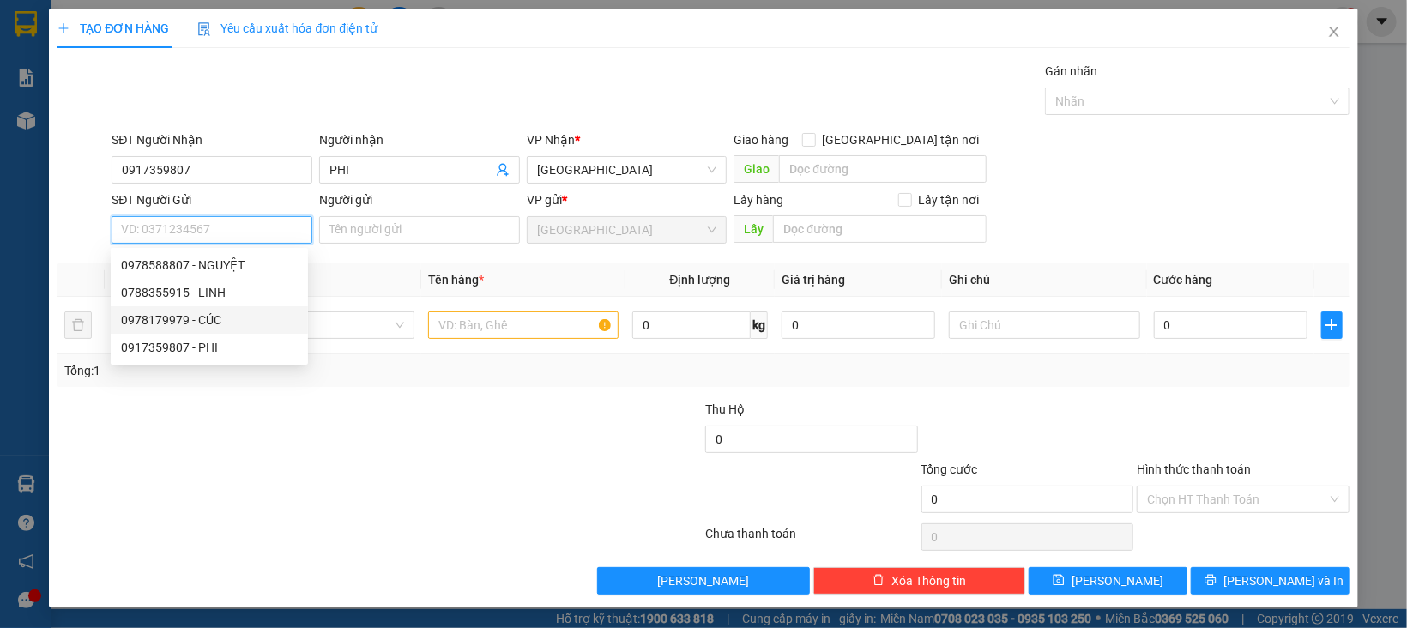
click at [217, 321] on div "0978179979 - CÚC" at bounding box center [209, 320] width 177 height 19
type input "0978179979"
type input "CÚC"
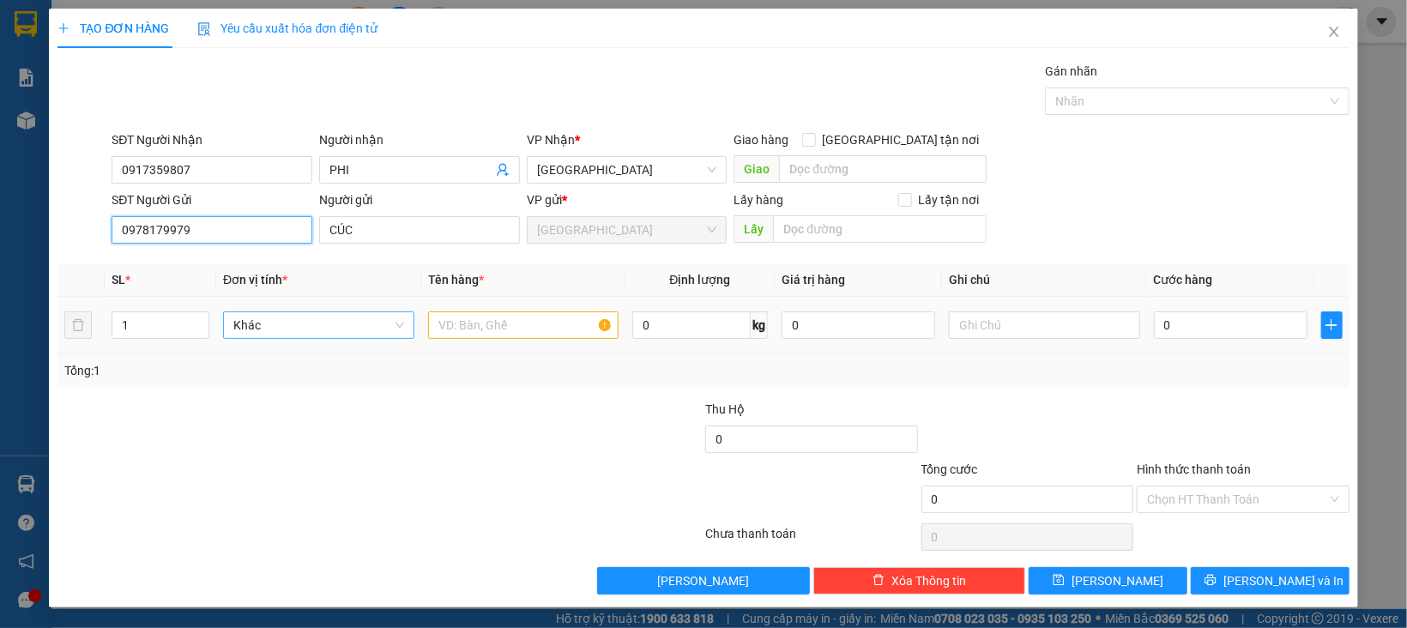
click at [277, 325] on span "Khác" at bounding box center [318, 325] width 171 height 26
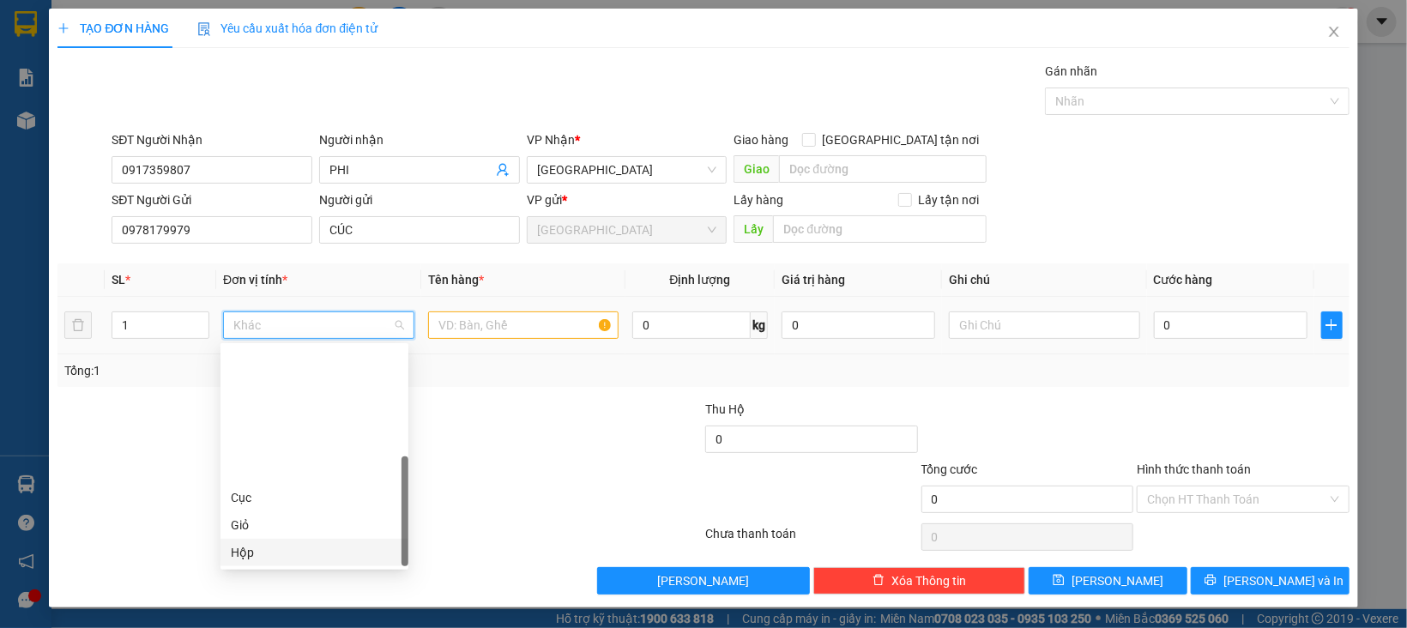
scroll to position [164, 0]
type input "X"
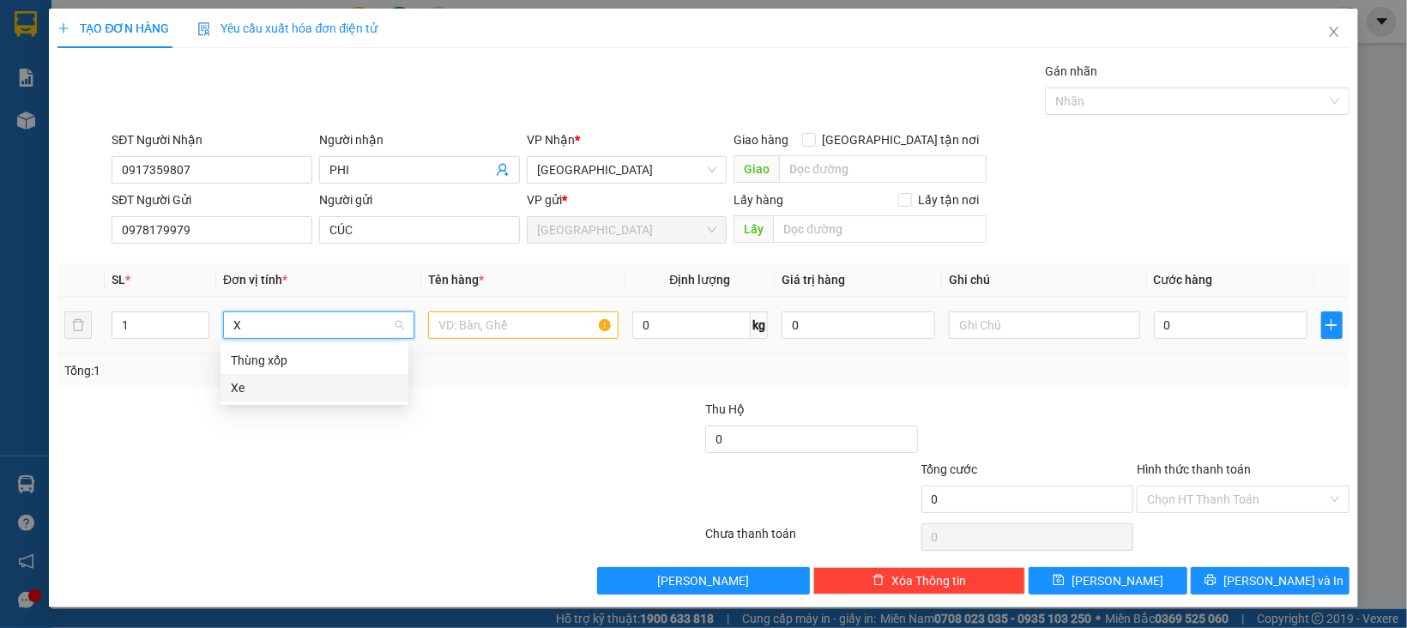
scroll to position [0, 0]
click at [269, 361] on div "Thùng xốp" at bounding box center [314, 360] width 167 height 19
click at [467, 320] on input "text" at bounding box center [523, 324] width 191 height 27
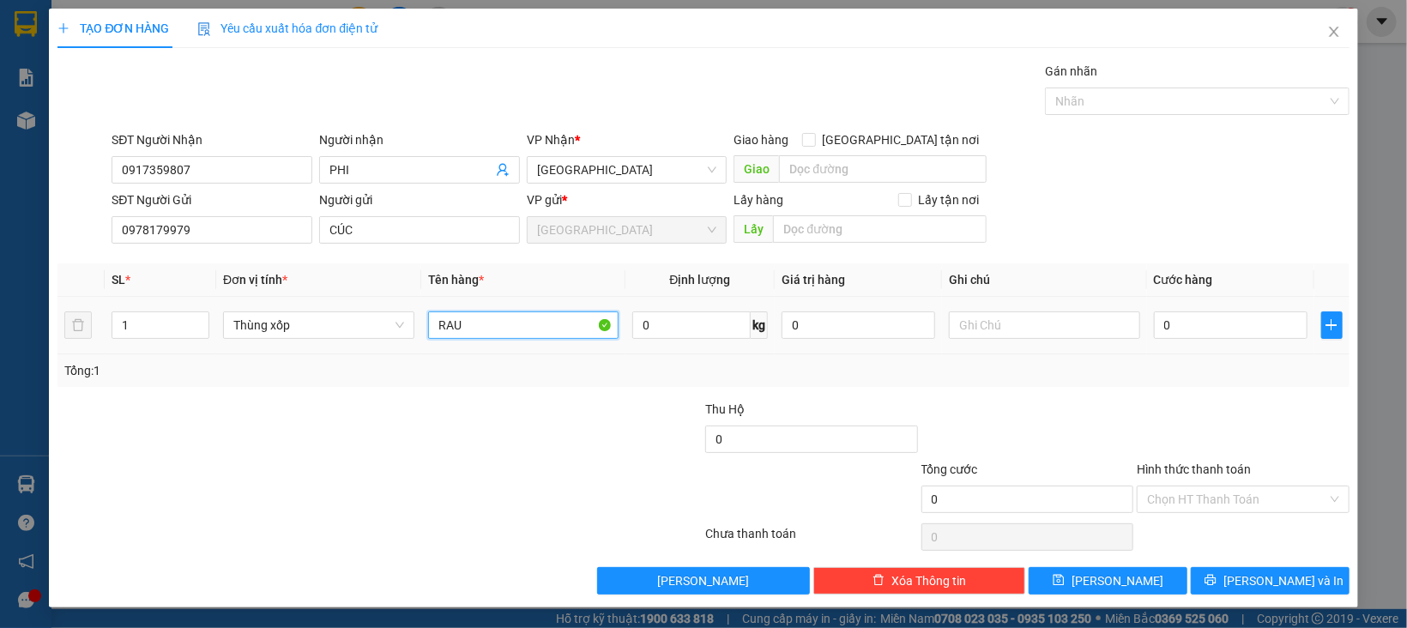
type input "RAU"
type input "1"
type input "10"
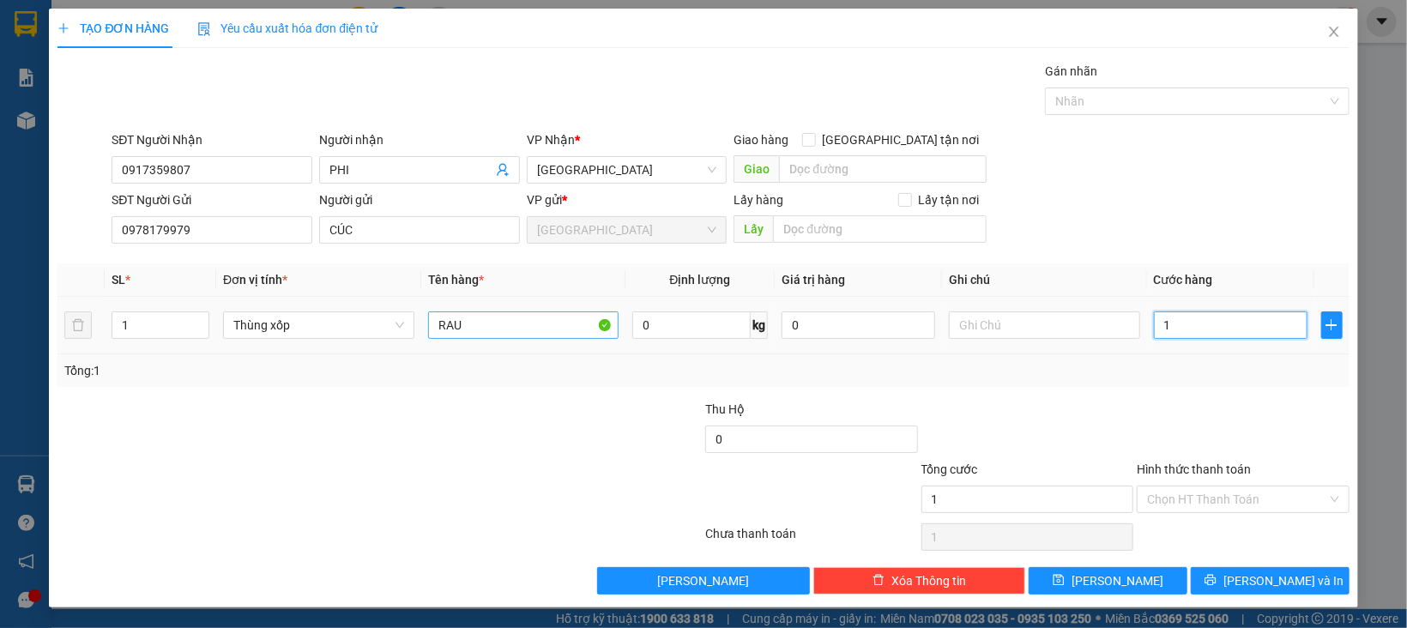
type input "10"
type input "100"
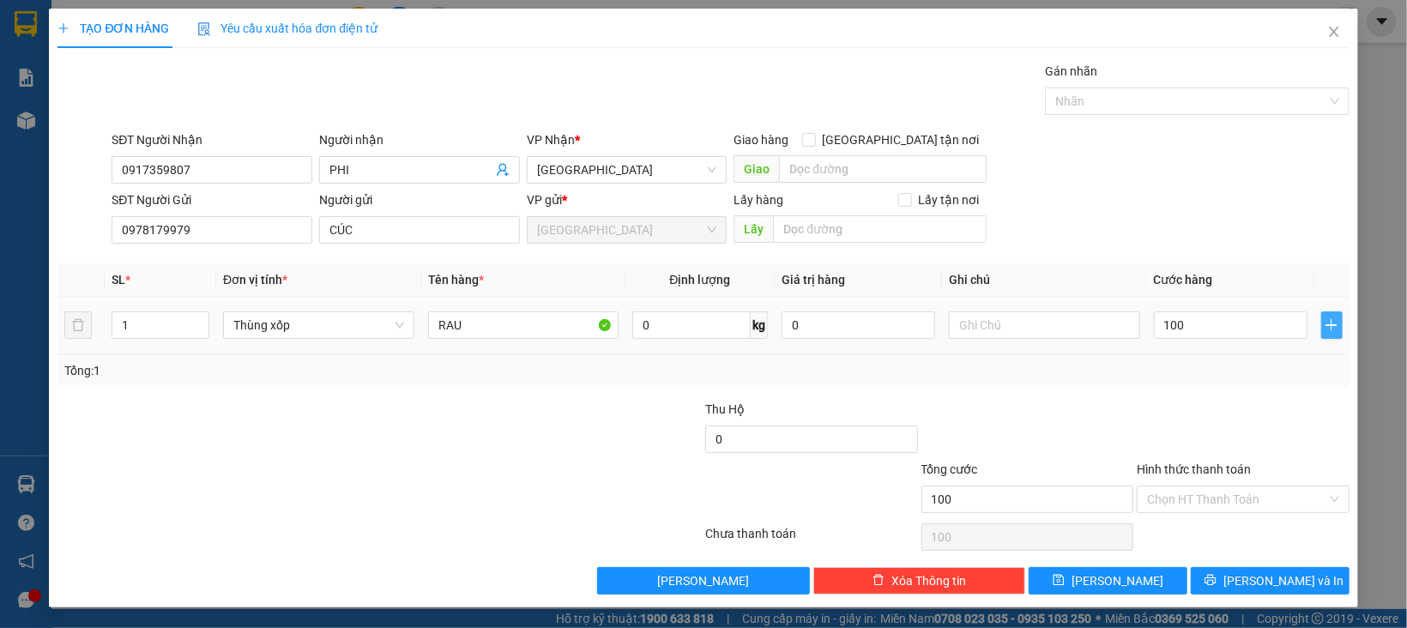
type input "100.000"
click at [1324, 329] on icon "plus" at bounding box center [1331, 325] width 14 height 14
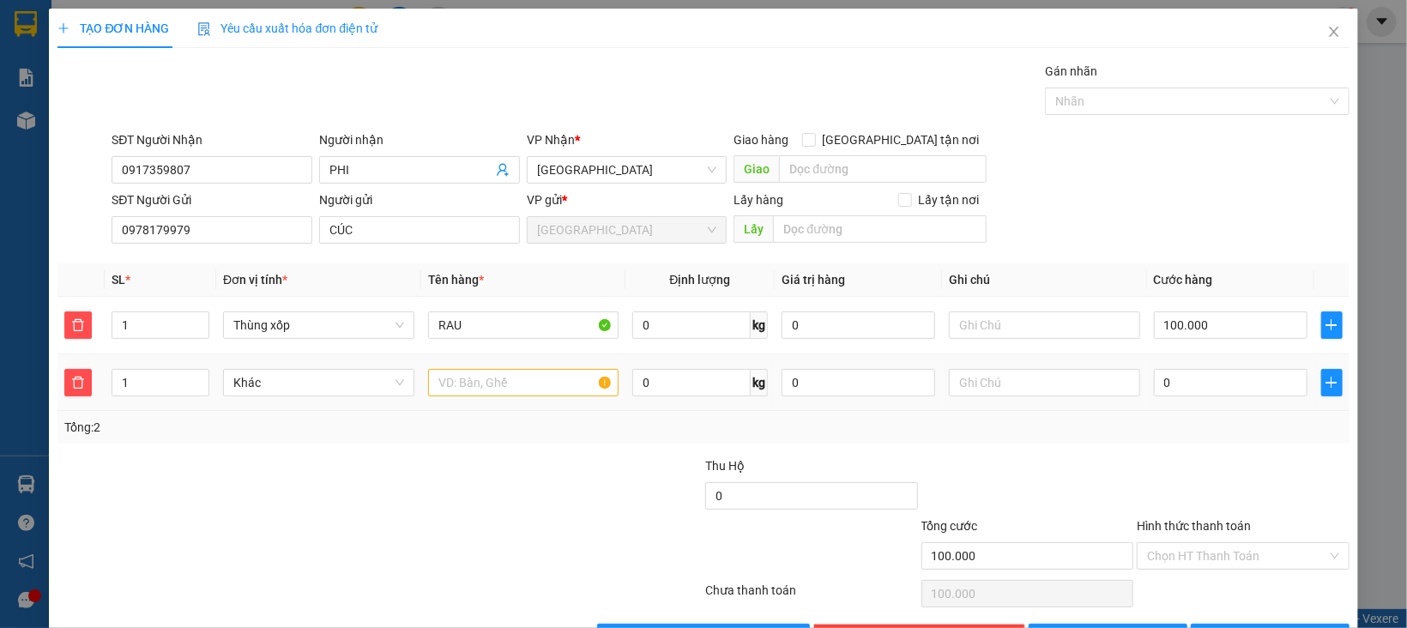
drag, startPoint x: 64, startPoint y: 397, endPoint x: 196, endPoint y: 453, distance: 143.4
click at [50, 411] on div "TẠO ĐƠN HÀNG Yêu cầu xuất hóa đơn điện tử Transit Pickup Surcharge Ids Transit …" at bounding box center [703, 336] width 1308 height 655
click at [359, 376] on span "Khác" at bounding box center [318, 383] width 171 height 26
type input "2"
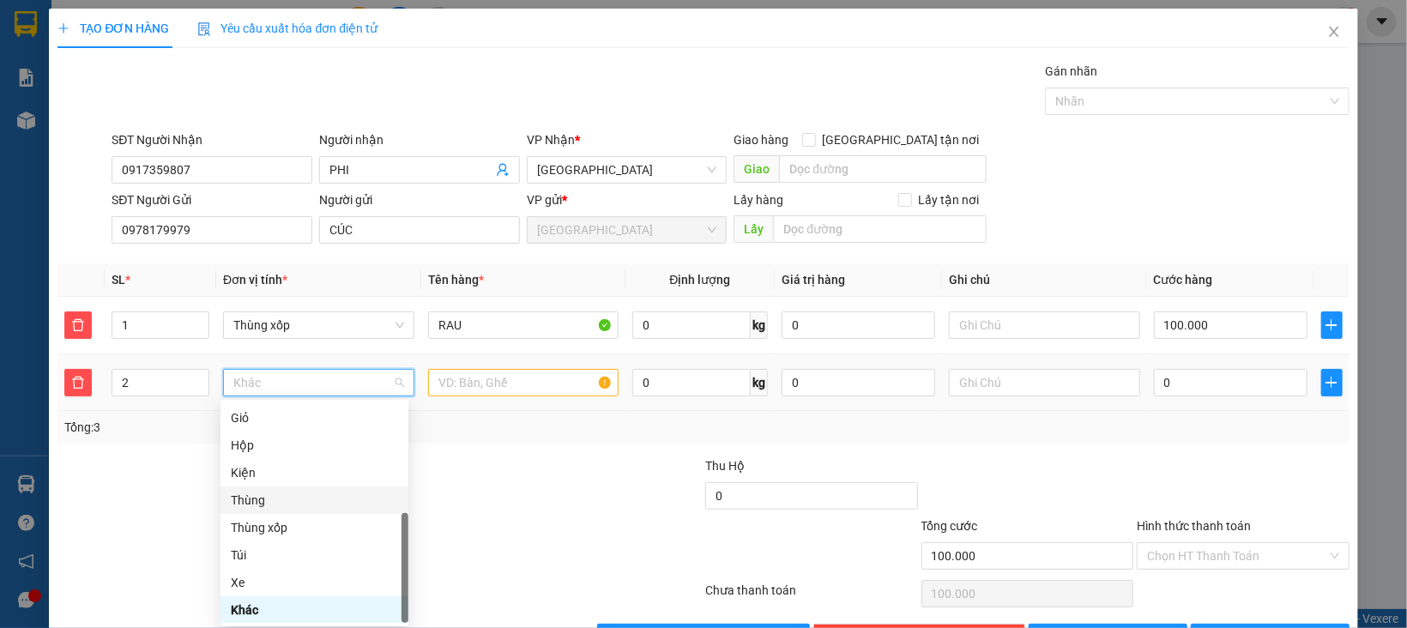
click at [256, 501] on div "Thùng" at bounding box center [314, 500] width 167 height 19
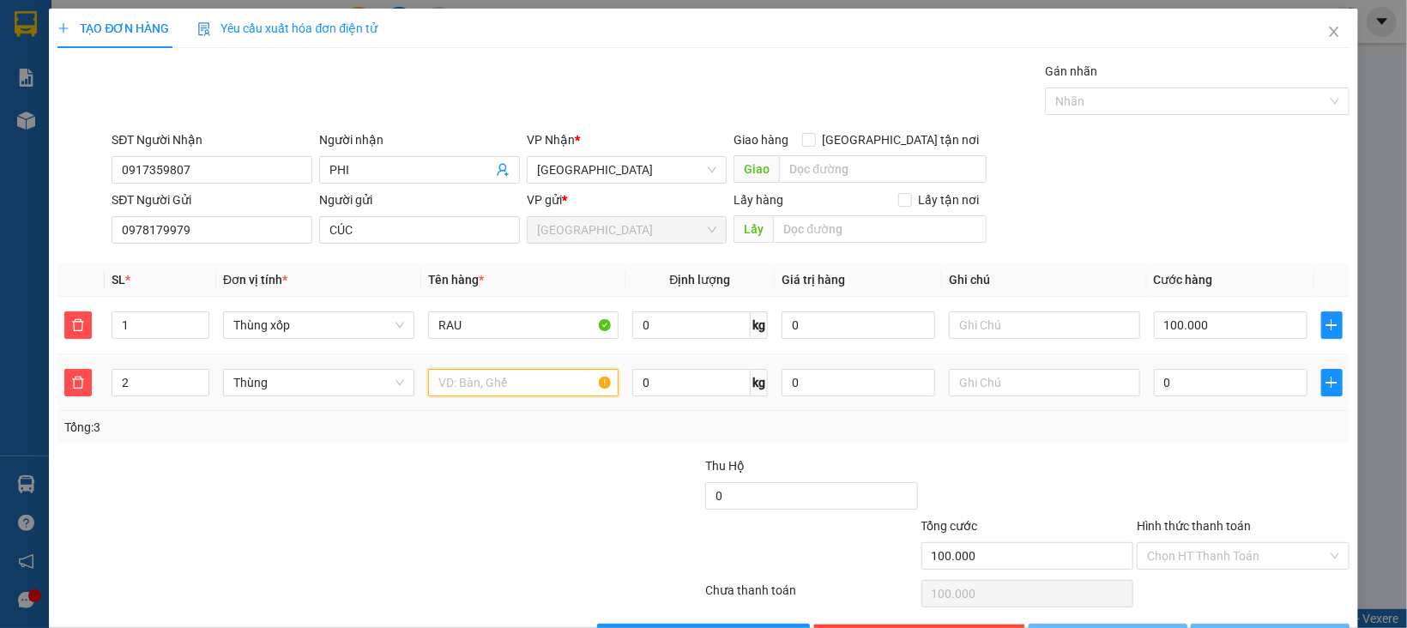
click at [444, 375] on input "text" at bounding box center [523, 382] width 191 height 27
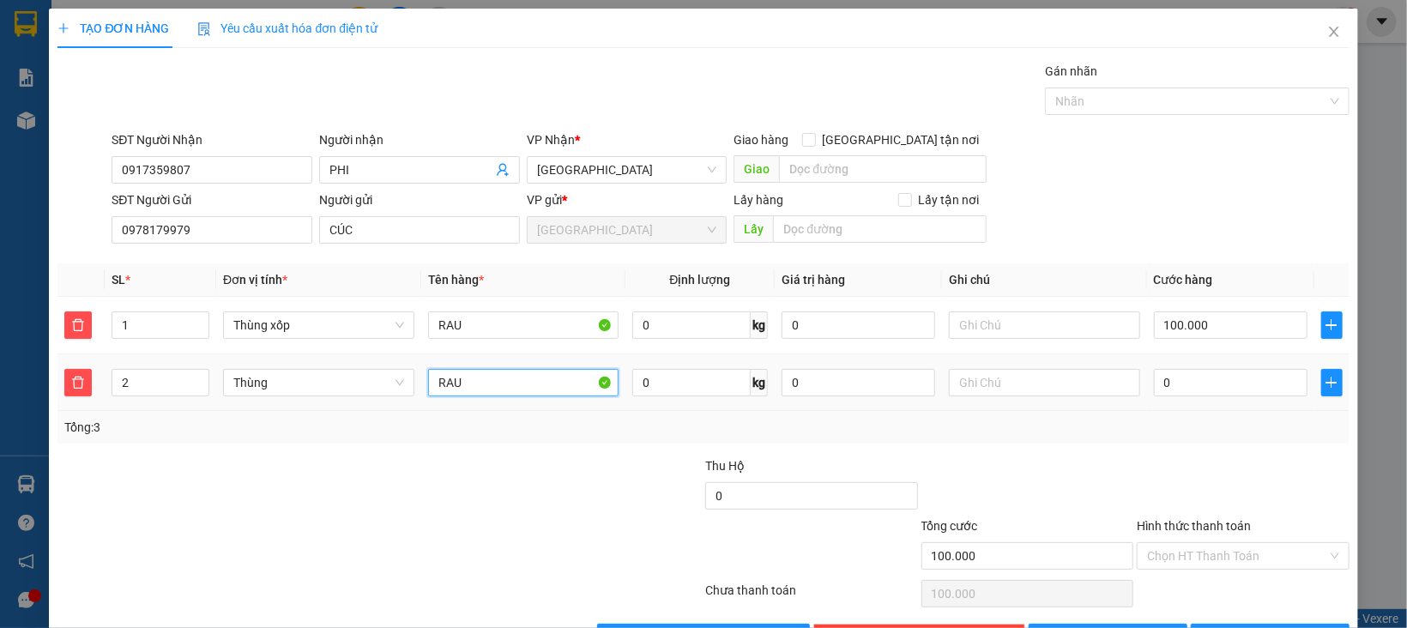
type input "RAU"
type input "100.001"
type input "1"
type input "100.016"
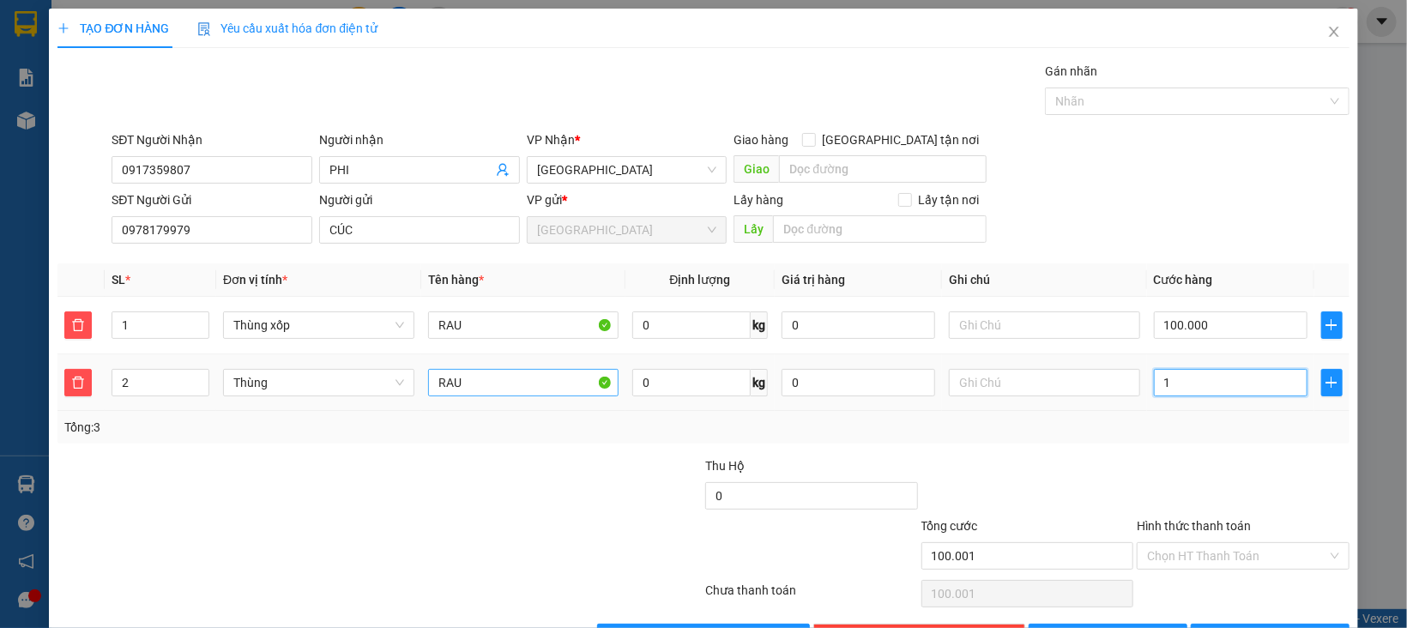
type input "100.016"
type input "16"
type input "100.160"
type input "160"
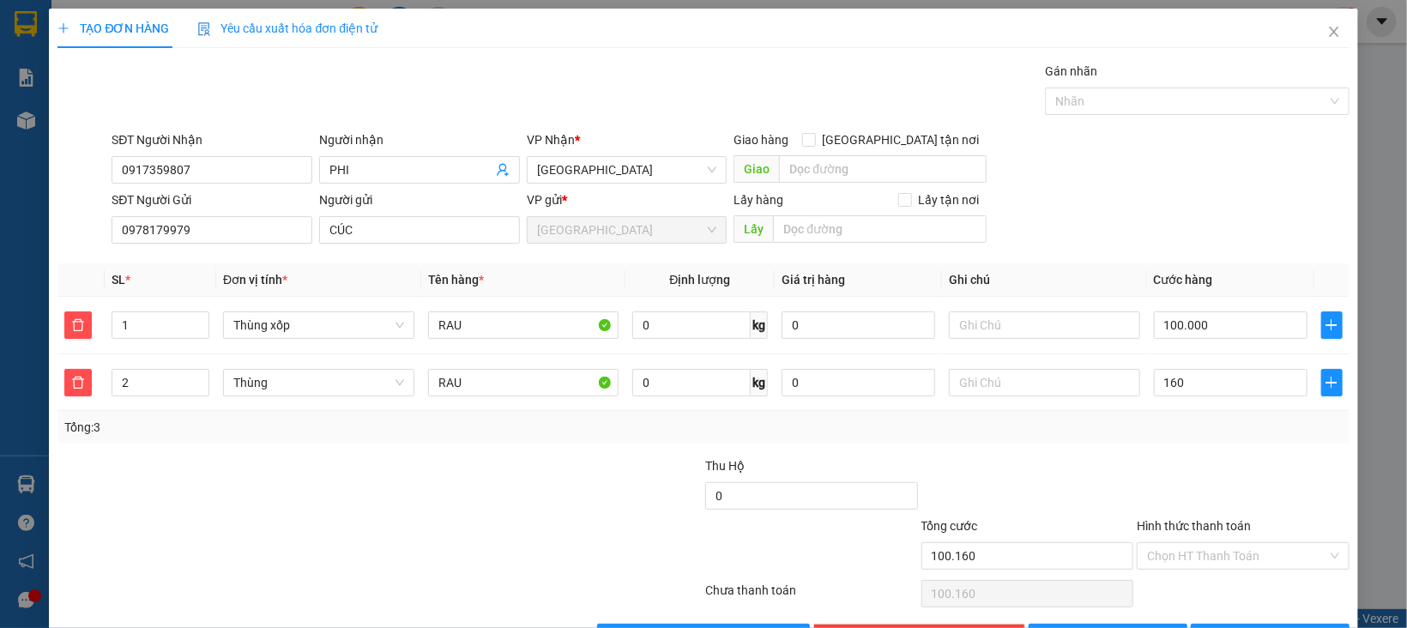
type input "260.000"
type input "160.000"
click at [1155, 458] on div at bounding box center [1243, 486] width 216 height 60
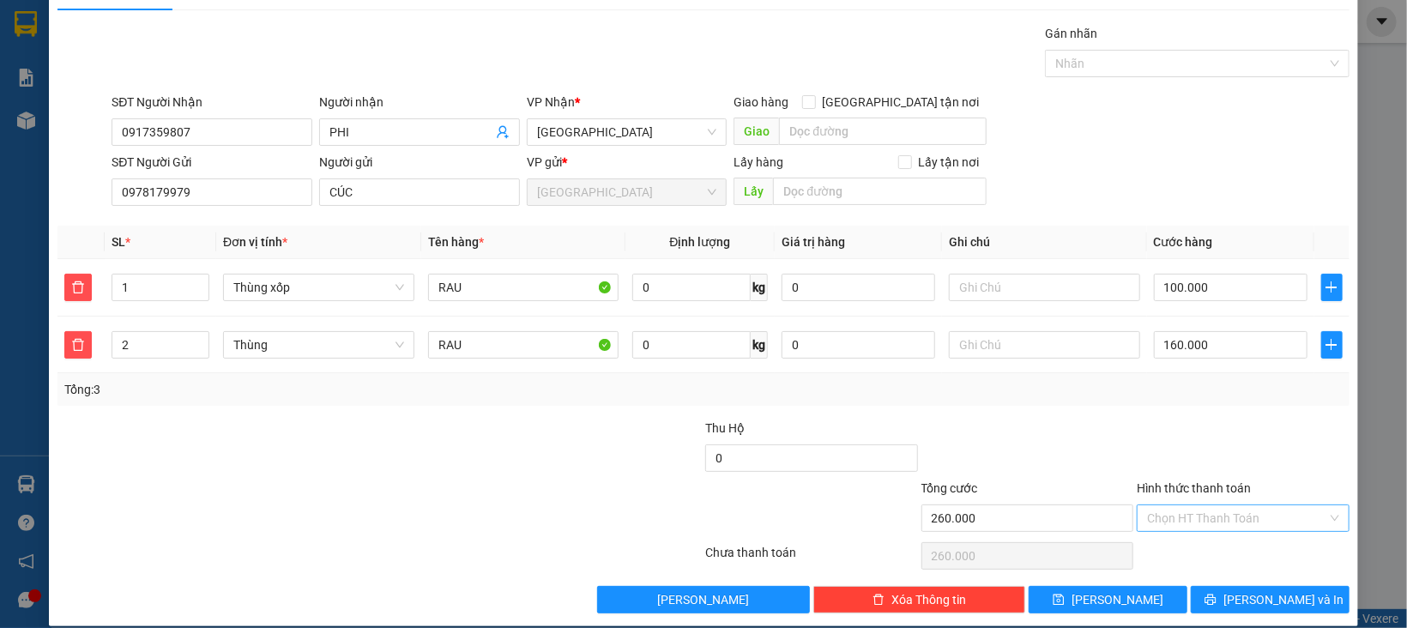
scroll to position [58, 0]
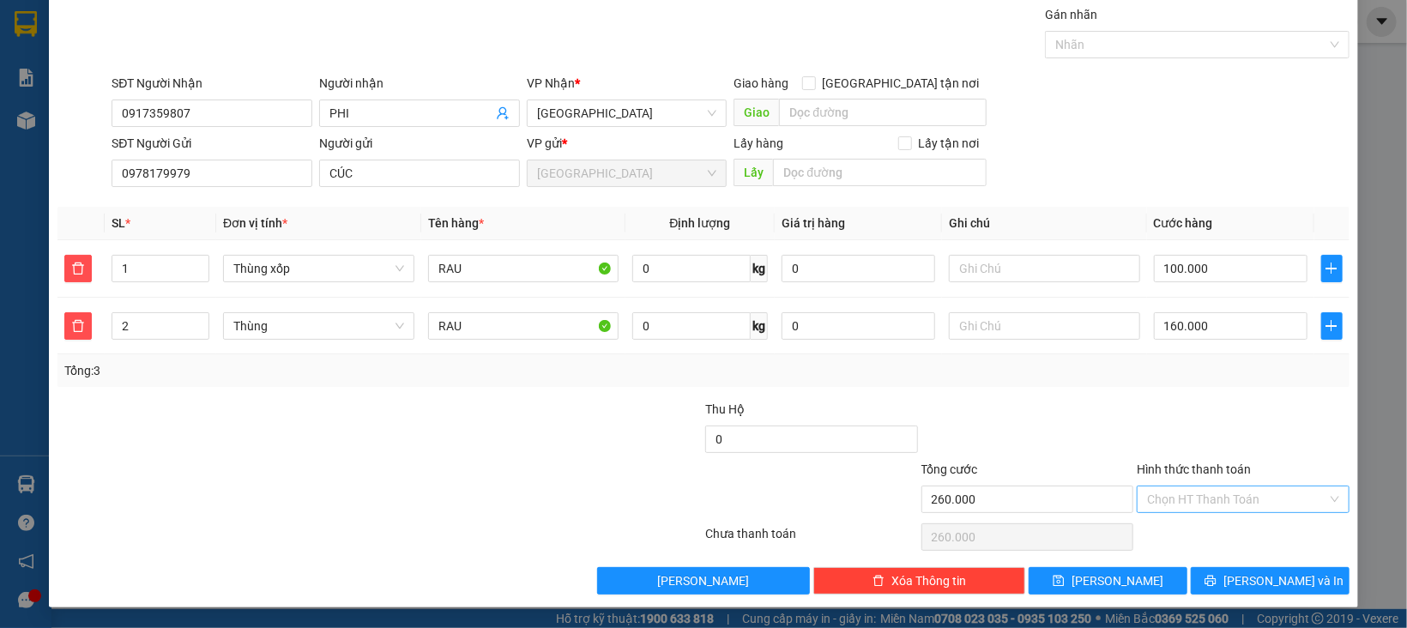
click at [1178, 493] on input "Hình thức thanh toán" at bounding box center [1237, 499] width 180 height 26
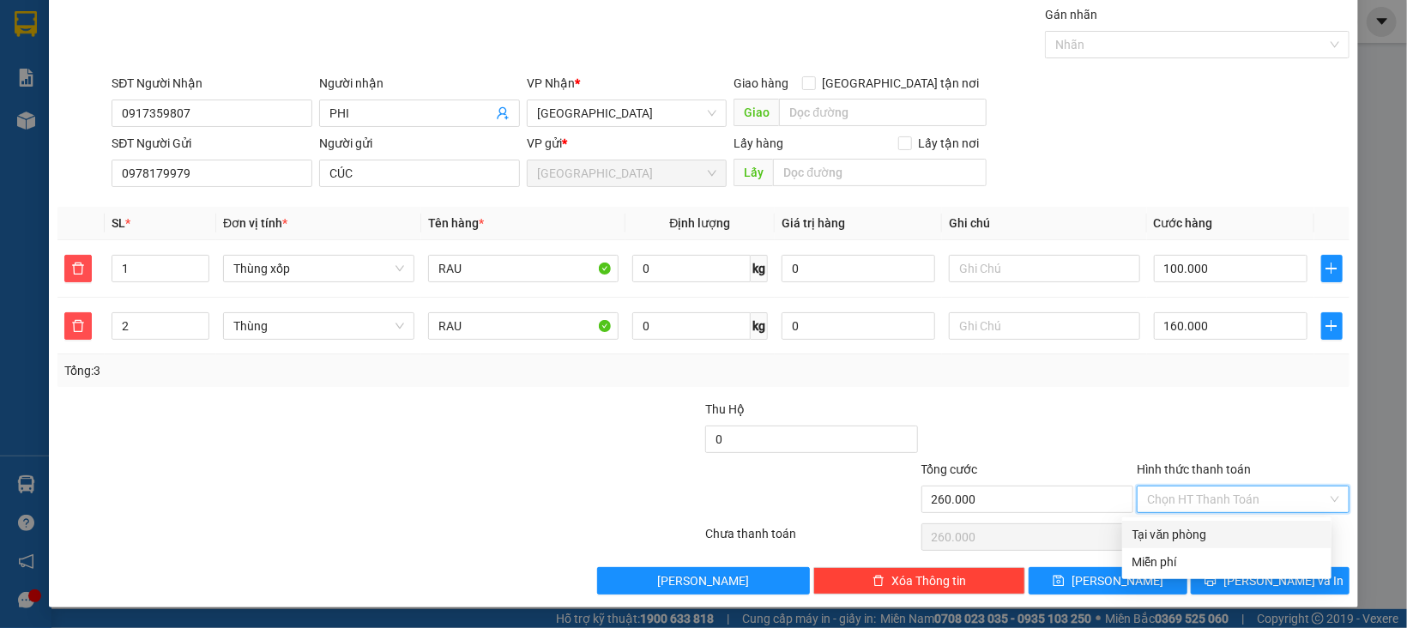
click at [1188, 521] on div "Tại văn phòng" at bounding box center [1226, 534] width 209 height 27
type input "0"
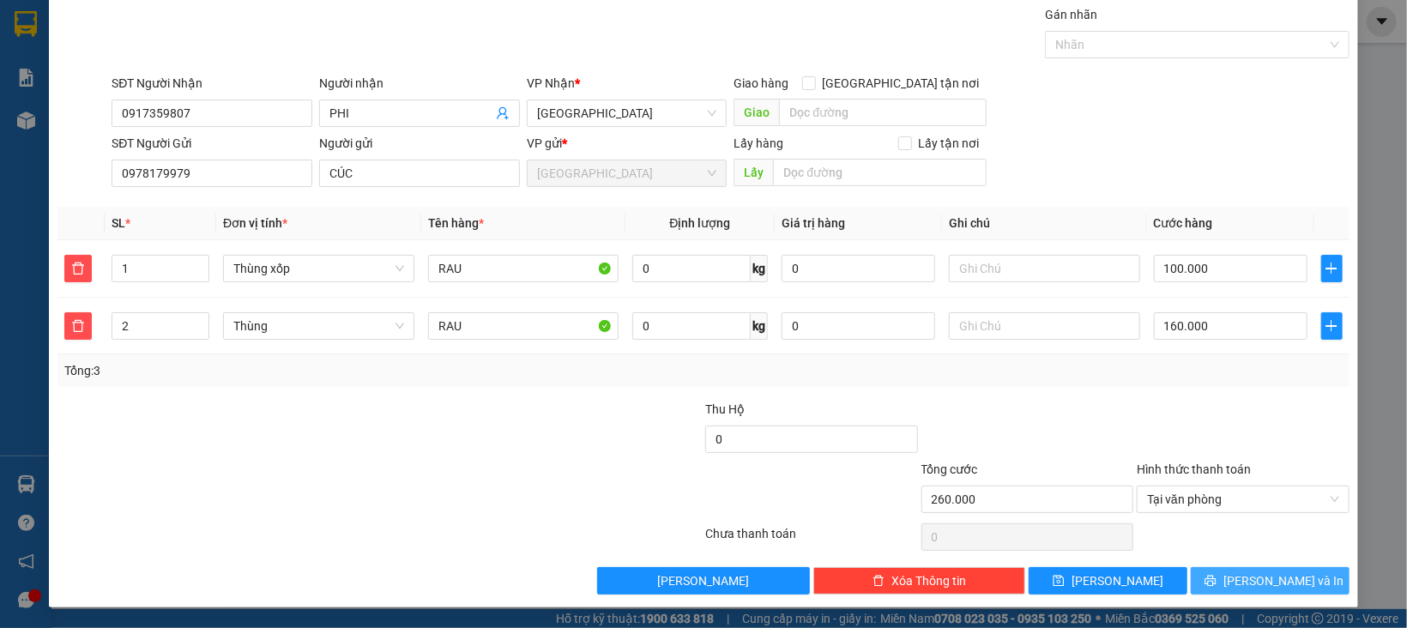
click at [1207, 572] on button "[PERSON_NAME] và In" at bounding box center [1270, 580] width 159 height 27
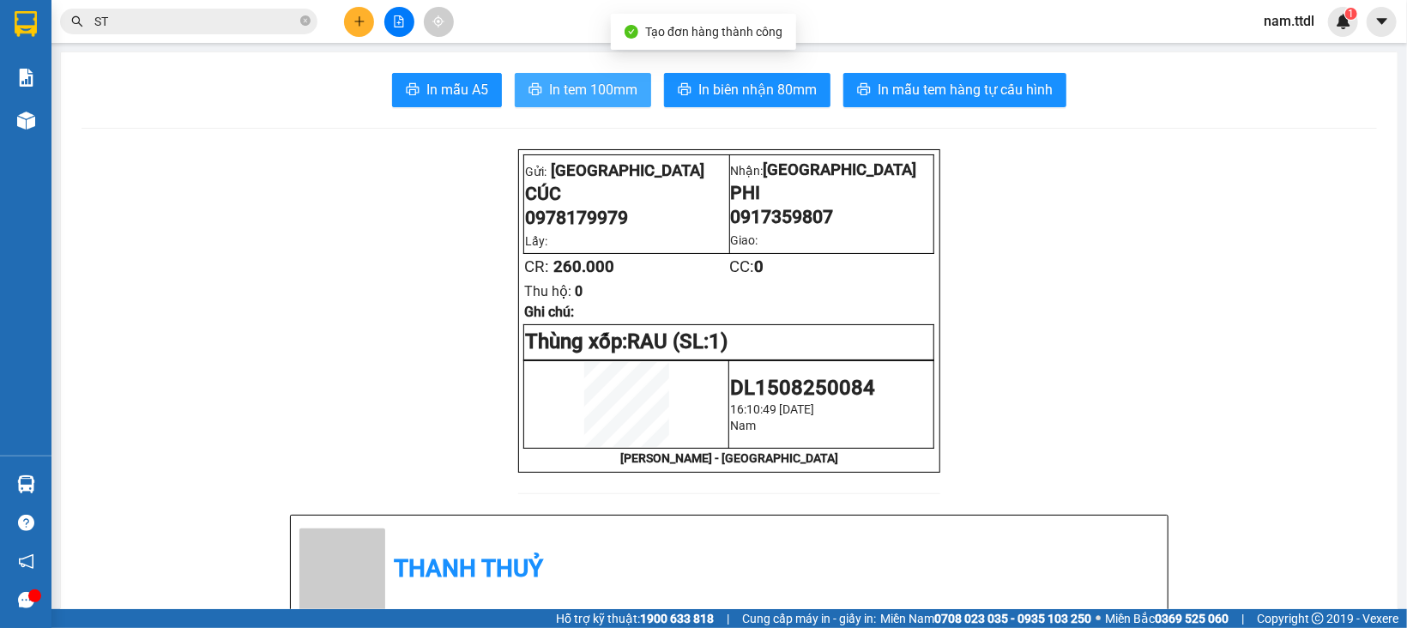
click at [610, 103] on button "In tem 100mm" at bounding box center [583, 90] width 136 height 34
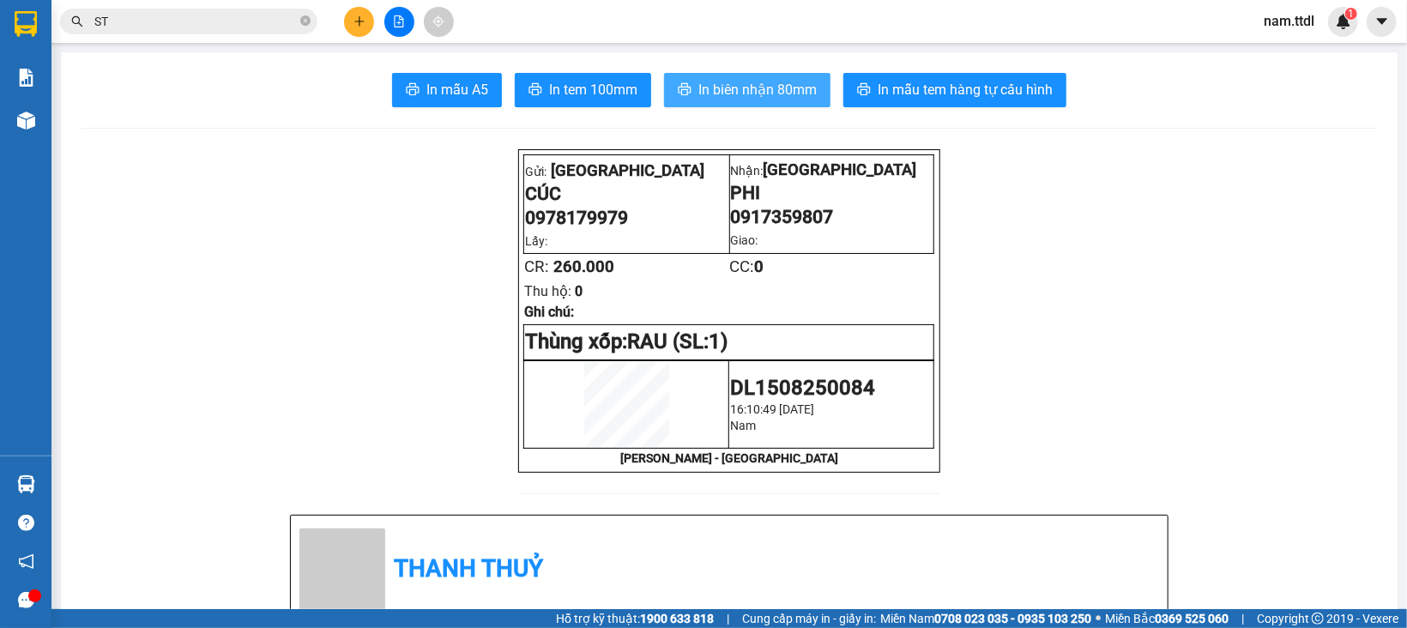
click at [721, 89] on span "In biên nhận 80mm" at bounding box center [757, 89] width 118 height 21
click at [363, 27] on button at bounding box center [359, 22] width 30 height 30
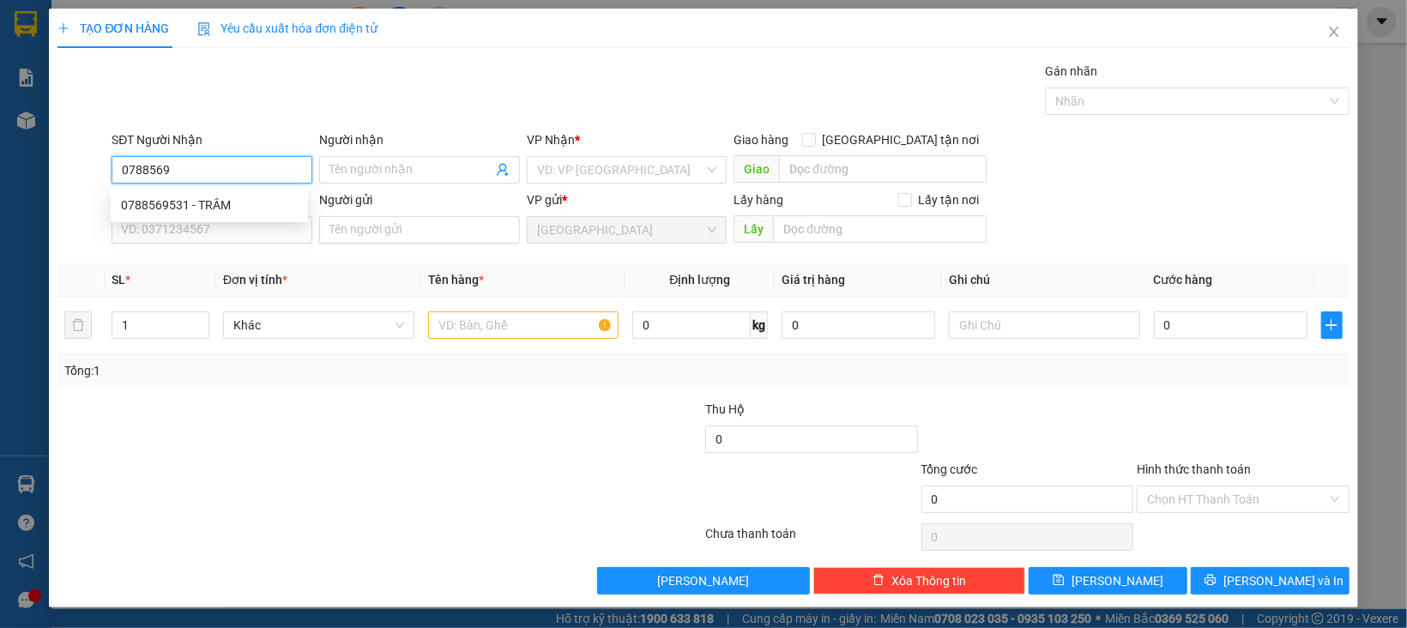
click at [238, 206] on div "0788569531 - TRÂM" at bounding box center [209, 205] width 177 height 19
type input "0788569531"
type input "TRÂM"
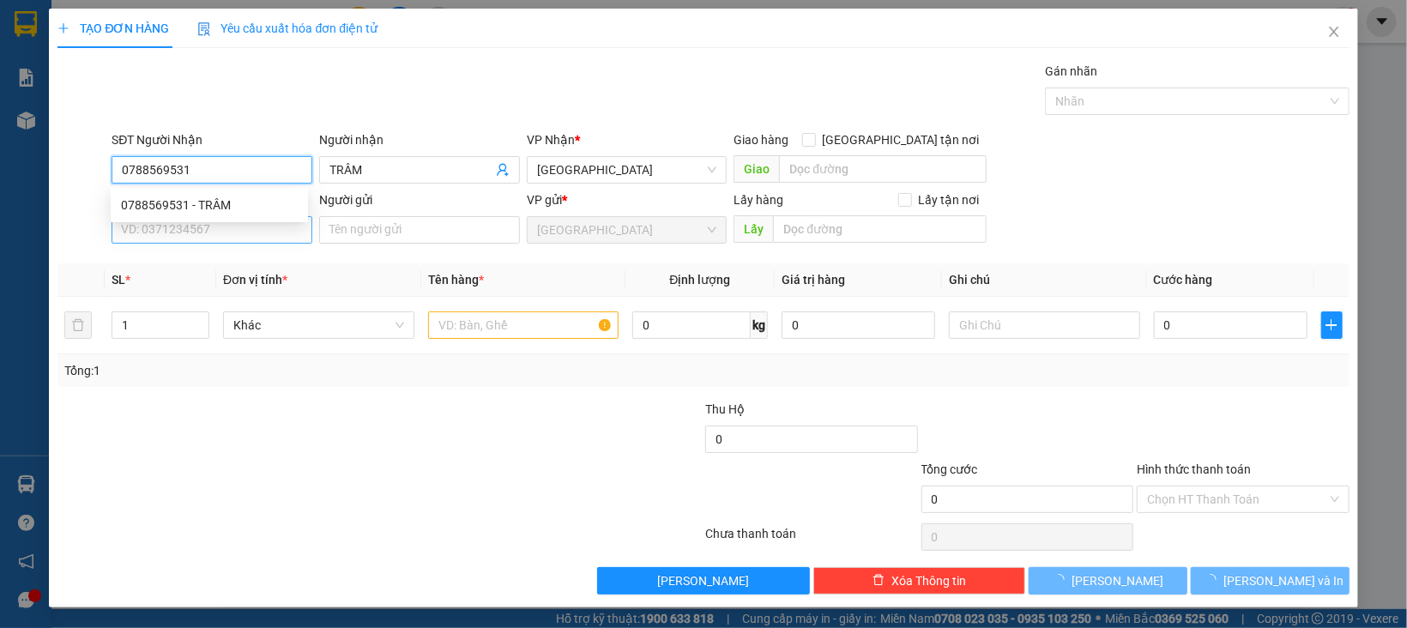
type input "0788569531"
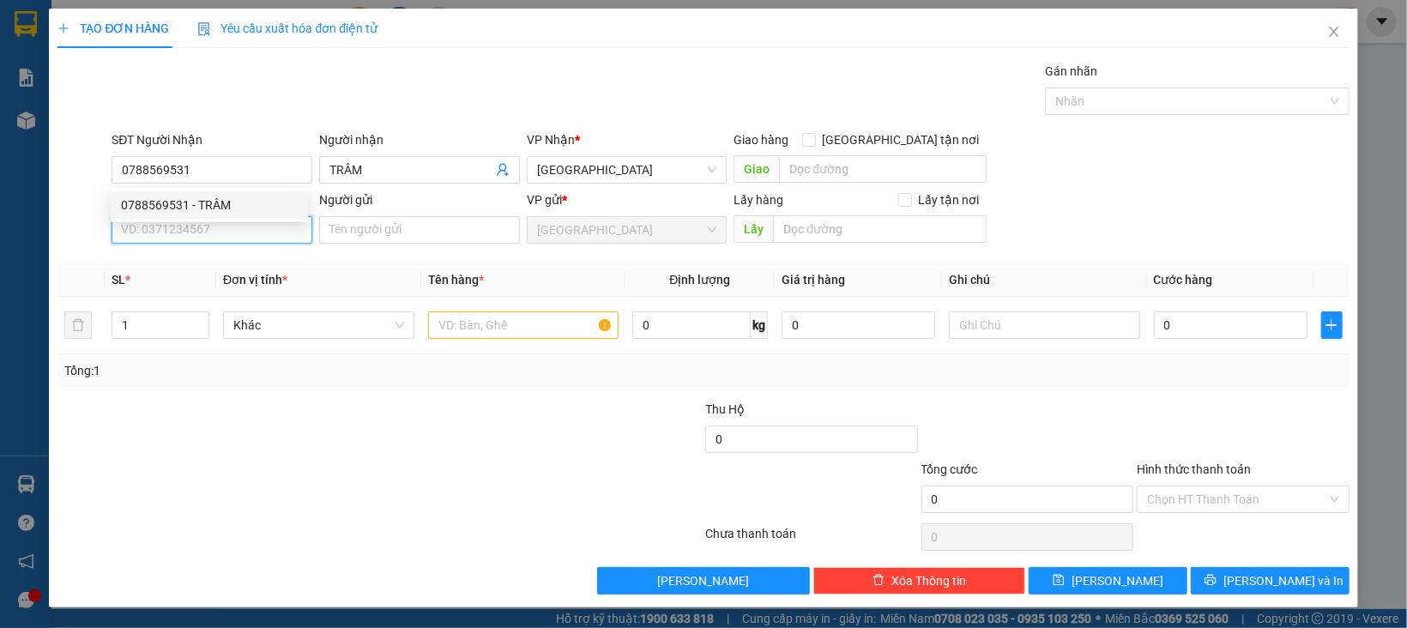
click at [234, 232] on input "SĐT Người Gửi" at bounding box center [212, 229] width 201 height 27
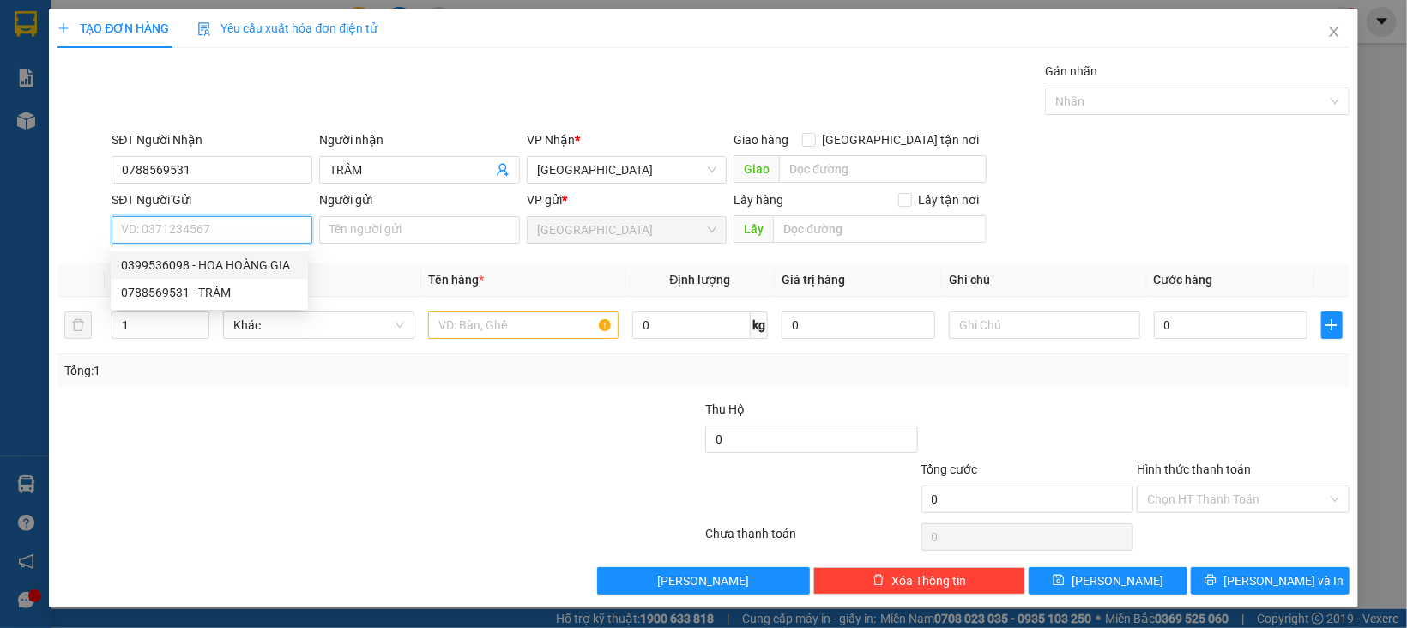
click at [246, 268] on div "0399536098 - HOA HOÀNG GIA" at bounding box center [209, 265] width 177 height 19
type input "0399536098"
type input "HOA HOÀNG GIA"
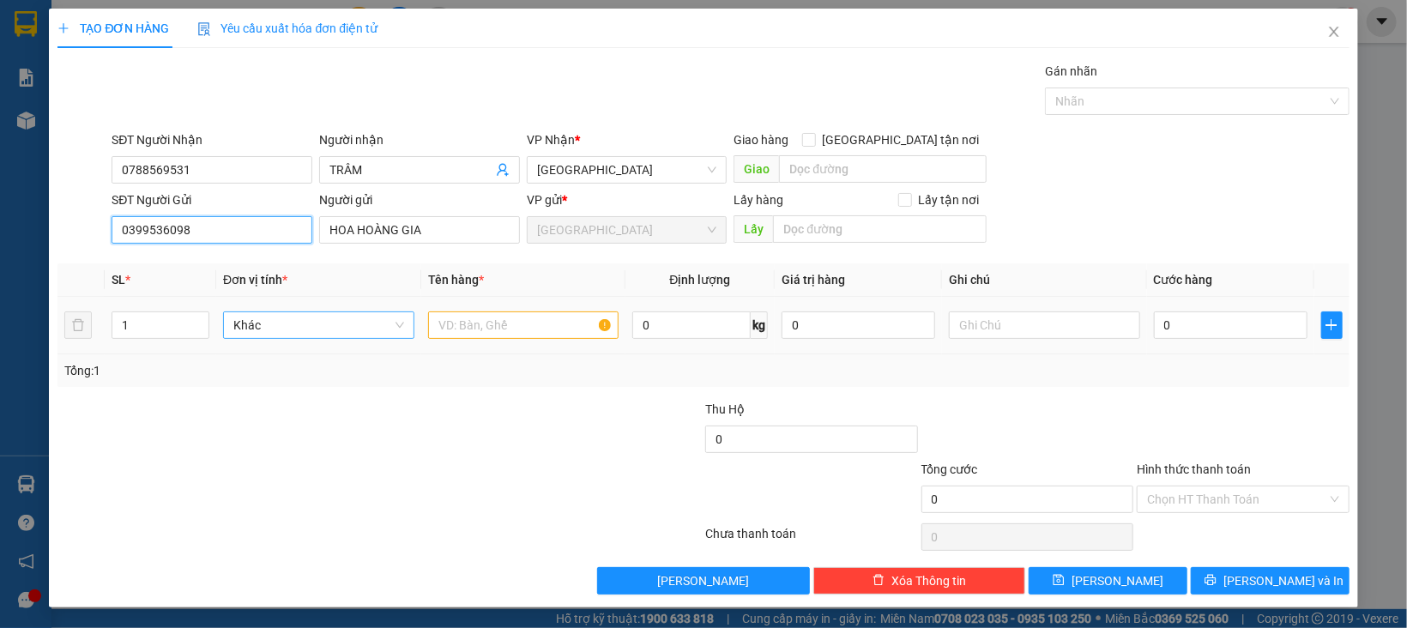
click at [303, 339] on div "Khác" at bounding box center [318, 324] width 191 height 27
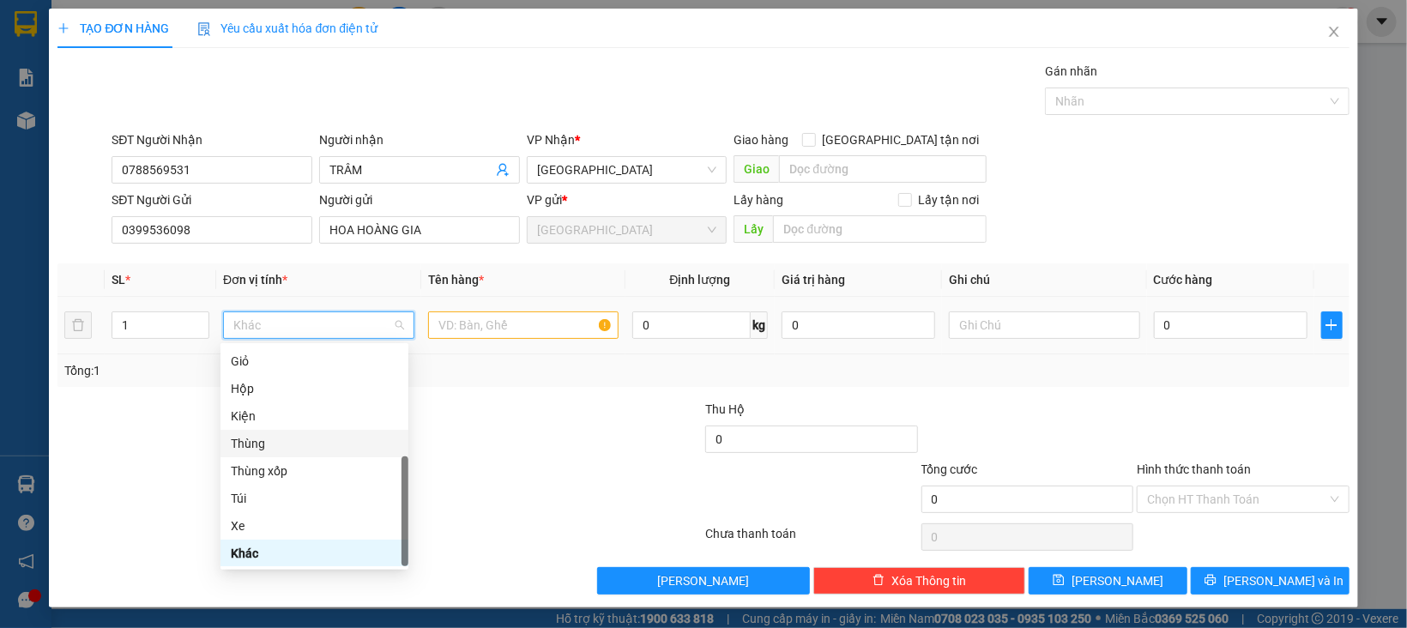
click at [269, 443] on div "Thùng" at bounding box center [314, 443] width 167 height 19
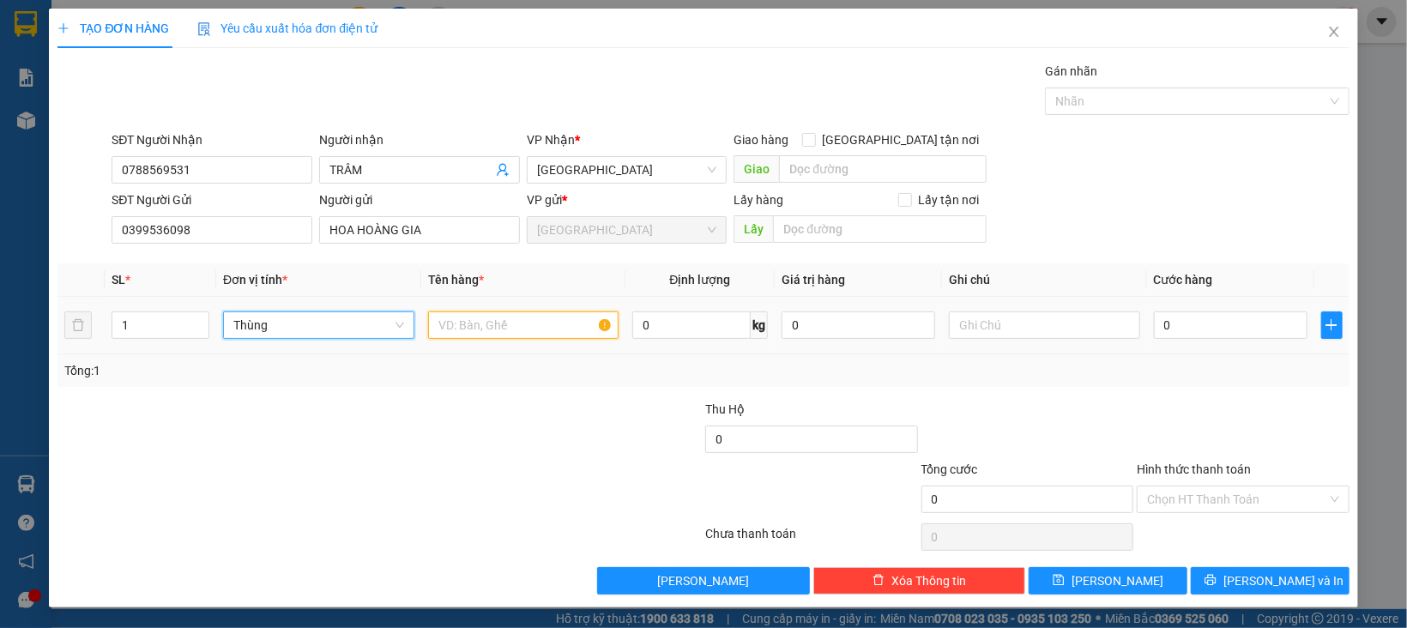
click at [498, 313] on input "text" at bounding box center [523, 324] width 191 height 27
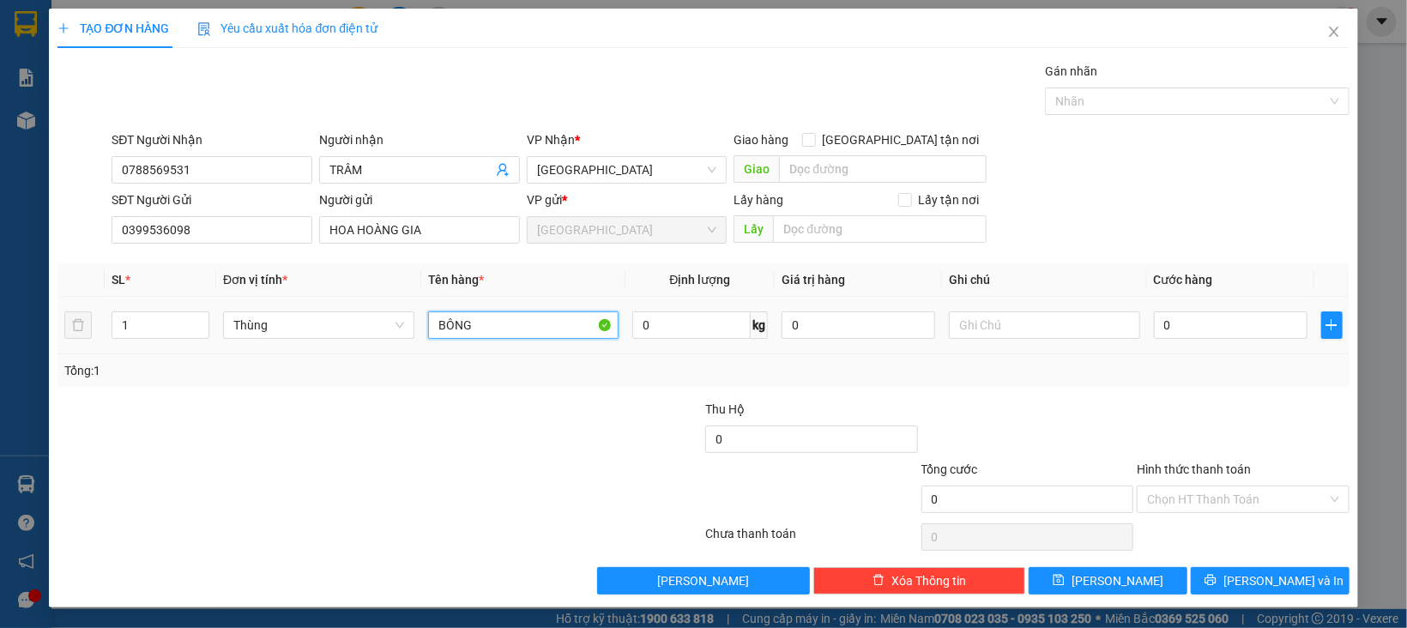
type input "BÔNG"
type input "1"
type input "15"
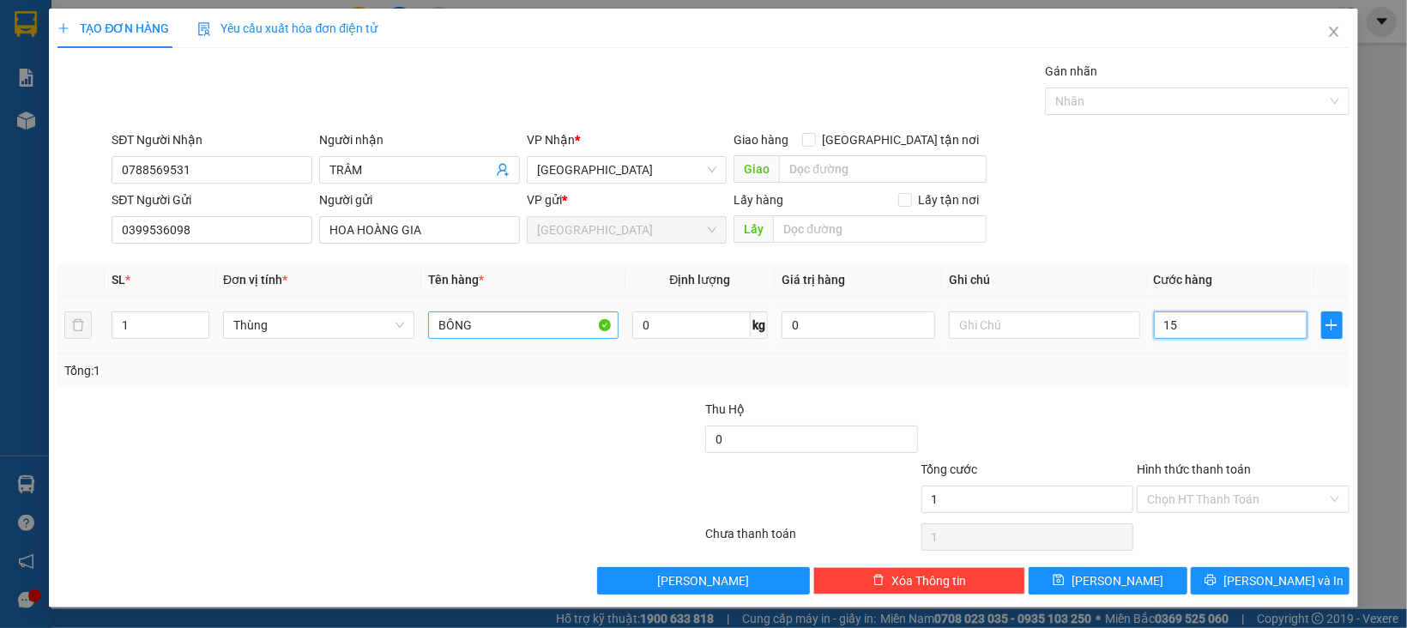
type input "15"
type input "150"
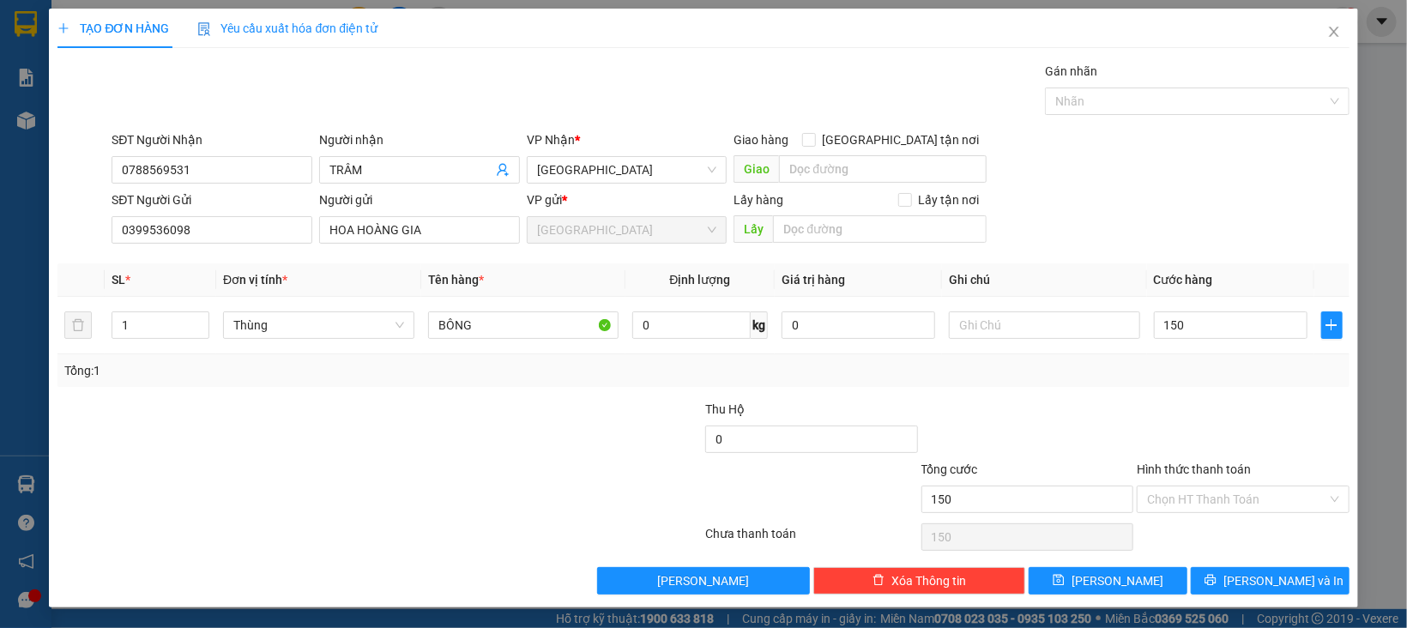
type input "150.000"
click at [1110, 434] on div at bounding box center [1027, 430] width 216 height 60
click at [1173, 502] on input "Hình thức thanh toán" at bounding box center [1237, 499] width 180 height 26
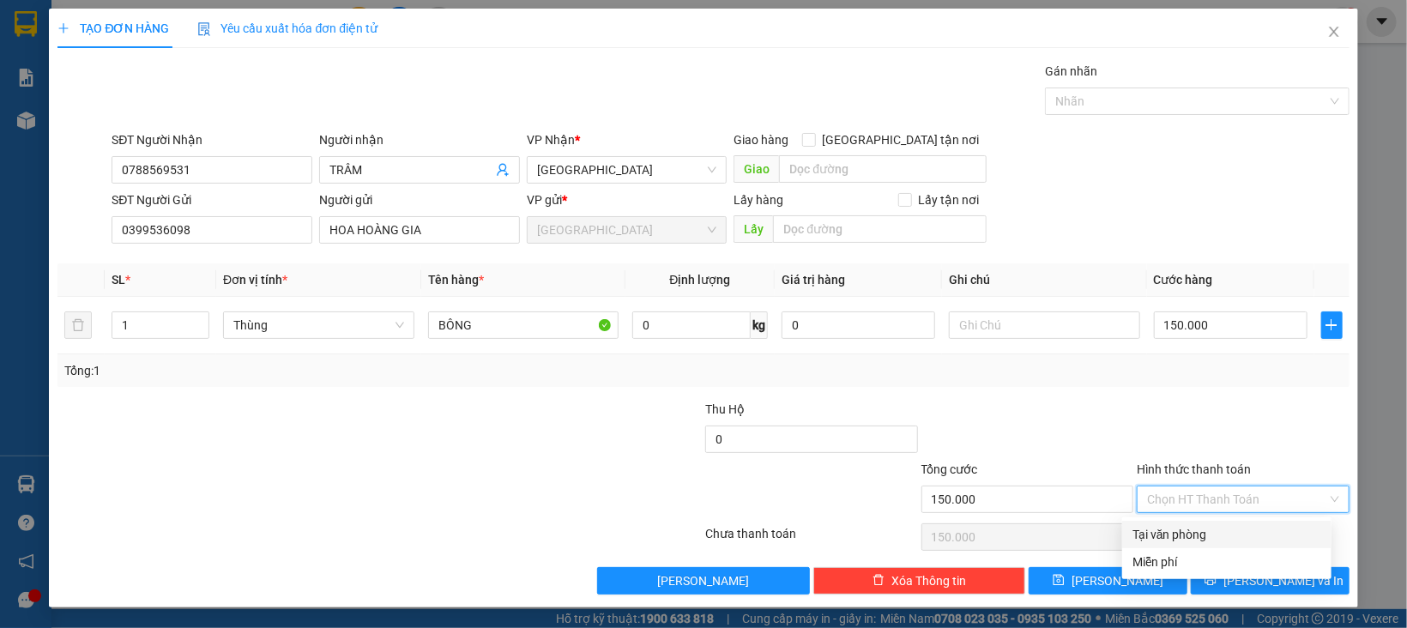
click at [1183, 535] on div "Tại văn phòng" at bounding box center [1226, 534] width 189 height 19
type input "0"
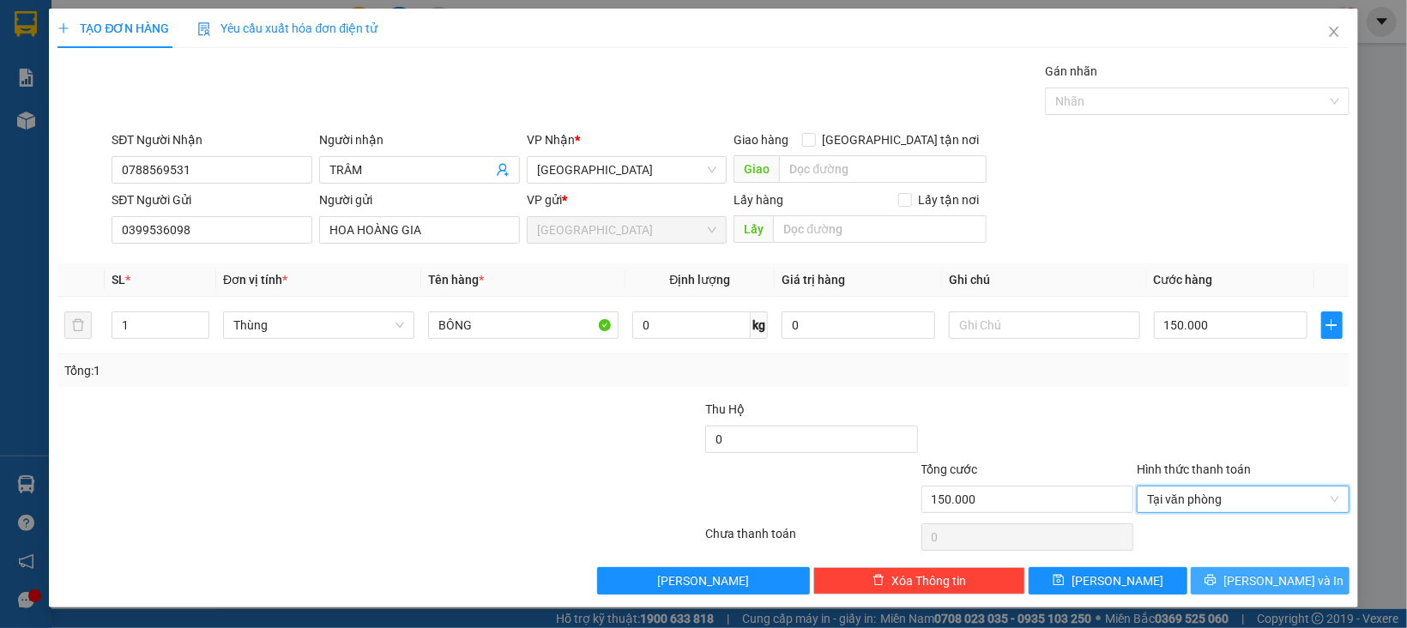
click at [1197, 576] on button "[PERSON_NAME] và In" at bounding box center [1270, 580] width 159 height 27
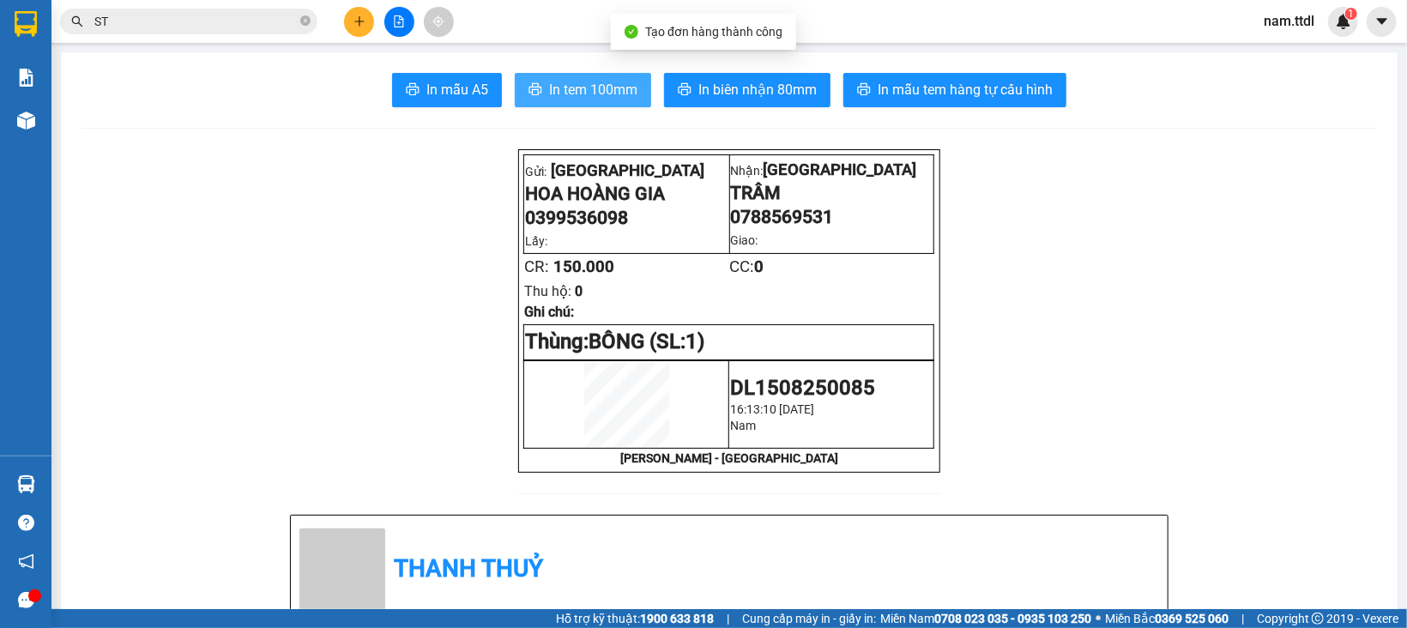
click at [605, 90] on span "In tem 100mm" at bounding box center [593, 89] width 88 height 21
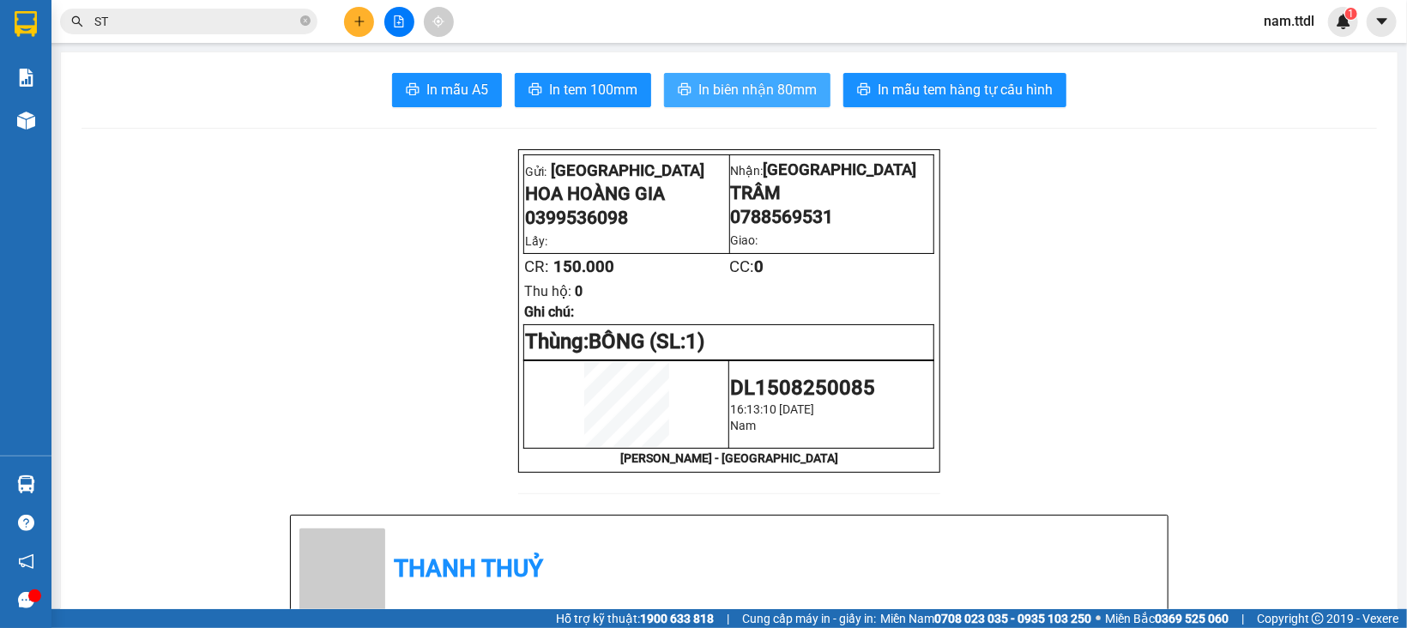
click at [778, 95] on span "In biên nhận 80mm" at bounding box center [757, 89] width 118 height 21
click at [368, 16] on button at bounding box center [359, 22] width 30 height 30
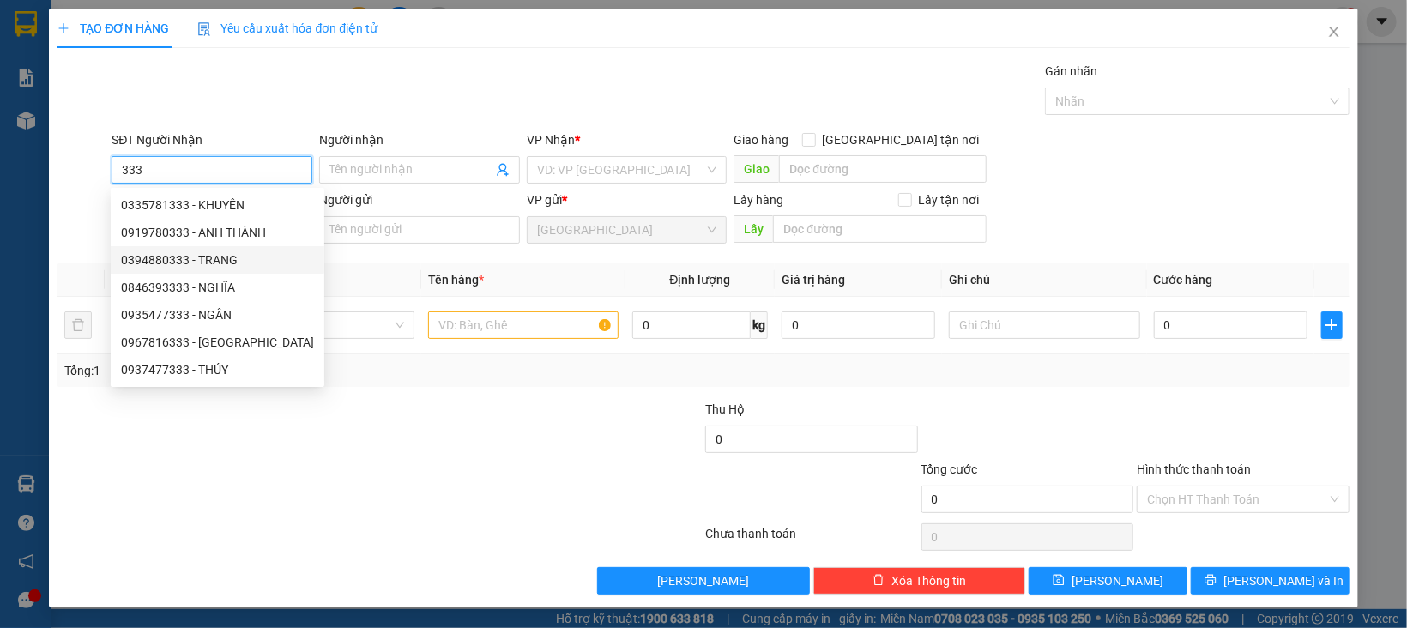
click at [217, 260] on div "0394880333 - TRANG" at bounding box center [217, 259] width 193 height 19
type input "0394880333"
type input "TRANG"
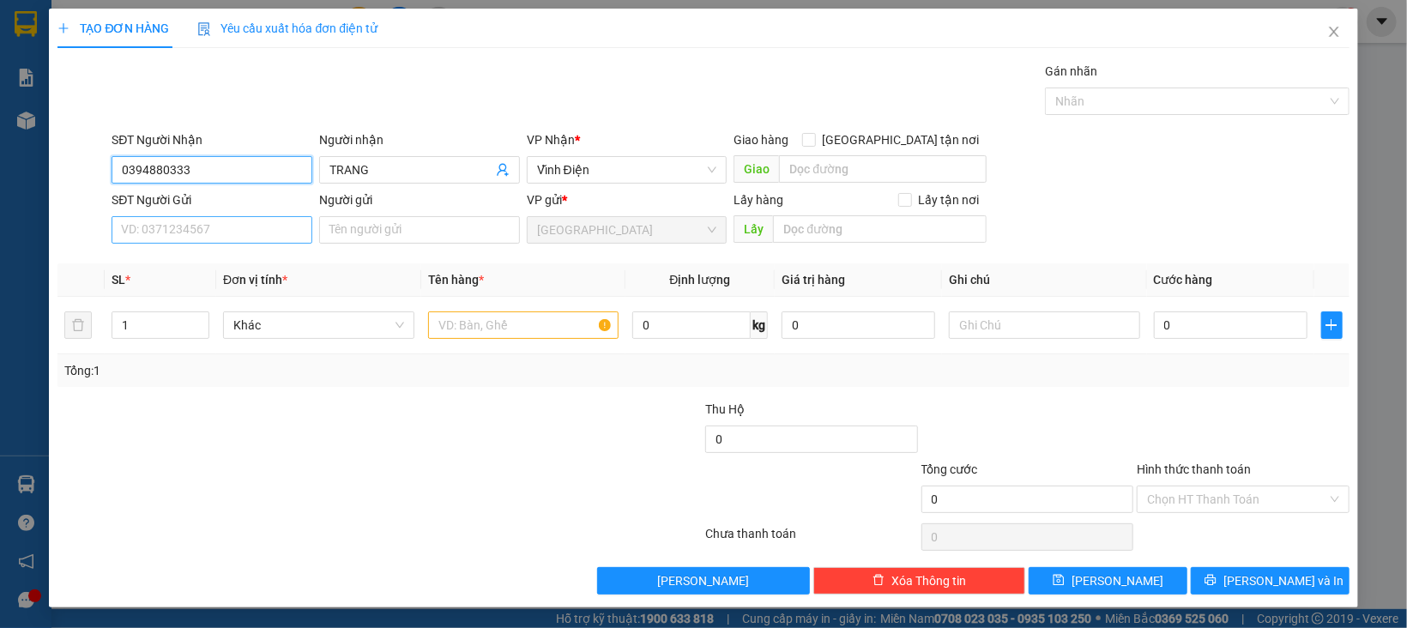
type input "0394880333"
click at [250, 227] on input "SĐT Người Gửi" at bounding box center [212, 229] width 201 height 27
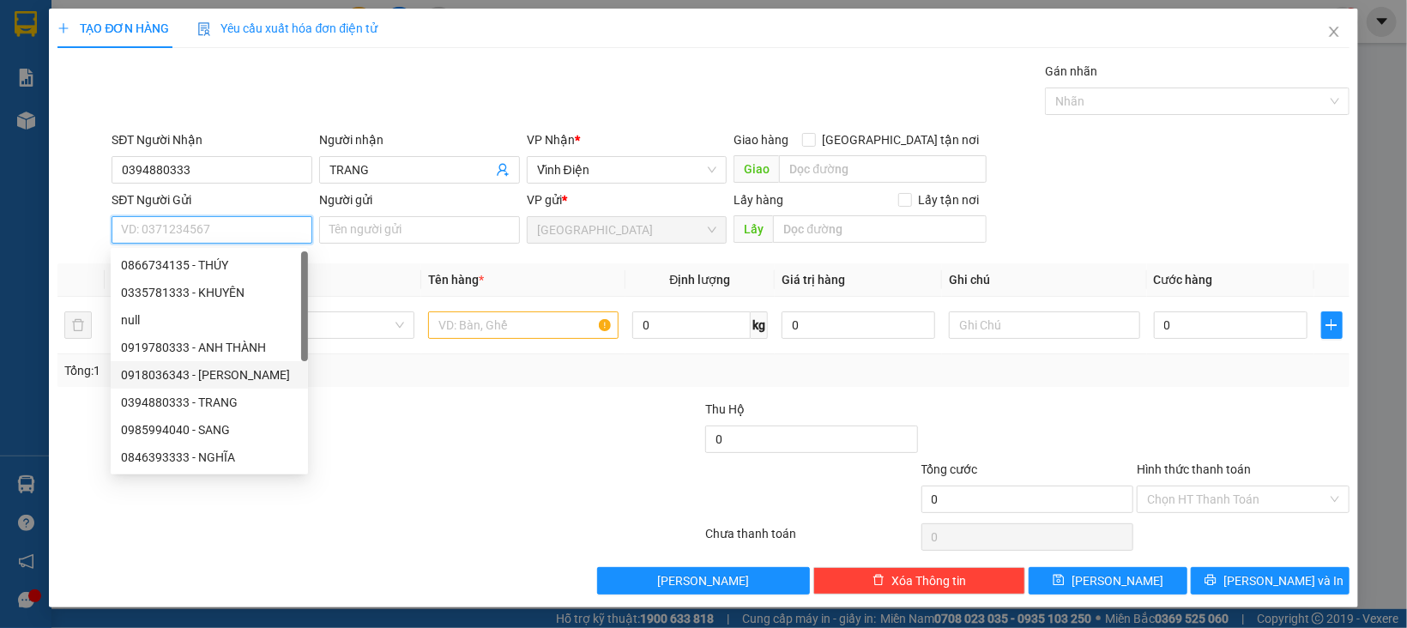
click at [249, 371] on div "0918036343 - NGUYỄN MINH" at bounding box center [209, 374] width 177 height 19
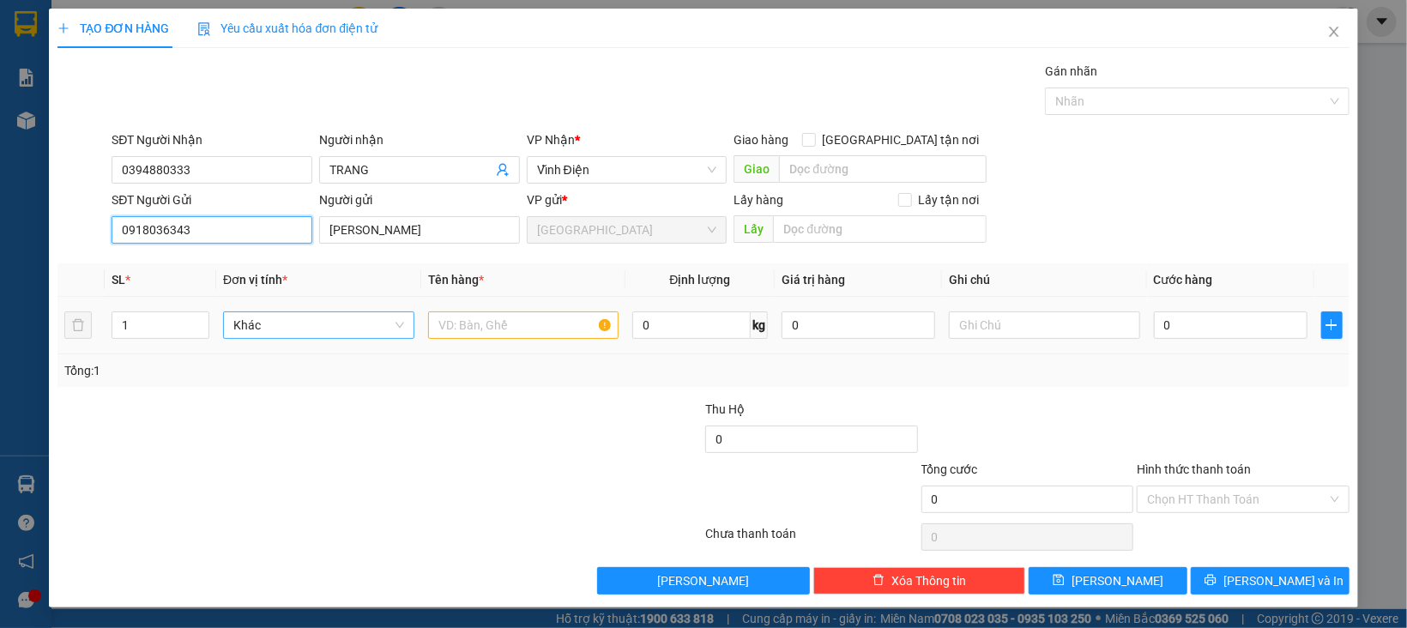
click at [304, 329] on span "Khác" at bounding box center [318, 325] width 171 height 26
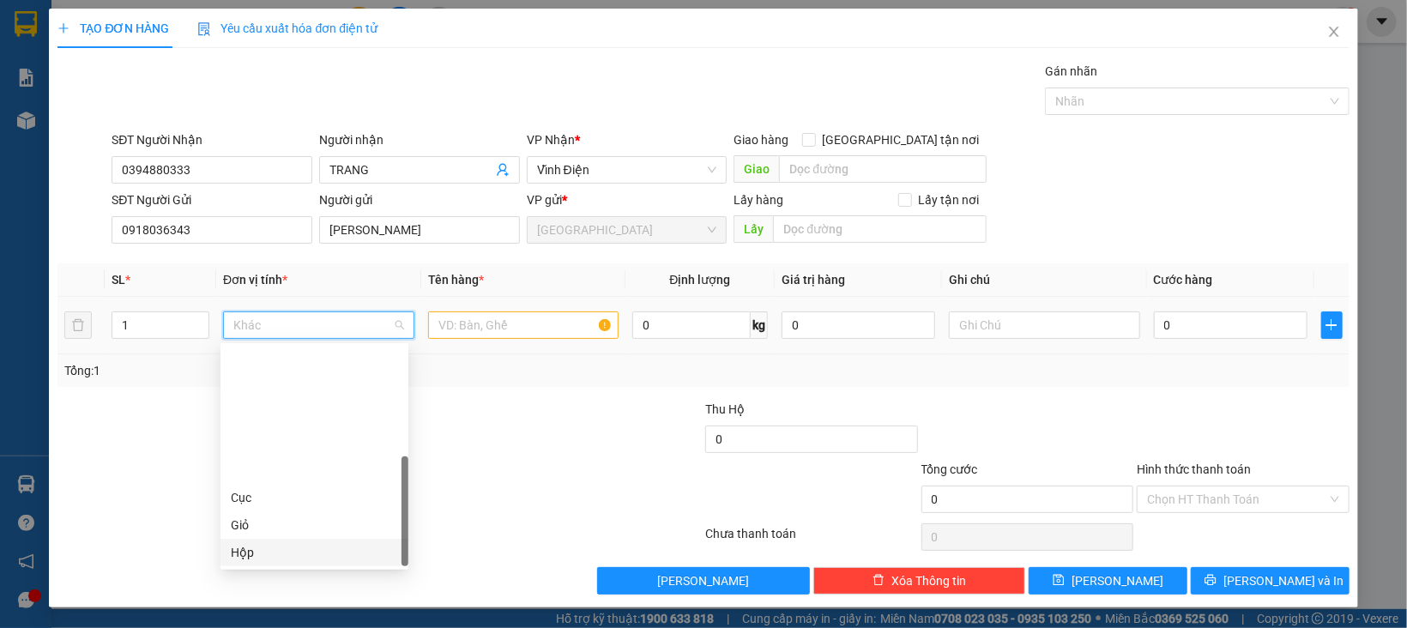
scroll to position [164, 0]
drag, startPoint x: 268, startPoint y: 437, endPoint x: 321, endPoint y: 411, distance: 58.7
click at [268, 438] on div "Thùng" at bounding box center [314, 443] width 167 height 19
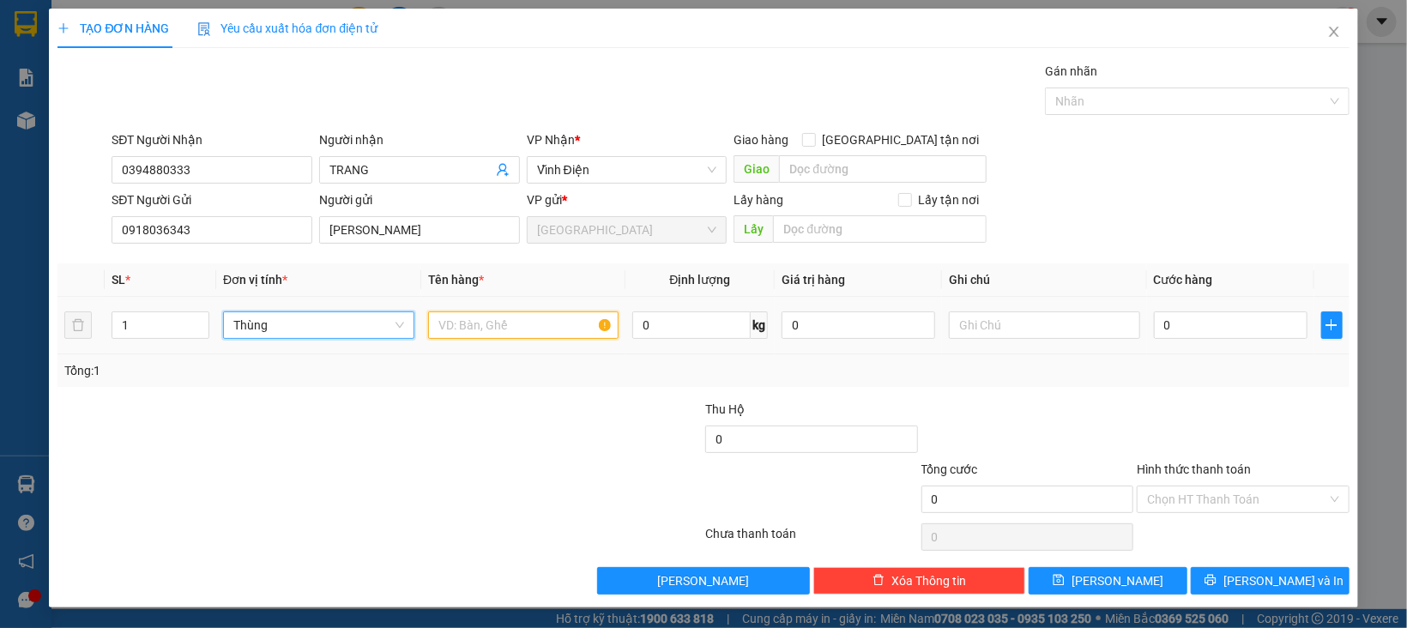
click at [491, 329] on input "text" at bounding box center [523, 324] width 191 height 27
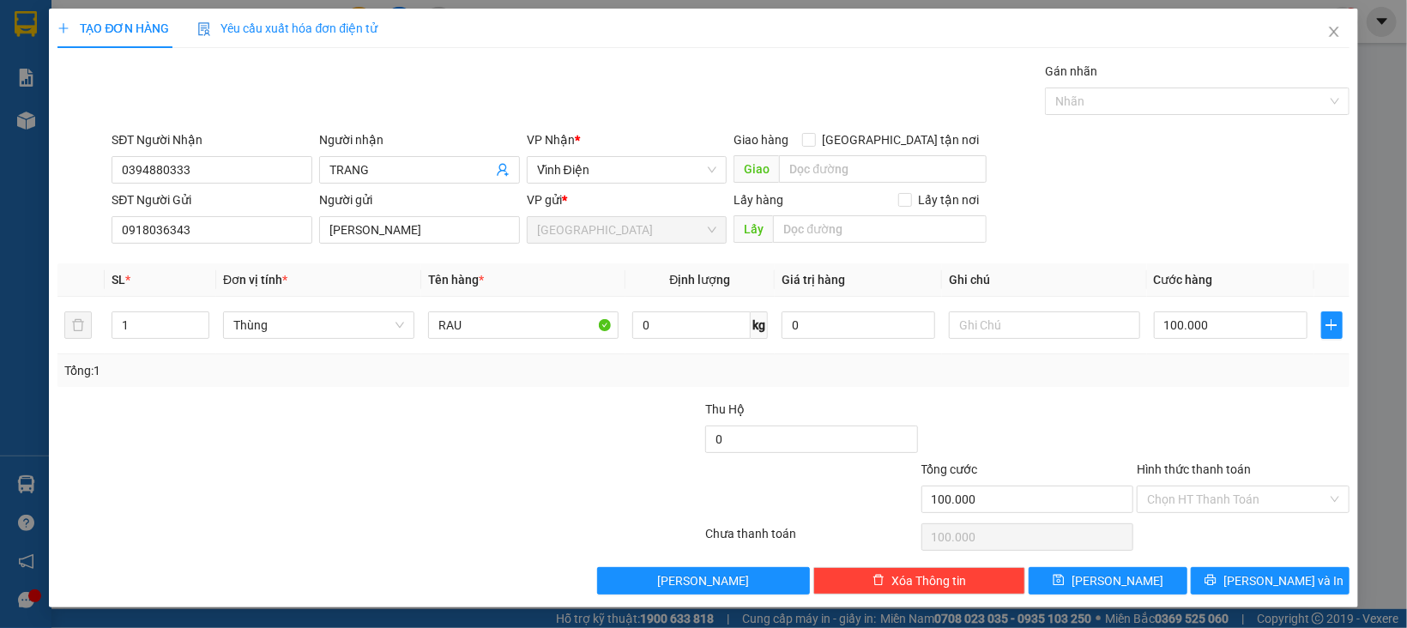
drag, startPoint x: 1323, startPoint y: 414, endPoint x: 1298, endPoint y: 438, distance: 35.2
click at [1319, 419] on div at bounding box center [1243, 430] width 216 height 60
click at [1180, 507] on input "Hình thức thanh toán" at bounding box center [1237, 499] width 180 height 26
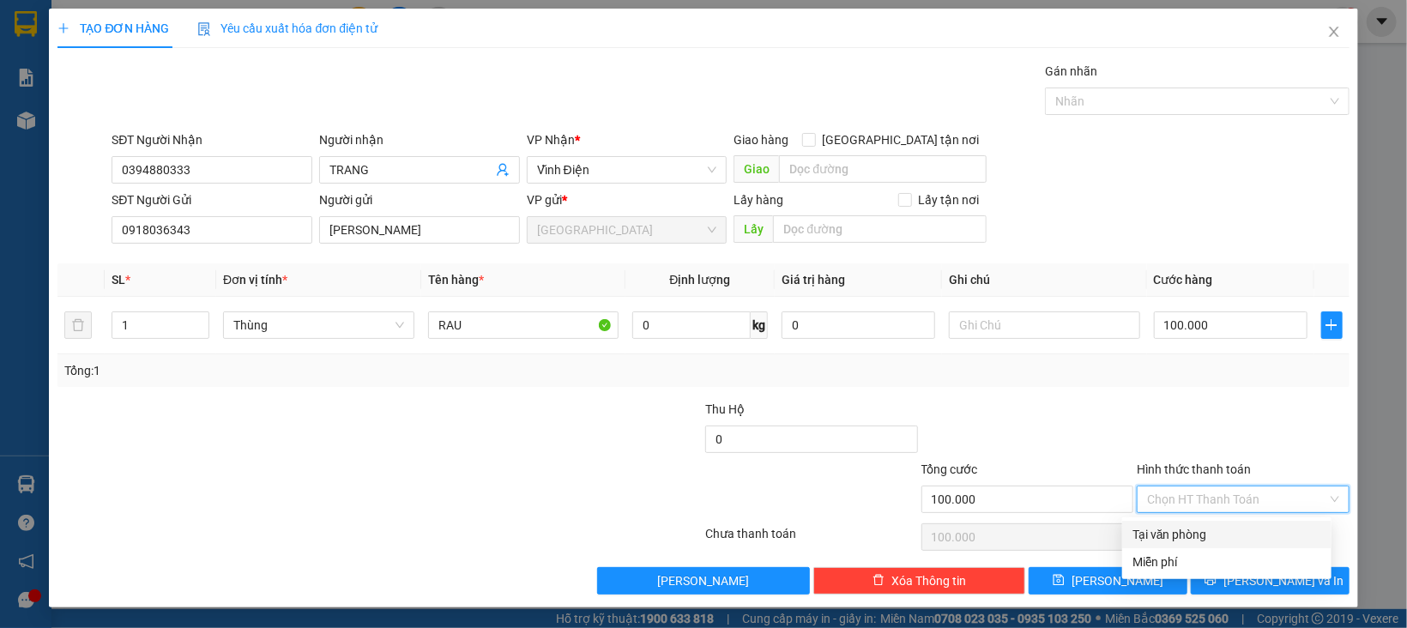
drag, startPoint x: 1180, startPoint y: 510, endPoint x: 1187, endPoint y: 558, distance: 48.5
click at [1181, 526] on div "Tại văn phòng" at bounding box center [1226, 534] width 189 height 19
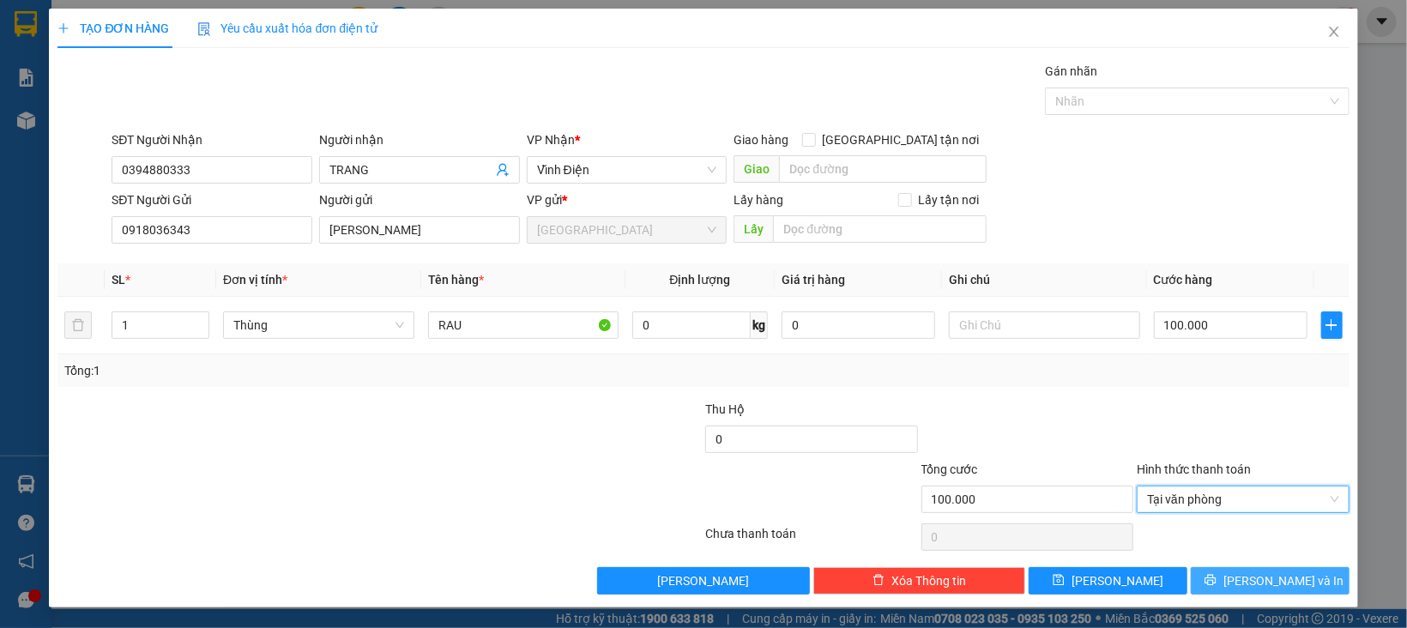
click at [1193, 568] on button "[PERSON_NAME] và In" at bounding box center [1270, 580] width 159 height 27
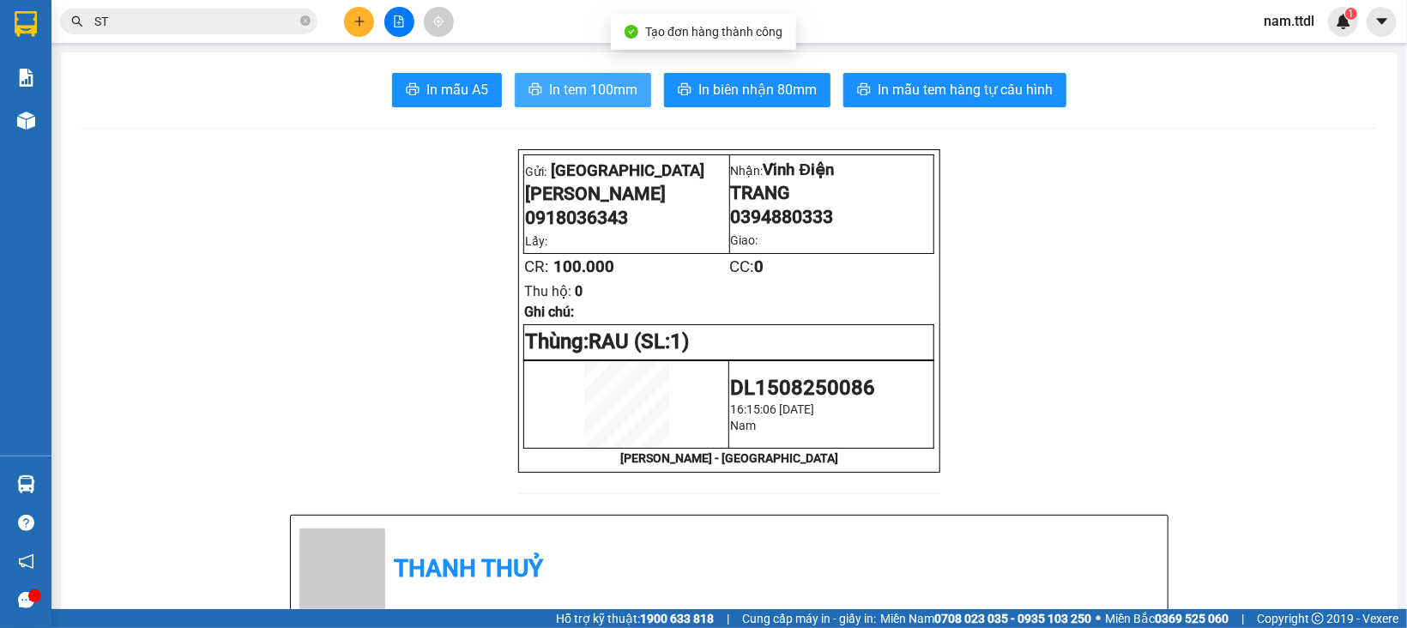
click at [569, 94] on span "In tem 100mm" at bounding box center [593, 89] width 88 height 21
click at [358, 26] on icon "plus" at bounding box center [359, 21] width 12 height 12
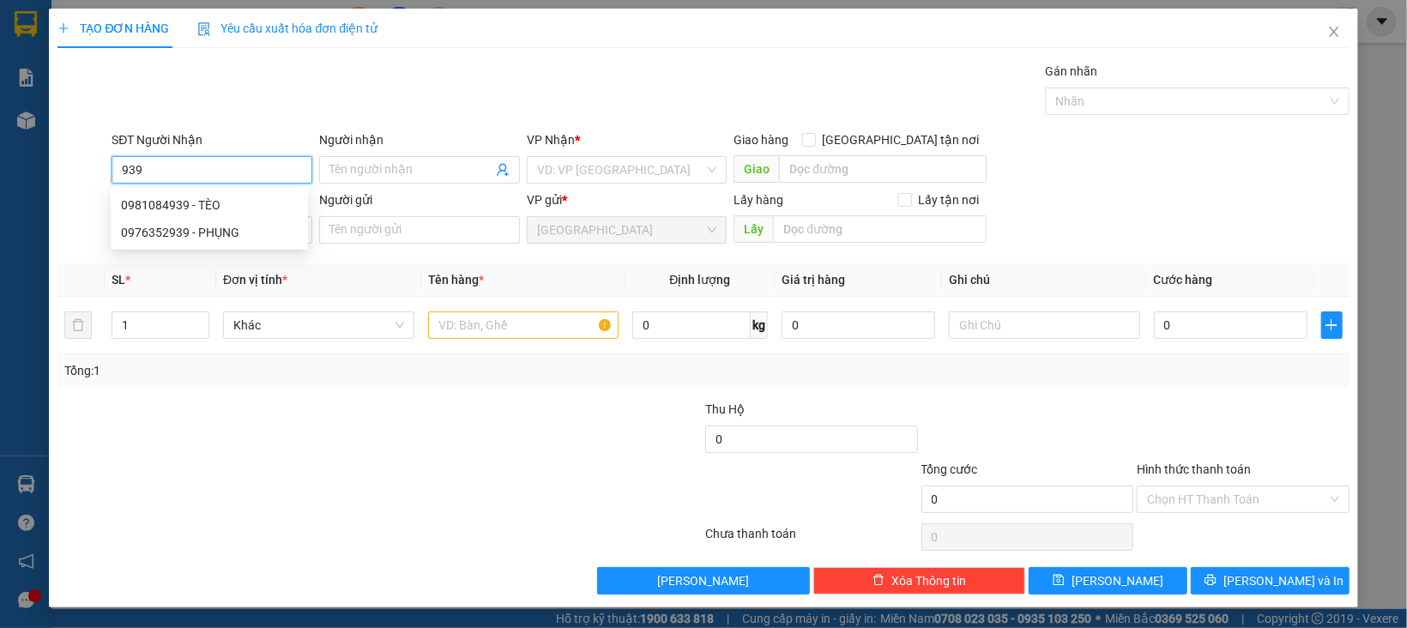
click at [238, 172] on input "939" at bounding box center [212, 169] width 201 height 27
click at [227, 212] on div "0981084939 - TÈO" at bounding box center [209, 205] width 177 height 19
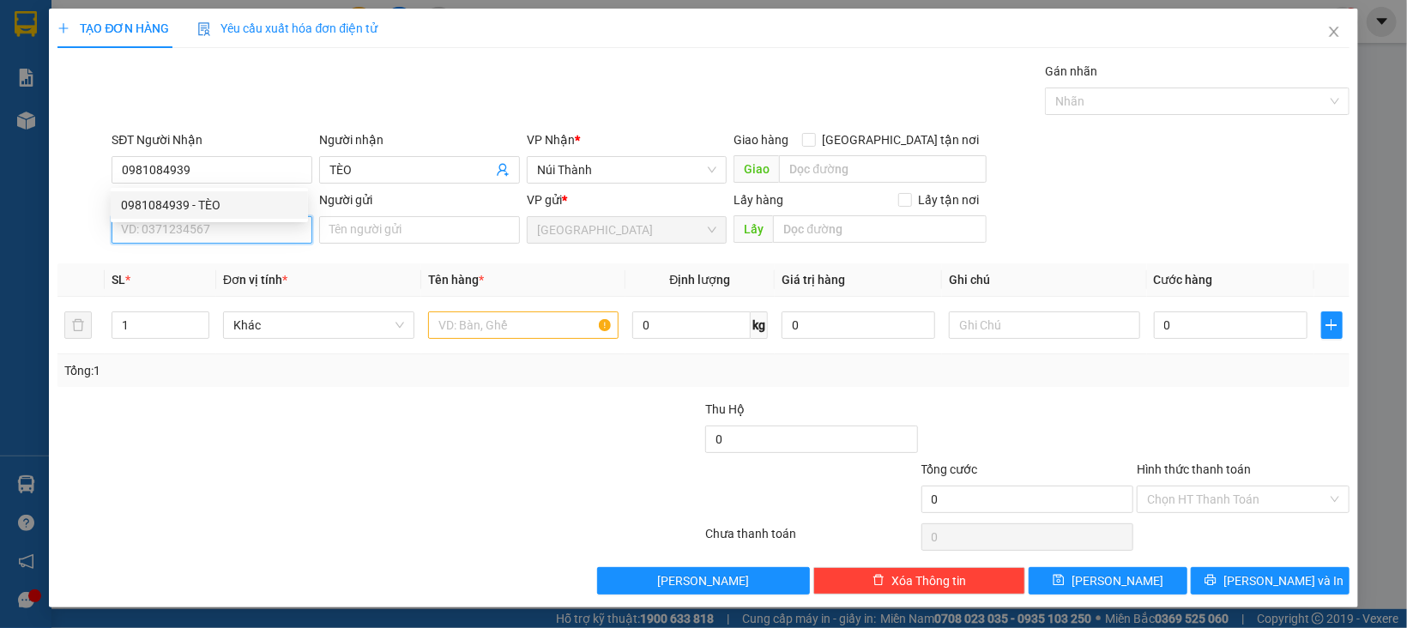
click at [238, 234] on input "SĐT Người Gửi" at bounding box center [212, 229] width 201 height 27
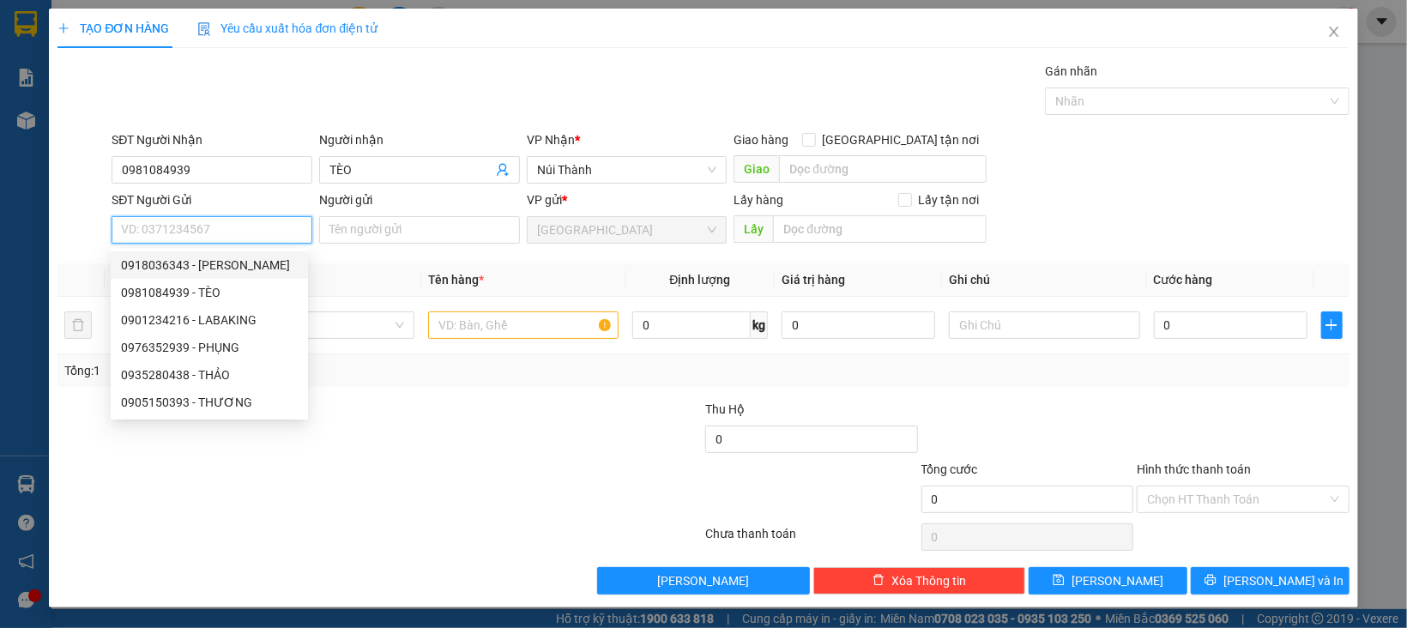
drag, startPoint x: 225, startPoint y: 260, endPoint x: 275, endPoint y: 315, distance: 74.7
click at [226, 260] on div "0918036343 - NGUYỄN MINH" at bounding box center [209, 265] width 177 height 19
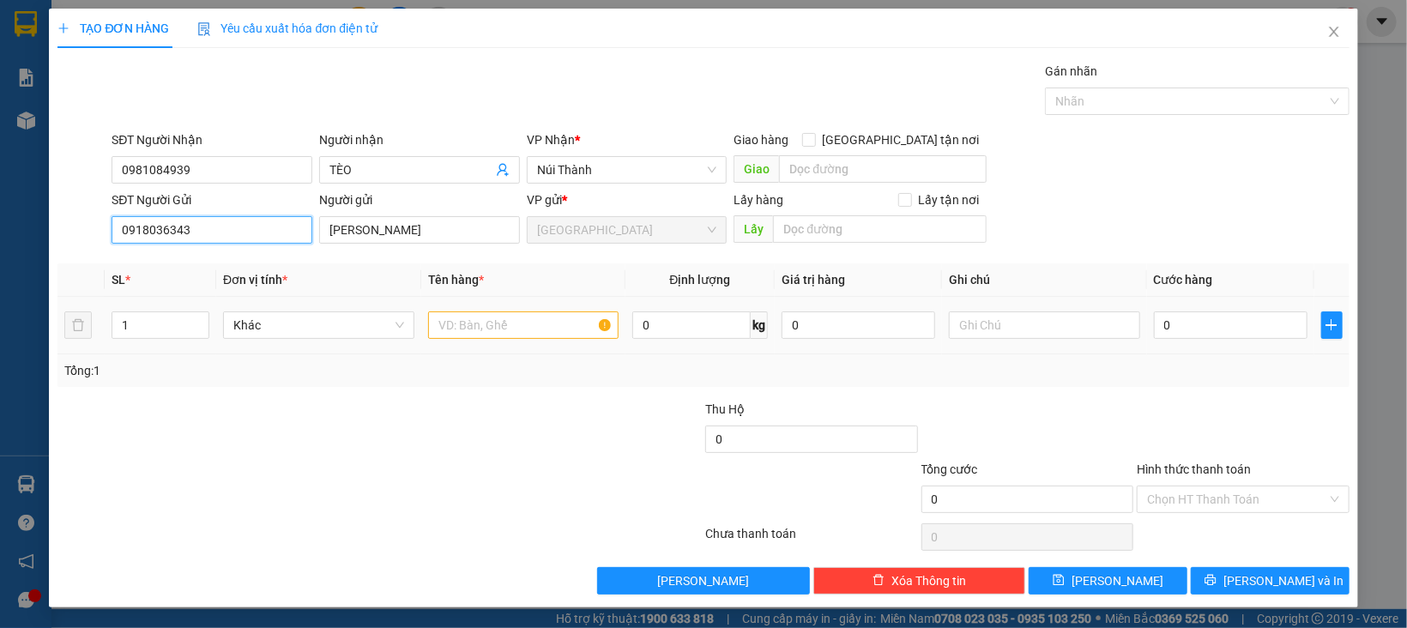
click at [282, 337] on span "Khác" at bounding box center [318, 325] width 171 height 26
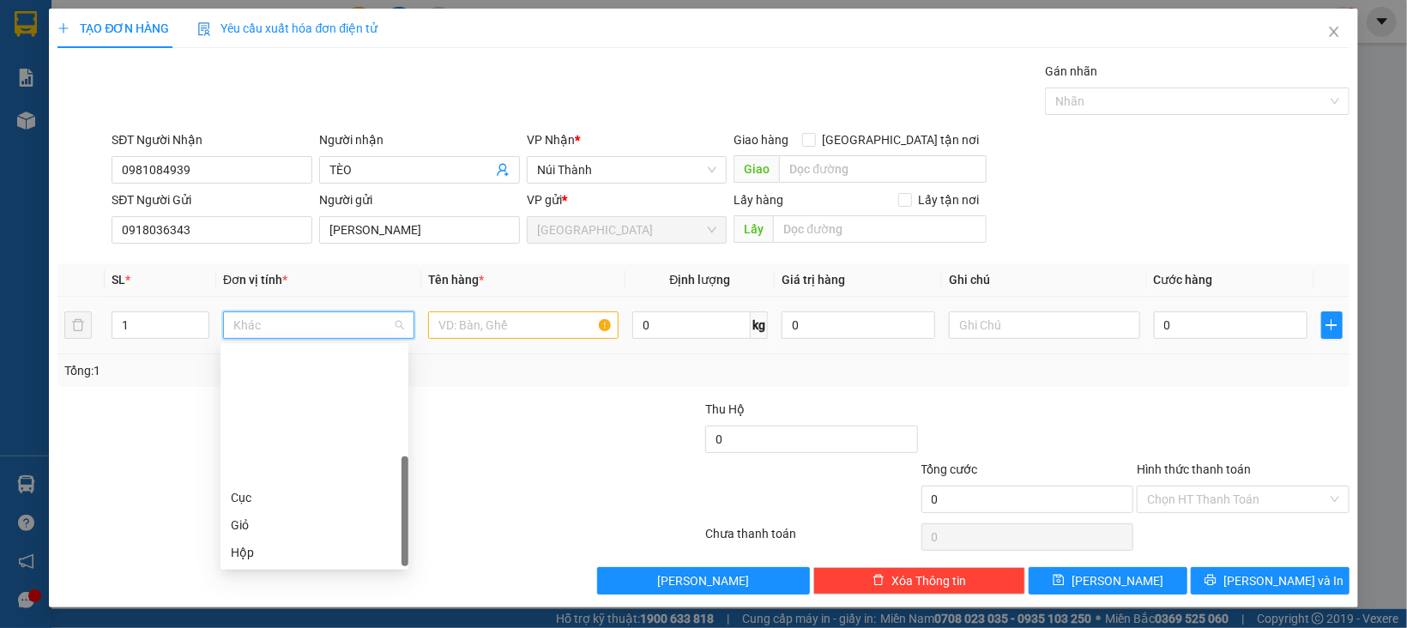
scroll to position [164, 0]
drag, startPoint x: 259, startPoint y: 443, endPoint x: 392, endPoint y: 409, distance: 137.3
click at [260, 444] on div "Thùng" at bounding box center [314, 443] width 167 height 19
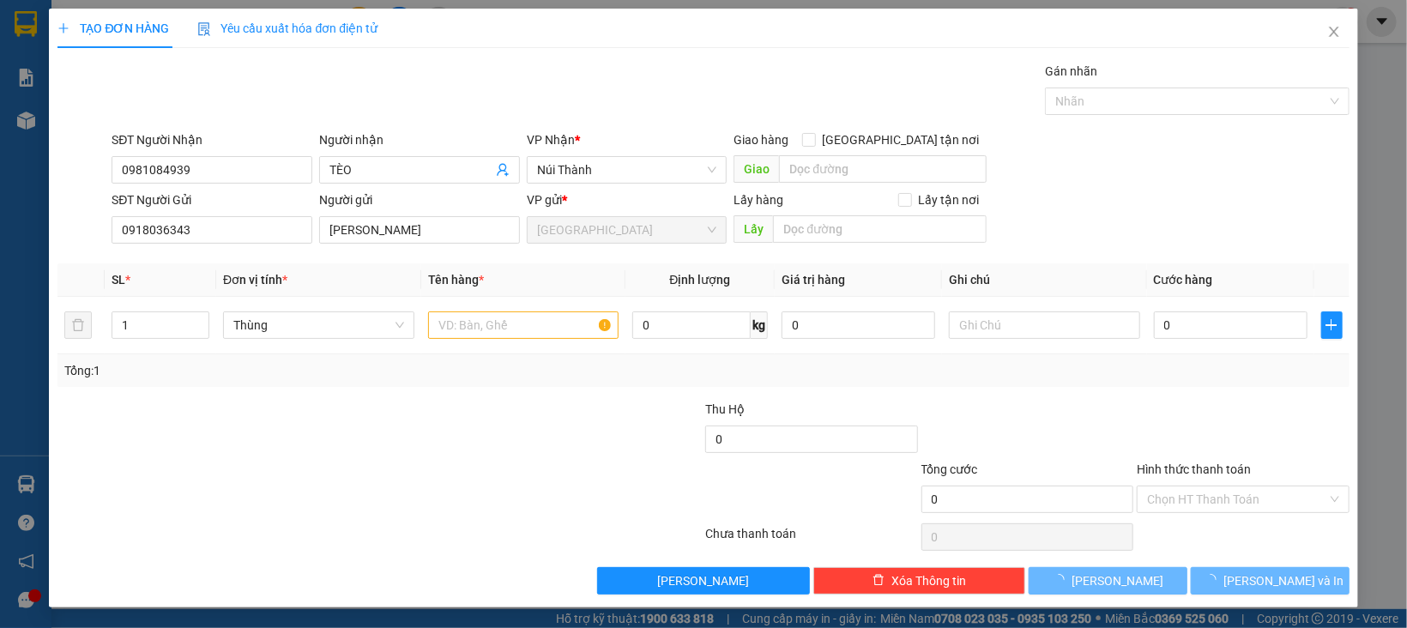
click at [447, 356] on div "Tổng: 1" at bounding box center [702, 370] width 1291 height 33
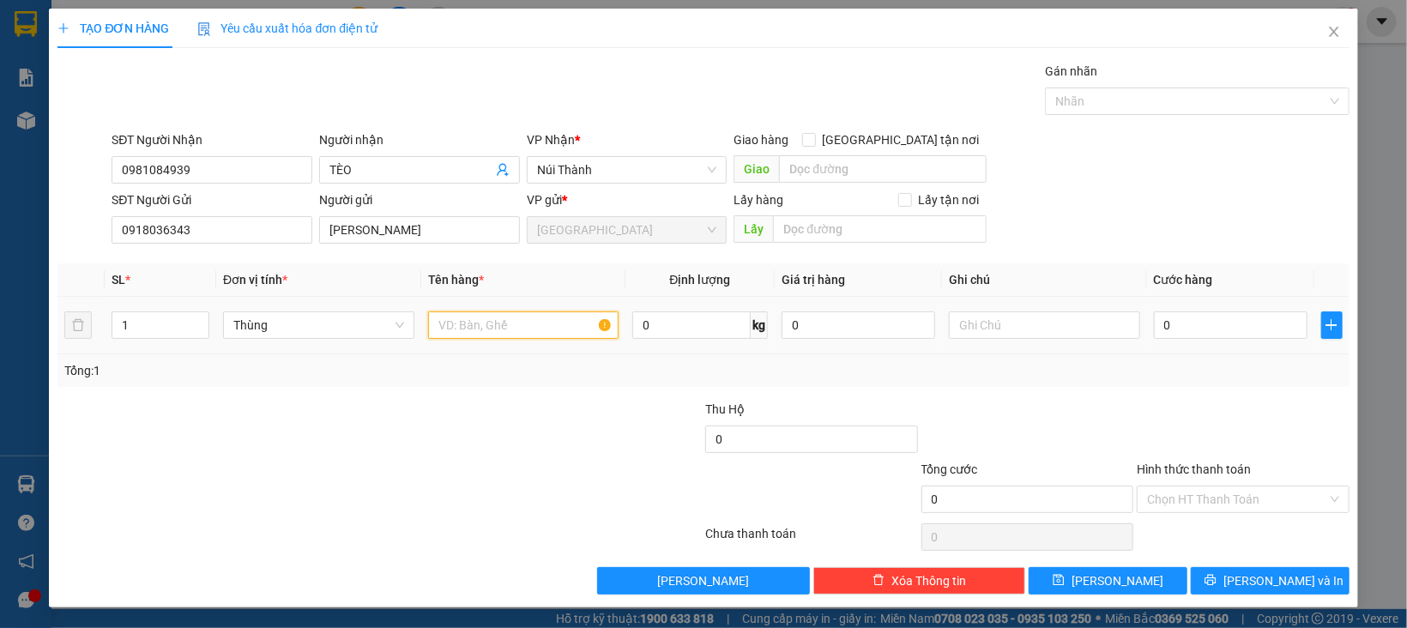
click at [464, 327] on input "text" at bounding box center [523, 324] width 191 height 27
click at [1178, 499] on input "Hình thức thanh toán" at bounding box center [1237, 499] width 180 height 26
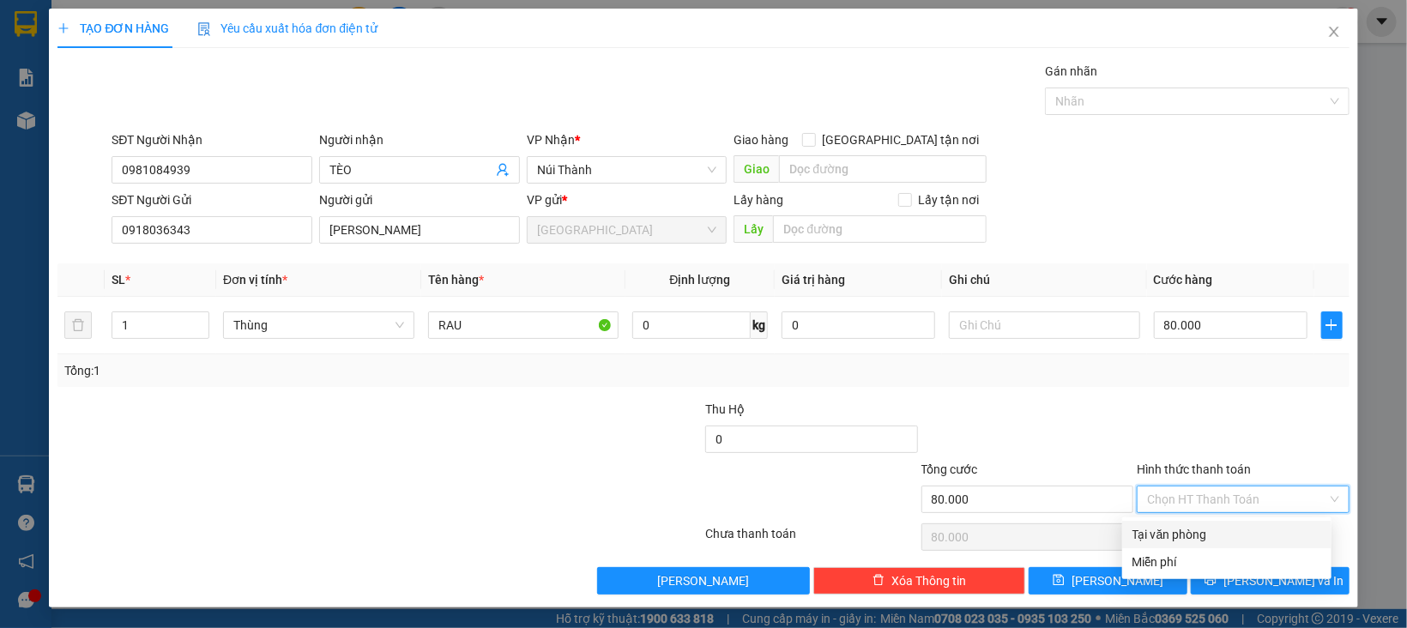
drag, startPoint x: 1182, startPoint y: 535, endPoint x: 1188, endPoint y: 560, distance: 25.6
click at [1183, 540] on div "Tại văn phòng" at bounding box center [1226, 534] width 189 height 19
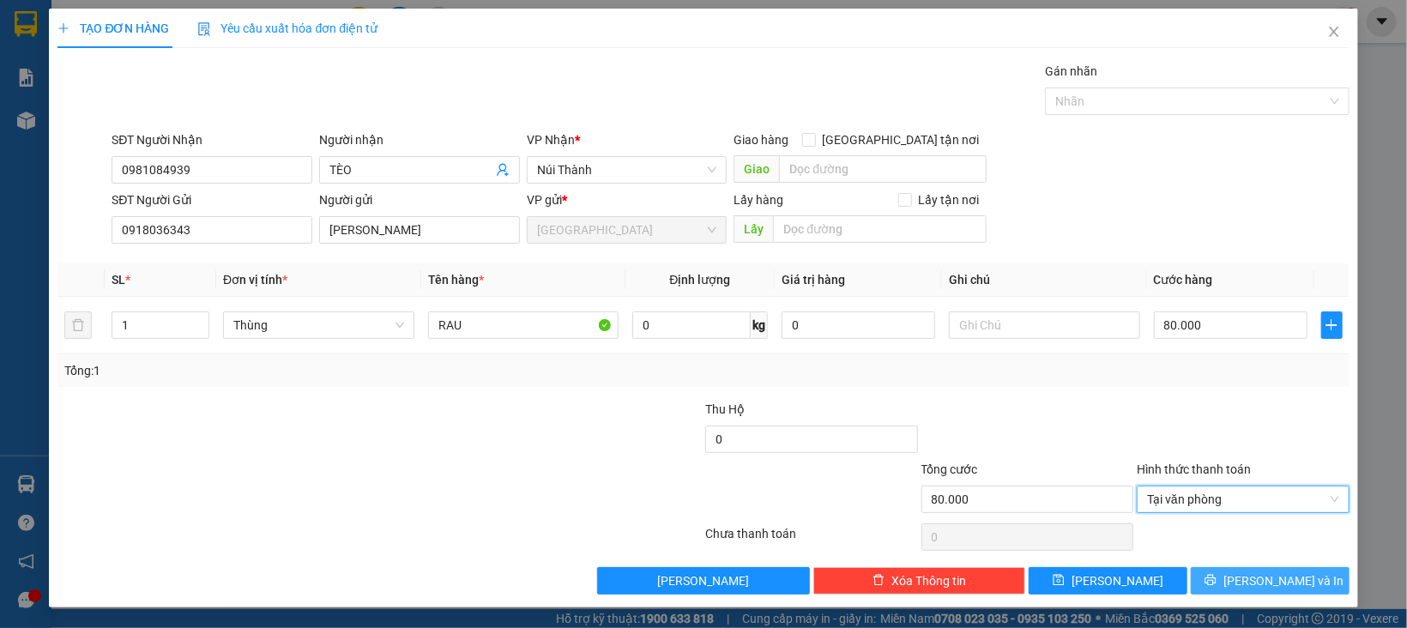
click at [1201, 591] on button "[PERSON_NAME] và In" at bounding box center [1270, 580] width 159 height 27
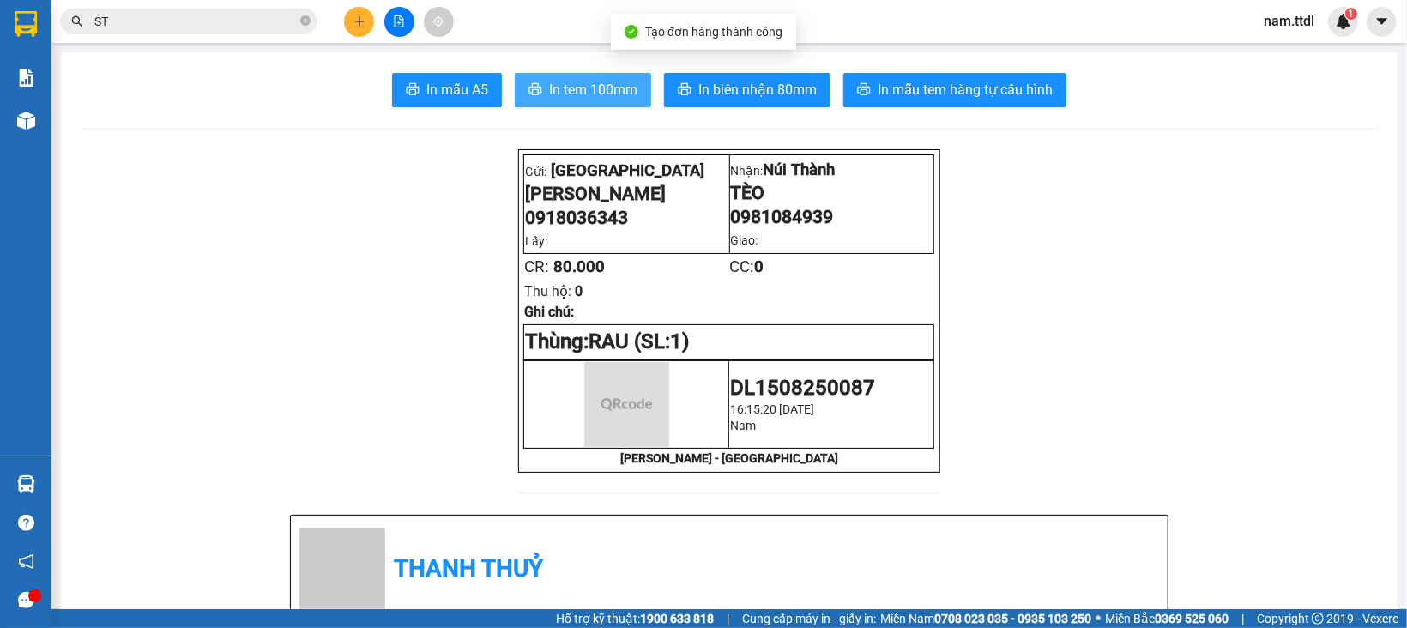
click at [563, 78] on button "In tem 100mm" at bounding box center [583, 90] width 136 height 34
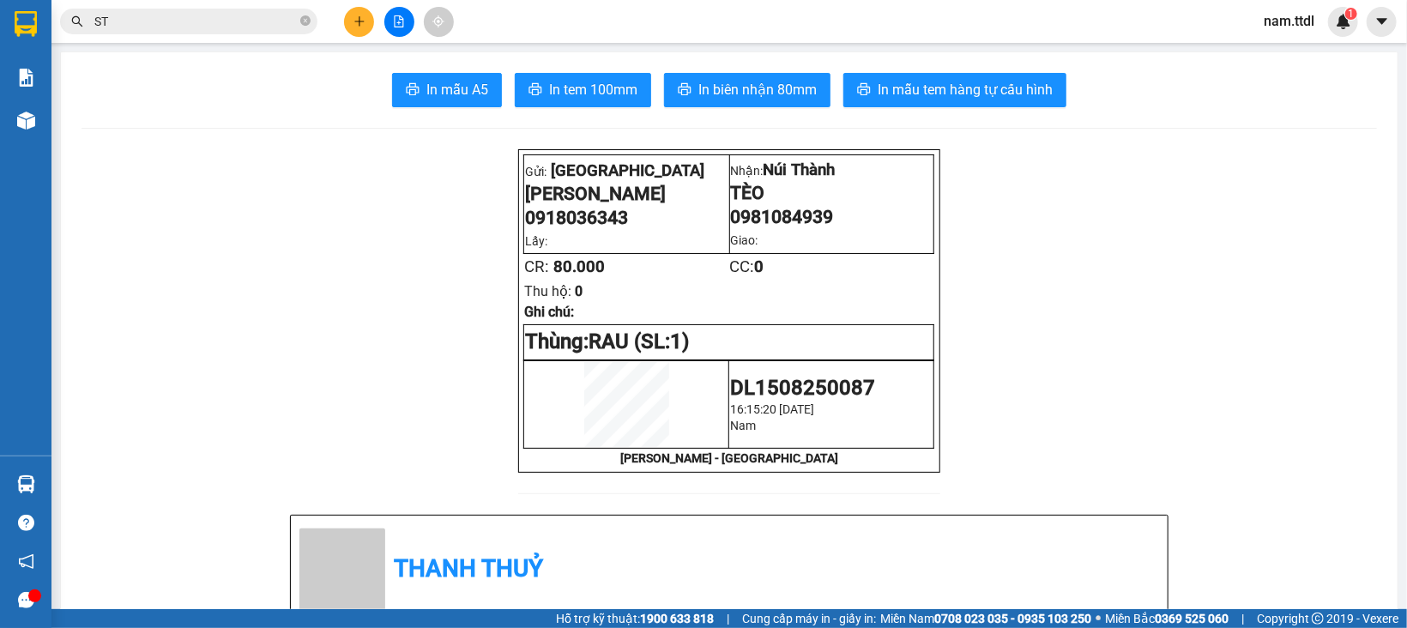
click at [349, 22] on button at bounding box center [359, 22] width 30 height 30
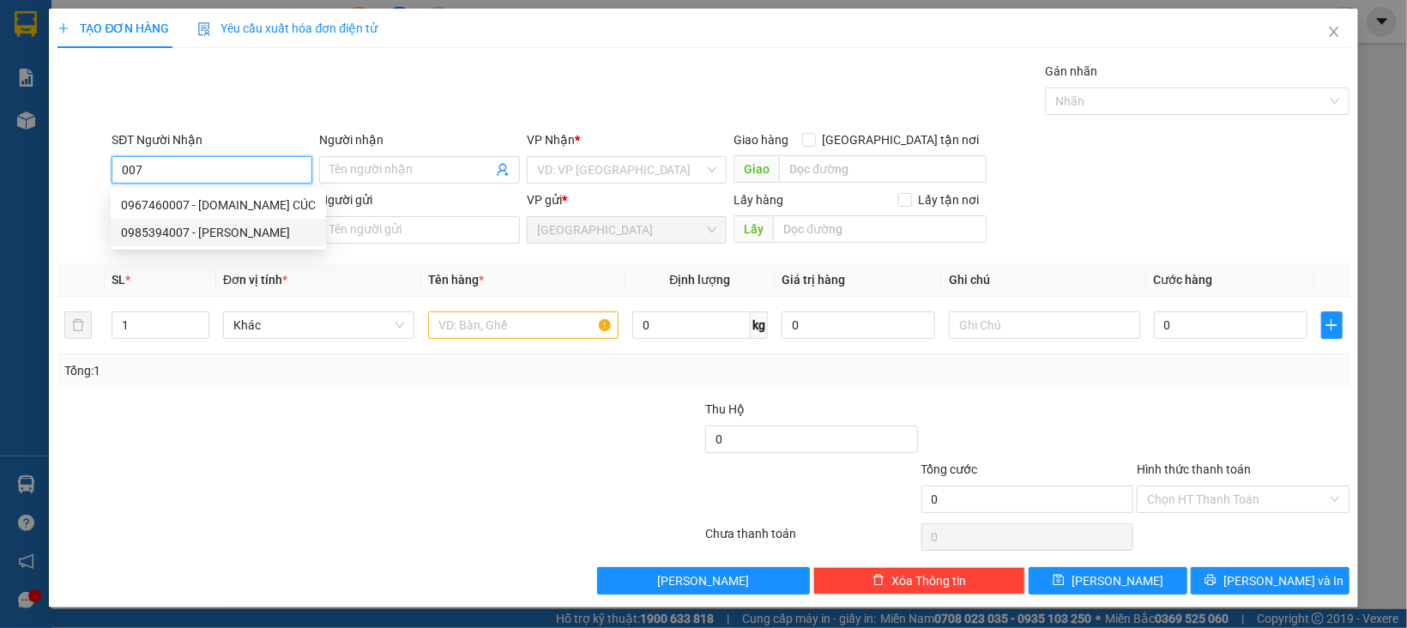
click at [234, 228] on div "0985394007 - KIM CÚC" at bounding box center [218, 232] width 195 height 19
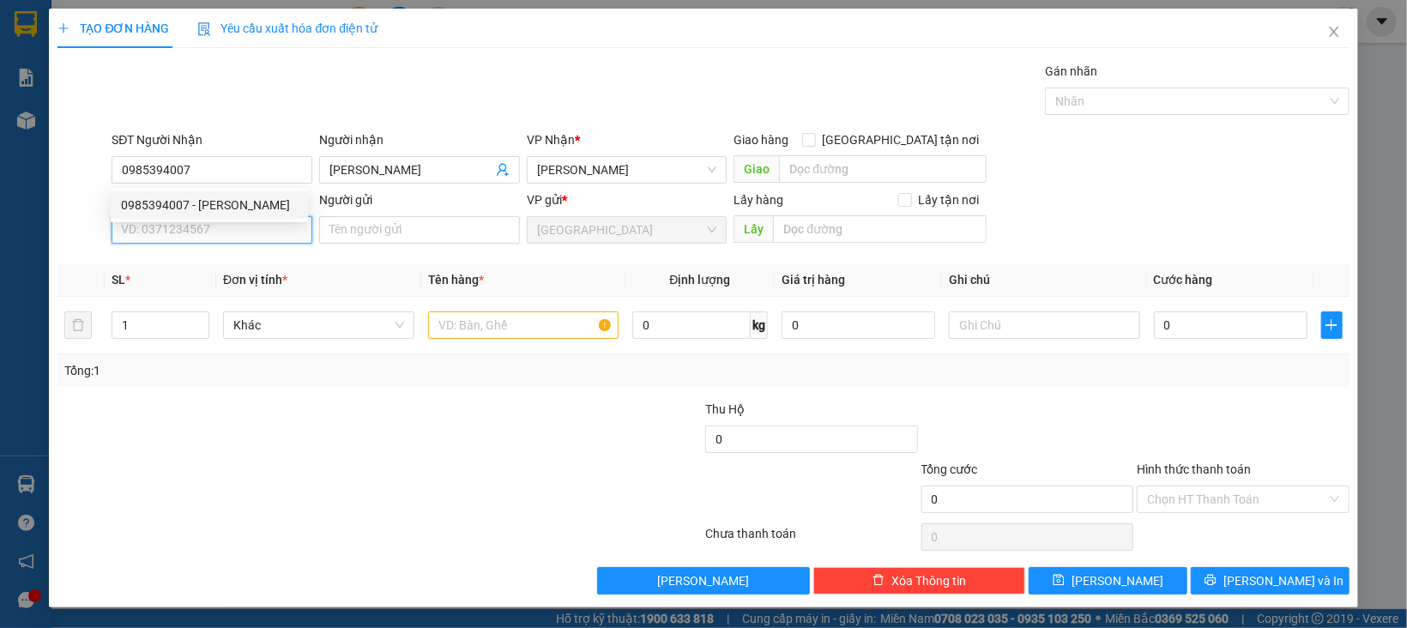
click at [244, 237] on input "SĐT Người Gửi" at bounding box center [212, 229] width 201 height 27
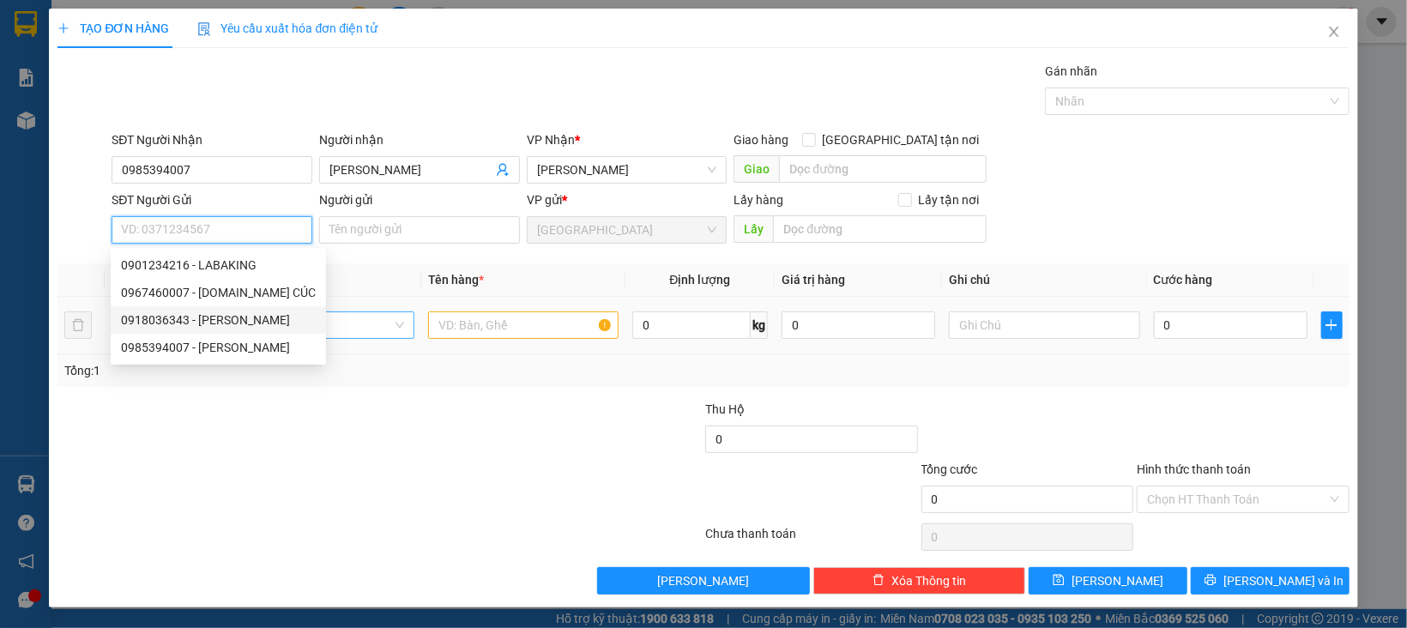
click at [239, 317] on div "0918036343 - NGUYỄN MINH" at bounding box center [218, 320] width 195 height 19
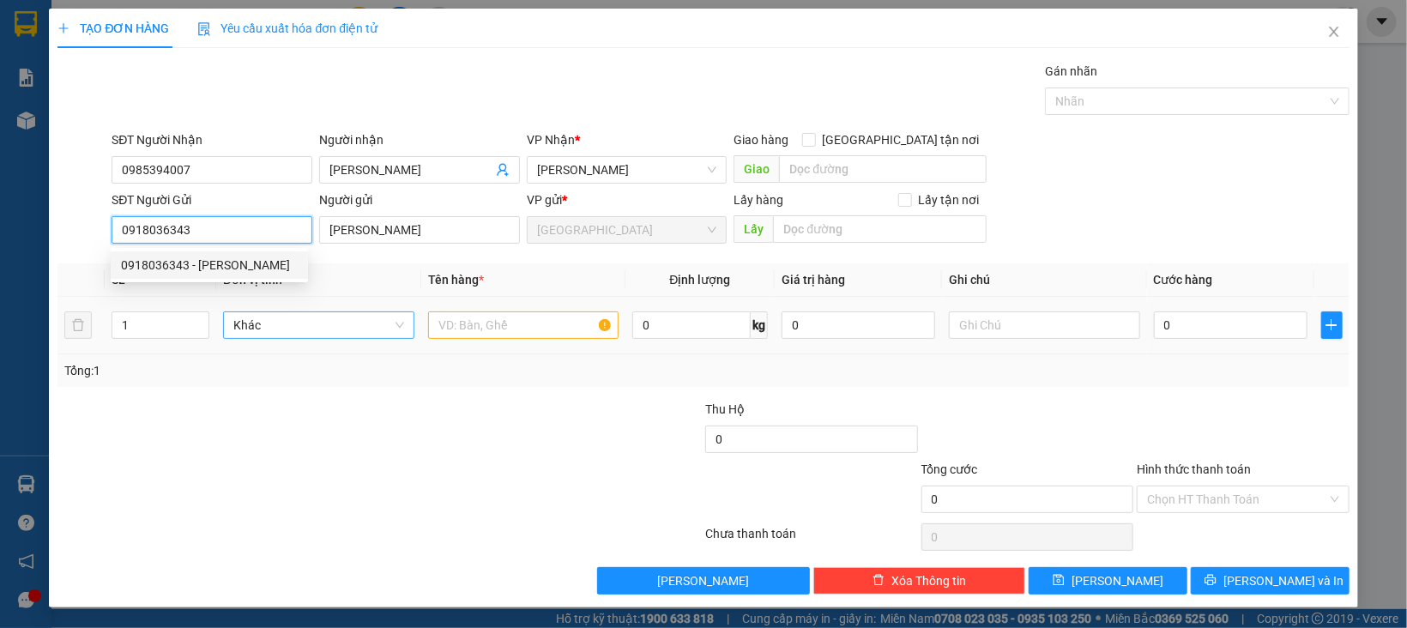
click at [280, 321] on span "Khác" at bounding box center [318, 325] width 171 height 26
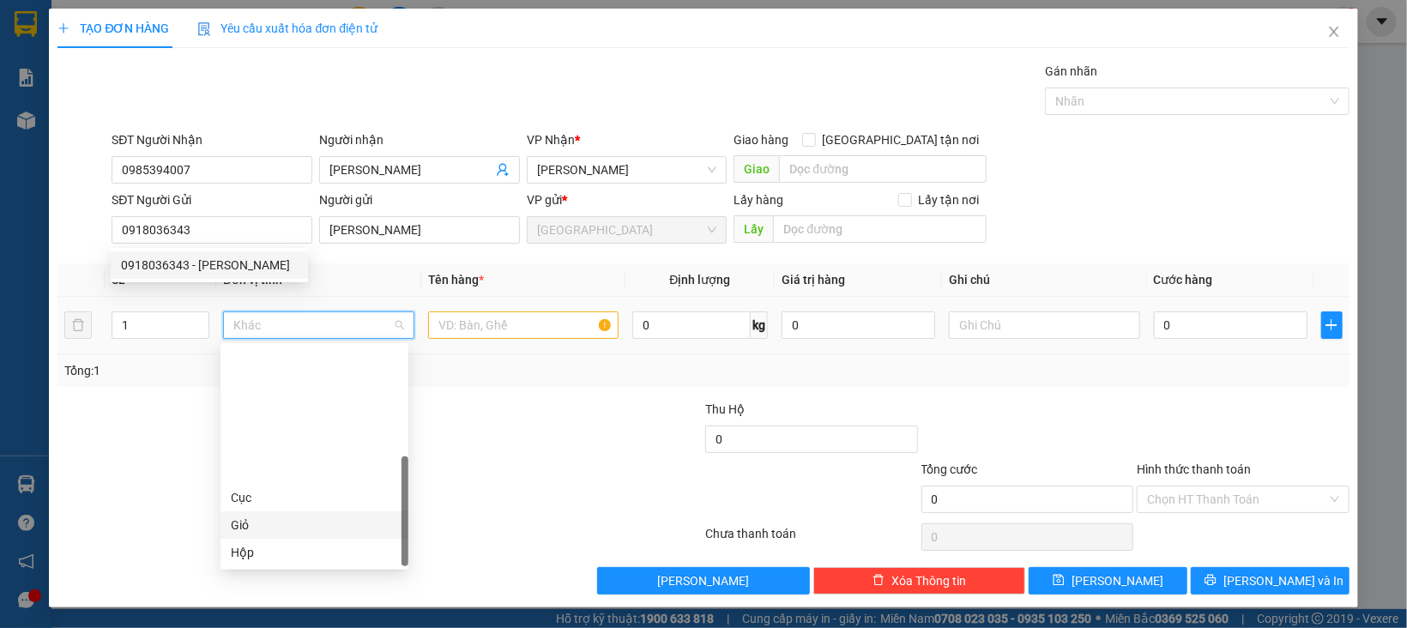
scroll to position [164, 0]
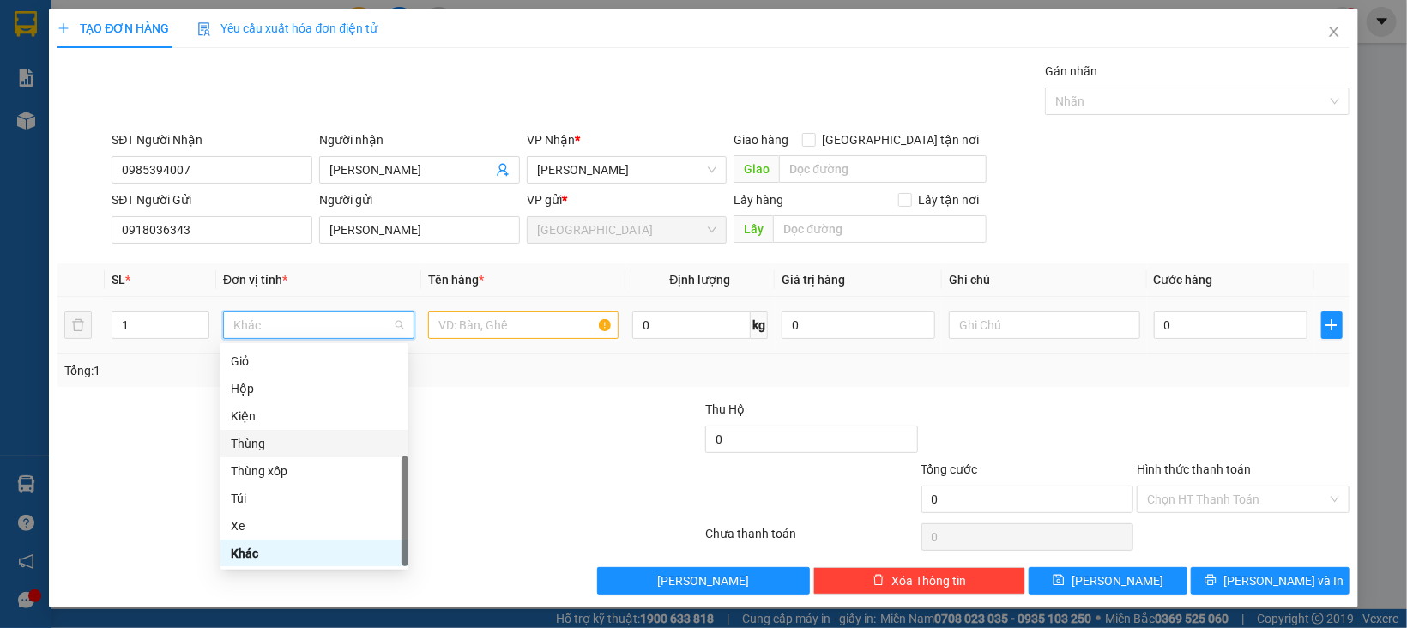
drag, startPoint x: 261, startPoint y: 438, endPoint x: 353, endPoint y: 406, distance: 97.4
click at [261, 439] on div "Thùng" at bounding box center [314, 443] width 167 height 19
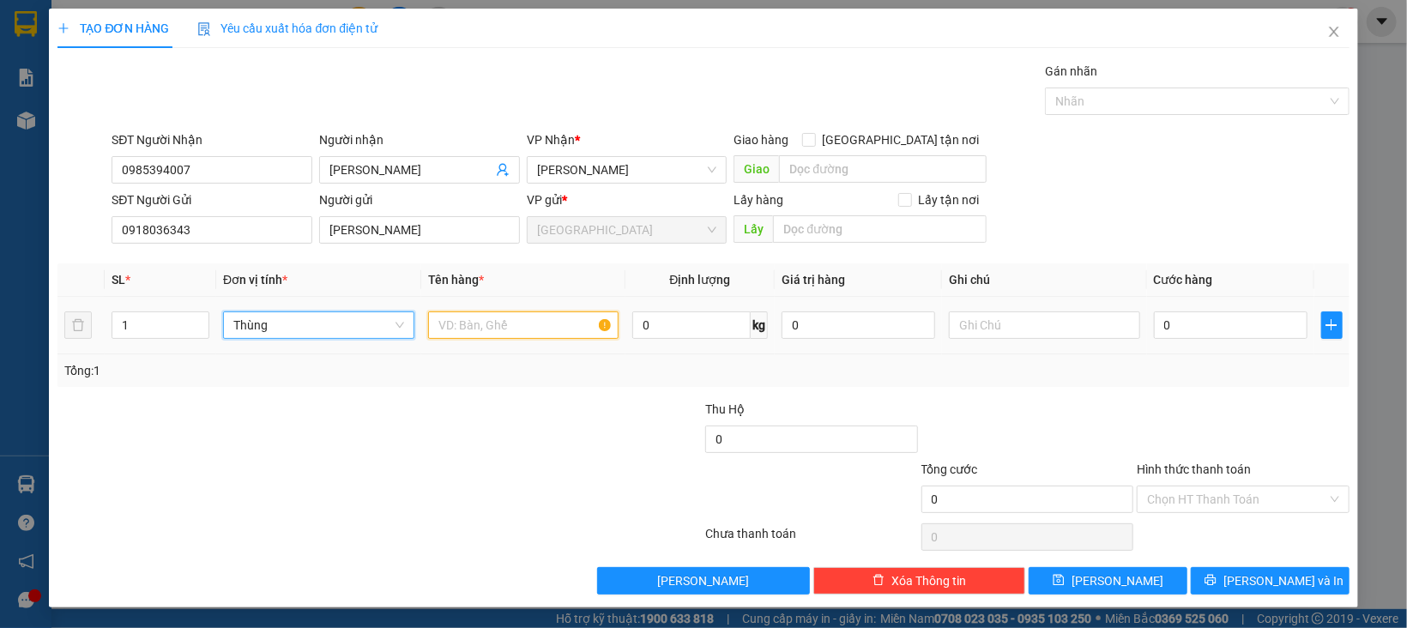
click at [481, 311] on input "text" at bounding box center [523, 324] width 191 height 27
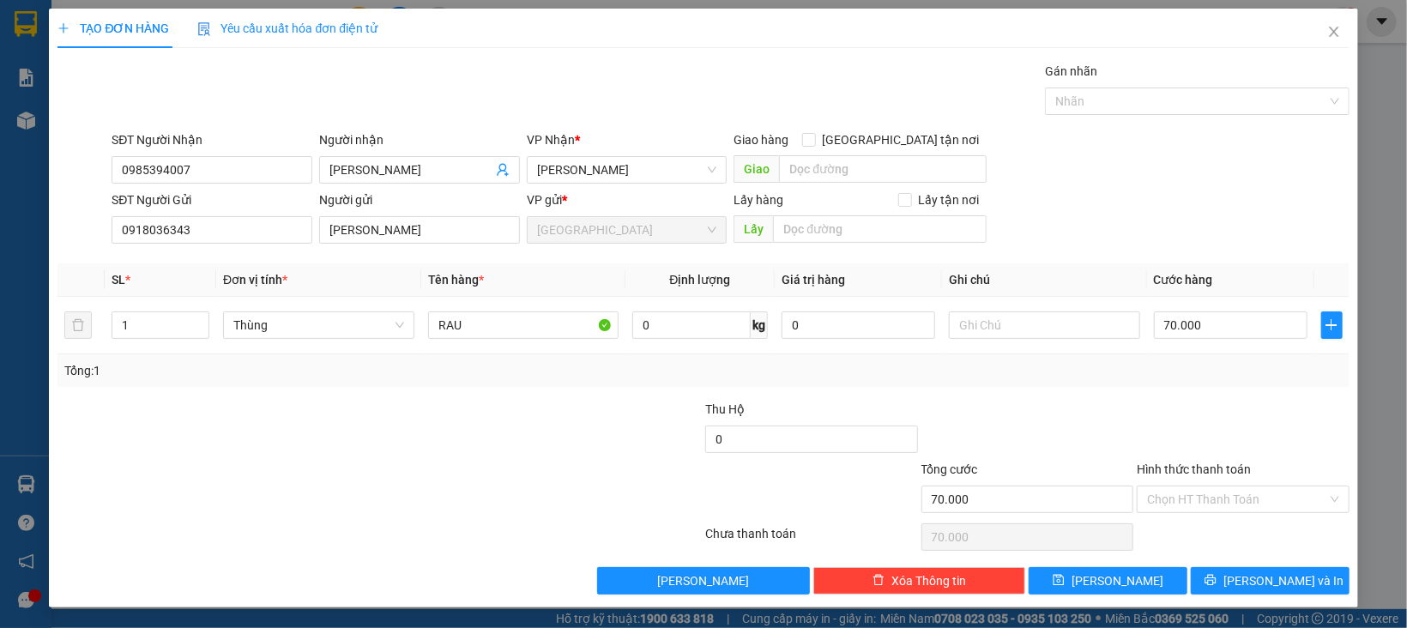
click at [1135, 407] on div at bounding box center [1243, 430] width 216 height 60
click at [1201, 504] on input "Hình thức thanh toán" at bounding box center [1237, 499] width 180 height 26
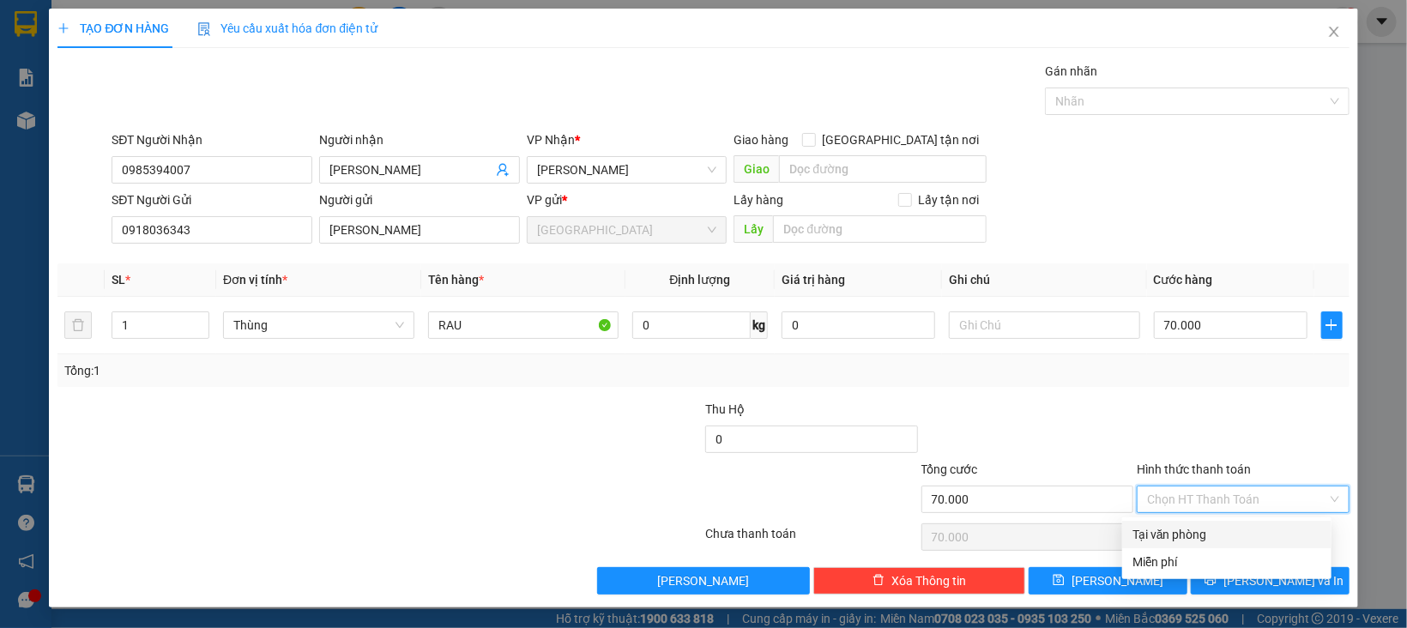
click at [1188, 525] on div "Tại văn phòng" at bounding box center [1226, 534] width 189 height 19
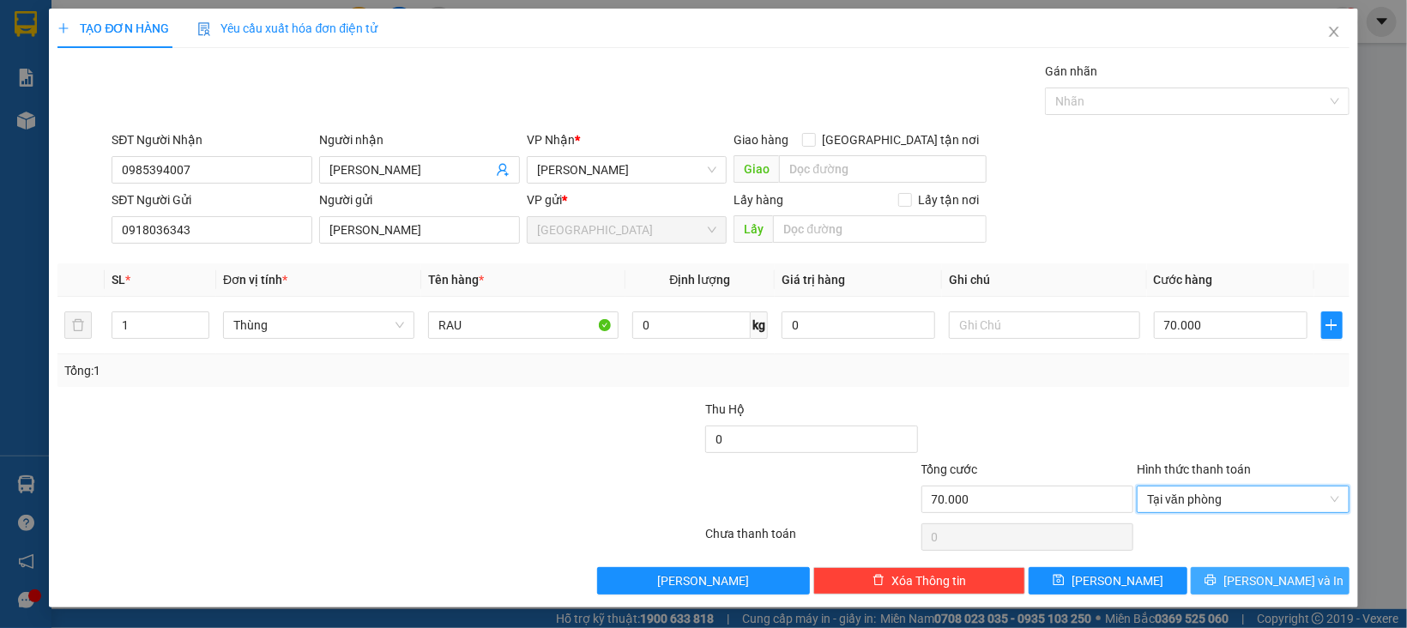
click at [1195, 582] on button "[PERSON_NAME] và In" at bounding box center [1270, 580] width 159 height 27
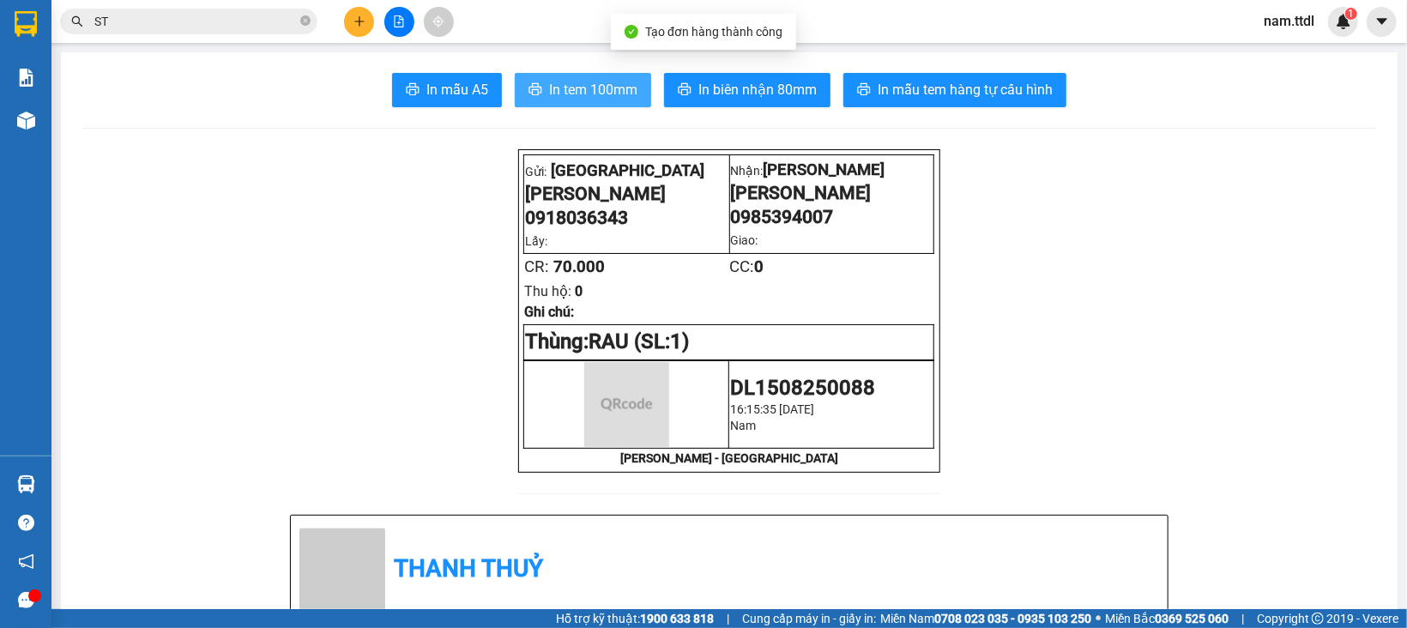
click at [594, 98] on span "In tem 100mm" at bounding box center [593, 89] width 88 height 21
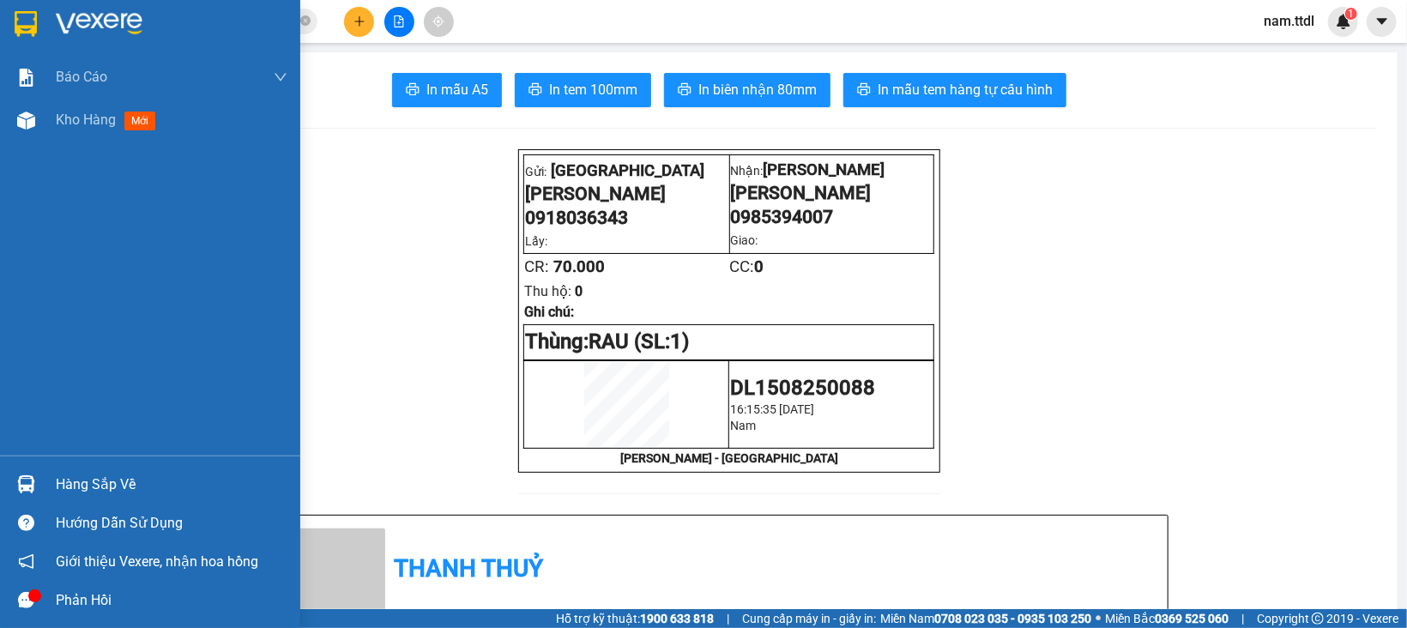
click at [4, 21] on div at bounding box center [150, 28] width 300 height 56
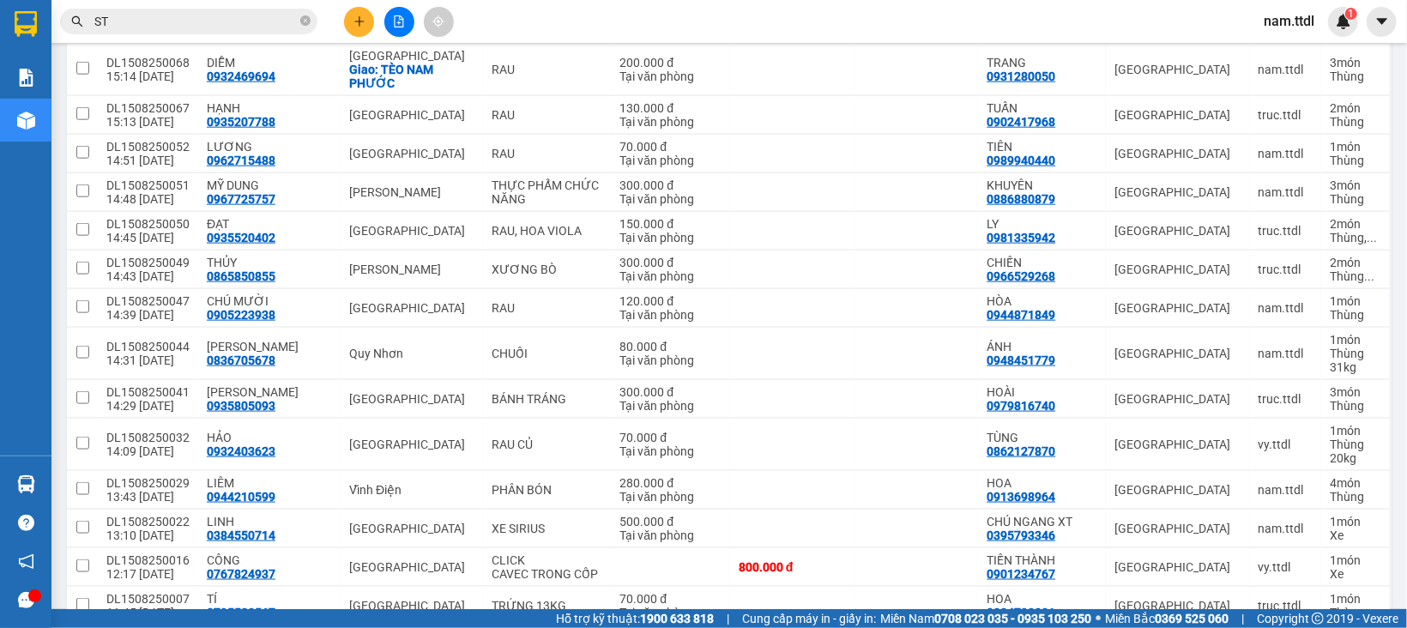
scroll to position [1201, 0]
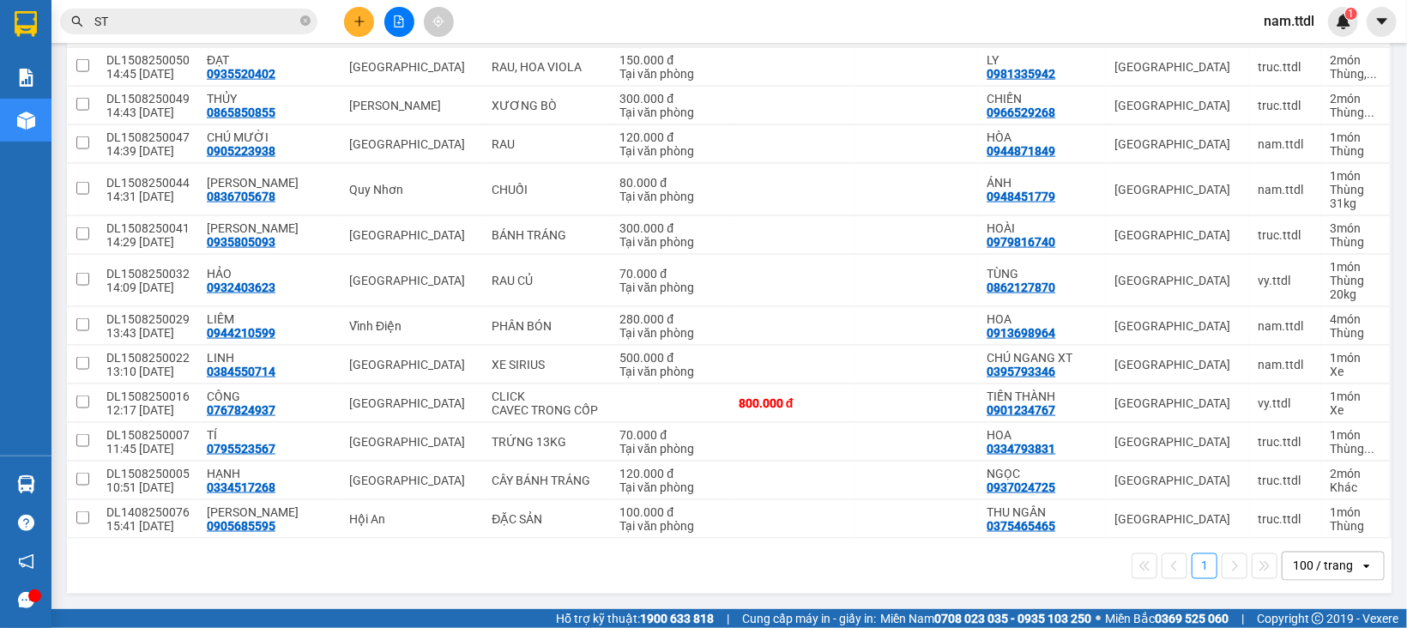
click at [346, 21] on button at bounding box center [359, 22] width 30 height 30
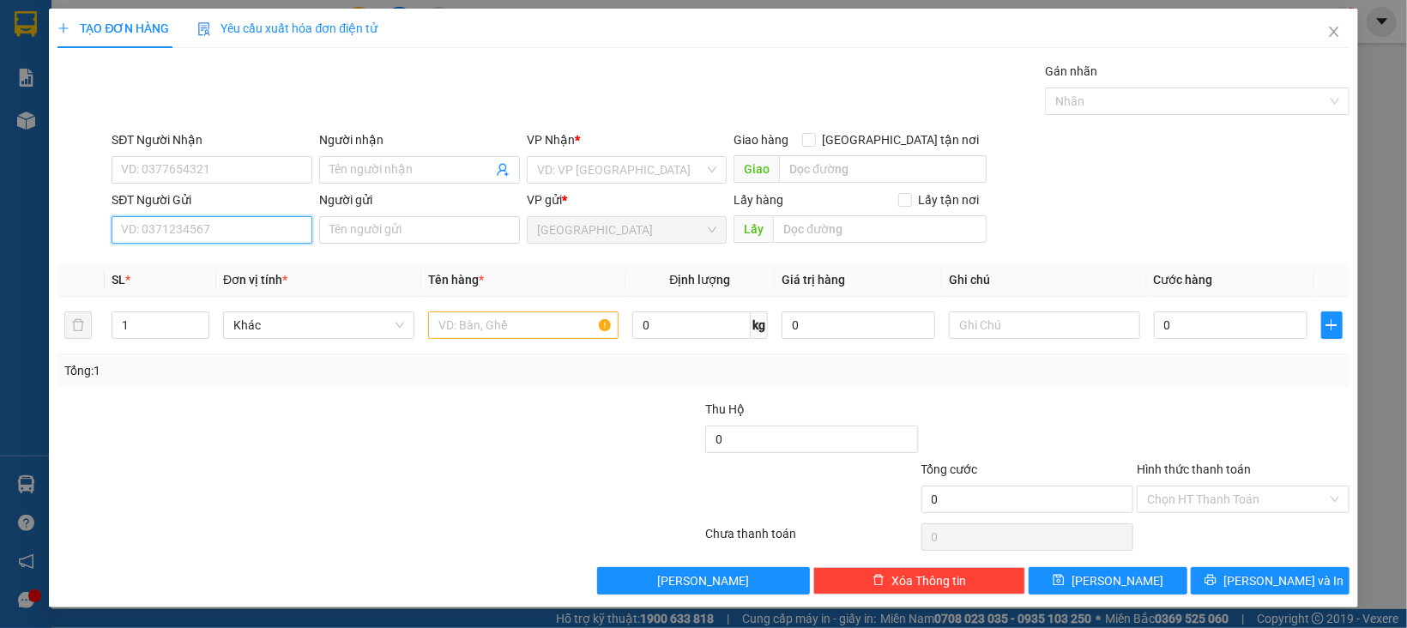
click at [267, 236] on input "SĐT Người Gửi" at bounding box center [212, 229] width 201 height 27
click at [922, 98] on div "Gói vận chuyển * Tiêu chuẩn Gán nhãn Nhãn" at bounding box center [730, 92] width 1244 height 60
click at [226, 234] on input "0398876" at bounding box center [212, 229] width 201 height 27
click at [229, 268] on div "0398876676 - NGA" at bounding box center [209, 265] width 177 height 19
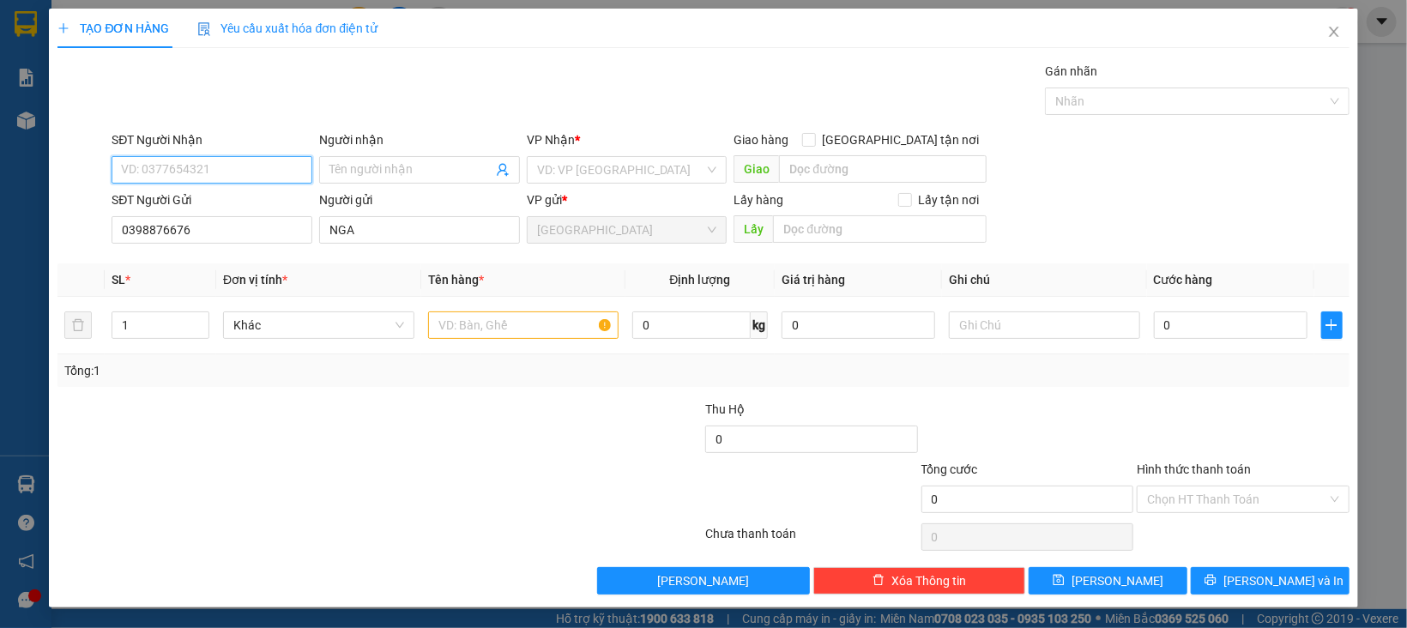
click at [251, 169] on input "SĐT Người Nhận" at bounding box center [212, 169] width 201 height 27
click at [241, 227] on div "0939666135 - LAM" at bounding box center [209, 232] width 177 height 19
click at [289, 320] on span "Khác" at bounding box center [318, 325] width 171 height 26
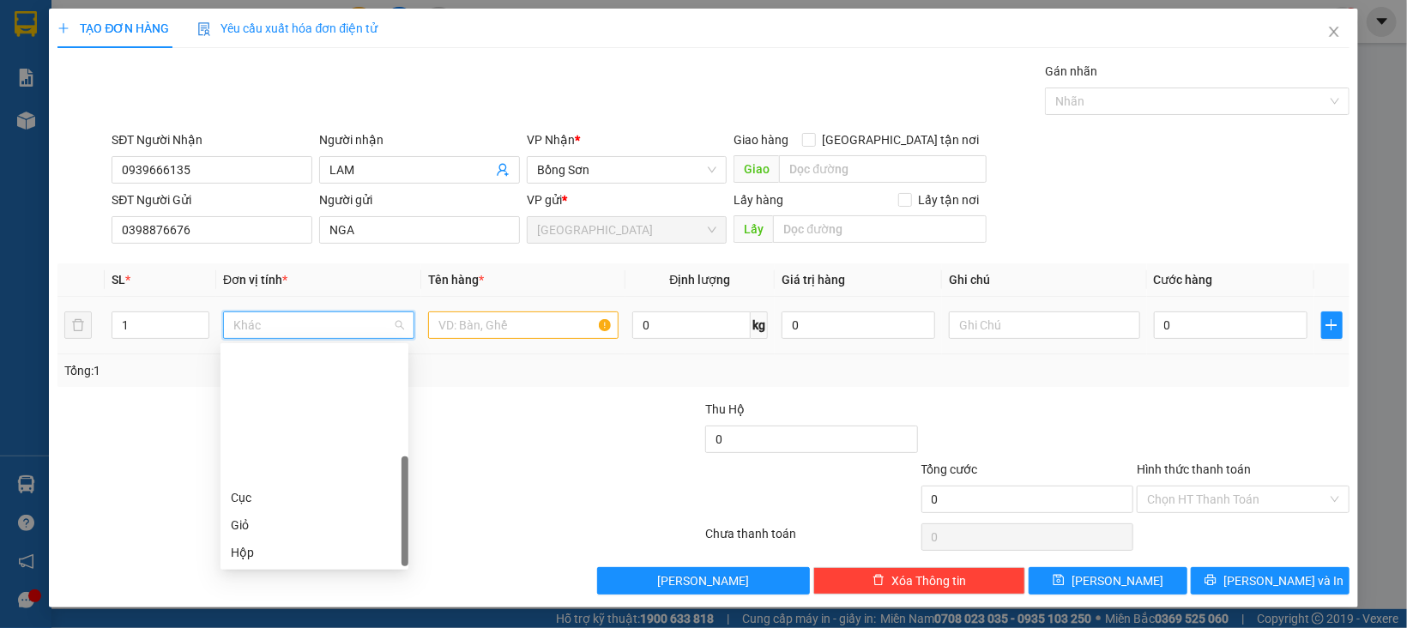
scroll to position [164, 0]
click at [270, 449] on div "Thùng" at bounding box center [314, 443] width 167 height 19
click at [467, 329] on input "text" at bounding box center [523, 324] width 191 height 27
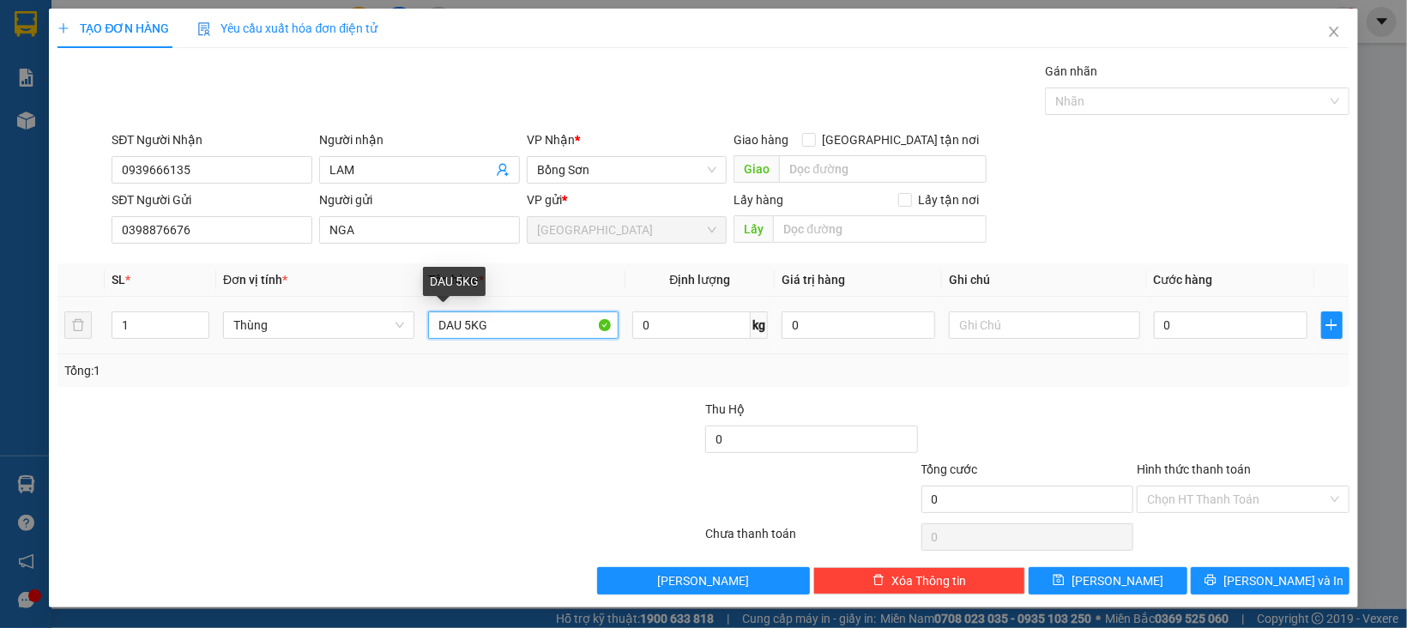
click at [450, 325] on input "DAU 5KG" at bounding box center [523, 324] width 191 height 27
click at [1155, 505] on input "Hình thức thanh toán" at bounding box center [1237, 499] width 180 height 26
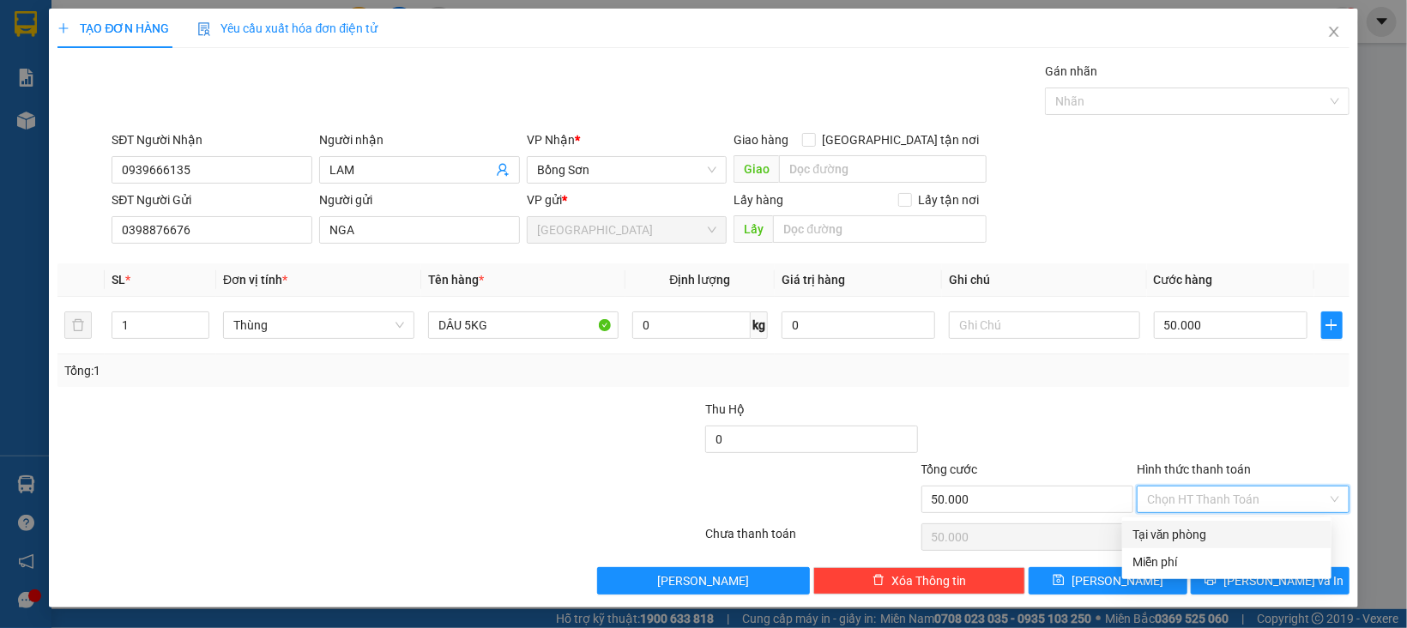
click at [1157, 531] on div "Tại văn phòng" at bounding box center [1226, 534] width 189 height 19
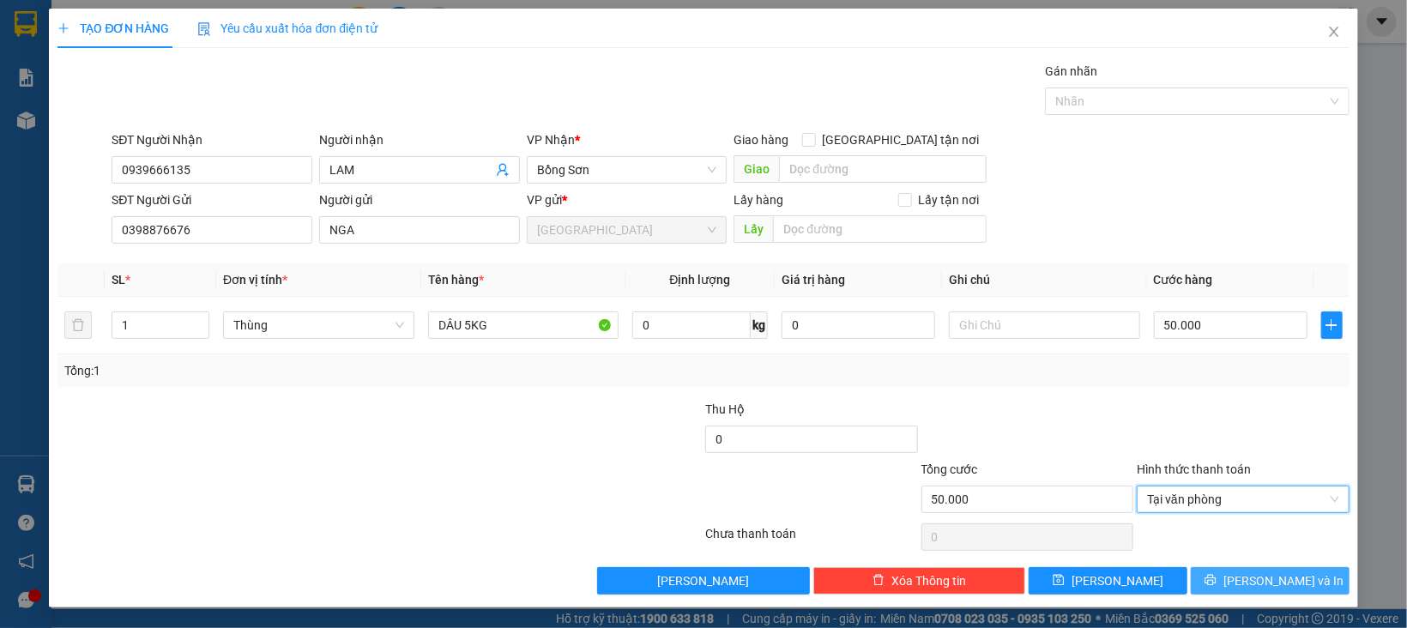
click at [1208, 589] on button "[PERSON_NAME] và In" at bounding box center [1270, 580] width 159 height 27
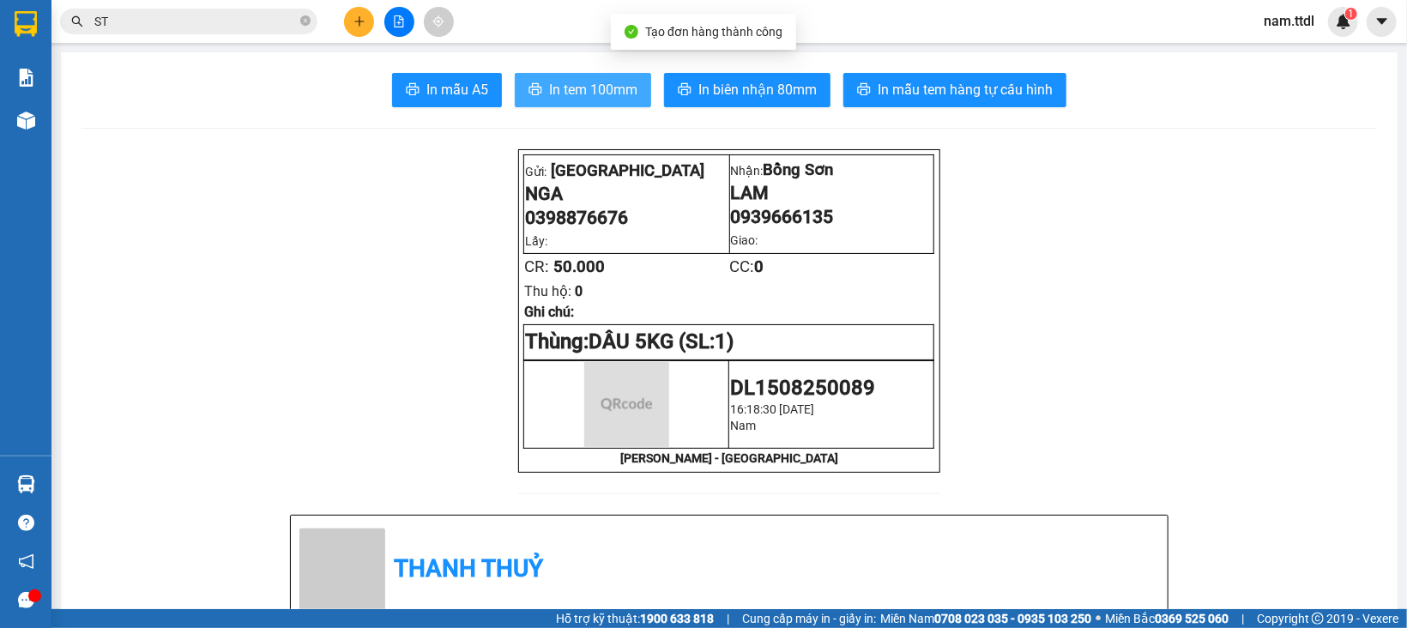
click at [614, 106] on button "In tem 100mm" at bounding box center [583, 90] width 136 height 34
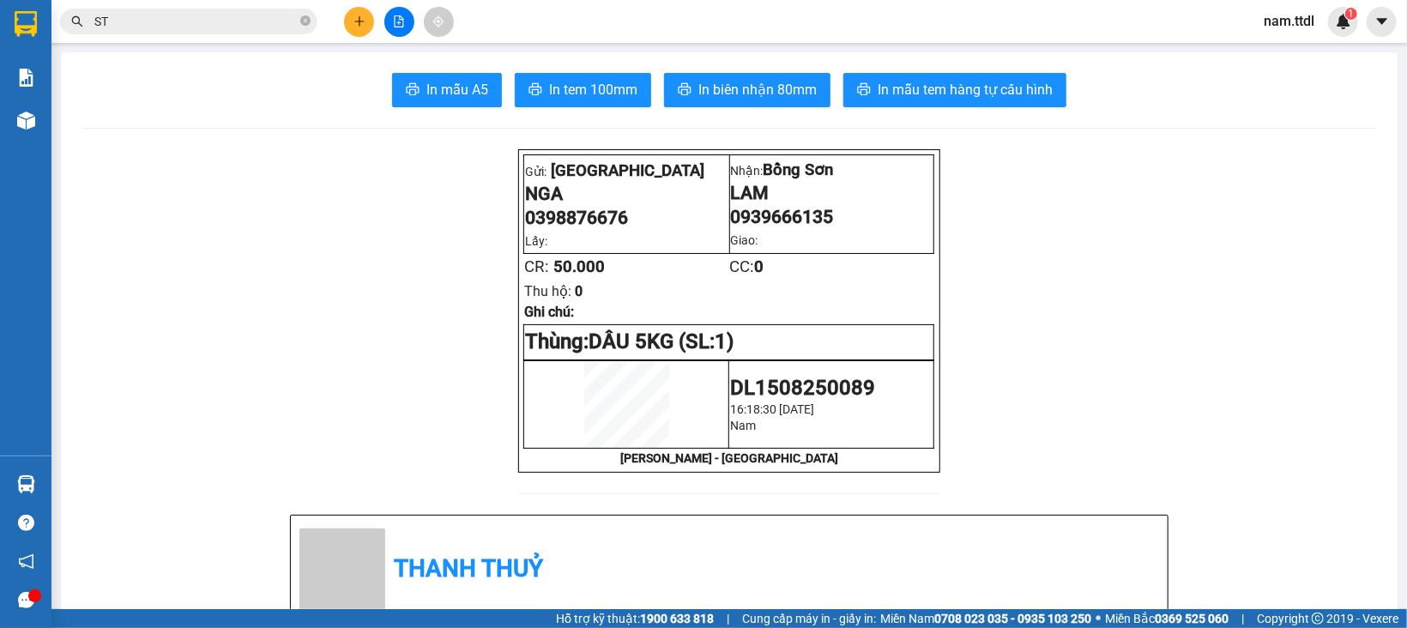
click at [792, 93] on span "In biên nhận 80mm" at bounding box center [757, 89] width 118 height 21
click at [370, 23] on button at bounding box center [359, 22] width 30 height 30
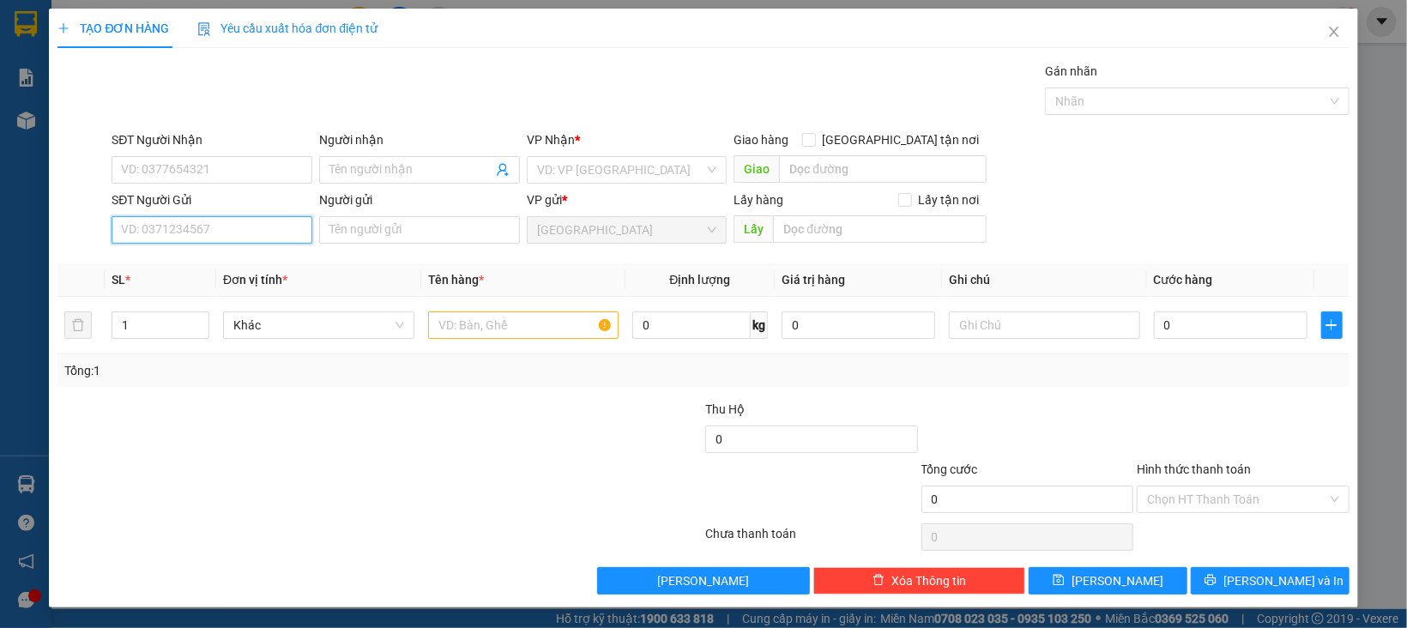
click at [193, 232] on input "SĐT Người Gửi" at bounding box center [212, 229] width 201 height 27
click at [193, 232] on input "6676" at bounding box center [212, 229] width 201 height 27
click at [219, 267] on div "0398876676 - NGA" at bounding box center [209, 265] width 177 height 19
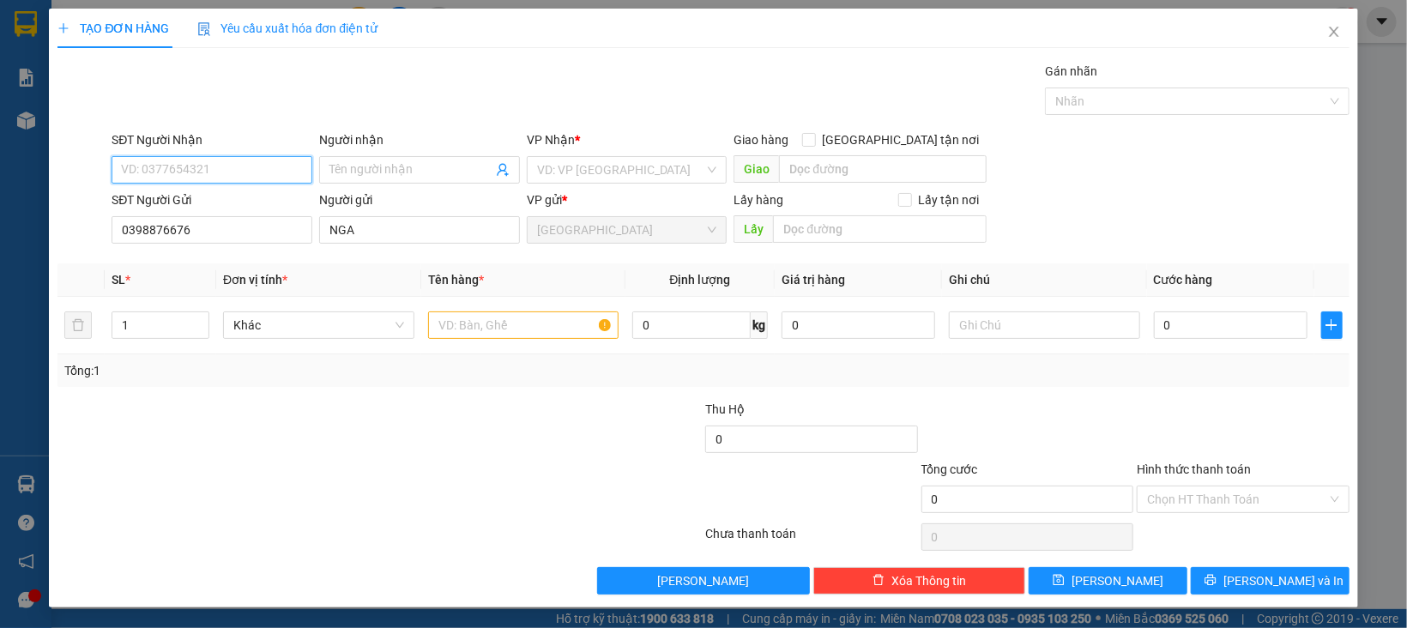
click at [219, 171] on input "SĐT Người Nhận" at bounding box center [212, 169] width 201 height 27
click at [213, 251] on div "0901964901 - DUYÊN" at bounding box center [209, 259] width 177 height 19
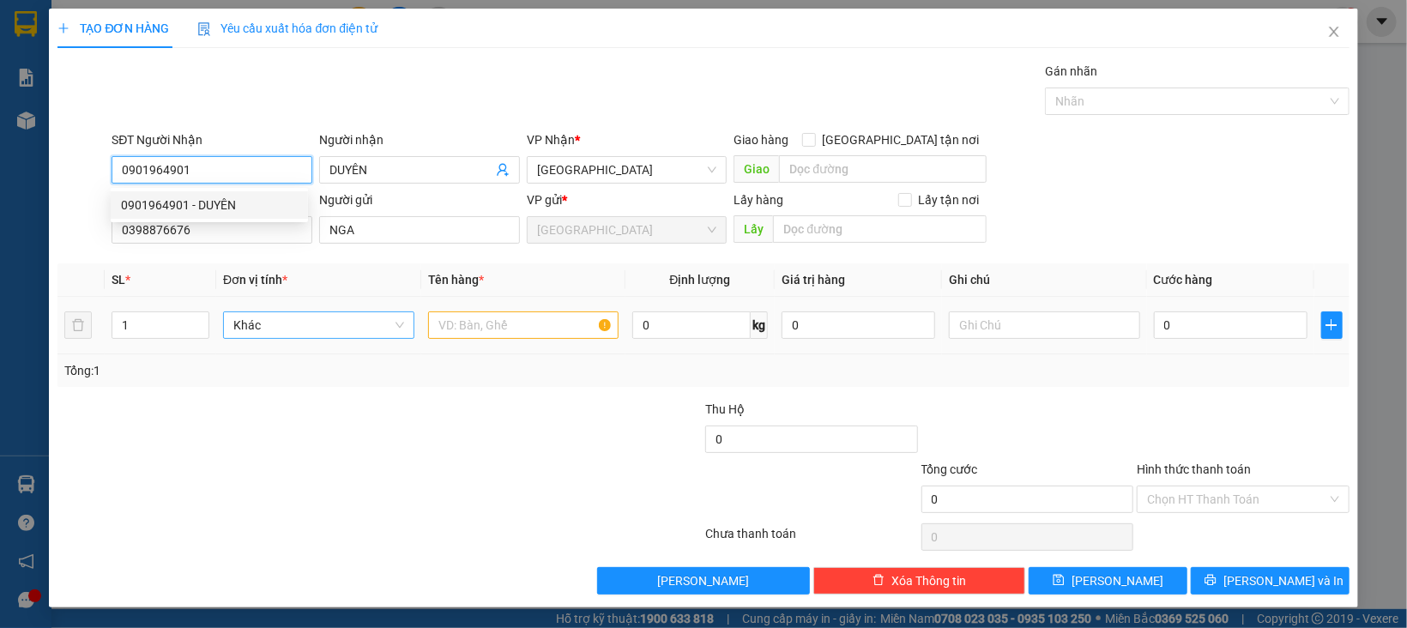
click at [270, 323] on span "Khác" at bounding box center [318, 325] width 171 height 26
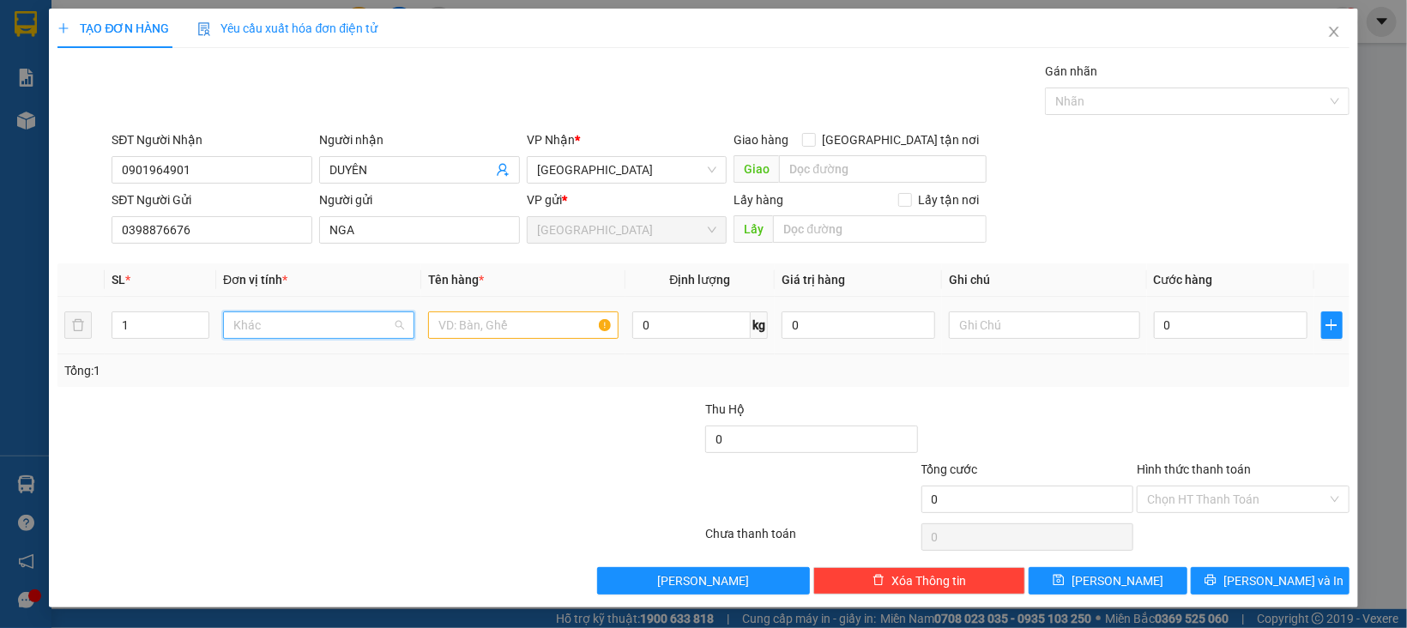
scroll to position [164, 0]
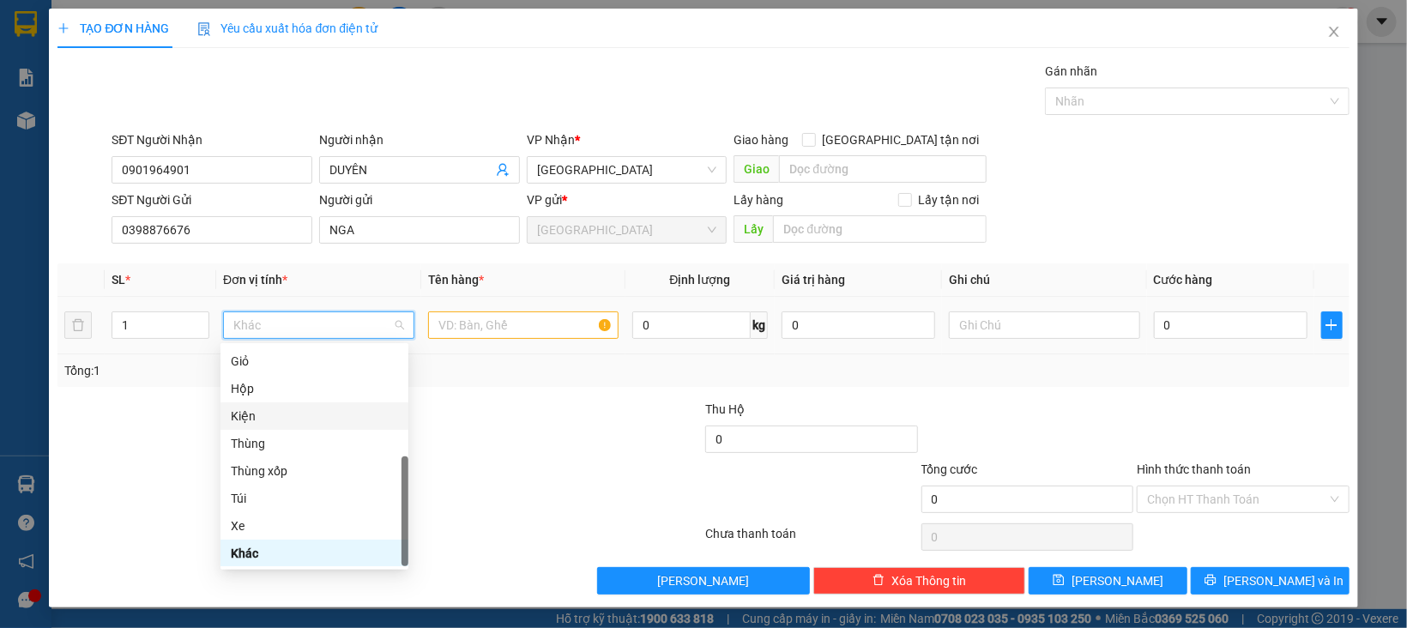
click at [255, 411] on div "Kiện" at bounding box center [314, 416] width 167 height 19
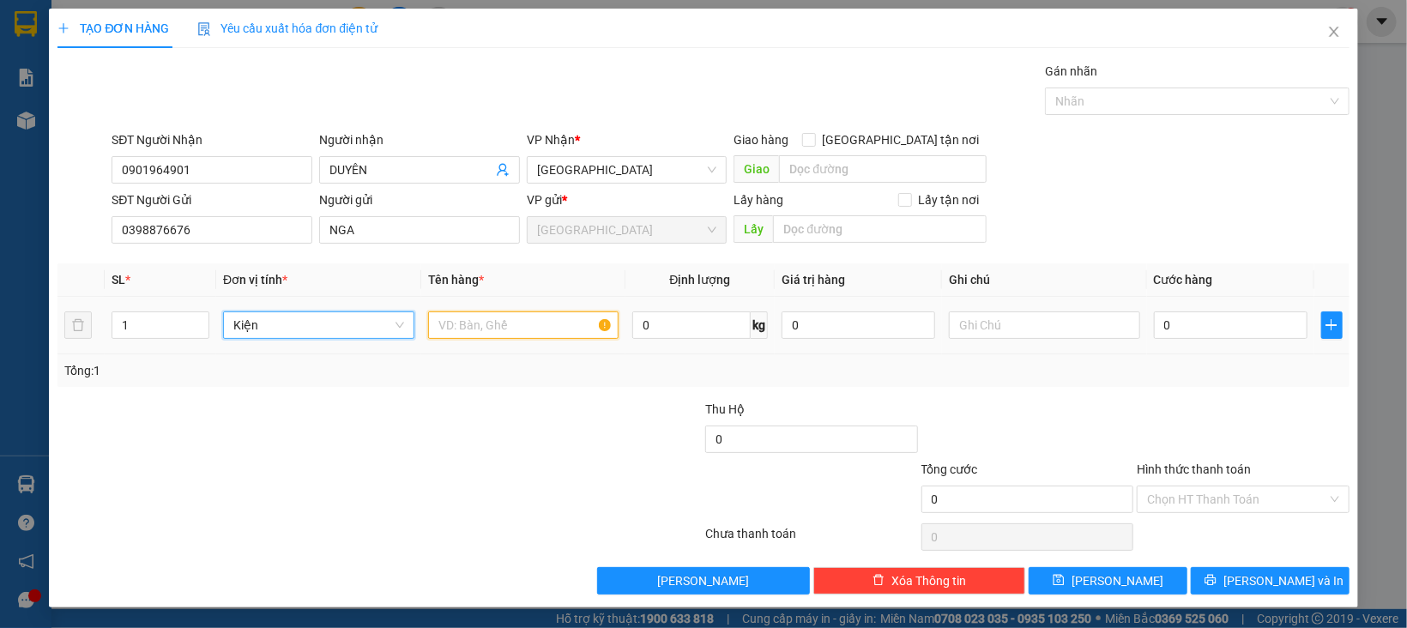
click at [500, 330] on input "text" at bounding box center [523, 324] width 191 height 27
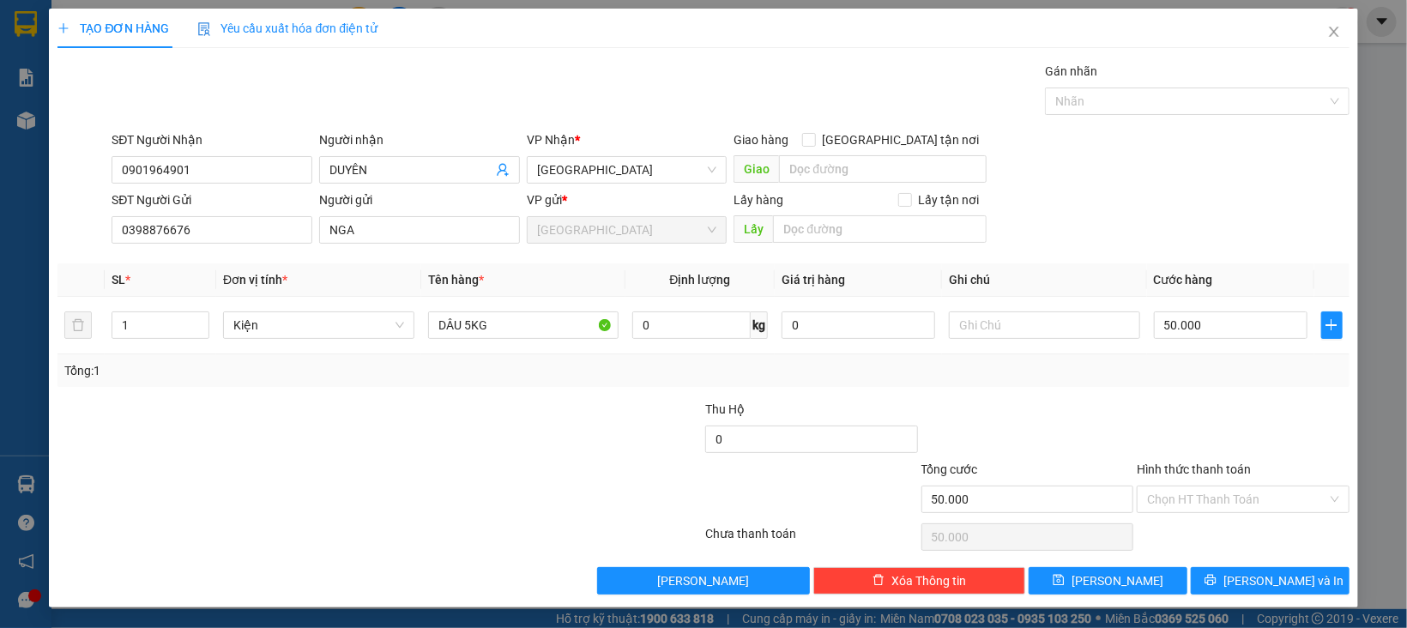
drag, startPoint x: 1072, startPoint y: 389, endPoint x: 1241, endPoint y: 521, distance: 214.5
click at [1088, 401] on div "Transit Pickup Surcharge Ids Transit Deliver Surcharge Ids Transit Deliver Surc…" at bounding box center [702, 328] width 1291 height 533
click at [1209, 522] on div "Chọn HT Thanh Toán" at bounding box center [1243, 537] width 216 height 34
click at [1210, 512] on input "Hình thức thanh toán" at bounding box center [1237, 499] width 180 height 26
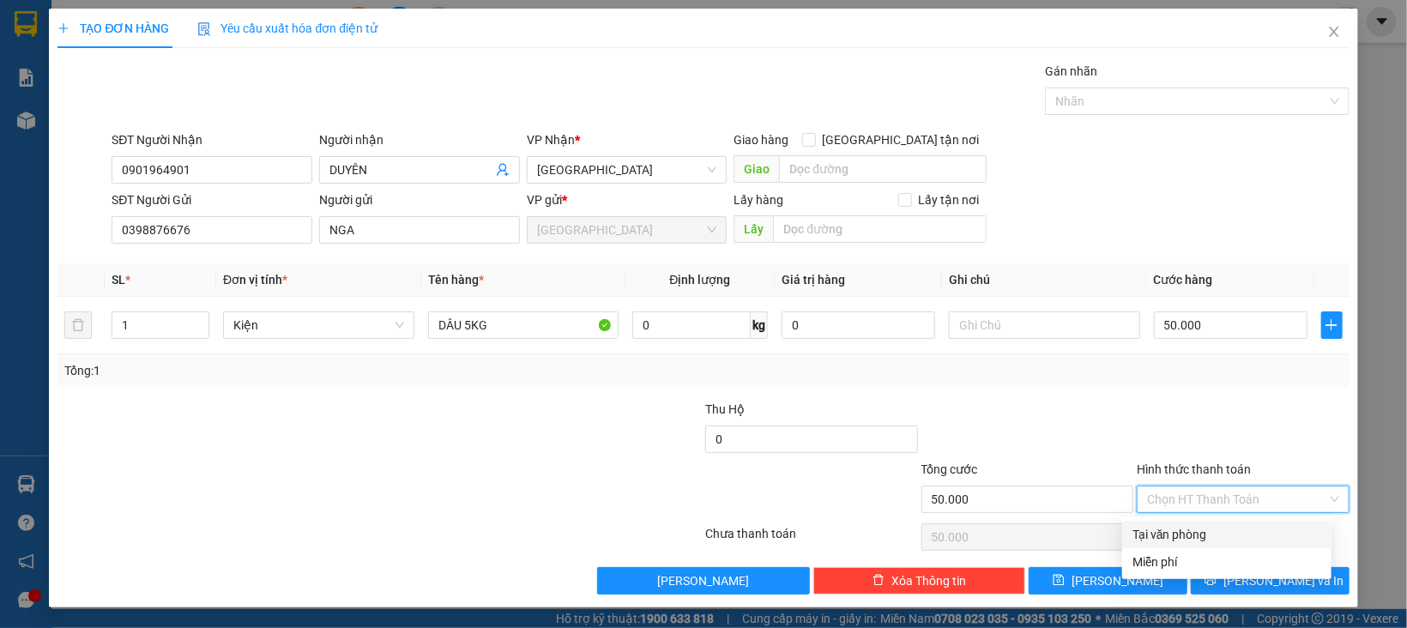
click at [1209, 522] on div "Tại văn phòng" at bounding box center [1226, 534] width 209 height 27
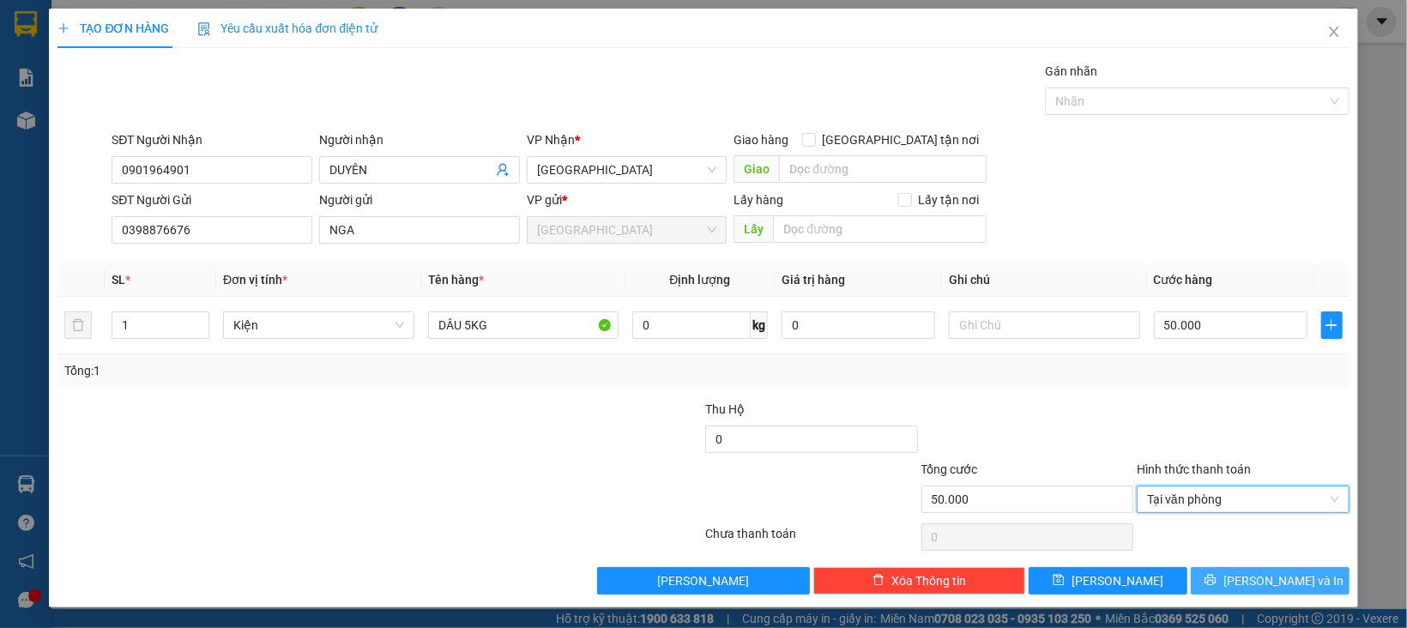
click at [1228, 574] on button "[PERSON_NAME] và In" at bounding box center [1270, 580] width 159 height 27
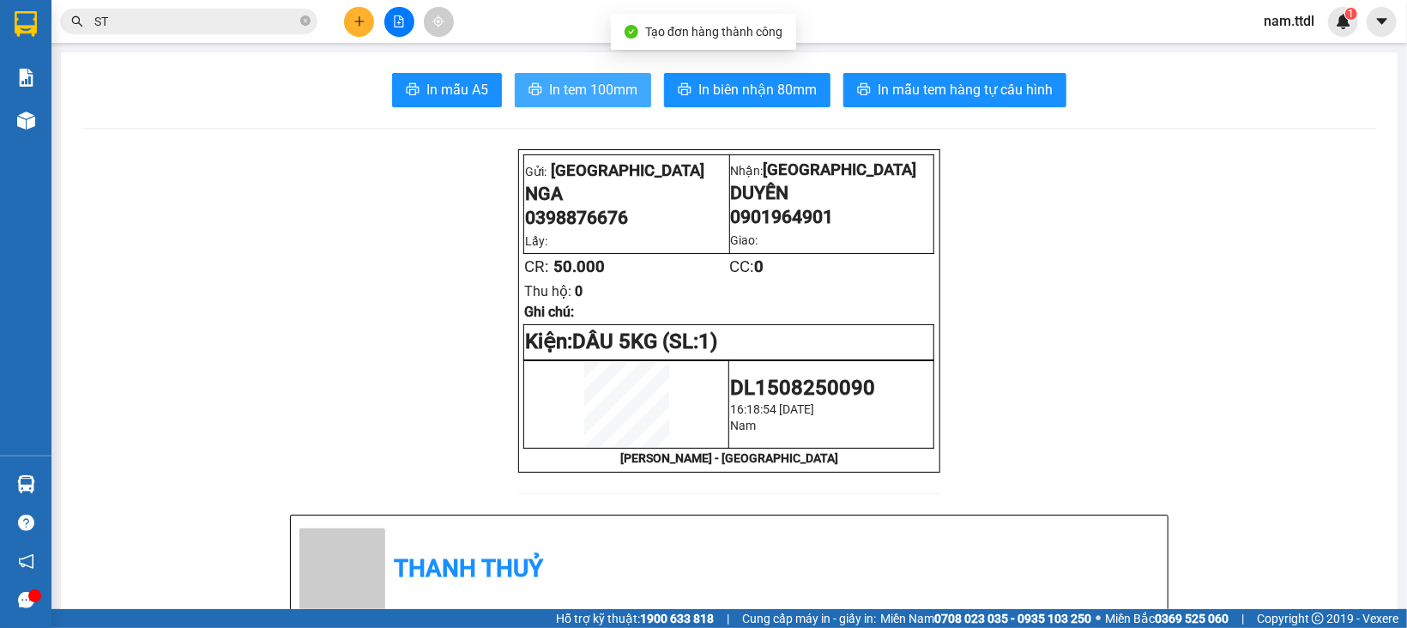
click at [568, 87] on span "In tem 100mm" at bounding box center [593, 89] width 88 height 21
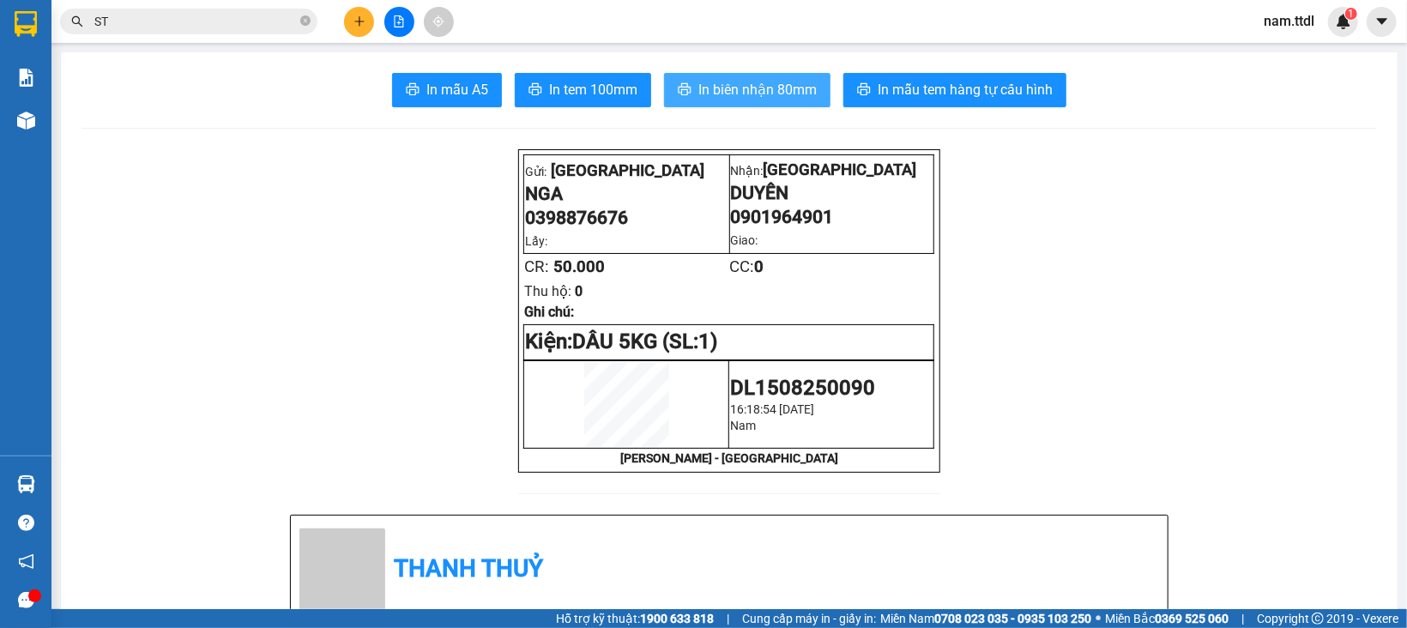
click at [771, 89] on span "In biên nhận 80mm" at bounding box center [757, 89] width 118 height 21
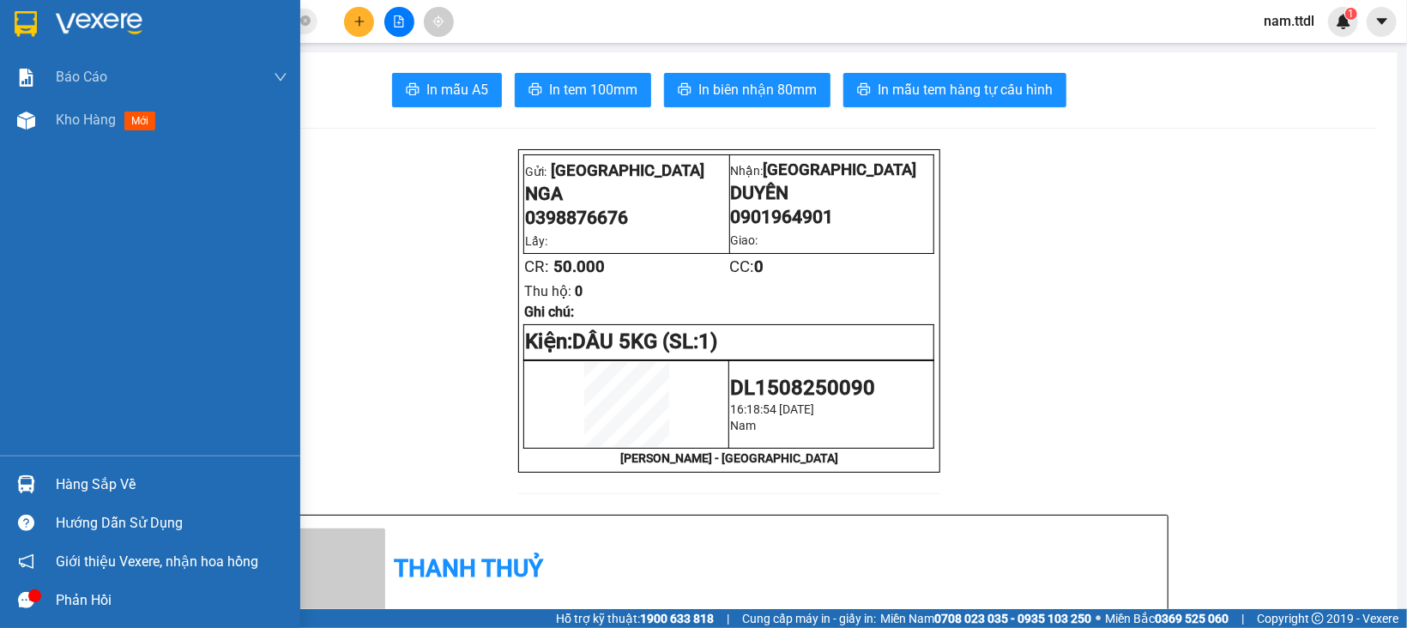
click at [6, 37] on div at bounding box center [150, 28] width 300 height 56
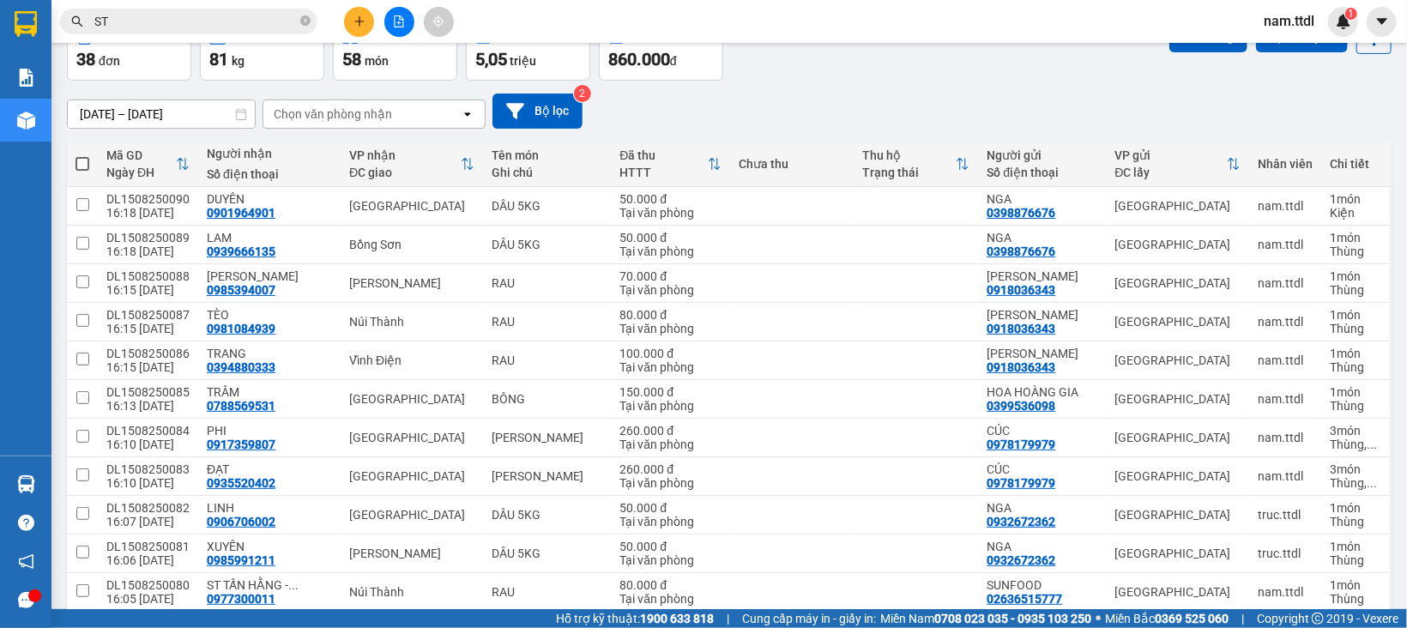
scroll to position [172, 0]
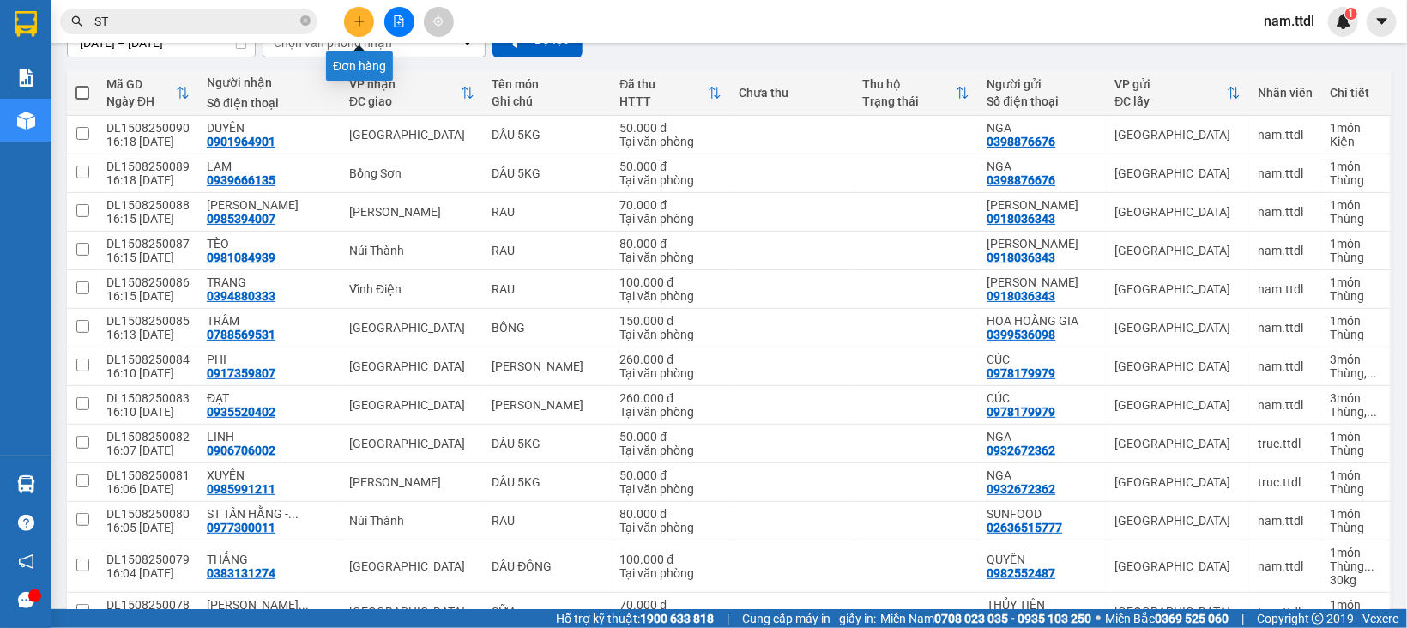
click at [356, 27] on button at bounding box center [359, 22] width 30 height 30
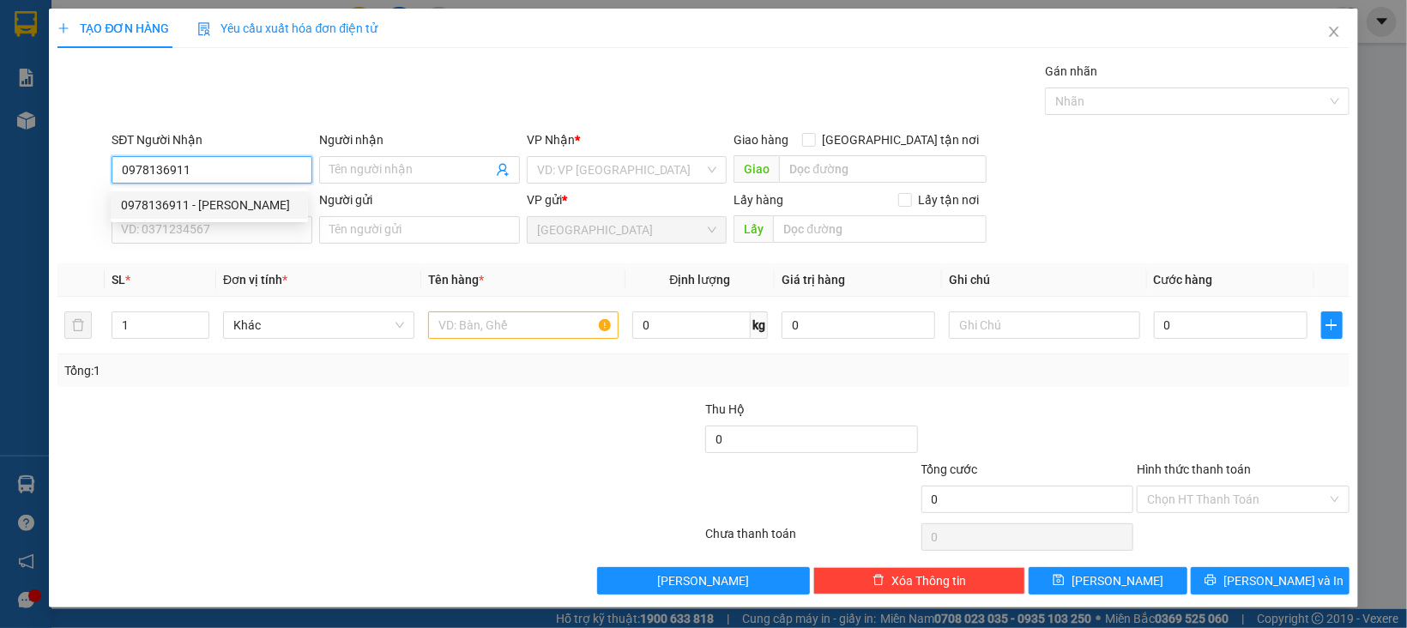
click at [249, 179] on input "0978136911" at bounding box center [212, 169] width 201 height 27
click at [248, 207] on div "0978136911 - VÂN" at bounding box center [209, 205] width 177 height 19
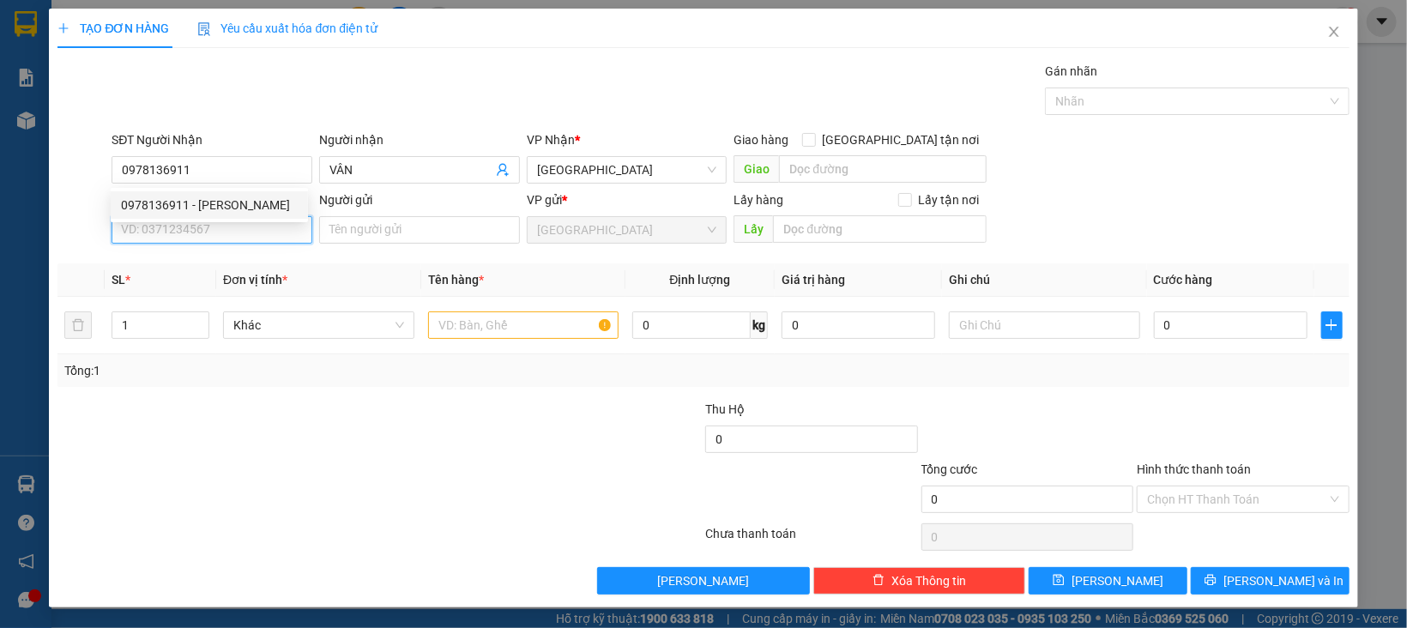
click at [238, 228] on input "SĐT Người Gửi" at bounding box center [212, 229] width 201 height 27
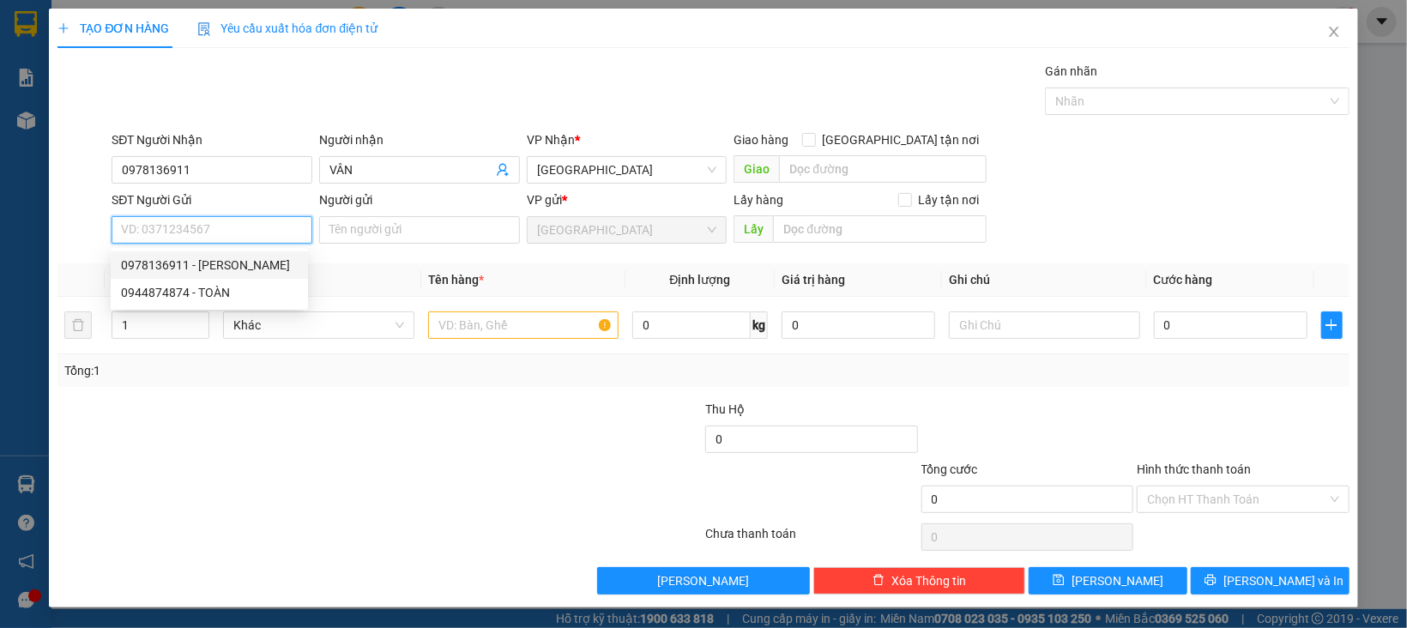
click at [220, 220] on input "SĐT Người Gửi" at bounding box center [212, 229] width 201 height 27
click at [207, 265] on div "0978136911 - VÂN" at bounding box center [209, 265] width 177 height 19
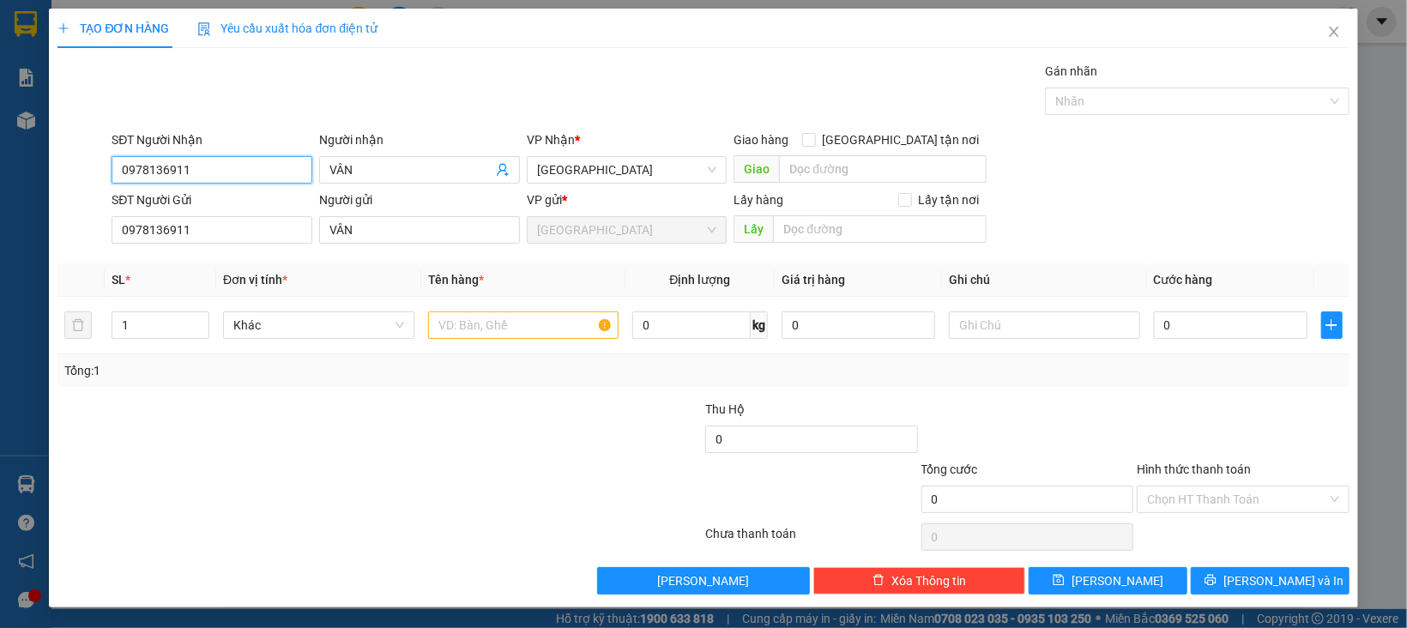
click at [209, 179] on input "0978136911" at bounding box center [212, 169] width 201 height 27
click at [202, 231] on div "0944874874 - TOÀN" at bounding box center [209, 232] width 177 height 19
click at [316, 325] on span "Khác" at bounding box center [318, 325] width 171 height 26
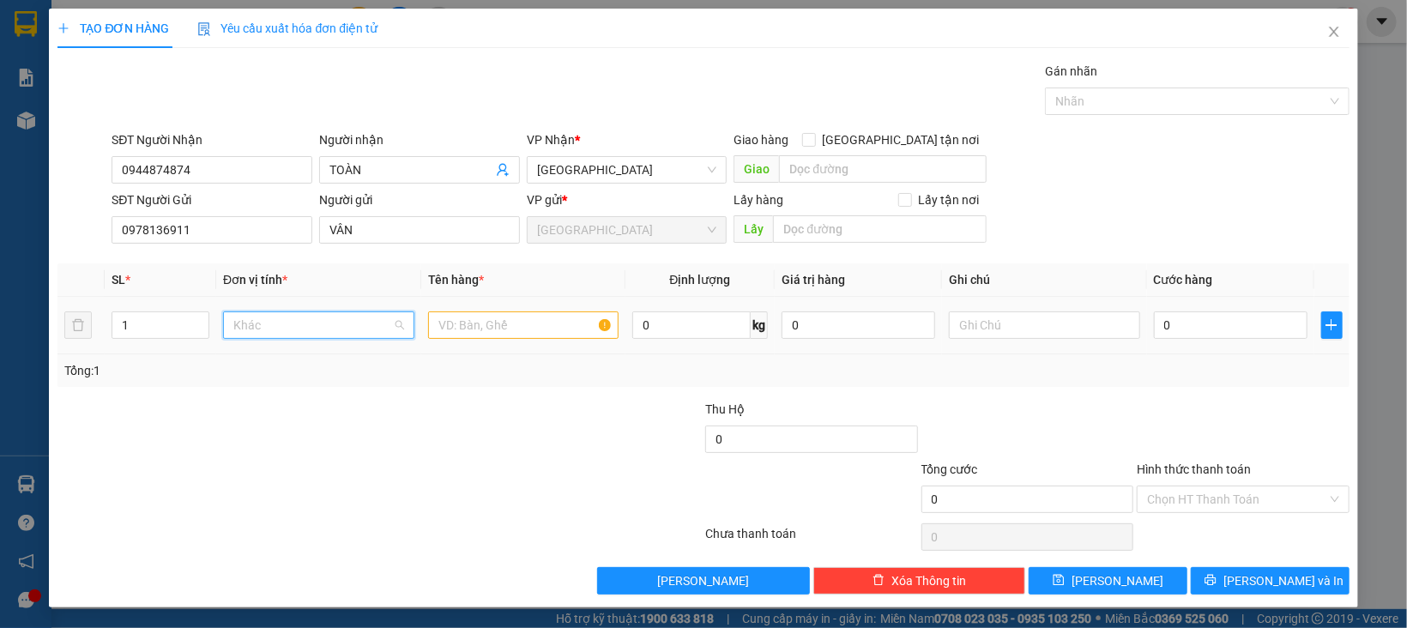
scroll to position [164, 0]
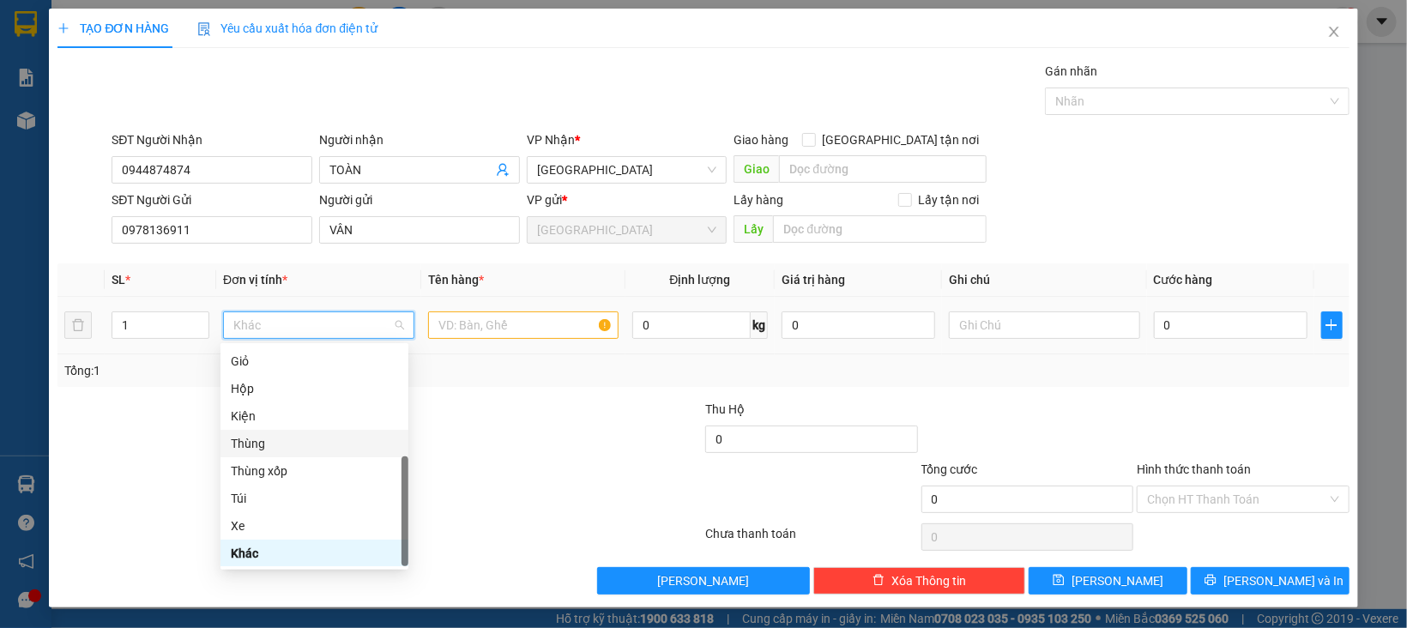
click at [268, 437] on div "Thùng" at bounding box center [314, 443] width 167 height 19
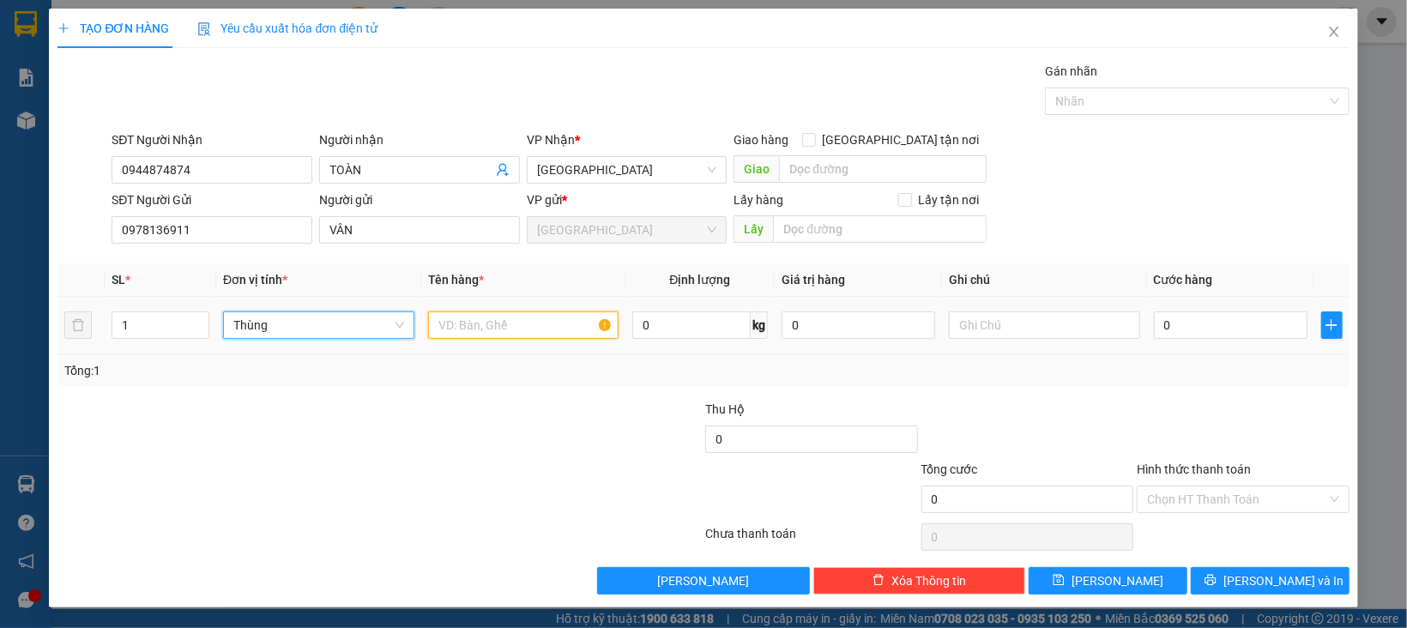
click at [501, 314] on input "text" at bounding box center [523, 324] width 191 height 27
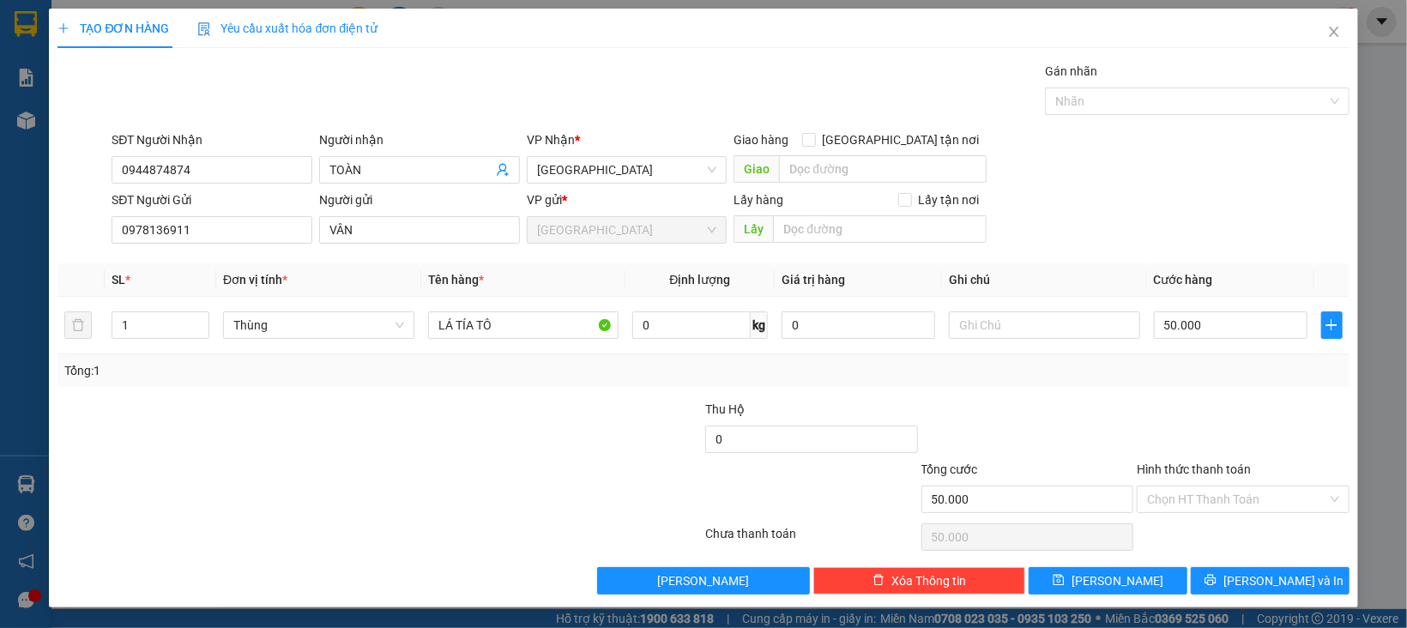
click at [1267, 425] on div at bounding box center [1243, 430] width 216 height 60
click at [1228, 497] on input "Hình thức thanh toán" at bounding box center [1237, 499] width 180 height 26
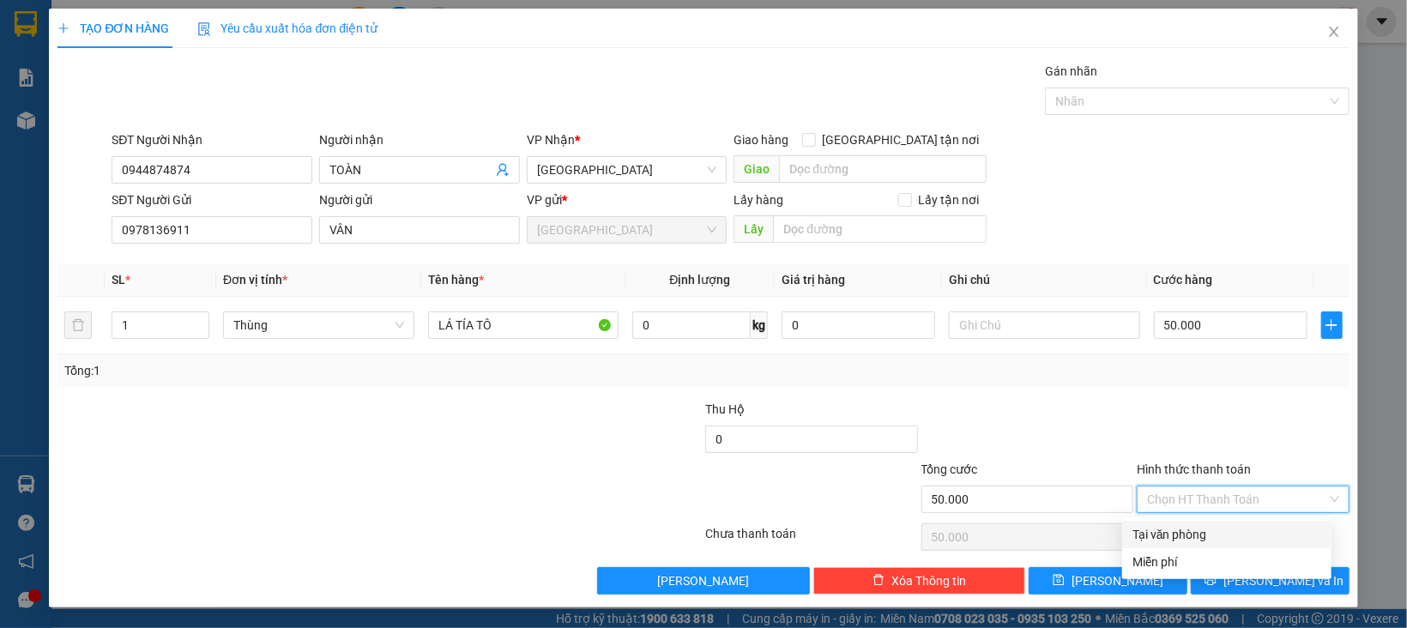
click at [1223, 529] on div "Tại văn phòng" at bounding box center [1226, 534] width 189 height 19
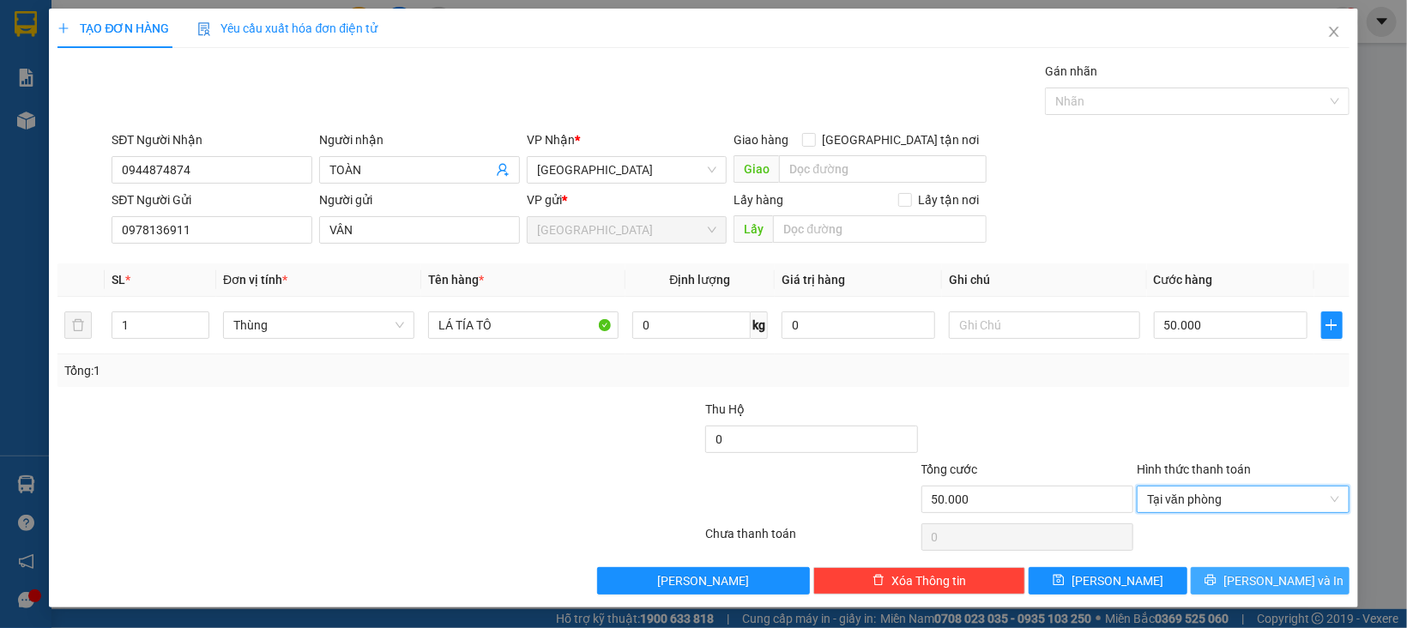
click at [1221, 574] on button "[PERSON_NAME] và In" at bounding box center [1270, 580] width 159 height 27
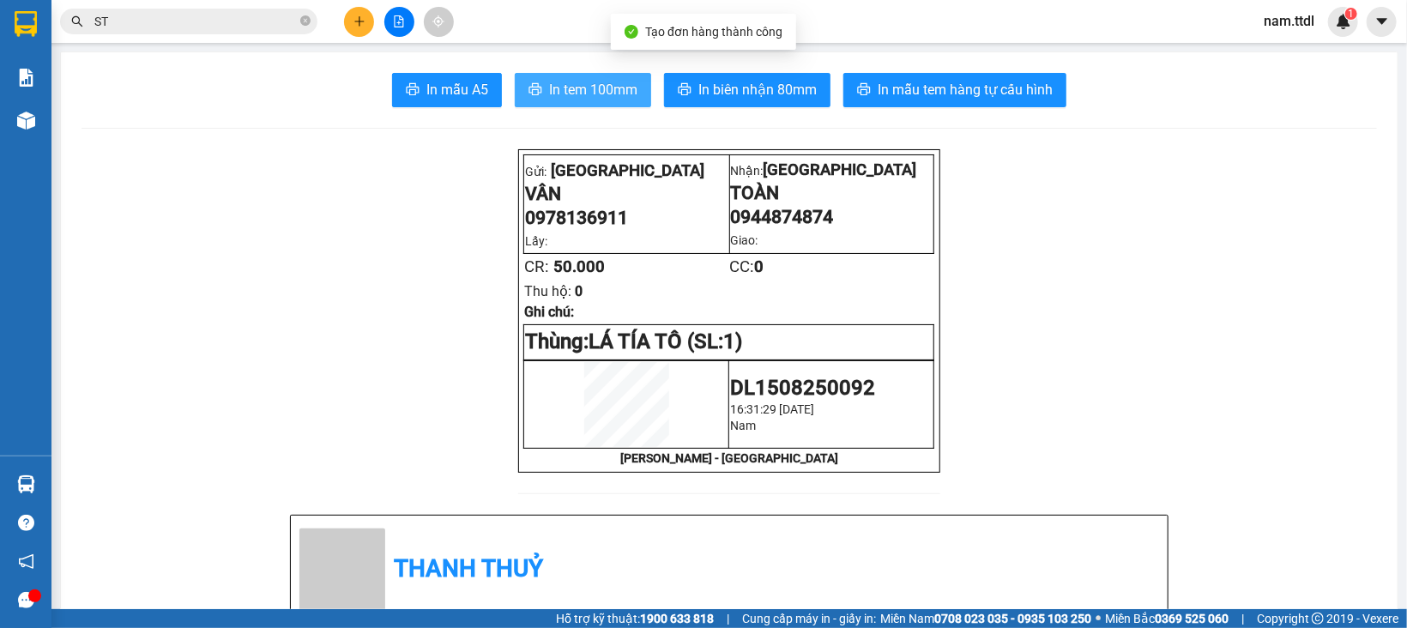
click at [599, 94] on span "In tem 100mm" at bounding box center [593, 89] width 88 height 21
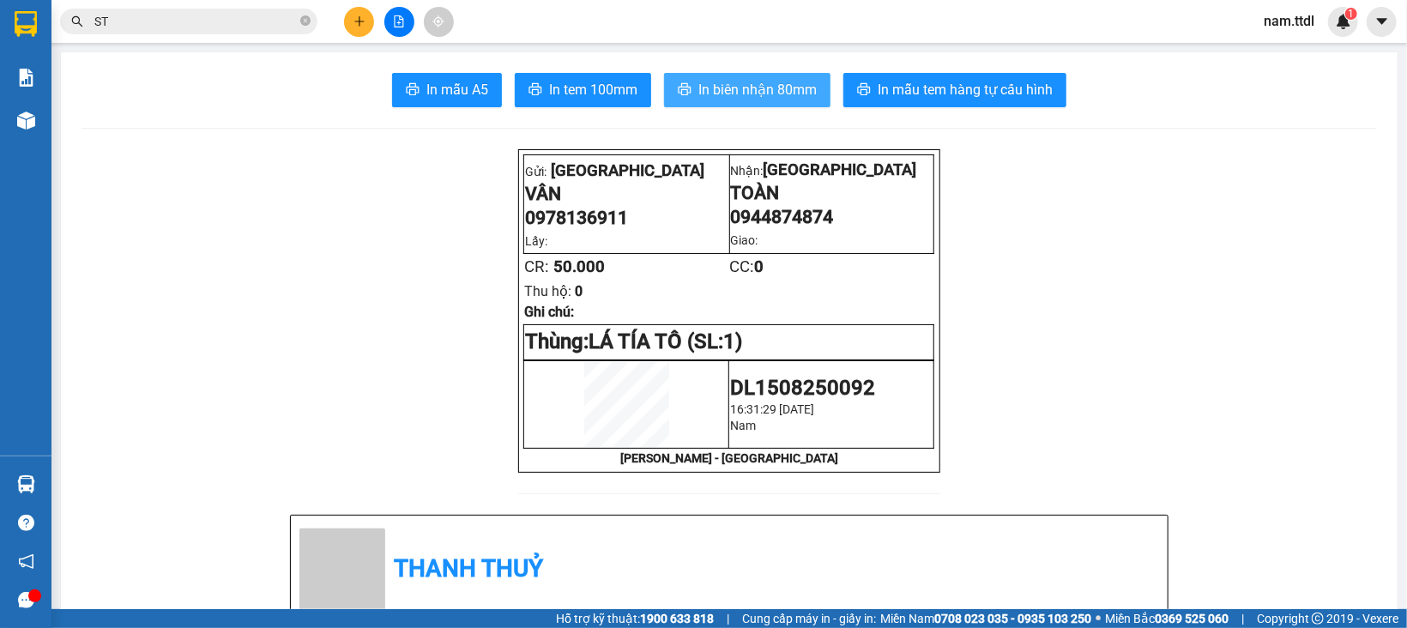
click at [783, 77] on button "In biên nhận 80mm" at bounding box center [747, 90] width 166 height 34
click at [351, 25] on button at bounding box center [359, 22] width 30 height 30
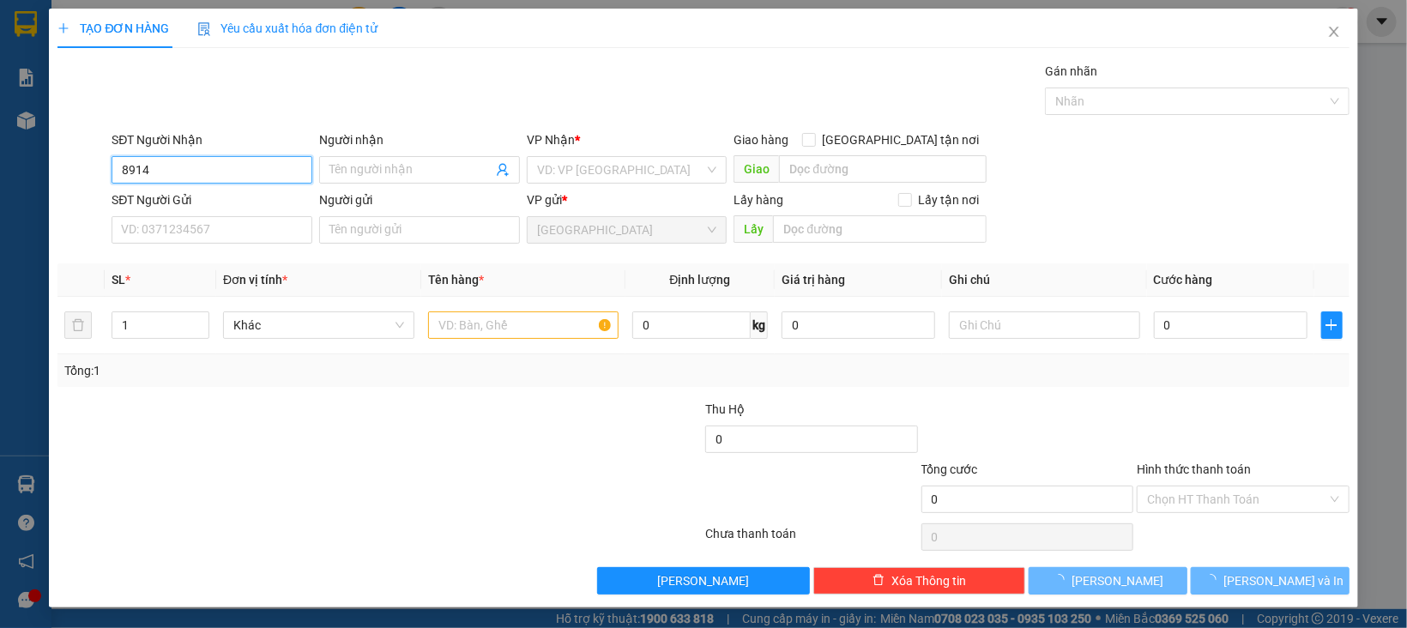
click at [191, 171] on input "8914" at bounding box center [212, 169] width 201 height 27
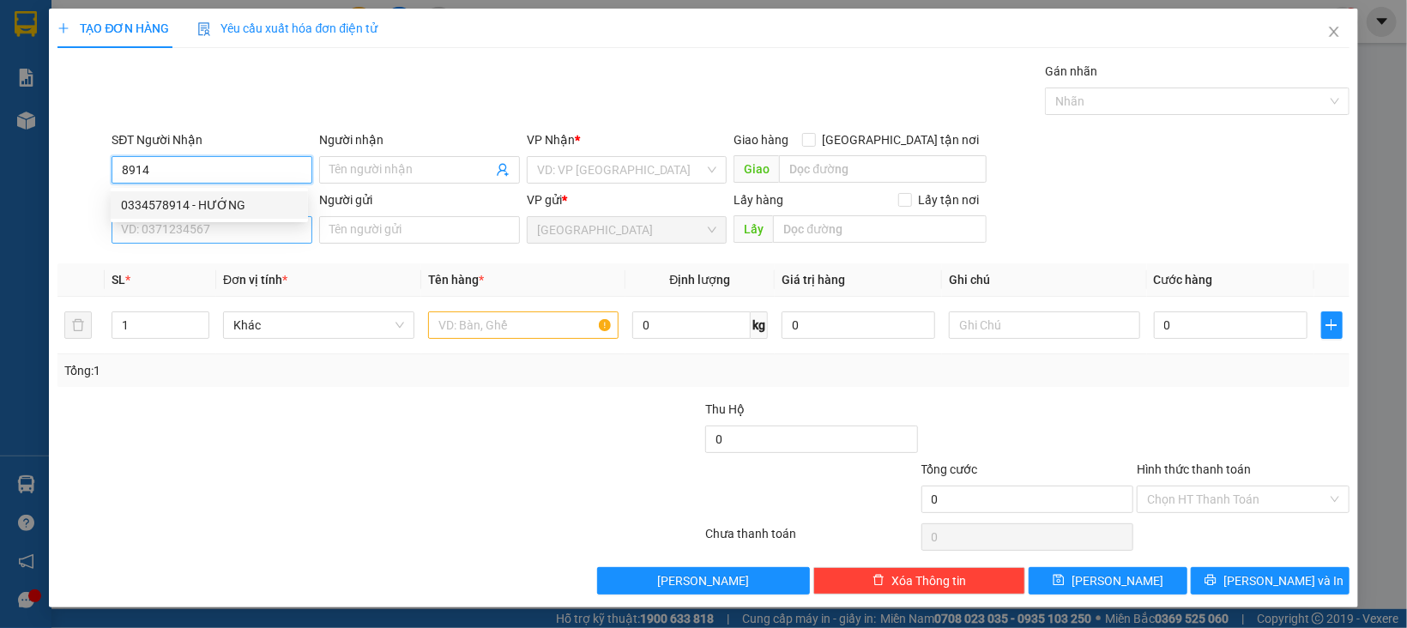
drag, startPoint x: 203, startPoint y: 196, endPoint x: 214, endPoint y: 243, distance: 47.4
click at [205, 201] on div "0334578914 - HƯỚNG" at bounding box center [209, 205] width 177 height 19
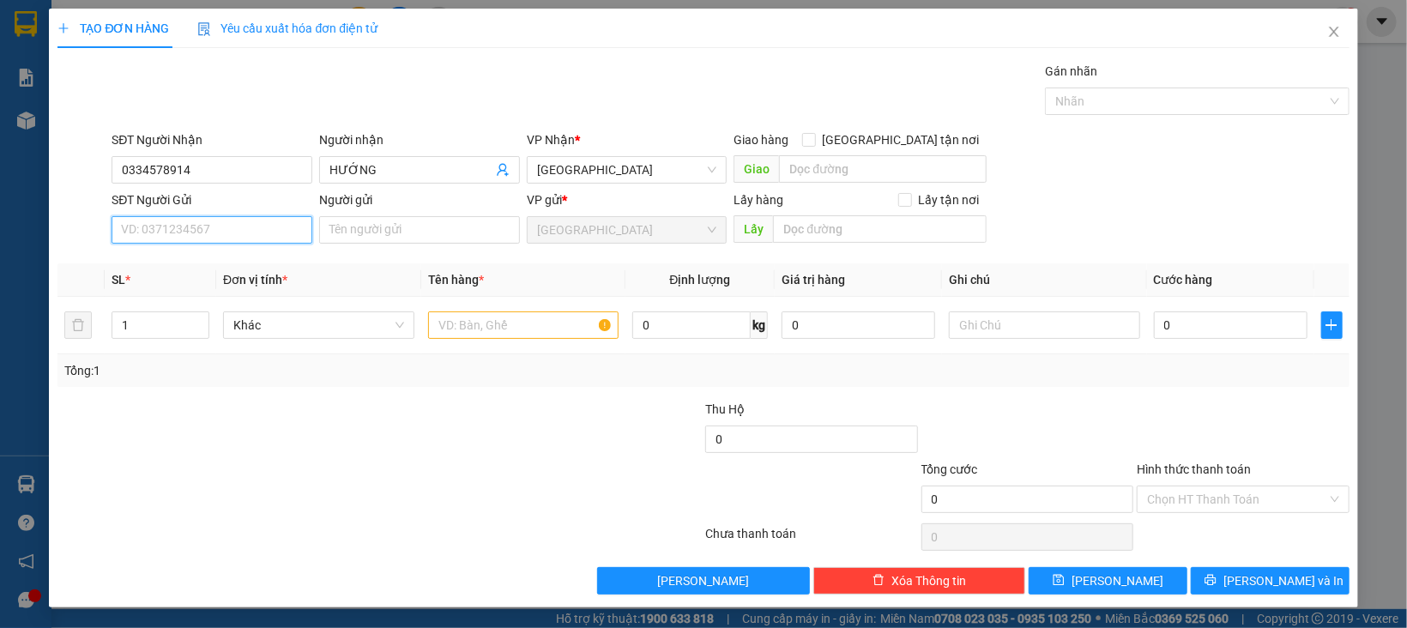
click at [214, 243] on input "SĐT Người Gửi" at bounding box center [212, 229] width 201 height 27
click at [213, 267] on div "0937795097 - LINH GẠO" at bounding box center [209, 265] width 177 height 19
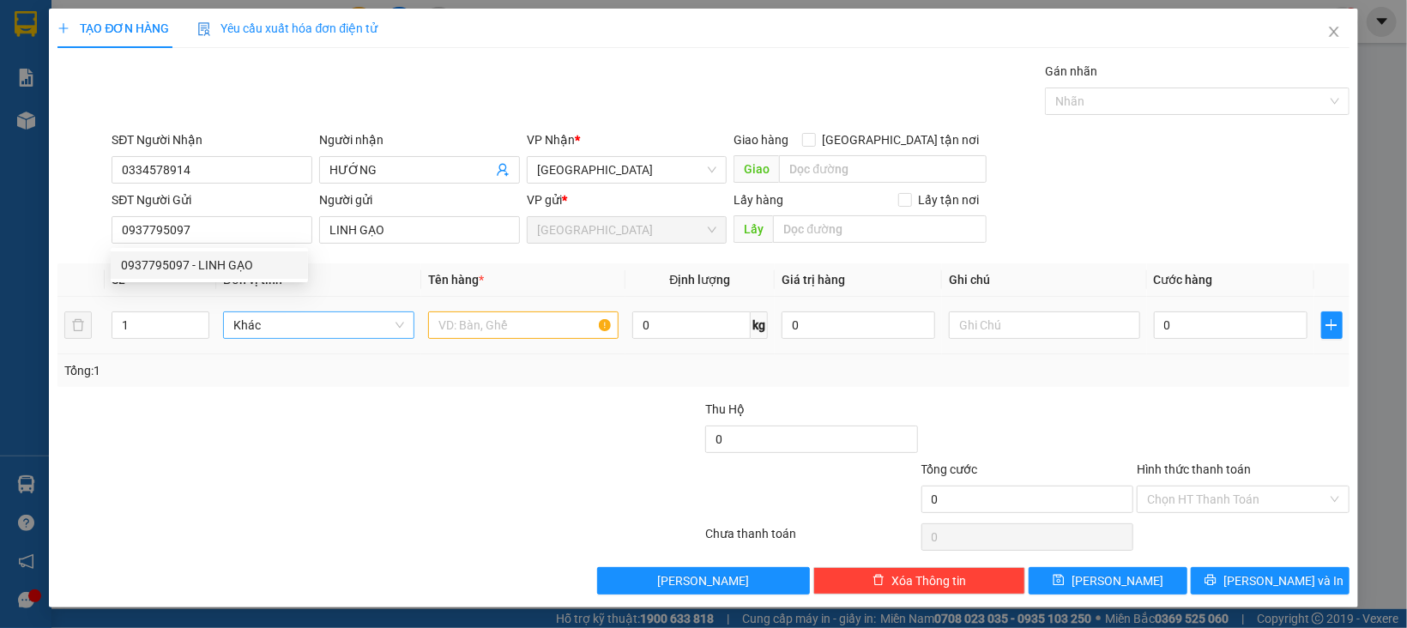
click at [248, 301] on td "Khác" at bounding box center [318, 325] width 205 height 57
click at [263, 325] on span "Khác" at bounding box center [318, 325] width 171 height 26
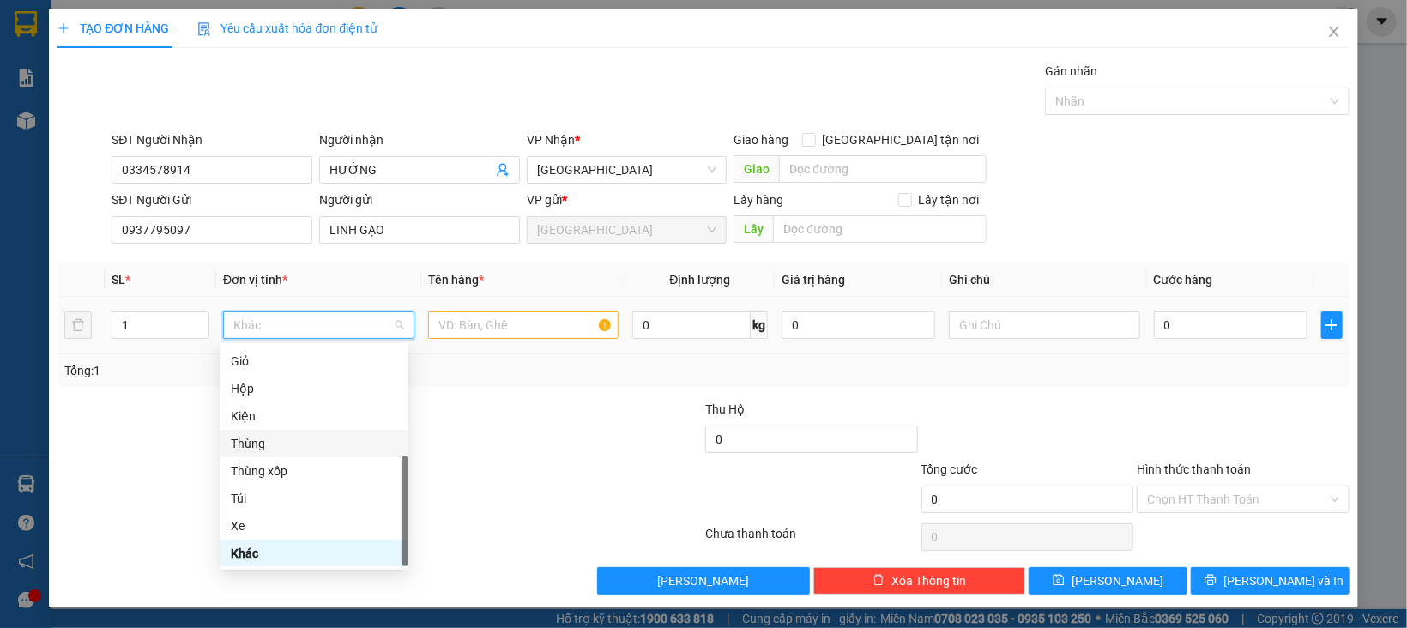
click at [256, 449] on div "Thùng" at bounding box center [314, 443] width 167 height 19
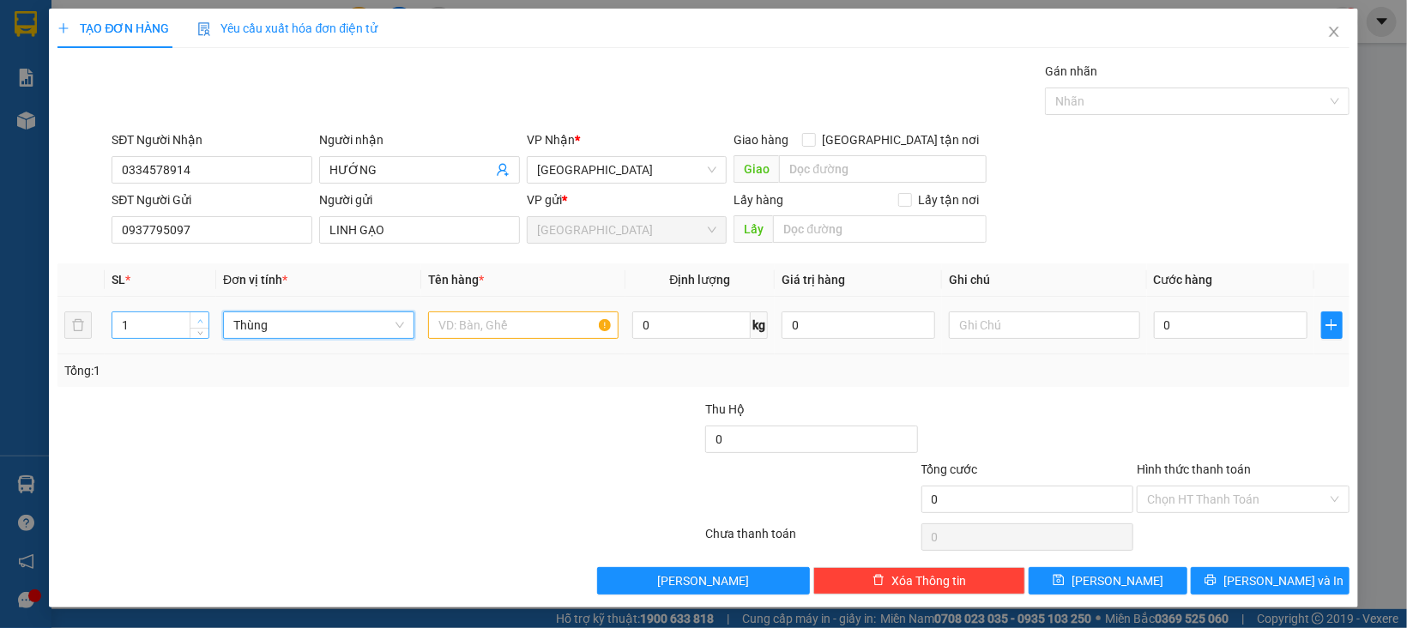
click at [200, 316] on span "up" at bounding box center [200, 321] width 10 height 10
click at [202, 316] on span "Increase Value" at bounding box center [199, 319] width 19 height 15
click at [202, 319] on span "Increase Value" at bounding box center [199, 319] width 19 height 15
click at [195, 332] on span "down" at bounding box center [200, 331] width 10 height 10
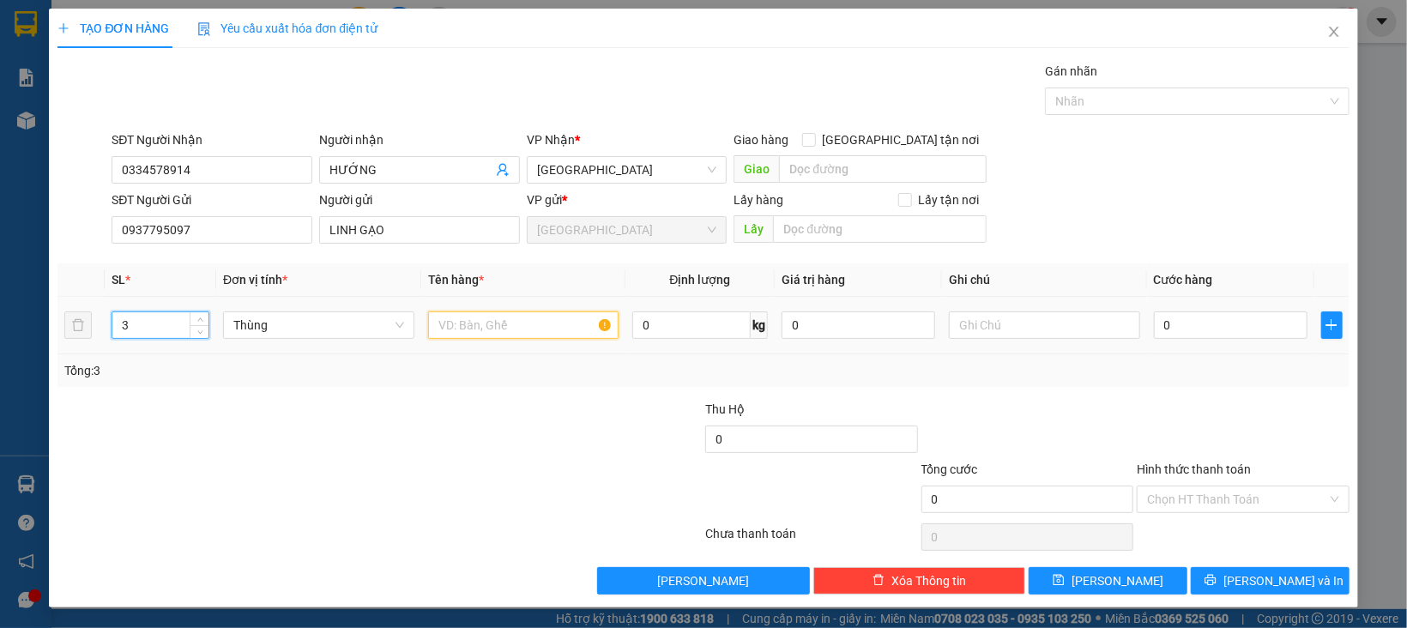
click at [442, 330] on input "text" at bounding box center [523, 324] width 191 height 27
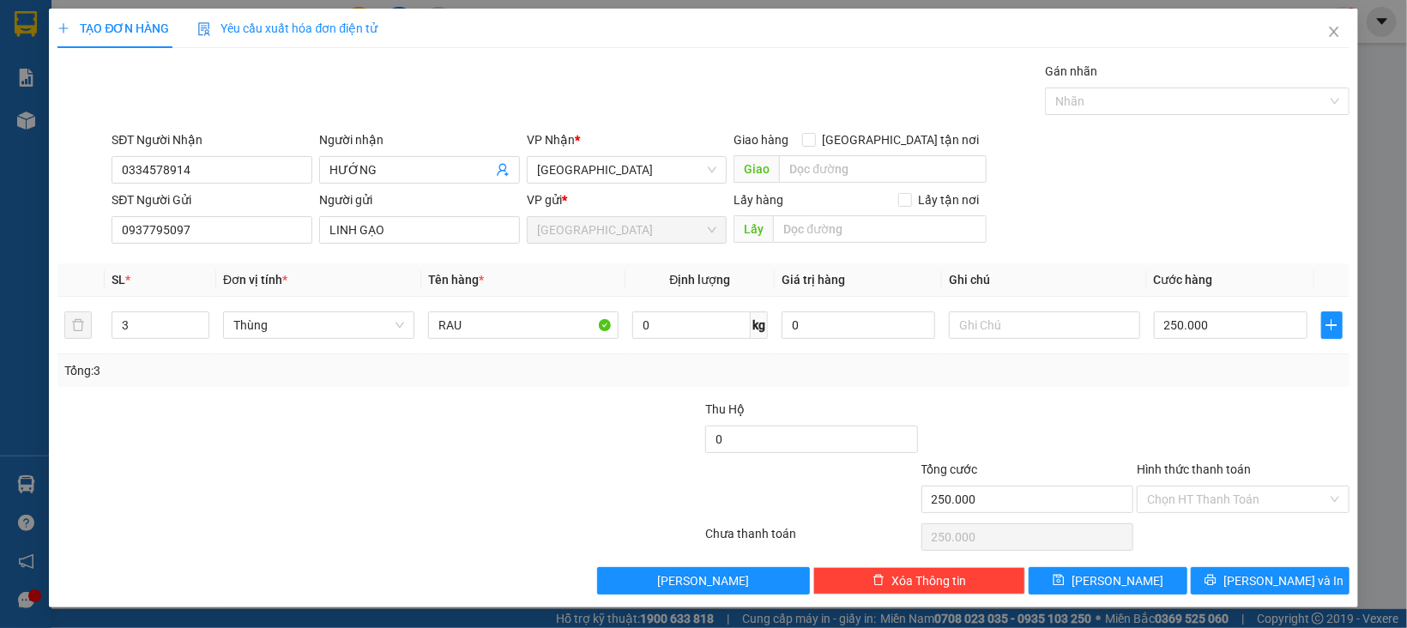
drag, startPoint x: 1109, startPoint y: 465, endPoint x: 1121, endPoint y: 484, distance: 22.4
click at [1111, 465] on div "Tổng cước" at bounding box center [1027, 473] width 213 height 26
click at [1147, 503] on input "Hình thức thanh toán" at bounding box center [1237, 499] width 180 height 26
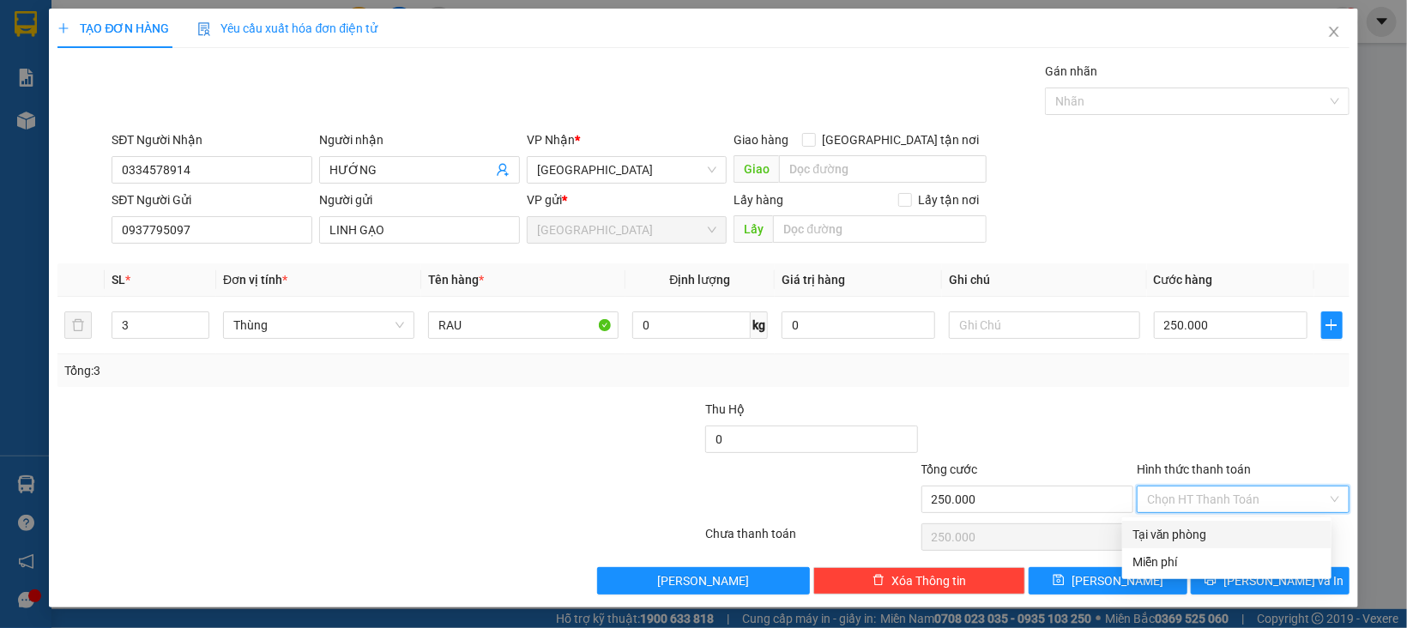
click at [1156, 532] on div "Tại văn phòng" at bounding box center [1226, 534] width 189 height 19
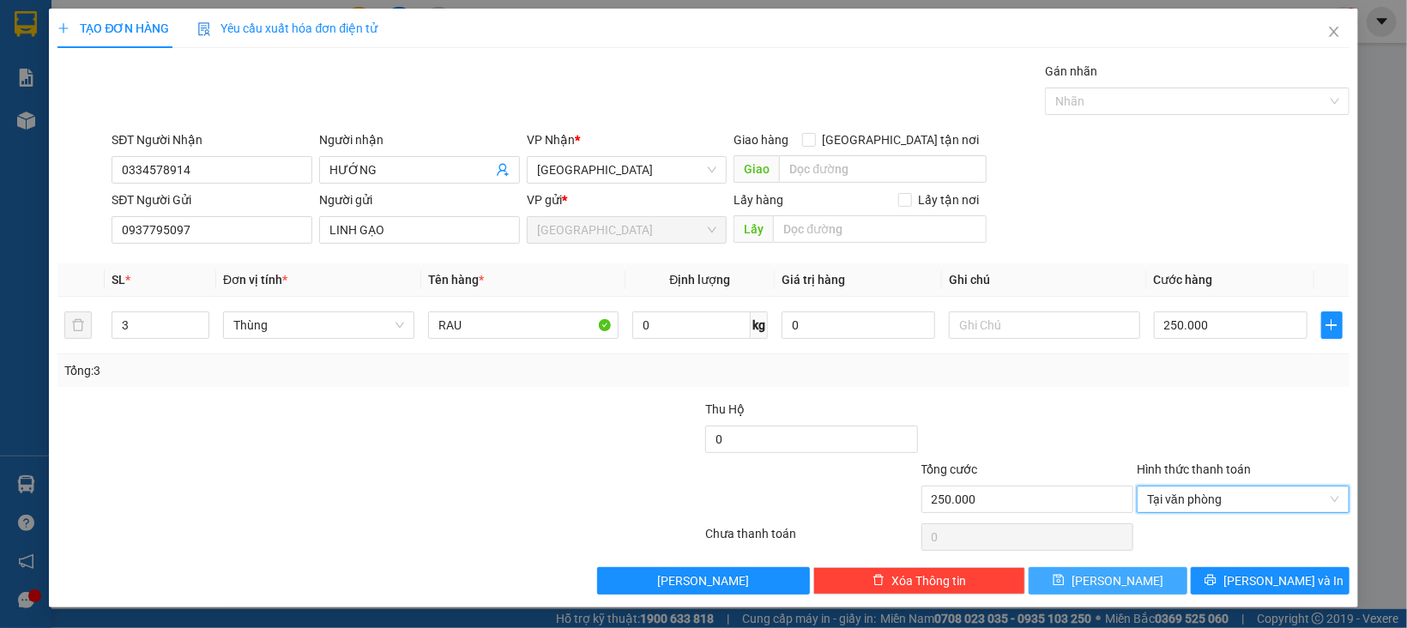
click at [1155, 587] on button "Lưu" at bounding box center [1107, 580] width 159 height 27
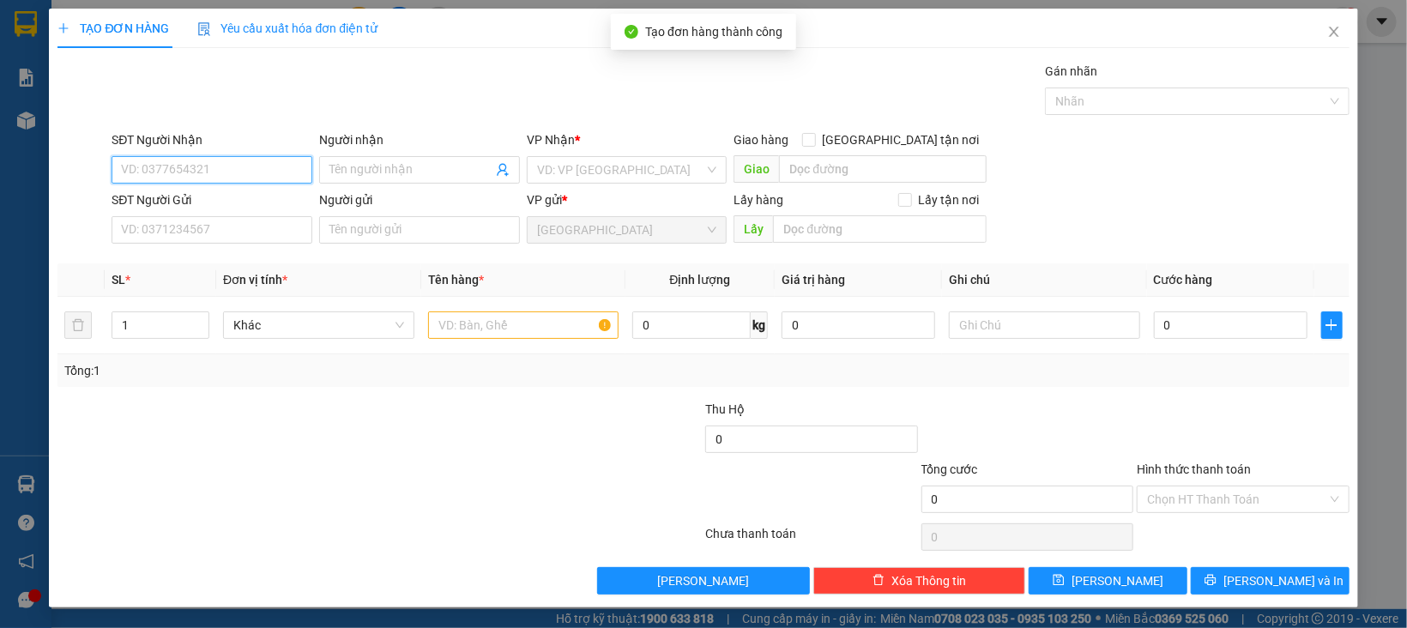
click at [272, 160] on input "SĐT Người Nhận" at bounding box center [212, 169] width 201 height 27
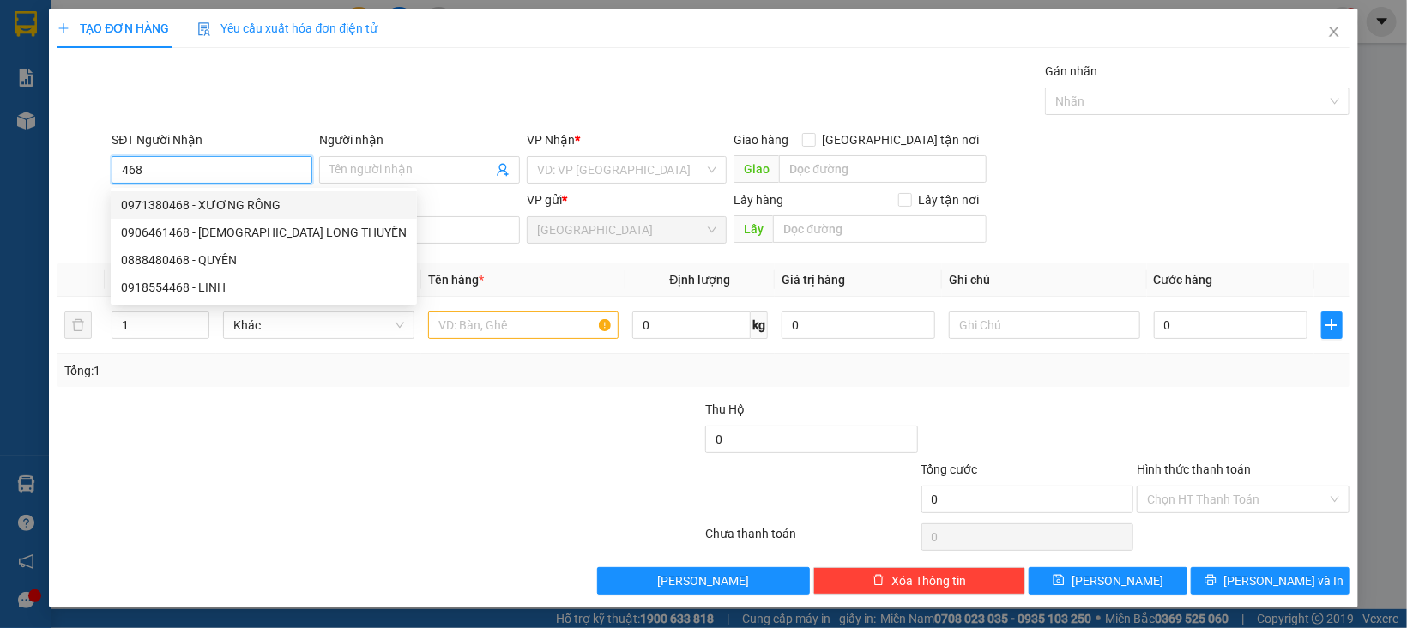
click at [222, 202] on div "0971380468 - XƯƠNG RỒNG" at bounding box center [264, 205] width 286 height 19
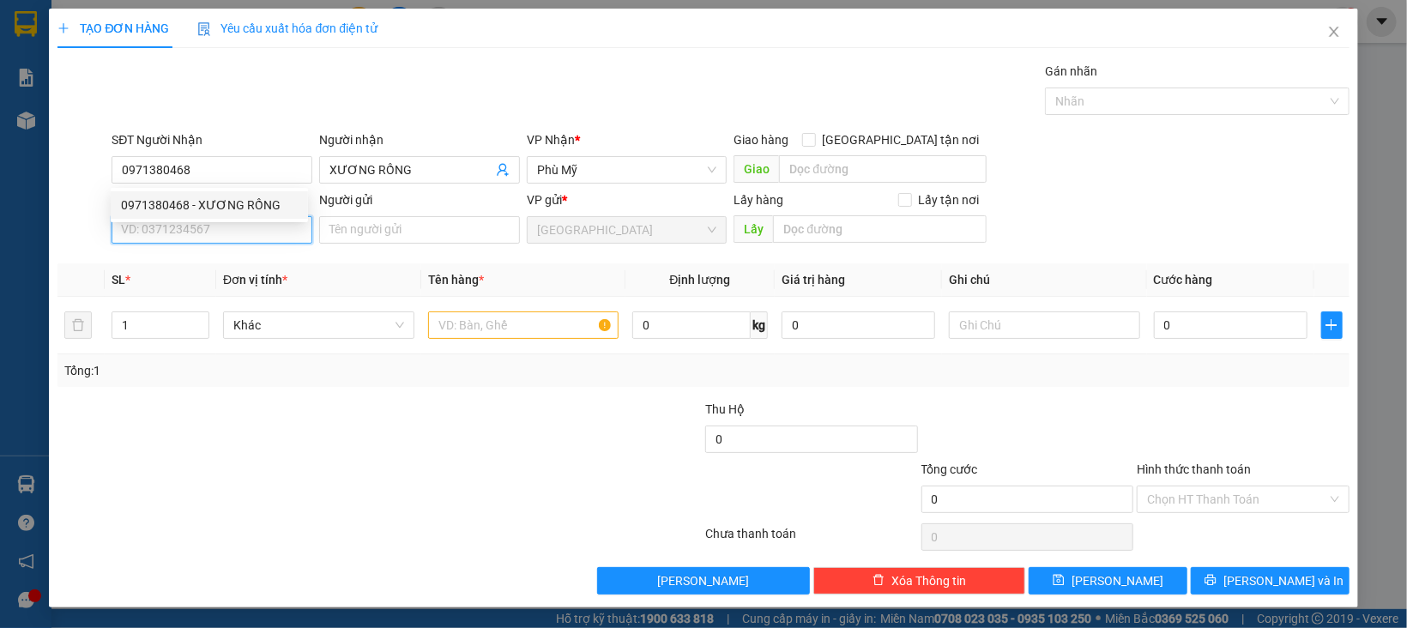
click at [233, 232] on input "SĐT Người Gửi" at bounding box center [212, 229] width 201 height 27
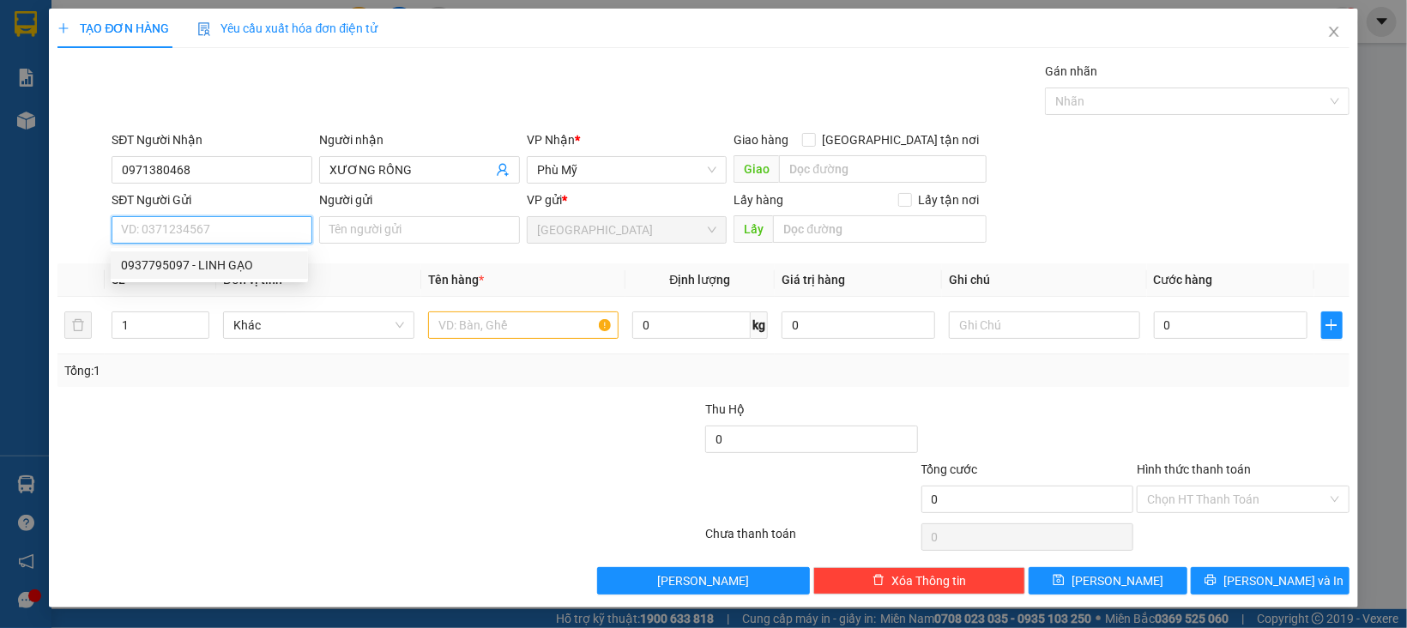
click at [230, 268] on div "0937795097 - LINH GẠO" at bounding box center [209, 265] width 177 height 19
drag, startPoint x: 306, startPoint y: 335, endPoint x: 304, endPoint y: 350, distance: 14.7
click at [306, 337] on span "Khác" at bounding box center [318, 325] width 171 height 26
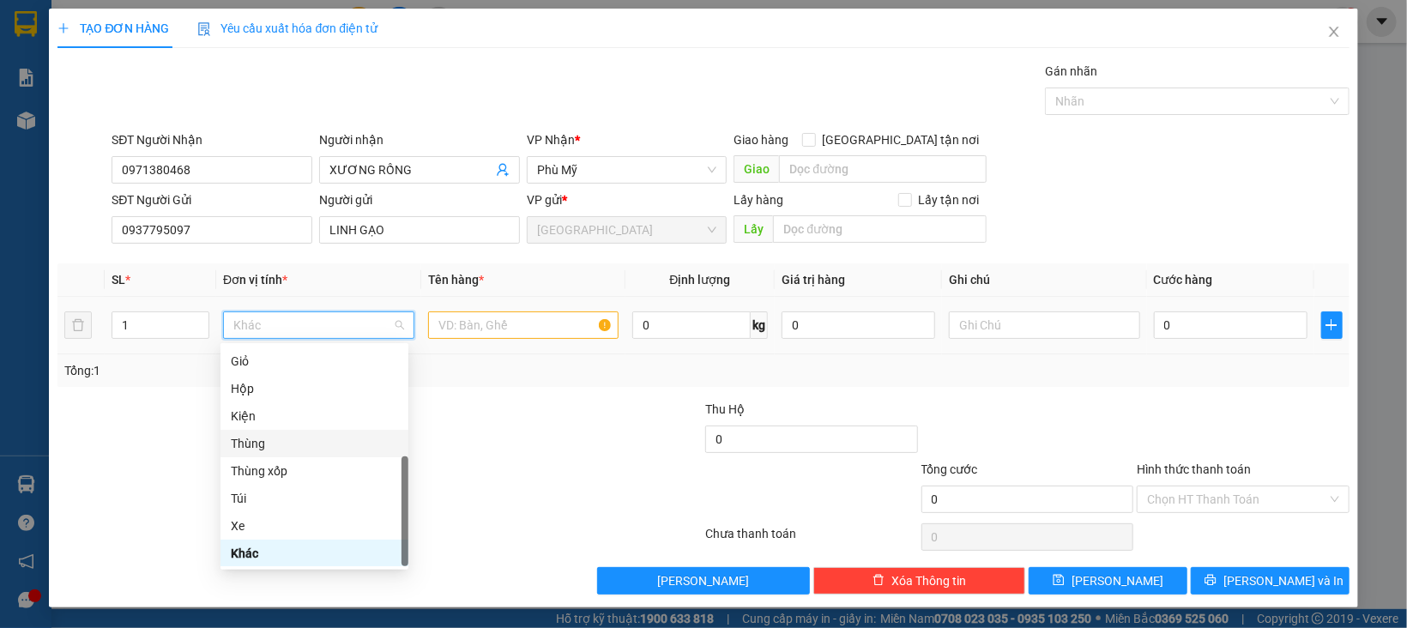
click at [267, 445] on div "Thùng" at bounding box center [314, 443] width 167 height 19
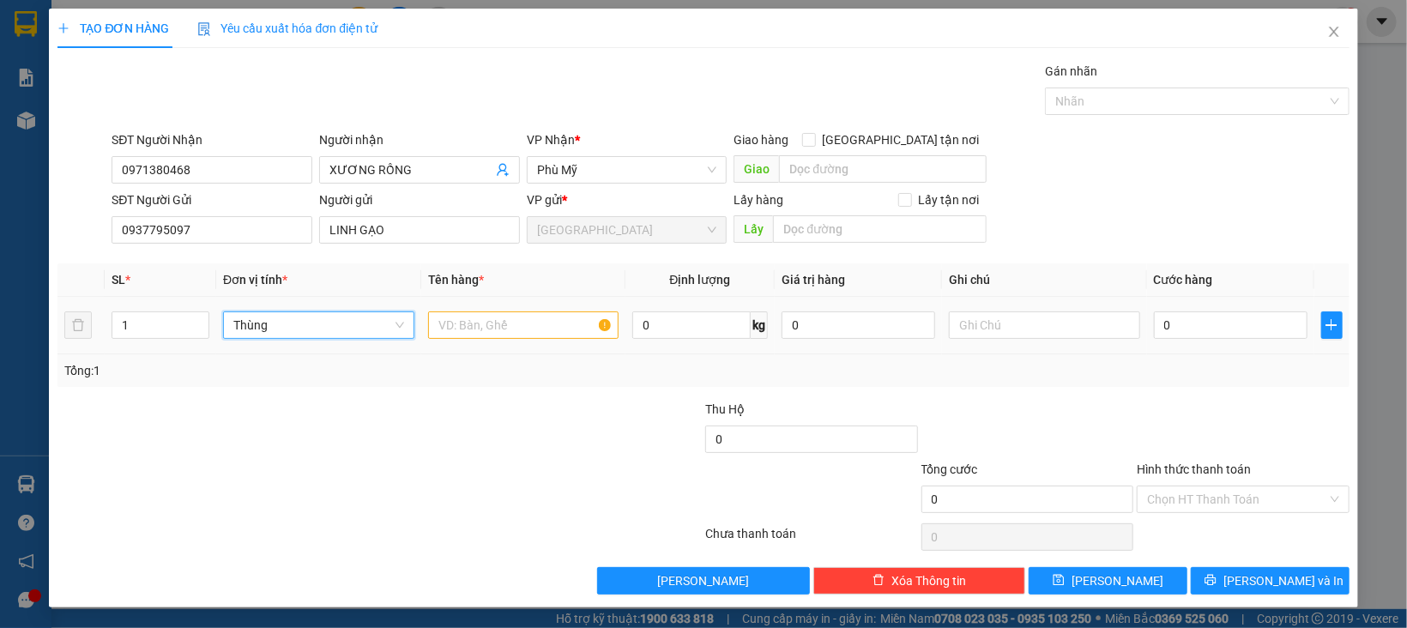
click at [455, 342] on div at bounding box center [523, 325] width 191 height 34
click at [461, 327] on input "text" at bounding box center [523, 324] width 191 height 27
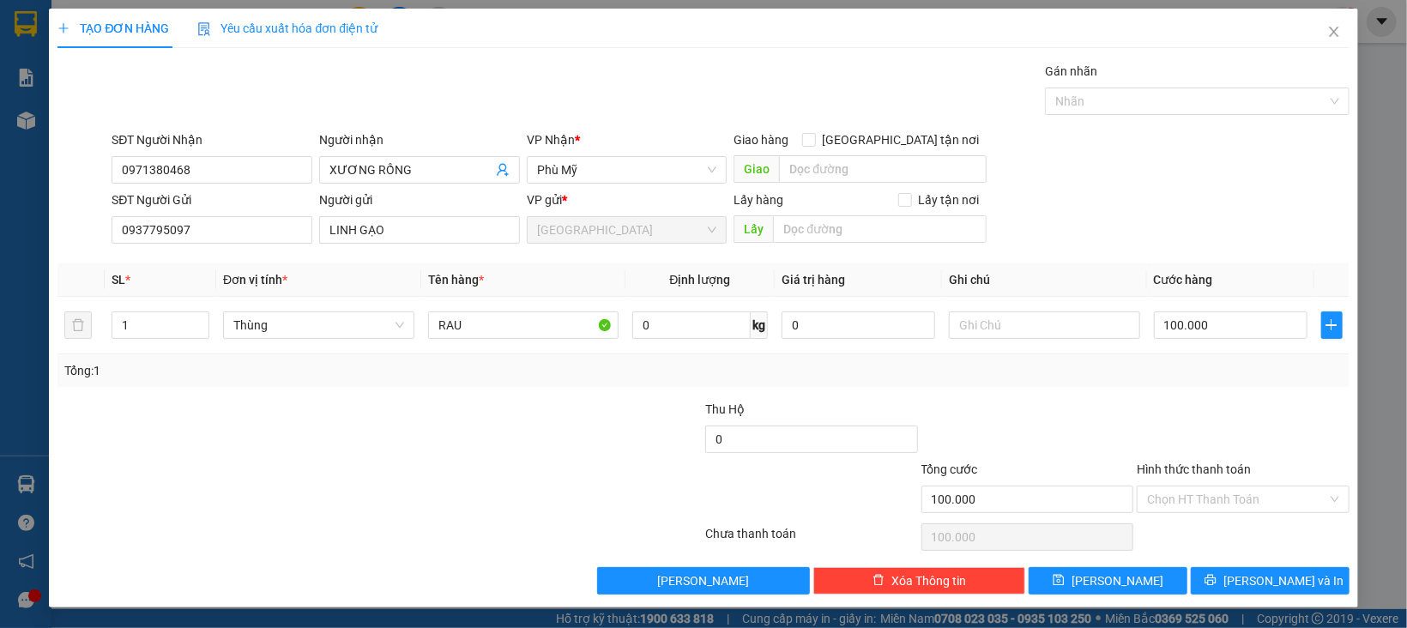
click at [1134, 387] on div "Tổng: 1" at bounding box center [702, 370] width 1291 height 33
drag, startPoint x: 1210, startPoint y: 488, endPoint x: 1212, endPoint y: 499, distance: 11.3
click at [1211, 491] on input "Hình thức thanh toán" at bounding box center [1237, 499] width 180 height 26
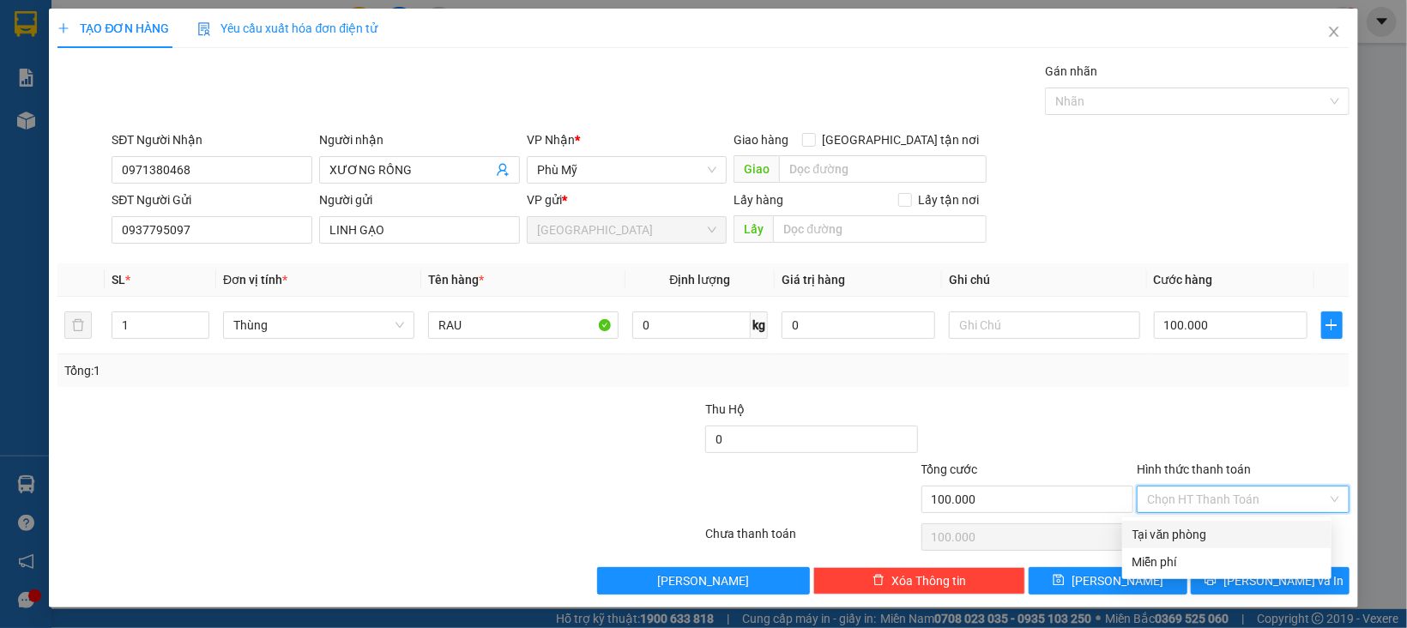
click at [1206, 531] on div "Tại văn phòng" at bounding box center [1226, 534] width 189 height 19
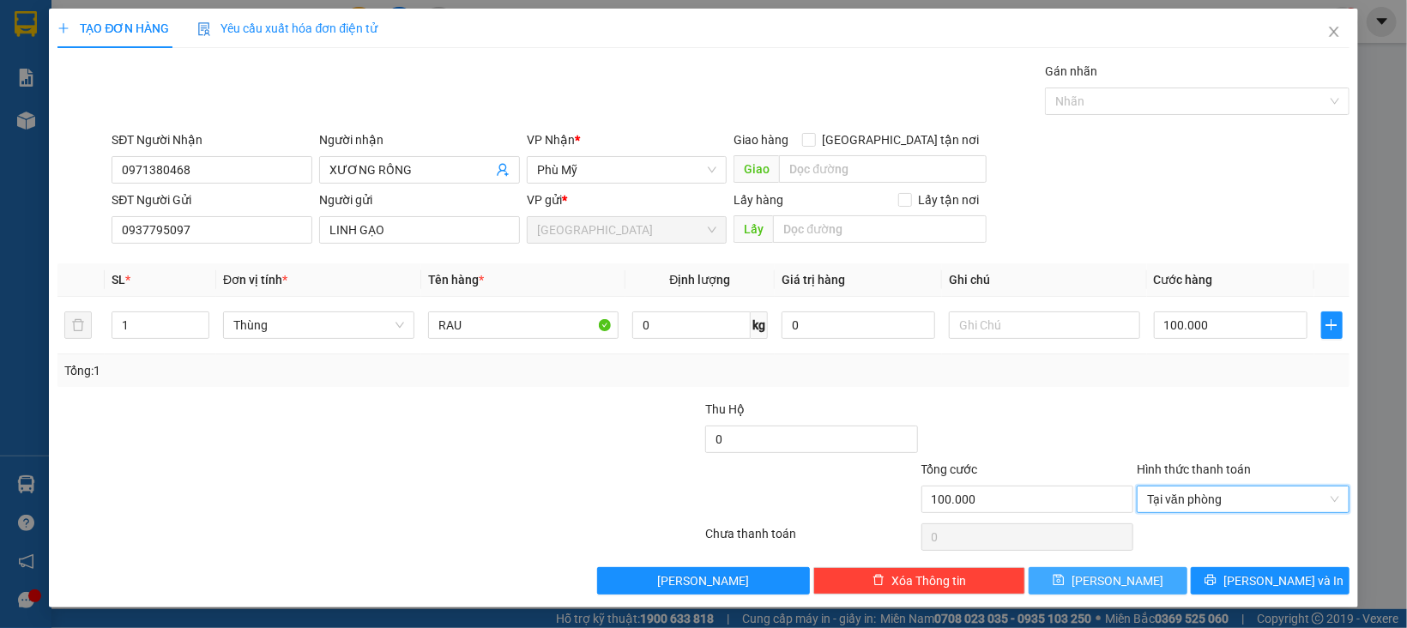
click at [1111, 576] on span "Lưu" at bounding box center [1117, 580] width 92 height 19
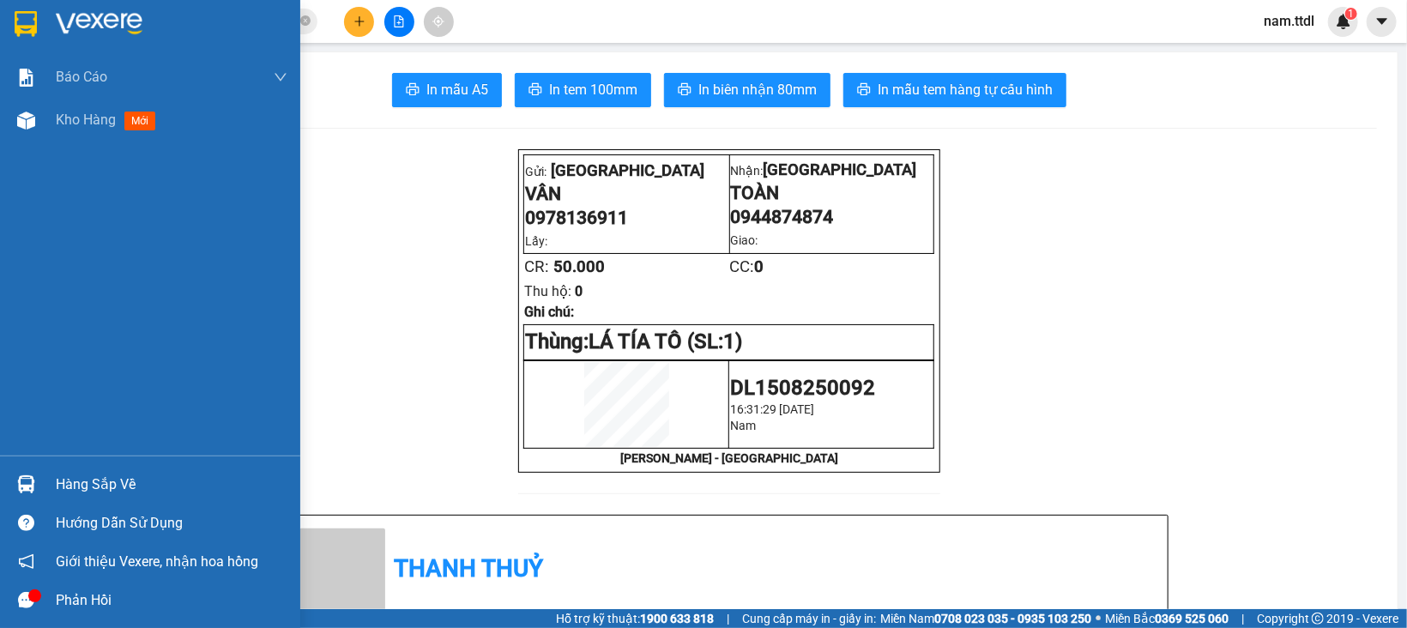
click at [20, 22] on img at bounding box center [26, 24] width 22 height 26
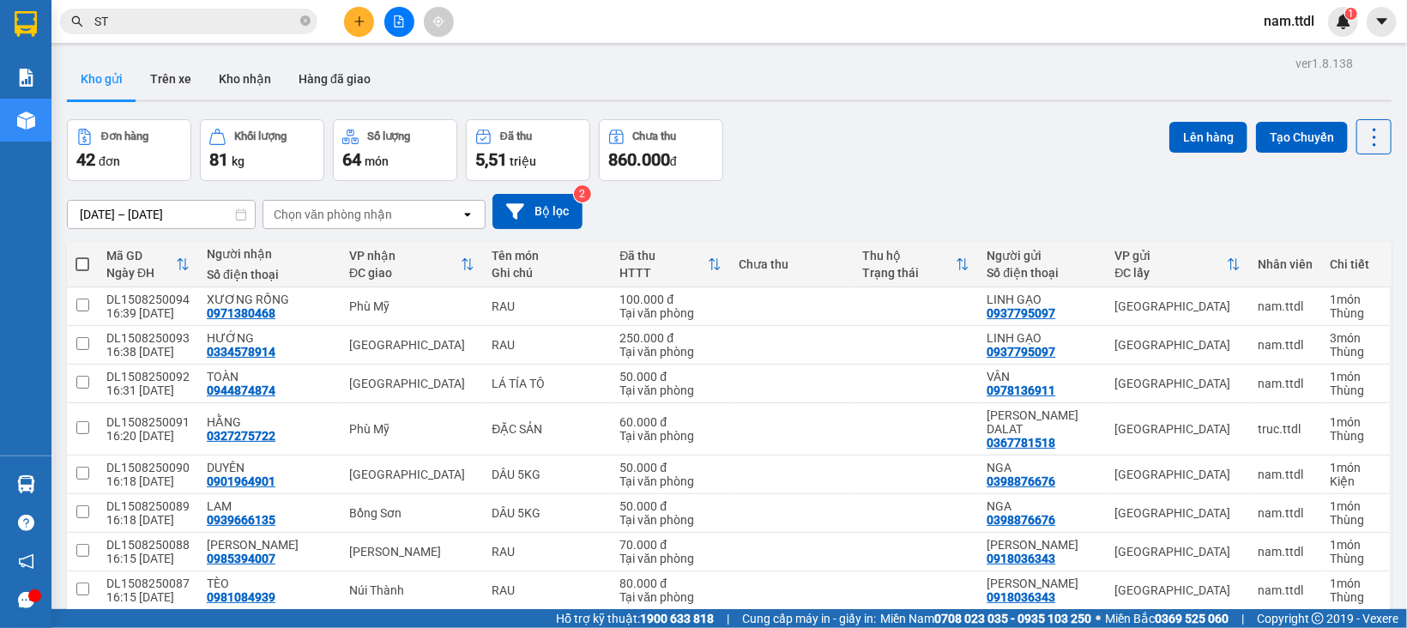
click at [353, 33] on button at bounding box center [359, 22] width 30 height 30
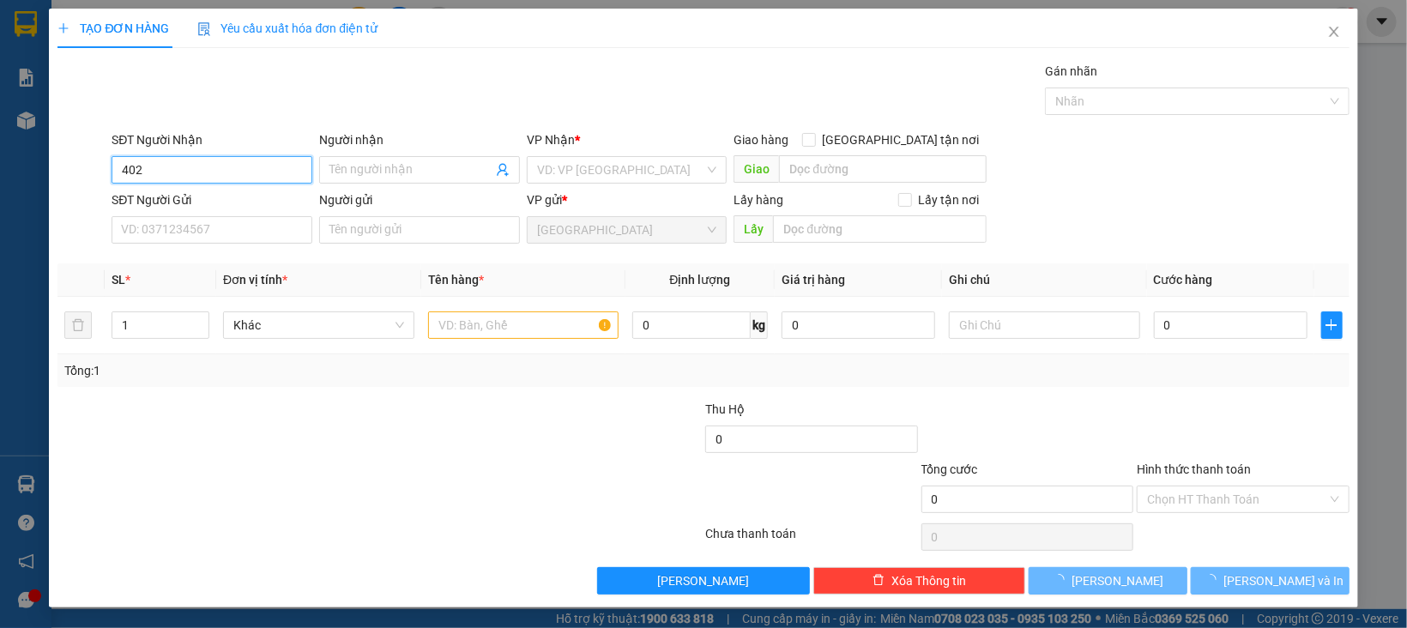
click at [197, 183] on input "402" at bounding box center [212, 169] width 201 height 27
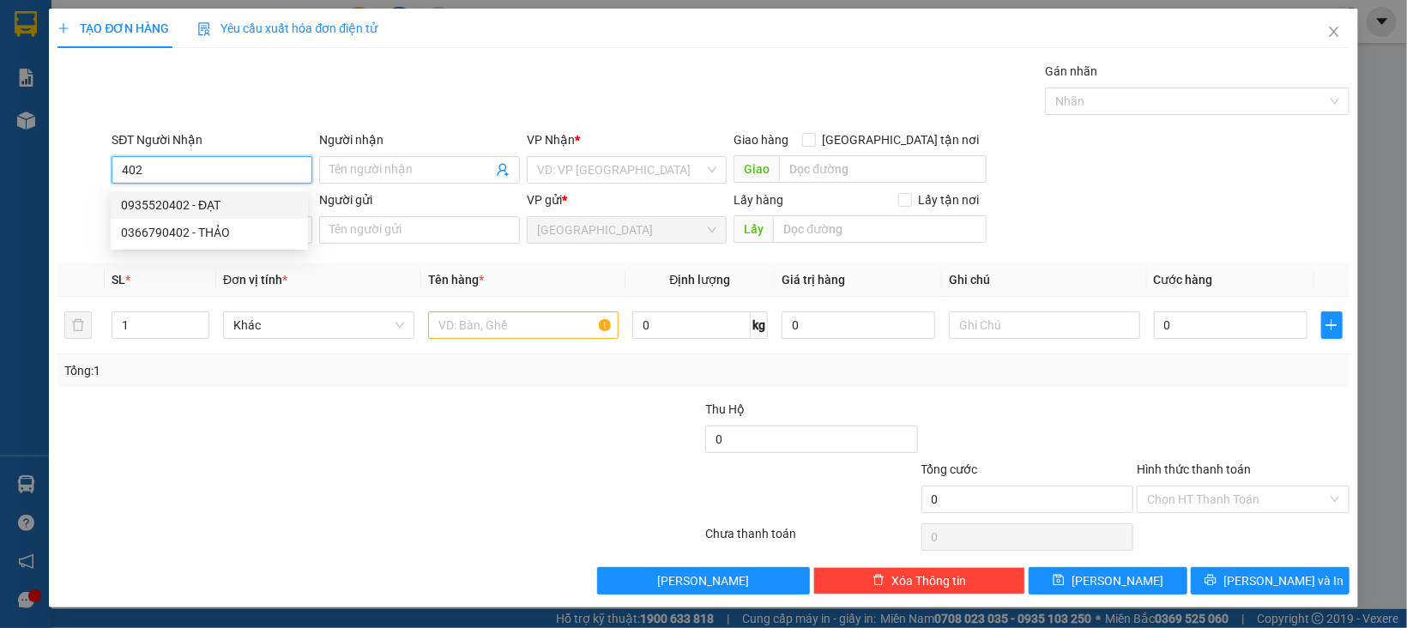
click at [202, 206] on div "0935520402 - ĐẠT" at bounding box center [209, 205] width 177 height 19
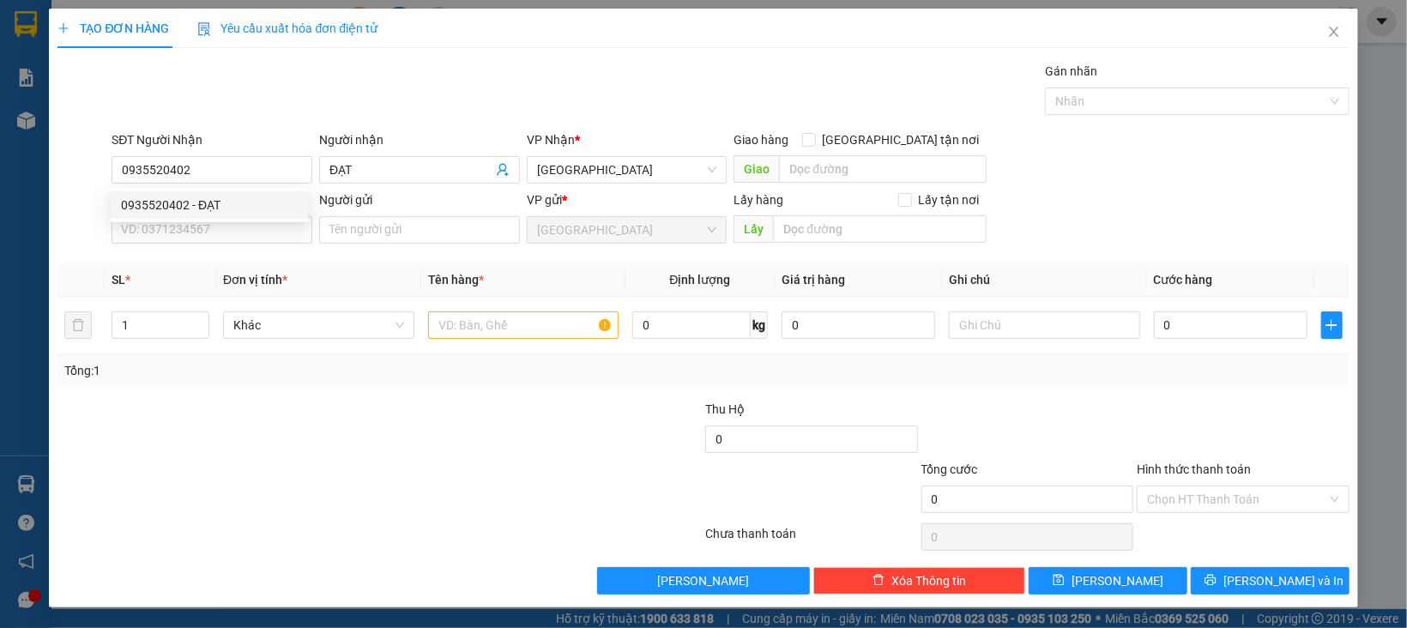
click at [225, 251] on div "Transit Pickup Surcharge Ids Transit Deliver Surcharge Ids Transit Deliver Surc…" at bounding box center [702, 328] width 1291 height 533
click at [228, 236] on input "SĐT Người Gửi" at bounding box center [212, 229] width 201 height 27
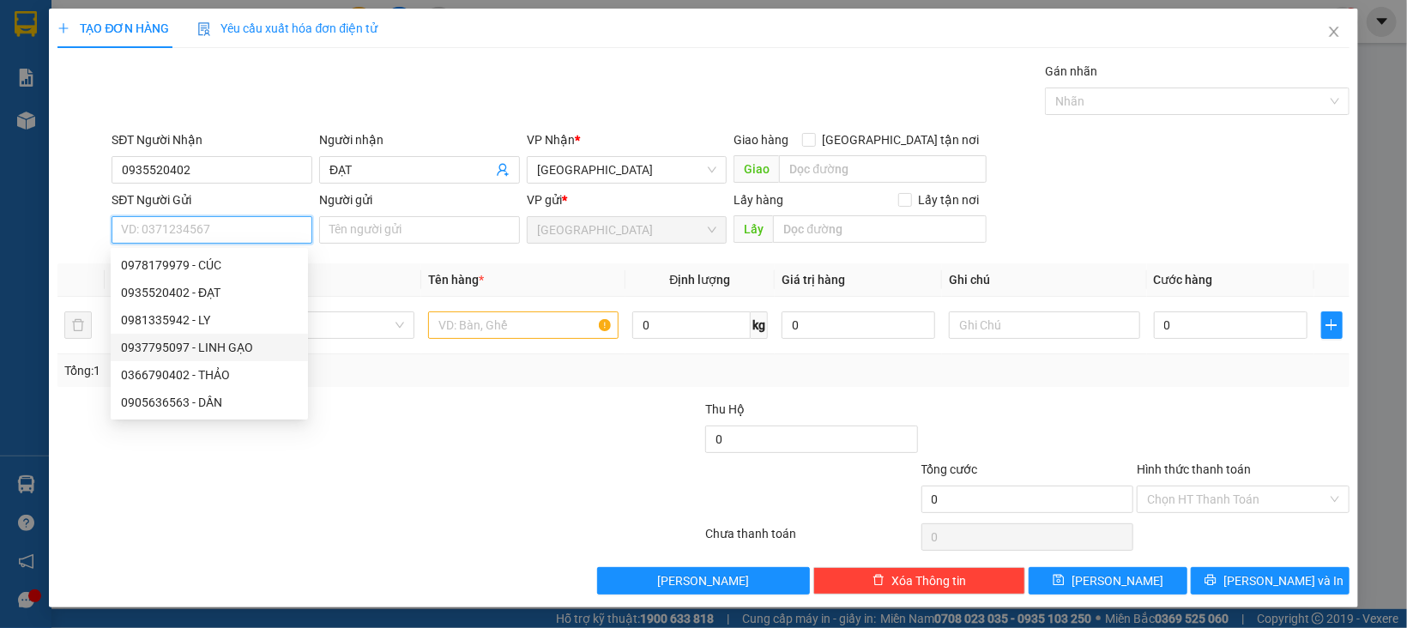
click at [220, 347] on div "0937795097 - LINH GẠO" at bounding box center [209, 347] width 177 height 19
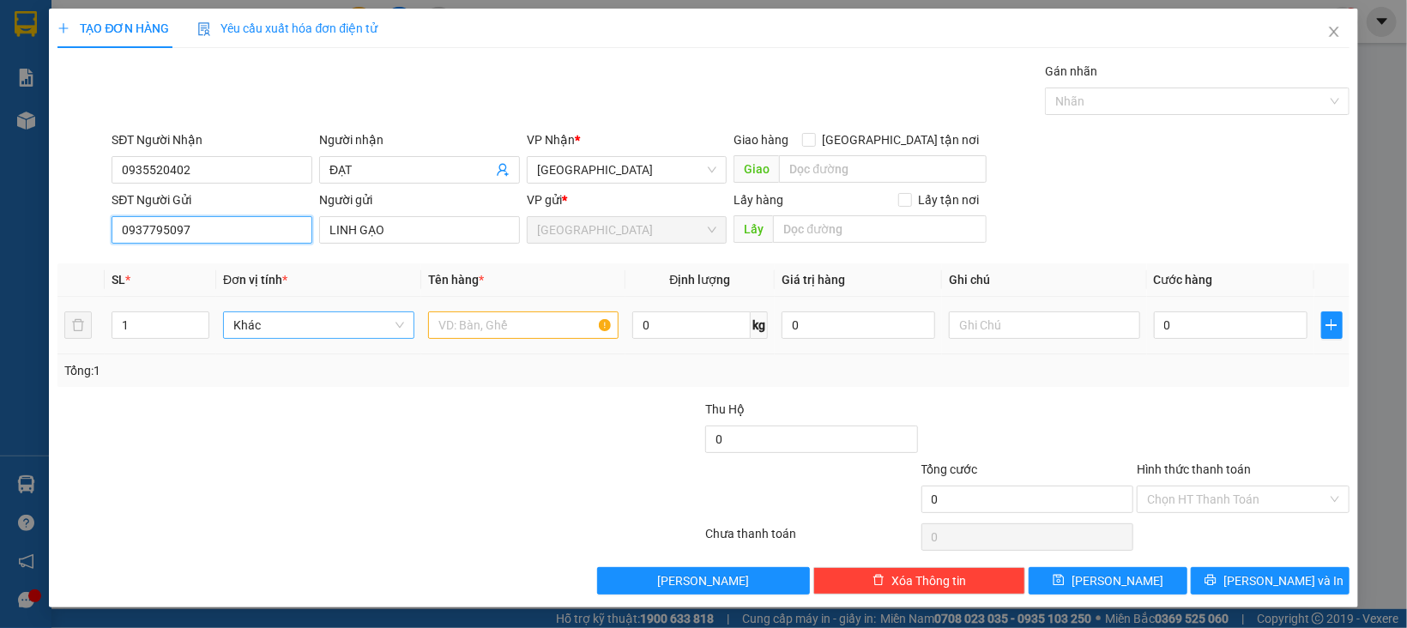
click at [256, 339] on div "Khác" at bounding box center [318, 324] width 191 height 27
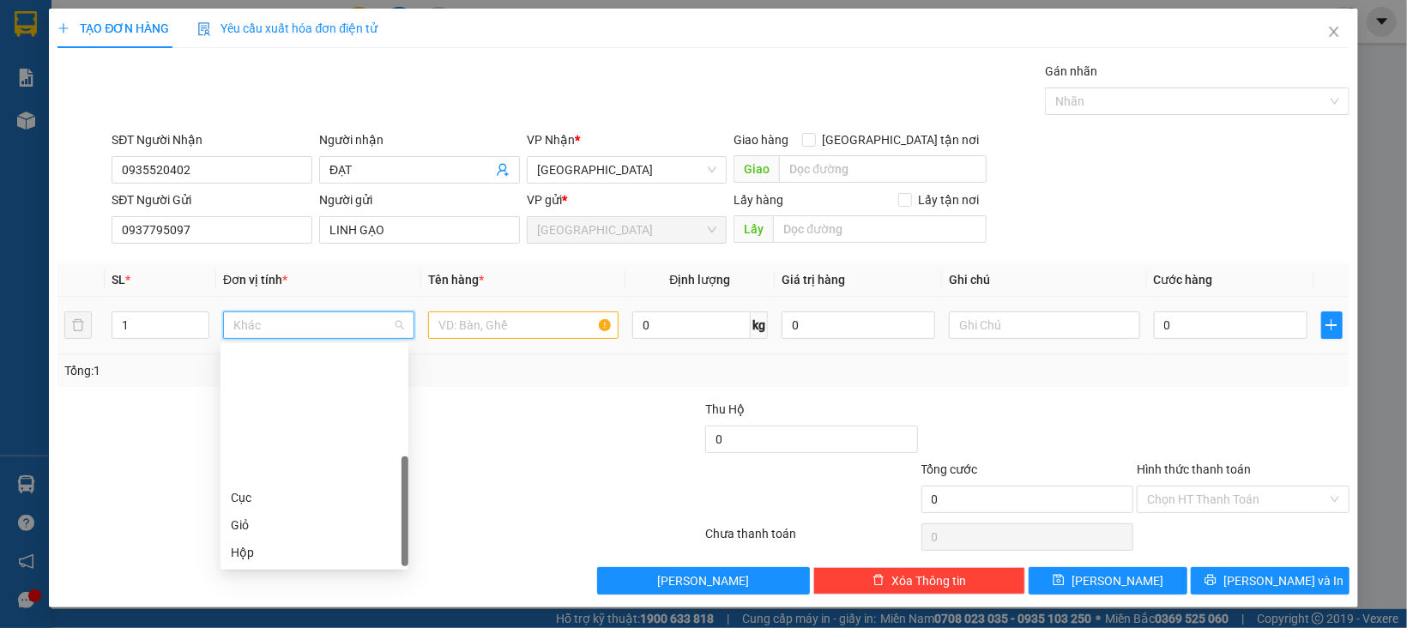
scroll to position [164, 0]
click at [268, 439] on div "Thùng" at bounding box center [314, 443] width 167 height 19
drag, startPoint x: 161, startPoint y: 325, endPoint x: 45, endPoint y: 351, distance: 118.6
click at [45, 351] on div "TẠO ĐƠN HÀNG Yêu cầu xuất hóa đơn điện tử Transit Pickup Surcharge Ids Transit …" at bounding box center [703, 314] width 1407 height 628
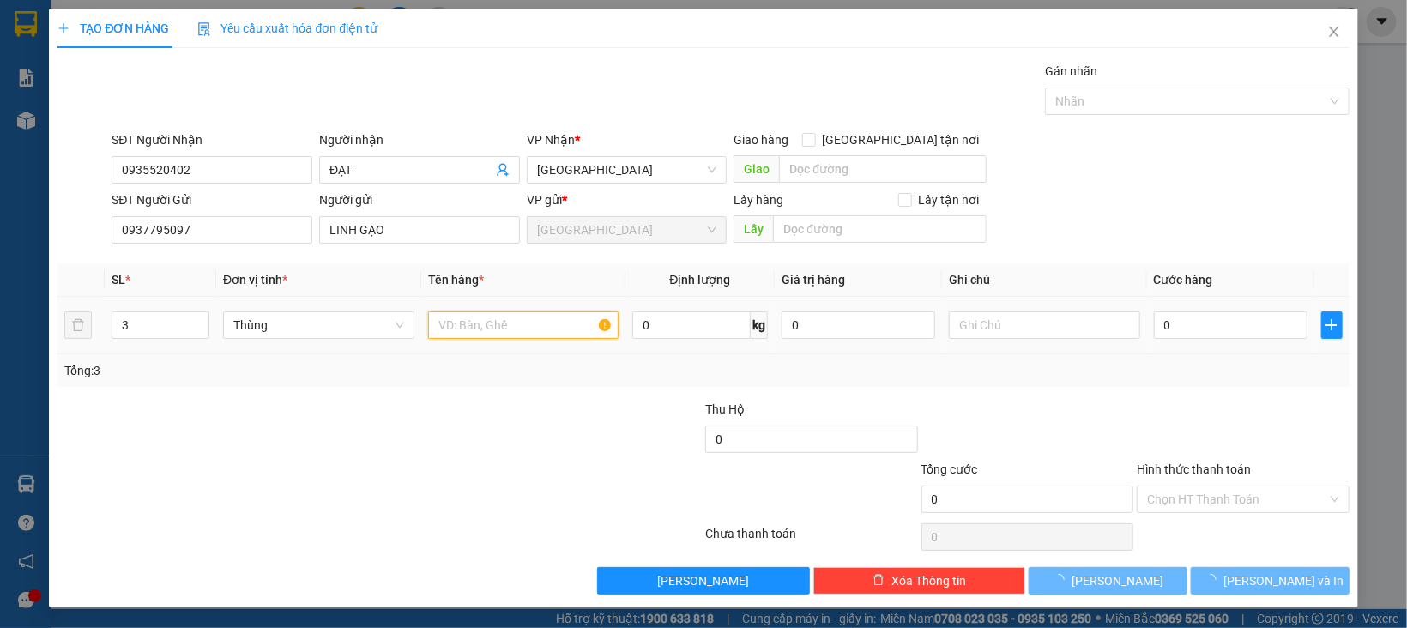
click at [454, 331] on input "text" at bounding box center [523, 324] width 191 height 27
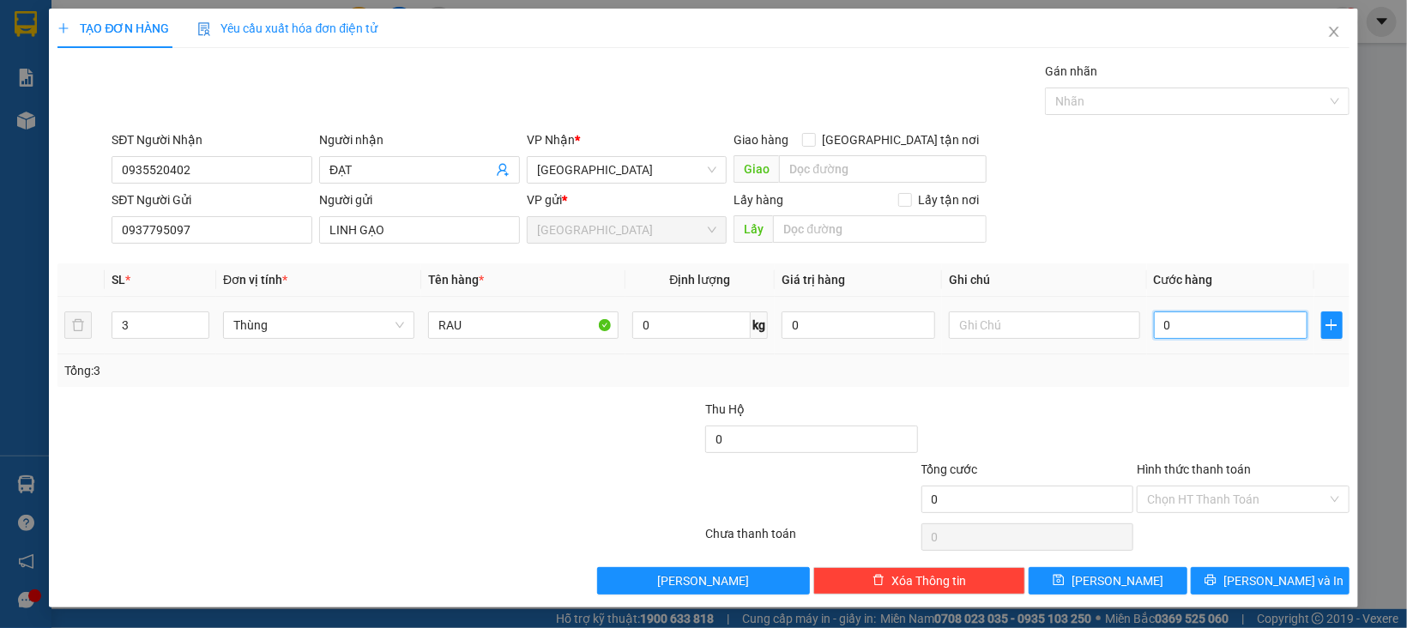
click at [1202, 329] on input "0" at bounding box center [1231, 324] width 154 height 27
click at [1210, 397] on div "Transit Pickup Surcharge Ids Transit Deliver Surcharge Ids Transit Deliver Surc…" at bounding box center [702, 328] width 1291 height 533
click at [1229, 491] on input "Hình thức thanh toán" at bounding box center [1237, 499] width 180 height 26
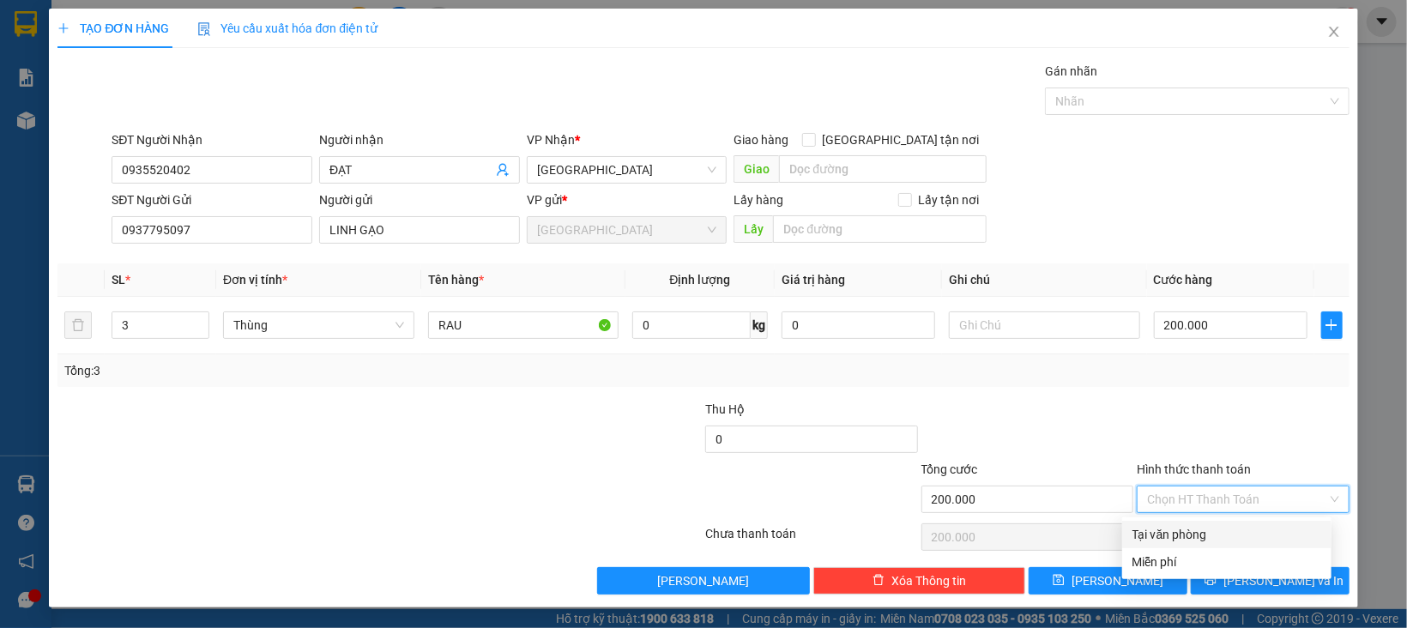
click at [1207, 528] on div "Tại văn phòng" at bounding box center [1226, 534] width 189 height 19
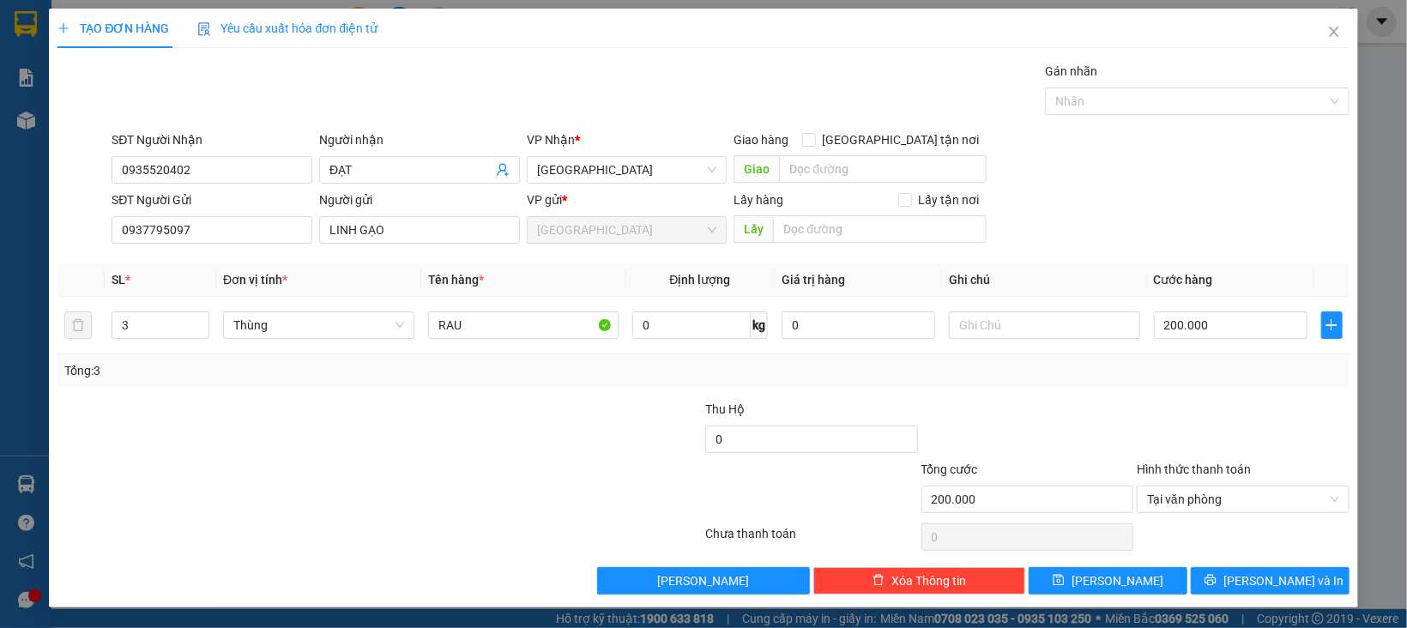
drag, startPoint x: 1211, startPoint y: 560, endPoint x: 1212, endPoint y: 576, distance: 16.3
click at [1211, 561] on div "Transit Pickup Surcharge Ids Transit Deliver Surcharge Ids Transit Deliver Surc…" at bounding box center [702, 328] width 1291 height 533
click at [1212, 576] on button "[PERSON_NAME] và In" at bounding box center [1270, 580] width 159 height 27
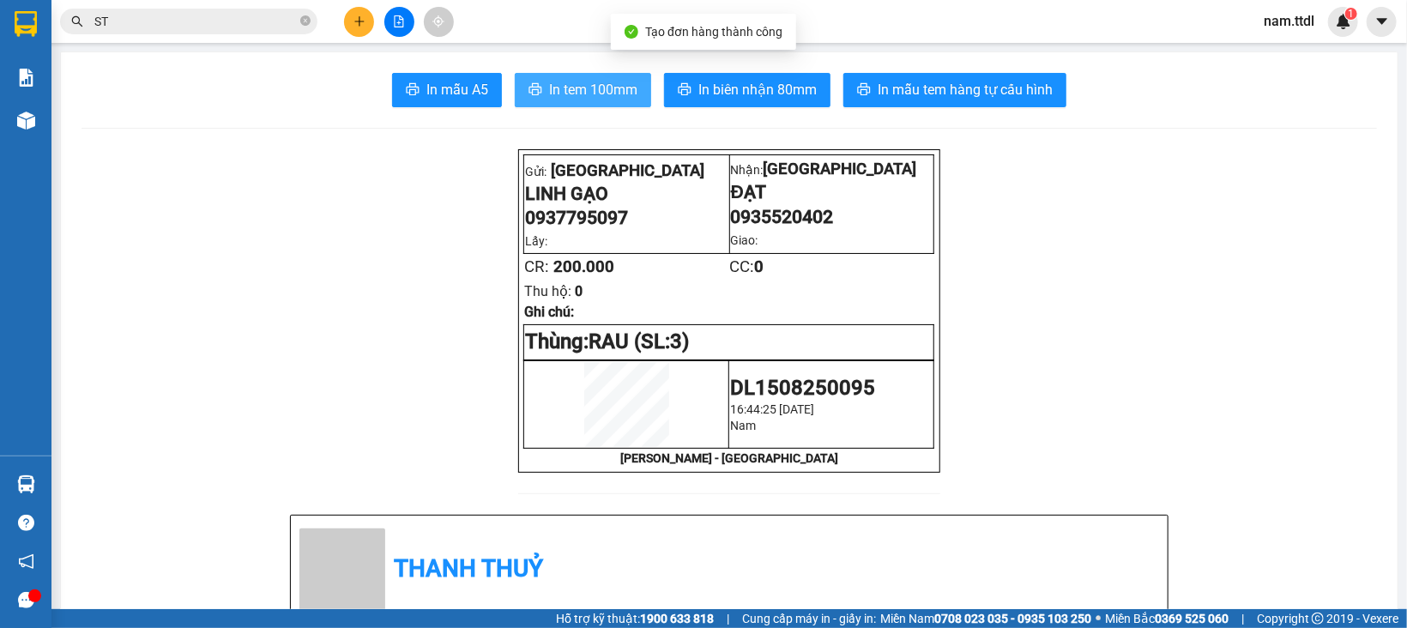
click at [555, 81] on span "In tem 100mm" at bounding box center [593, 89] width 88 height 21
click at [552, 83] on span "In tem 100mm" at bounding box center [593, 89] width 88 height 21
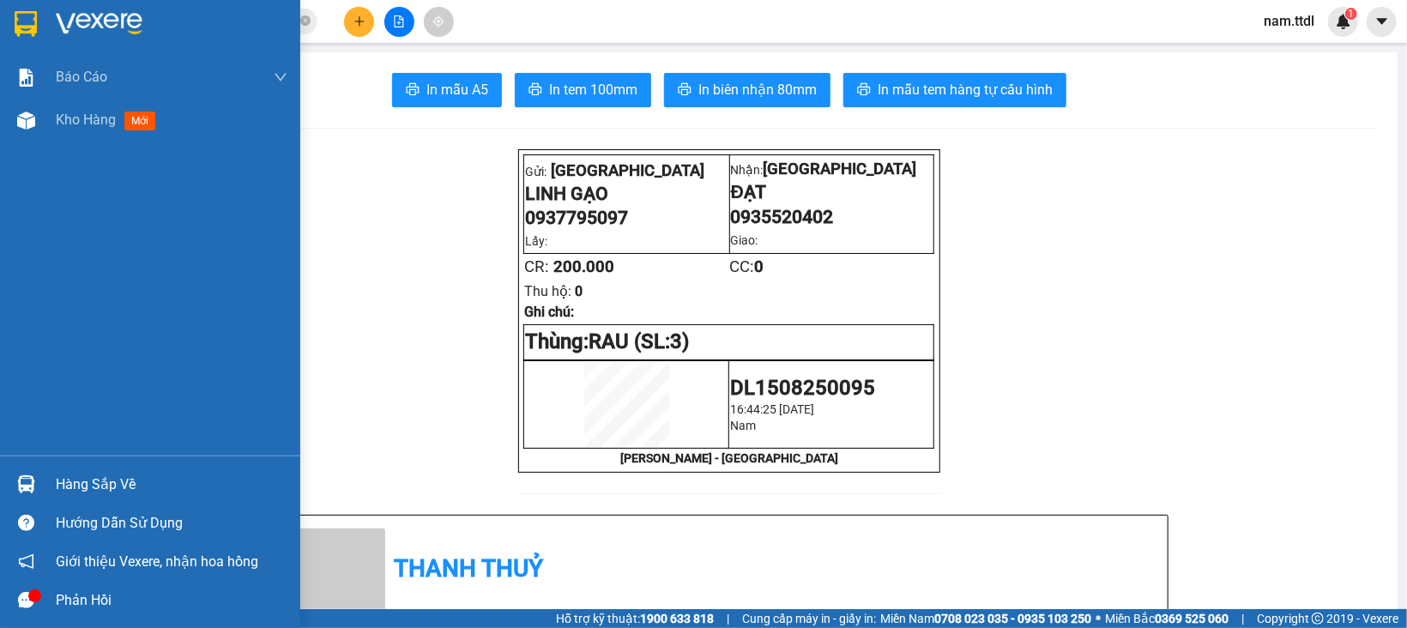
click at [35, 26] on img at bounding box center [26, 24] width 22 height 26
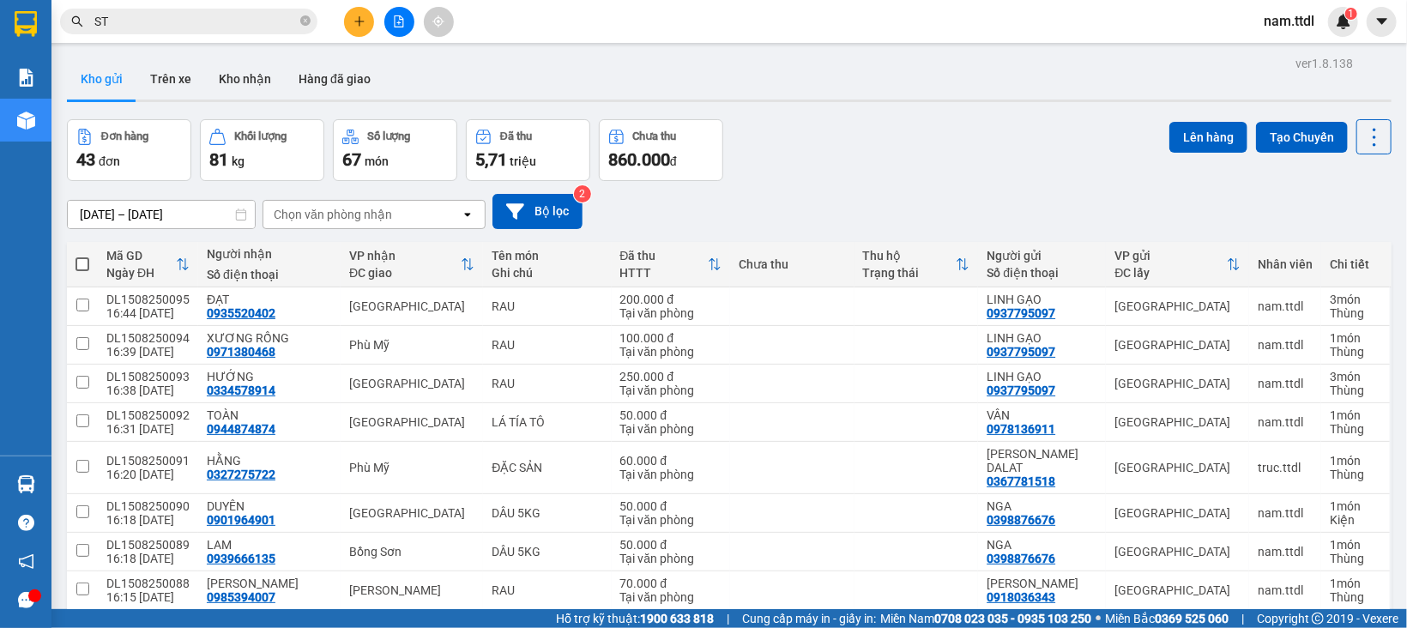
click at [81, 263] on span at bounding box center [82, 264] width 14 height 14
click at [82, 256] on input "checkbox" at bounding box center [82, 256] width 0 height 0
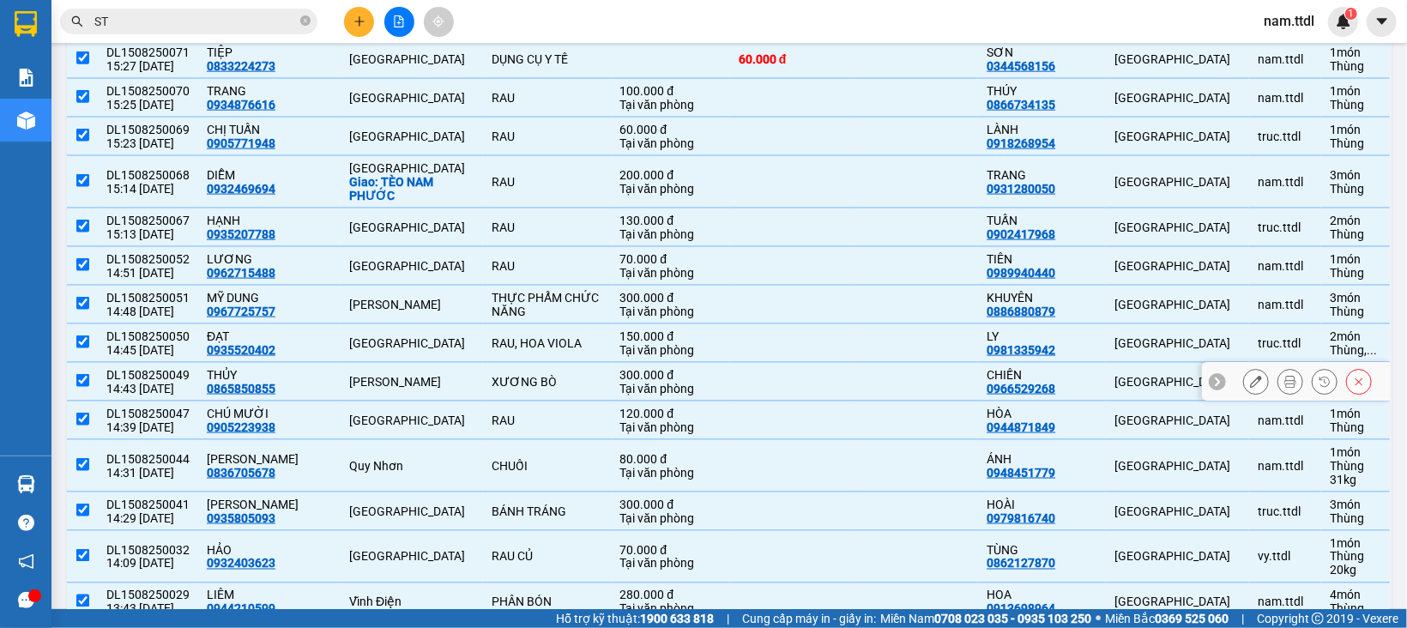
scroll to position [1484, 0]
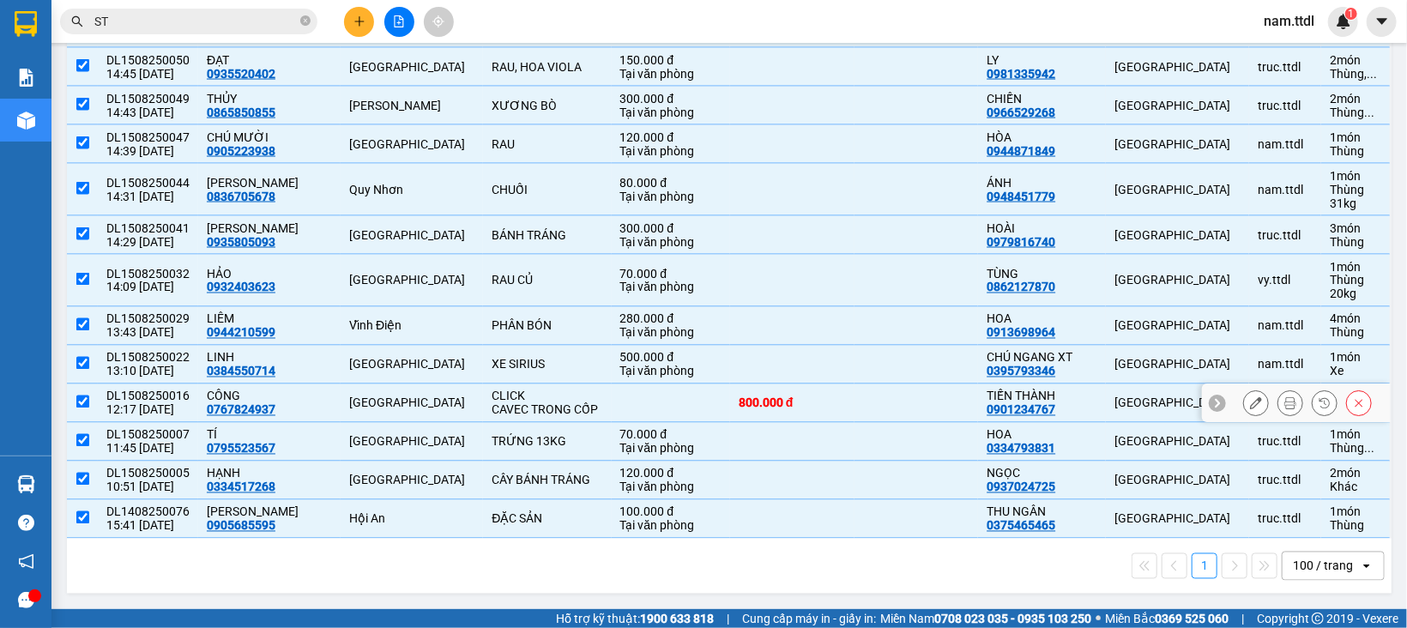
click at [491, 403] on div "CAVEC TRONG CỐP" at bounding box center [546, 410] width 111 height 14
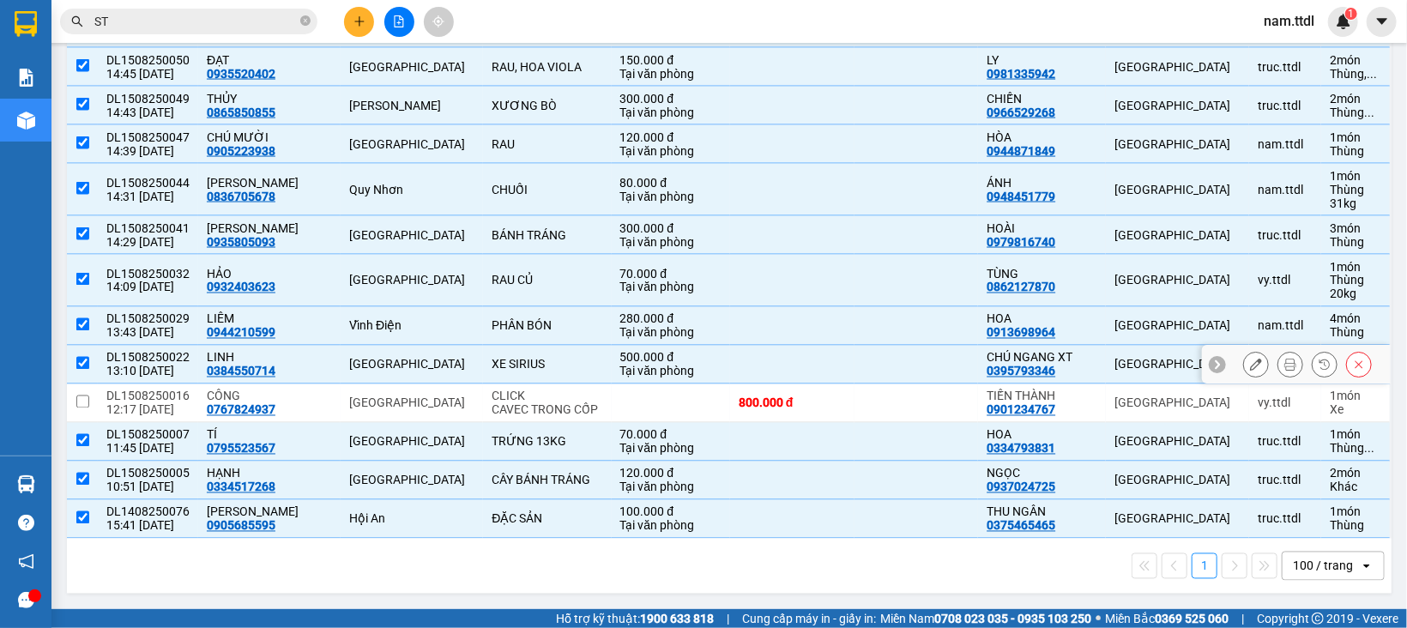
click at [529, 358] on div "XE SIRIUS" at bounding box center [546, 365] width 111 height 14
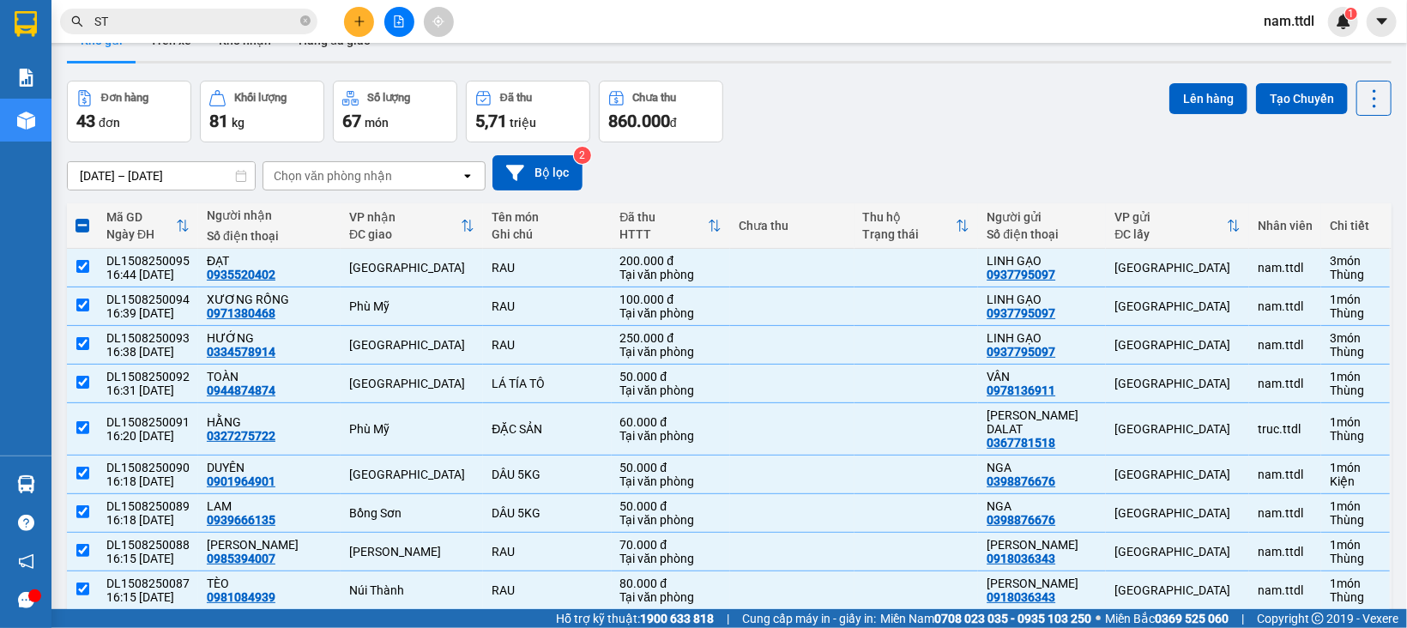
scroll to position [0, 0]
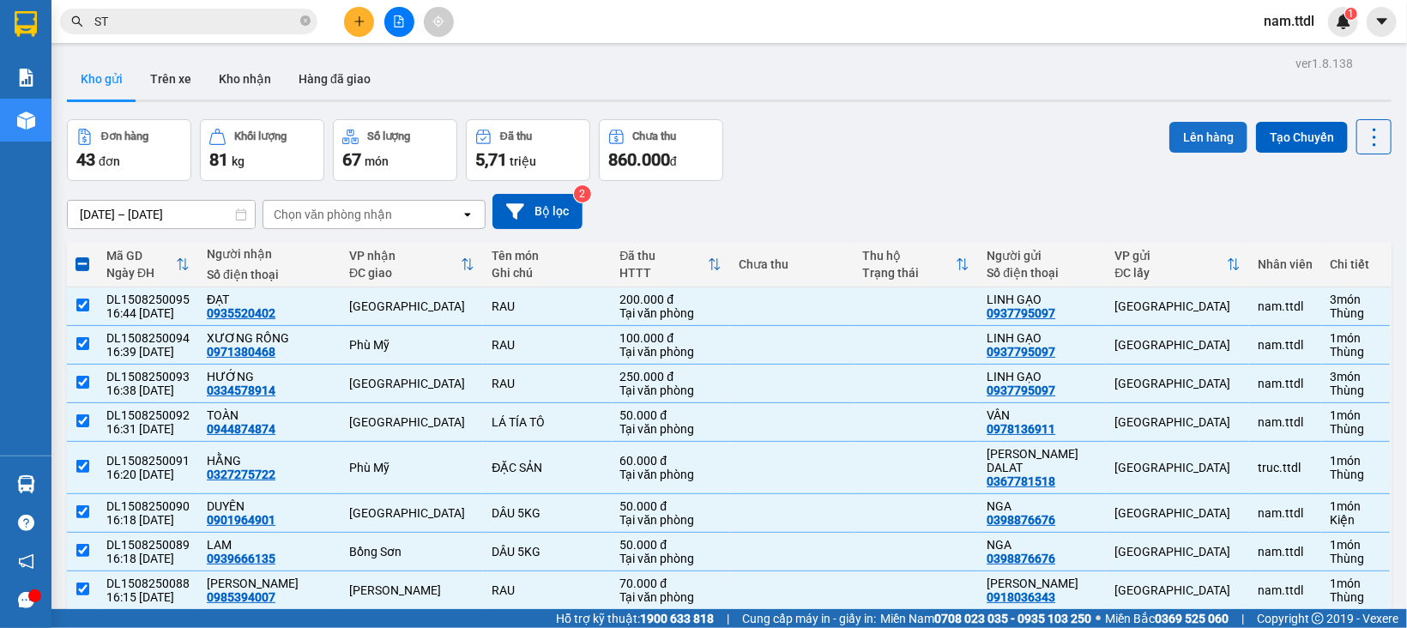
click at [1169, 138] on button "Lên hàng" at bounding box center [1208, 137] width 78 height 31
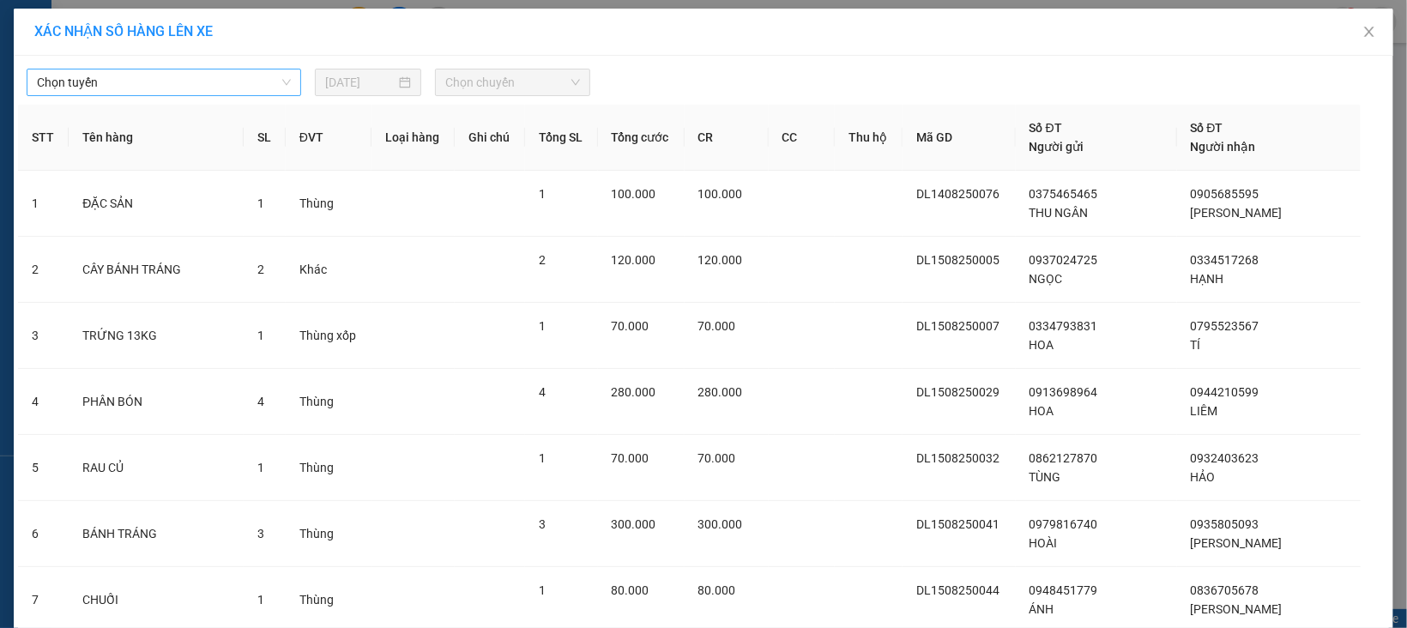
click at [152, 93] on span "Chọn tuyến" at bounding box center [164, 82] width 254 height 26
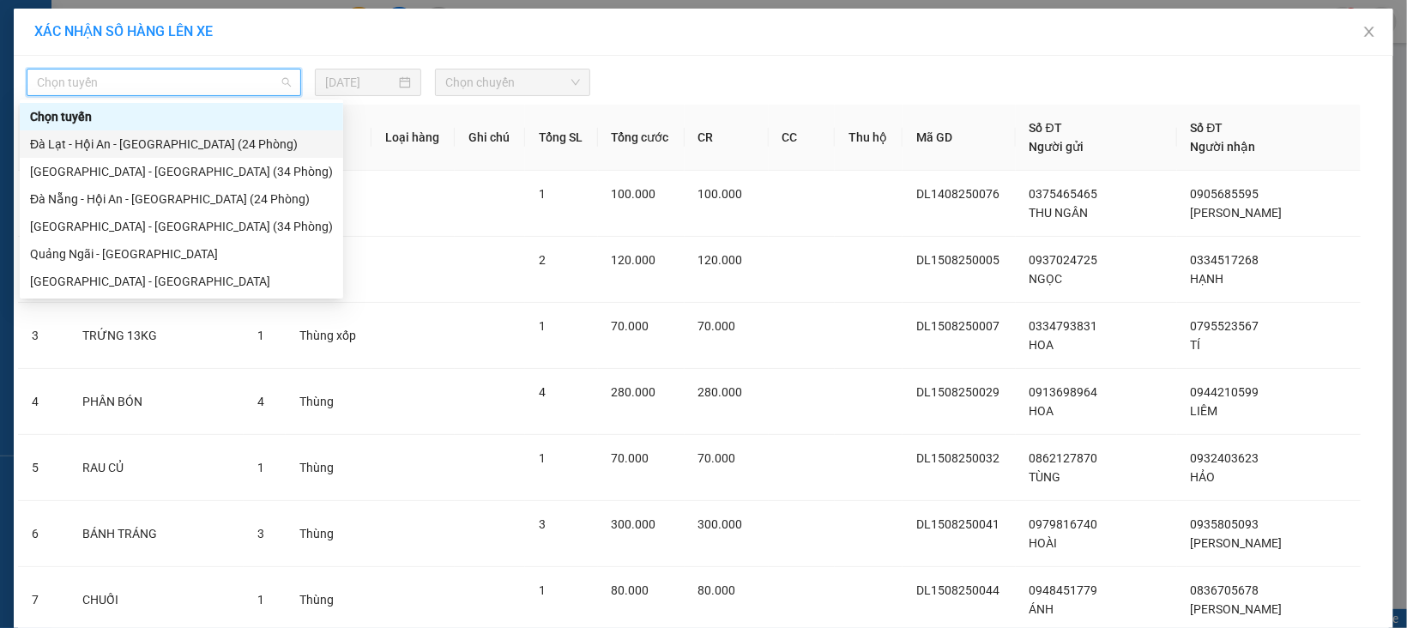
click at [117, 145] on div "Đà Lạt - Hội An - Đà Nẵng (24 Phòng)" at bounding box center [181, 144] width 303 height 19
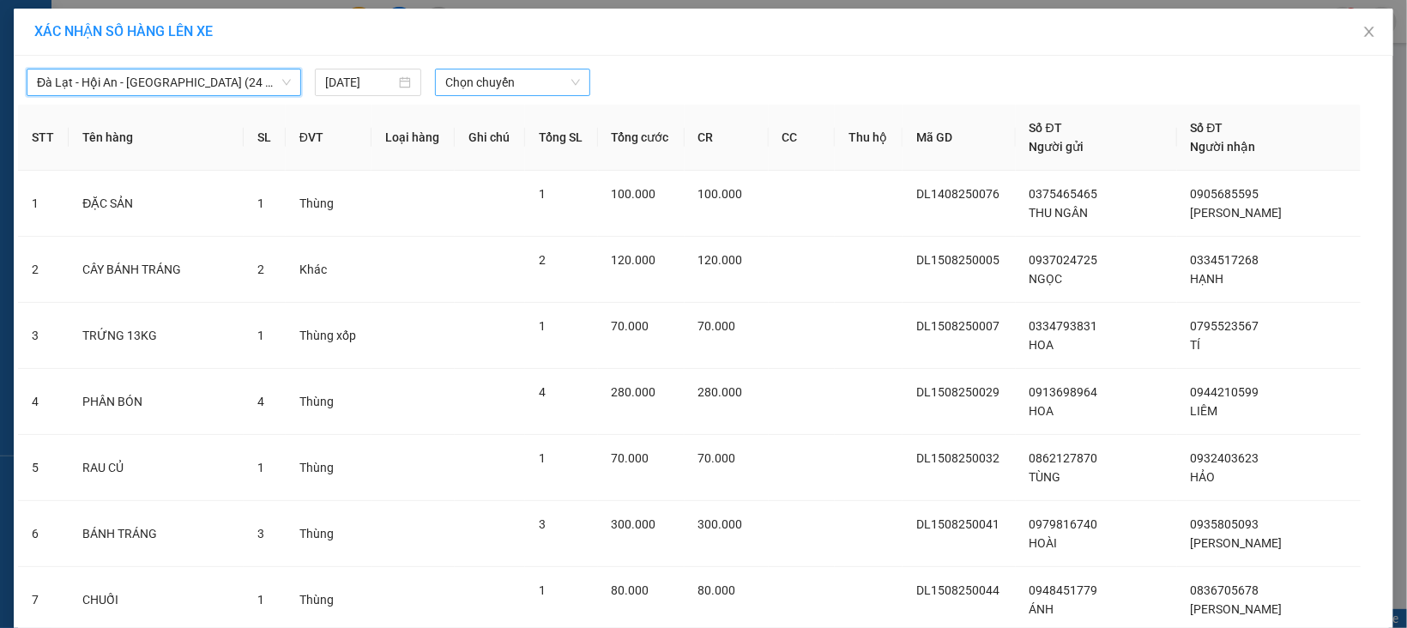
click at [543, 89] on span "Chọn chuyến" at bounding box center [512, 82] width 134 height 26
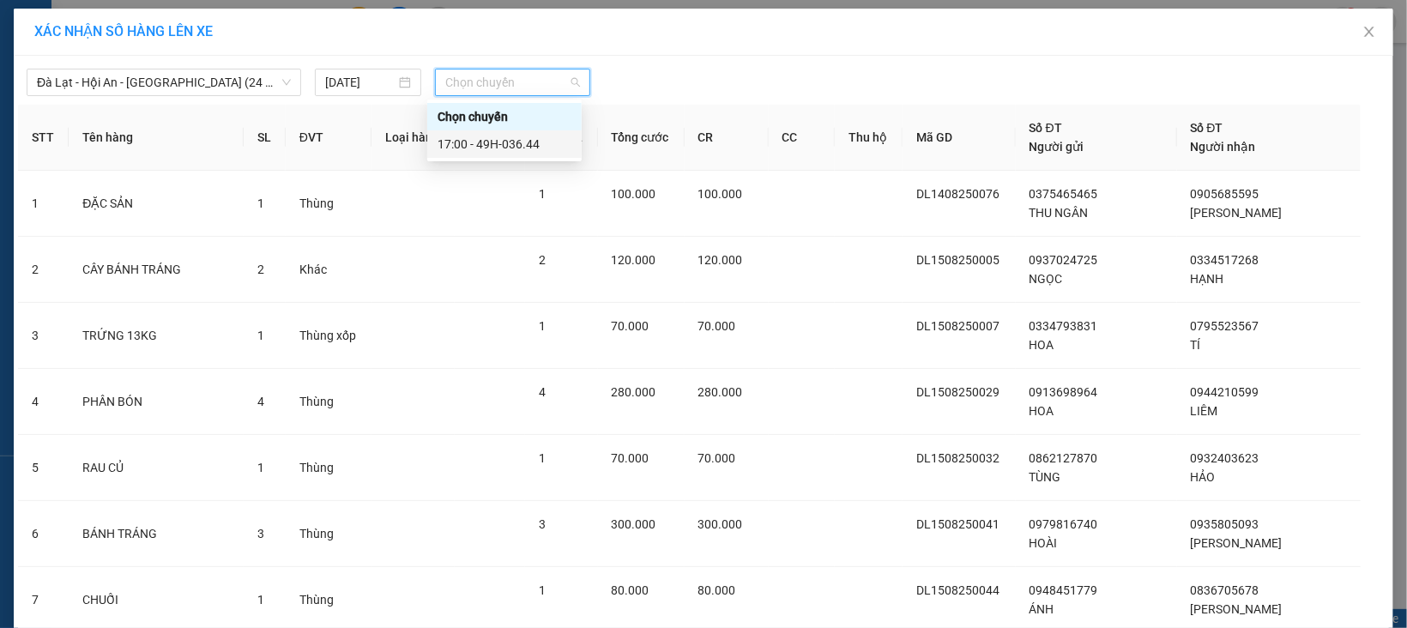
click at [534, 143] on div "17:00 - 49H-036.44" at bounding box center [504, 144] width 134 height 19
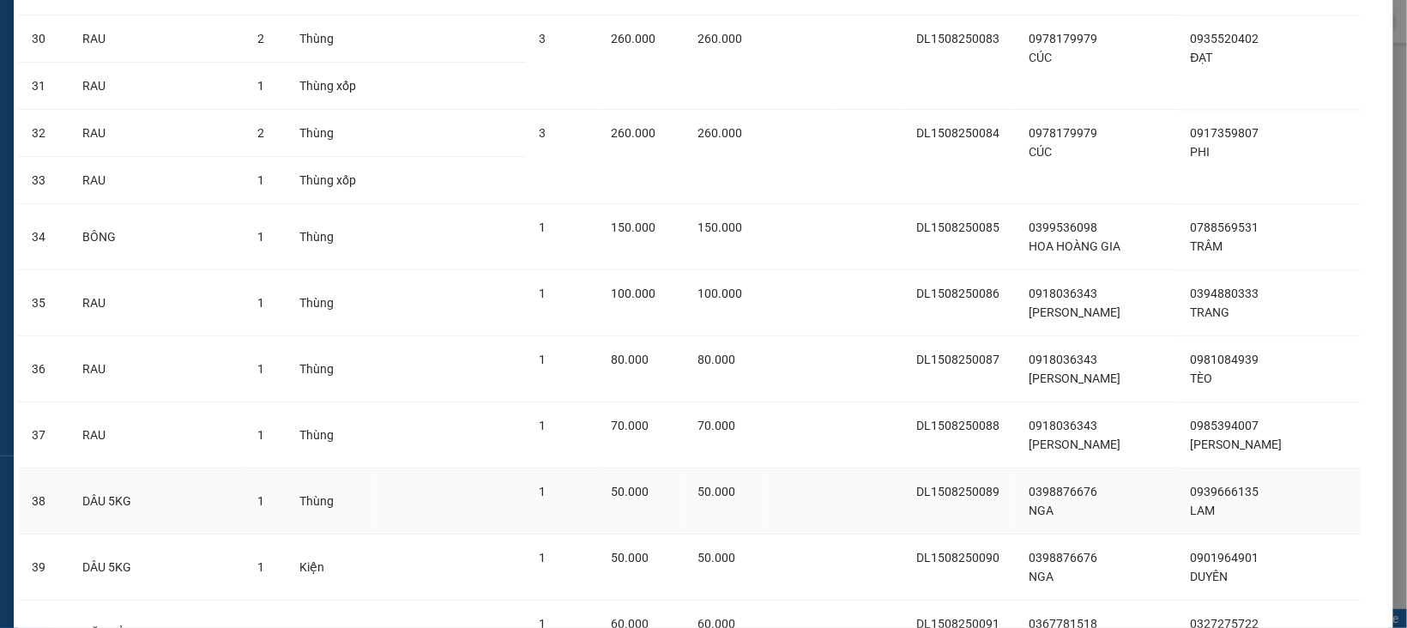
scroll to position [2493, 0]
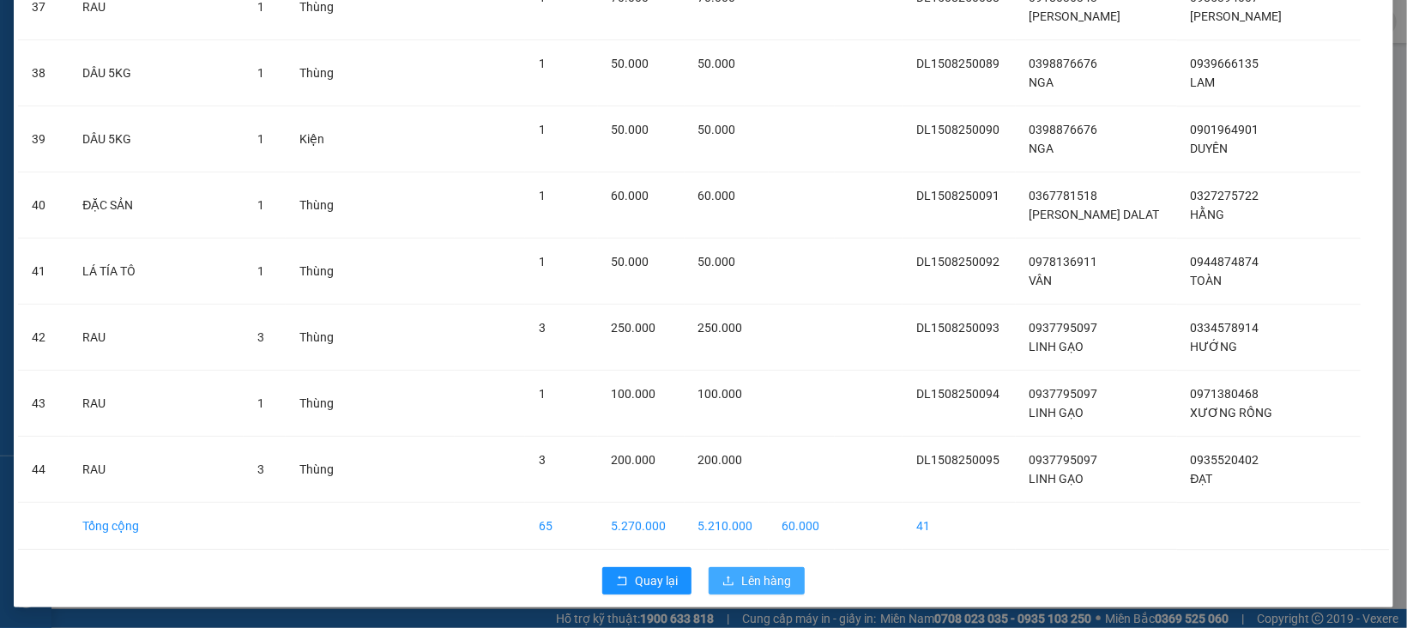
click at [745, 586] on span "Lên hàng" at bounding box center [766, 580] width 50 height 19
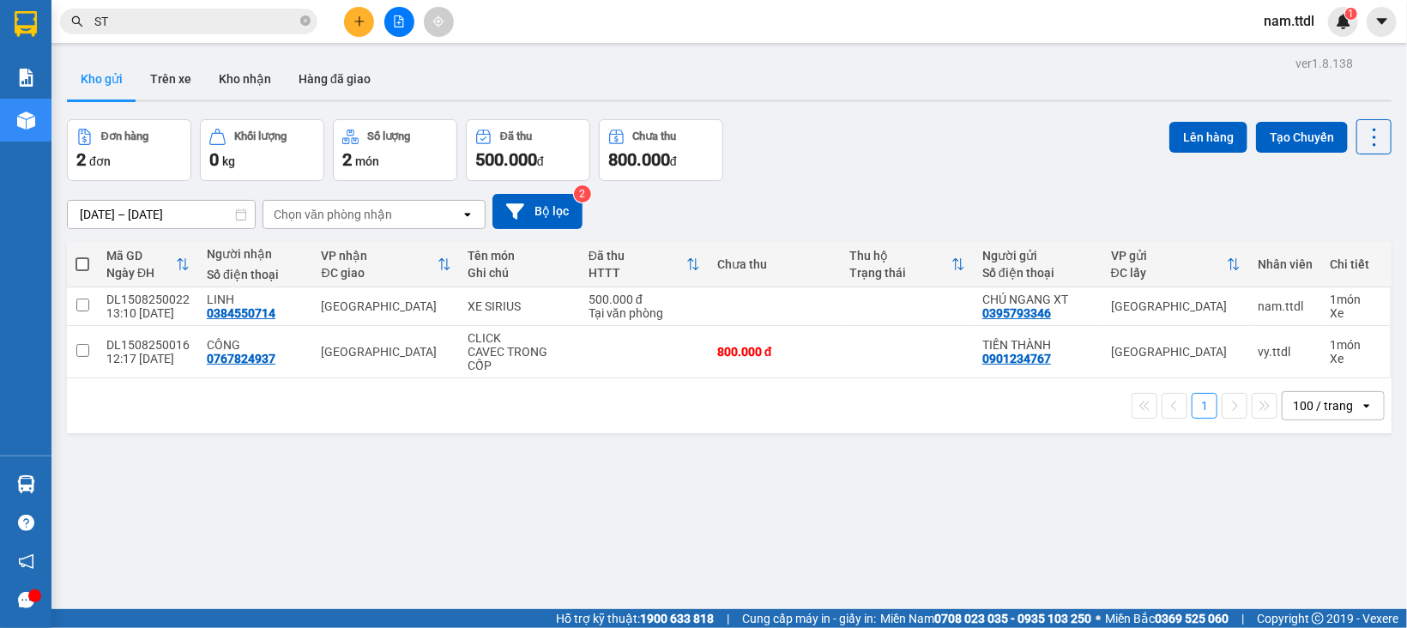
click at [593, 390] on div "1 100 / trang open" at bounding box center [729, 405] width 1324 height 55
click at [397, 25] on icon "file-add" at bounding box center [399, 21] width 12 height 12
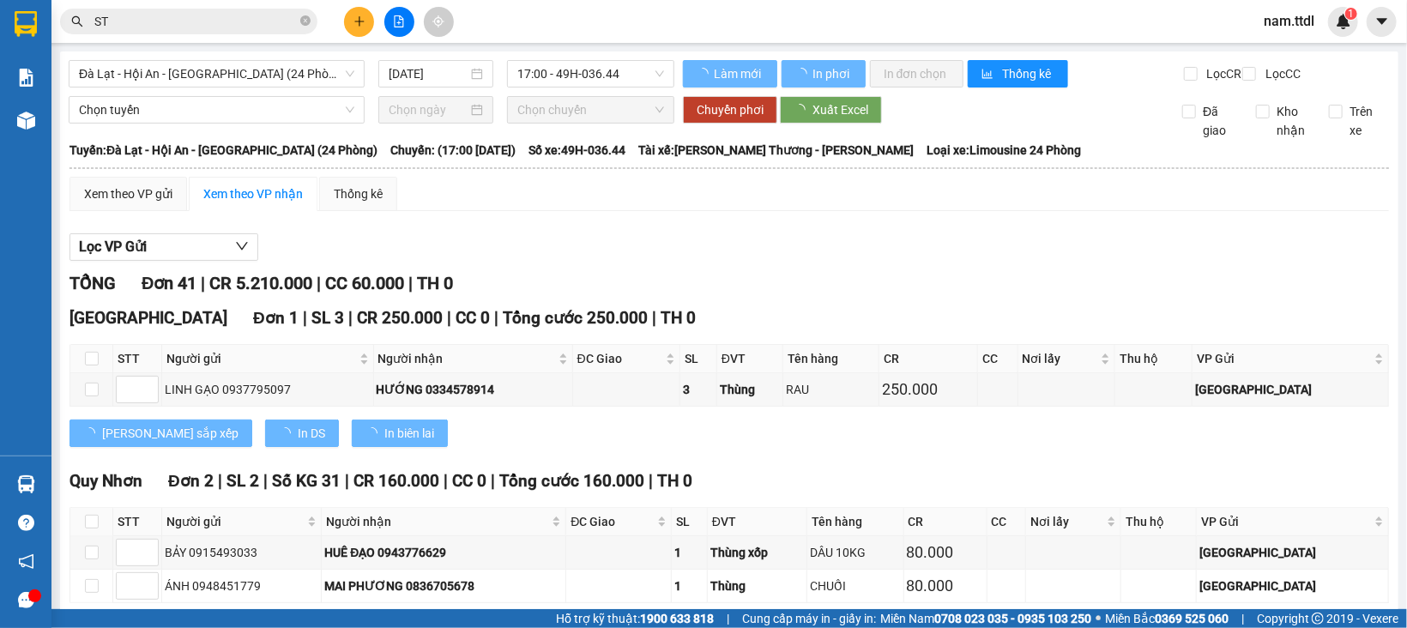
click at [147, 80] on span "Đà Lạt - Hội An - Đà Nẵng (24 Phòng)" at bounding box center [216, 74] width 275 height 26
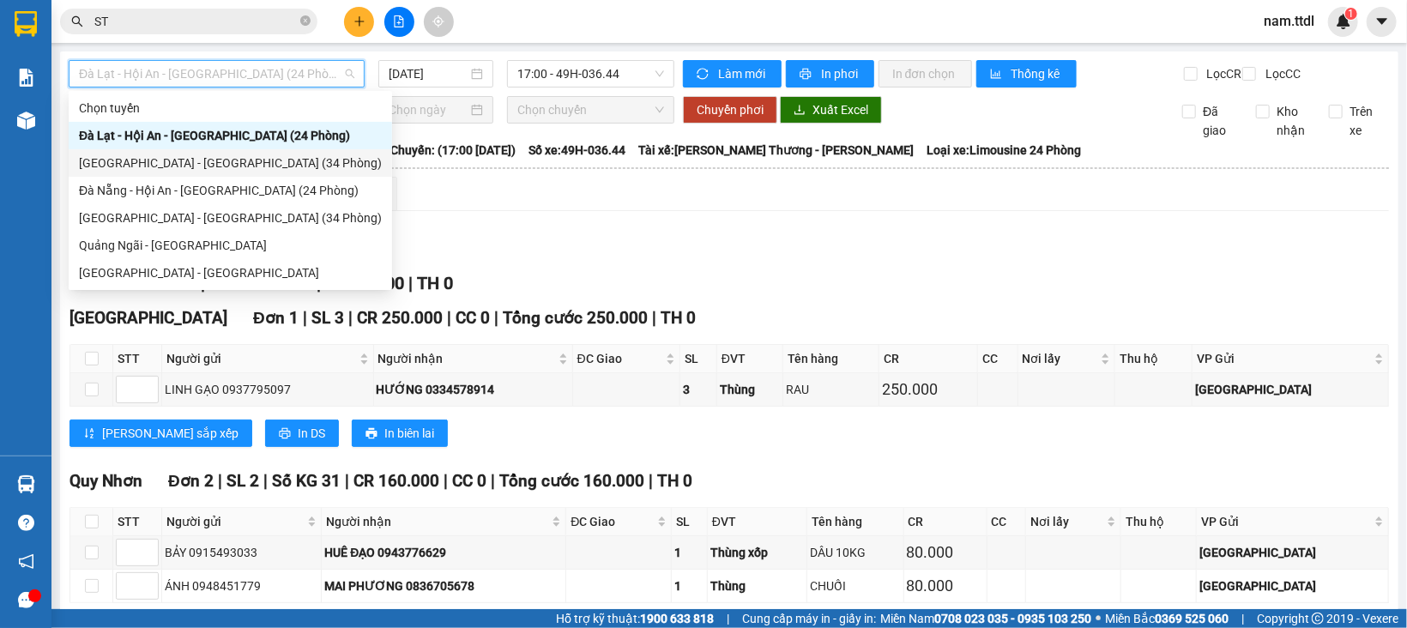
click at [178, 165] on div "[GEOGRAPHIC_DATA] - [GEOGRAPHIC_DATA] (34 Phòng)" at bounding box center [230, 163] width 303 height 19
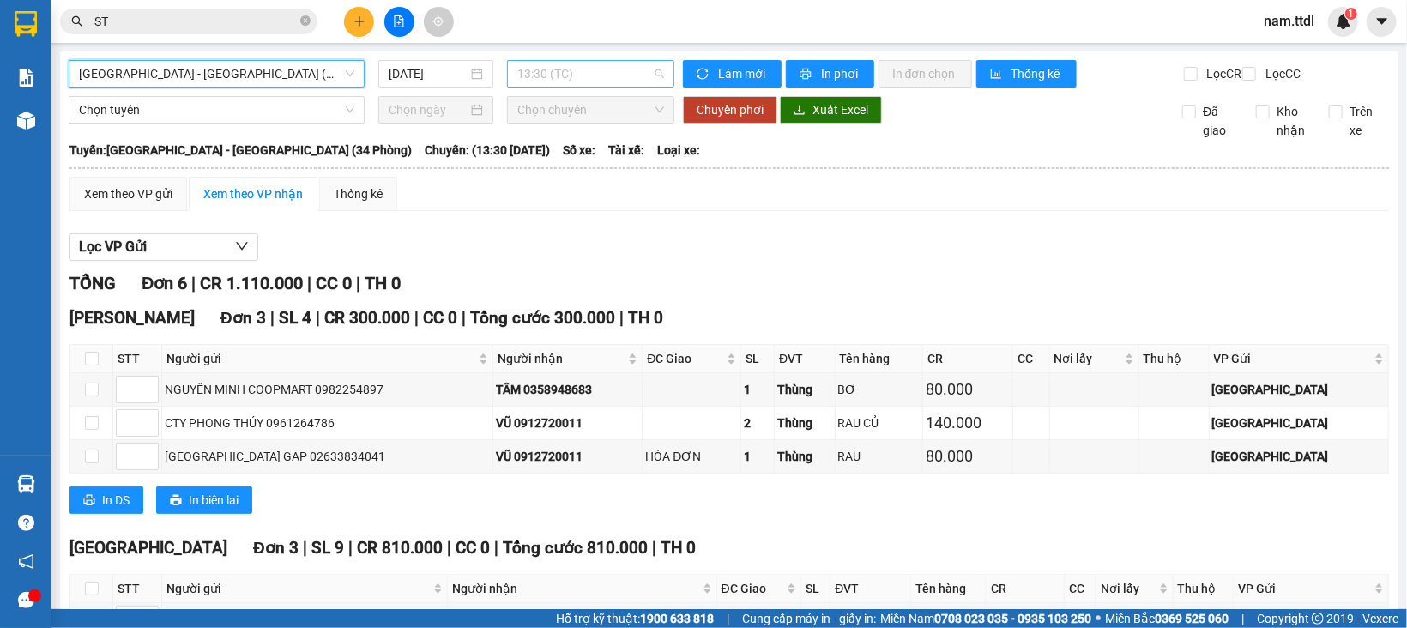
click at [575, 77] on span "13:30 (TC)" at bounding box center [590, 74] width 147 height 26
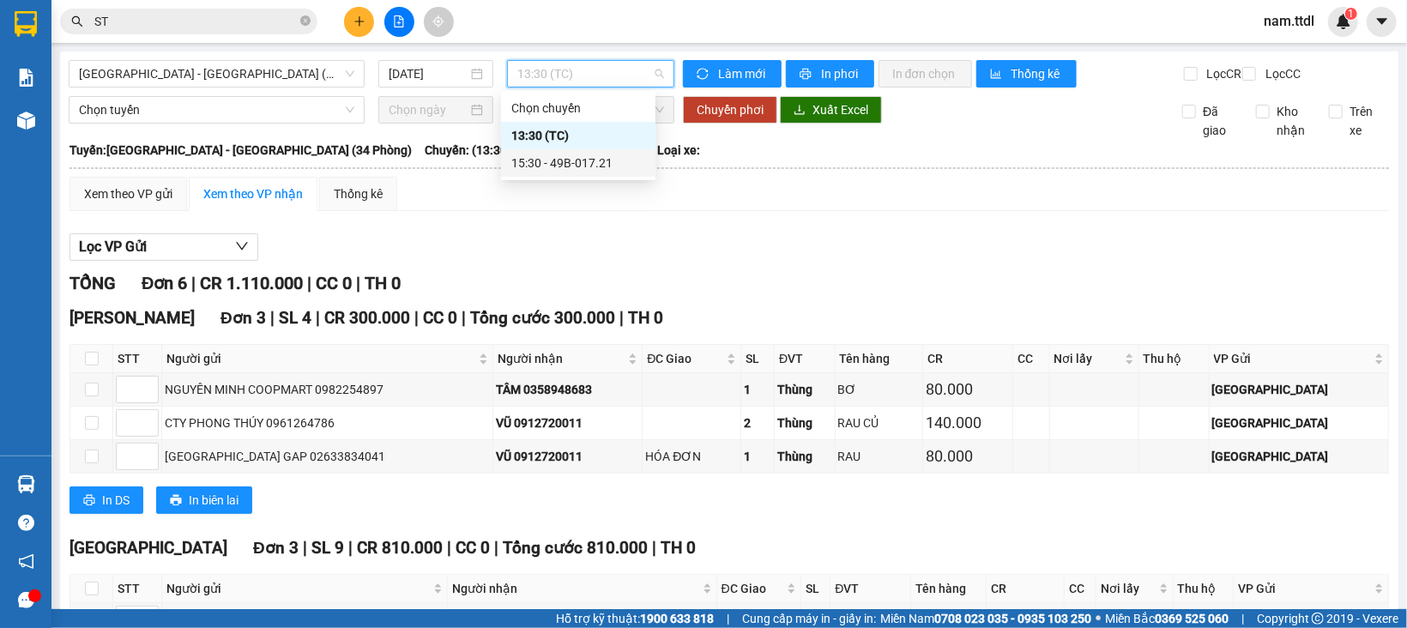
click at [579, 161] on div "15:30 - 49B-017.21" at bounding box center [578, 163] width 134 height 19
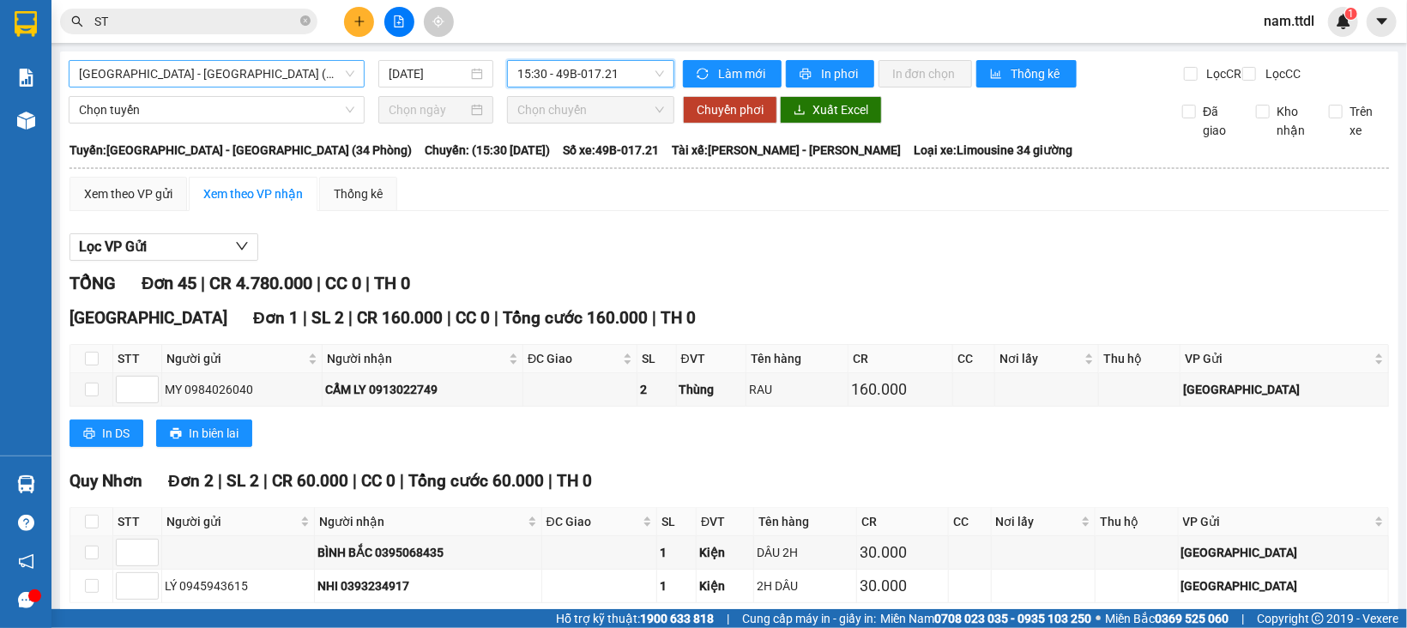
click at [245, 71] on span "[GEOGRAPHIC_DATA] - [GEOGRAPHIC_DATA] (34 Phòng)" at bounding box center [216, 74] width 275 height 26
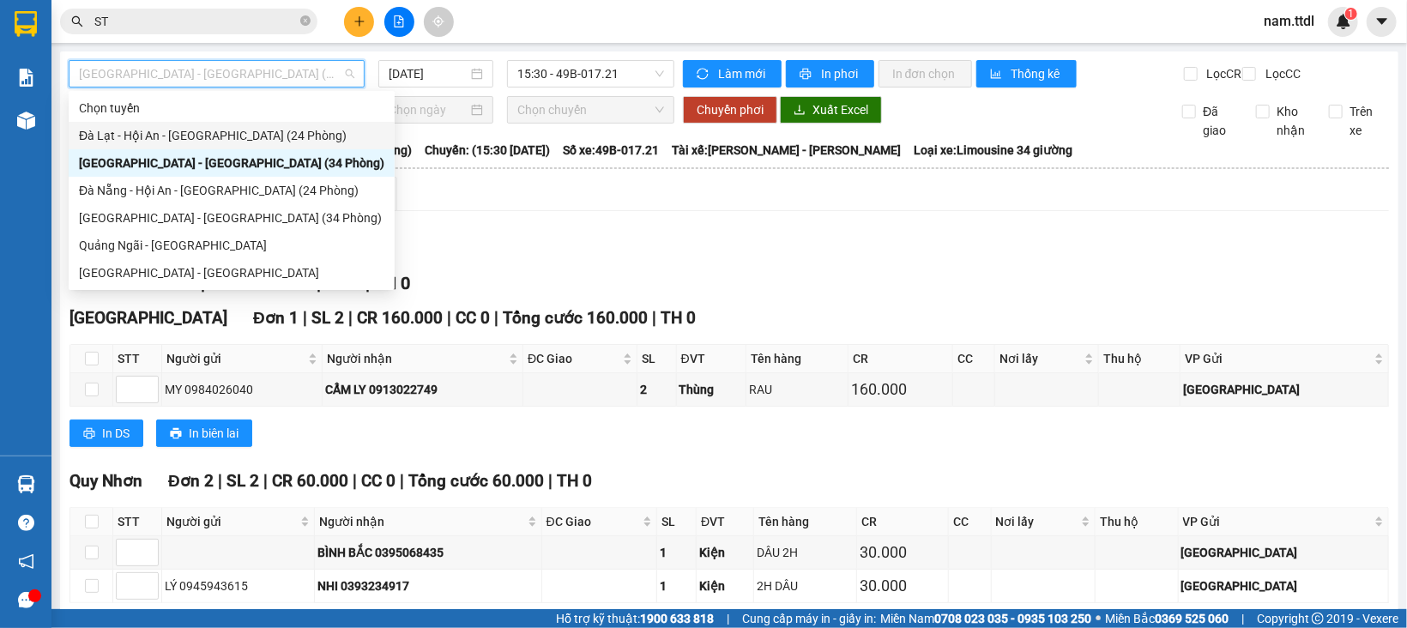
click at [181, 135] on div "Đà Lạt - Hội An - Đà Nẵng (24 Phòng)" at bounding box center [231, 135] width 305 height 19
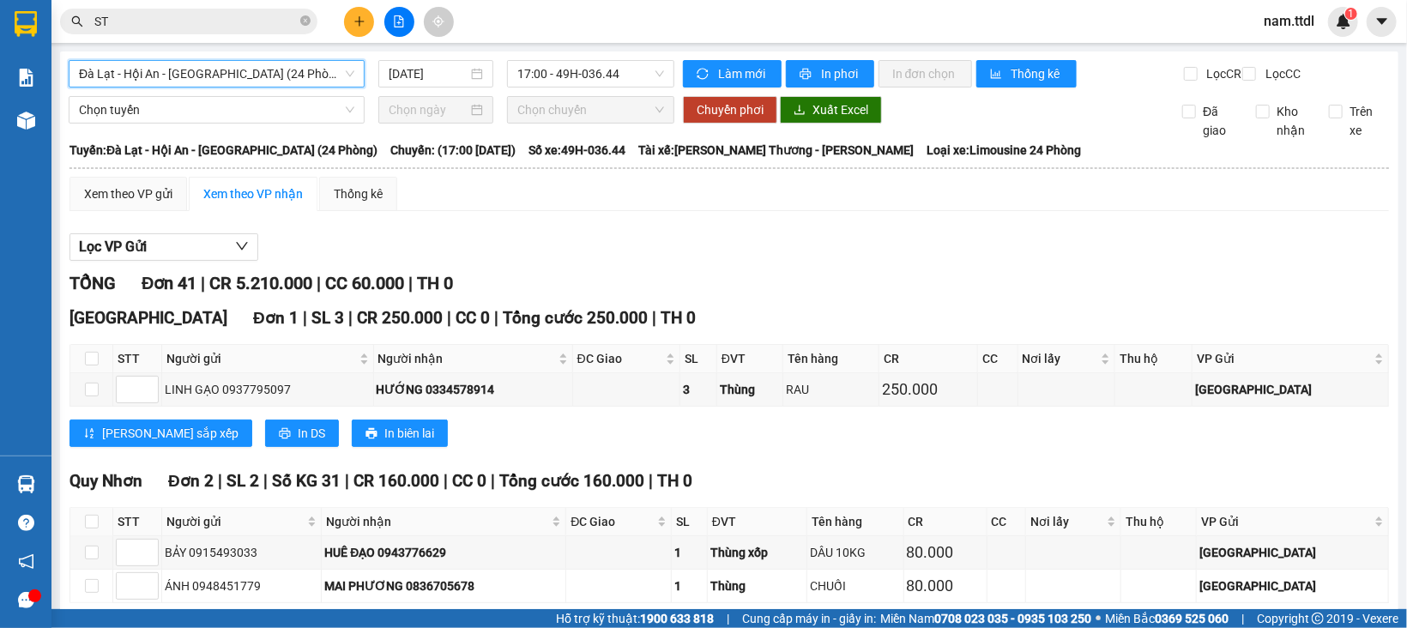
scroll to position [172, 0]
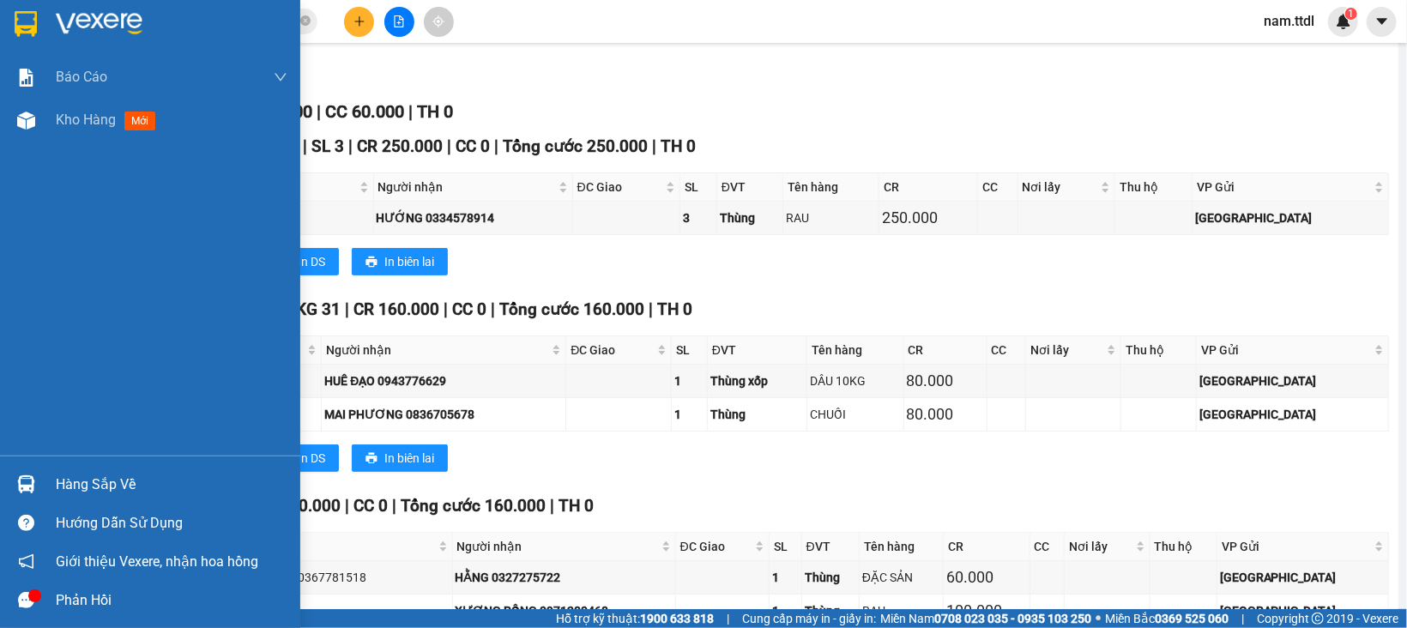
click at [23, 21] on img at bounding box center [26, 24] width 22 height 26
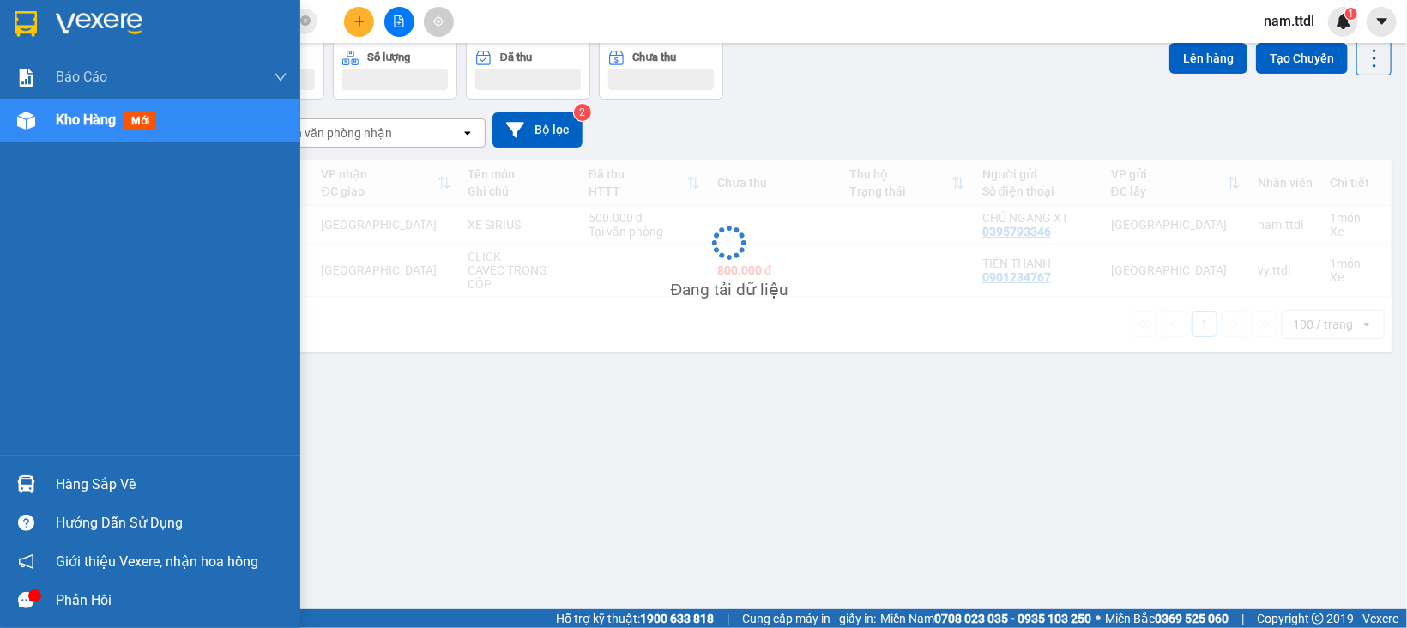
scroll to position [78, 0]
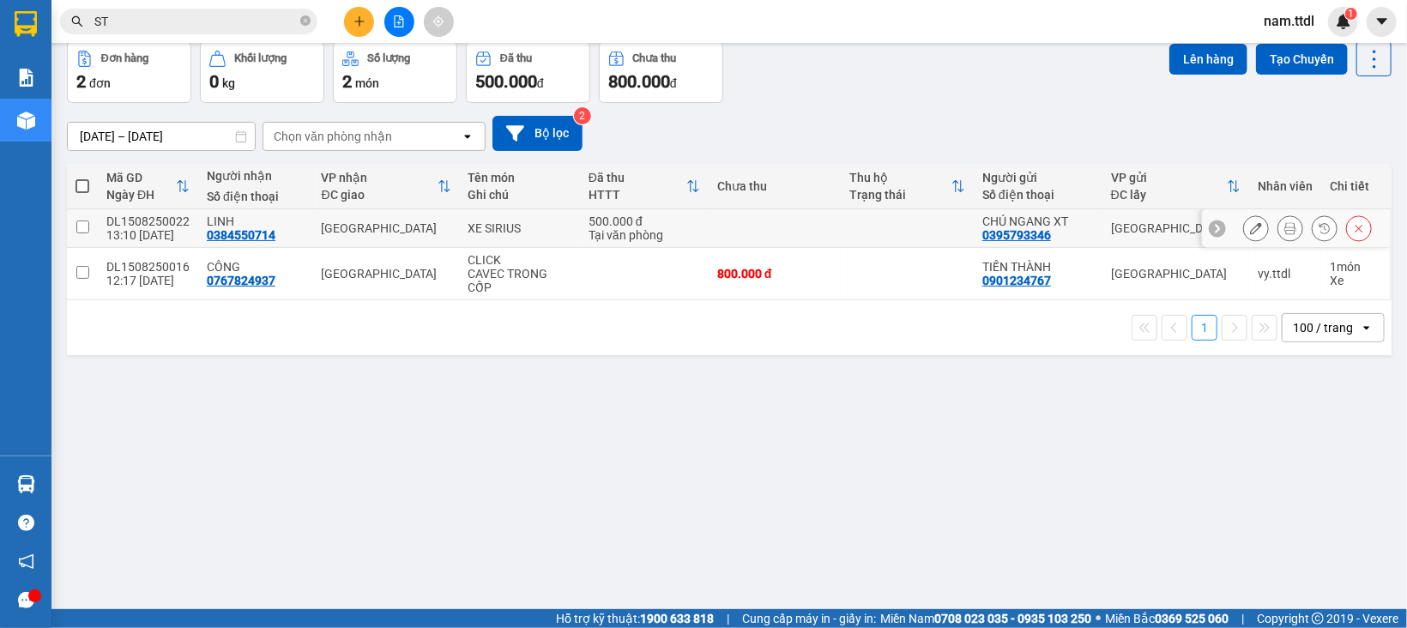
click at [740, 232] on td at bounding box center [774, 228] width 133 height 39
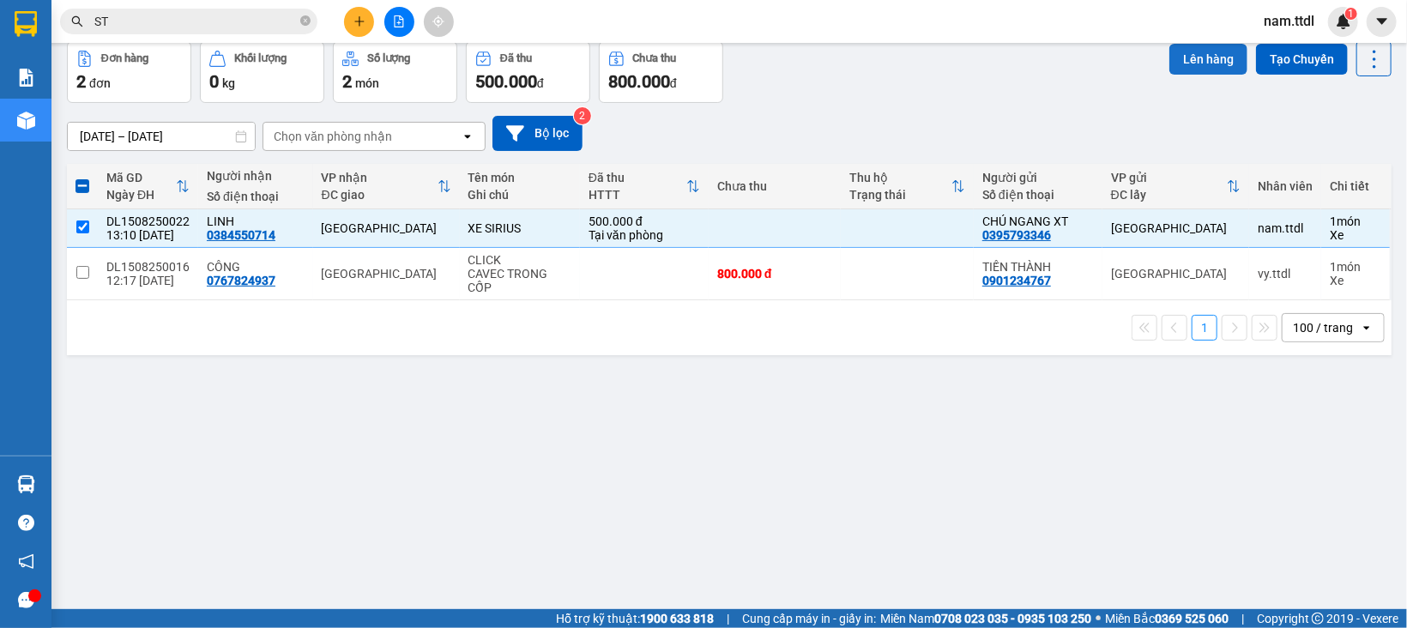
click at [1207, 71] on button "Lên hàng" at bounding box center [1208, 59] width 78 height 31
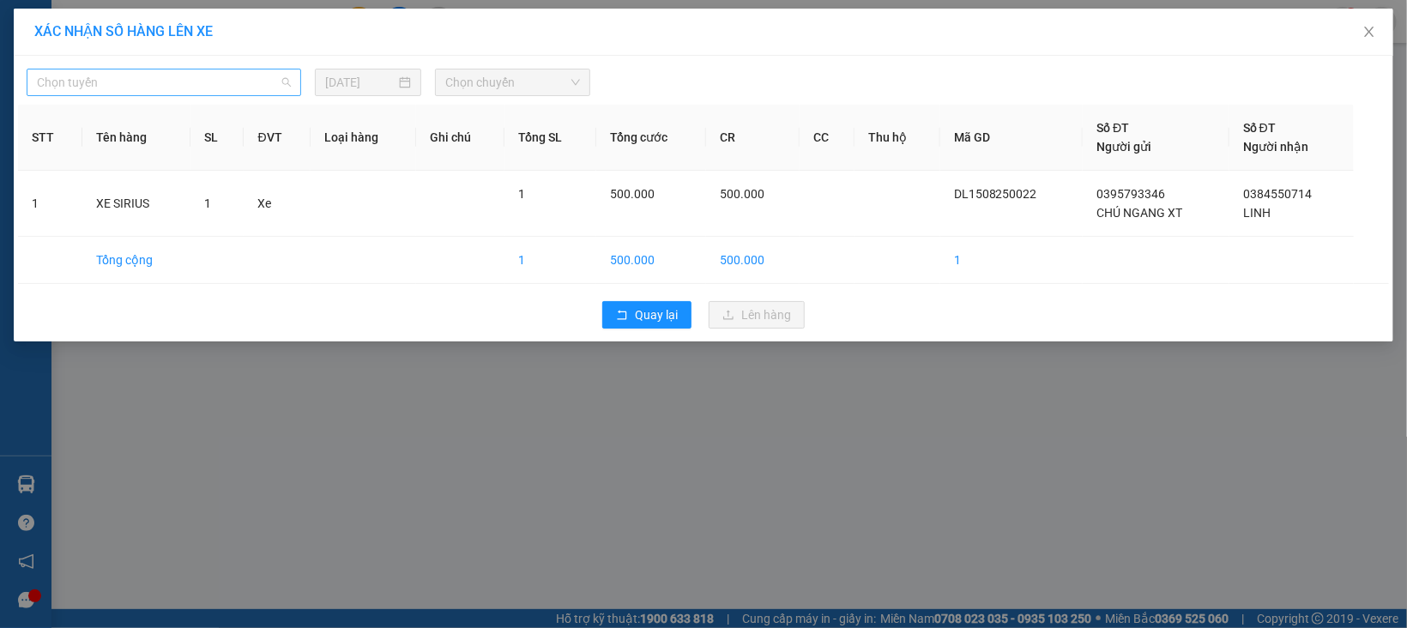
click at [231, 78] on span "Chọn tuyến" at bounding box center [164, 82] width 254 height 26
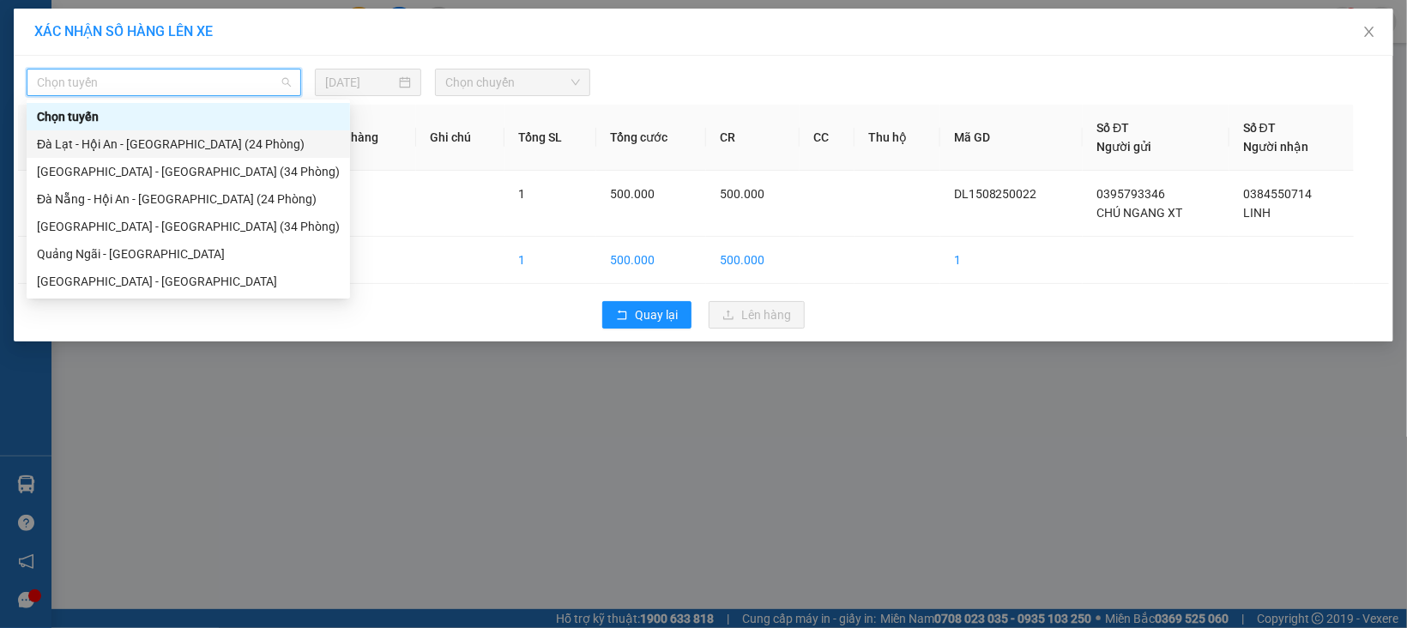
click at [130, 142] on div "Đà Lạt - Hội An - Đà Nẵng (24 Phòng)" at bounding box center [188, 144] width 303 height 19
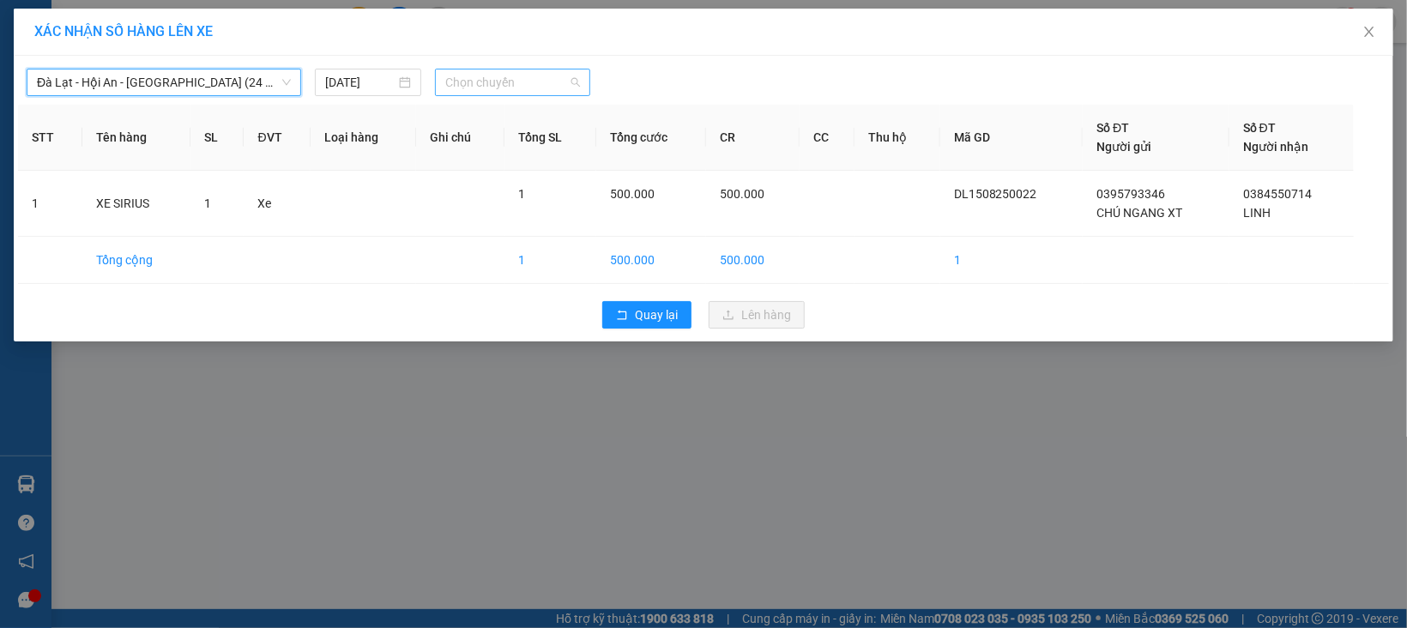
click at [576, 88] on span "Chọn chuyến" at bounding box center [512, 82] width 134 height 26
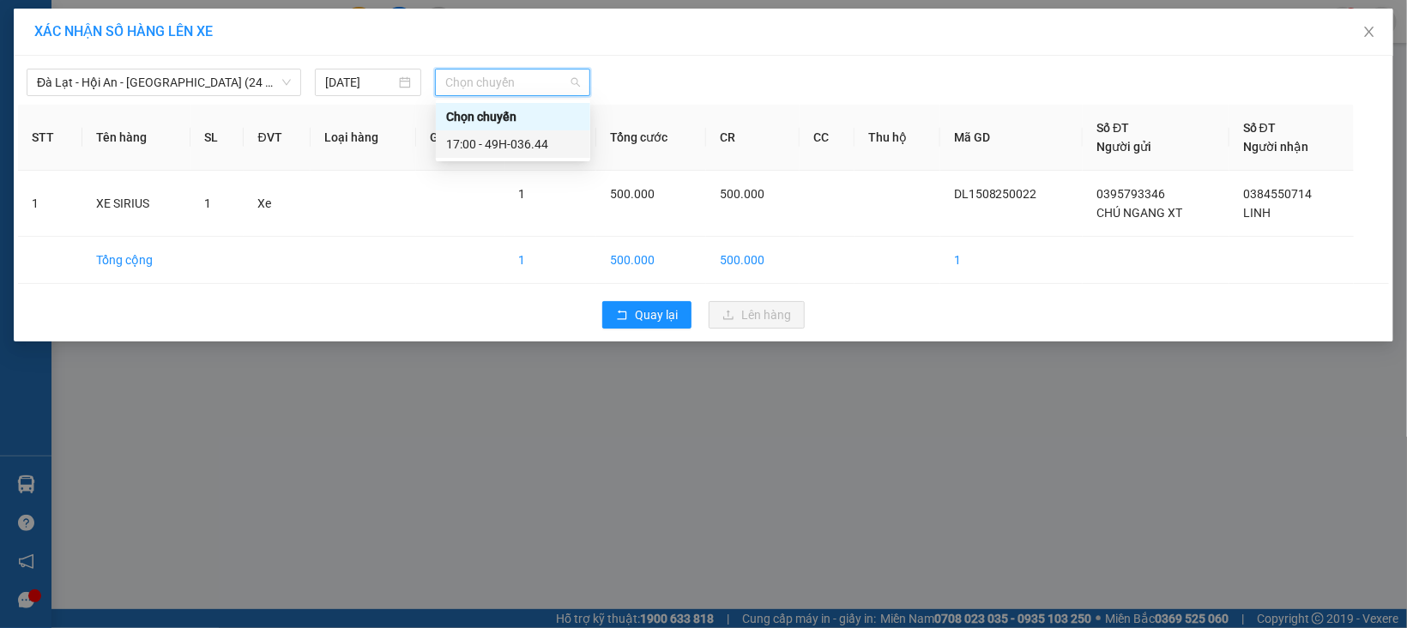
click at [538, 144] on div "17:00 - 49H-036.44" at bounding box center [513, 144] width 134 height 19
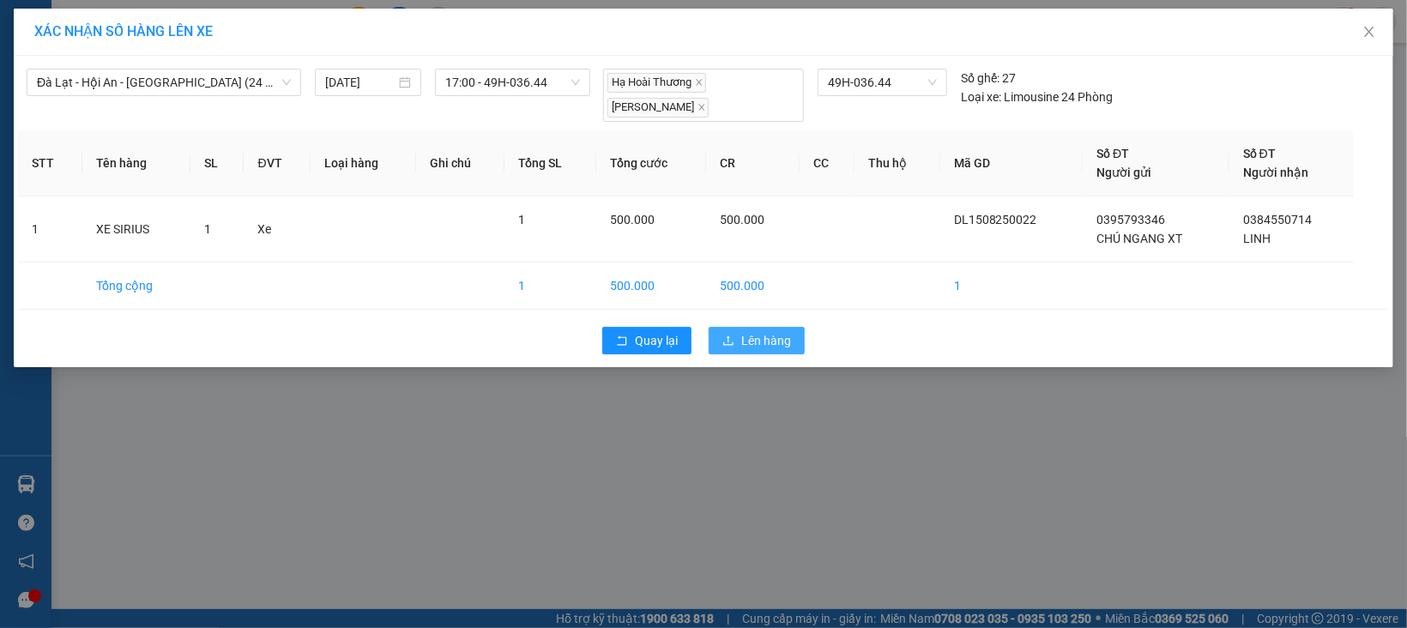
click at [765, 342] on span "Lên hàng" at bounding box center [766, 340] width 50 height 19
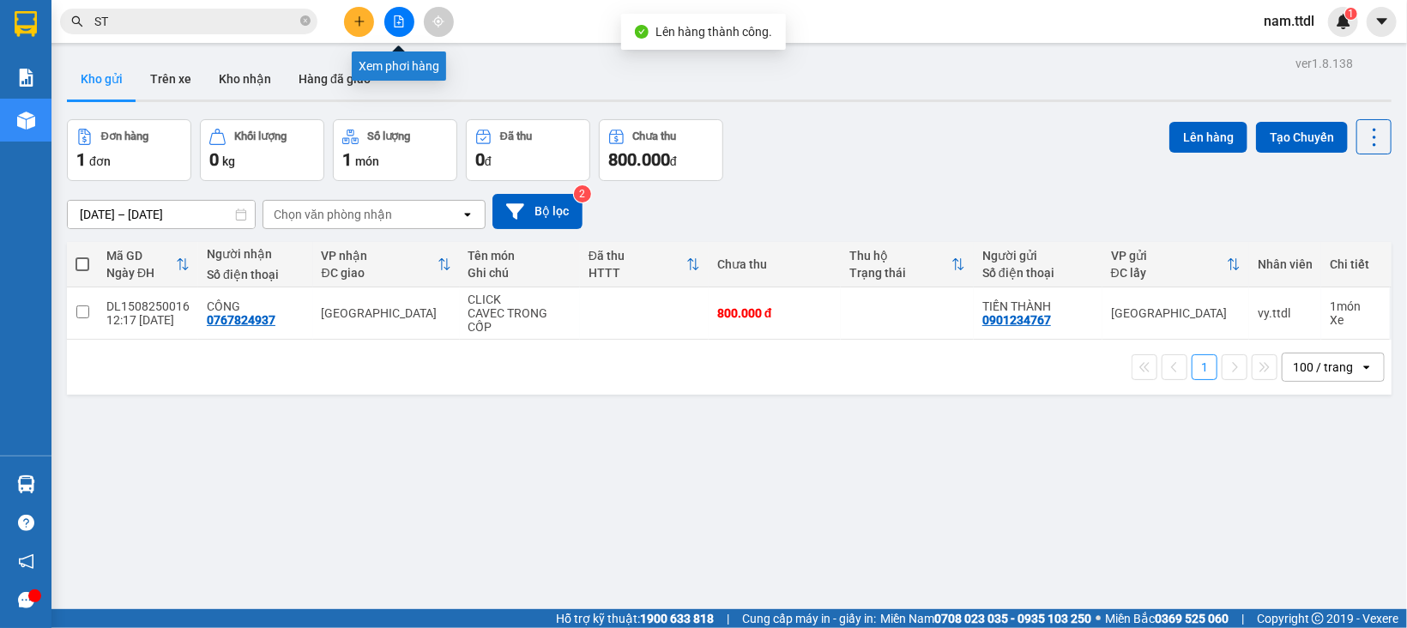
click at [395, 20] on icon "file-add" at bounding box center [399, 21] width 9 height 12
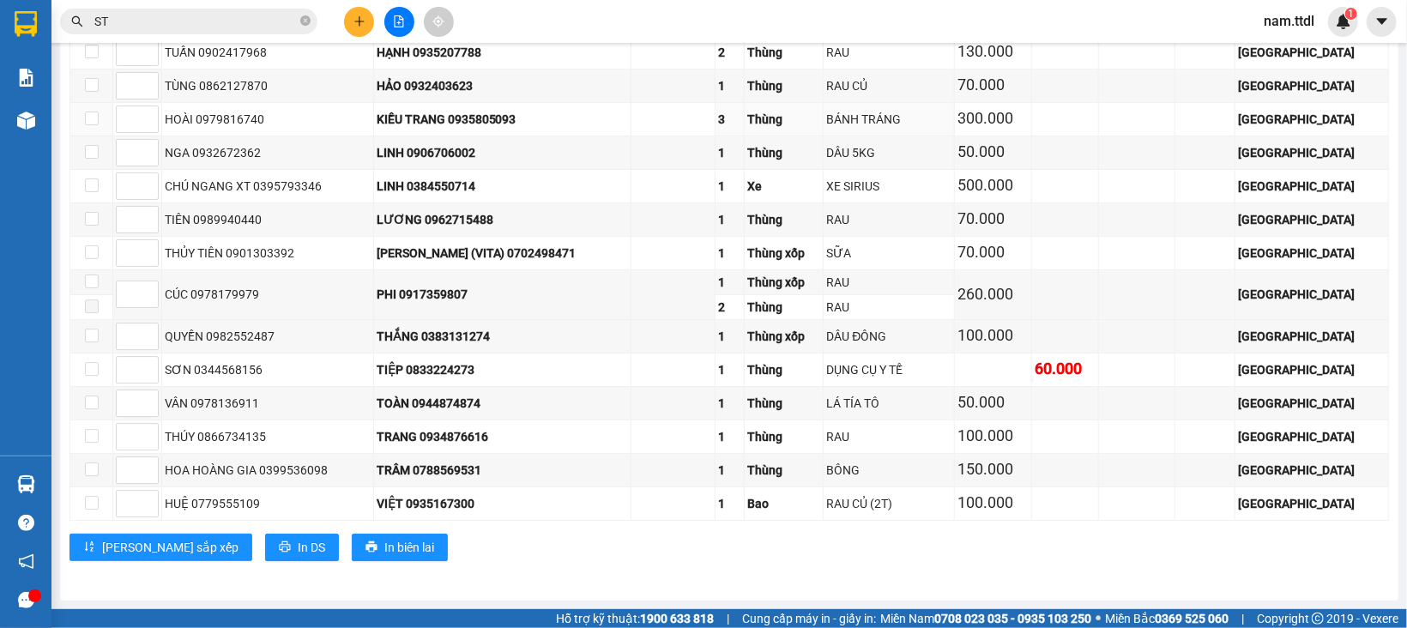
scroll to position [2770, 0]
click at [127, 365] on input at bounding box center [137, 370] width 41 height 26
click at [116, 556] on span "Lưu sắp xếp" at bounding box center [170, 547] width 136 height 19
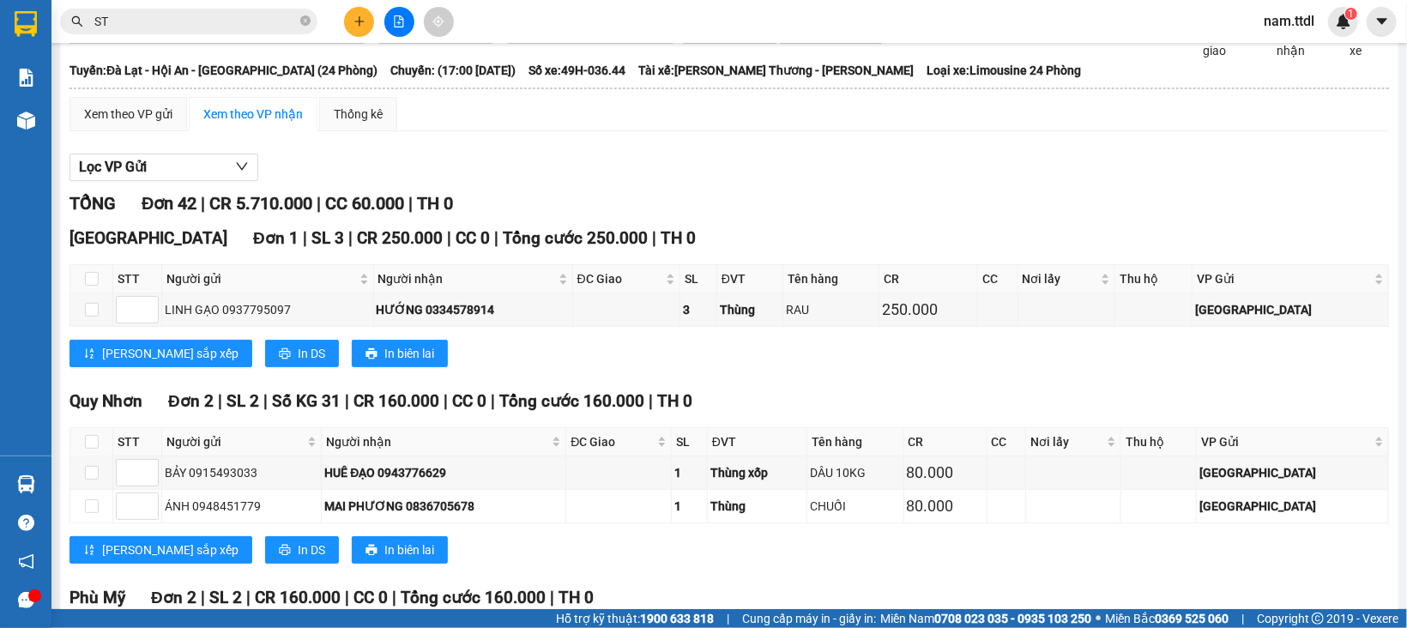
scroll to position [0, 0]
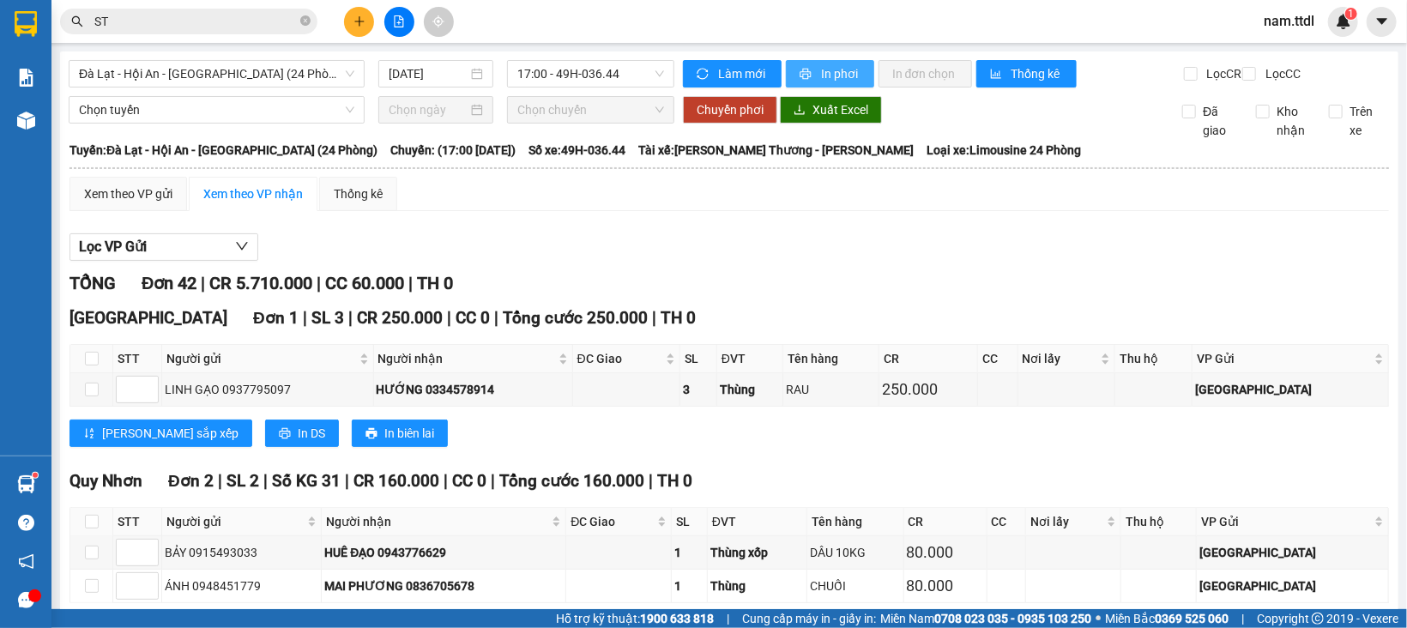
click at [835, 83] on button "In phơi" at bounding box center [830, 73] width 88 height 27
click at [802, 71] on span "printer" at bounding box center [806, 75] width 15 height 14
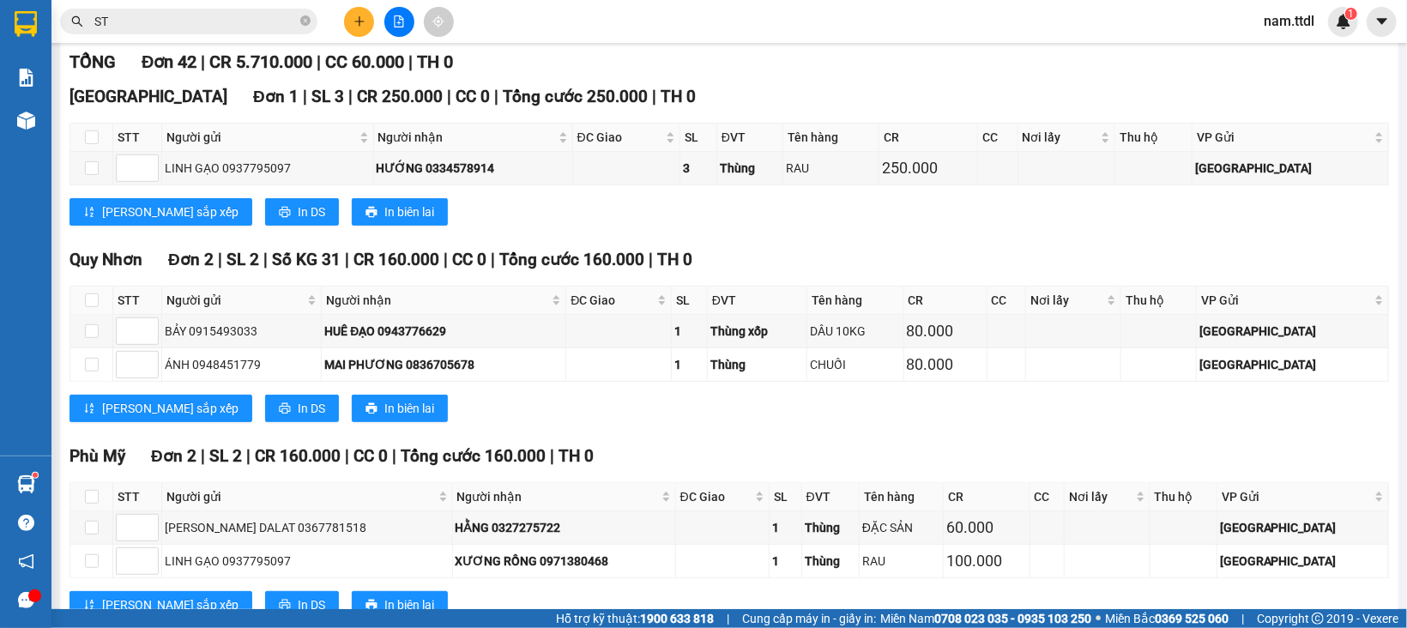
scroll to position [172, 0]
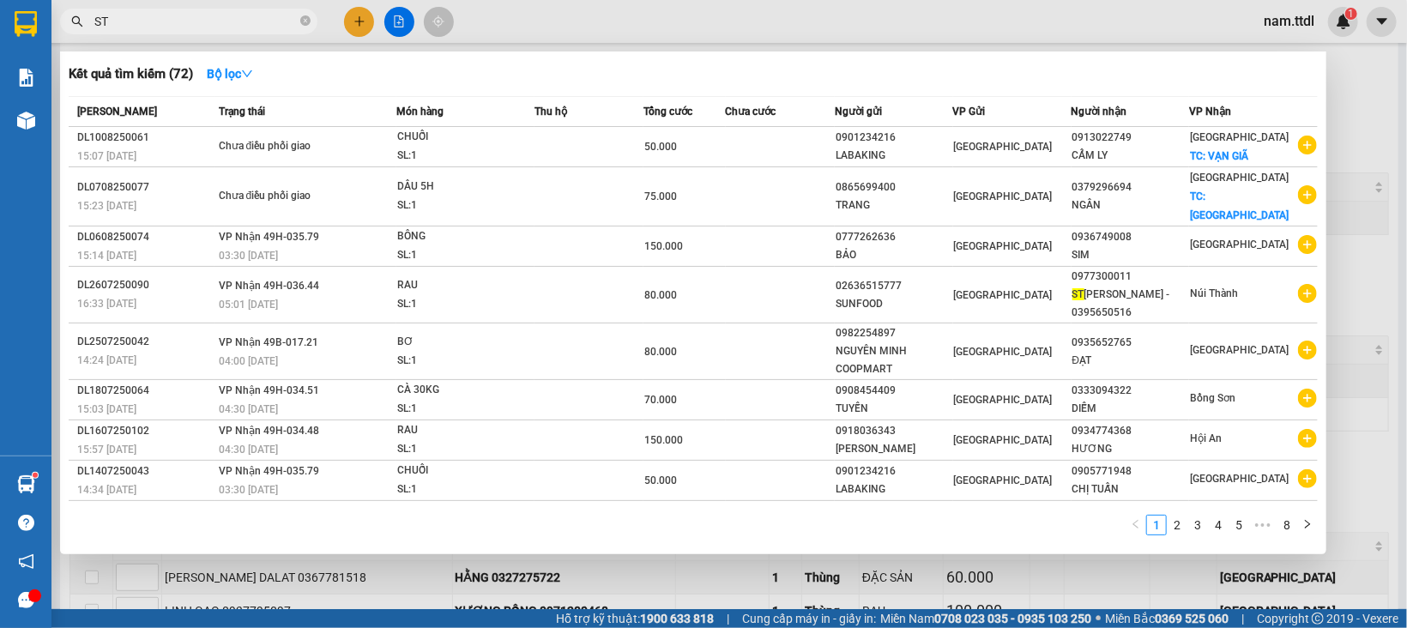
click at [166, 21] on input "ST" at bounding box center [195, 21] width 202 height 19
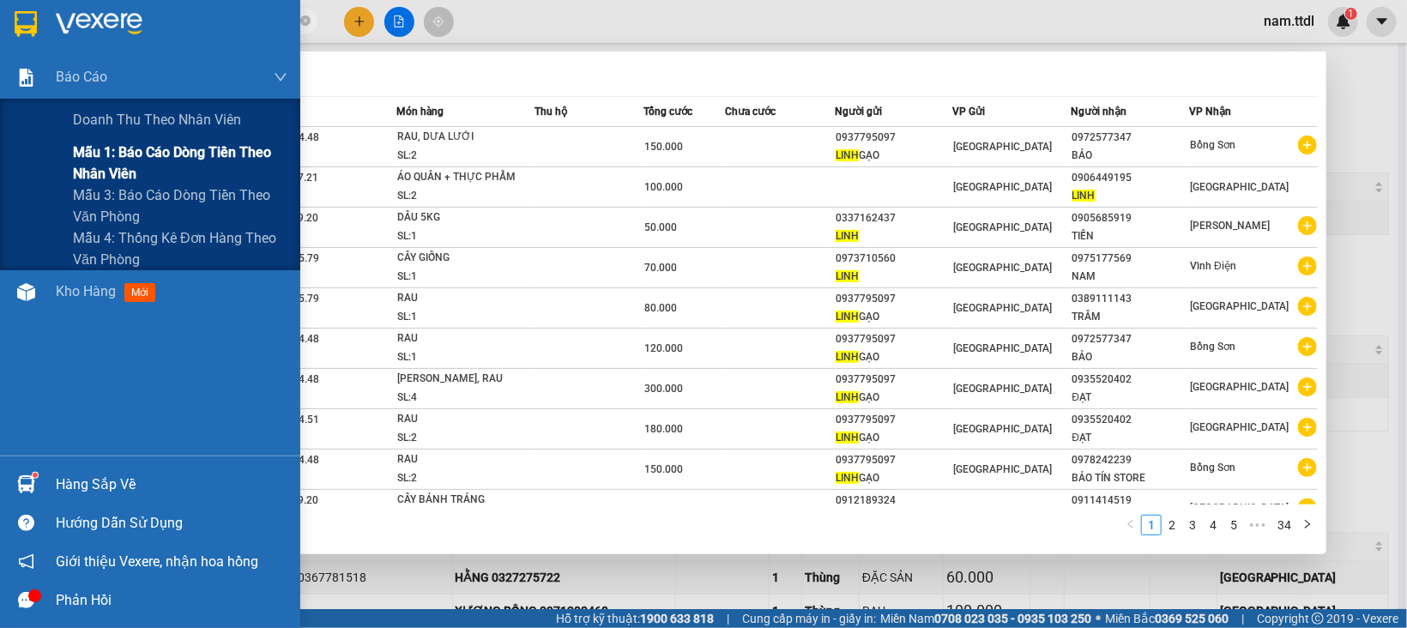
click at [117, 154] on span "Mẫu 1: Báo cáo dòng tiền theo nhân viên" at bounding box center [180, 163] width 214 height 43
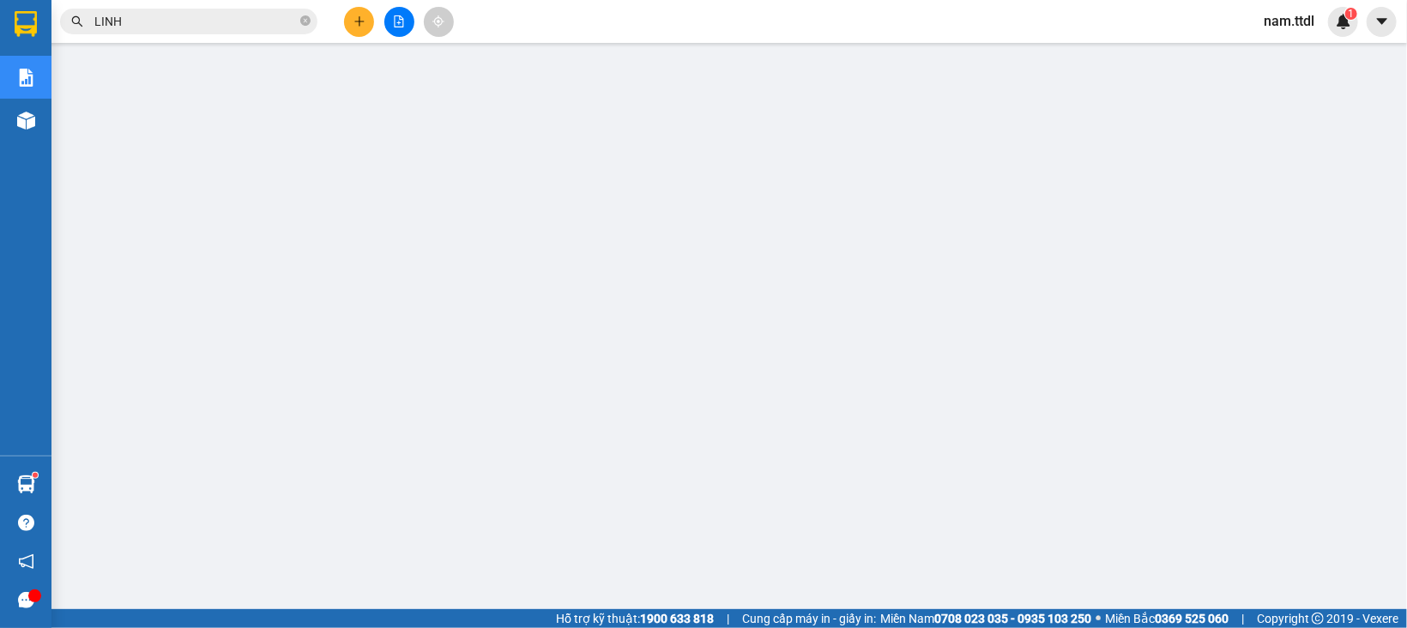
click at [194, 21] on input "LINH" at bounding box center [195, 21] width 202 height 19
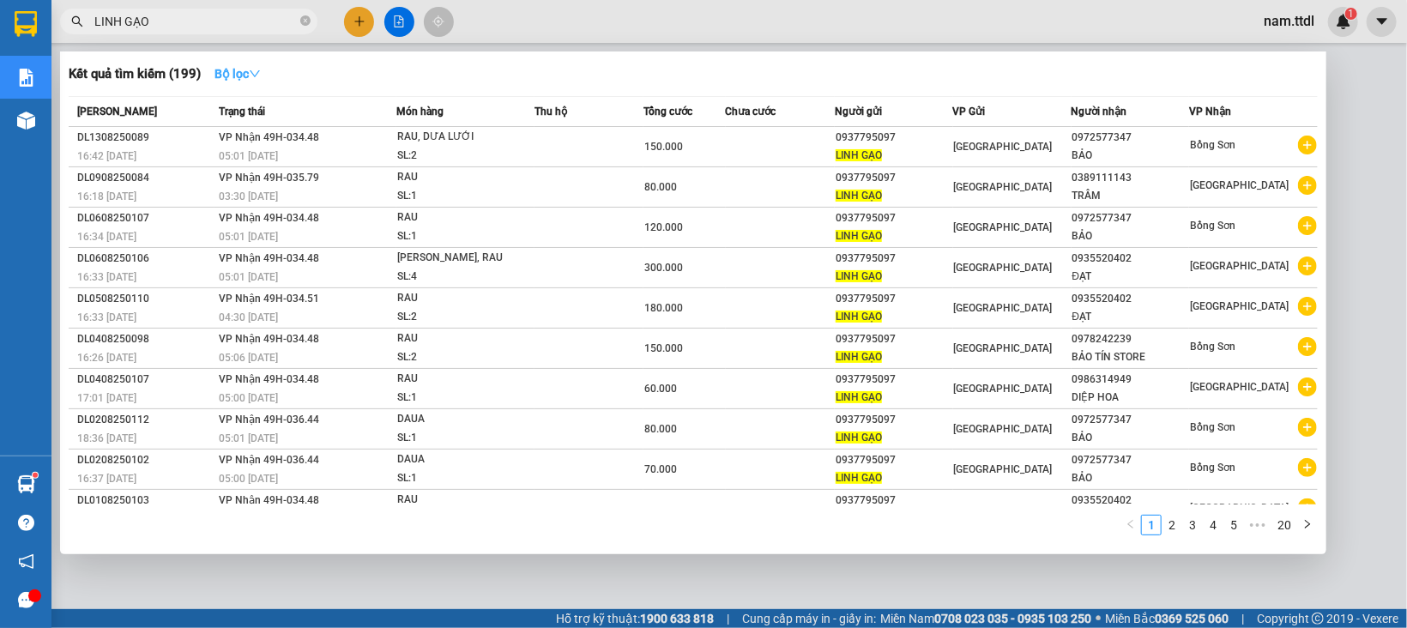
click at [256, 76] on icon "down" at bounding box center [255, 74] width 12 height 12
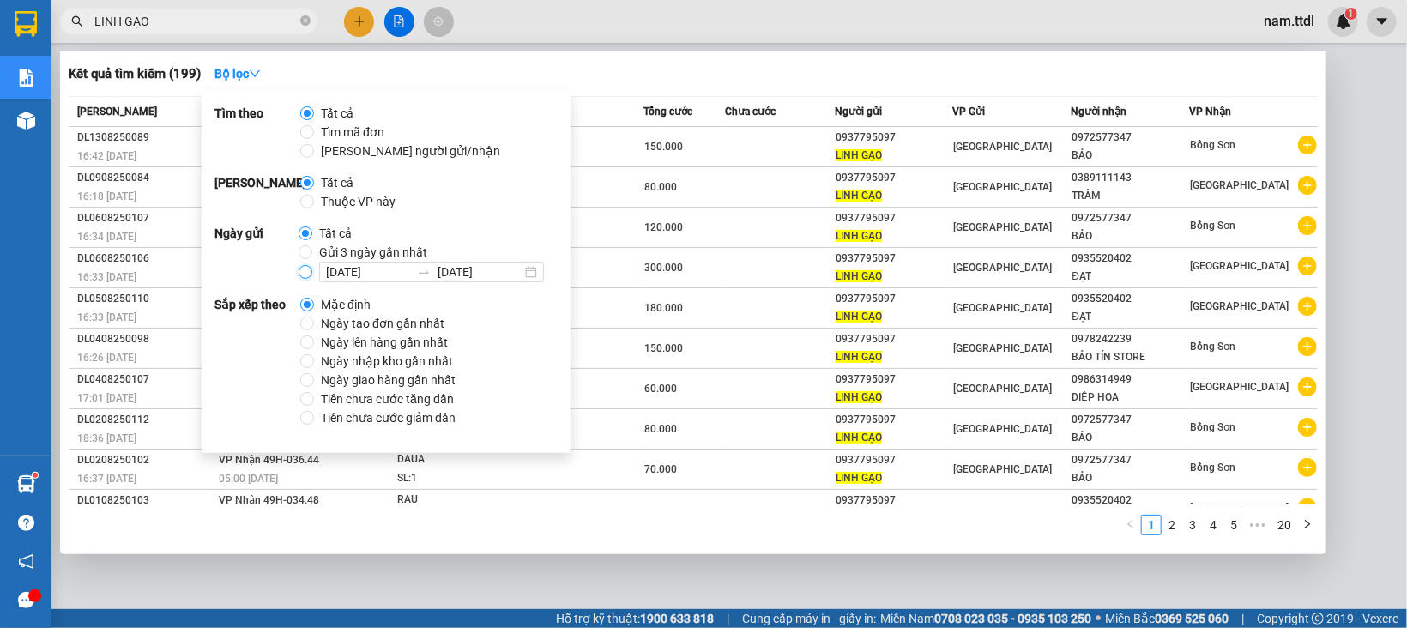
drag, startPoint x: 304, startPoint y: 272, endPoint x: 333, endPoint y: 305, distance: 43.8
click at [302, 272] on input "15/08/2025 15/08/2025" at bounding box center [305, 272] width 14 height 14
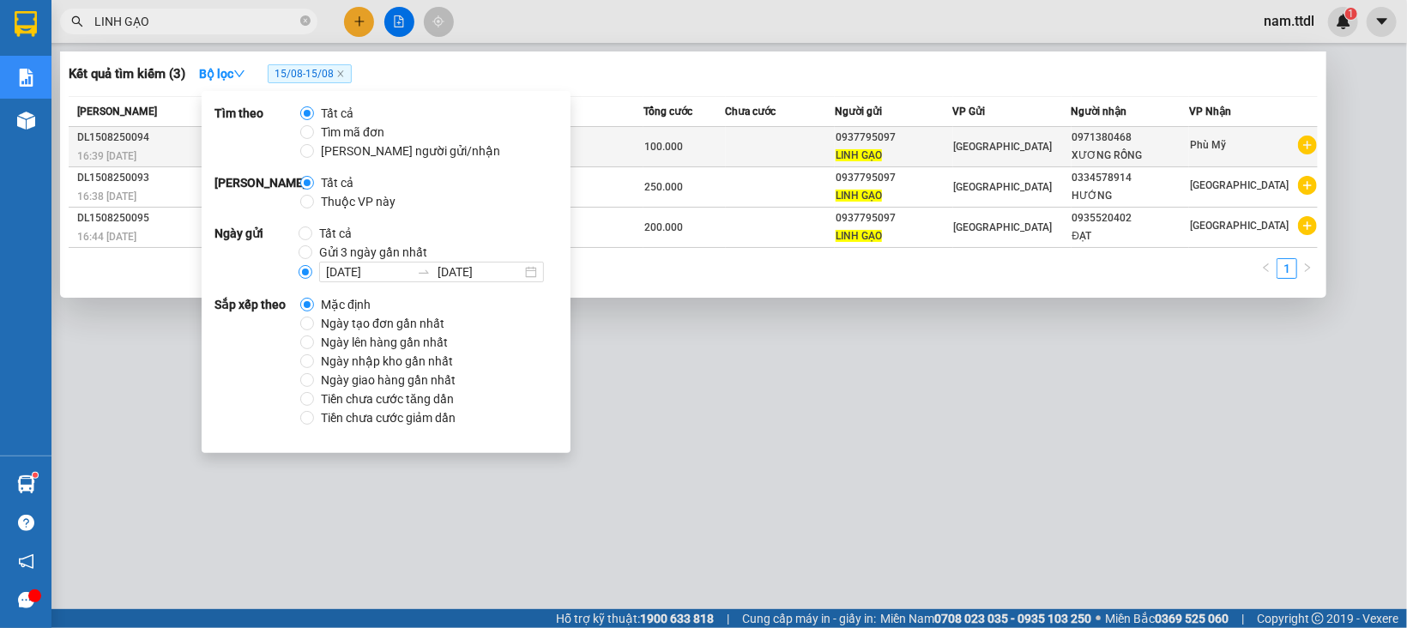
click at [661, 141] on span "100.000" at bounding box center [663, 147] width 39 height 12
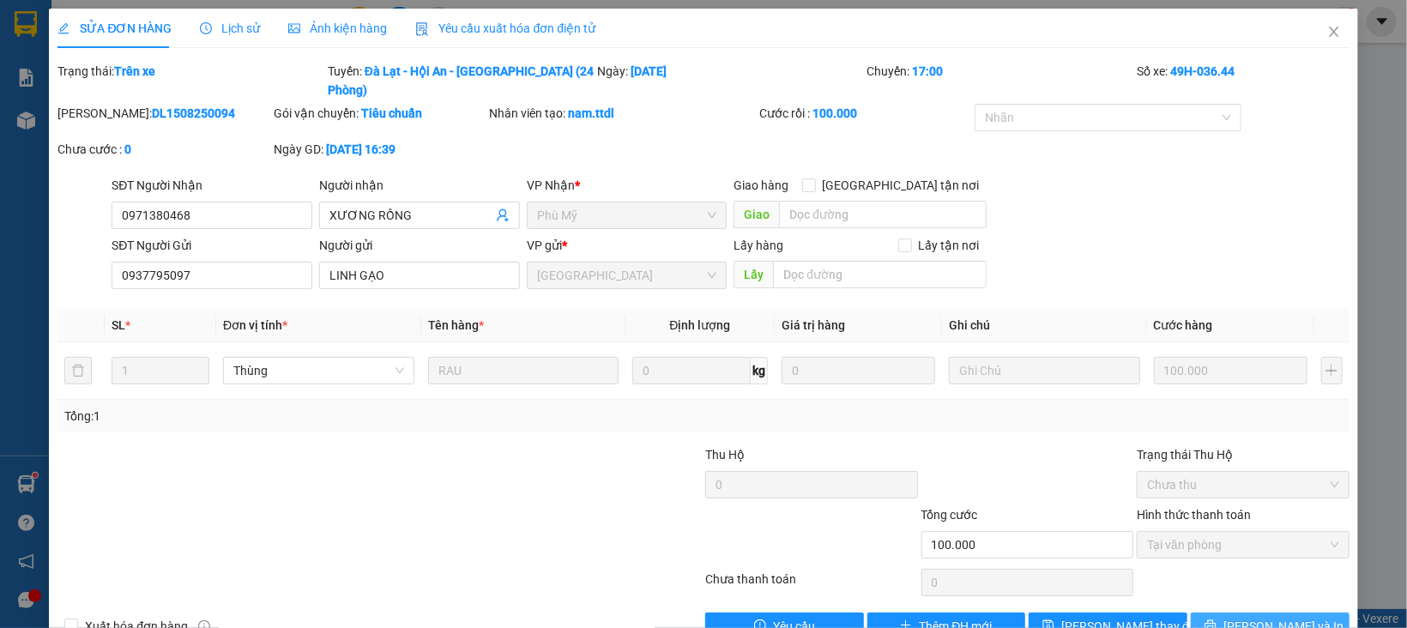
click at [1216, 619] on icon "printer" at bounding box center [1210, 625] width 12 height 12
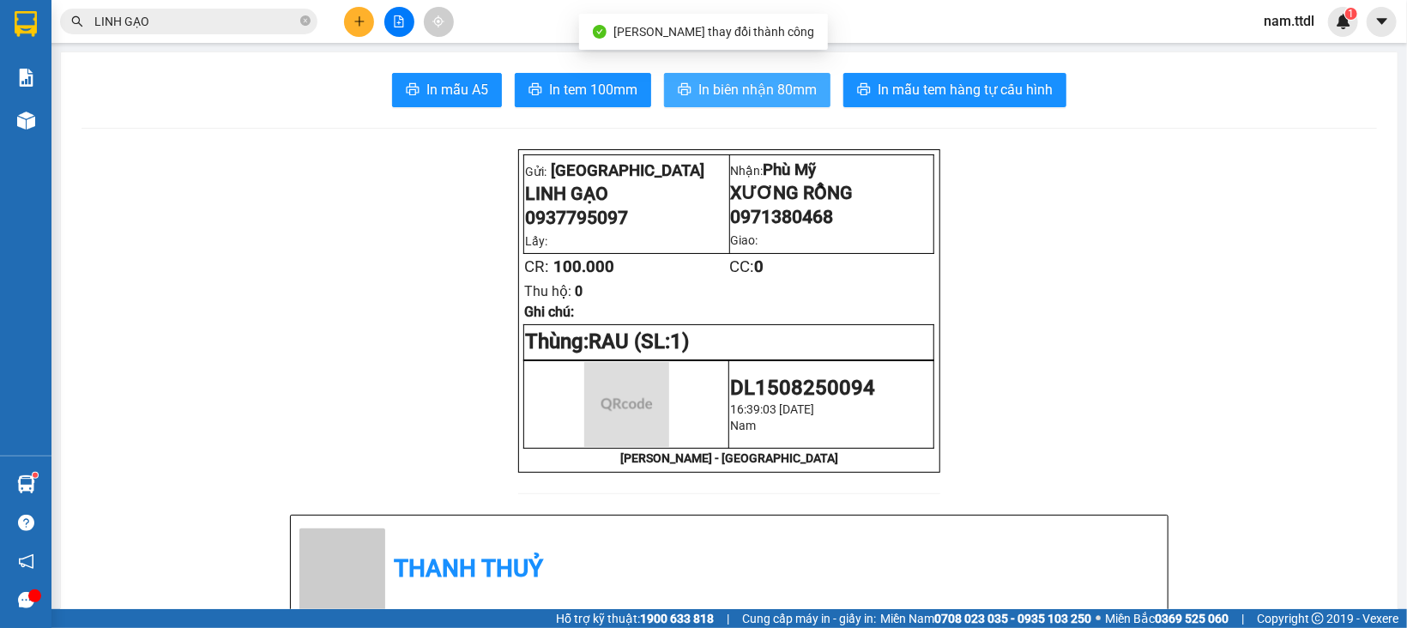
click at [753, 87] on span "In biên nhận 80mm" at bounding box center [757, 89] width 118 height 21
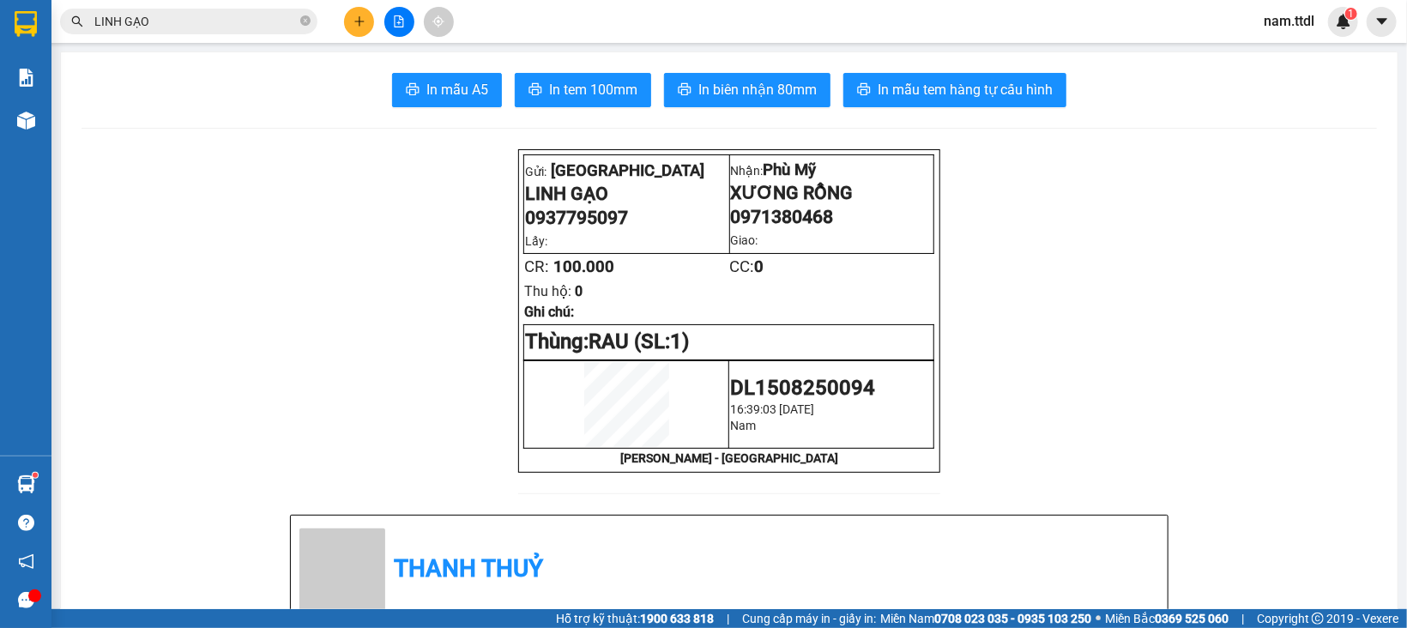
click at [254, 23] on input "LINH GẠO" at bounding box center [195, 21] width 202 height 19
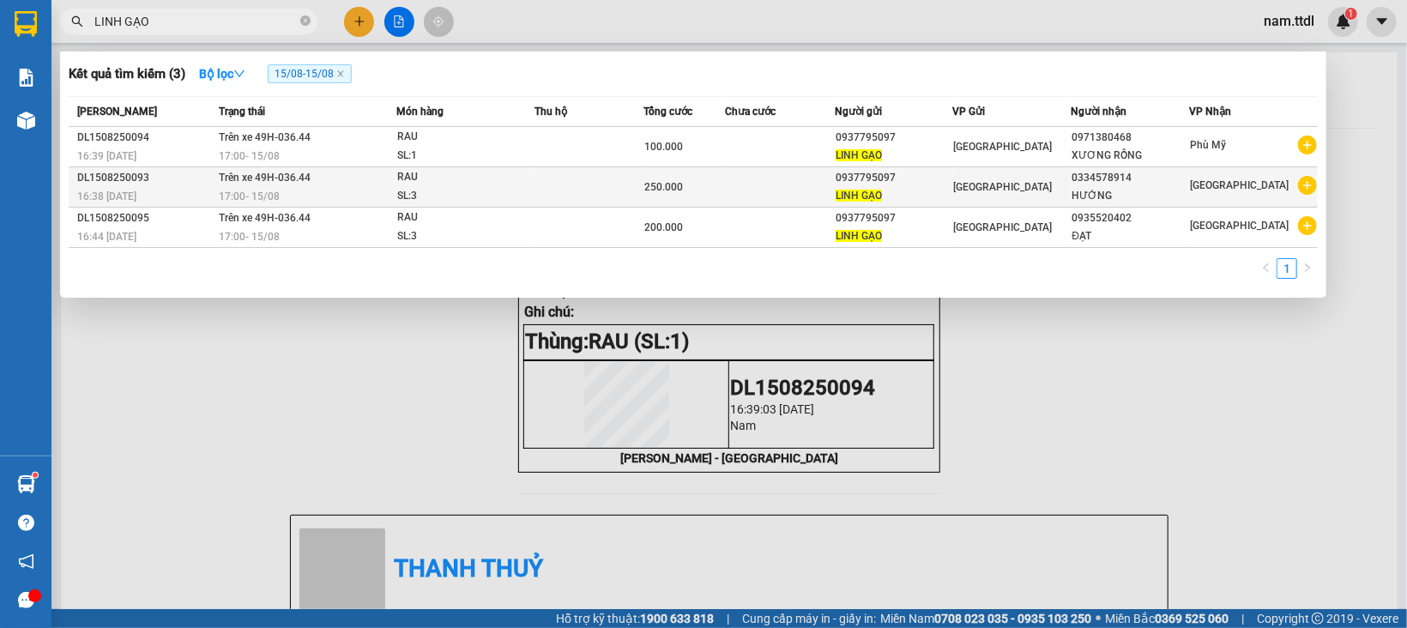
click at [949, 190] on div "LINH GẠO" at bounding box center [893, 196] width 117 height 18
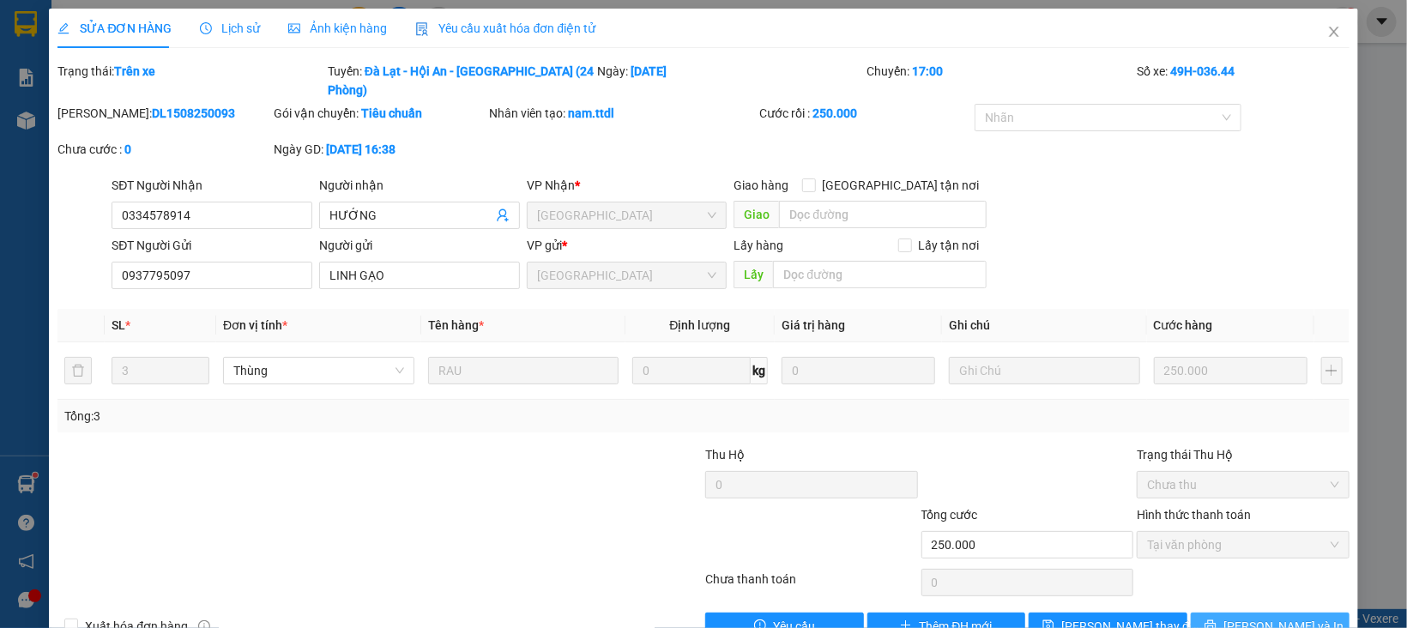
click at [1244, 617] on span "[PERSON_NAME] và In" at bounding box center [1283, 626] width 120 height 19
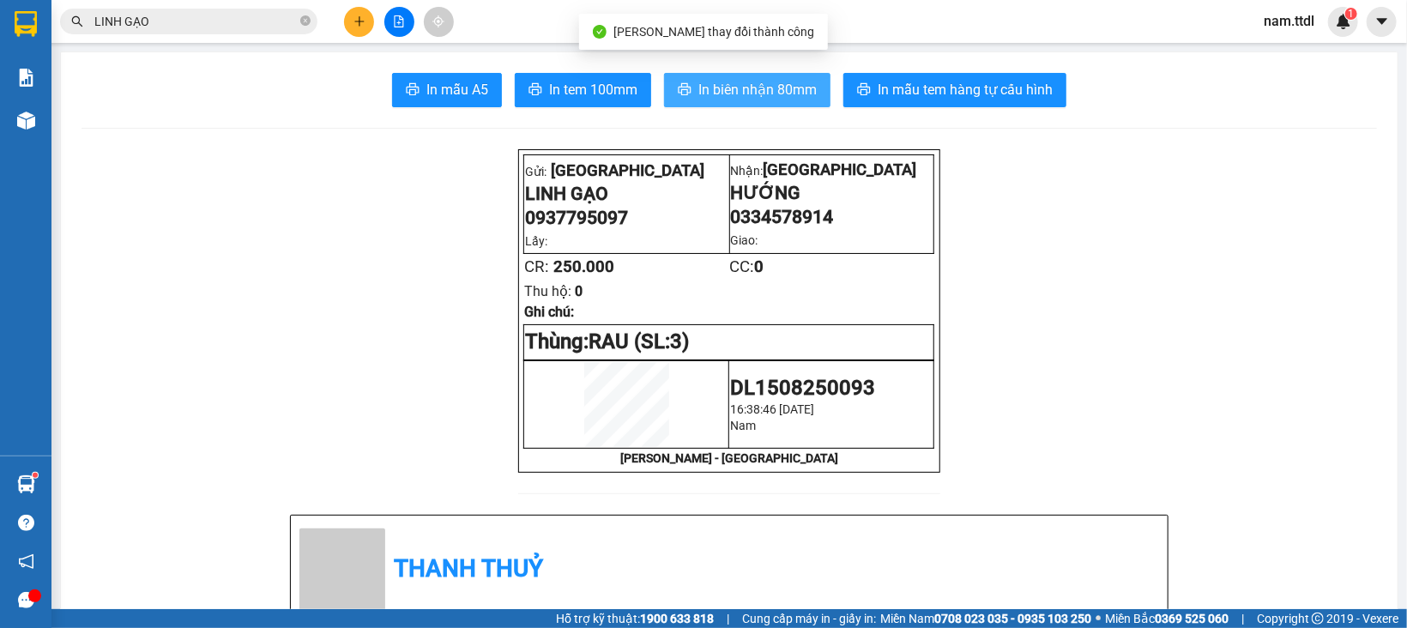
click at [758, 97] on span "In biên nhận 80mm" at bounding box center [757, 89] width 118 height 21
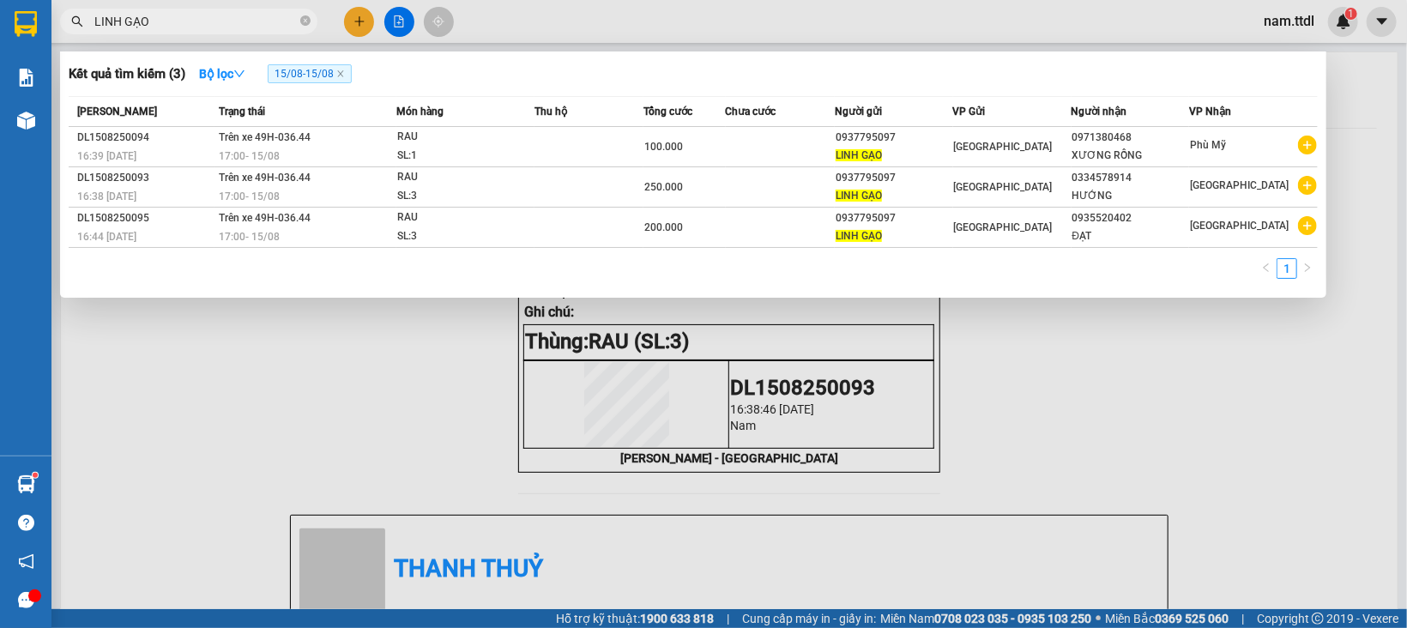
click at [215, 21] on input "LINH GẠO" at bounding box center [195, 21] width 202 height 19
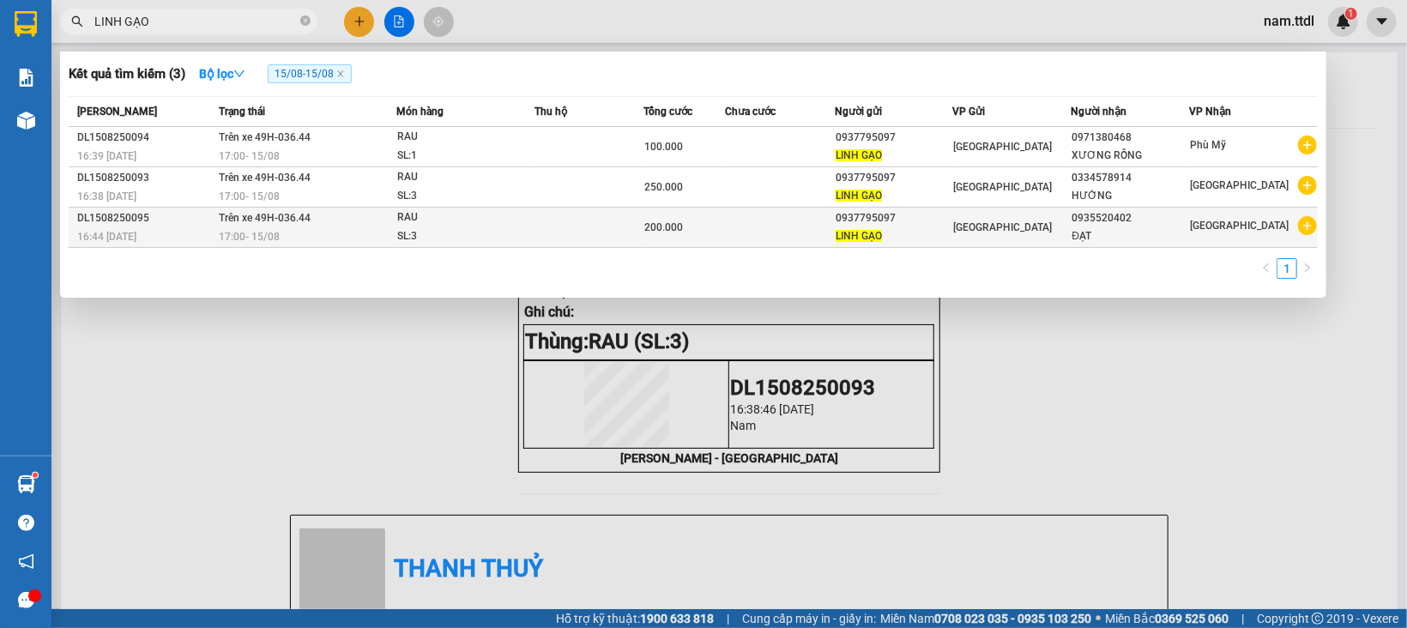
click at [778, 228] on td at bounding box center [780, 228] width 109 height 40
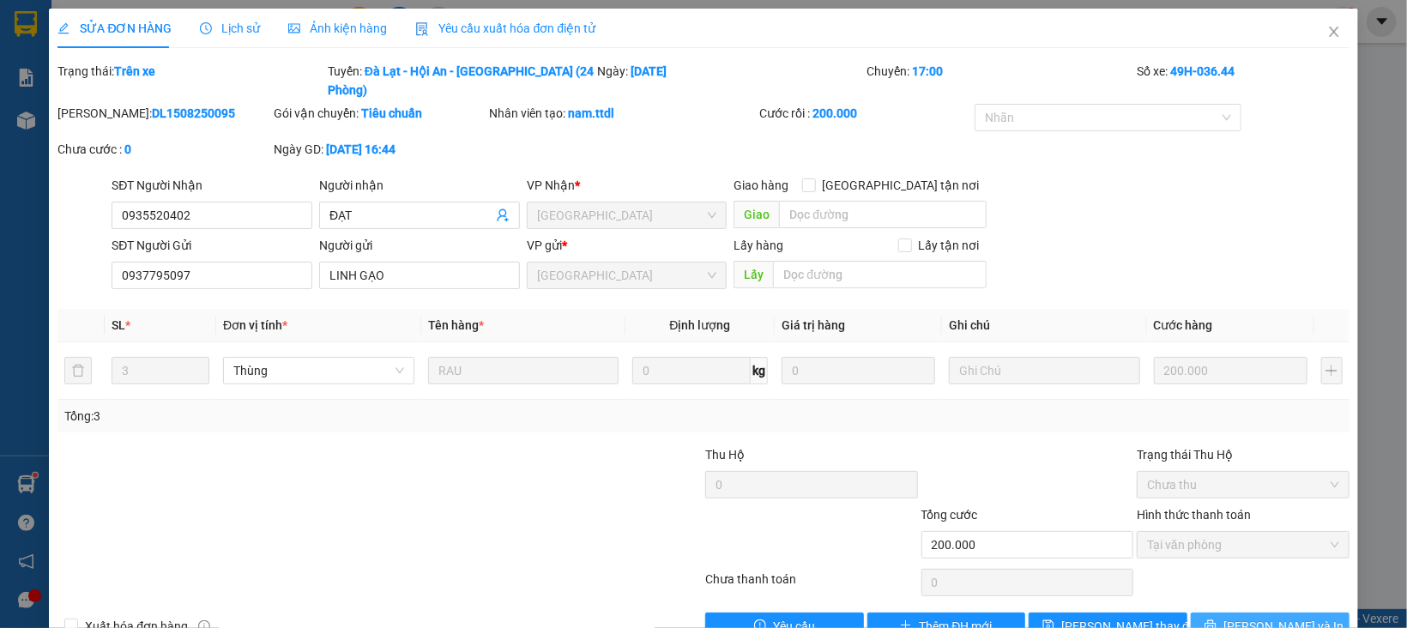
click at [1231, 612] on button "[PERSON_NAME] và In" at bounding box center [1270, 625] width 159 height 27
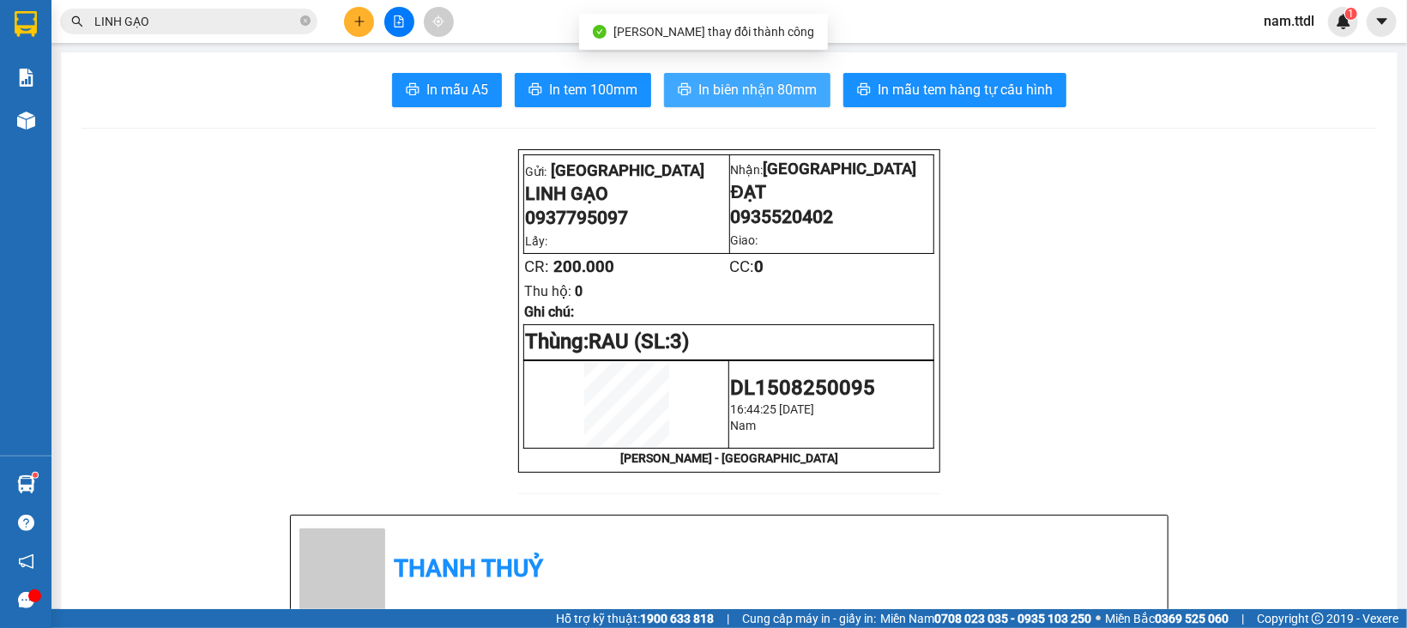
click at [769, 92] on span "In biên nhận 80mm" at bounding box center [757, 89] width 118 height 21
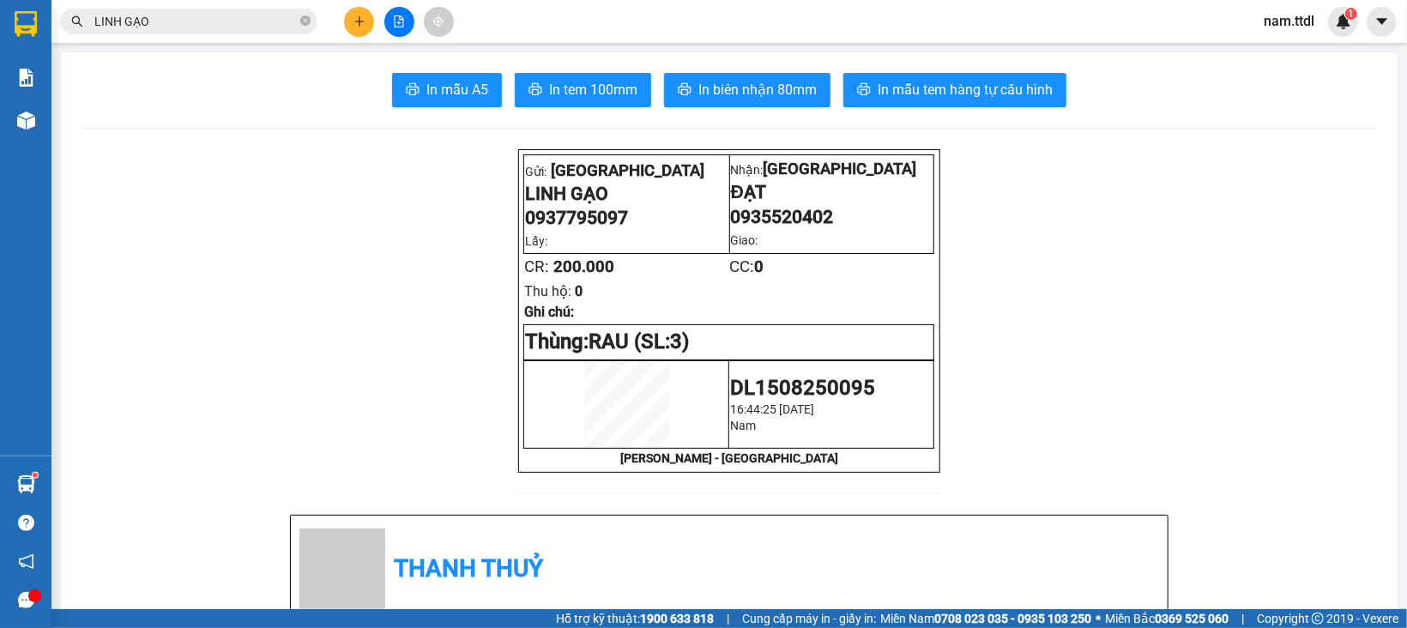
click at [207, 22] on input "LINH GẠO" at bounding box center [195, 21] width 202 height 19
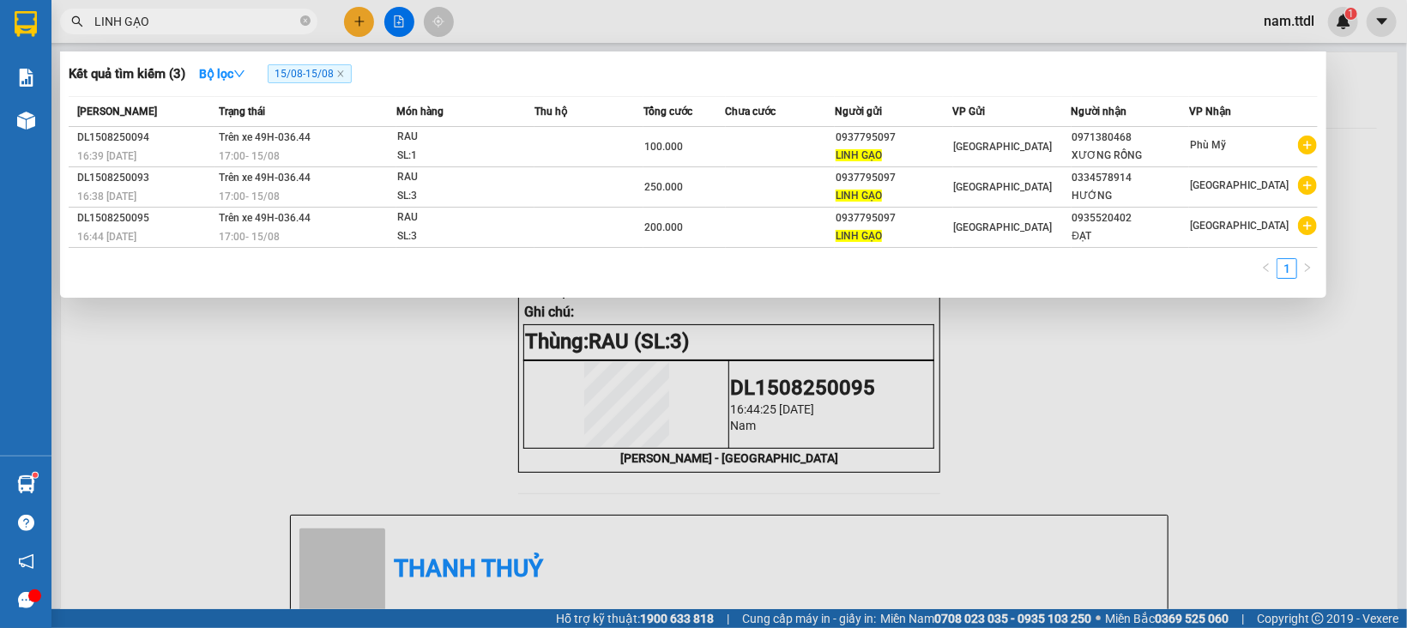
click at [191, 26] on input "LINH GẠO" at bounding box center [195, 21] width 202 height 19
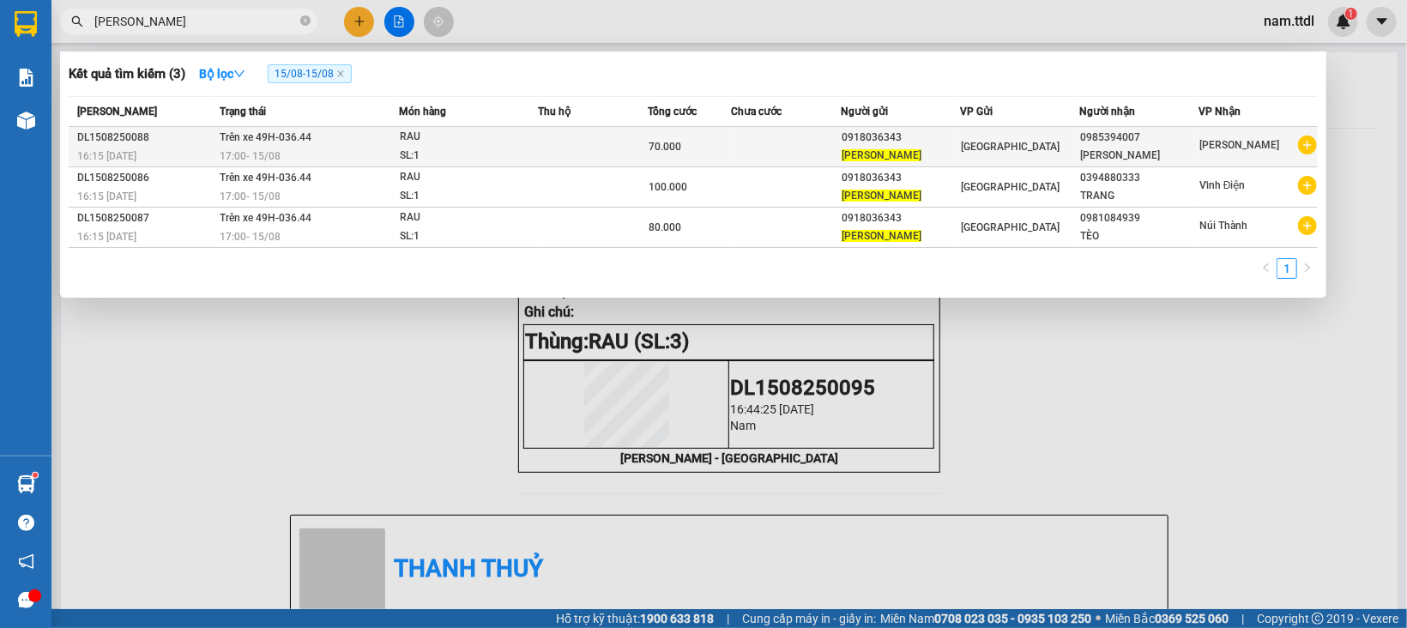
click at [743, 152] on td at bounding box center [786, 147] width 110 height 40
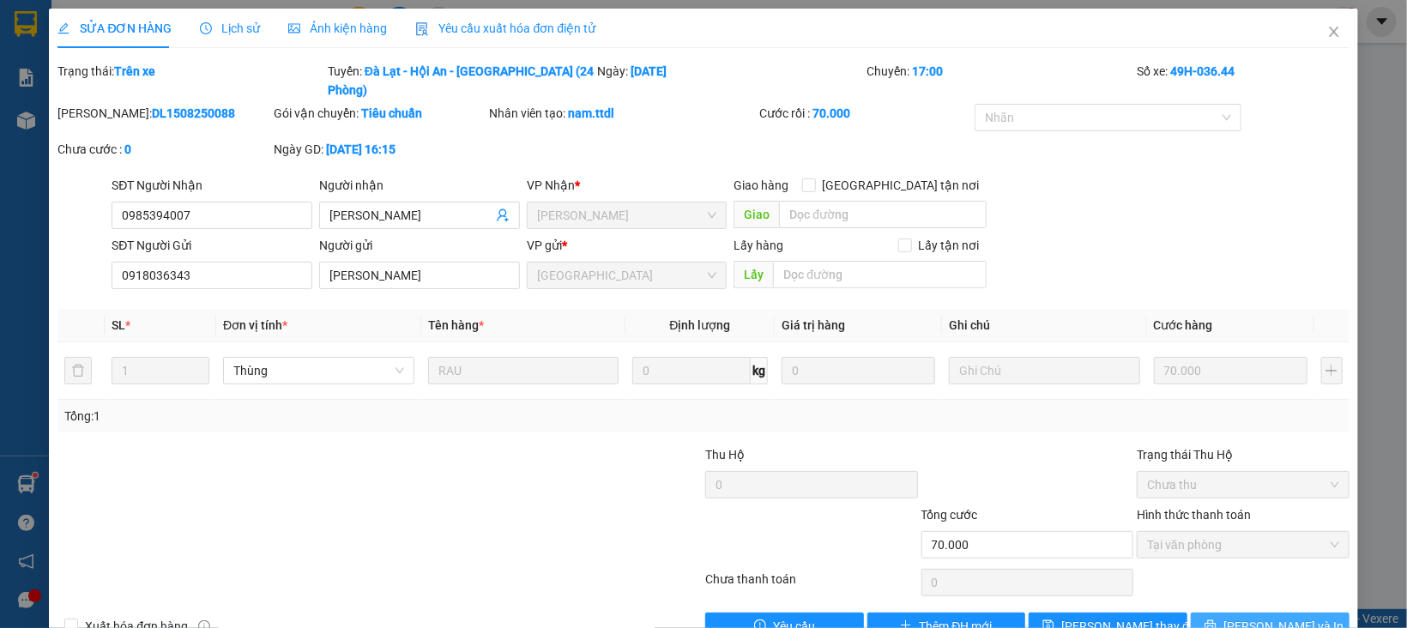
click at [1215, 620] on icon "printer" at bounding box center [1209, 625] width 11 height 11
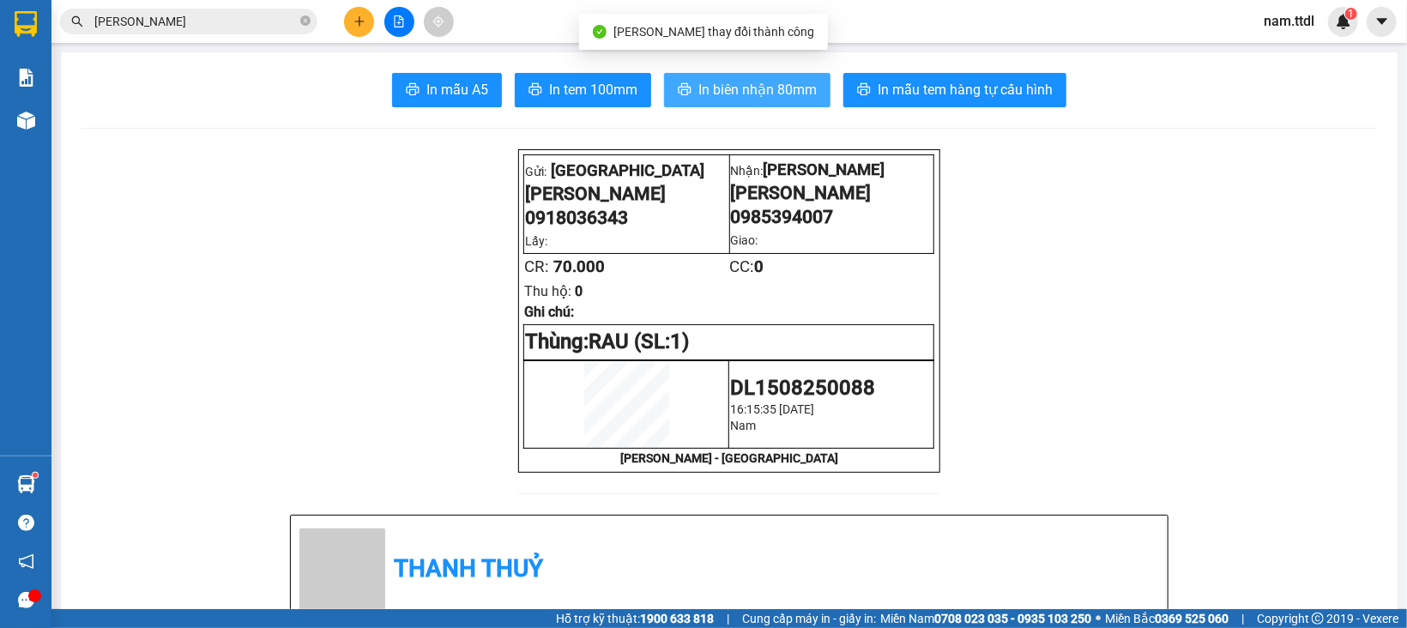
click at [783, 93] on span "In biên nhận 80mm" at bounding box center [757, 89] width 118 height 21
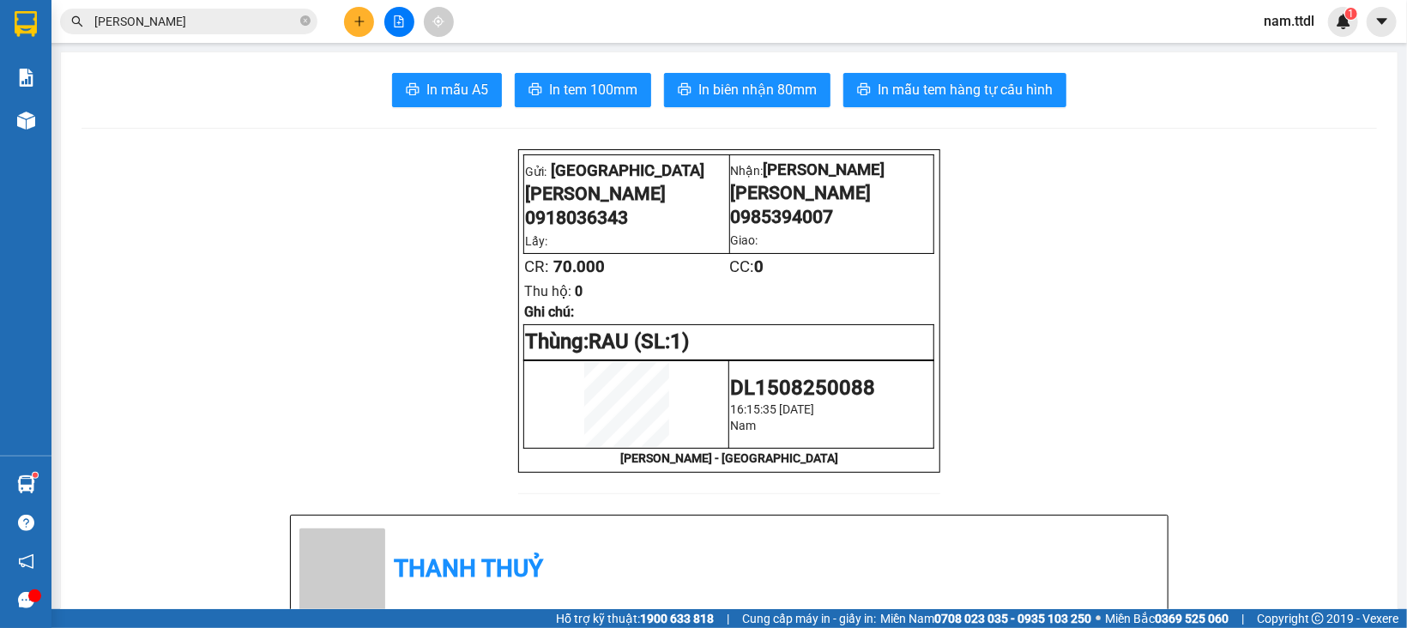
click at [244, 23] on input "nguyễn minh" at bounding box center [195, 21] width 202 height 19
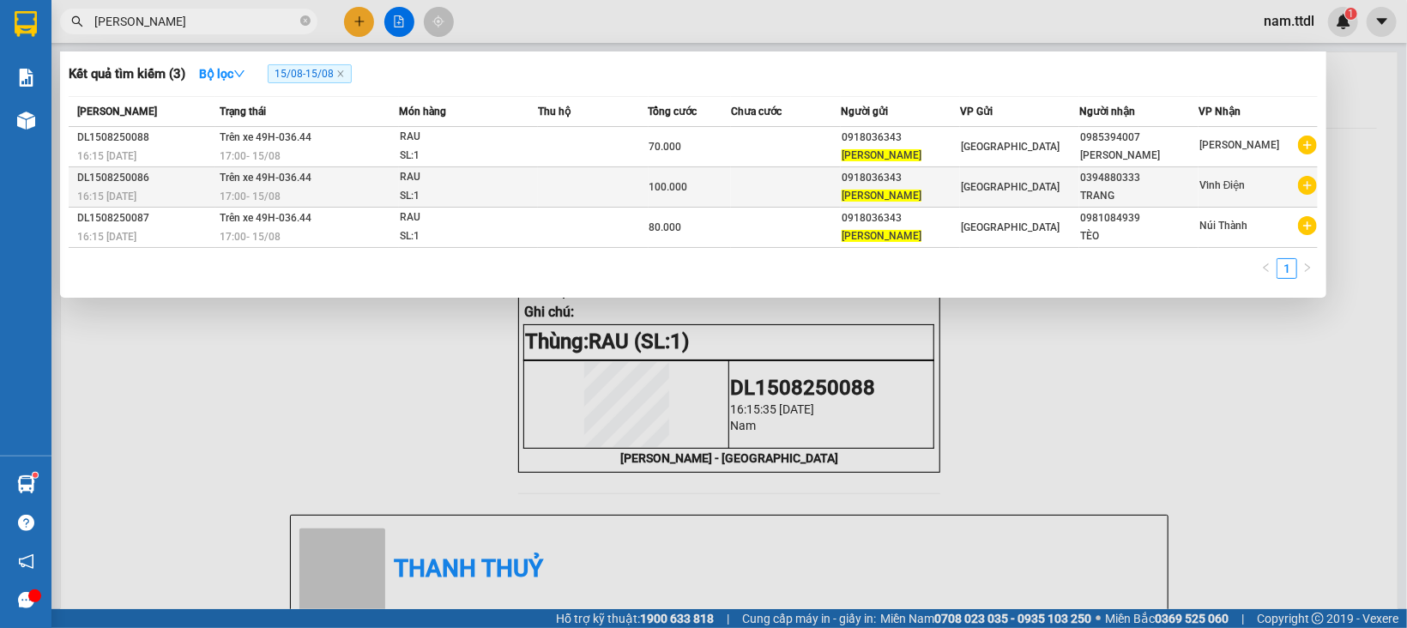
click at [896, 192] on span "[PERSON_NAME]" at bounding box center [881, 196] width 80 height 12
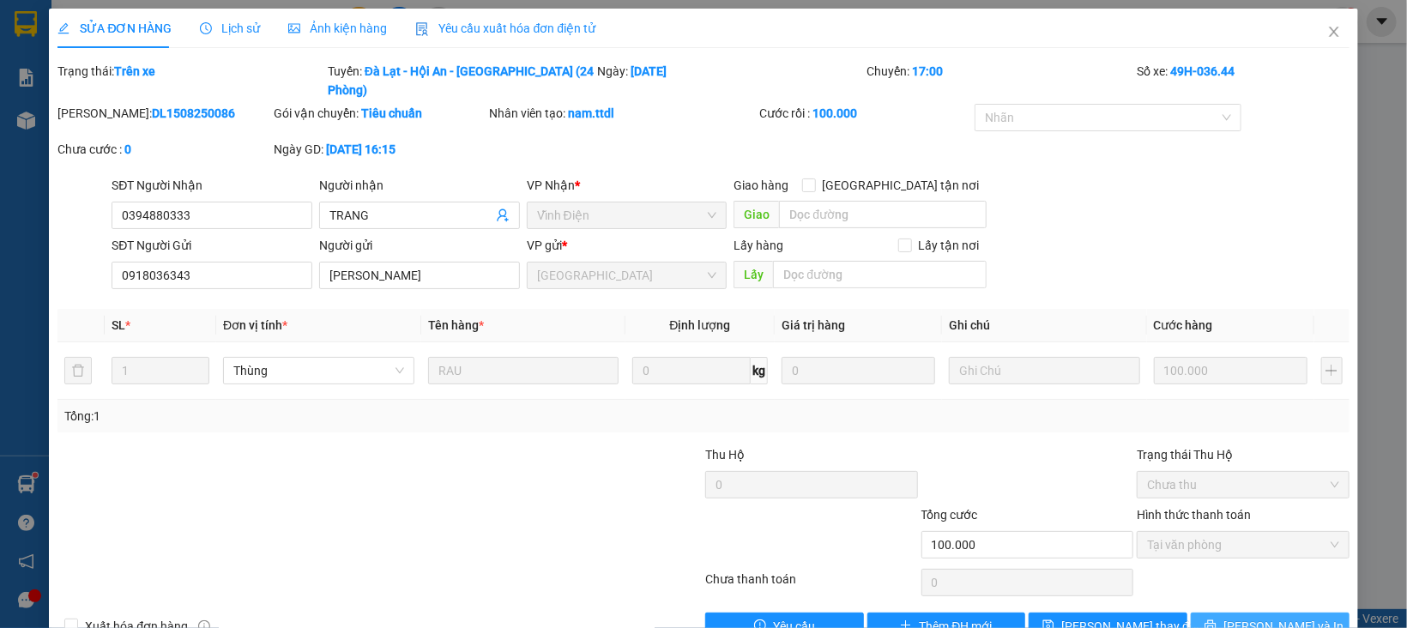
click at [1244, 617] on span "[PERSON_NAME] và In" at bounding box center [1283, 626] width 120 height 19
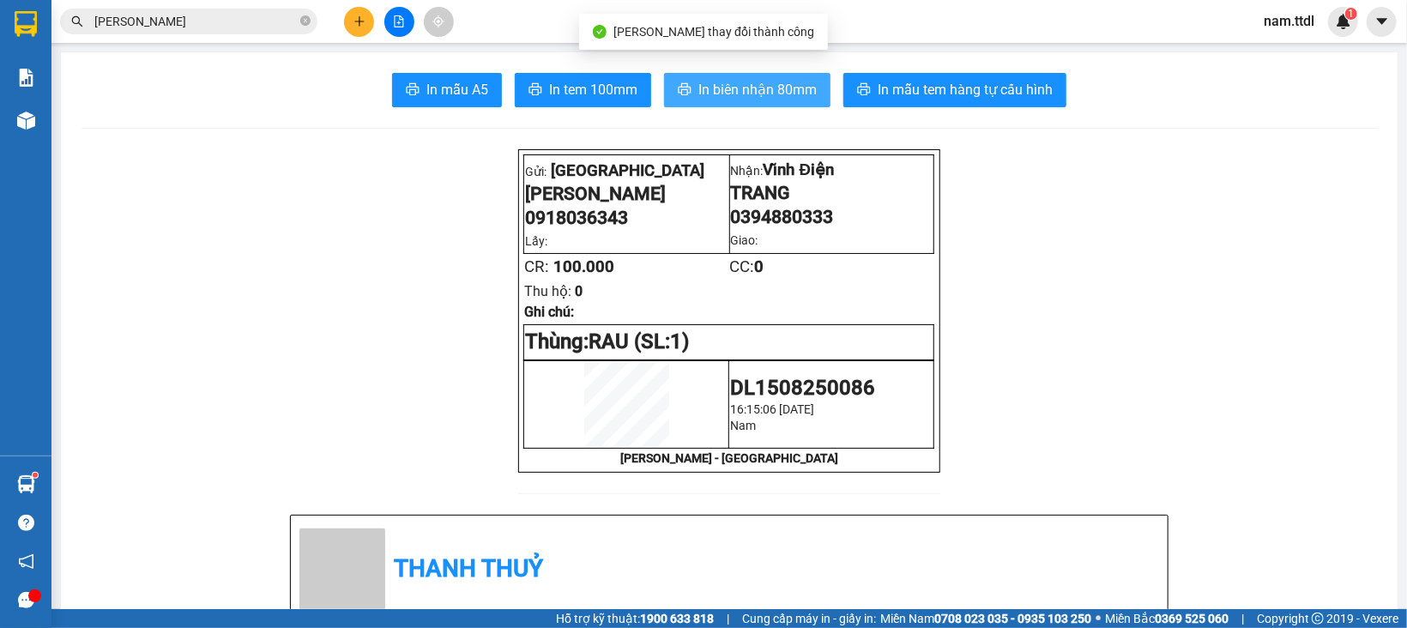
click at [792, 87] on span "In biên nhận 80mm" at bounding box center [757, 89] width 118 height 21
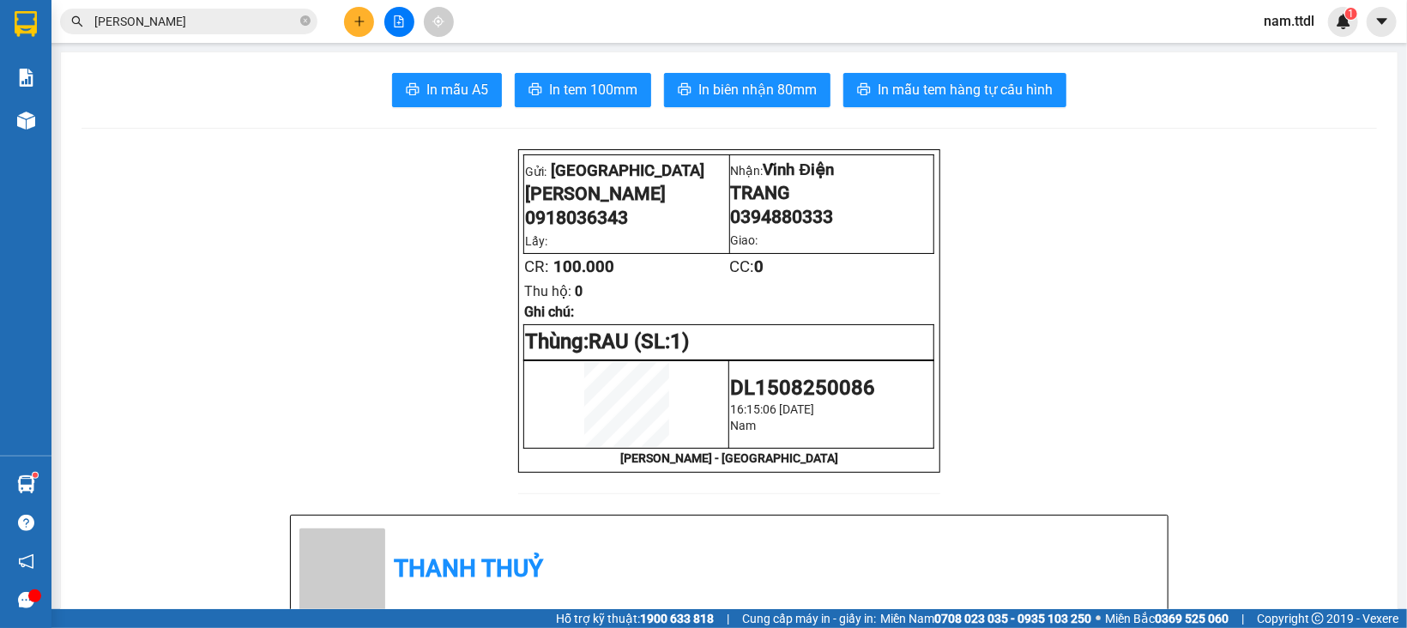
click at [267, 21] on input "nguyễn minh" at bounding box center [195, 21] width 202 height 19
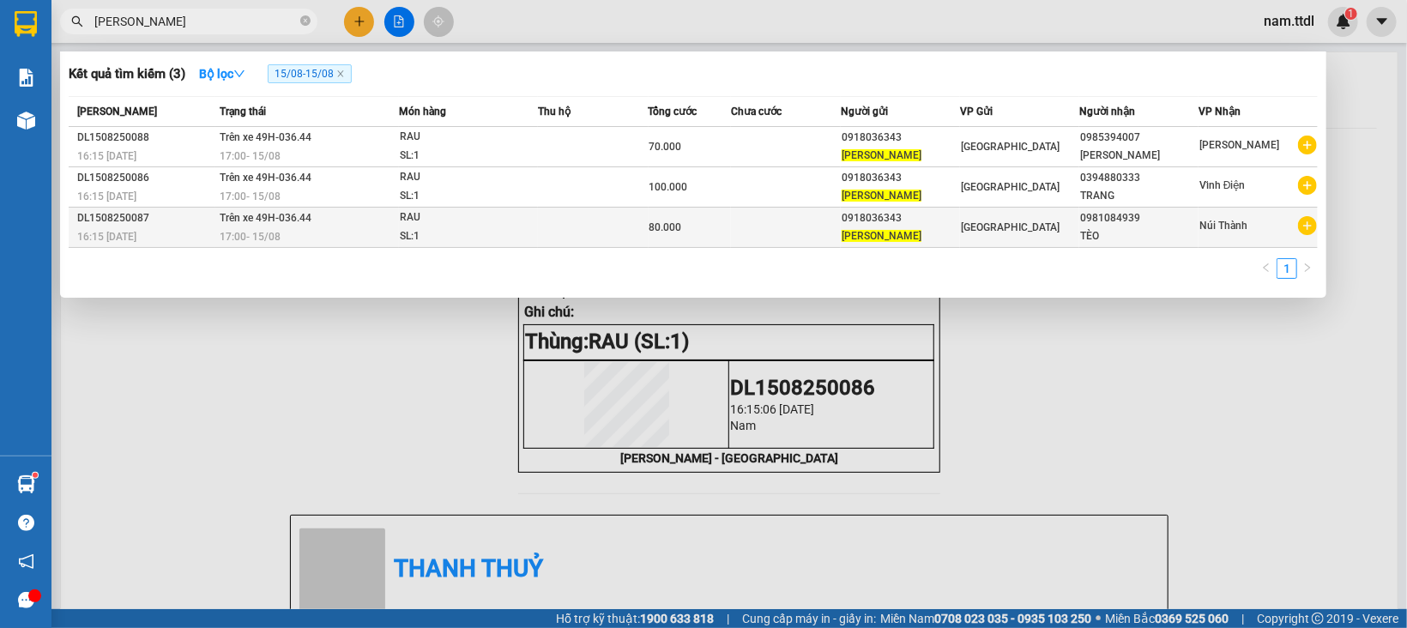
click at [770, 228] on td at bounding box center [786, 228] width 110 height 40
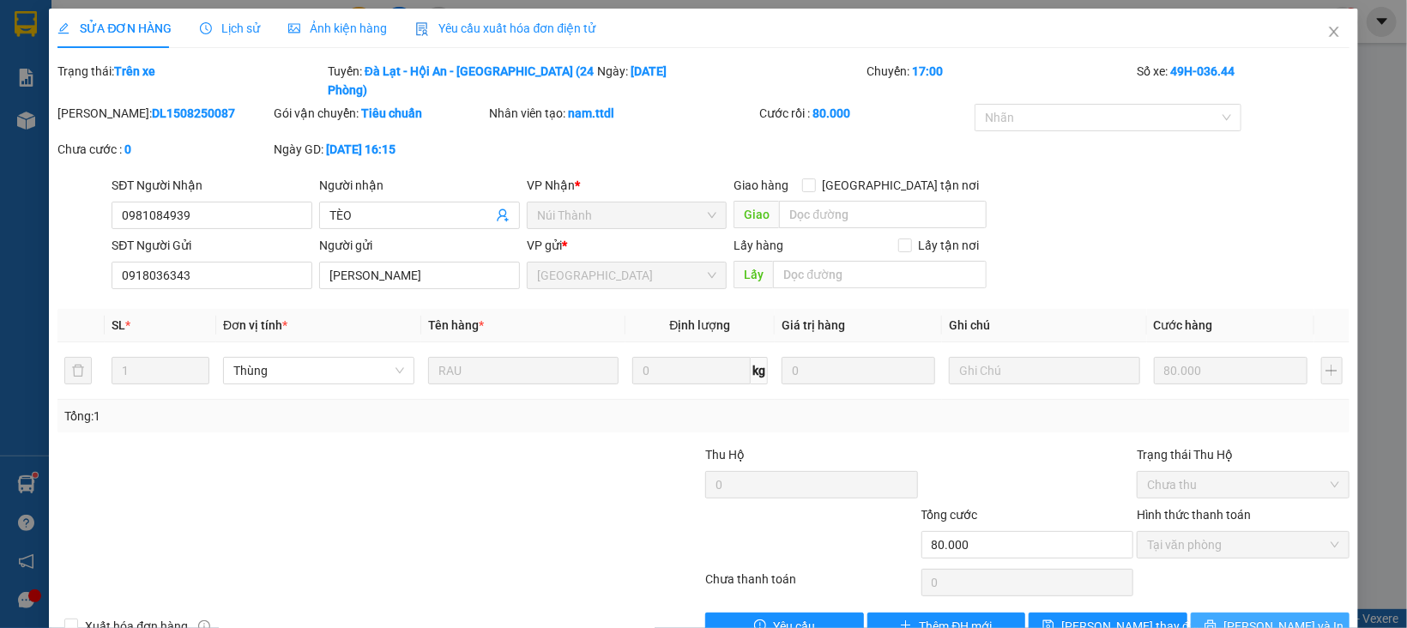
click at [1247, 617] on span "[PERSON_NAME] và In" at bounding box center [1283, 626] width 120 height 19
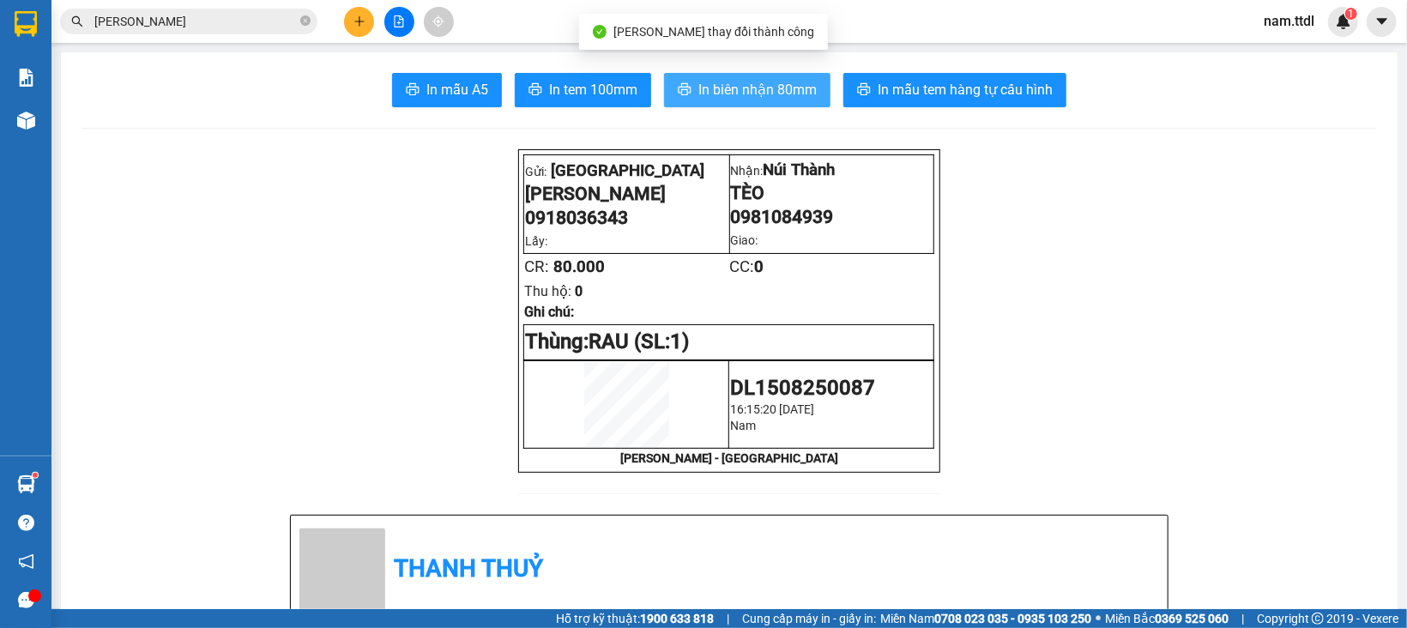
click at [760, 95] on span "In biên nhận 80mm" at bounding box center [757, 89] width 118 height 21
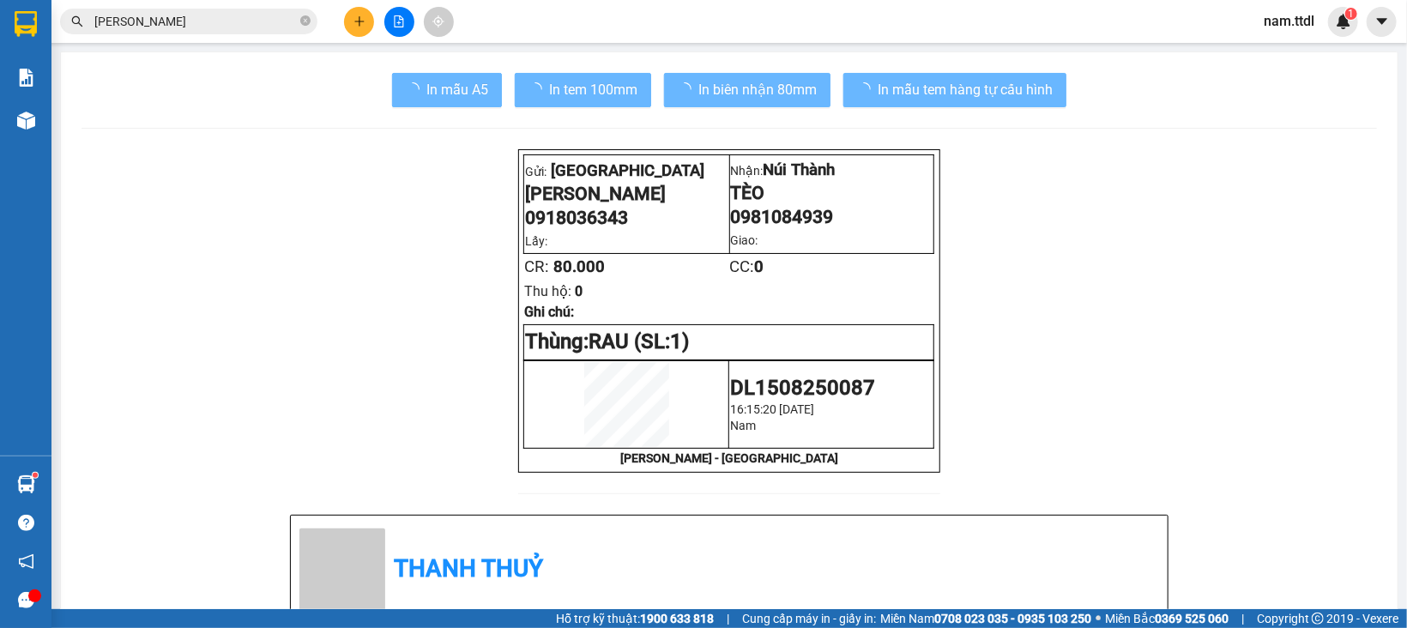
click at [181, 22] on input "nguyễn minh" at bounding box center [195, 21] width 202 height 19
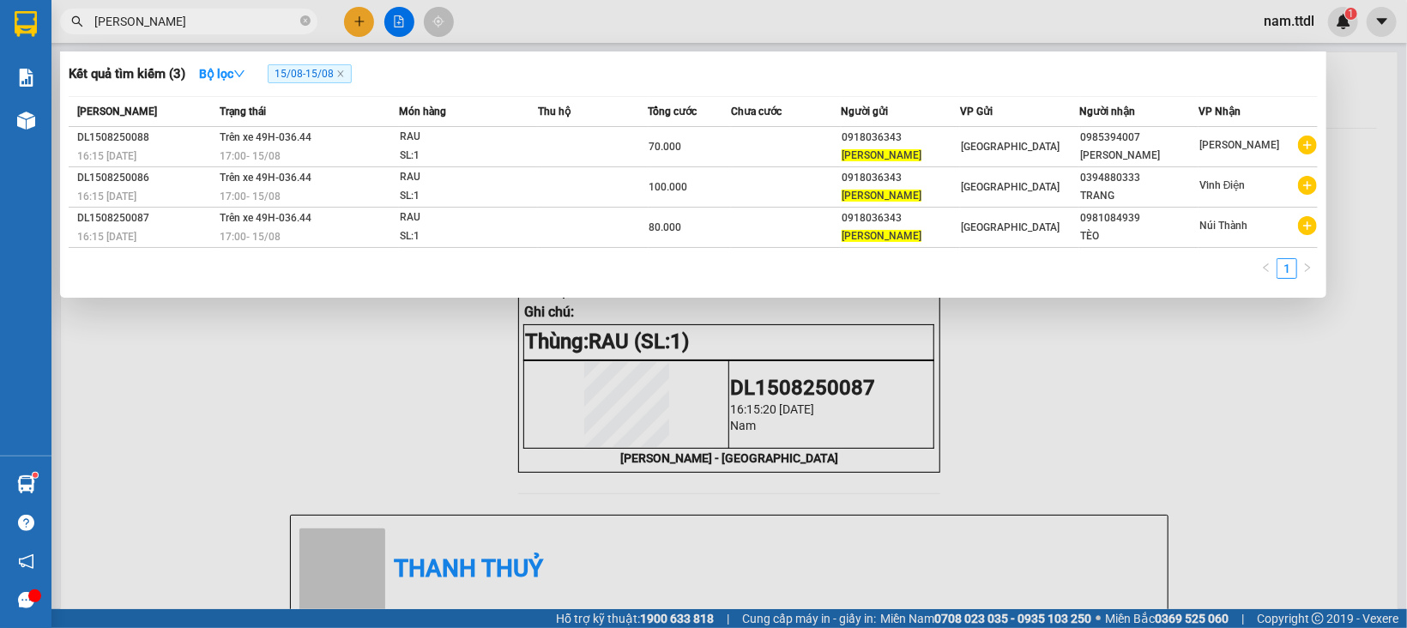
click at [181, 22] on input "nguyễn minh" at bounding box center [195, 21] width 202 height 19
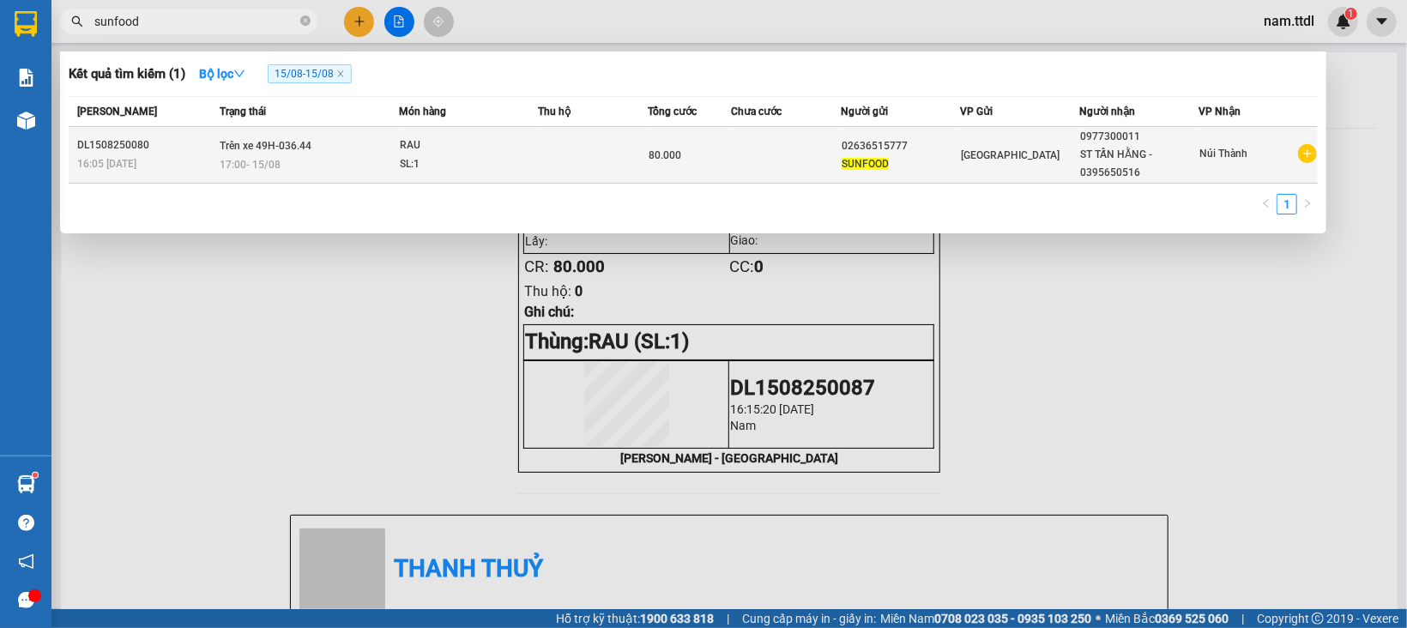
click at [694, 150] on div "80.000" at bounding box center [689, 155] width 81 height 19
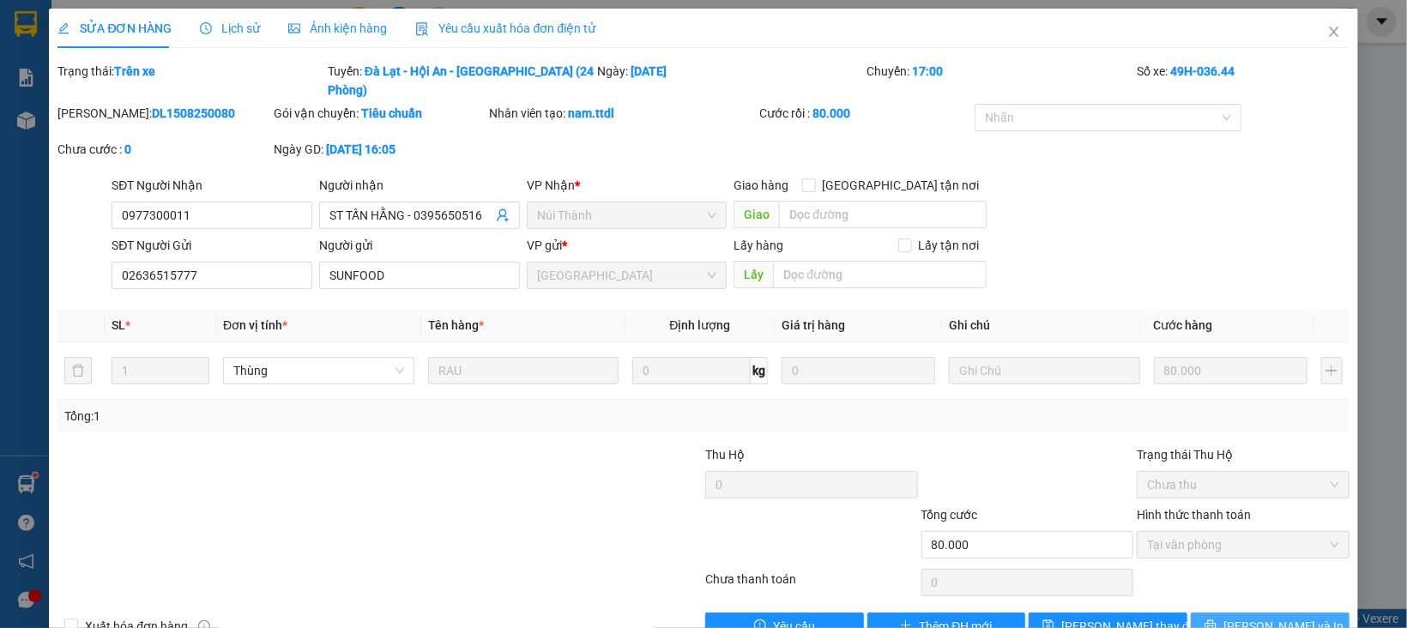
click at [1215, 620] on icon "printer" at bounding box center [1209, 625] width 11 height 11
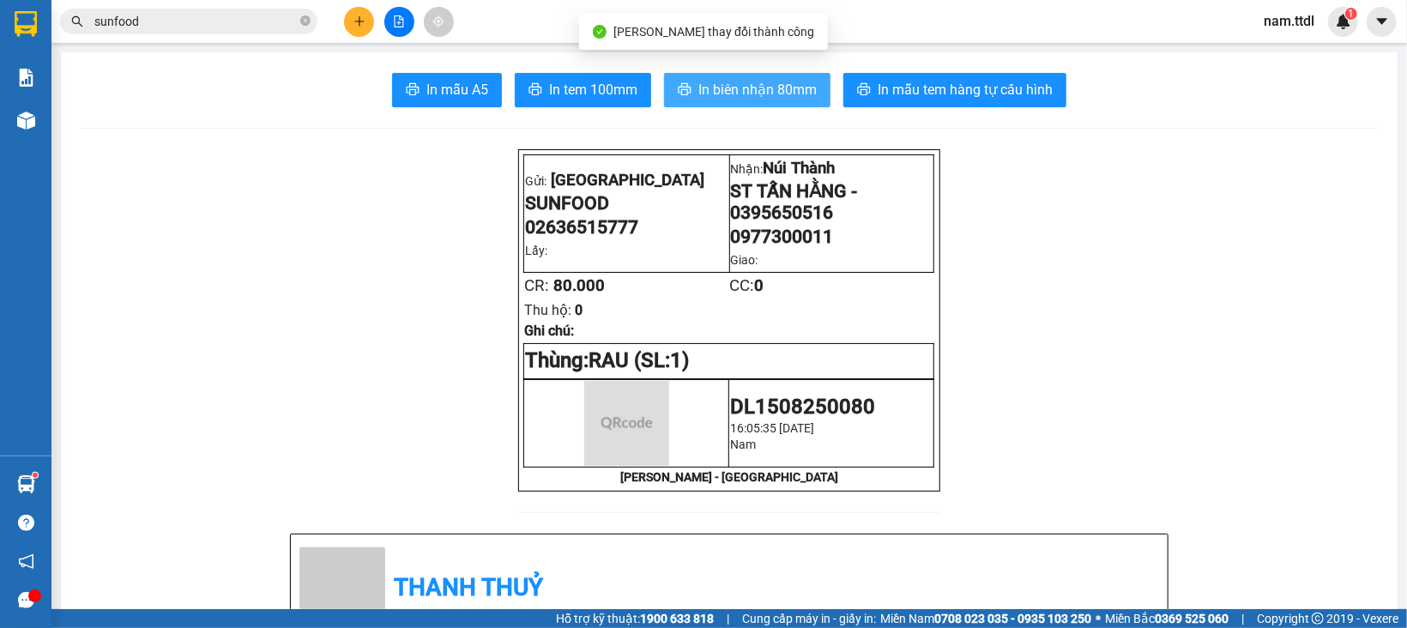
click at [729, 97] on span "In biên nhận 80mm" at bounding box center [757, 89] width 118 height 21
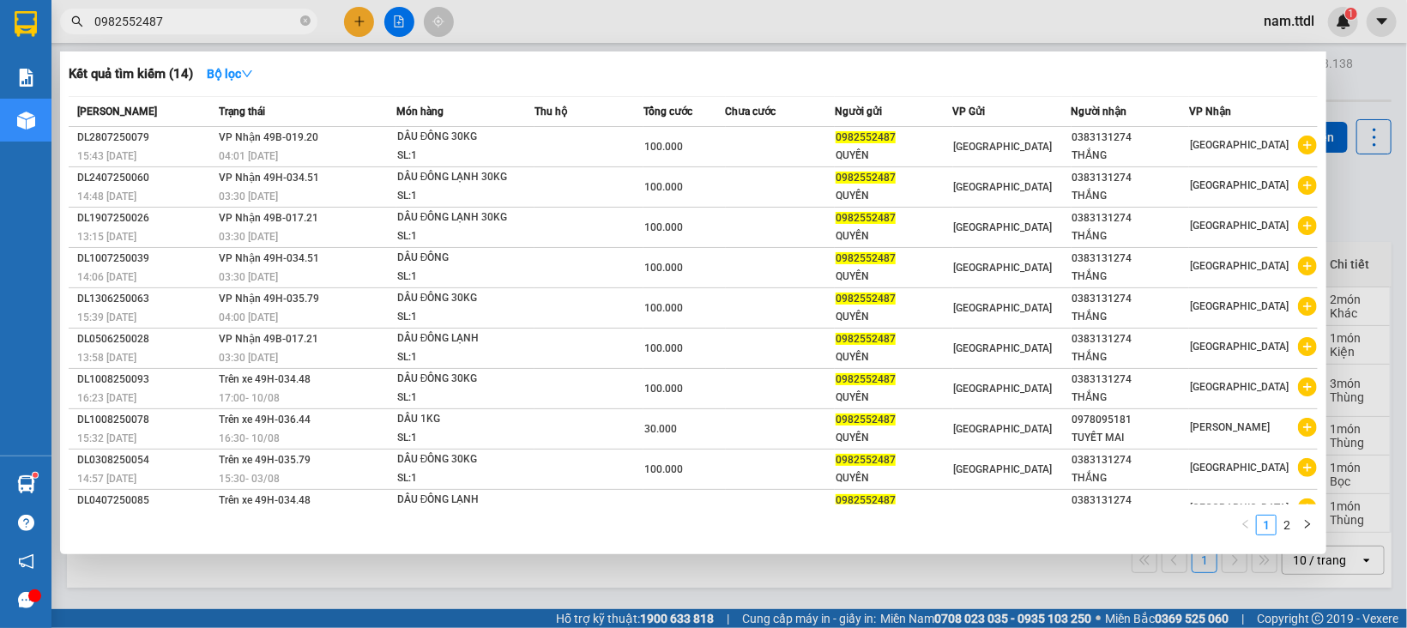
type input "0982552487"
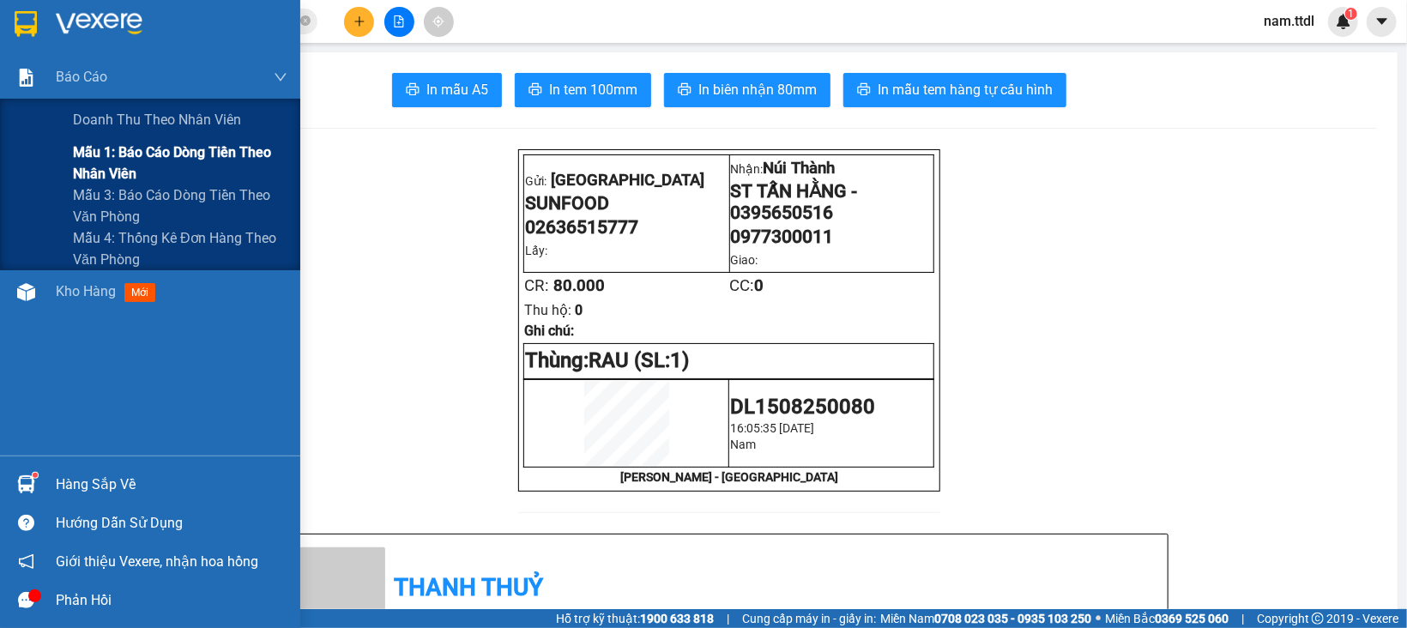
click at [145, 166] on span "Mẫu 1: Báo cáo dòng tiền theo nhân viên" at bounding box center [180, 163] width 214 height 43
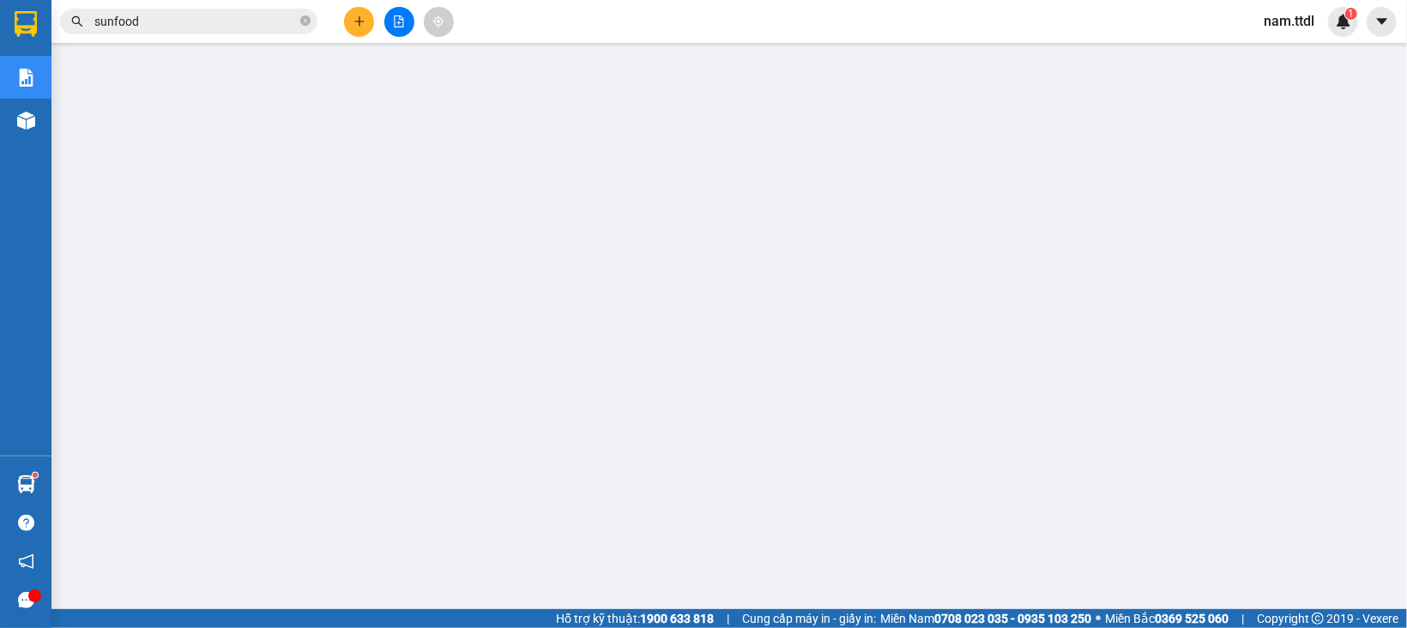
click at [212, 22] on input "sunfood" at bounding box center [195, 21] width 202 height 19
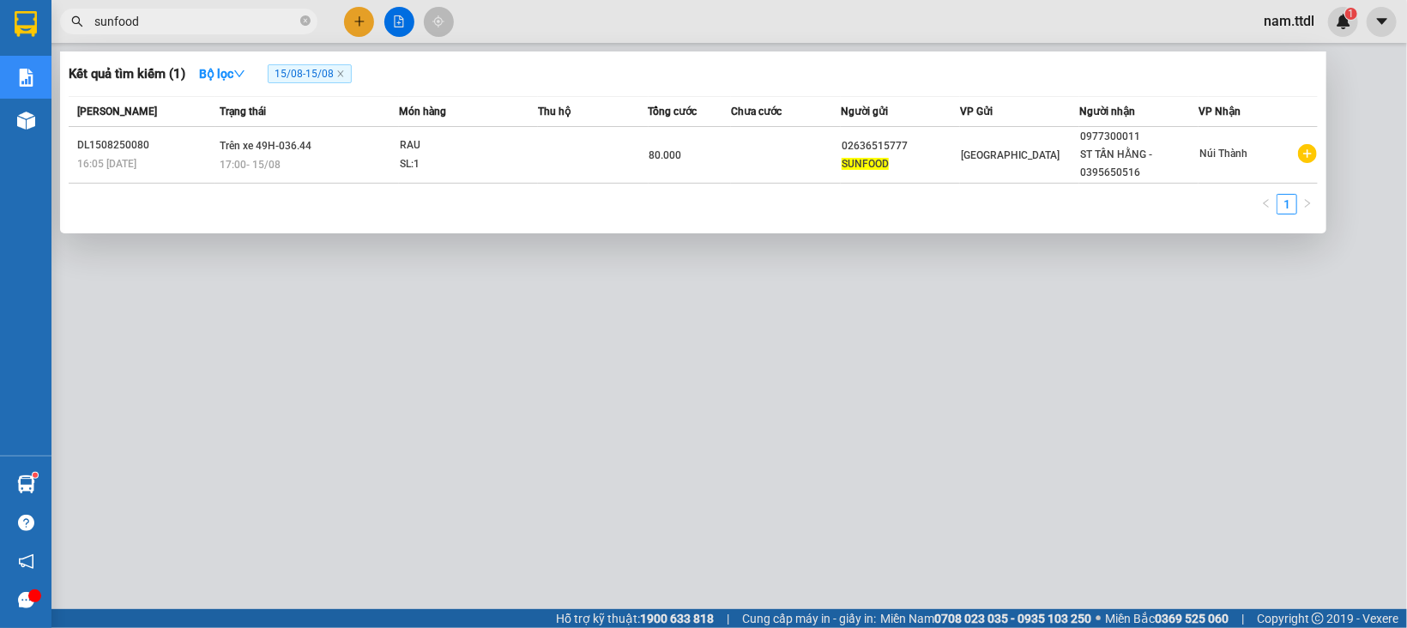
click at [212, 22] on input "sunfood" at bounding box center [195, 21] width 202 height 19
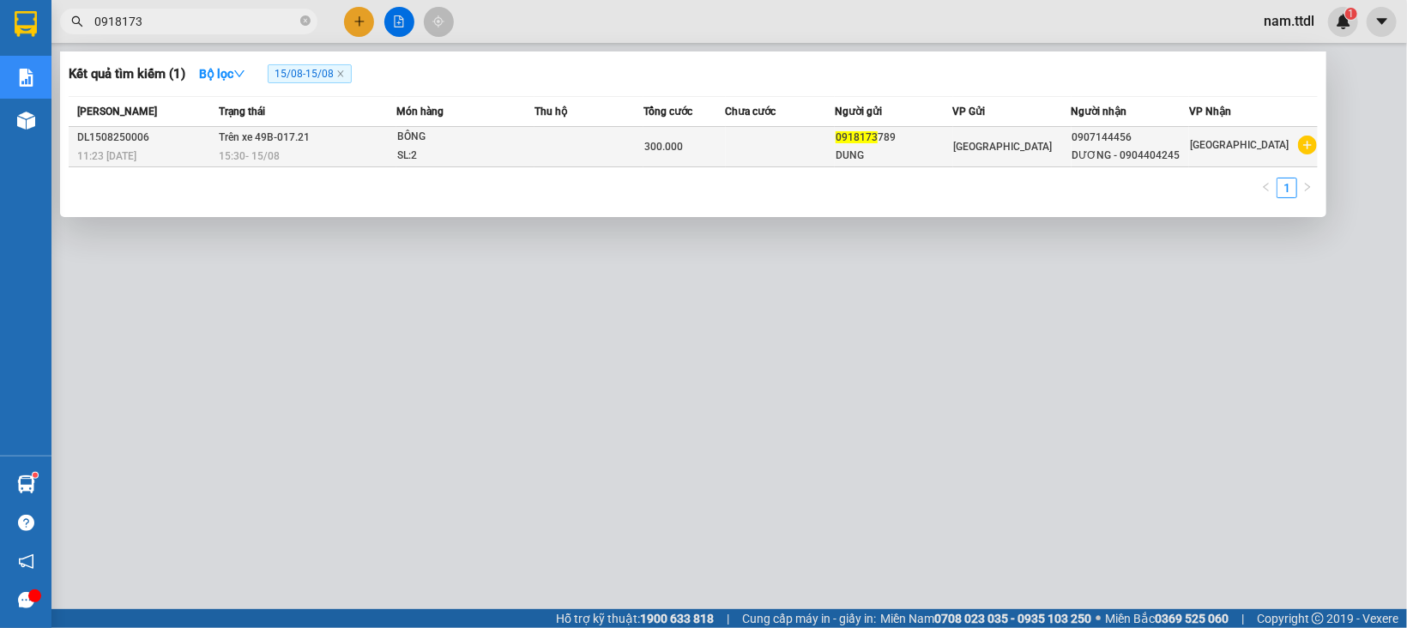
type input "0918173"
click at [553, 133] on td at bounding box center [588, 147] width 109 height 40
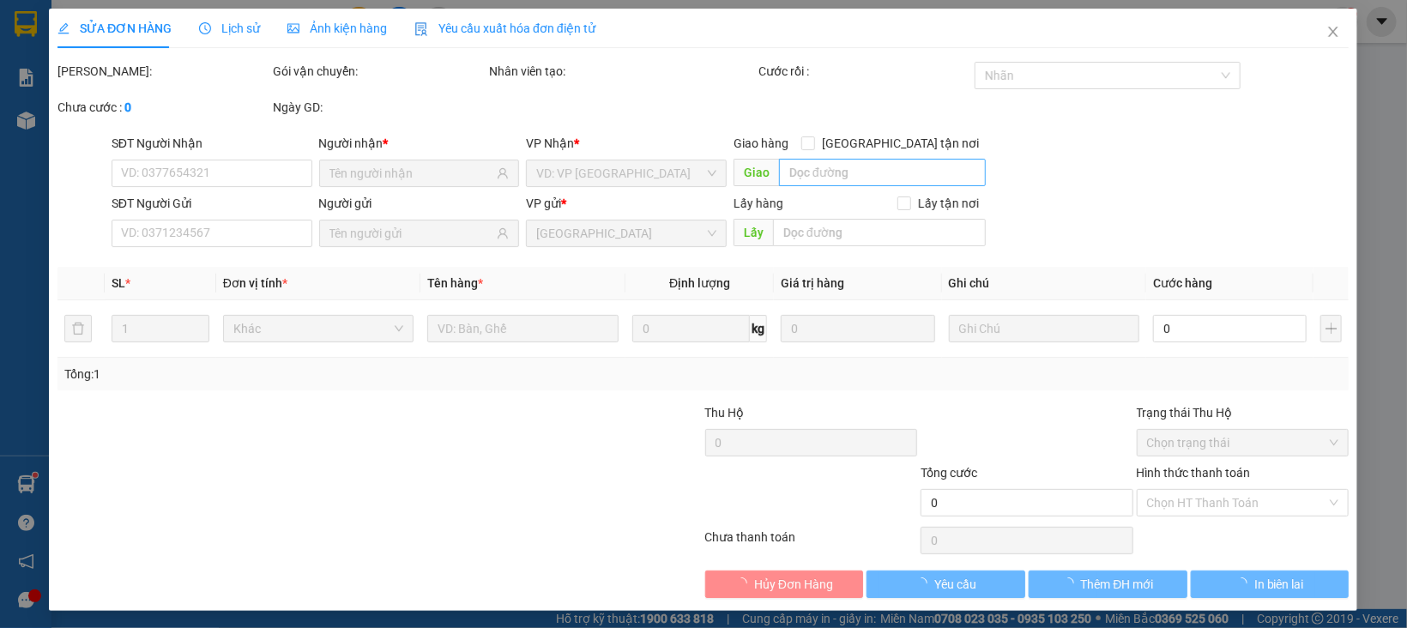
type input "0907144456"
type input "0918173789"
type input "300.000"
